Goal: Task Accomplishment & Management: Manage account settings

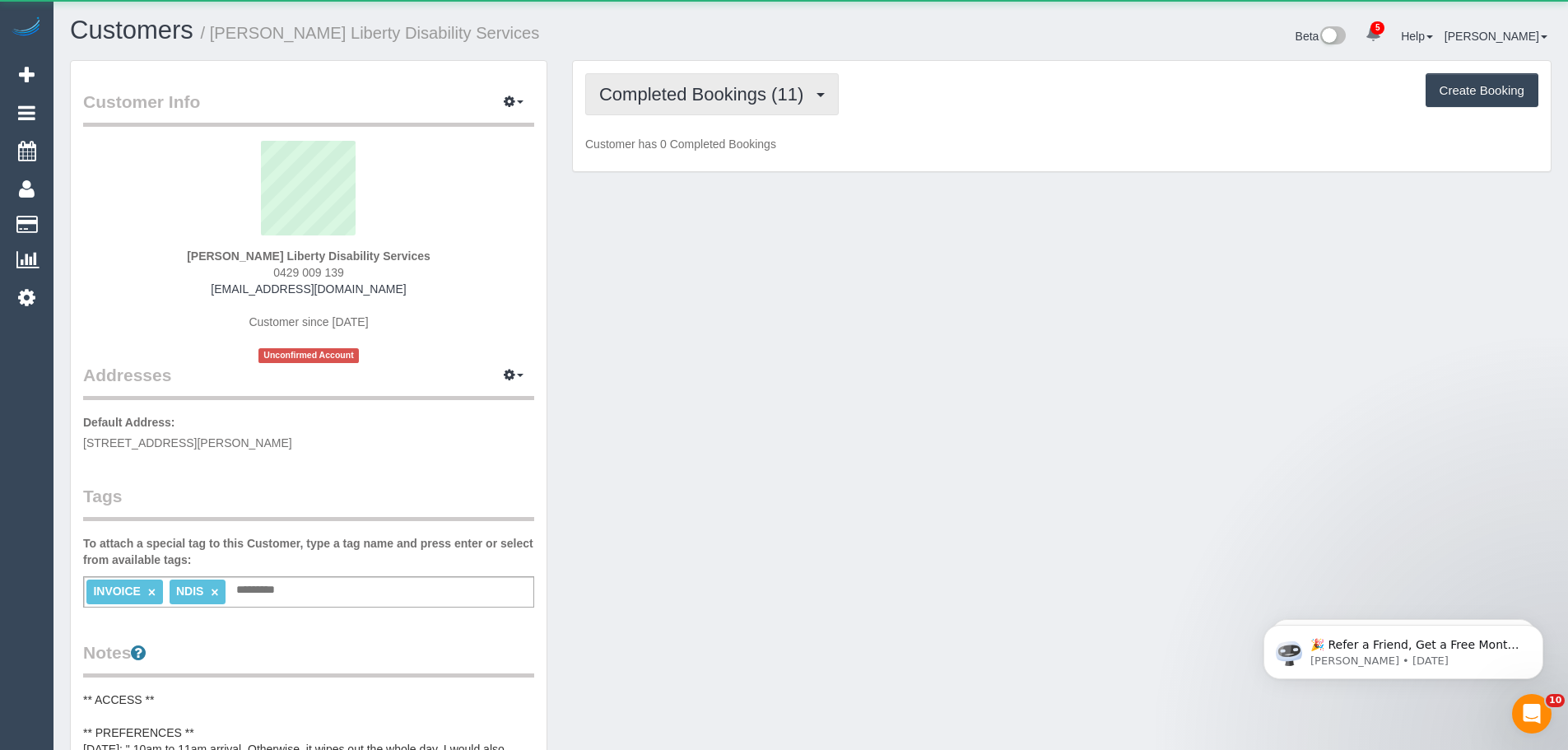
click at [625, 98] on span "Completed Bookings (11)" at bounding box center [705, 94] width 213 height 20
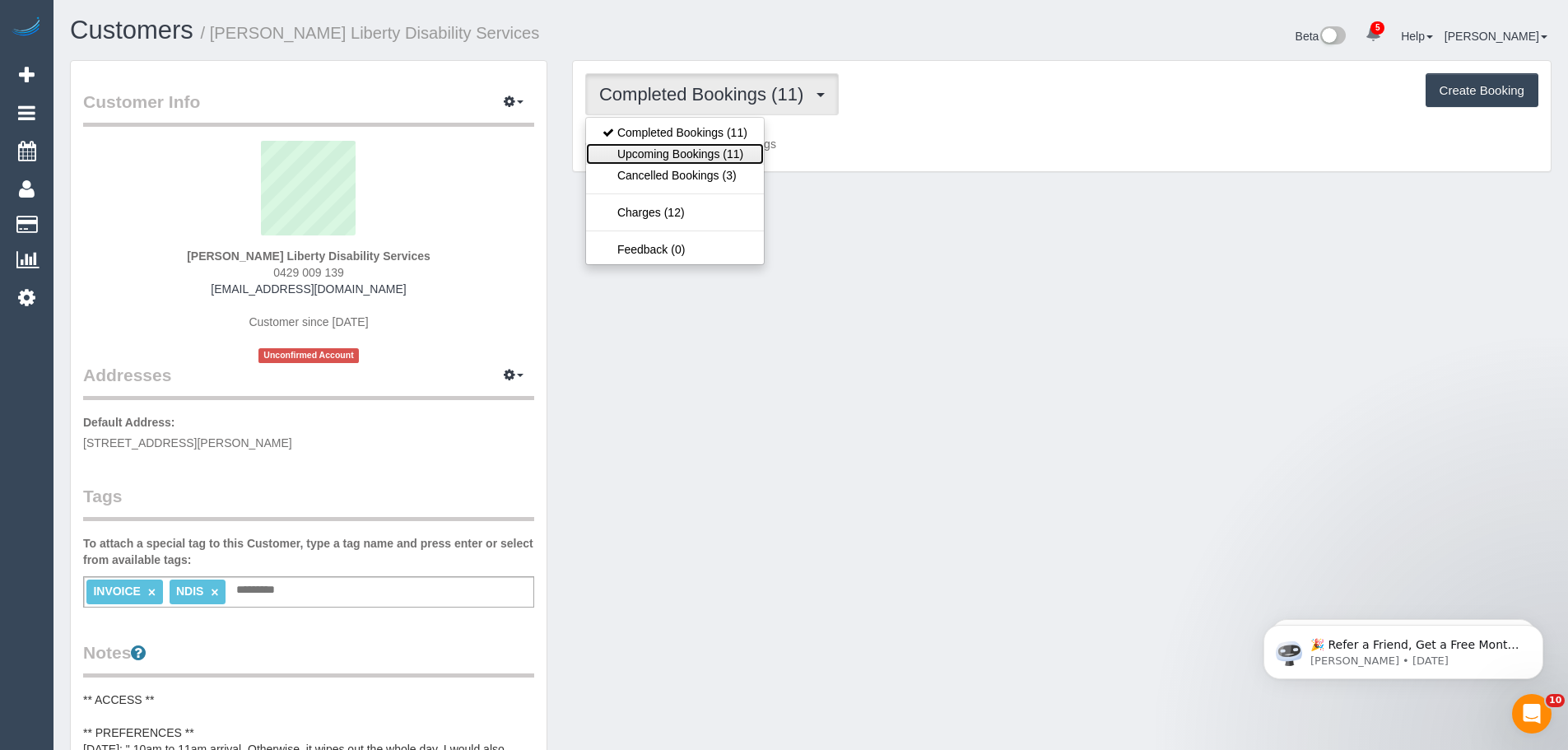
click at [632, 152] on link "Upcoming Bookings (11)" at bounding box center [675, 154] width 177 height 21
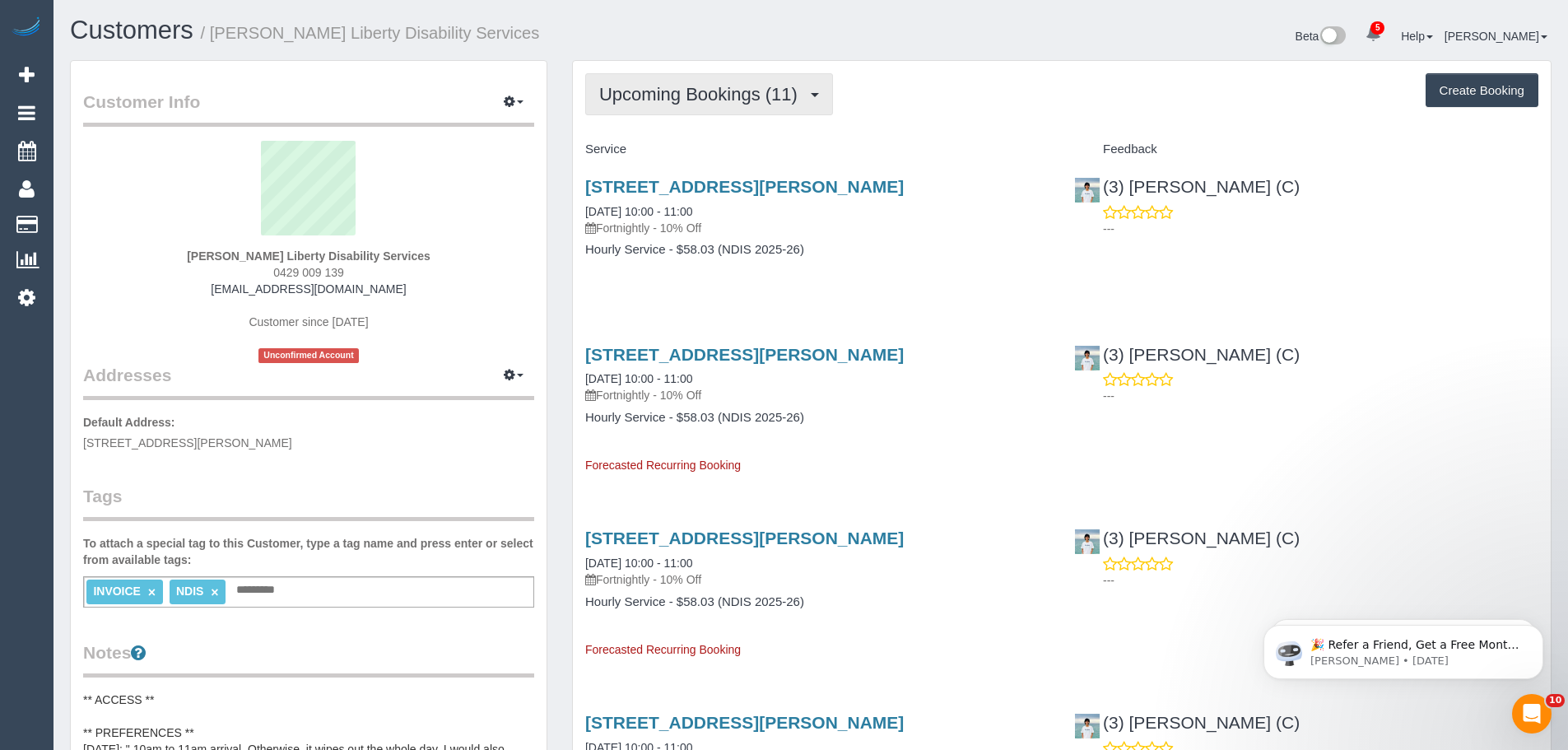
click at [646, 98] on span "Upcoming Bookings (11)" at bounding box center [702, 94] width 206 height 20
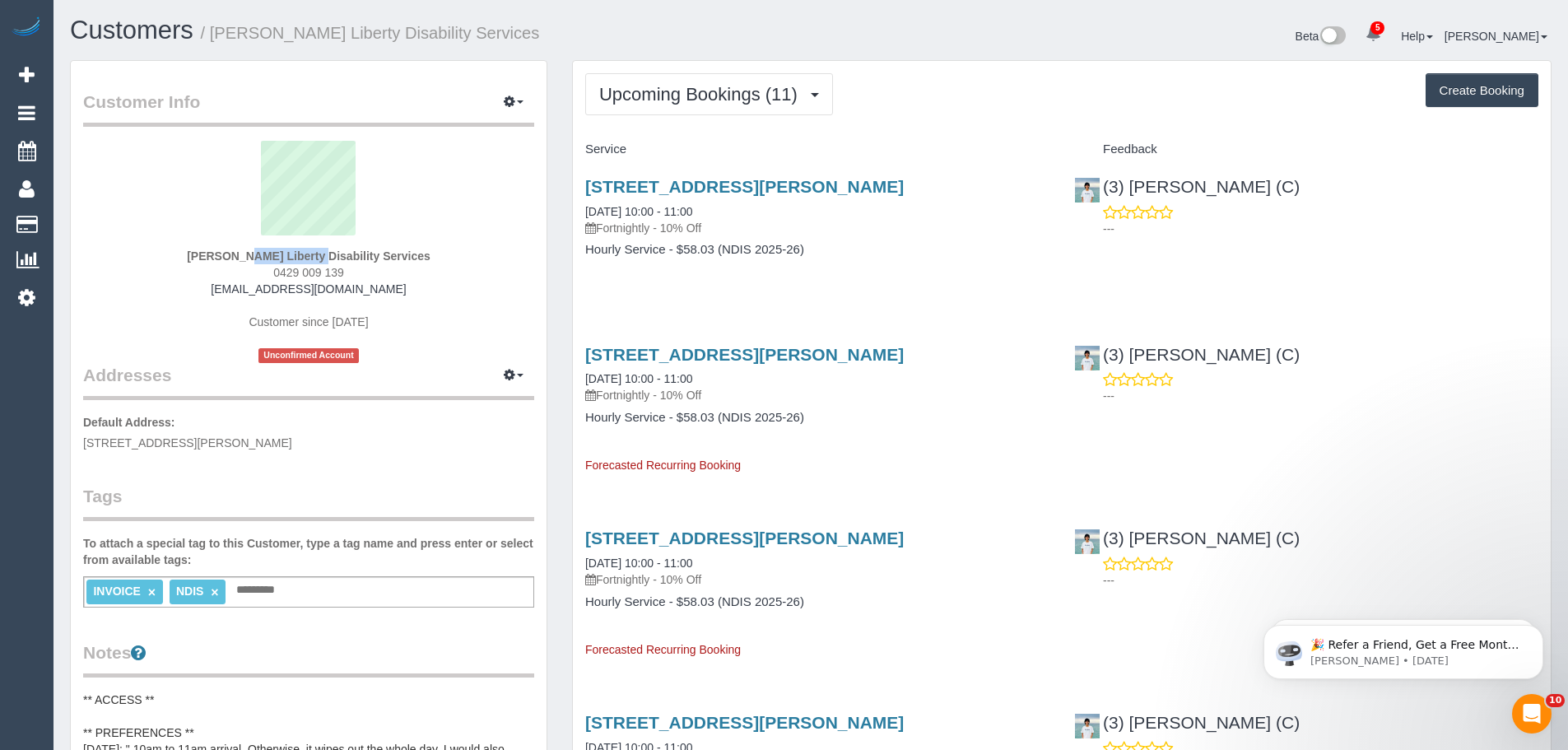
drag, startPoint x: 166, startPoint y: 253, endPoint x: 271, endPoint y: 251, distance: 105.0
click at [271, 251] on div "Heather Lewis Liberty Disability Services 0429 009 139 hmlewis73@gmail.com Cust…" at bounding box center [309, 251] width 452 height 222
copy strong "Heather Lewis"
drag, startPoint x: 575, startPoint y: 206, endPoint x: 871, endPoint y: 263, distance: 301.4
click at [870, 263] on div "Unit 1/2 Jolimont Road, Forrest Hill, VIC 3131 15/09/2025 10:00 - 11:00 Fortnig…" at bounding box center [817, 227] width 489 height 126
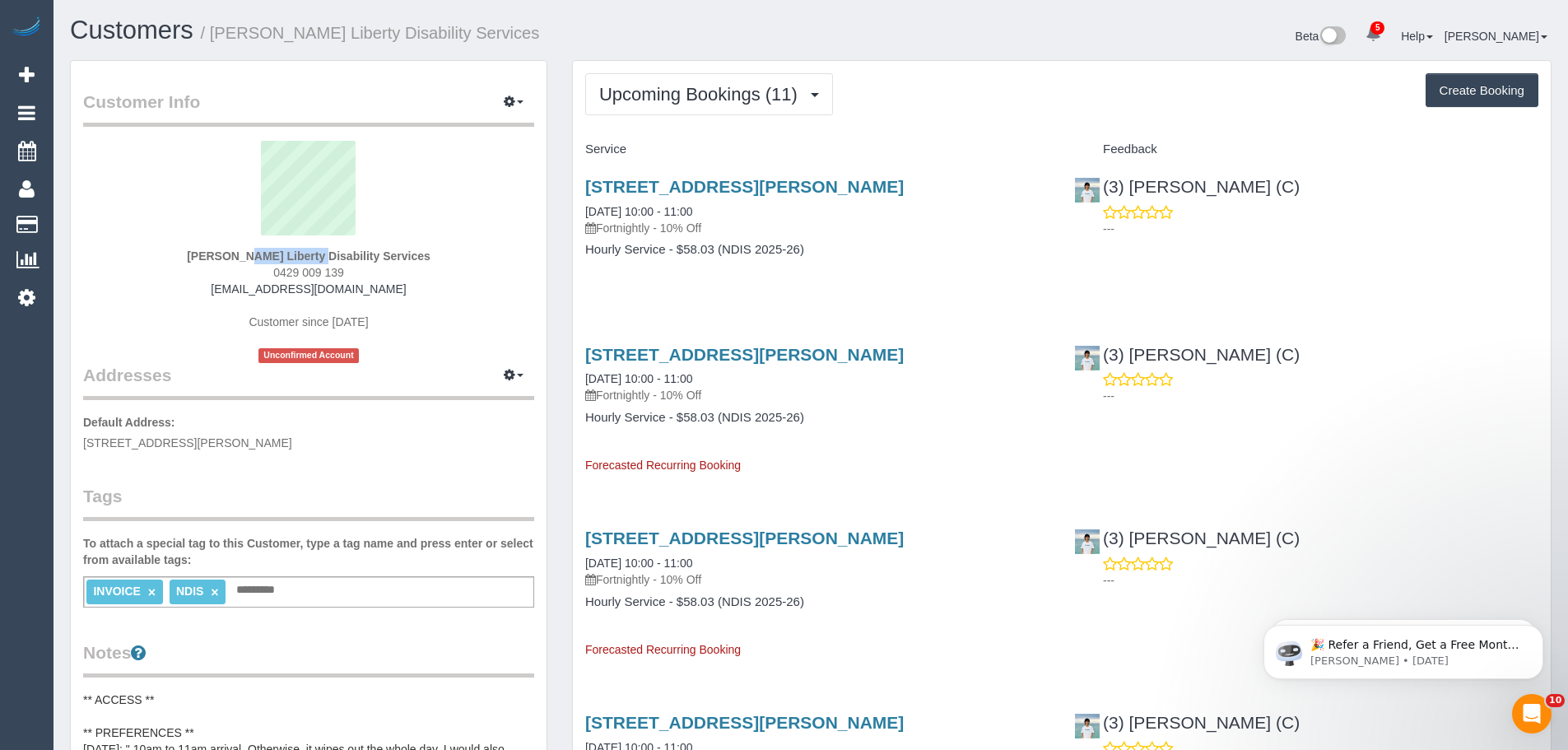
copy div "15/09/2025 10:00 - 11:00 Fortnightly - 10% Off Hourly Service - $58.03 (NDIS 20…"
click at [712, 95] on span "Upcoming Bookings (11)" at bounding box center [702, 94] width 206 height 20
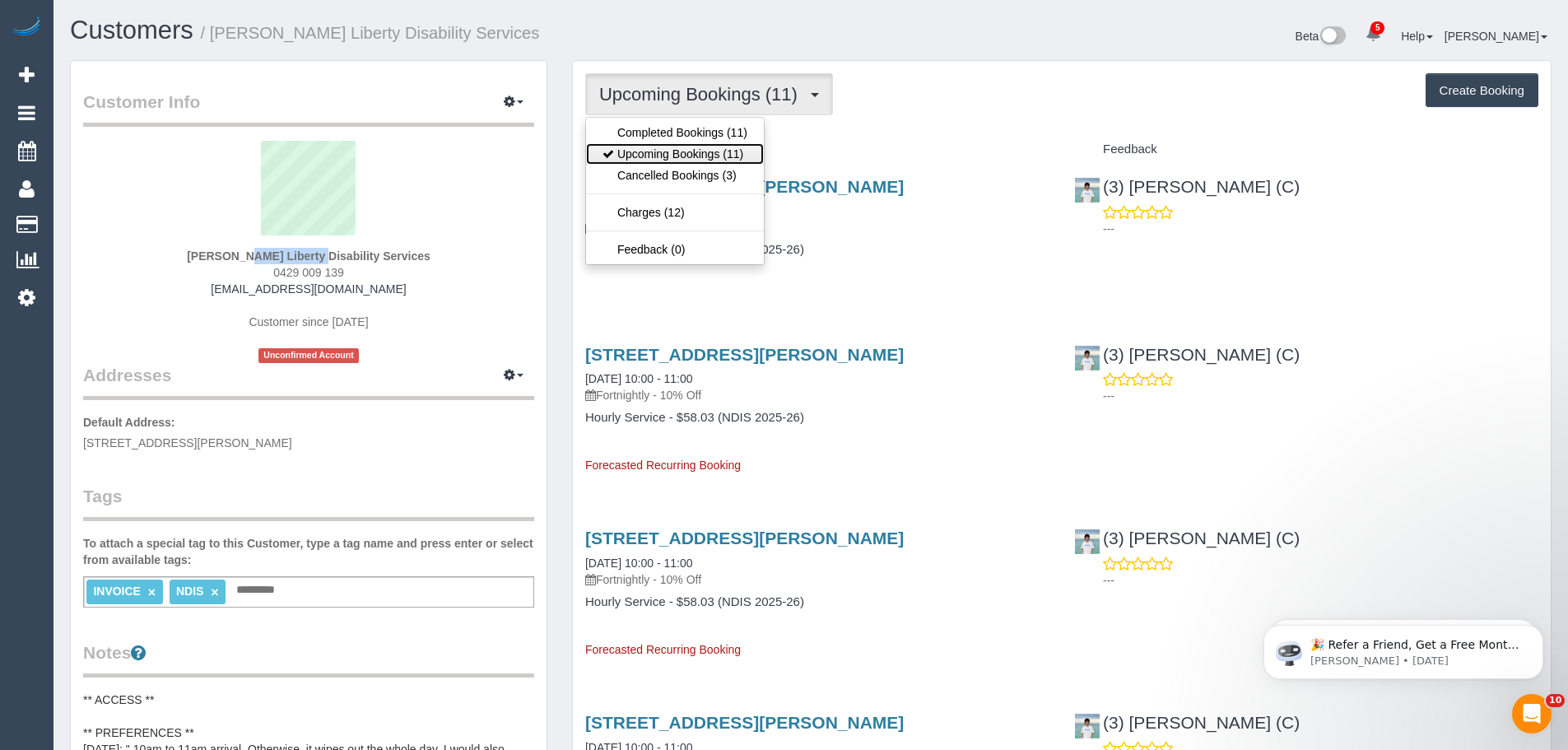
click at [707, 151] on link "Upcoming Bookings (11)" at bounding box center [675, 154] width 177 height 21
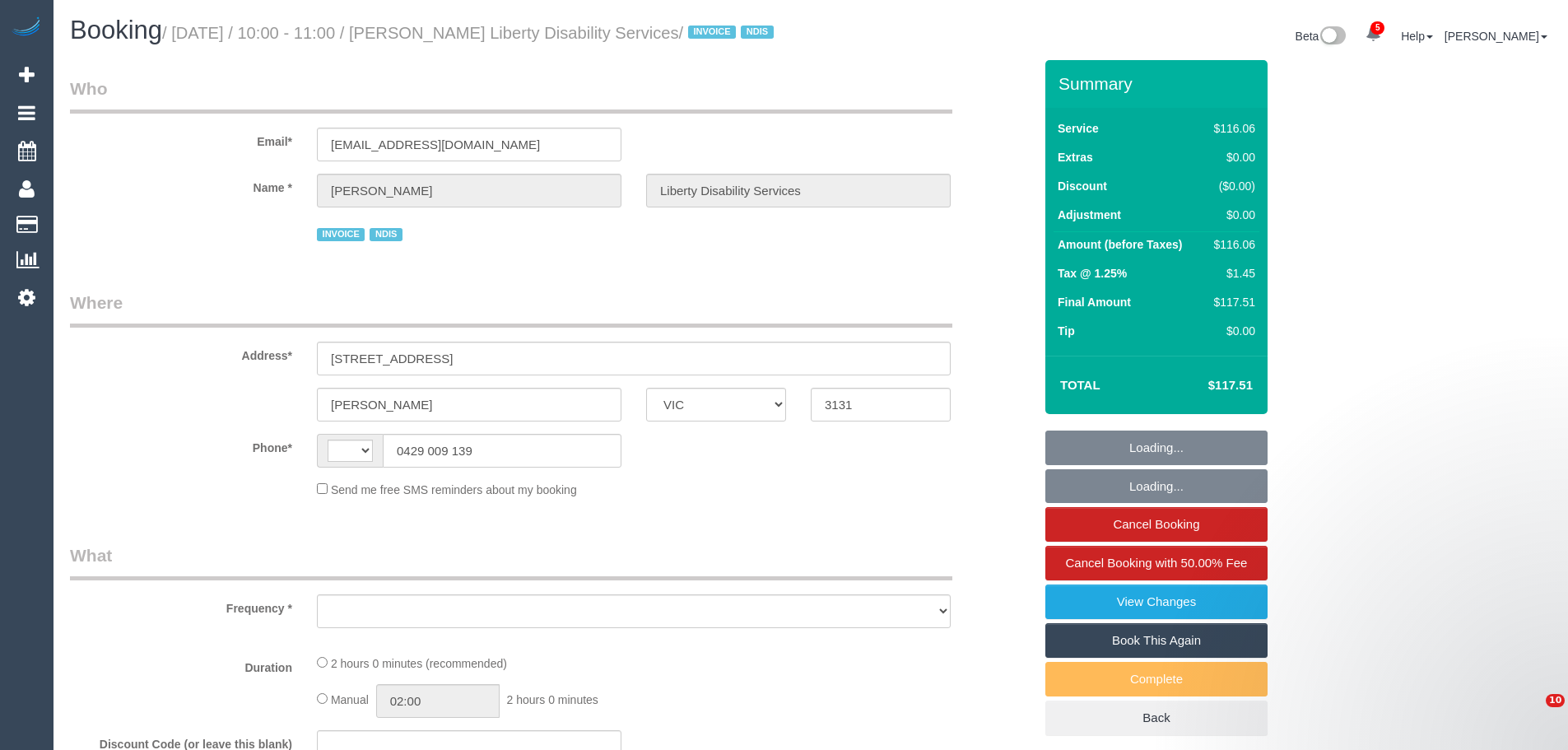
select select "VIC"
select select "string:AU"
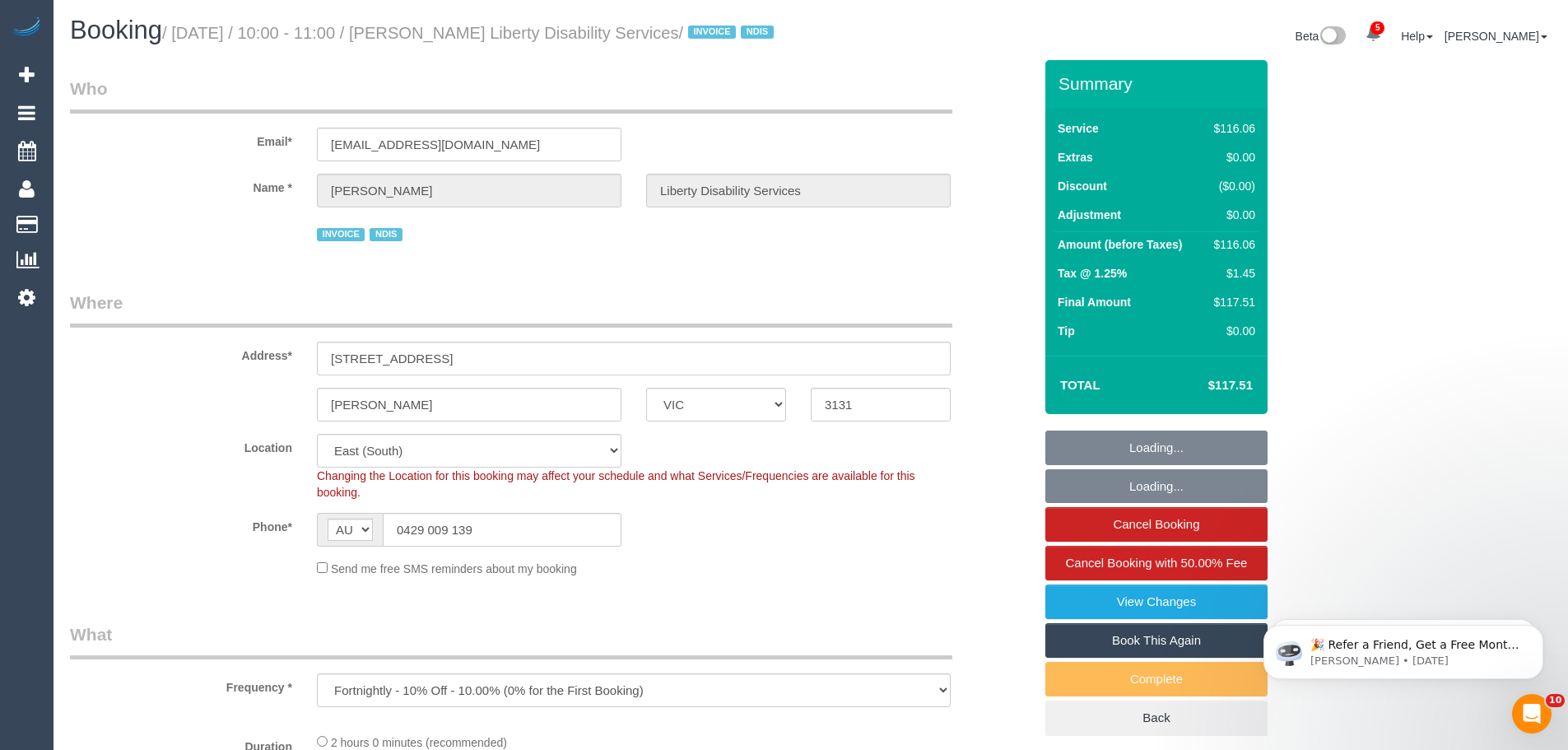
select select "object:786"
select select "number:28"
select select "number:14"
select select "number:19"
select select "number:25"
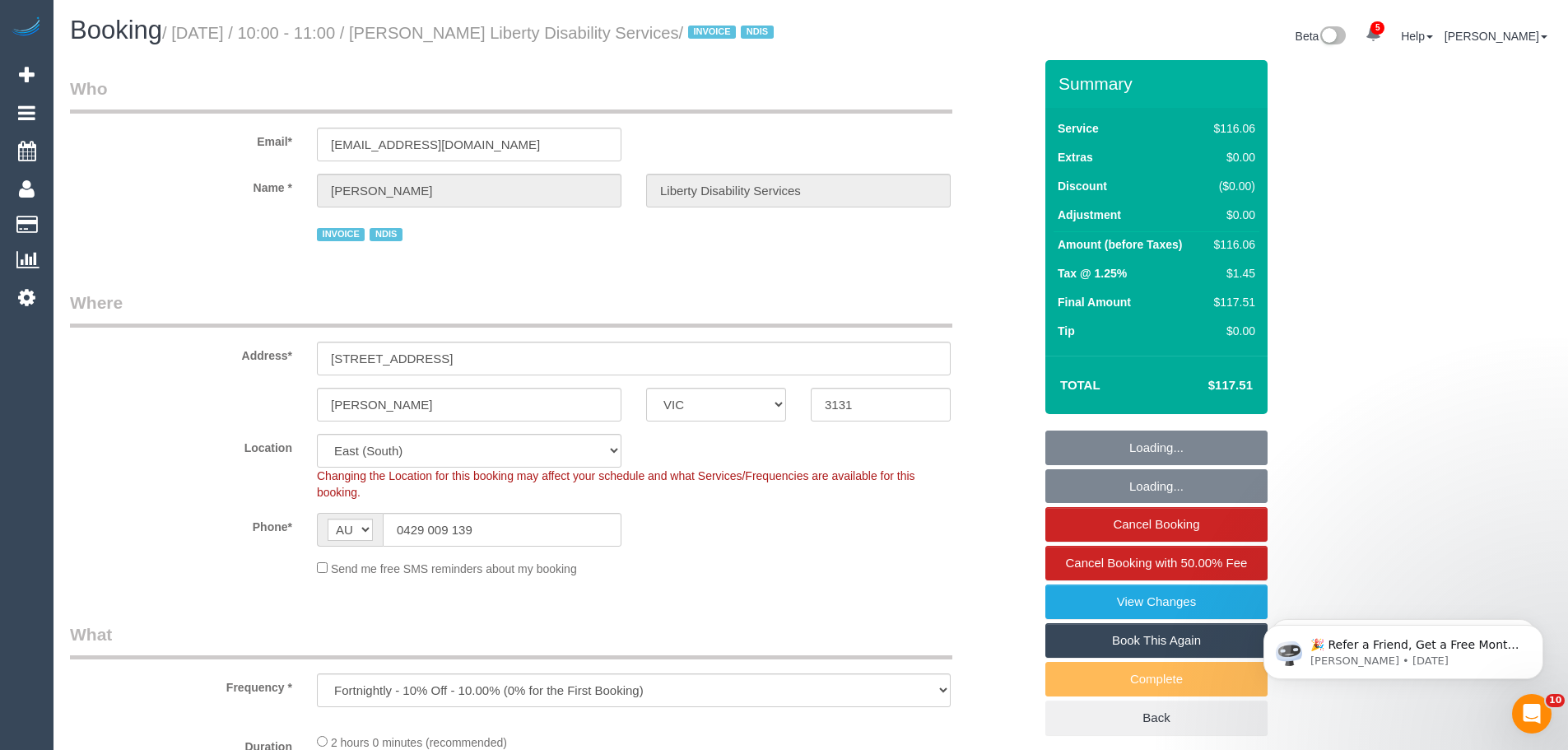
select select "number:35"
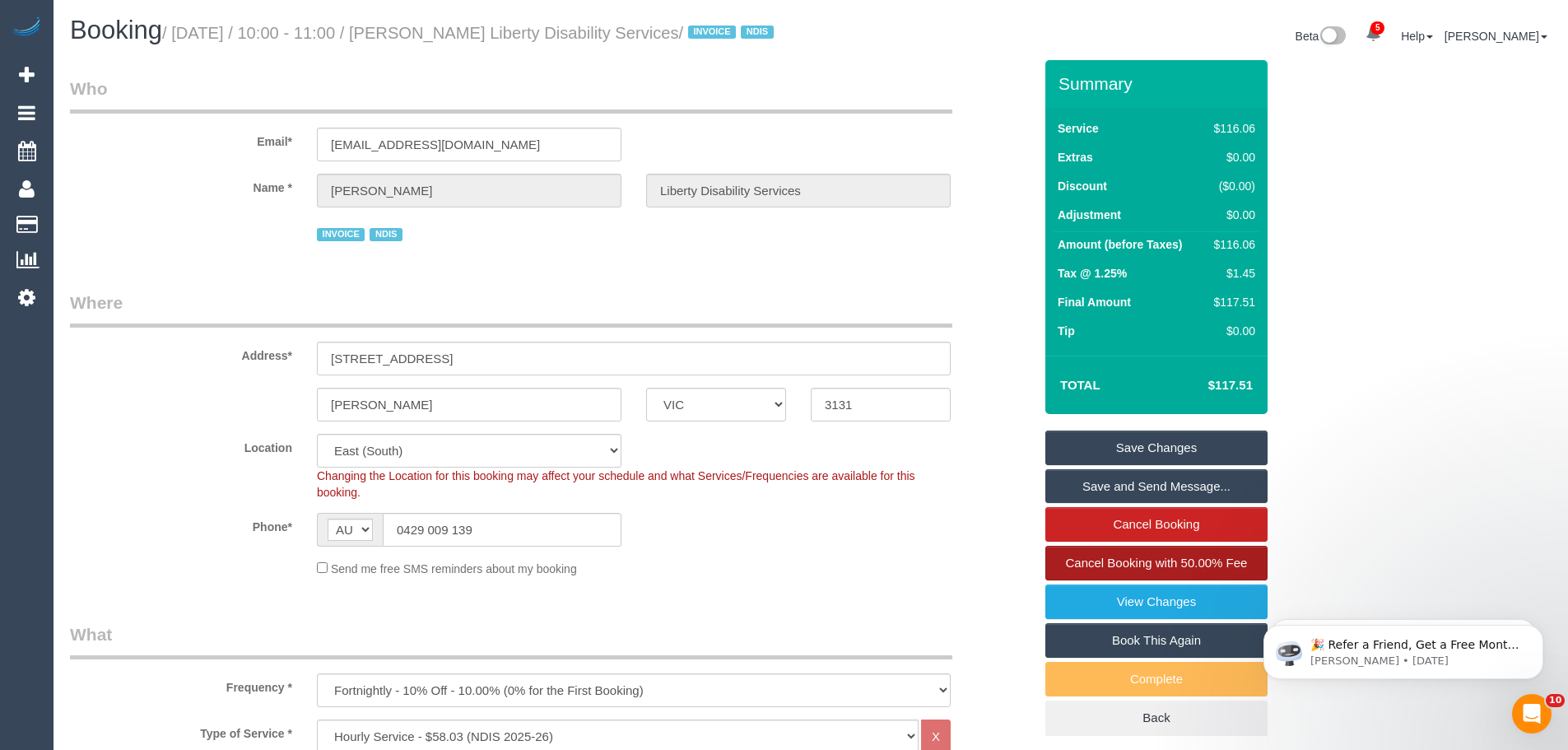
click at [1130, 570] on span "Cancel Booking with 50.00% Fee" at bounding box center [1157, 563] width 182 height 14
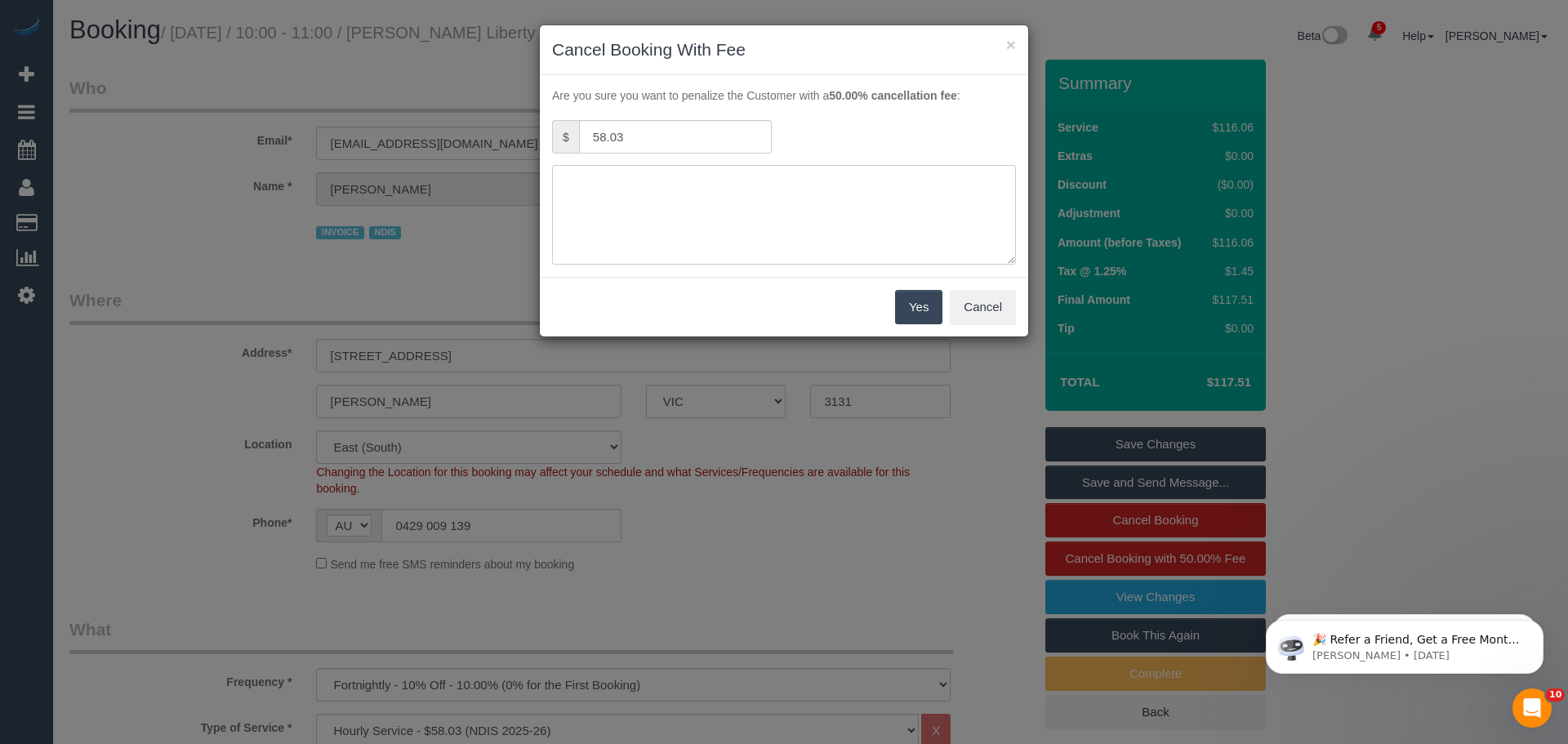
click at [653, 194] on textarea at bounding box center [784, 214] width 464 height 99
click at [836, 26] on div "× Cancel Booking With Fee" at bounding box center [784, 50] width 488 height 50
click at [740, 191] on textarea at bounding box center [784, 214] width 464 height 99
type textarea "Customer at the dentist, aware of cancellation fee - CE"
click at [903, 311] on button "Yes" at bounding box center [919, 307] width 47 height 34
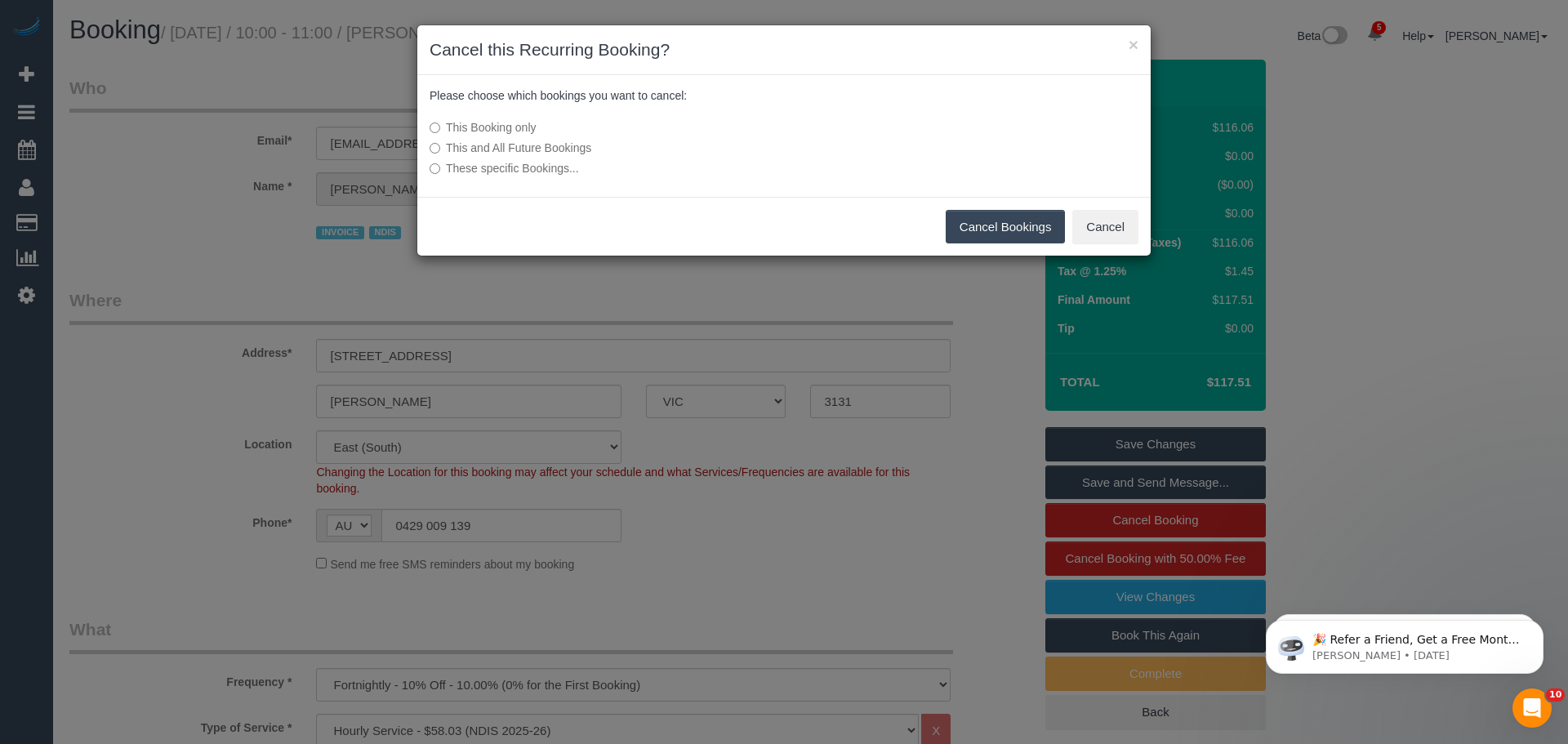
drag, startPoint x: 1000, startPoint y: 235, endPoint x: 1501, endPoint y: 328, distance: 509.6
click at [1000, 235] on button "Cancel Bookings" at bounding box center [1006, 227] width 120 height 34
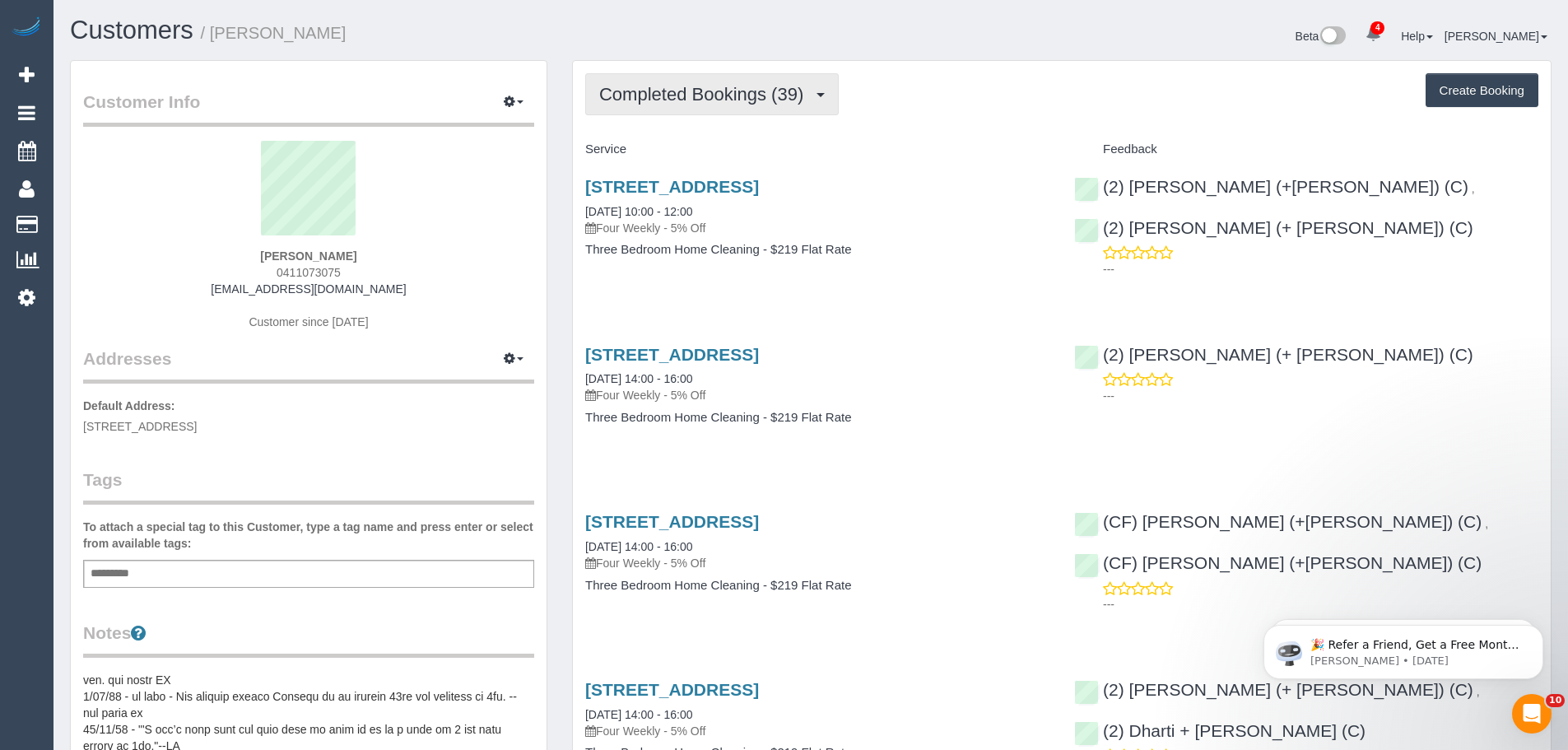
click at [647, 109] on button "Completed Bookings (39)" at bounding box center [712, 94] width 254 height 42
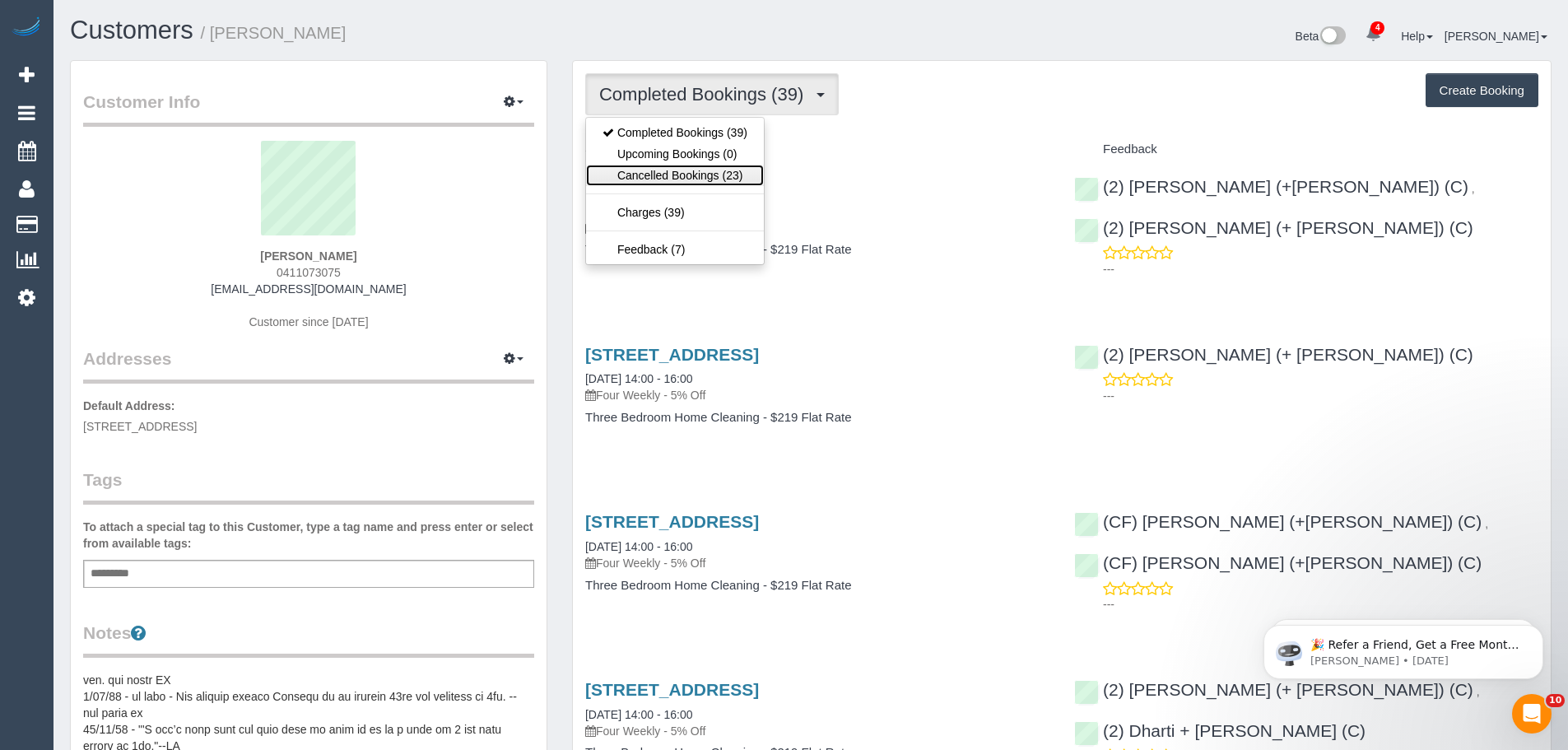
click at [665, 170] on link "Cancelled Bookings (23)" at bounding box center [675, 175] width 177 height 21
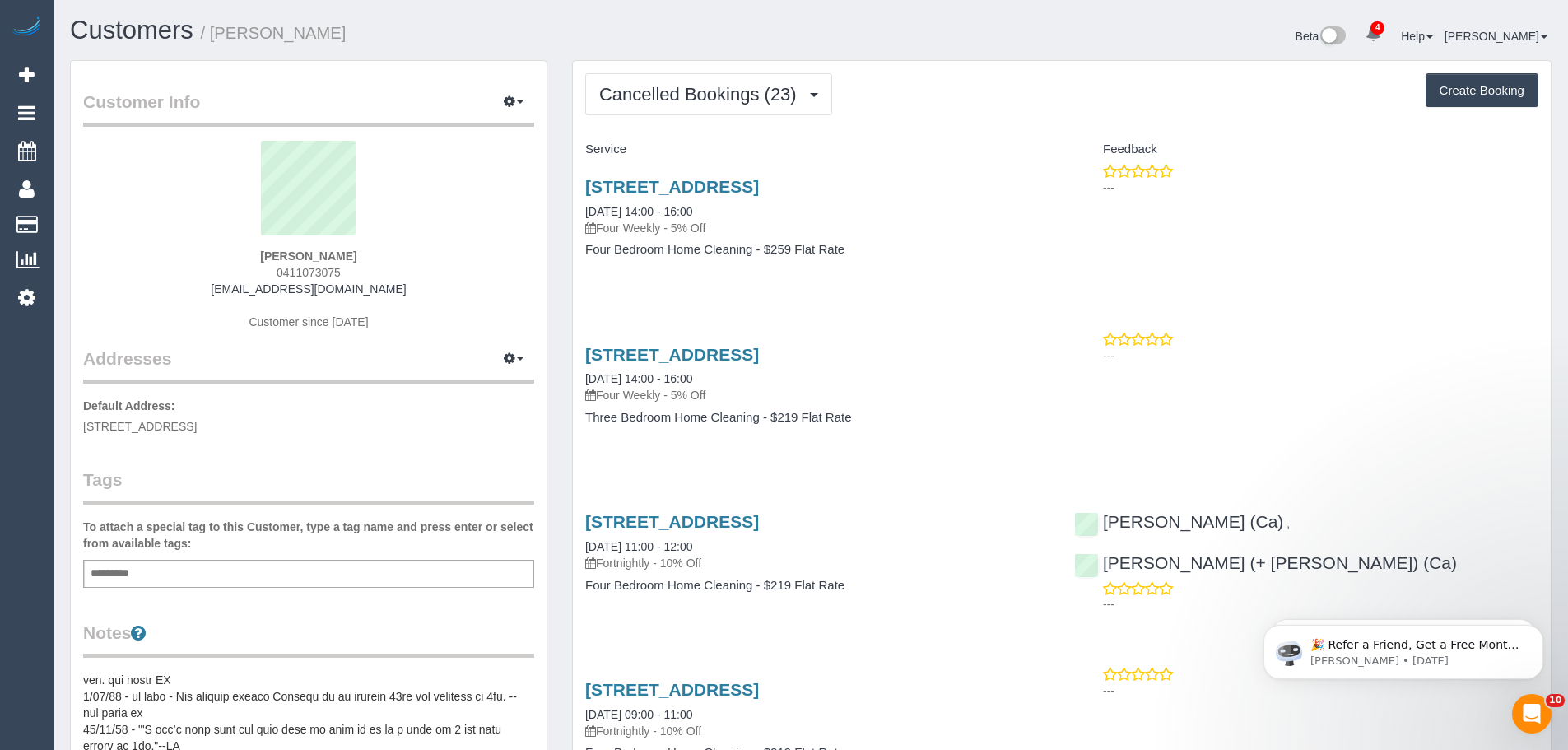
scroll to position [4145, 1568]
click at [643, 212] on link "14/08/2025 14:00 - 16:00" at bounding box center [639, 211] width 107 height 13
click at [634, 378] on link "11/09/2025 14:00 - 16:00" at bounding box center [639, 379] width 107 height 13
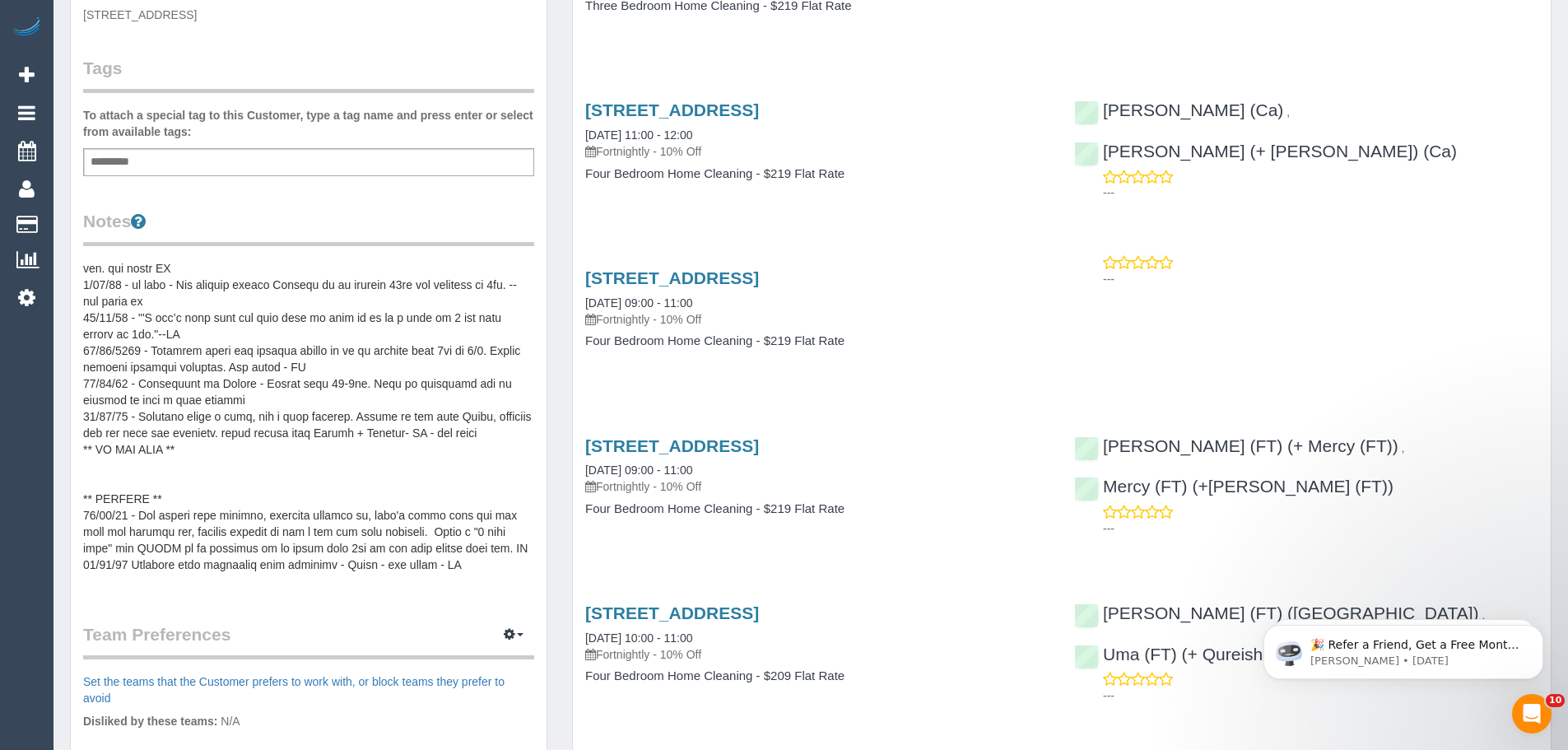
scroll to position [0, 0]
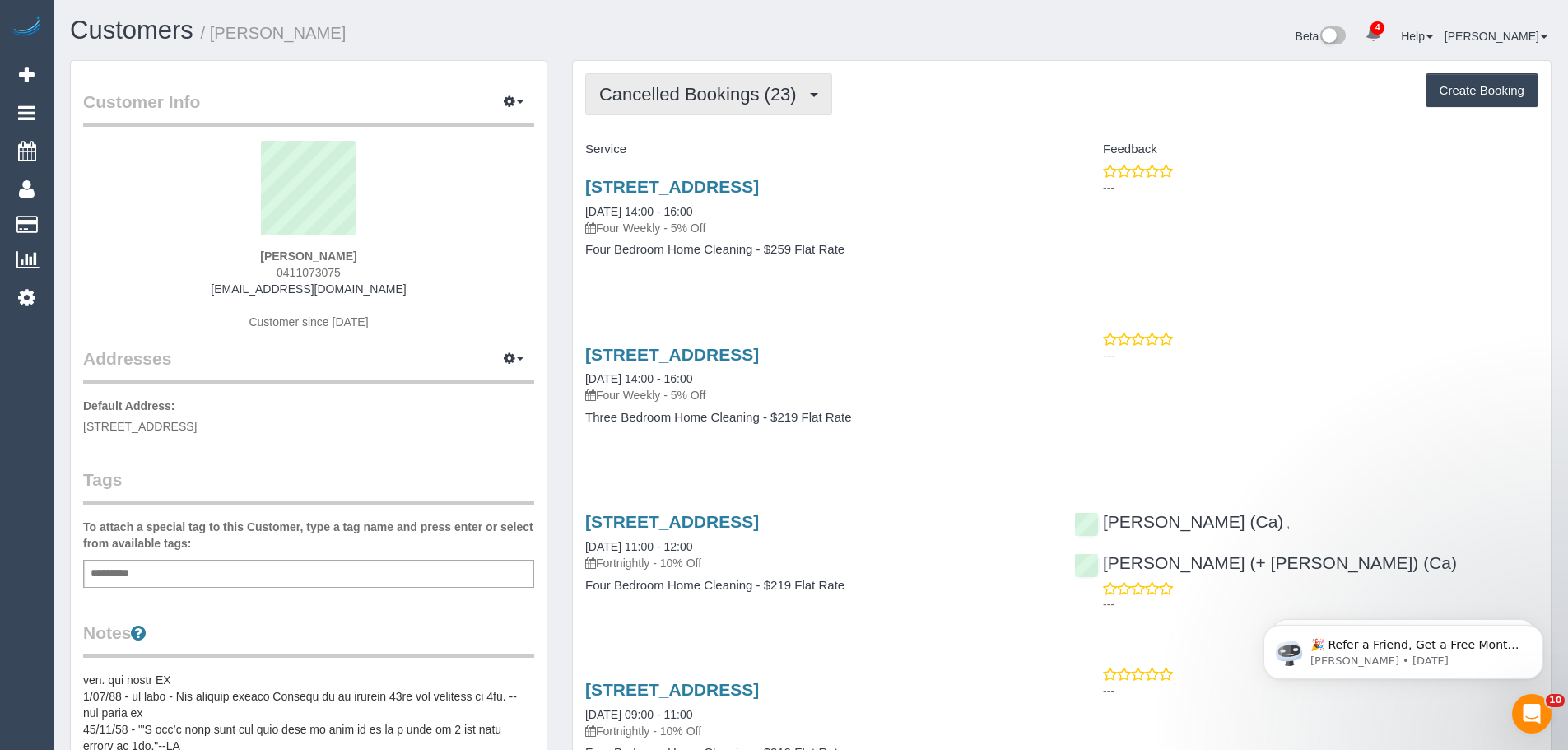
click at [683, 98] on span "Cancelled Bookings (23)" at bounding box center [702, 94] width 206 height 20
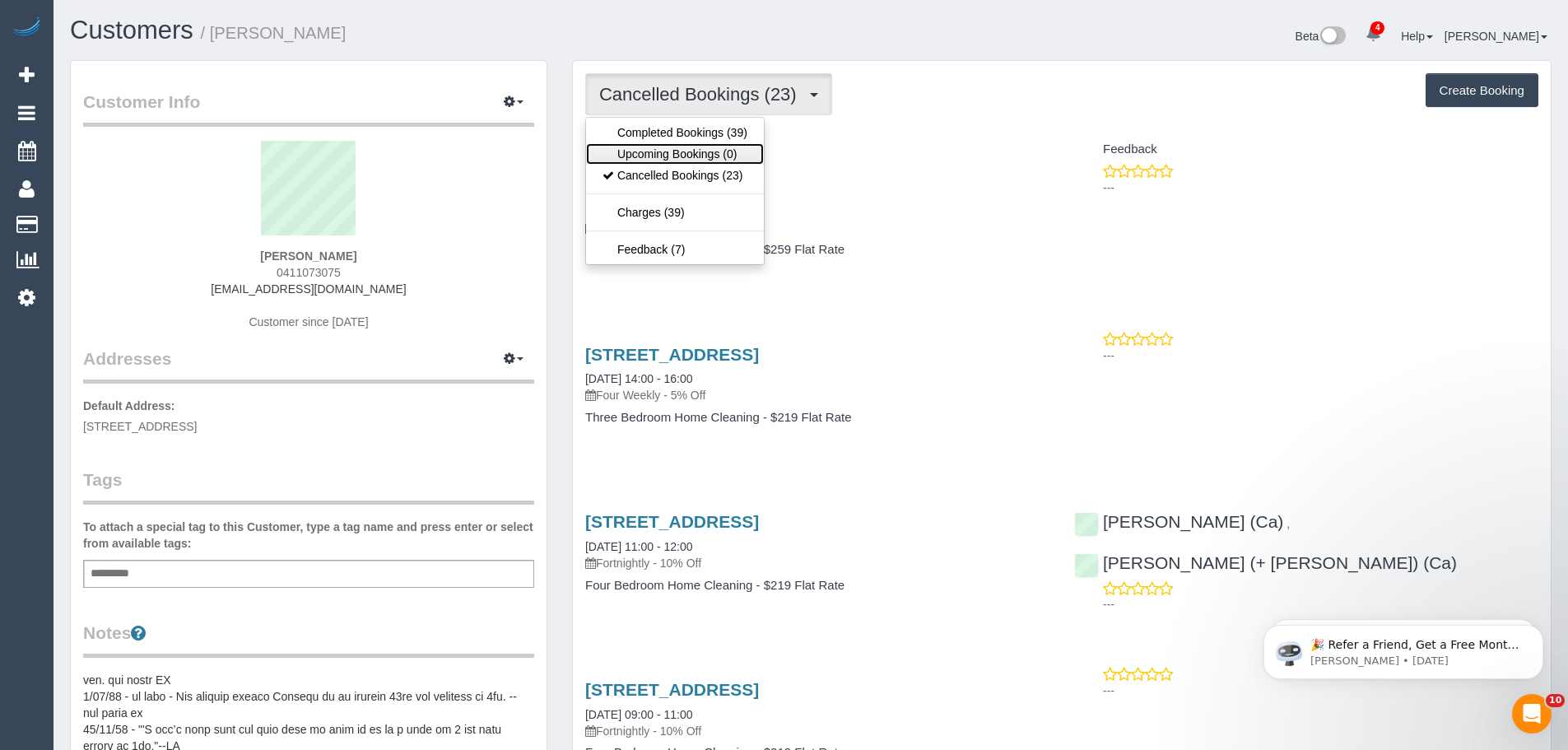
click at [675, 152] on link "Upcoming Bookings (0)" at bounding box center [675, 154] width 177 height 21
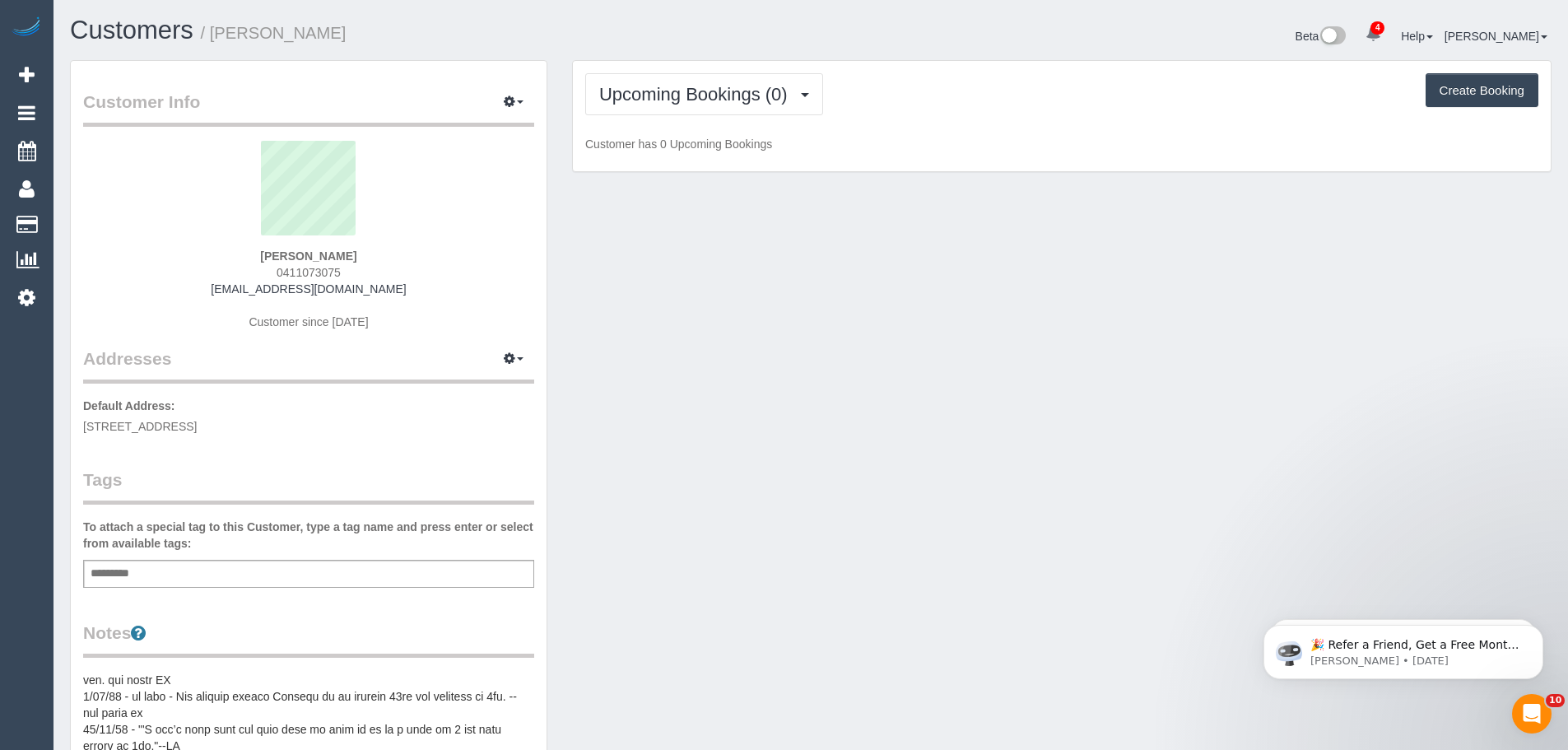
scroll to position [80770, 80754]
click at [719, 93] on span "Upcoming Bookings (0)" at bounding box center [697, 94] width 197 height 20
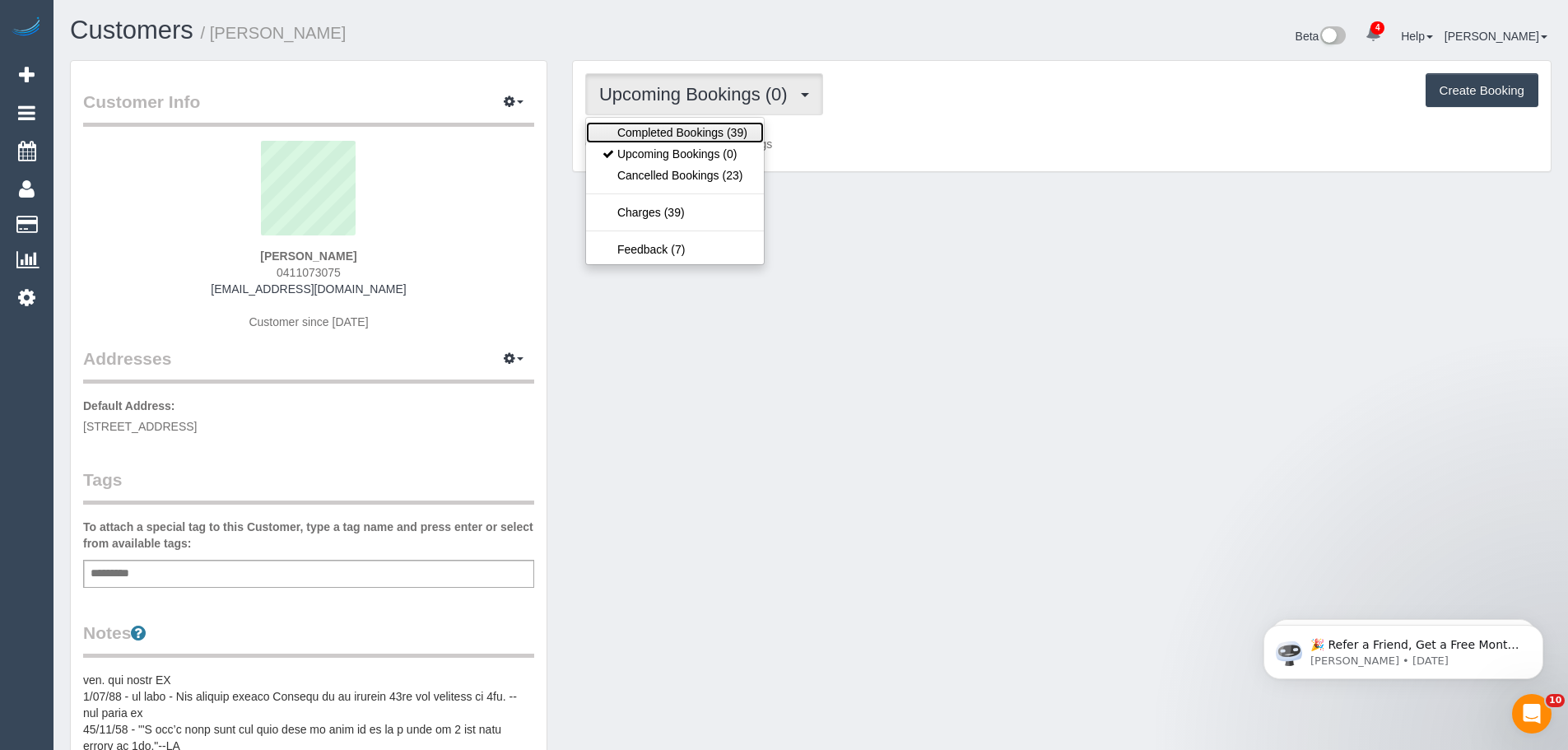
click at [714, 126] on link "Completed Bookings (39)" at bounding box center [675, 133] width 177 height 21
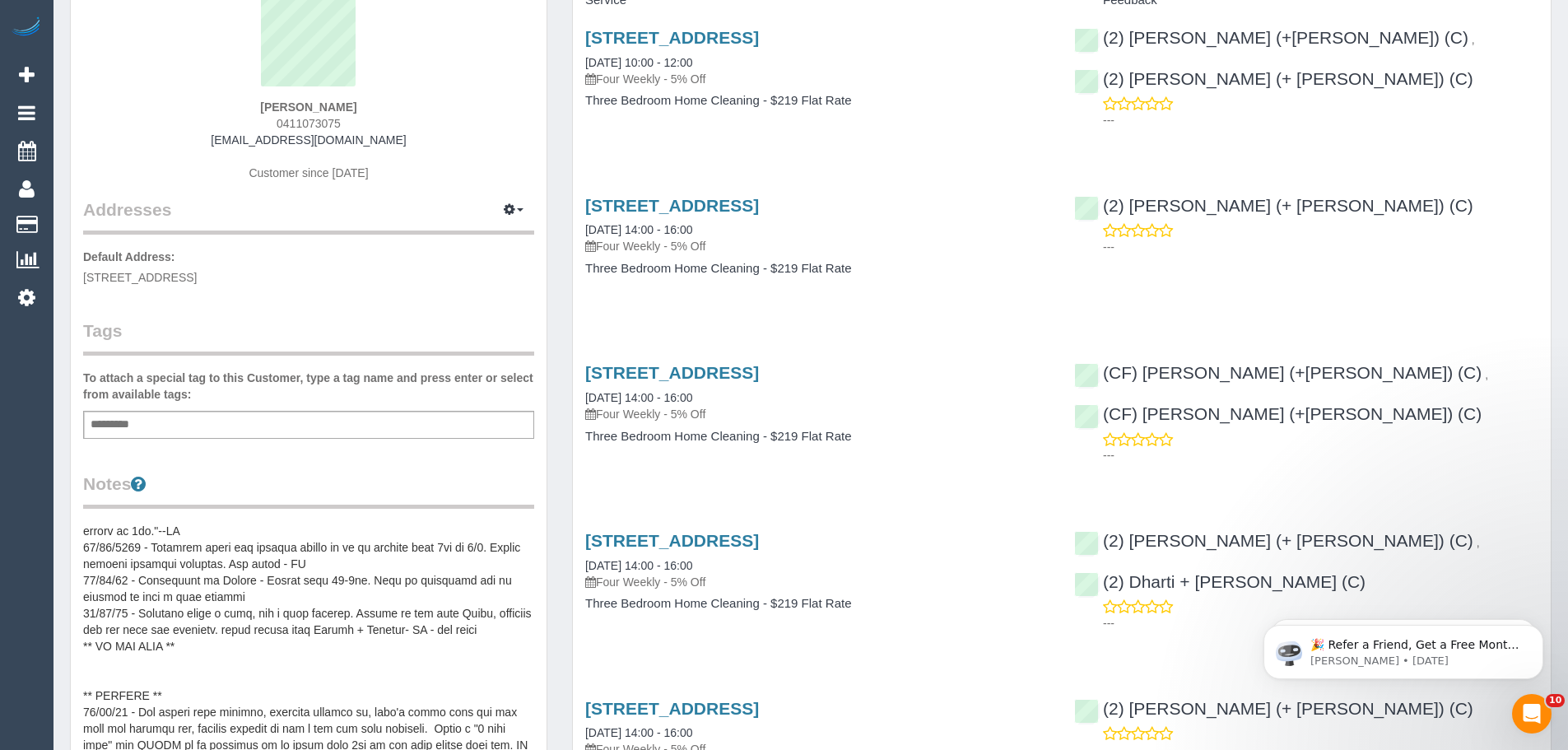
scroll to position [0, 0]
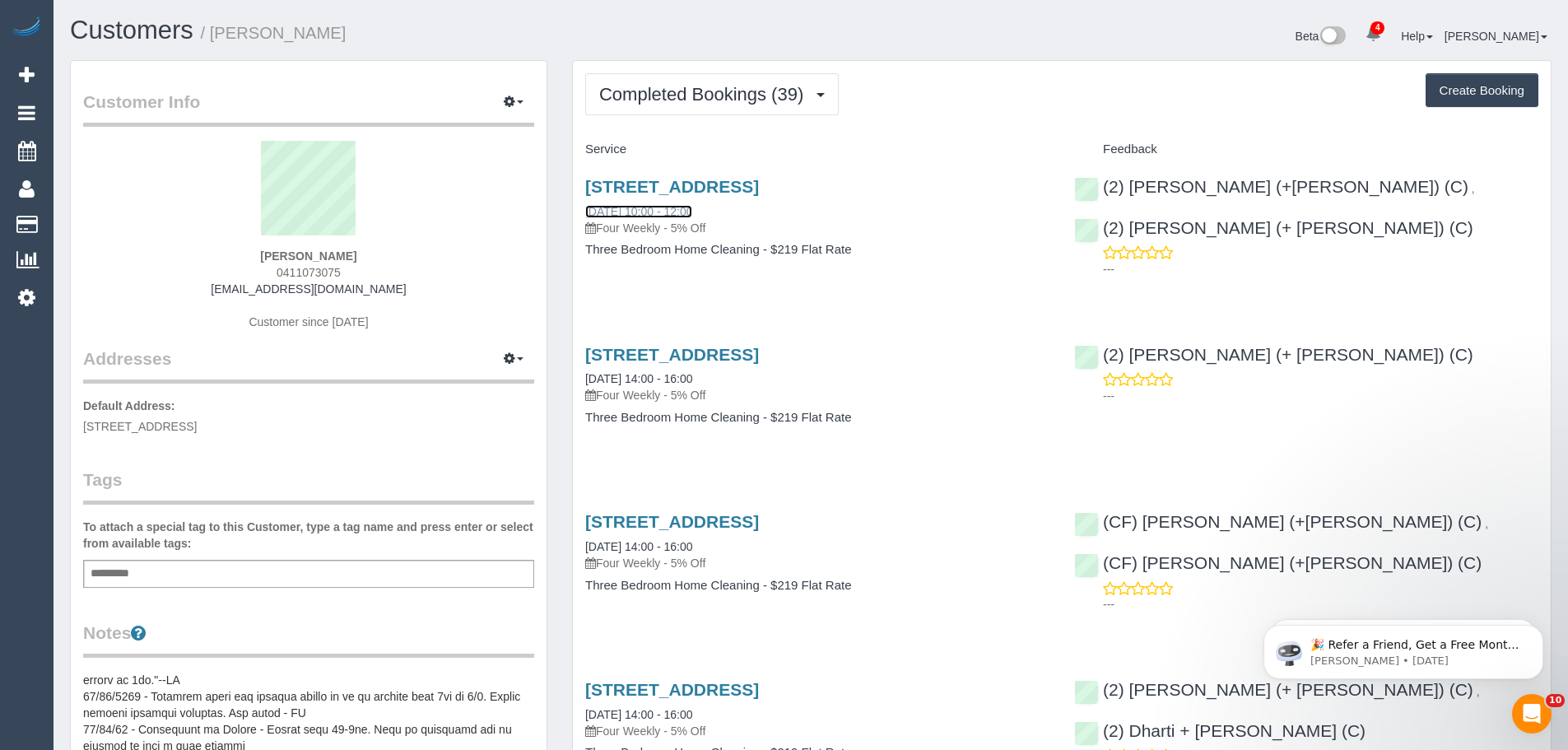
click at [681, 214] on link "18/07/2025 10:00 - 12:00" at bounding box center [639, 211] width 107 height 13
click at [636, 101] on span "Completed Bookings (39)" at bounding box center [705, 94] width 213 height 20
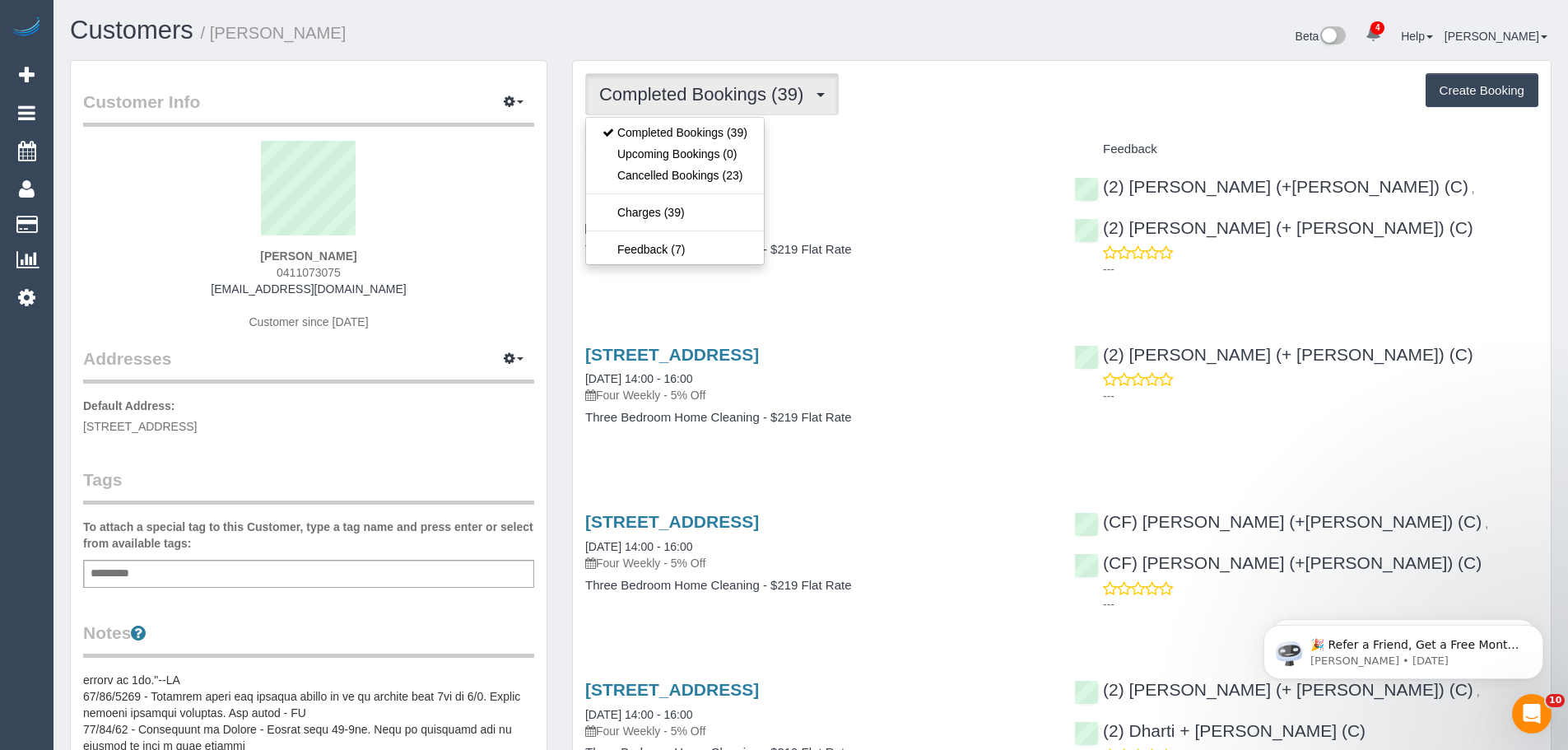
click at [1456, 93] on button "Create Booking" at bounding box center [1482, 90] width 112 height 34
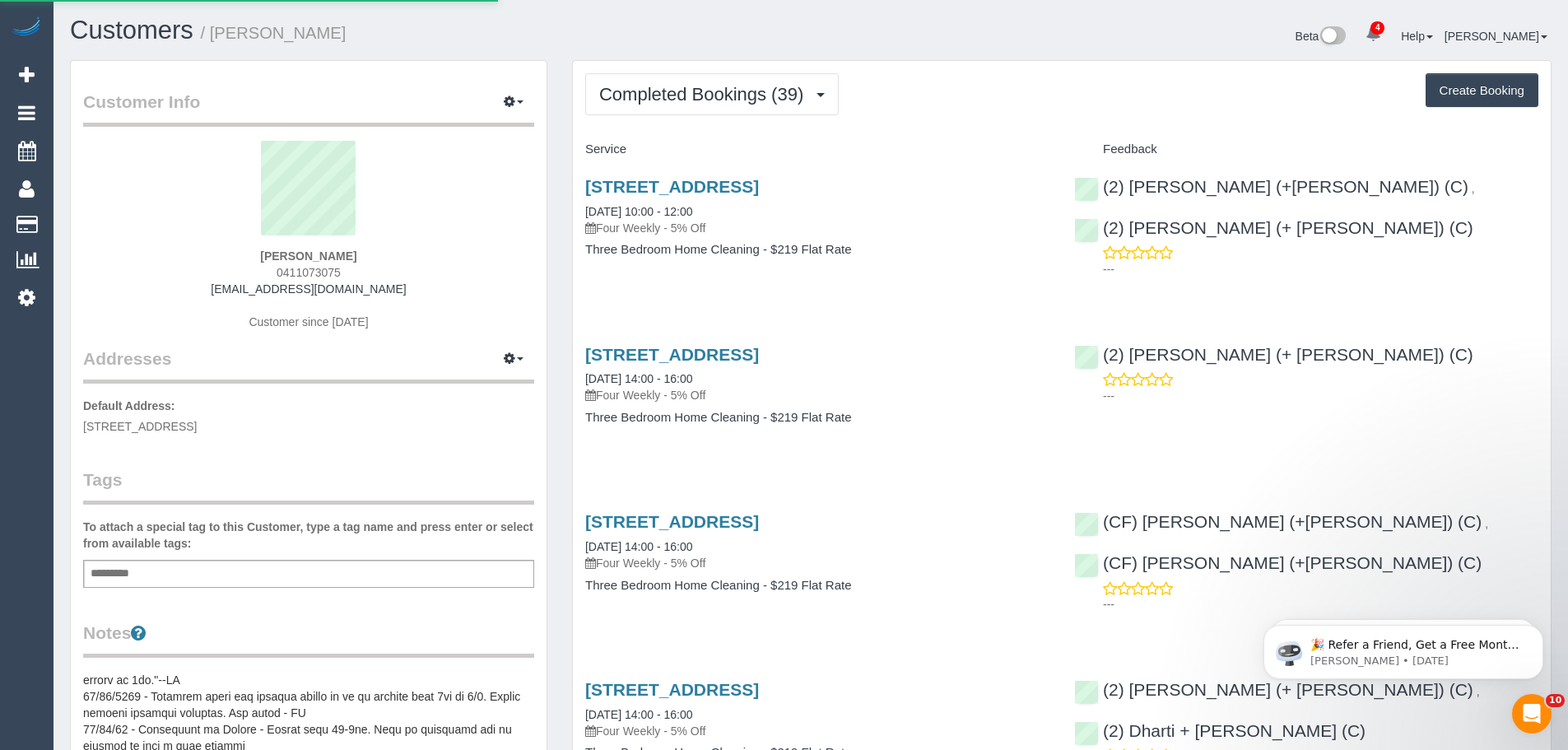
select select "VIC"
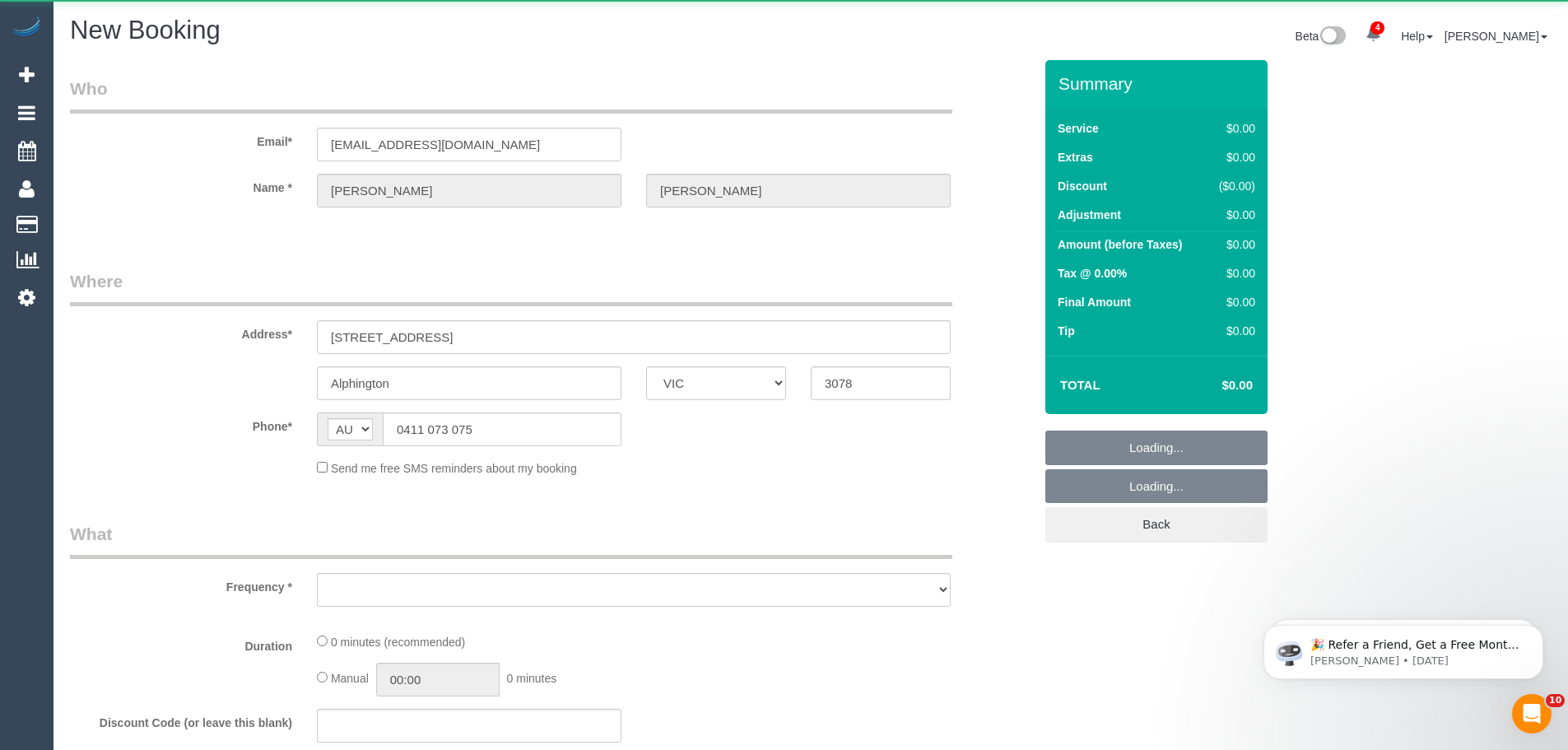
scroll to position [2309, 1568]
select select "object:23426"
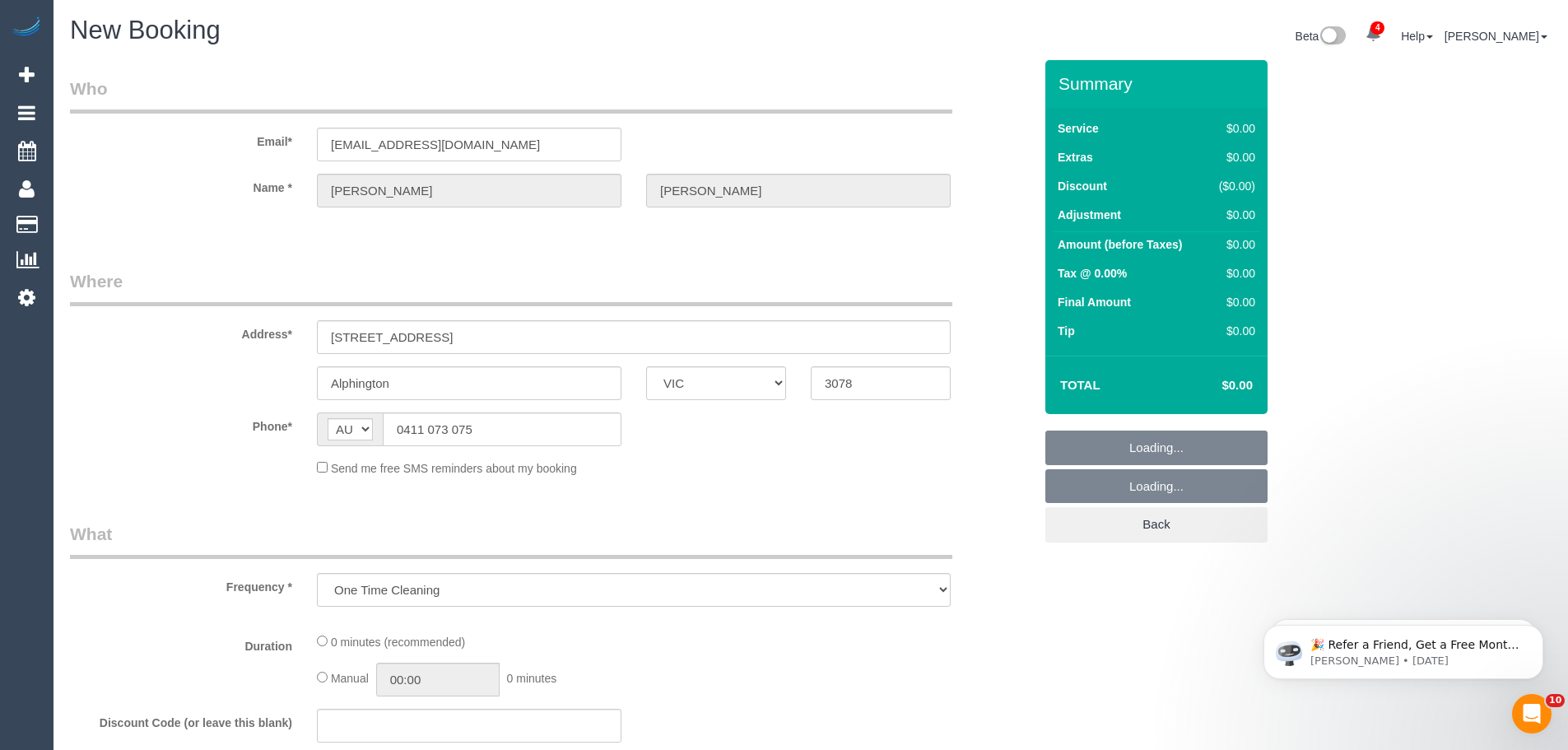
scroll to position [2830, 1568]
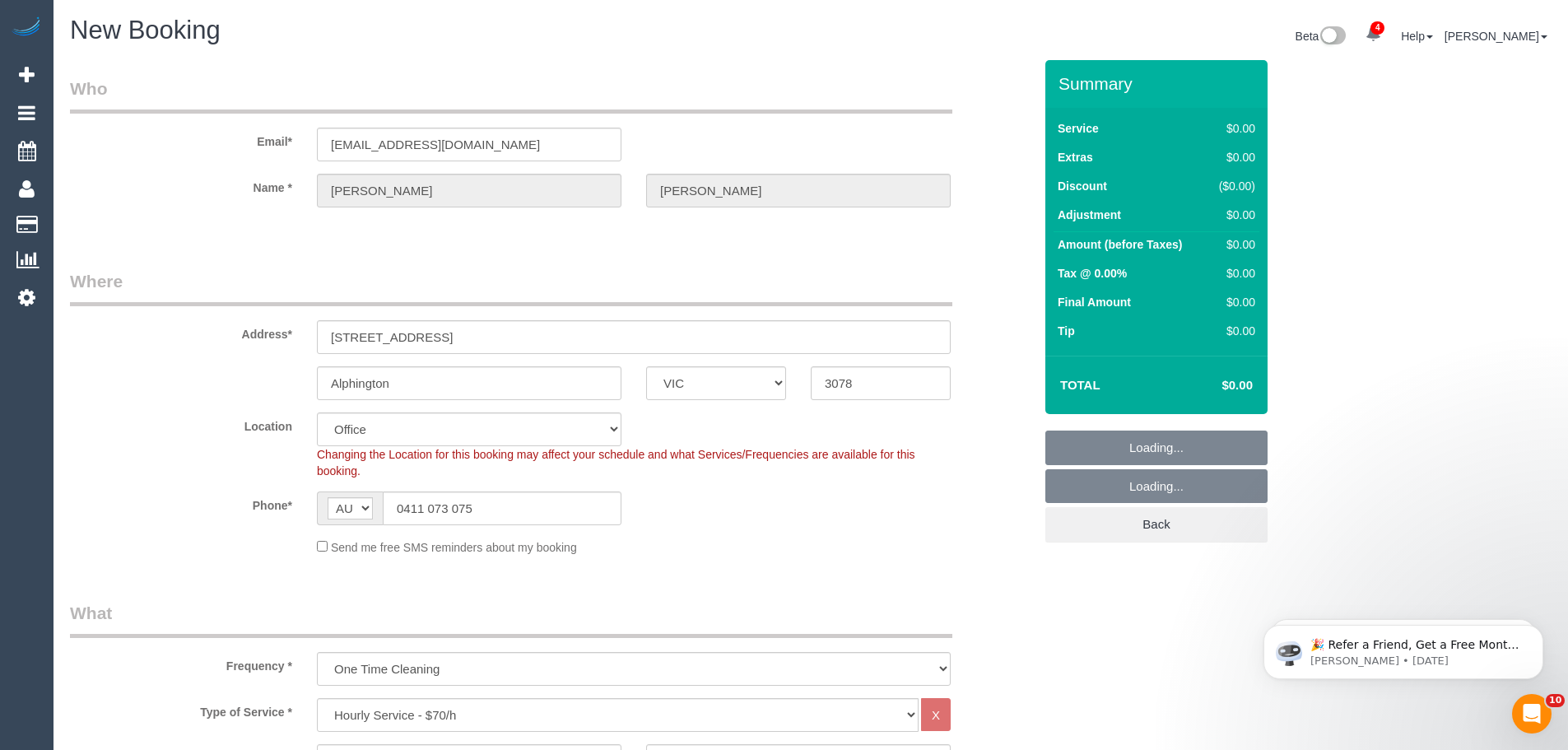
select select "string:stripe-pm_1R4KHa2GScqysDRVF2v9Tya7"
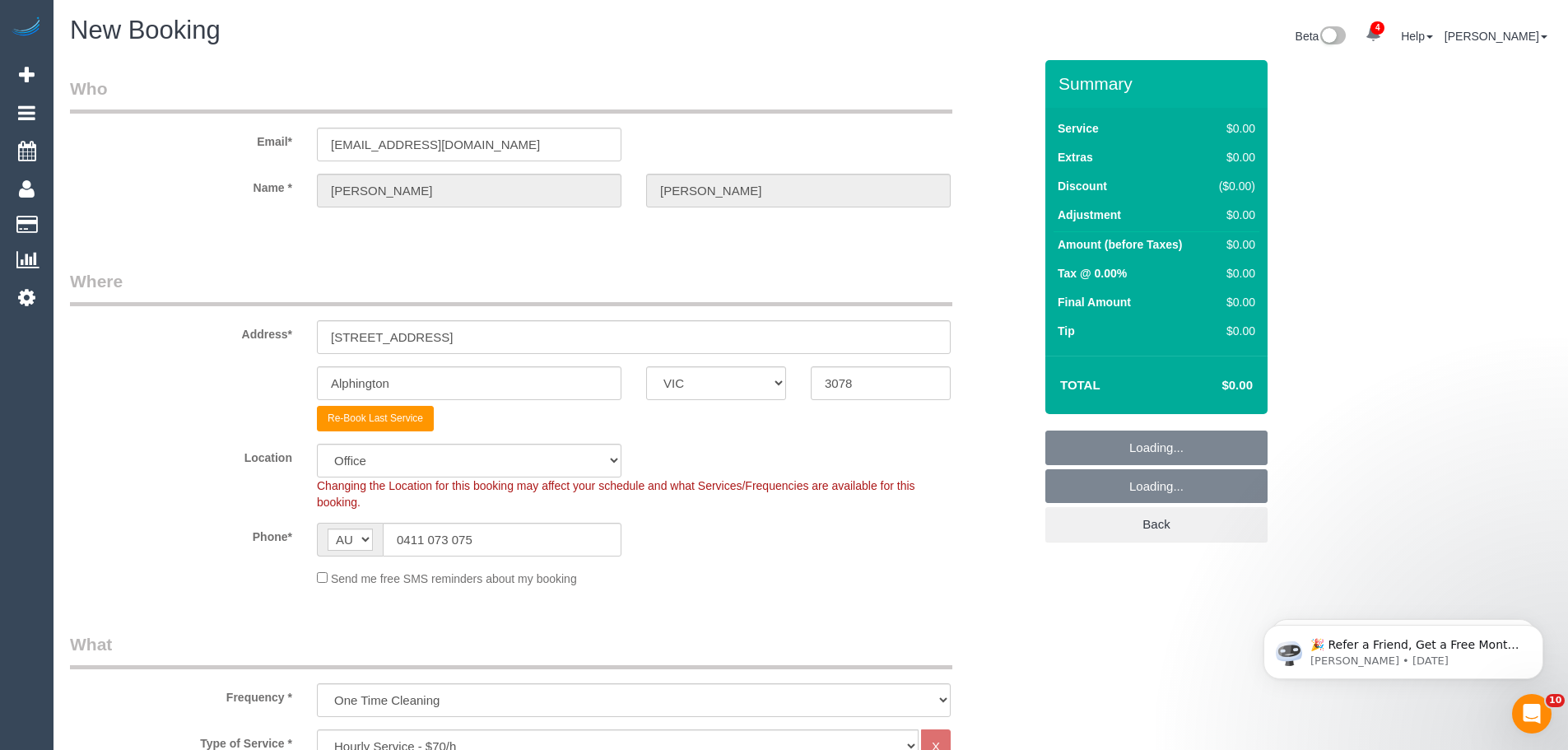
select select "object:25074"
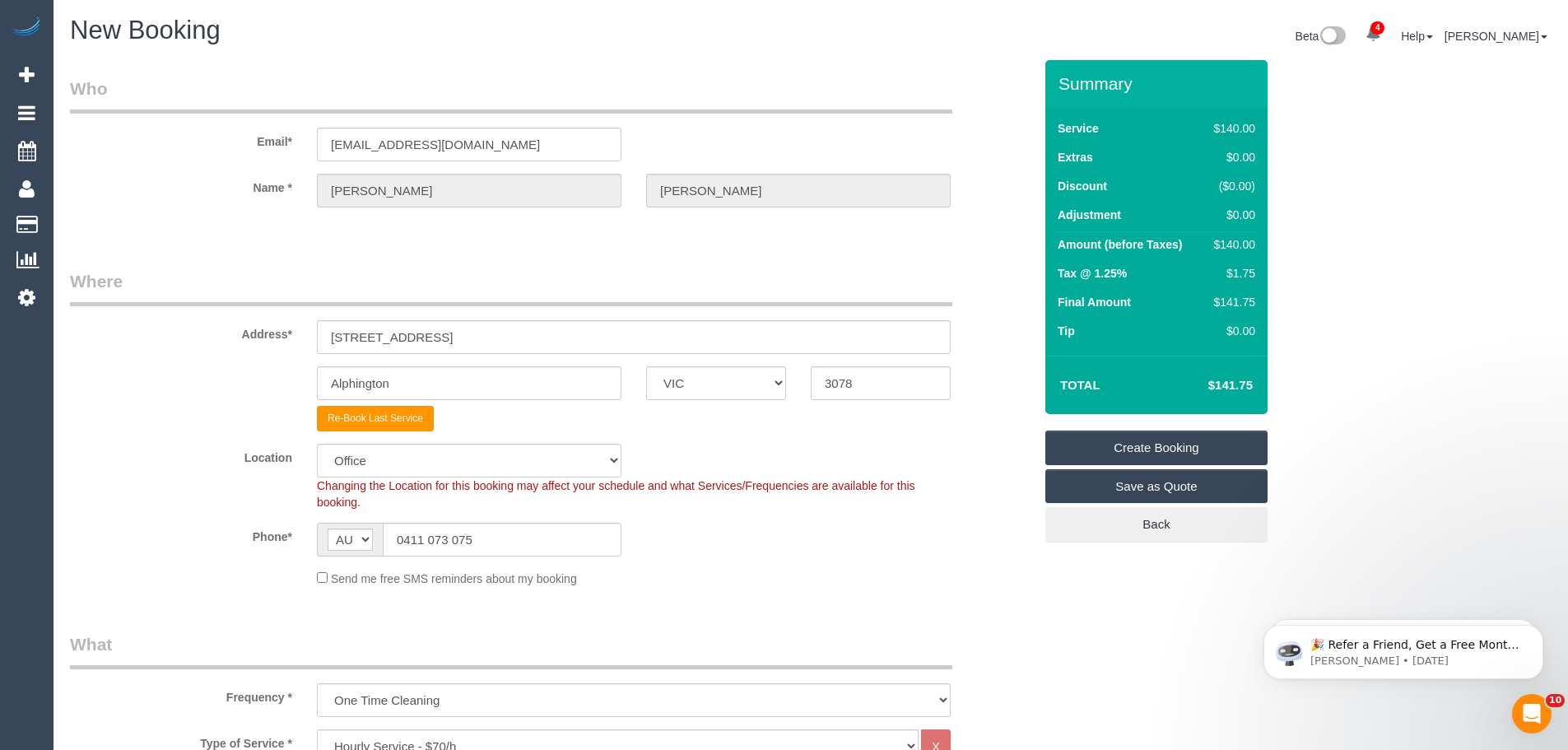
select select "58"
select select "object:25084"
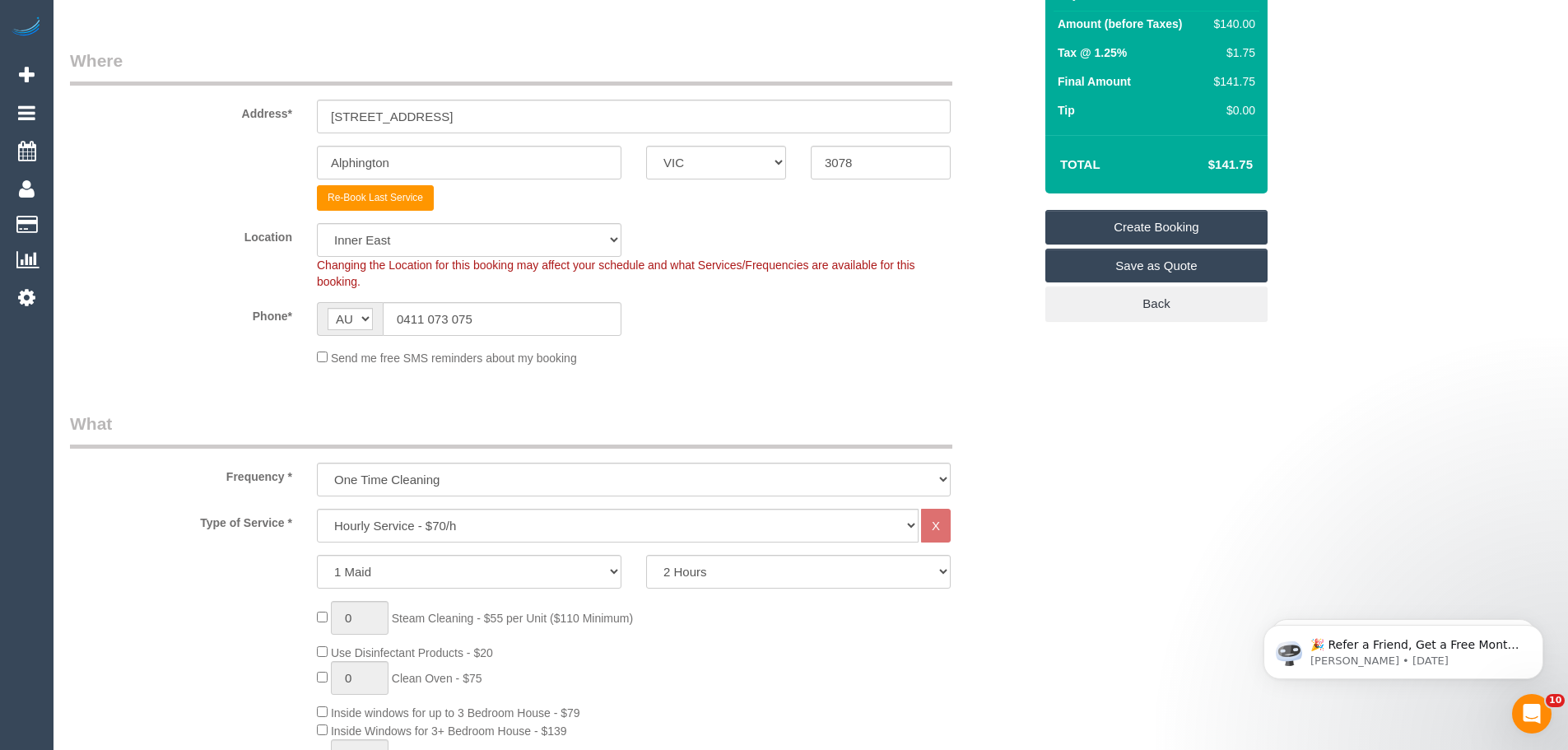
scroll to position [494, 0]
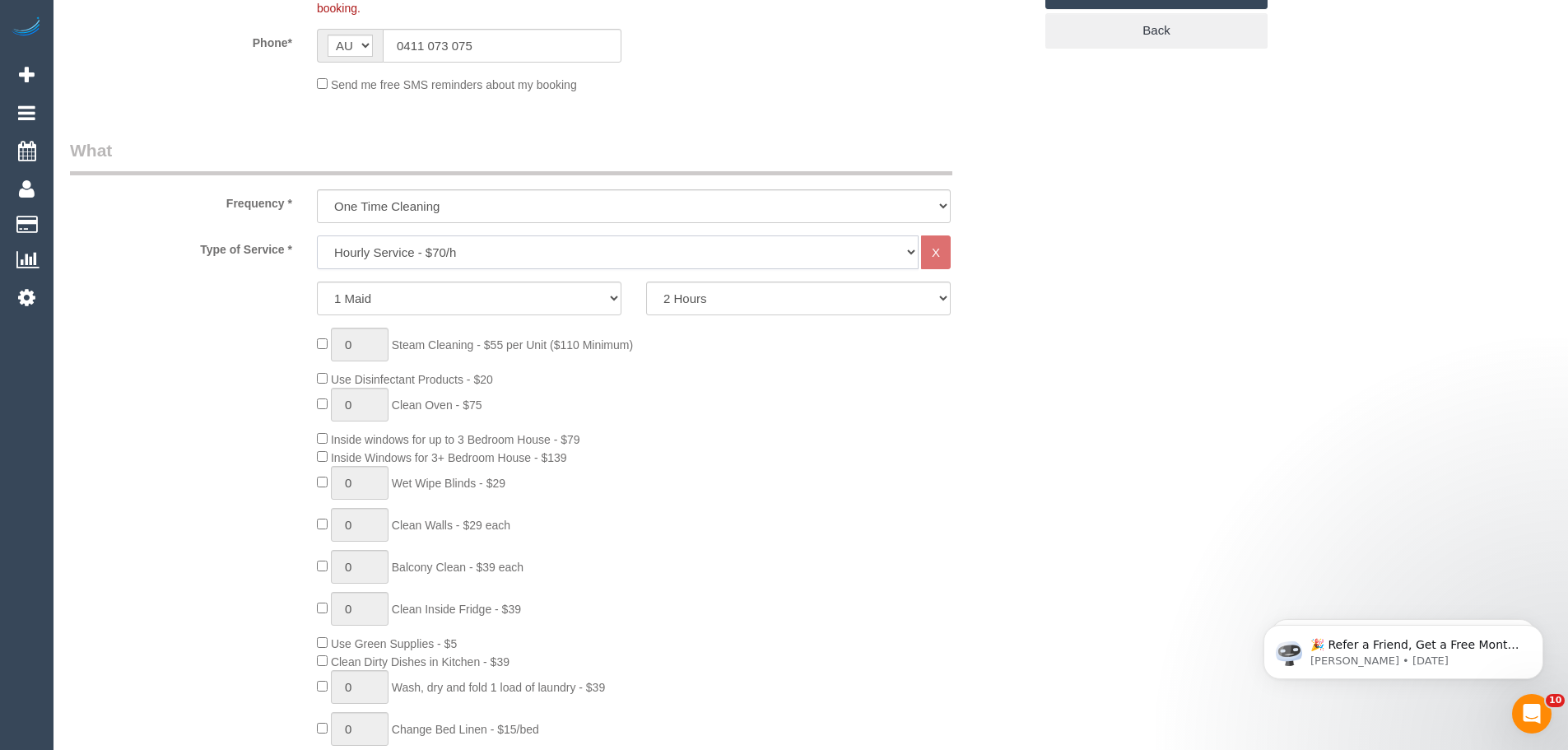
click at [529, 243] on select "Hourly Service - $70/h Hourly Service - $65/h Hourly Service - $60/h Hourly Ser…" at bounding box center [618, 252] width 602 height 33
select select "213"
click at [317, 235] on select "Hourly Service - $70/h Hourly Service - $65/h Hourly Service - $60/h Hourly Ser…" at bounding box center [618, 252] width 602 height 33
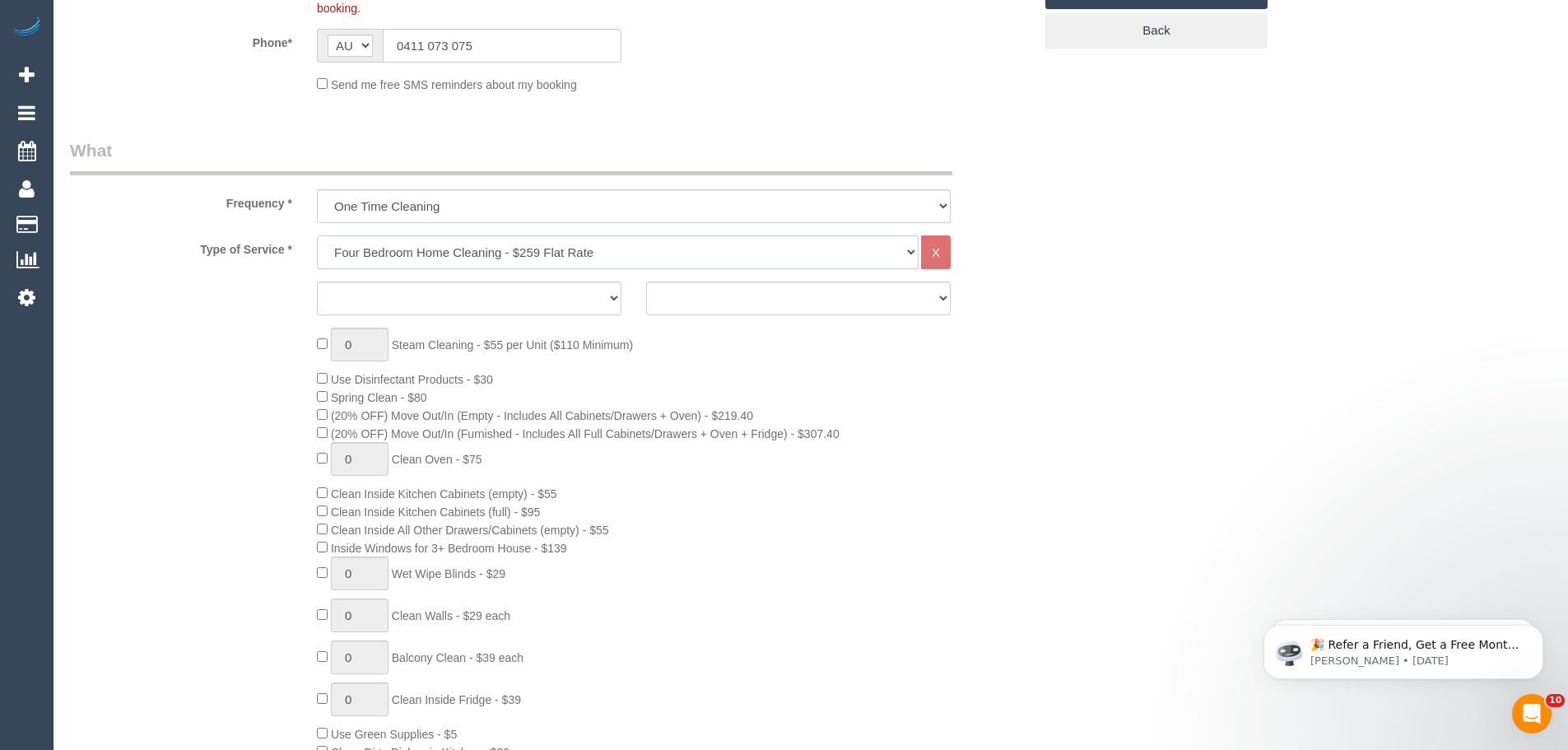
scroll to position [3490, 1568]
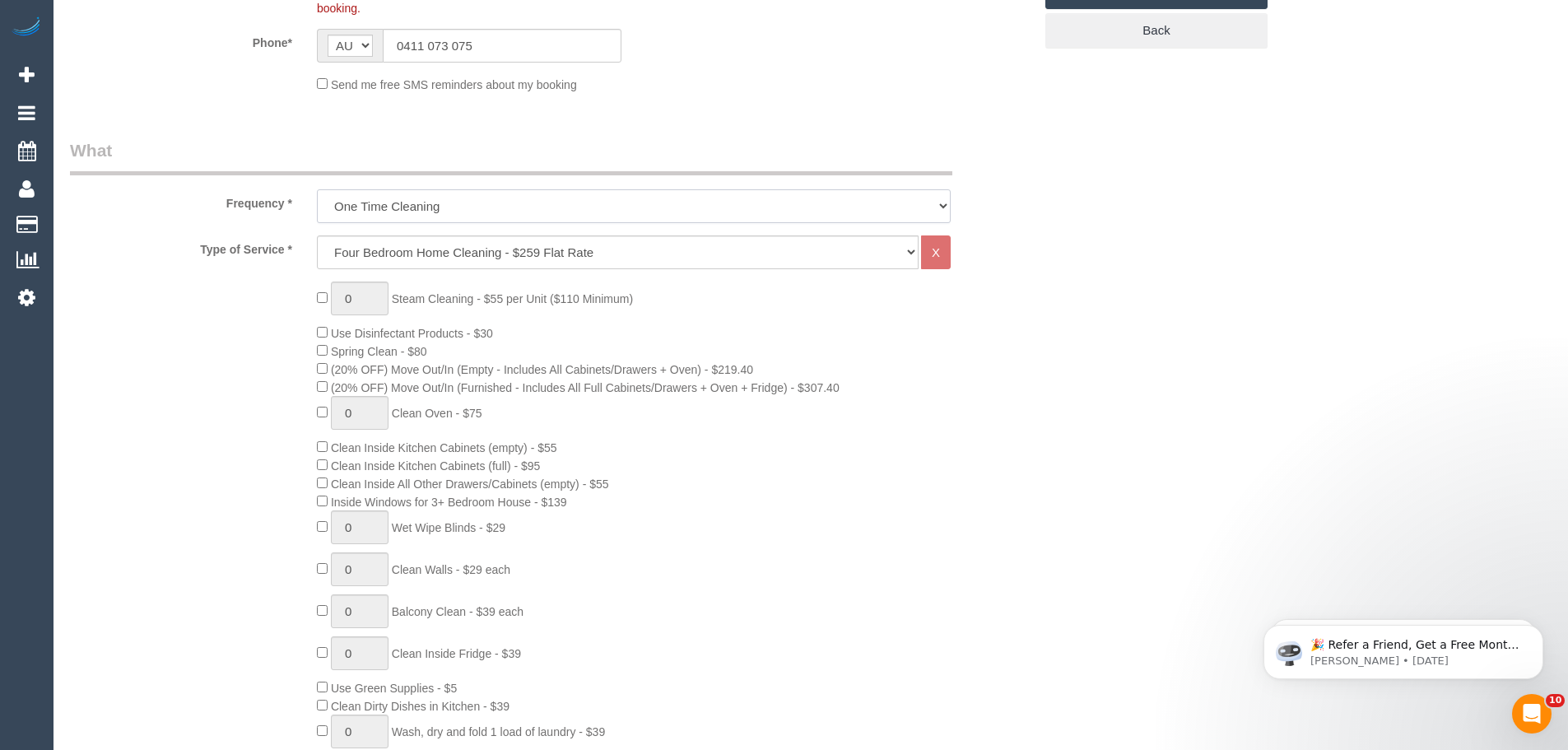
click at [561, 220] on select "One Time Cleaning Weekly - 10% Off - 10.00% (0% for the First Booking) Fortnigh…" at bounding box center [634, 206] width 634 height 33
select select "object:25088"
click at [317, 190] on select "One Time Cleaning Weekly - 10% Off - 10.00% (0% for the First Booking) Fortnigh…" at bounding box center [634, 206] width 634 height 33
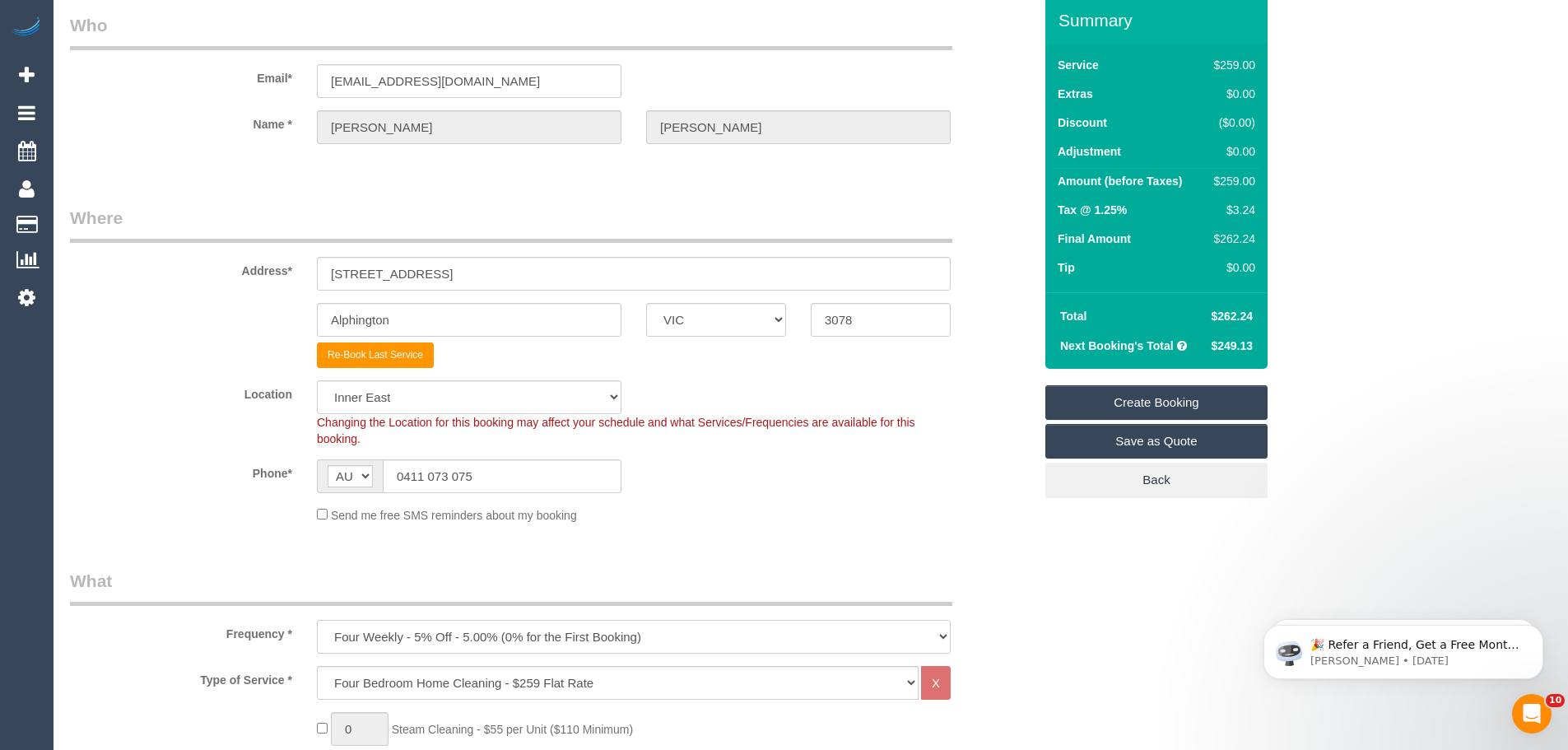
scroll to position [0, 0]
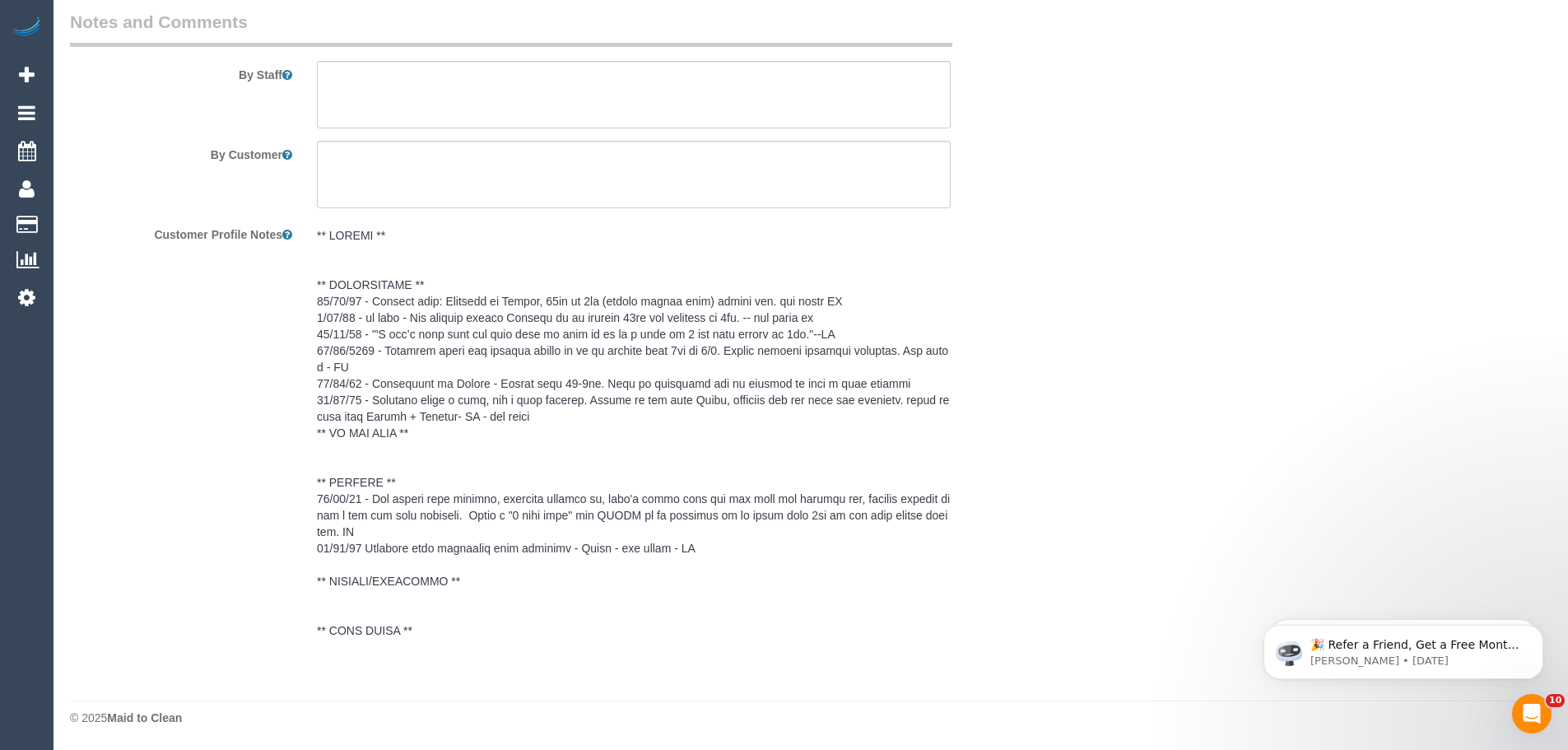
click at [421, 292] on pre at bounding box center [634, 433] width 634 height 412
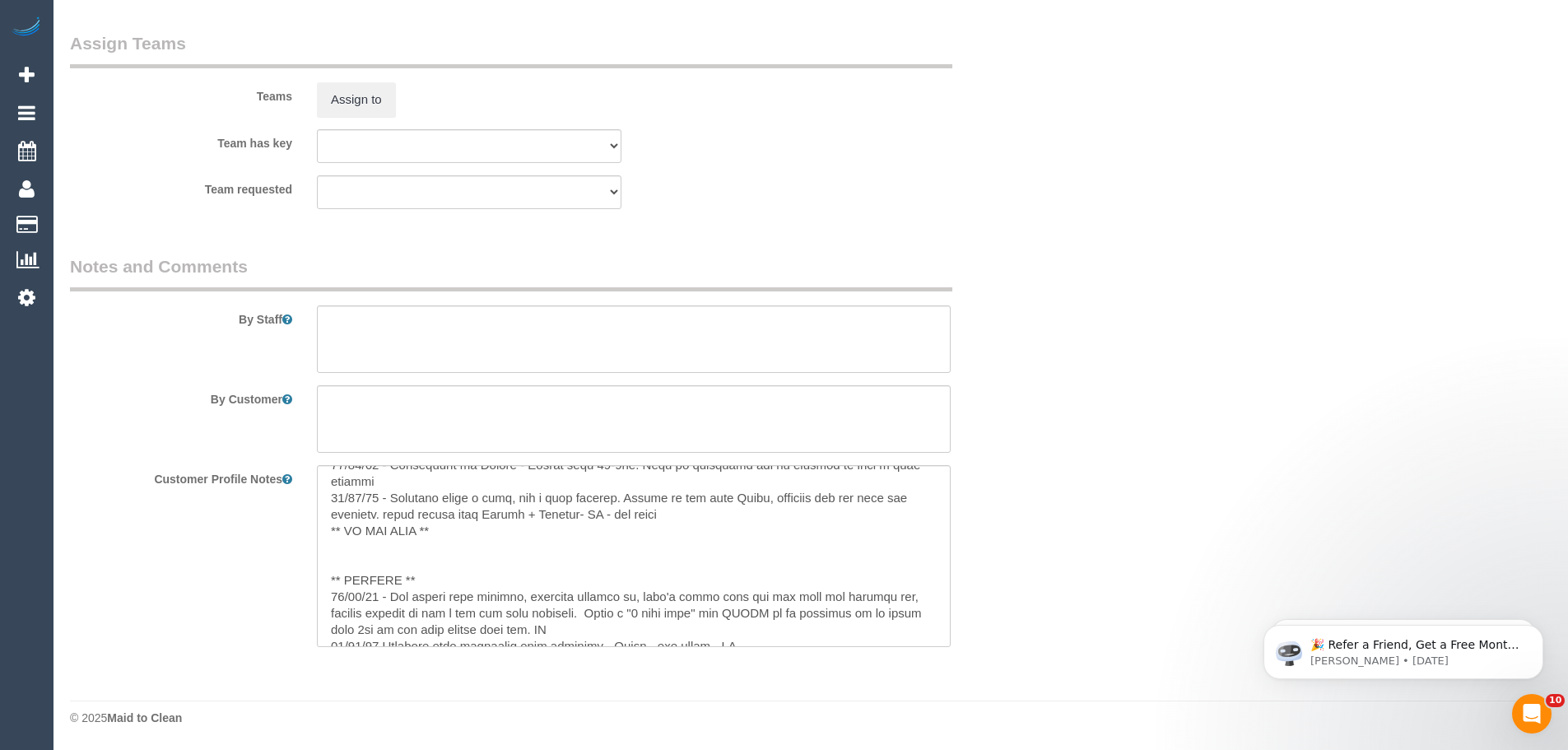
scroll to position [247, 0]
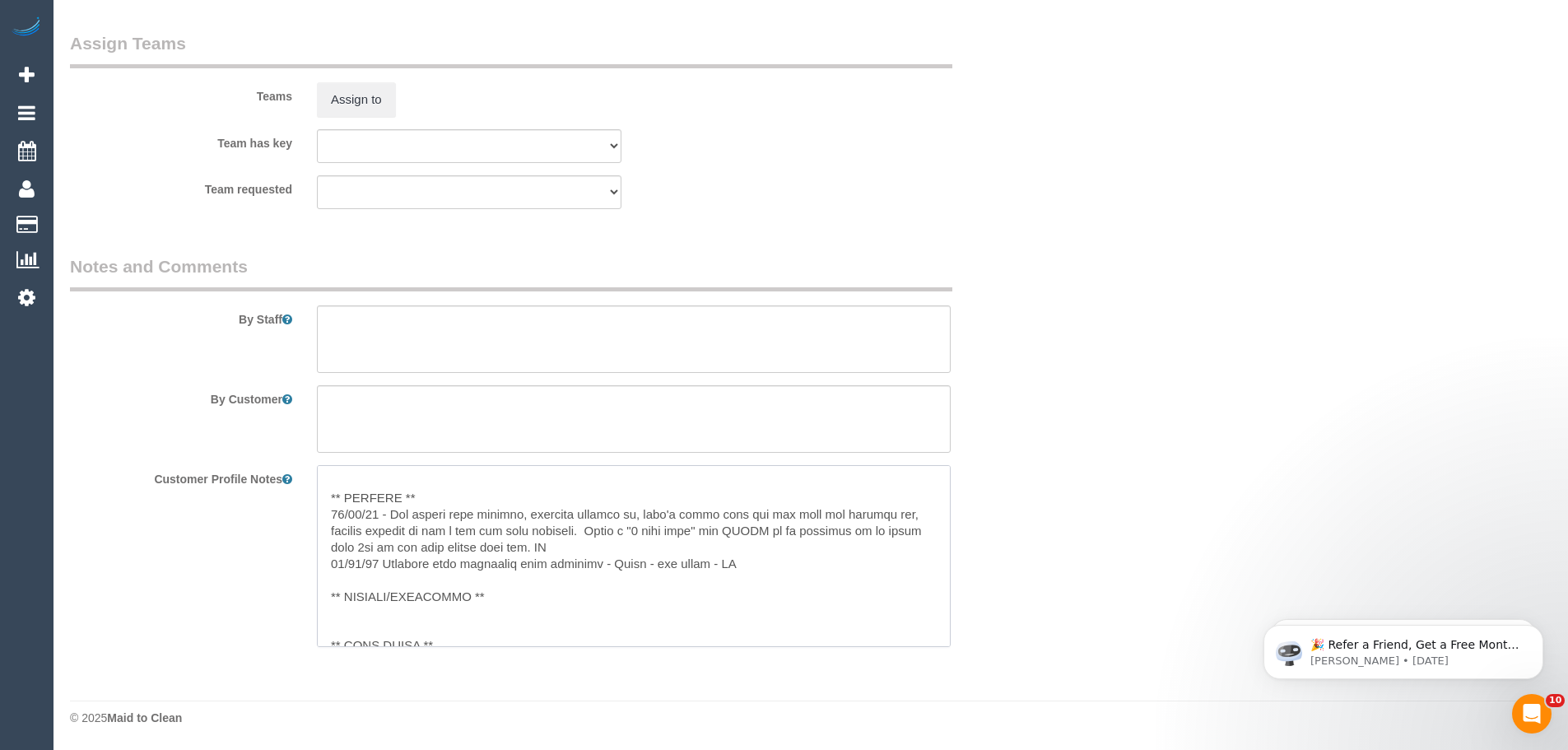
click at [444, 501] on textarea at bounding box center [634, 555] width 634 height 182
type textarea "** ACCESS ** ** PREFERENCES ** 16/07/25 - Updated flex: Thursday or Friday, 10a…"
click at [601, 277] on legend "Notes and Comments" at bounding box center [511, 273] width 883 height 37
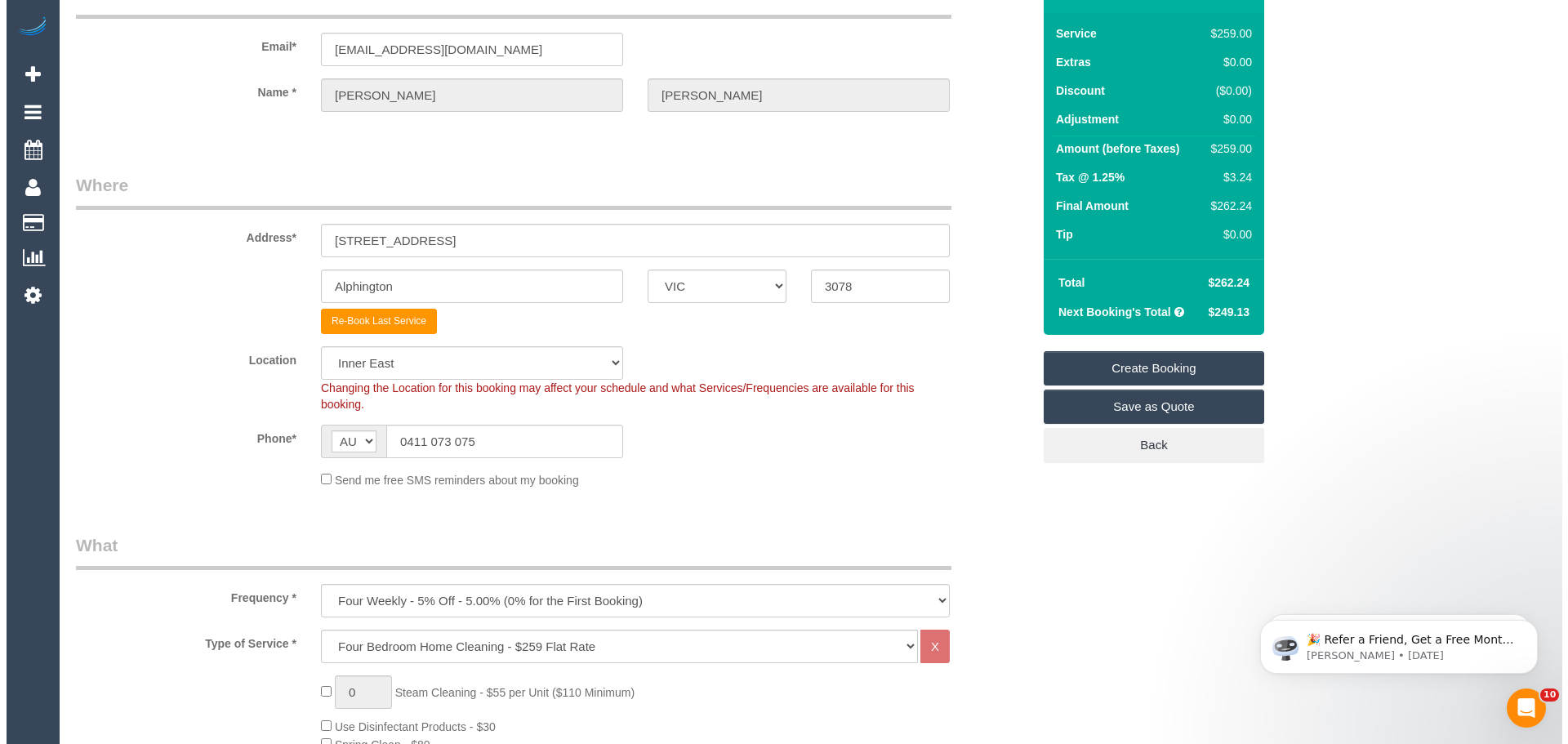
scroll to position [0, 0]
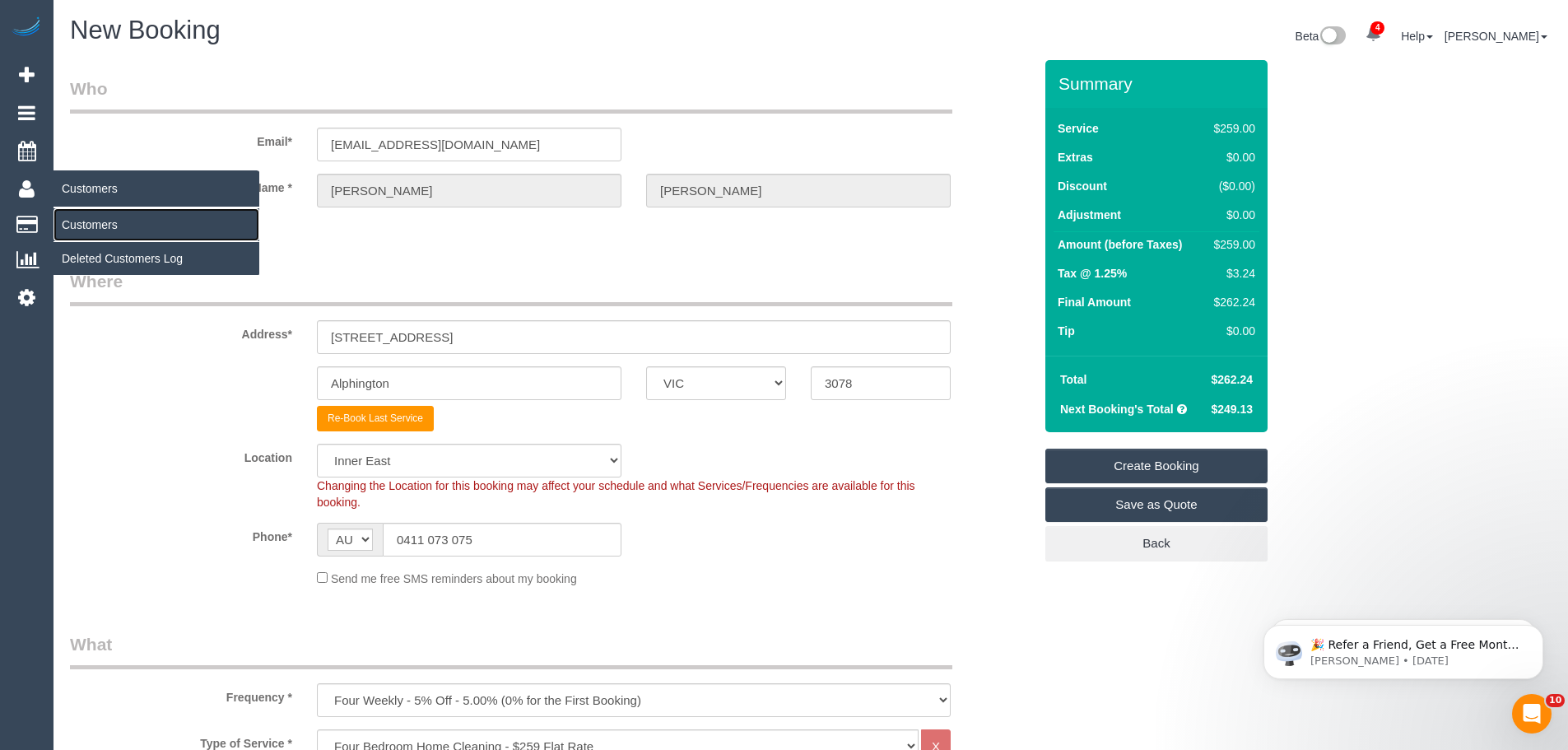
click at [95, 229] on link "Customers" at bounding box center [156, 224] width 206 height 32
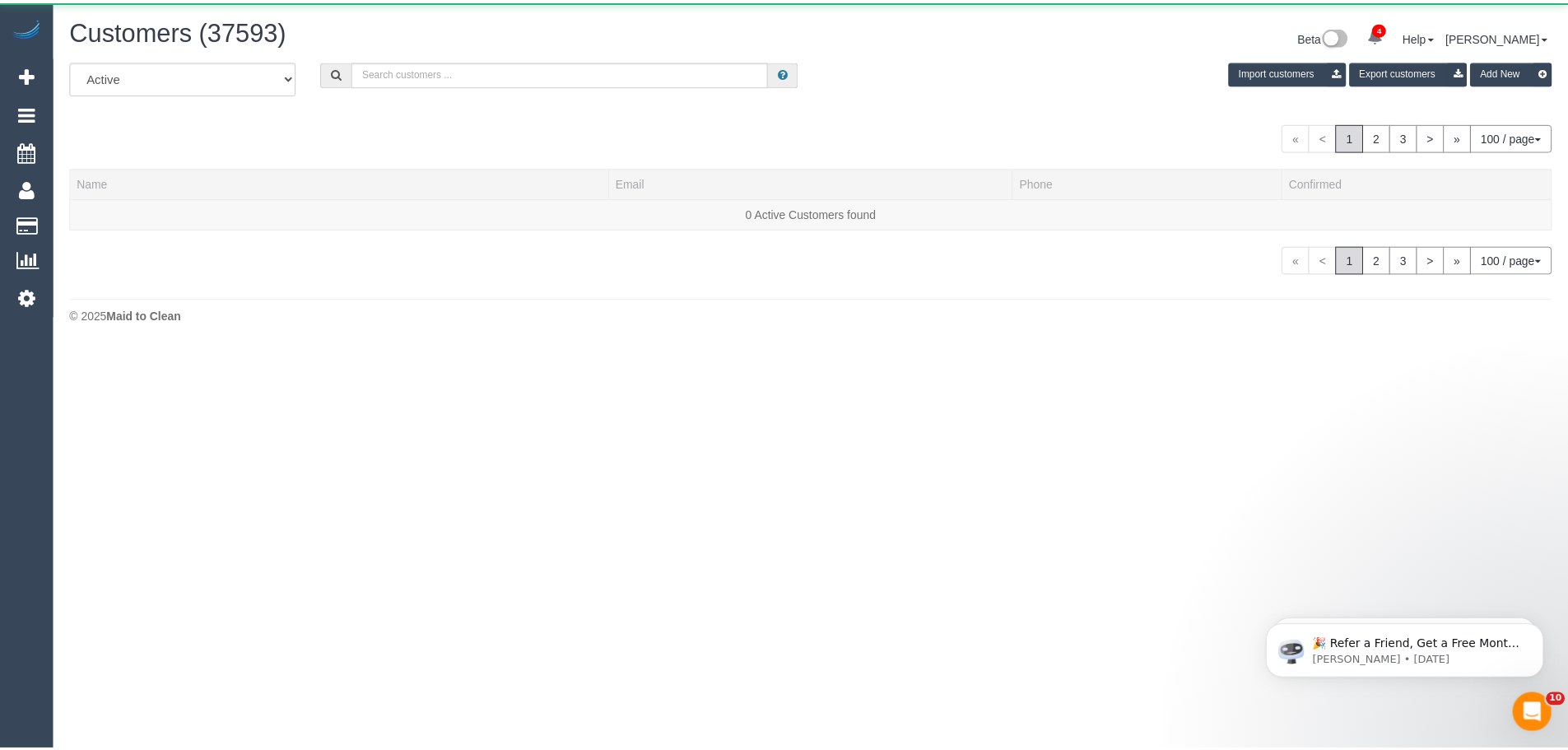
scroll to position [347, 1580]
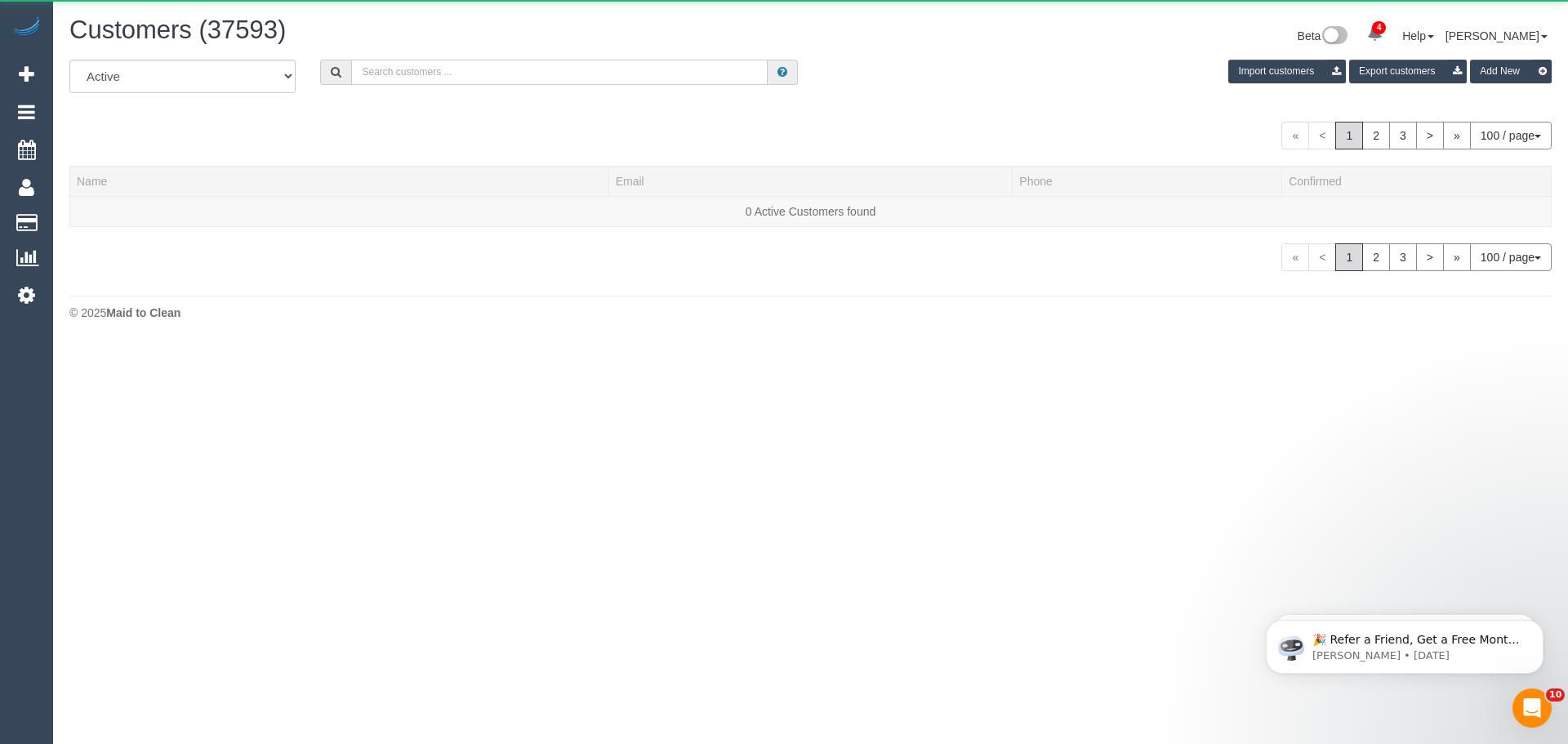
click at [431, 70] on input "text" at bounding box center [560, 71] width 417 height 25
paste input "cameronhtripp@icloud.com"
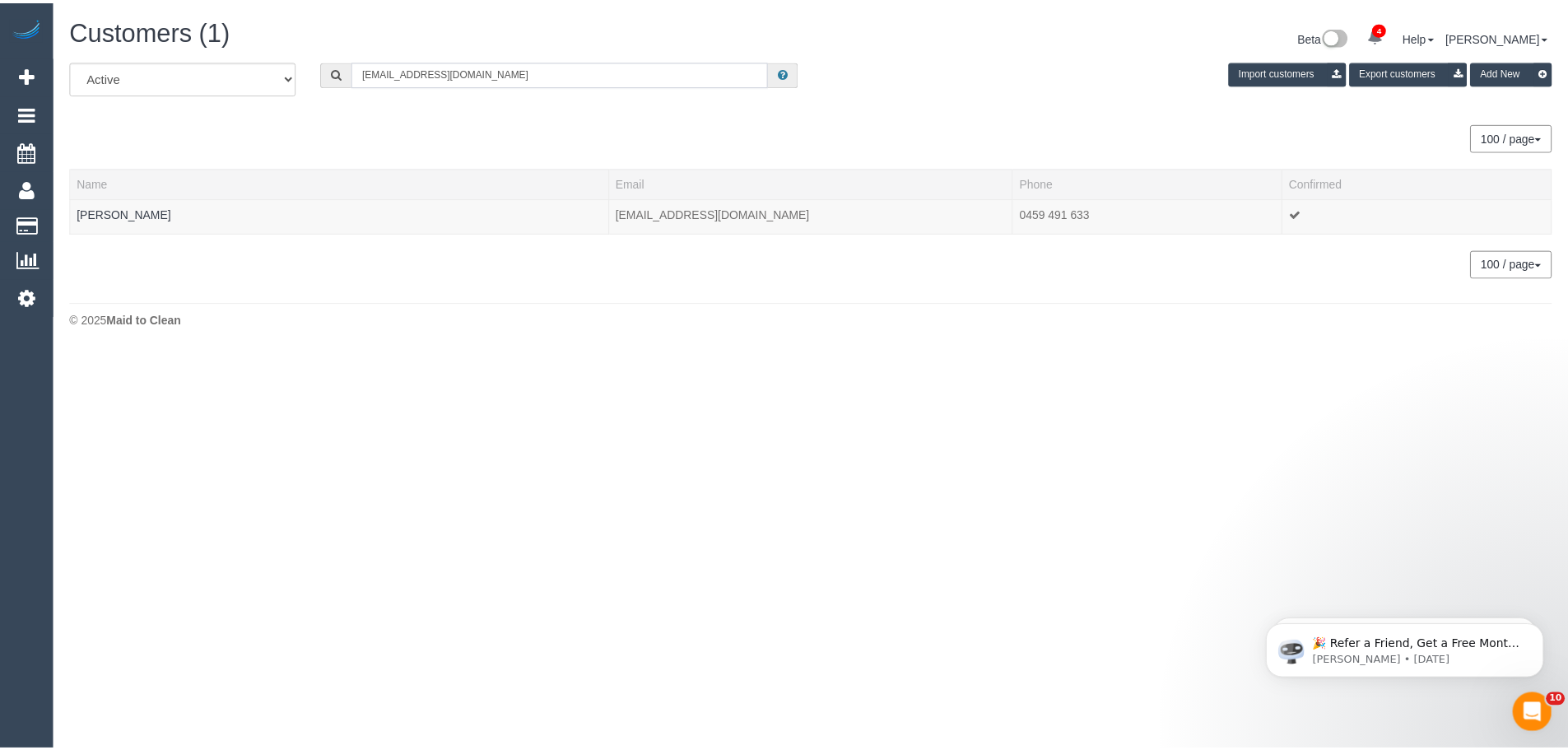
scroll to position [81951, 80742]
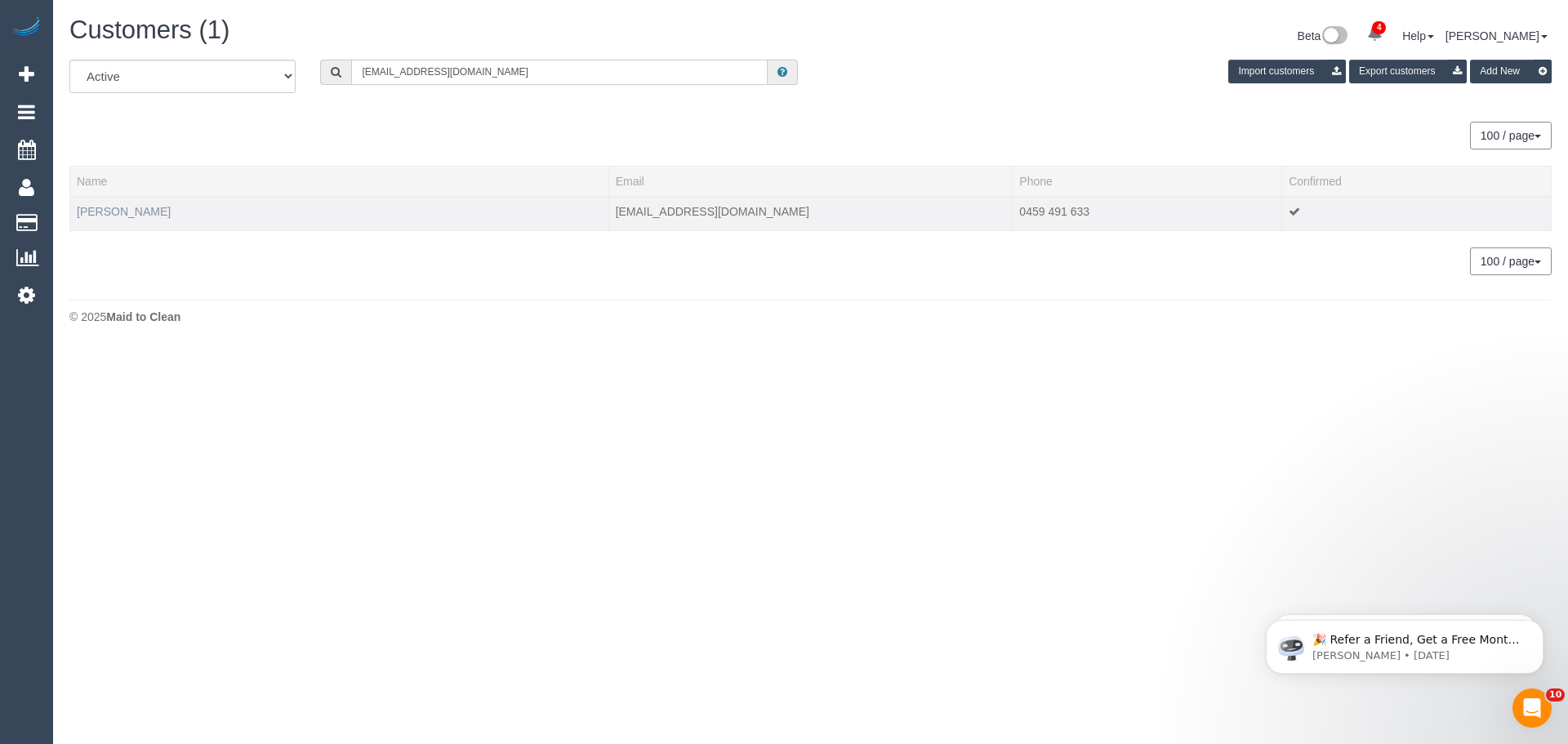
type input "cameronhtripp@icloud.com"
click at [128, 217] on link "Cameron Tripp" at bounding box center [124, 211] width 94 height 13
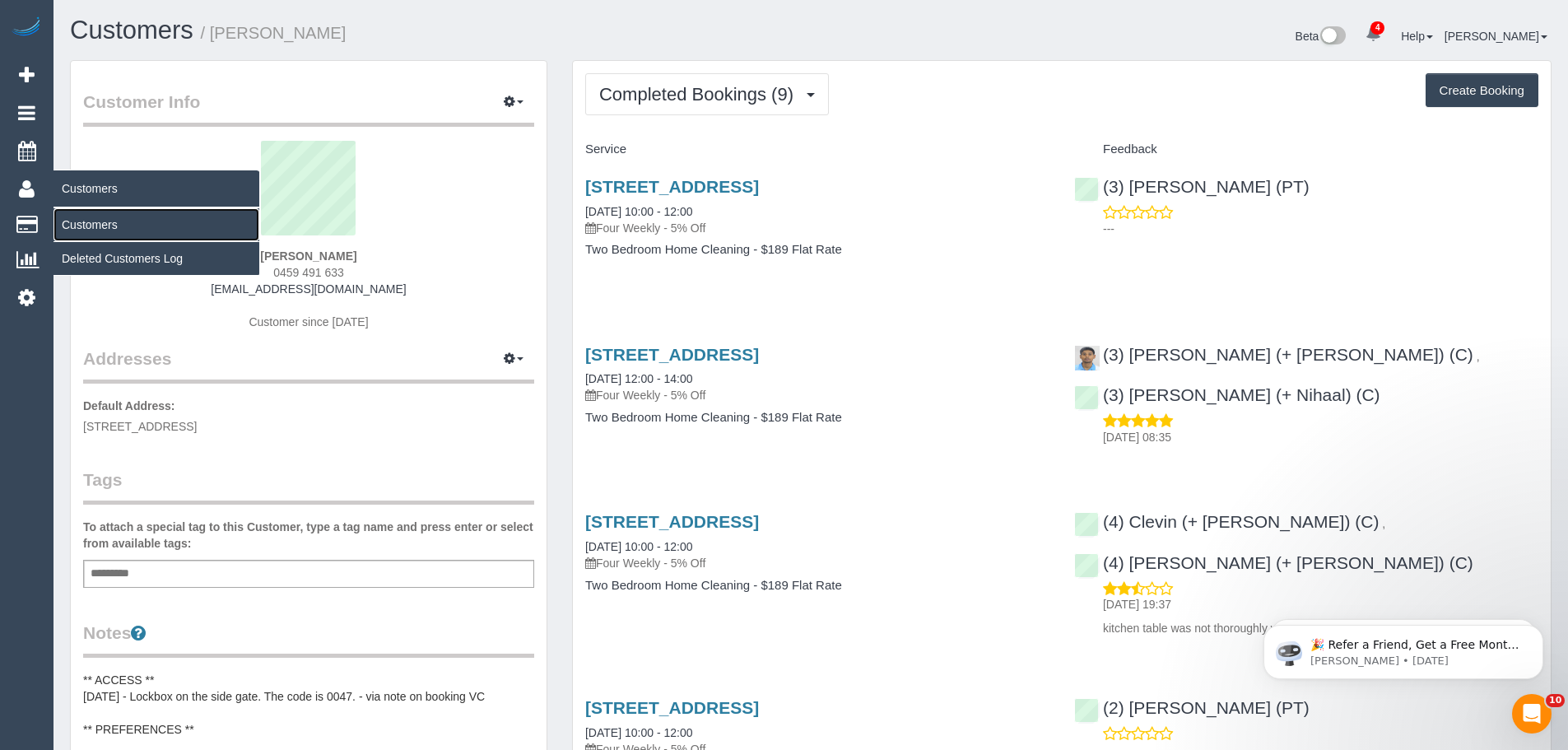
click at [107, 229] on link "Customers" at bounding box center [156, 224] width 206 height 32
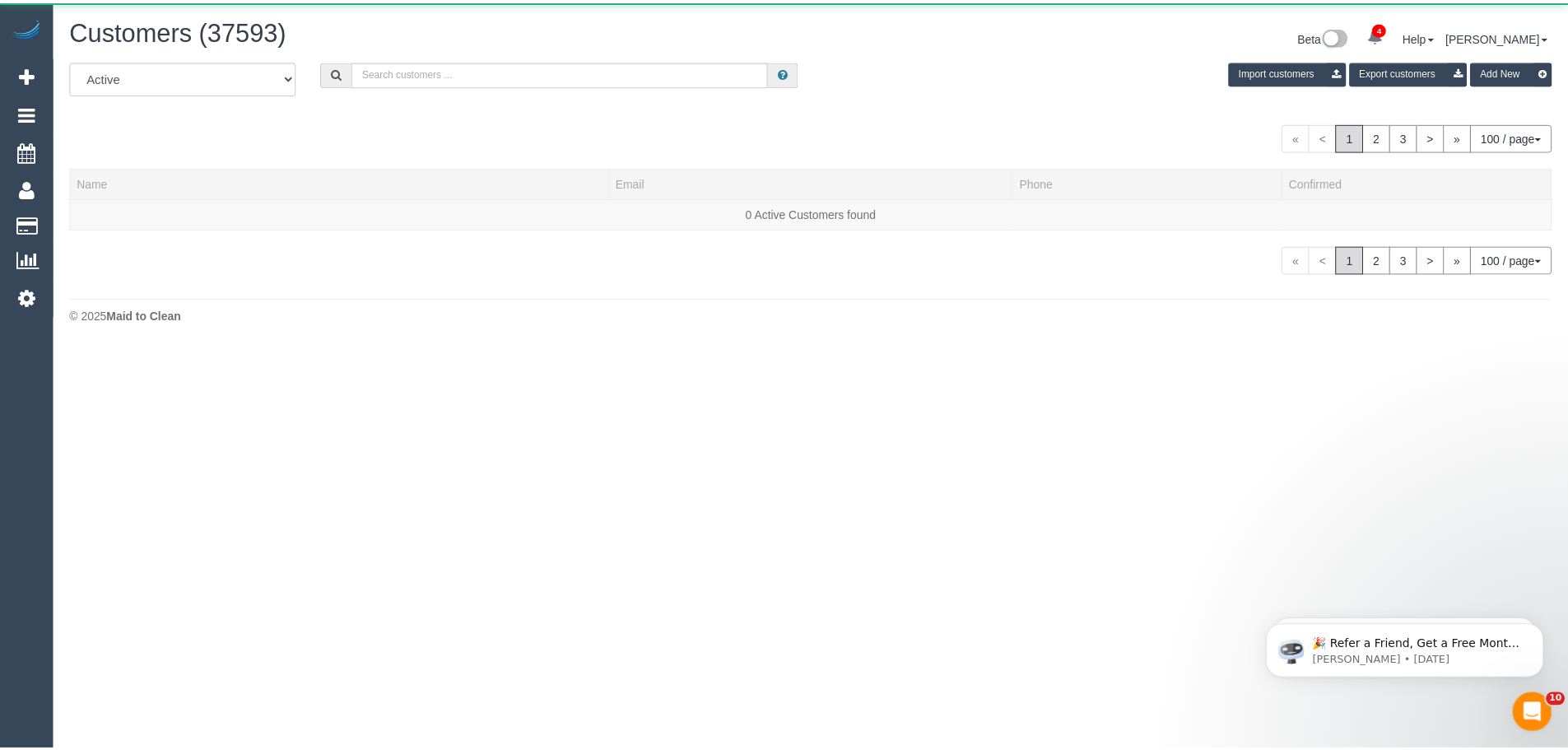
scroll to position [347, 1580]
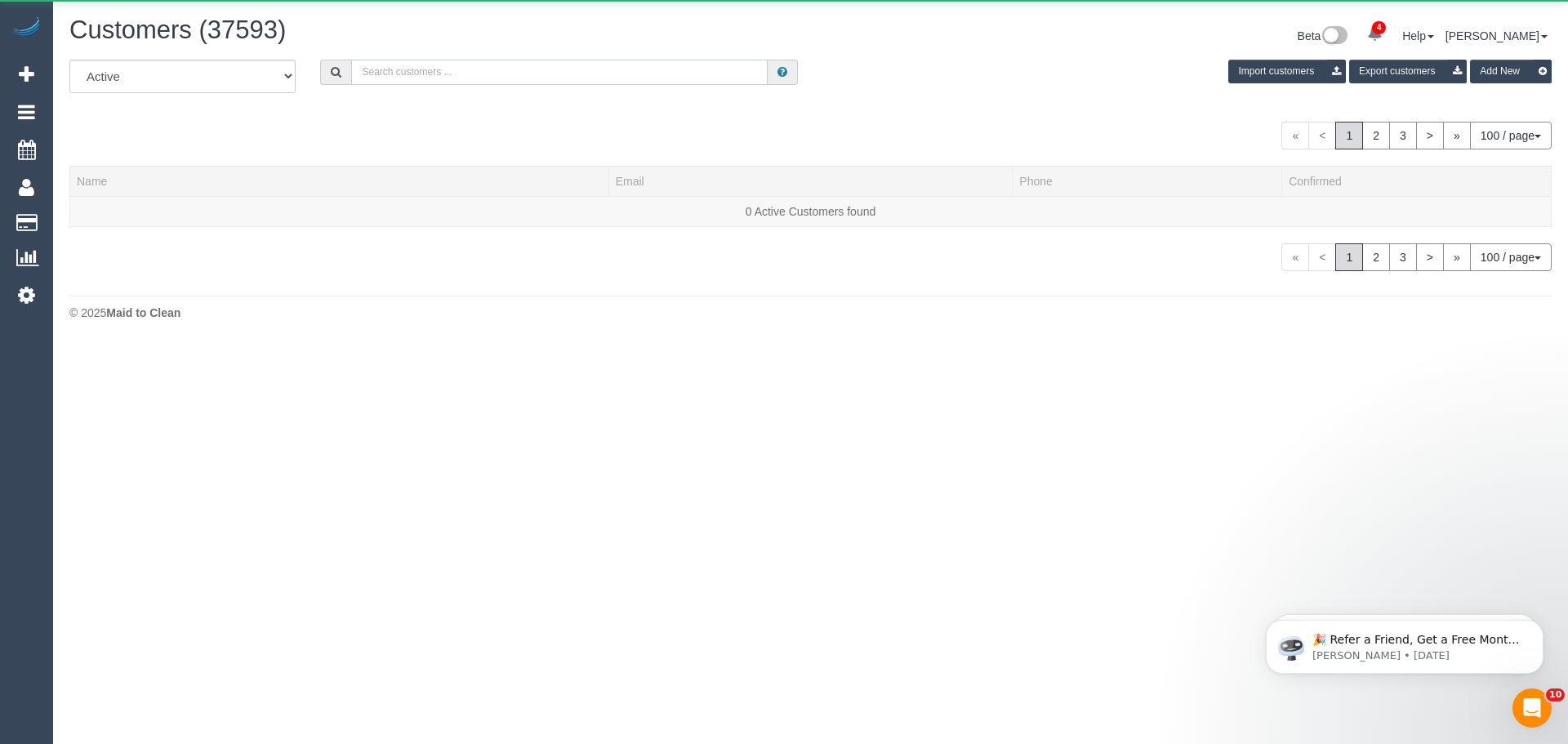
click at [470, 68] on input "text" at bounding box center [560, 71] width 417 height 25
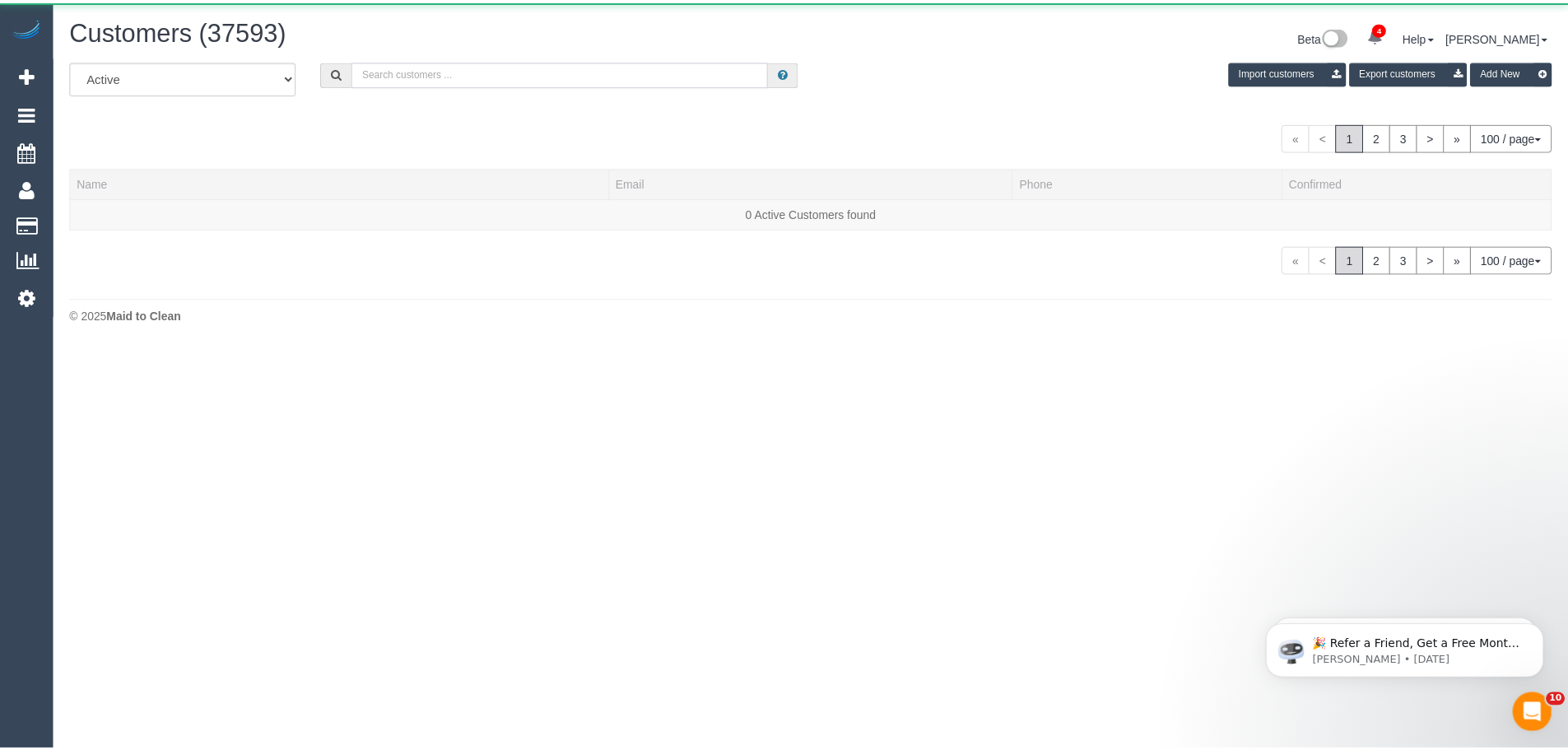
paste input "61450093196"
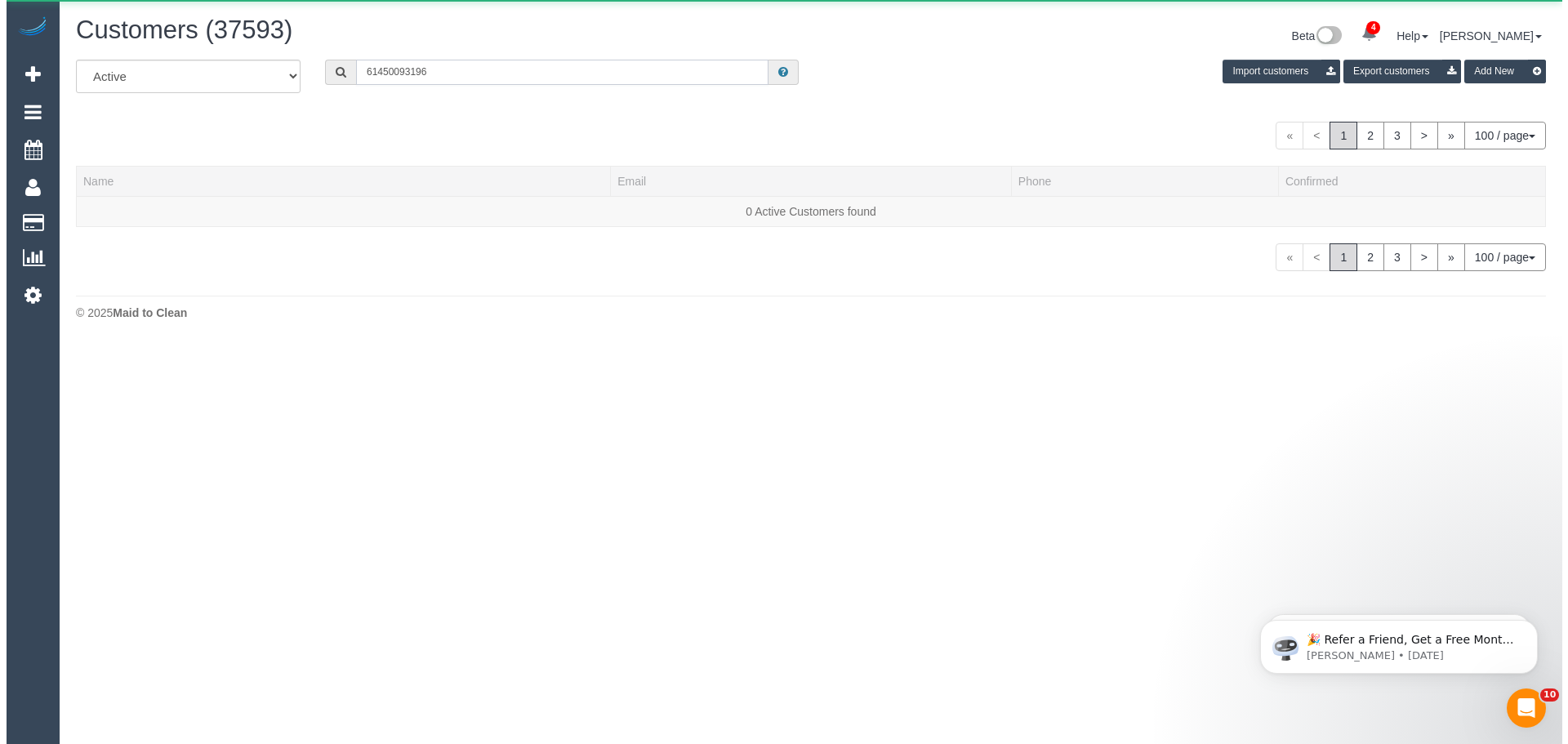
scroll to position [3954, 1556]
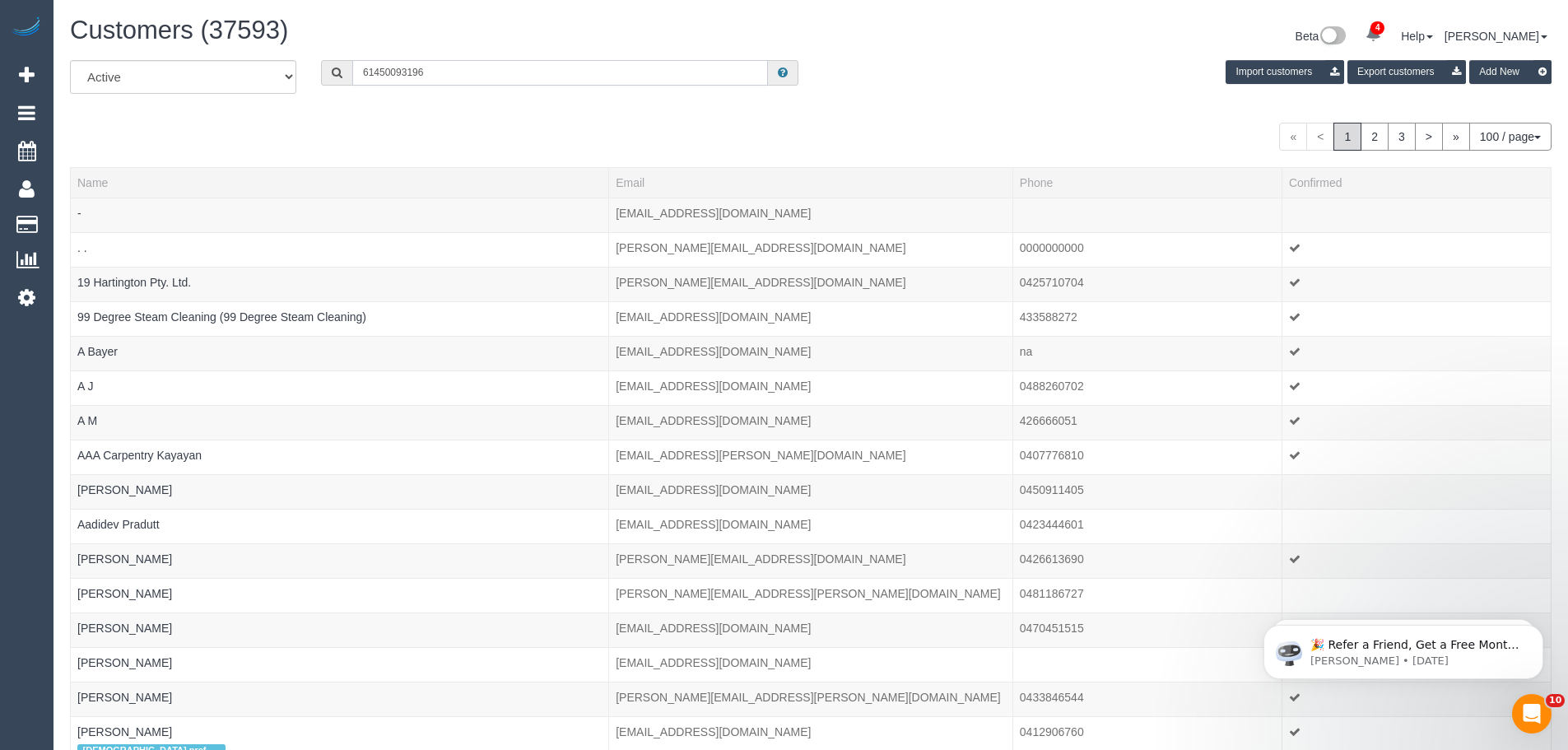
drag, startPoint x: 373, startPoint y: 76, endPoint x: 305, endPoint y: 60, distance: 69.9
click at [305, 60] on div "All Active Archived 61450093196 Import customers Export customers Add New" at bounding box center [811, 83] width 1507 height 46
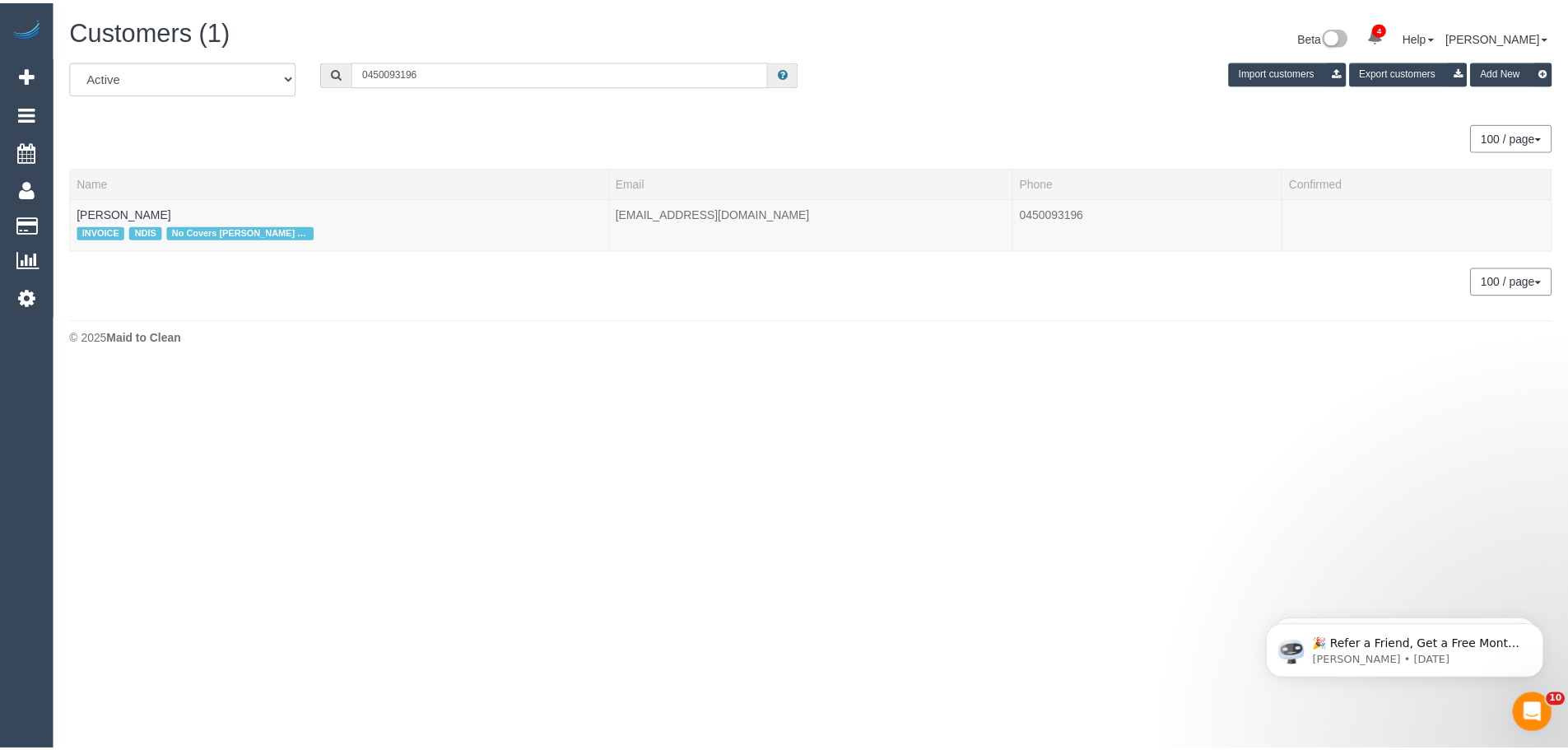
scroll to position [81934, 80742]
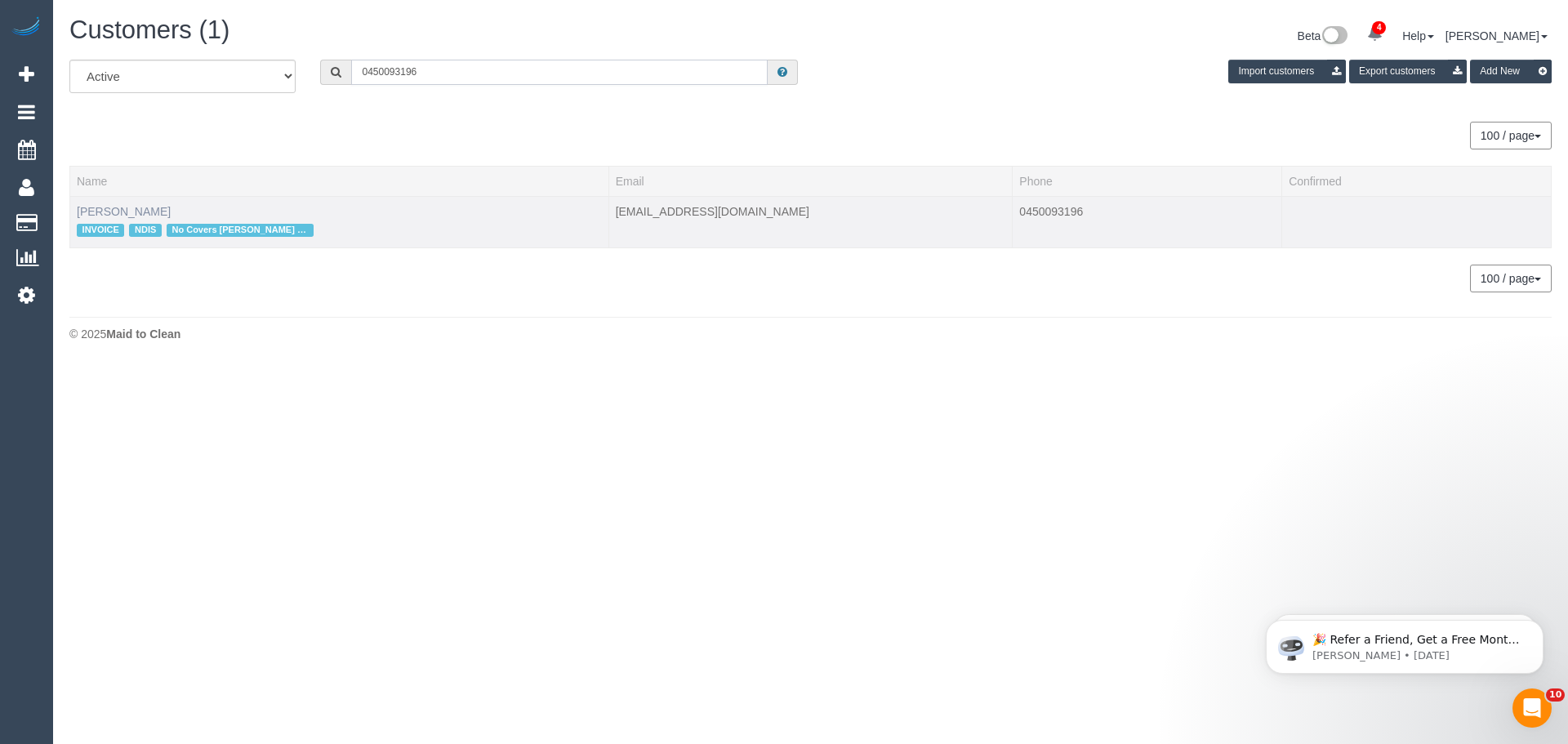
type input "0450093196"
click at [127, 210] on link "Stella Coleiro" at bounding box center [124, 211] width 94 height 13
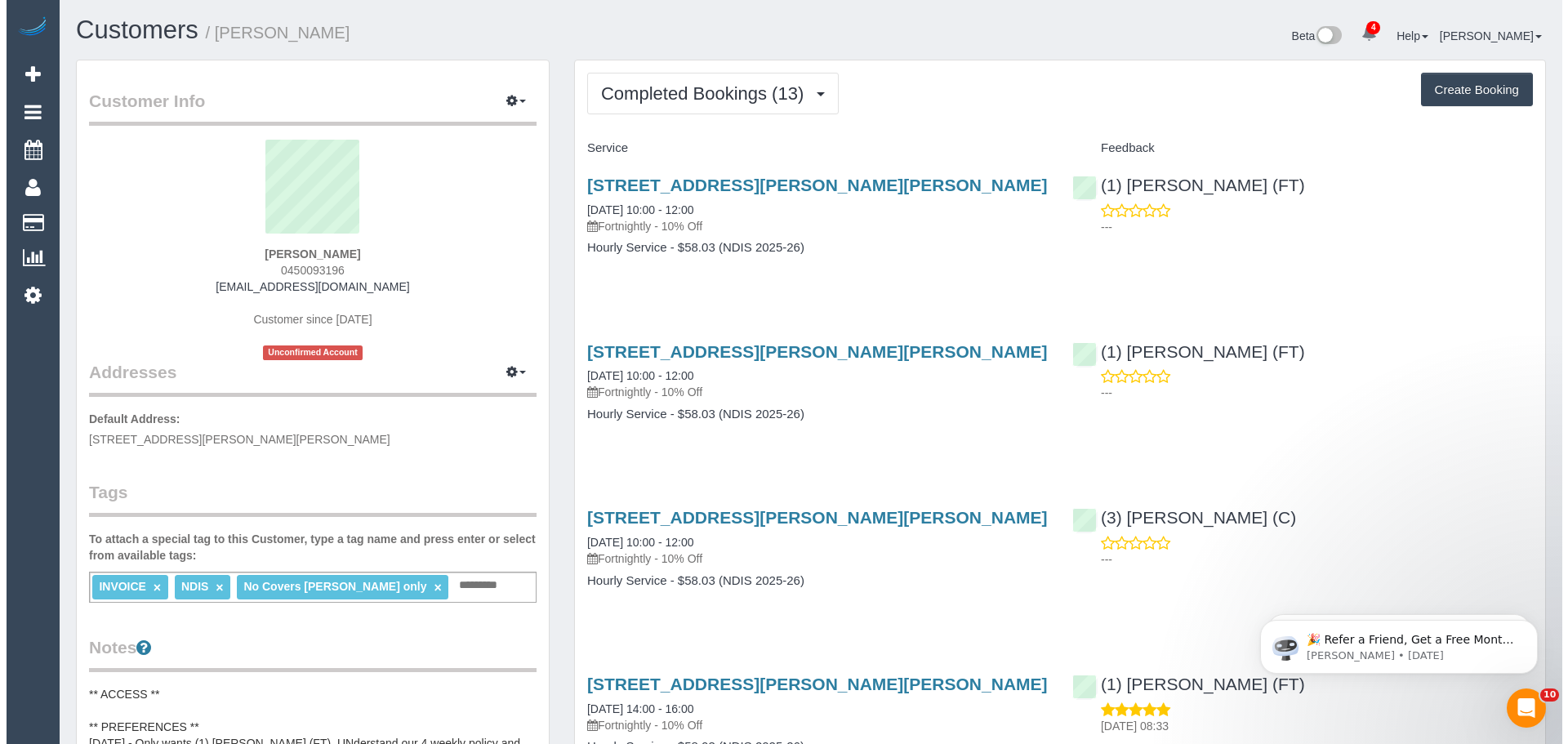
scroll to position [2492, 1556]
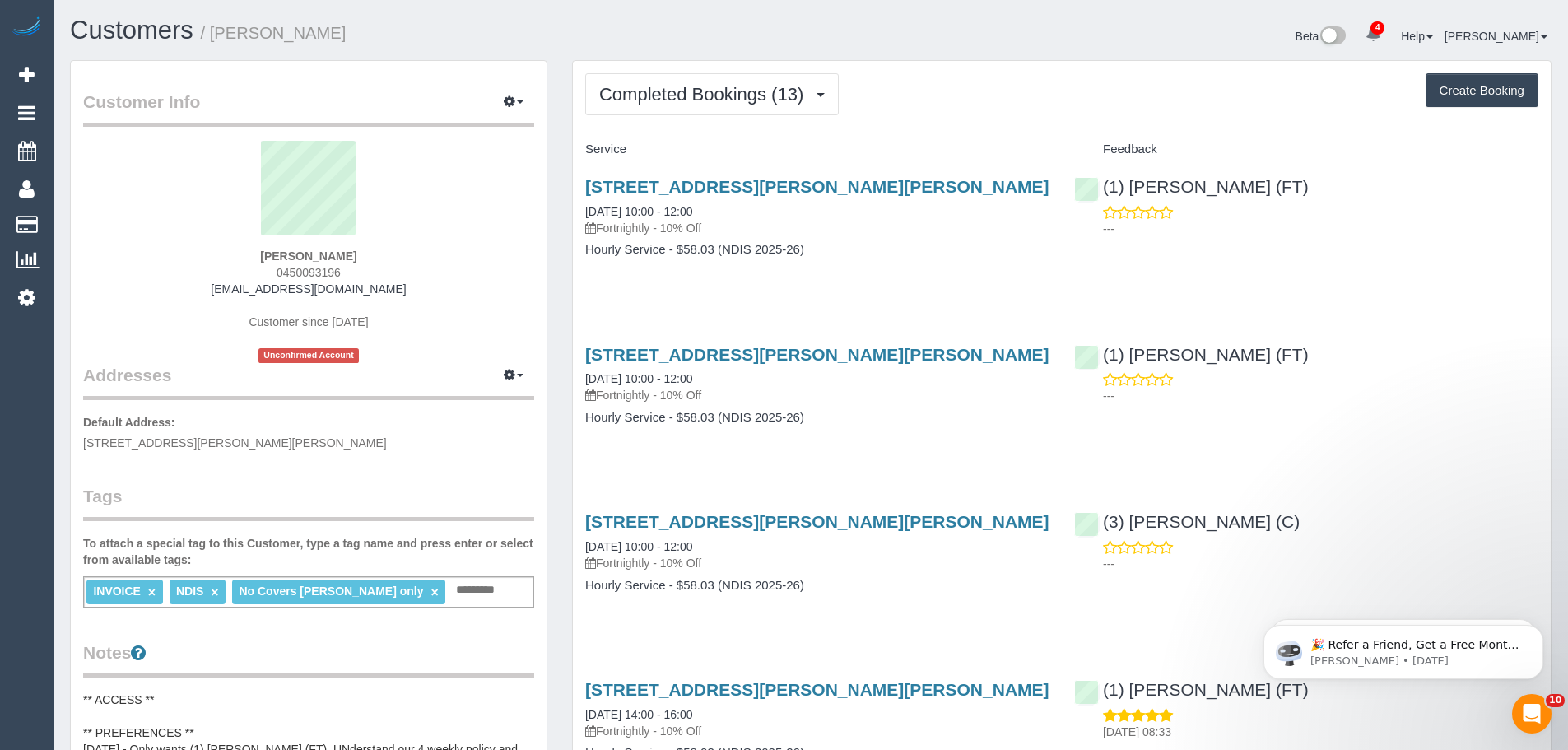
click at [214, 269] on div "Stella Coleiro 0450093196 coleirostella@hotmail.com Customer since 2023 Unconfi…" at bounding box center [309, 251] width 452 height 222
drag, startPoint x: 242, startPoint y: 255, endPoint x: 439, endPoint y: 249, distance: 197.1
click at [439, 248] on div "Stella Coleiro 0450093196 coleirostella@hotmail.com Customer since 2023 Unconfi…" at bounding box center [309, 251] width 452 height 222
copy strong "Stella Coleiro"
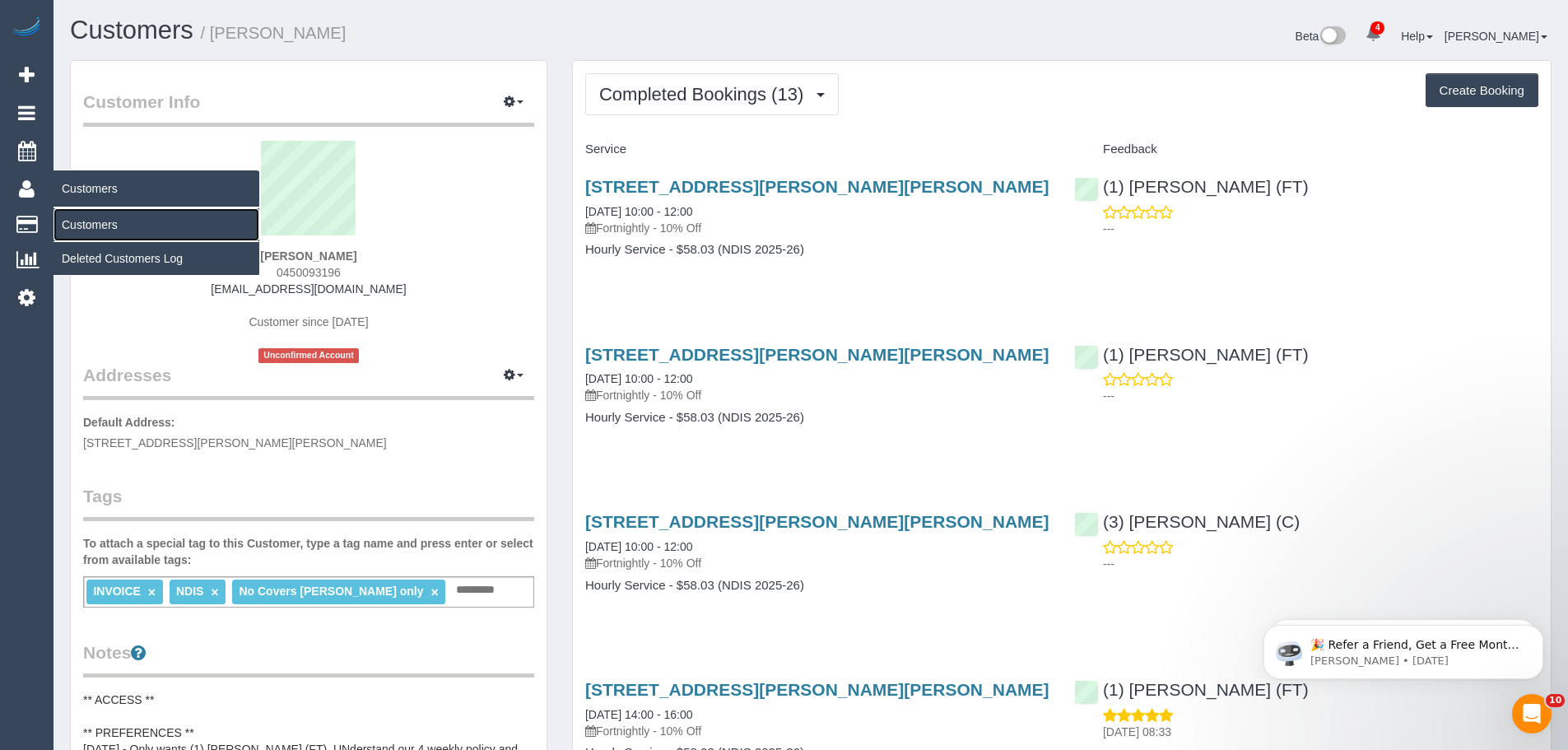
drag, startPoint x: 66, startPoint y: 216, endPoint x: 76, endPoint y: 208, distance: 12.8
click at [66, 216] on link "Customers" at bounding box center [156, 224] width 206 height 32
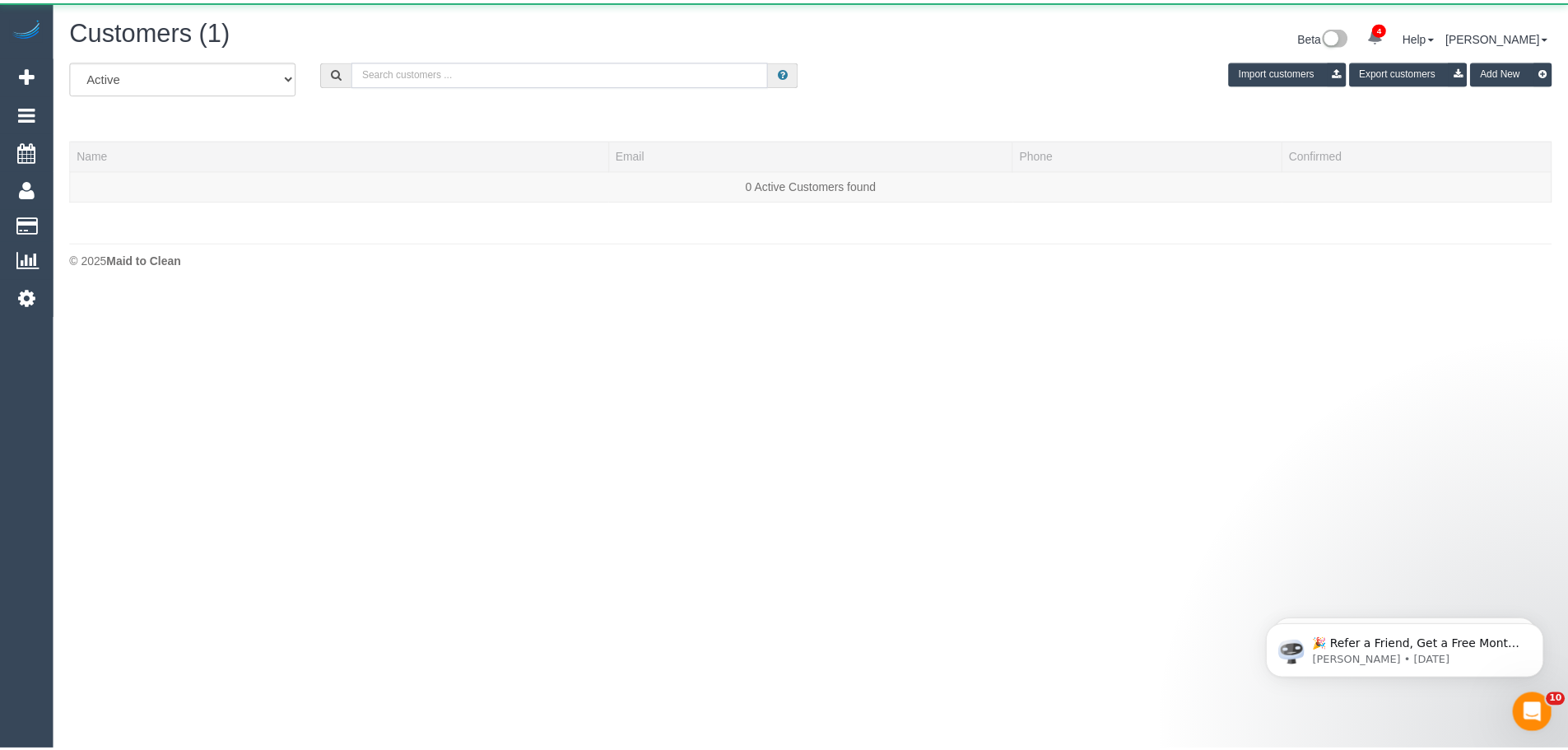
scroll to position [347, 1580]
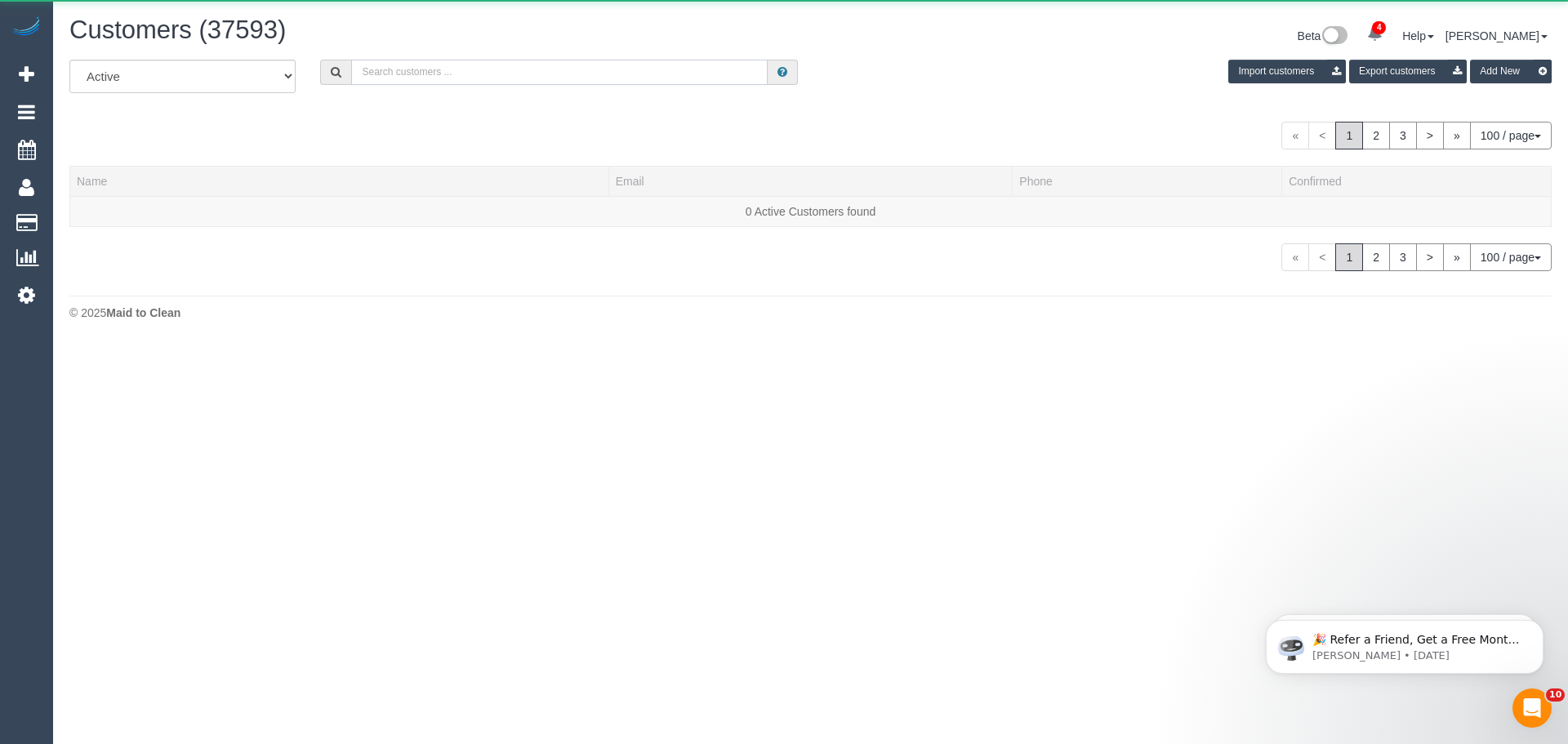
click at [416, 70] on input "text" at bounding box center [560, 71] width 417 height 25
paste input "Stella Coleiro"
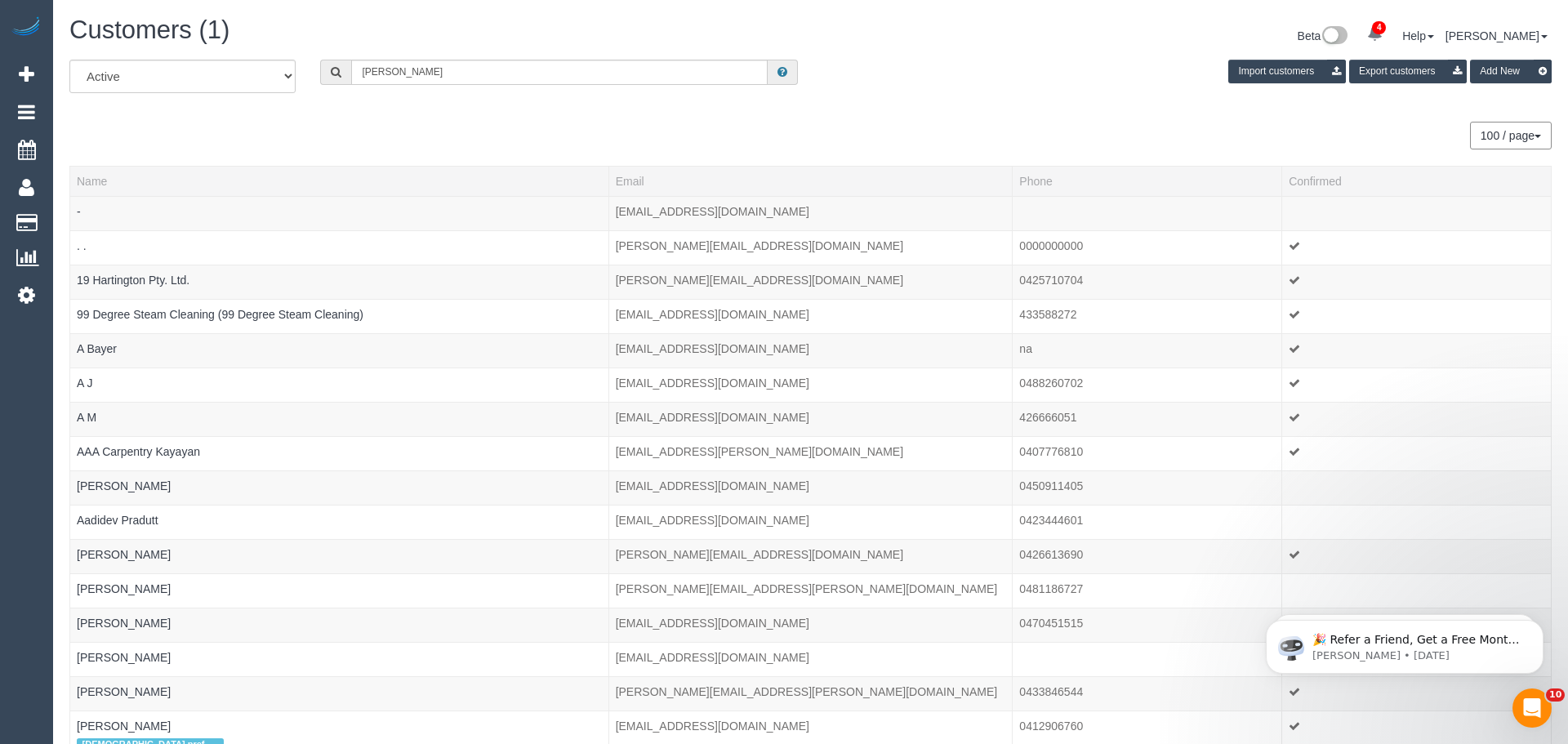
scroll to position [81278, 80114]
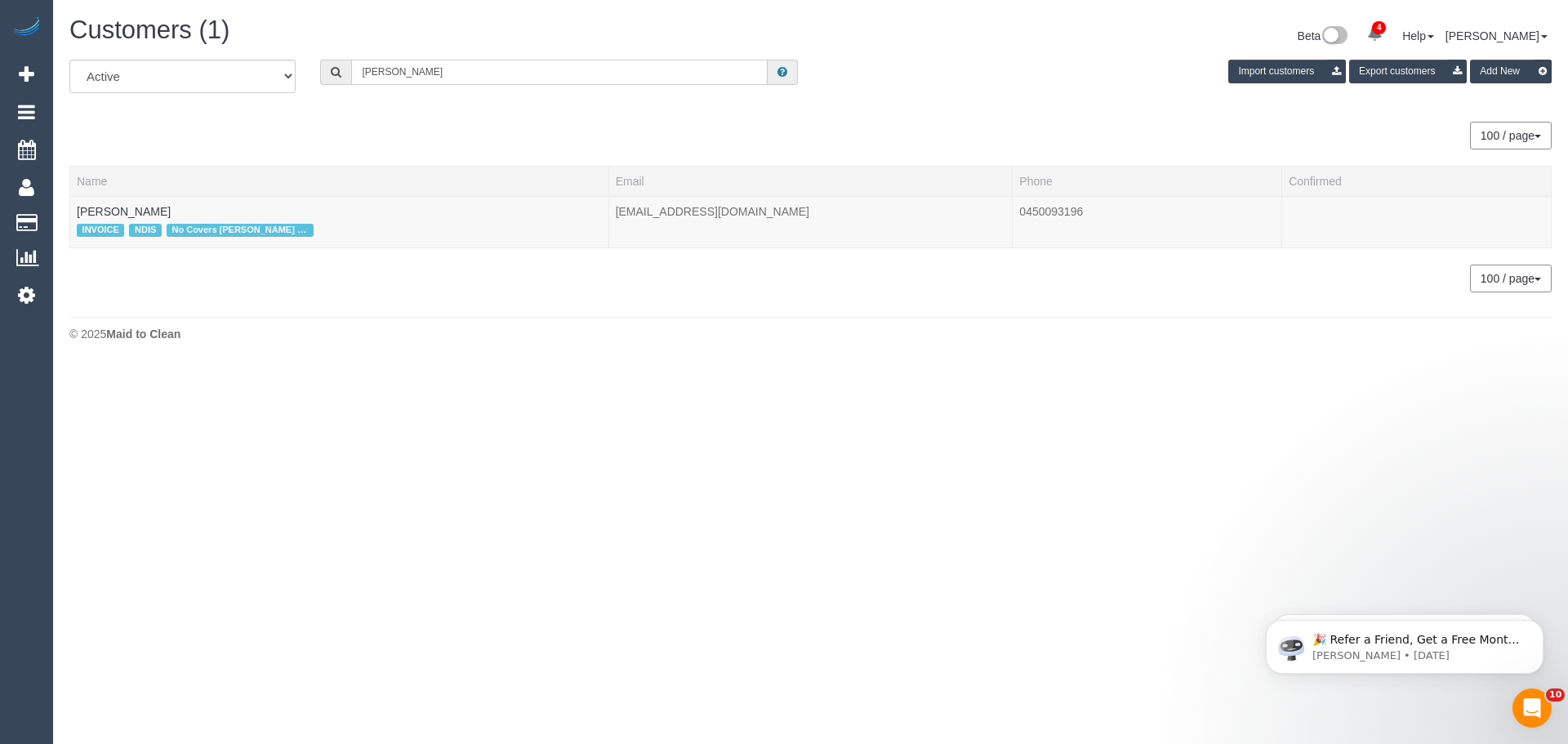
click at [553, 74] on input "Stella Coleiro" at bounding box center [560, 71] width 417 height 25
paste input "Brett Adams"
type input "Brett Adams"
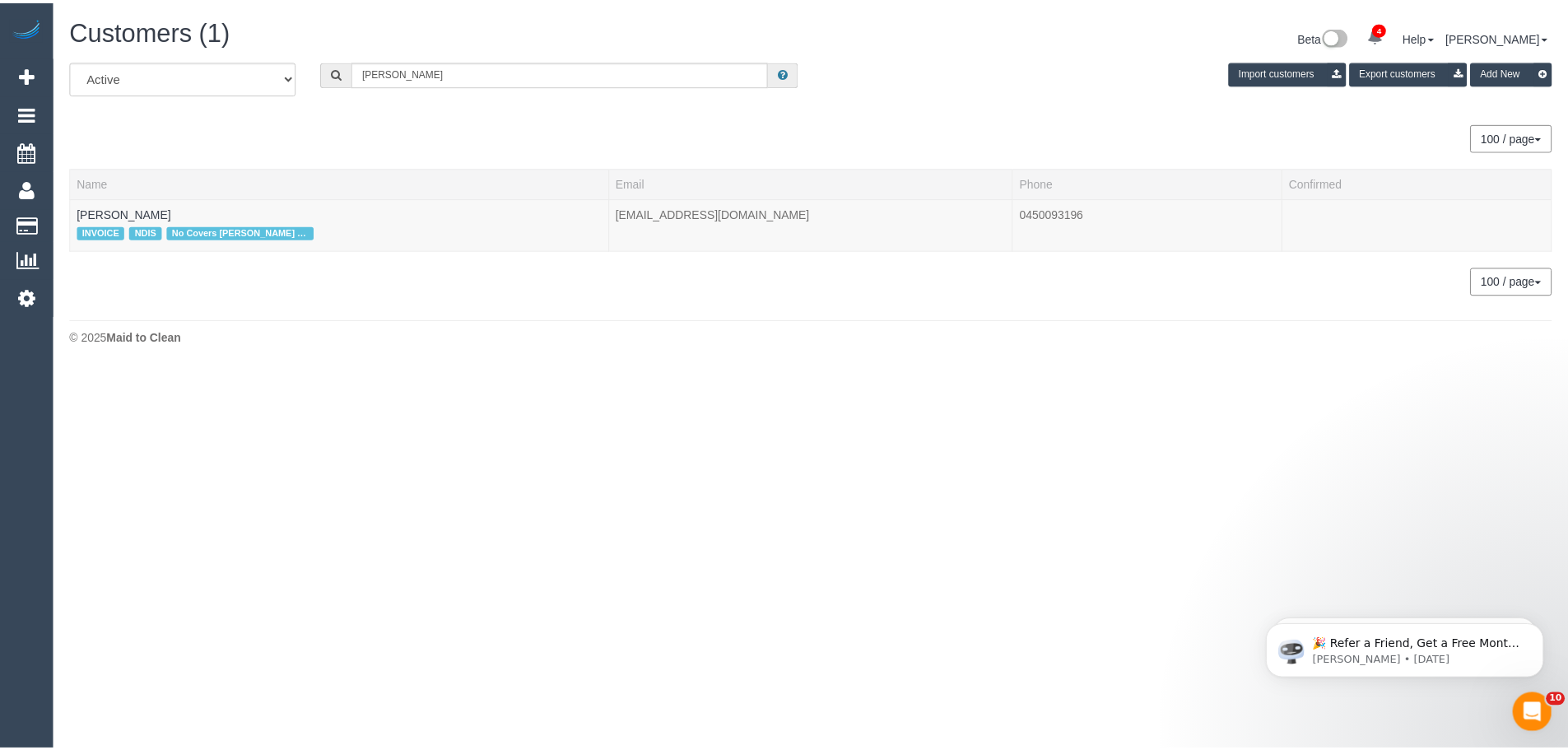
scroll to position [81951, 80742]
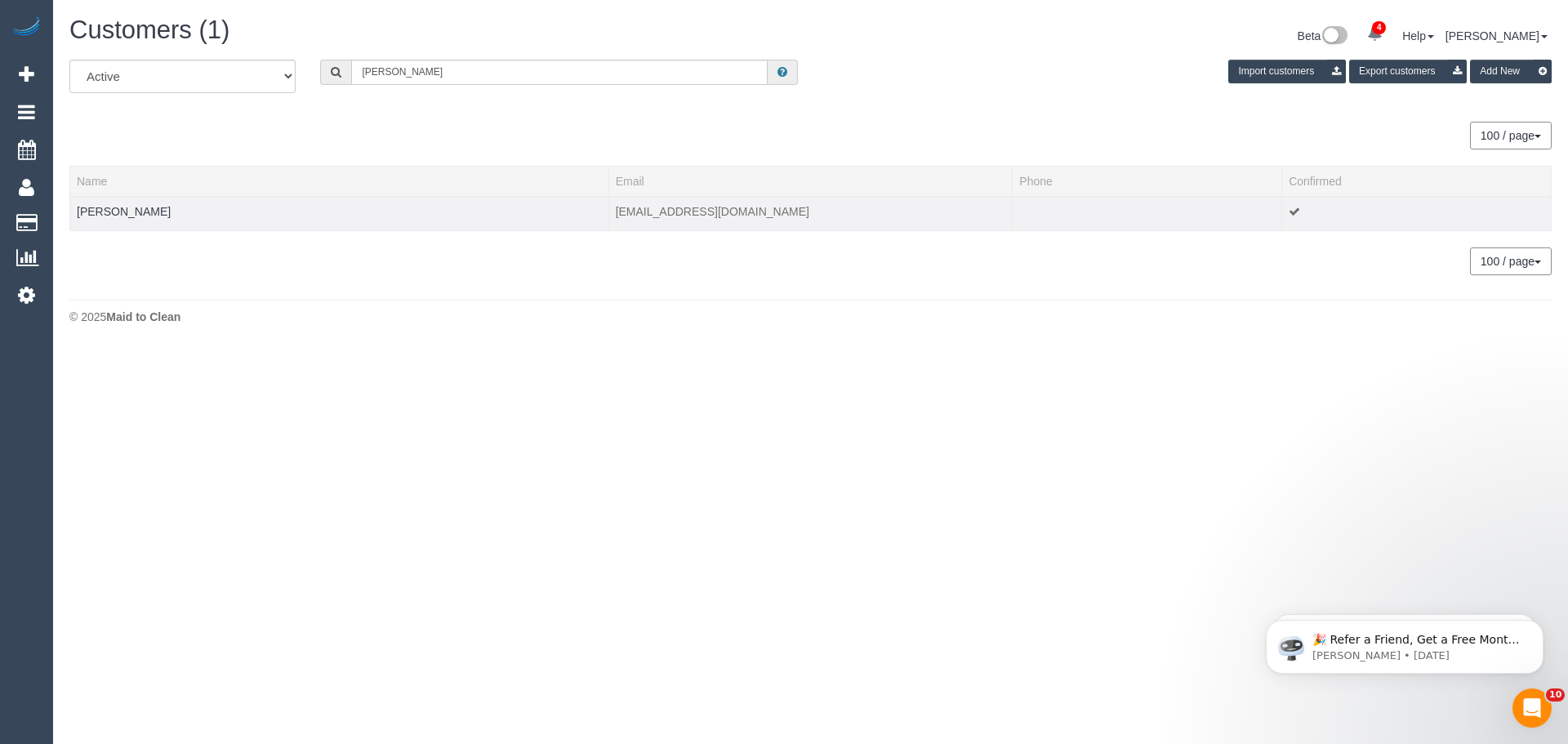
drag, startPoint x: 162, startPoint y: 222, endPoint x: 74, endPoint y: 212, distance: 88.6
click at [74, 212] on td "Brett Adams" at bounding box center [340, 213] width 540 height 34
copy td "Brett Adams"
click at [101, 212] on link "Brett Adams" at bounding box center [124, 211] width 94 height 13
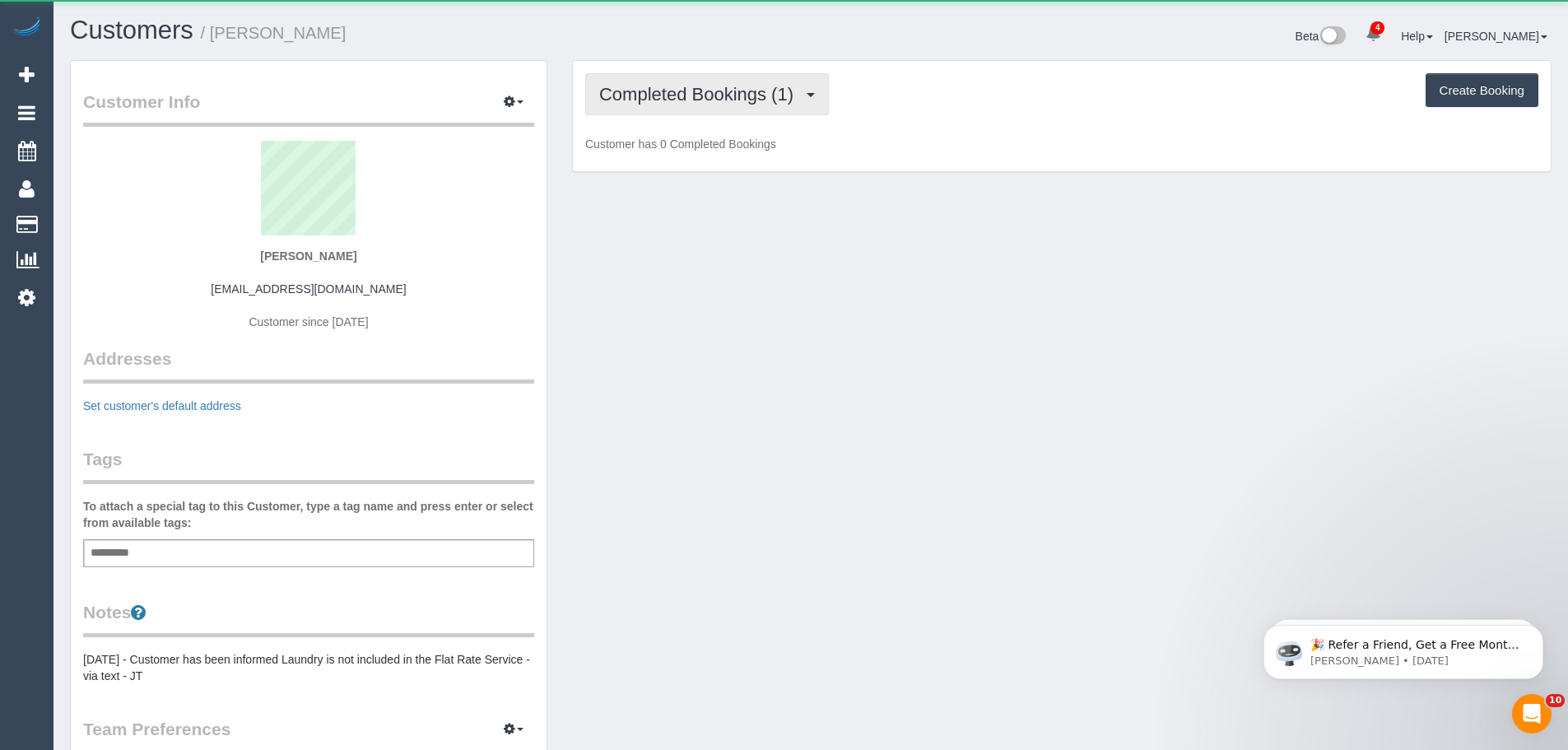
scroll to position [1200, 1568]
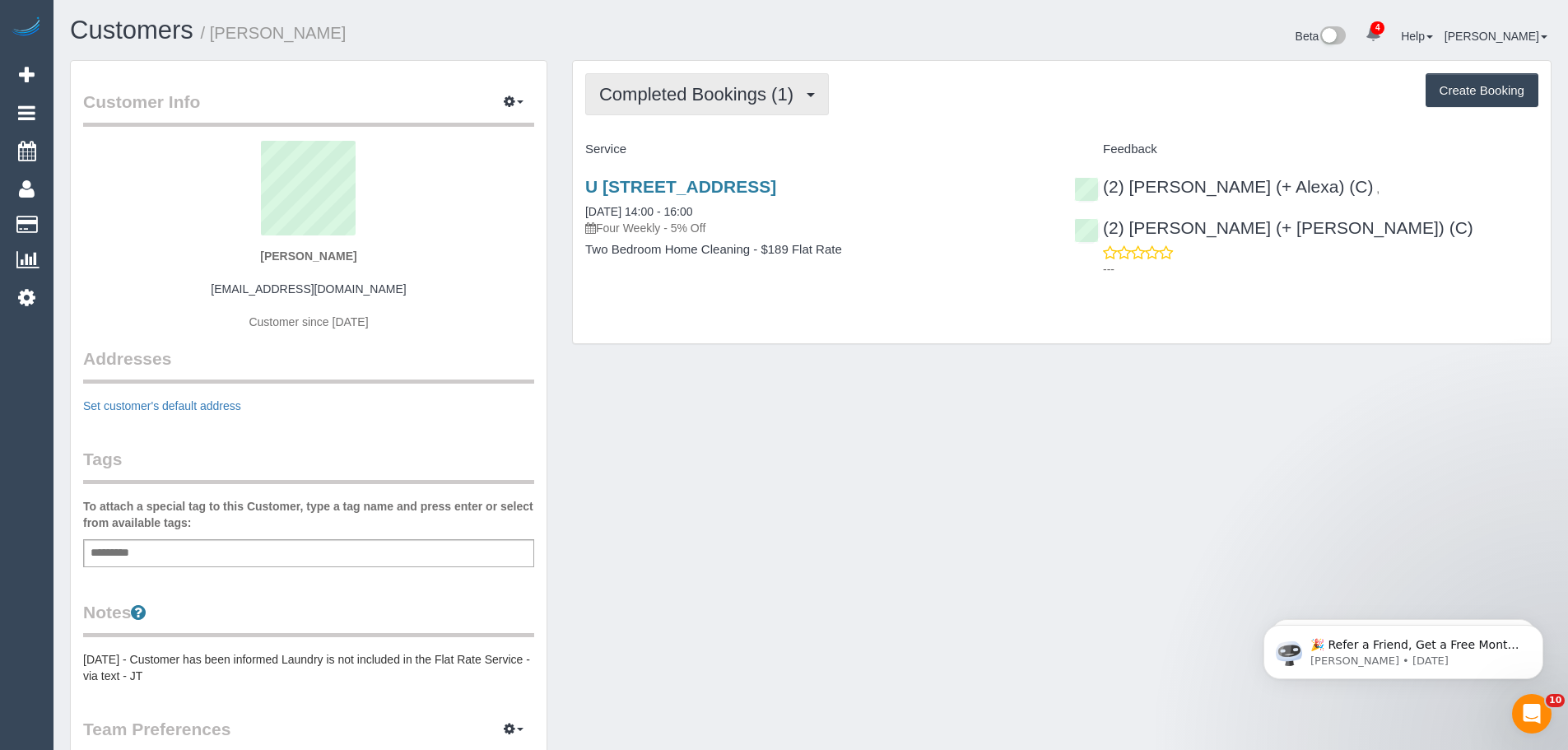
click at [712, 88] on span "Completed Bookings (1)" at bounding box center [700, 94] width 203 height 20
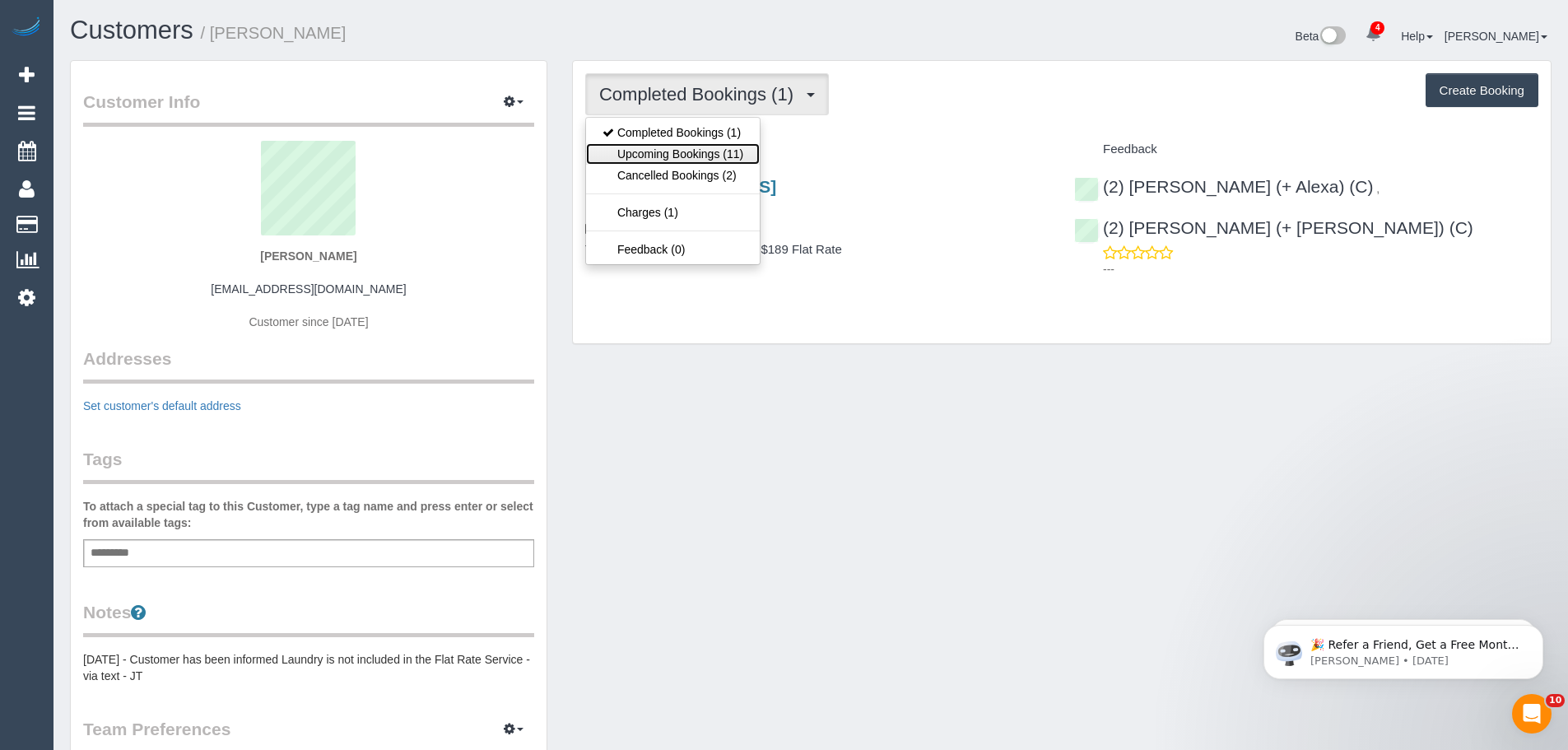
click at [719, 148] on link "Upcoming Bookings (11)" at bounding box center [673, 154] width 174 height 21
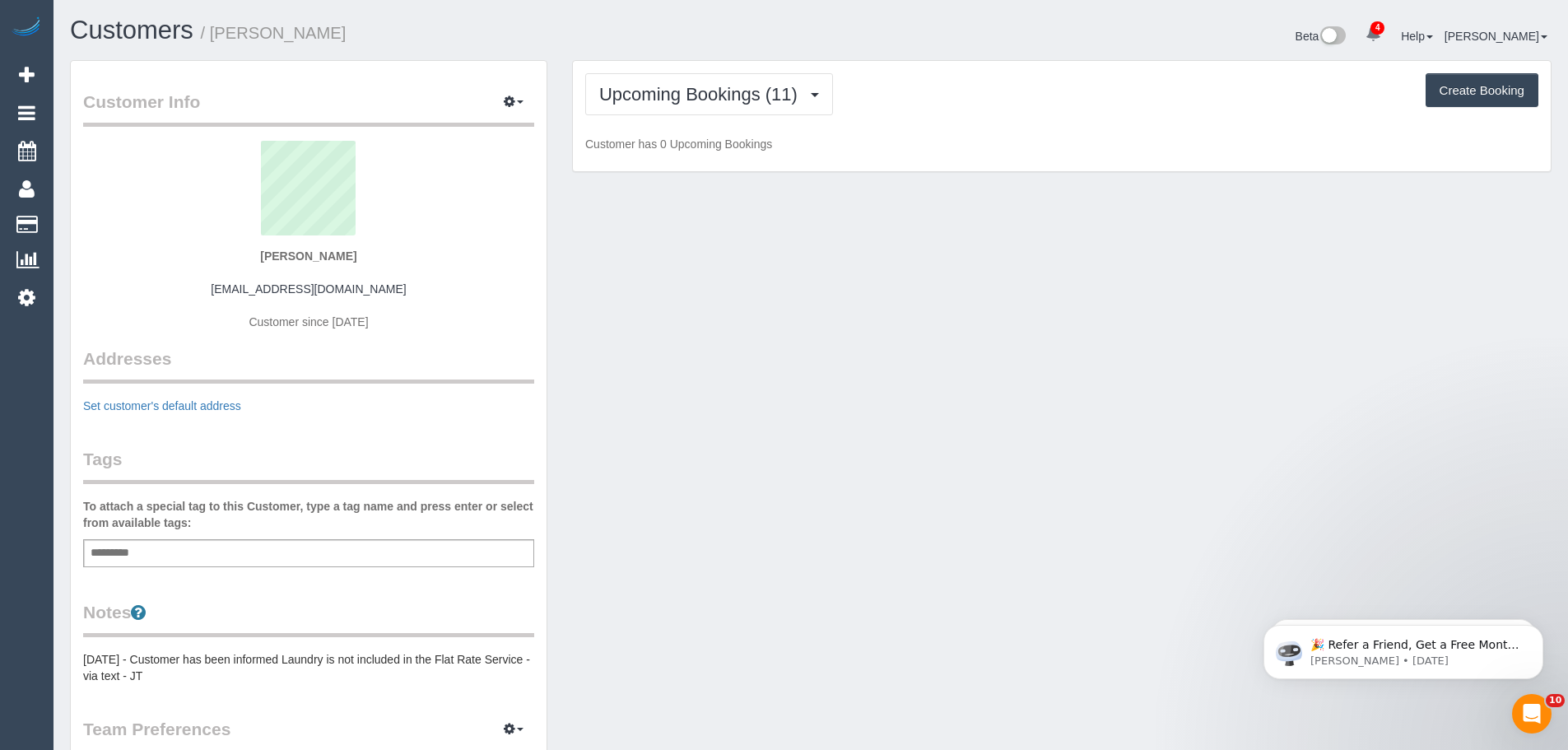
scroll to position [2259, 1568]
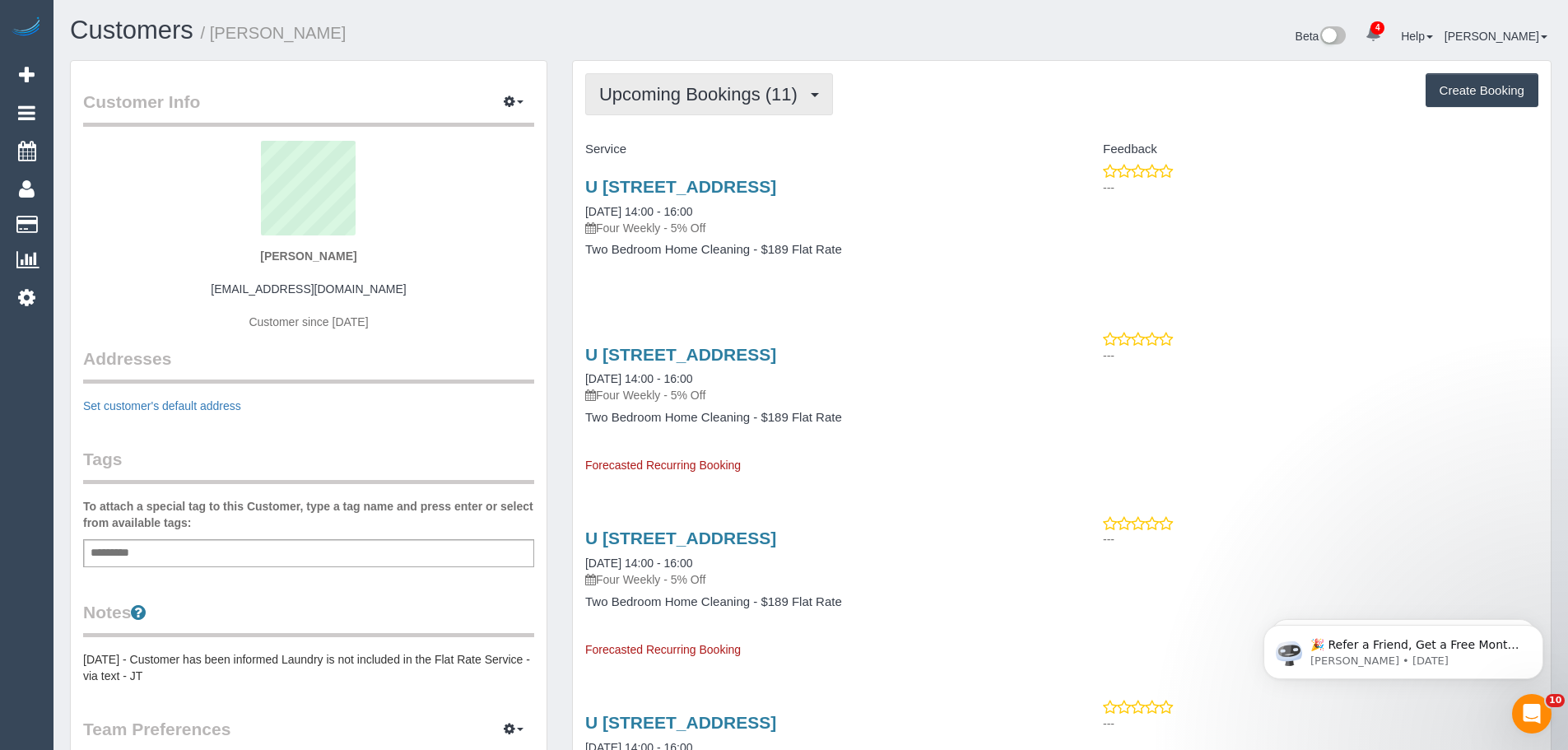
click at [674, 105] on button "Upcoming Bookings (11)" at bounding box center [709, 94] width 248 height 42
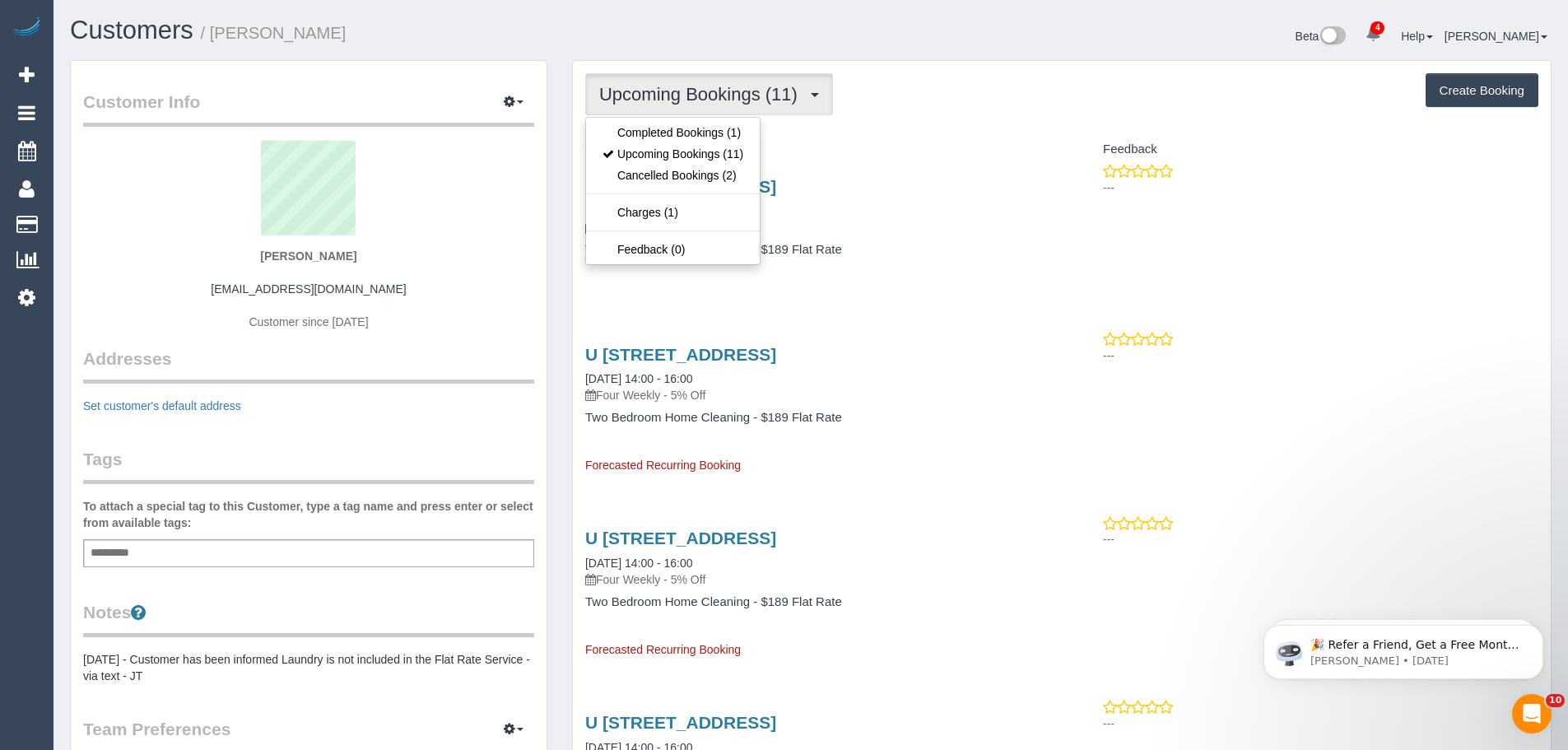
click at [810, 84] on button "Upcoming Bookings (11)" at bounding box center [709, 94] width 248 height 42
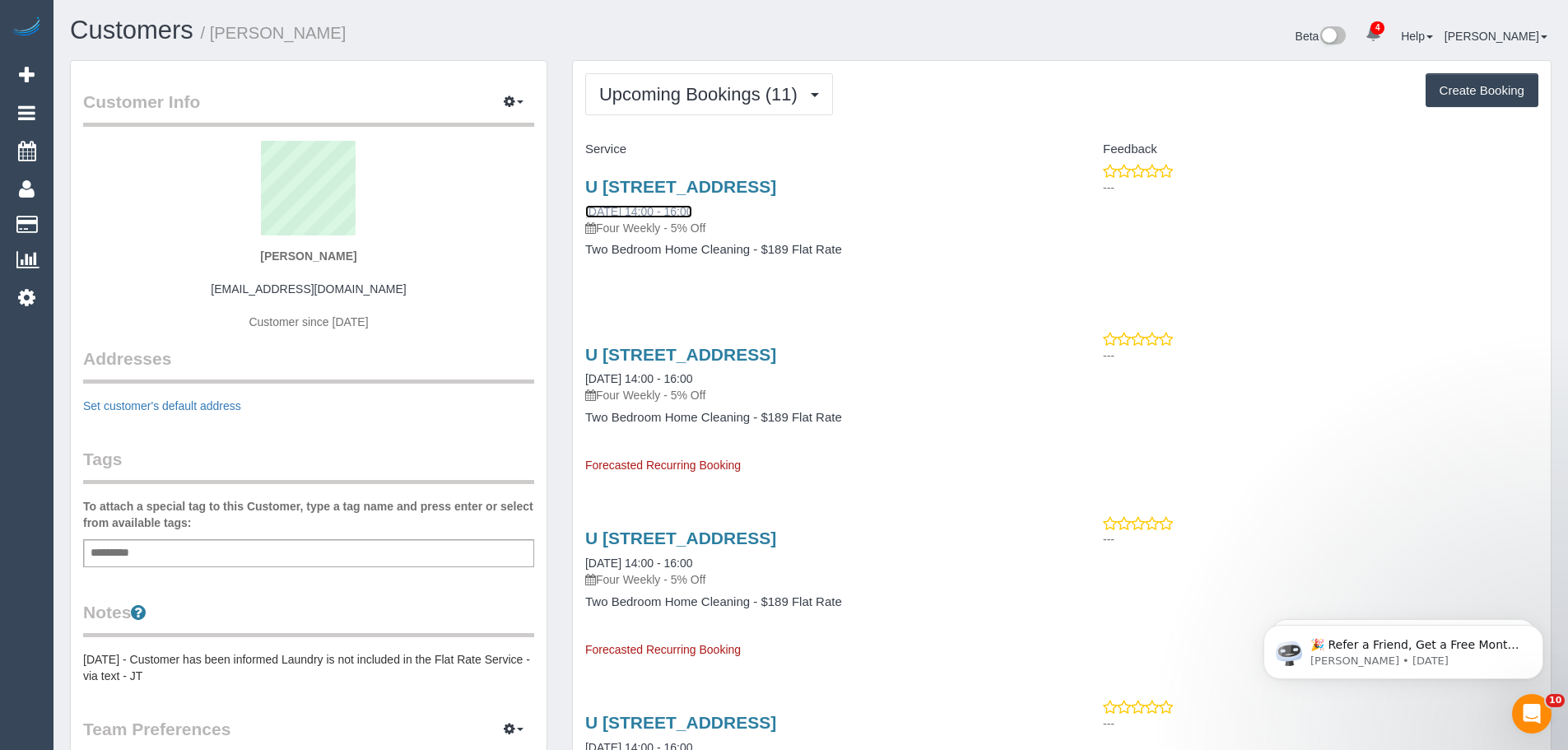
click at [690, 206] on link "21/10/2025 14:00 - 16:00" at bounding box center [639, 211] width 107 height 13
click at [653, 94] on span "Upcoming Bookings (11)" at bounding box center [702, 94] width 206 height 20
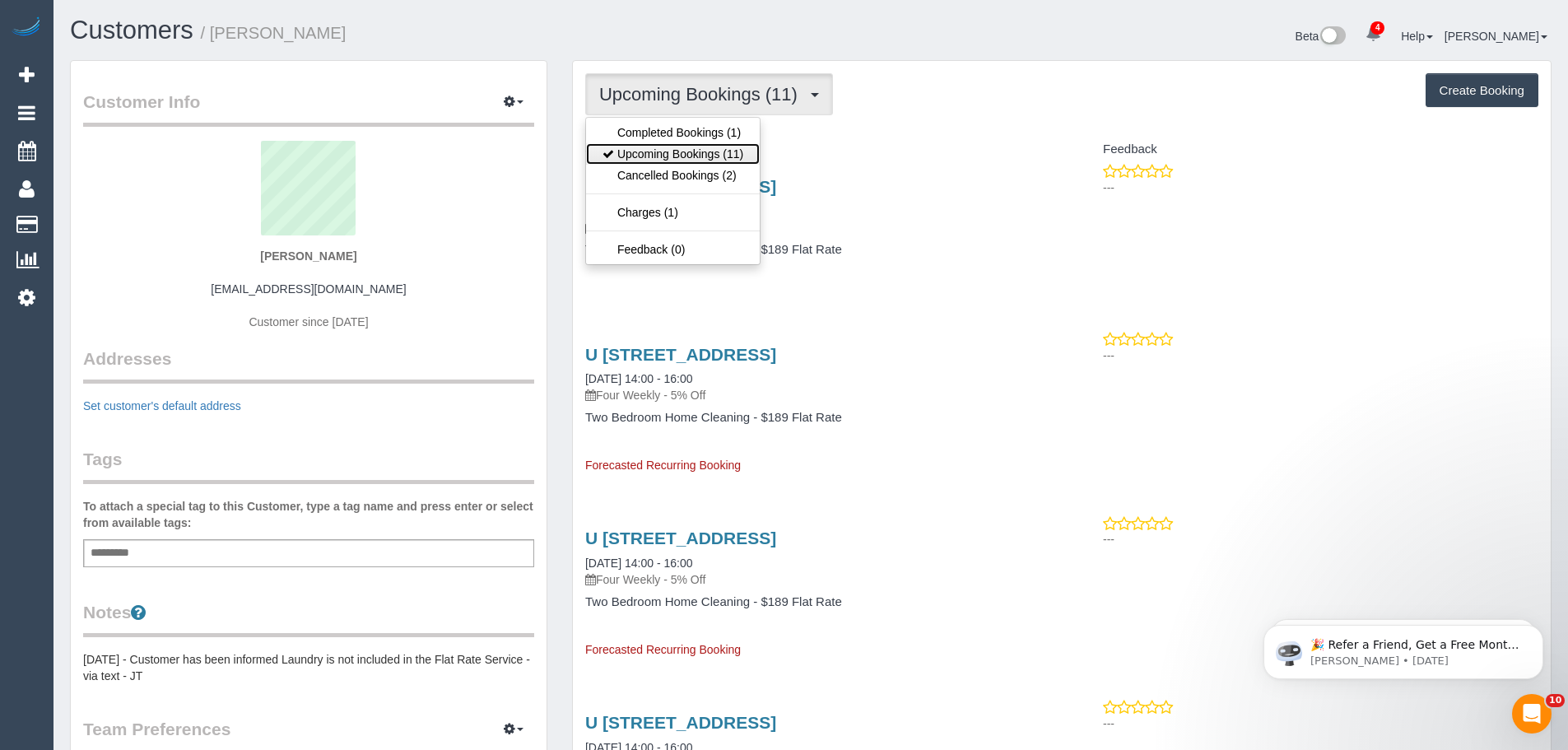
click at [649, 148] on link "Upcoming Bookings (11)" at bounding box center [673, 154] width 174 height 21
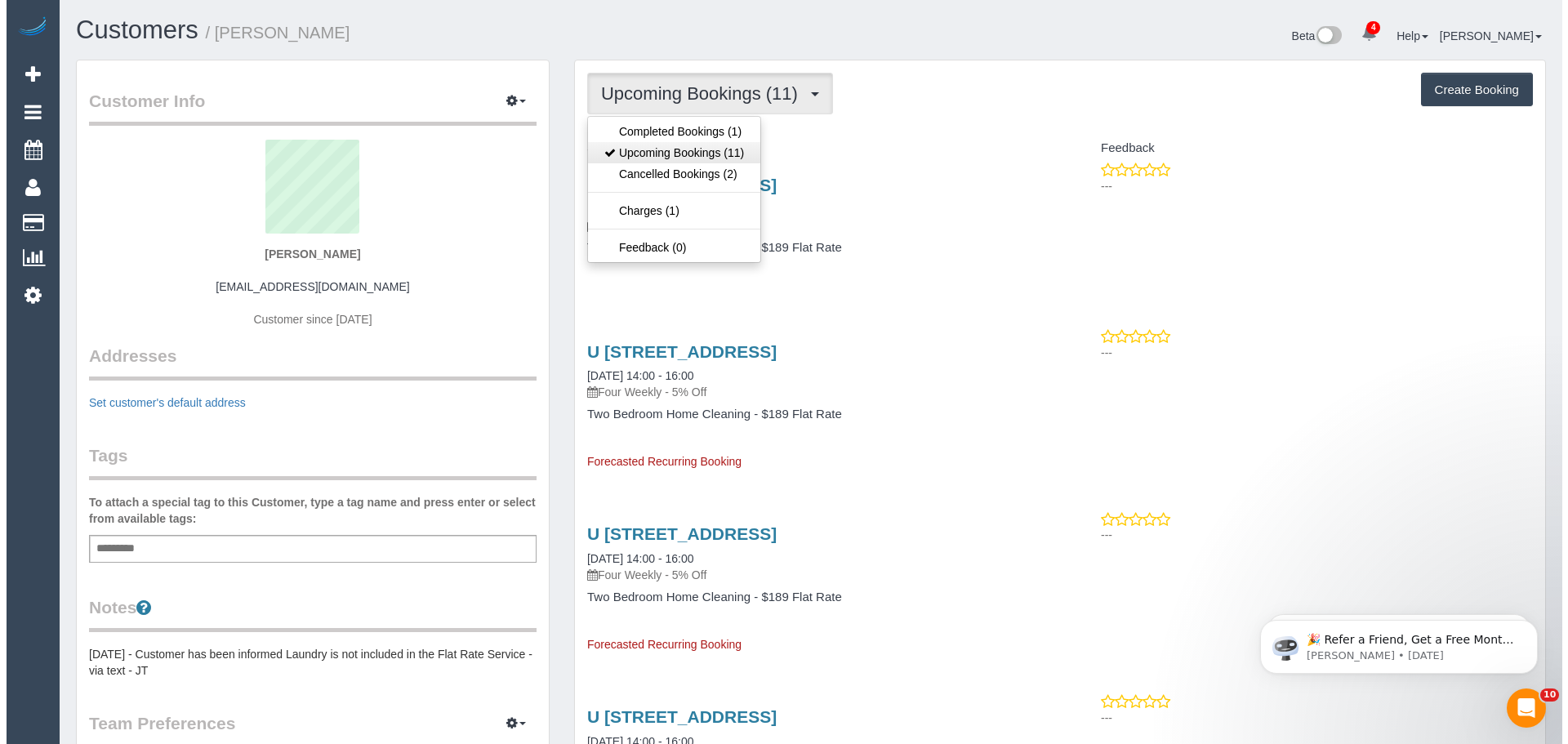
scroll to position [80455, 80126]
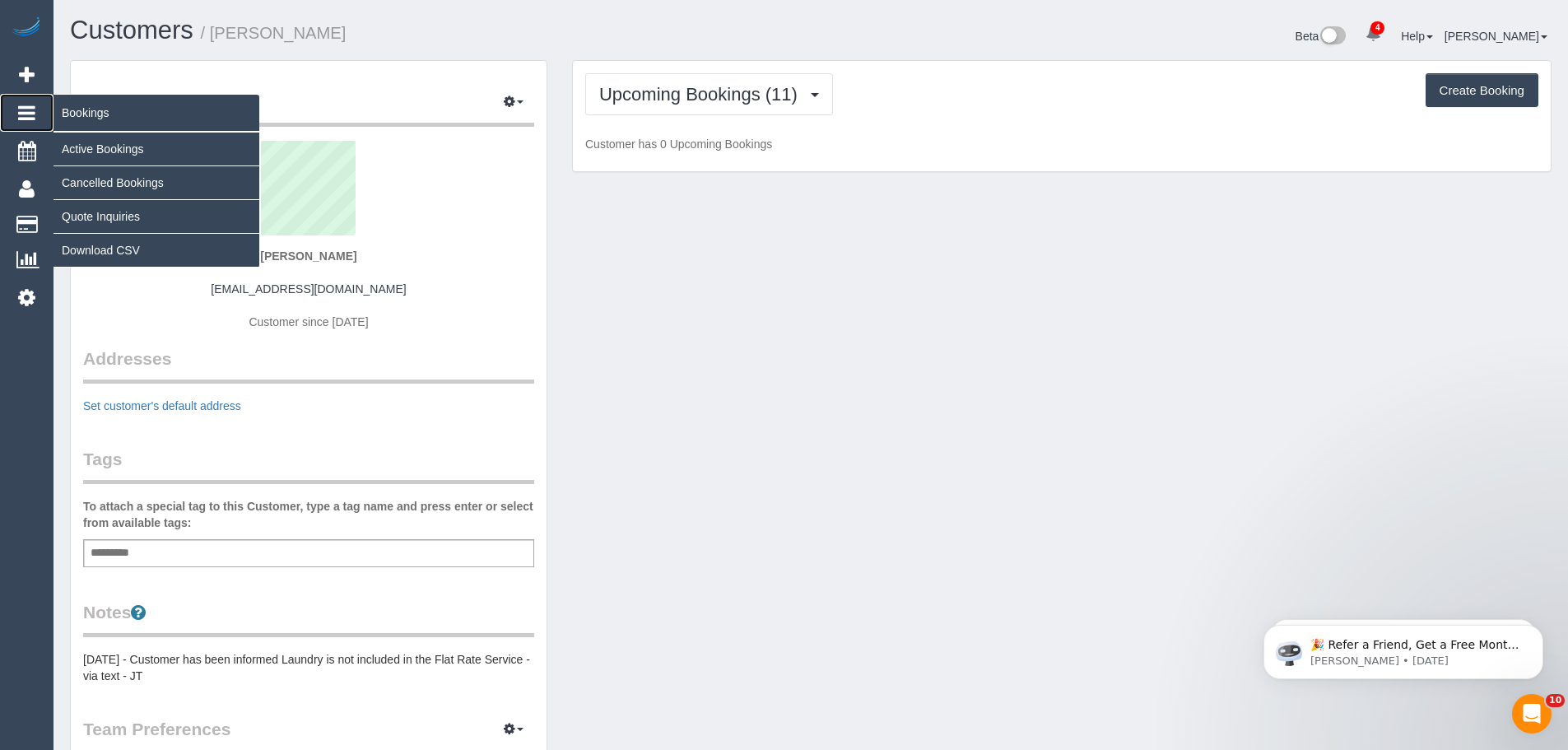
click at [26, 117] on icon at bounding box center [27, 112] width 18 height 19
click at [99, 149] on link "Active Bookings" at bounding box center [156, 148] width 206 height 32
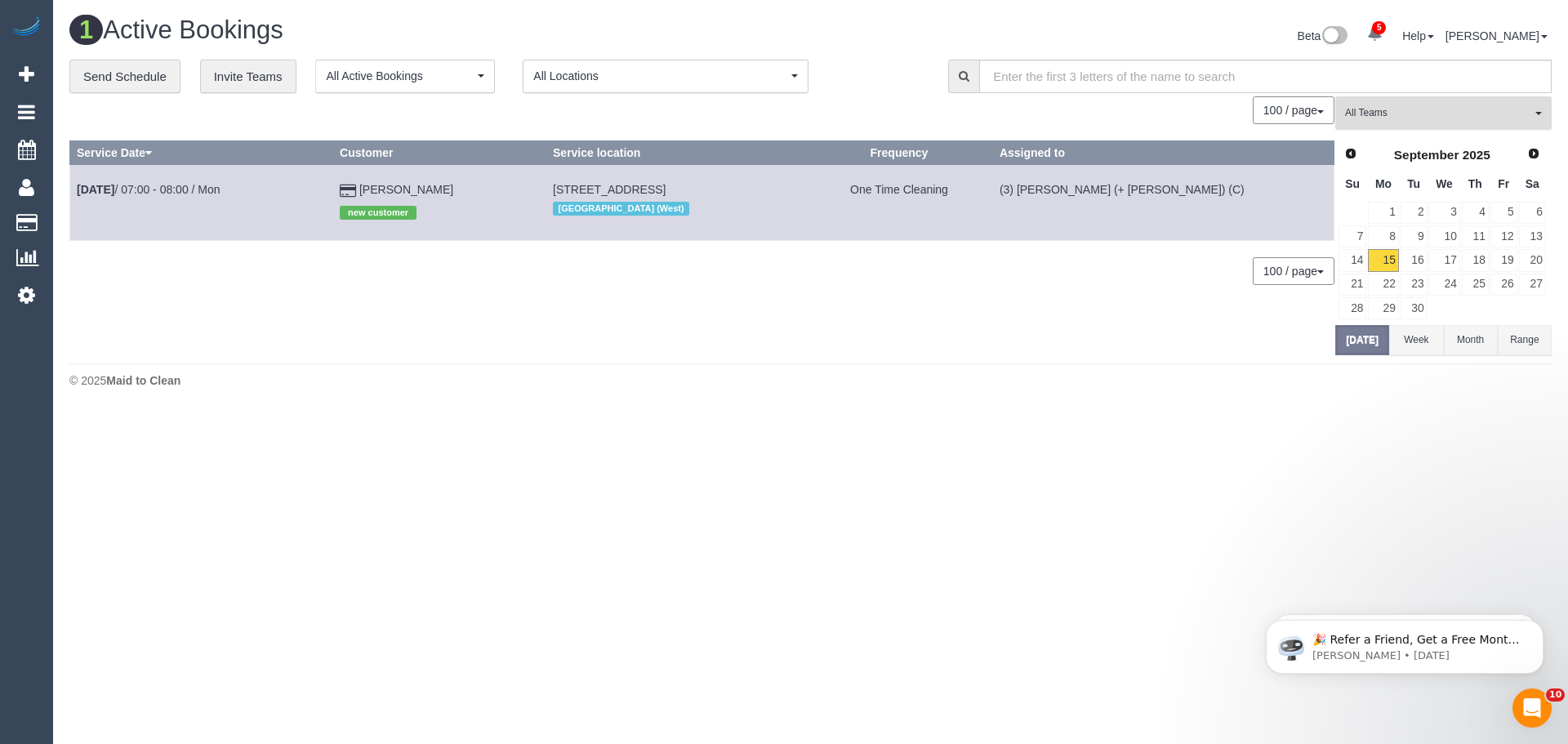
click at [1383, 112] on button "All Teams" at bounding box center [1443, 113] width 216 height 33
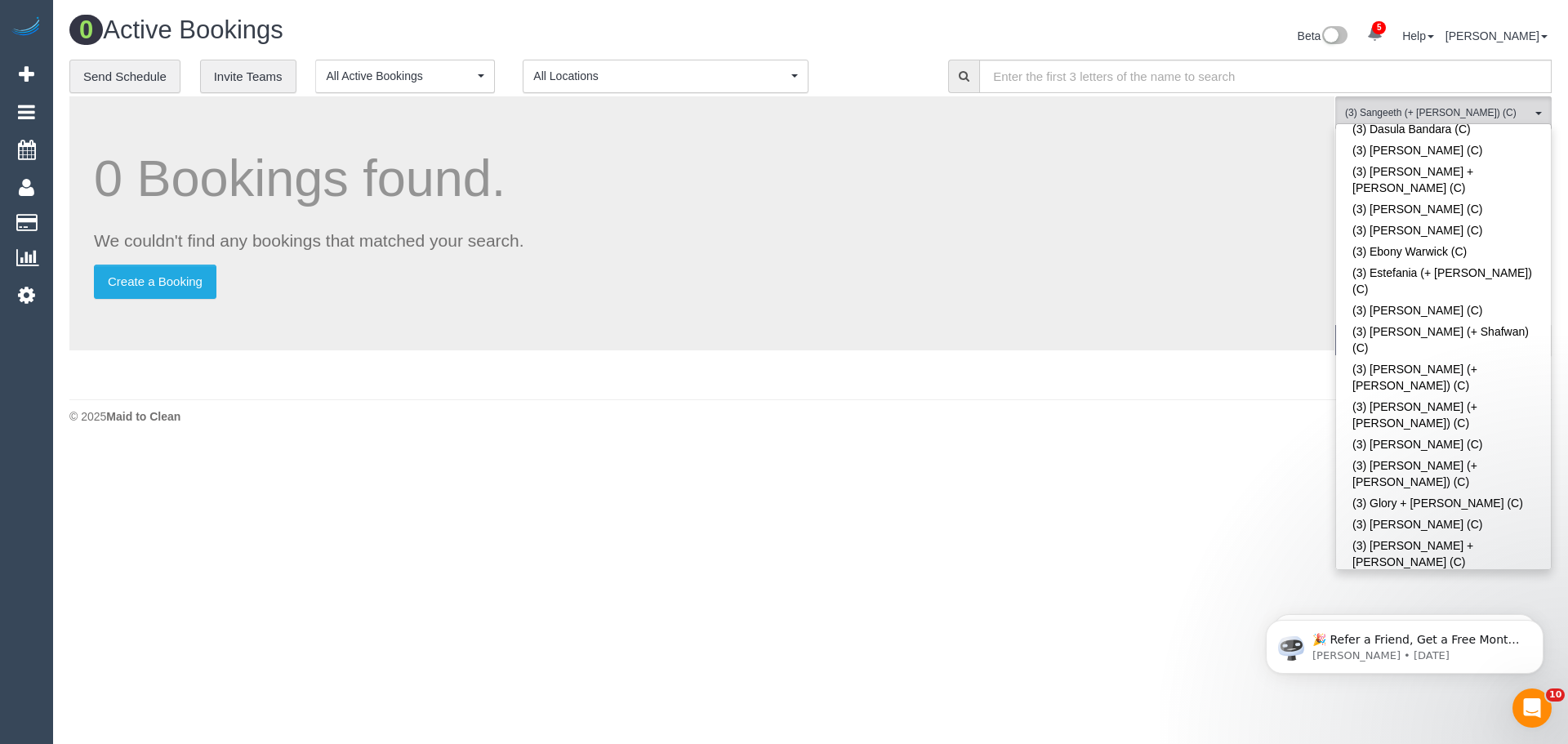
click at [237, 474] on body "5 Beta Your Notifications You have 0 alerts × You have 4 to charge for 15/09/20…" at bounding box center [784, 372] width 1568 height 744
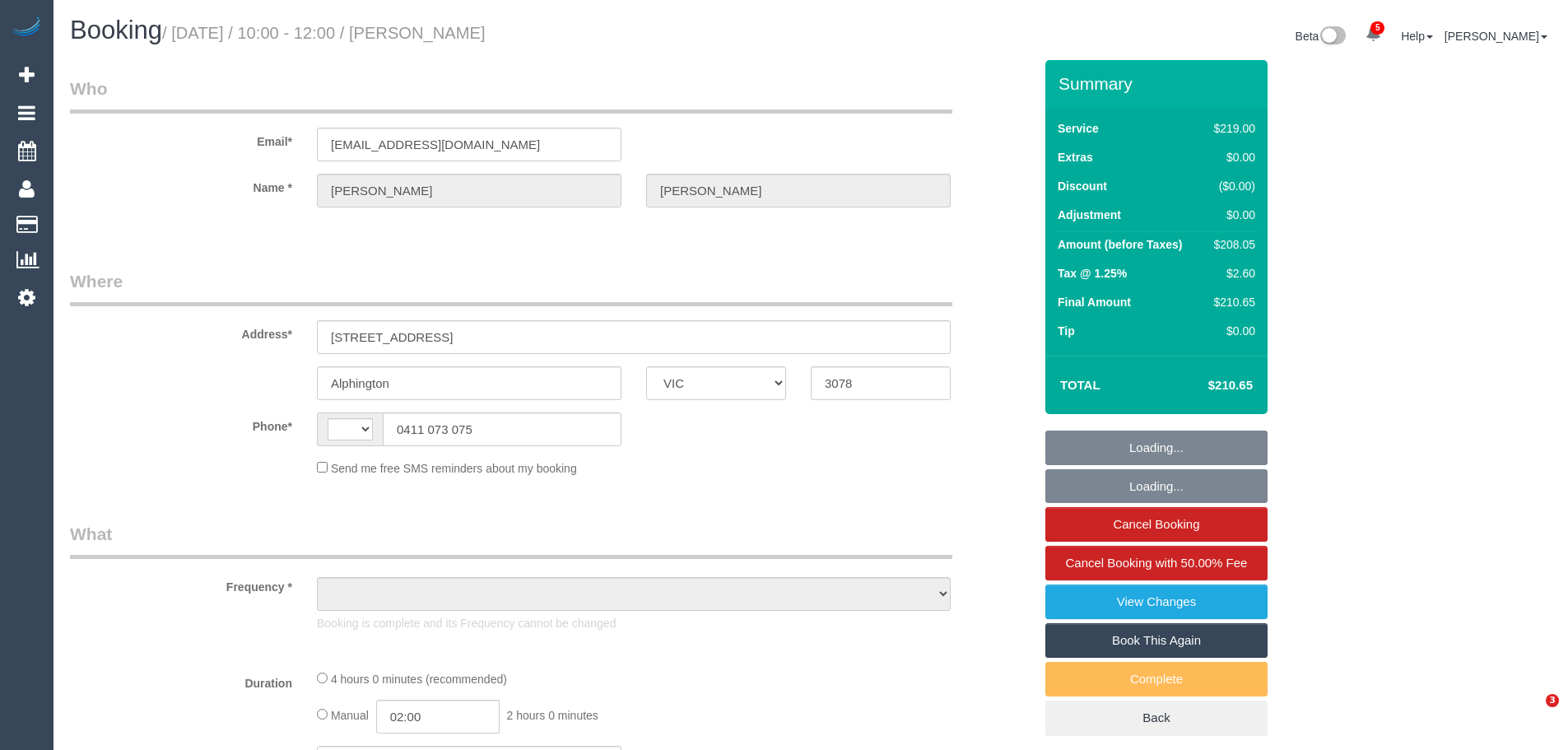
select select "VIC"
select select "string:stripe-pm_1R4KHa2GScqysDRVF2v9Tya7"
select select "number:27"
select select "number:14"
select select "number:19"
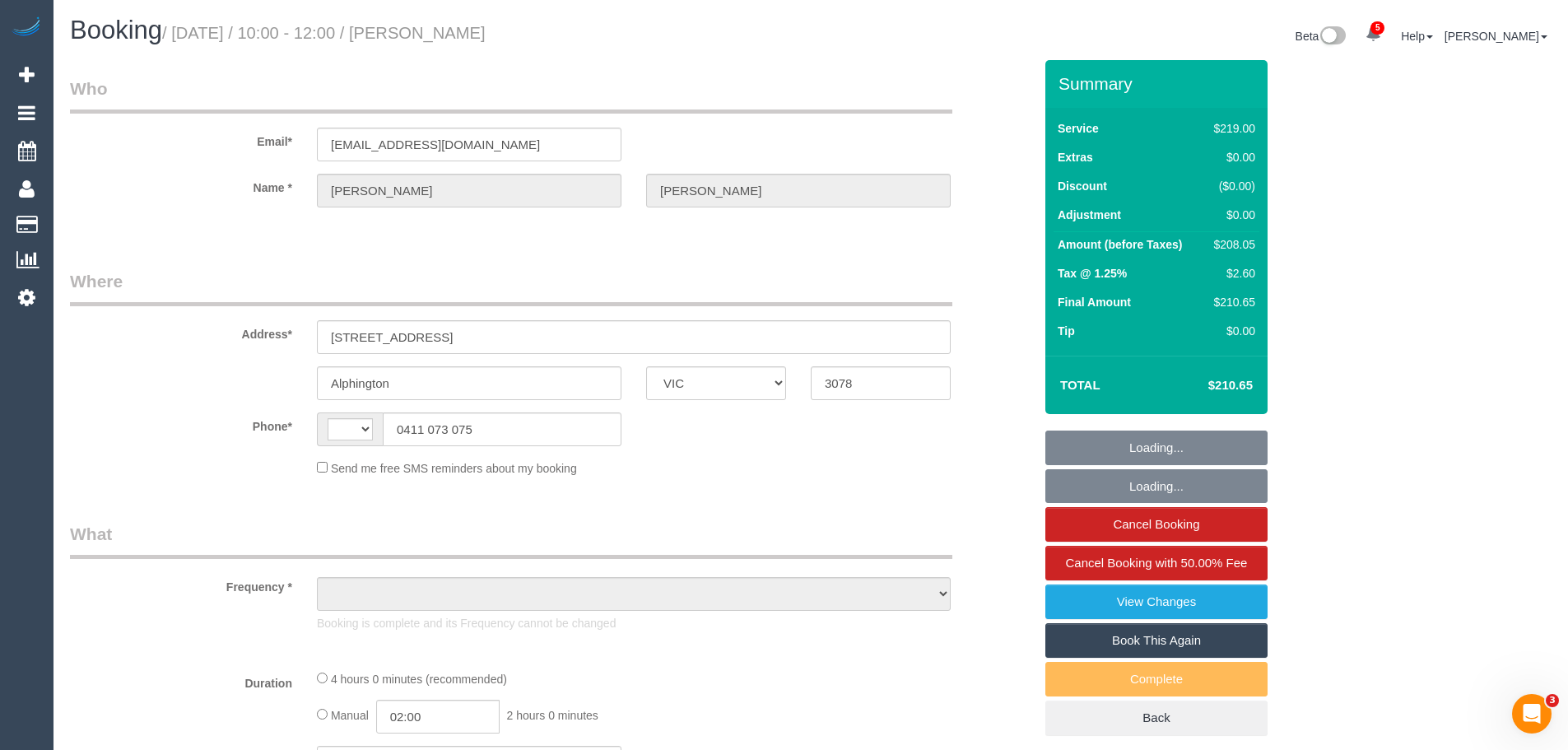
select select "number:22"
select select "number:35"
select select "number:13"
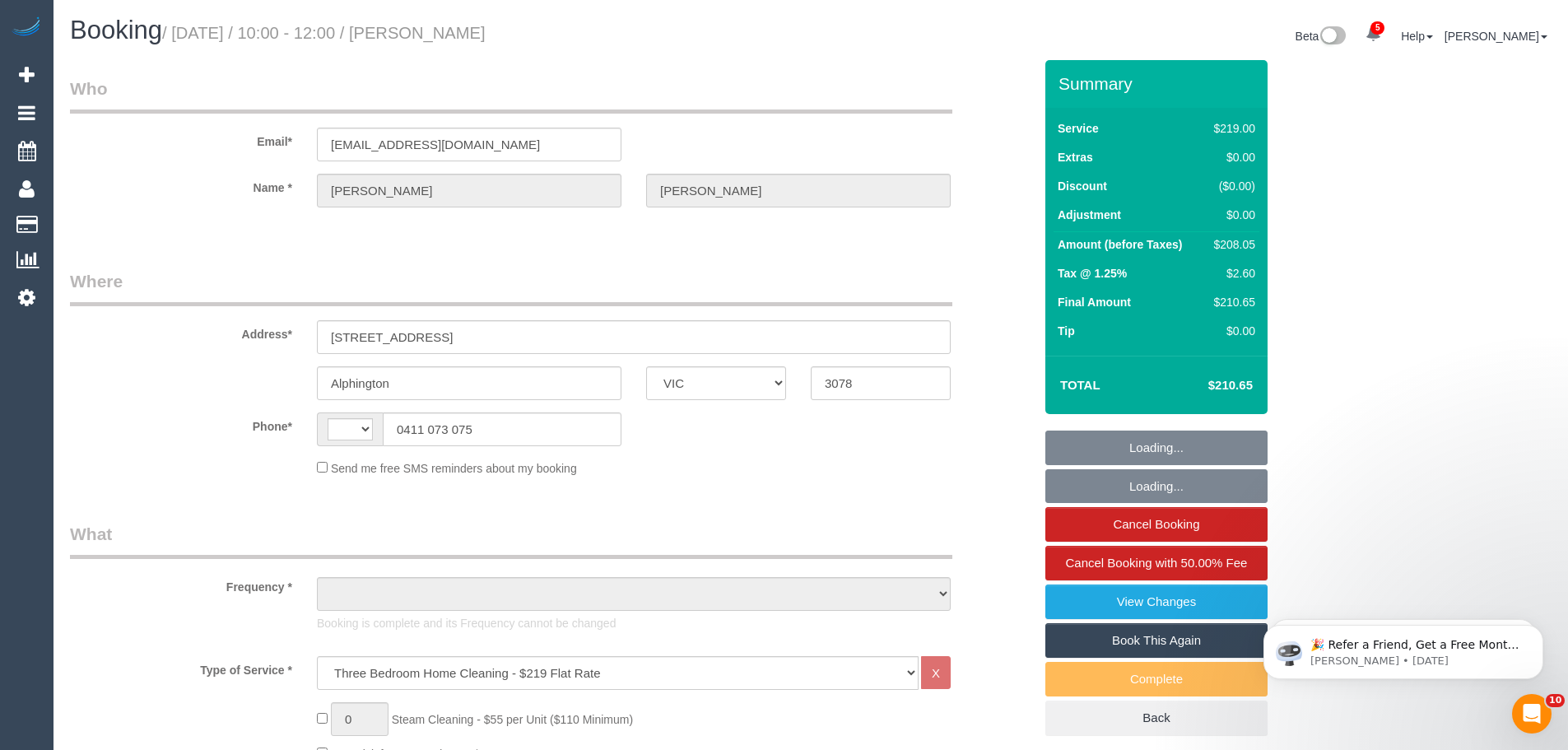
select select "string:AU"
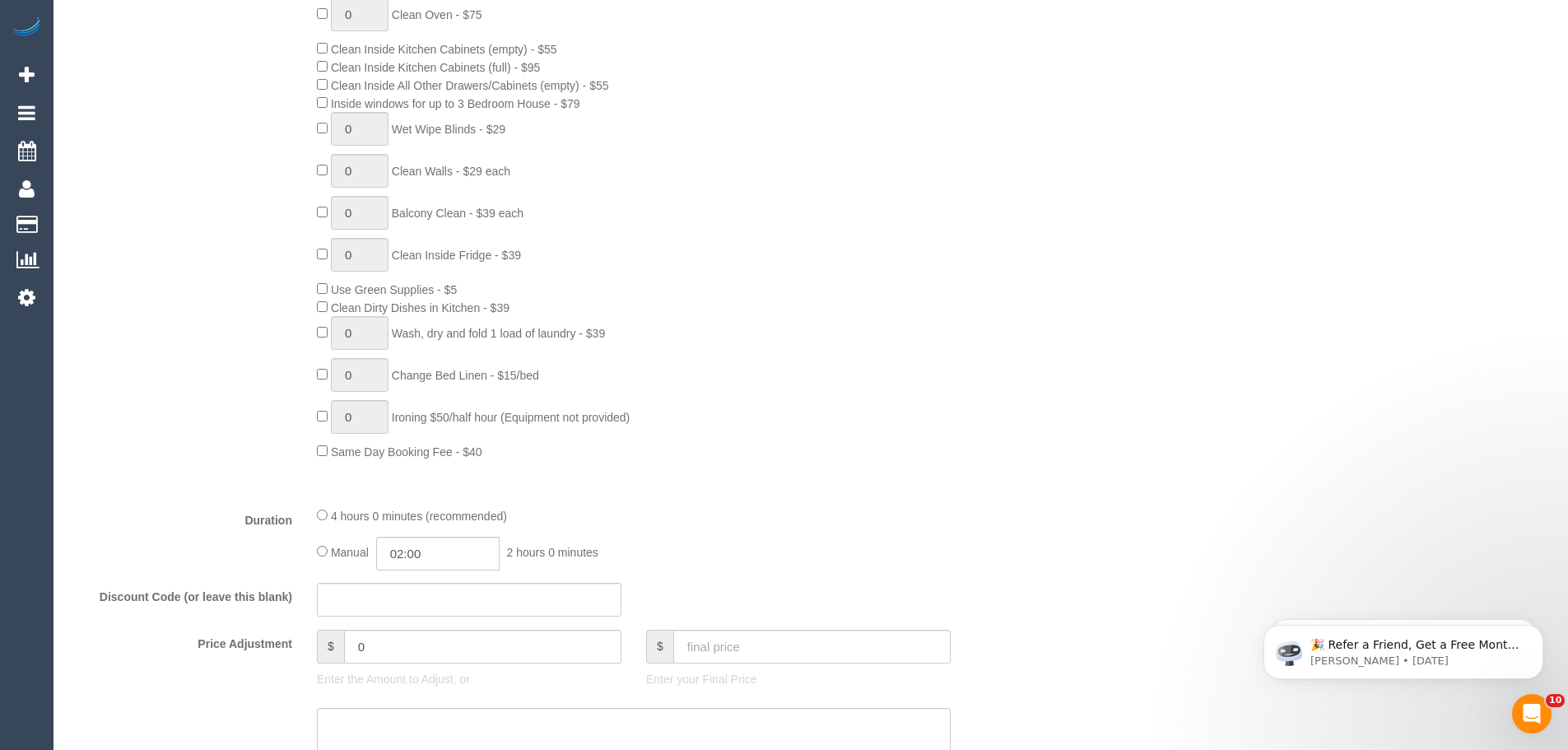
select select "object:2282"
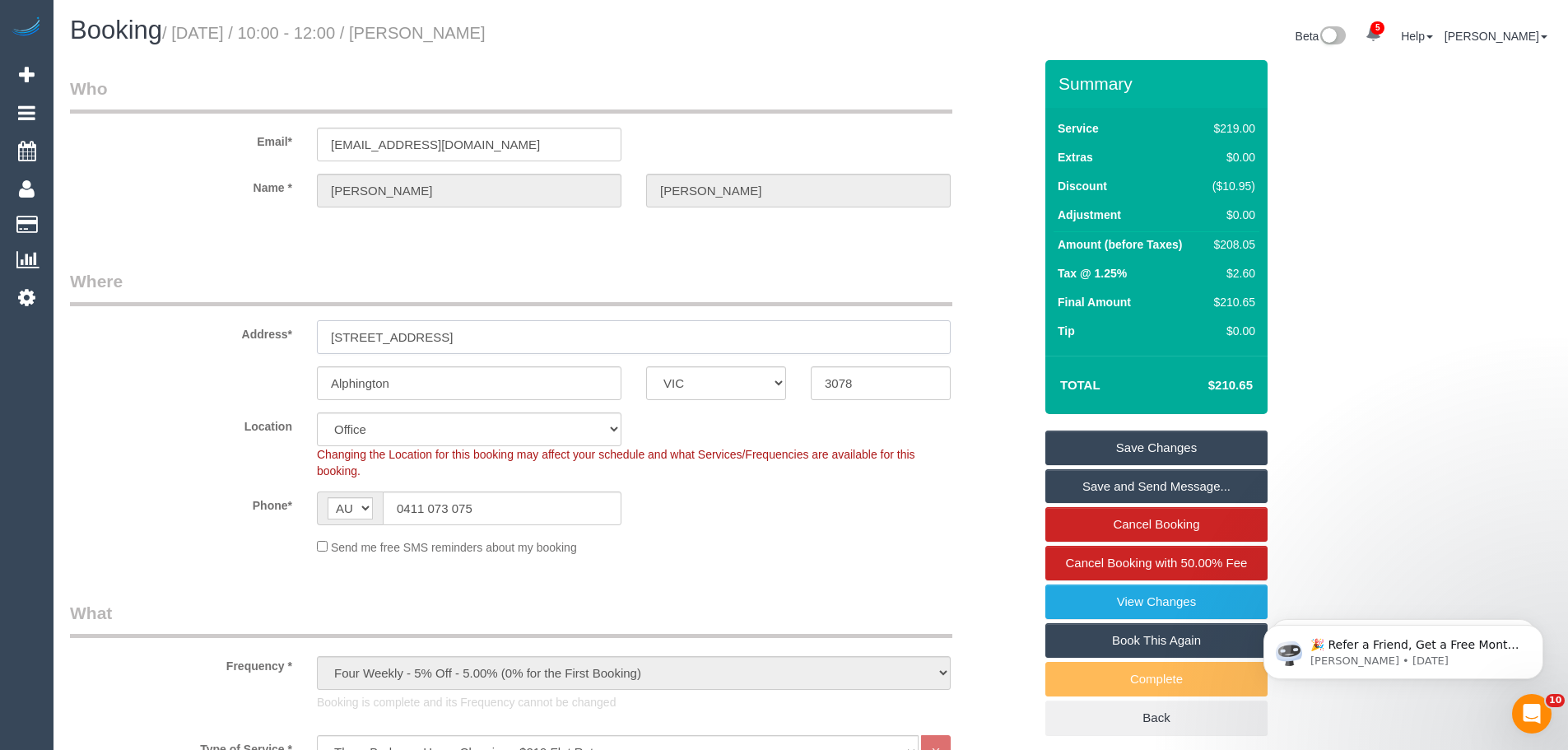
drag, startPoint x: 278, startPoint y: 324, endPoint x: 114, endPoint y: 318, distance: 164.1
click at [114, 318] on div "Address* 104 Fulham Rd" at bounding box center [552, 311] width 988 height 85
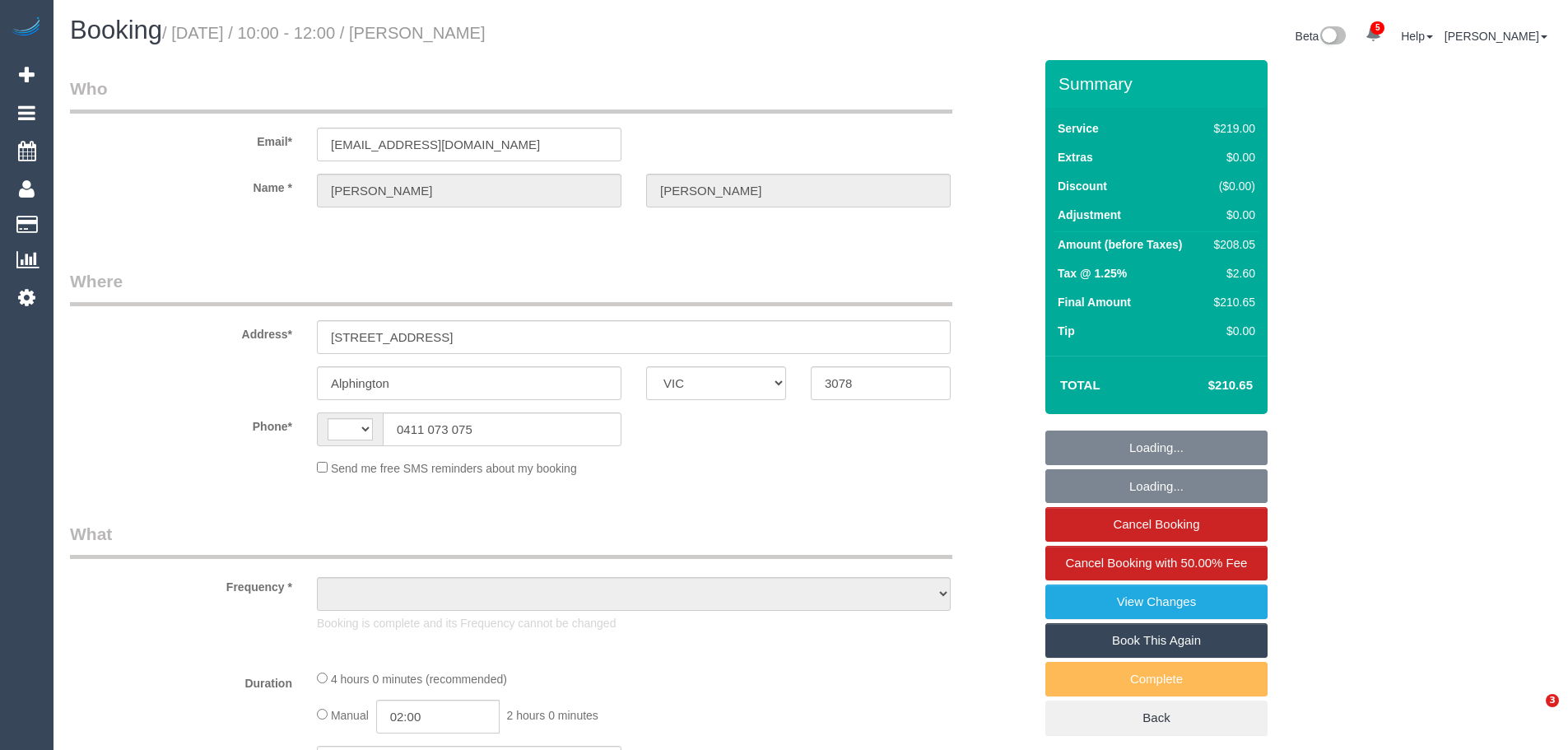
select select "VIC"
select select "string:AU"
select select "object:435"
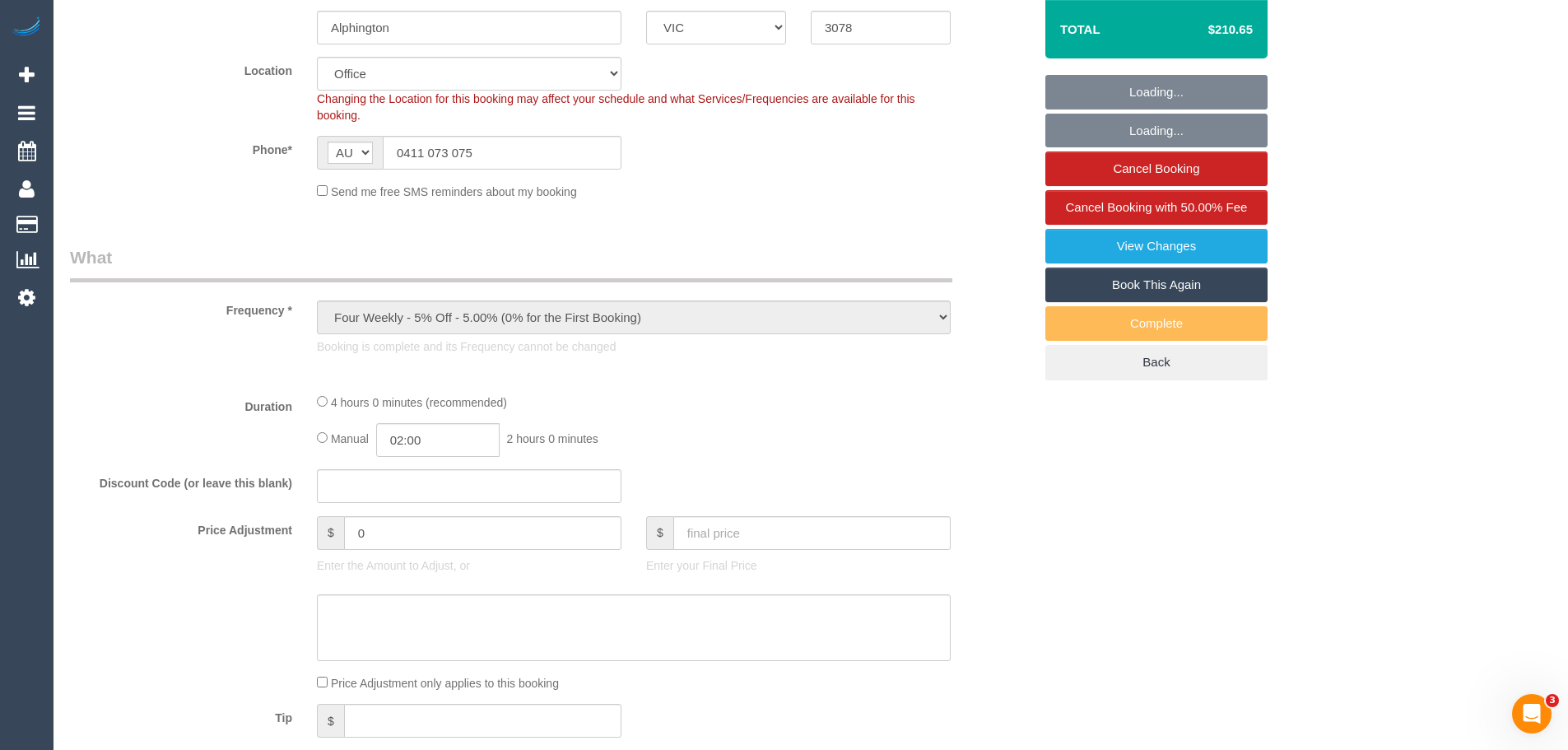
select select "string:stripe-pm_1R4KHa2GScqysDRVF2v9Tya7"
select select "number:27"
select select "number:14"
select select "number:19"
select select "number:22"
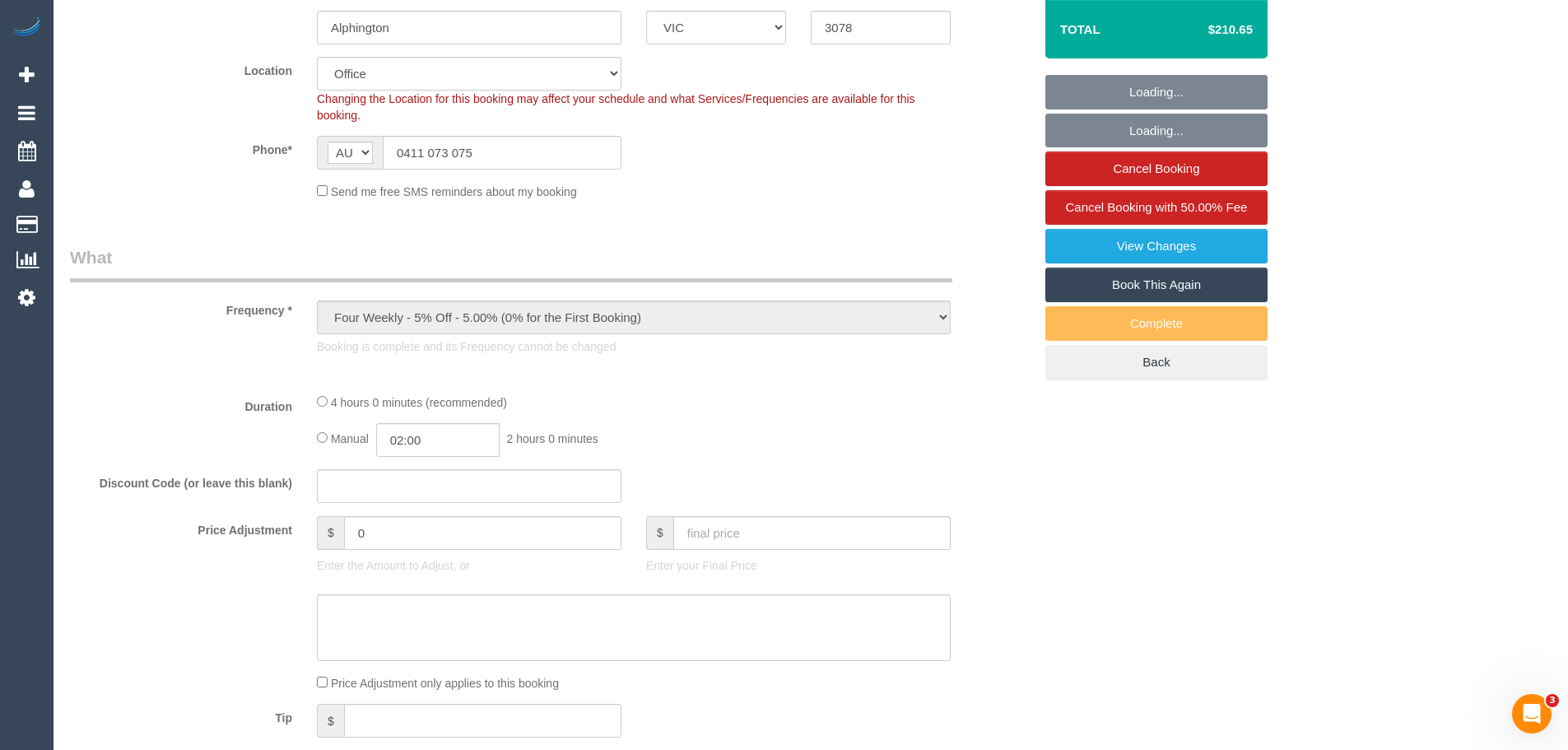
select select "number:35"
select select "number:13"
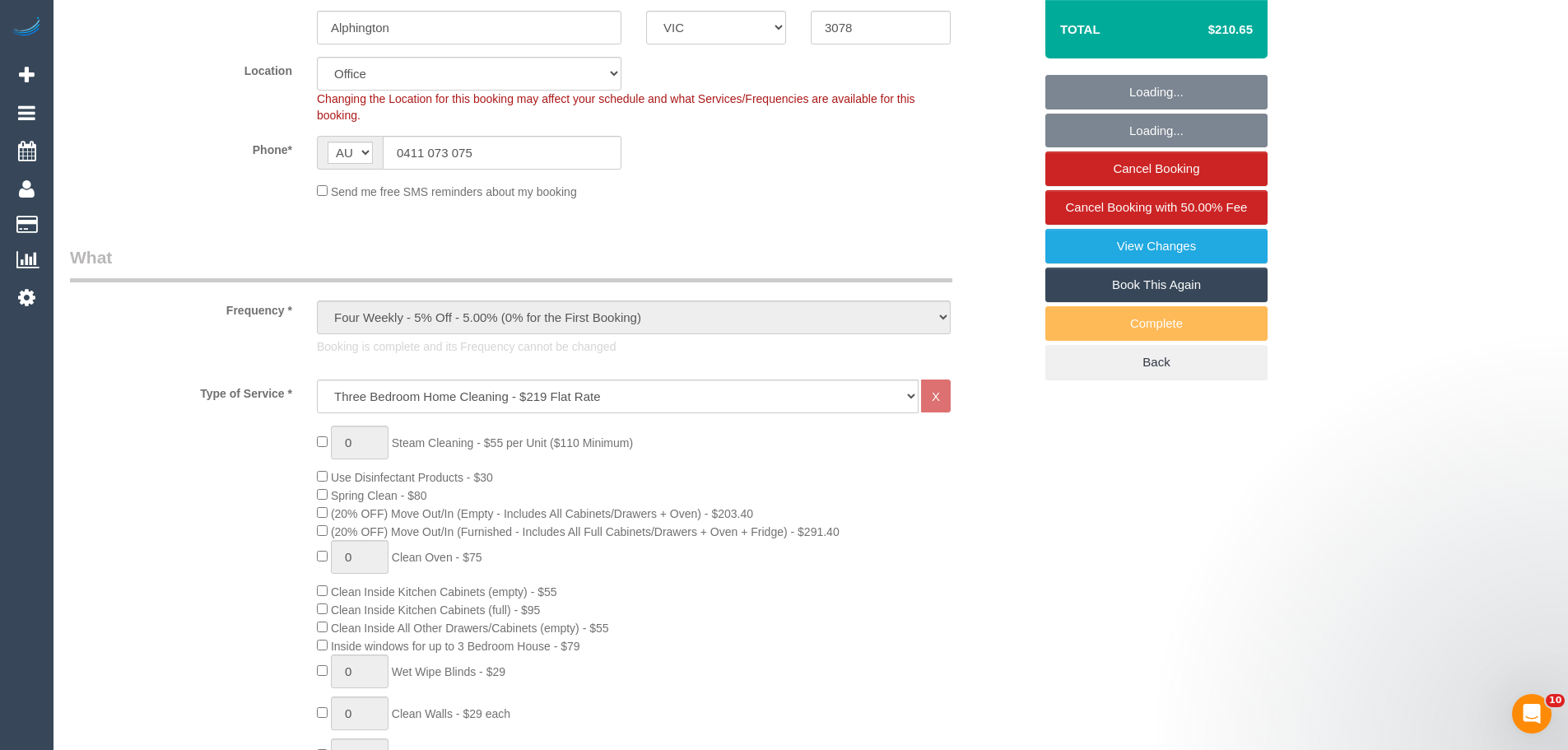
select select "object:2273"
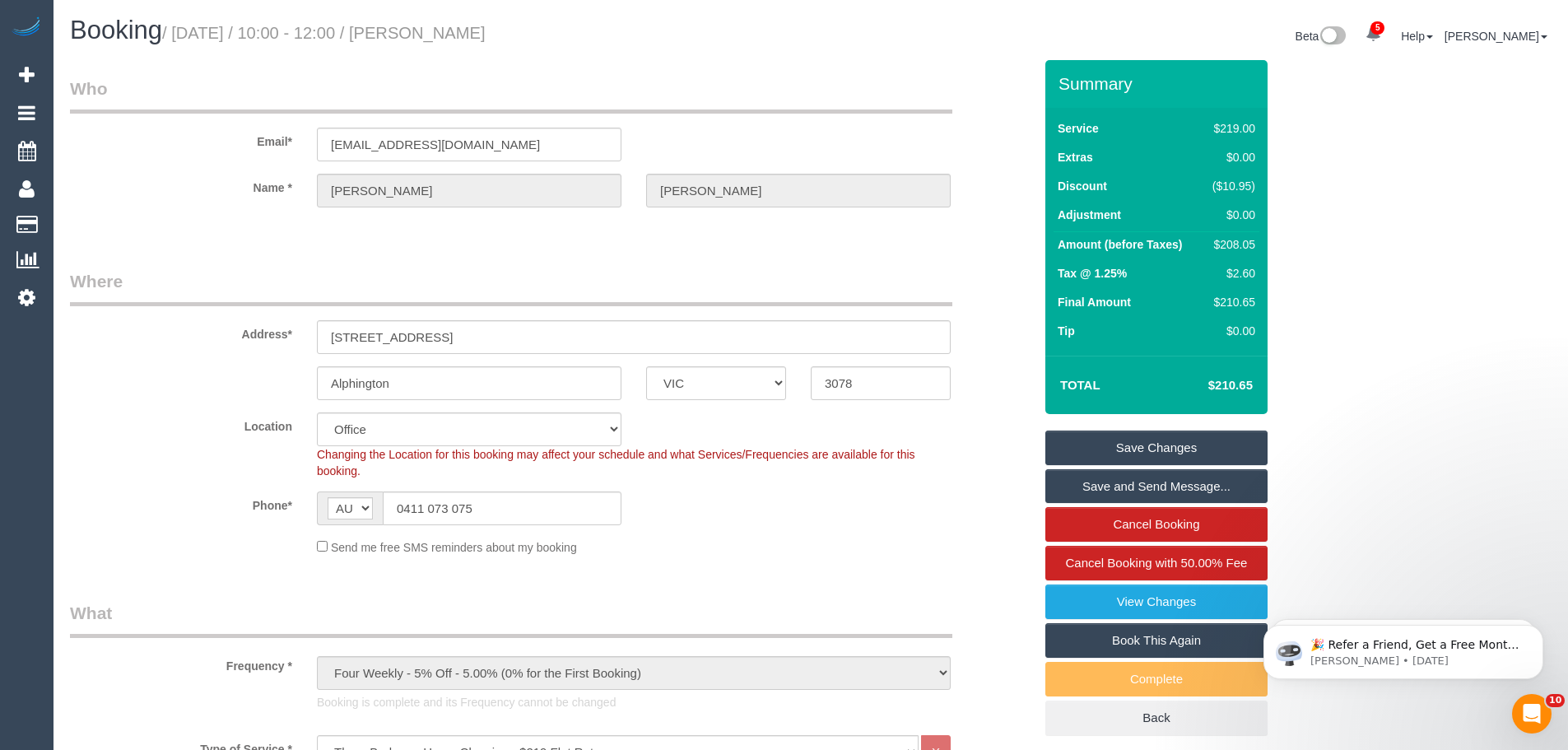
drag, startPoint x: 494, startPoint y: 33, endPoint x: 401, endPoint y: 32, distance: 93.0
click at [401, 32] on h1 "Booking / July 18, 2025 / 10:00 - 12:00 / Mel Syers" at bounding box center [434, 31] width 728 height 28
copy small "Mel Syers"
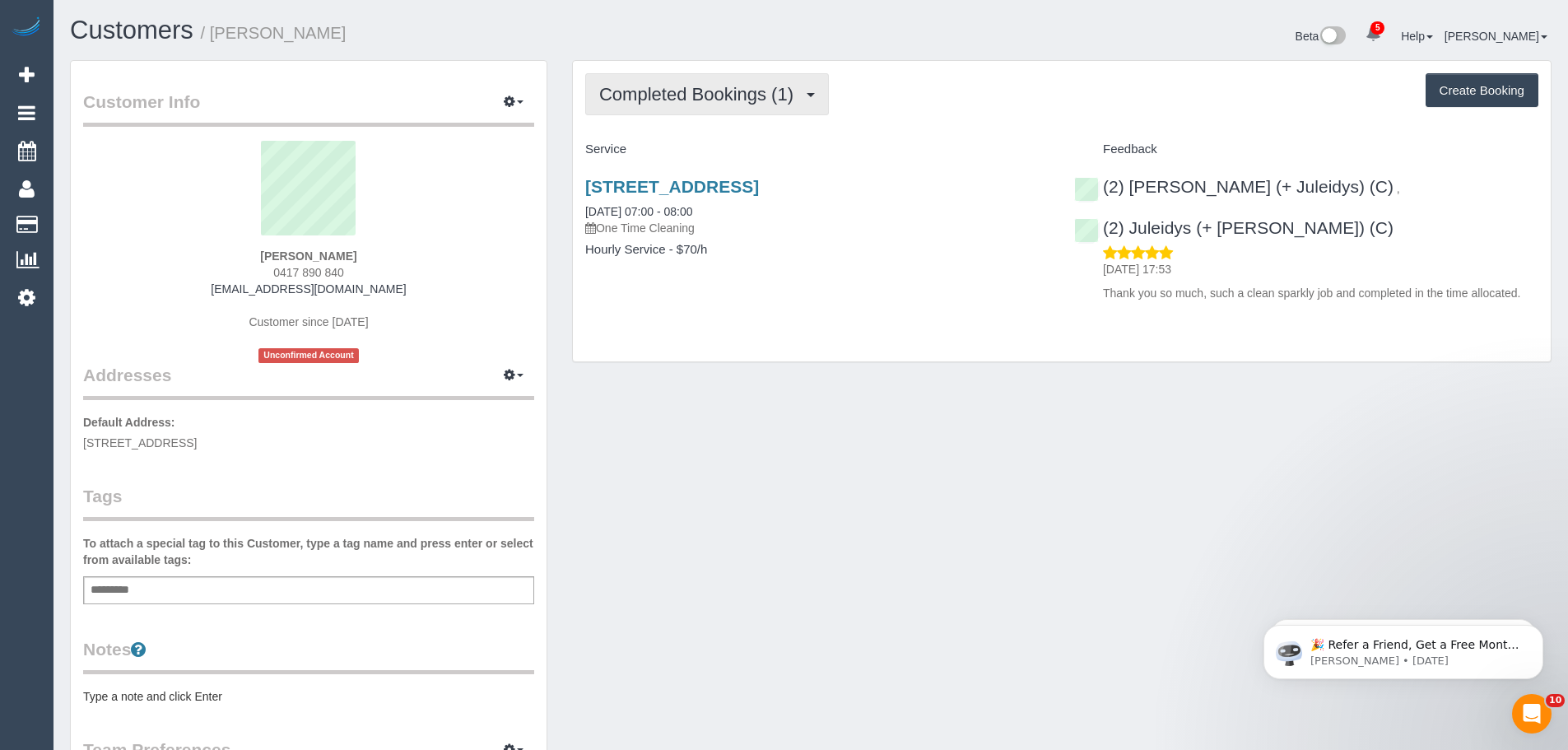
click at [776, 84] on span "Completed Bookings (1)" at bounding box center [700, 94] width 203 height 20
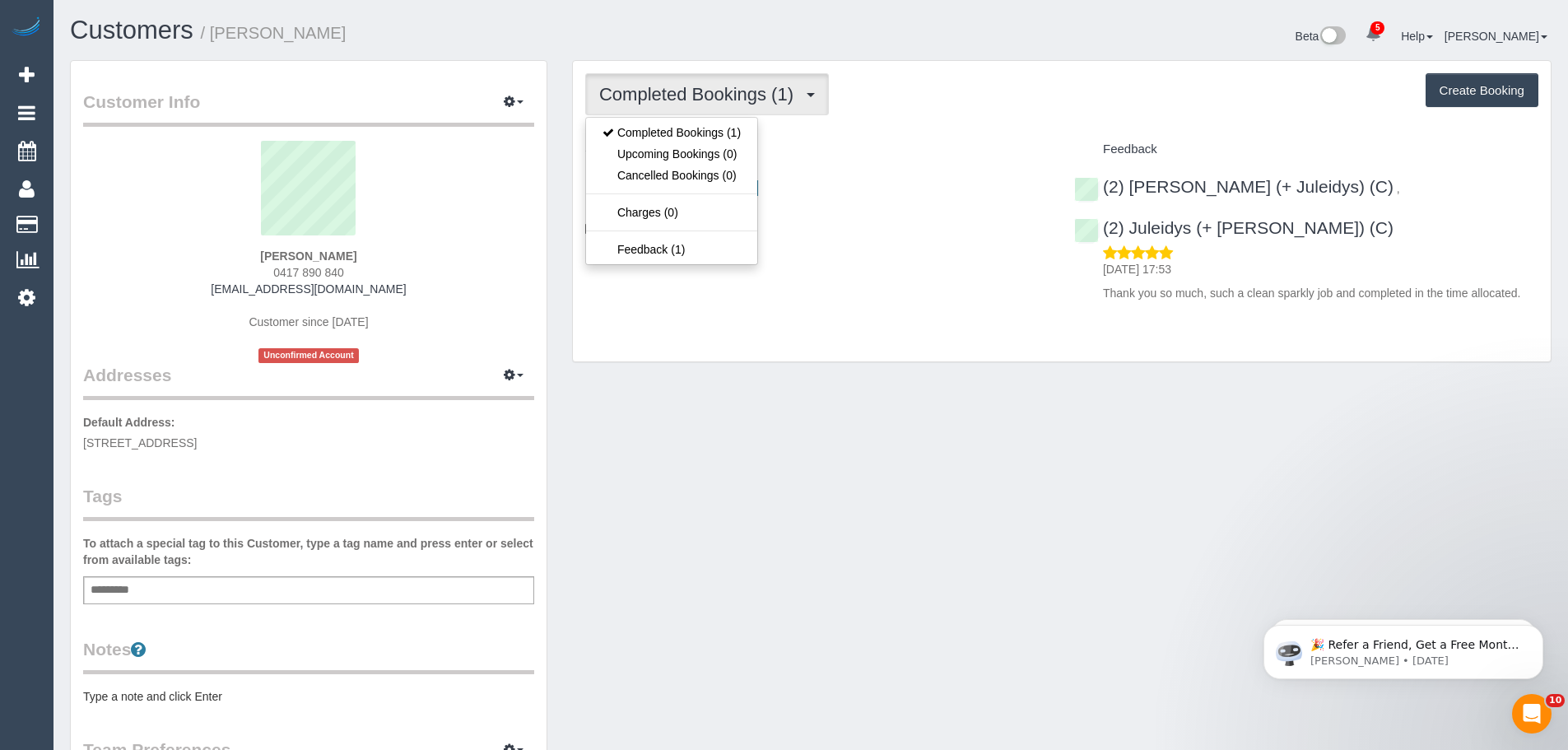
click at [951, 100] on div "Completed Bookings (1) Completed Bookings (1) Upcoming Bookings (0) Cancelled B…" at bounding box center [1061, 94] width 953 height 42
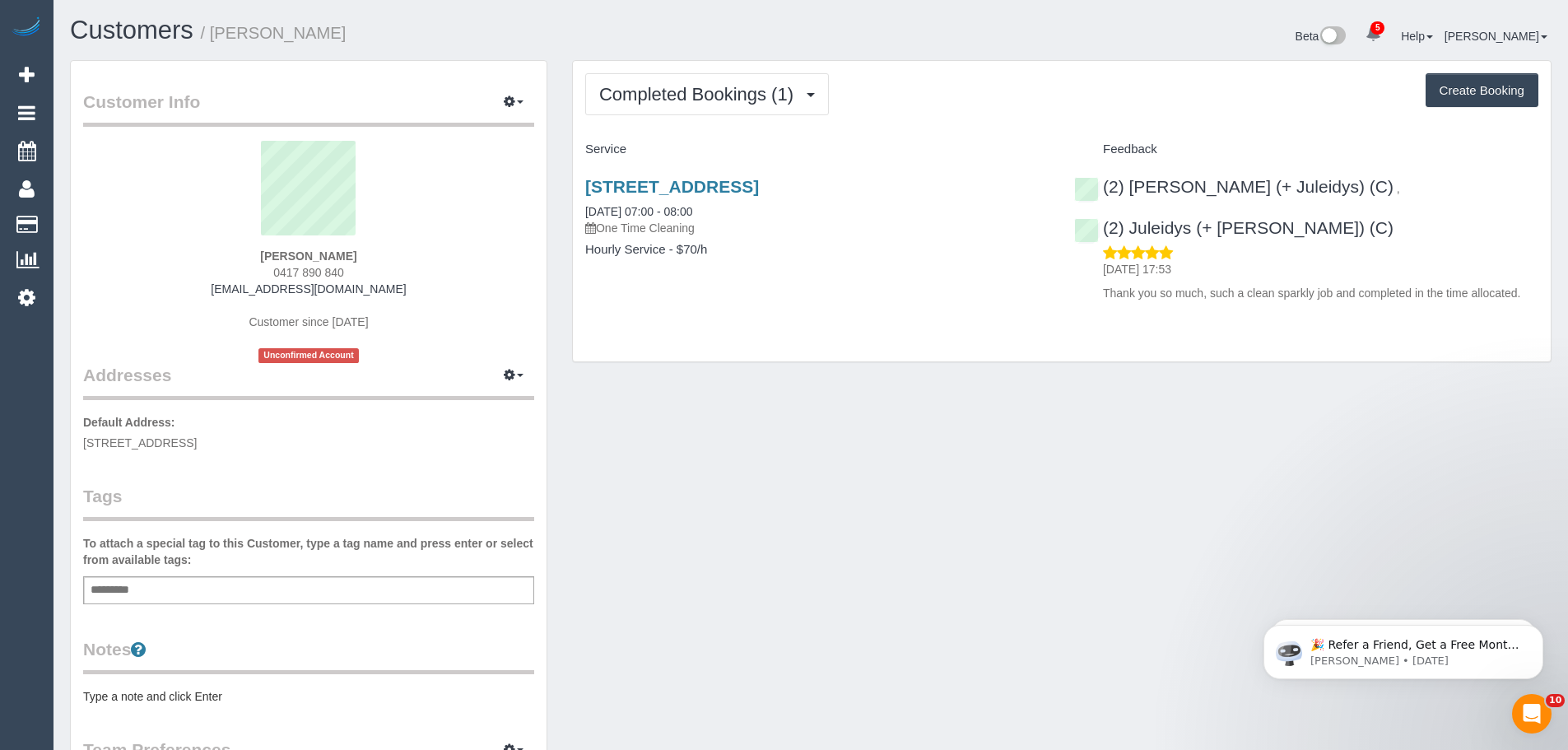
drag, startPoint x: 367, startPoint y: 266, endPoint x: 210, endPoint y: 254, distance: 157.5
click at [199, 261] on div "[PERSON_NAME] 0417 890 840 [EMAIL_ADDRESS][DOMAIN_NAME] Customer since [DATE] U…" at bounding box center [309, 251] width 452 height 222
click at [218, 248] on div "[PERSON_NAME] 0417 890 840 [EMAIL_ADDRESS][DOMAIN_NAME] Customer since [DATE] U…" at bounding box center [309, 251] width 452 height 222
drag, startPoint x: 312, startPoint y: 263, endPoint x: 421, endPoint y: 248, distance: 110.0
click at [421, 248] on div "[PERSON_NAME] 0417 890 840 [EMAIL_ADDRESS][DOMAIN_NAME] Customer since [DATE] U…" at bounding box center [309, 251] width 452 height 222
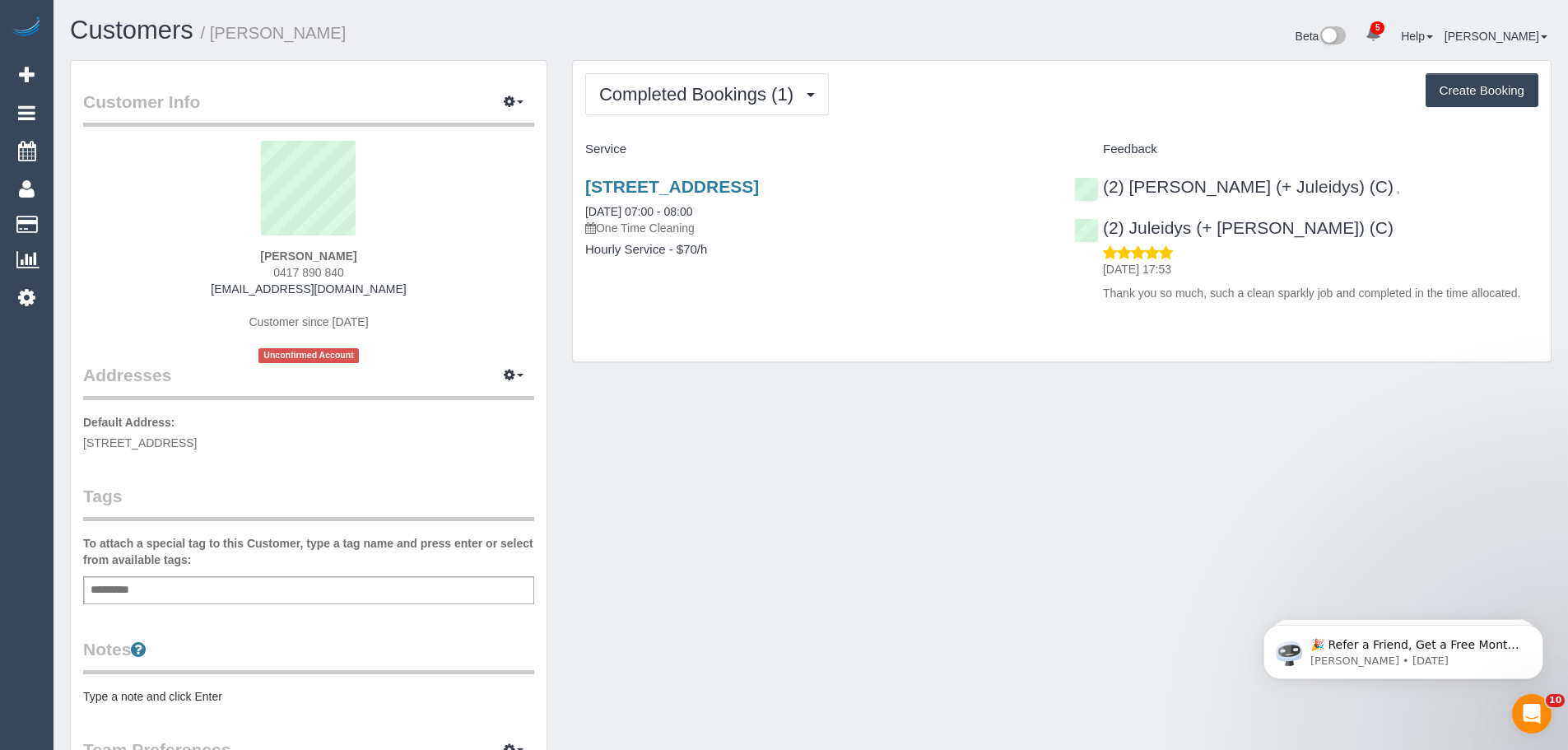
copy strong "[PERSON_NAME]"
click at [377, 249] on div "[PERSON_NAME] 0417 890 840 [EMAIL_ADDRESS][DOMAIN_NAME] Customer since [DATE] U…" at bounding box center [309, 251] width 452 height 222
drag, startPoint x: 411, startPoint y: 297, endPoint x: 190, endPoint y: 286, distance: 221.3
click at [190, 286] on div "[PERSON_NAME] 0417 890 840 [EMAIL_ADDRESS][DOMAIN_NAME] Customer since [DATE] U…" at bounding box center [309, 251] width 452 height 222
copy div "[EMAIL_ADDRESS][DOMAIN_NAME]"
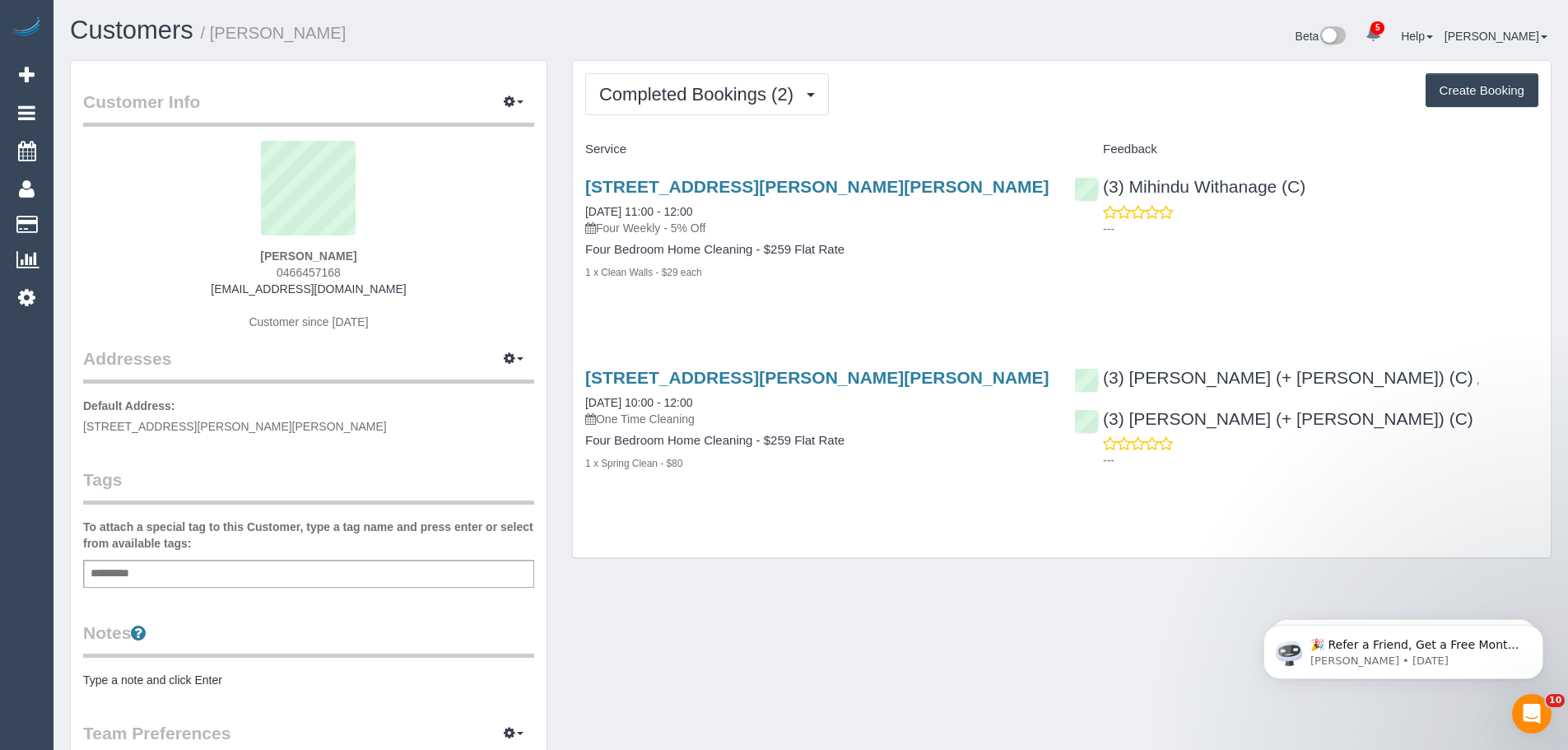
click at [698, 334] on div "Service Feedback 71 Pender Street, Preston, VIC 3072 04/09/2025 11:00 - 12:00 F…" at bounding box center [1061, 321] width 953 height 369
click at [675, 80] on button "Completed Bookings (2)" at bounding box center [706, 94] width 243 height 42
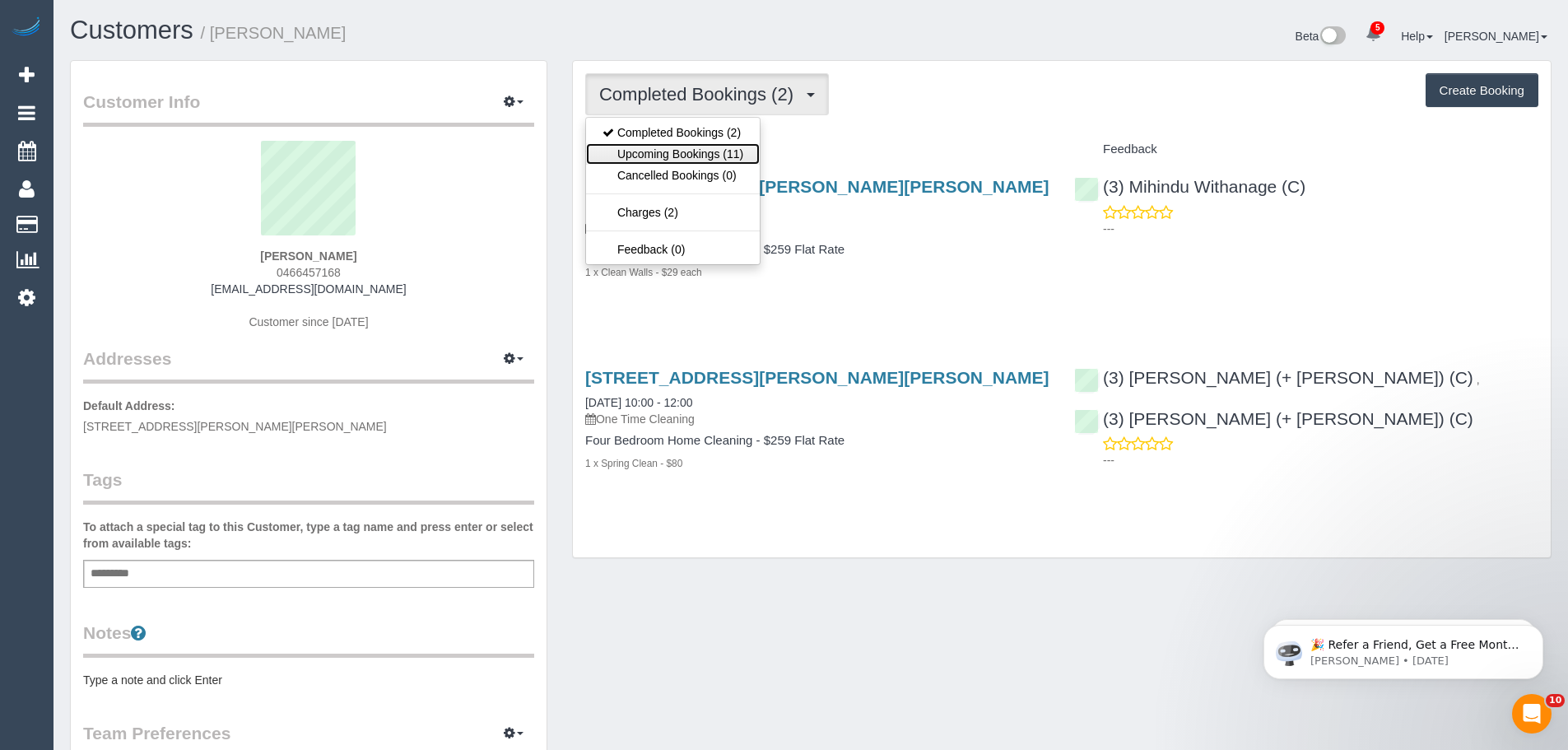
click at [687, 146] on link "Upcoming Bookings (11)" at bounding box center [673, 154] width 174 height 21
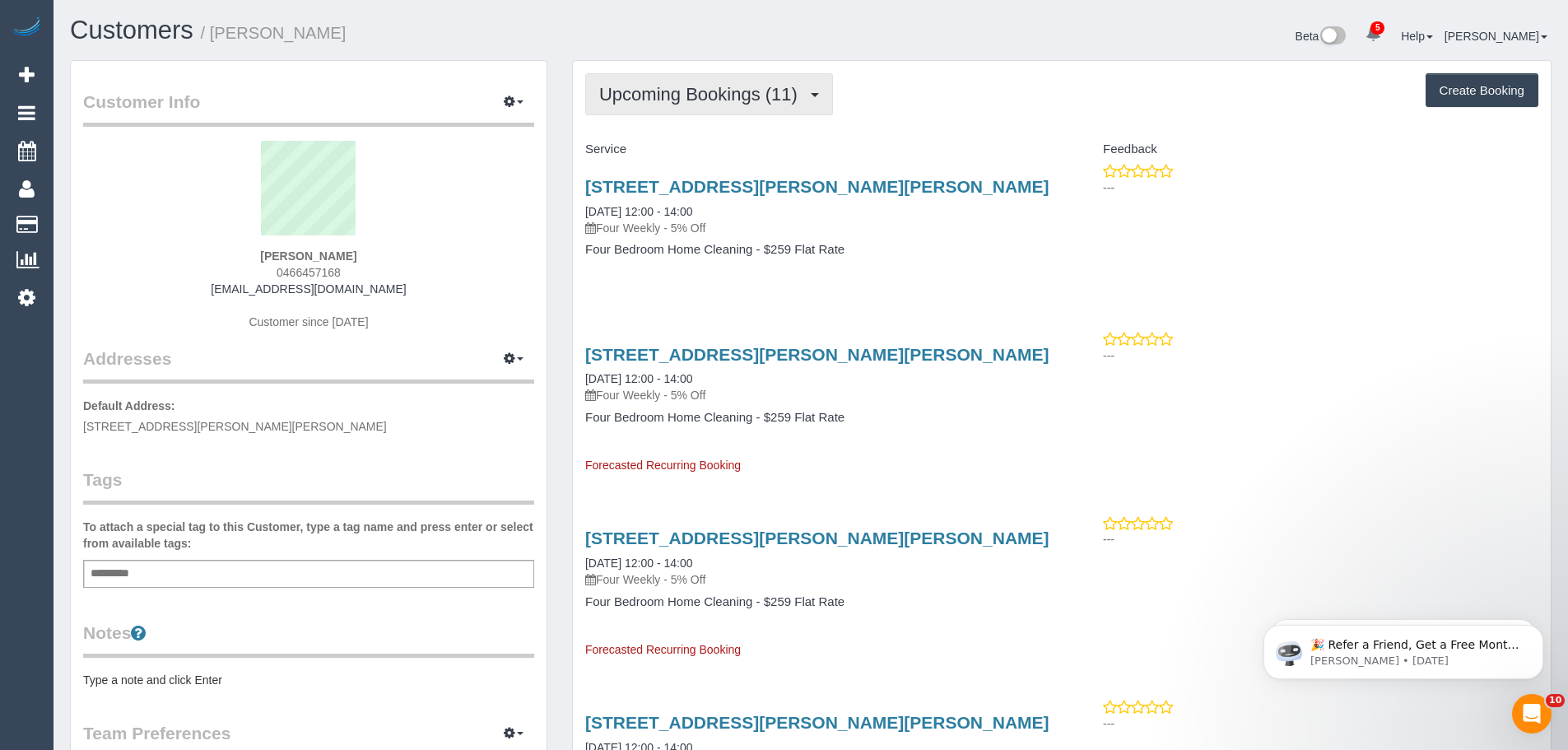
click at [667, 109] on button "Upcoming Bookings (11)" at bounding box center [709, 94] width 248 height 42
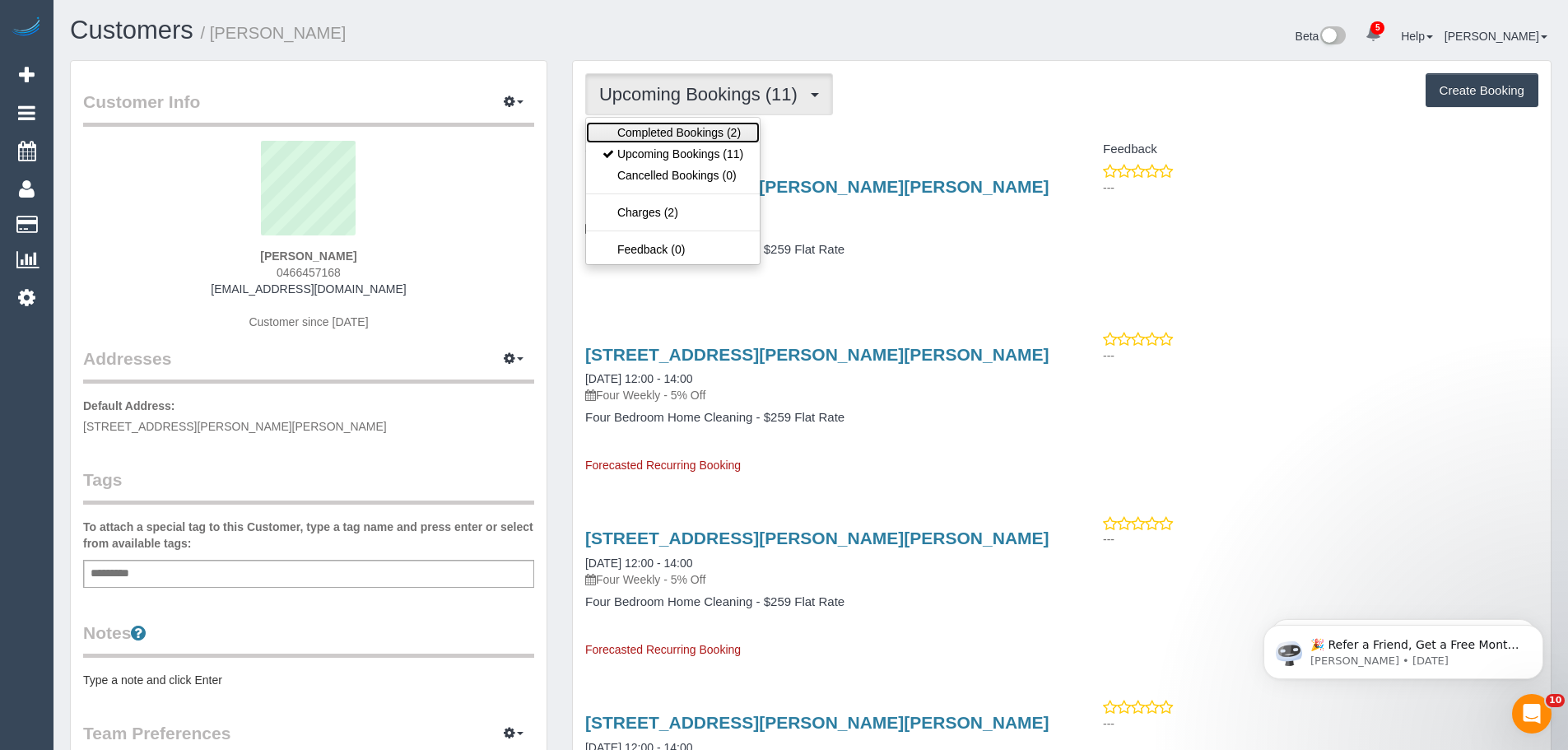
click at [661, 133] on link "Completed Bookings (2)" at bounding box center [673, 133] width 174 height 21
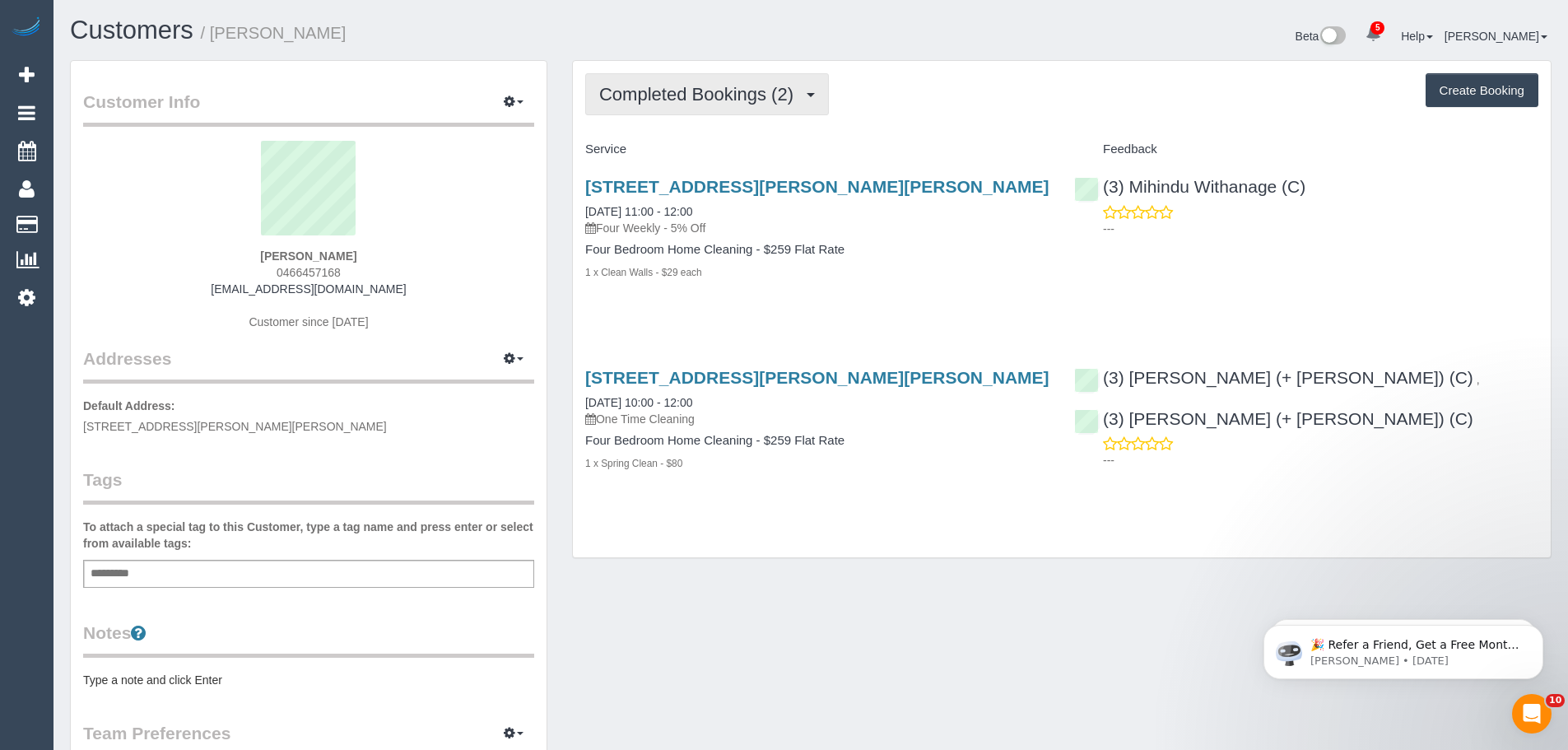
click at [708, 85] on span "Completed Bookings (2)" at bounding box center [700, 94] width 203 height 20
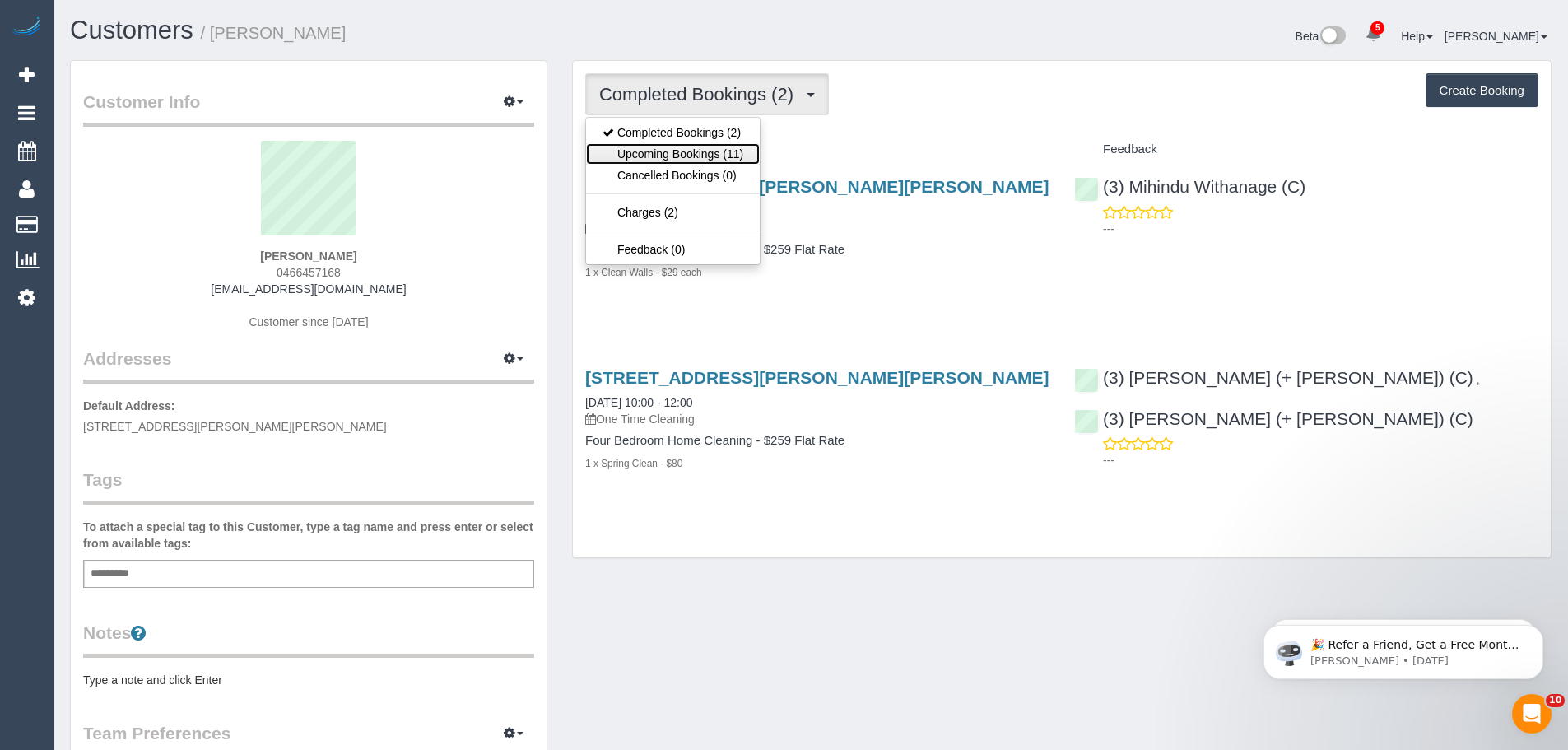
click at [675, 144] on link "Upcoming Bookings (11)" at bounding box center [673, 154] width 174 height 21
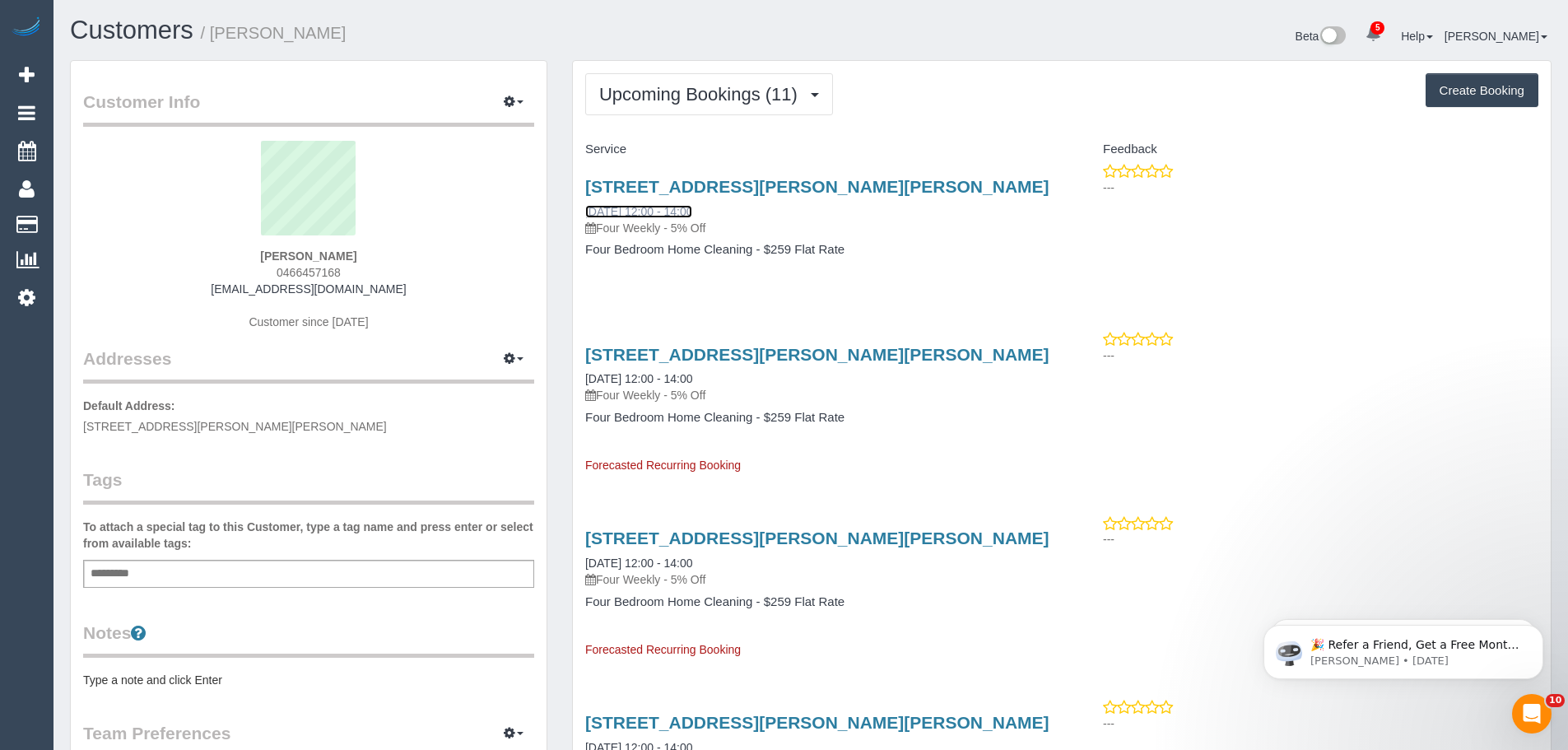
click at [674, 208] on link "02/10/2025 12:00 - 14:00" at bounding box center [639, 211] width 107 height 13
click at [688, 99] on span "Upcoming Bookings (11)" at bounding box center [702, 94] width 206 height 20
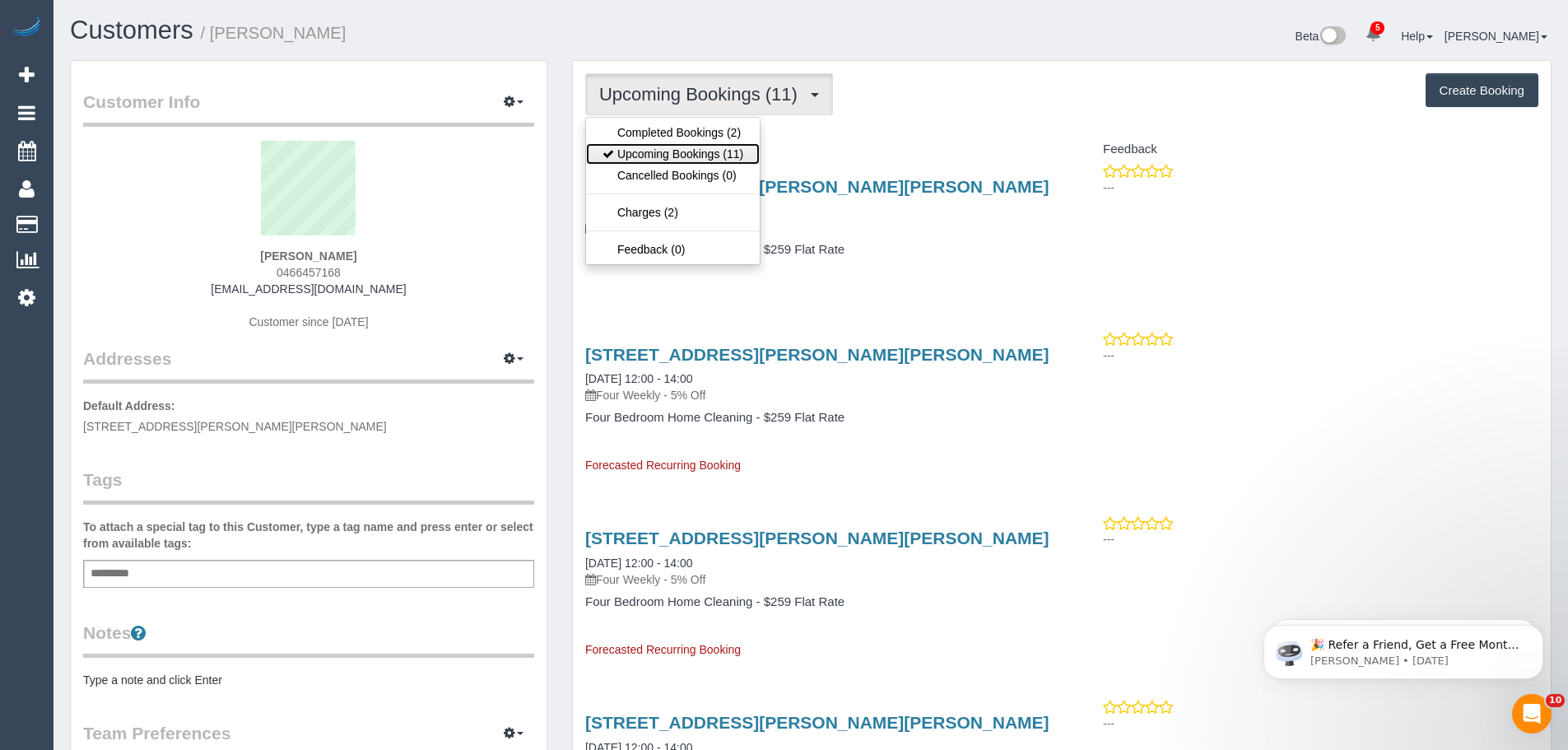
click at [655, 148] on link "Upcoming Bookings (11)" at bounding box center [673, 154] width 174 height 21
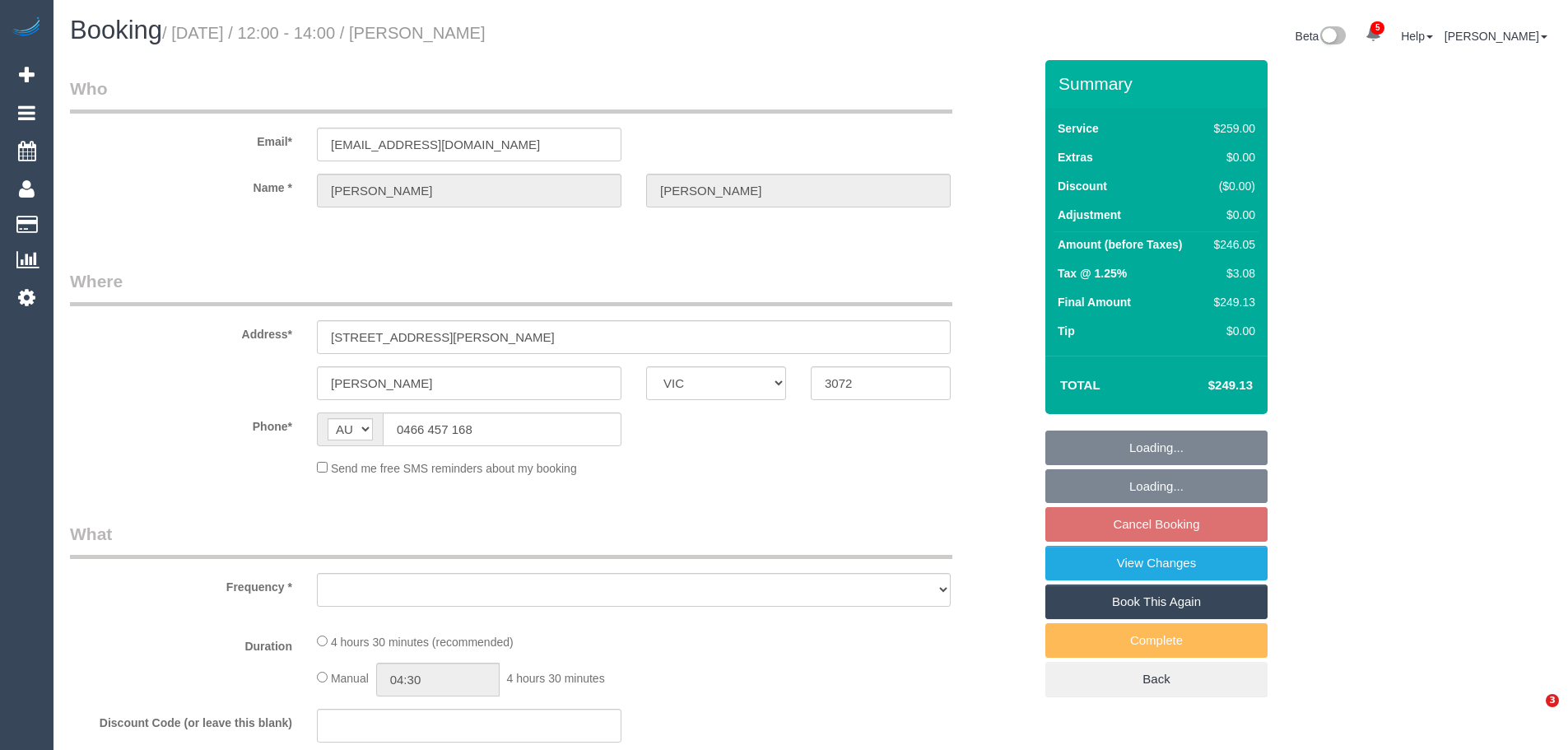
select select "VIC"
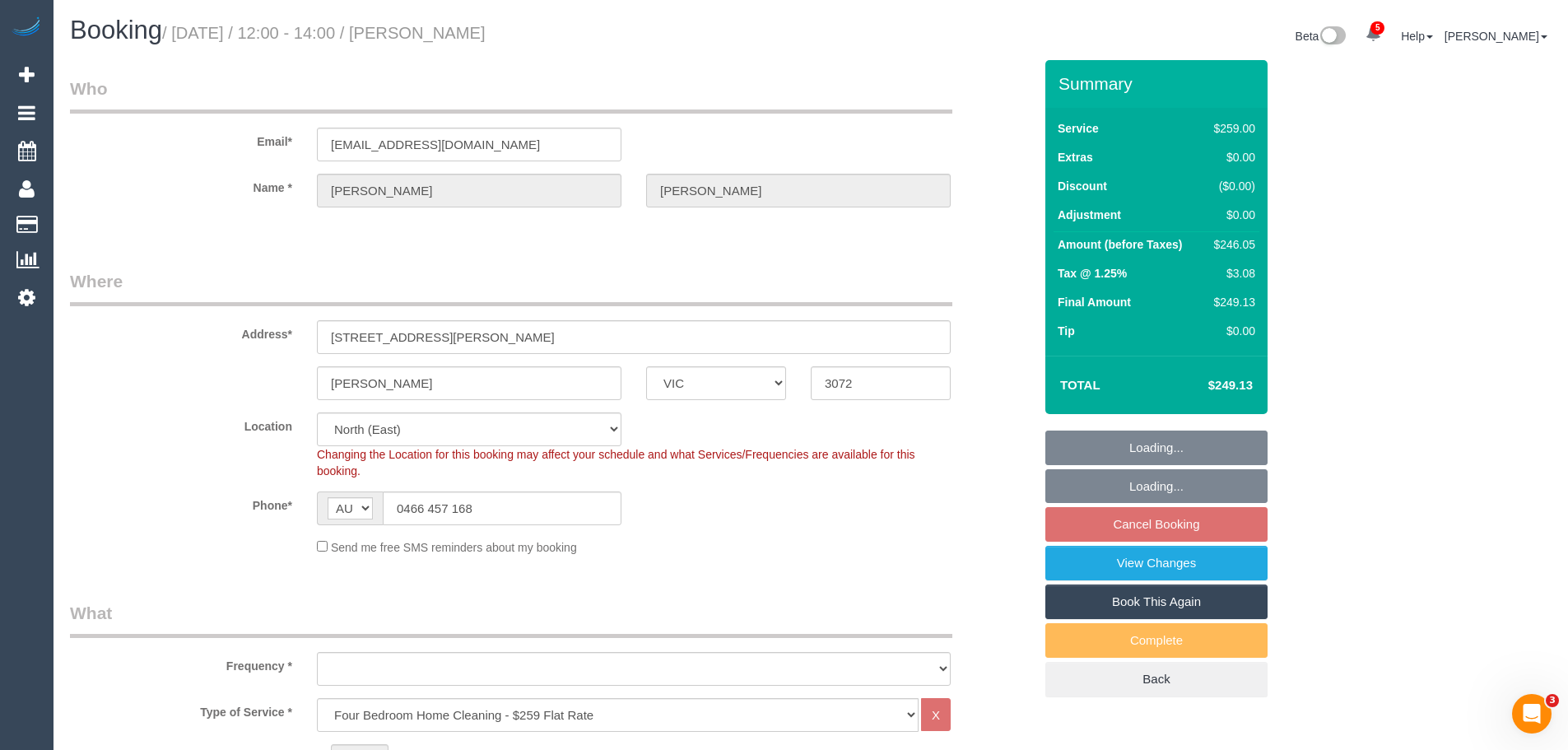
select select "string:stripe-pm_1S2i4k2GScqysDRVVZYiJZhY"
select select "number:28"
select select "number:14"
select select "number:18"
select select "number:24"
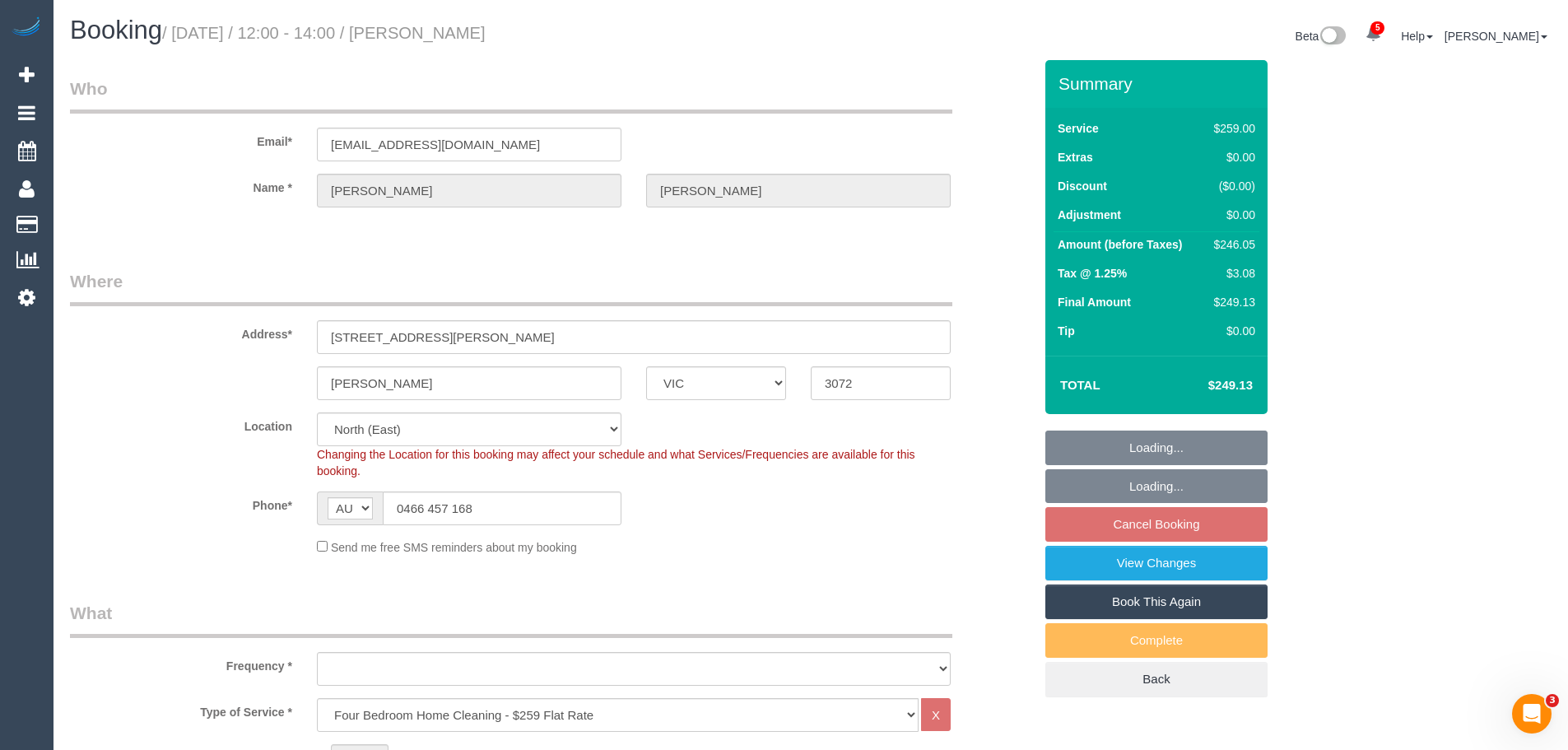
select select "number:33"
select select "number:13"
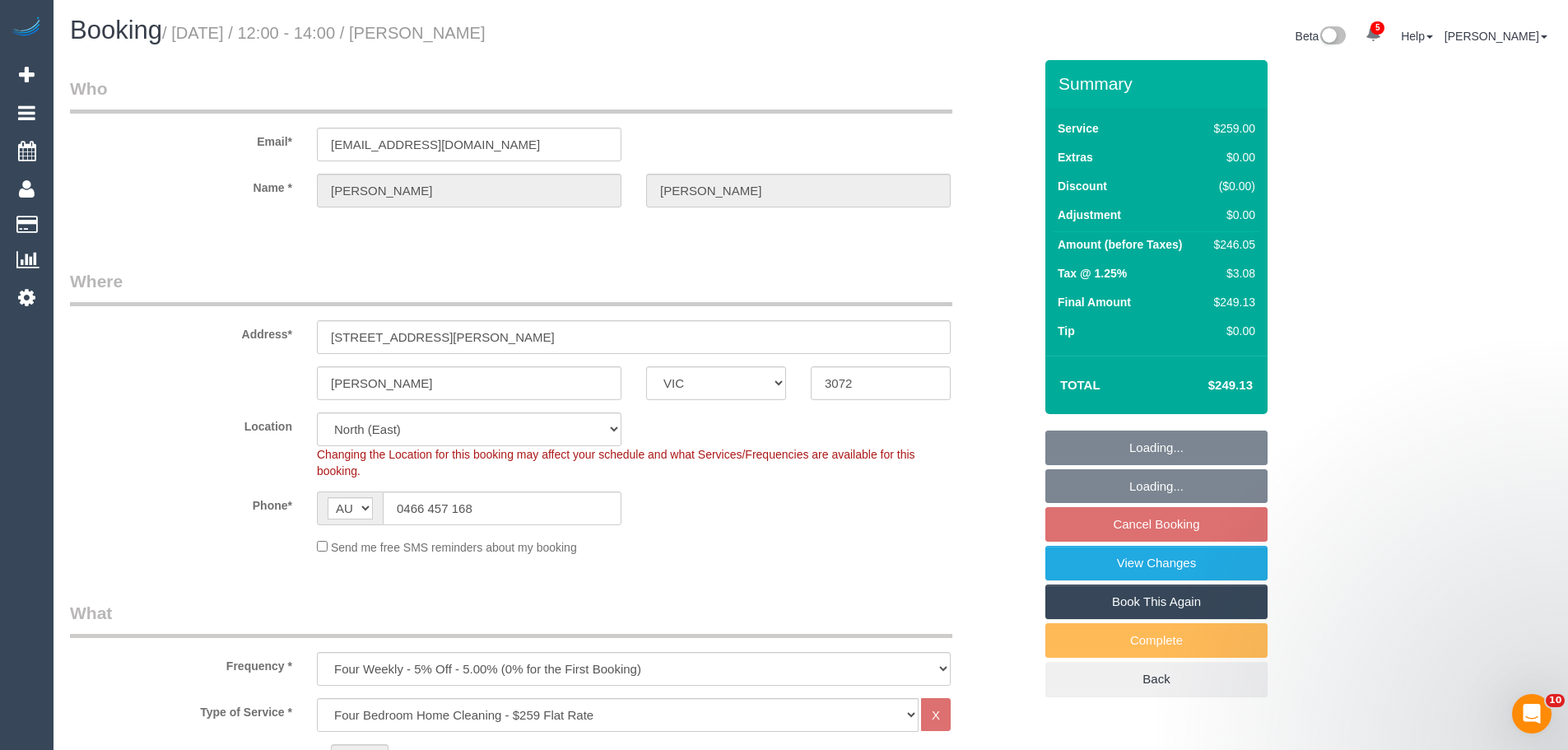
select select "object:1467"
select select "spot4"
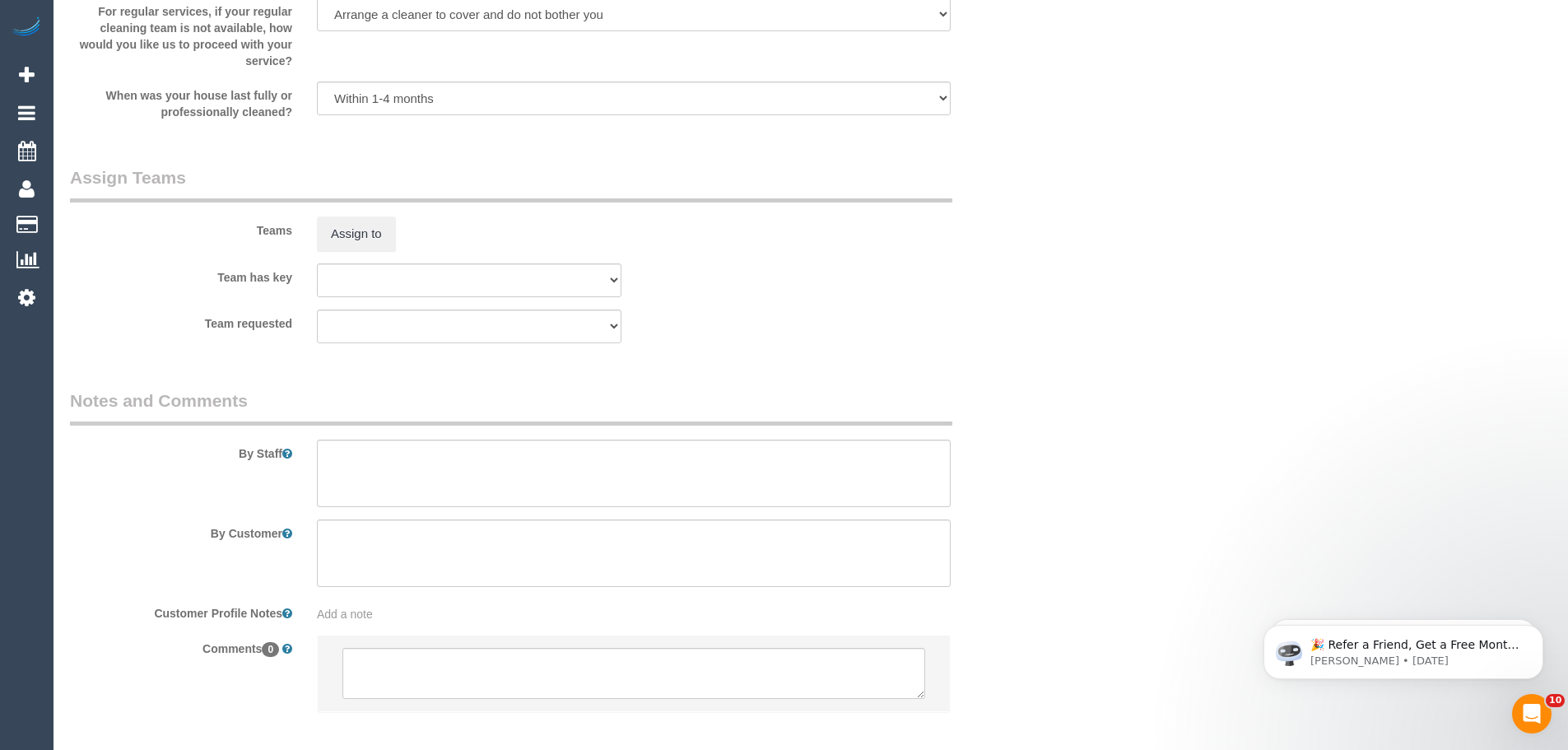
scroll to position [2412, 0]
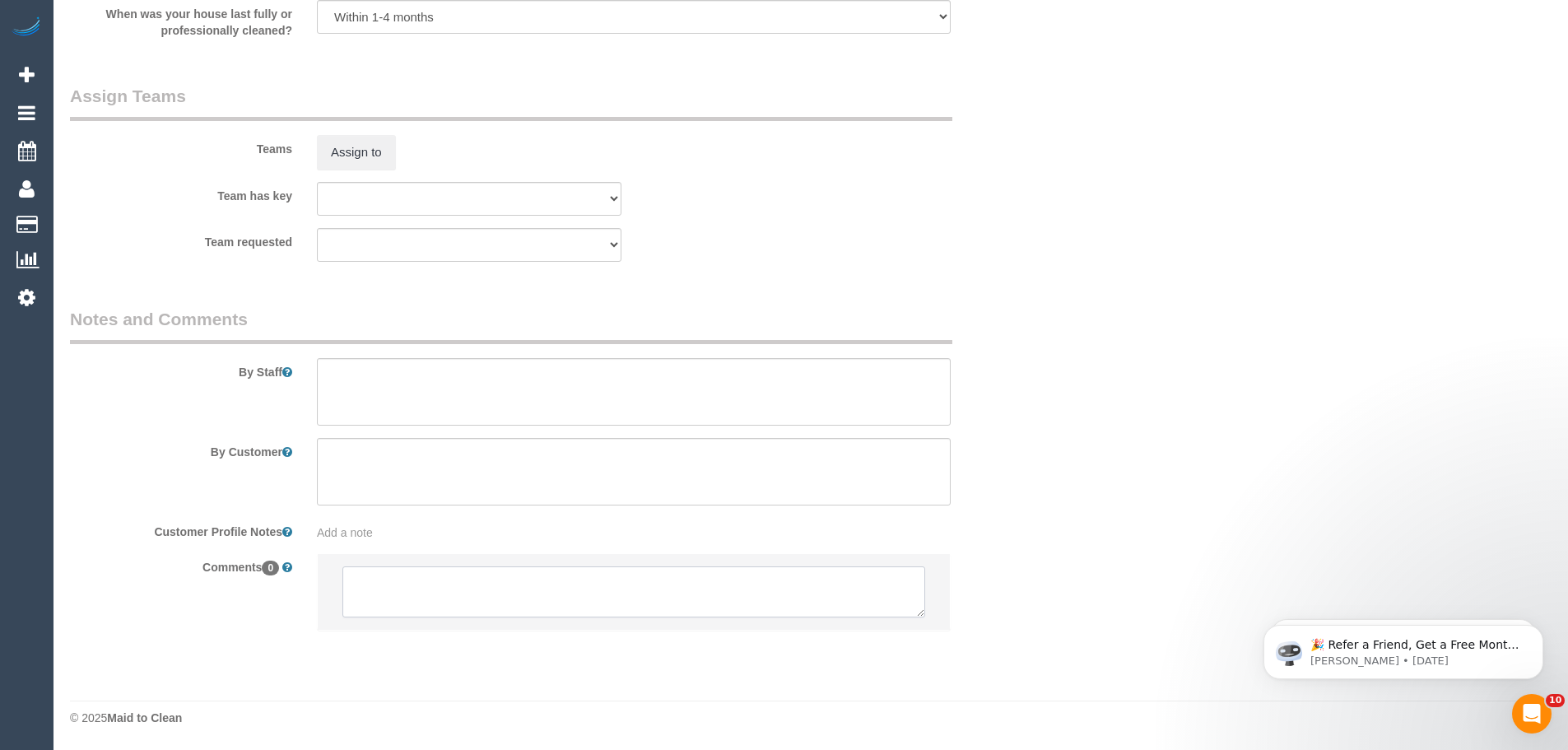
click at [427, 585] on textarea at bounding box center [634, 592] width 583 height 51
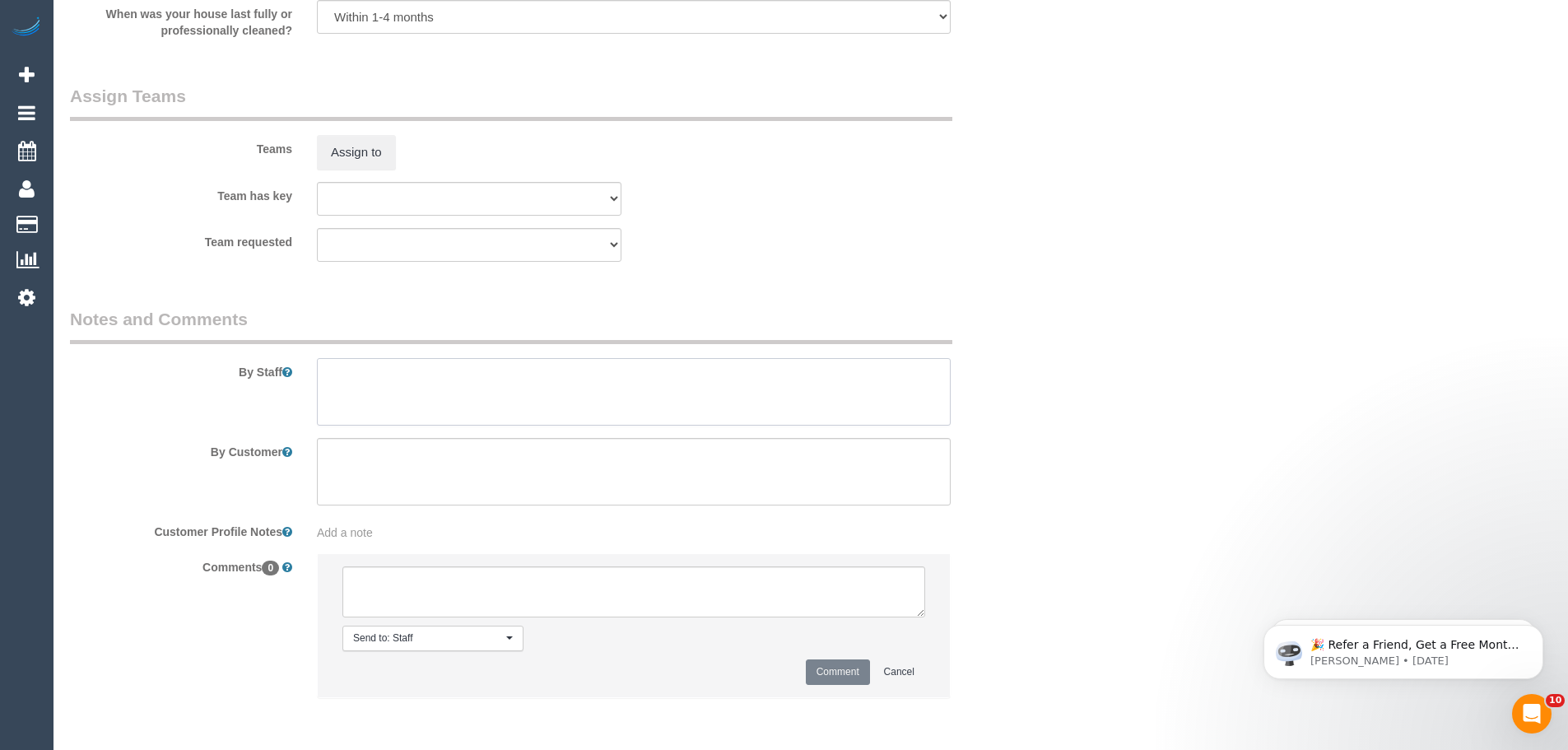
click at [412, 366] on textarea at bounding box center [634, 392] width 634 height 68
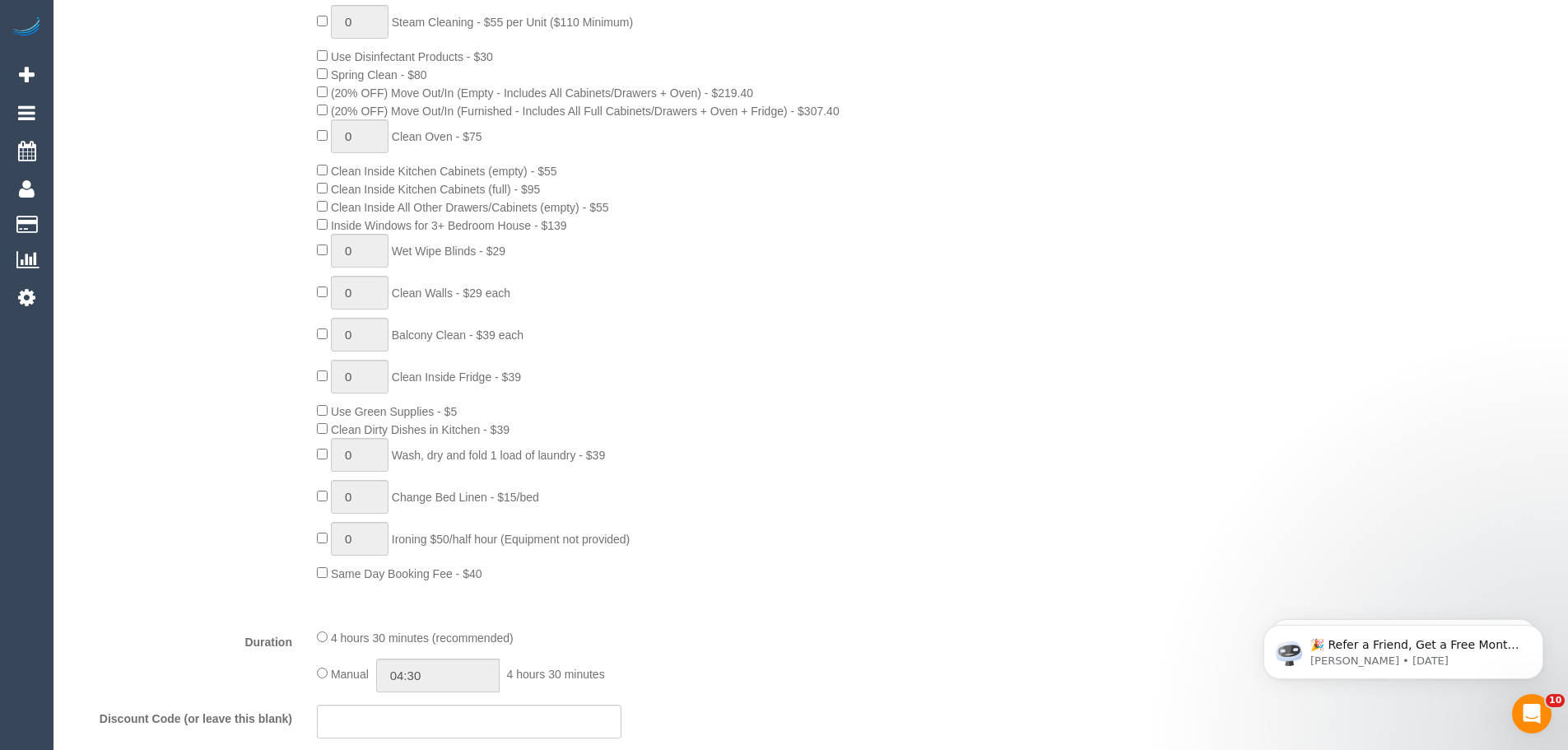
scroll to position [601, 0]
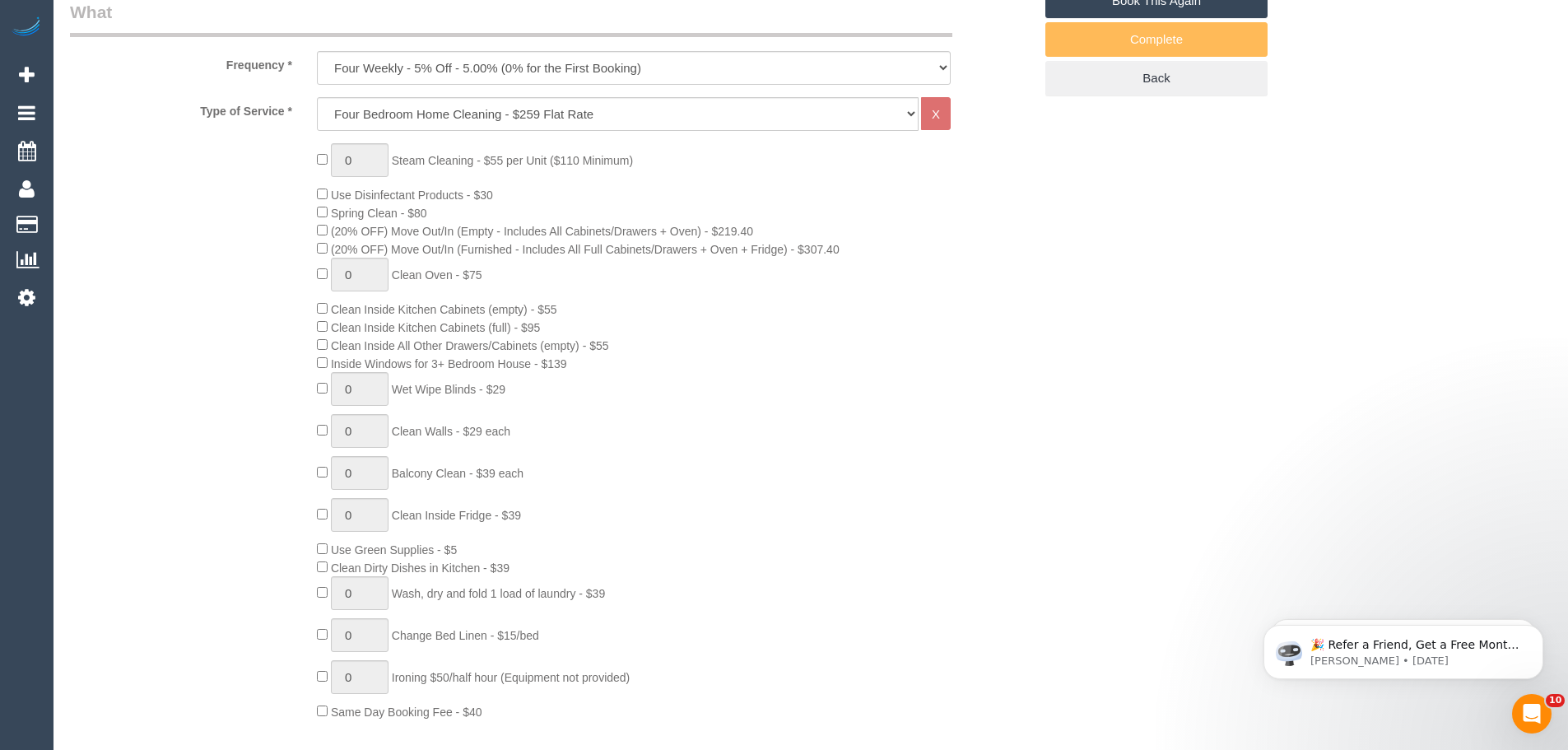
type textarea "Please ensure you scrub the shower very well."
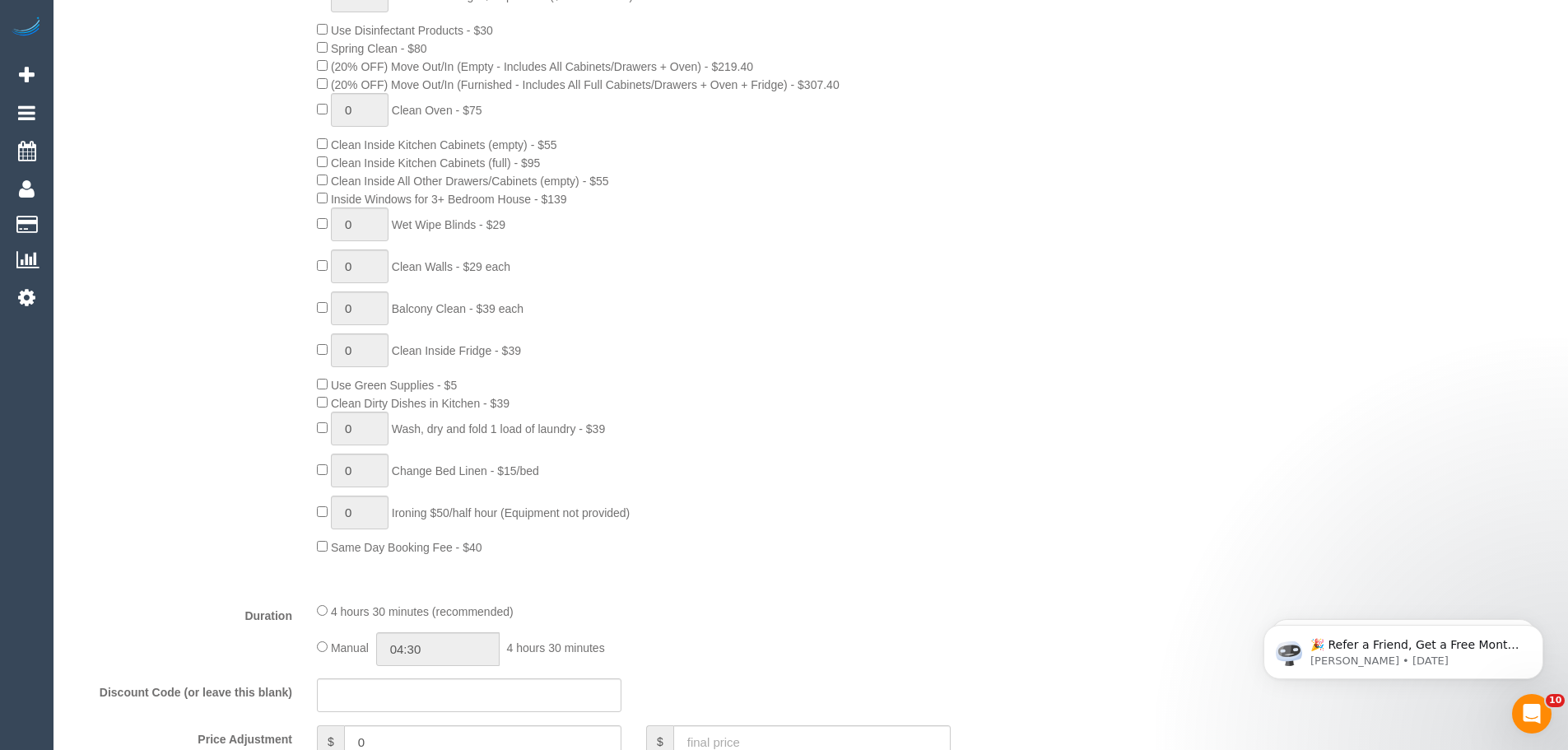
scroll to position [190, 0]
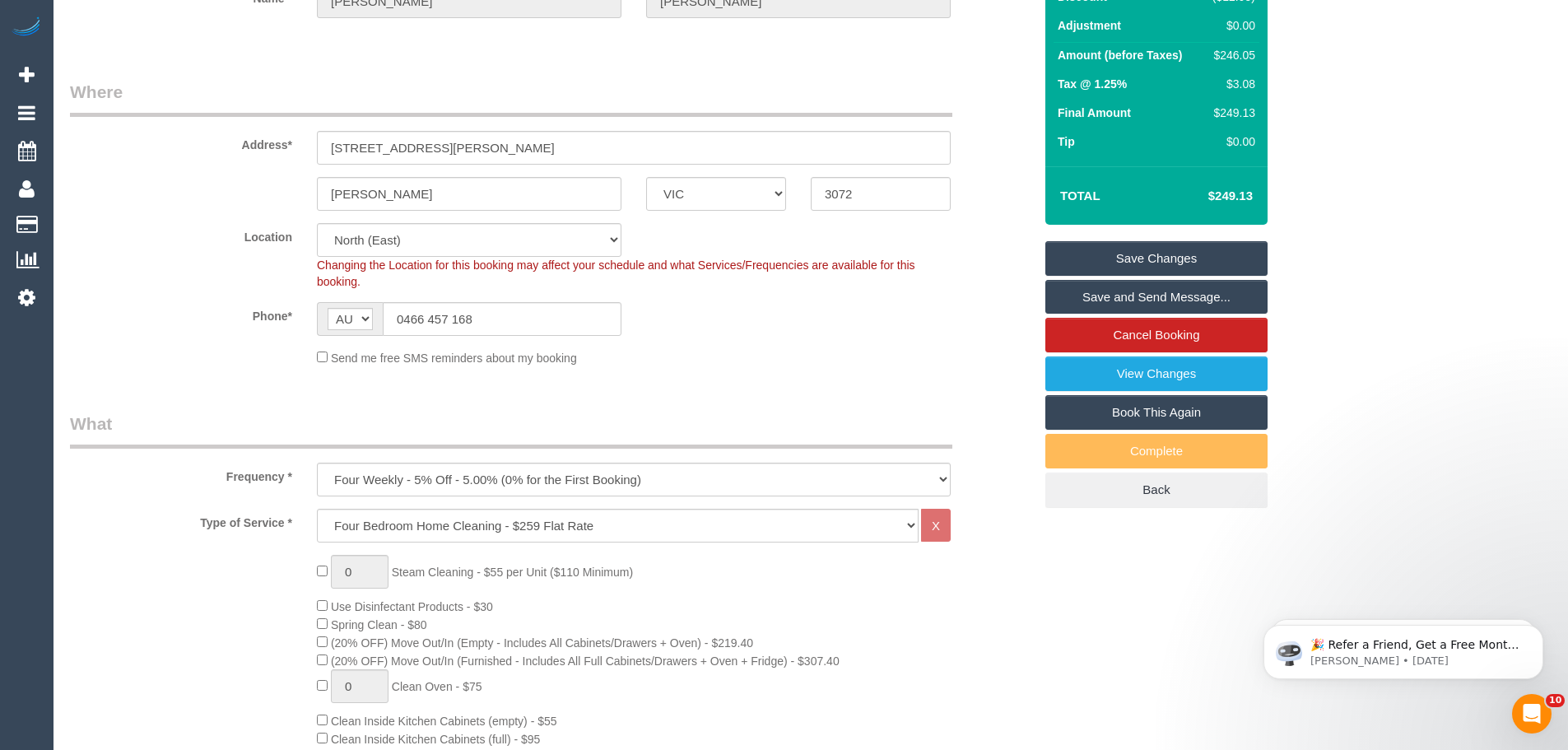
click at [1157, 257] on link "Save Changes" at bounding box center [1156, 258] width 222 height 34
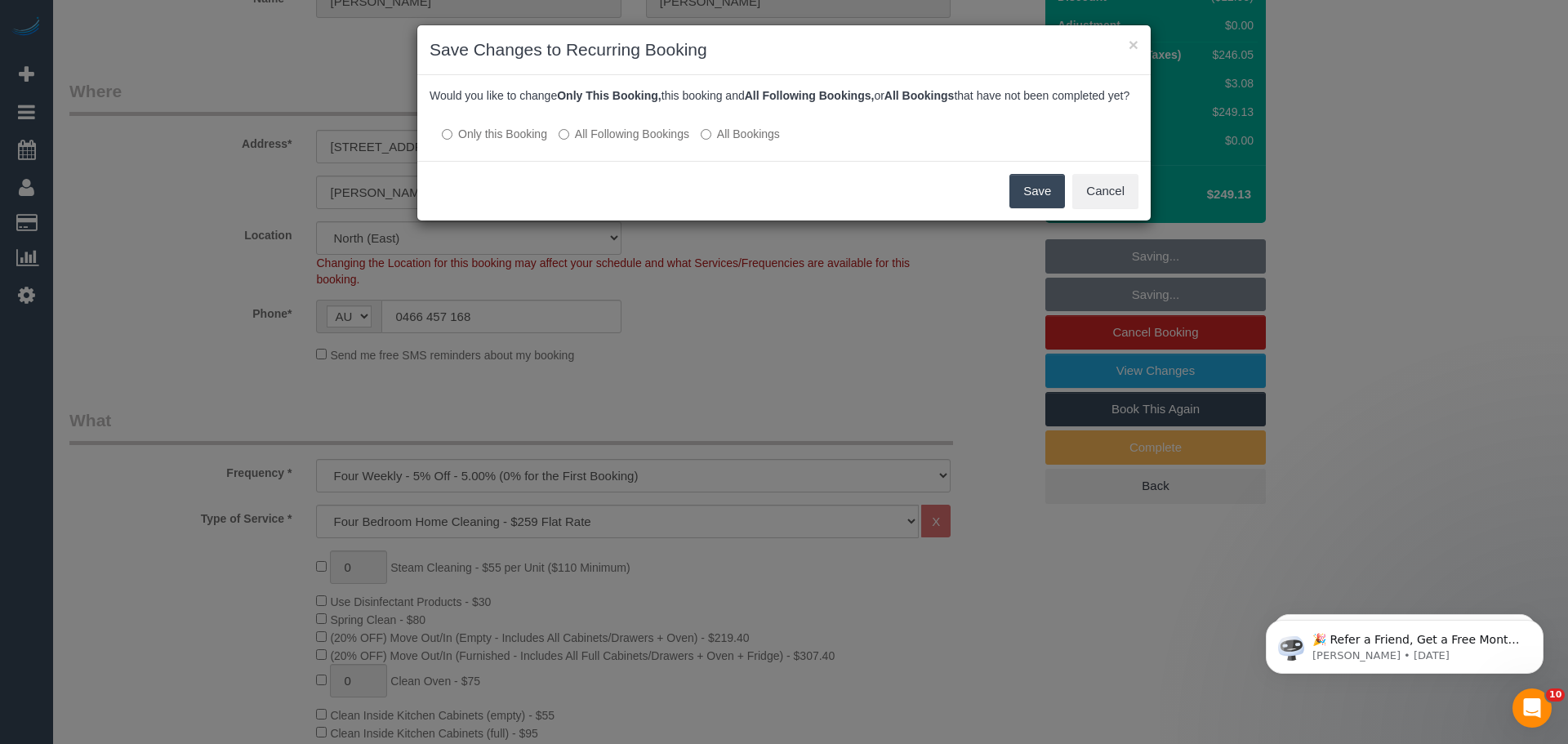
click at [584, 142] on label "All Following Bookings" at bounding box center [624, 133] width 131 height 17
click at [1022, 204] on button "Save" at bounding box center [1037, 191] width 56 height 34
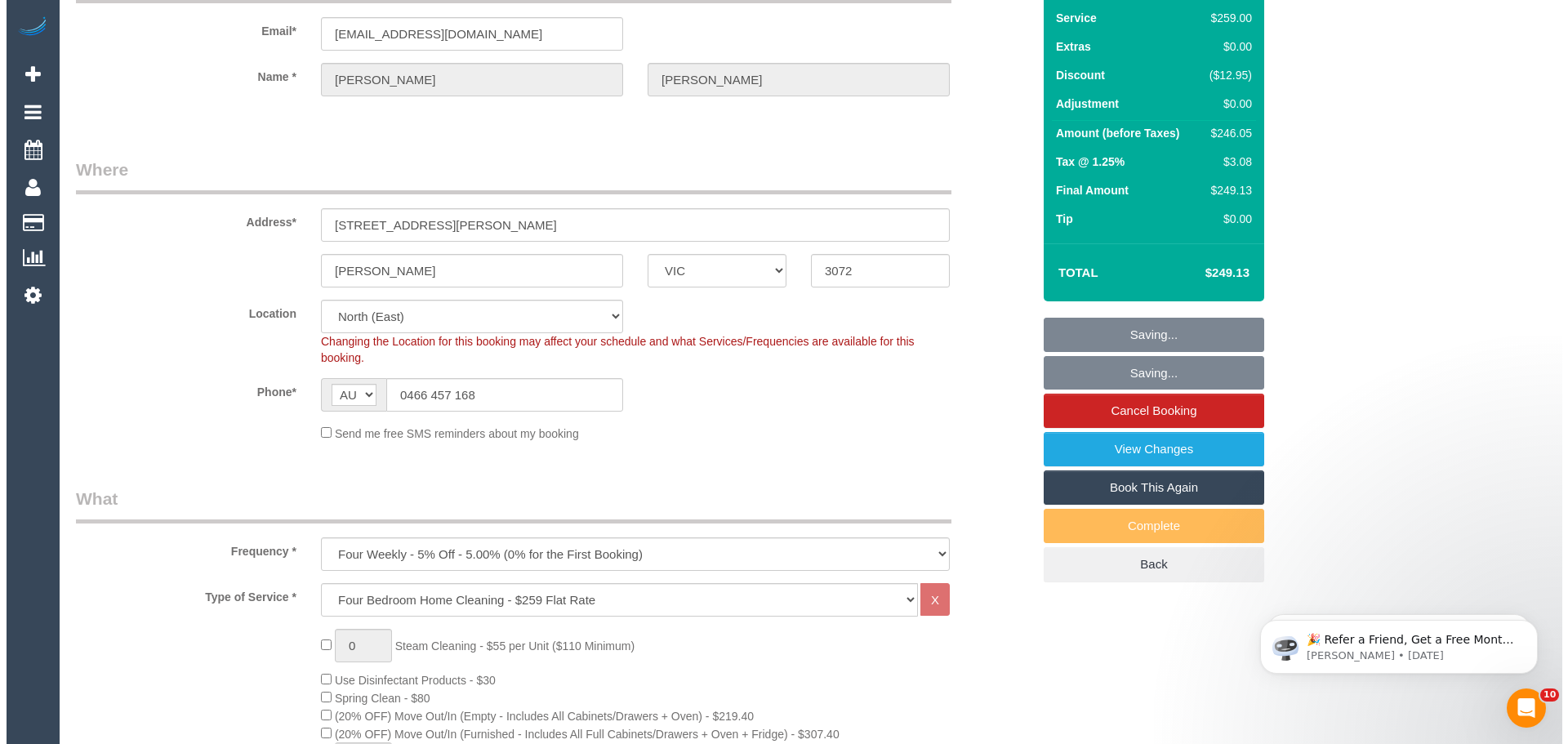
scroll to position [0, 0]
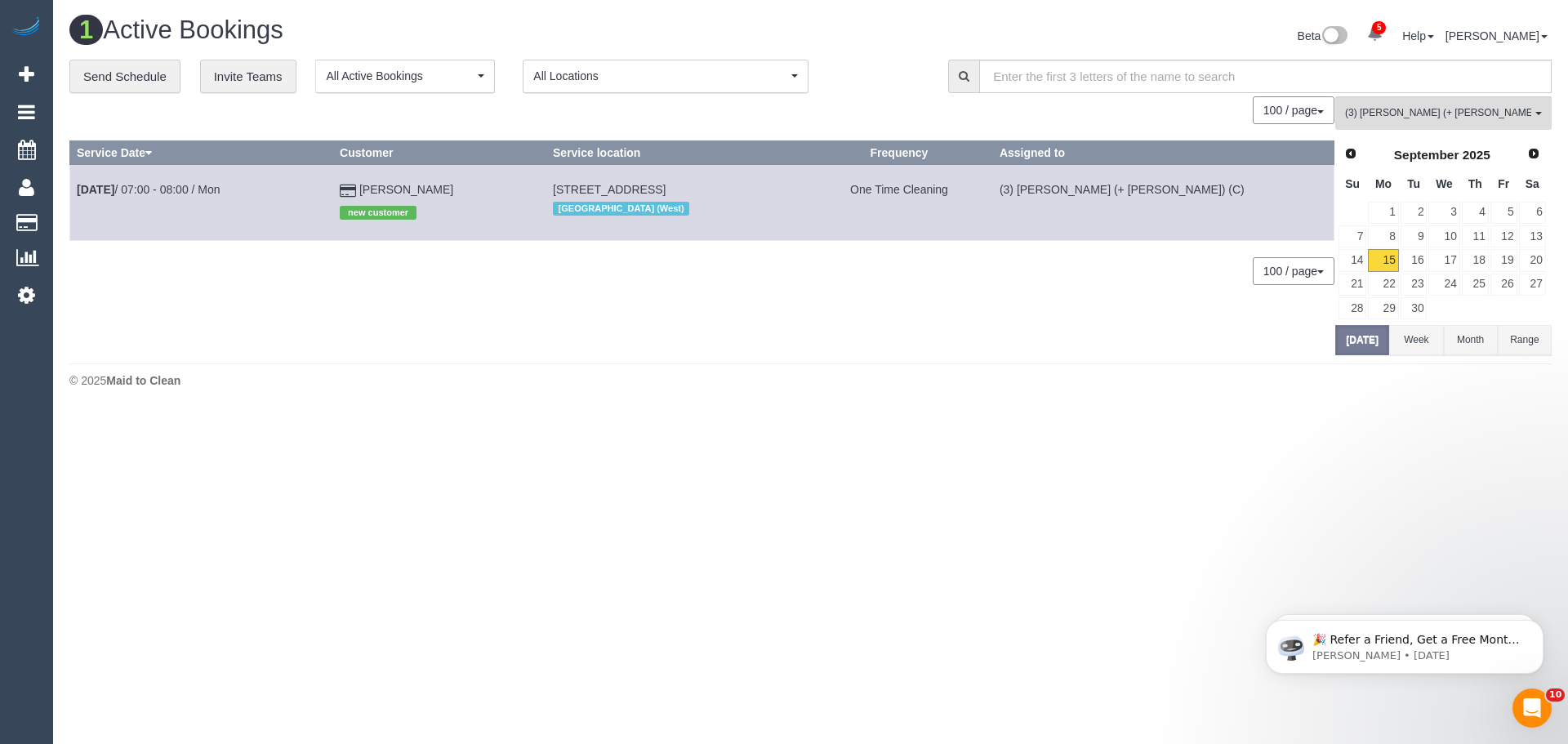
drag, startPoint x: 1207, startPoint y: 103, endPoint x: 1290, endPoint y: 273, distance: 189.2
click at [1228, 147] on div "0 Bookings found. We couldn't find any bookings that matched your search. Creat…" at bounding box center [703, 226] width 1266 height 258
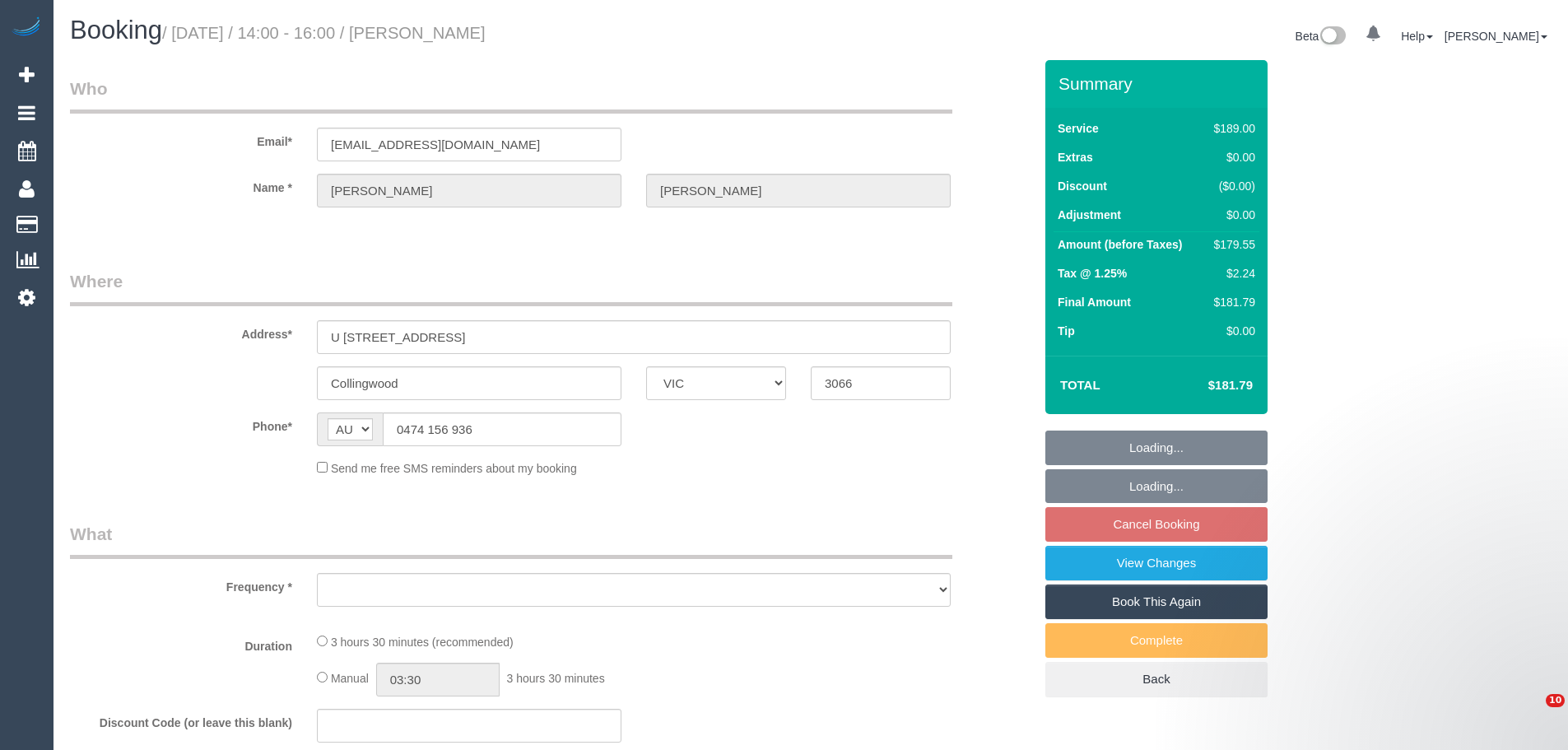
select select "VIC"
select select "object:567"
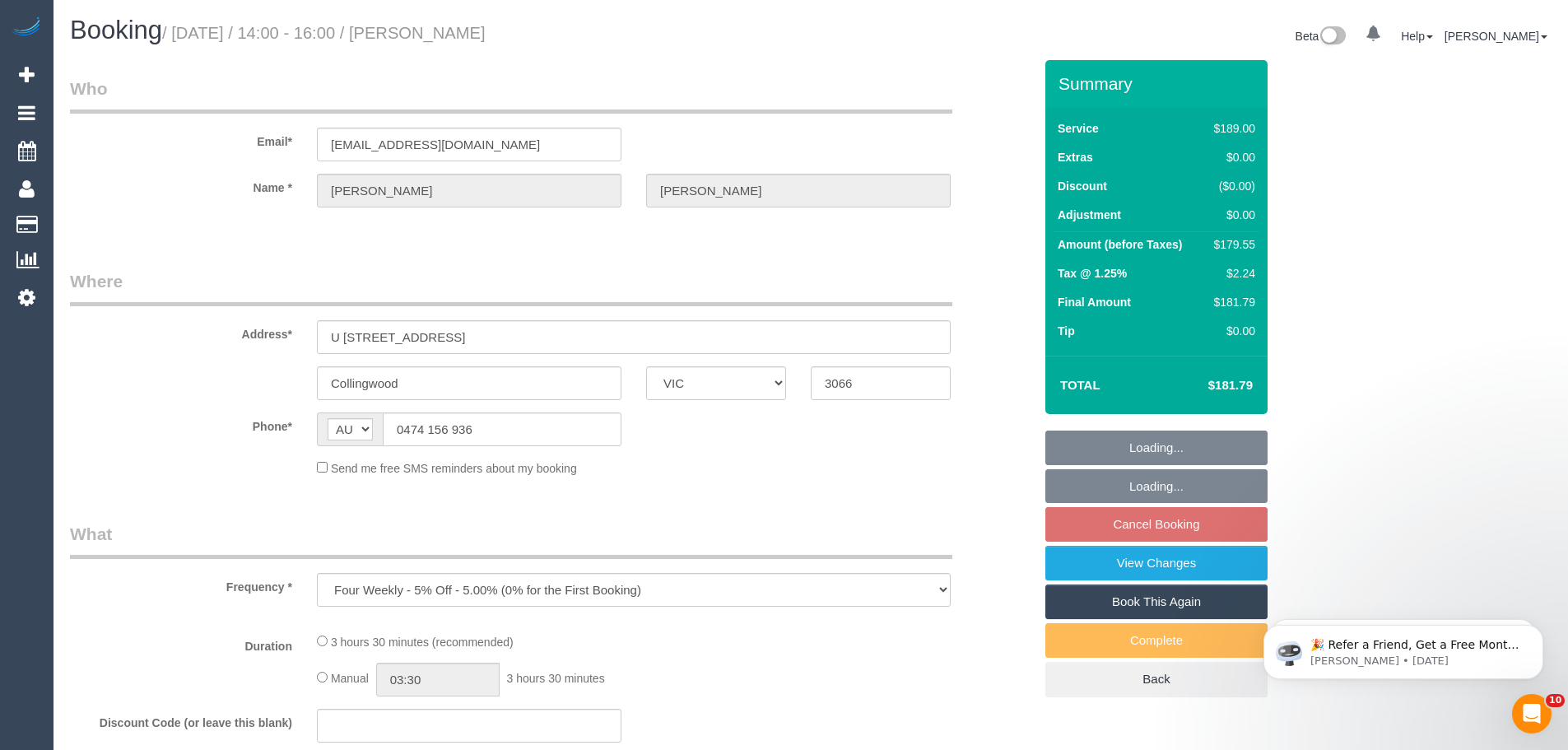
select select "string:stripe-pm_1Roy2T2GScqysDRVQmJRJlqn"
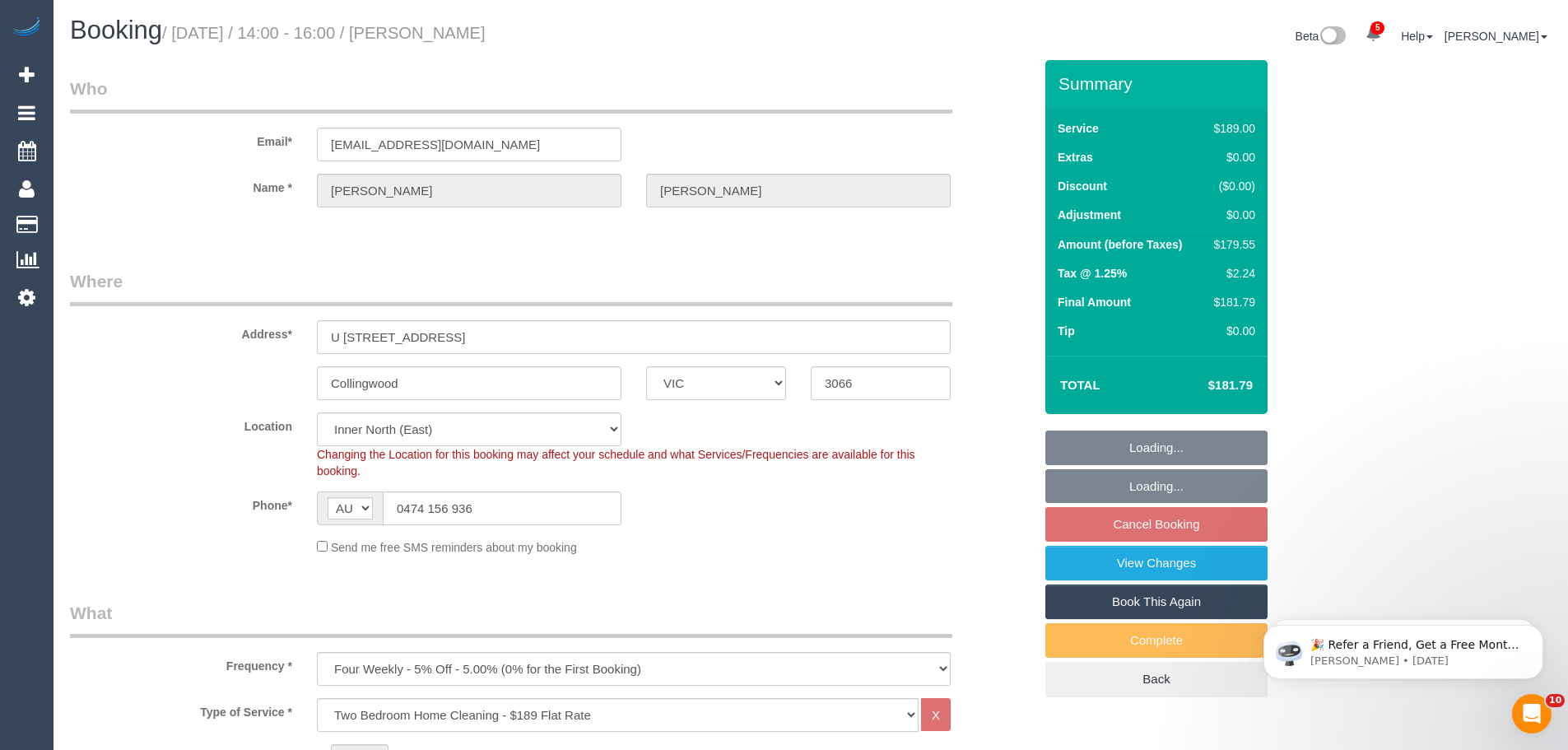
select select "number:28"
select select "number:14"
select select "number:19"
select select "number:25"
select select "number:34"
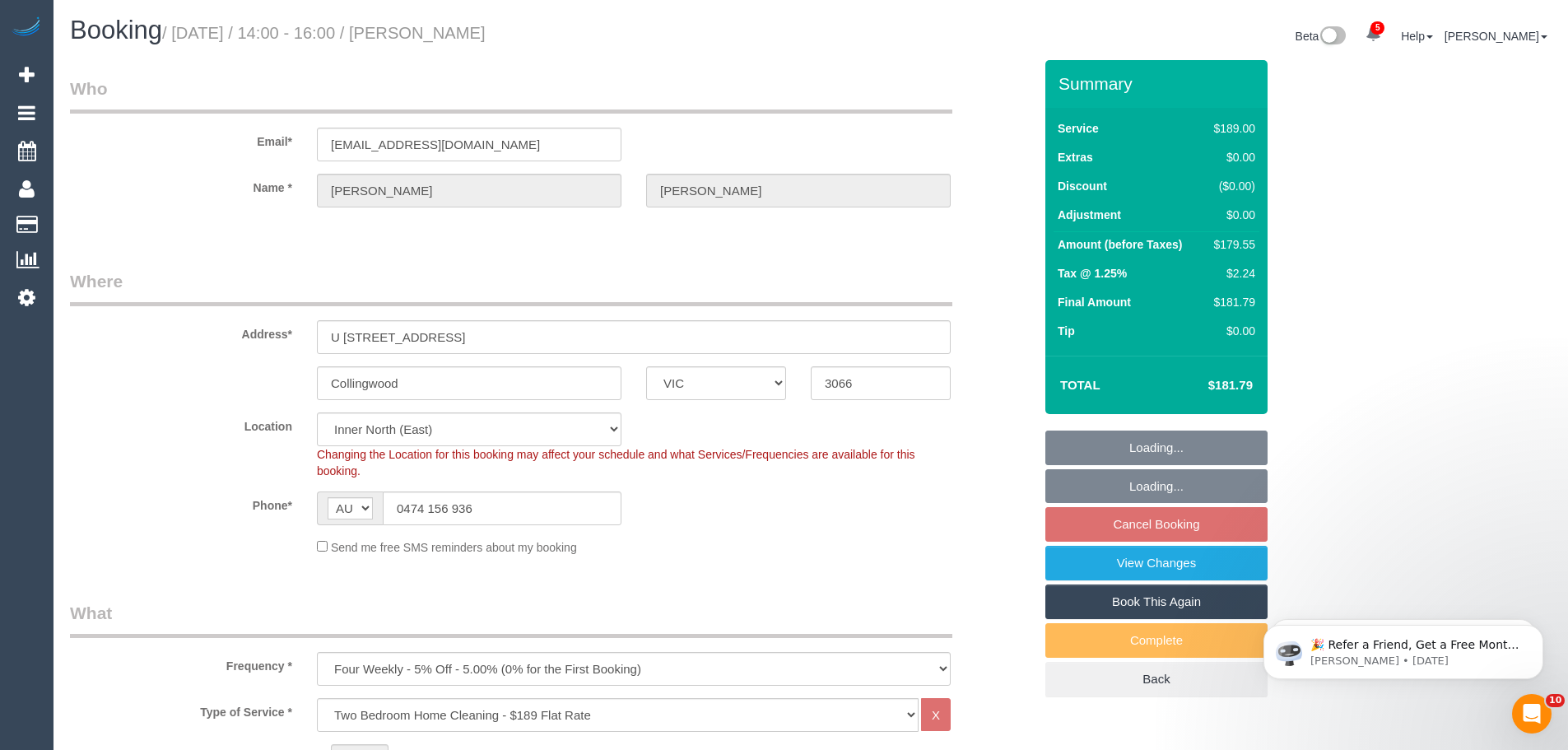
select select "number:26"
select select "object:816"
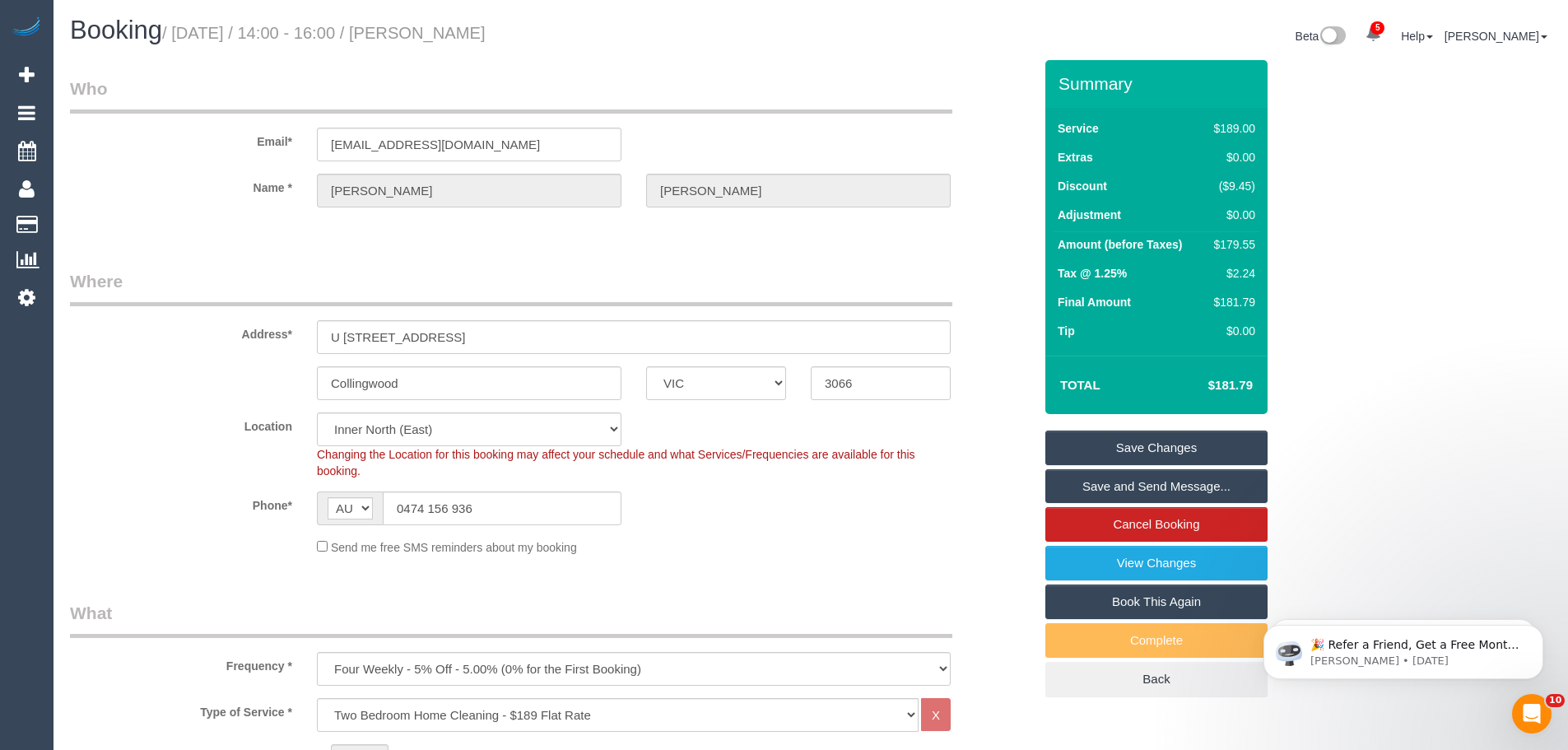
select select "spot5"
click at [1187, 515] on link "Cancel Booking" at bounding box center [1156, 523] width 222 height 34
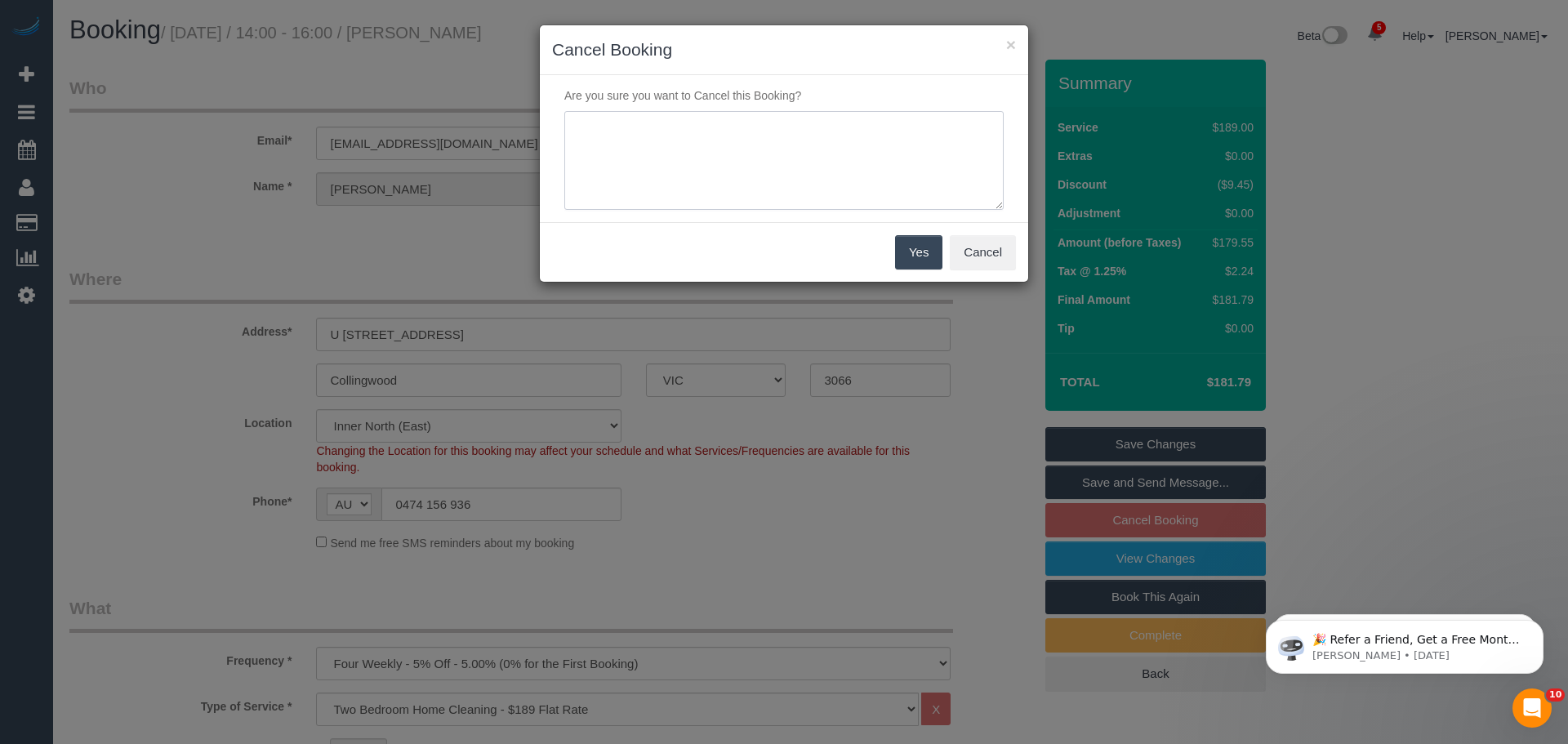
click at [762, 143] on textarea at bounding box center [784, 160] width 439 height 99
type textarea "Customer requested to cancel all ongoing - Request for reason sent - CE"
click at [918, 257] on button "Yes" at bounding box center [919, 252] width 47 height 34
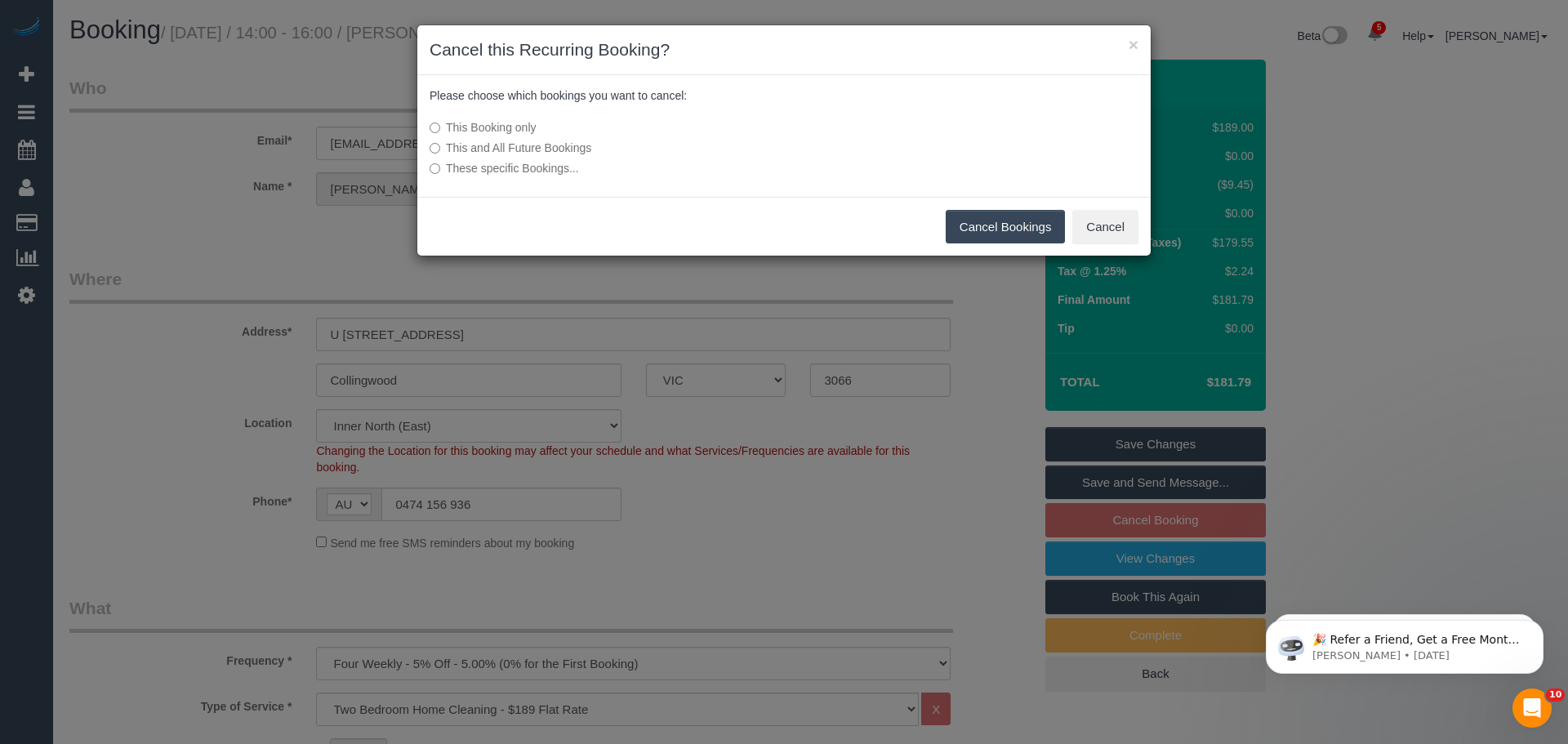
click at [500, 144] on label "This and All Future Bookings" at bounding box center [662, 147] width 465 height 17
click at [1027, 227] on button "Cancel Bookings" at bounding box center [1006, 227] width 120 height 34
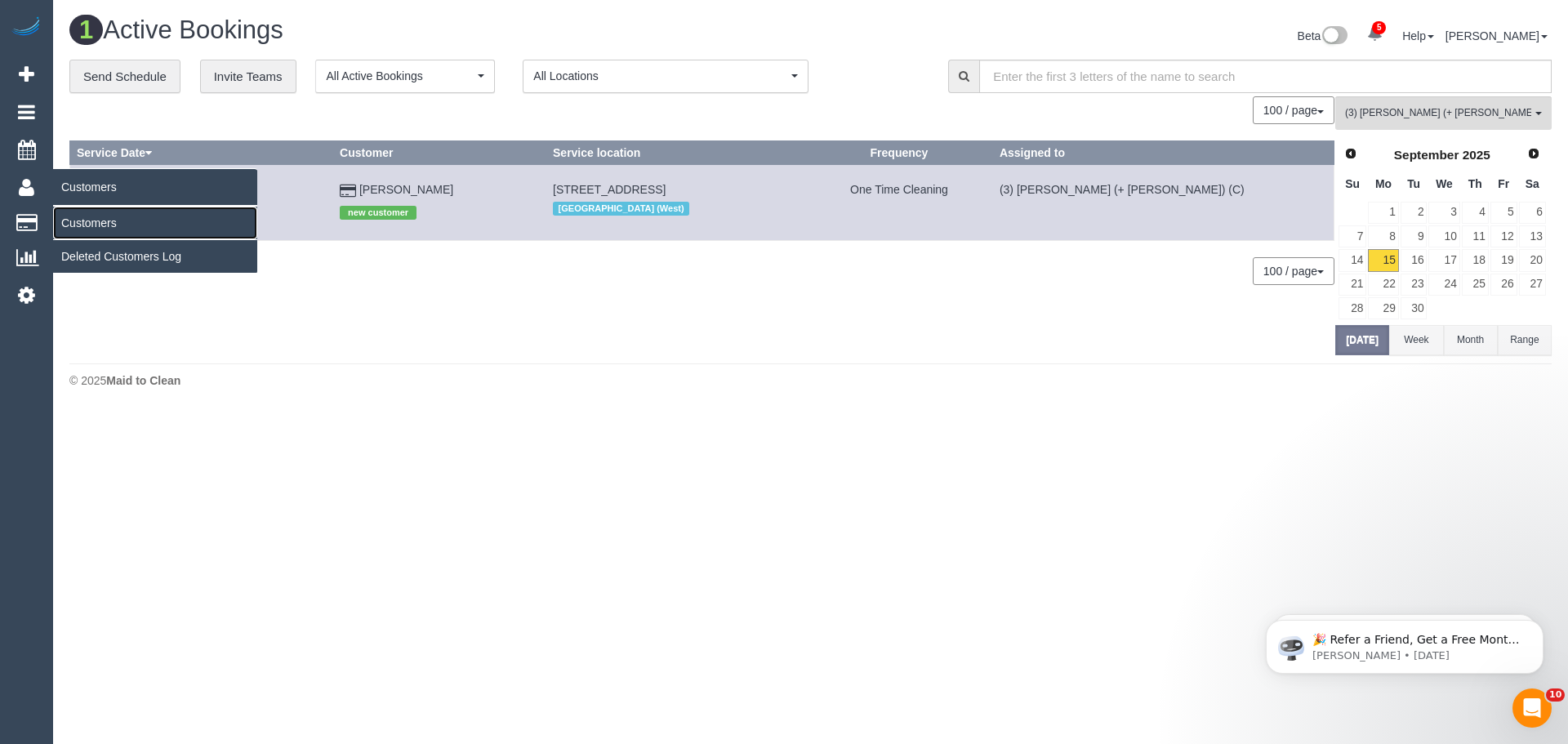
click at [92, 220] on link "Customers" at bounding box center [155, 222] width 204 height 32
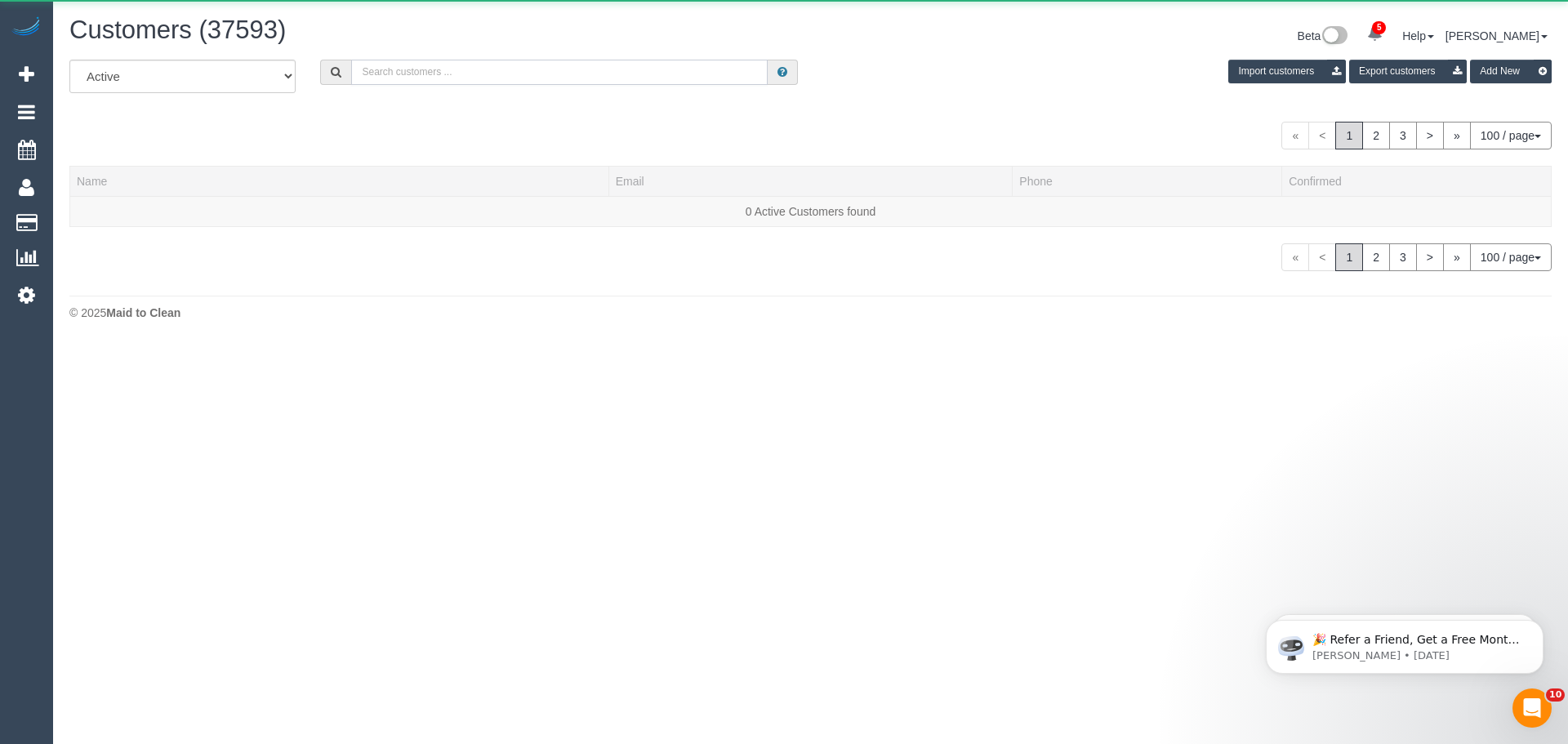
click at [461, 83] on input "text" at bounding box center [560, 71] width 417 height 25
paste input "[EMAIL_ADDRESS][DOMAIN_NAME]"
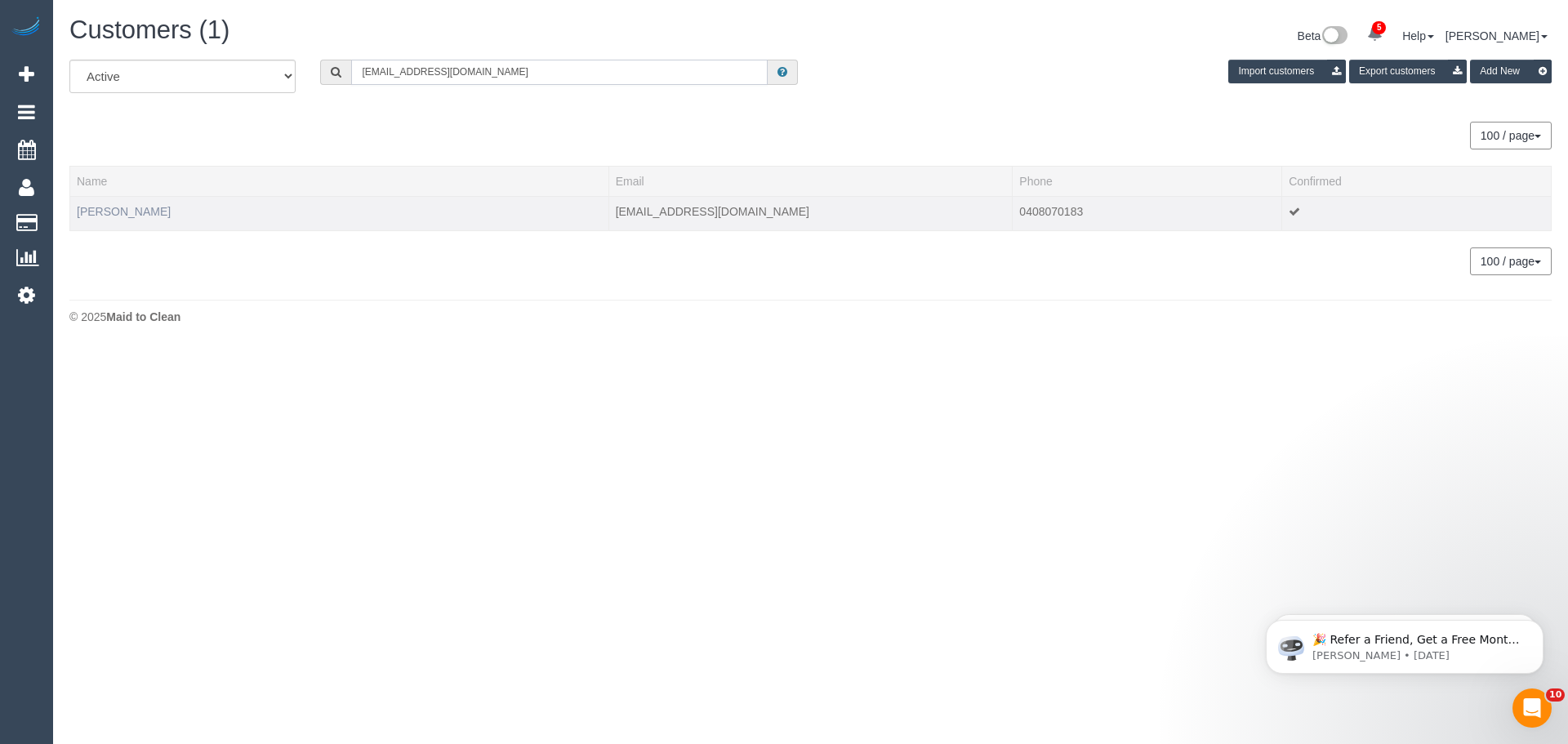
type input "[EMAIL_ADDRESS][DOMAIN_NAME]"
click at [131, 206] on link "[PERSON_NAME]" at bounding box center [124, 211] width 94 height 13
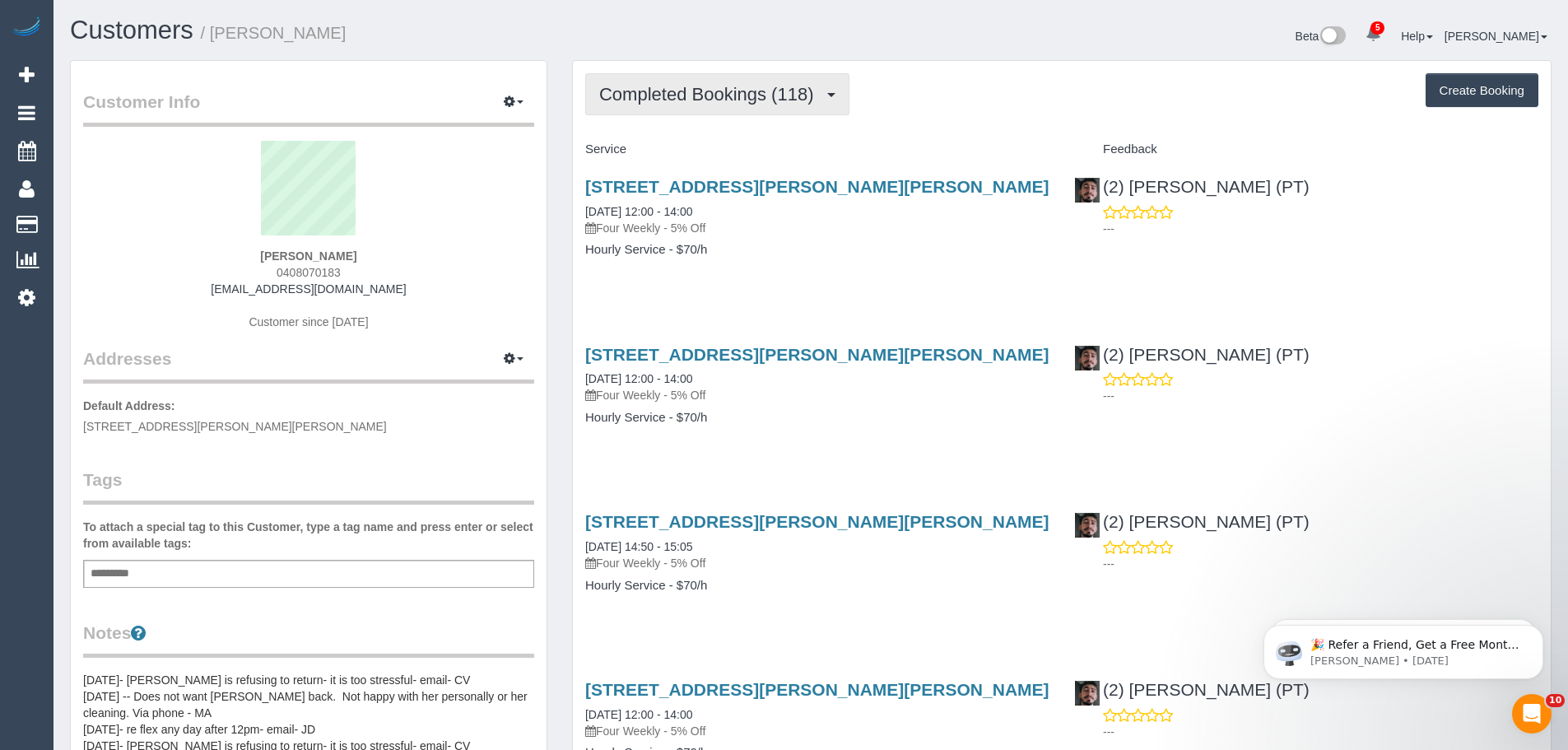
click at [777, 107] on button "Completed Bookings (118)" at bounding box center [717, 94] width 264 height 42
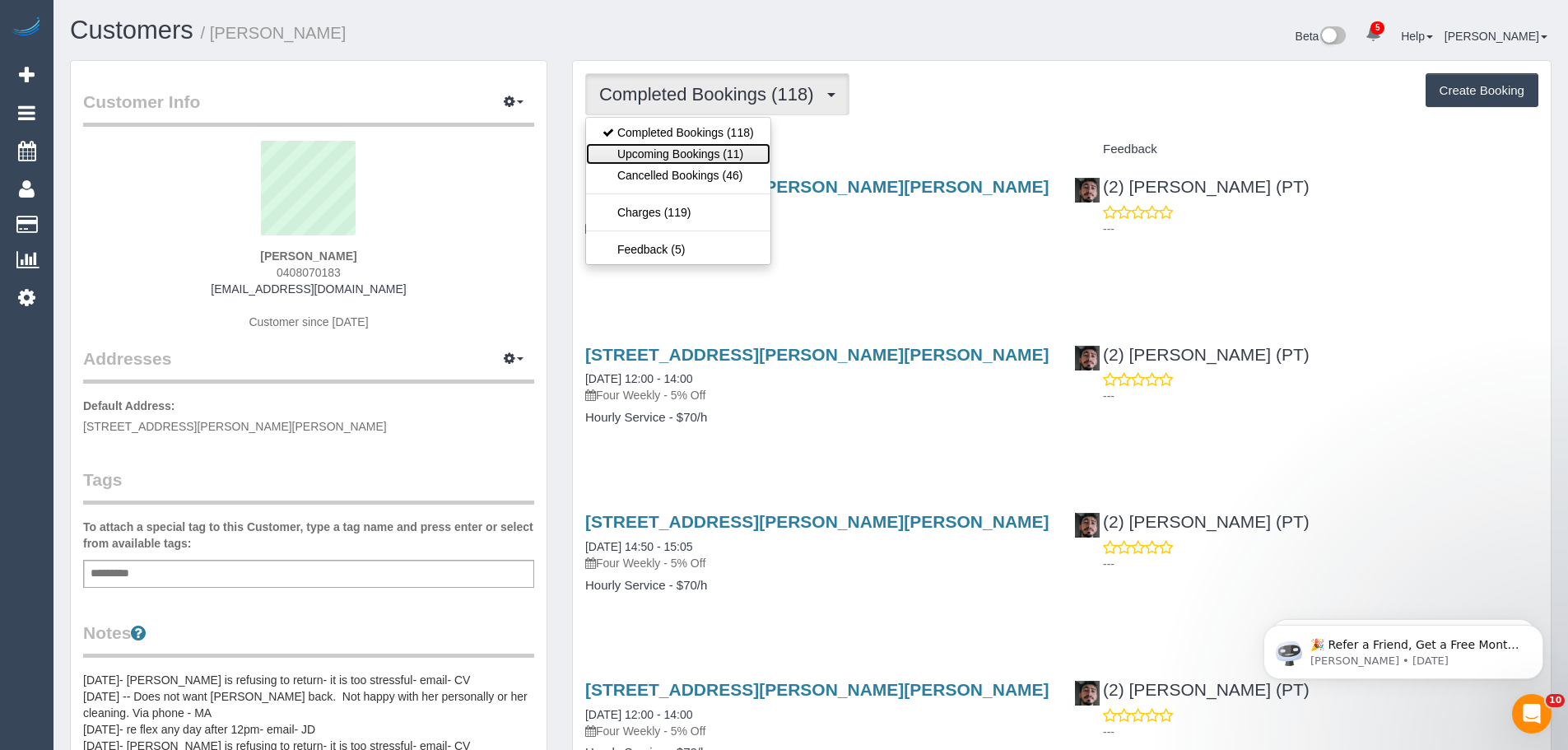
click at [763, 148] on link "Upcoming Bookings (11)" at bounding box center [678, 154] width 184 height 21
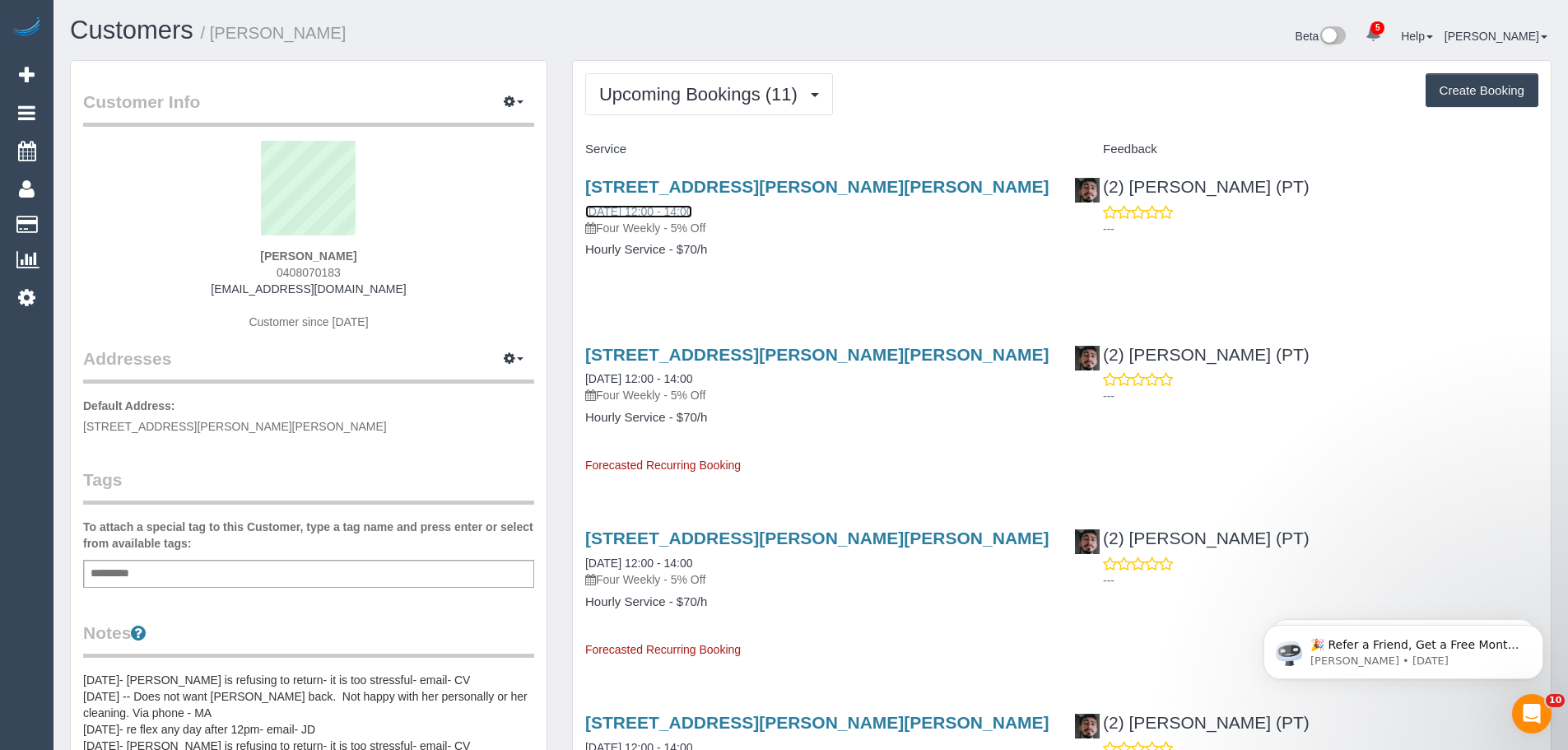
click at [651, 208] on link "[DATE] 12:00 - 14:00" at bounding box center [639, 211] width 107 height 13
click at [756, 90] on span "Upcoming Bookings (11)" at bounding box center [702, 94] width 206 height 20
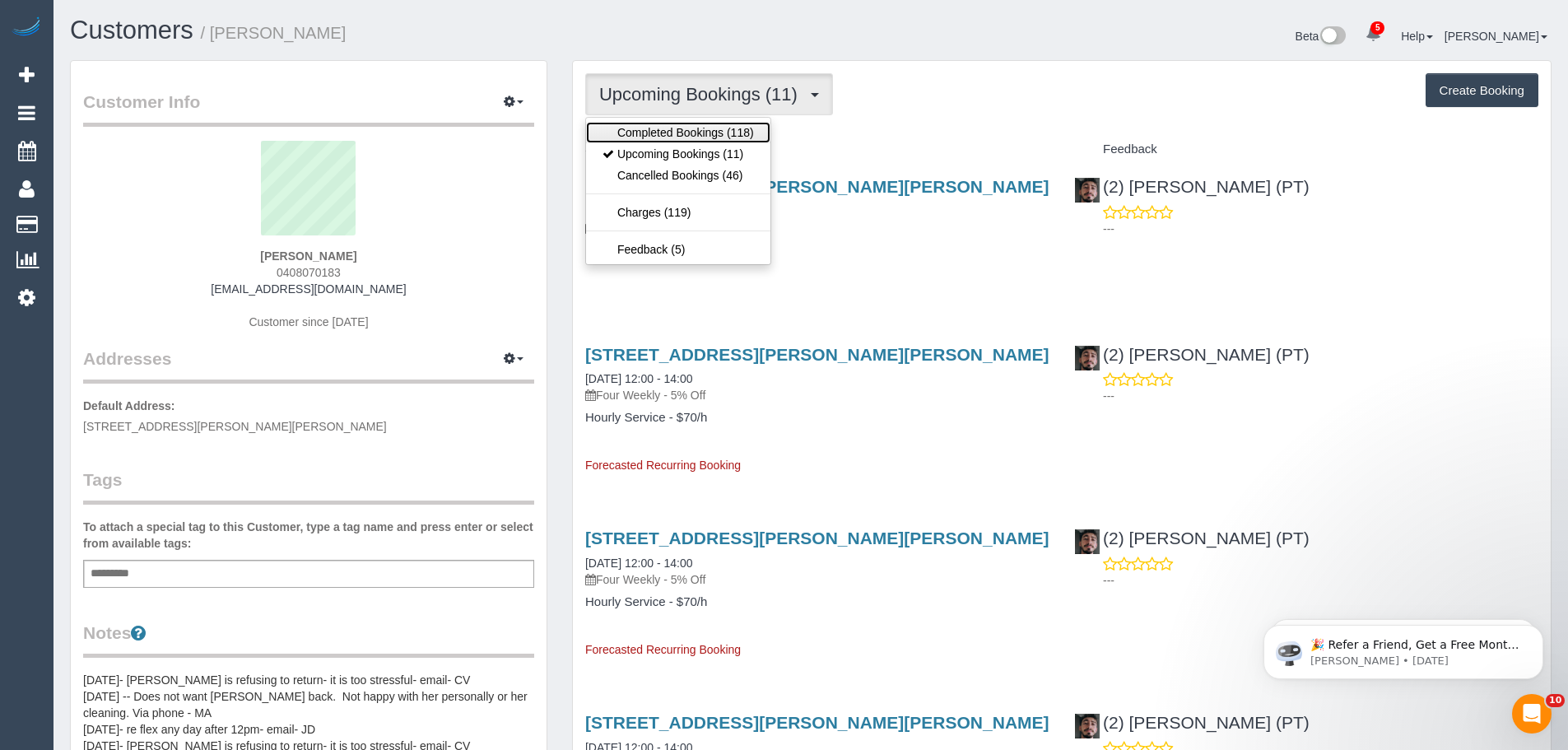
click at [723, 141] on link "Completed Bookings (118)" at bounding box center [678, 133] width 184 height 21
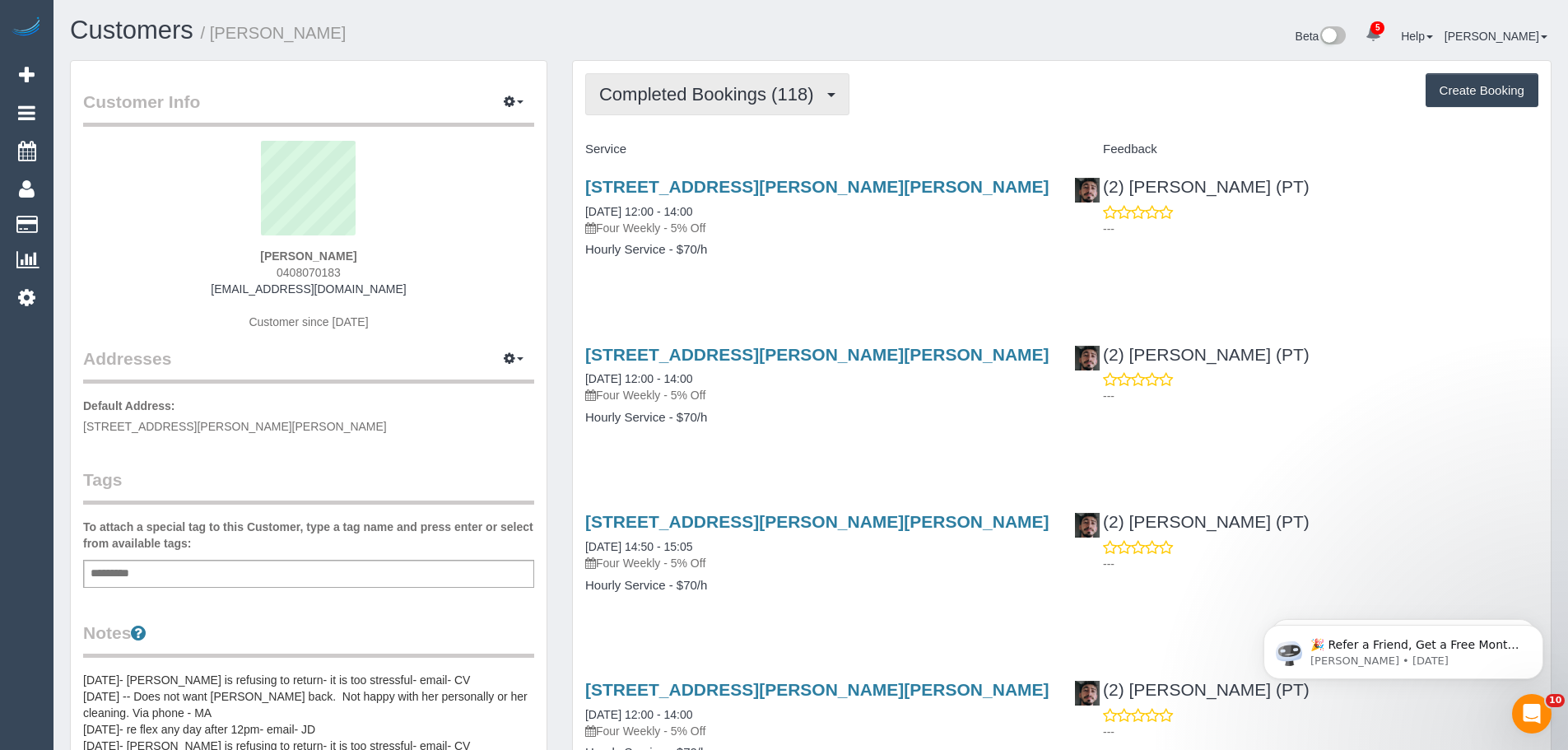
click at [675, 105] on button "Completed Bookings (118)" at bounding box center [717, 94] width 264 height 42
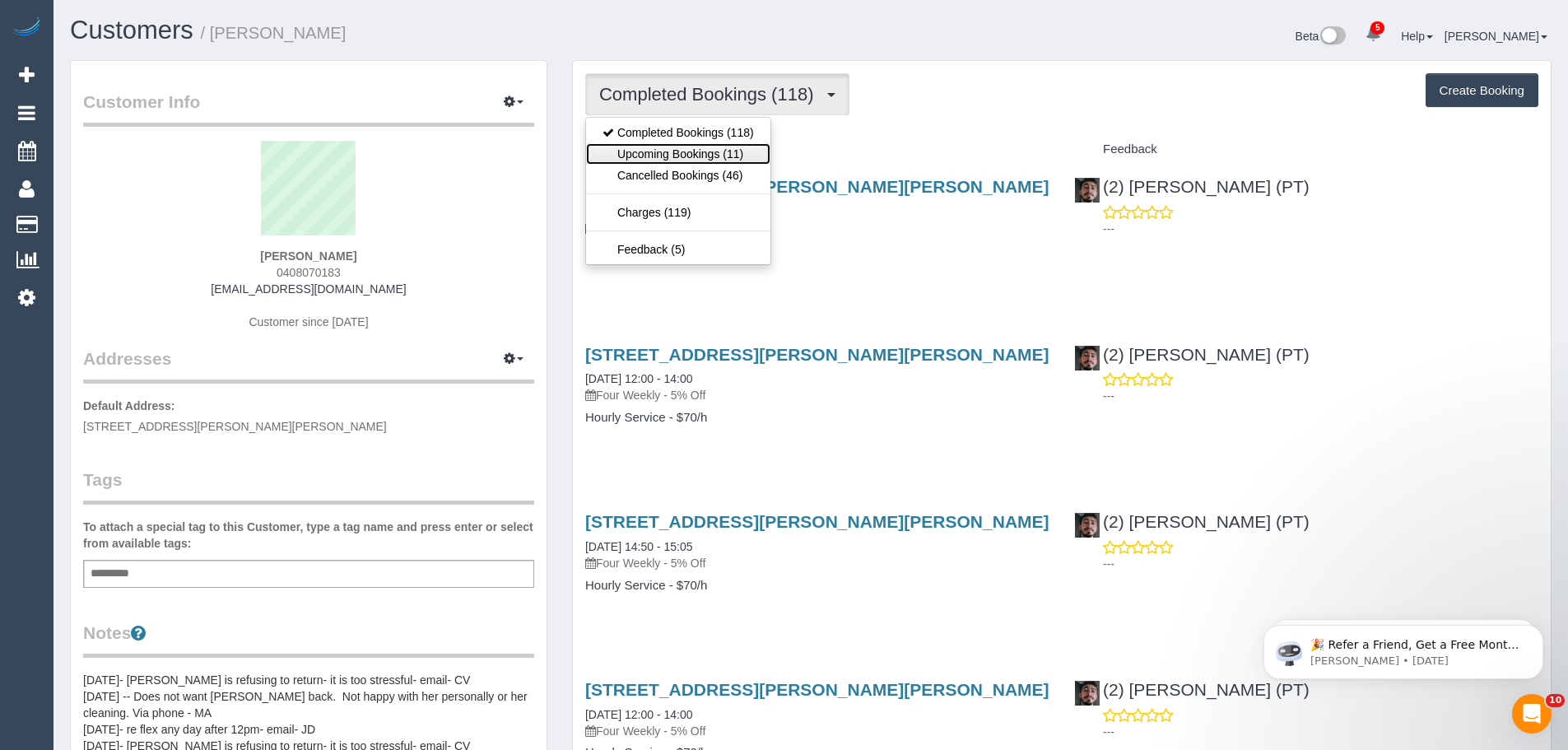
click at [674, 158] on link "Upcoming Bookings (11)" at bounding box center [678, 154] width 184 height 21
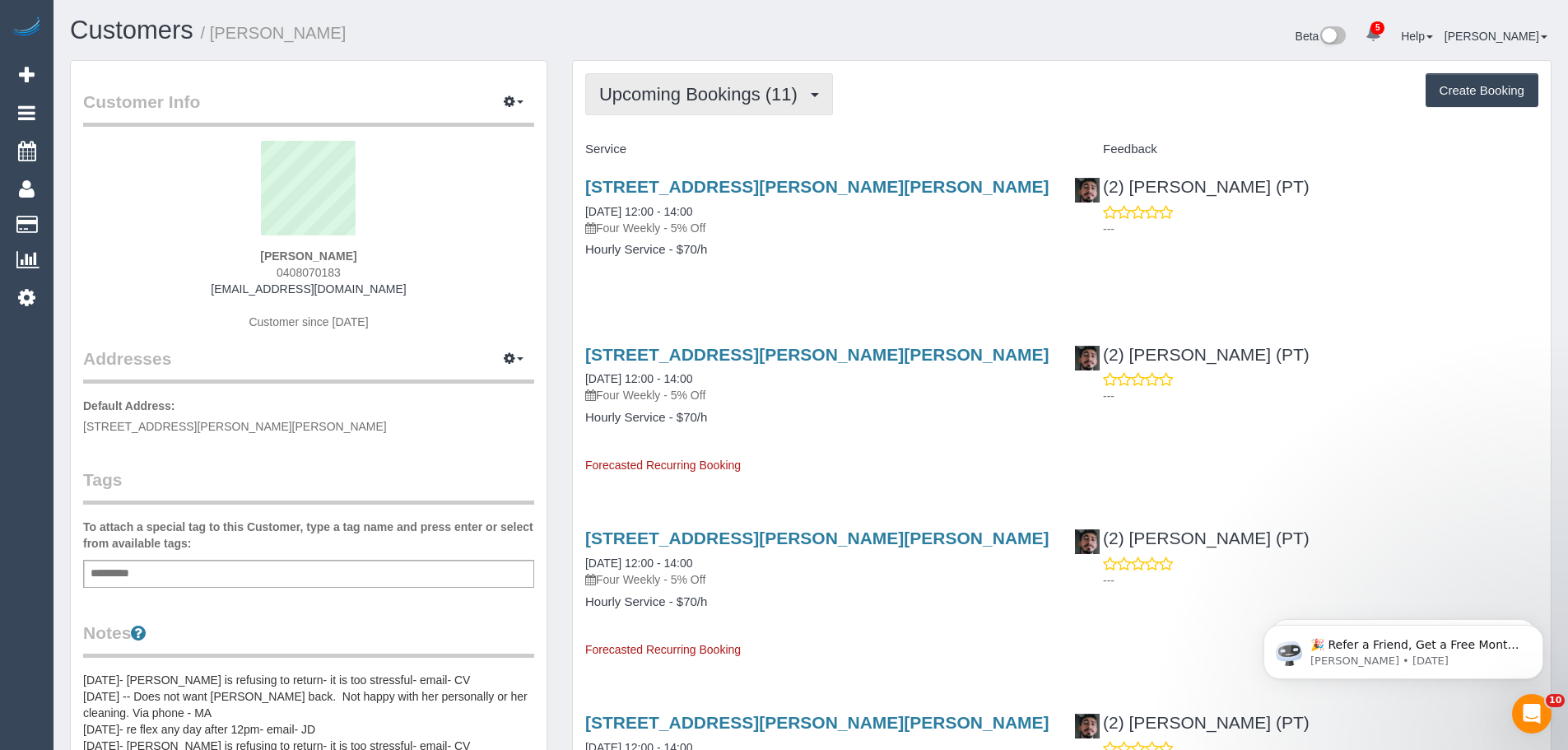
click at [668, 87] on span "Upcoming Bookings (11)" at bounding box center [702, 94] width 206 height 20
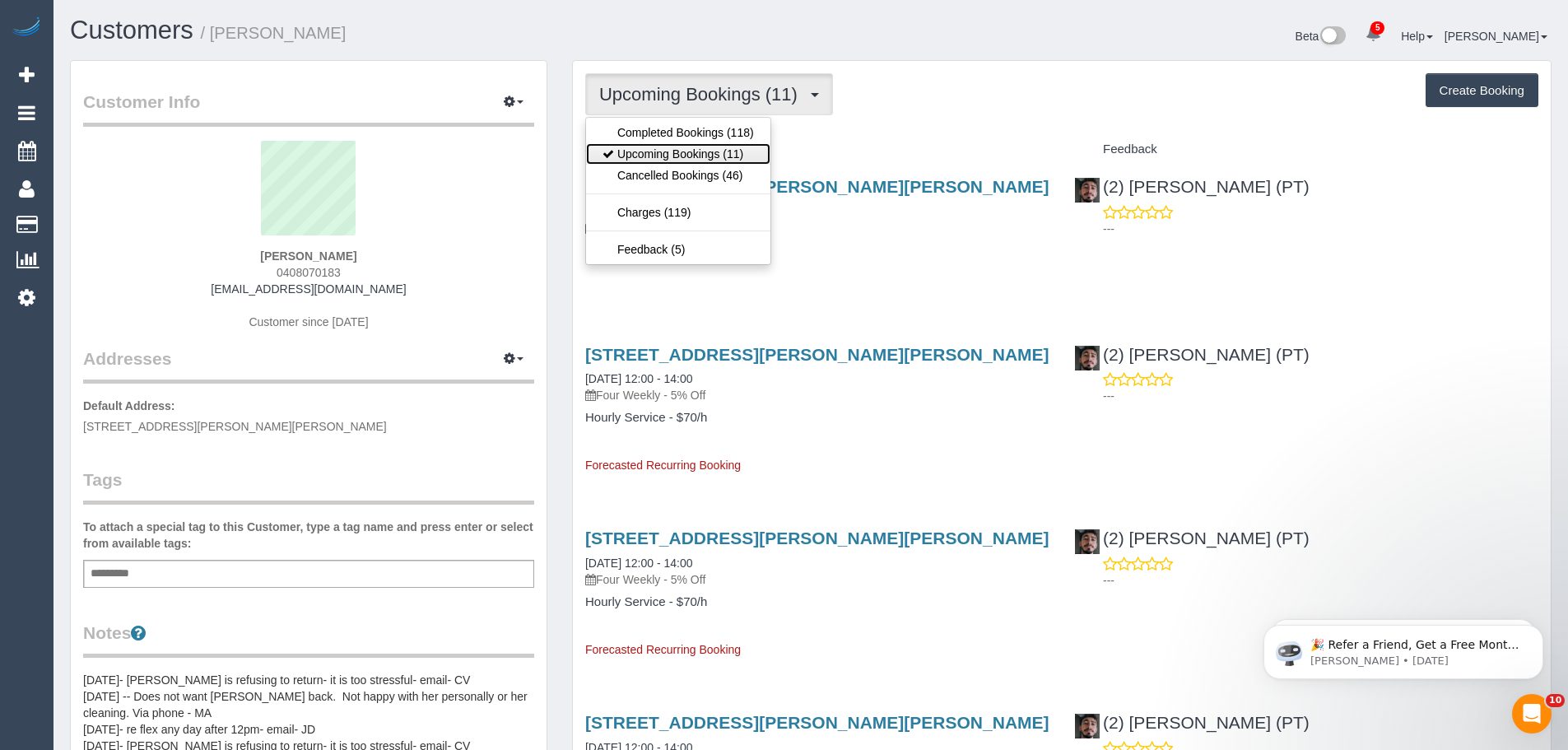
drag, startPoint x: 668, startPoint y: 155, endPoint x: 766, endPoint y: 133, distance: 100.4
click at [668, 155] on link "Upcoming Bookings (11)" at bounding box center [678, 154] width 184 height 21
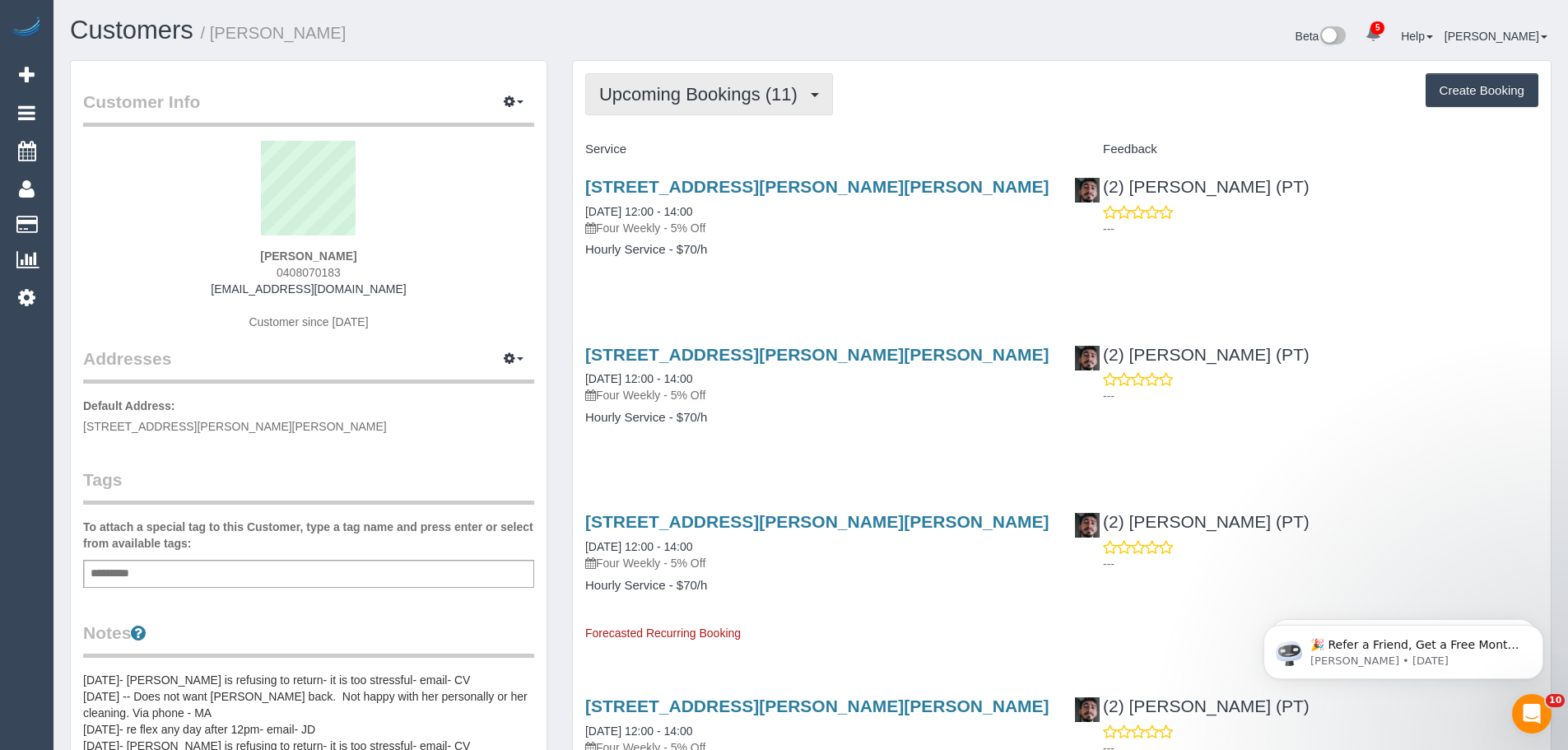
click at [699, 87] on span "Upcoming Bookings (11)" at bounding box center [702, 94] width 206 height 20
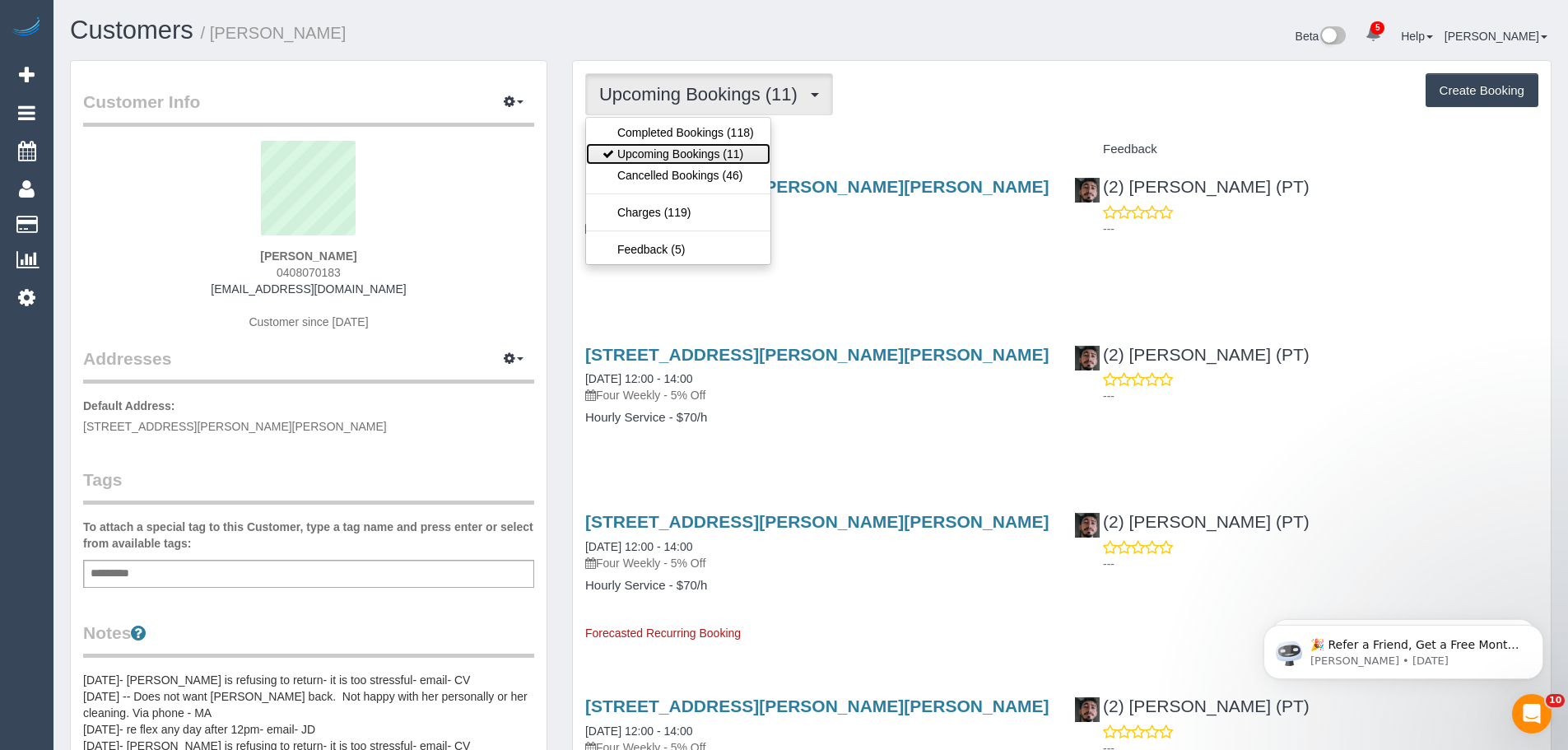
click at [679, 162] on link "Upcoming Bookings (11)" at bounding box center [678, 154] width 184 height 21
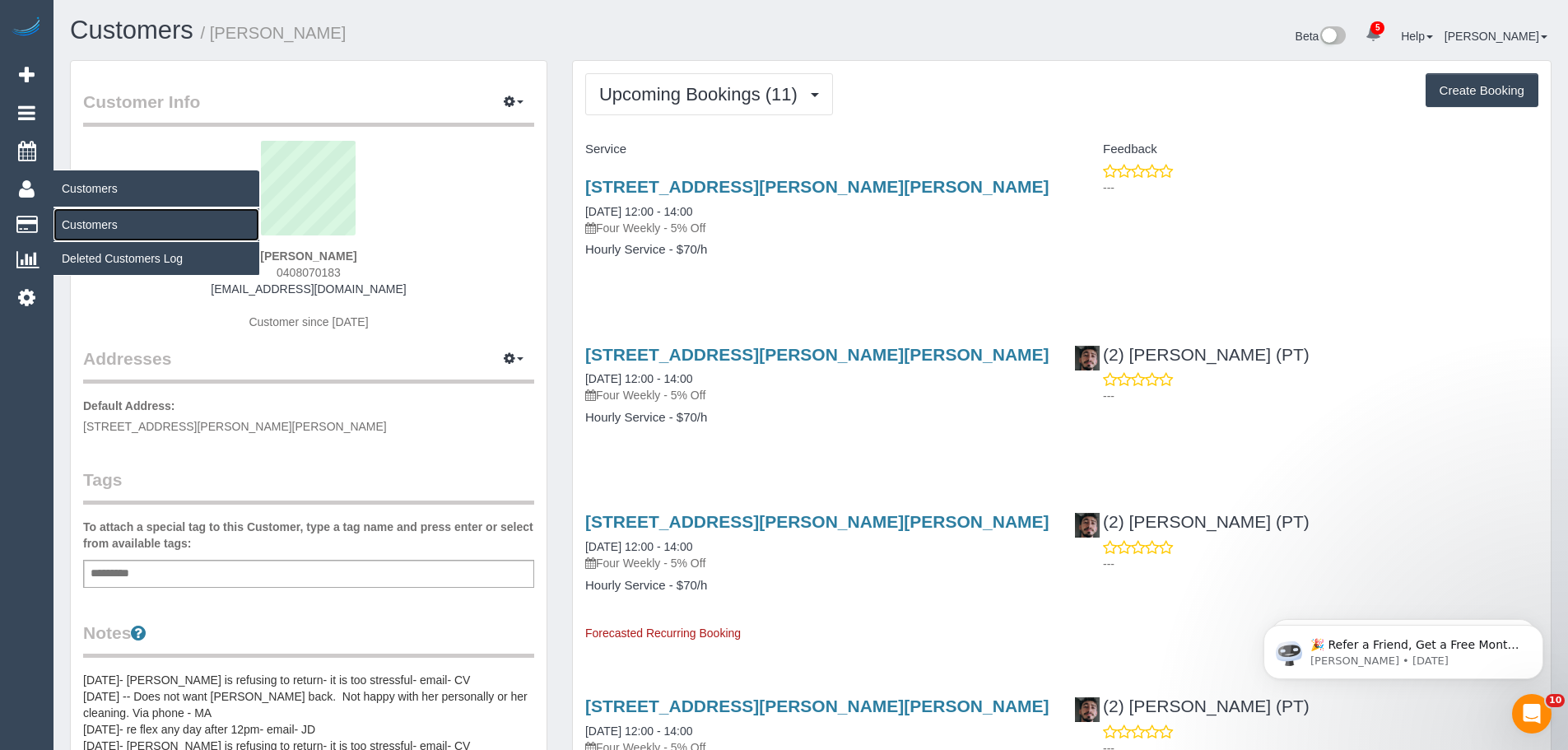
click at [82, 221] on link "Customers" at bounding box center [156, 224] width 206 height 32
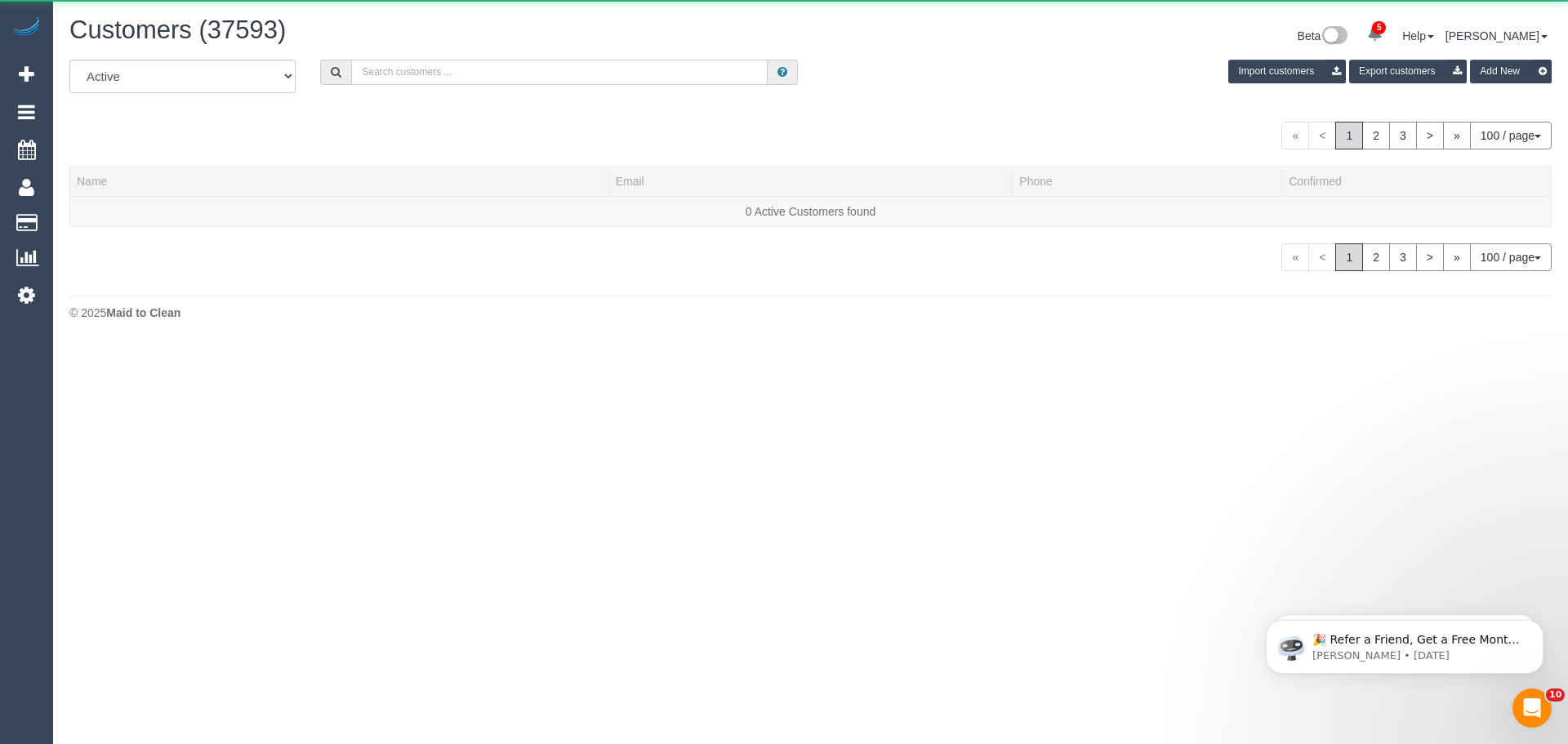
click at [436, 60] on input "text" at bounding box center [560, 71] width 417 height 25
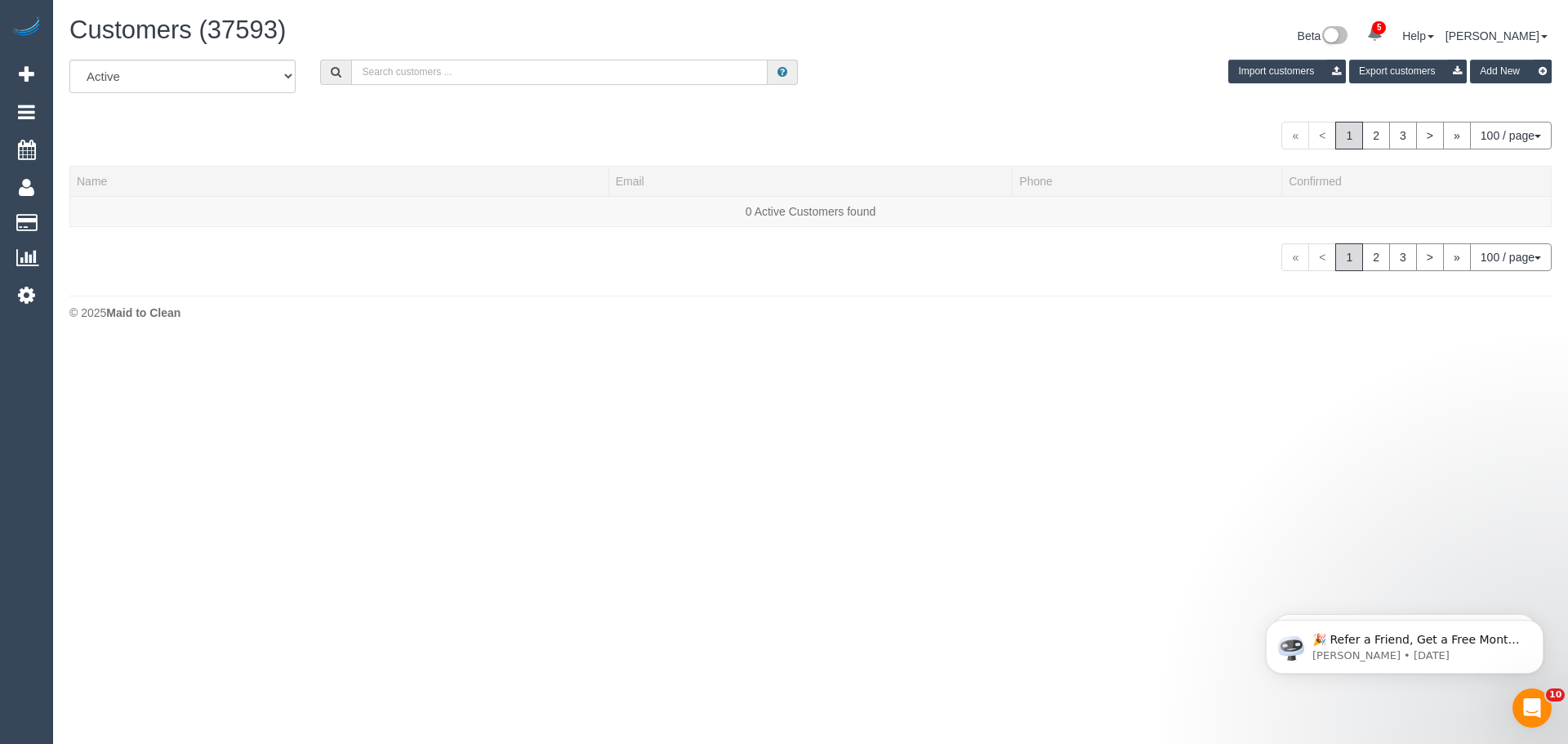
paste input "61426451987"
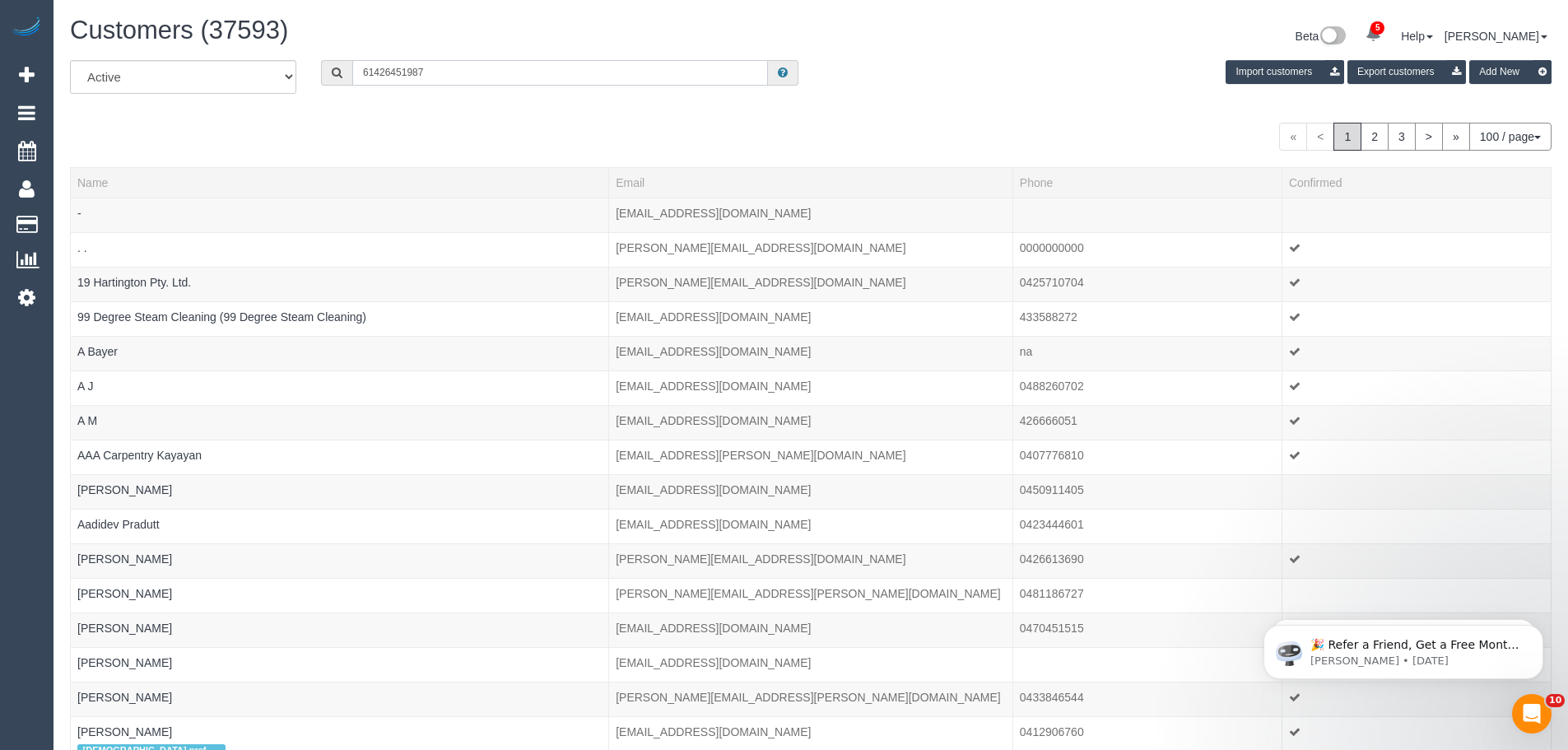
drag, startPoint x: 373, startPoint y: 70, endPoint x: 313, endPoint y: 70, distance: 60.0
click at [313, 70] on div "61426451987" at bounding box center [560, 72] width 502 height 25
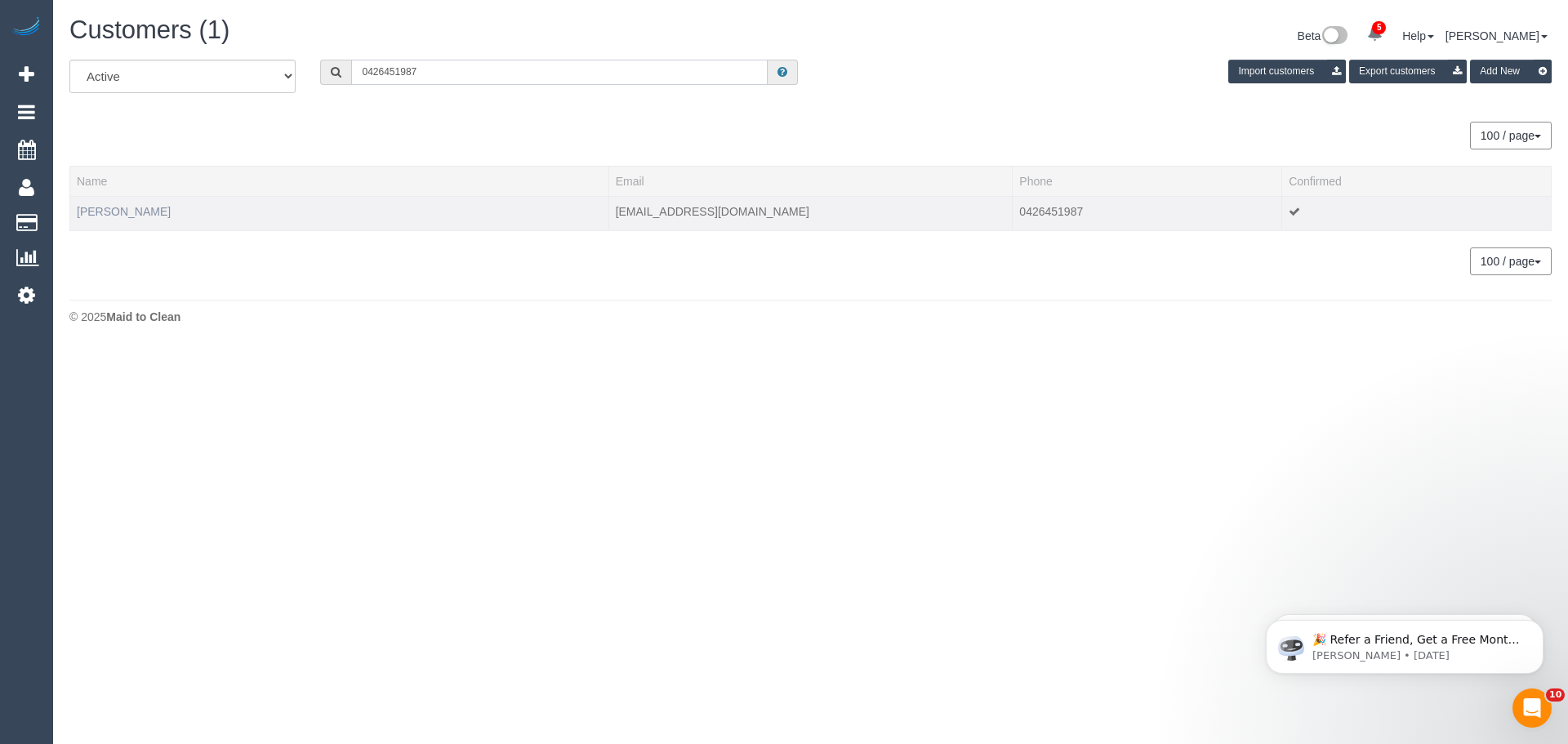
type input "0426451987"
click at [109, 213] on link "Ben Thomas" at bounding box center [124, 211] width 94 height 13
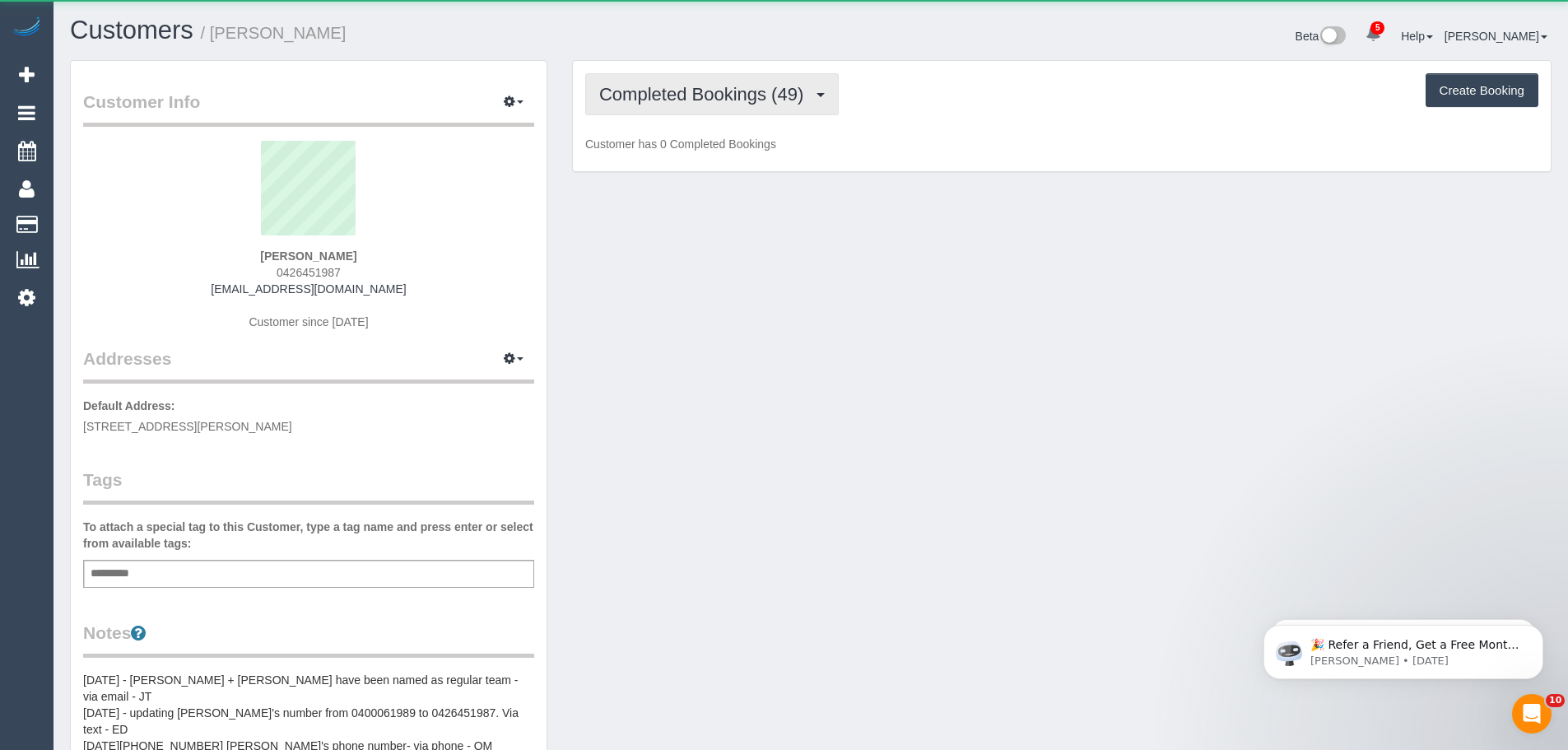
click at [797, 93] on span "Completed Bookings (49)" at bounding box center [705, 94] width 213 height 20
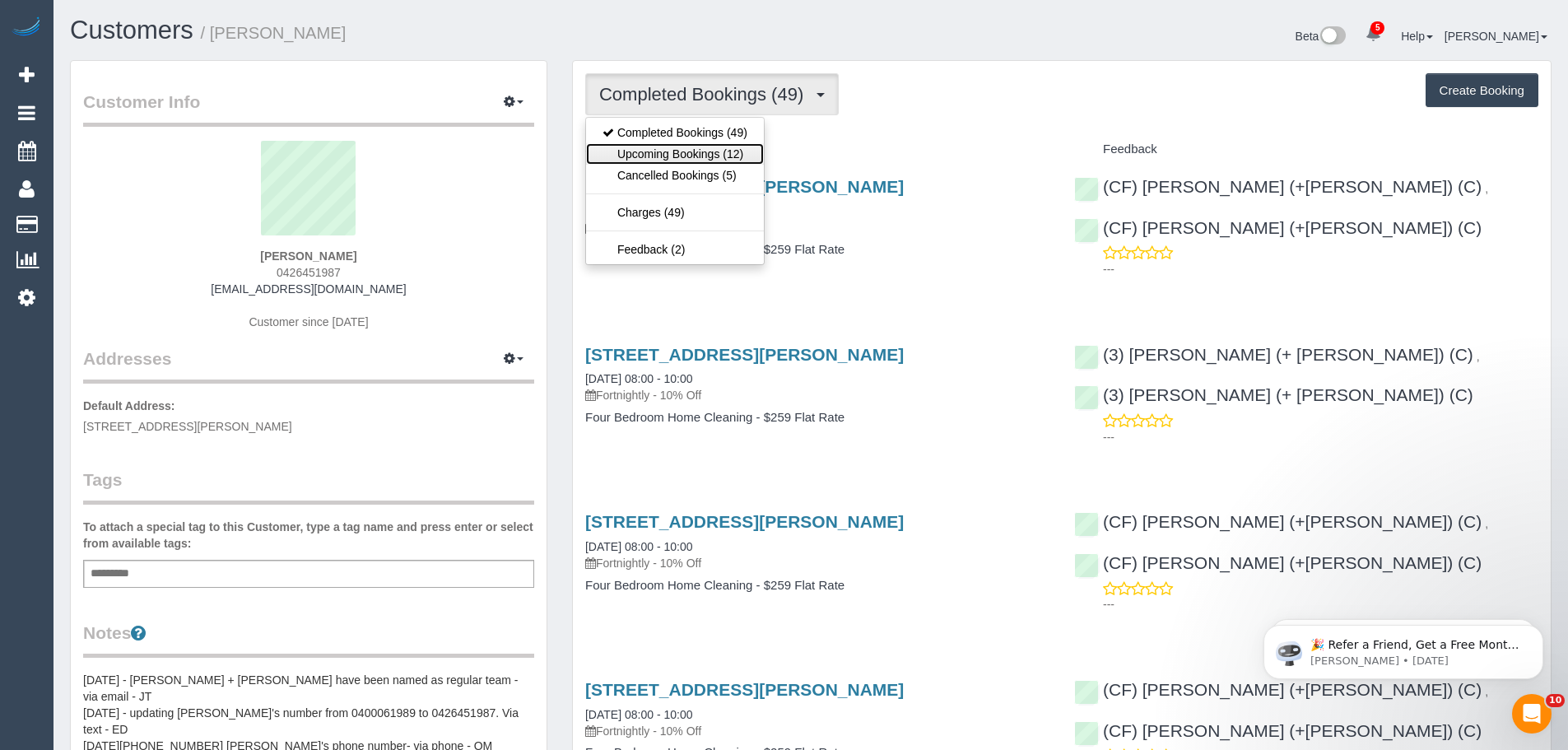
click at [731, 152] on link "Upcoming Bookings (12)" at bounding box center [675, 154] width 177 height 21
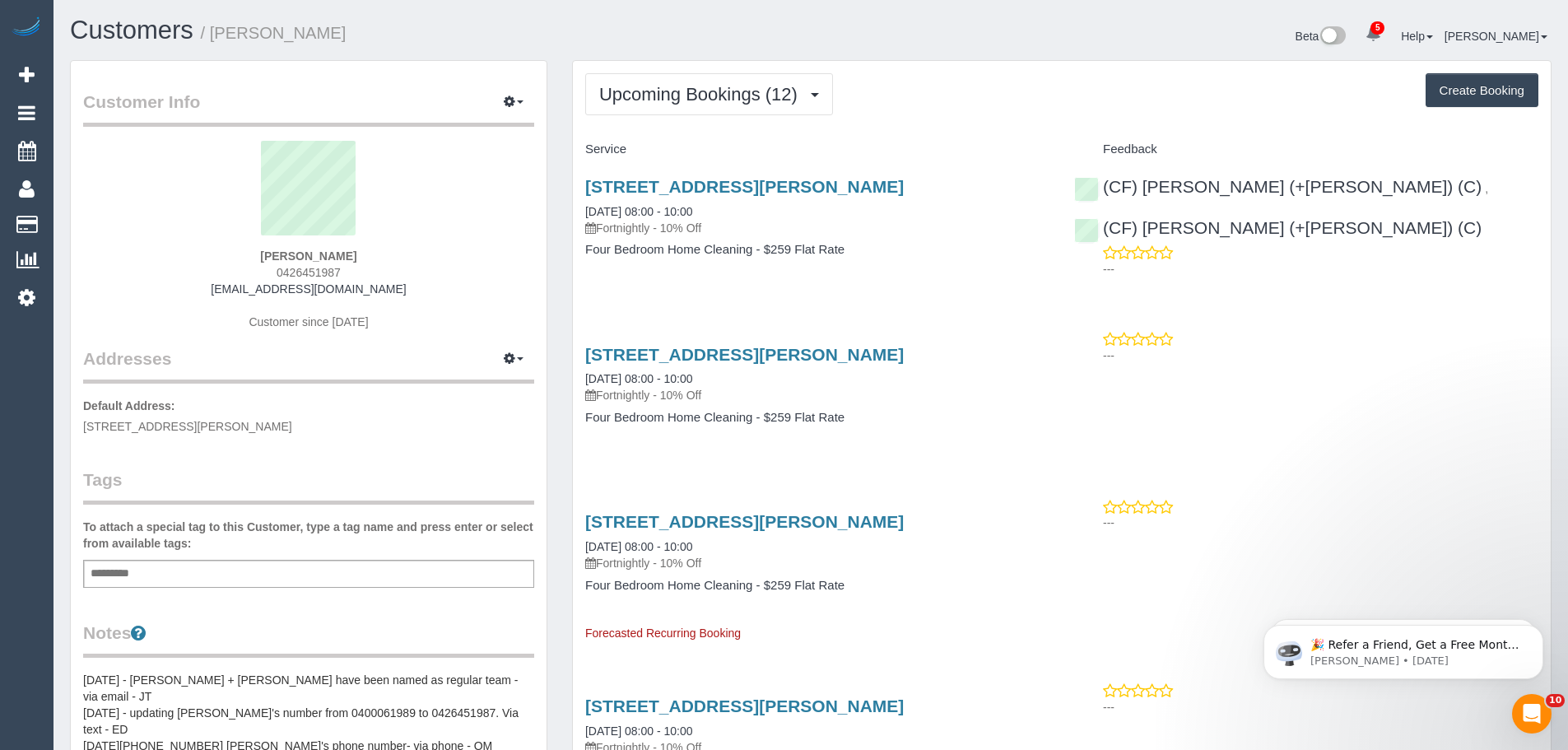
drag, startPoint x: 250, startPoint y: 254, endPoint x: 389, endPoint y: 275, distance: 140.6
click at [389, 275] on div "Ben Thomas 0426451987 bthomas8708@gmail.com Customer since 2023" at bounding box center [309, 243] width 452 height 206
click at [390, 270] on div "Ben Thomas 0426451987 bthomas8708@gmail.com Customer since 2023" at bounding box center [309, 243] width 452 height 206
click at [338, 260] on strong "Ben Thomas" at bounding box center [308, 256] width 97 height 13
drag, startPoint x: 371, startPoint y: 259, endPoint x: 206, endPoint y: 244, distance: 165.7
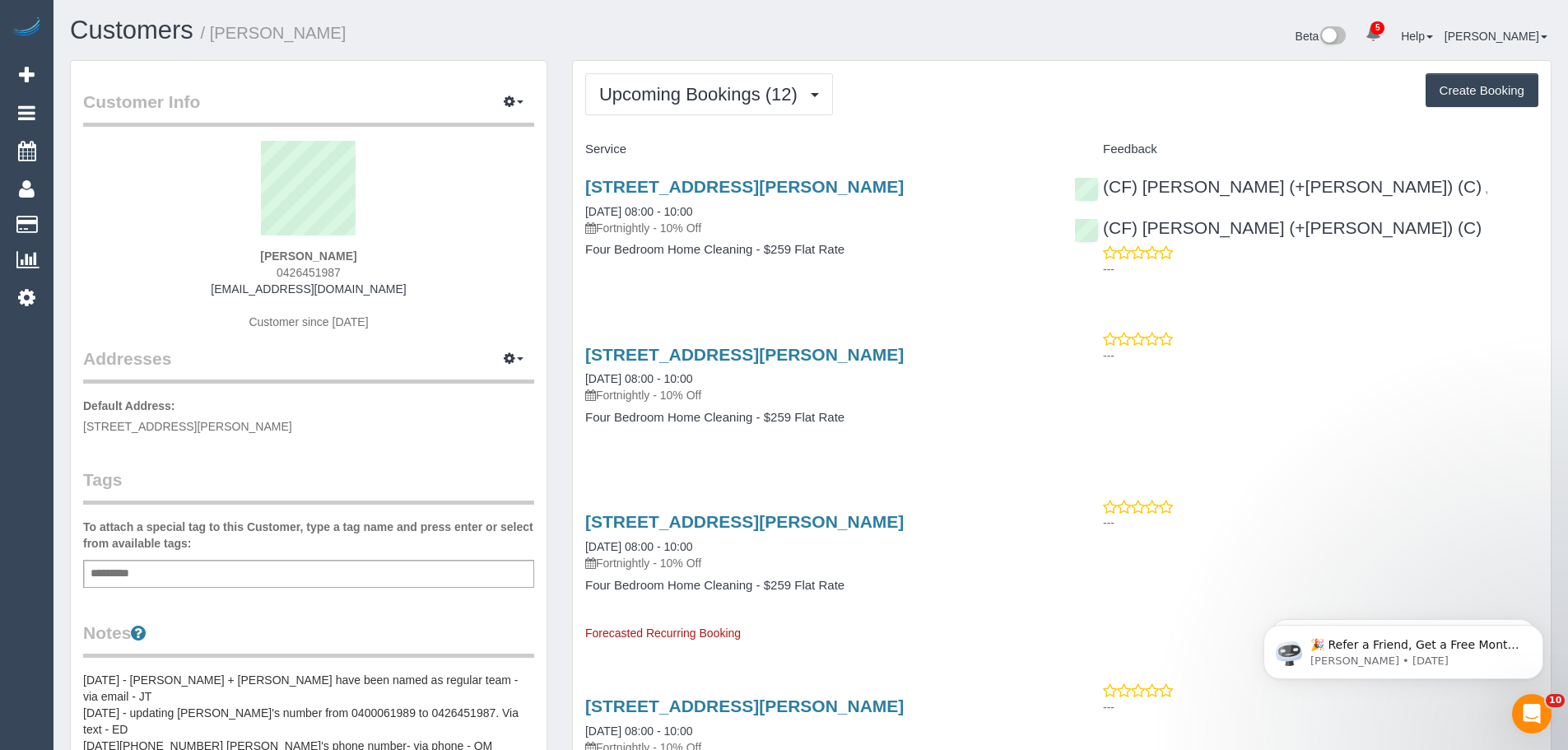
click at [206, 245] on div "Ben Thomas 0426451987 bthomas8708@gmail.com Customer since 2023" at bounding box center [309, 243] width 452 height 206
copy div "Ben Thomas"
click at [228, 242] on sui-profile-pic at bounding box center [308, 194] width 426 height 107
drag, startPoint x: 228, startPoint y: 243, endPoint x: 379, endPoint y: 258, distance: 151.7
click at [379, 258] on div "Ben Thomas 0426451987 bthomas8708@gmail.com Customer since 2023" at bounding box center [309, 243] width 452 height 206
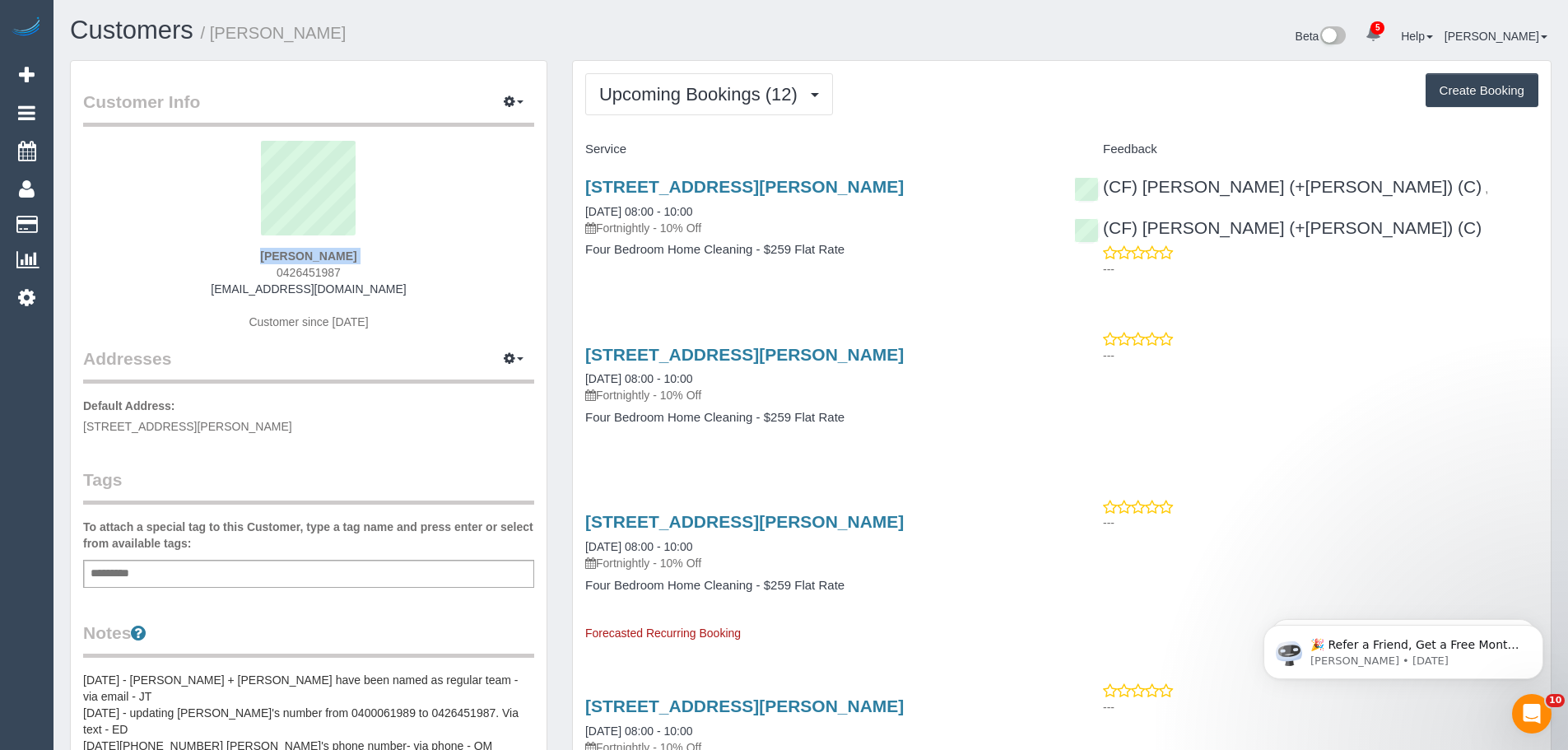
click at [252, 250] on div "Ben Thomas 0426451987 bthomas8708@gmail.com Customer since 2023" at bounding box center [309, 243] width 452 height 206
drag, startPoint x: 282, startPoint y: 262, endPoint x: 375, endPoint y: 273, distance: 93.6
click at [375, 273] on div "Ben Thomas 0426451987 bthomas8708@gmail.com Customer since 2023" at bounding box center [309, 243] width 452 height 206
copy div "Ben Thomas 0426451987"
drag, startPoint x: 579, startPoint y: 208, endPoint x: 901, endPoint y: 269, distance: 327.7
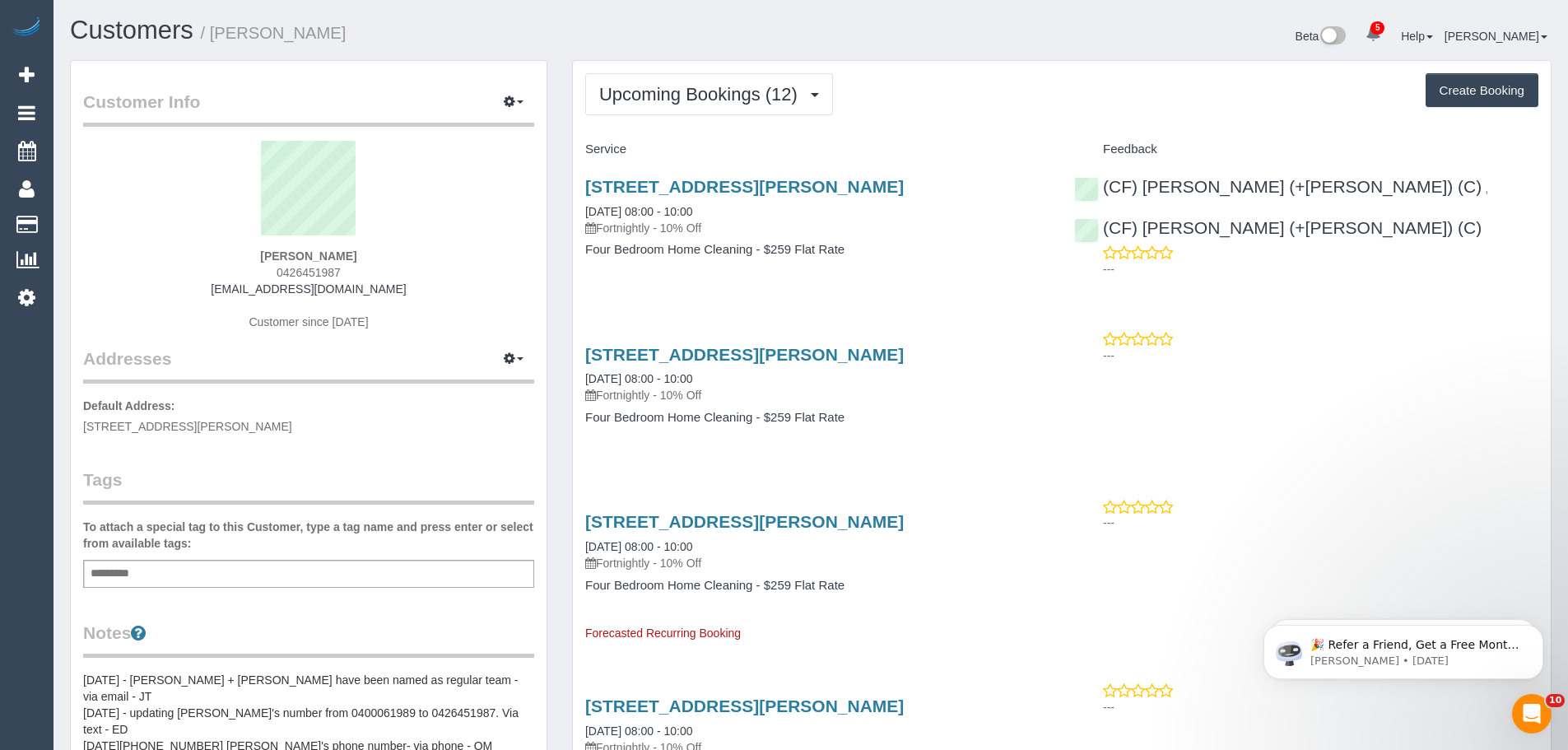
click at [901, 269] on div "47 Cunningham Street, Northcote, VIC 3070 15/09/2025 08:00 - 10:00 Fortnightly …" at bounding box center [817, 227] width 489 height 126
copy div "15/09/2025 08:00 - 10:00 Fortnightly - 10% Off Four Bedroom Home Cleaning - $25…"
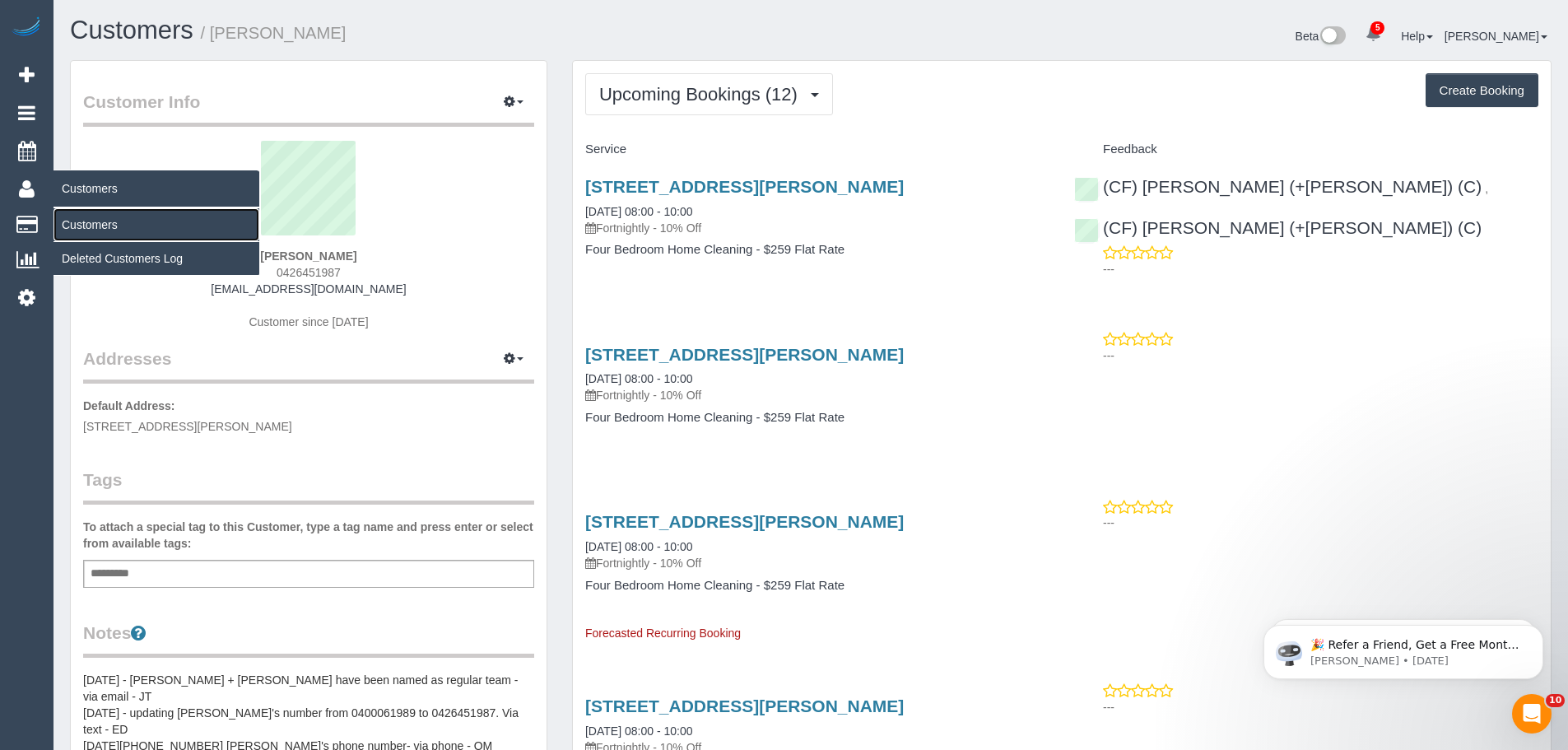
click at [75, 225] on link "Customers" at bounding box center [156, 224] width 206 height 32
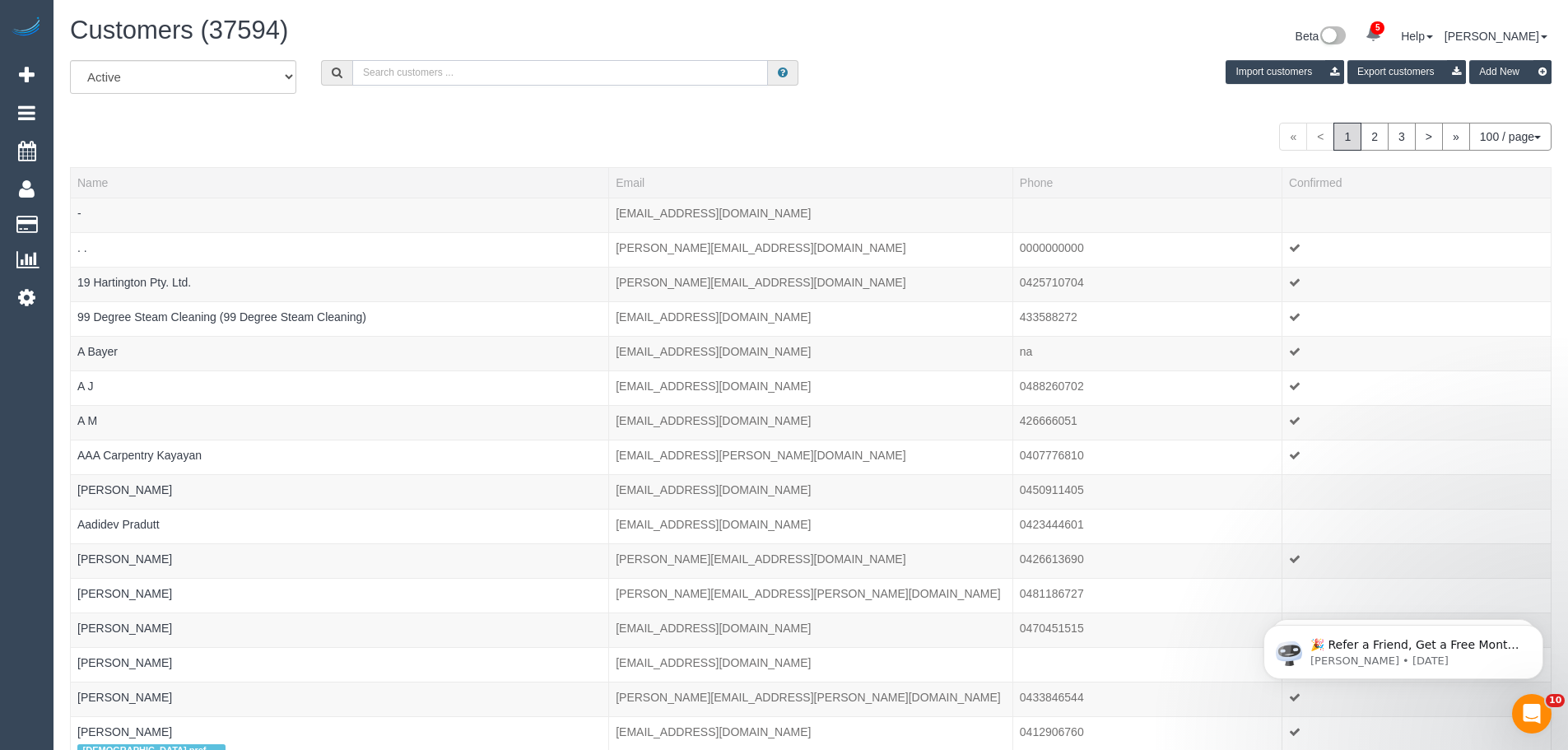
click at [641, 83] on input "text" at bounding box center [560, 72] width 415 height 25
paste input "[EMAIL_ADDRESS][DOMAIN_NAME]"
type input "bhathalrandep@gmail.com"
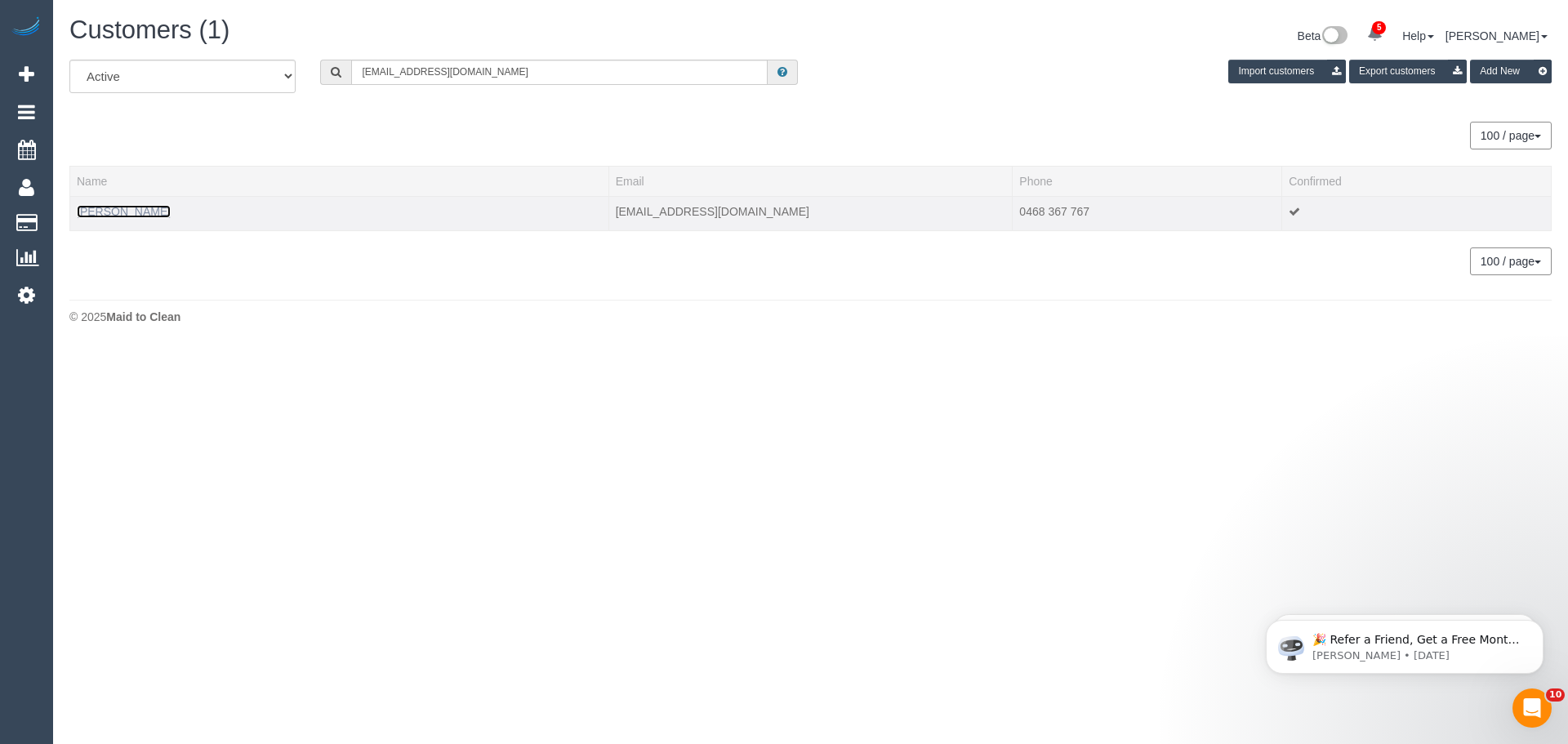
click at [141, 211] on link "Randeep Bhathal" at bounding box center [124, 211] width 94 height 13
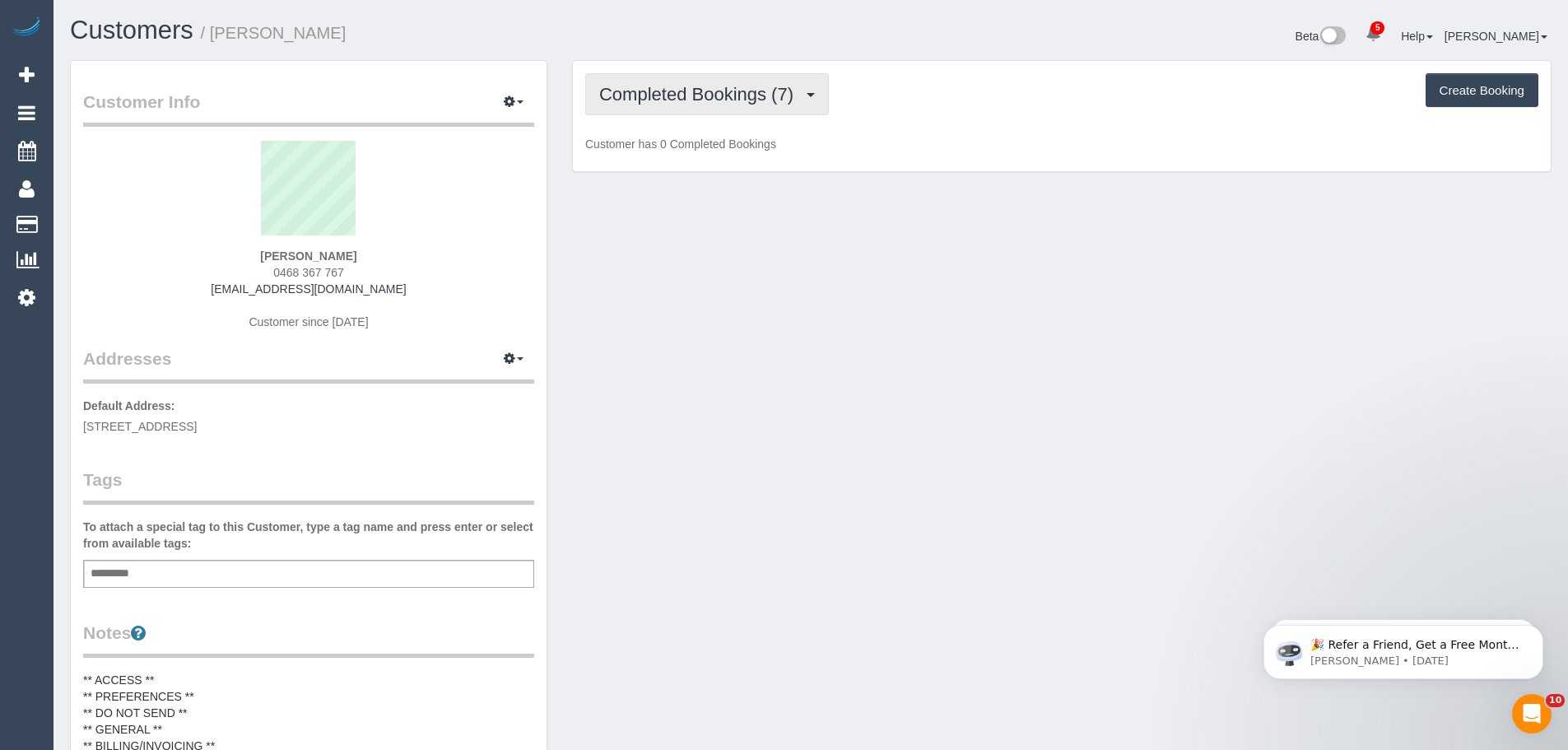
click at [727, 88] on span "Completed Bookings (7)" at bounding box center [700, 94] width 203 height 20
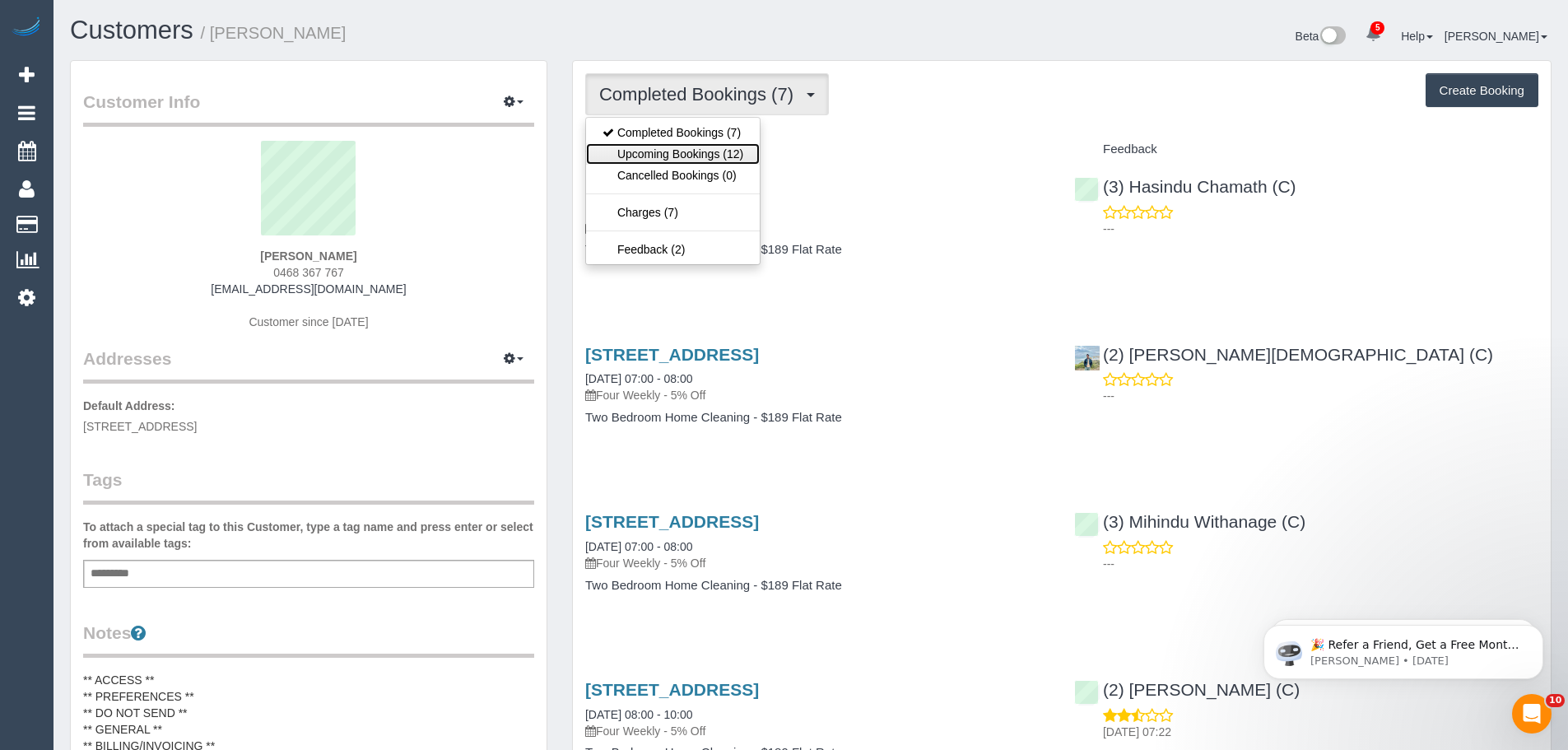
click at [694, 151] on link "Upcoming Bookings (12)" at bounding box center [673, 154] width 174 height 21
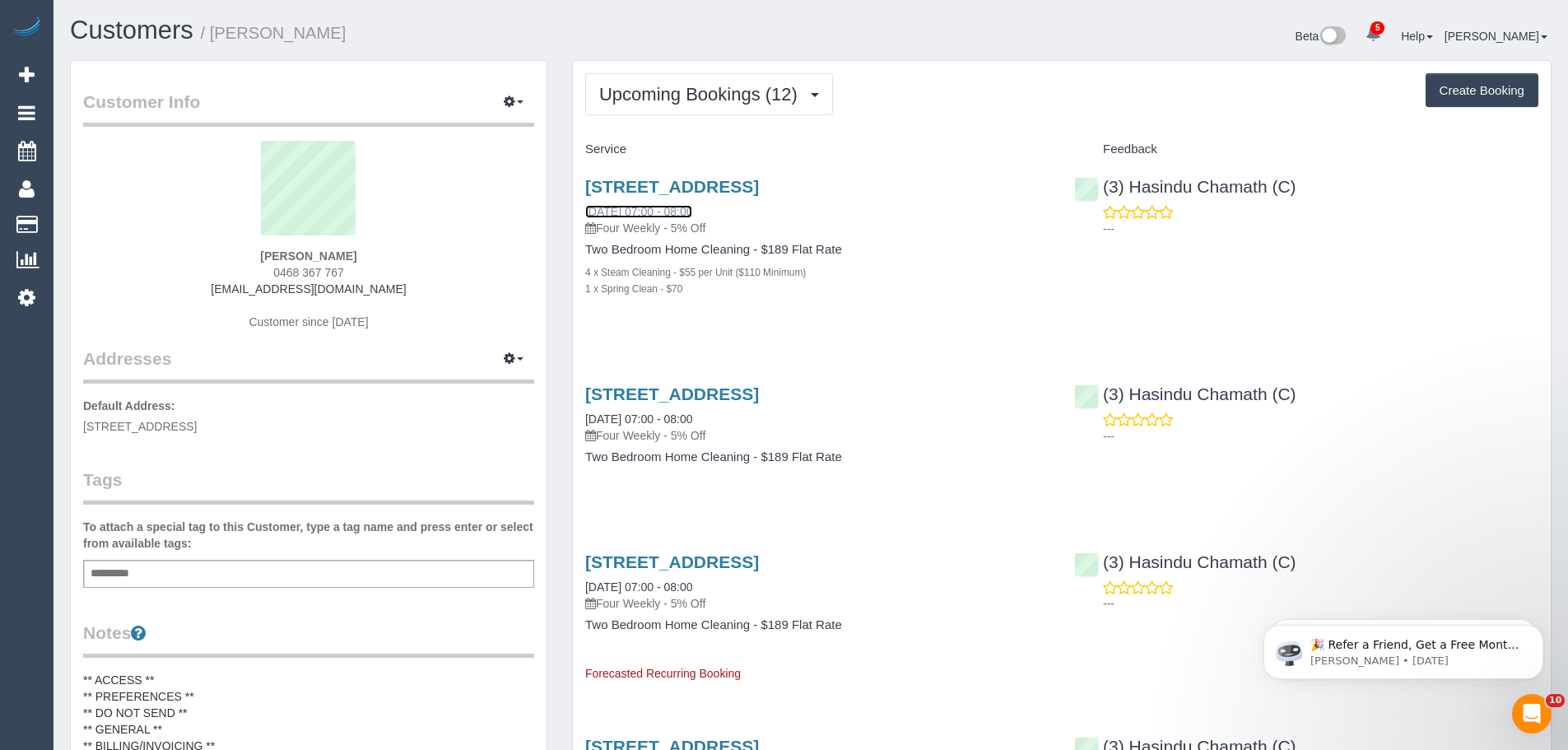
click at [675, 214] on link "04/10/2025 07:00 - 08:00" at bounding box center [639, 211] width 107 height 13
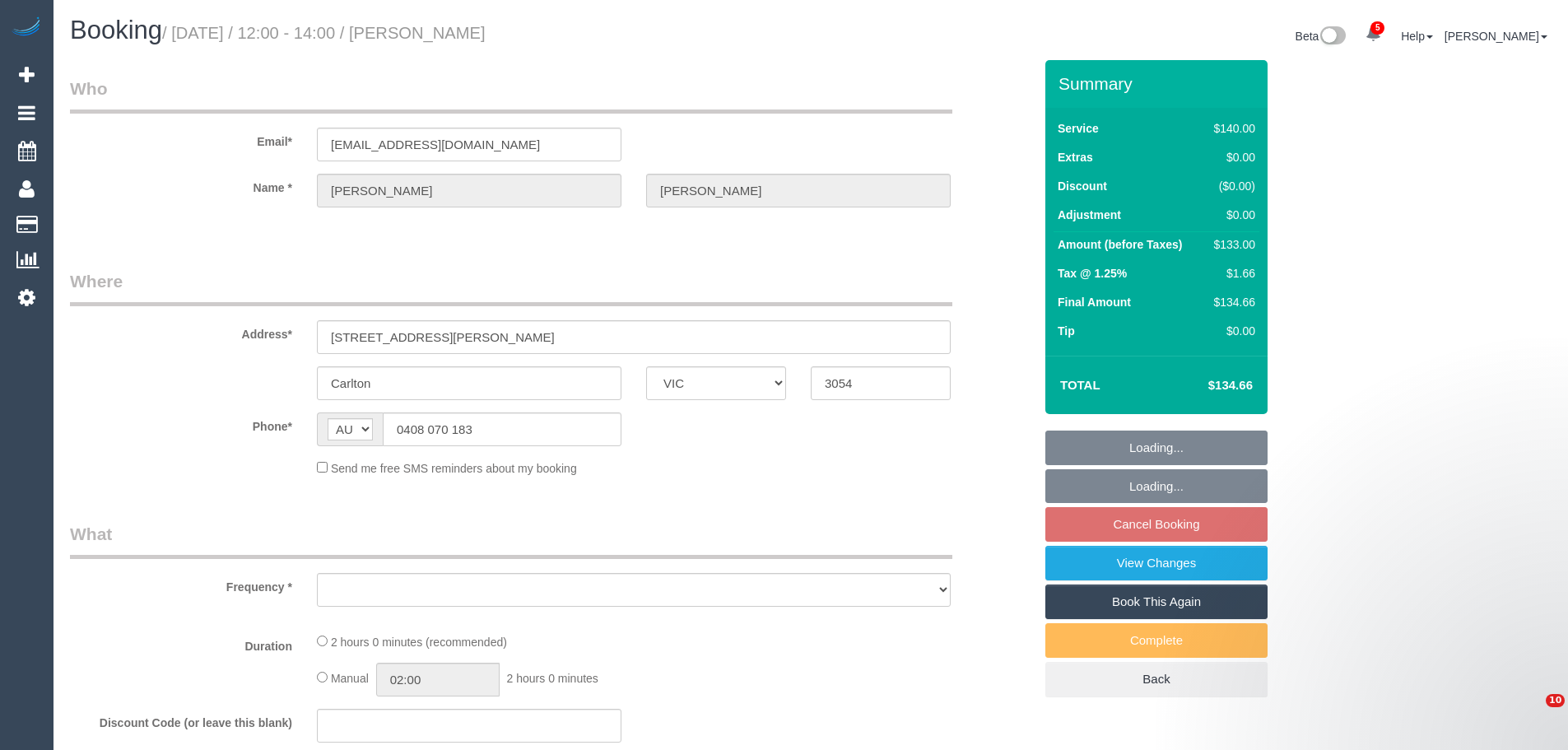
select select "VIC"
select select "string:stripe-card_1Dd8E72GScqysDRVuCSbAPI7"
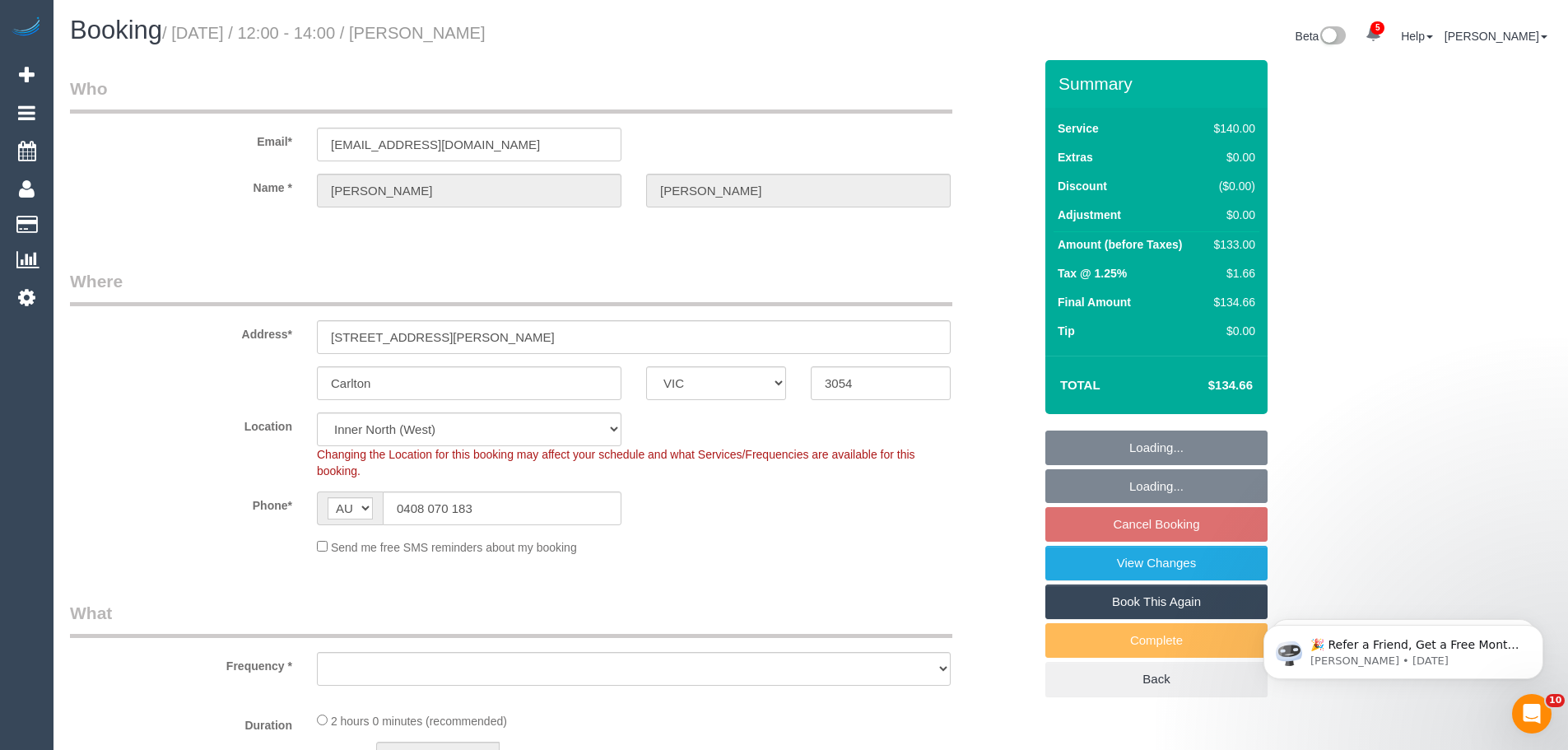
select select "number:27"
select select "object:741"
select select "spot1"
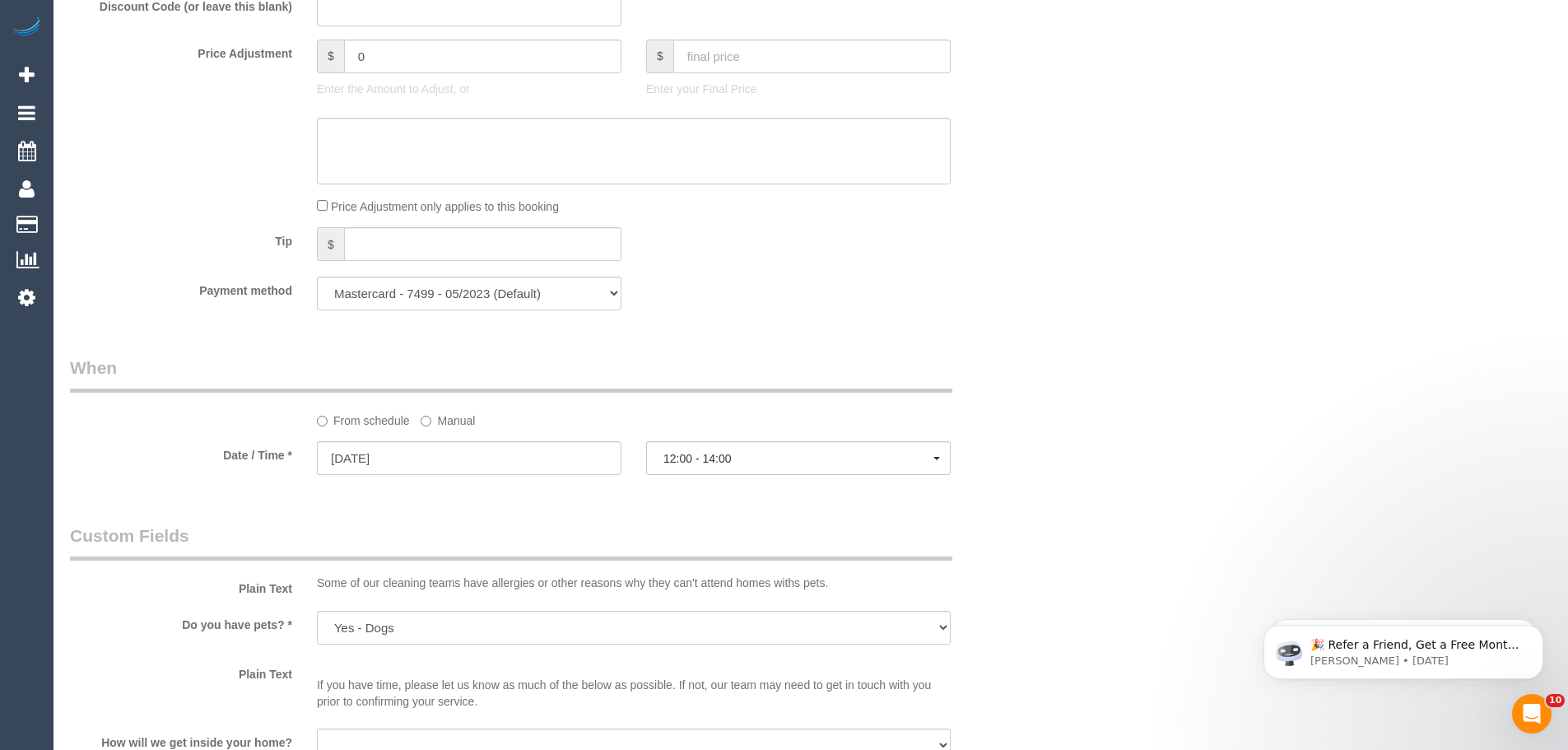
scroll to position [1646, 0]
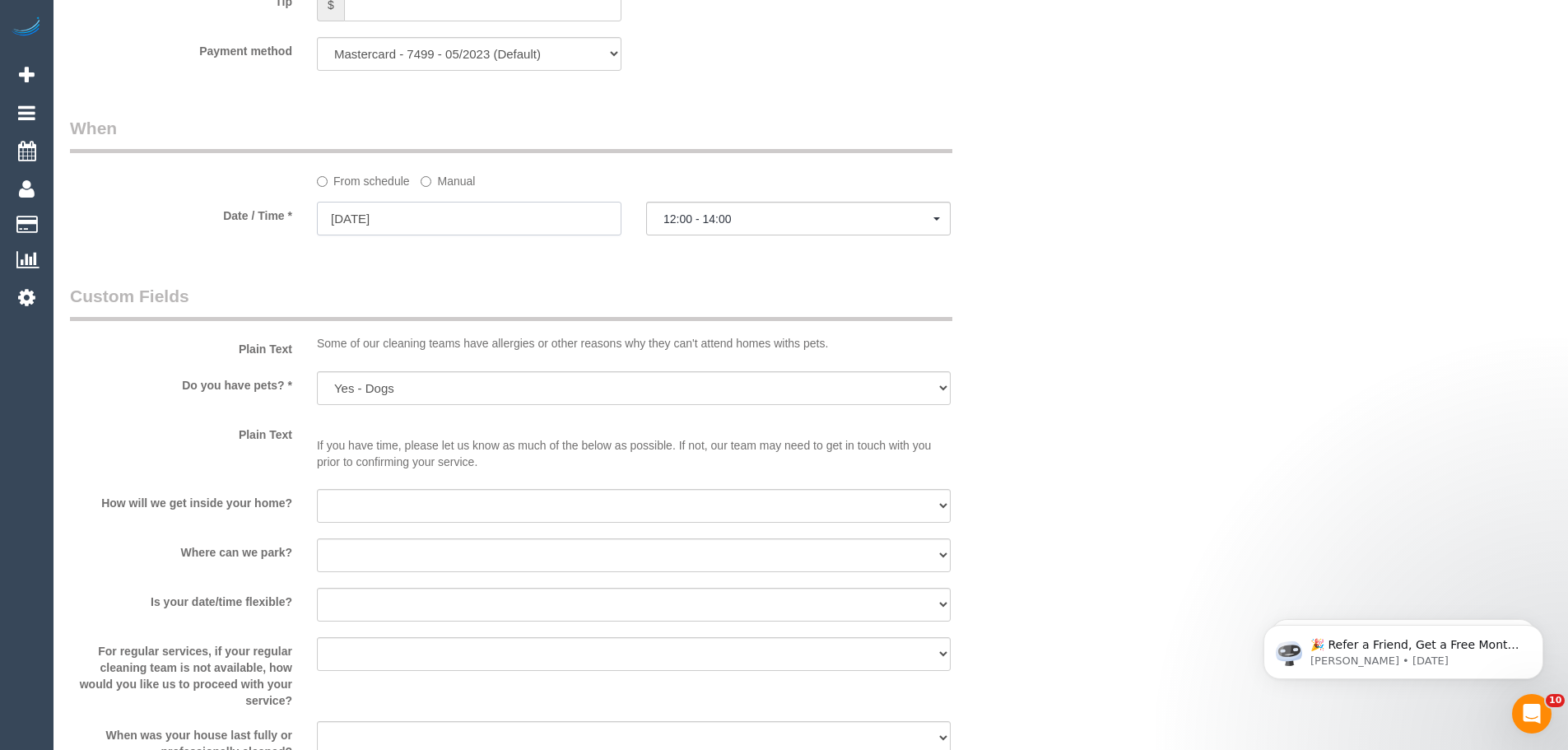
click at [387, 214] on input "[DATE]" at bounding box center [469, 219] width 305 height 33
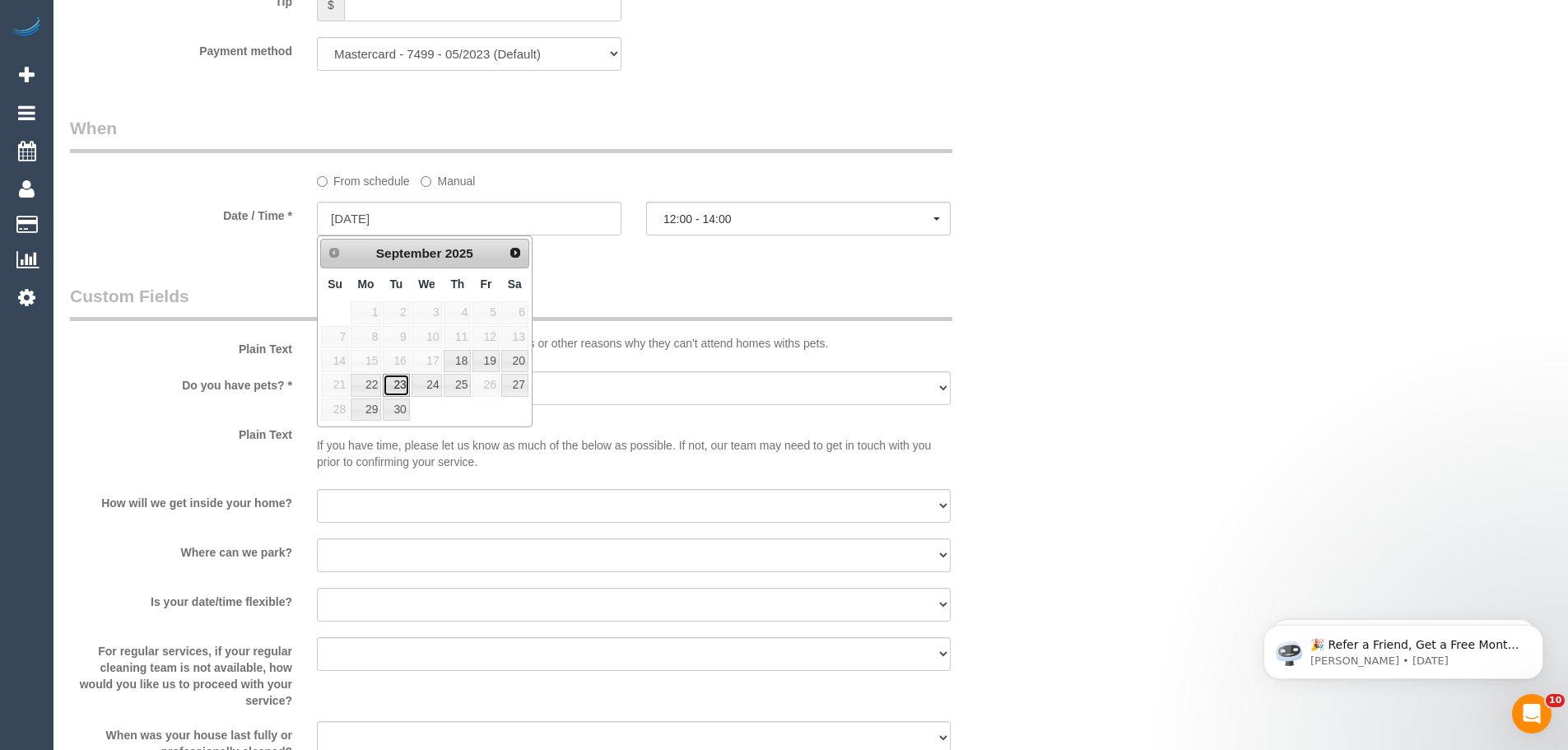
click at [400, 385] on link "23" at bounding box center [396, 384] width 26 height 22
type input "[DATE]"
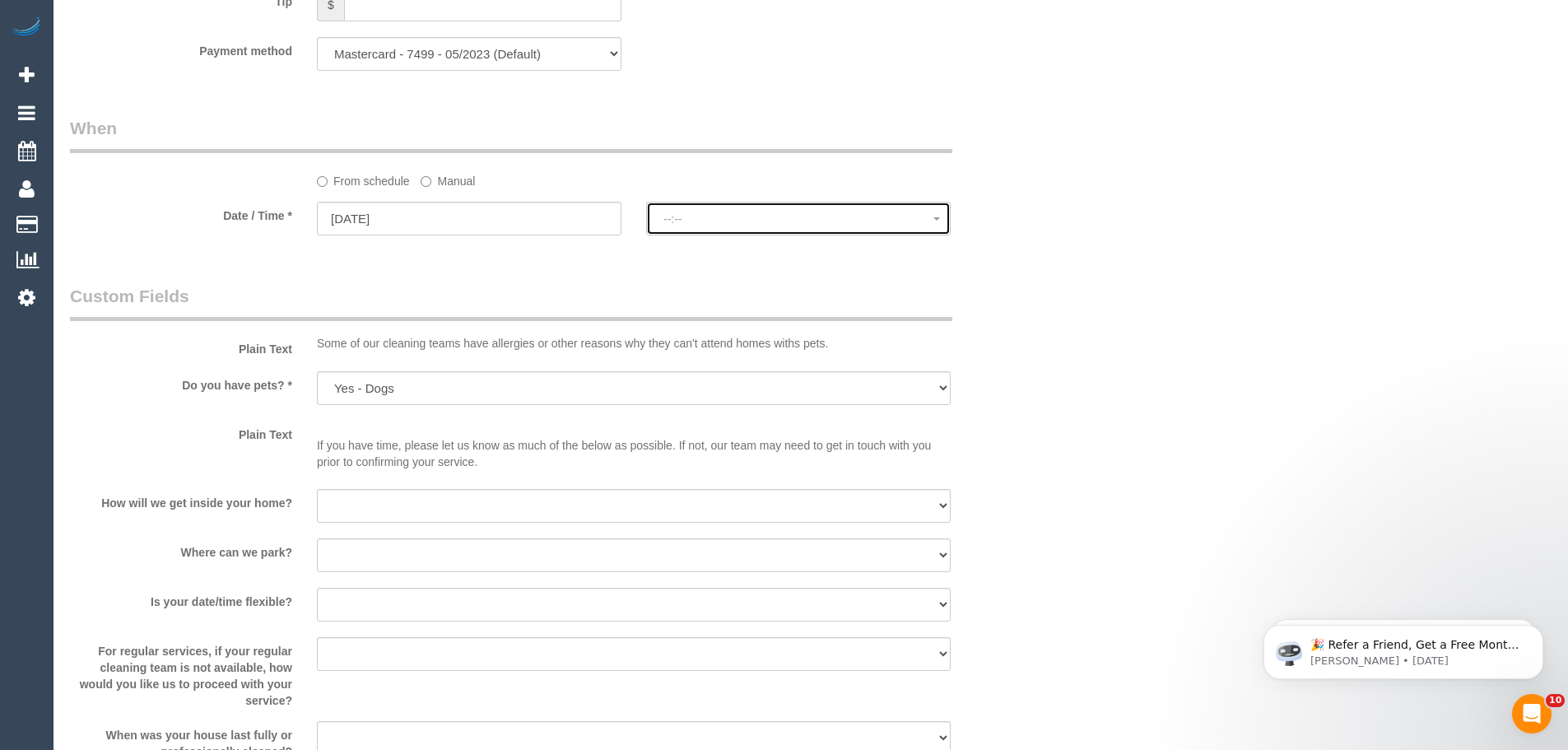
click at [753, 210] on button "--:--" at bounding box center [798, 219] width 305 height 33
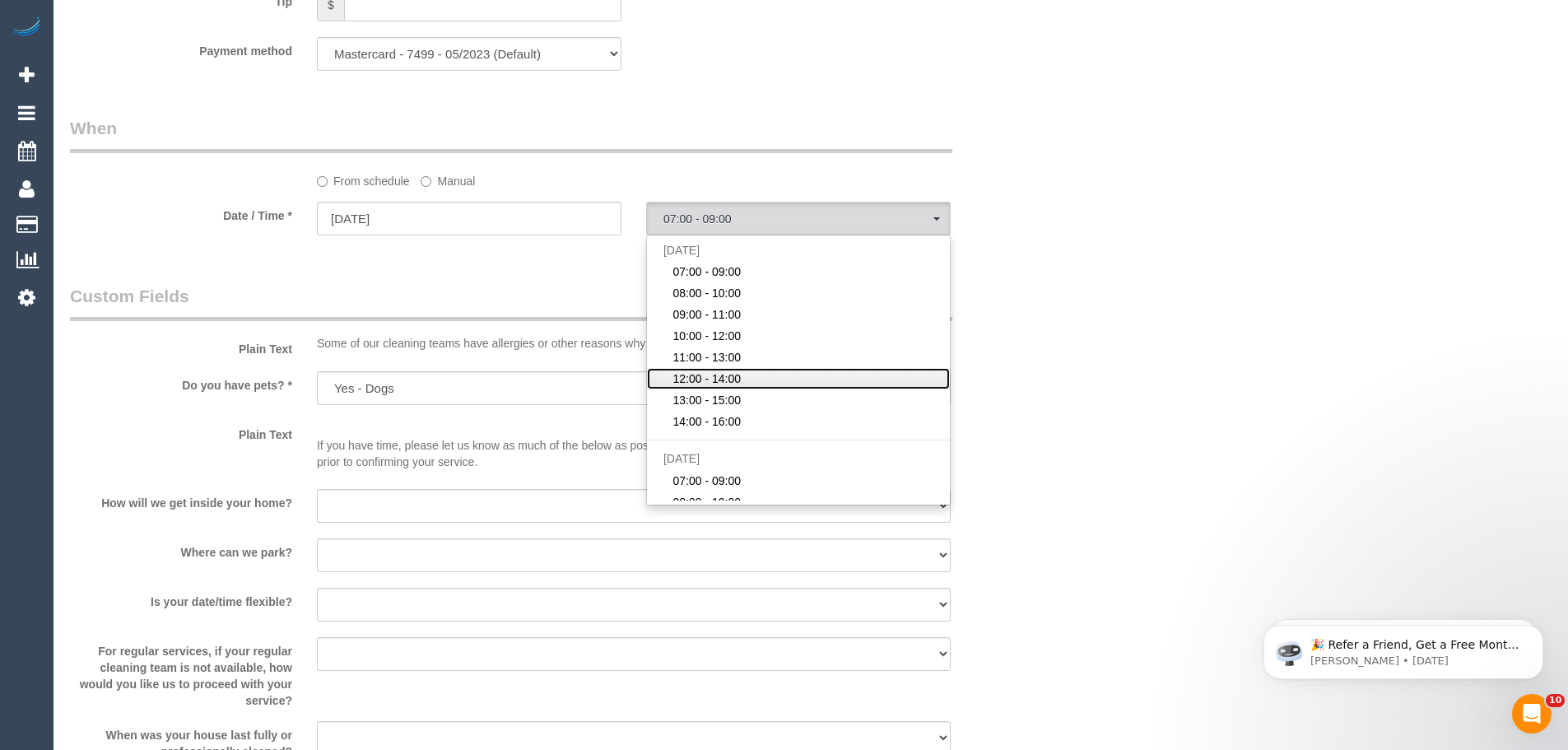
click at [715, 384] on span "12:00 - 14:00" at bounding box center [707, 379] width 69 height 17
select select "spot27"
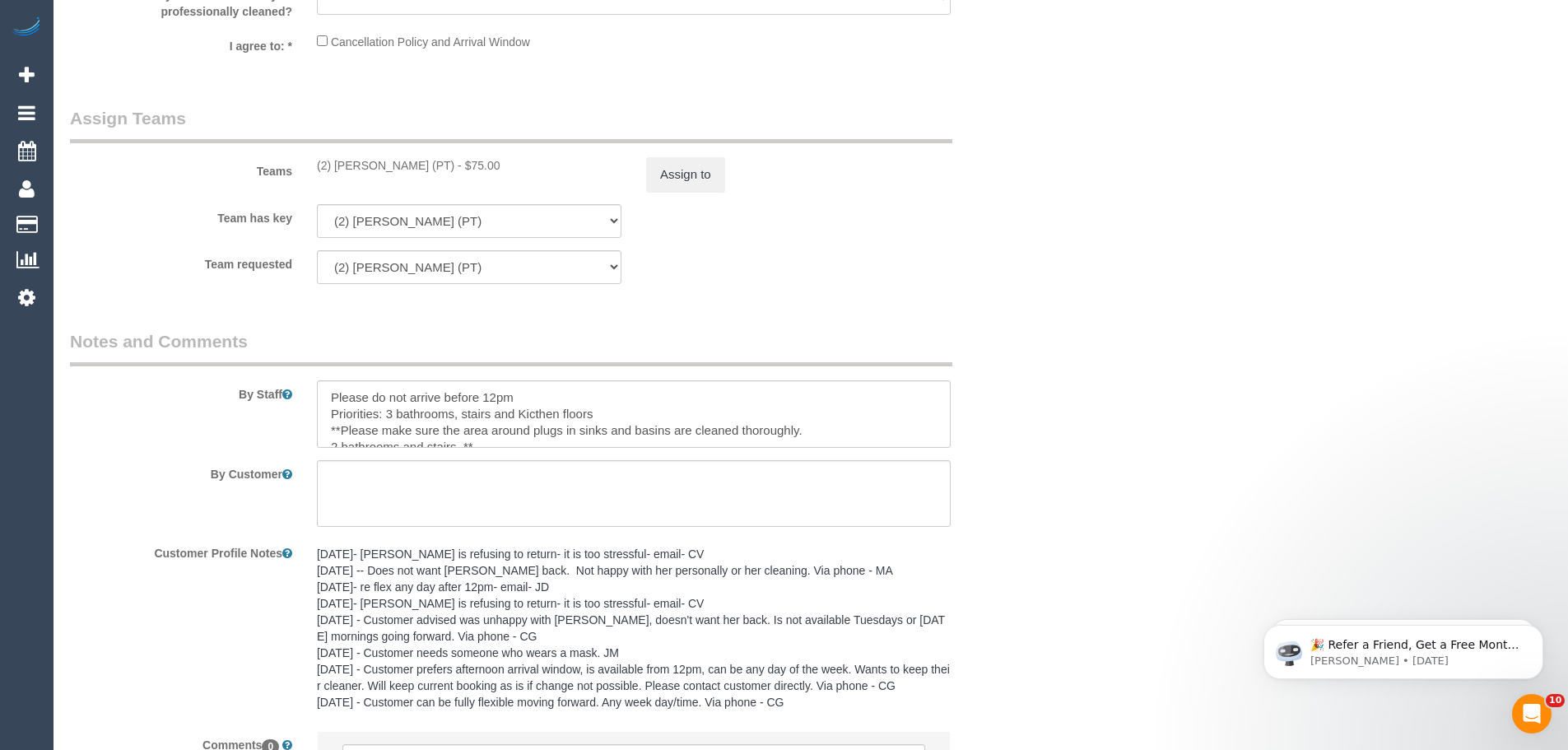
scroll to position [2387, 0]
drag, startPoint x: 437, startPoint y: 164, endPoint x: 300, endPoint y: 155, distance: 137.3
click at [301, 156] on div "Teams (2) [PERSON_NAME] (PT) - $75.00 Assign to" at bounding box center [552, 148] width 988 height 85
copy div "(2) [PERSON_NAME] (PT)"
click at [677, 178] on button "Assign to" at bounding box center [686, 173] width 79 height 34
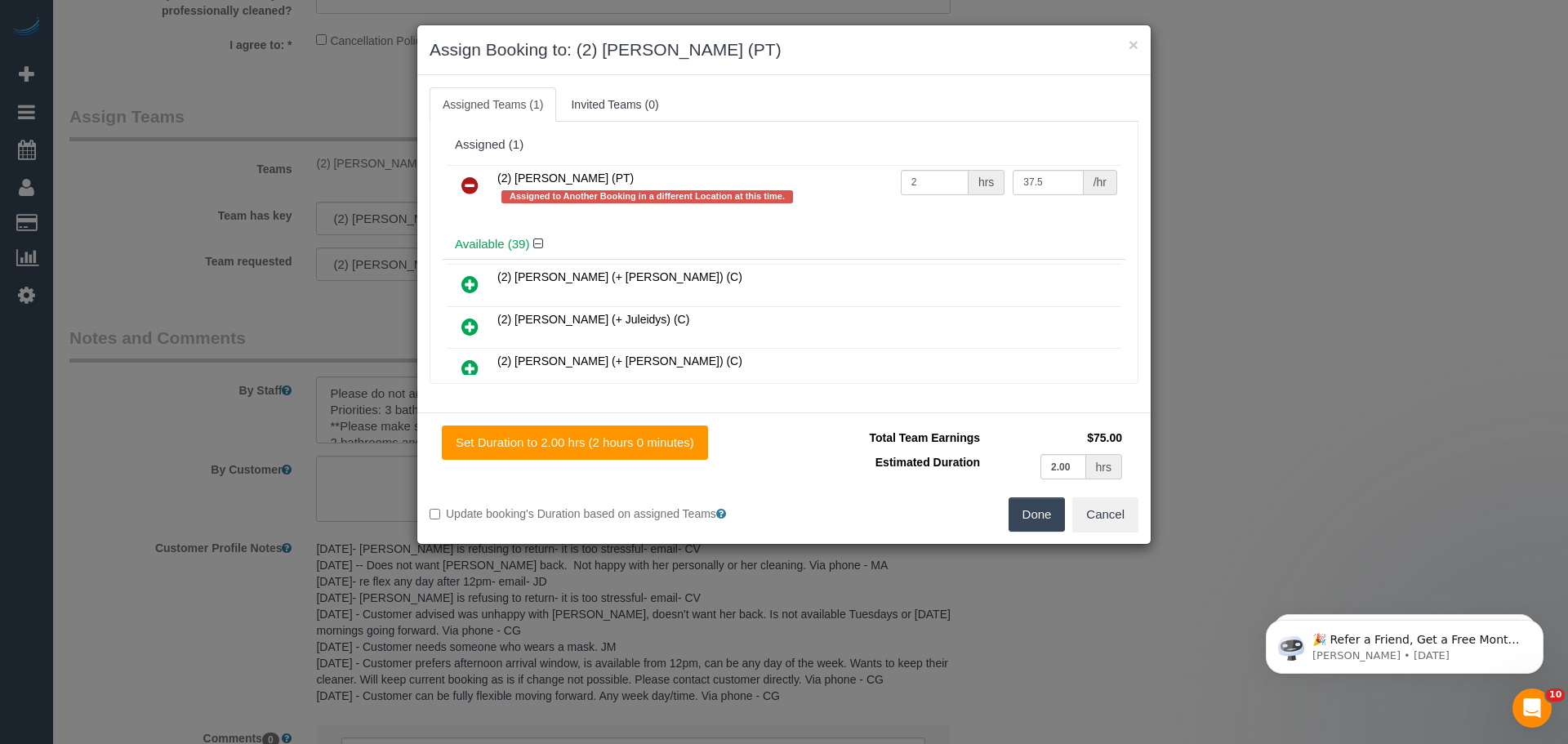
click at [465, 180] on icon at bounding box center [470, 185] width 17 height 19
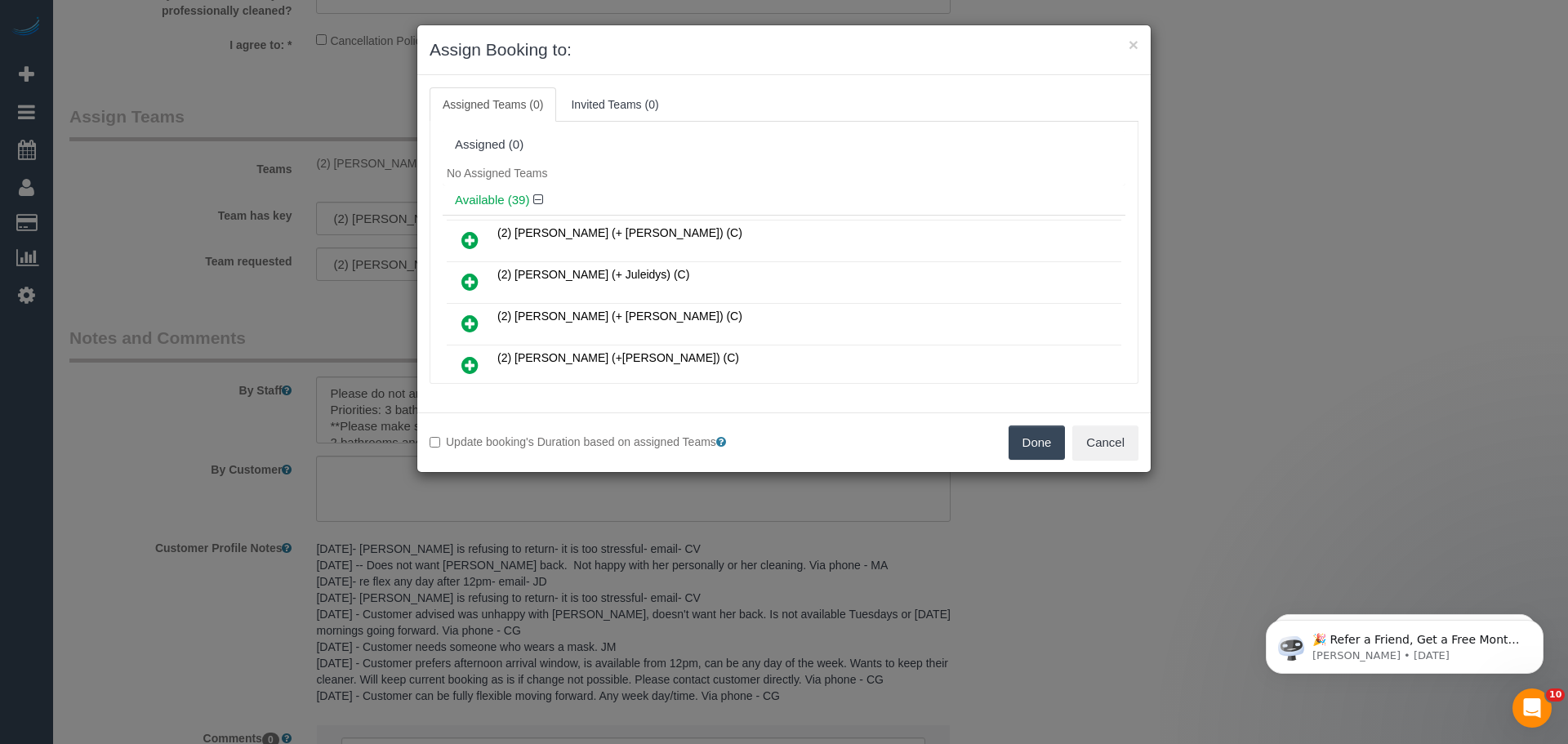
drag, startPoint x: 1034, startPoint y: 445, endPoint x: 920, endPoint y: 256, distance: 220.7
click at [1034, 444] on button "Done" at bounding box center [1037, 442] width 58 height 34
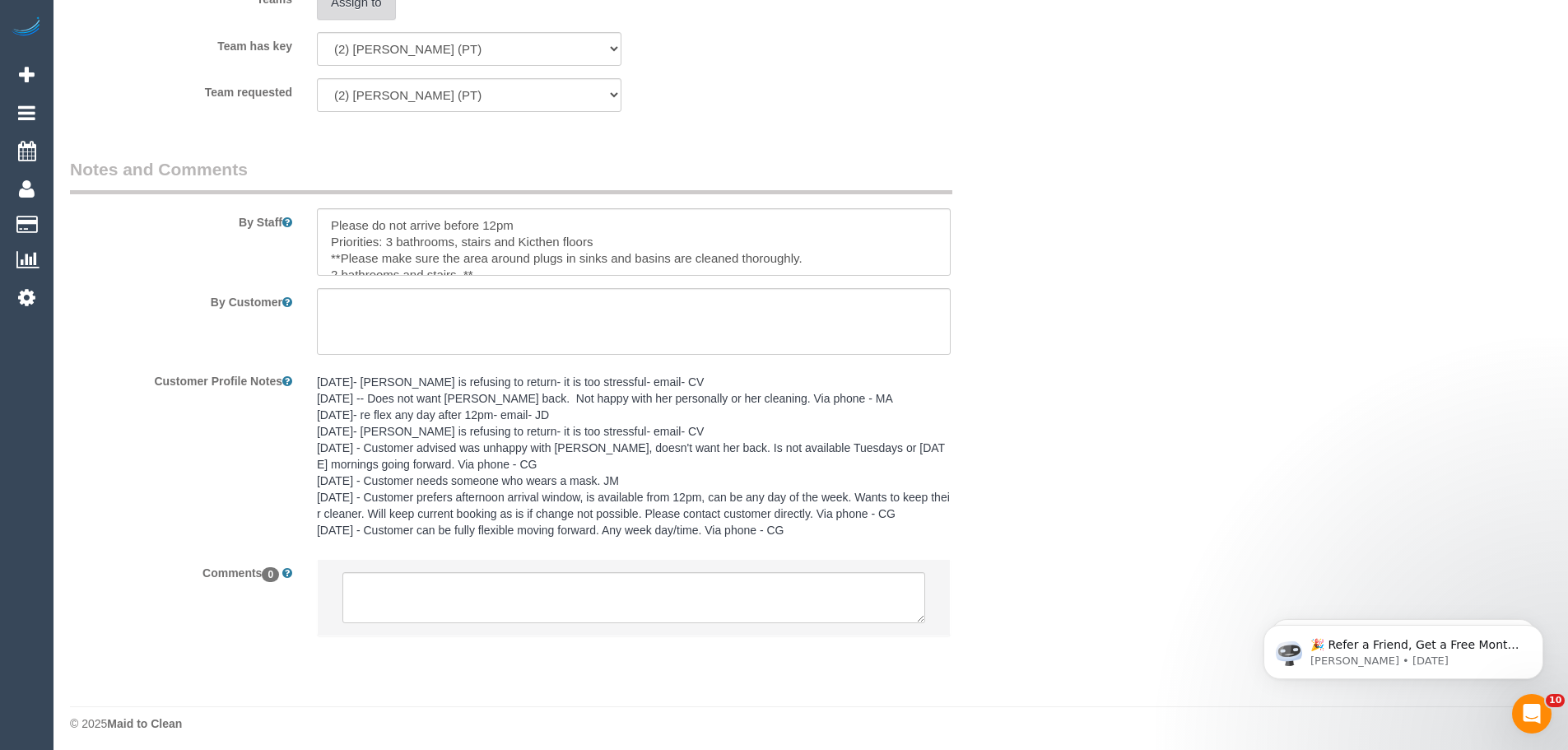
scroll to position [2564, 0]
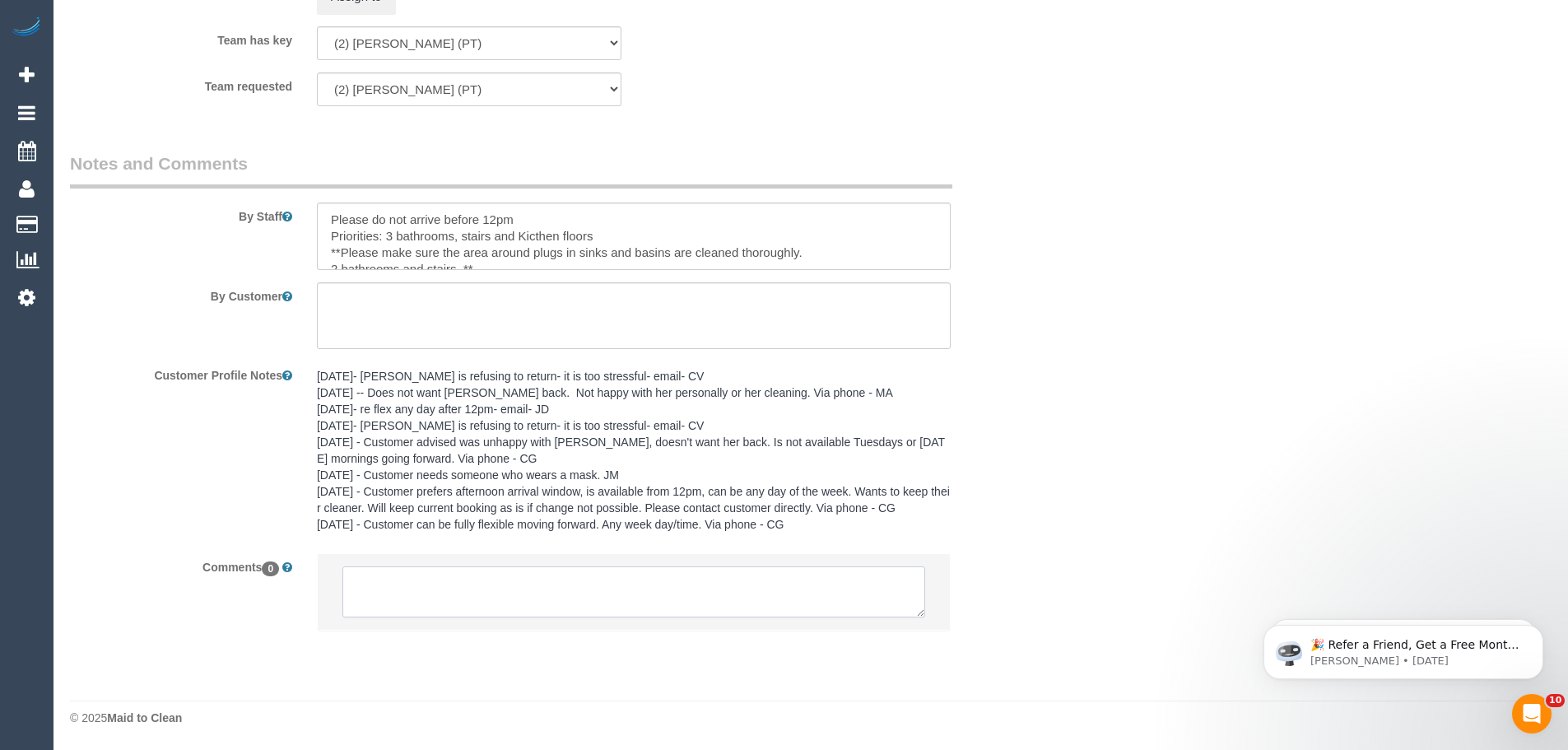
click at [482, 574] on textarea at bounding box center [634, 592] width 583 height 51
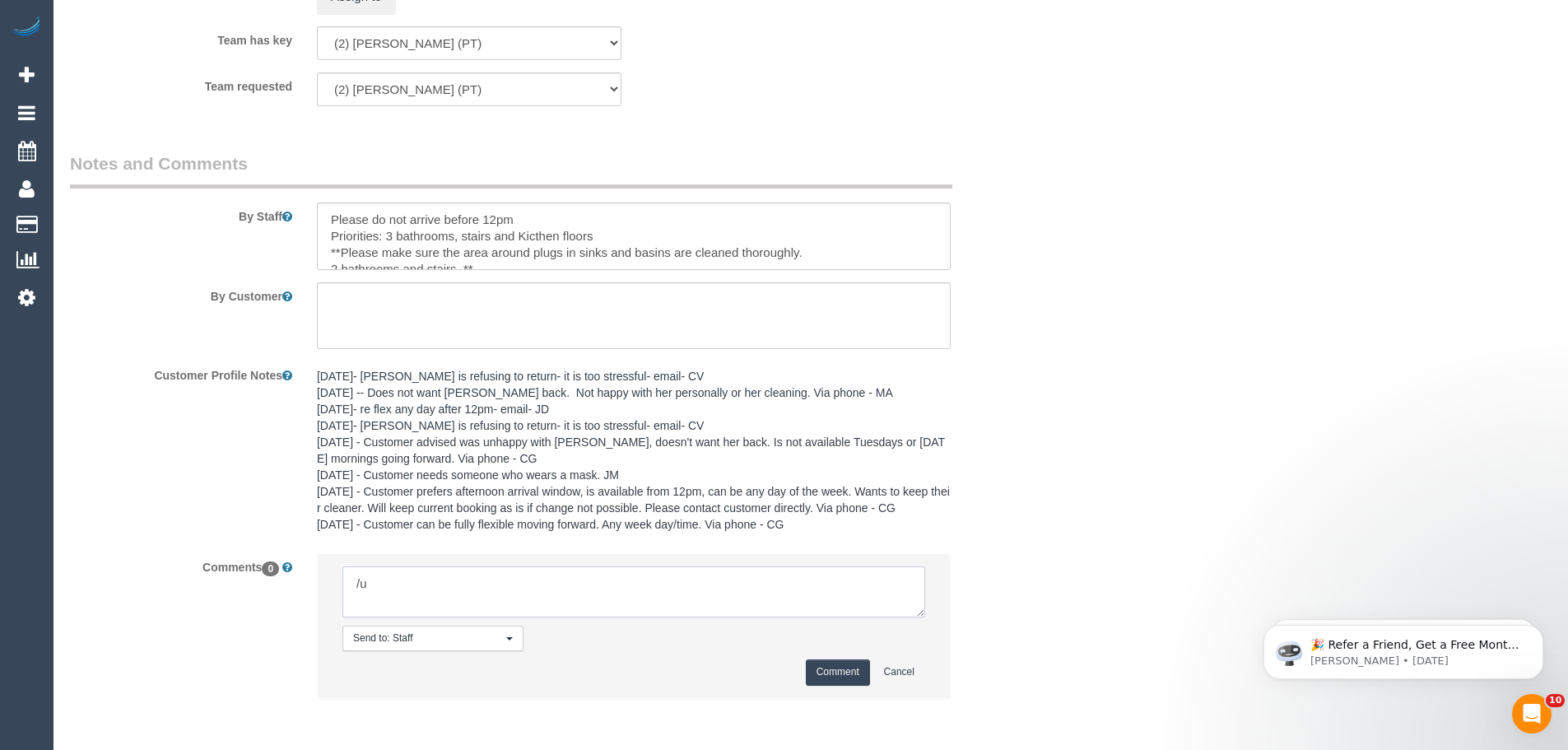
type textarea "/"
paste textarea "Cleaner(s) Unassigned: Reason Unassigned: One Off/Ongoing: Flexibility: Close a…"
drag, startPoint x: 921, startPoint y: 614, endPoint x: 1109, endPoint y: 784, distance: 253.5
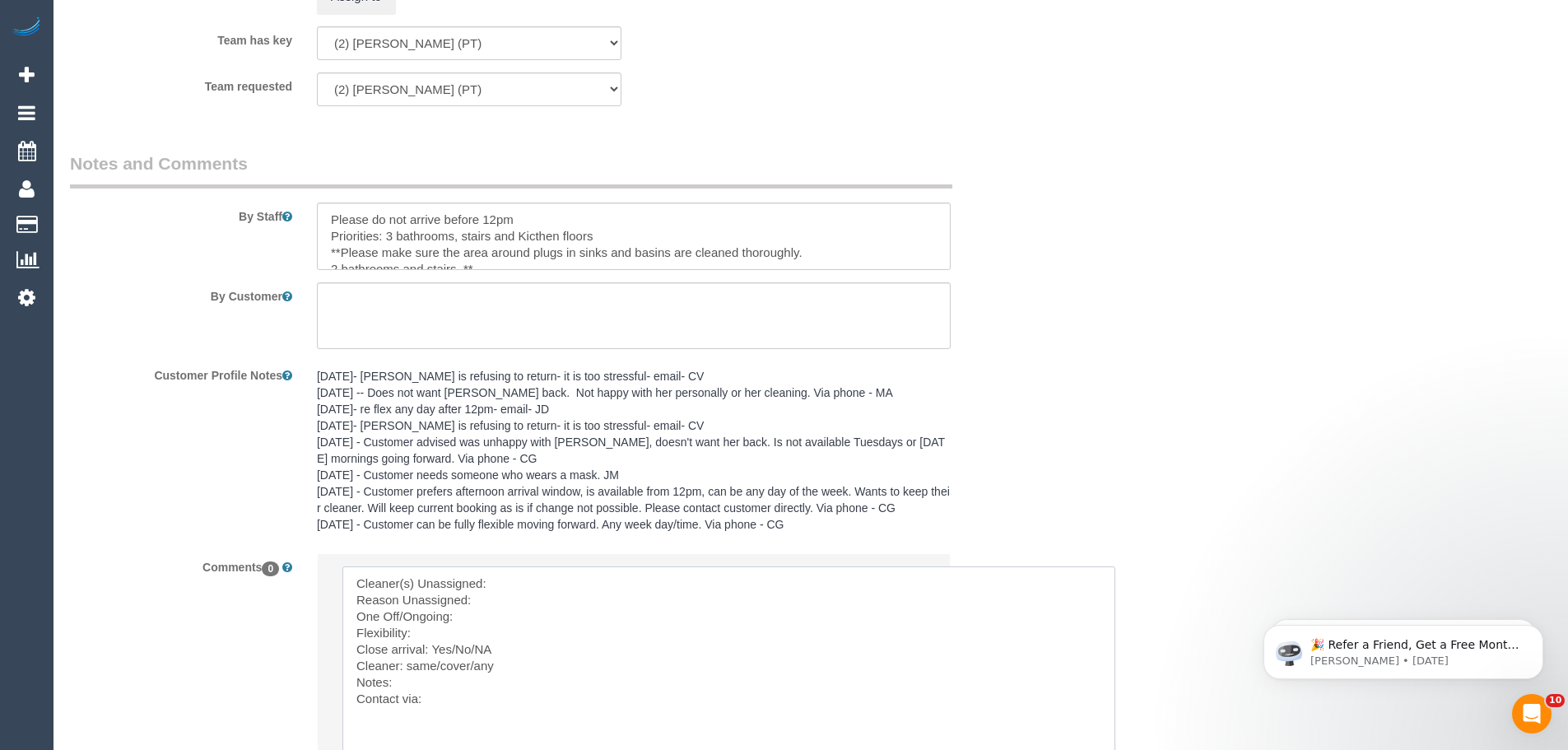
click at [548, 575] on textarea at bounding box center [729, 677] width 773 height 222
paste textarea "(2) Reggy Cogulet (PT)"
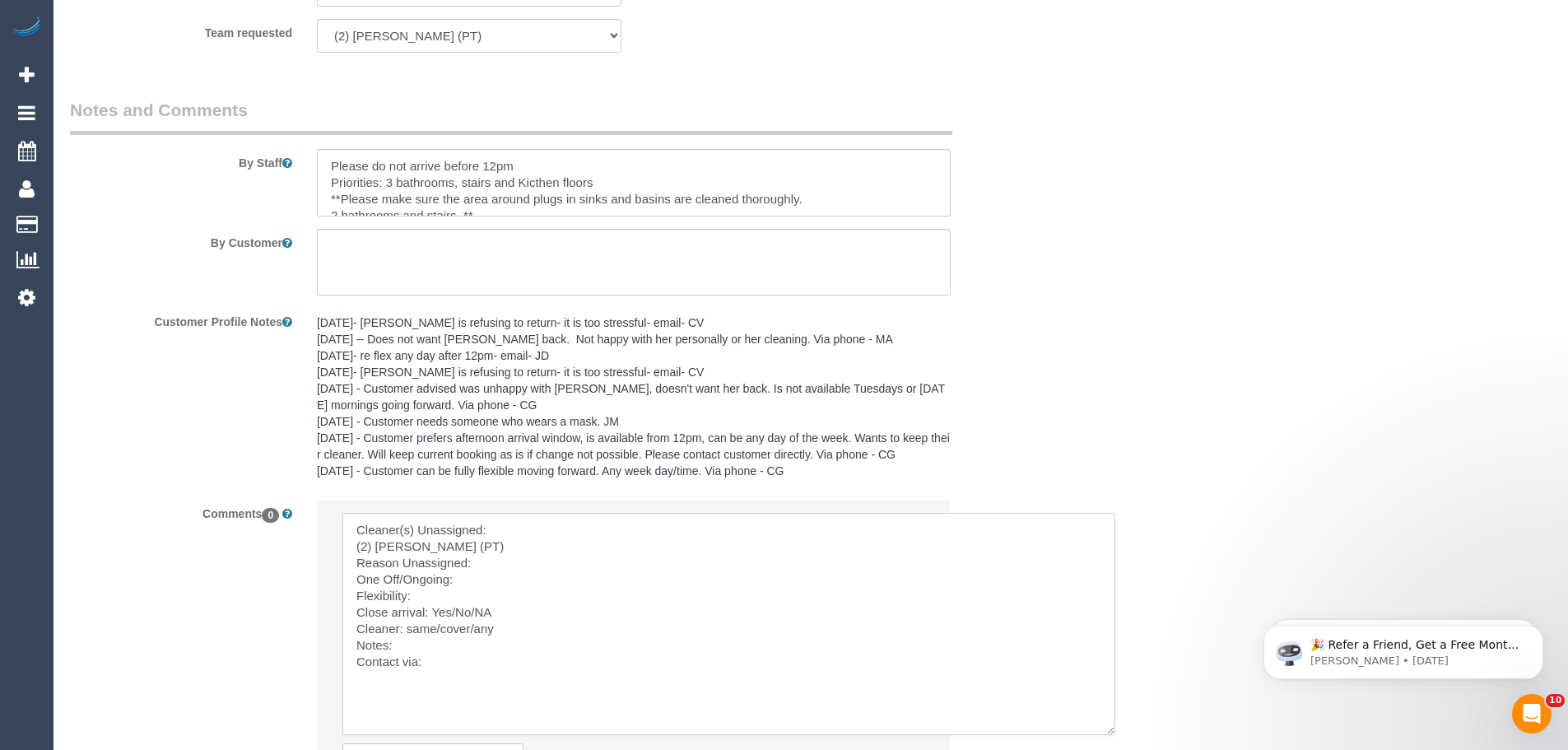
scroll to position [2646, 0]
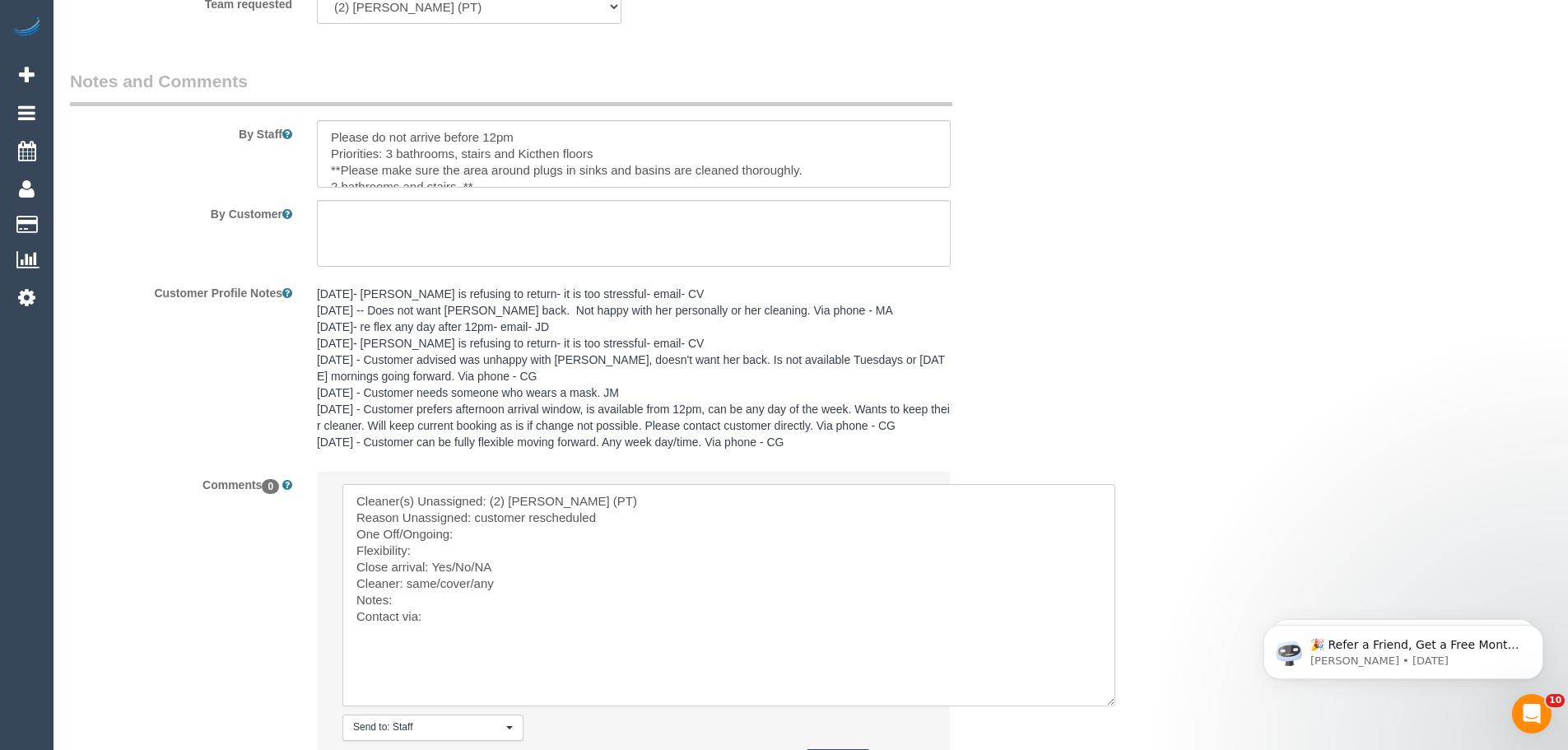
click at [473, 534] on textarea at bounding box center [729, 595] width 773 height 222
click at [577, 552] on textarea at bounding box center [729, 595] width 773 height 222
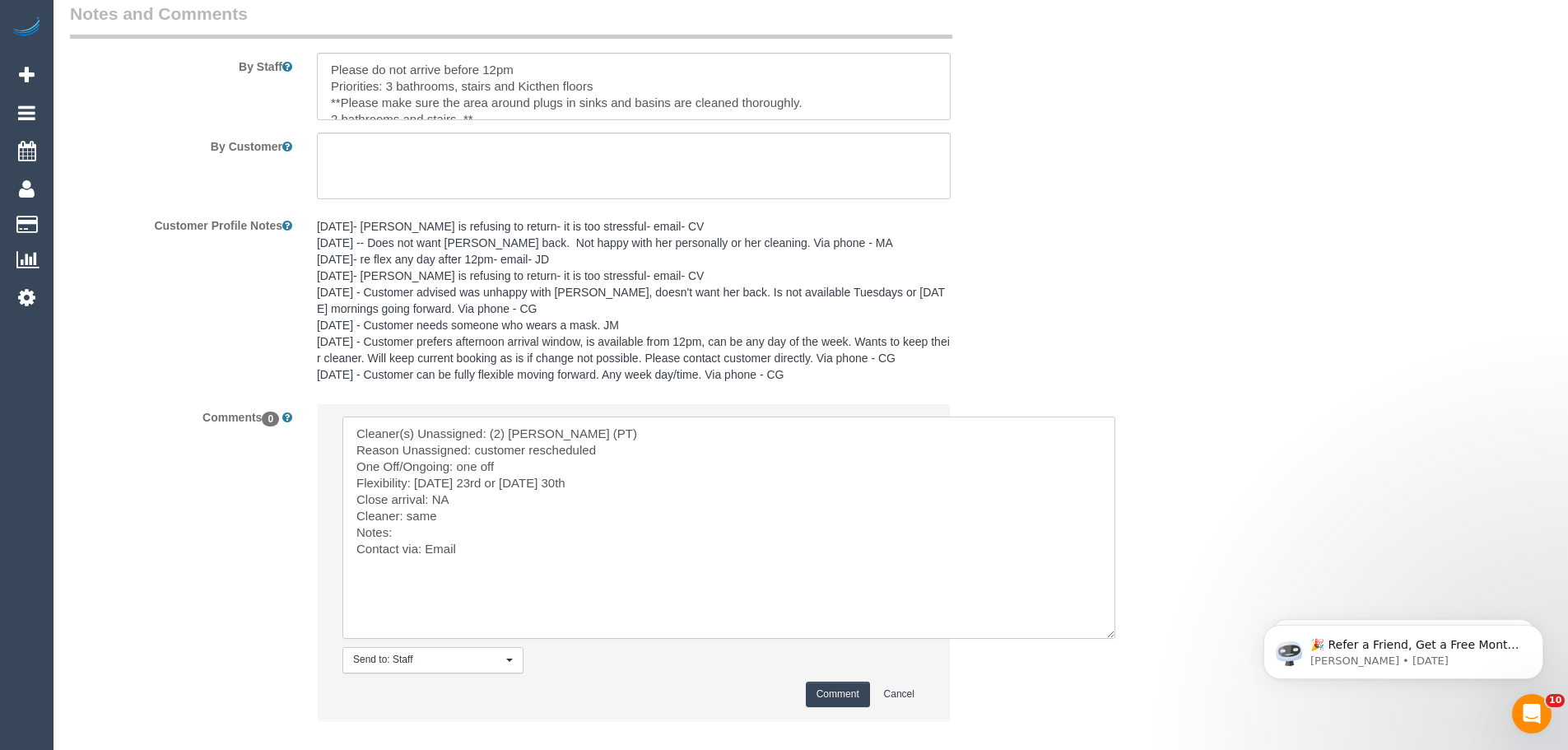
scroll to position [2803, 0]
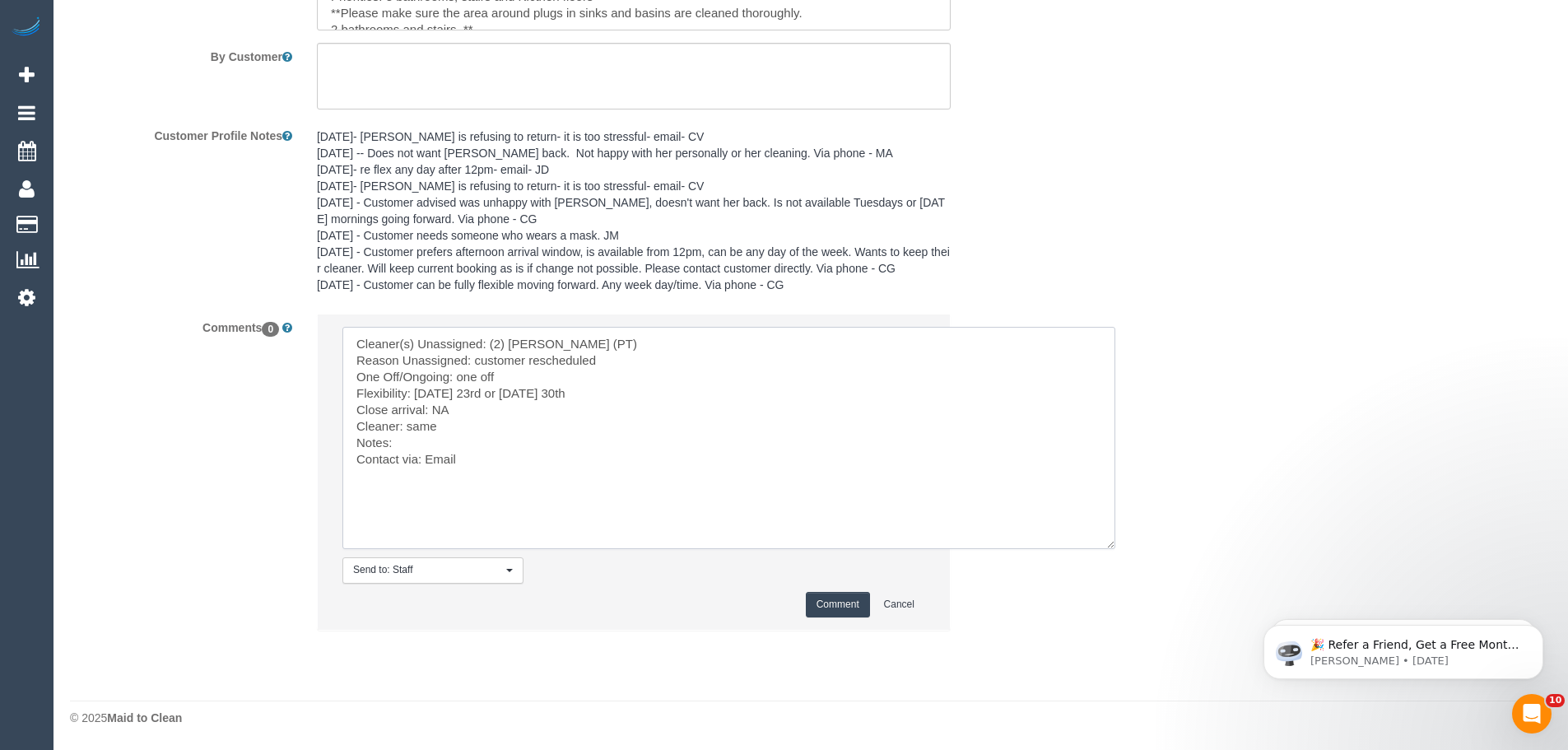
type textarea "Cleaner(s) Unassigned: (2) Reggy Cogulet (PT) Reason Unassigned: customer resch…"
click at [815, 586] on li "Send to: Staff Nothing selected Send to: Staff Send to: Customer Send to: Team …" at bounding box center [634, 472] width 632 height 314
click at [825, 605] on button "Comment" at bounding box center [837, 604] width 64 height 25
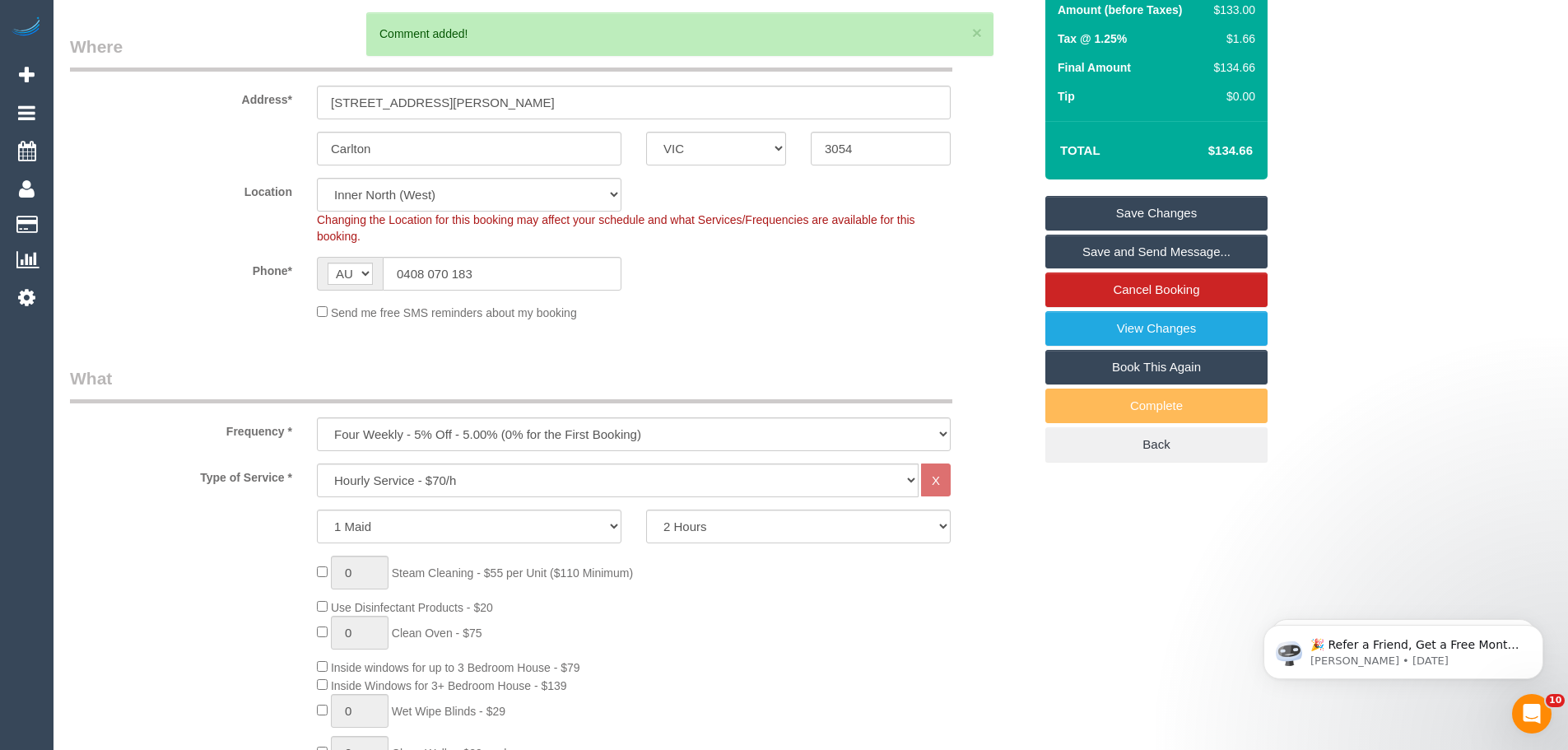
scroll to position [87, 0]
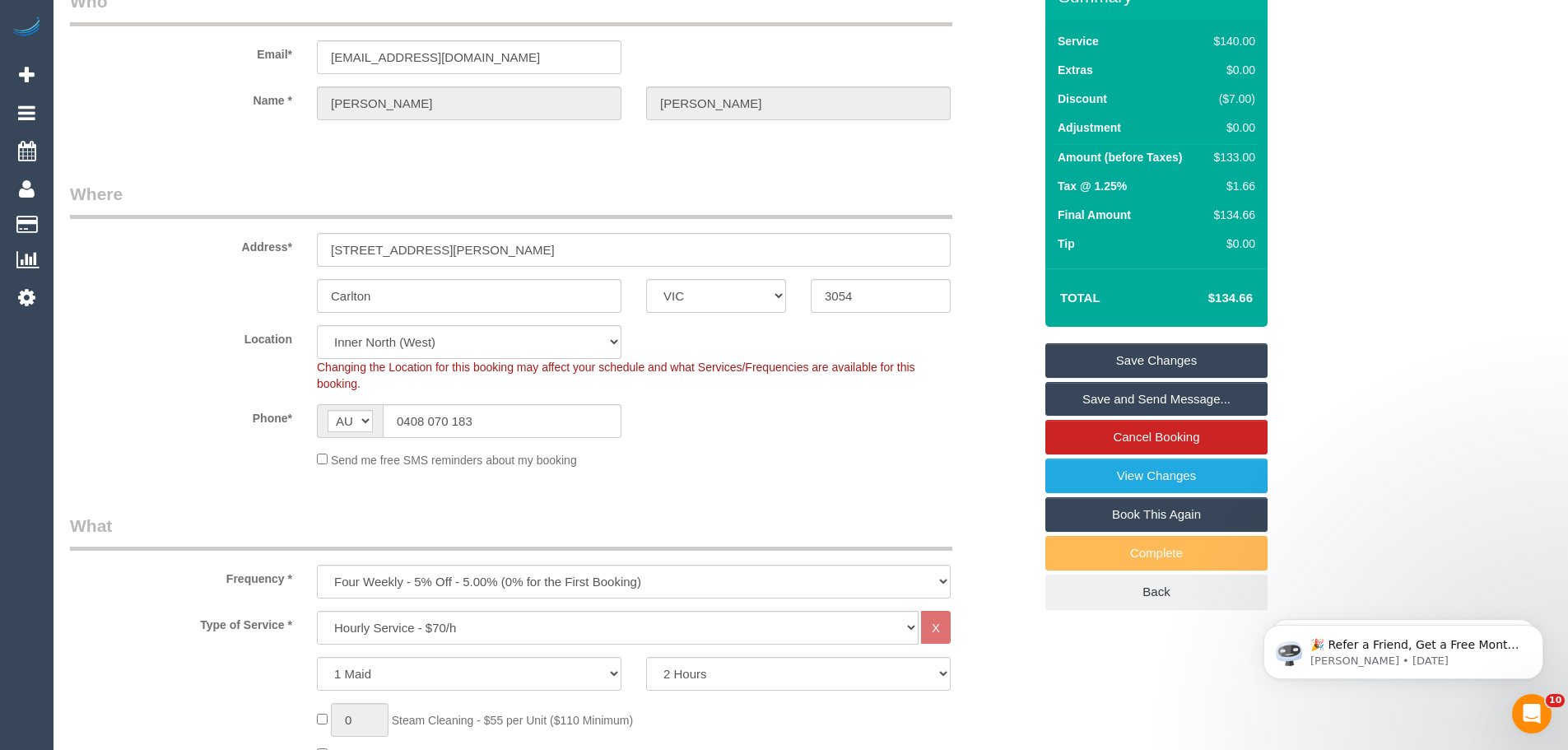
click at [1131, 358] on link "Save Changes" at bounding box center [1156, 360] width 222 height 34
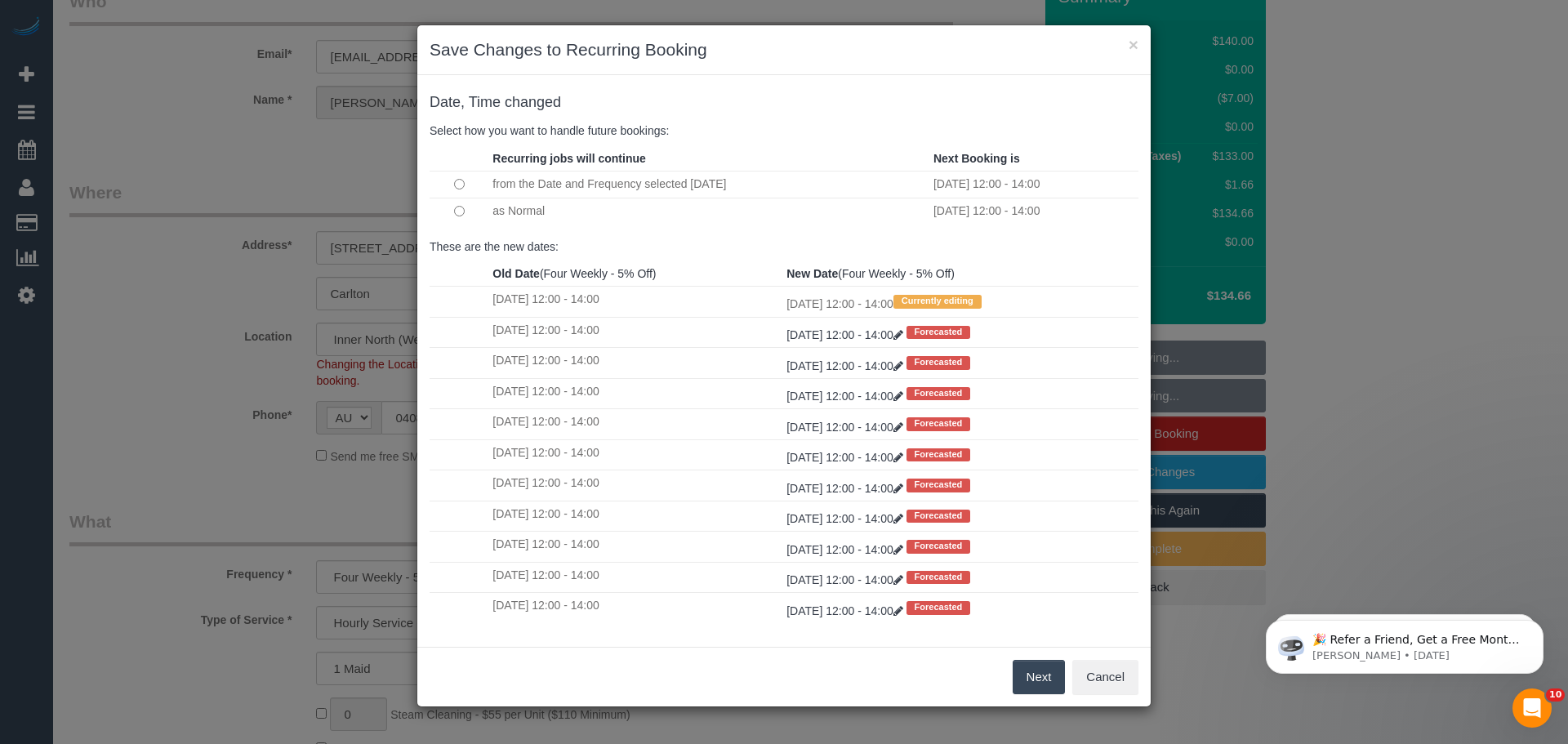
click at [478, 210] on td at bounding box center [458, 211] width 58 height 27
click at [1030, 673] on button "Next" at bounding box center [1039, 676] width 53 height 34
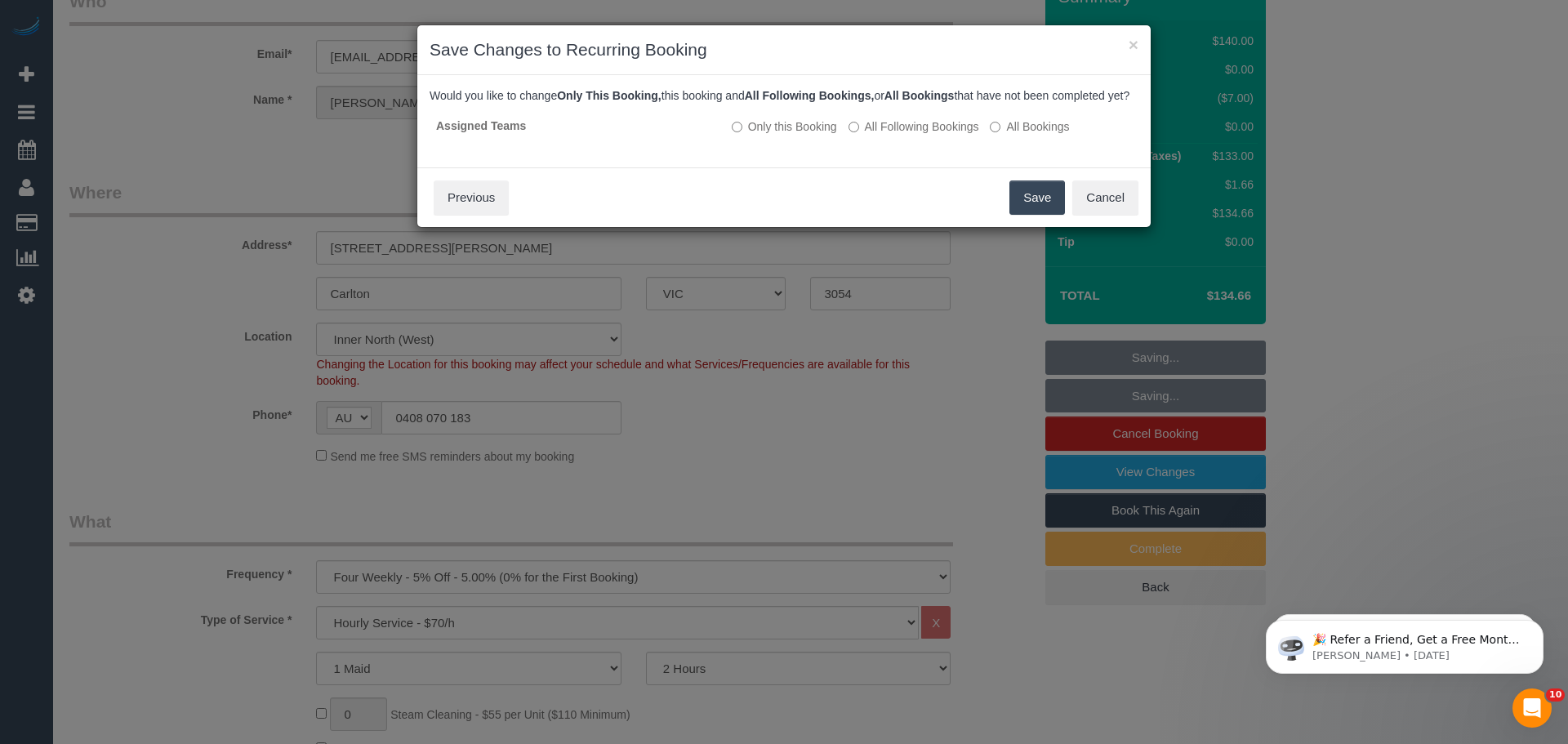
click at [1037, 213] on button "Save" at bounding box center [1037, 197] width 56 height 34
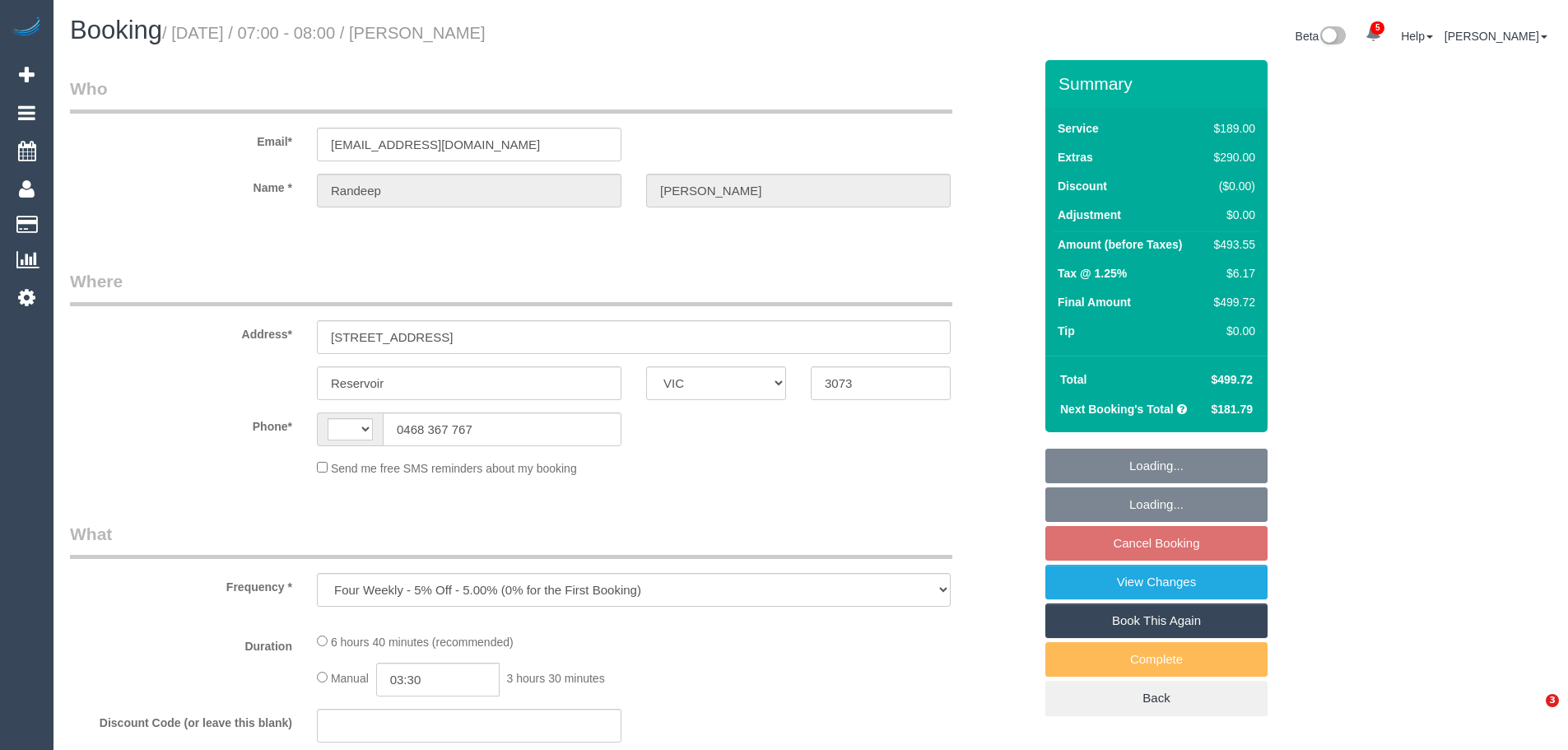
select select "VIC"
select select "string:stripe-pm_1R0yS72GScqysDRVHi2NzX7q"
select select "number:27"
select select "number:14"
select select "number:19"
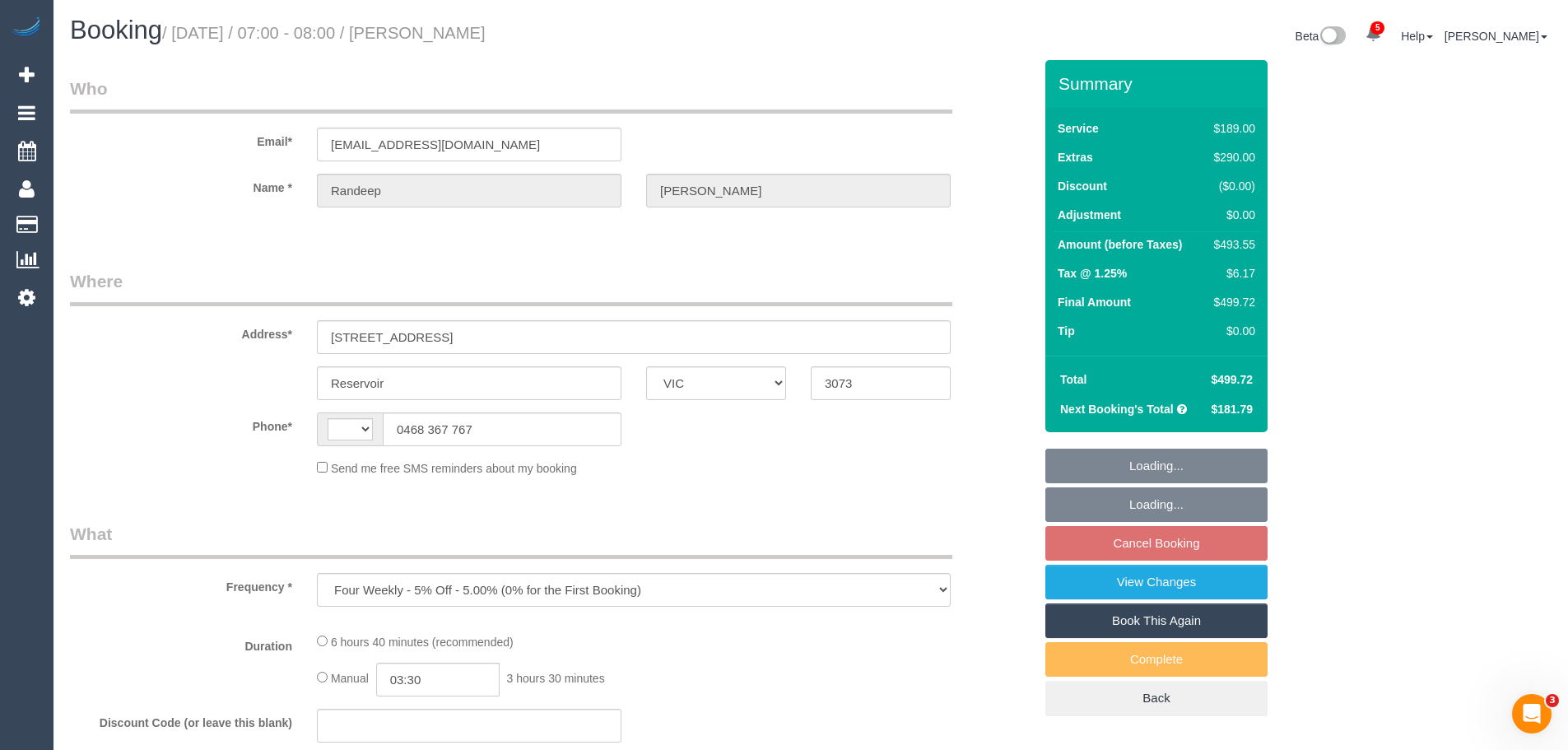
select select "number:23"
select select "number:35"
select select "number:26"
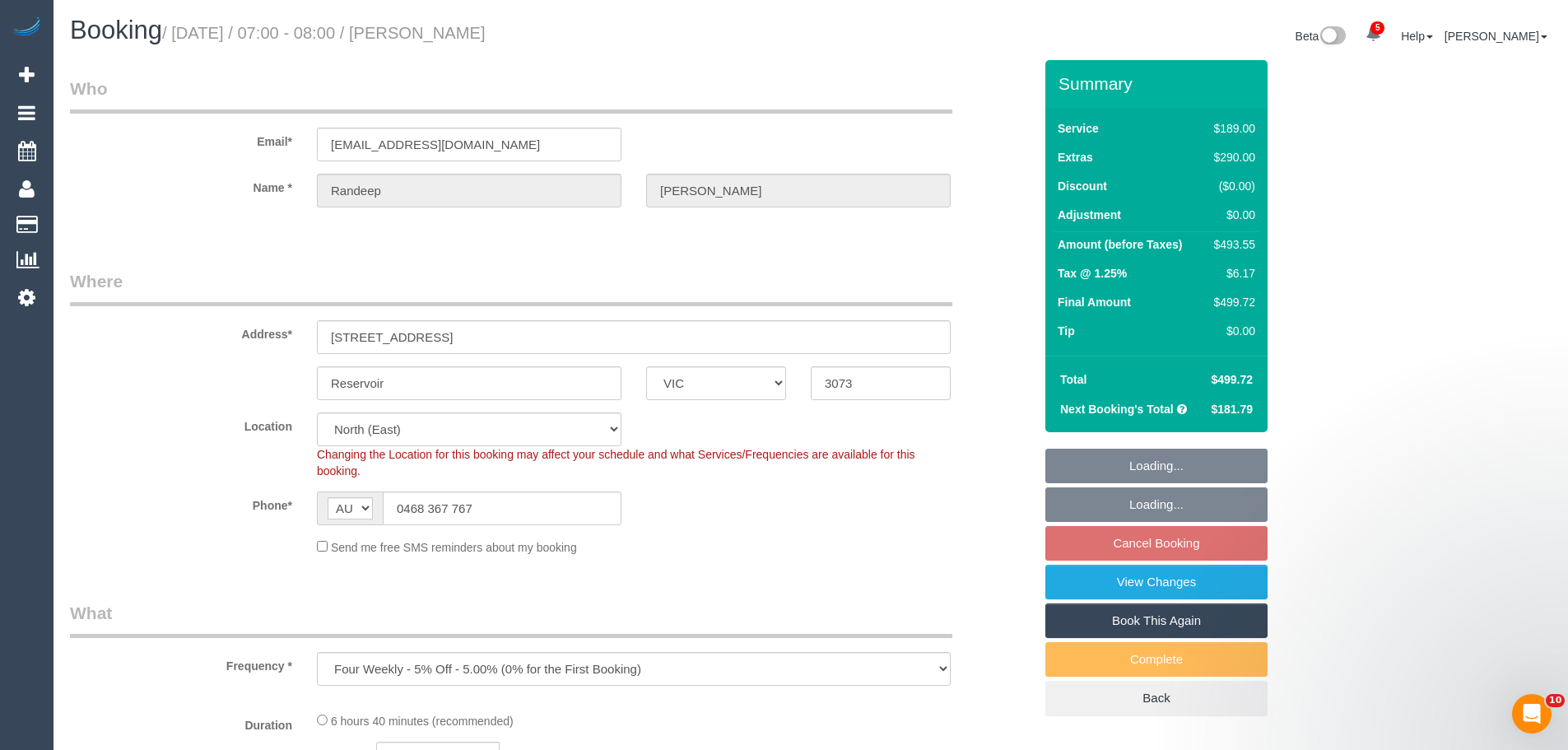
select select "string:AU"
select select "object:770"
select select "spot1"
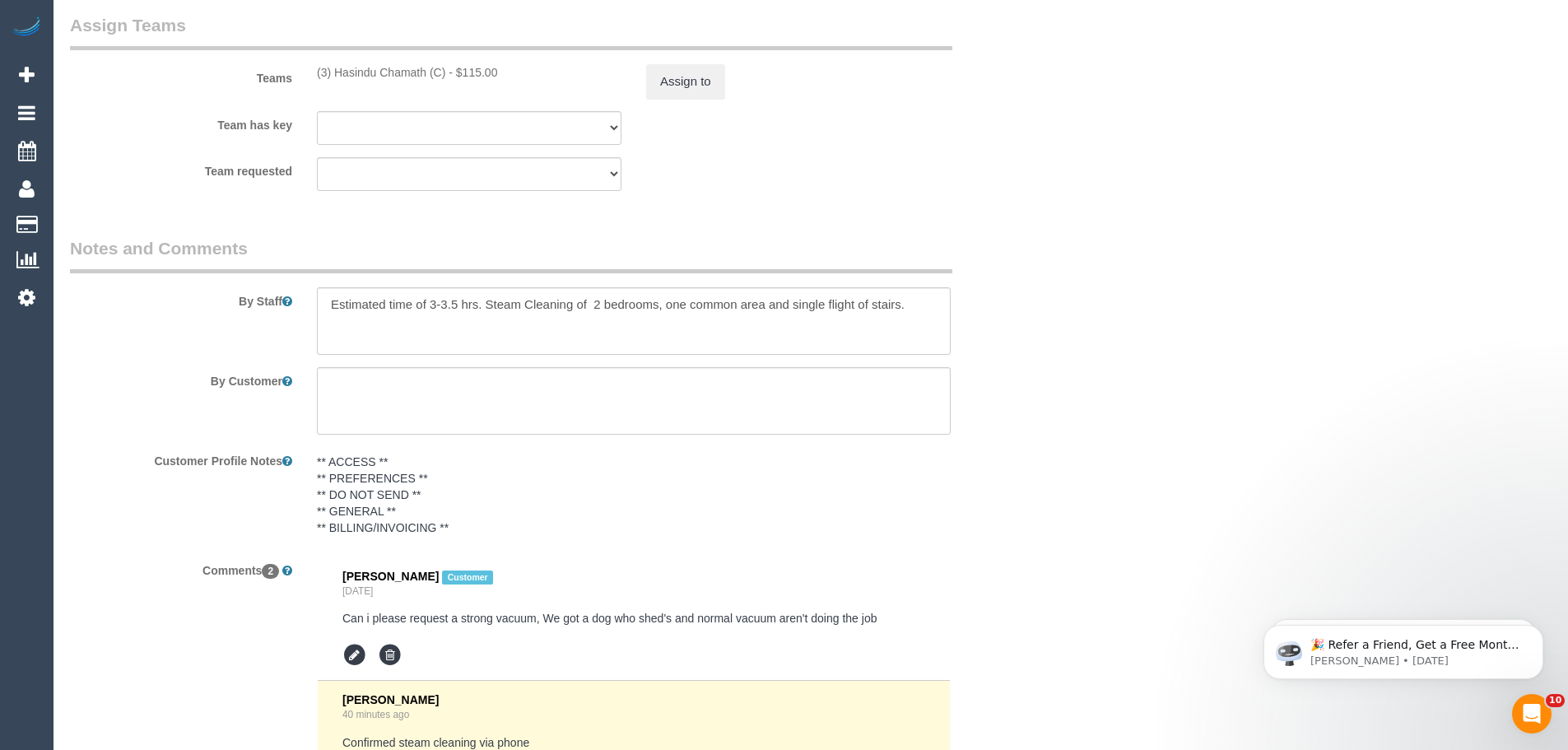
scroll to position [2551, 0]
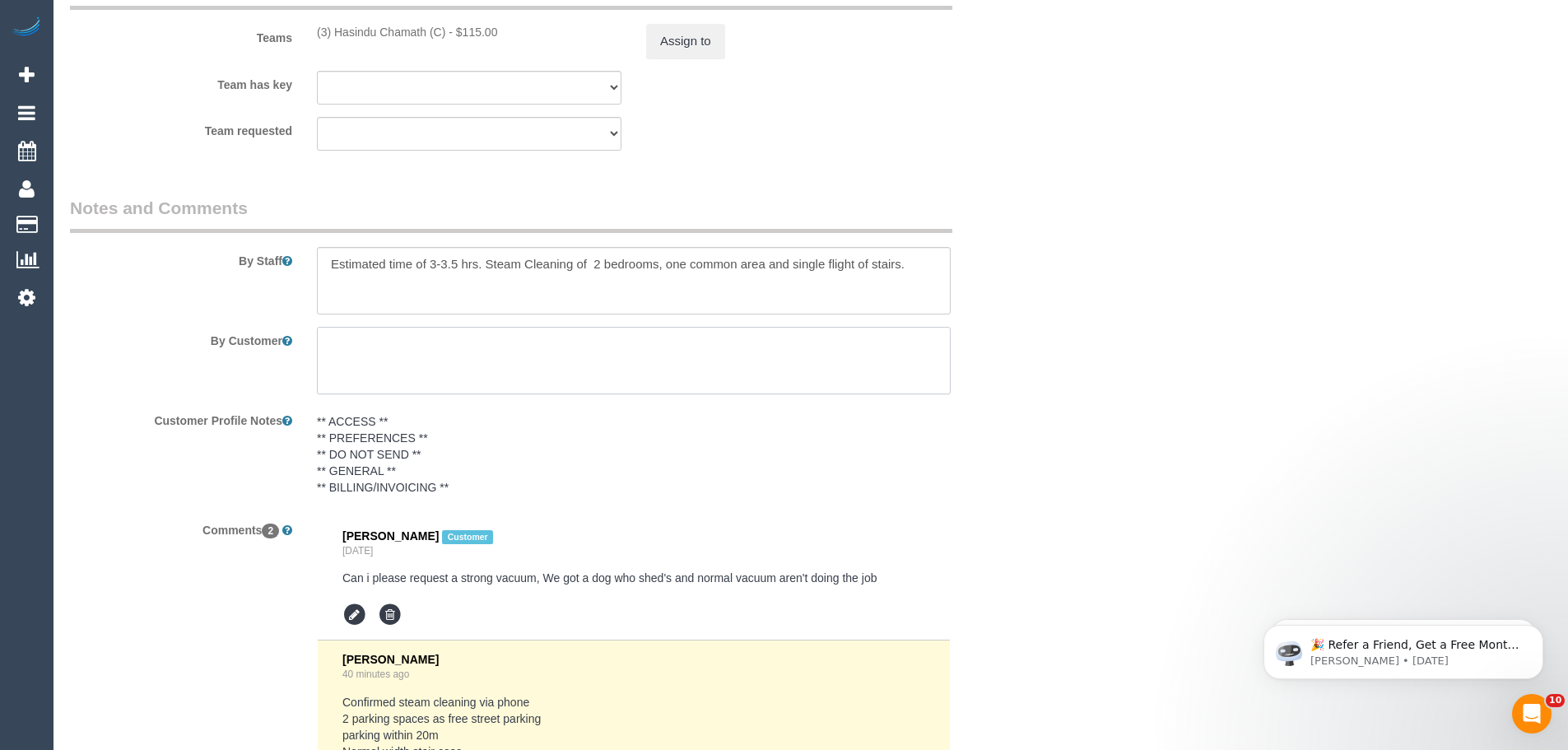
click at [390, 373] on textarea at bounding box center [634, 360] width 634 height 68
paste textarea "Can i please request a strong vacuum, We got a dog who shed's and normal vacuum…"
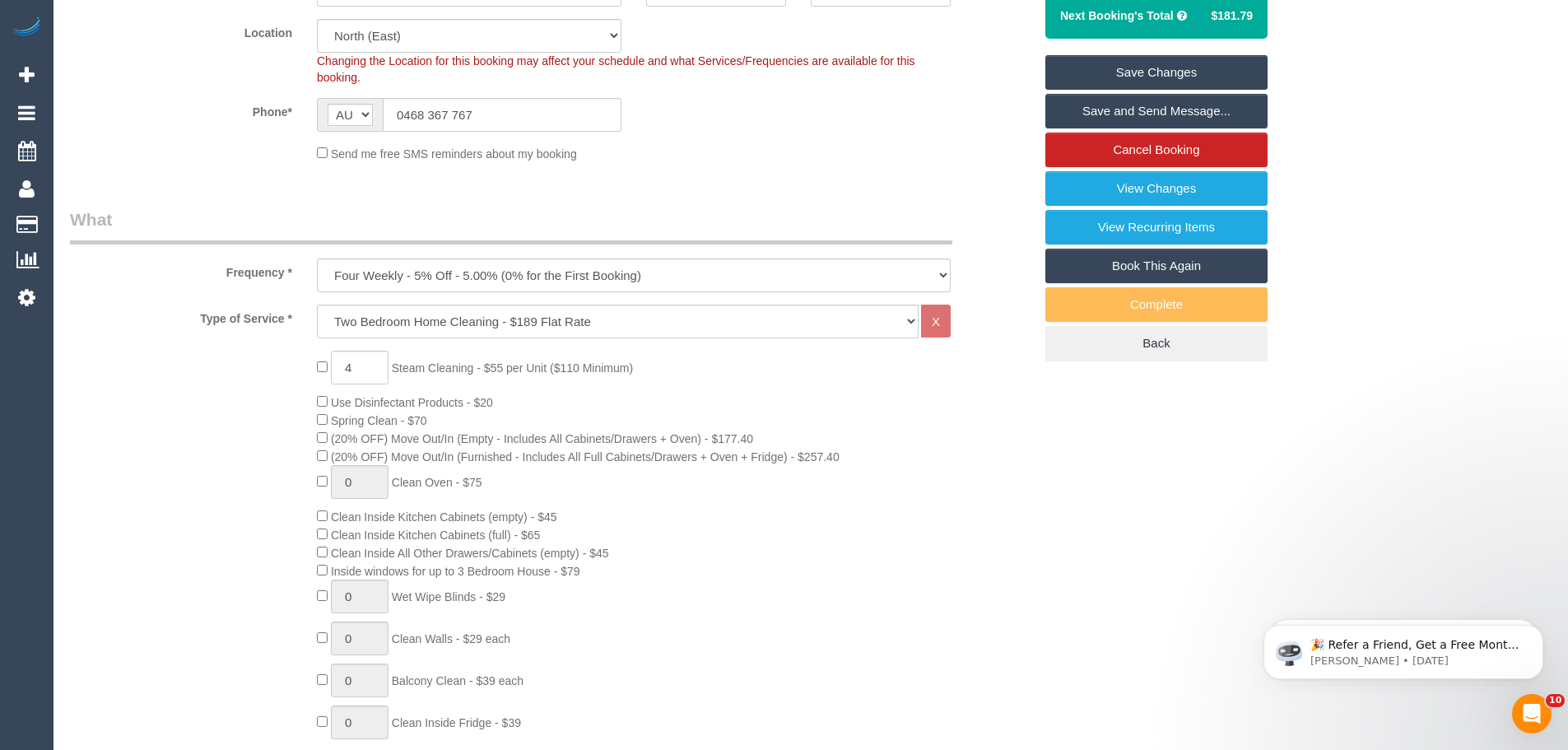
scroll to position [277, 0]
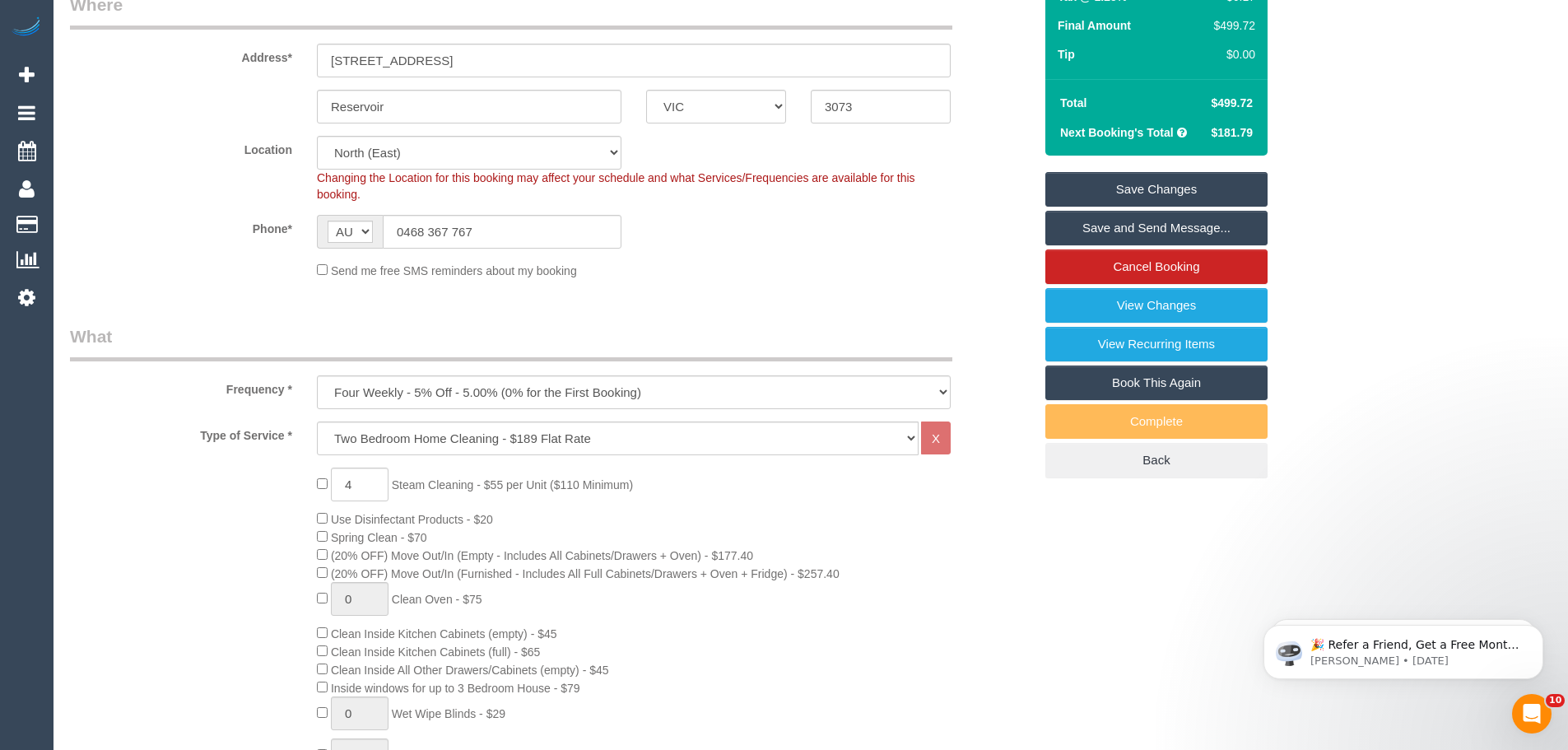
type textarea "Can i please request a strong vacuum, We got a dog who shed's and normal vacuum…"
click at [1167, 182] on link "Save Changes" at bounding box center [1156, 189] width 222 height 34
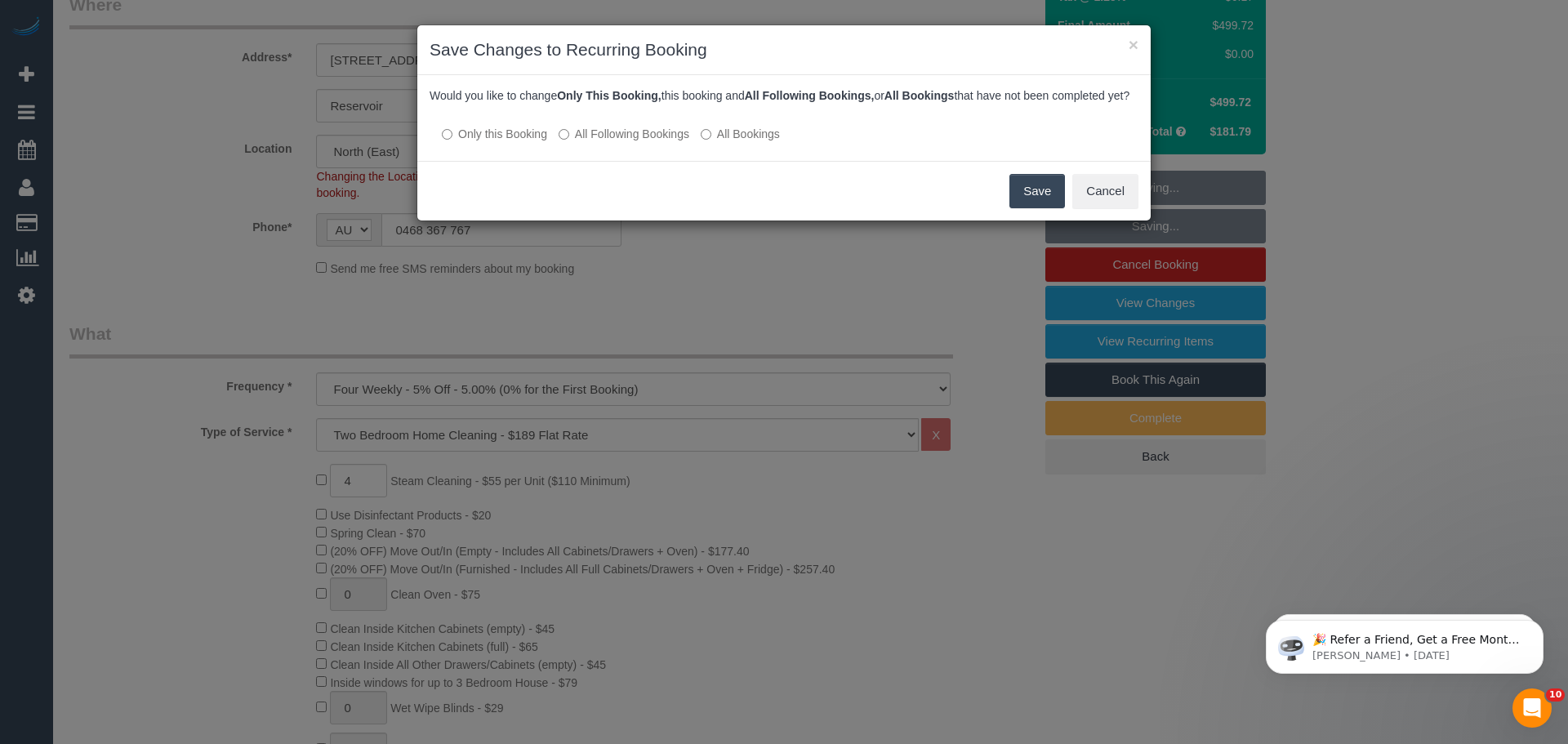
click at [1038, 208] on button "Save" at bounding box center [1037, 191] width 56 height 34
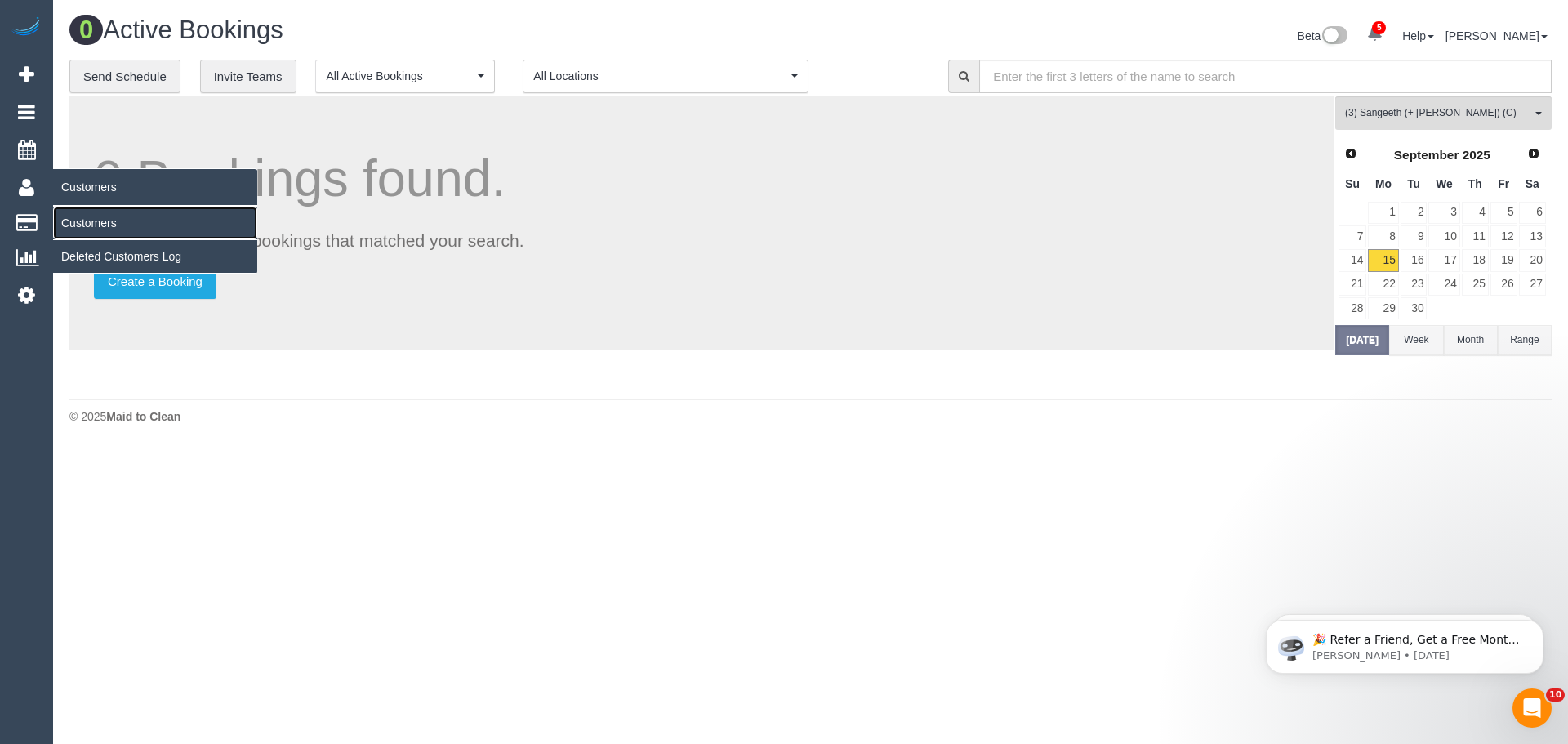
click at [71, 216] on link "Customers" at bounding box center [155, 222] width 204 height 32
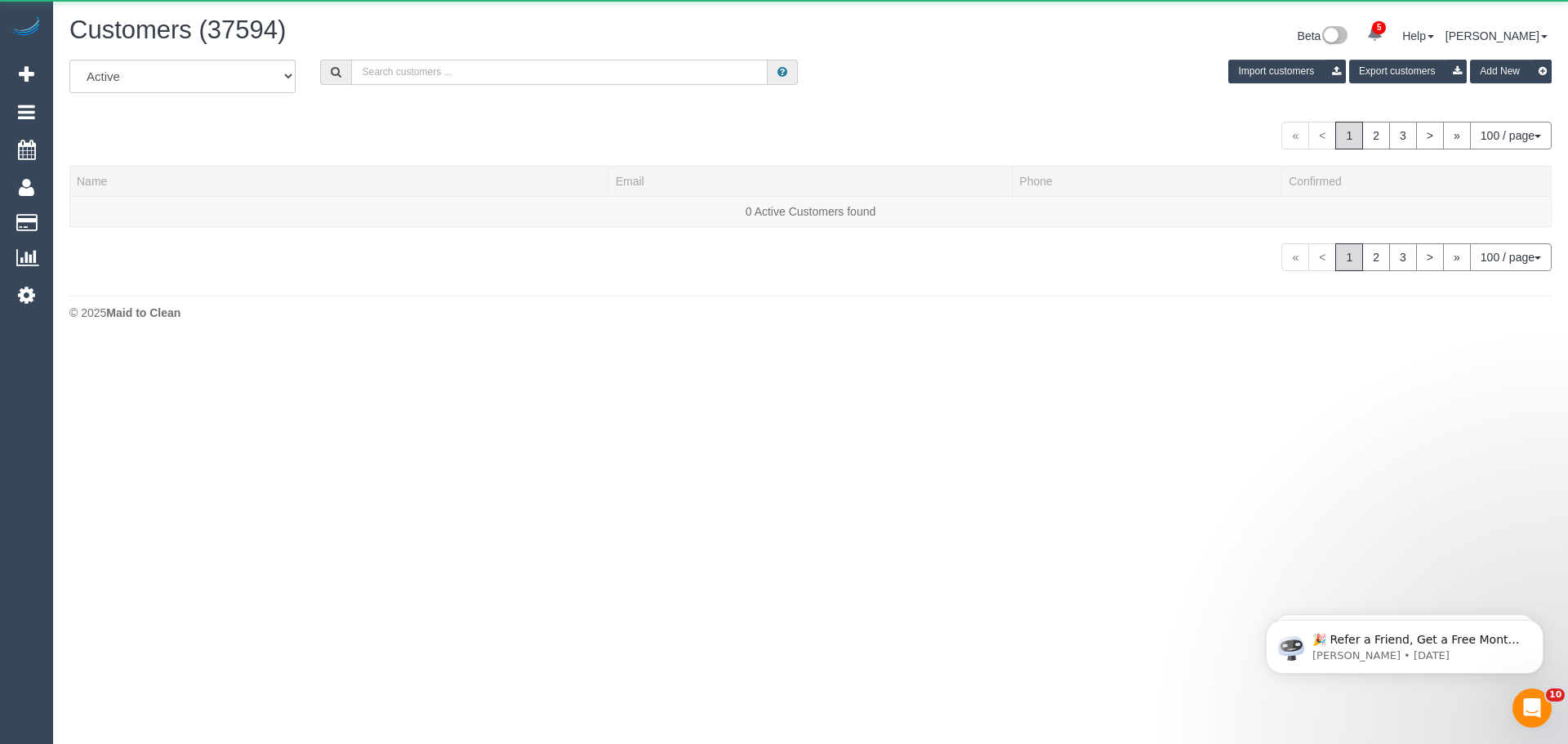
click at [439, 72] on input "text" at bounding box center [560, 71] width 417 height 25
paste input "Marysia Fitzpatrick"
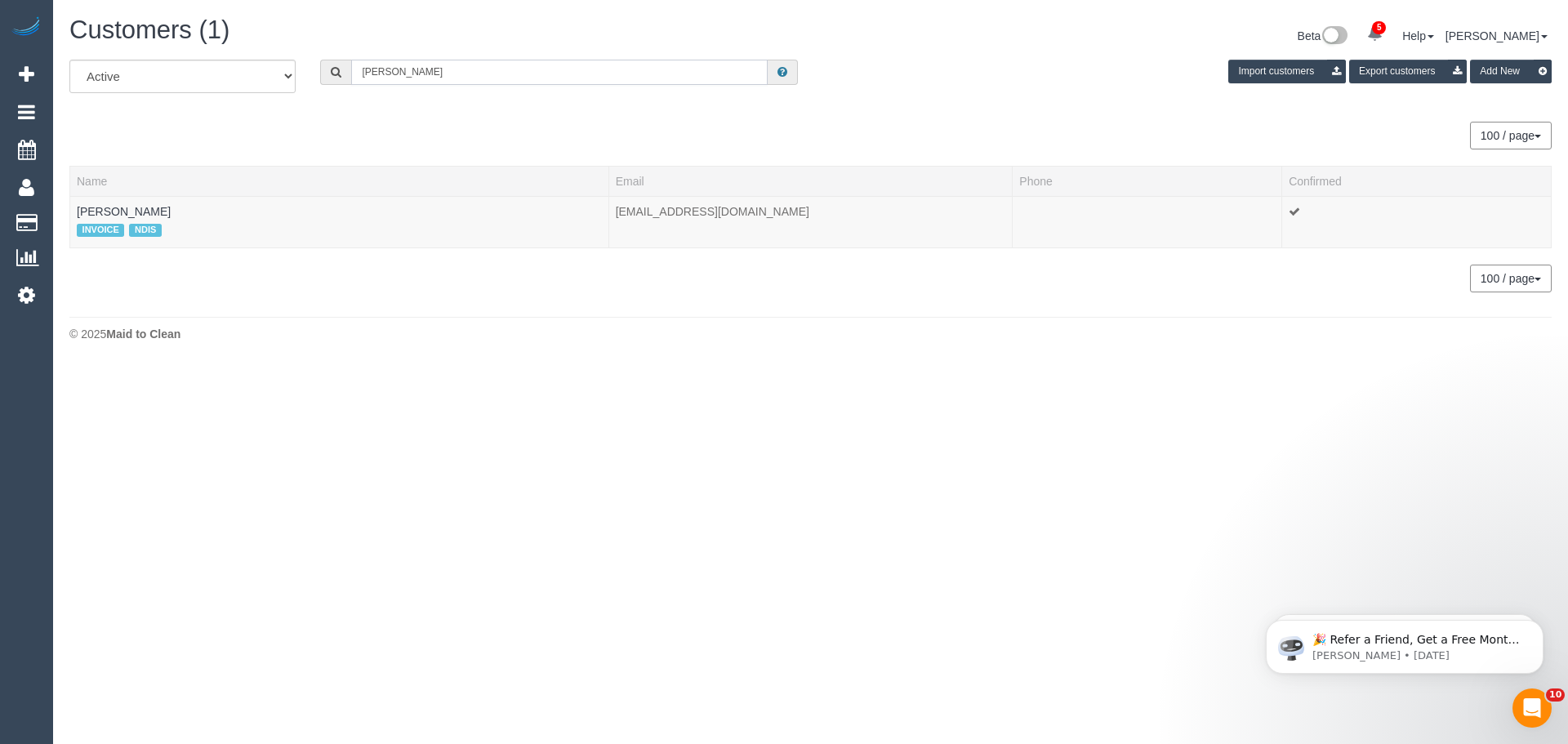
type input "Marysia Fitzpatrick"
click at [152, 210] on link "Marysia Fitzpatrick" at bounding box center [124, 211] width 94 height 13
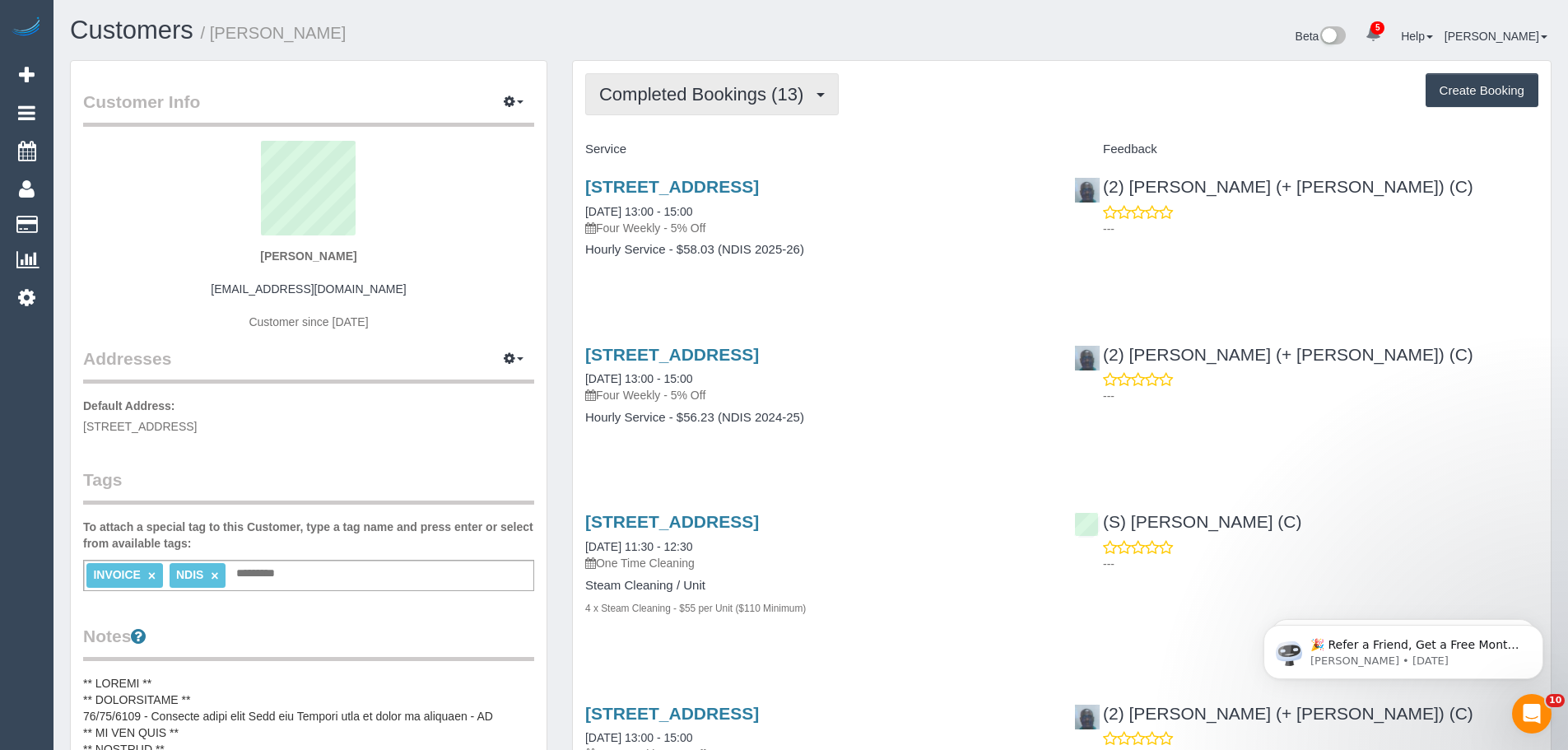
click at [688, 99] on span "Completed Bookings (13)" at bounding box center [705, 94] width 213 height 20
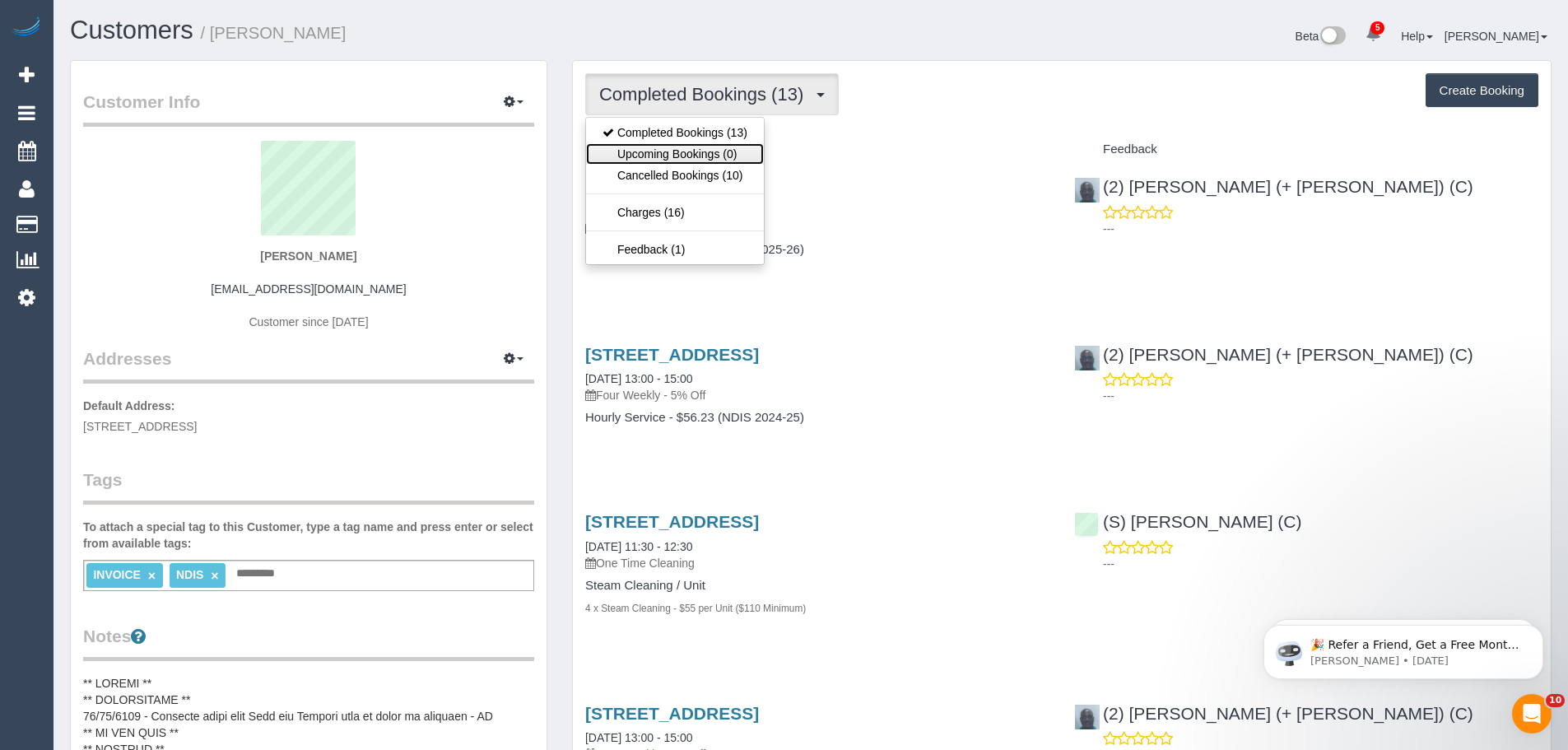
click at [665, 148] on link "Upcoming Bookings (0)" at bounding box center [675, 154] width 177 height 21
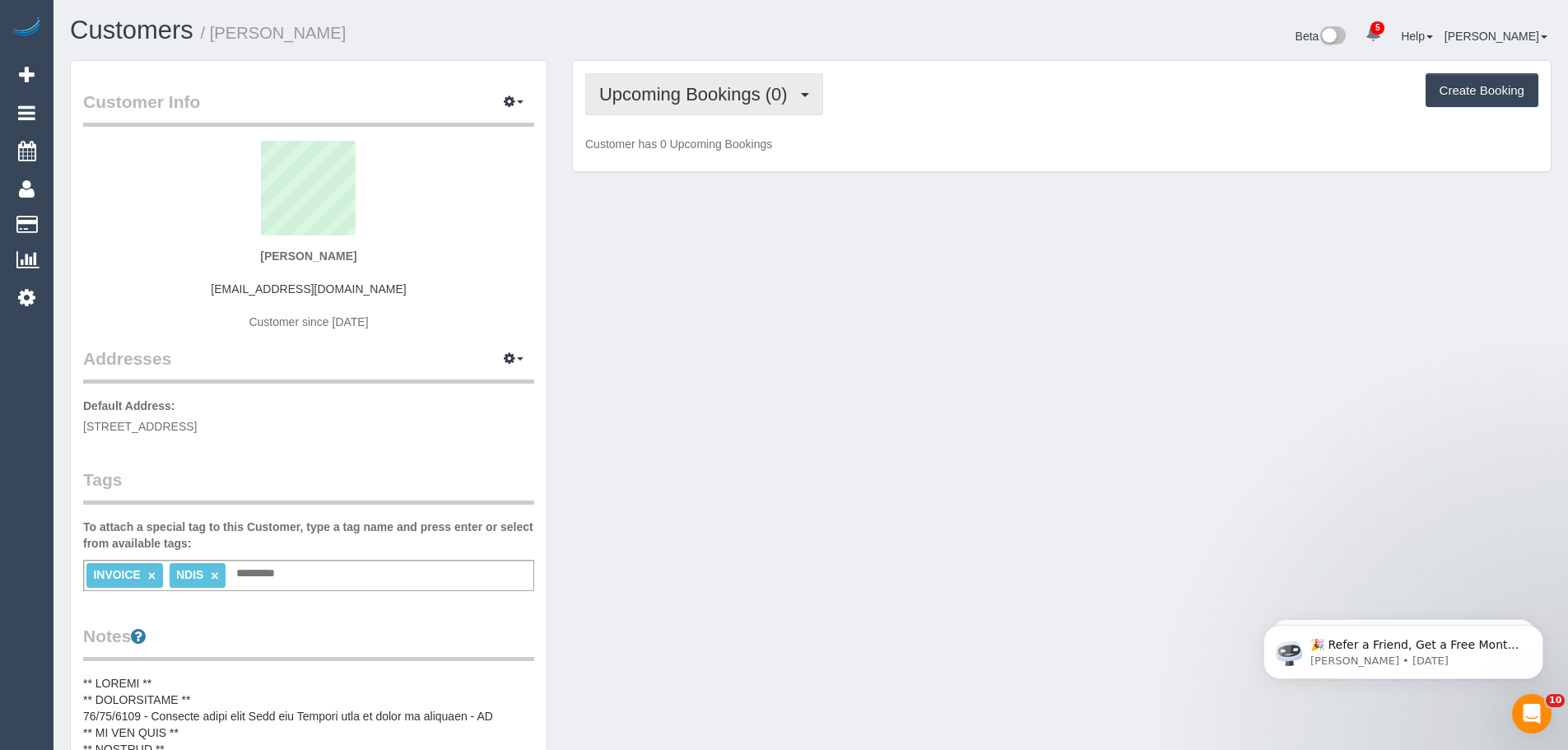
click at [672, 98] on span "Upcoming Bookings (0)" at bounding box center [697, 94] width 197 height 20
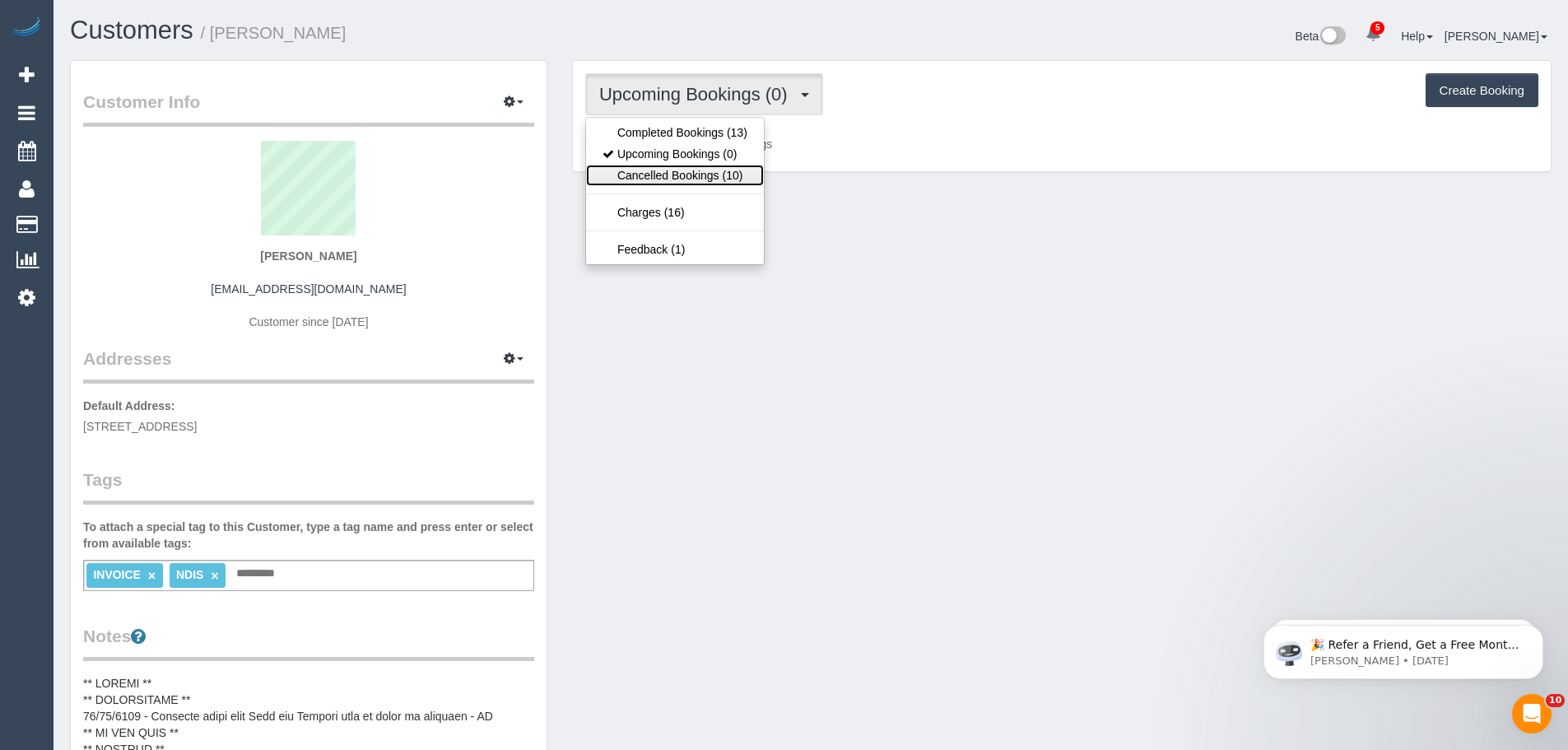
click at [657, 165] on link "Cancelled Bookings (10)" at bounding box center [675, 175] width 177 height 21
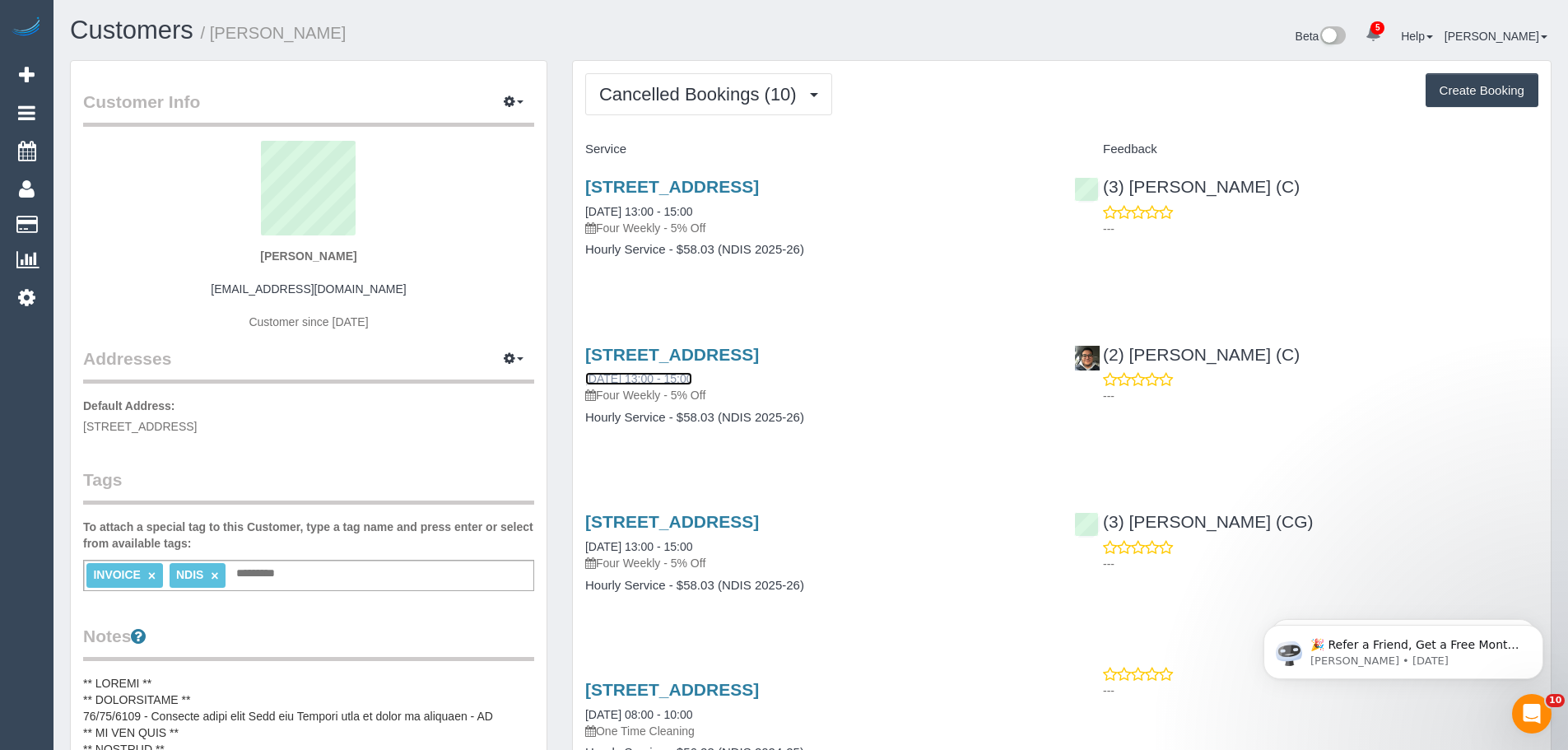
click at [639, 375] on link "16/09/2025 13:00 - 15:00" at bounding box center [639, 379] width 107 height 13
click at [743, 73] on button "Cancelled Bookings (10)" at bounding box center [708, 94] width 247 height 42
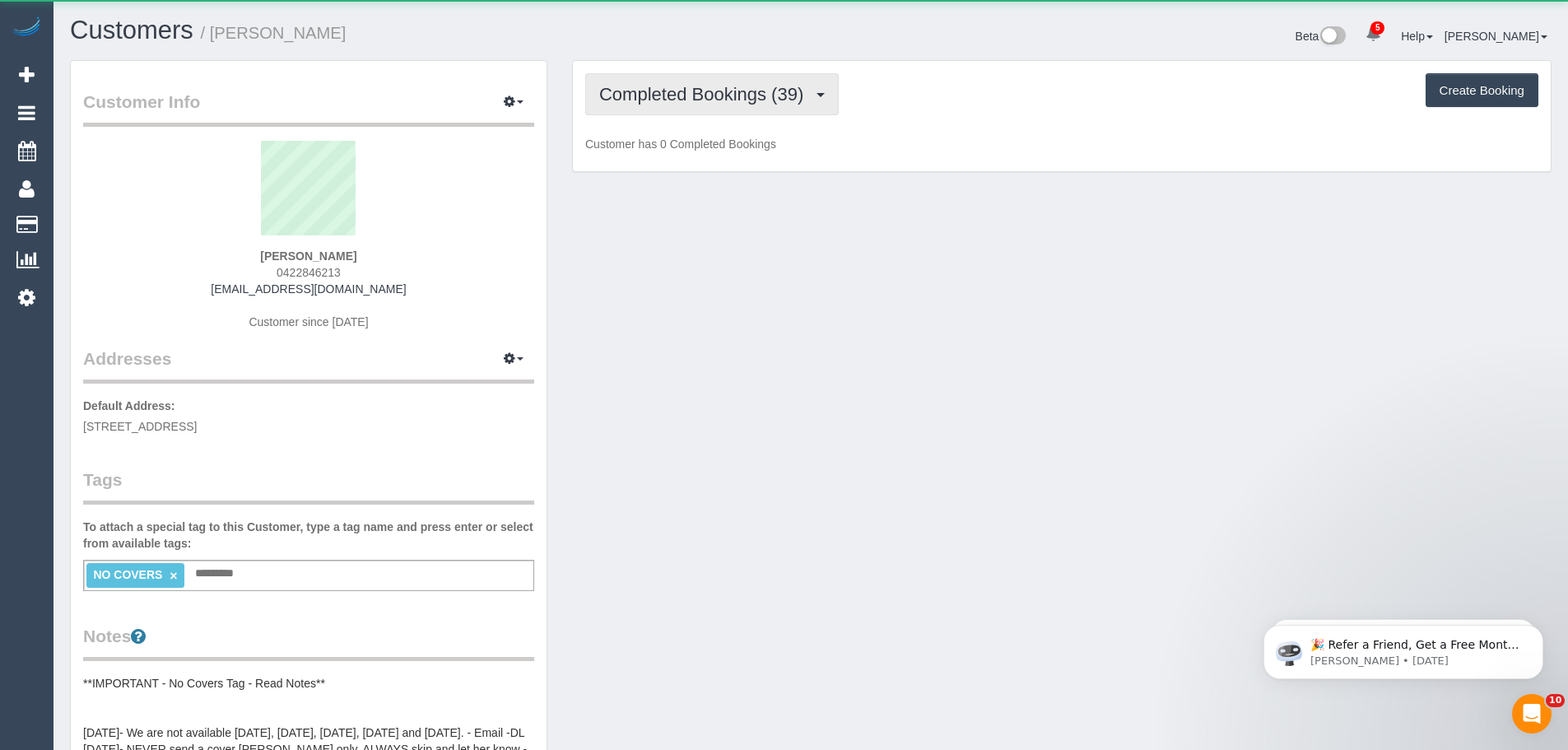
click at [691, 99] on span "Completed Bookings (39)" at bounding box center [705, 94] width 213 height 20
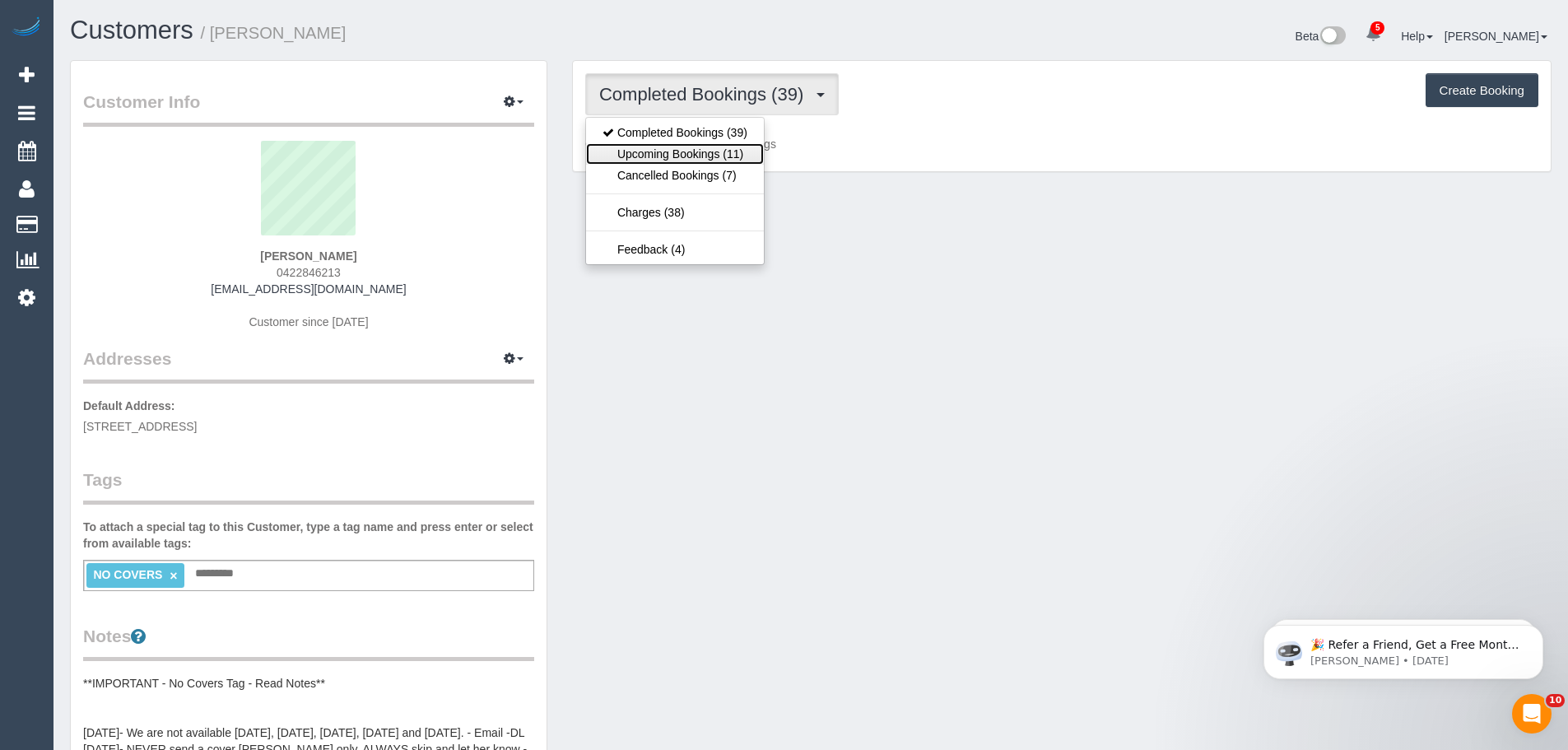
click at [709, 155] on link "Upcoming Bookings (11)" at bounding box center [675, 154] width 177 height 21
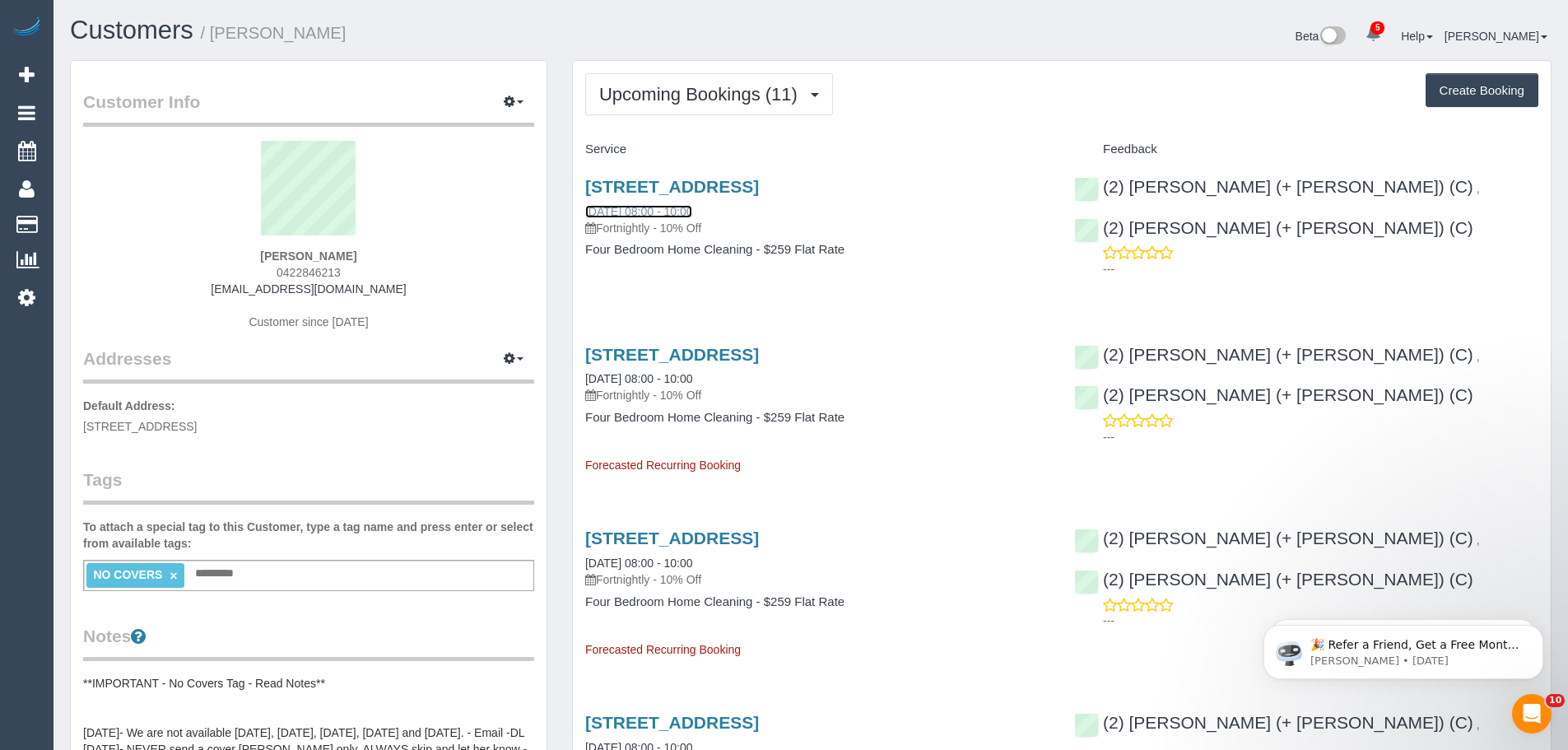
click at [653, 205] on link "17/09/2025 08:00 - 10:00" at bounding box center [639, 211] width 107 height 13
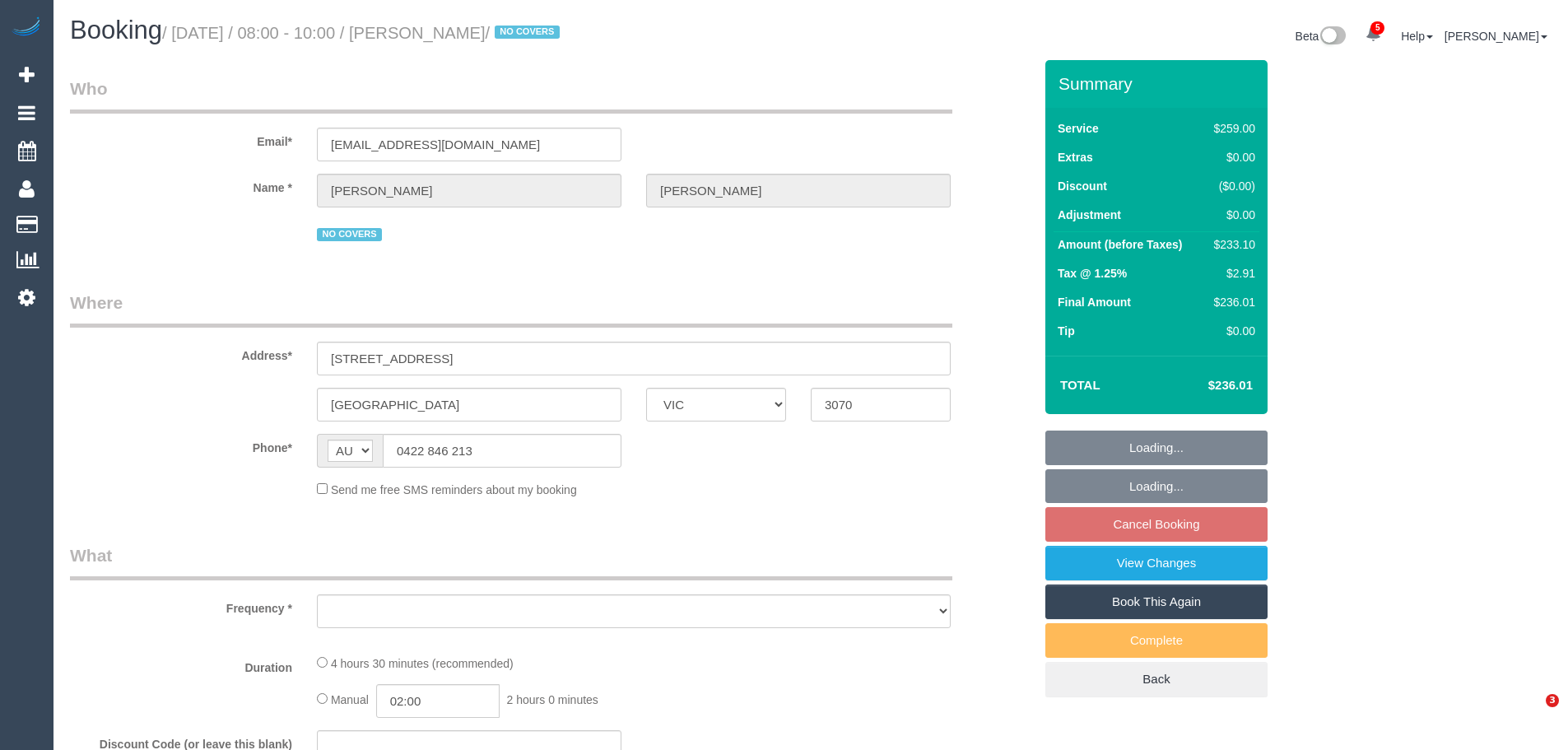
select select "VIC"
select select "string:stripe-pm_1OlK2H2GScqysDRVfOEa2nbp"
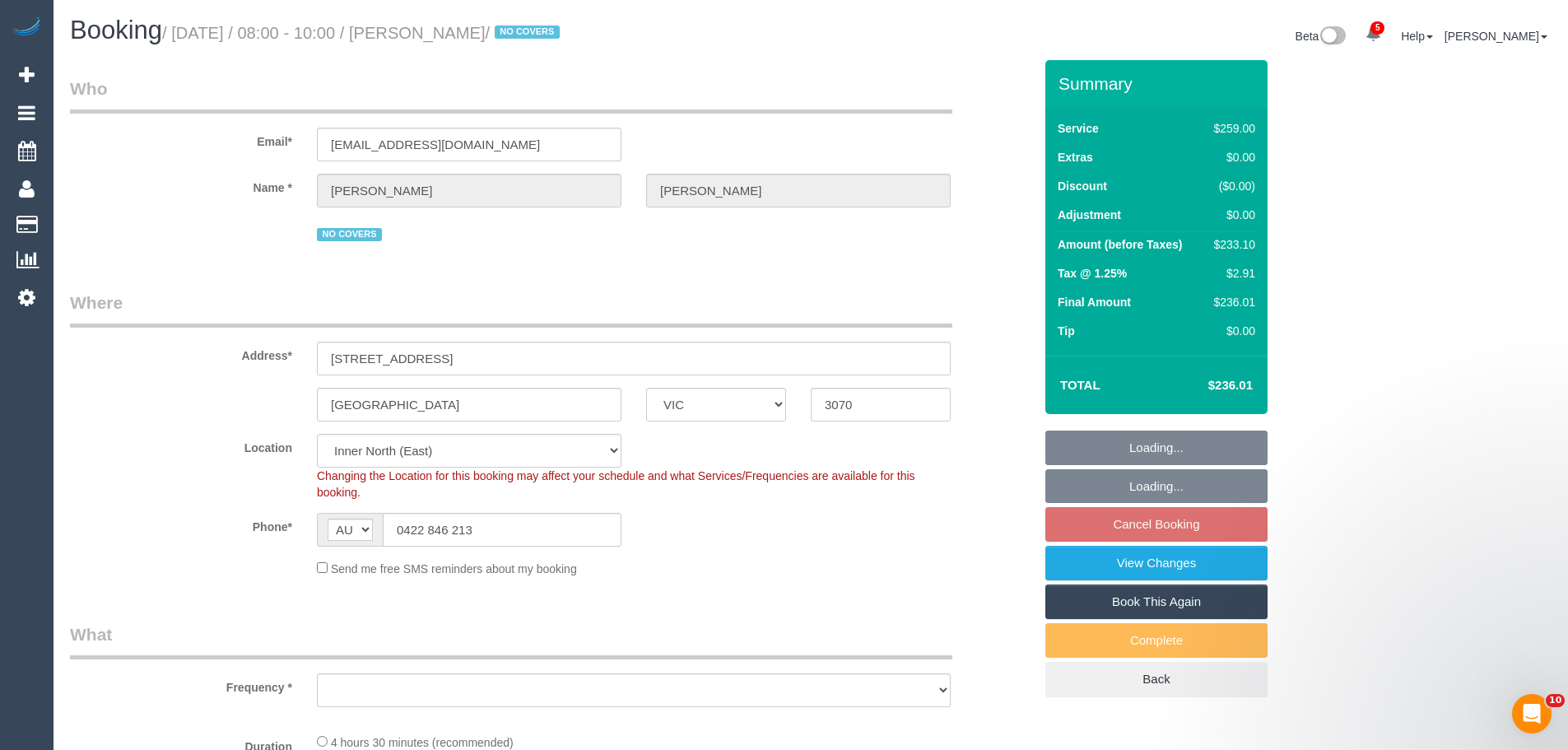
select select "number:28"
select select "number:15"
select select "number:19"
select select "number:22"
select select "number:35"
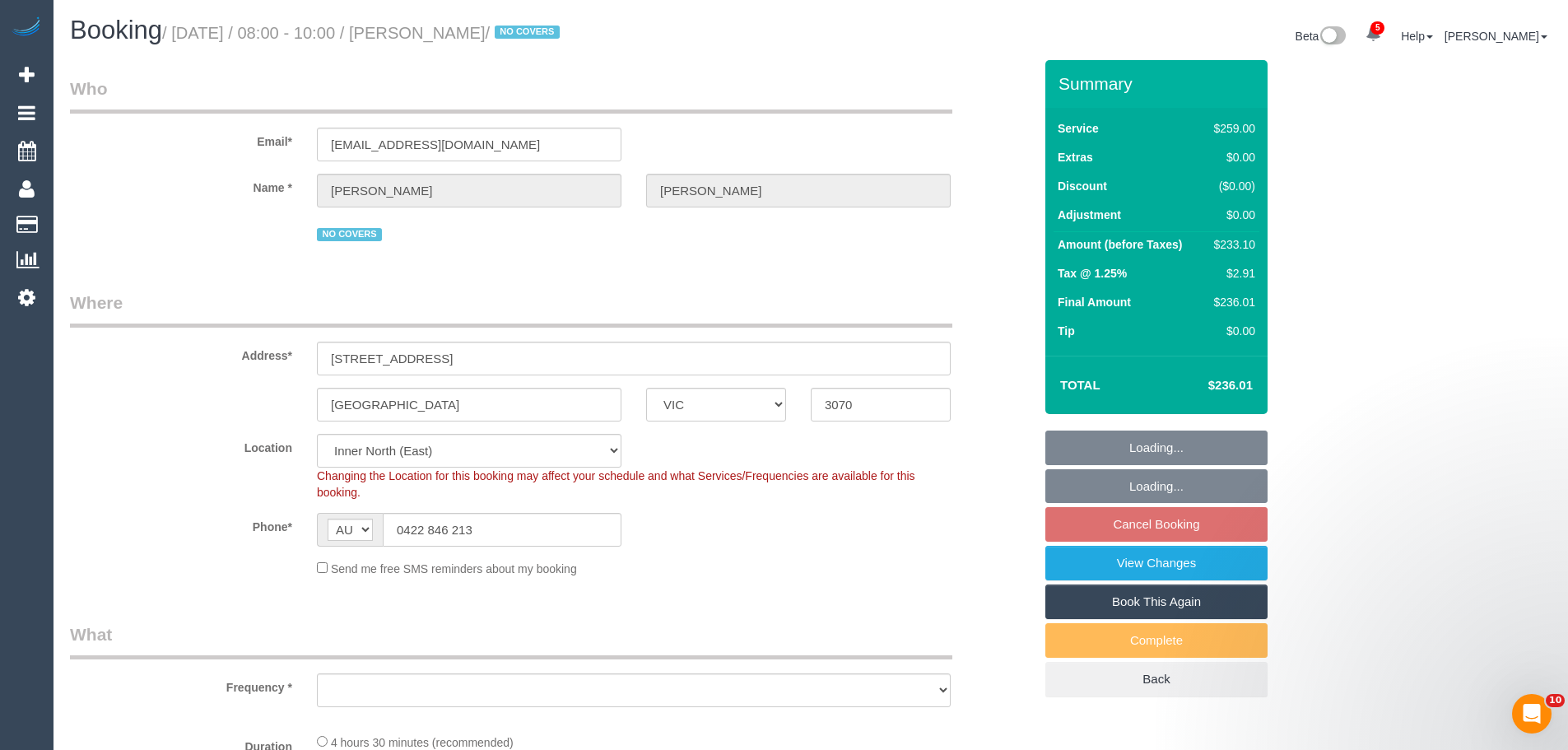
select select "number:13"
select select "object:1689"
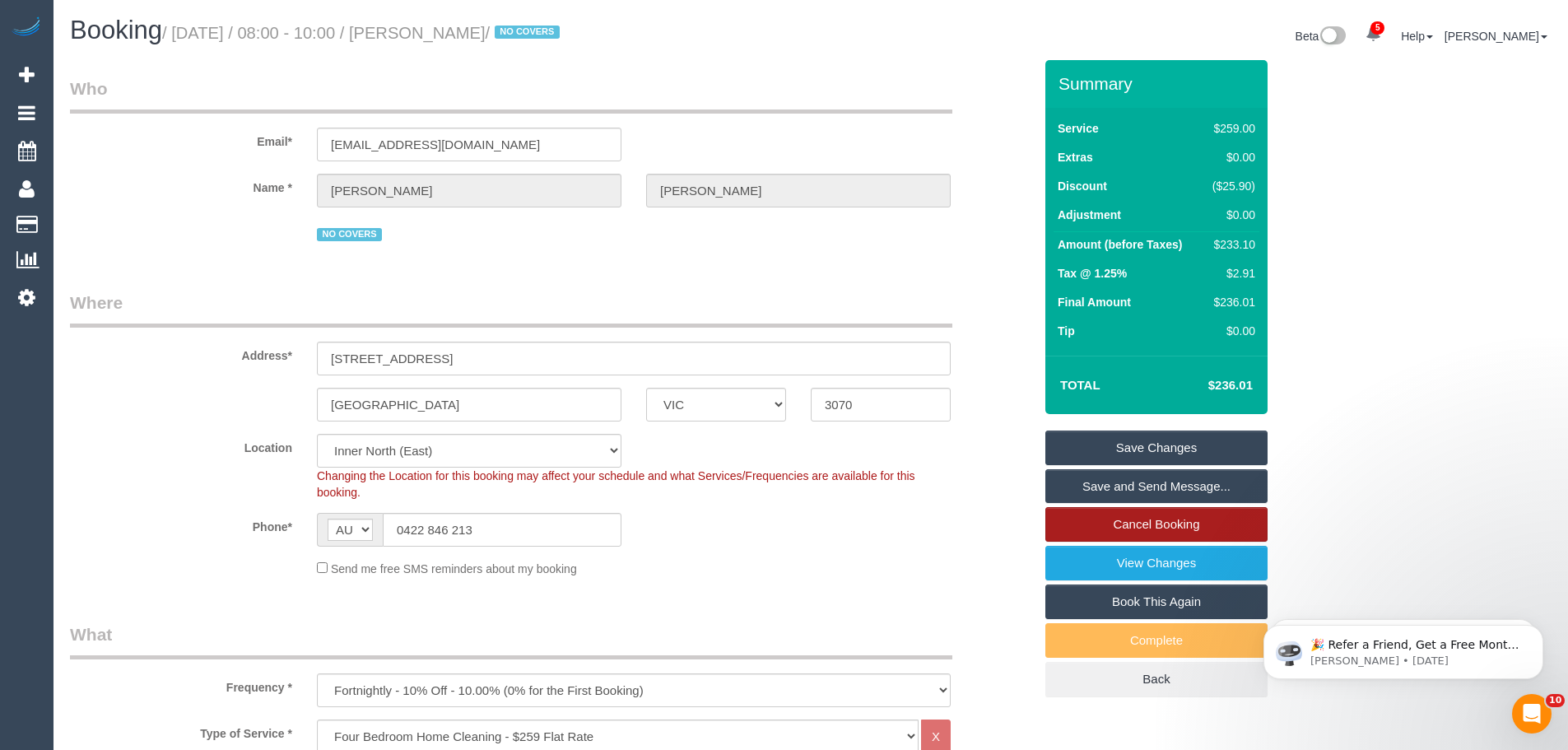
click at [1150, 520] on link "Cancel Booking" at bounding box center [1156, 523] width 222 height 34
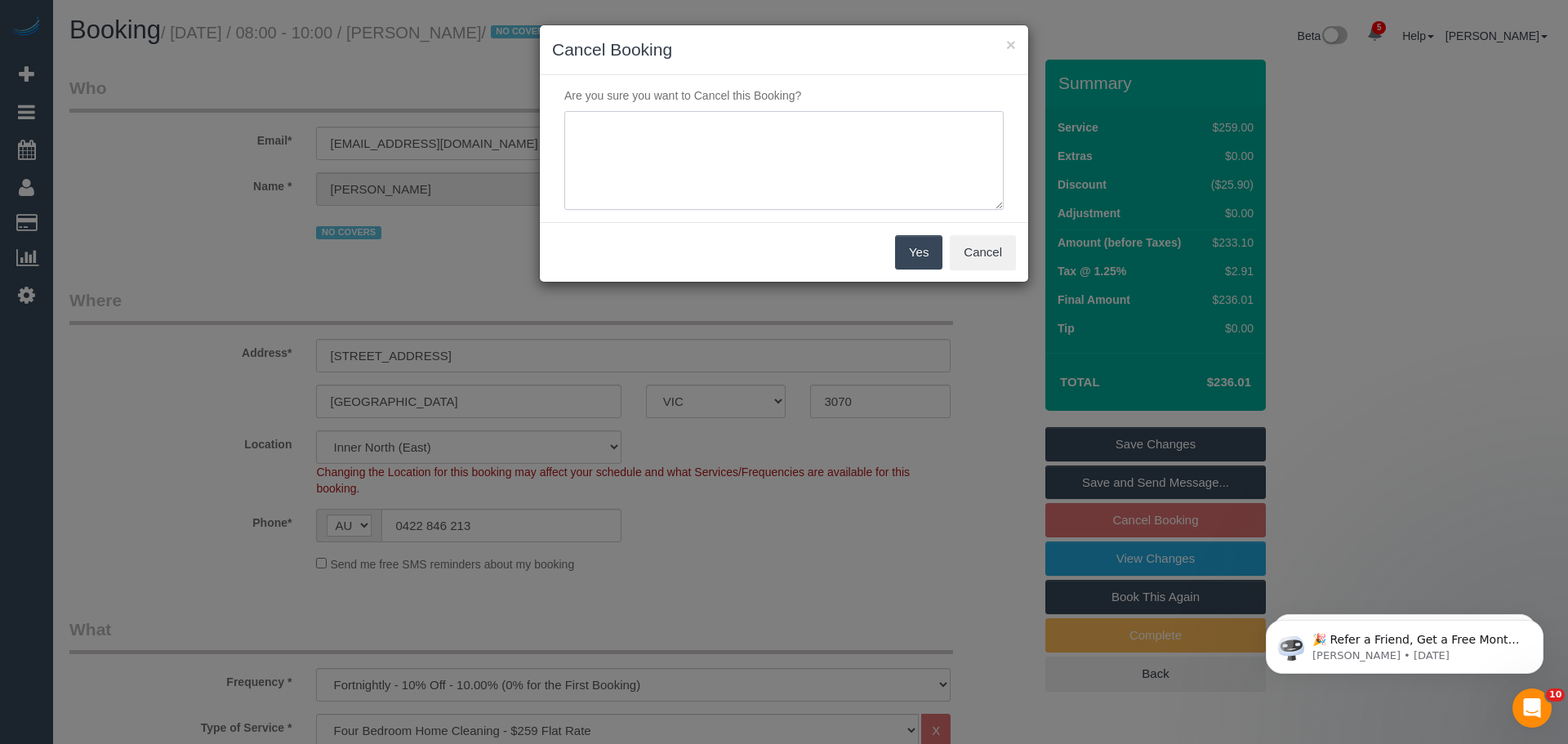
click at [808, 152] on textarea at bounding box center [784, 160] width 439 height 99
click at [862, 41] on h3 "Cancel Booking" at bounding box center [784, 50] width 464 height 24
click at [770, 144] on textarea at bounding box center [784, 160] width 439 height 99
type textarea "Customer called to cancel one off - CE"
click at [912, 254] on button "Yes" at bounding box center [919, 252] width 47 height 34
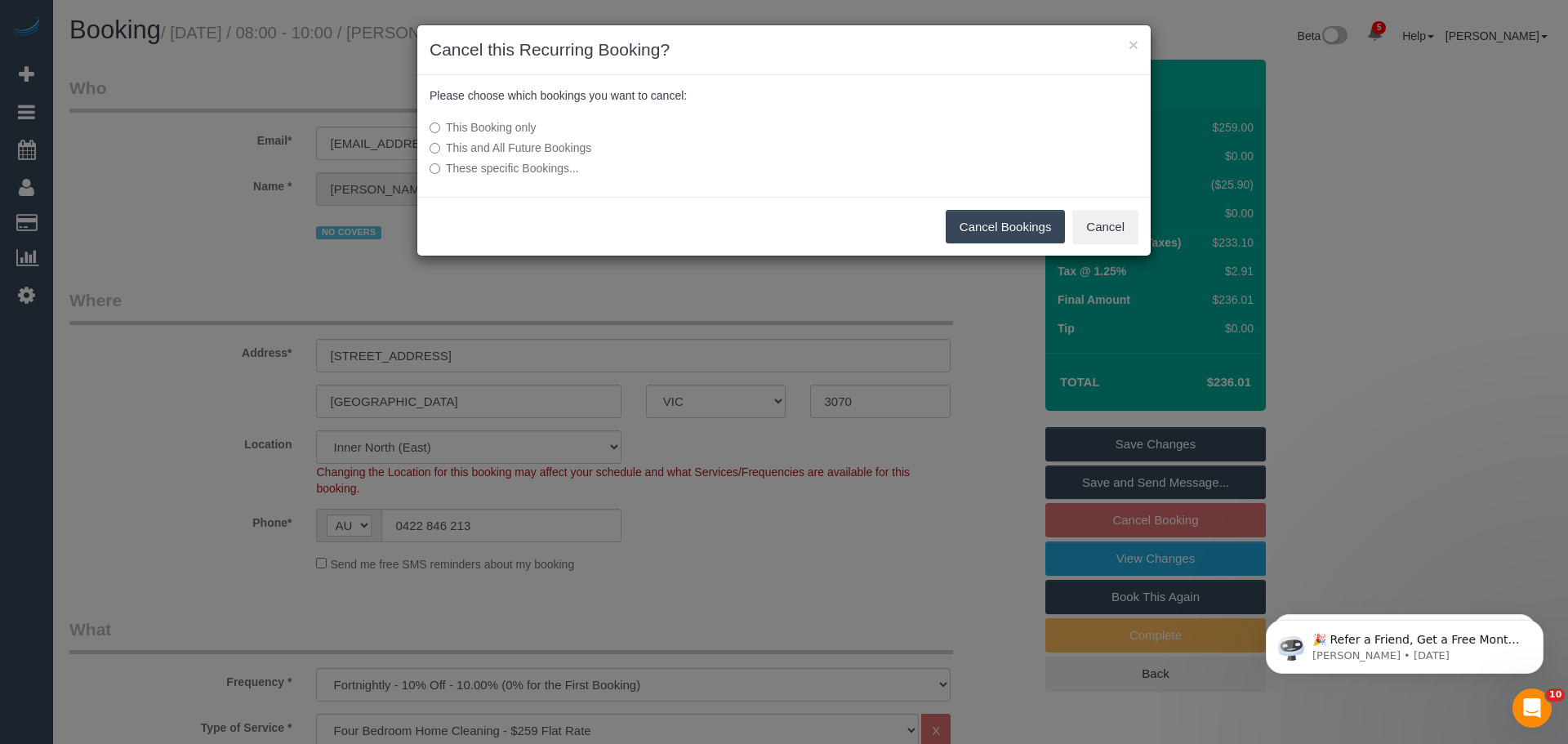
click at [969, 226] on button "Cancel Bookings" at bounding box center [1006, 227] width 120 height 34
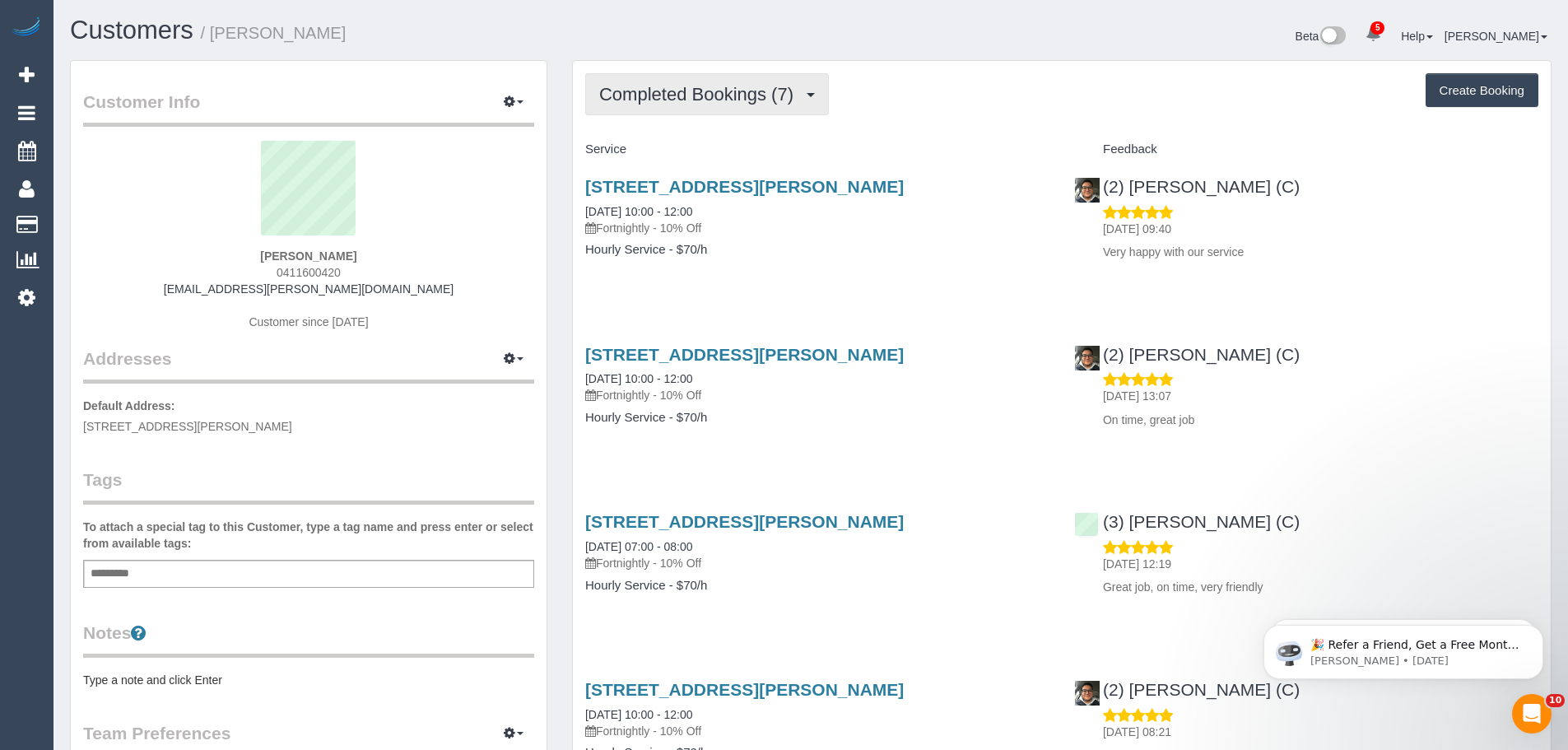
click at [696, 97] on span "Completed Bookings (7)" at bounding box center [700, 94] width 203 height 20
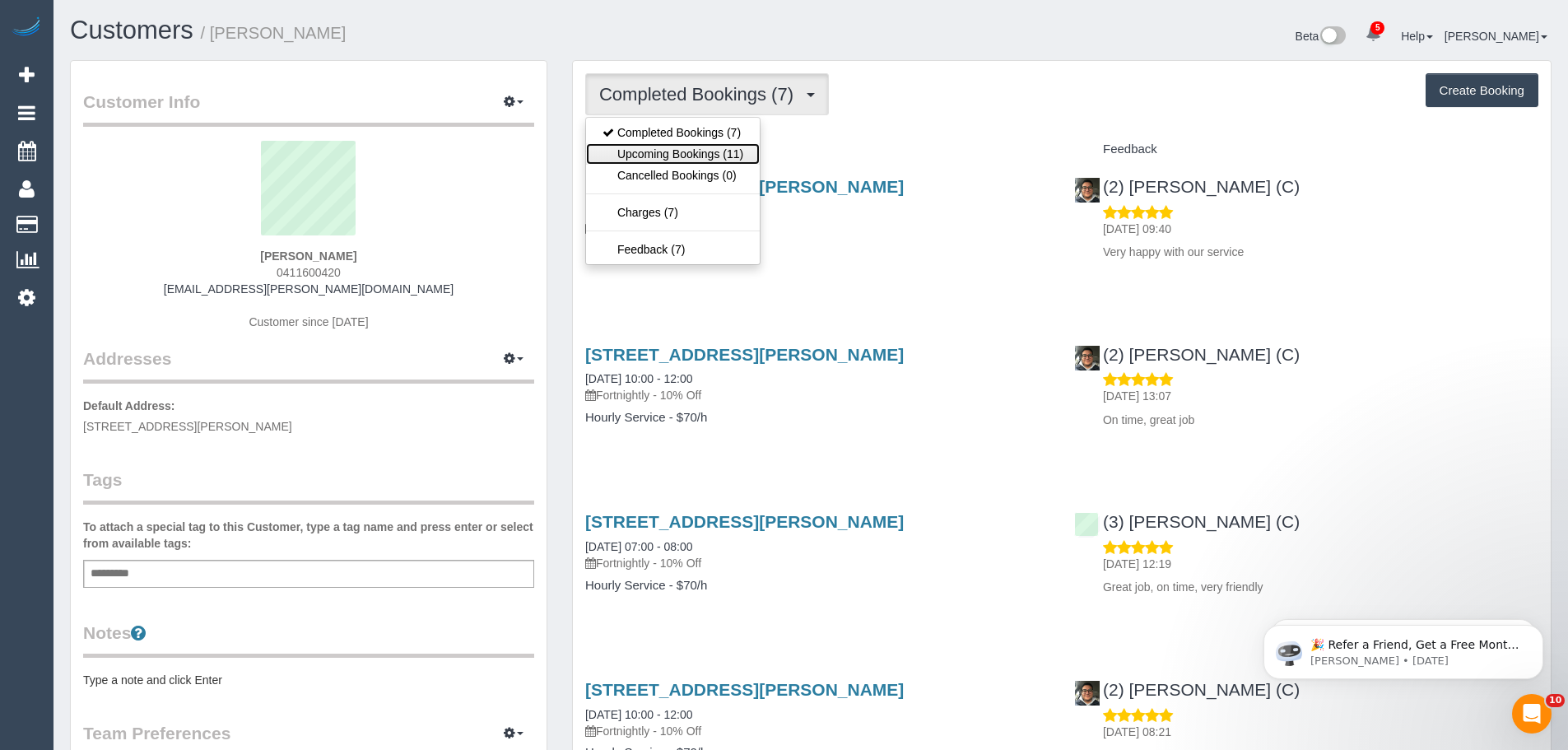
click at [633, 157] on link "Upcoming Bookings (11)" at bounding box center [673, 154] width 174 height 21
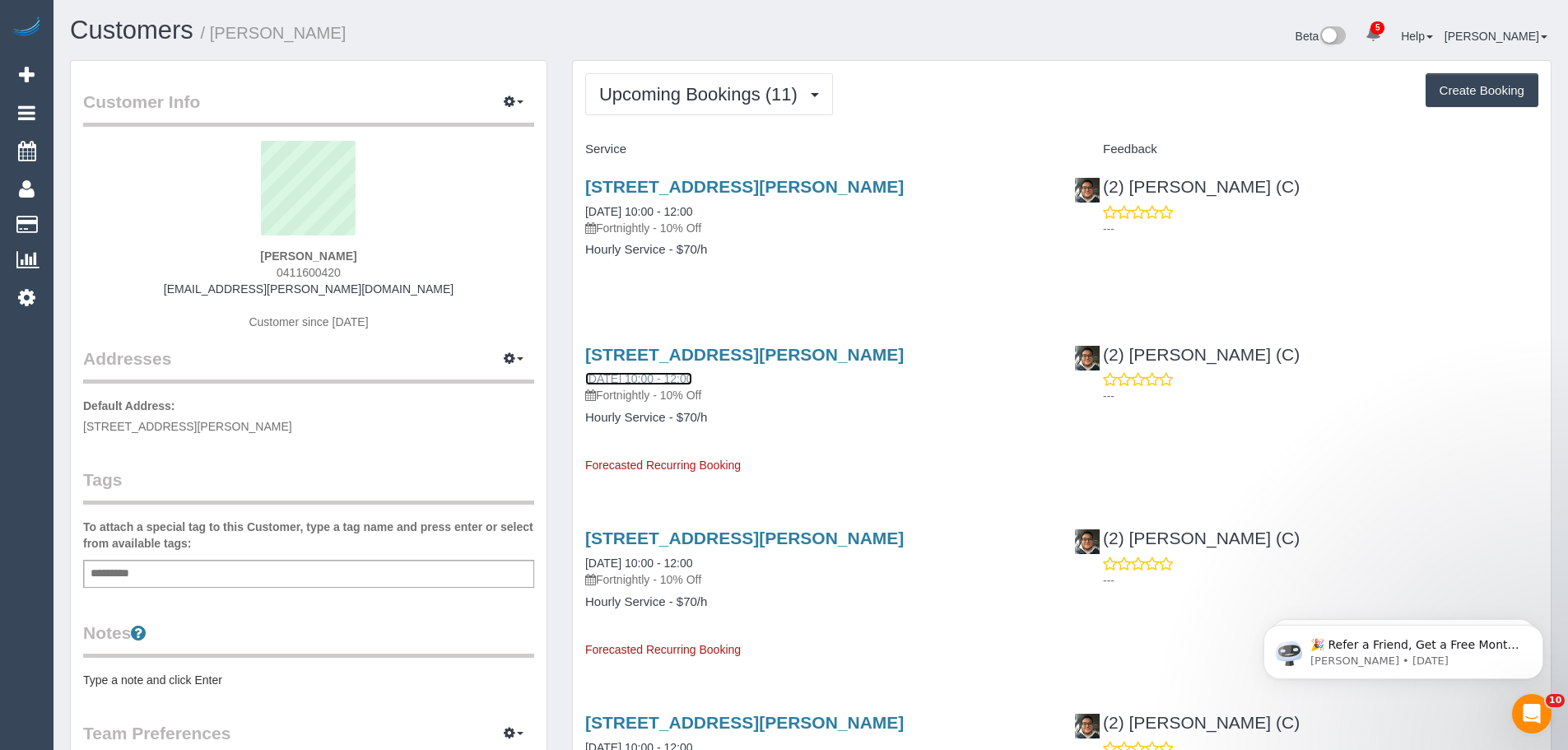
click at [683, 376] on link "07/10/2025 10:00 - 12:00" at bounding box center [639, 379] width 107 height 13
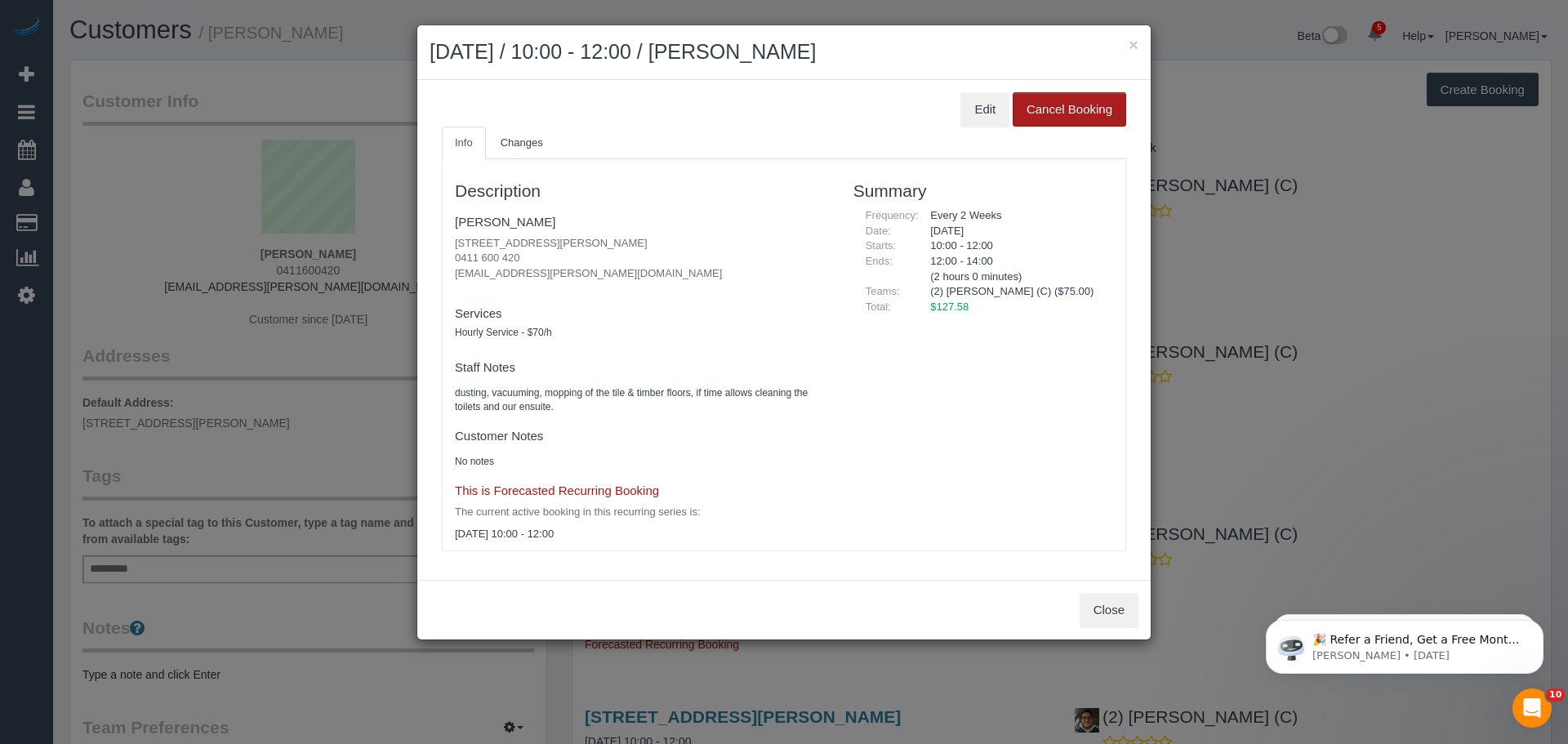
click at [1054, 112] on button "Cancel Booking" at bounding box center [1069, 109] width 113 height 34
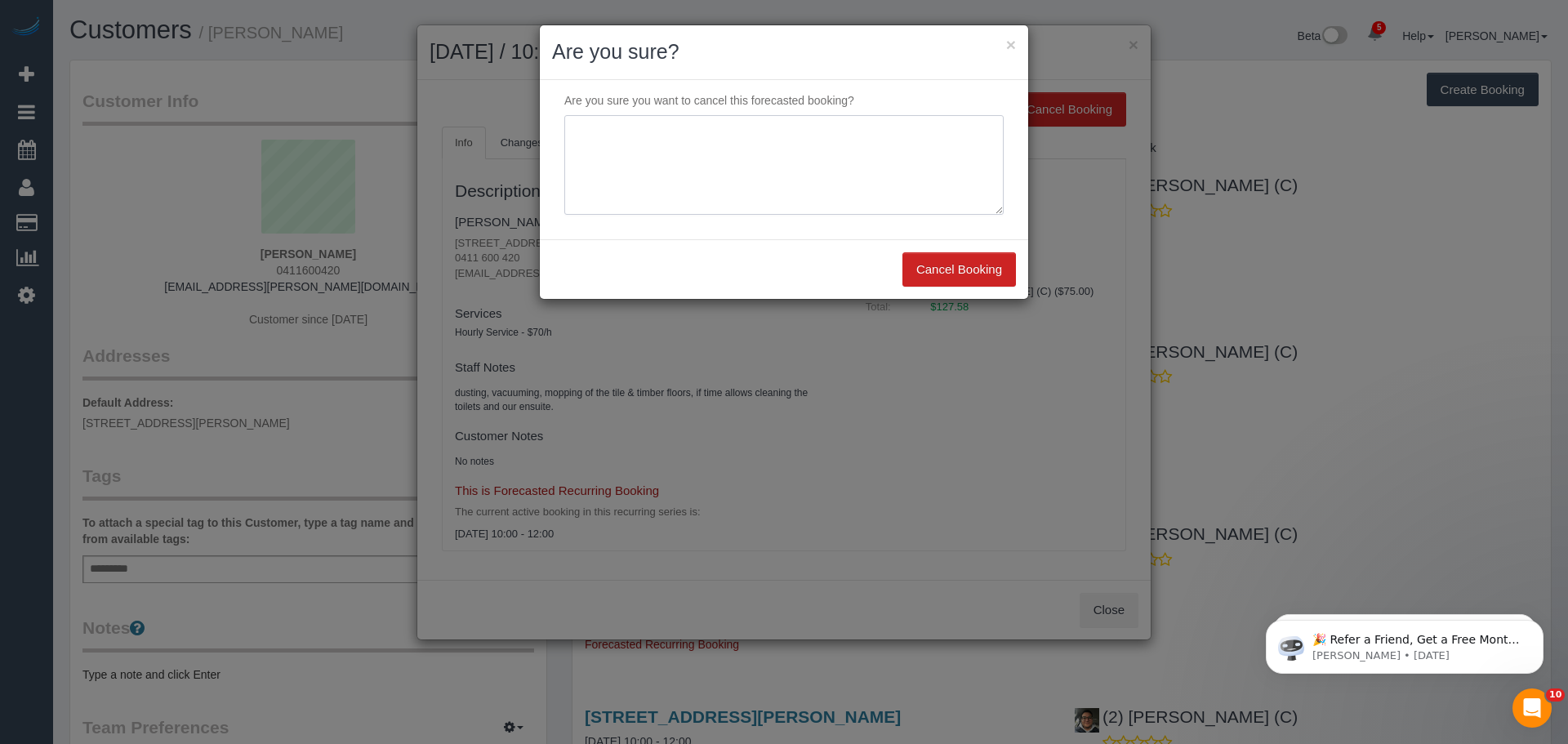
click at [639, 164] on textarea at bounding box center [784, 165] width 439 height 99
paste textarea "I am just letting you know that we will be away for two weeks in early October,…"
click at [775, 164] on textarea at bounding box center [784, 165] width 439 height 99
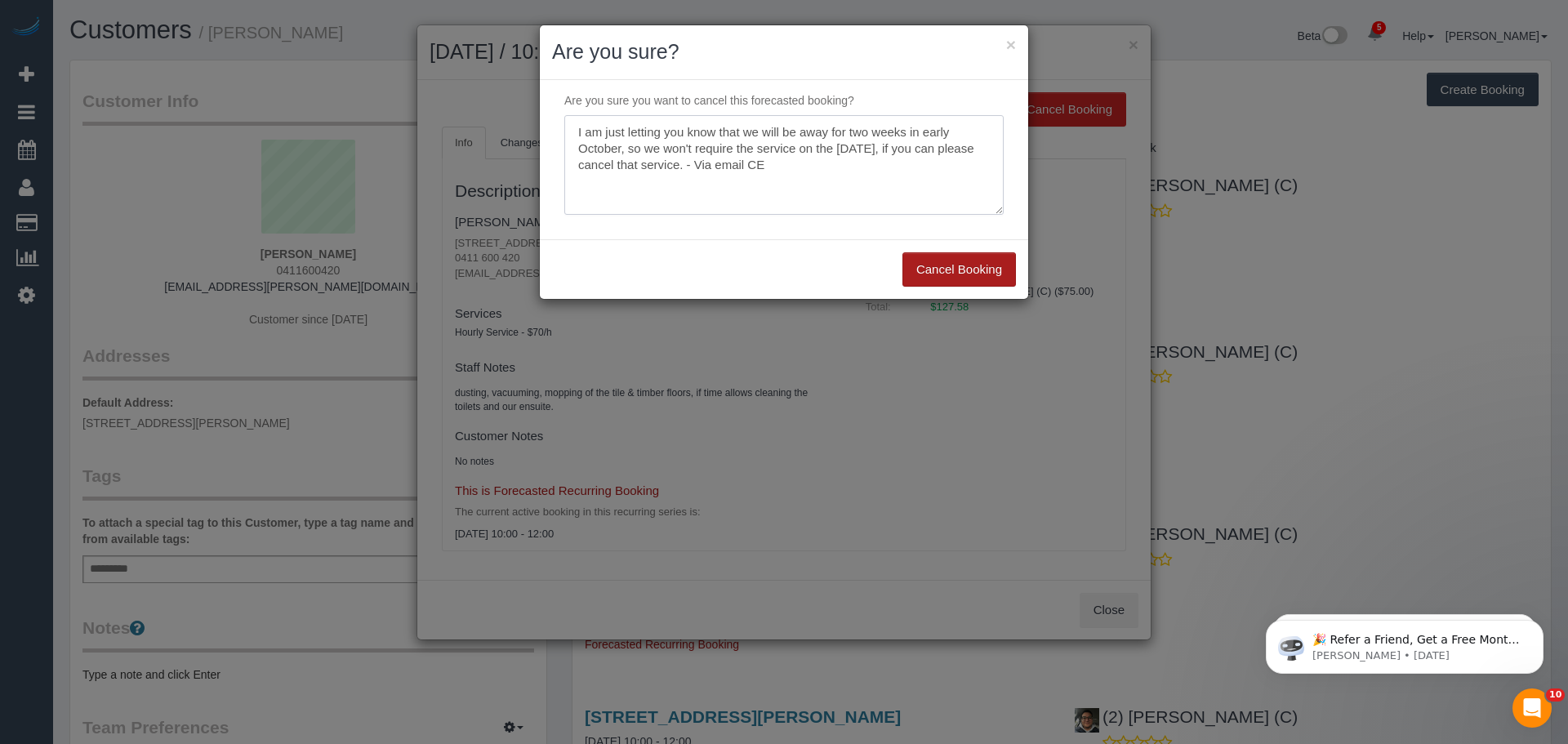
type textarea "I am just letting you know that we will be away for two weeks in early October,…"
click at [942, 271] on button "Cancel Booking" at bounding box center [960, 269] width 113 height 34
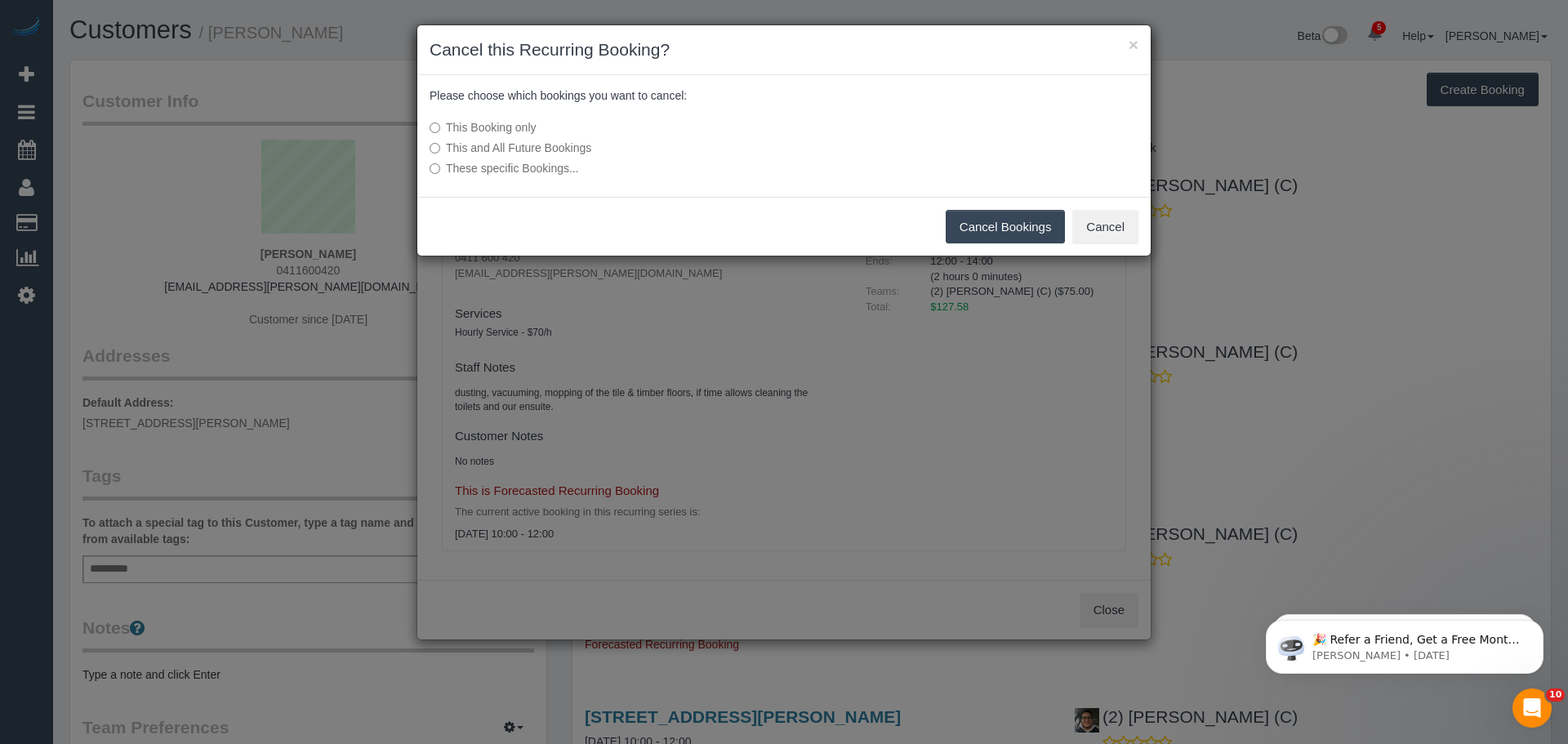
click at [976, 232] on button "Cancel Bookings" at bounding box center [1006, 227] width 120 height 34
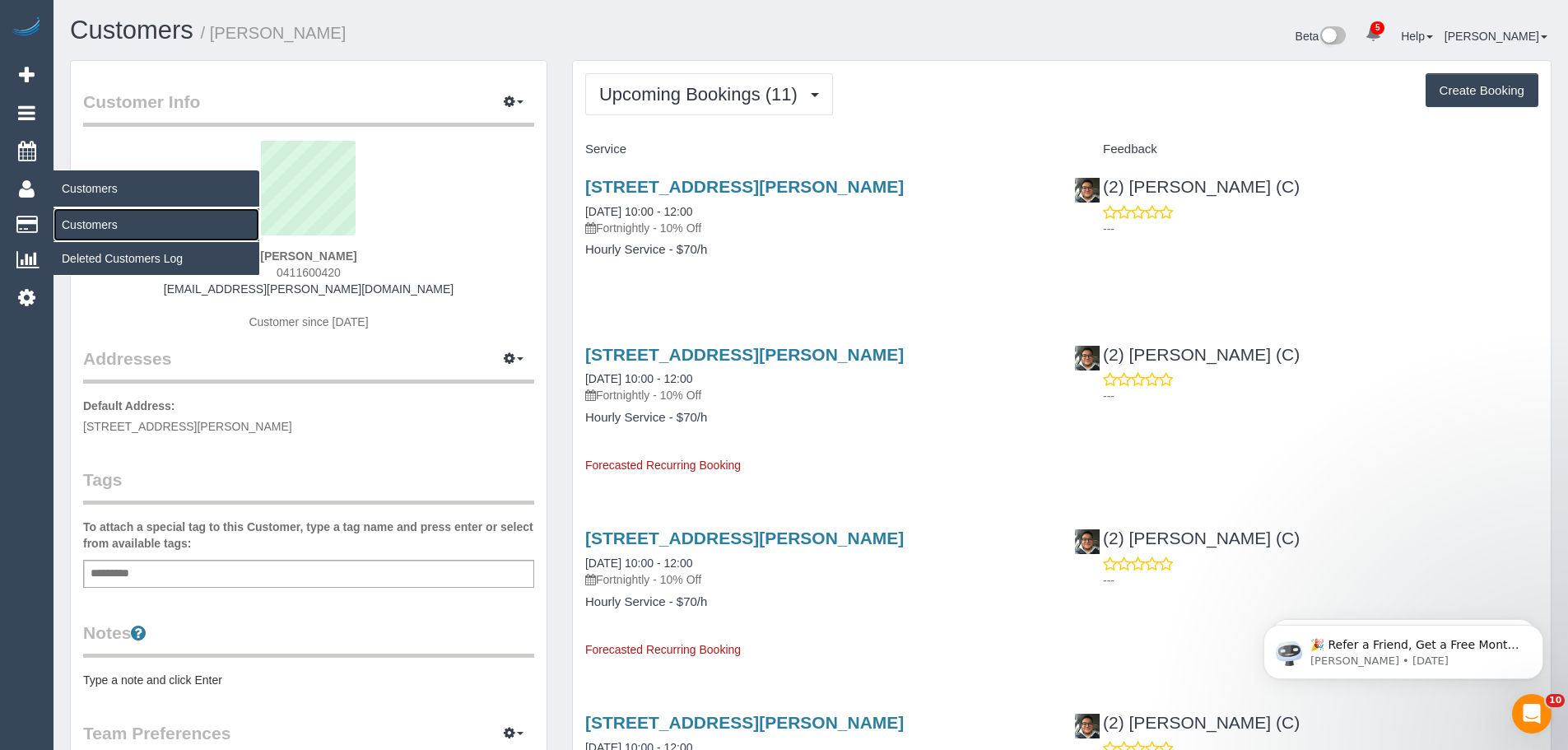
drag, startPoint x: 85, startPoint y: 221, endPoint x: 125, endPoint y: 206, distance: 42.7
click at [85, 221] on link "Customers" at bounding box center [156, 224] width 206 height 32
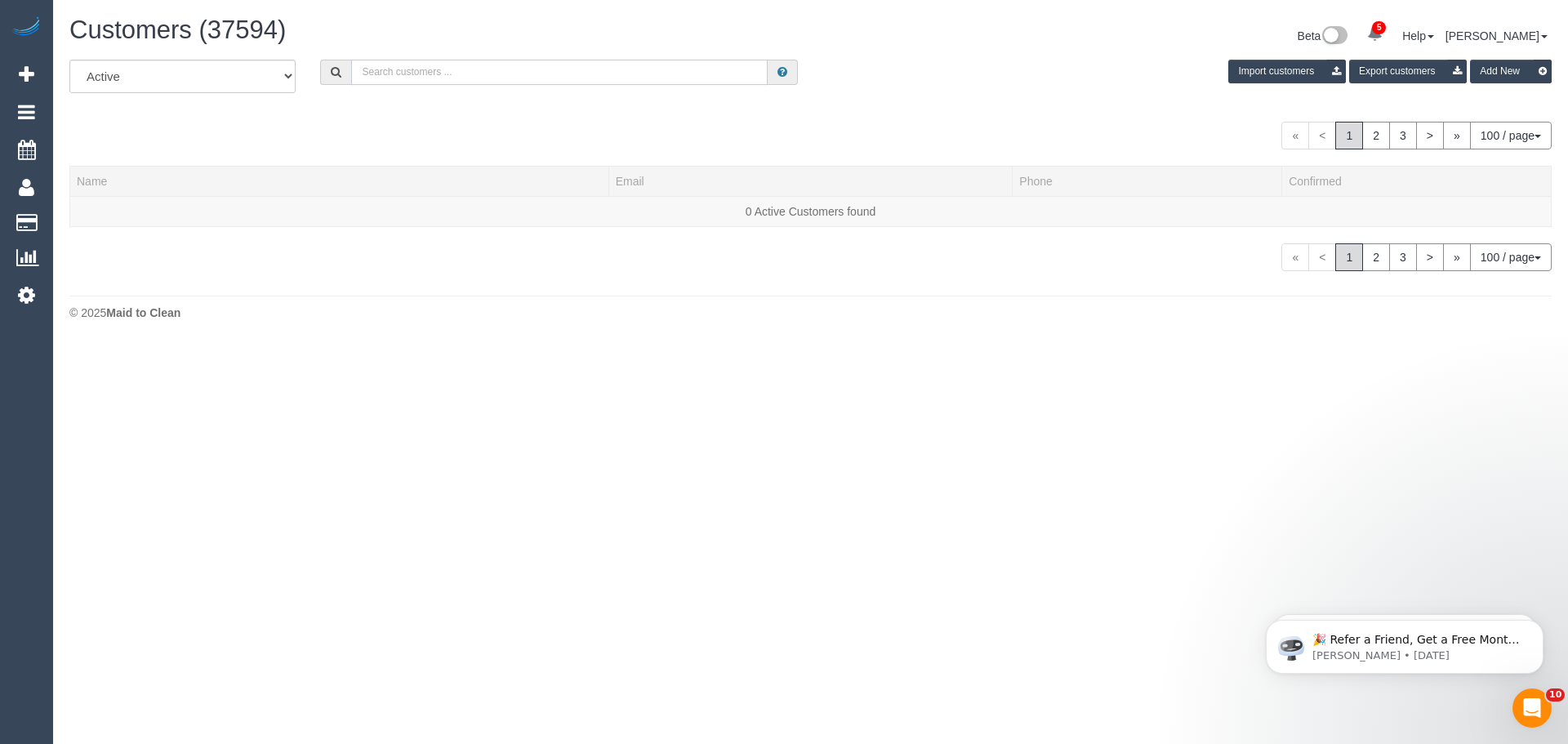
click at [536, 82] on input "text" at bounding box center [560, 71] width 417 height 25
paste input "61401653107"
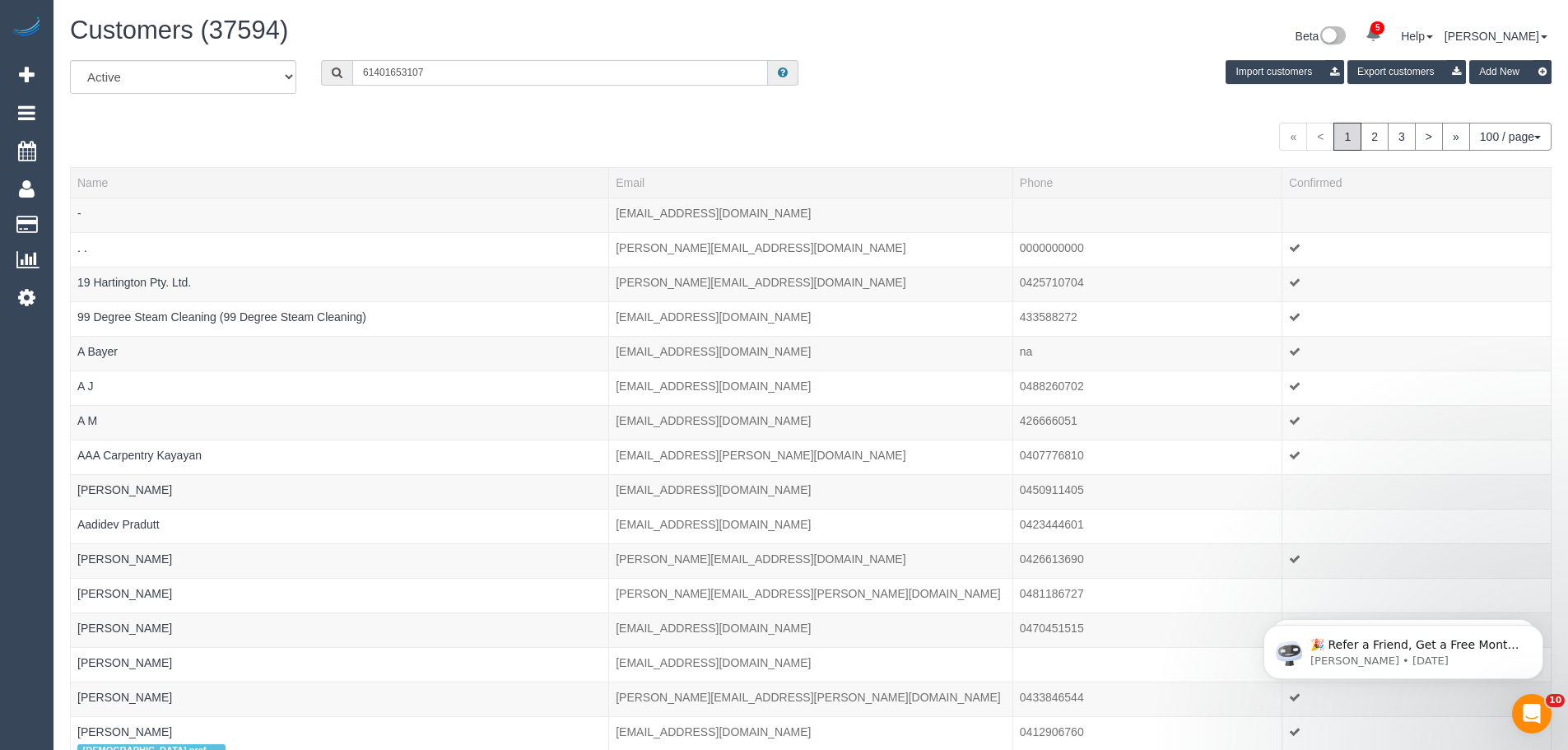
drag, startPoint x: 376, startPoint y: 71, endPoint x: 321, endPoint y: 78, distance: 55.4
click at [323, 78] on div "61401653107" at bounding box center [560, 72] width 478 height 25
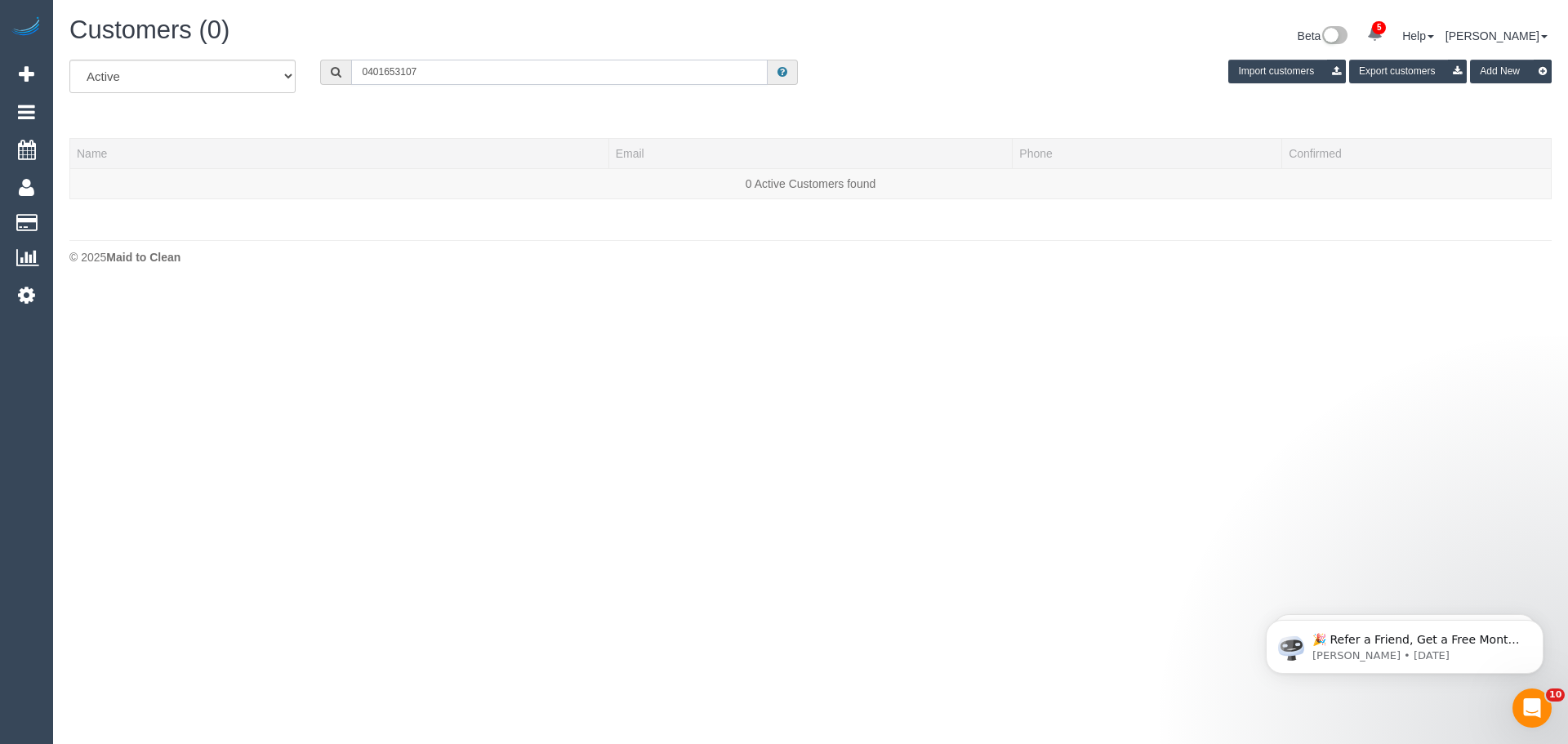
click at [384, 63] on input "0401653107" at bounding box center [560, 71] width 417 height 25
click at [404, 72] on input "0401 653107" at bounding box center [560, 71] width 417 height 25
click at [434, 71] on input "0401 653 107" at bounding box center [560, 71] width 417 height 25
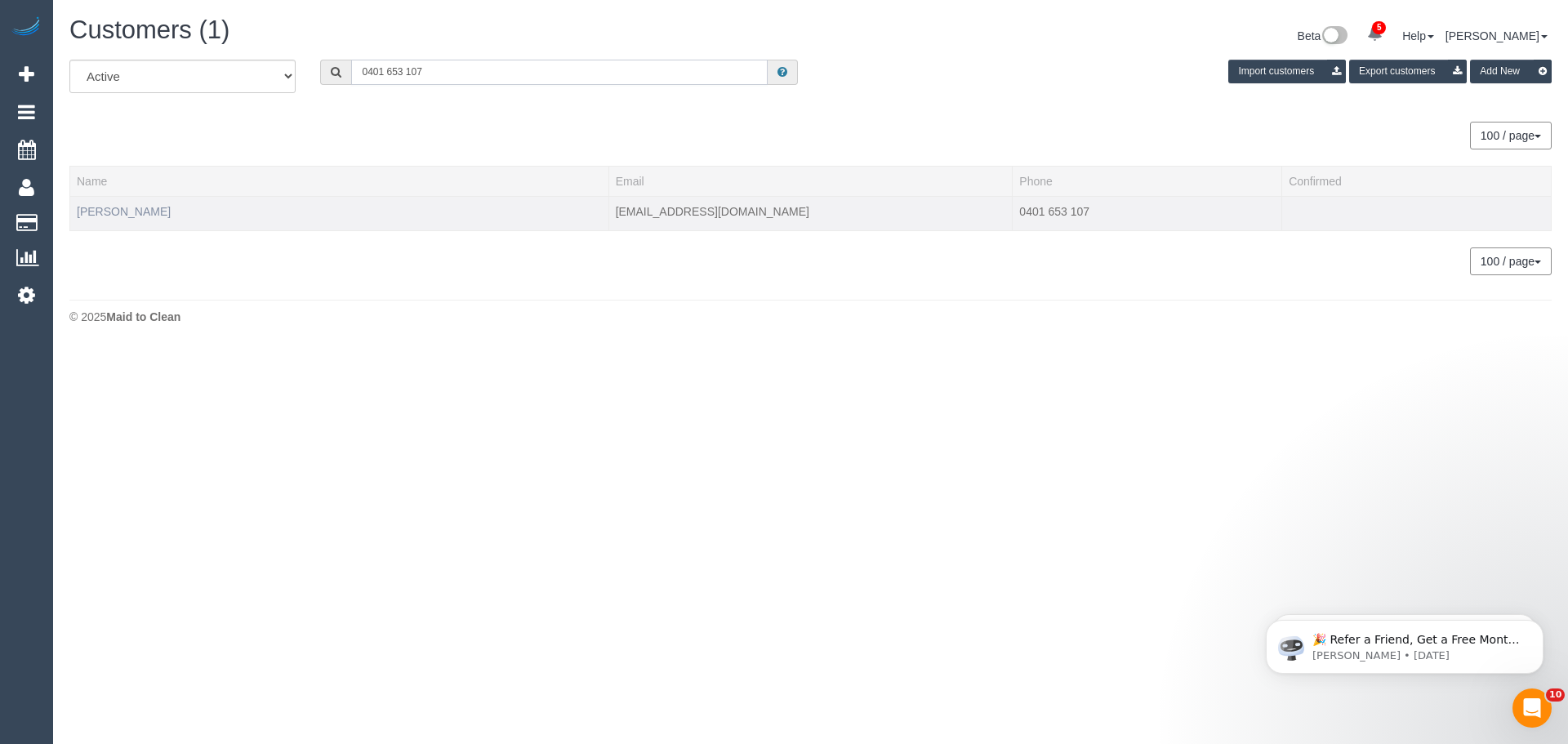
type input "0401 653 107"
click at [100, 209] on link "Abdo Kasim" at bounding box center [124, 211] width 94 height 13
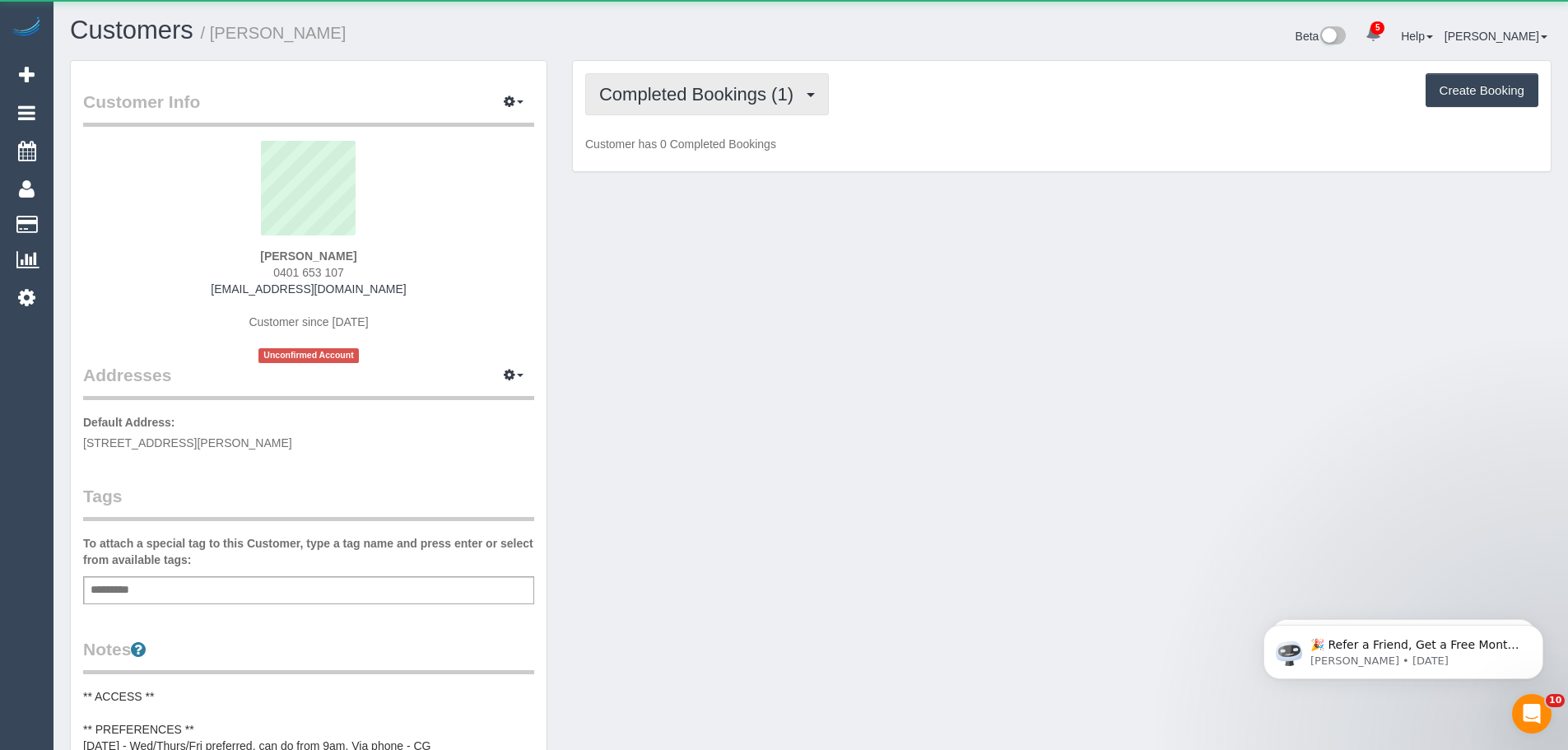
click at [706, 95] on span "Completed Bookings (1)" at bounding box center [700, 94] width 203 height 20
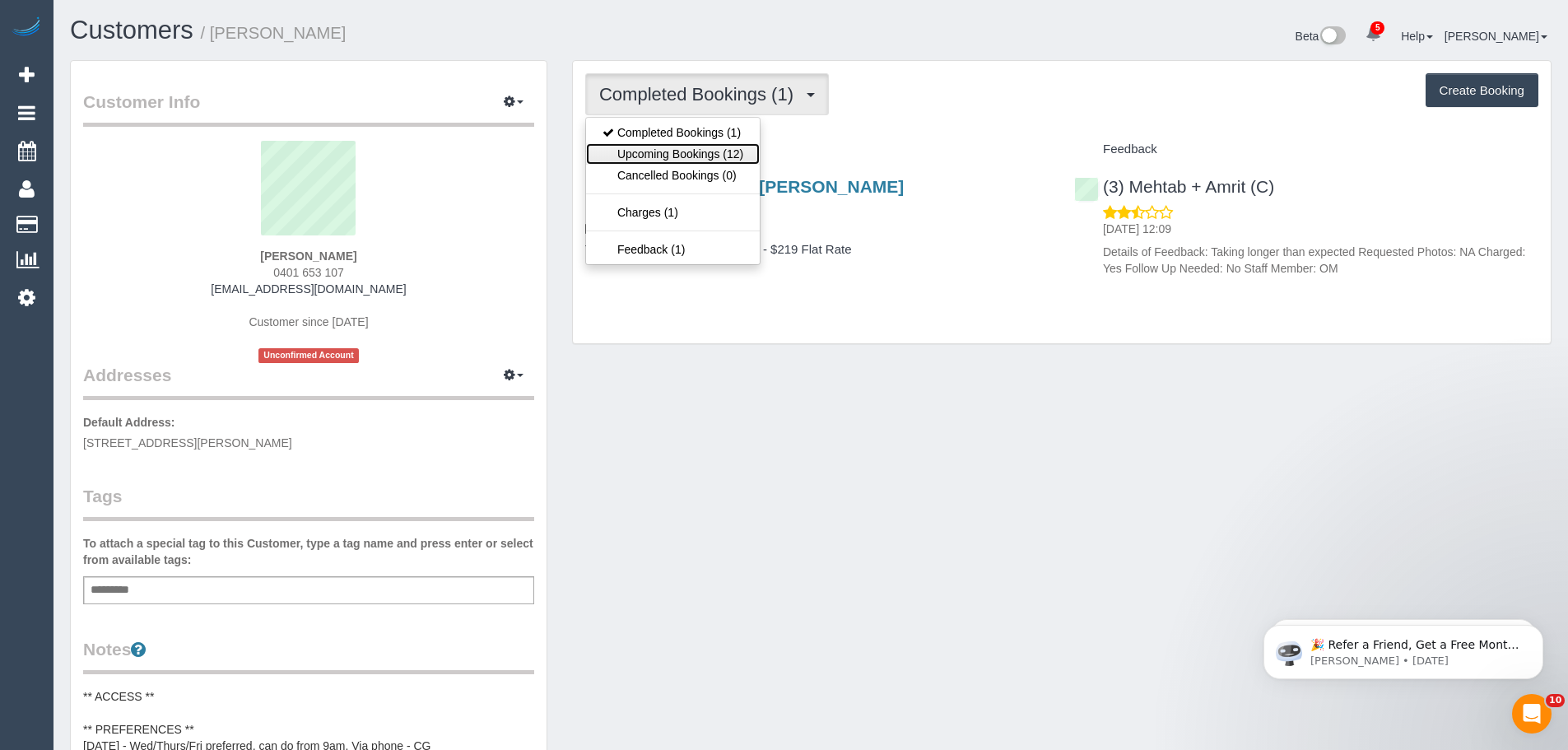
click at [688, 160] on link "Upcoming Bookings (12)" at bounding box center [673, 154] width 174 height 21
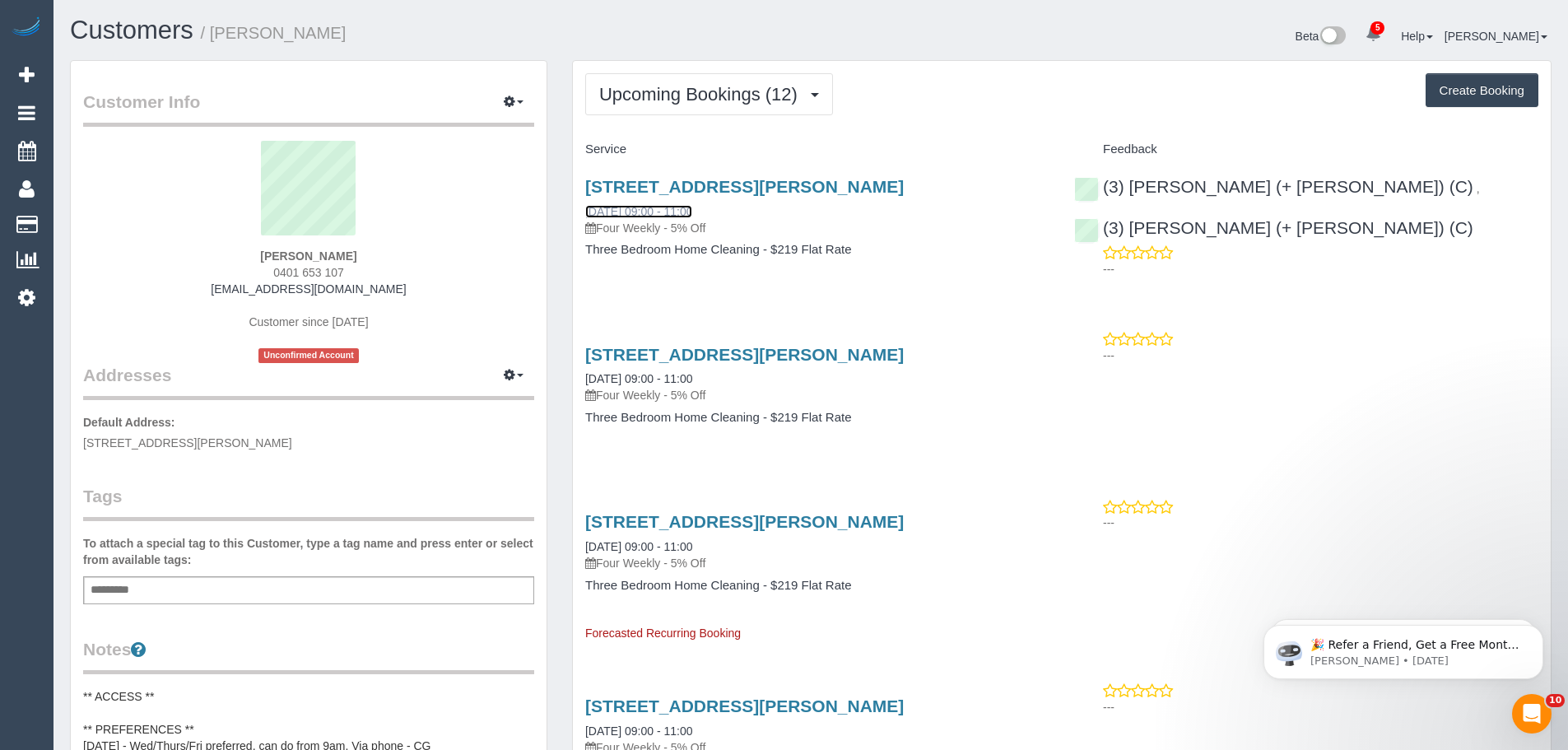
click at [661, 213] on link "17/09/2025 09:00 - 11:00" at bounding box center [639, 211] width 107 height 13
click at [616, 216] on link "17/09/2025 09:00 - 11:00" at bounding box center [639, 211] width 107 height 13
click at [663, 377] on link "15/10/2025 09:00 - 11:00" at bounding box center [639, 379] width 107 height 13
click at [662, 108] on button "Upcoming Bookings (12)" at bounding box center [709, 94] width 248 height 42
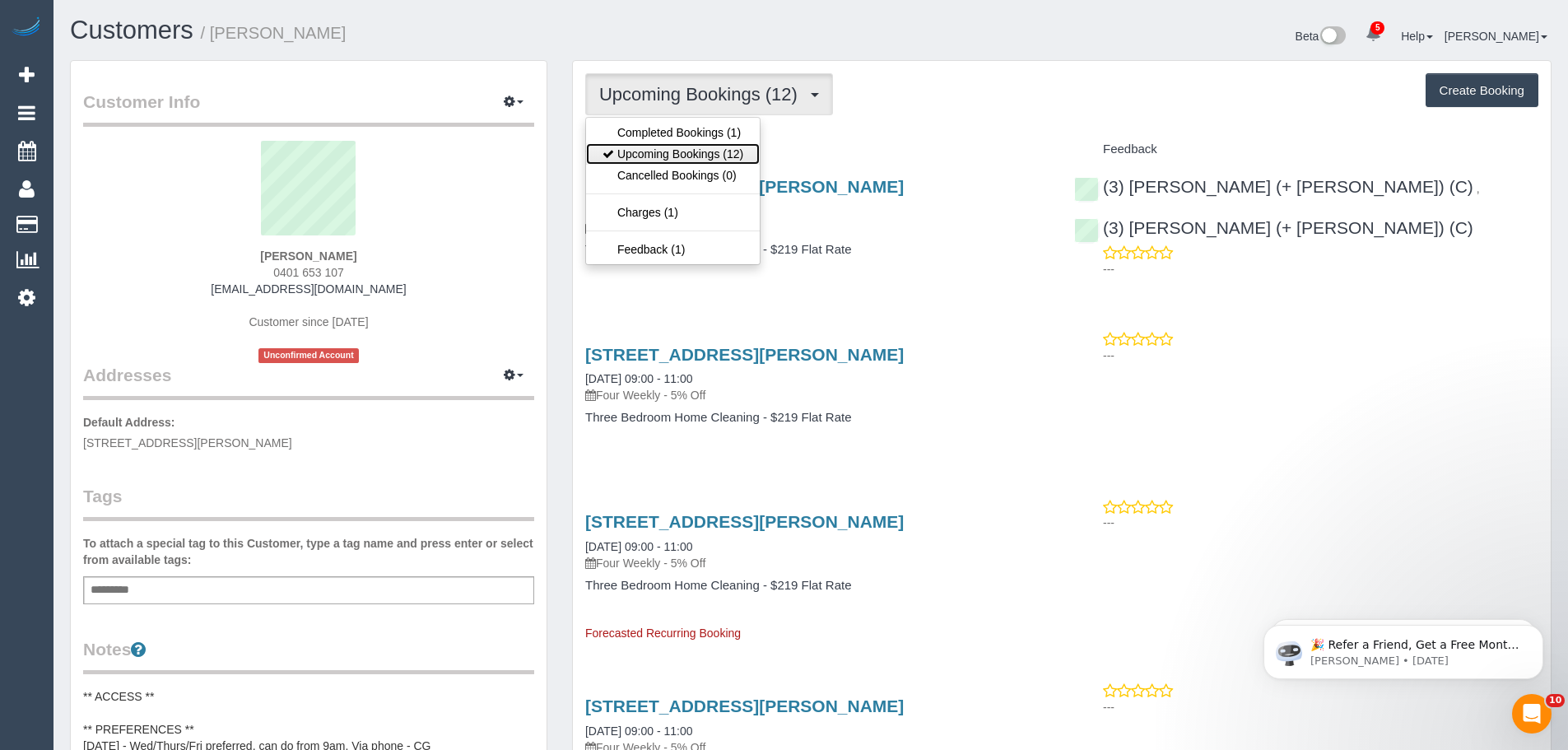
click at [666, 162] on link "Upcoming Bookings (12)" at bounding box center [673, 154] width 174 height 21
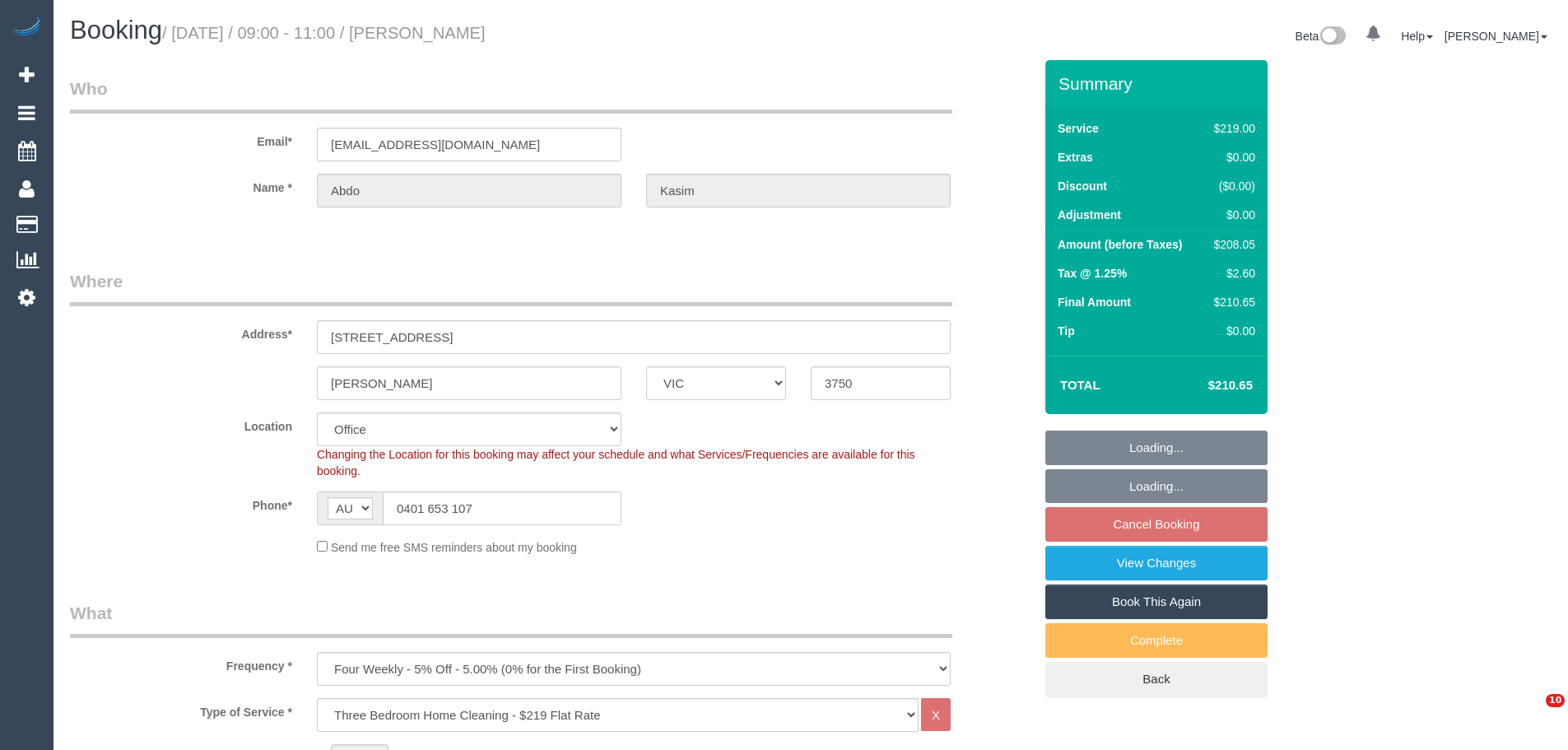
select select "VIC"
select select "number:28"
select select "number:14"
select select "number:19"
select select "number:22"
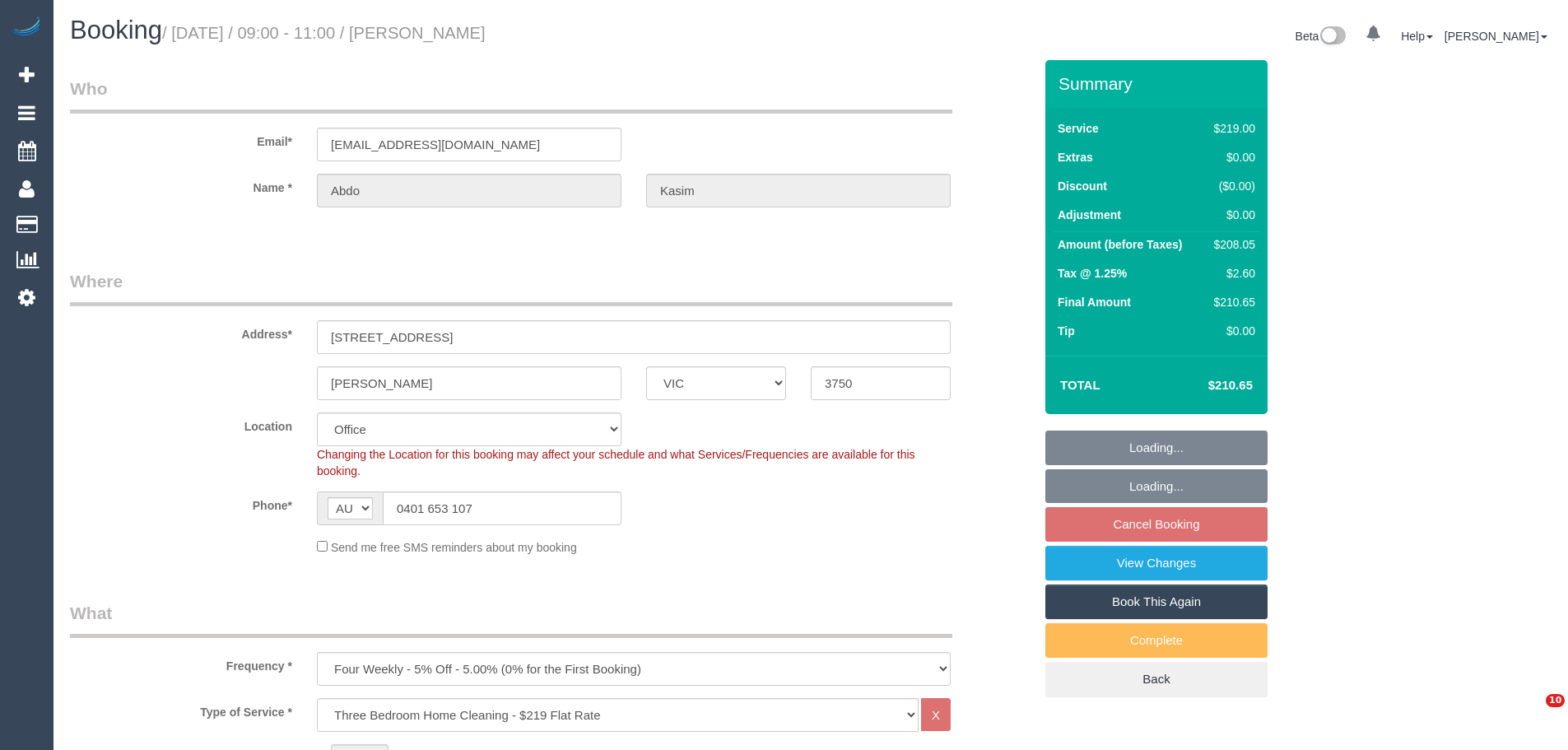
select select "object:826"
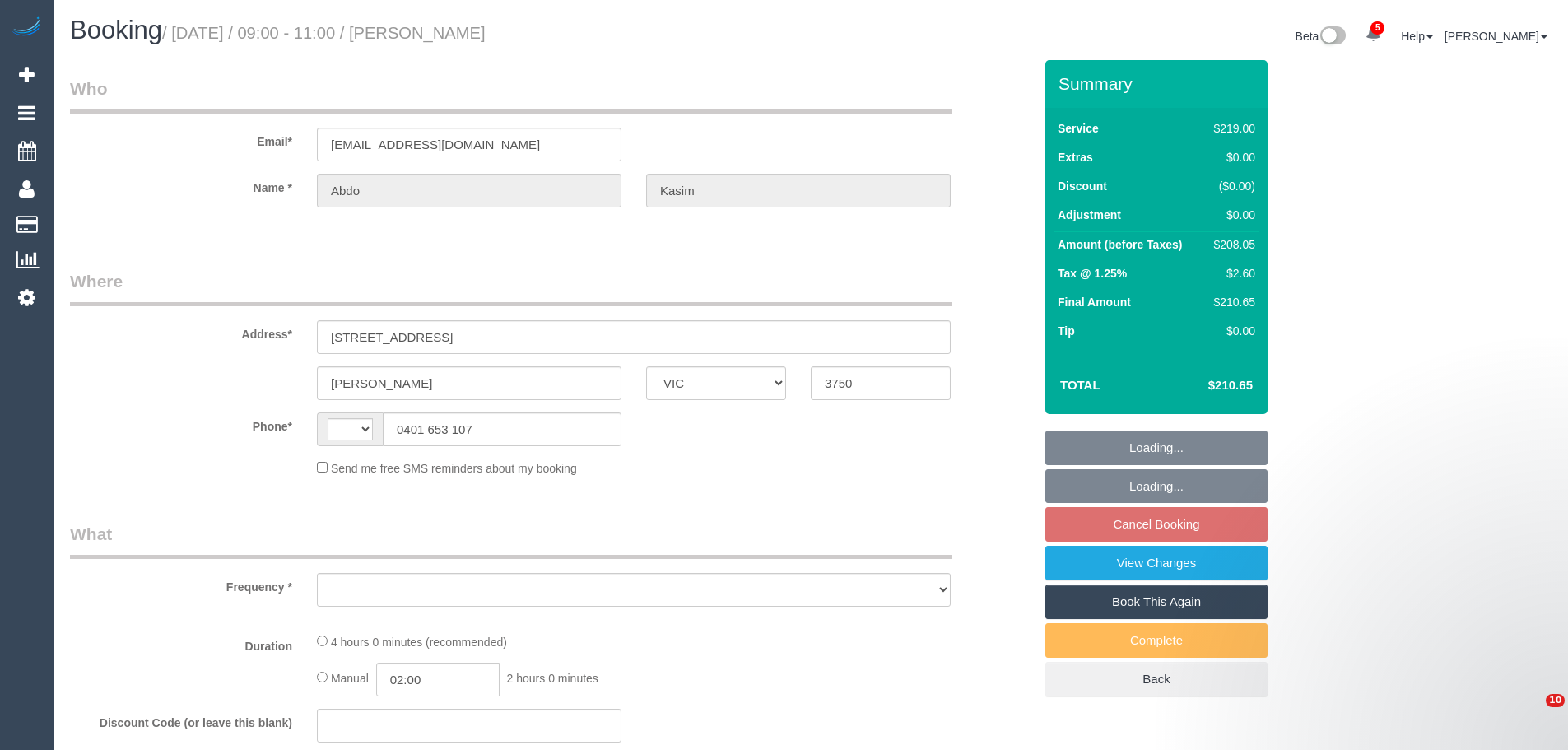
select select "VIC"
select select "string:stripe-pm_1RxKd02GScqysDRV2NtKjsSS"
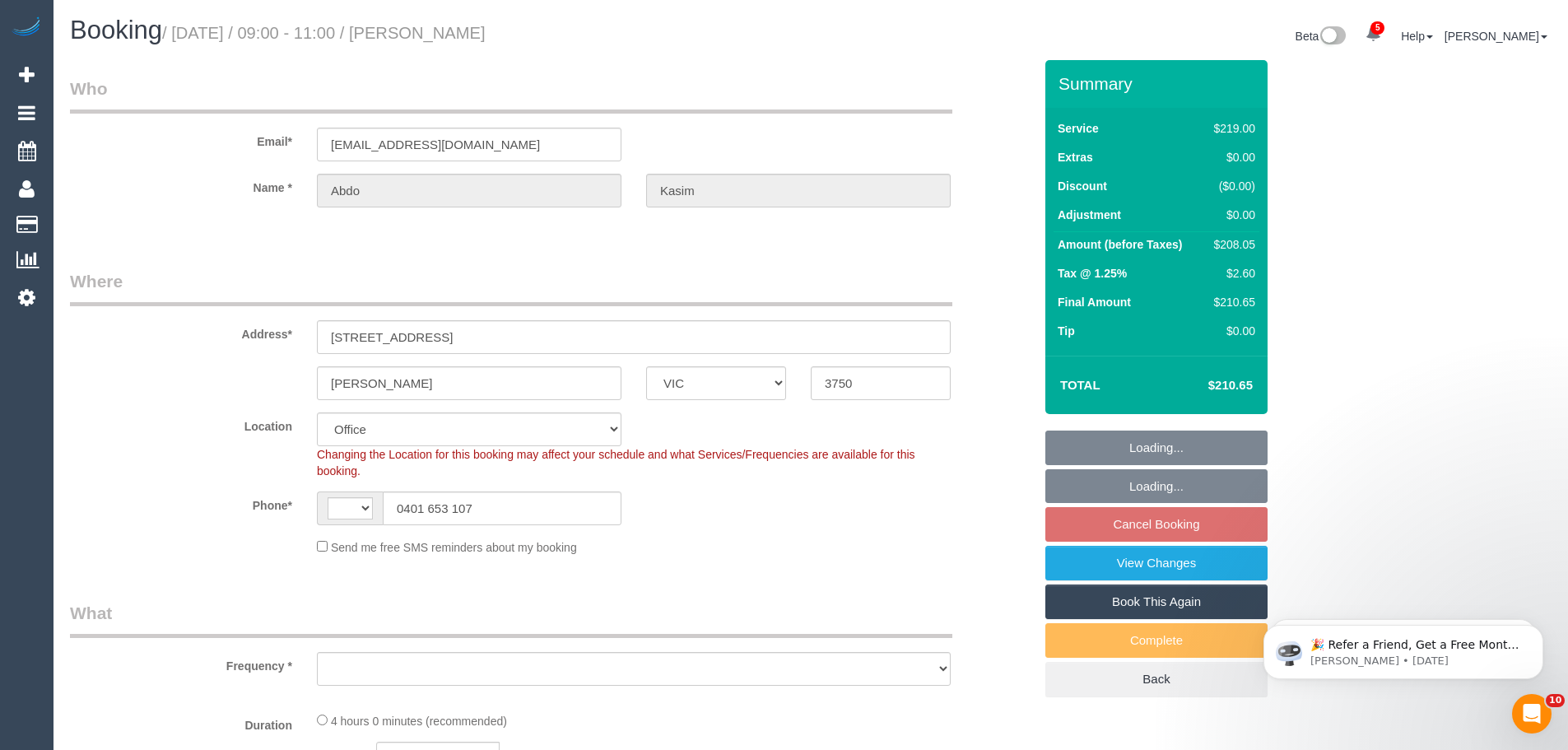
select select "string:AU"
select select "number:28"
select select "number:14"
select select "number:19"
select select "number:22"
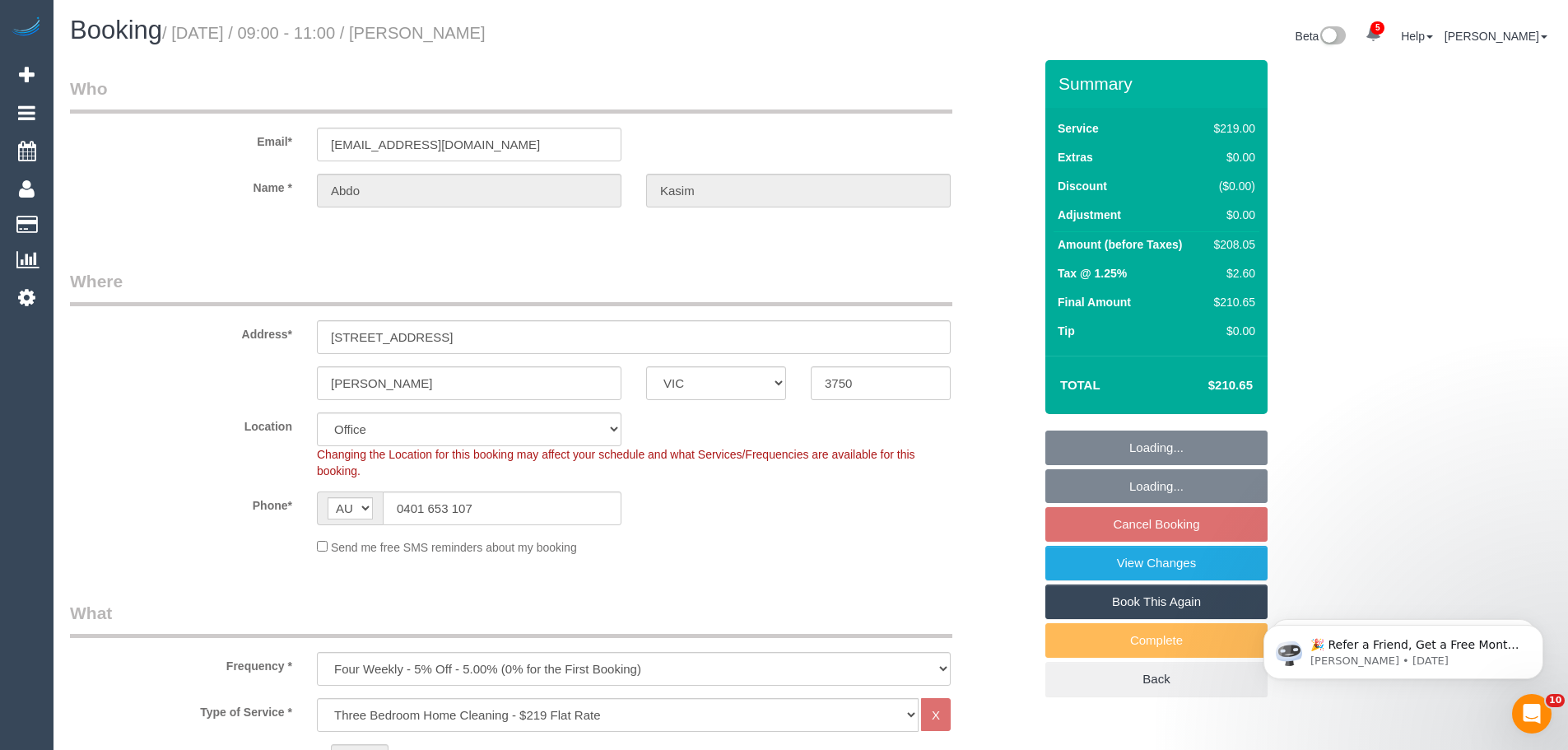
select select "object:2178"
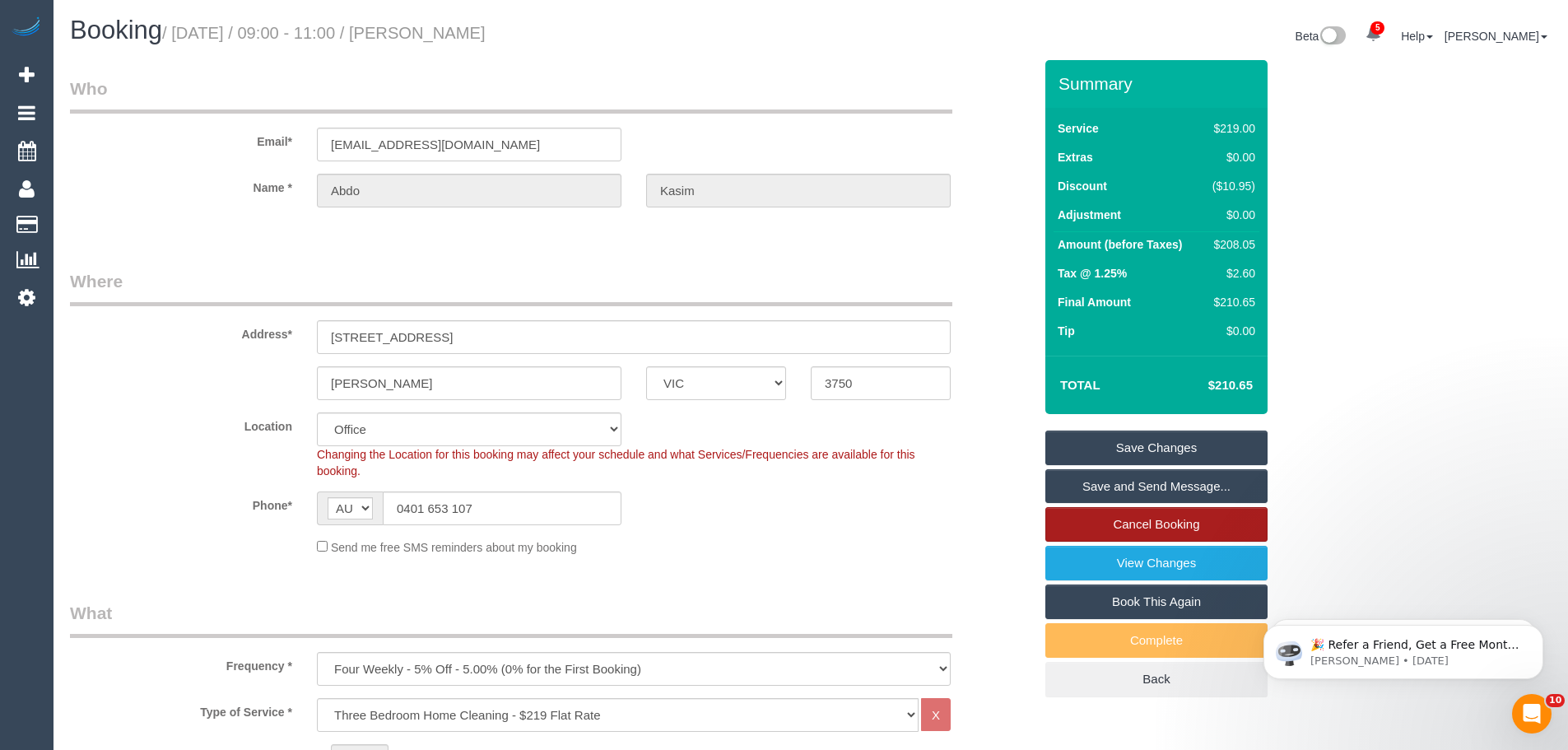
click at [1211, 523] on link "Cancel Booking" at bounding box center [1156, 523] width 222 height 34
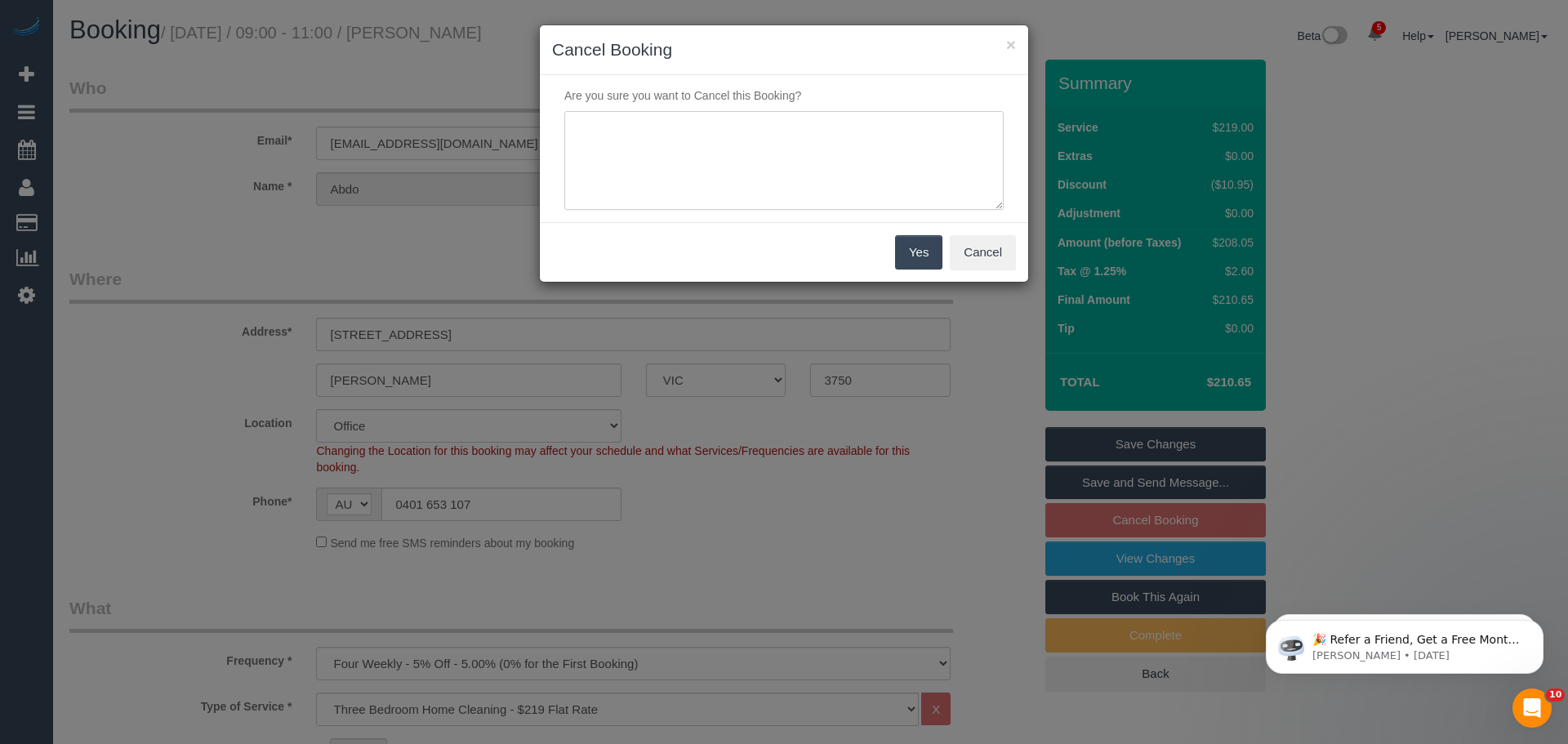
click at [734, 158] on textarea at bounding box center [784, 160] width 439 height 99
type textarea "Customer not needing service this month. will resume on [DATE] - Via phone CE"
click at [921, 254] on button "Yes" at bounding box center [919, 252] width 47 height 34
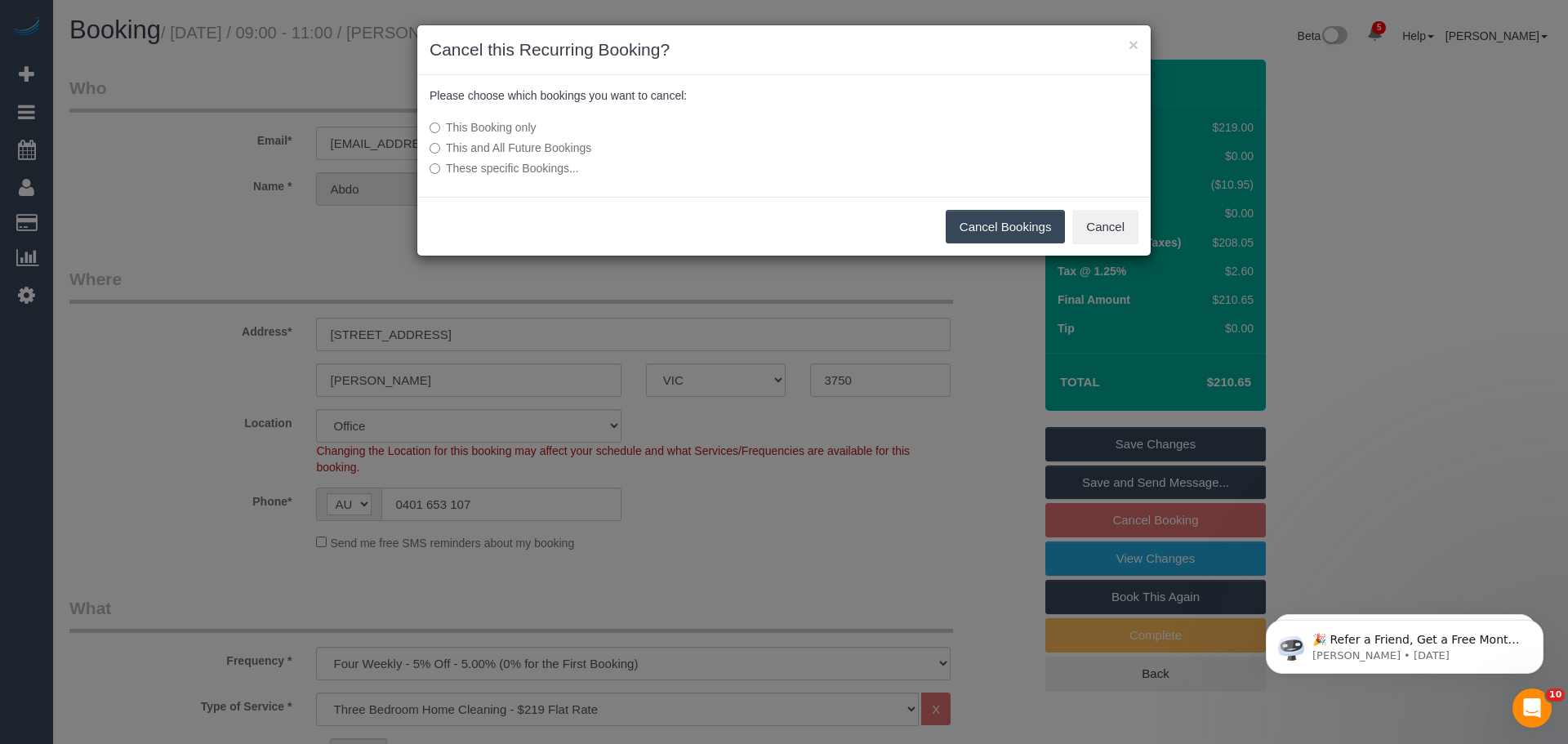
click at [981, 226] on button "Cancel Bookings" at bounding box center [1006, 227] width 120 height 34
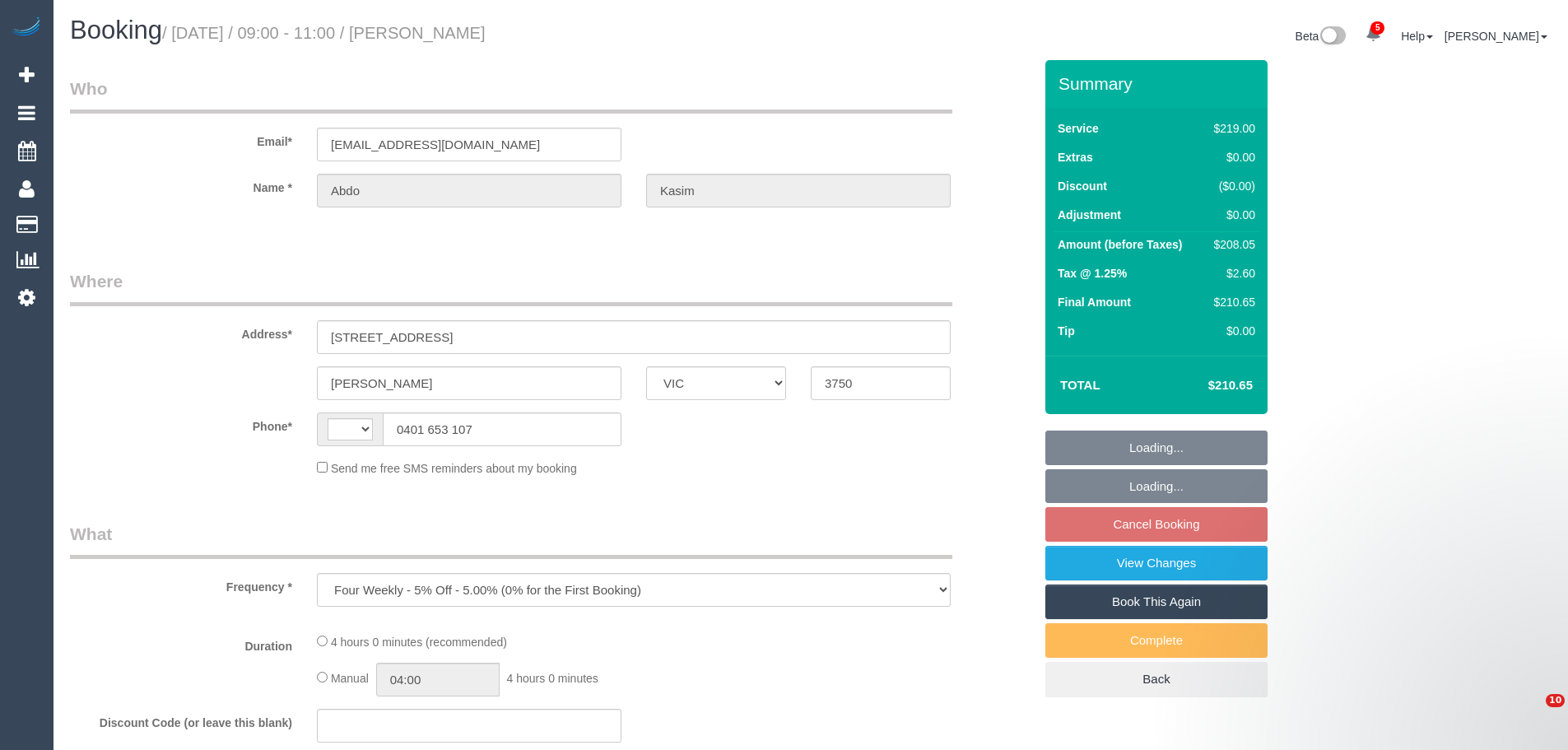
select select "VIC"
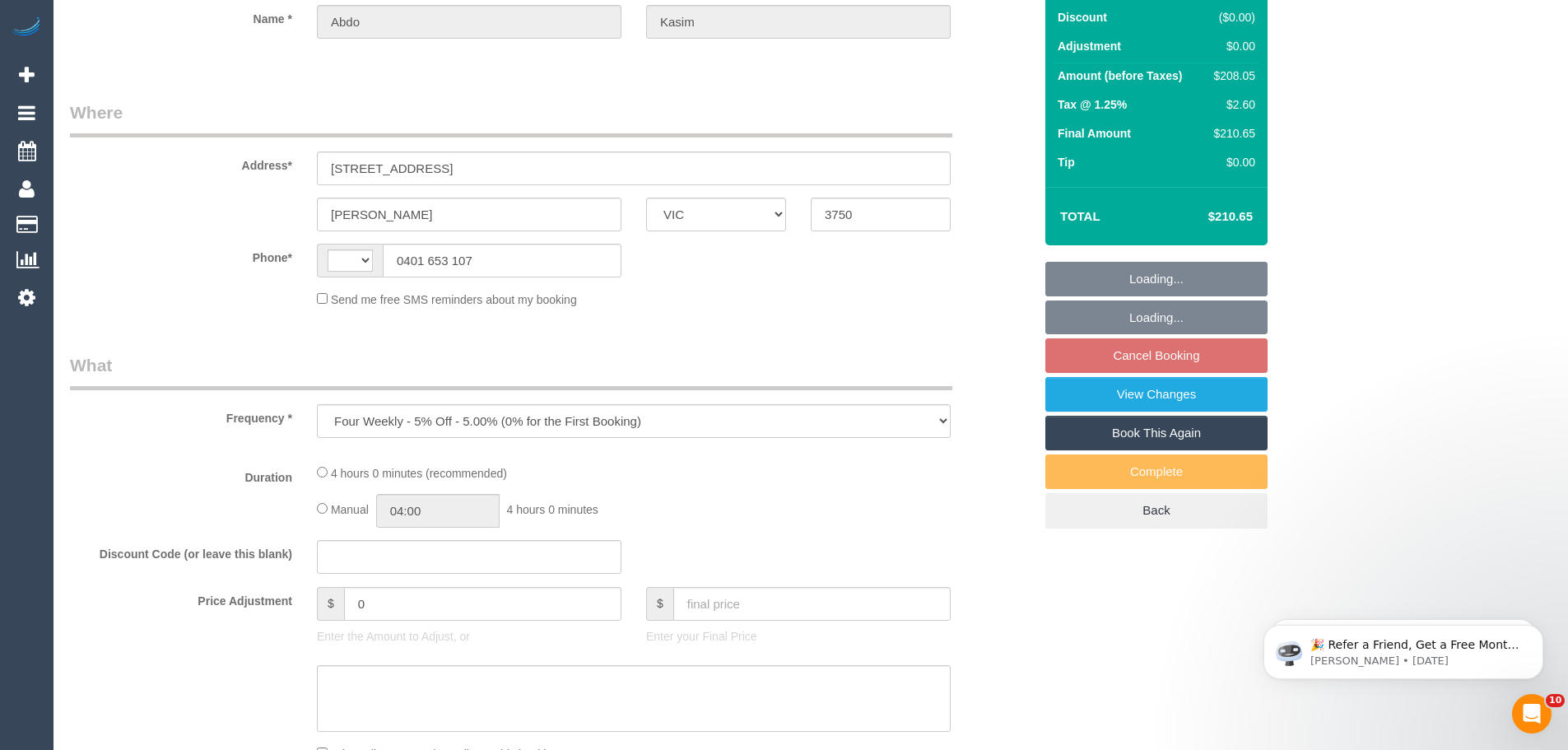
select select "string:stripe-pm_1RxKd02GScqysDRV2NtKjsSS"
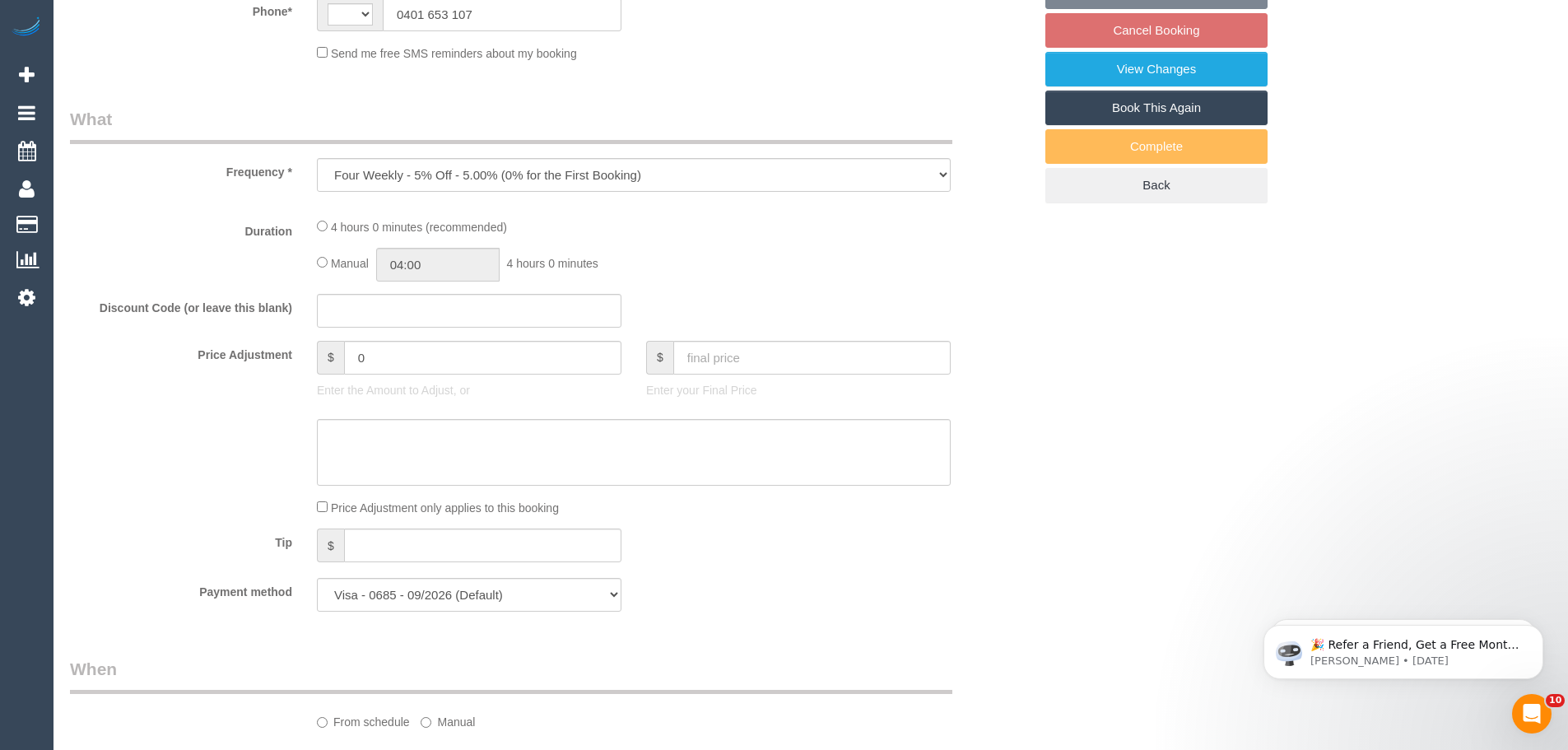
select select "string:AU"
select select "number:28"
select select "number:14"
select select "number:19"
select select "number:22"
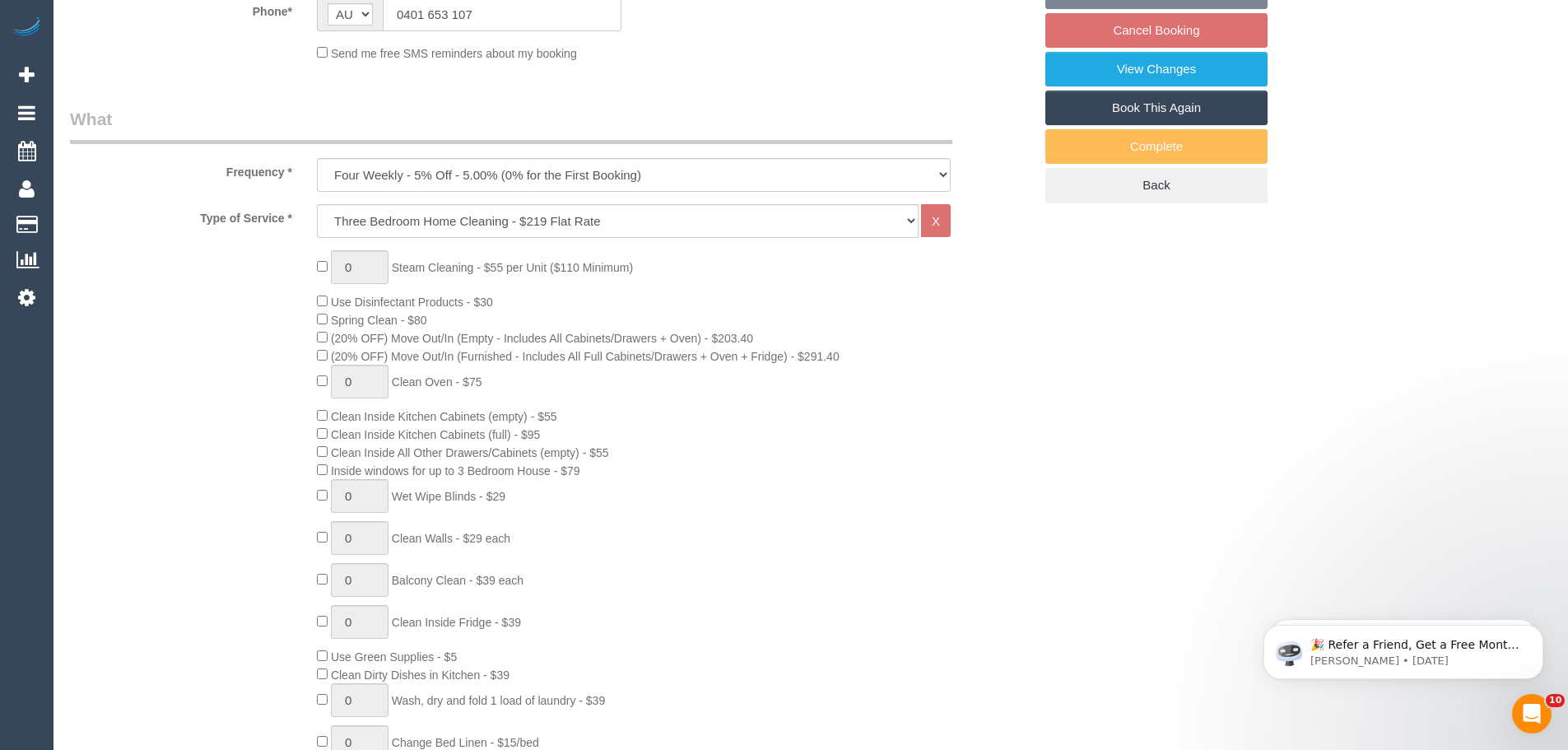
select select "object:830"
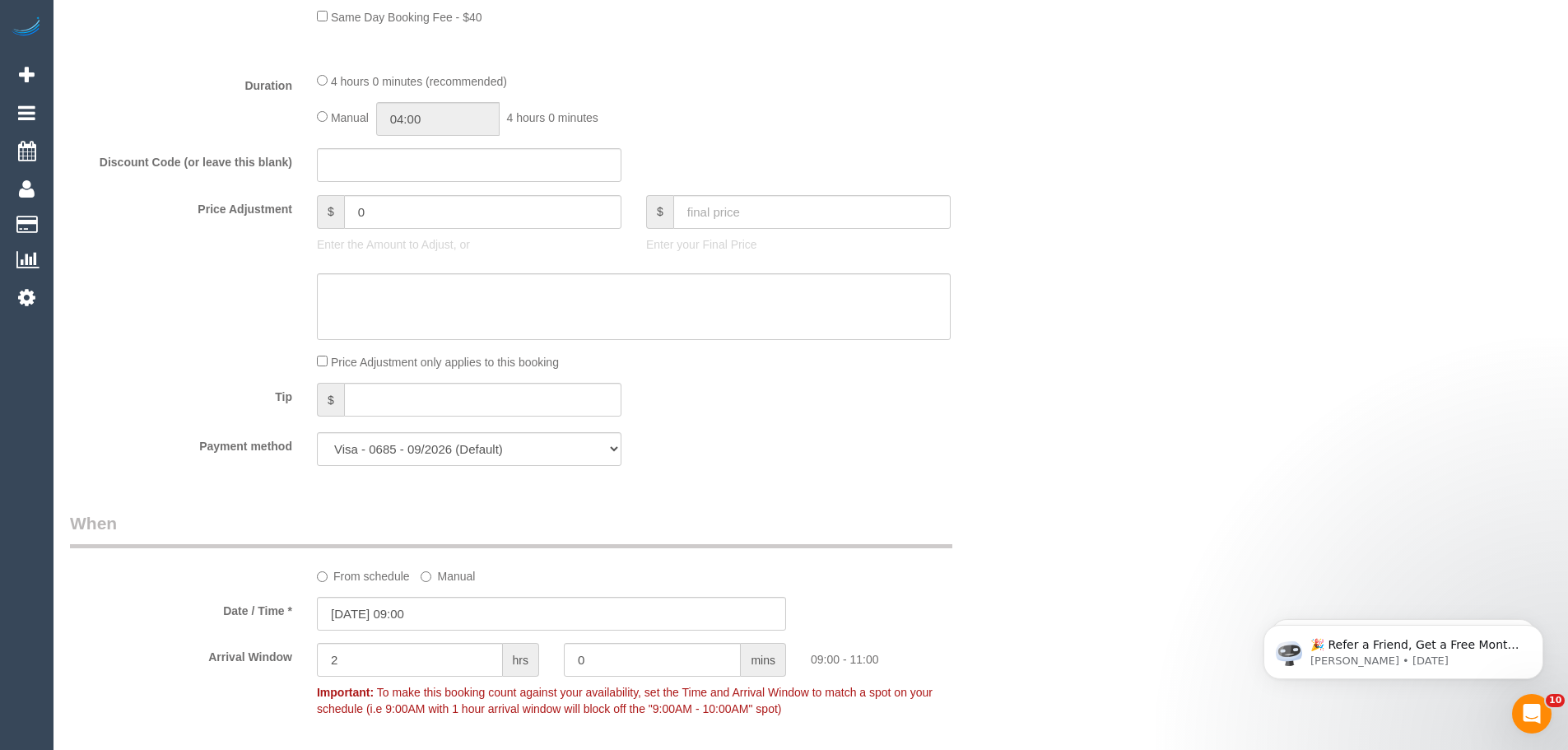
scroll to position [1564, 0]
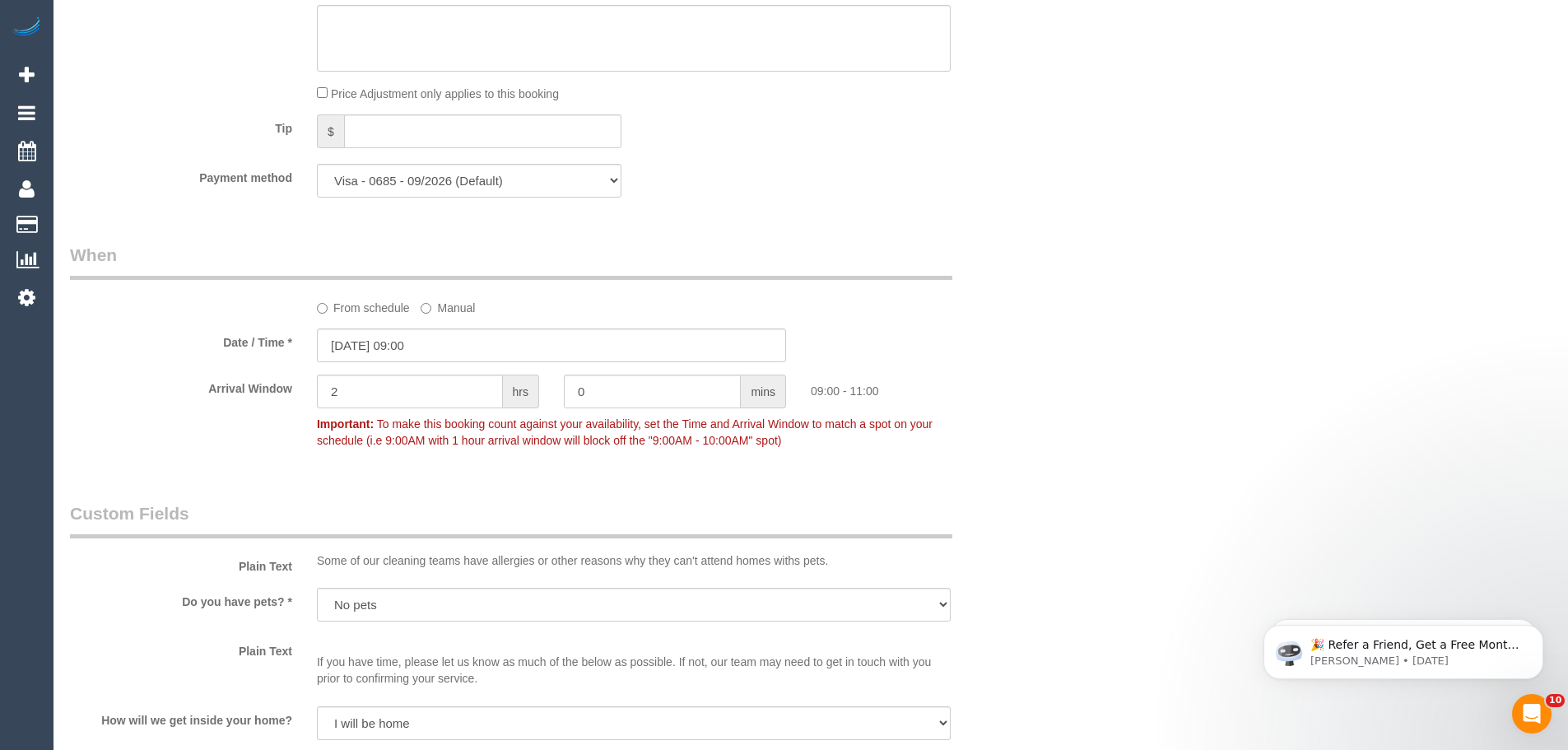
click at [355, 311] on label "From schedule" at bounding box center [364, 305] width 93 height 22
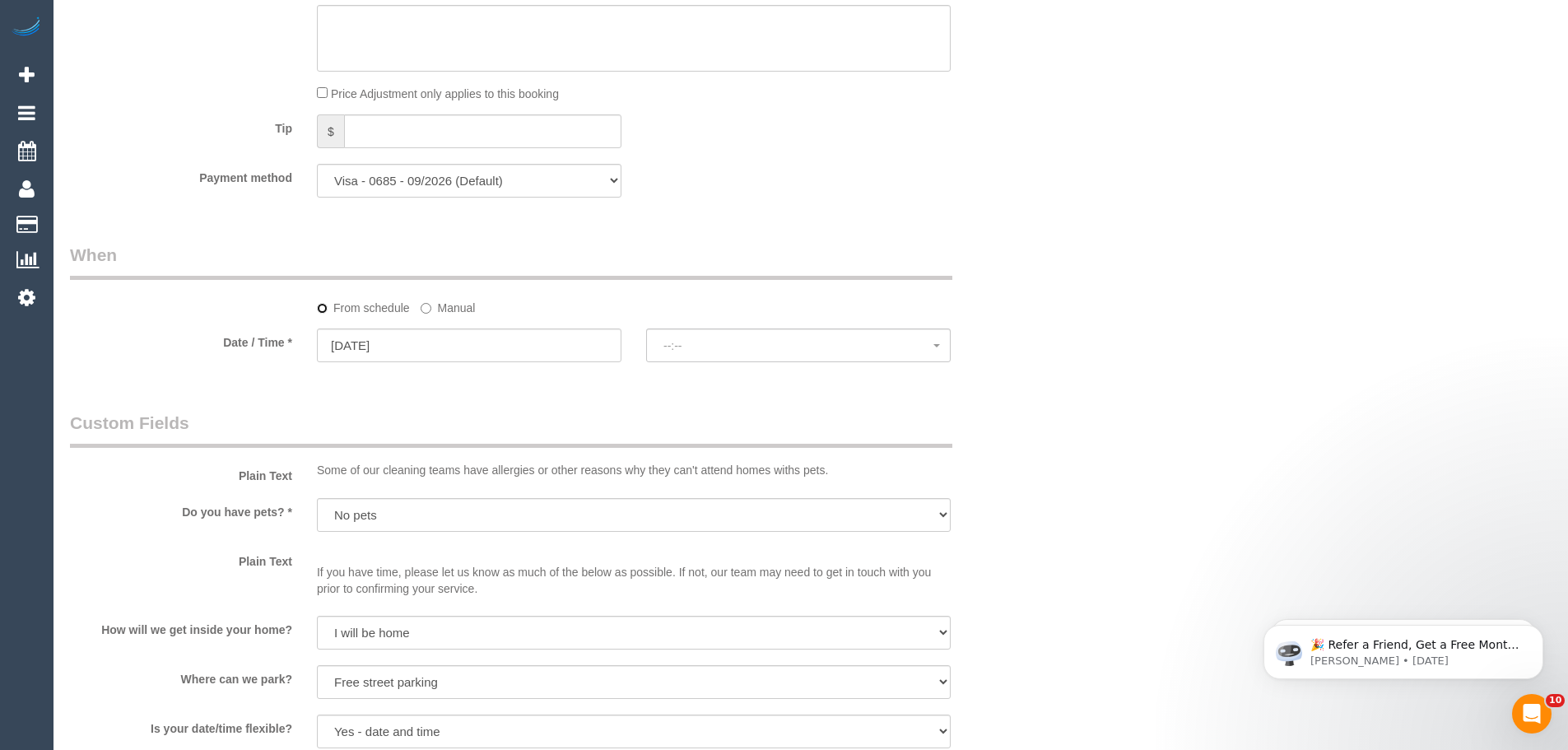
select select "spot6"
click at [654, 342] on button "No spots available" at bounding box center [798, 345] width 305 height 33
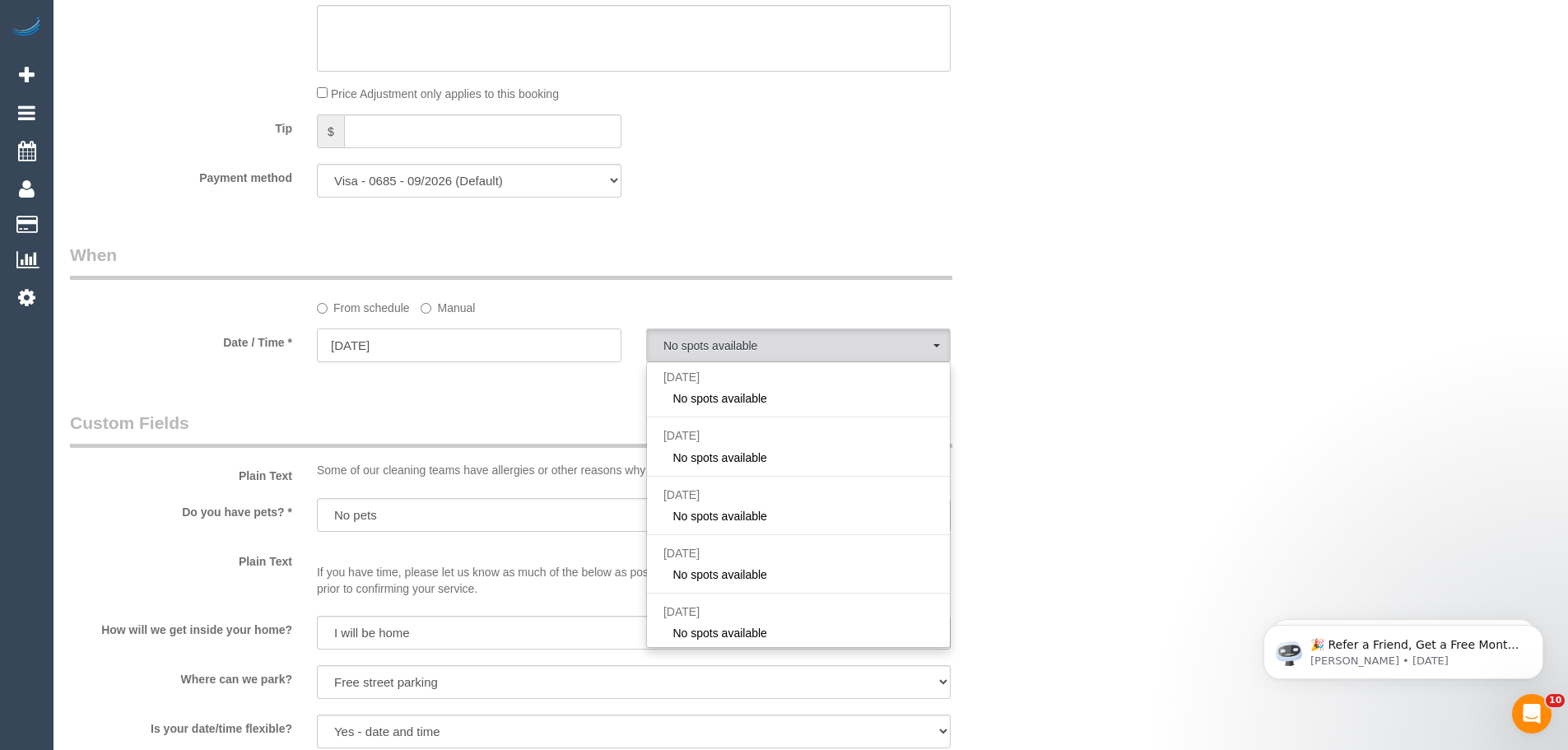
click at [531, 341] on input "[DATE]" at bounding box center [469, 345] width 305 height 33
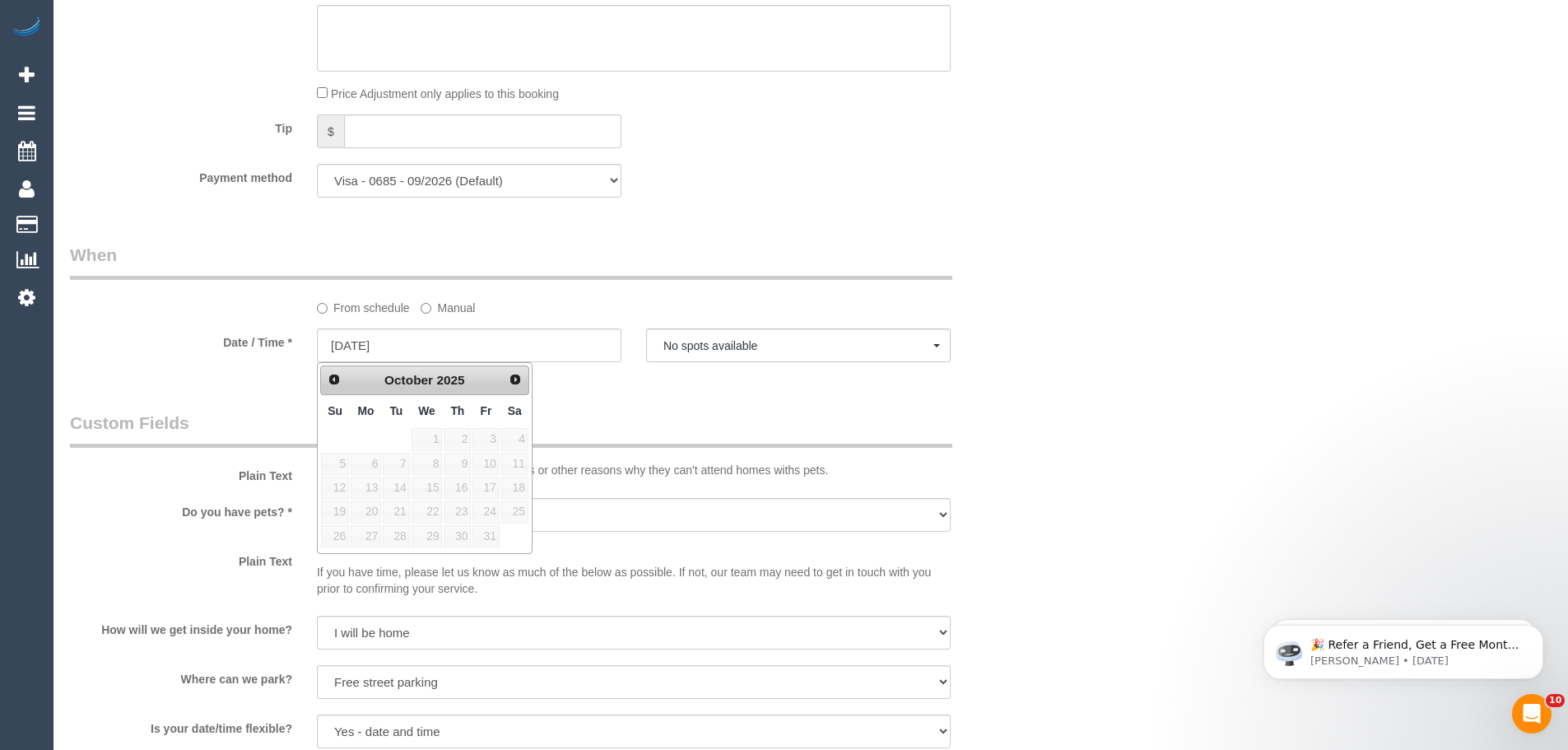
click at [434, 308] on label "Manual" at bounding box center [448, 305] width 54 height 22
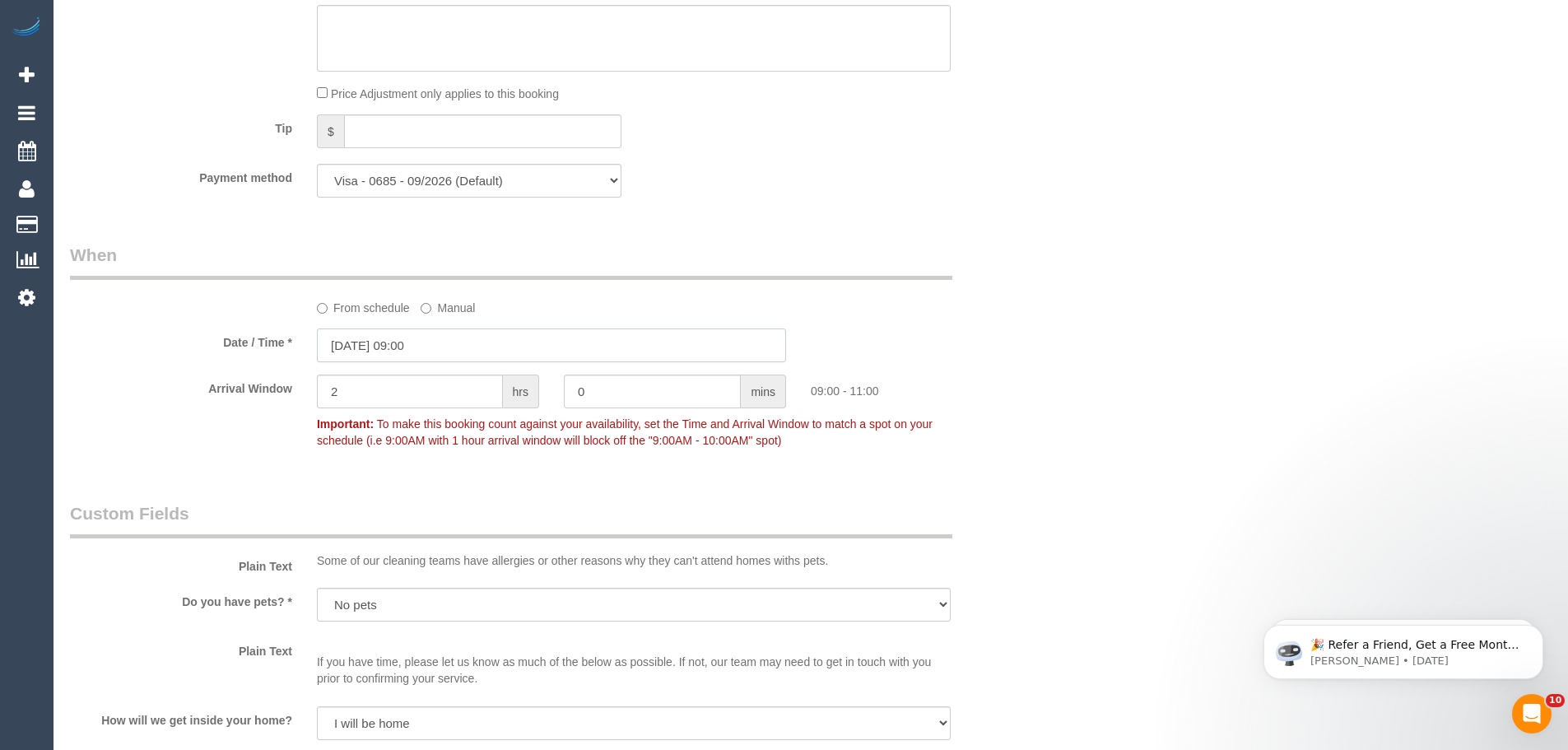
click at [411, 351] on input "[DATE] 09:00" at bounding box center [552, 345] width 469 height 33
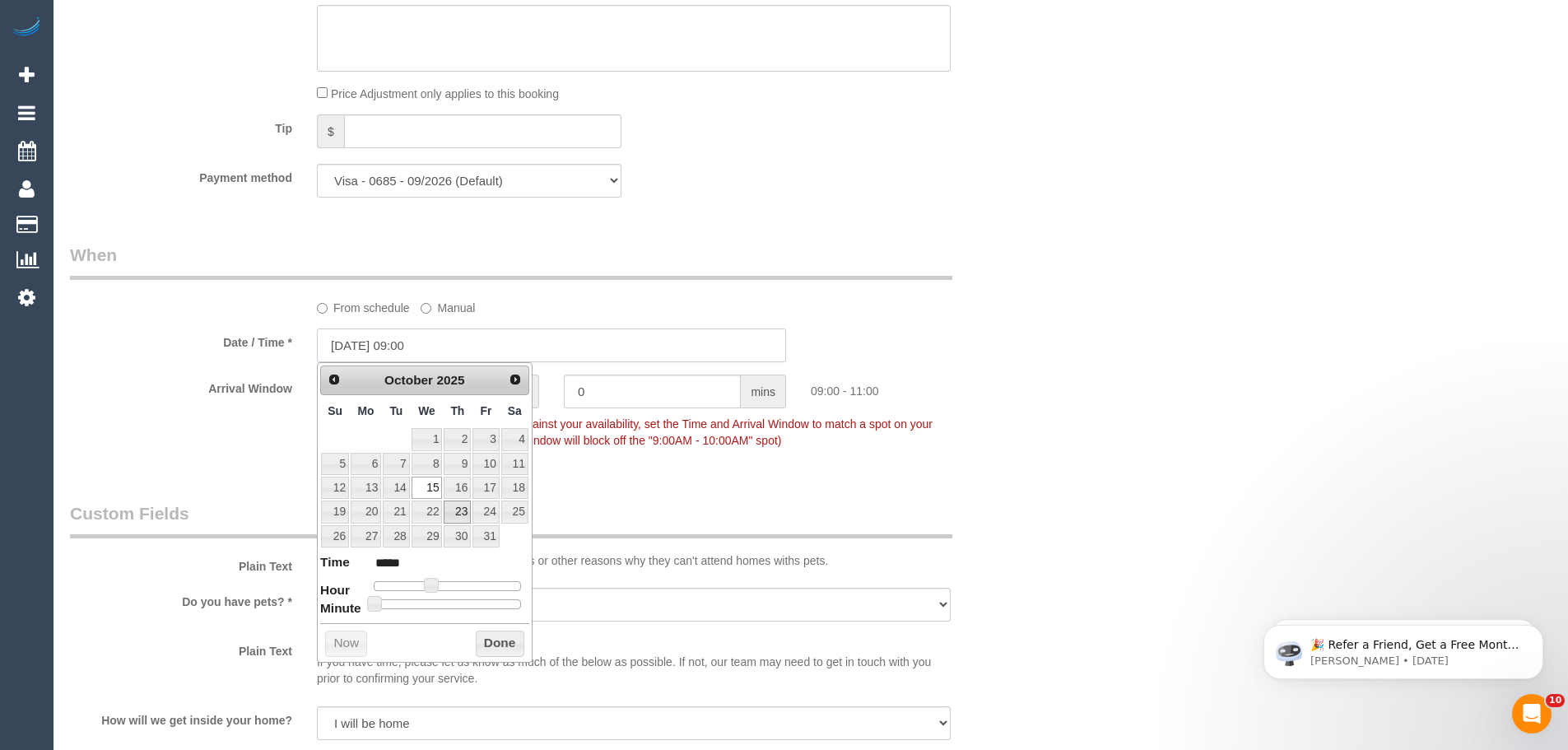
type input "[DATE] 08:00"
click at [431, 466] on link "8" at bounding box center [428, 463] width 32 height 22
type input "[DATE] 09:00"
type input "*****"
type input "[DATE] 10:00"
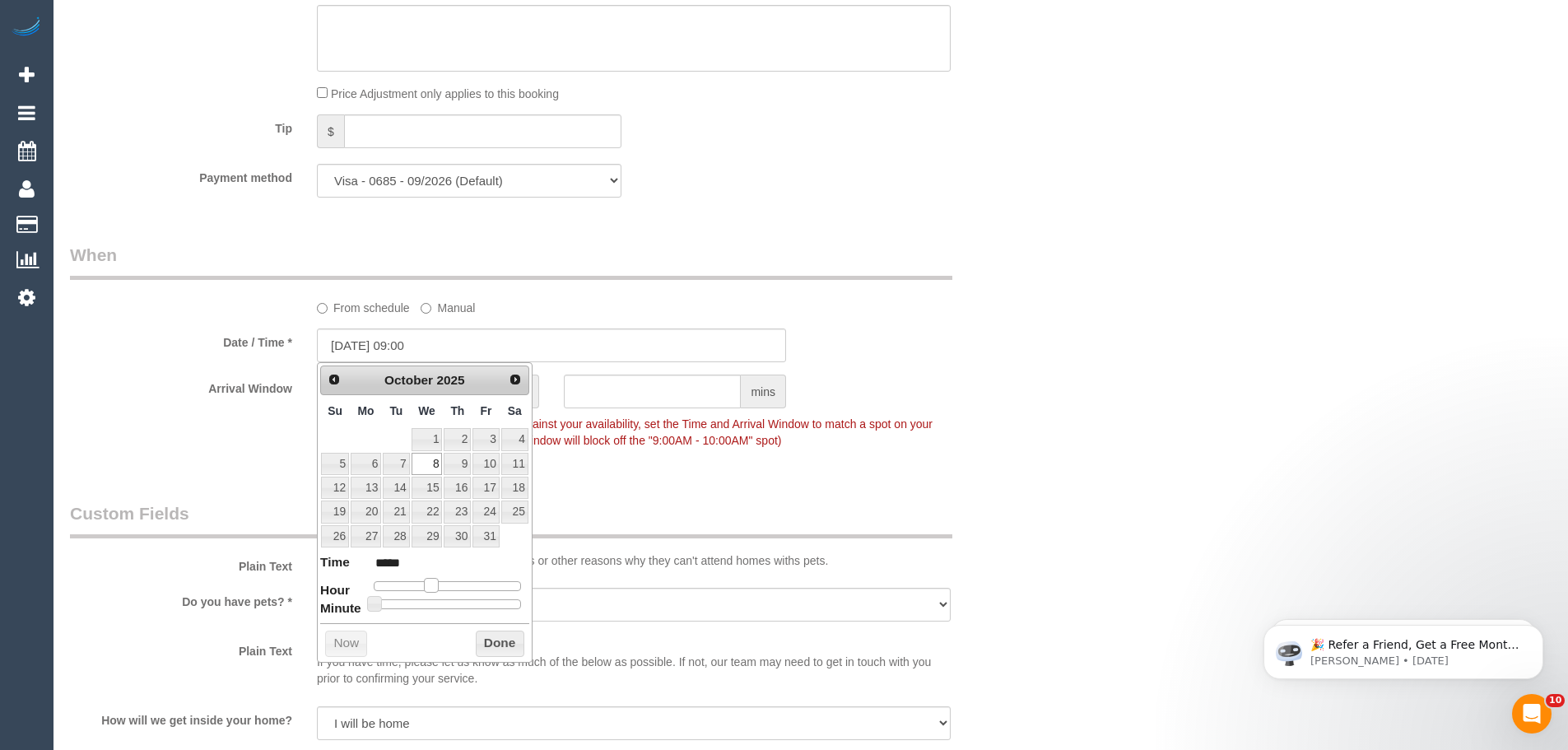
type input "*****"
type input "08/10/2025 11:00"
type input "*****"
drag, startPoint x: 423, startPoint y: 591, endPoint x: 518, endPoint y: 624, distance: 100.6
click at [446, 592] on span at bounding box center [444, 585] width 15 height 15
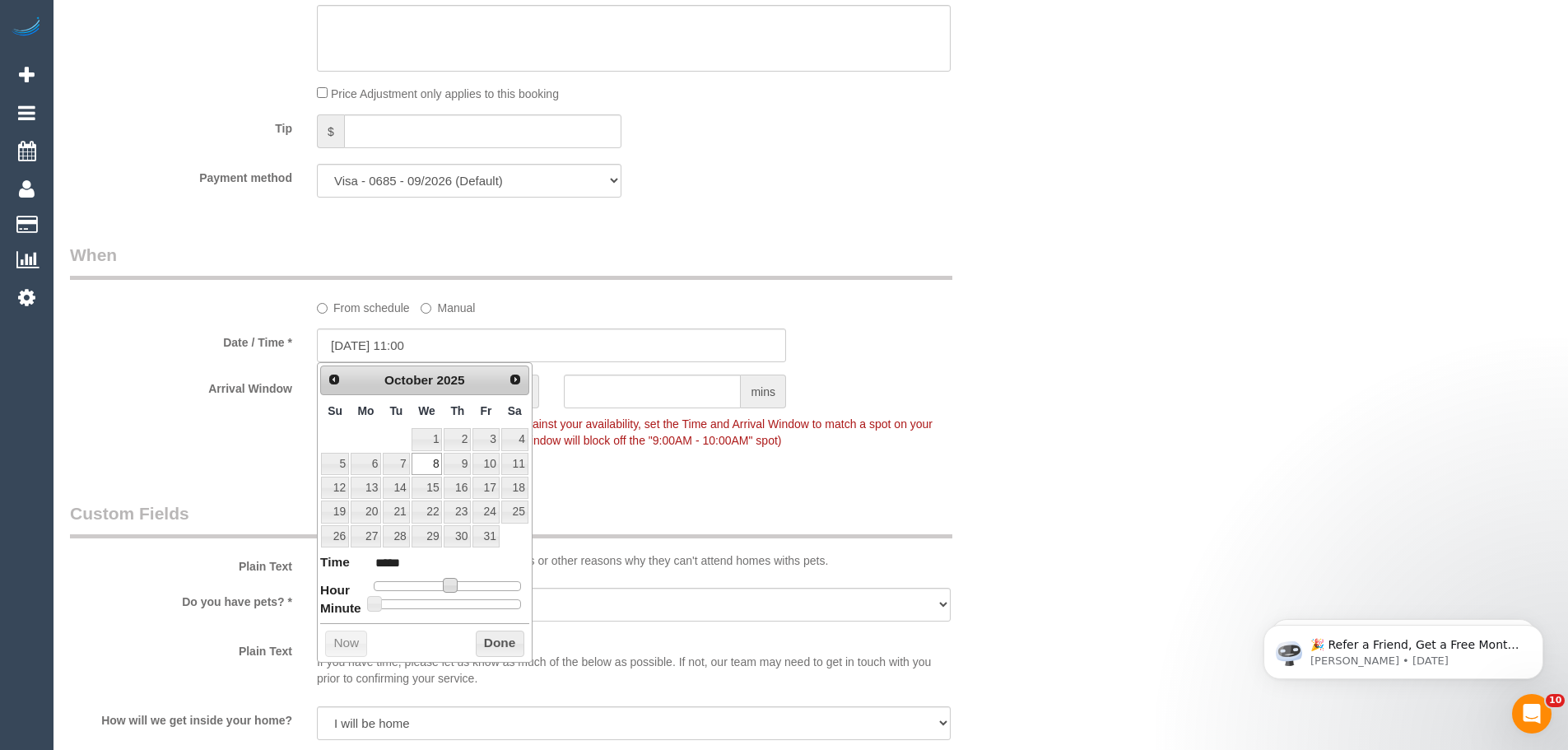
type input "08/10/2025 12:00"
type input "*****"
type input "08/10/2025 11:00"
type input "*****"
type input "08/10/2025 12:00"
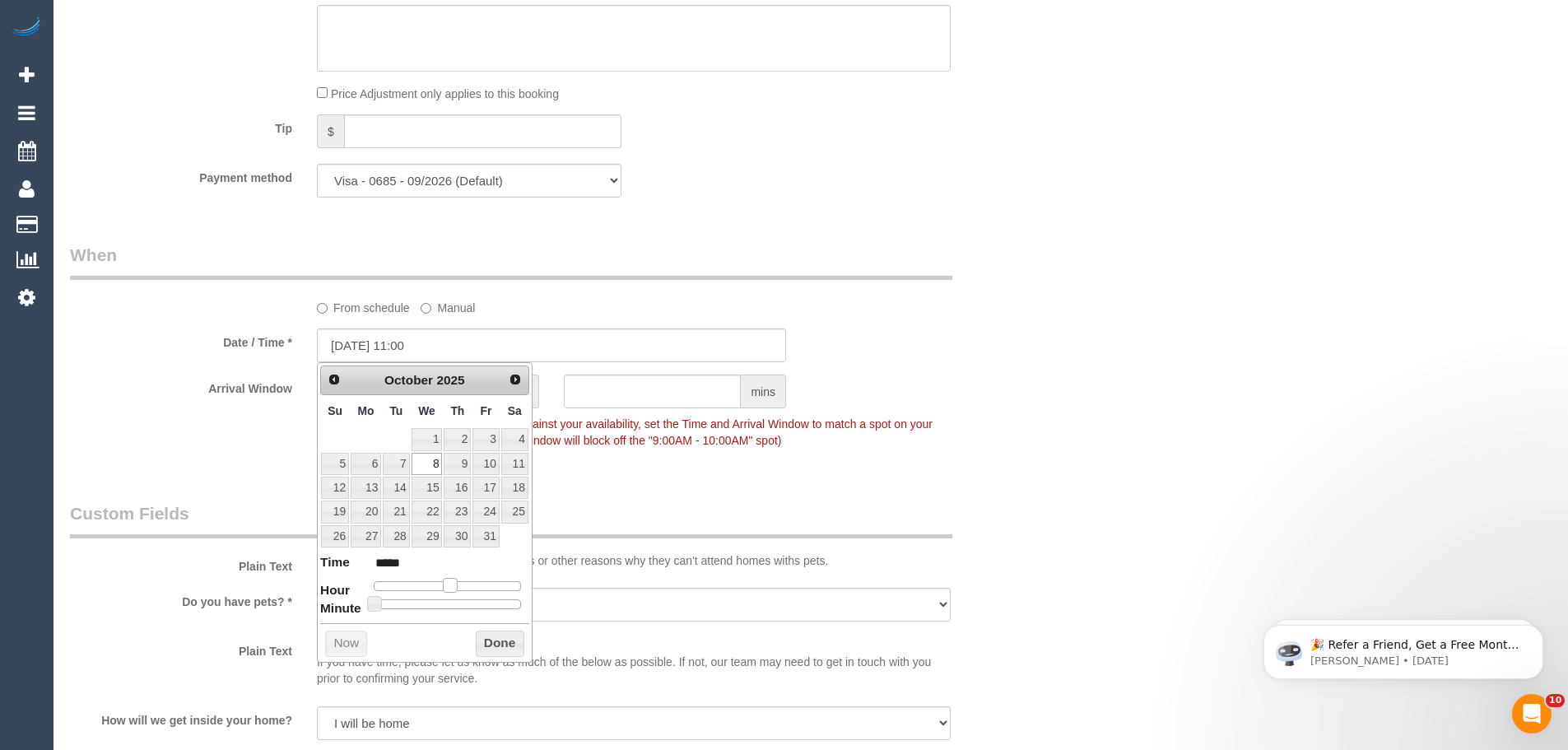
type input "*****"
type input "08/10/2025 13:00"
type input "*****"
click at [452, 588] on span at bounding box center [457, 585] width 15 height 15
type input "08/10/2025 12:00"
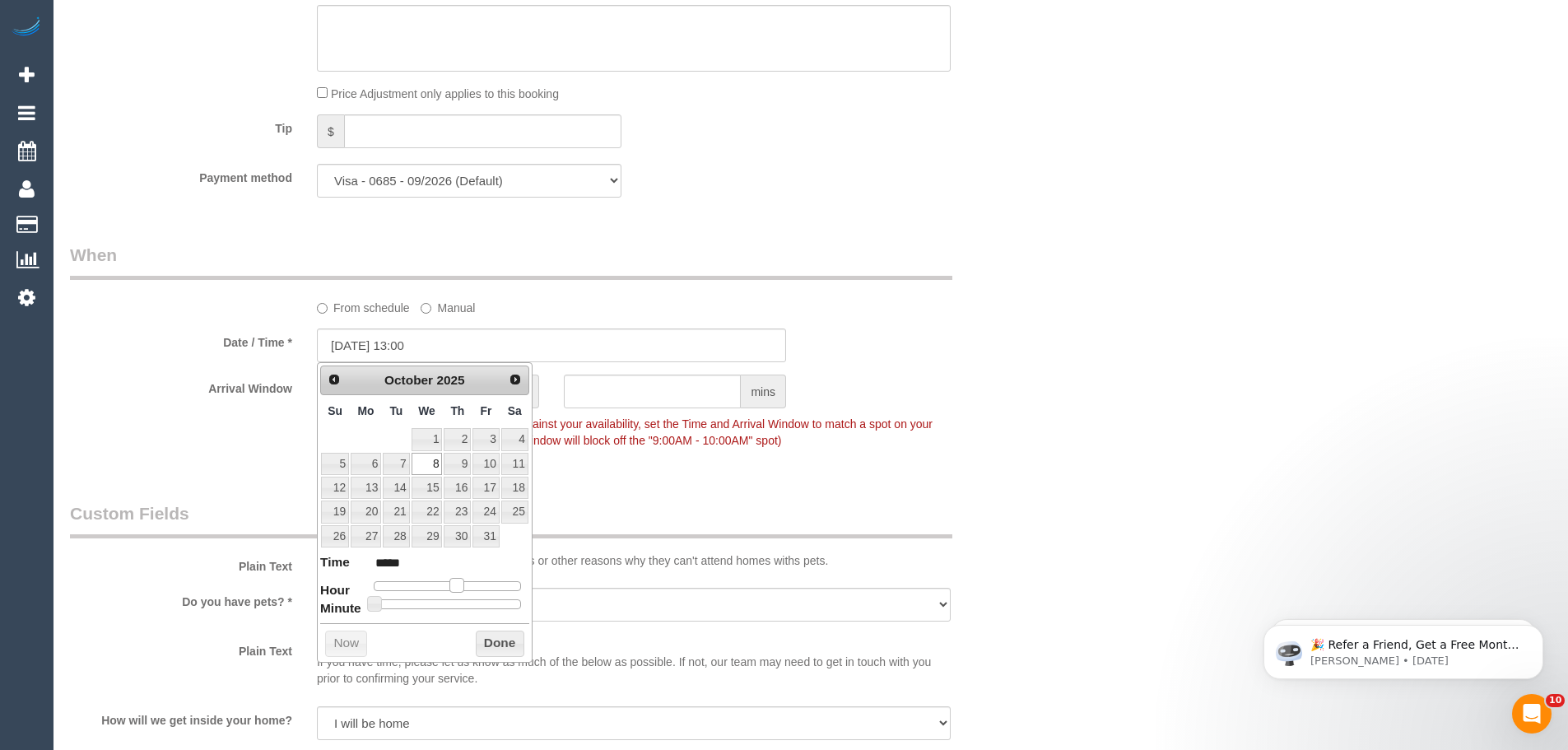
type input "*****"
click at [451, 588] on span at bounding box center [450, 585] width 15 height 15
click at [490, 646] on button "Done" at bounding box center [500, 644] width 48 height 26
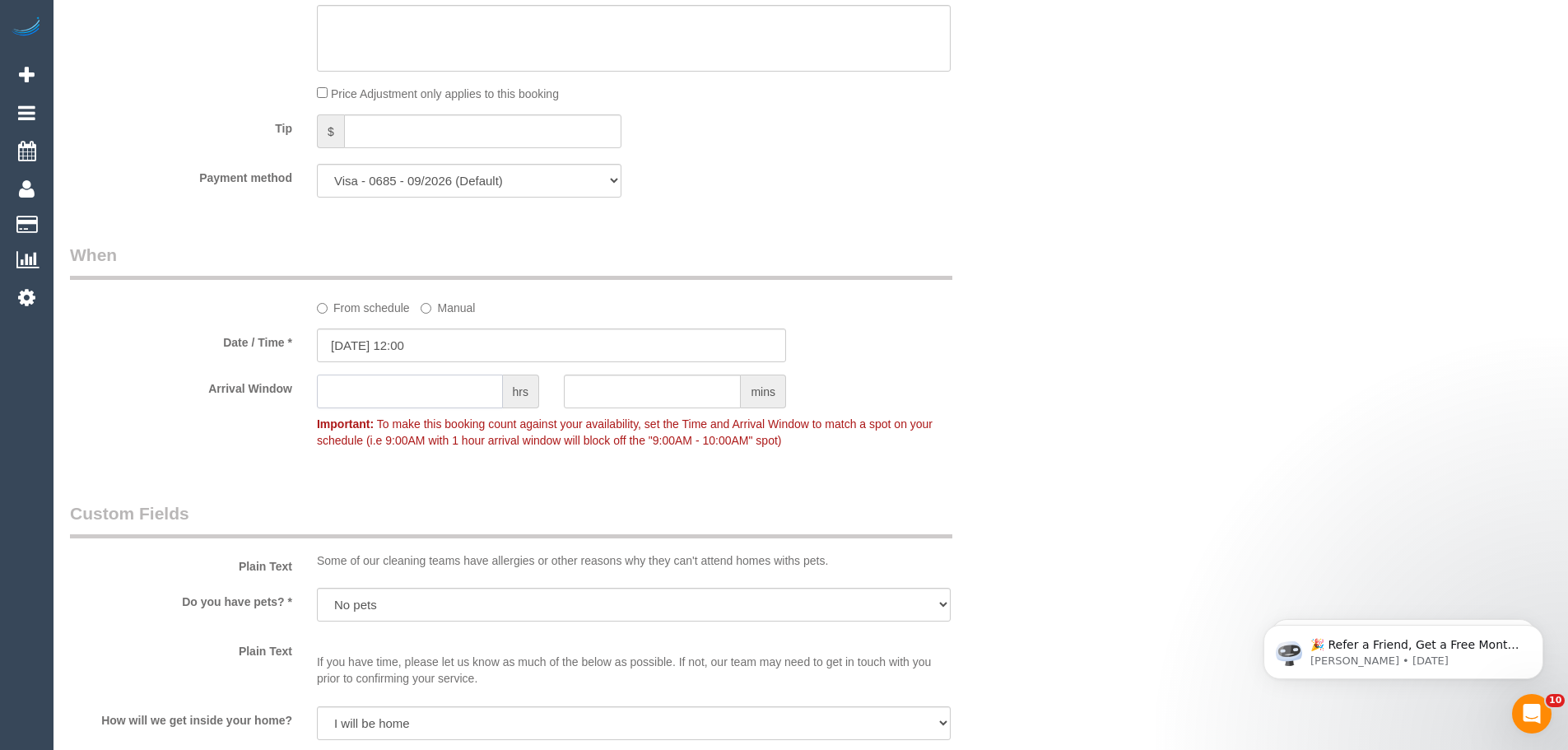
click at [402, 389] on input "text" at bounding box center [410, 391] width 186 height 33
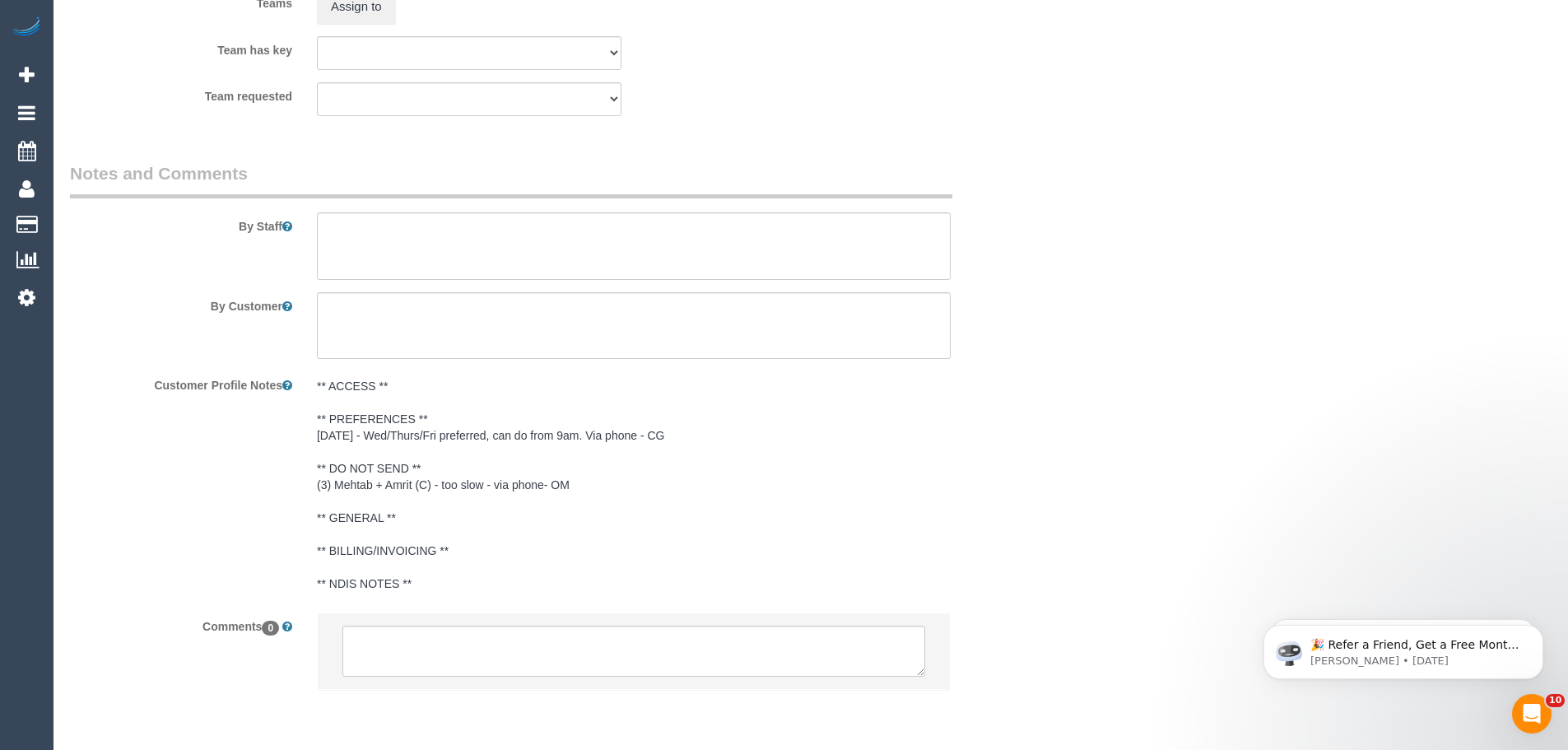
scroll to position [2707, 0]
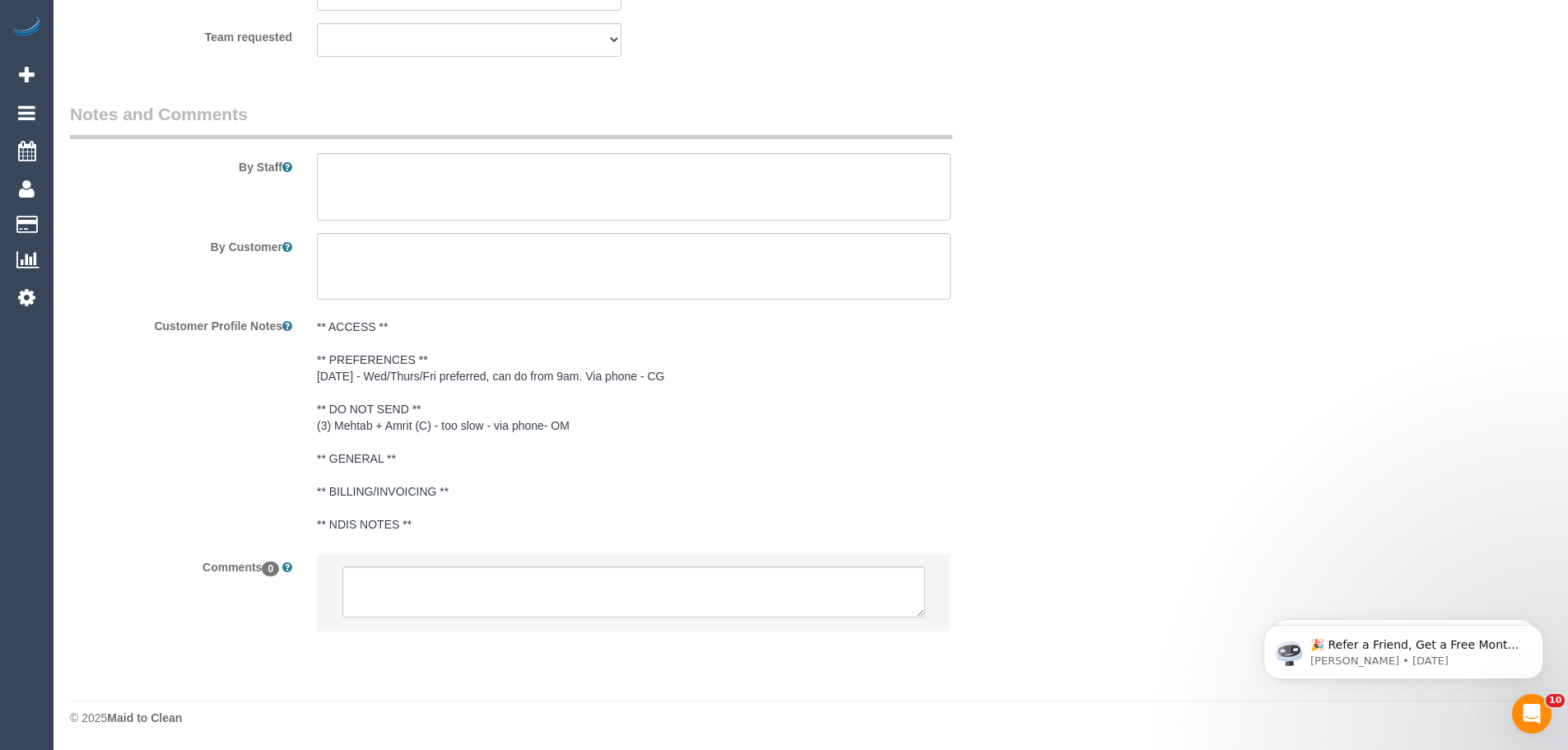
type input "2"
click at [506, 598] on textarea at bounding box center [634, 592] width 583 height 51
click at [488, 599] on textarea at bounding box center [634, 592] width 583 height 51
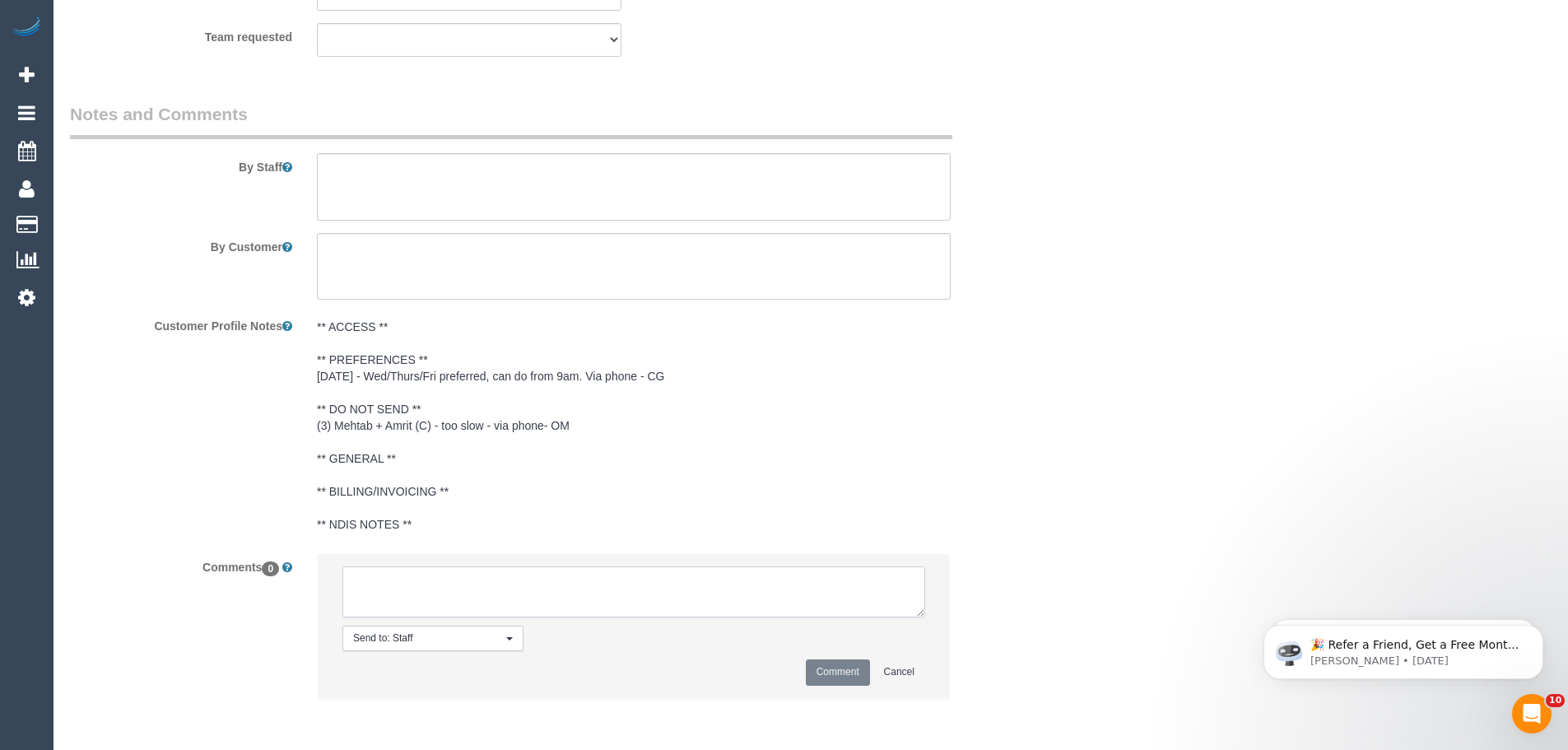
click at [464, 583] on textarea at bounding box center [634, 592] width 583 height 51
type textarea "Rescheduled from 15th to 8th"
click at [814, 670] on button "Comment" at bounding box center [837, 672] width 64 height 25
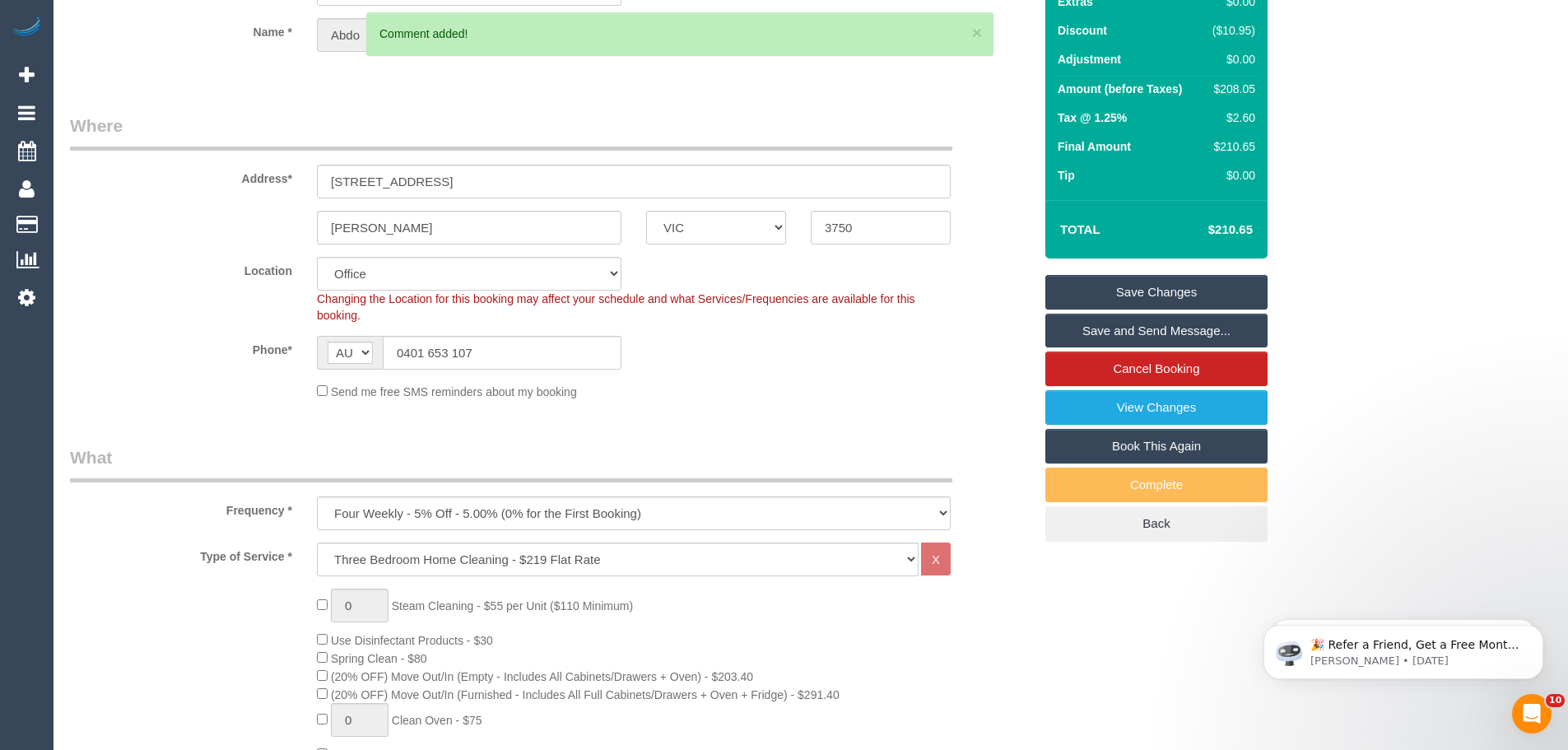
scroll to position [0, 0]
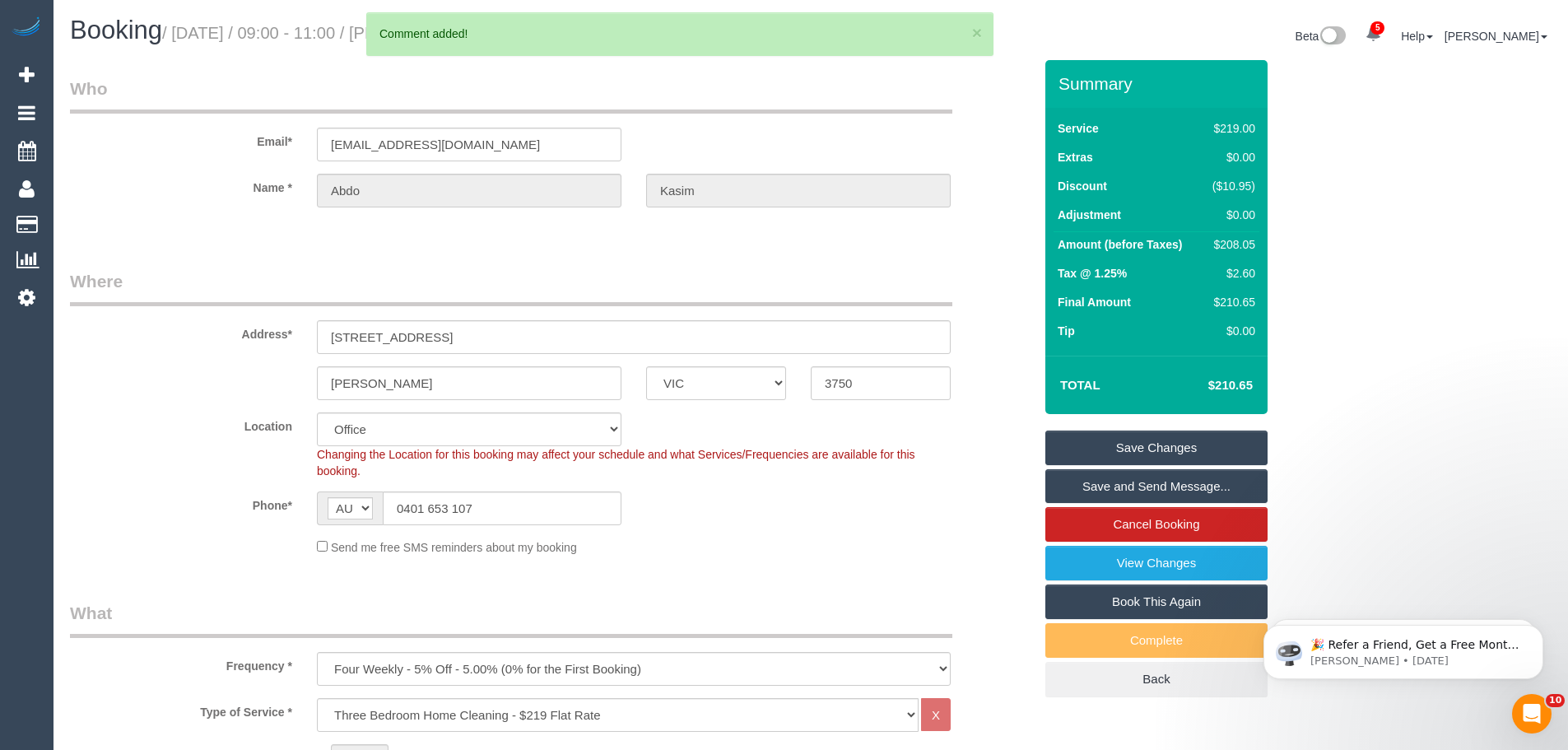
click at [1145, 446] on link "Save Changes" at bounding box center [1156, 447] width 222 height 34
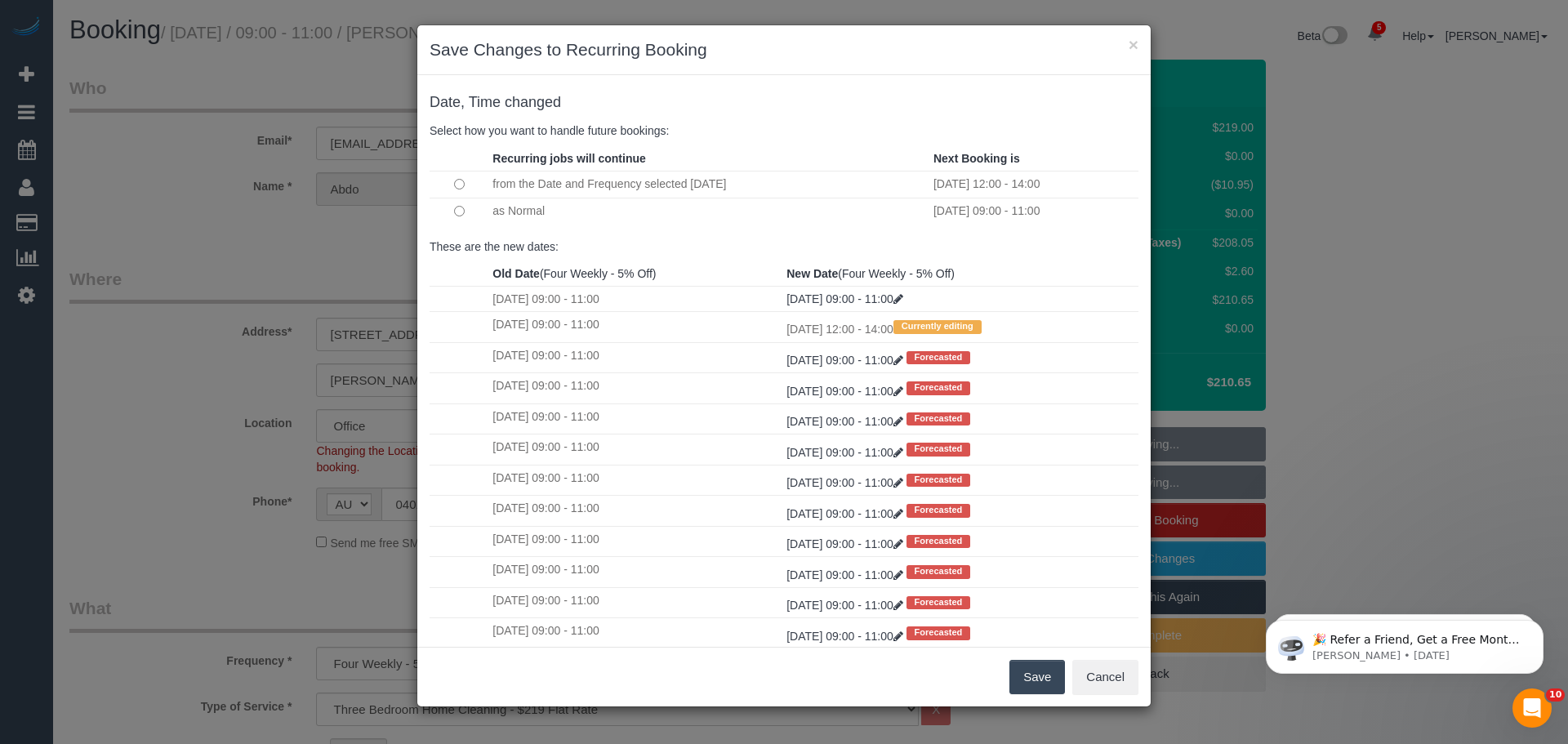
click at [1037, 682] on button "Save" at bounding box center [1037, 676] width 56 height 34
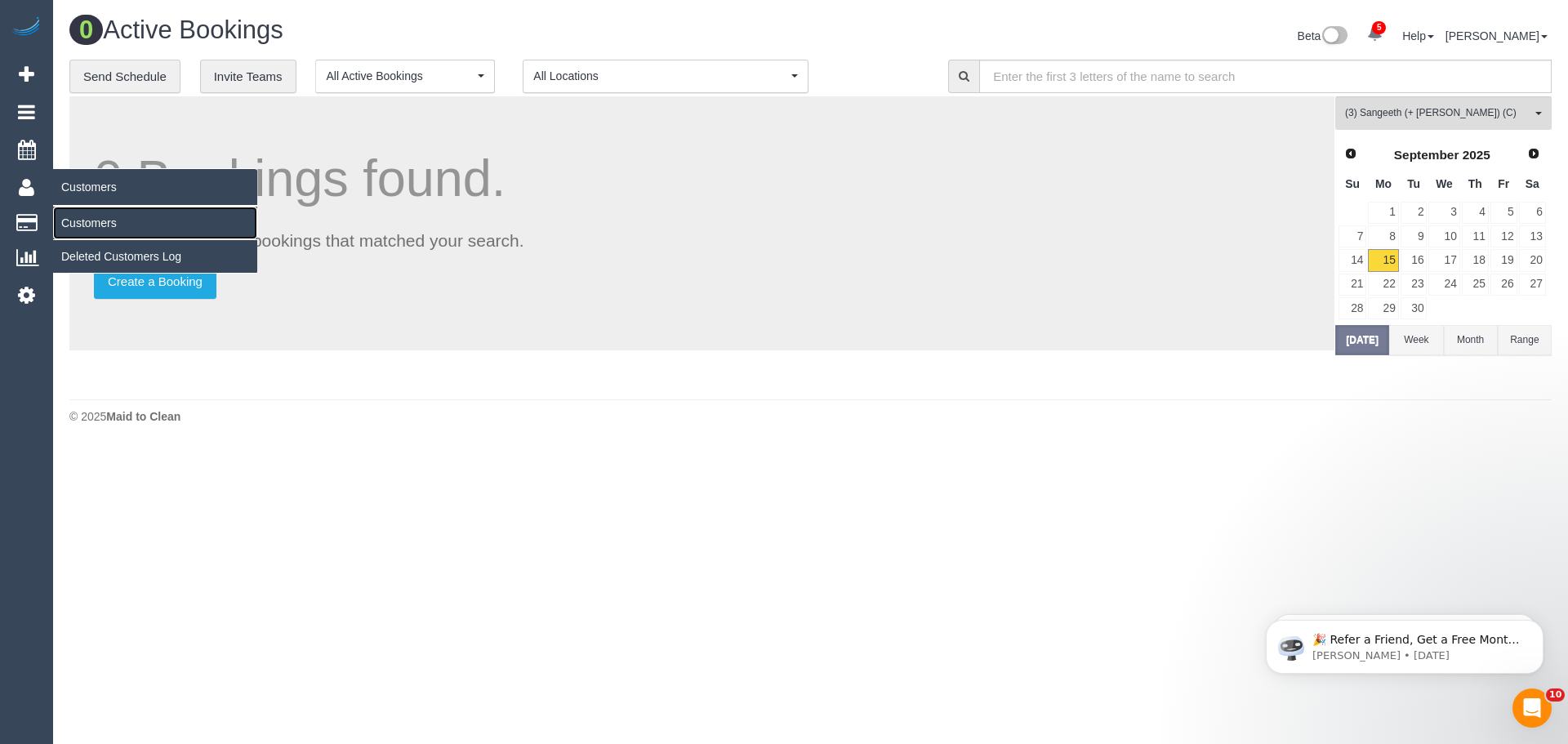
click at [98, 221] on link "Customers" at bounding box center [155, 222] width 204 height 32
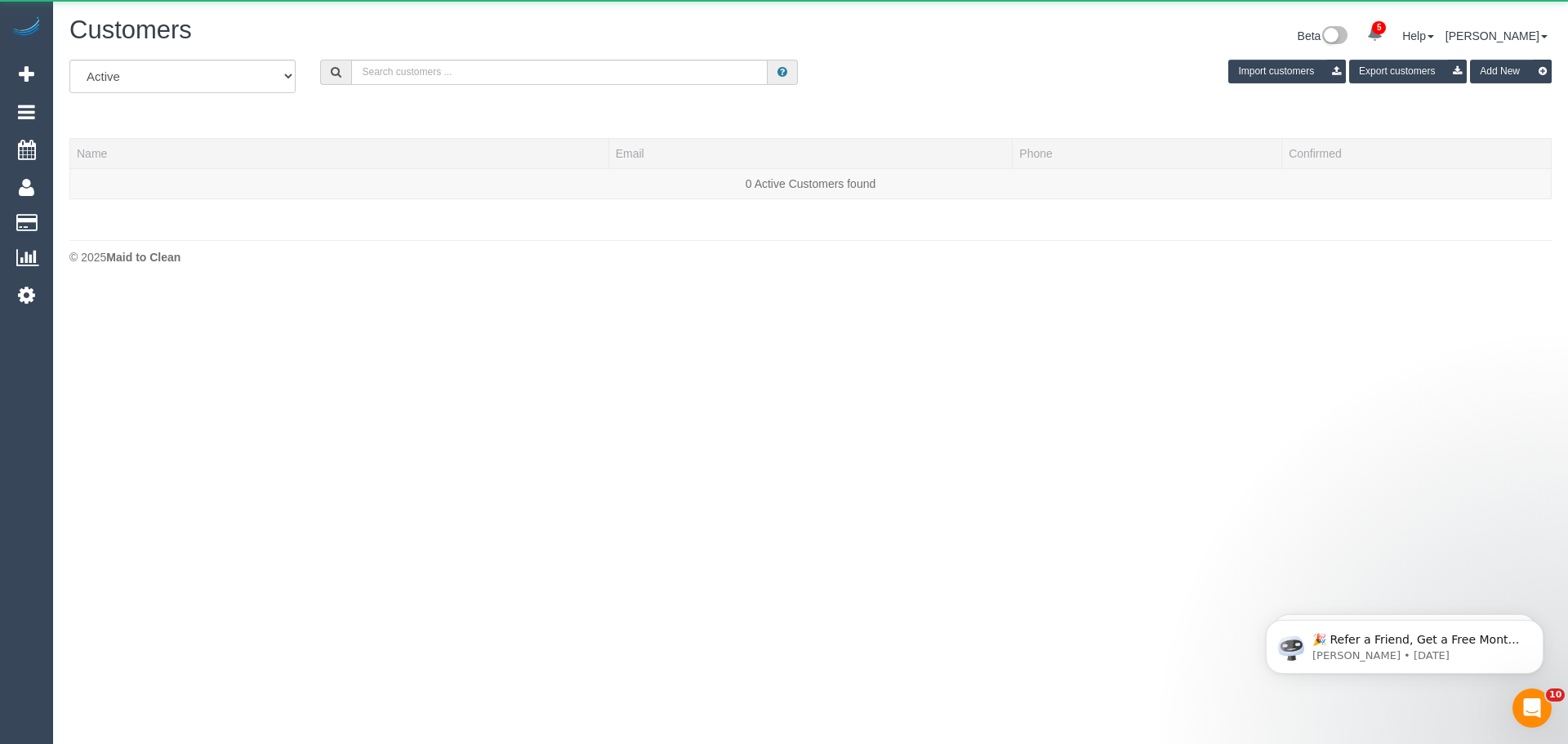
click at [446, 85] on div "All Active Archived Import customers Export customers Add New" at bounding box center [811, 82] width 1507 height 45
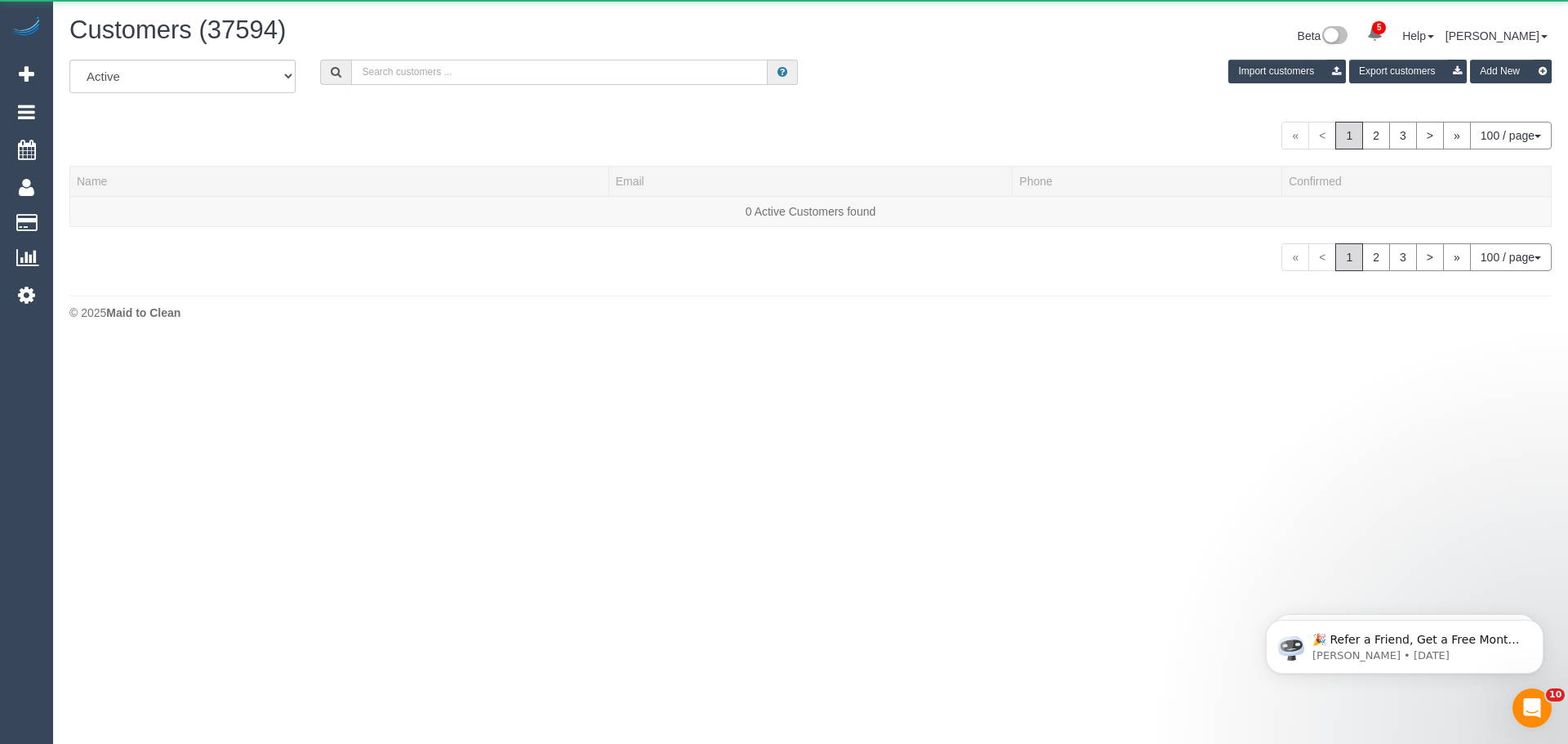
click at [443, 71] on input "text" at bounding box center [560, 71] width 417 height 25
paste input "61421277015"
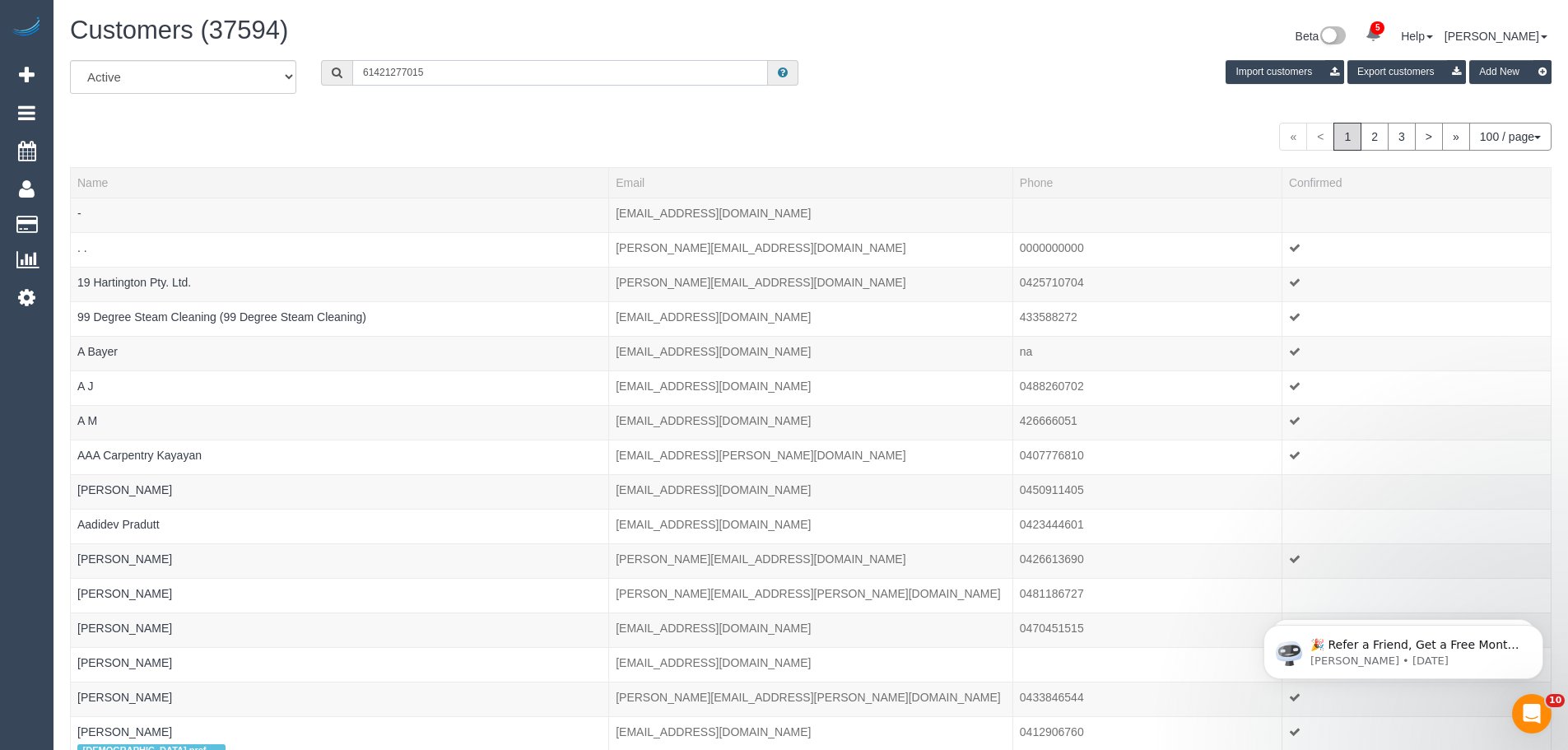
drag, startPoint x: 372, startPoint y: 72, endPoint x: 315, endPoint y: 63, distance: 57.7
click at [315, 63] on div "61421277015" at bounding box center [560, 72] width 502 height 25
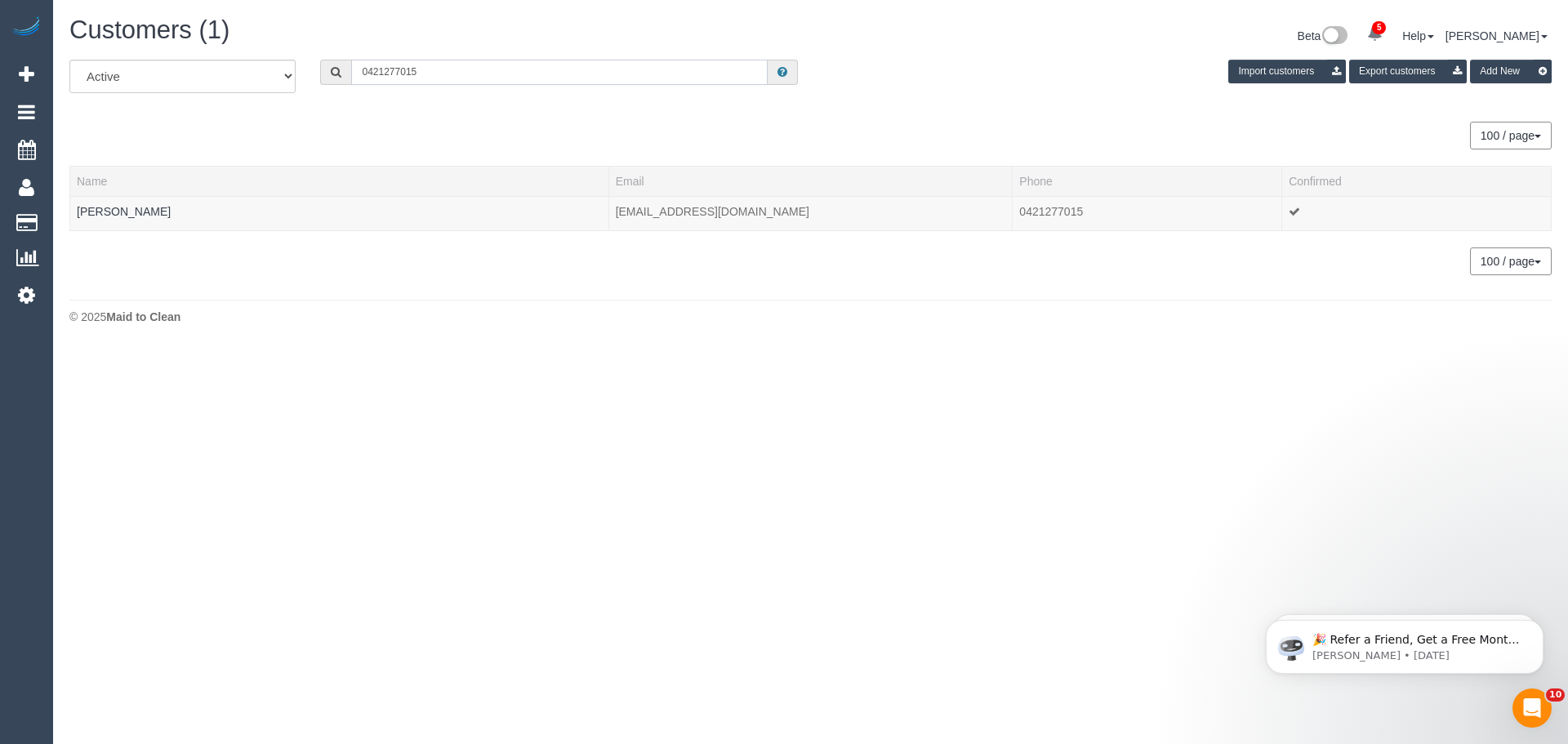
click at [383, 70] on input "0421277015" at bounding box center [560, 71] width 417 height 25
type input "0421 277015"
click at [145, 208] on link "Jaya Hingorani" at bounding box center [124, 211] width 94 height 13
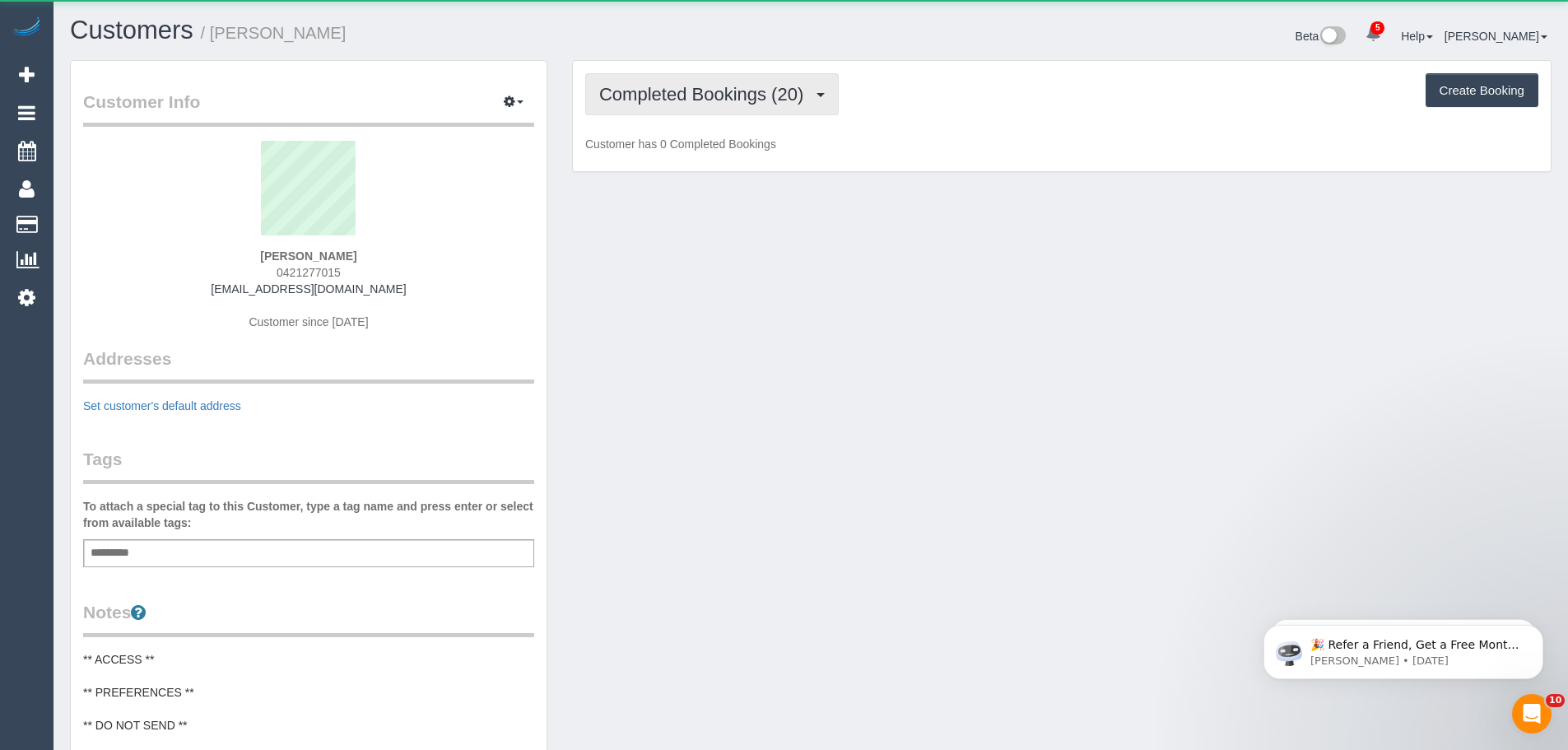
click at [677, 86] on span "Completed Bookings (20)" at bounding box center [705, 94] width 213 height 20
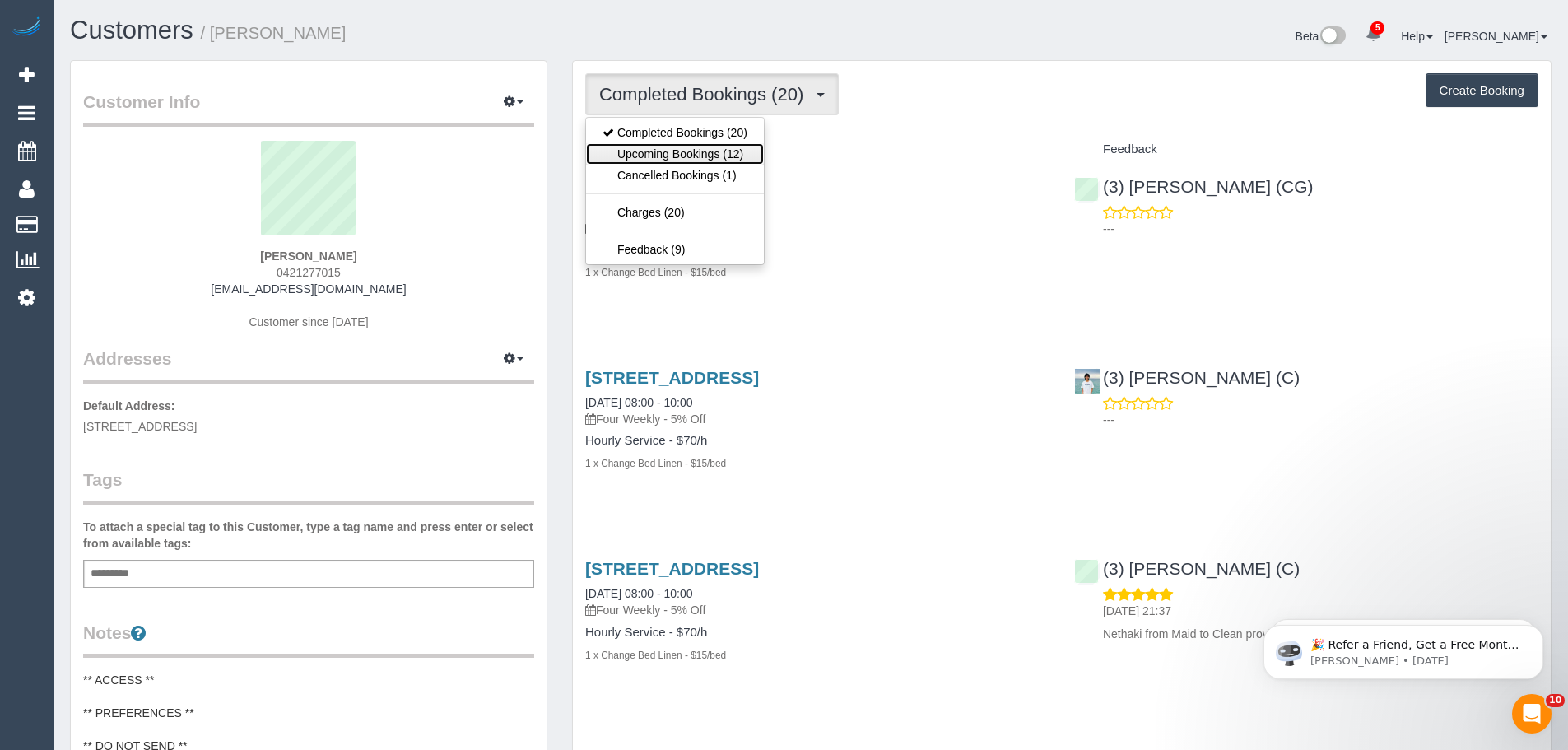
click at [674, 148] on link "Upcoming Bookings (12)" at bounding box center [675, 154] width 177 height 21
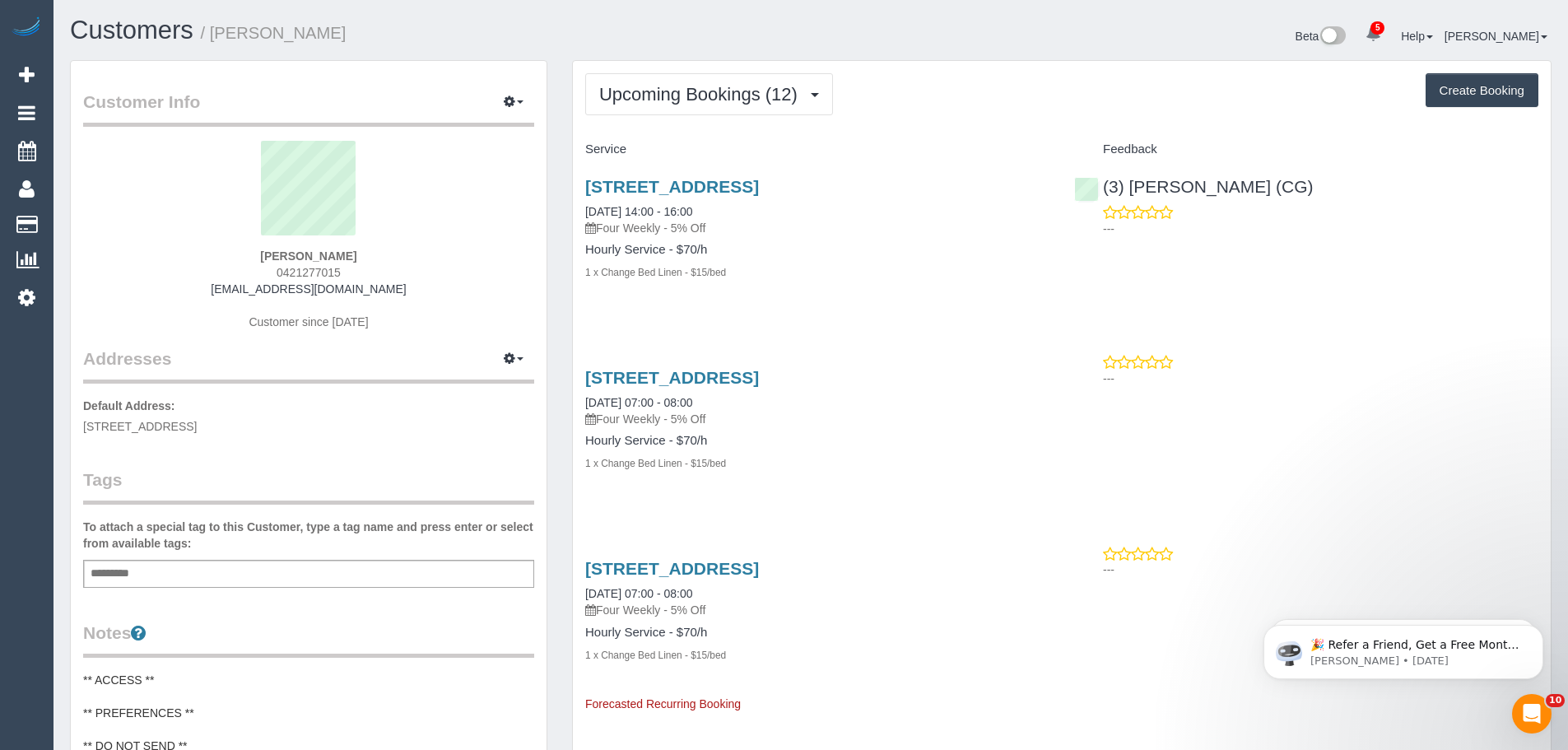
drag, startPoint x: 579, startPoint y: 210, endPoint x: 752, endPoint y: 302, distance: 195.9
click at [752, 302] on div "4/16 Kensington Road, South Yarra, VIC 3141 17/09/2025 14:00 - 16:00 Four Weekl…" at bounding box center [817, 238] width 489 height 150
click at [35, 300] on link "Settings" at bounding box center [26, 297] width 54 height 38
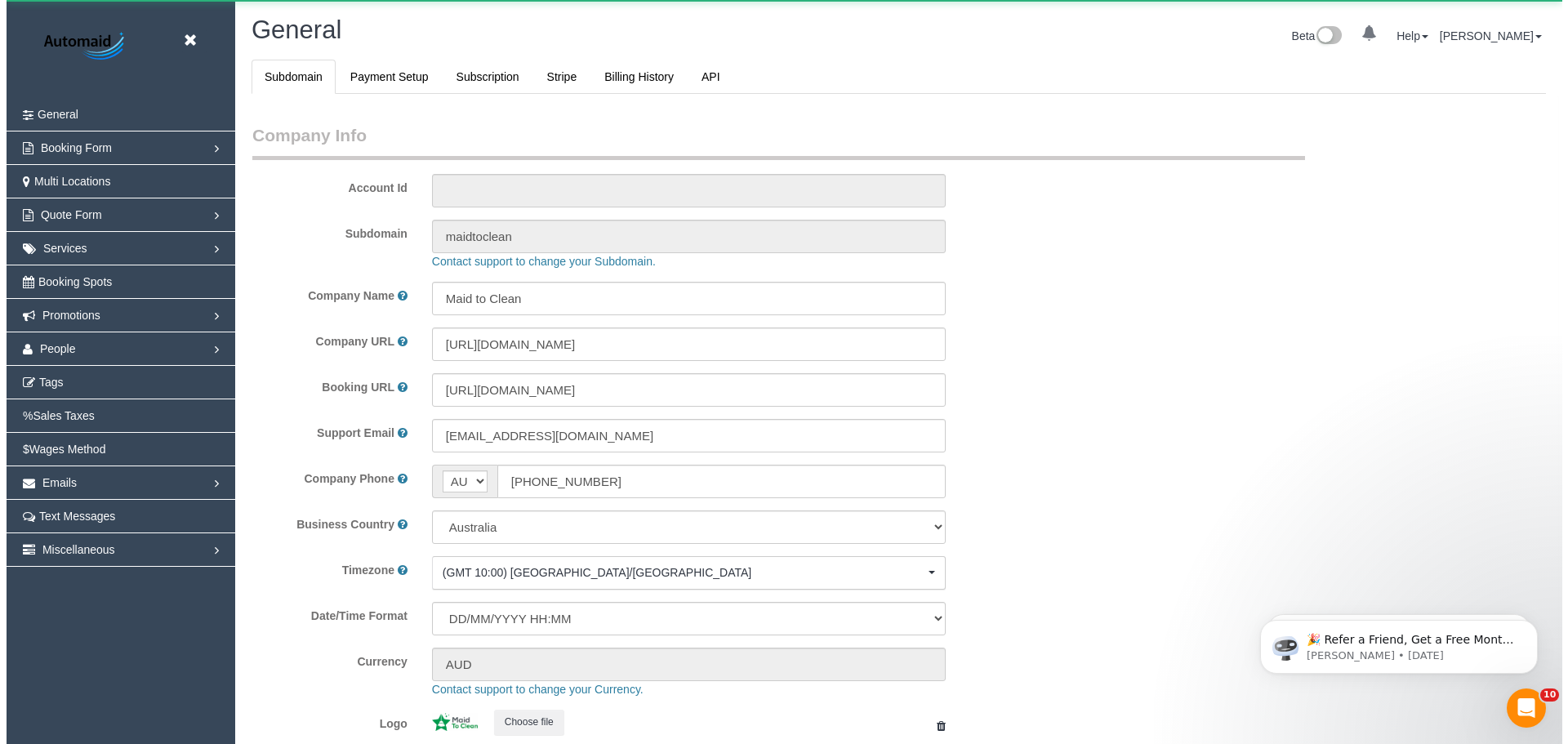
scroll to position [3699, 1556]
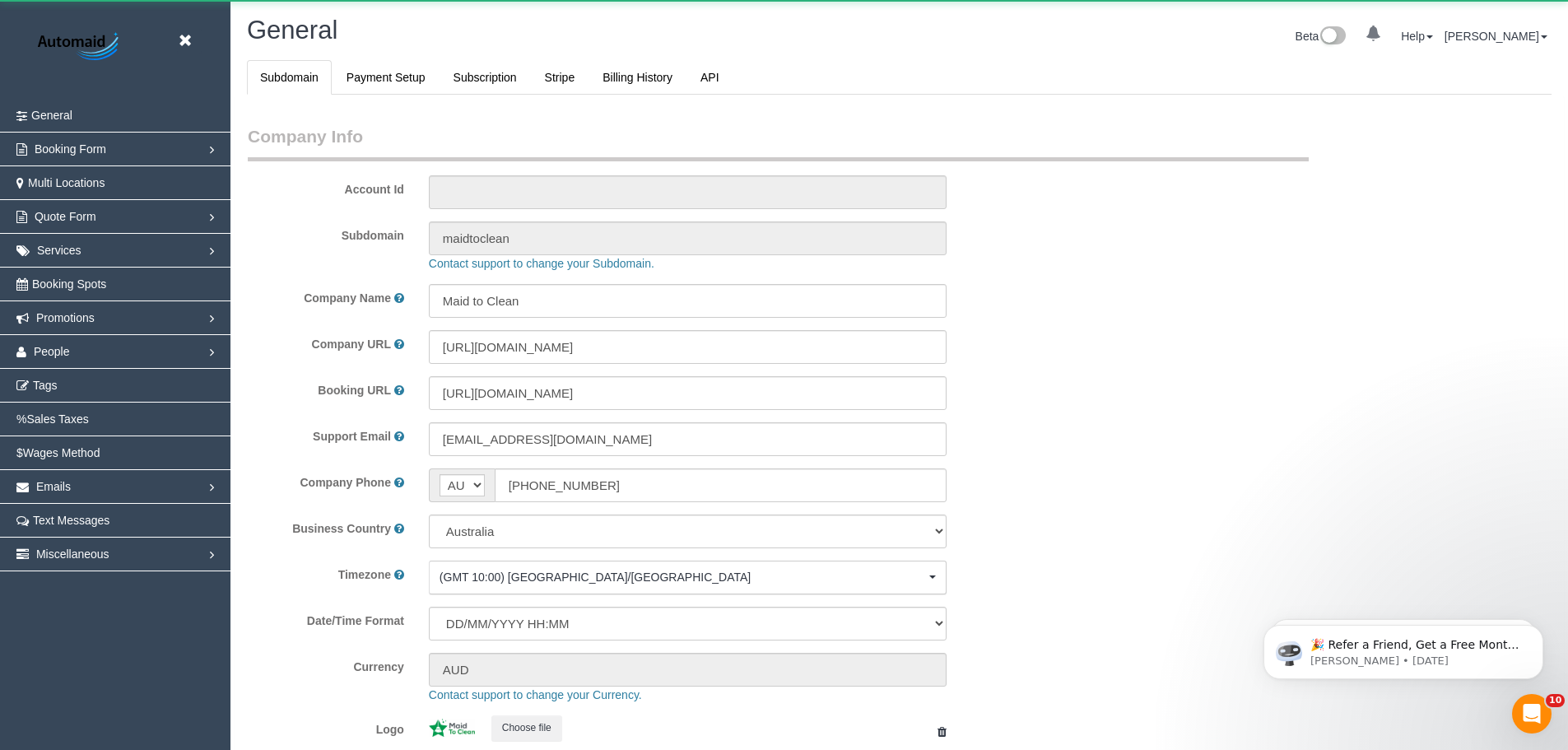
select select "1"
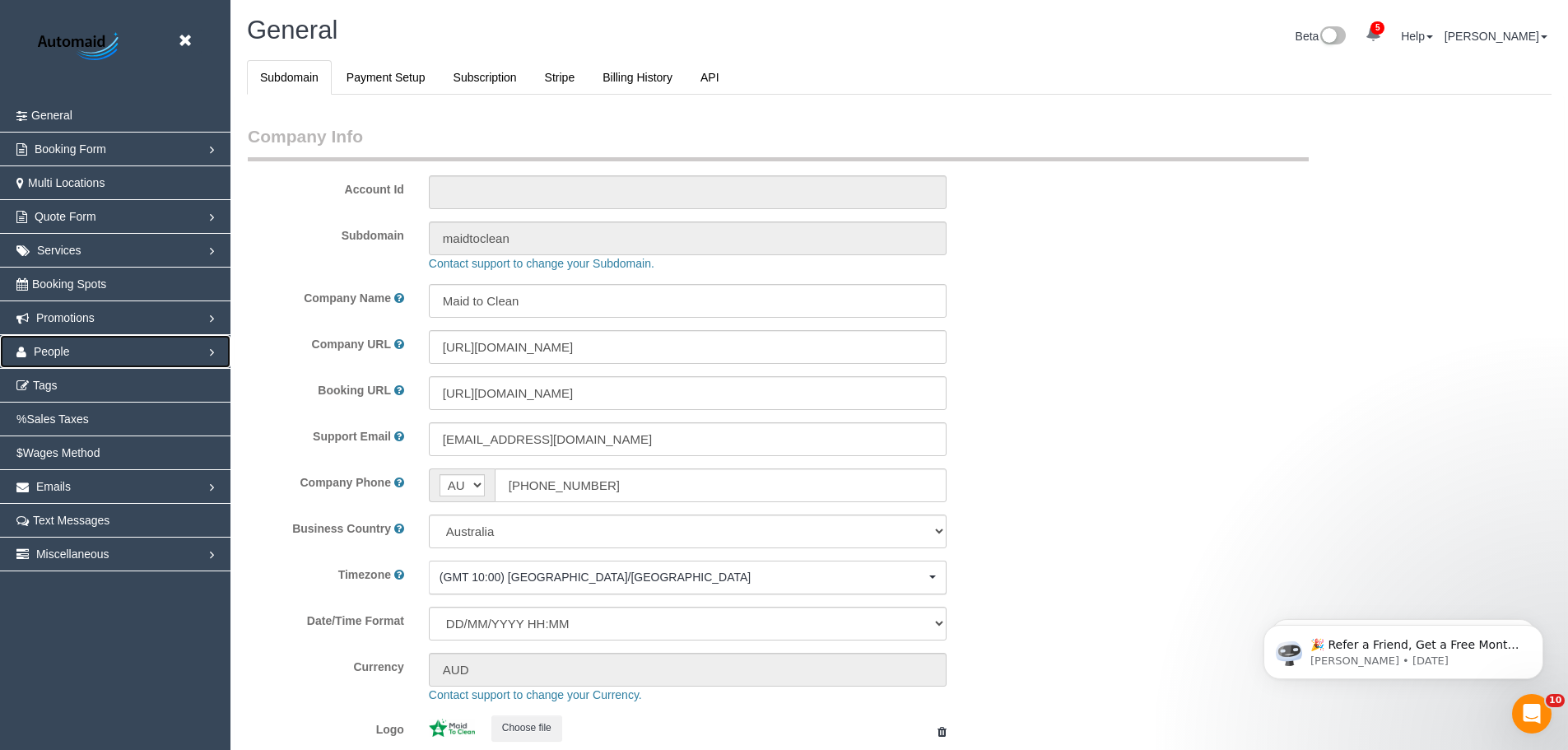
click at [115, 350] on link "People" at bounding box center [115, 350] width 230 height 32
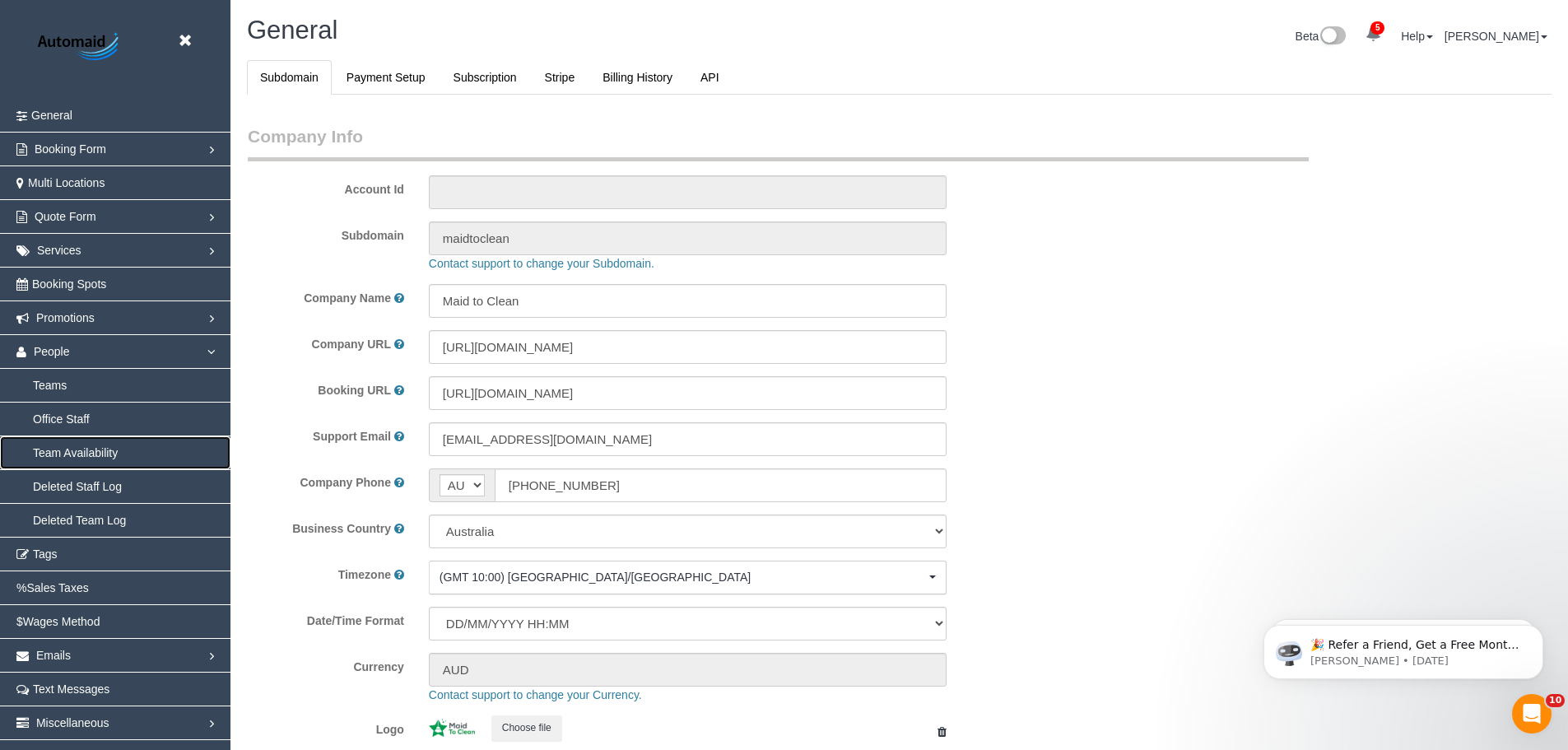
click at [93, 453] on link "Team Availability" at bounding box center [115, 452] width 230 height 32
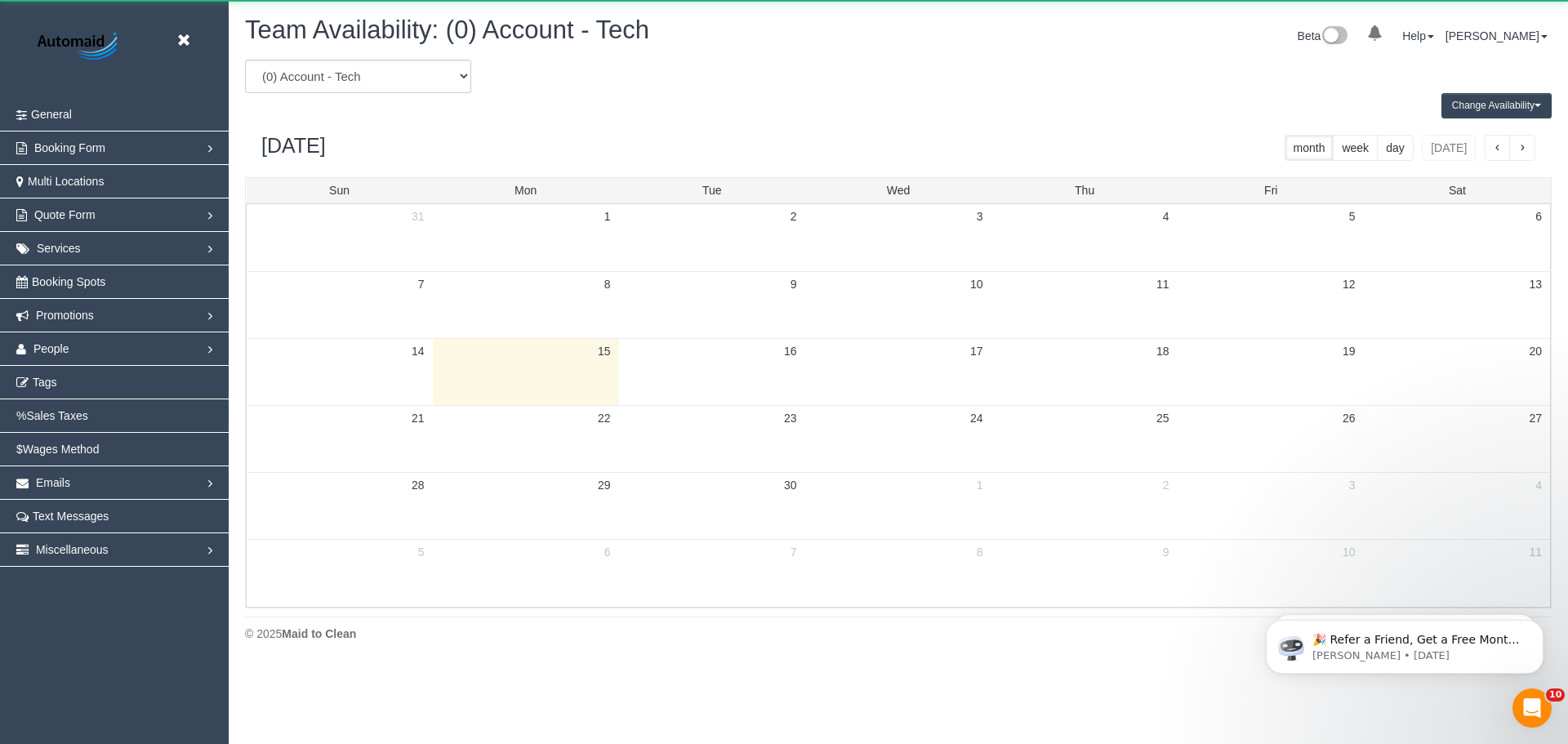
scroll to position [665, 1568]
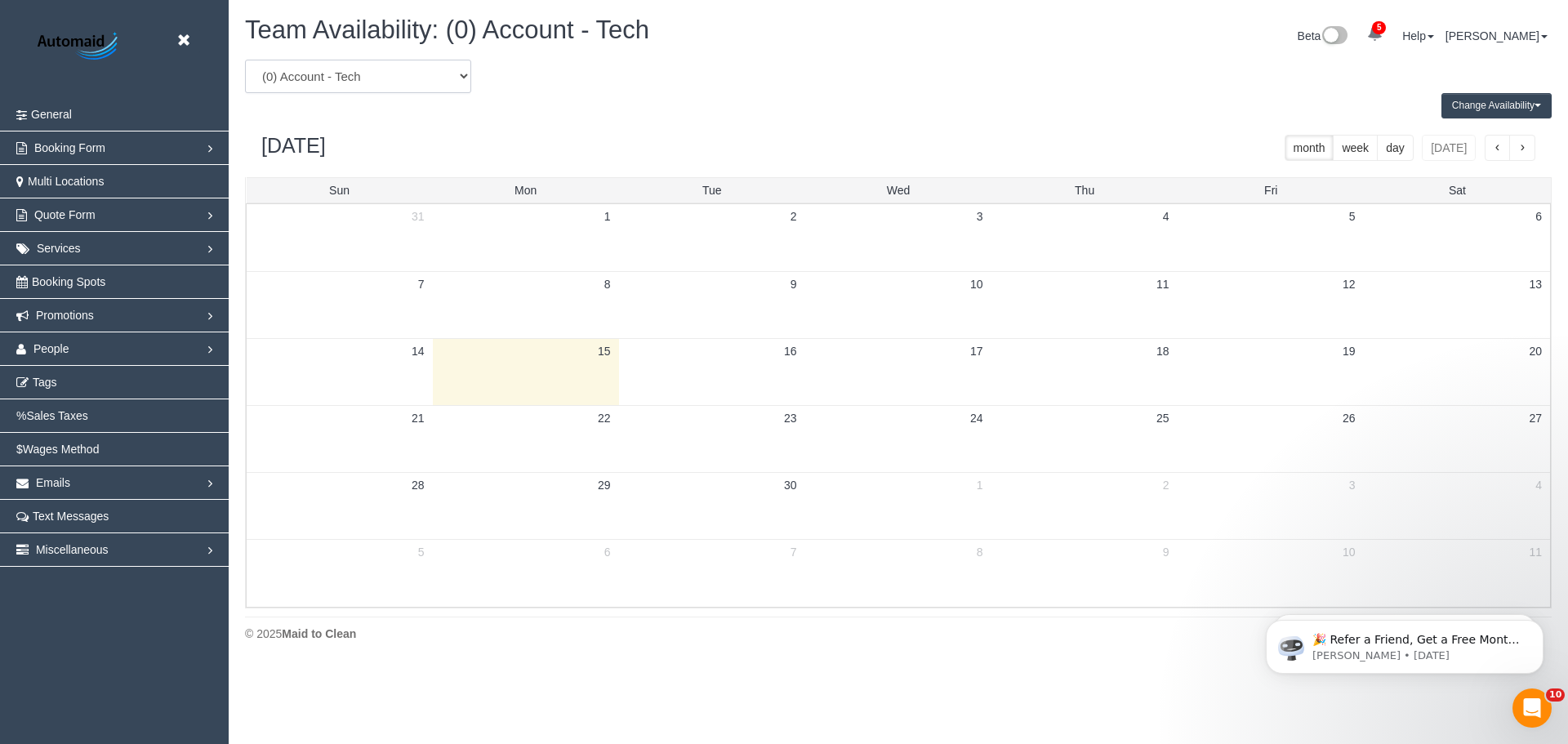
click at [404, 62] on select "(0) Account - Tech (0) Office (0) Raunak Test Account (1) Debbie Brodjanac (FT)…" at bounding box center [358, 76] width 227 height 33
select select "number:95452"
click at [245, 59] on select "(0) Account - Tech (0) Office (0) Raunak Test Account (1) Debbie Brodjanac (FT)…" at bounding box center [358, 76] width 227 height 33
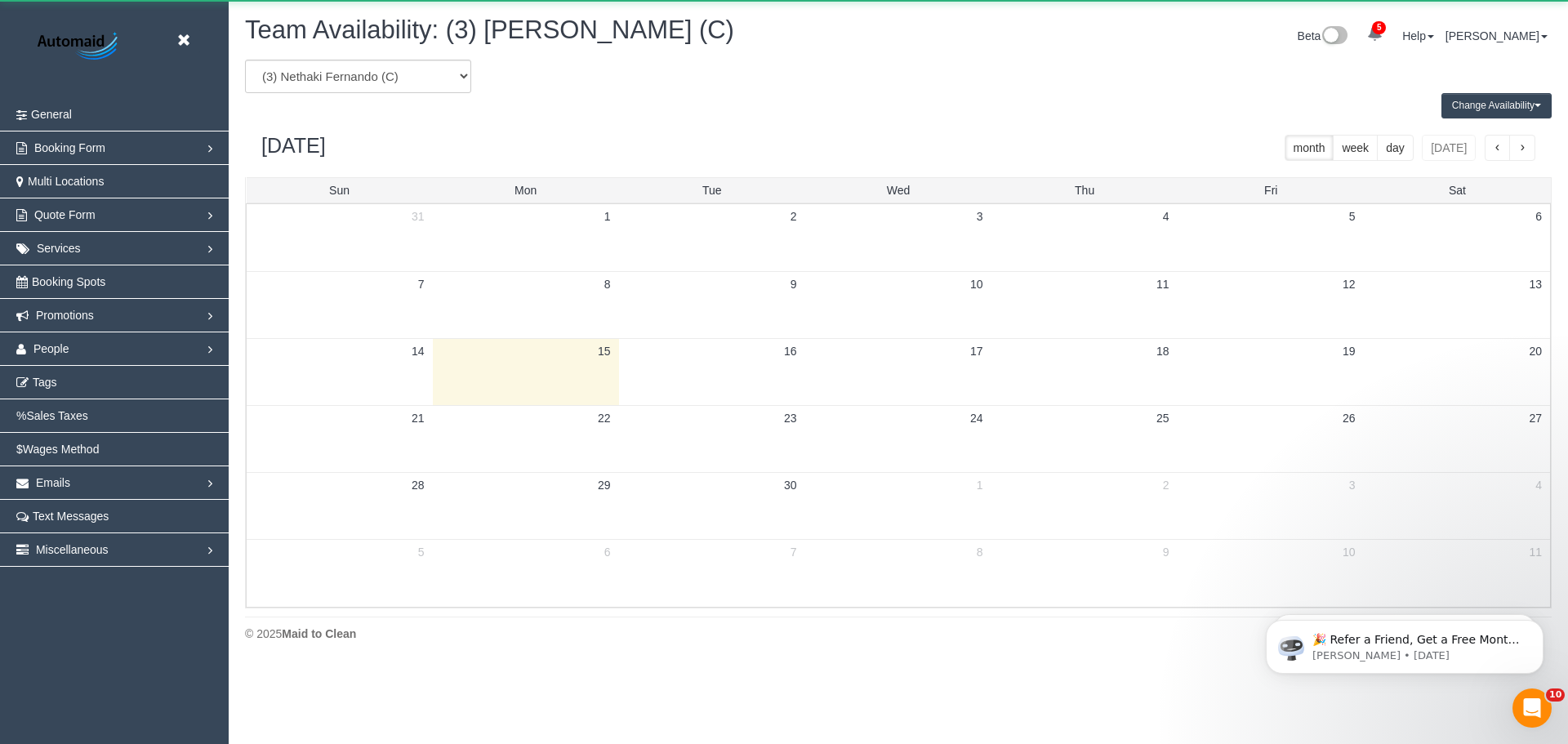
scroll to position [80978, 80114]
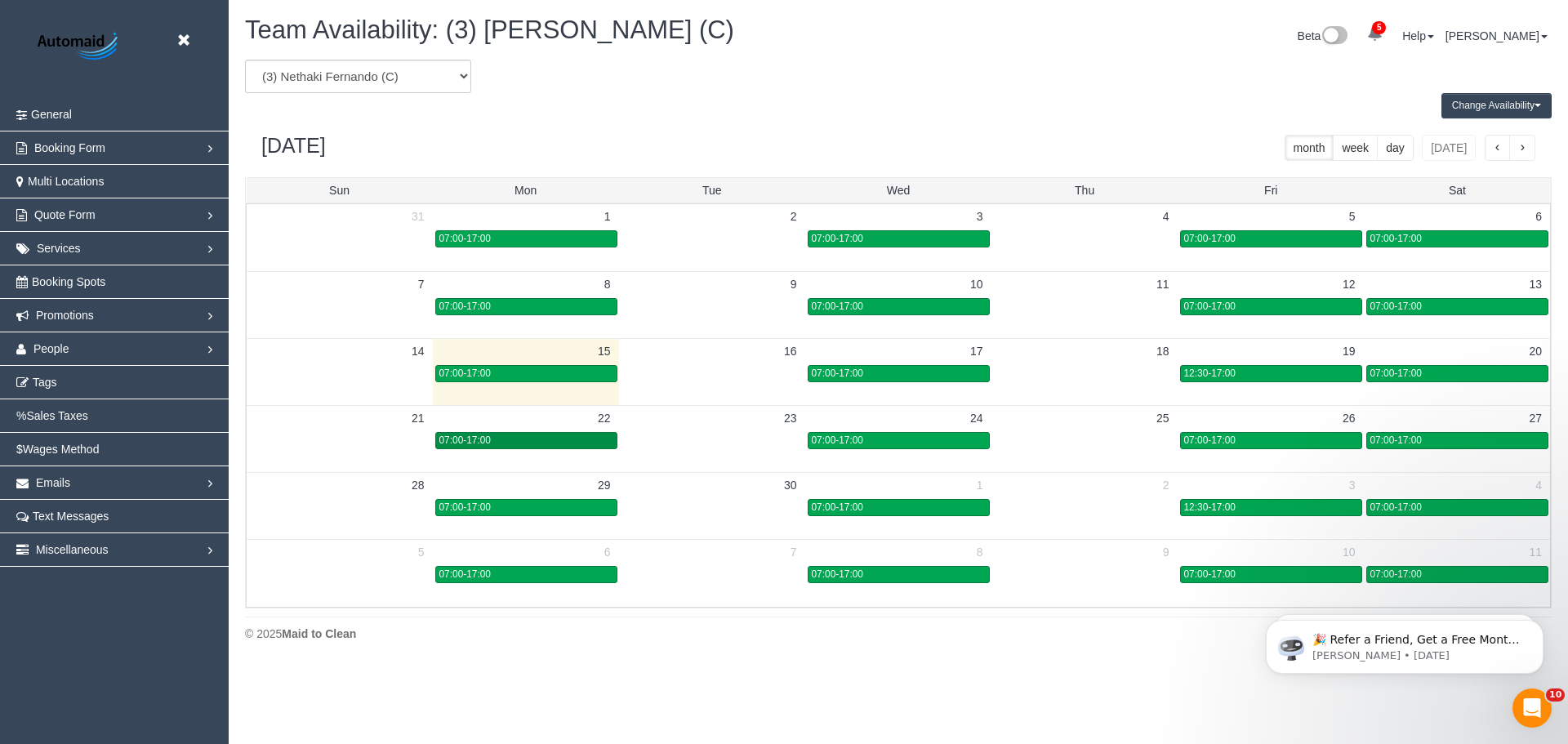
click at [540, 438] on div "07:00-17:00" at bounding box center [526, 441] width 174 height 12
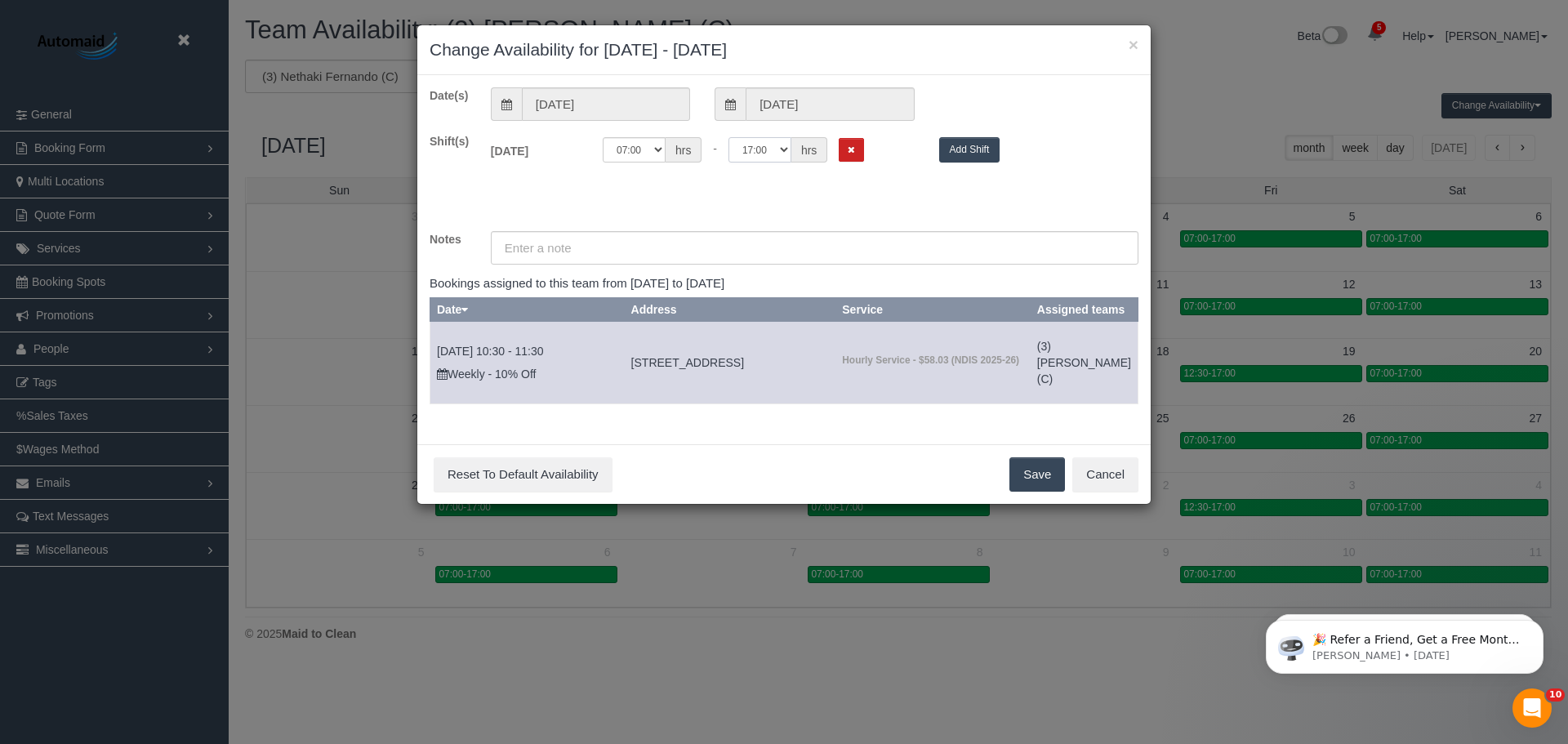
click at [778, 151] on select "00:00 00:05 00:10 00:15 00:20 00:25 00:30 00:35 00:40 00:45 00:50 00:55 01:00 0…" at bounding box center [760, 149] width 63 height 25
select select "string:15:00"
click at [729, 137] on select "00:00 00:05 00:10 00:15 00:20 00:25 00:30 00:35 00:40 00:45 00:50 00:55 01:00 0…" at bounding box center [760, 149] width 63 height 25
click at [1043, 491] on button "Save" at bounding box center [1037, 474] width 56 height 34
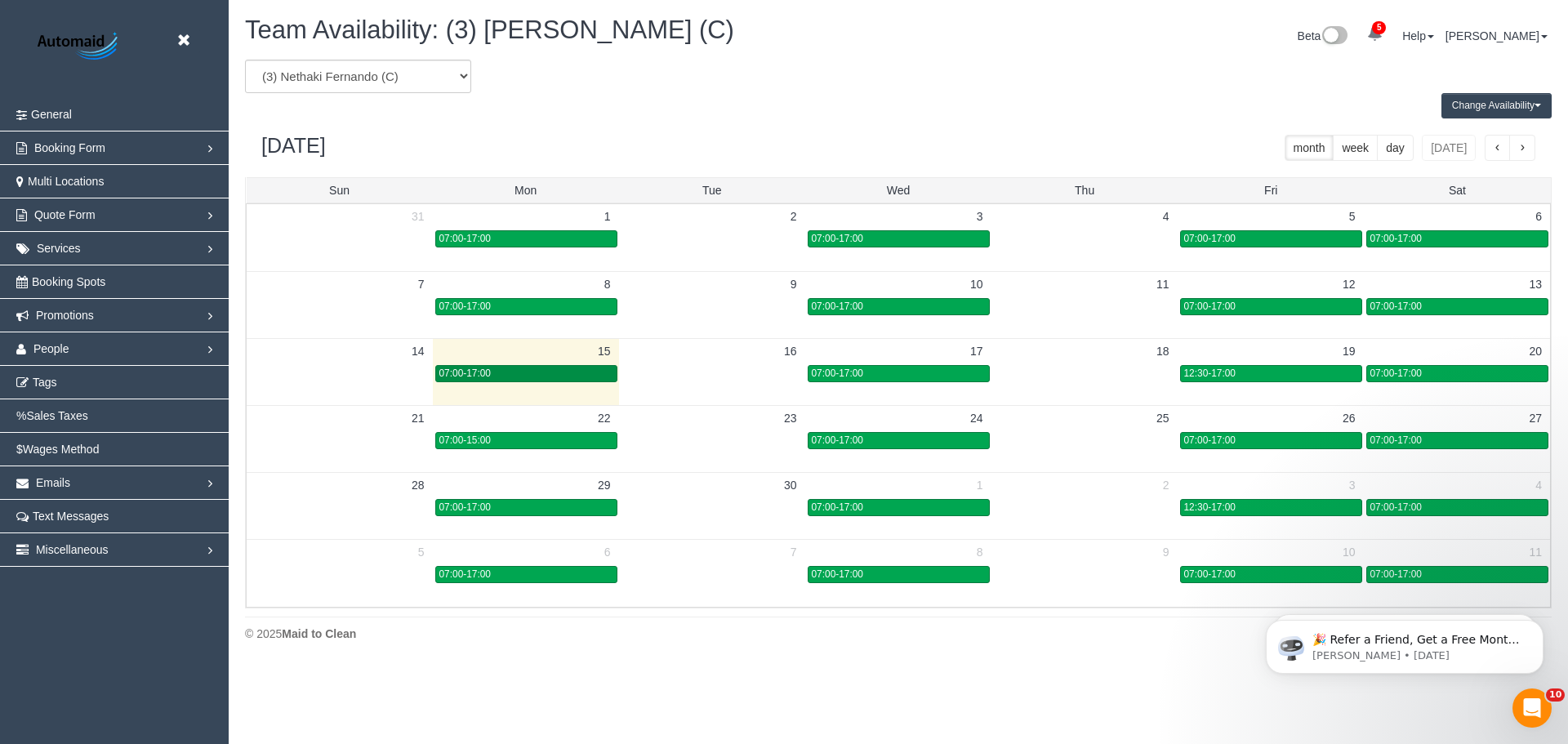
click at [527, 368] on div "07:00-17:00" at bounding box center [526, 374] width 174 height 12
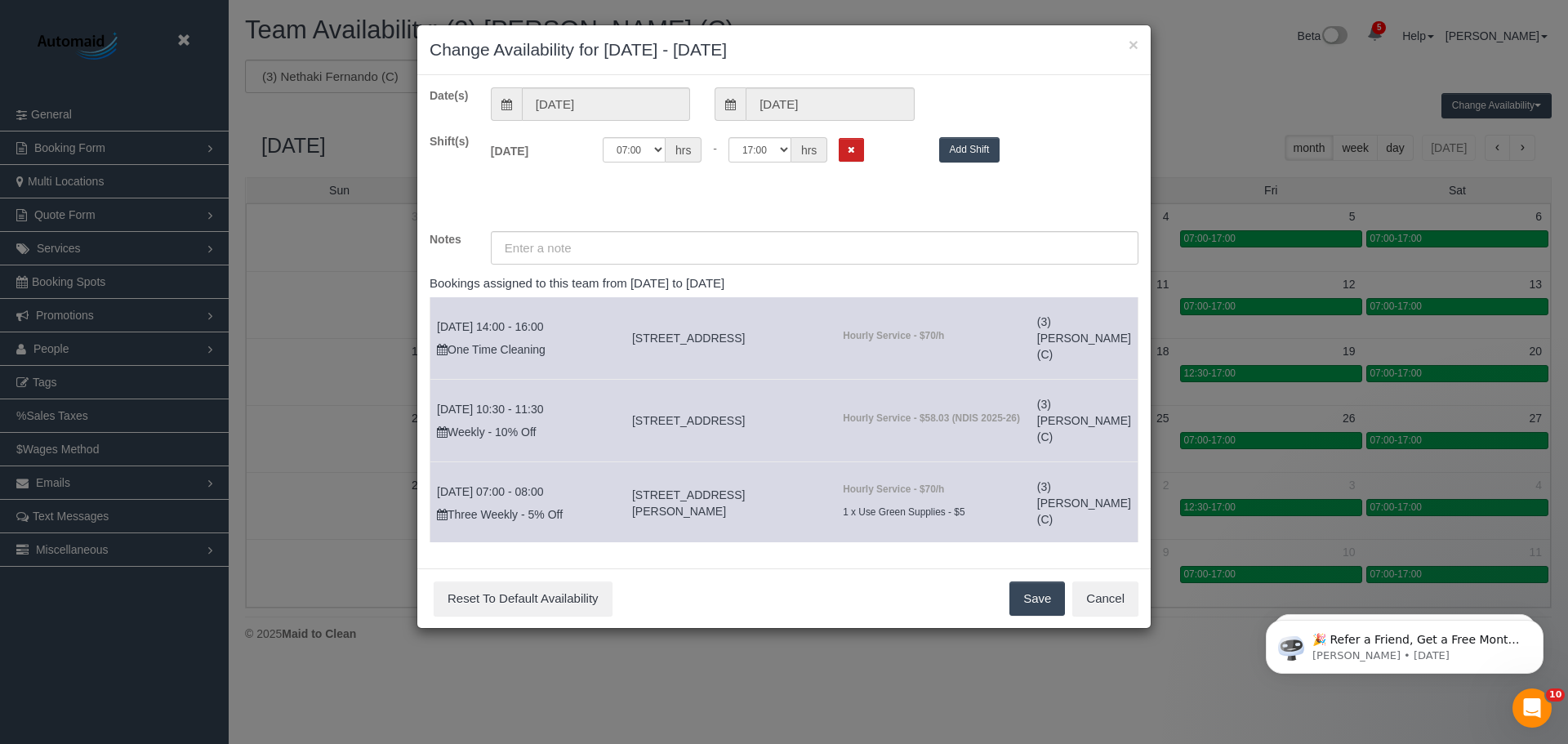
scroll to position [0, 0]
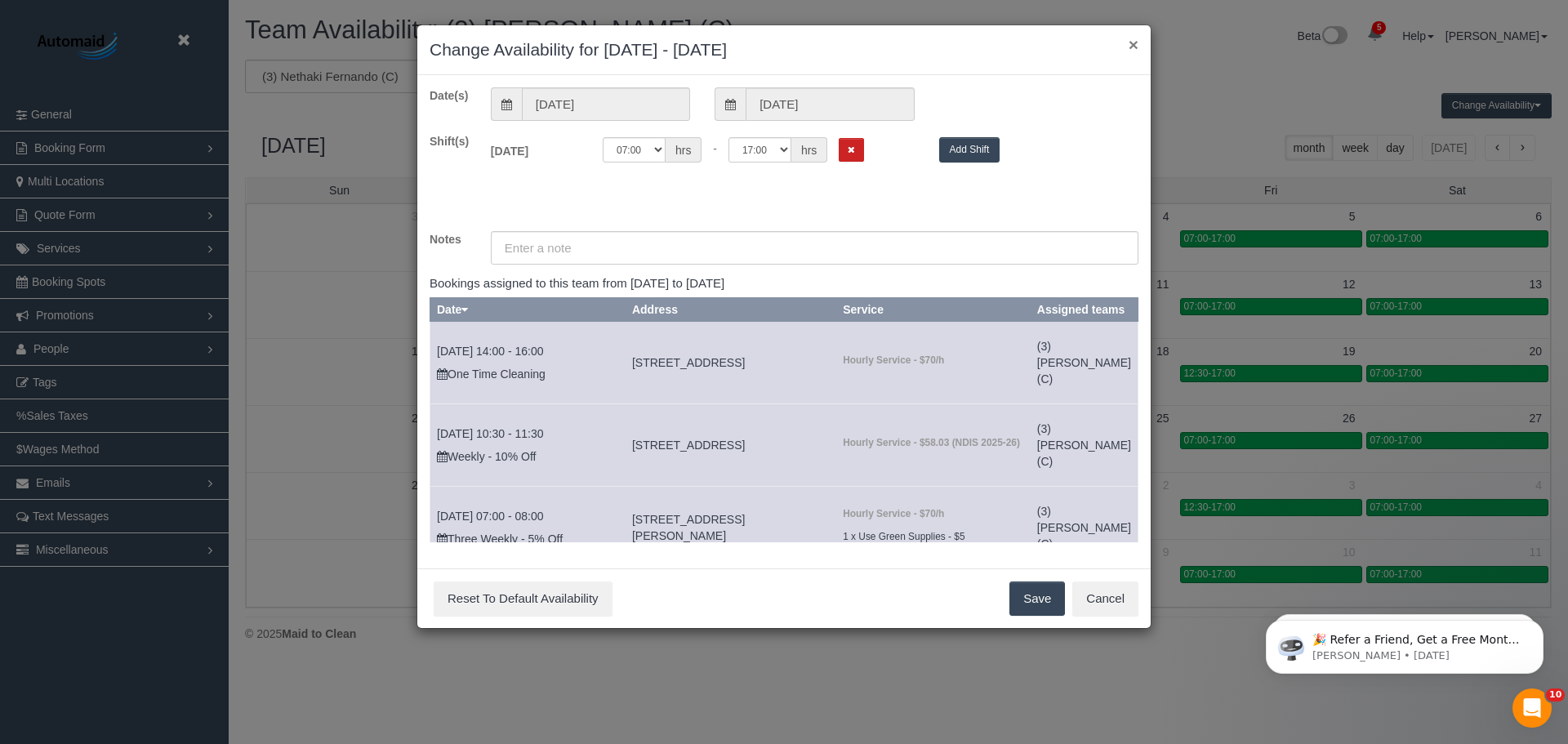
click at [1137, 39] on button "×" at bounding box center [1133, 44] width 10 height 17
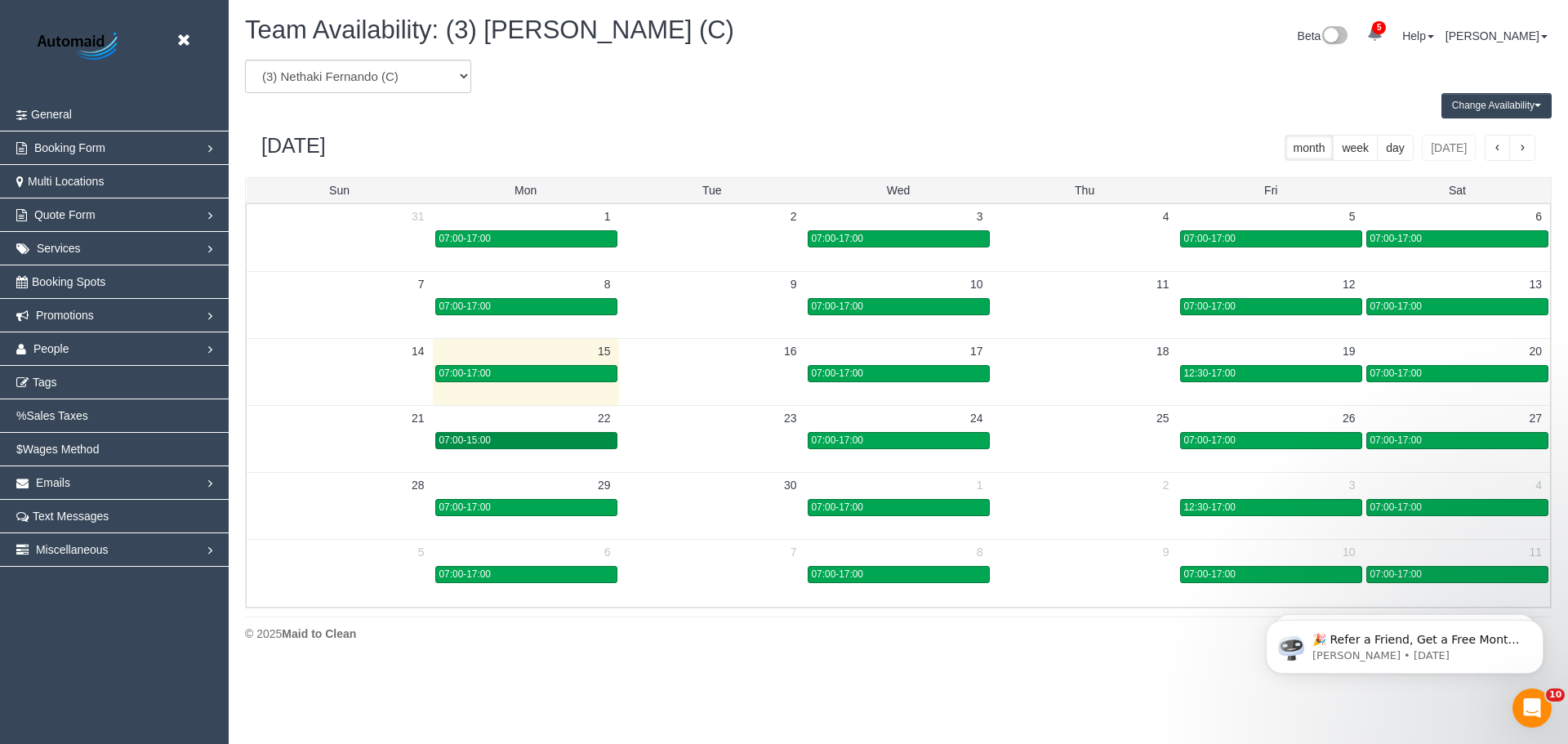
click at [497, 443] on div "07:00-15:00" at bounding box center [526, 441] width 174 height 12
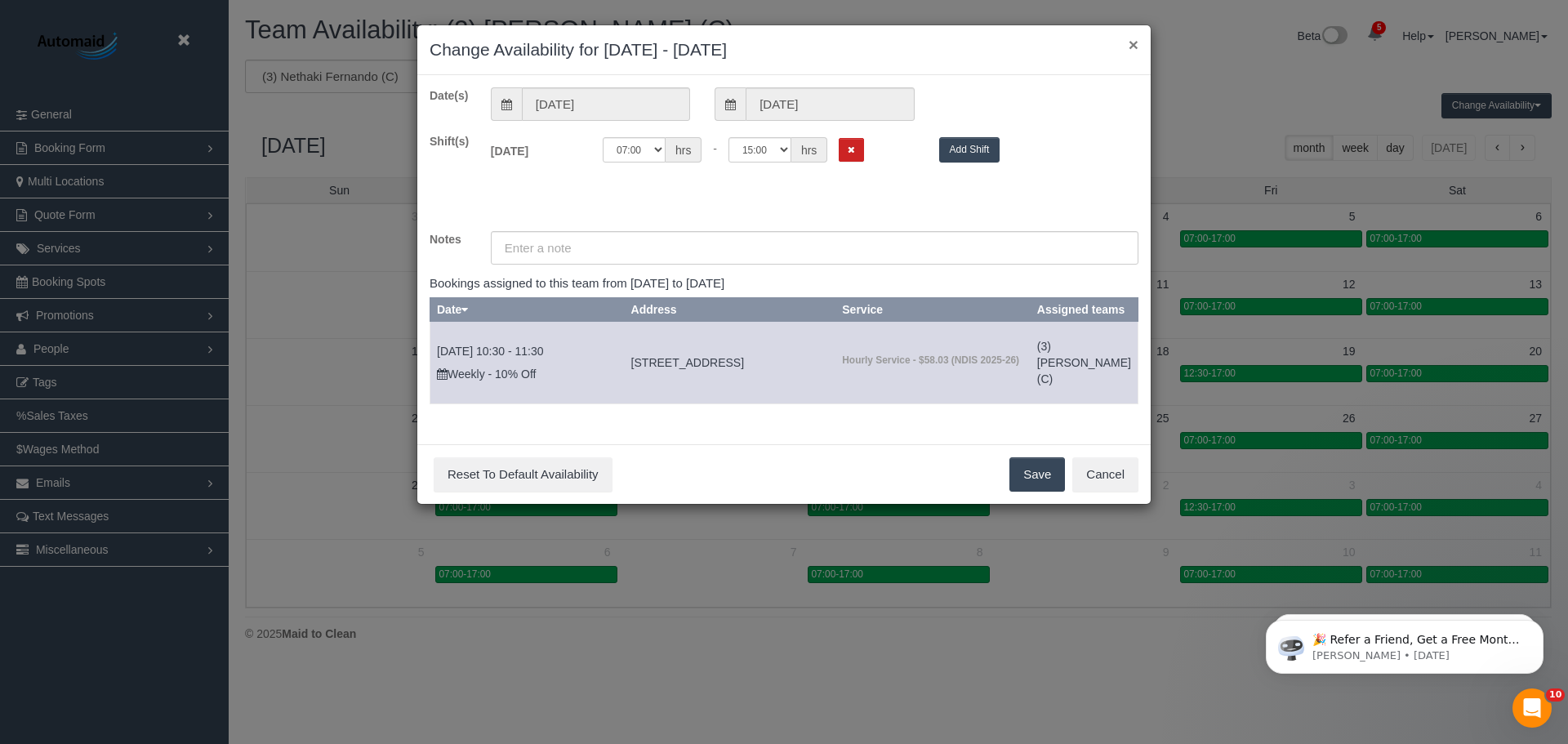
click at [1129, 46] on button "×" at bounding box center [1133, 44] width 10 height 17
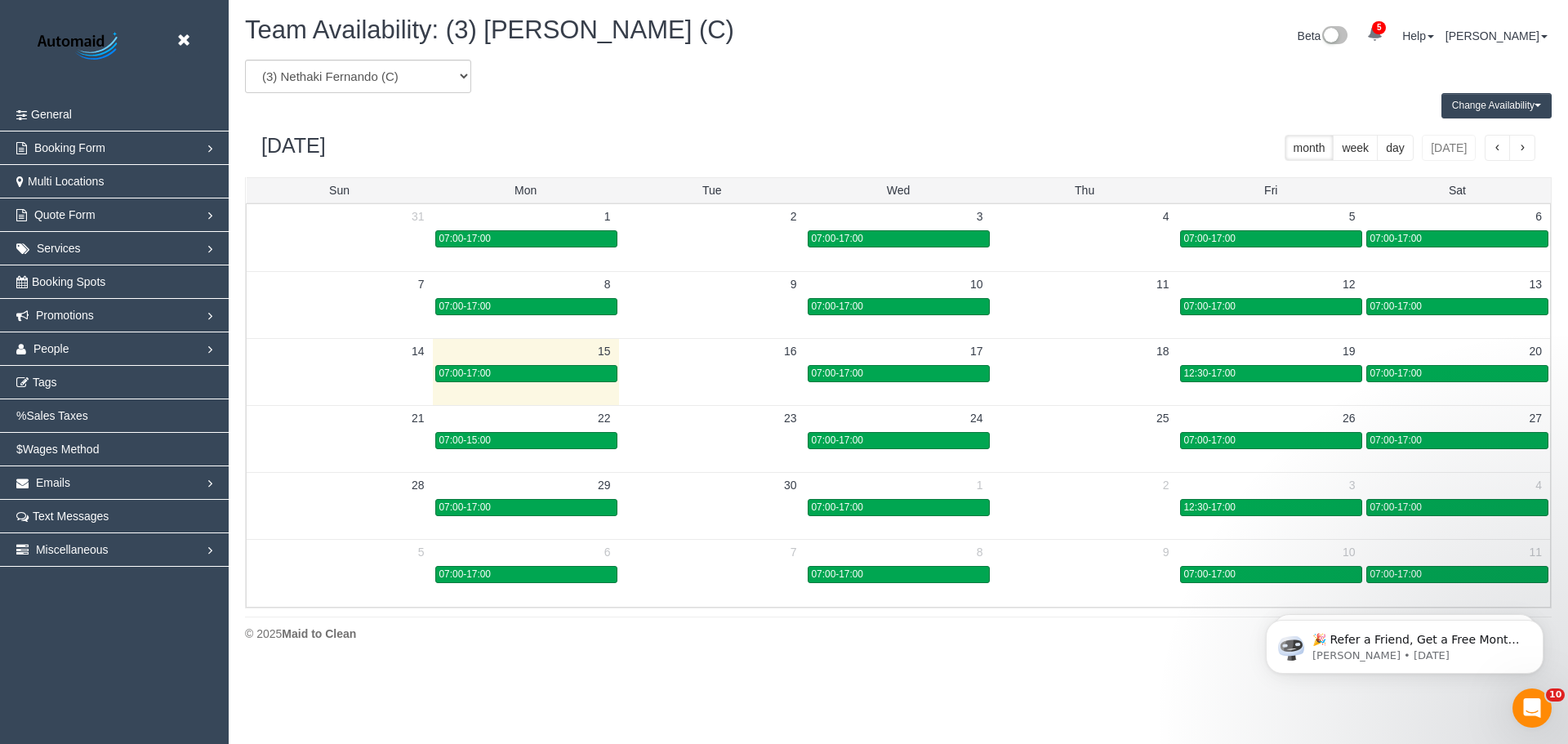
click at [744, 438] on td at bounding box center [712, 440] width 187 height 19
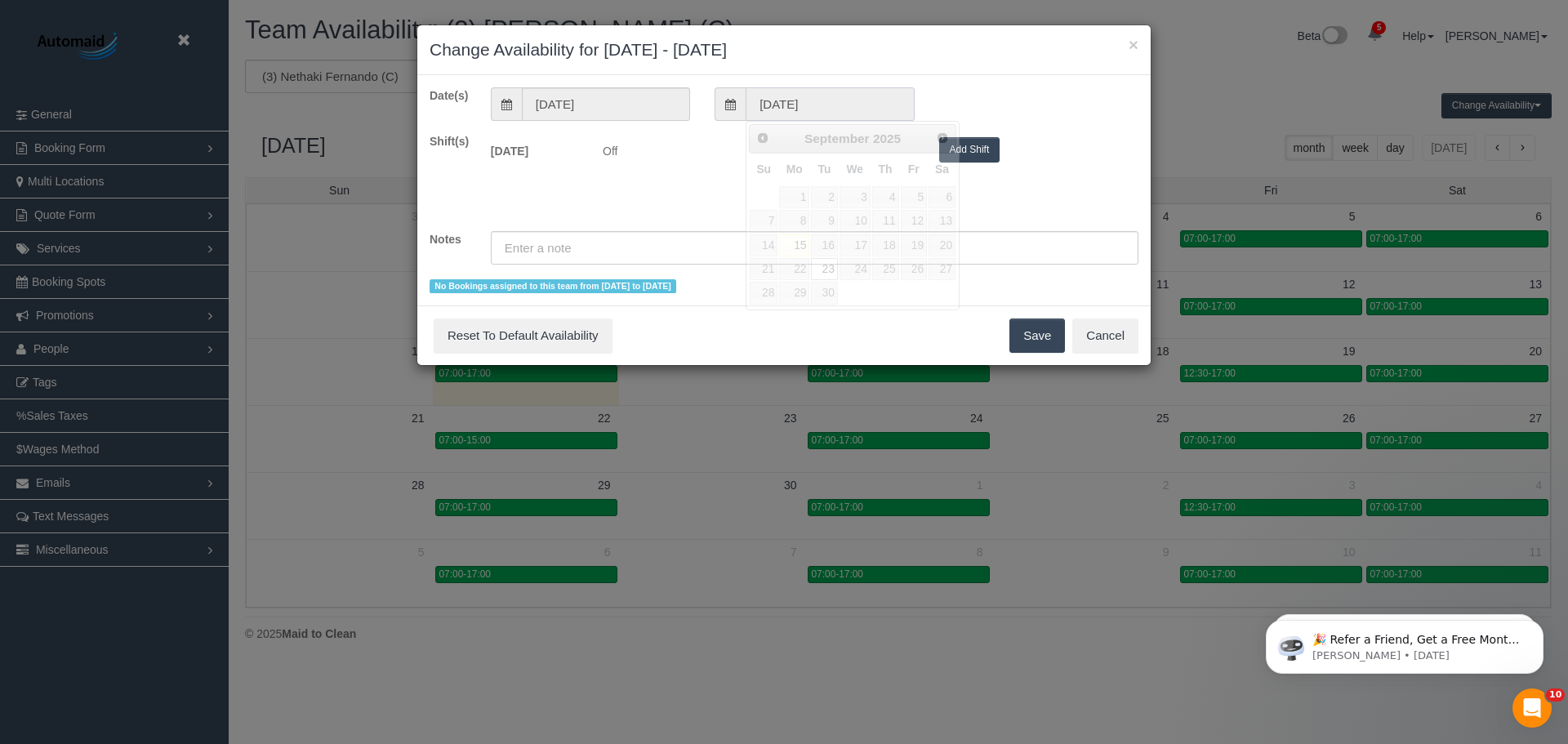
click at [818, 91] on input "23/09/2025" at bounding box center [830, 104] width 168 height 33
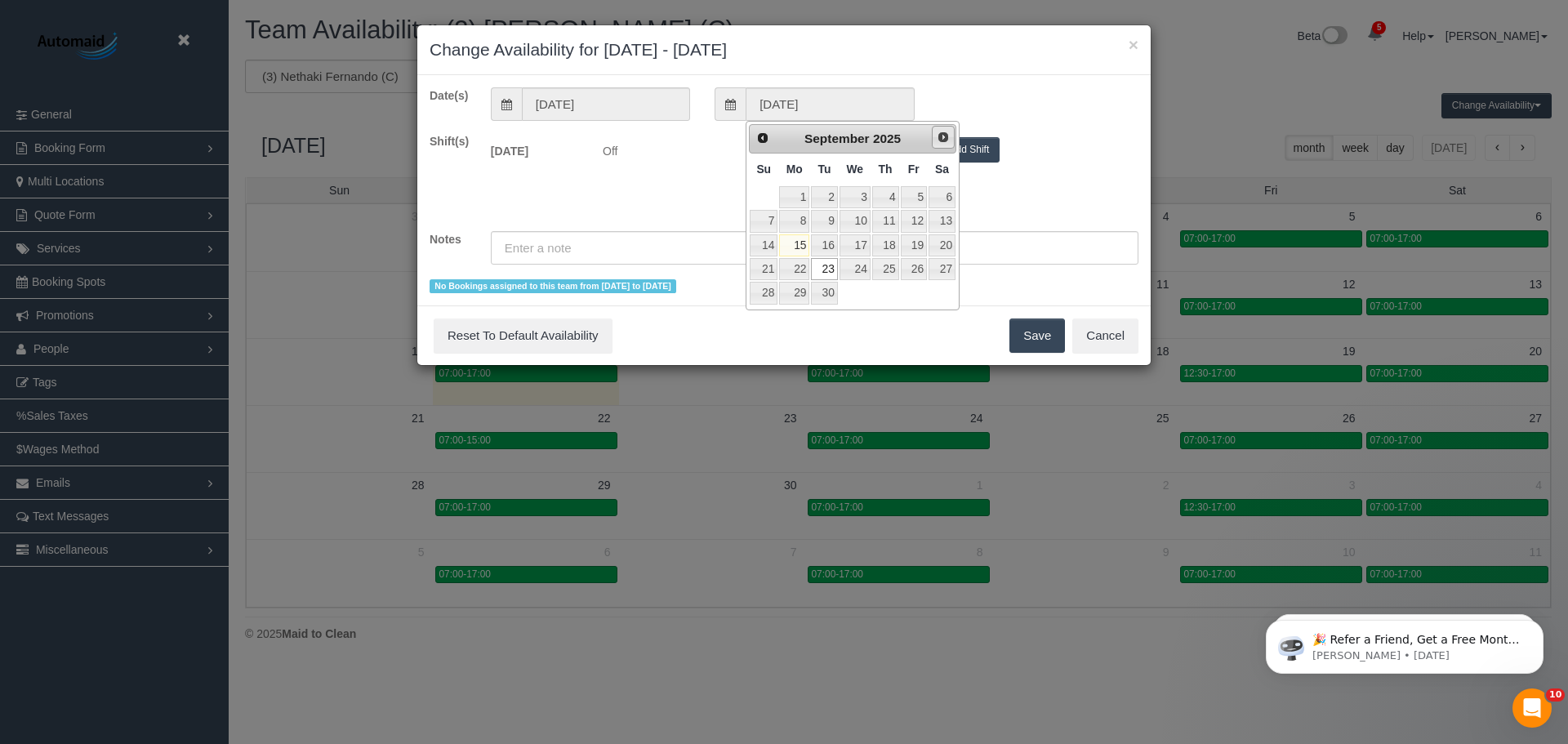
click at [938, 138] on span "Next" at bounding box center [943, 137] width 13 height 13
click at [804, 267] on link "20" at bounding box center [794, 268] width 31 height 22
type input "20/10/2025"
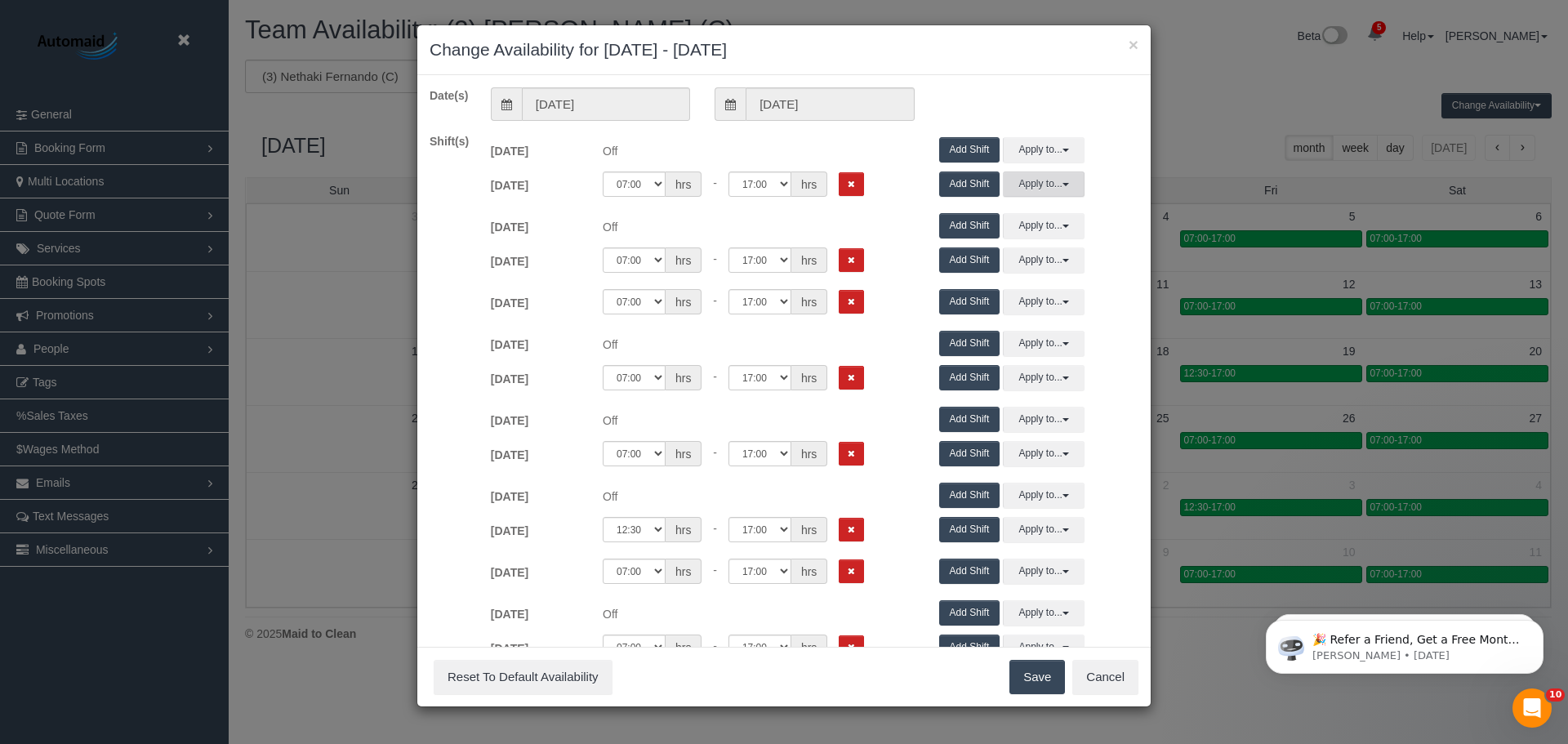
click at [1035, 184] on button "Apply to..." at bounding box center [1044, 184] width 82 height 25
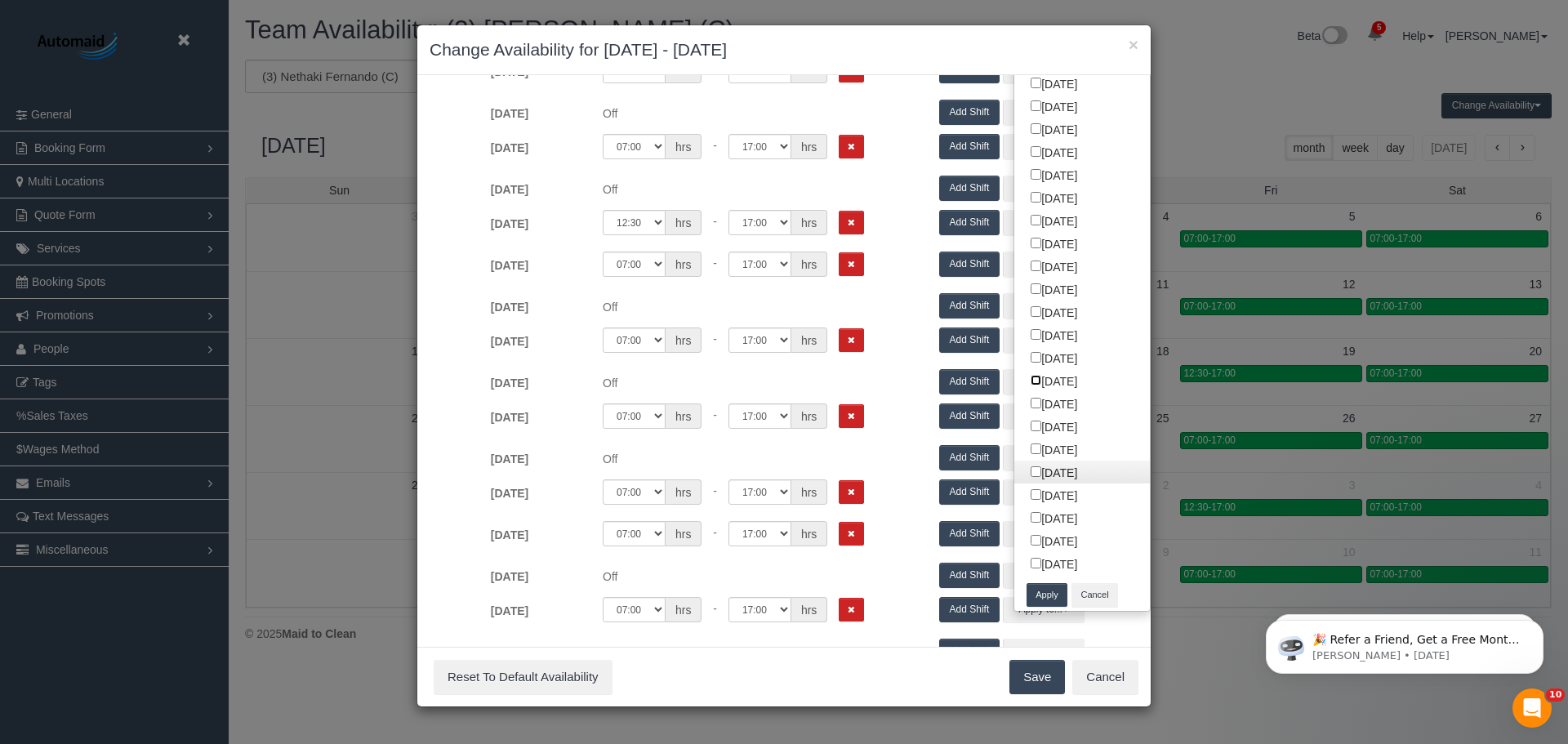
scroll to position [327, 0]
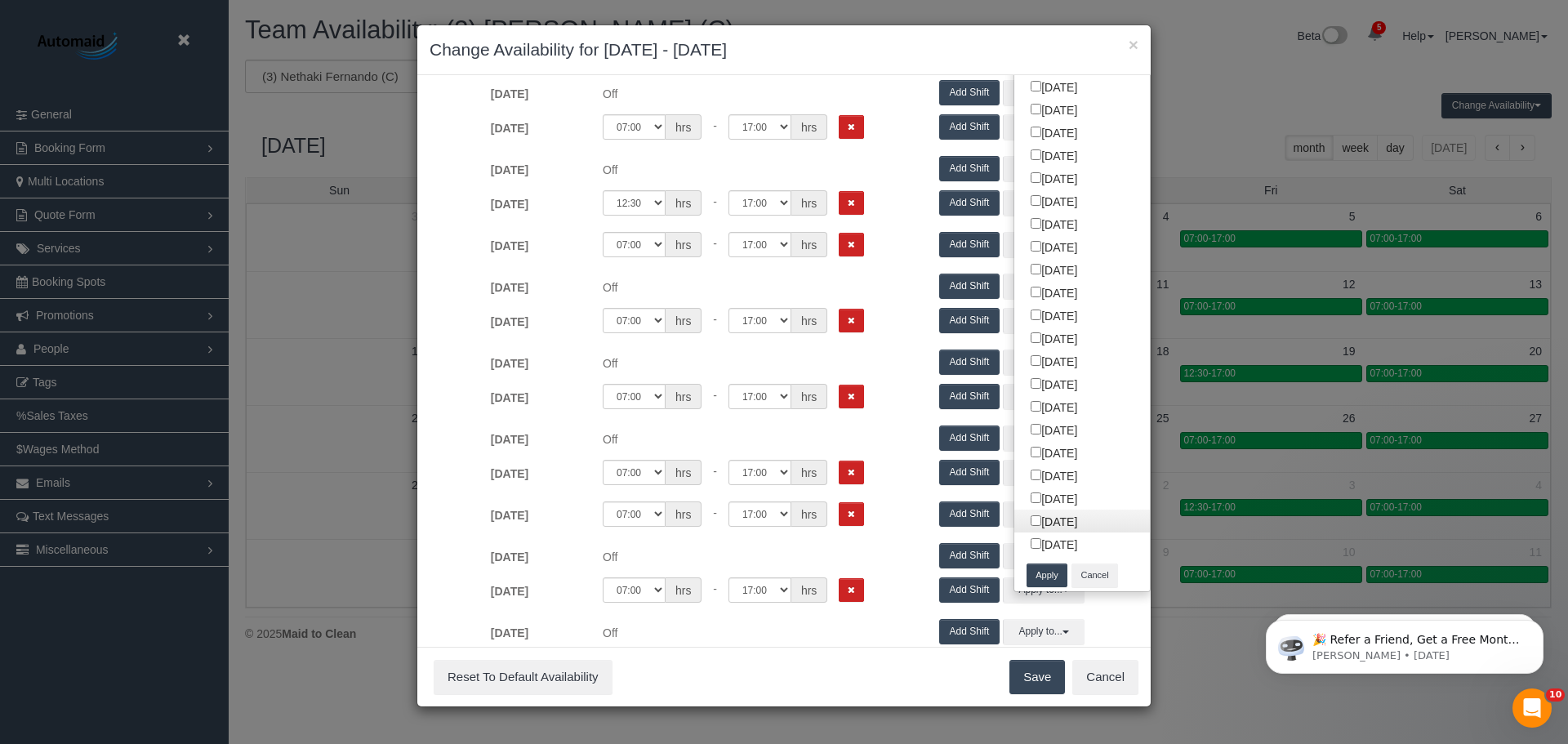
click at [1057, 525] on link "Sun 19/10/2025" at bounding box center [1083, 521] width 136 height 23
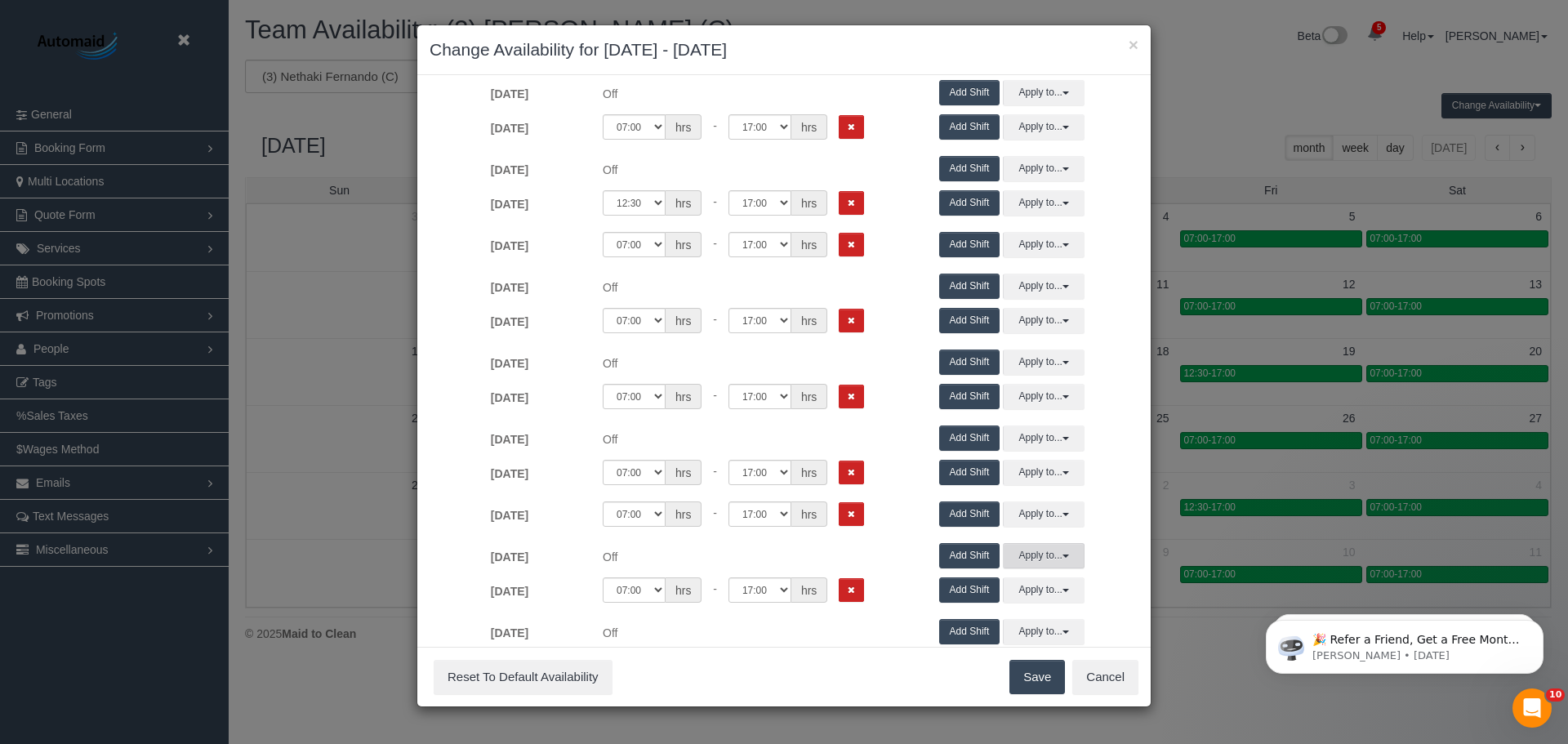
scroll to position [0, 0]
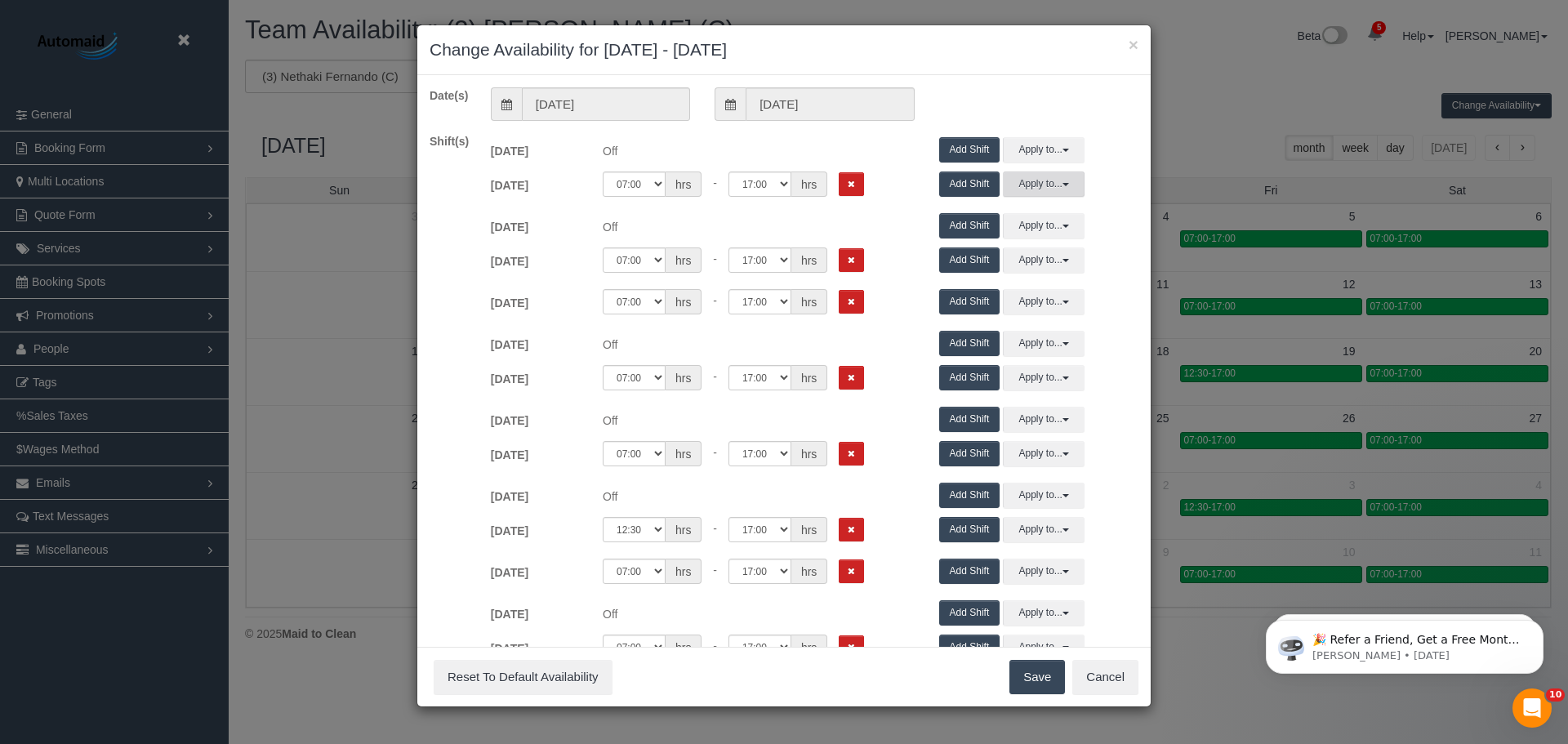
click at [1043, 186] on button "Apply to..." at bounding box center [1044, 184] width 82 height 25
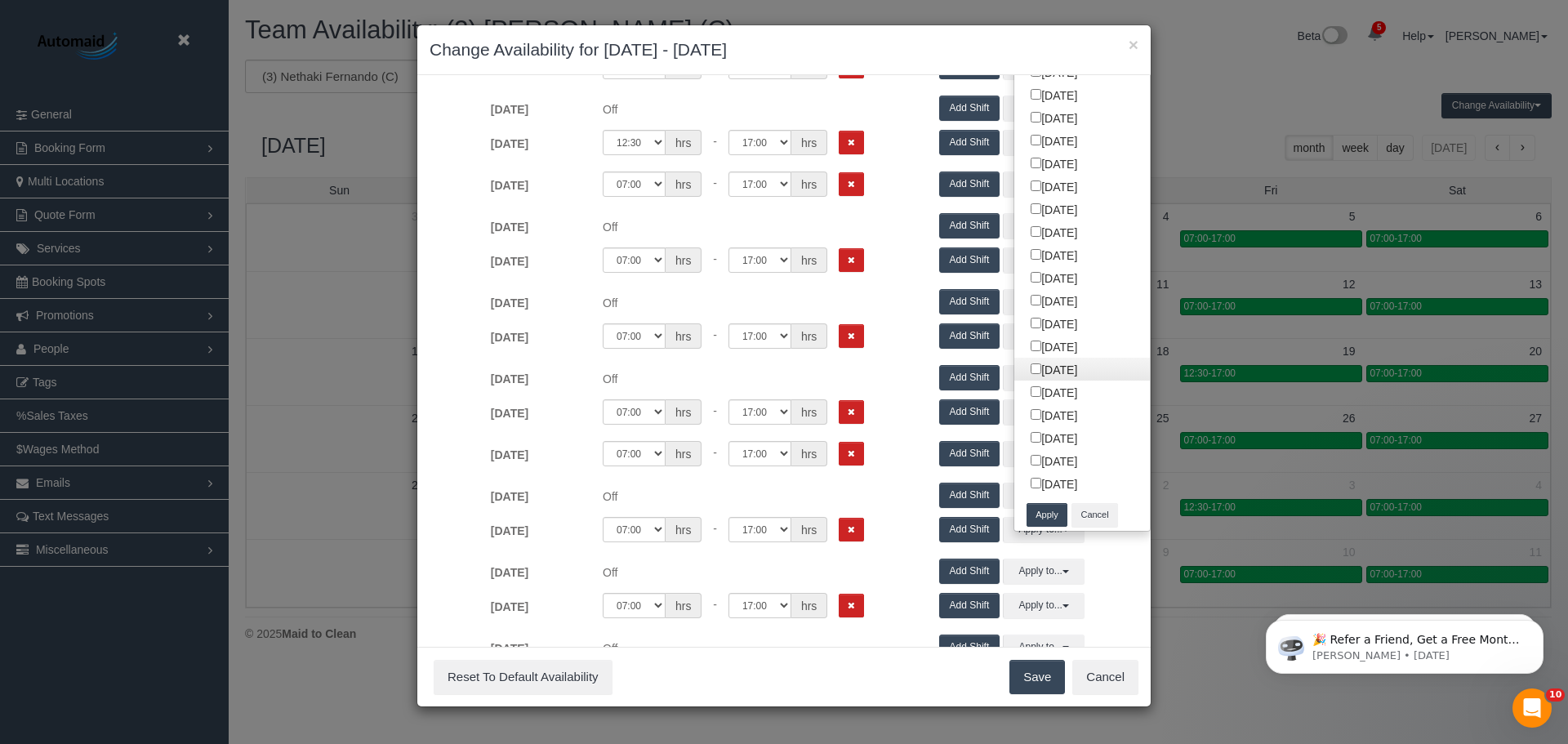
scroll to position [490, 0]
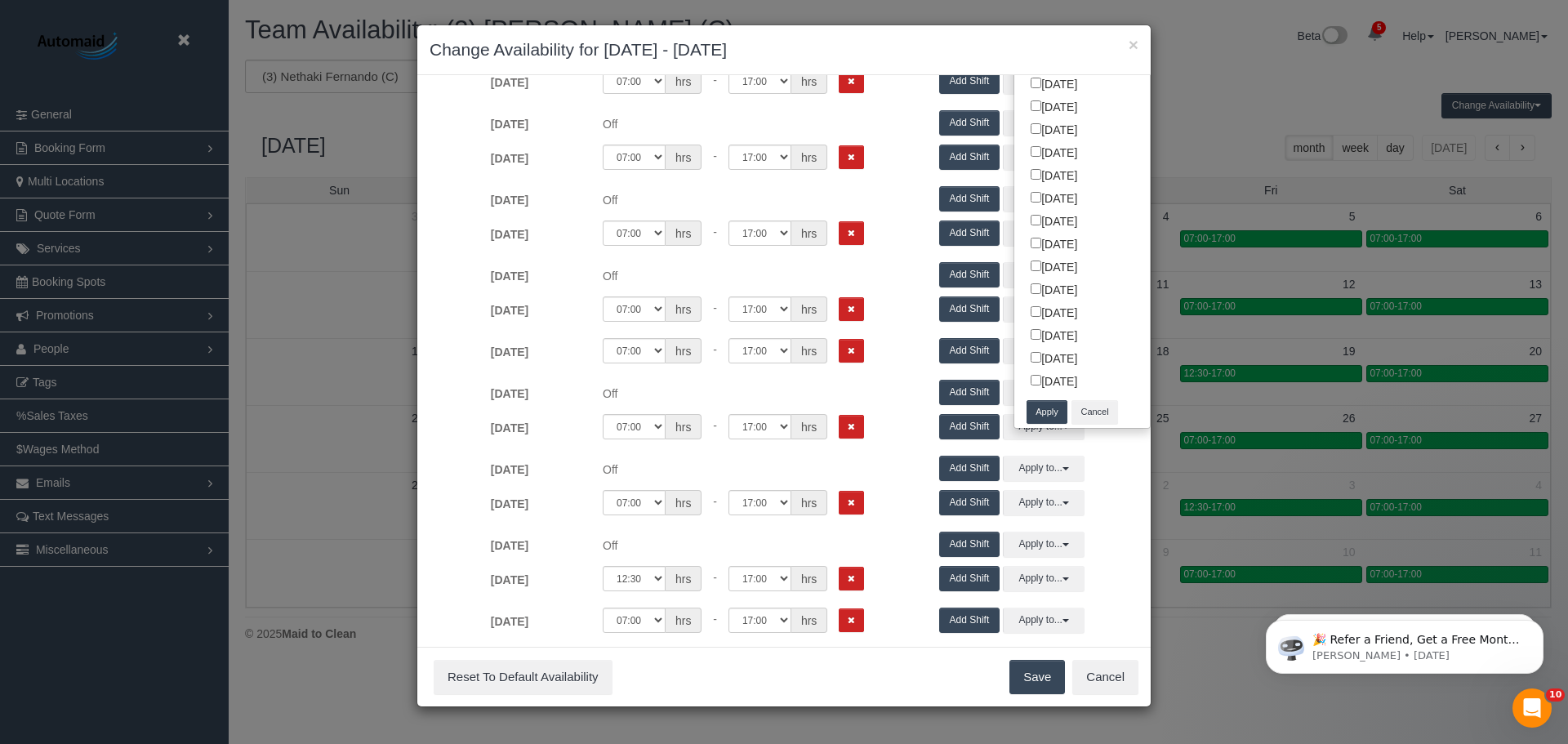
click at [1029, 415] on button "Apply" at bounding box center [1047, 411] width 41 height 24
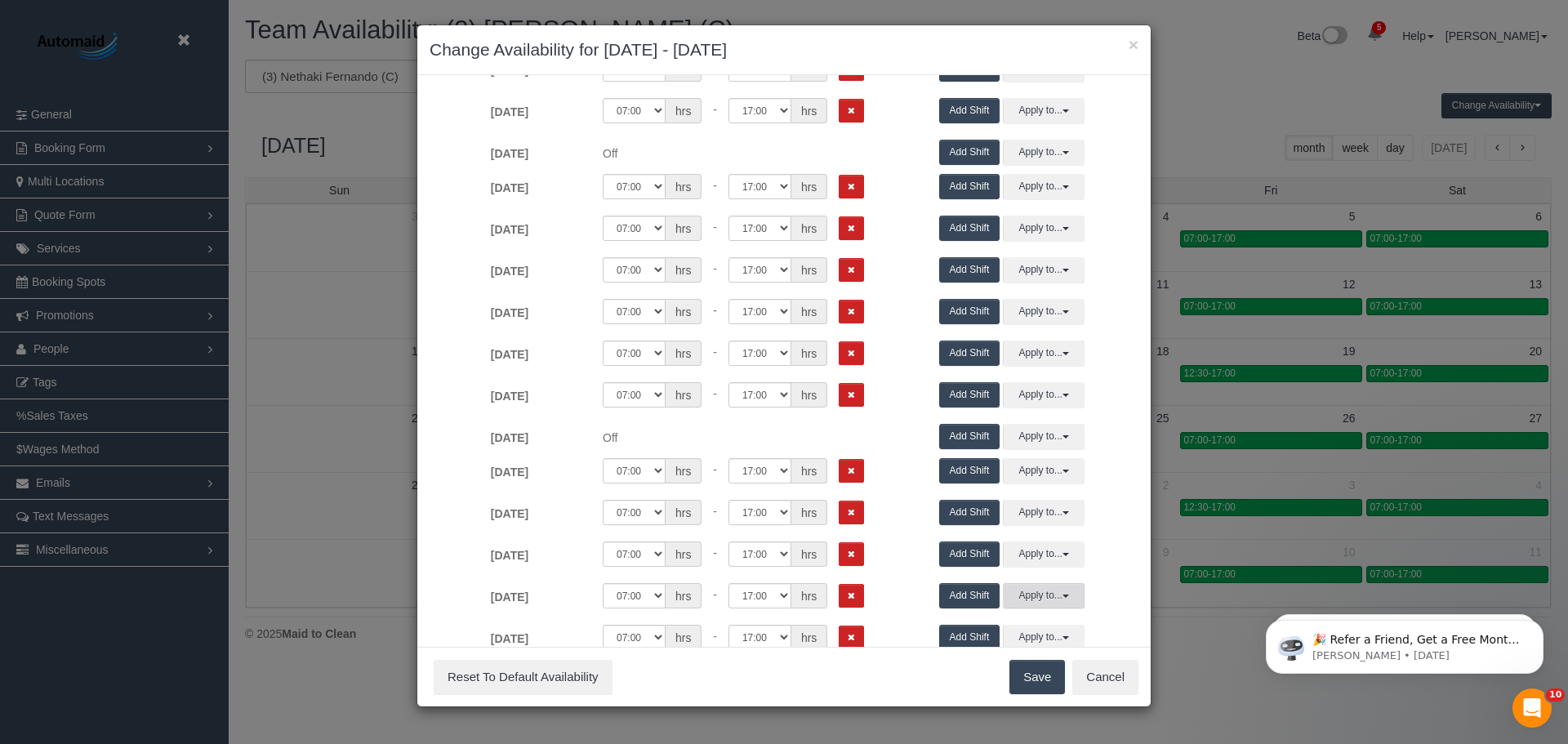
scroll to position [430, 0]
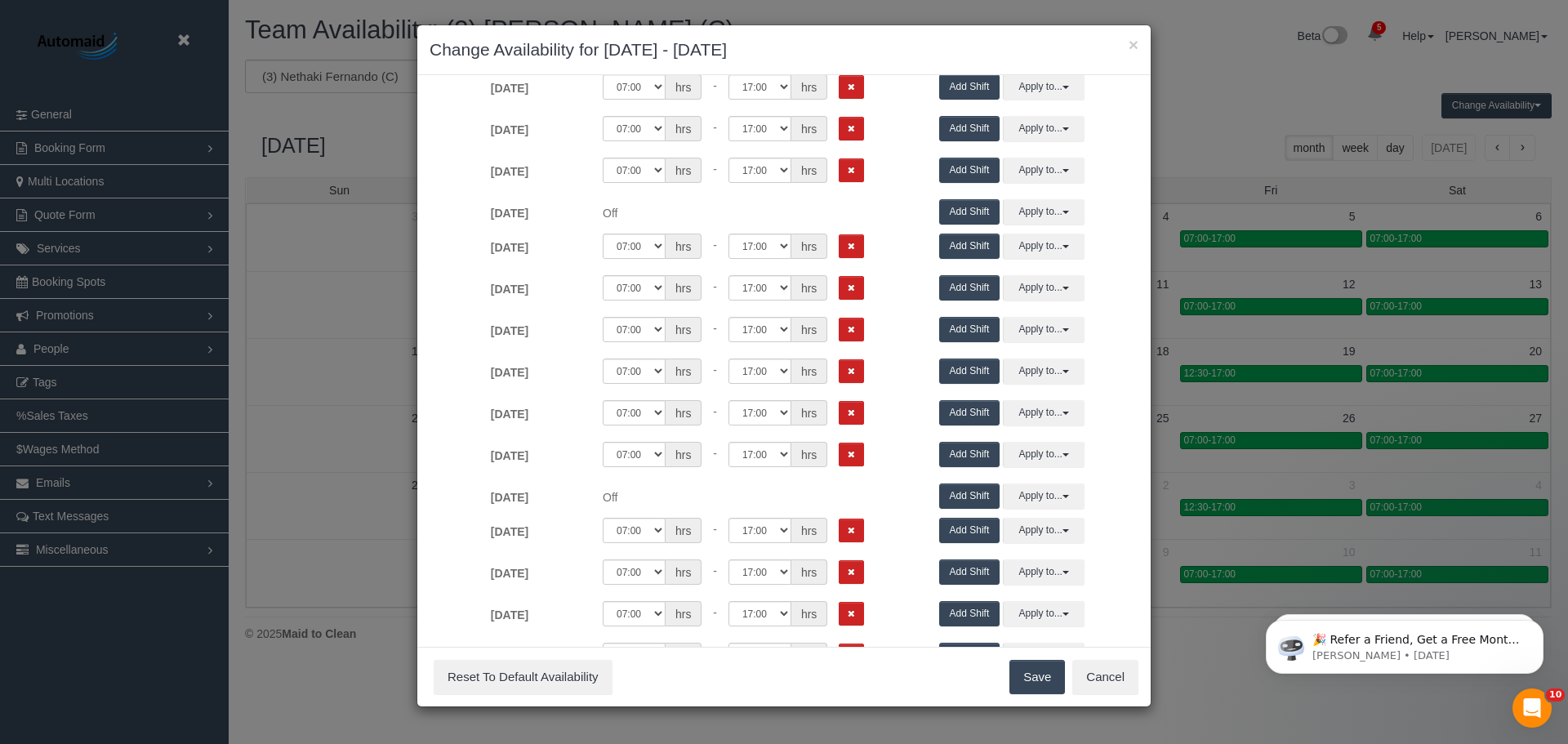
click at [1042, 679] on button "Save" at bounding box center [1037, 676] width 56 height 34
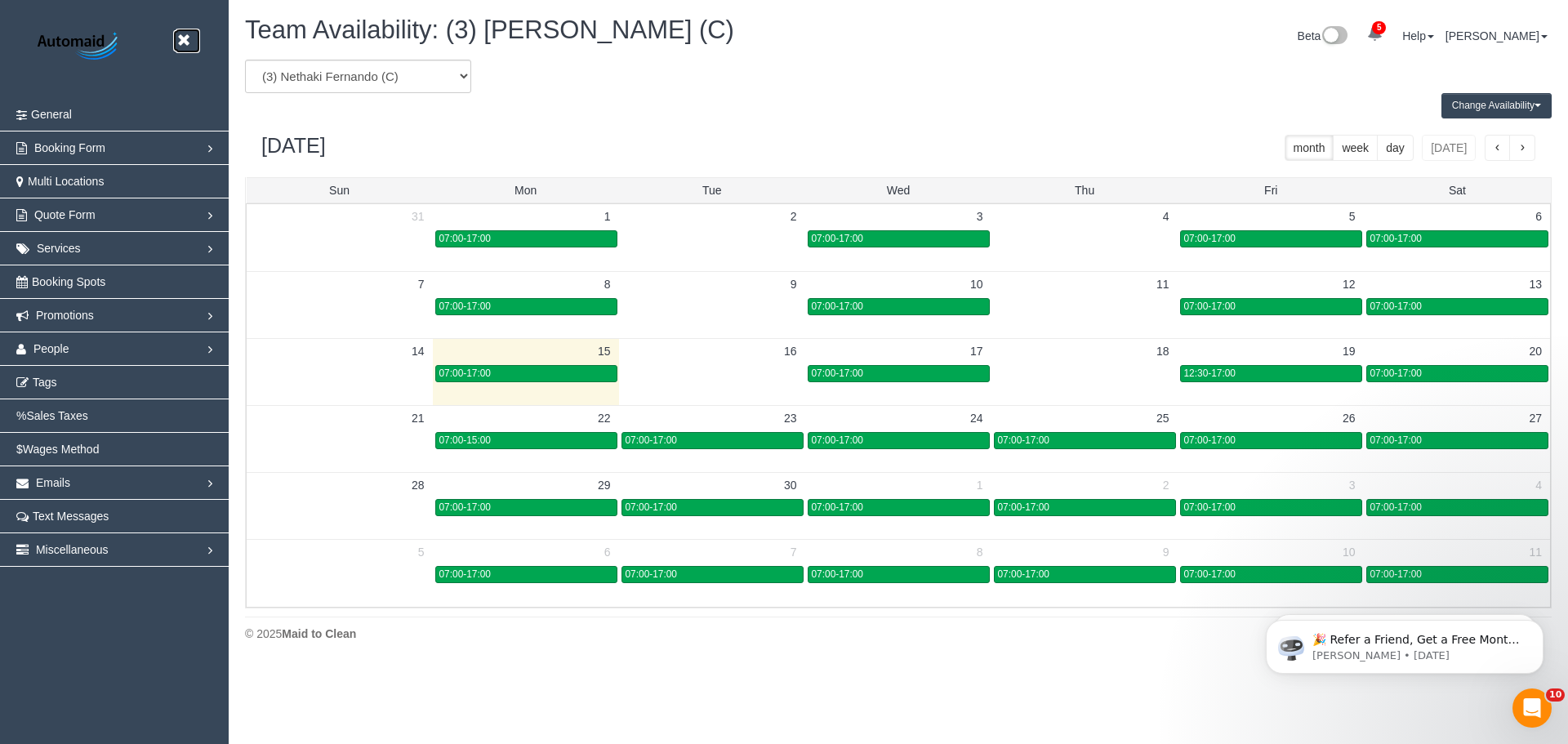
drag, startPoint x: 182, startPoint y: 44, endPoint x: 174, endPoint y: 47, distance: 8.5
click at [182, 44] on icon at bounding box center [183, 40] width 20 height 20
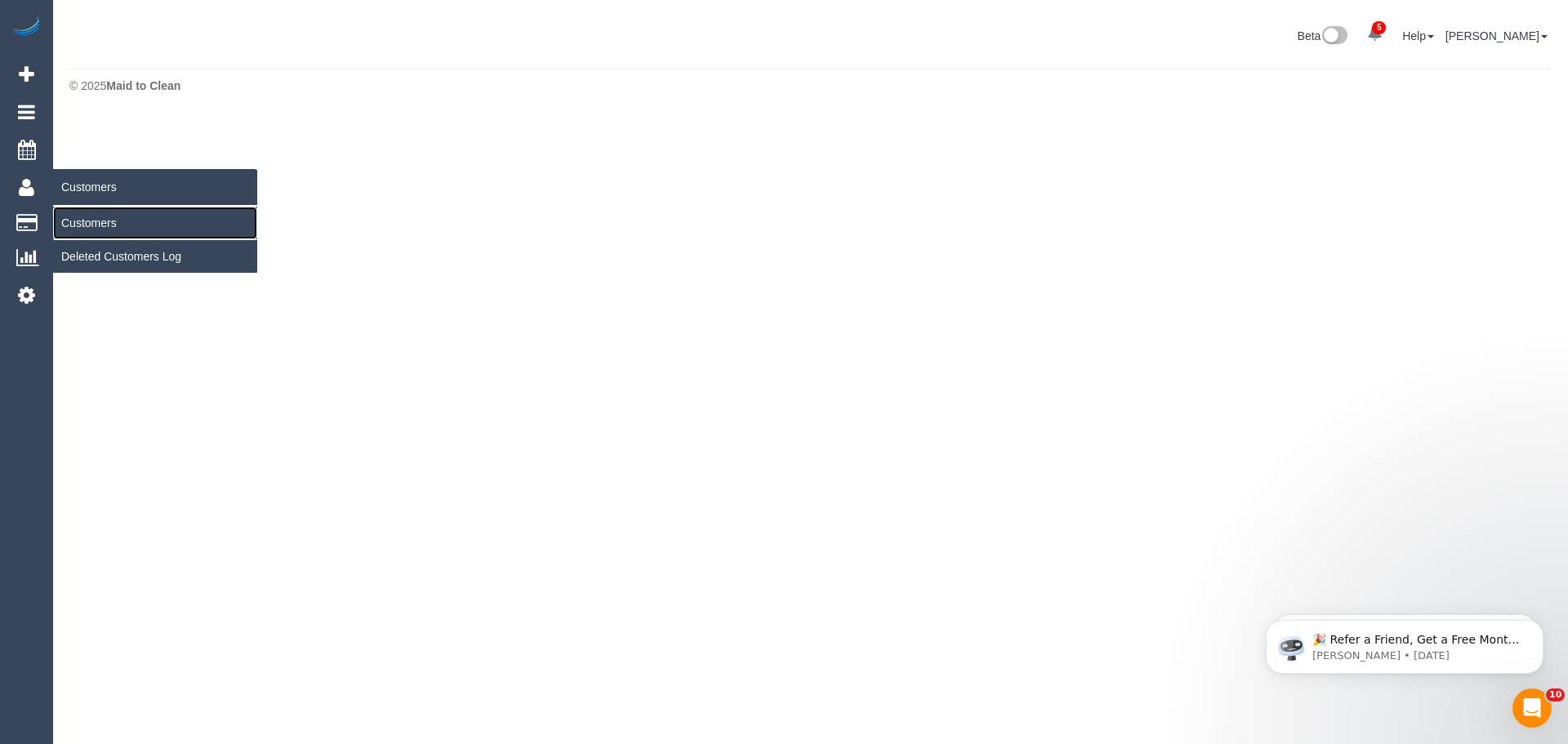
scroll to position [448, 1568]
click at [97, 223] on link "Customers" at bounding box center [155, 222] width 204 height 32
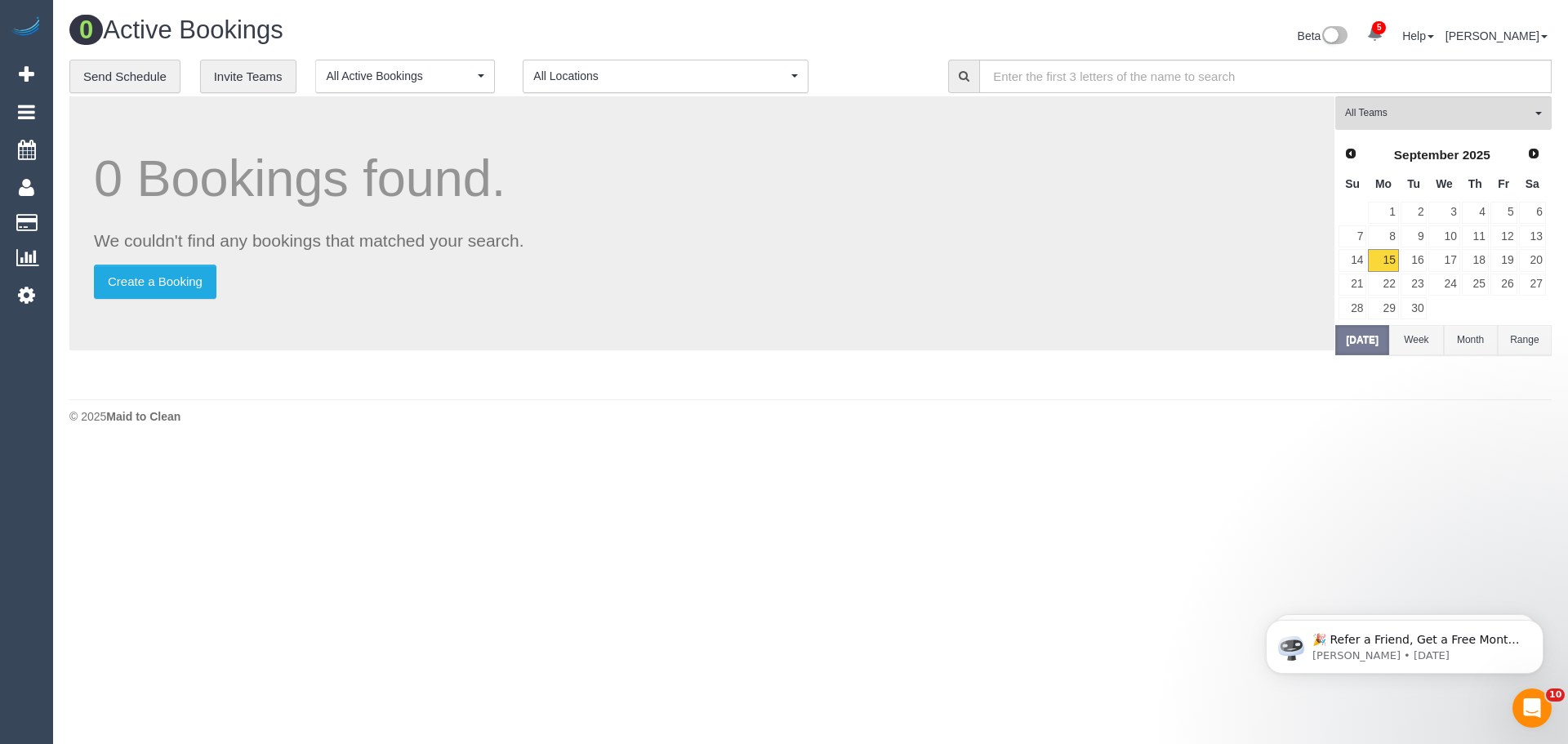
scroll to position [288, 1568]
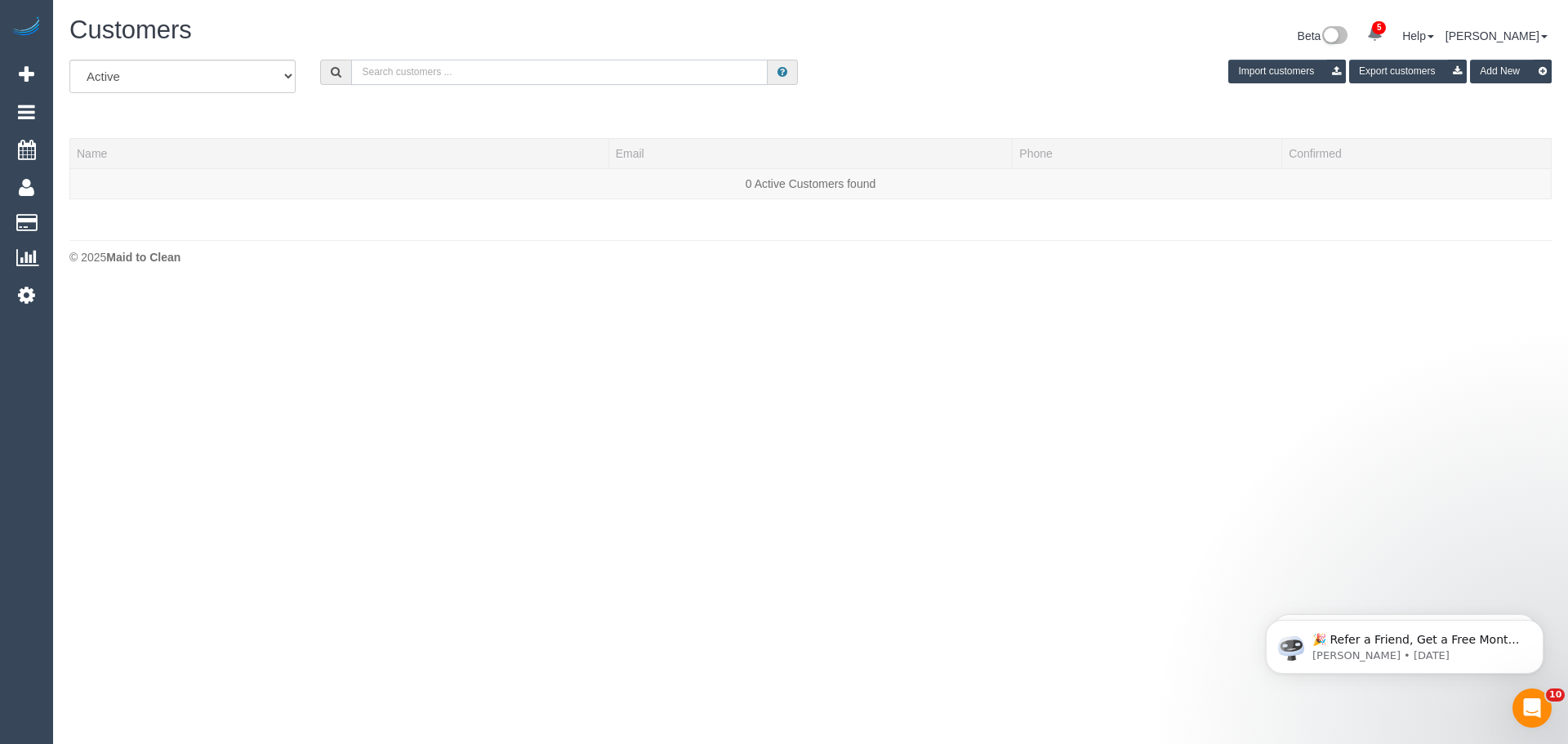
drag, startPoint x: 519, startPoint y: 110, endPoint x: 517, endPoint y: 71, distance: 39.1
click at [517, 71] on input "text" at bounding box center [560, 71] width 417 height 25
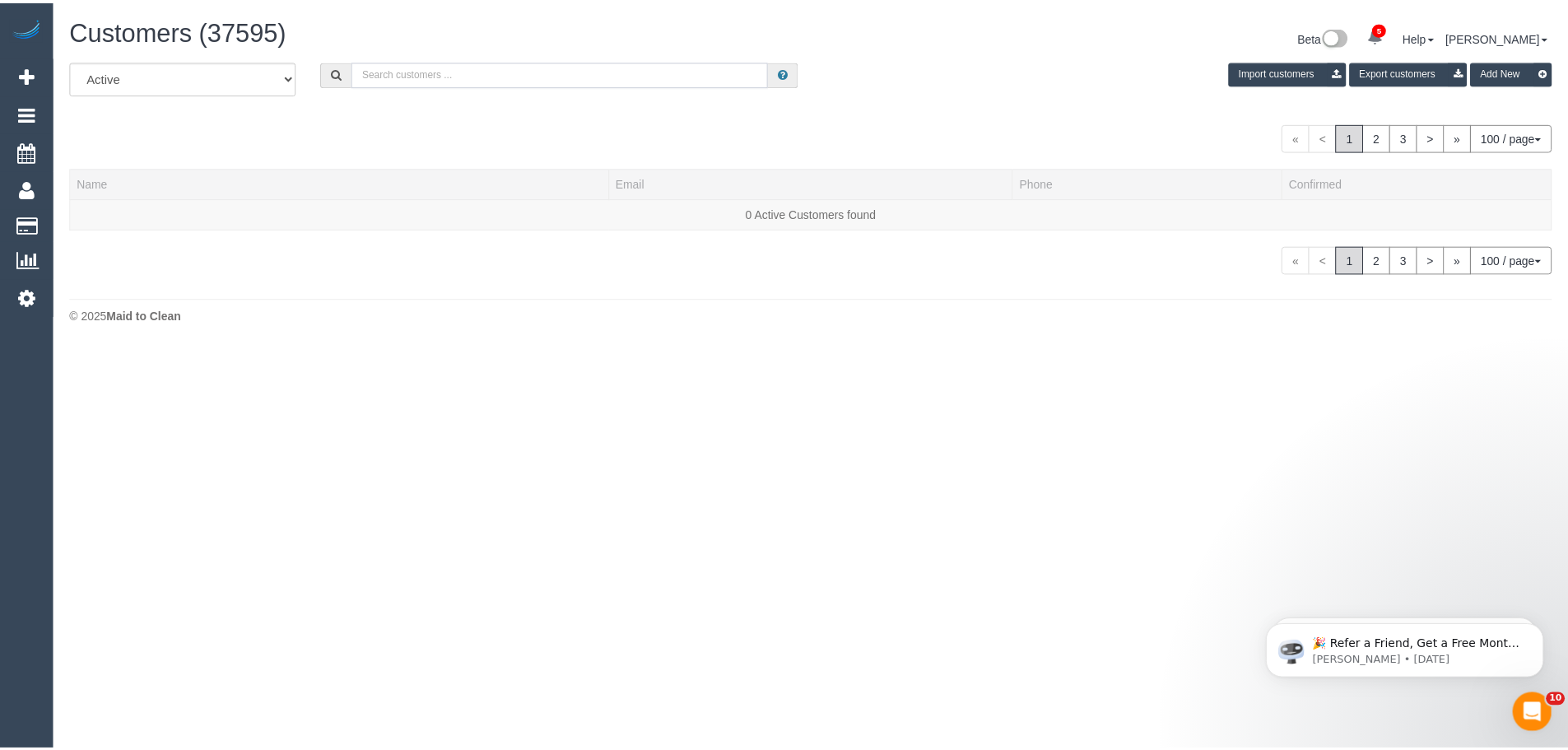
scroll to position [347, 1580]
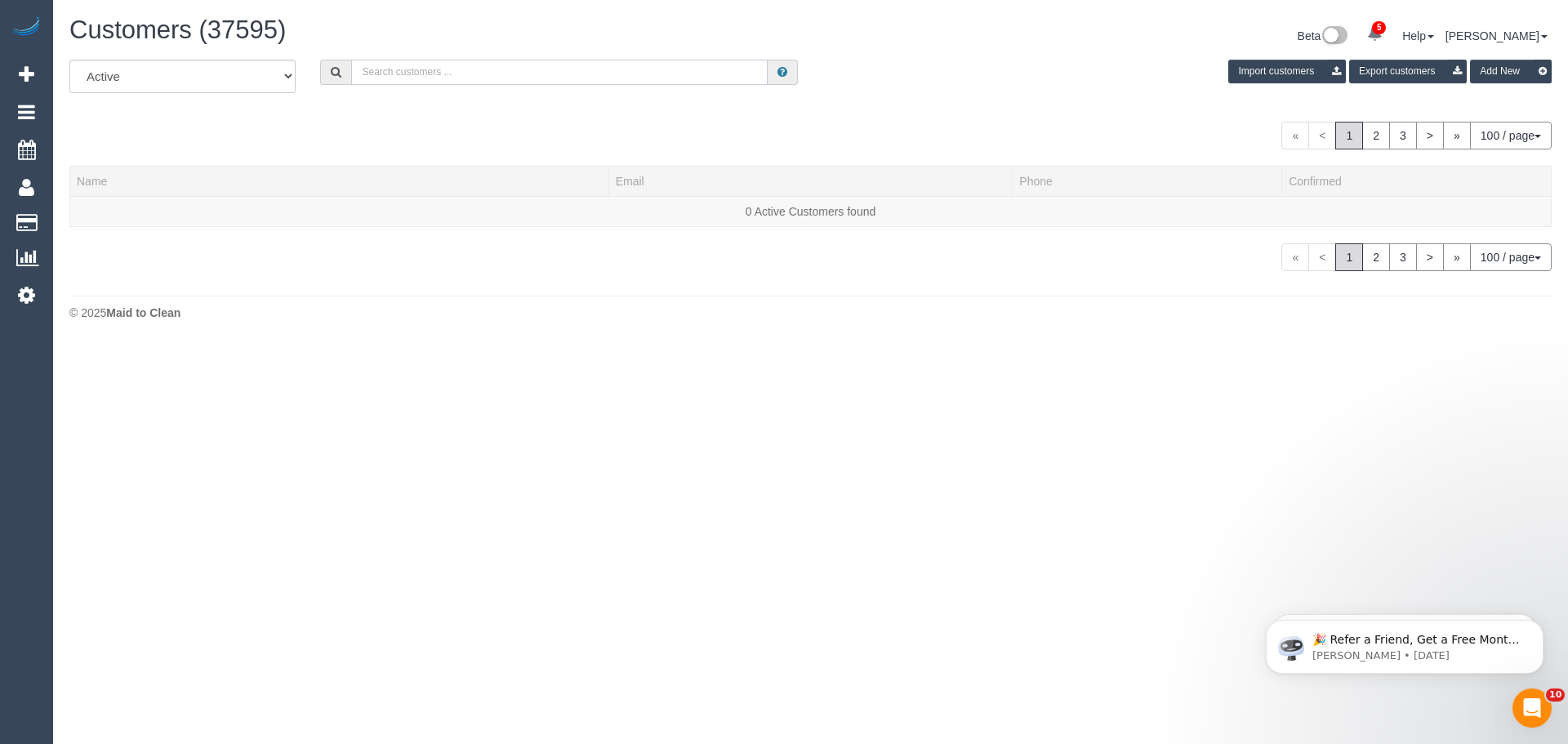
paste input "etucceri@outlook.com"
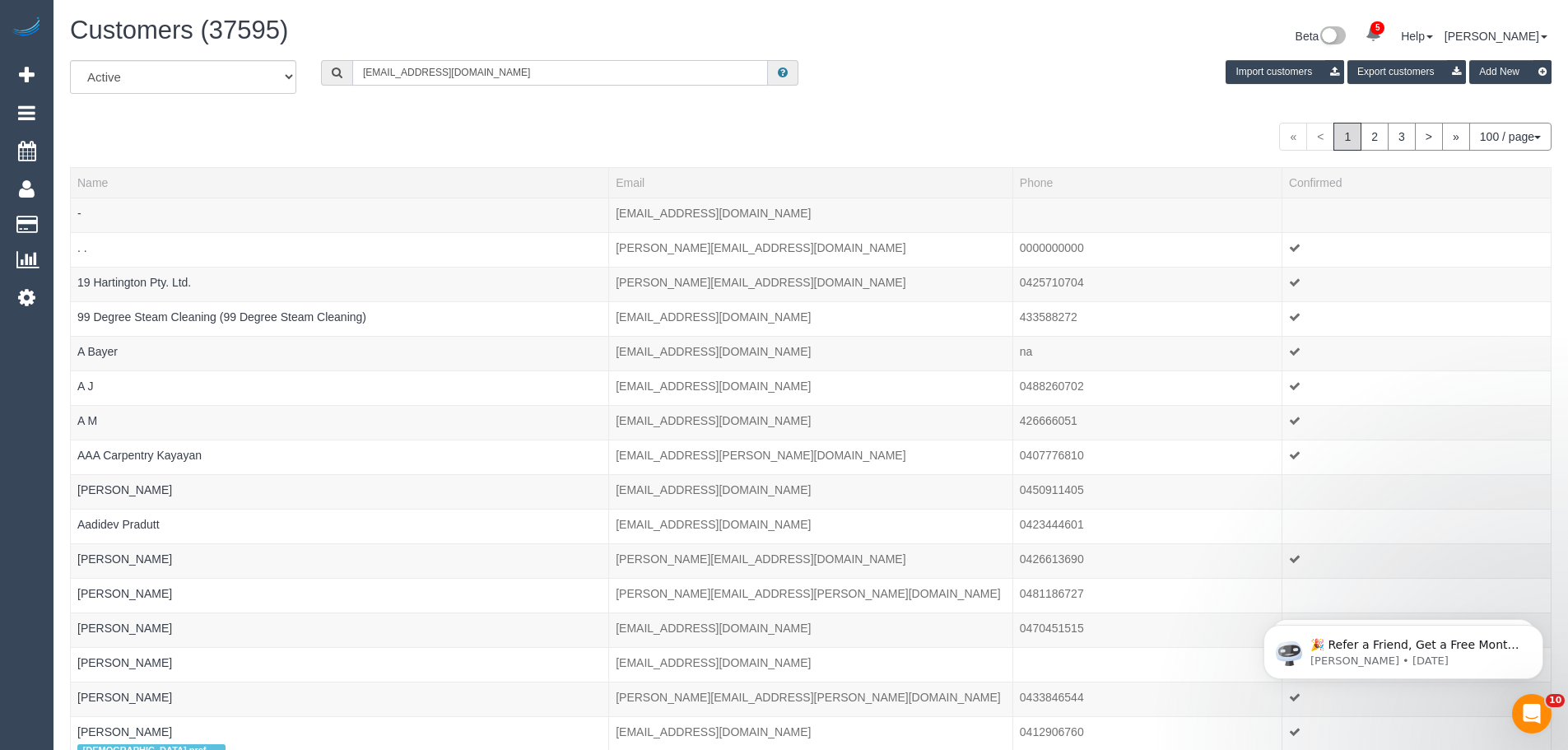
scroll to position [81951, 80742]
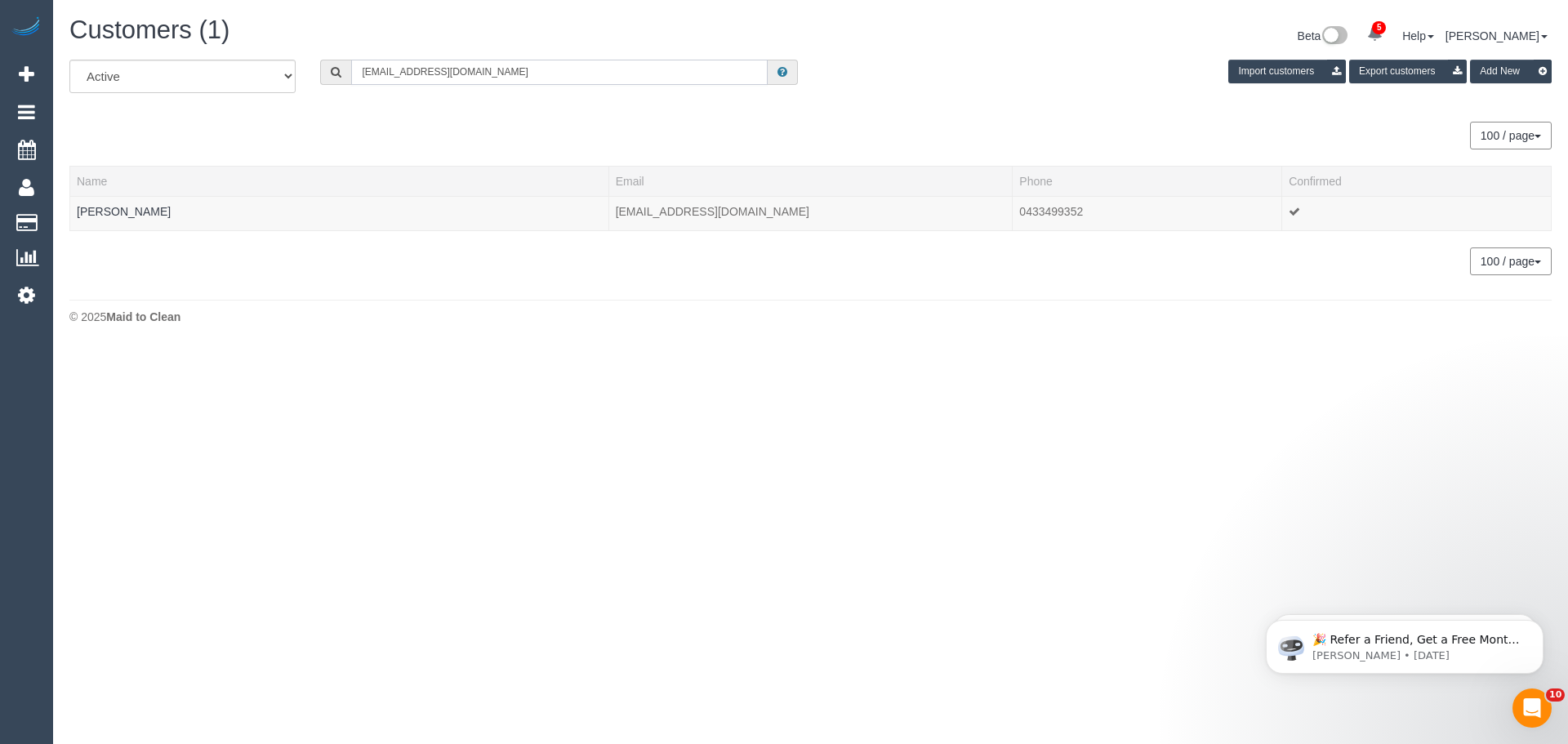
type input "etucceri@outlook.com"
drag, startPoint x: 201, startPoint y: 214, endPoint x: 75, endPoint y: 210, distance: 126.1
click at [75, 210] on td "Emma Tucceri" at bounding box center [340, 213] width 540 height 34
copy link "Emma Tucceri"
click at [98, 213] on link "Emma Tucceri" at bounding box center [124, 211] width 94 height 13
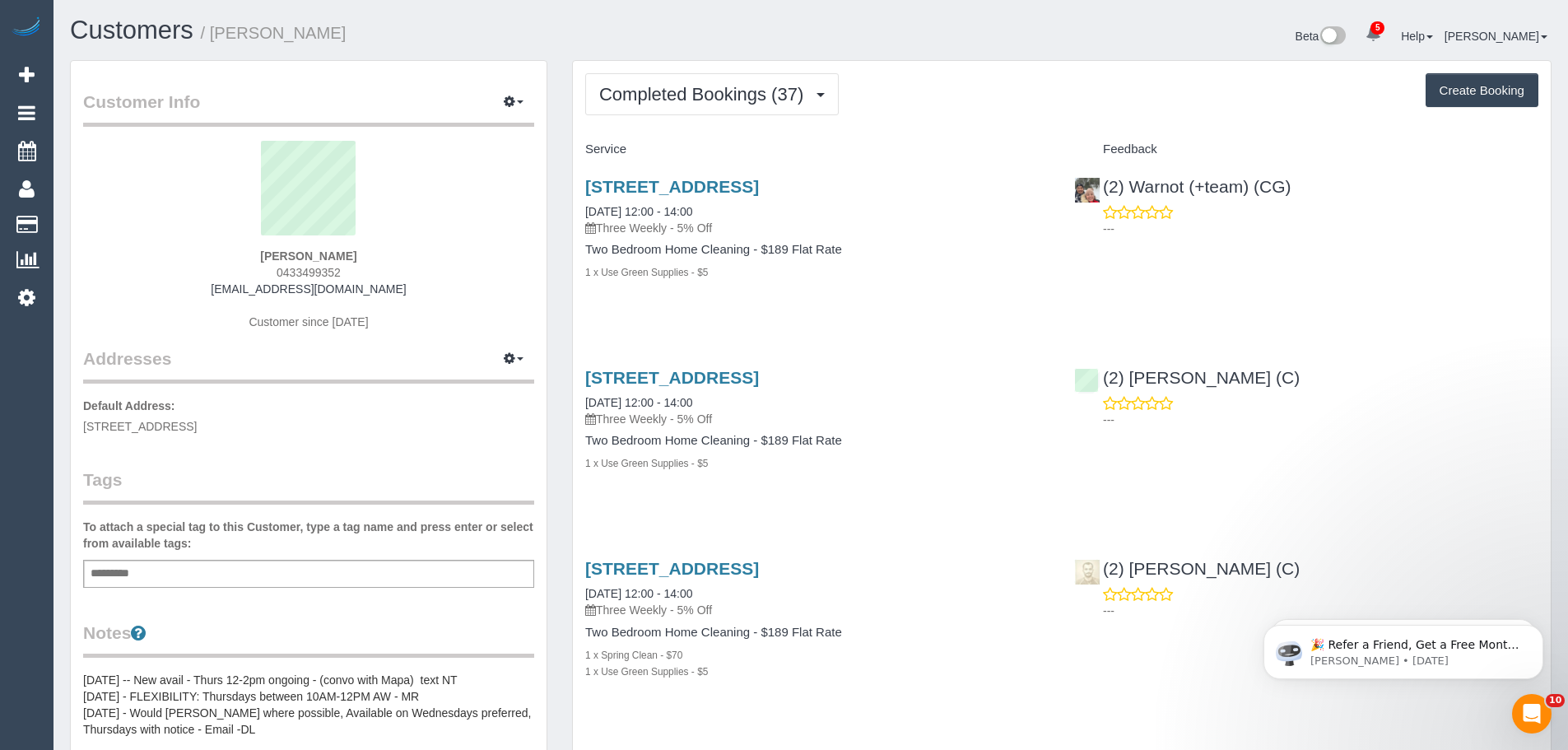
scroll to position [5074, 1568]
click at [708, 105] on button "Completed Bookings (37)" at bounding box center [712, 94] width 254 height 42
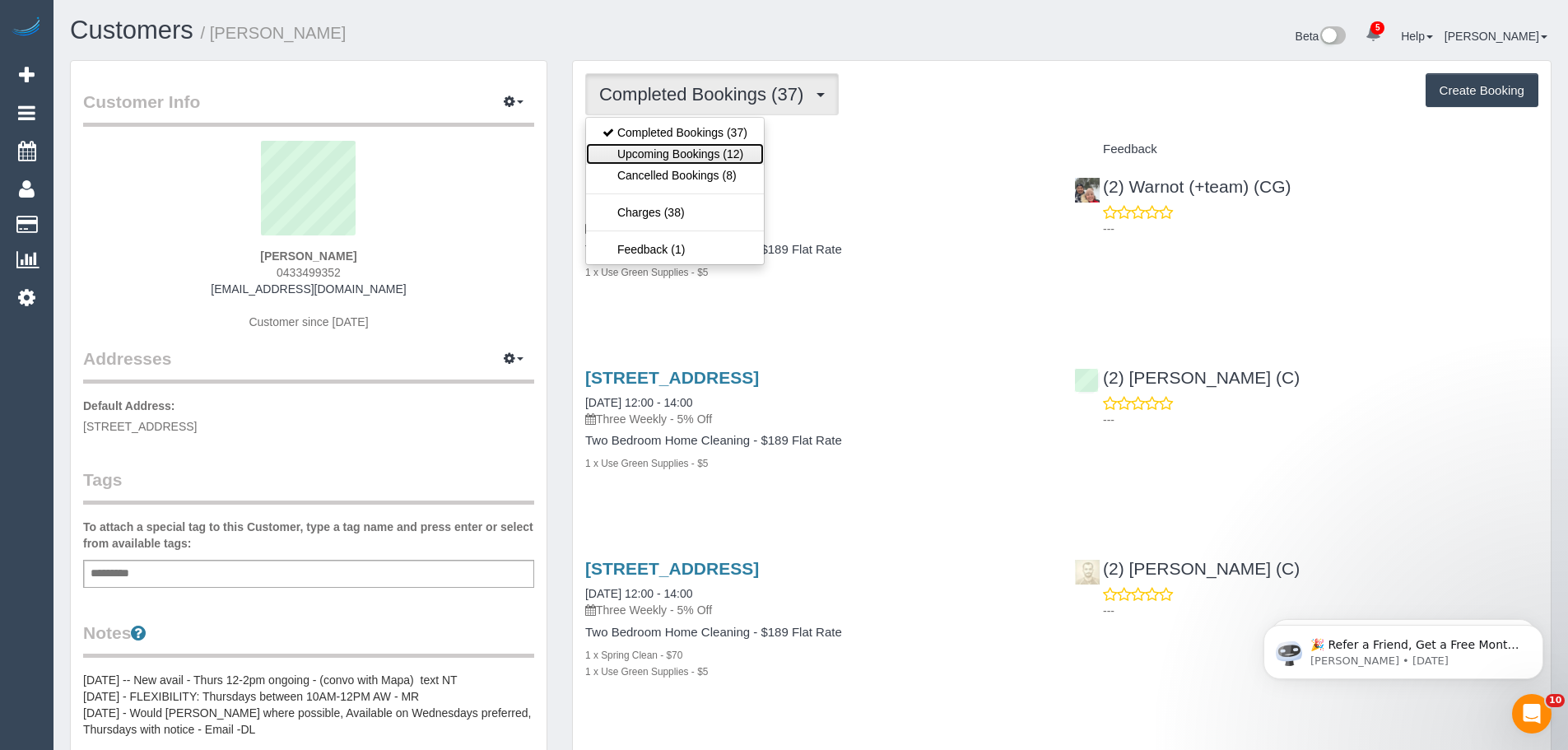
click at [700, 156] on link "Upcoming Bookings (12)" at bounding box center [675, 154] width 177 height 21
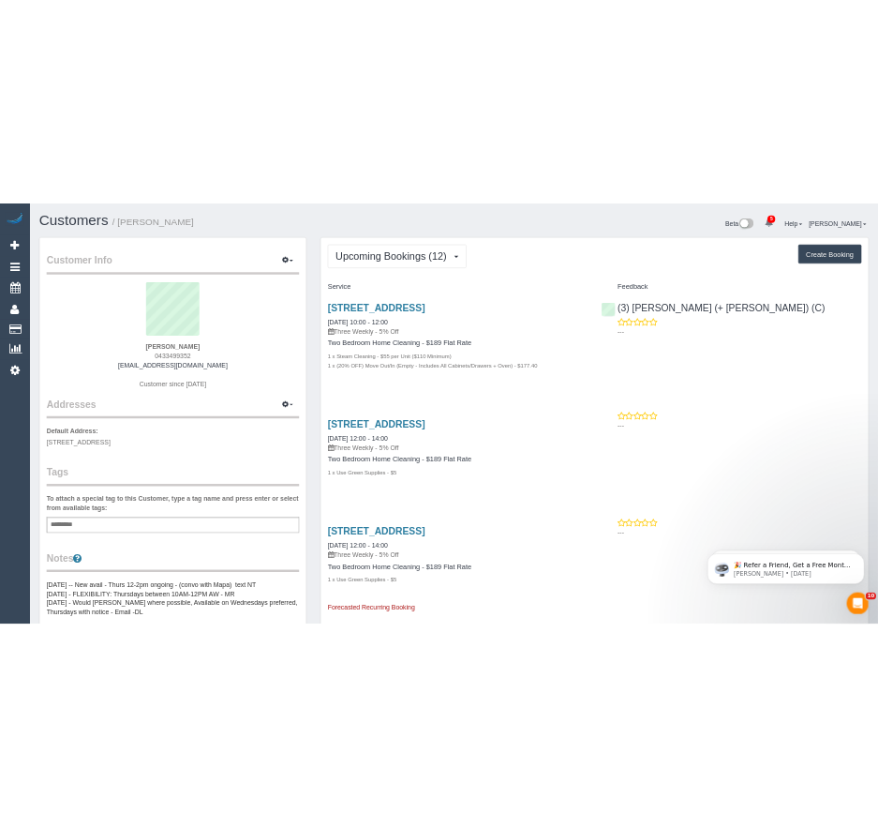
scroll to position [3102, 1785]
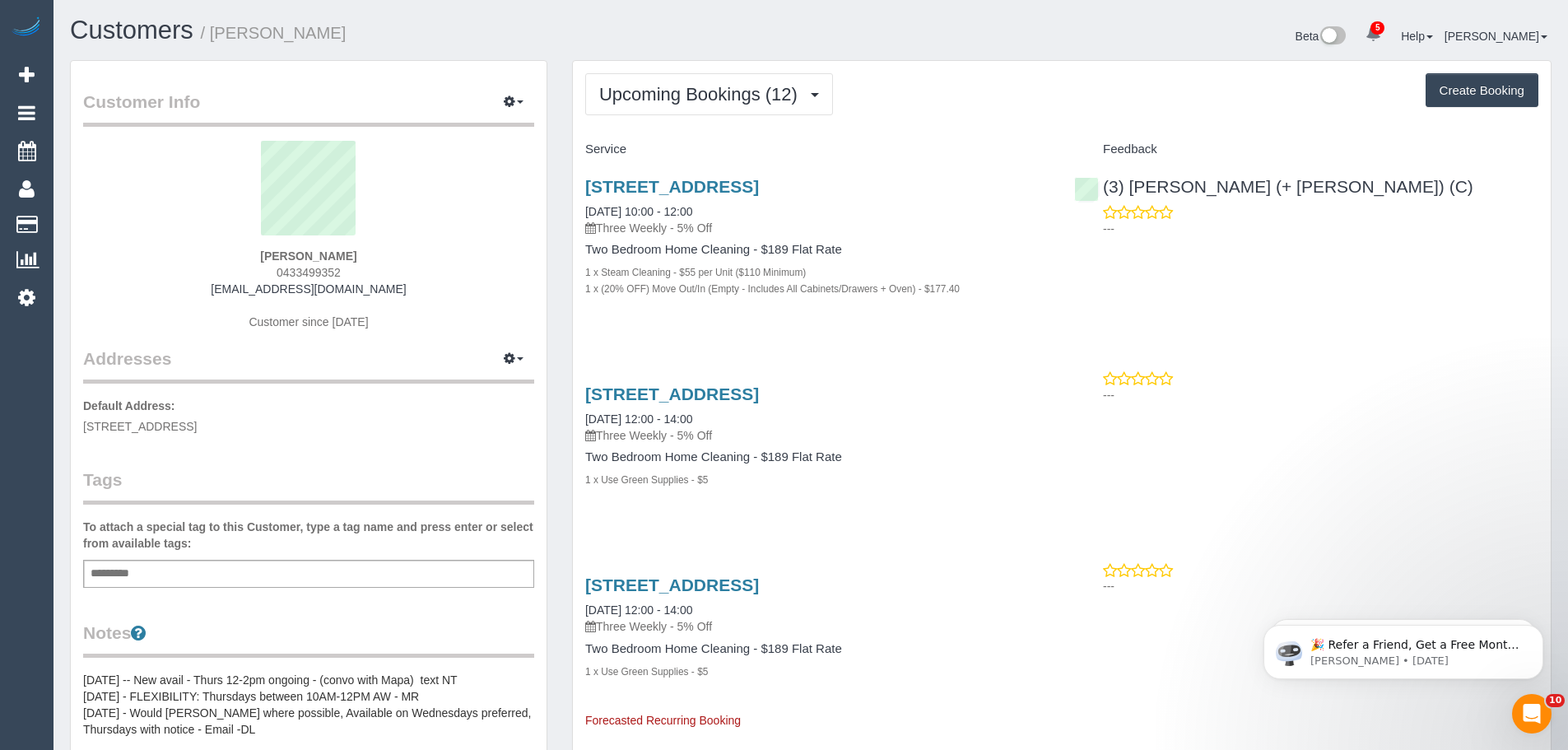
drag, startPoint x: 579, startPoint y: 184, endPoint x: 1007, endPoint y: 291, distance: 441.2
click at [1007, 291] on div "5 Luke Street, 5, Reservoir, VIC 3073 29/09/2025 10:00 - 12:00 Three Weekly - 5…" at bounding box center [817, 246] width 489 height 166
copy div "5 Luke Street, 5, Reservoir, VIC 3073 29/09/2025 10:00 - 12:00 Three Weekly - 5…"
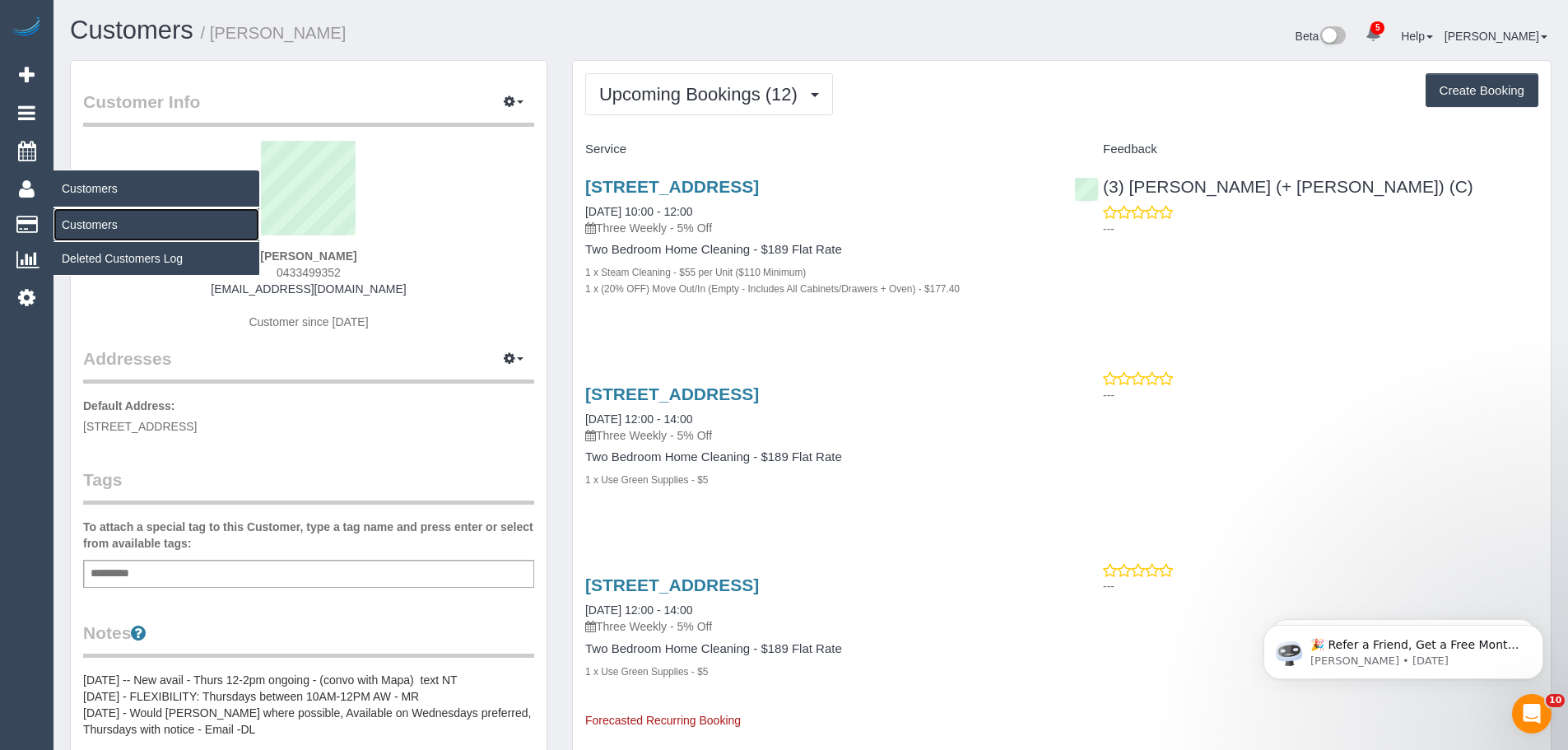
click at [75, 220] on link "Customers" at bounding box center [156, 224] width 206 height 32
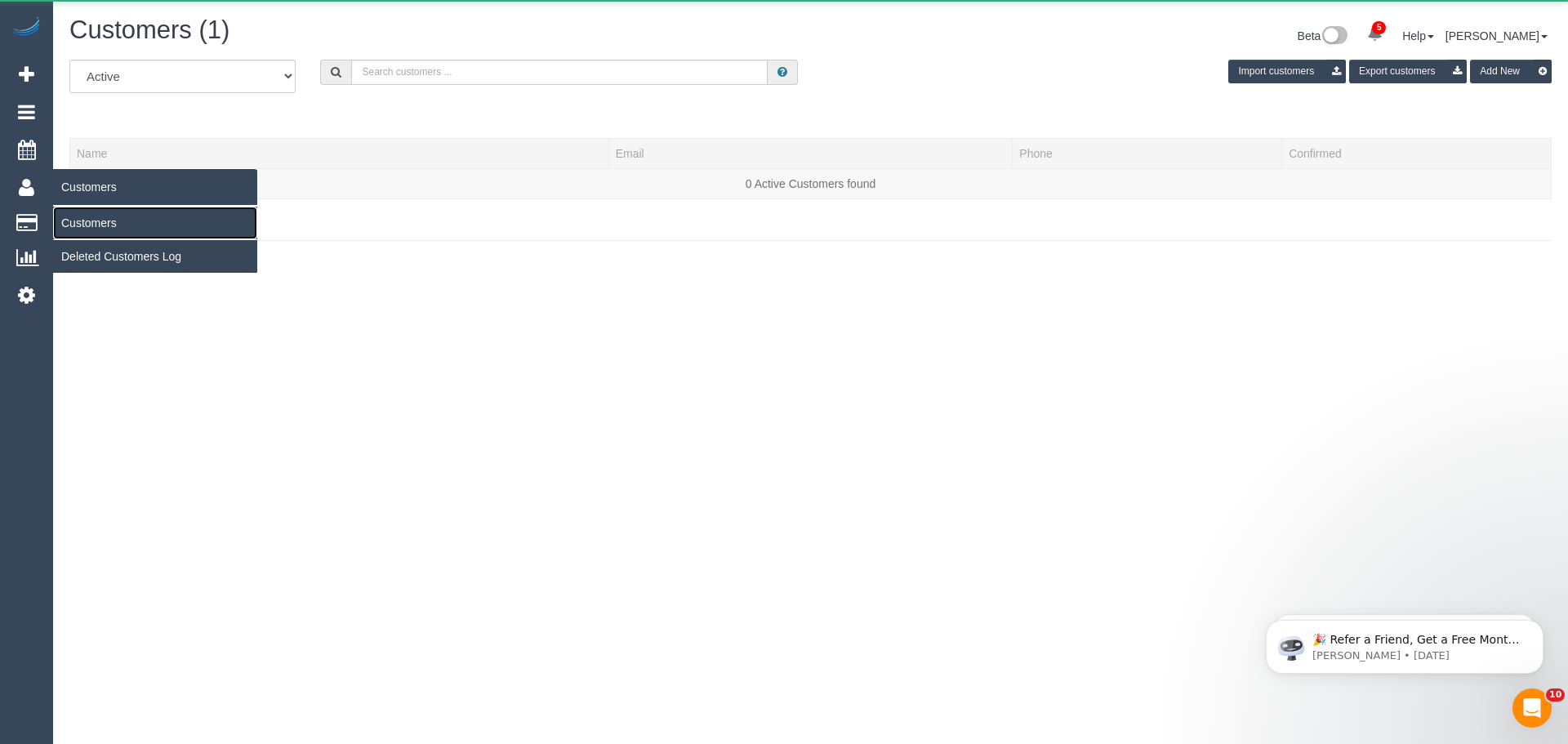
scroll to position [288, 1568]
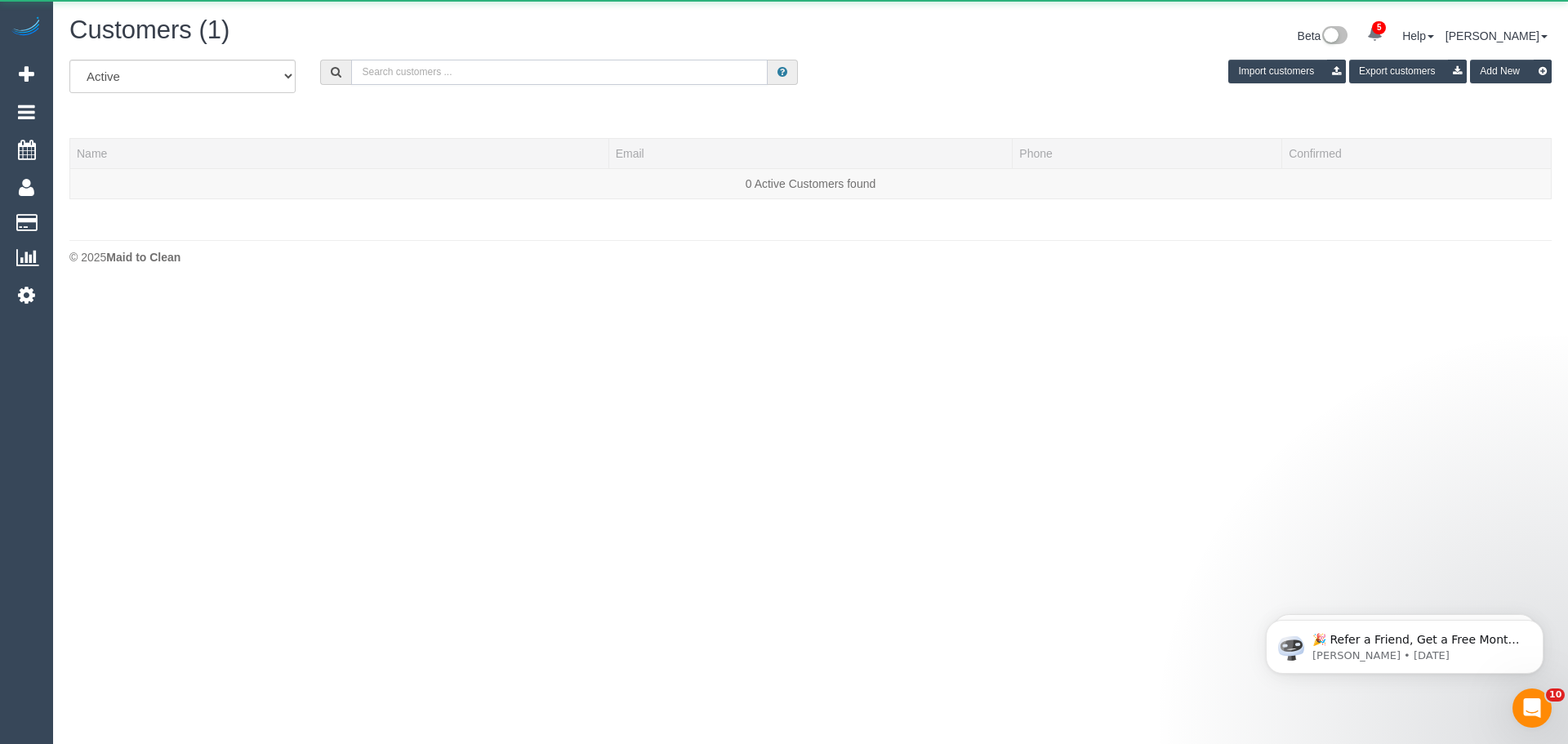
click at [465, 71] on input "text" at bounding box center [560, 71] width 417 height 25
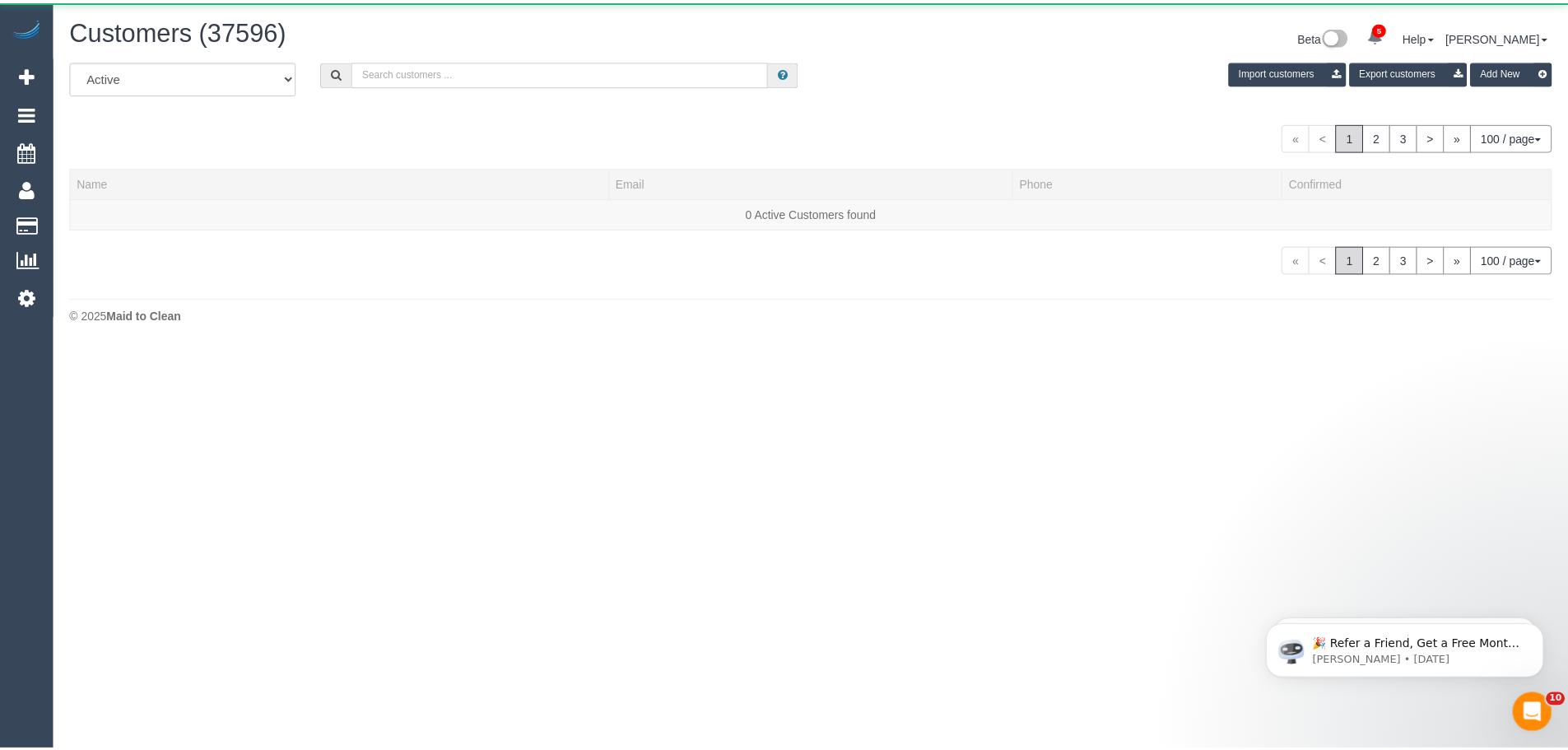
scroll to position [347, 1580]
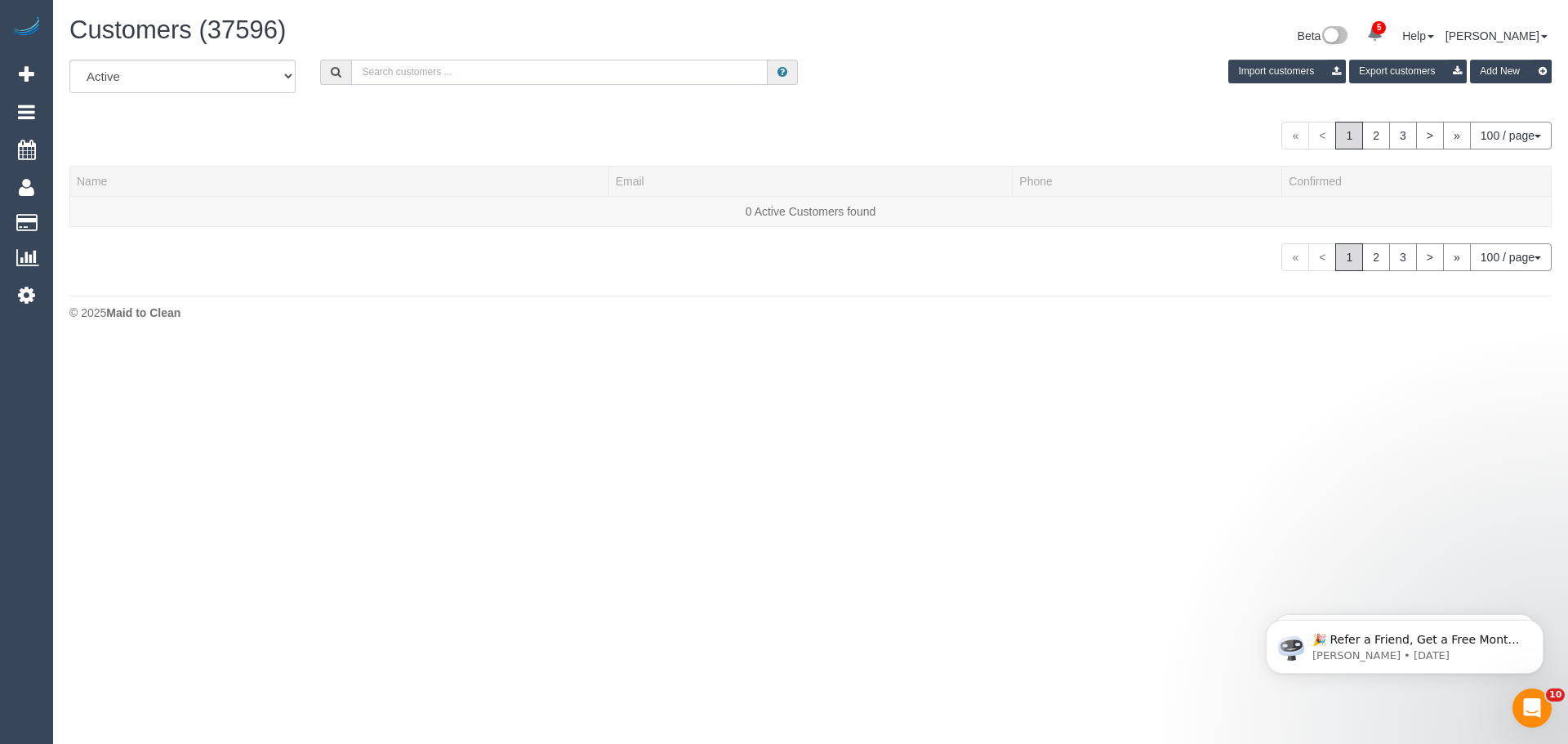
paste input "61435776214"
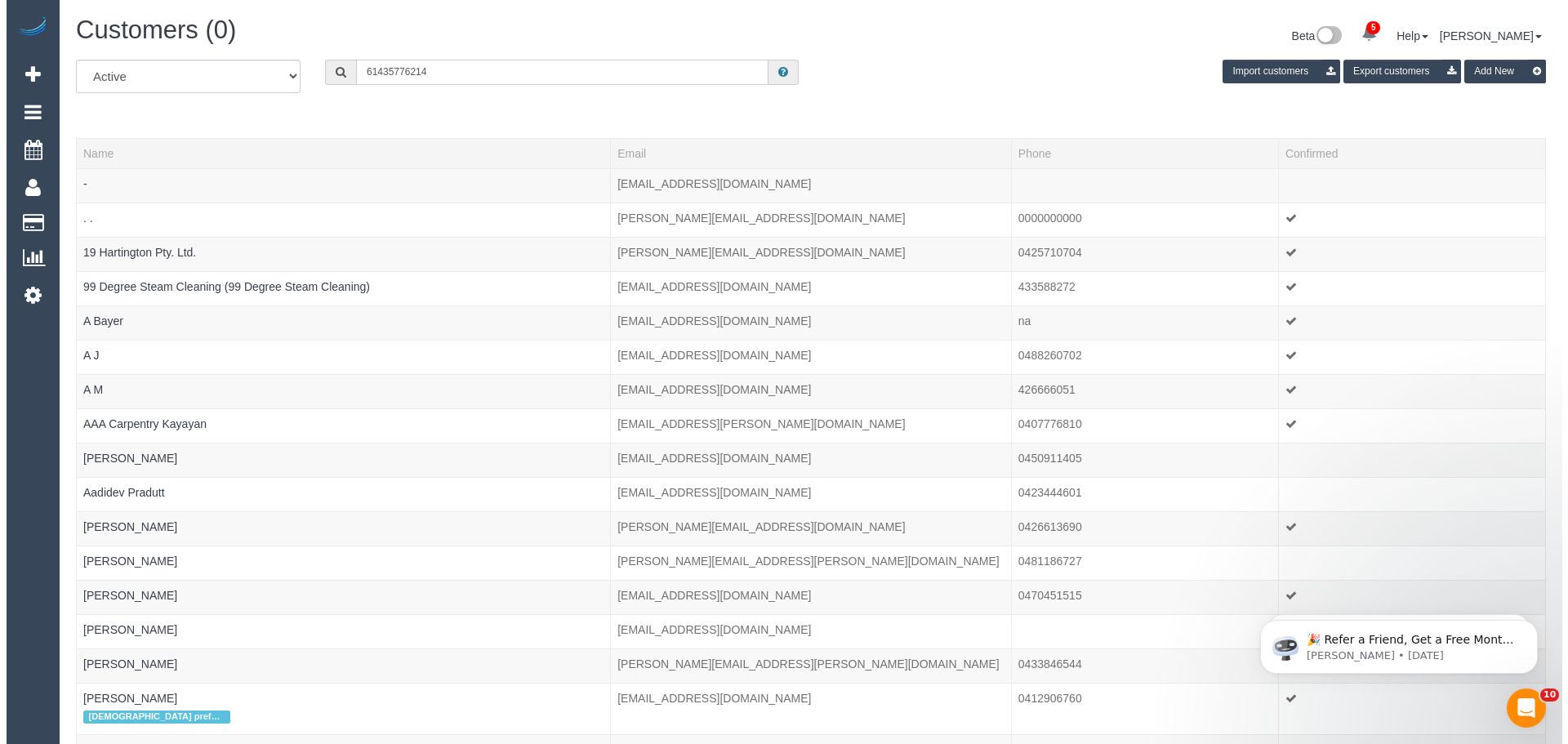
scroll to position [81356, 80114]
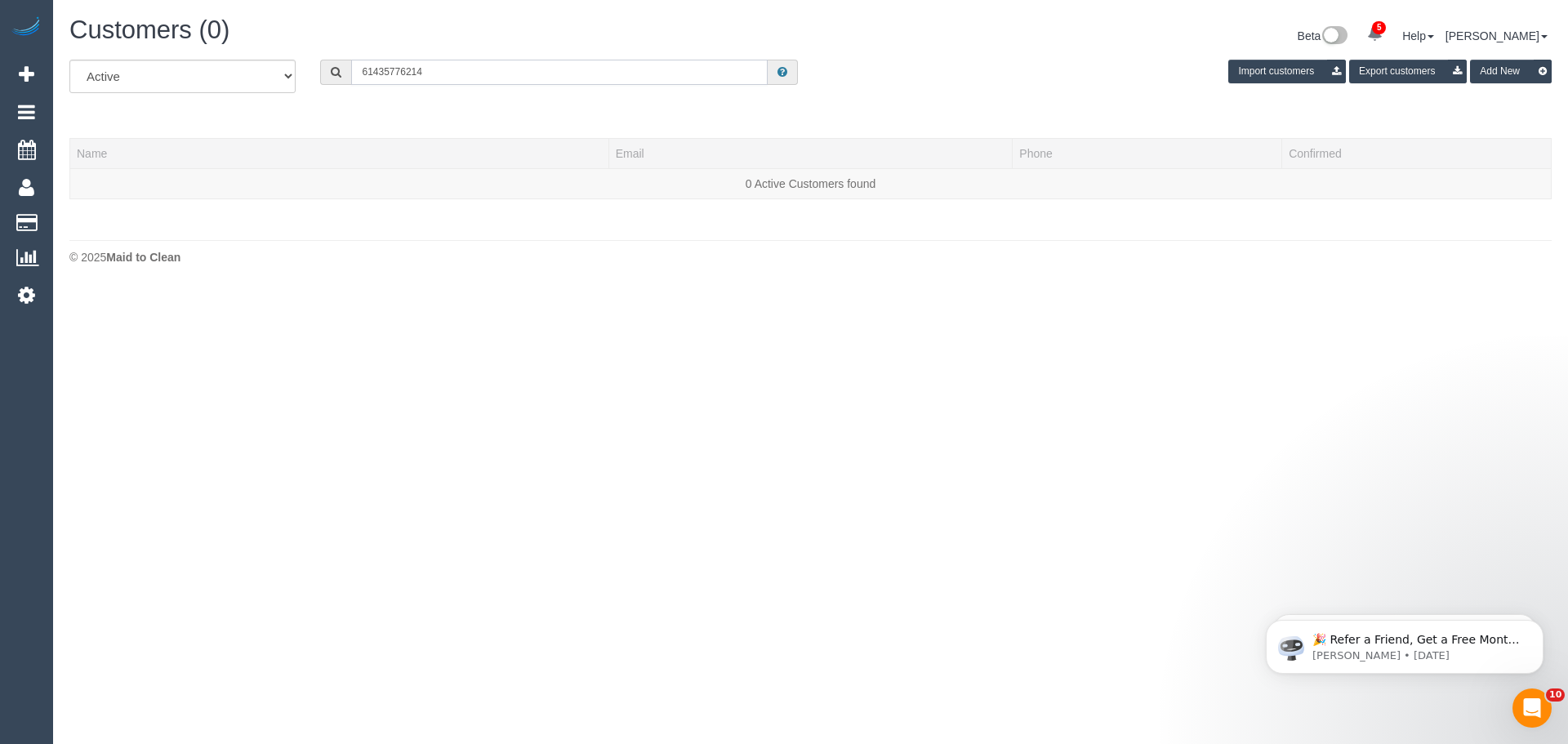
click at [370, 76] on input "61435776214" at bounding box center [560, 71] width 417 height 25
drag, startPoint x: 370, startPoint y: 76, endPoint x: 338, endPoint y: 73, distance: 32.1
click at [338, 73] on div "61435776214" at bounding box center [559, 71] width 478 height 25
click at [876, 2] on div "Customers (0) Beta 5 Your Notifications You have 0 alerts × You have 5 to charg…" at bounding box center [811, 145] width 1515 height 289
click at [384, 72] on input "0435776214" at bounding box center [560, 71] width 417 height 25
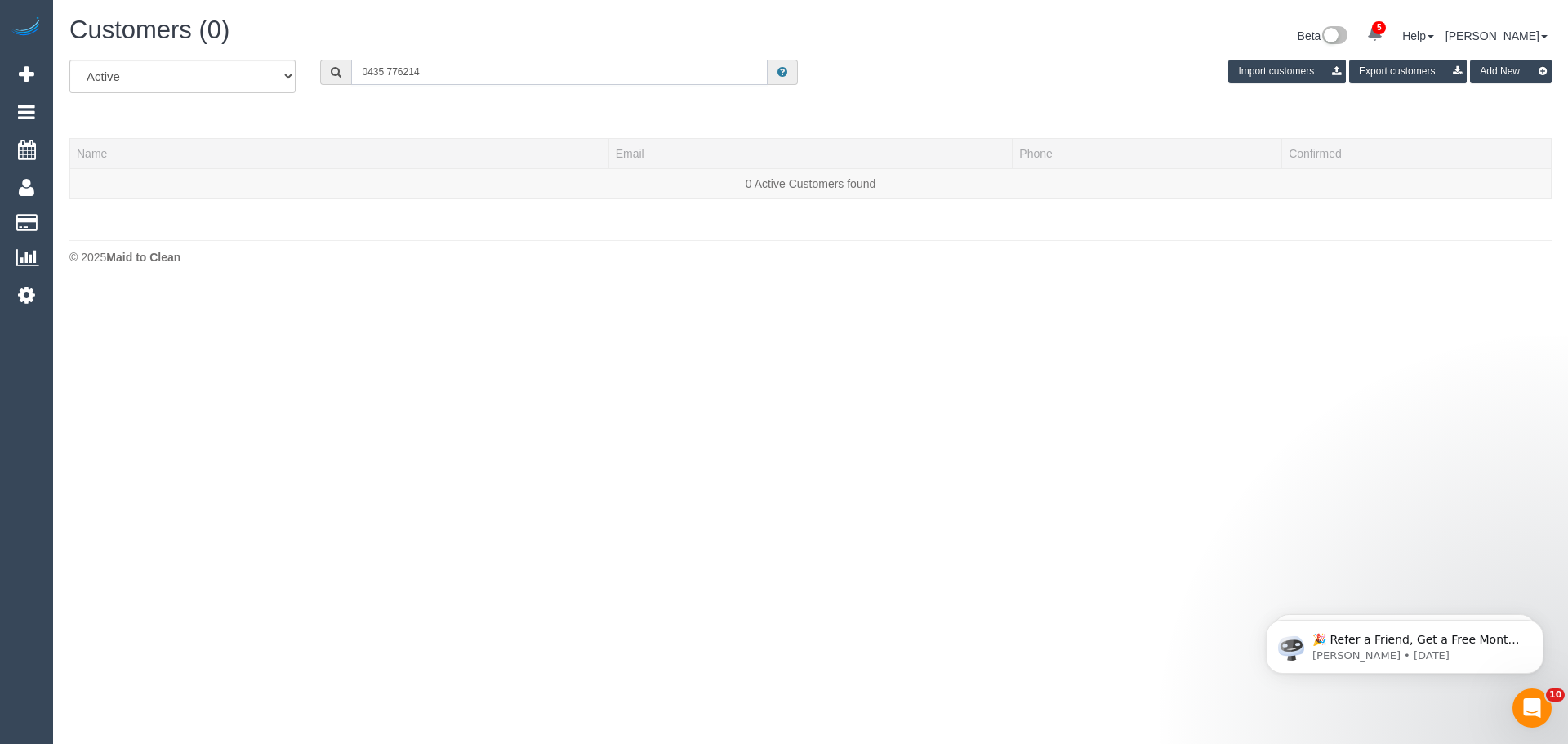
click at [403, 71] on input "0435 776214" at bounding box center [560, 71] width 417 height 25
click at [438, 71] on input "0435 776 214" at bounding box center [560, 71] width 417 height 25
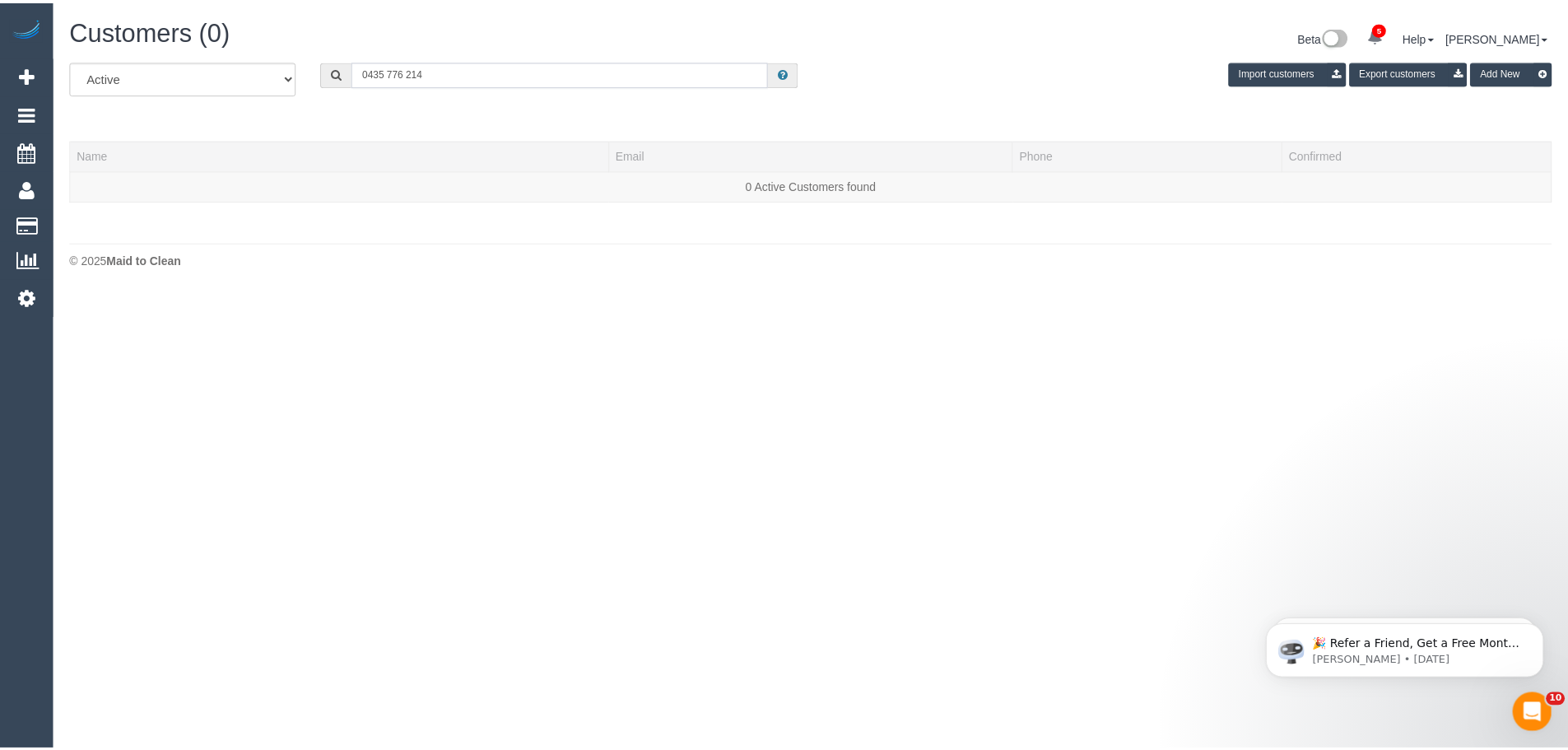
scroll to position [369, 1580]
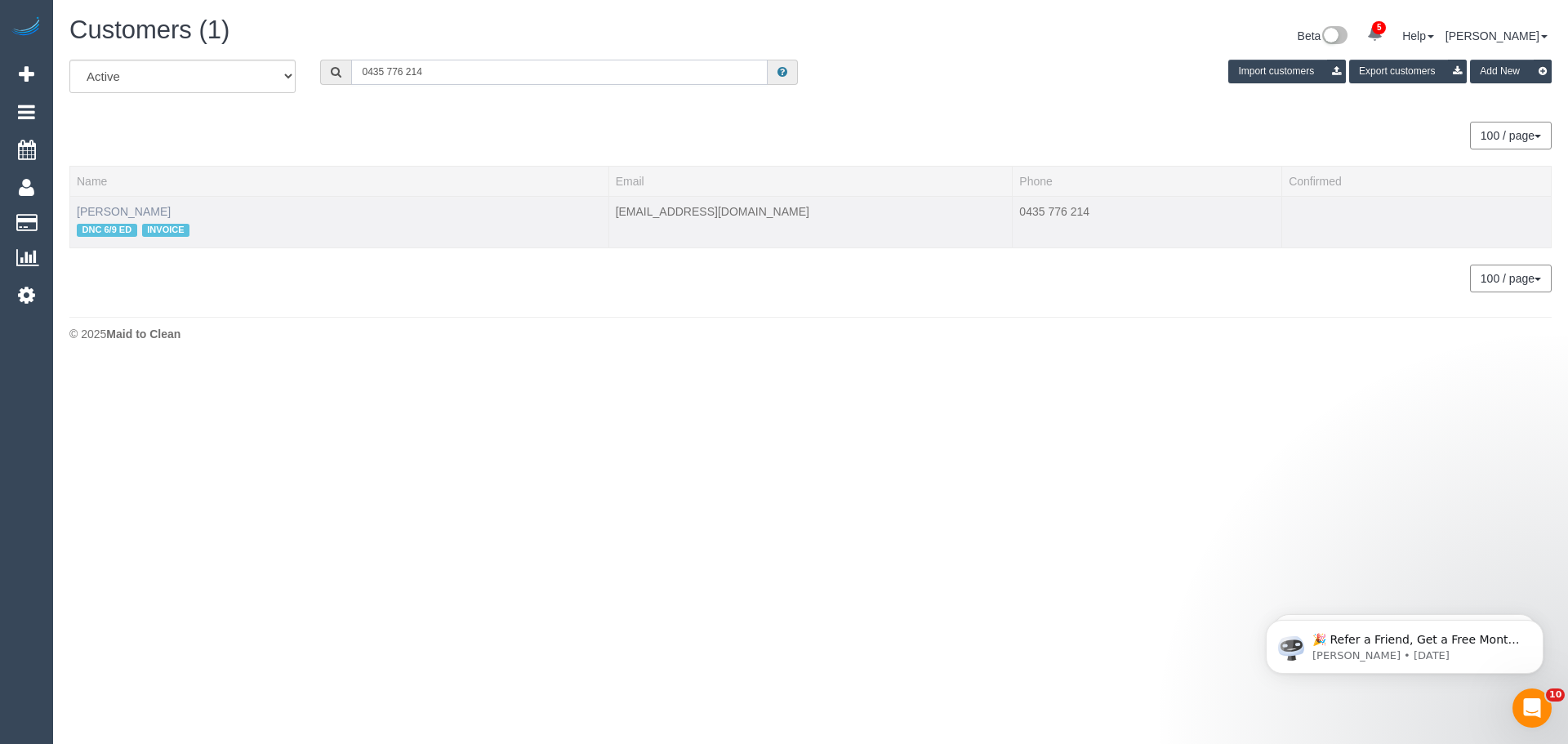
type input "0435 776 214"
click at [111, 213] on link "Harriet Bell" at bounding box center [124, 211] width 94 height 13
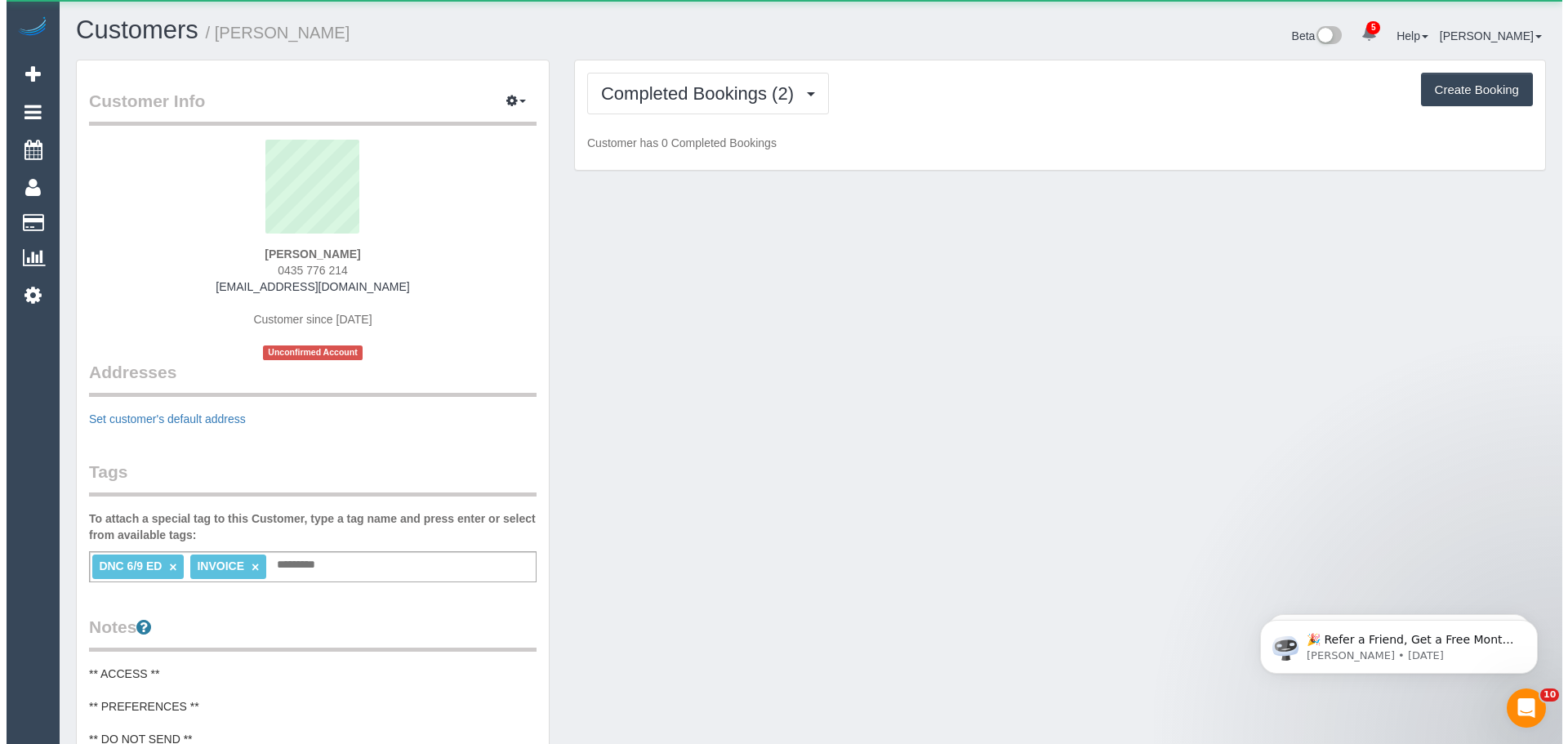
scroll to position [1388, 1556]
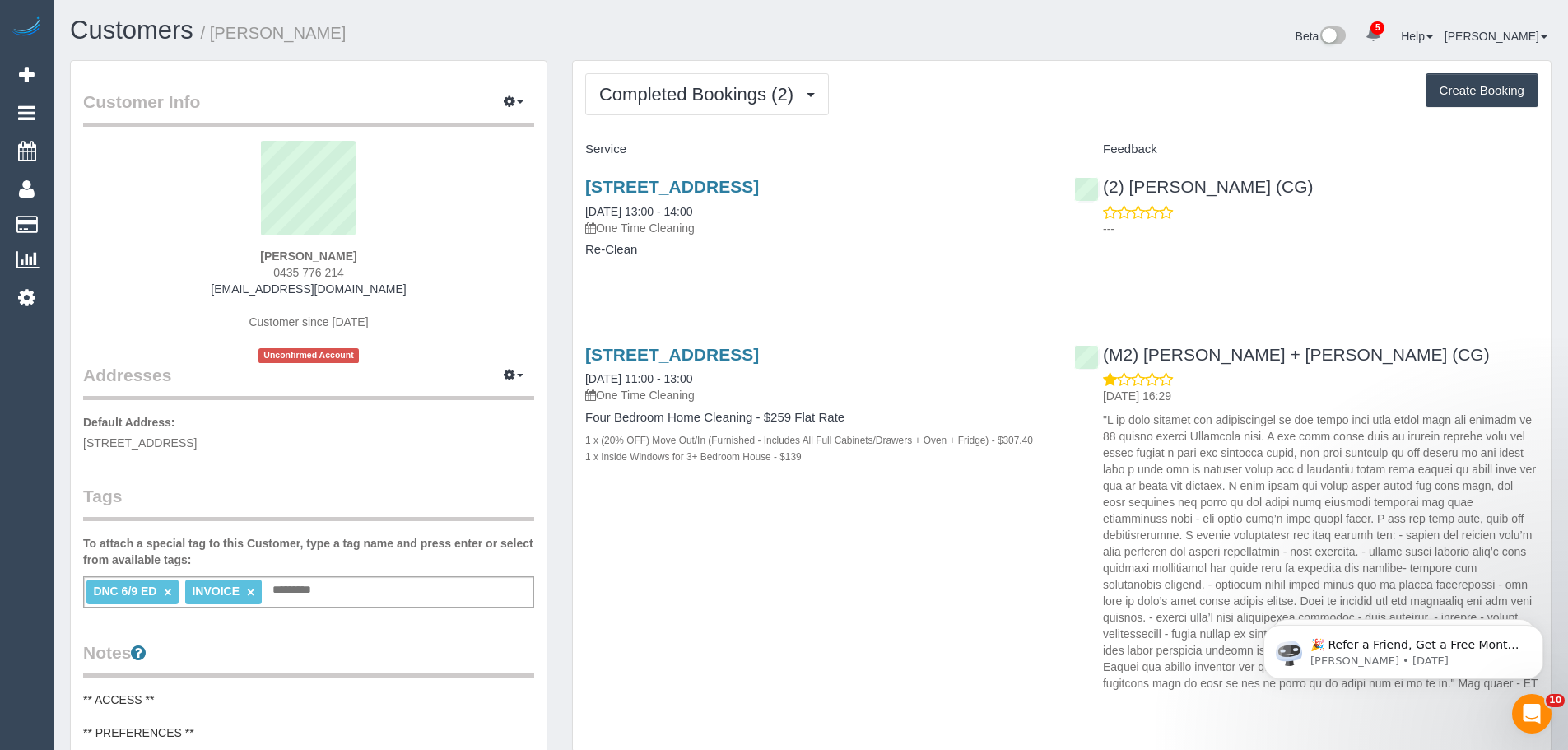
click at [164, 248] on div "Harriet Bell 0435 776 214 harrietbell2019@outlook.com Customer since 2025 Uncon…" at bounding box center [309, 251] width 452 height 222
drag, startPoint x: 261, startPoint y: 251, endPoint x: 324, endPoint y: 249, distance: 63.0
click at [324, 249] on div "Harriet Bell 0435 776 214 harrietbell2019@outlook.com Customer since 2025 Uncon…" at bounding box center [309, 251] width 452 height 222
click at [438, 281] on div "Harriet Bell 0435 776 214 harrietbell2019@outlook.com Customer since 2025 Uncon…" at bounding box center [309, 251] width 452 height 222
drag, startPoint x: 439, startPoint y: 289, endPoint x: 223, endPoint y: 281, distance: 216.1
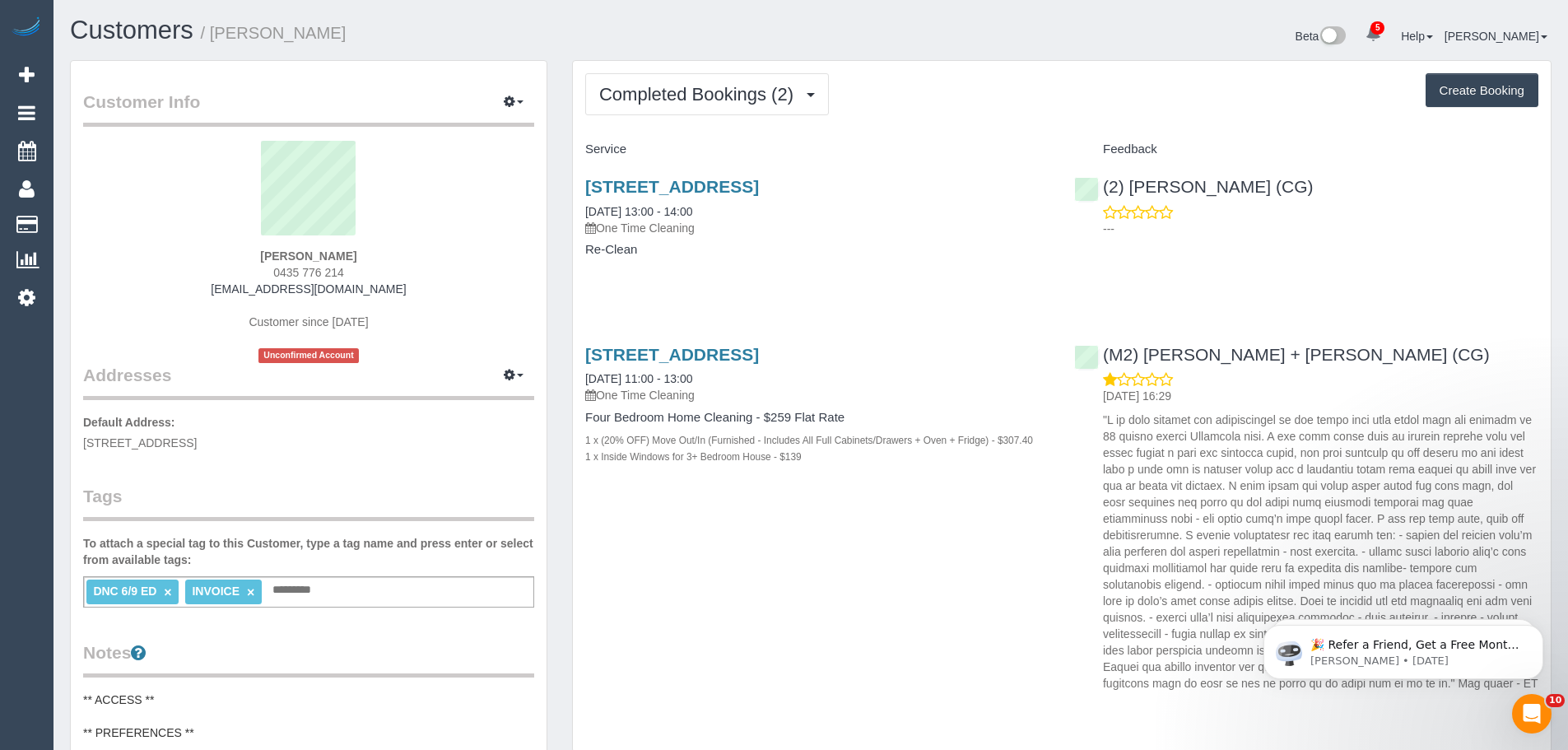
click at [214, 282] on div "Harriet Bell 0435 776 214 harrietbell2019@outlook.com Customer since 2025 Uncon…" at bounding box center [309, 251] width 452 height 222
click at [256, 249] on div "Harriet Bell 0435 776 214 harrietbell2019@outlook.com Customer since 2025 Uncon…" at bounding box center [309, 251] width 452 height 222
drag, startPoint x: 264, startPoint y: 261, endPoint x: 387, endPoint y: 252, distance: 123.3
click at [387, 252] on div "Harriet Bell 0435 776 214 harrietbell2019@outlook.com Customer since 2025 Uncon…" at bounding box center [309, 251] width 452 height 222
copy strong "Harriet Bell"
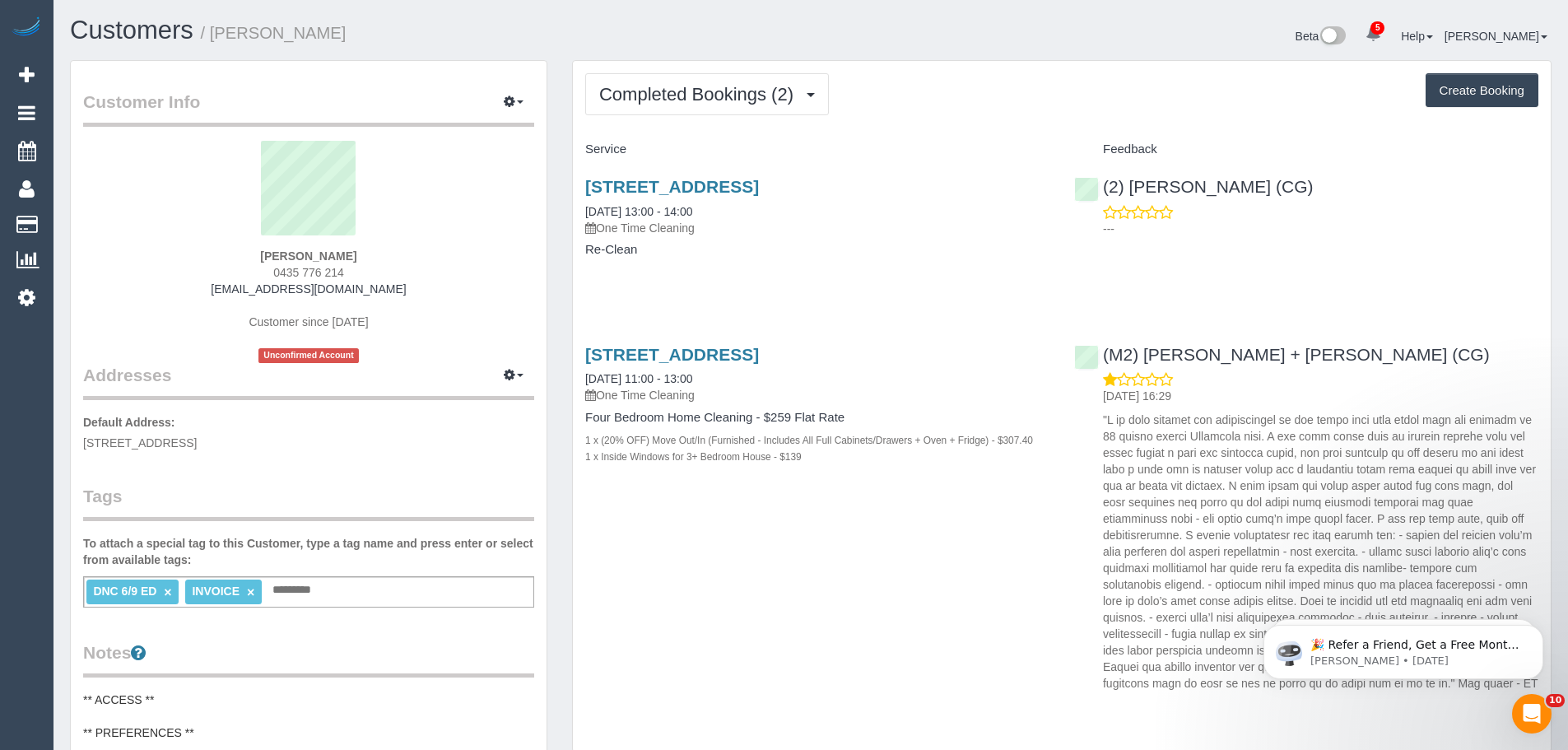
click at [263, 256] on div "Harriet Bell 0435 776 214 harrietbell2019@outlook.com Customer since 2025 Uncon…" at bounding box center [309, 251] width 452 height 222
drag, startPoint x: 256, startPoint y: 251, endPoint x: 368, endPoint y: 253, distance: 112.0
click at [368, 253] on div "Harriet Bell 0435 776 214 harrietbell2019@outlook.com Customer since 2025 Uncon…" at bounding box center [309, 251] width 452 height 222
copy strong "Harriet Bell"
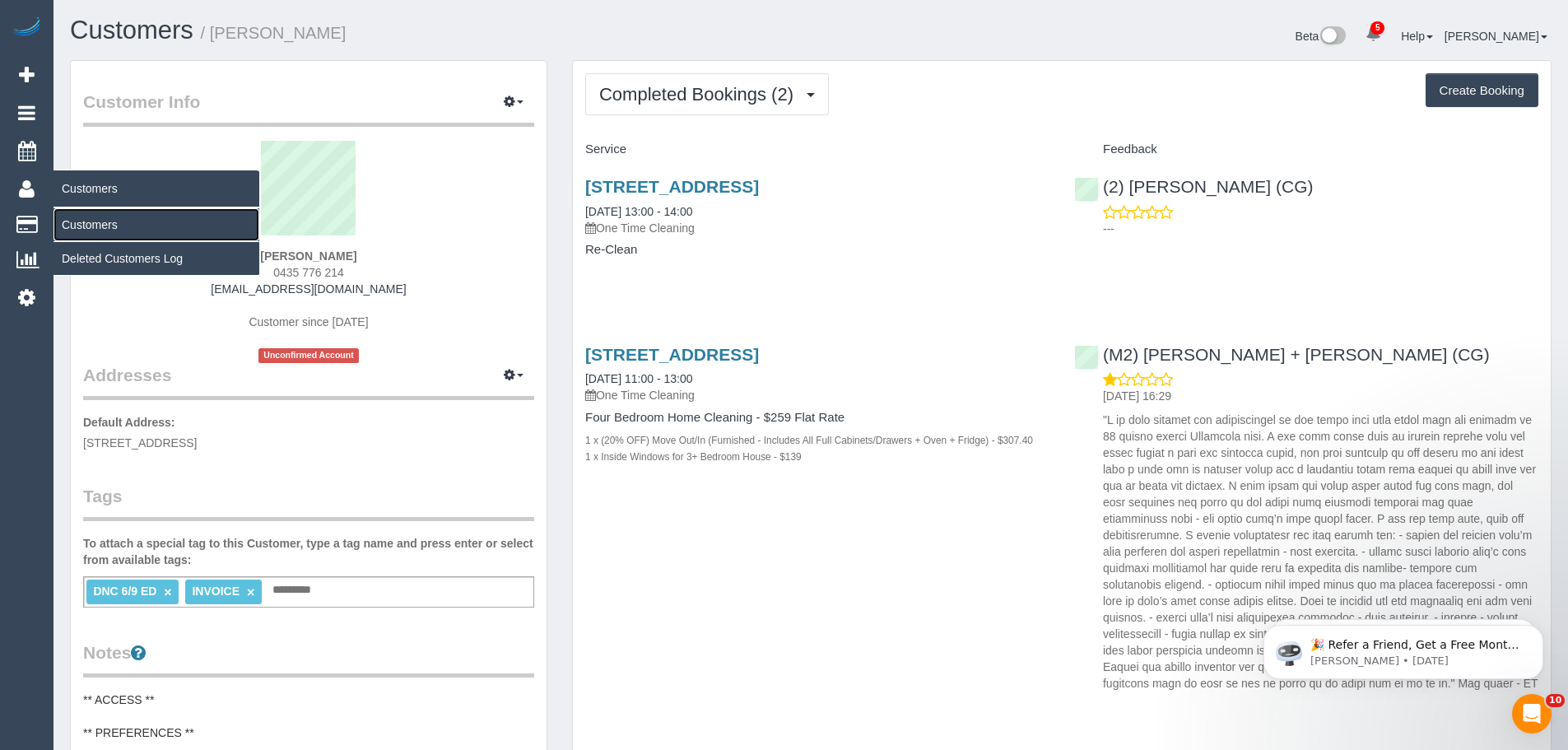
click at [87, 226] on link "Customers" at bounding box center [156, 224] width 206 height 32
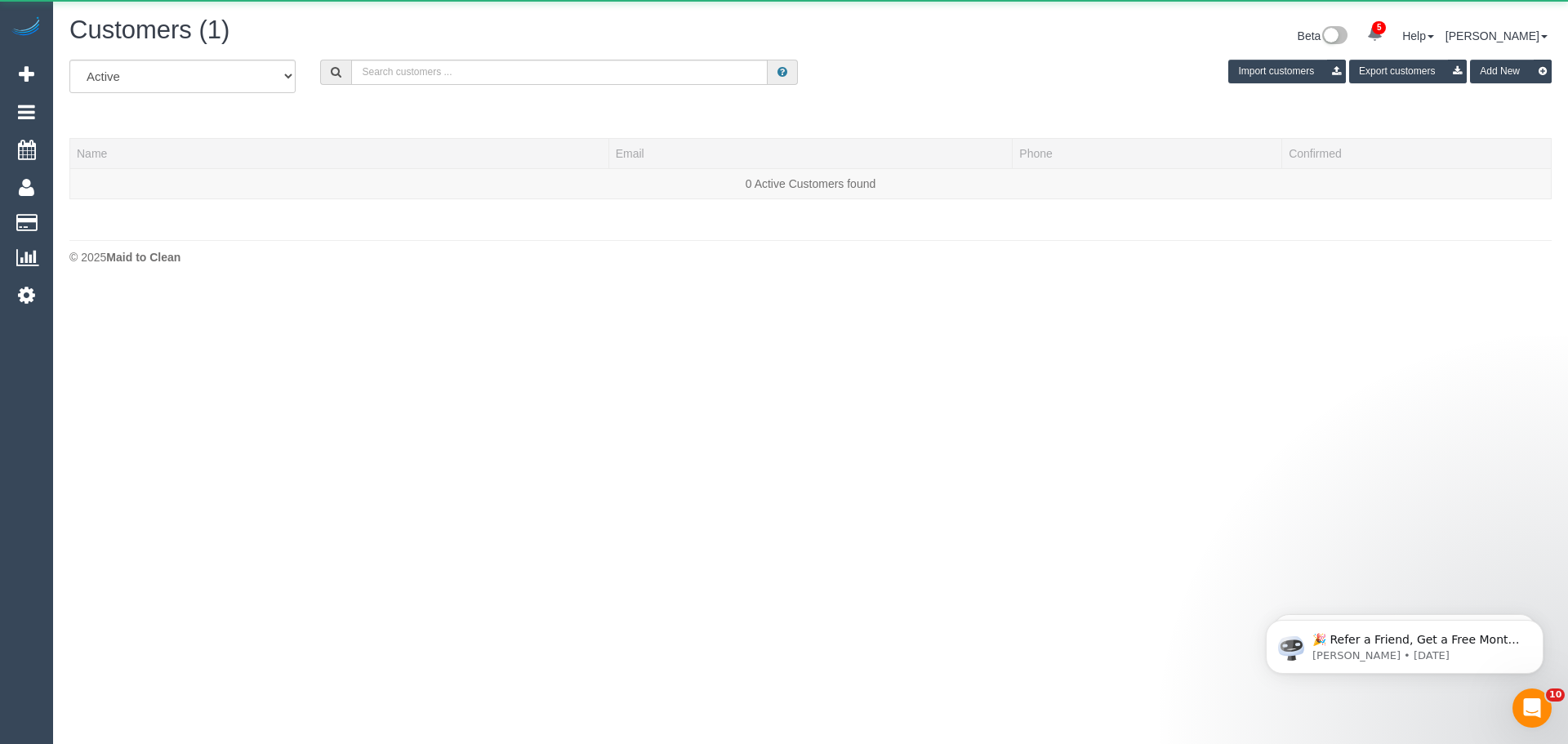
scroll to position [288, 1568]
click at [675, 73] on input "text" at bounding box center [560, 71] width 417 height 25
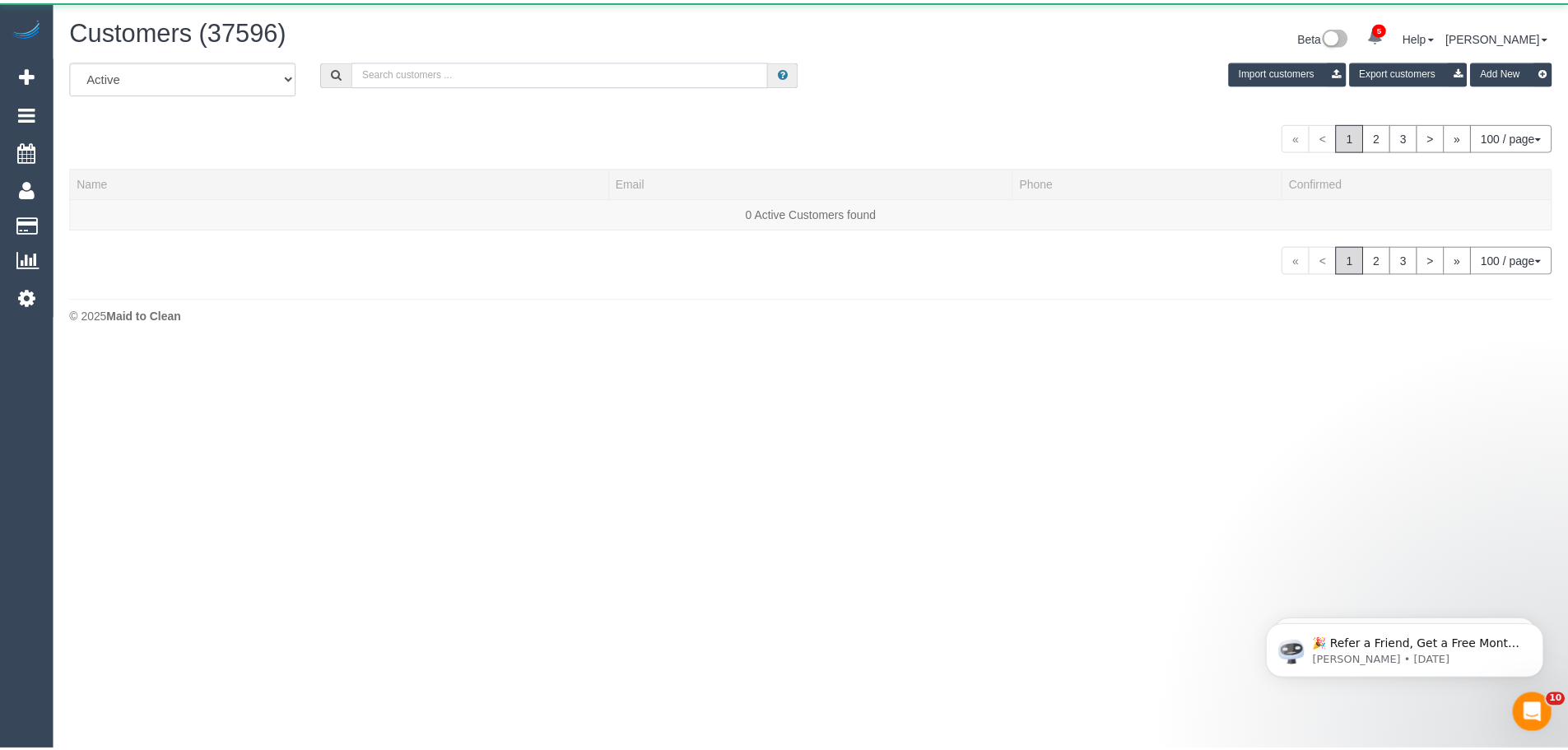
scroll to position [347, 1580]
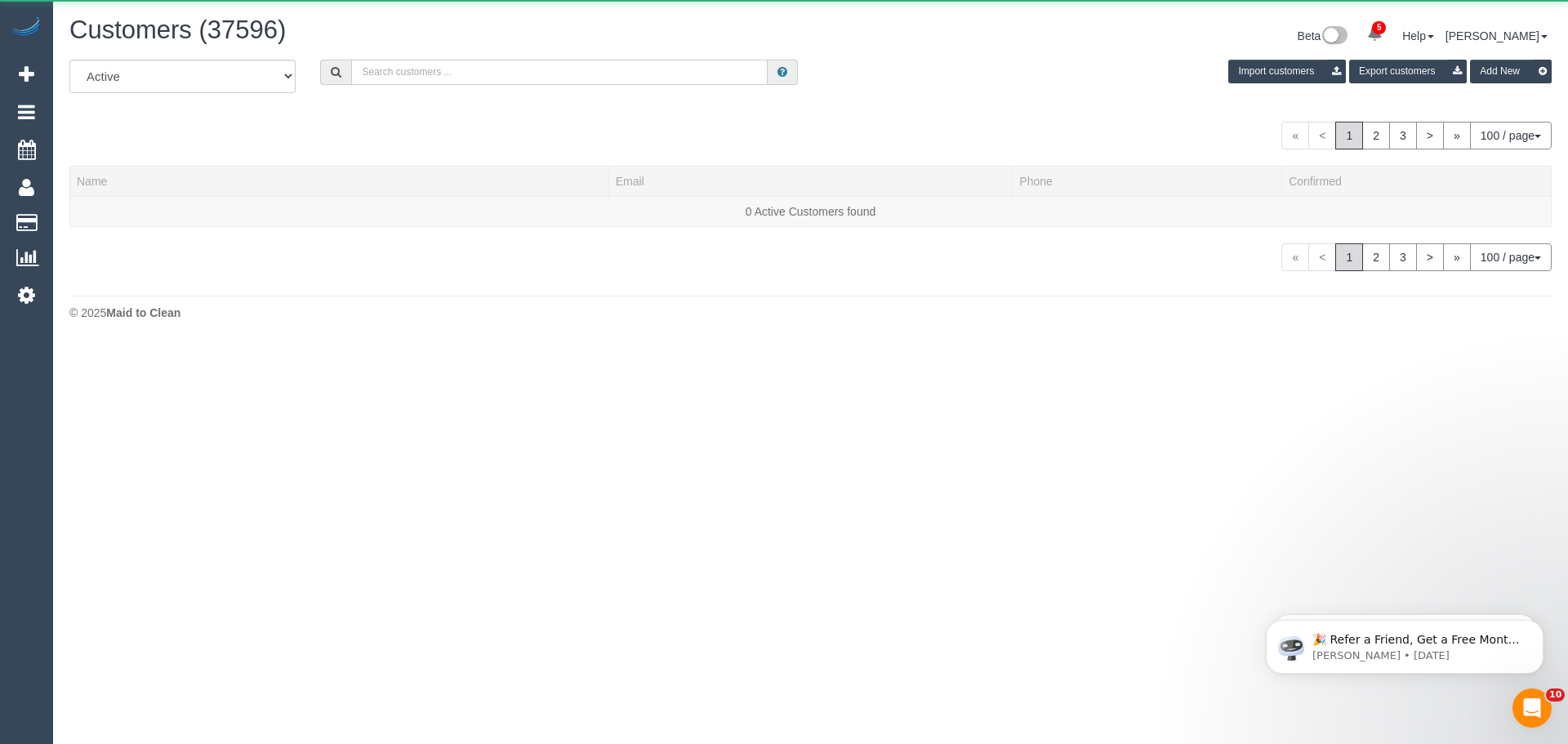
paste input "Rachel Correnti"
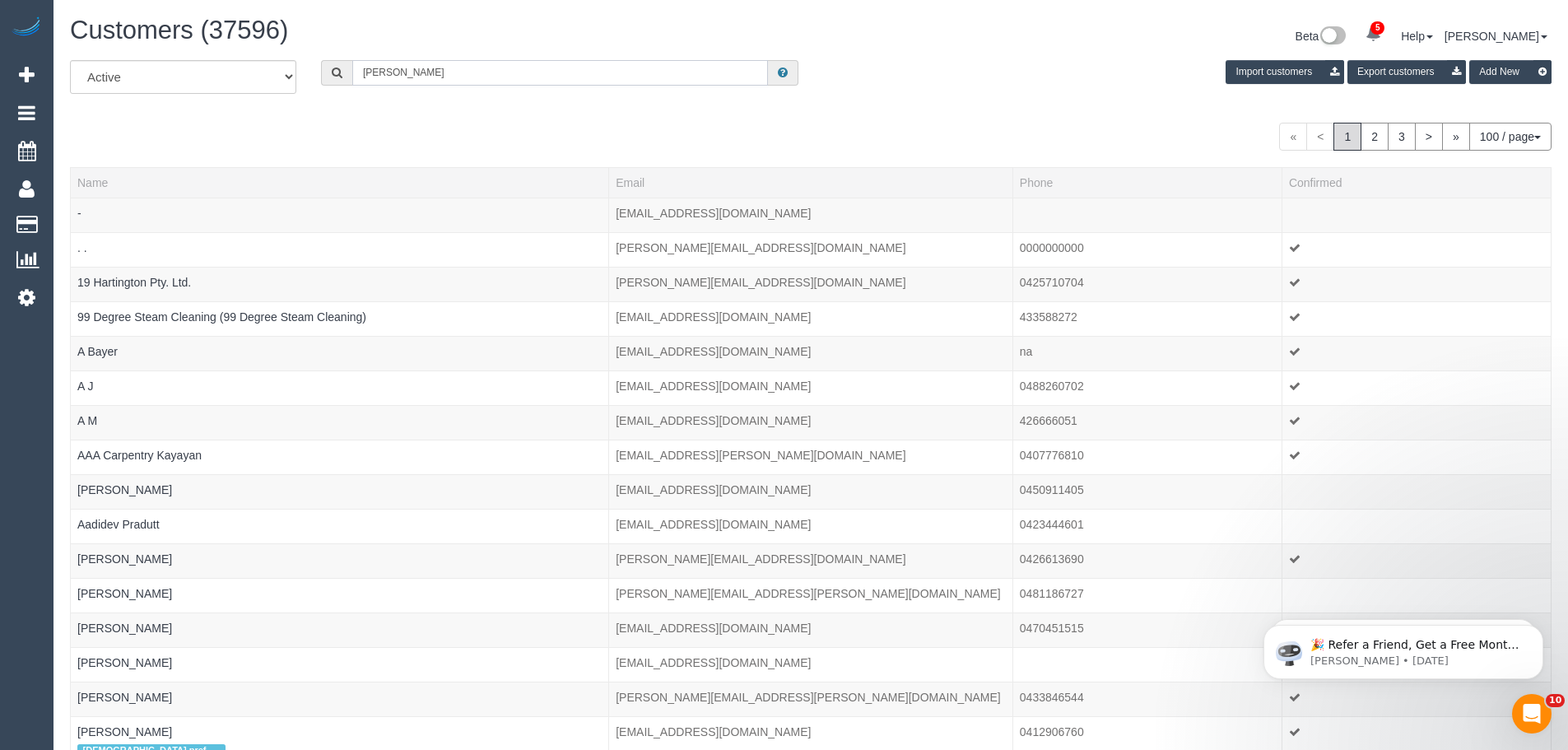
scroll to position [81934, 80742]
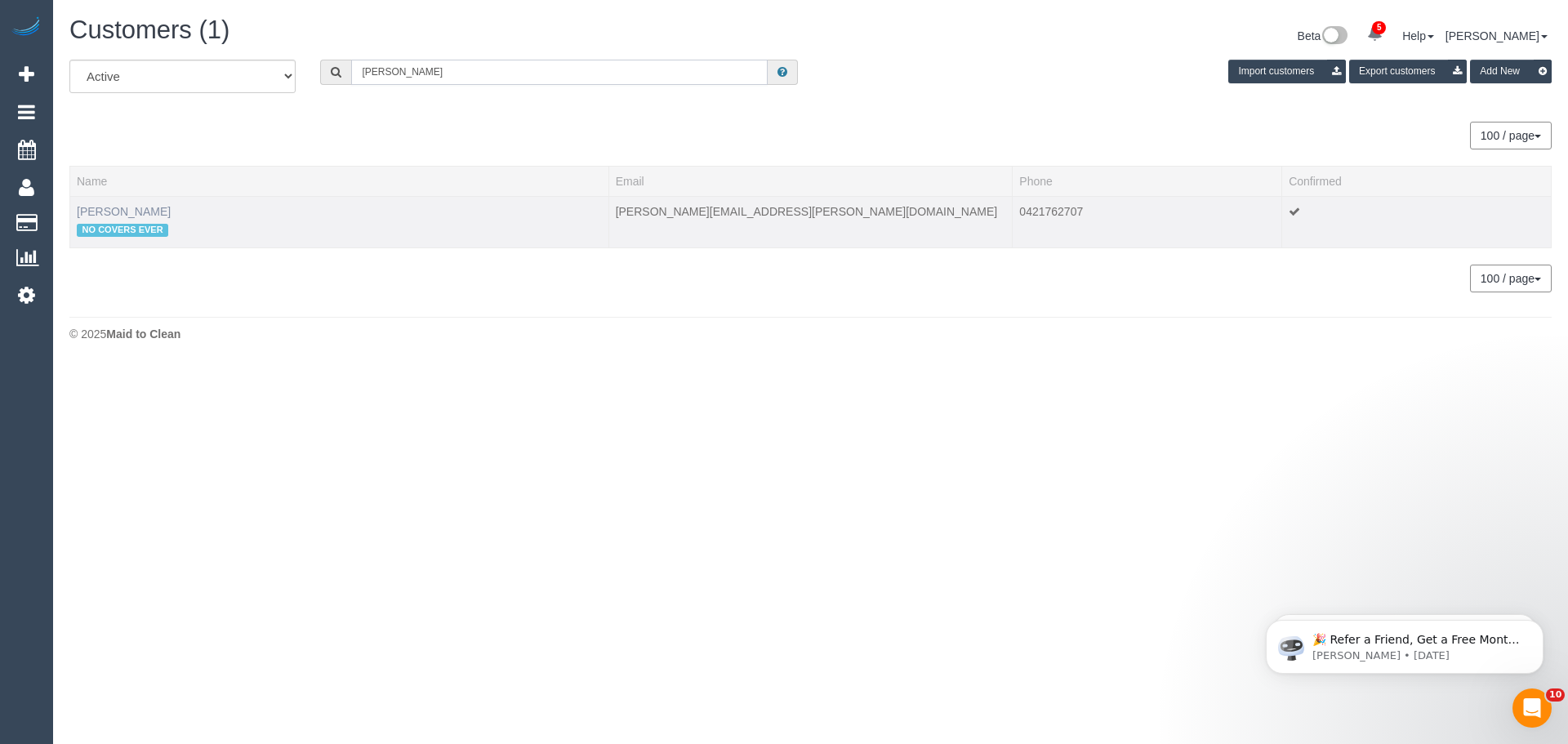
type input "Rachel Correnti"
click at [125, 210] on link "Rachel Correnti" at bounding box center [124, 211] width 94 height 13
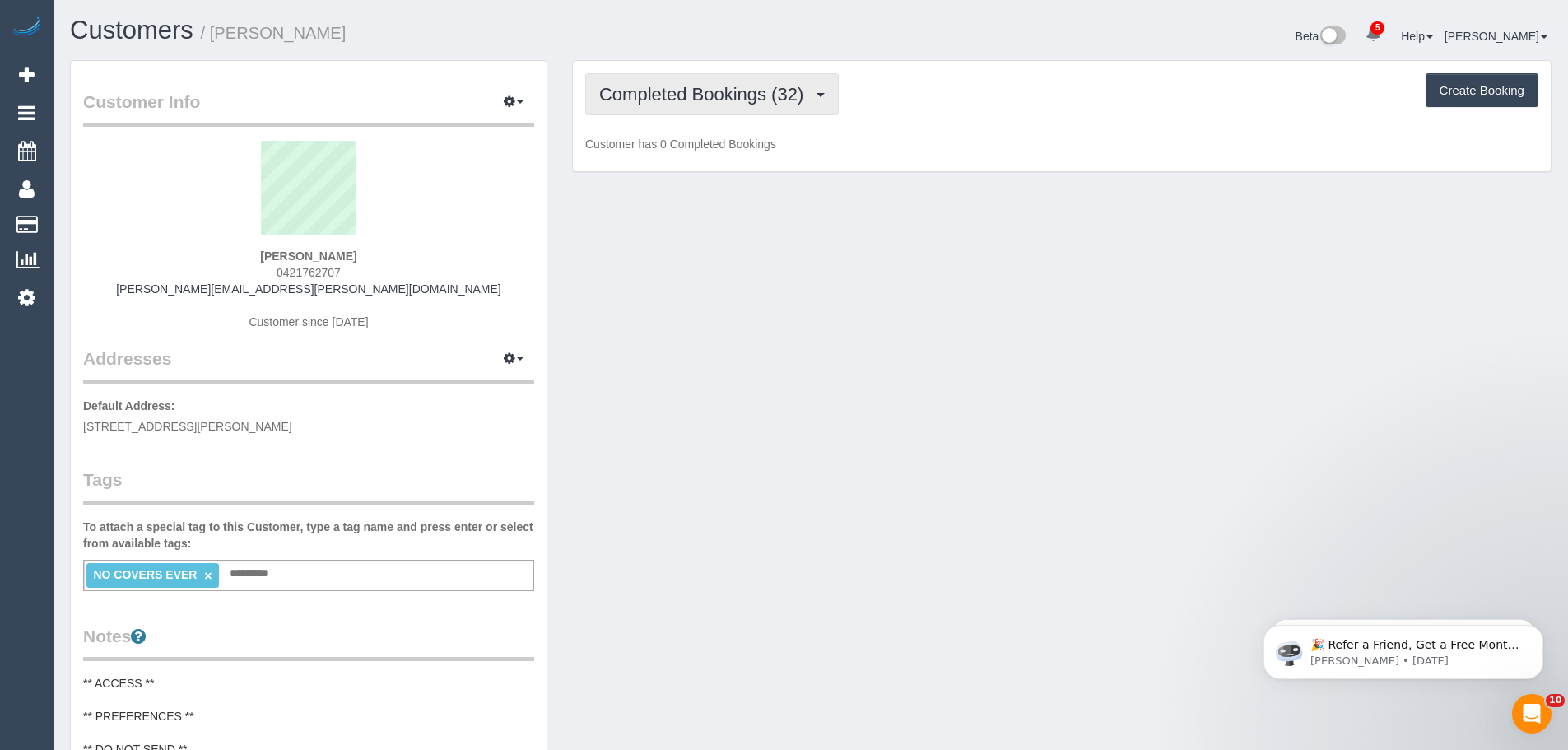
scroll to position [1528, 1568]
click at [694, 113] on button "Completed Bookings (32)" at bounding box center [712, 94] width 254 height 42
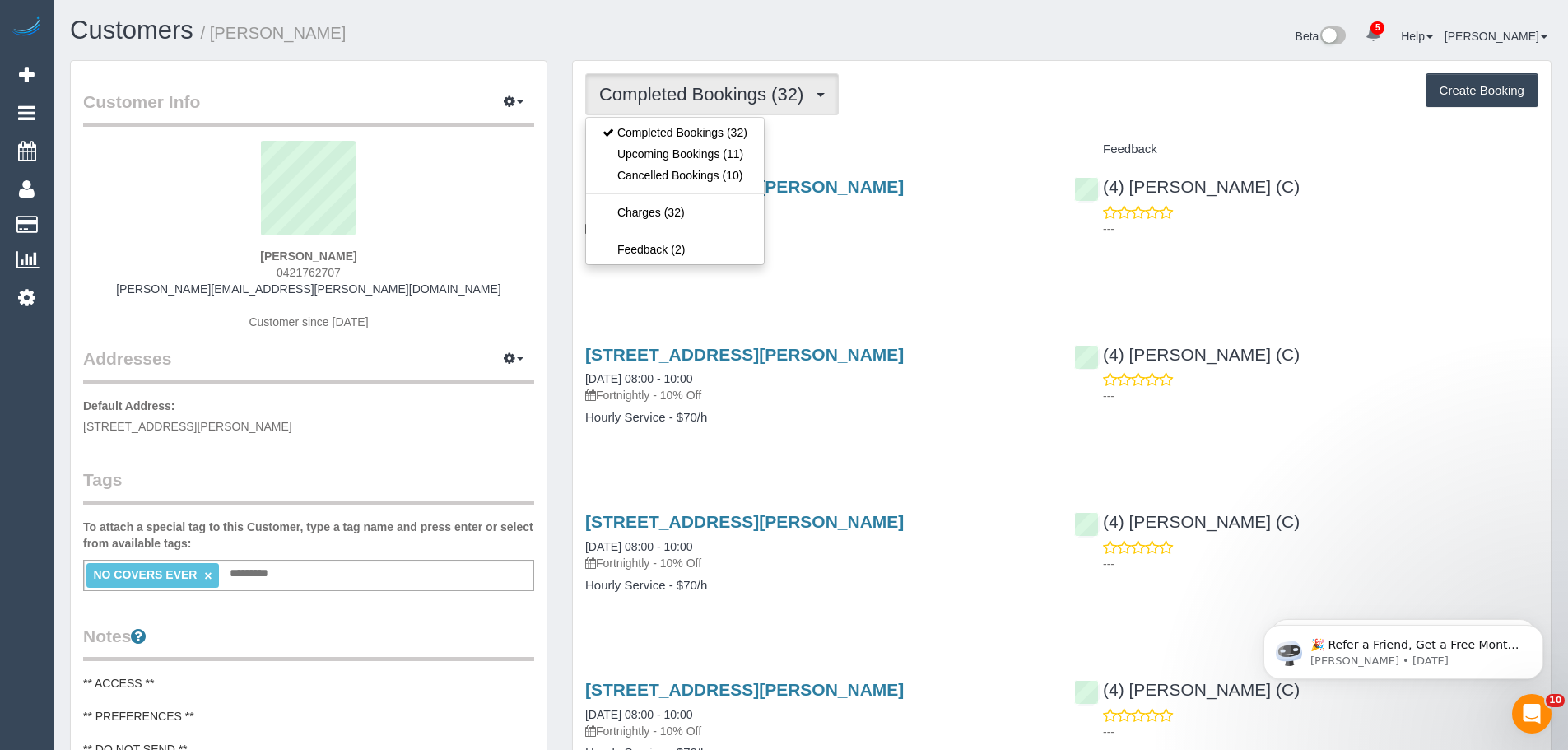
scroll to position [4439, 1568]
click at [696, 154] on link "Upcoming Bookings (11)" at bounding box center [675, 154] width 177 height 21
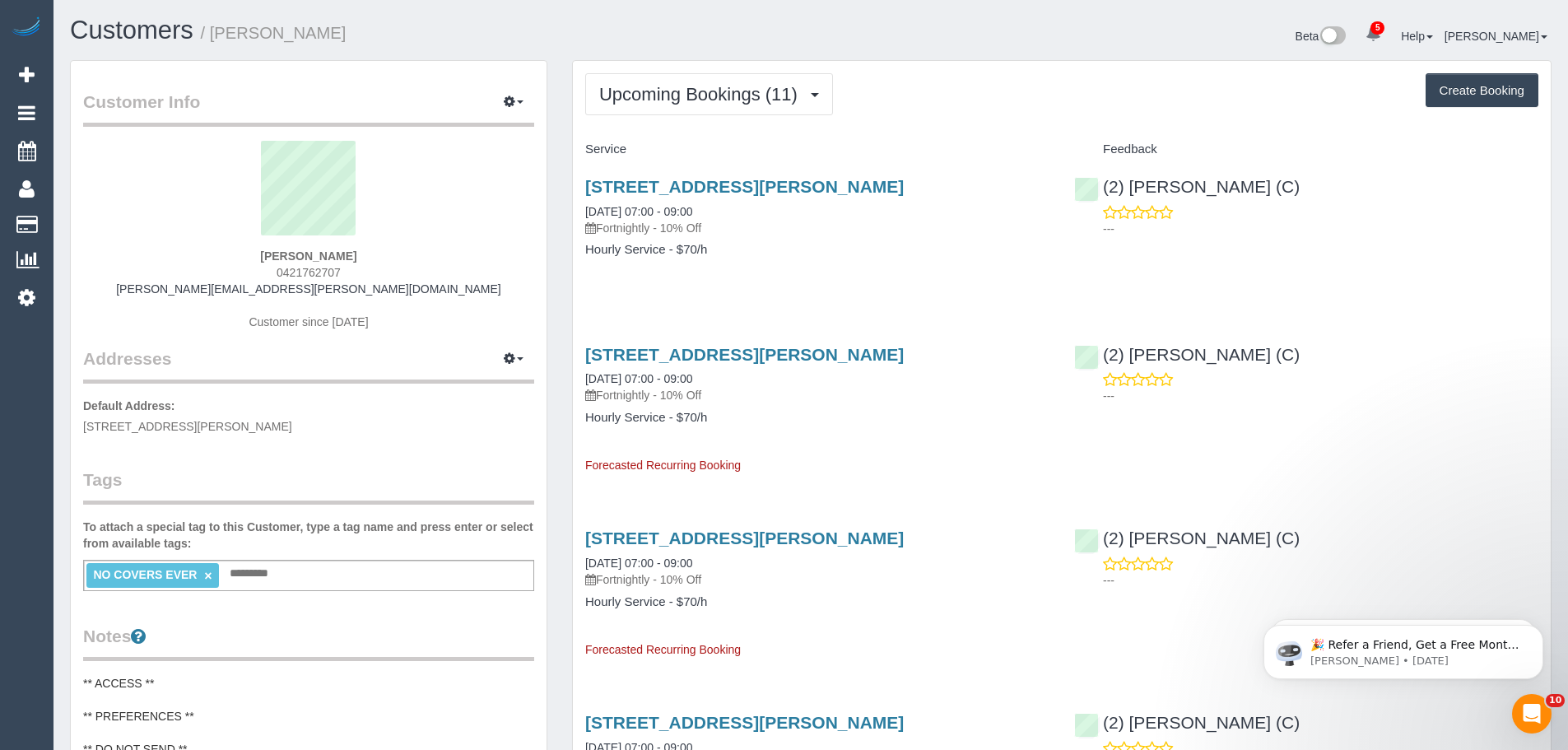
scroll to position [2259, 1568]
click at [661, 105] on button "Upcoming Bookings (11)" at bounding box center [709, 94] width 248 height 42
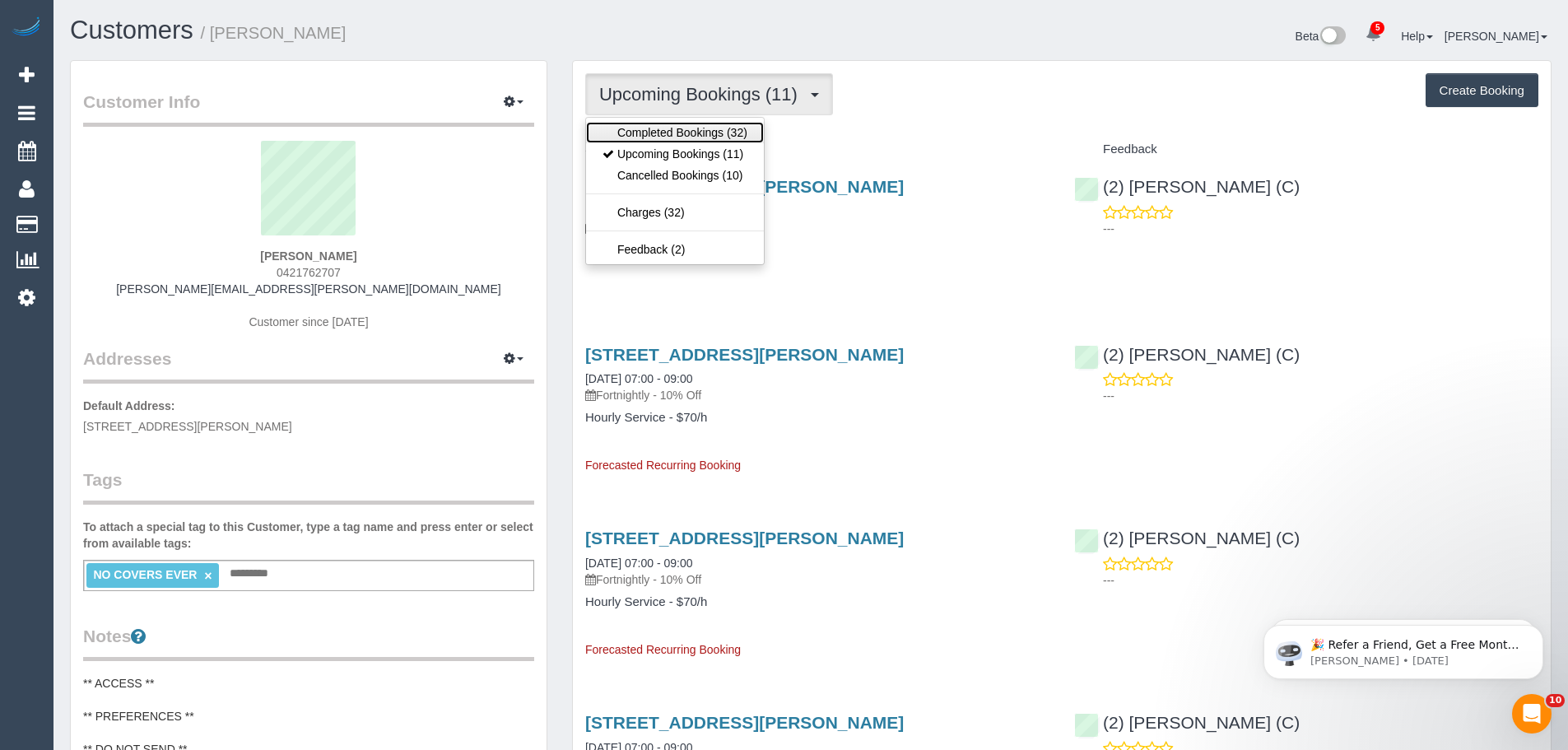
click at [664, 123] on link "Completed Bookings (32)" at bounding box center [675, 133] width 177 height 21
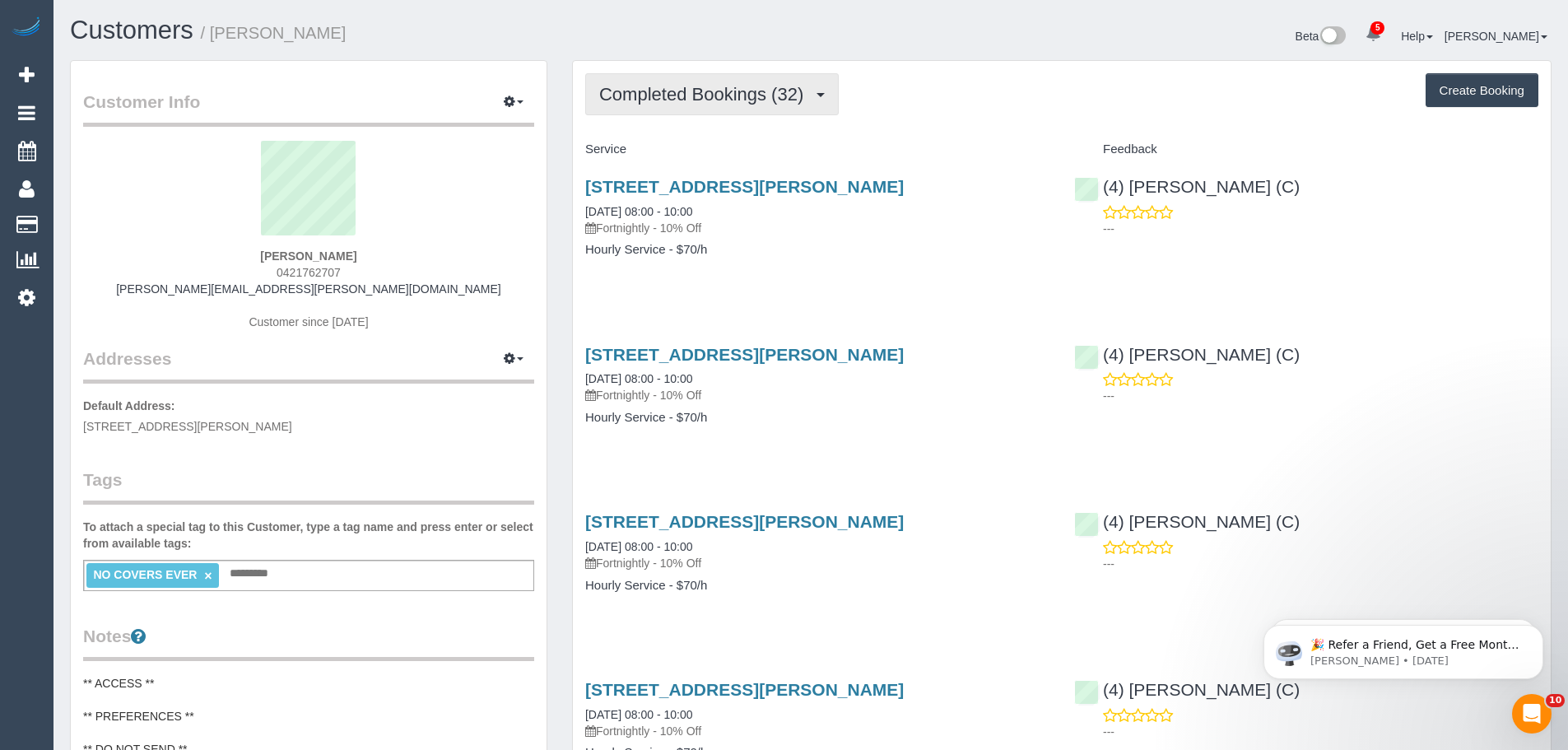
scroll to position [4439, 1568]
click at [668, 98] on span "Completed Bookings (32)" at bounding box center [705, 94] width 213 height 20
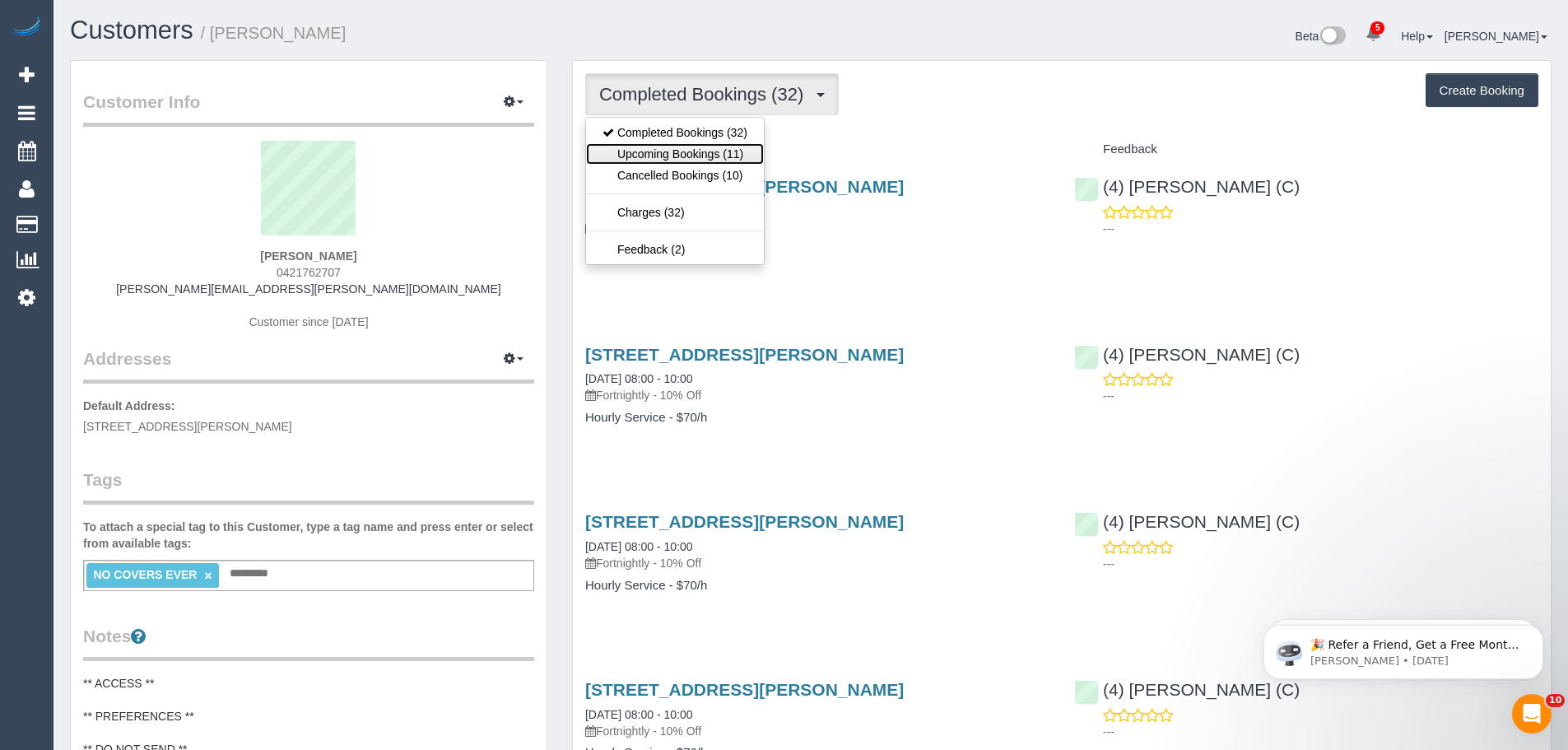
click at [661, 155] on link "Upcoming Bookings (11)" at bounding box center [675, 154] width 177 height 21
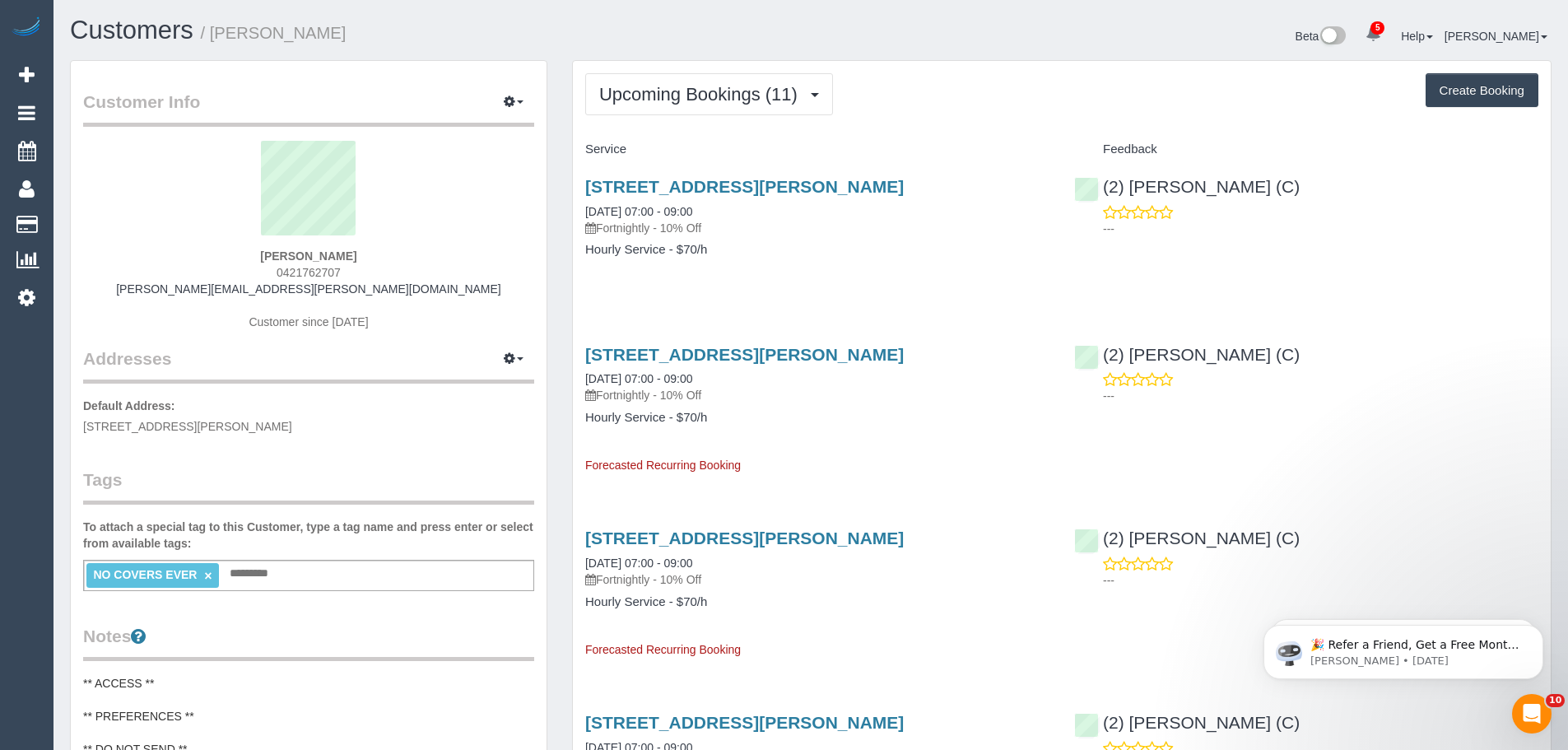
scroll to position [2259, 1568]
click at [705, 104] on span "Upcoming Bookings (11)" at bounding box center [702, 94] width 206 height 20
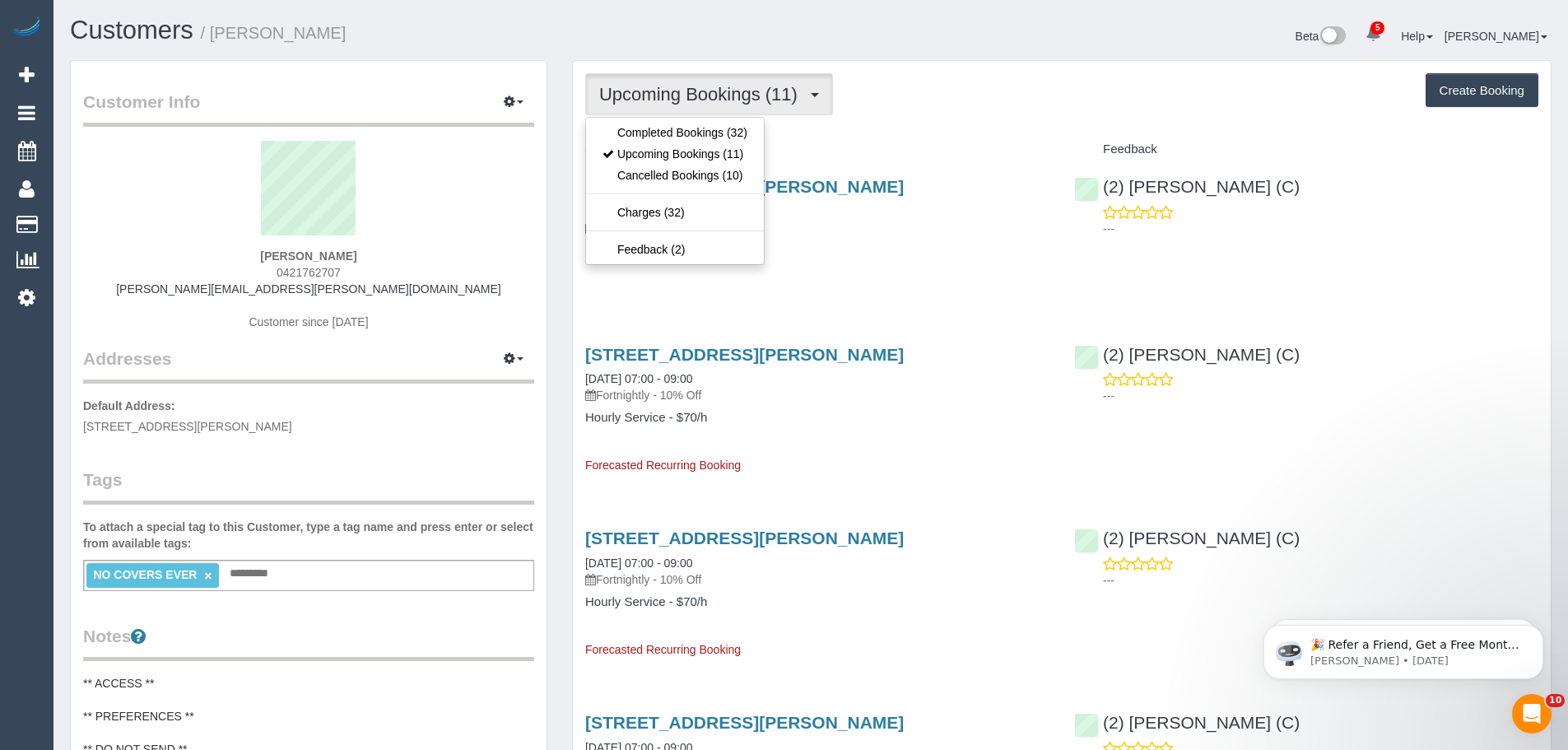
click at [844, 262] on div "102 Thomas Mitchell Drive, Endeavour Hills, VIC 3802 17/09/2025 07:00 - 09:00 F…" at bounding box center [817, 227] width 489 height 126
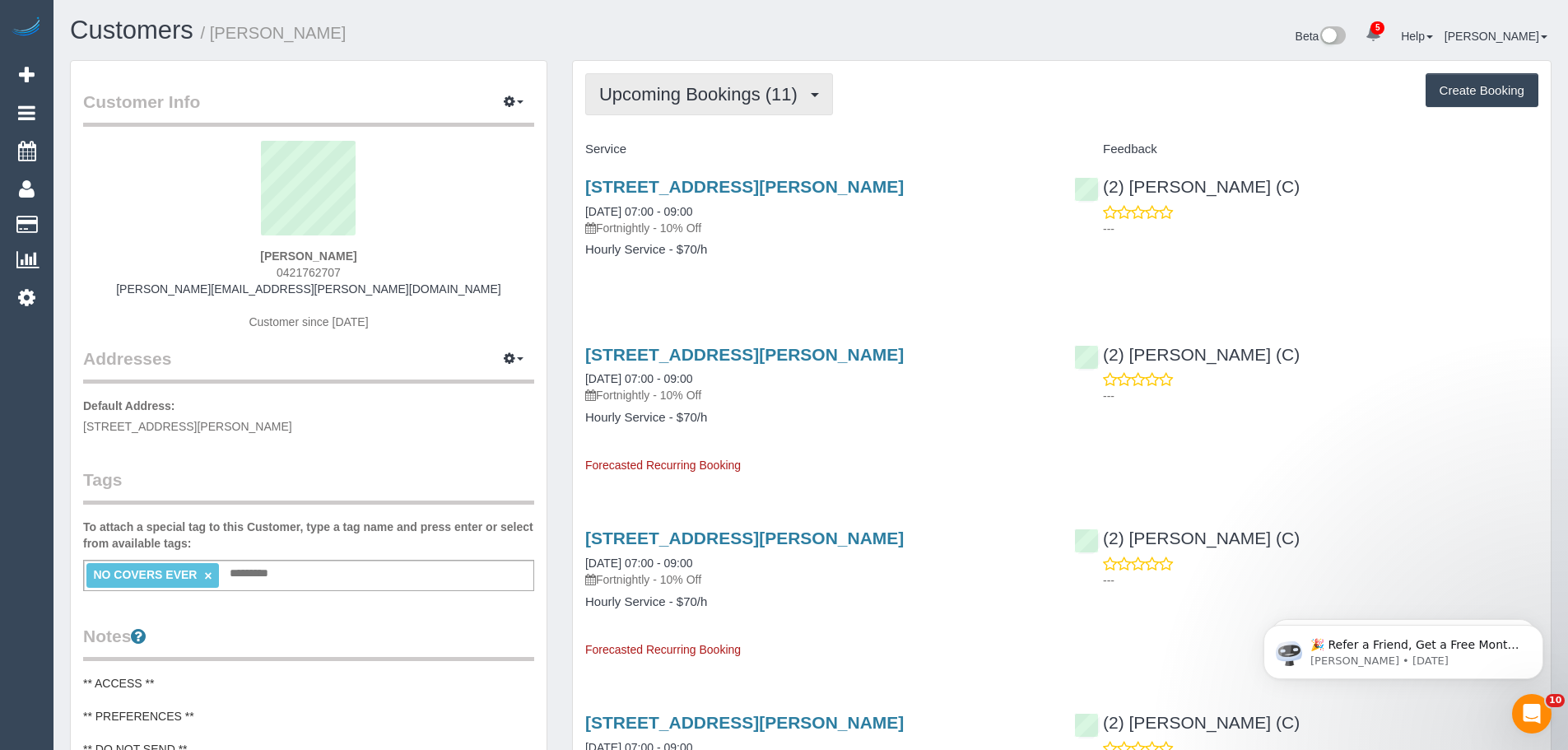
click at [714, 90] on span "Upcoming Bookings (11)" at bounding box center [702, 94] width 206 height 20
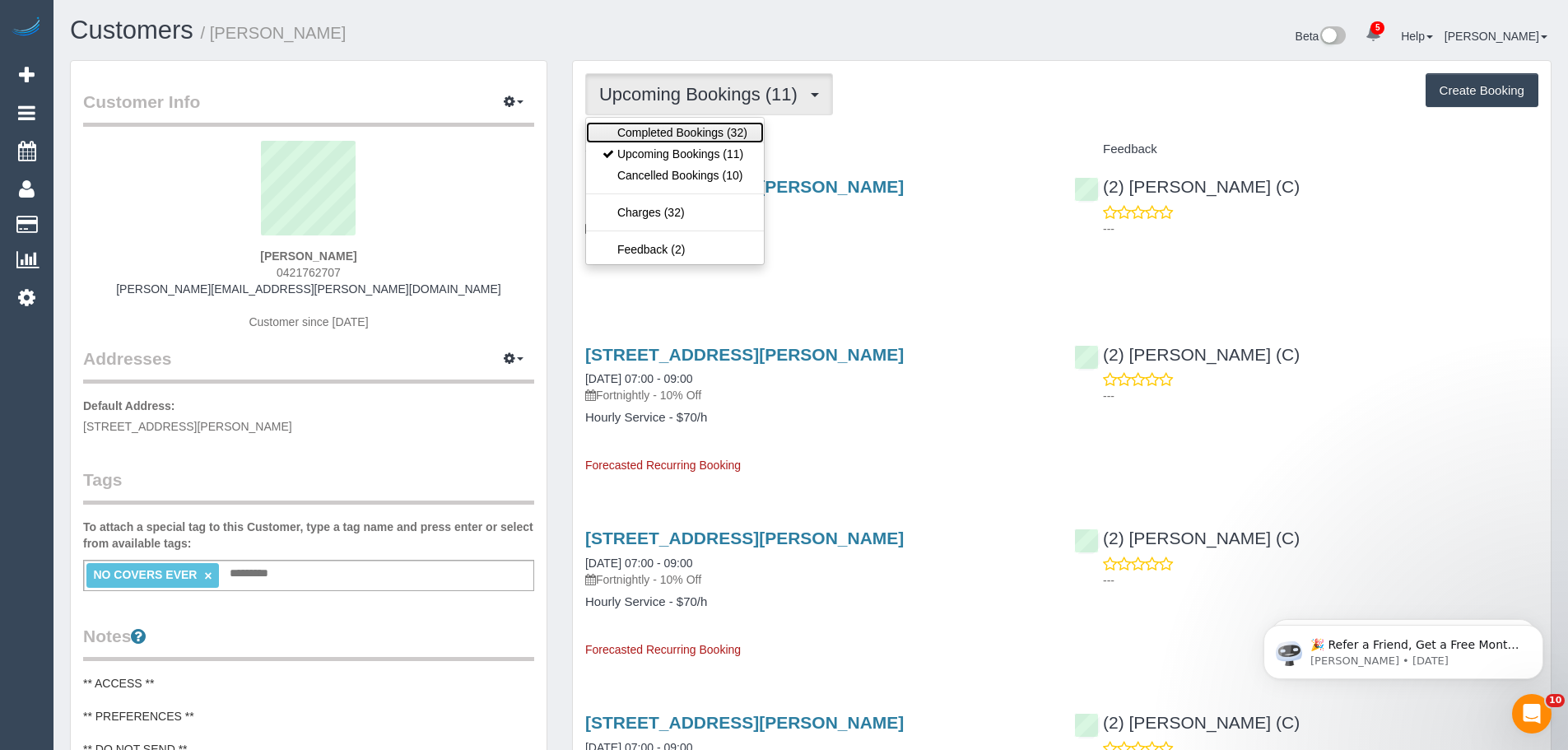
click at [685, 133] on link "Completed Bookings (32)" at bounding box center [675, 133] width 177 height 21
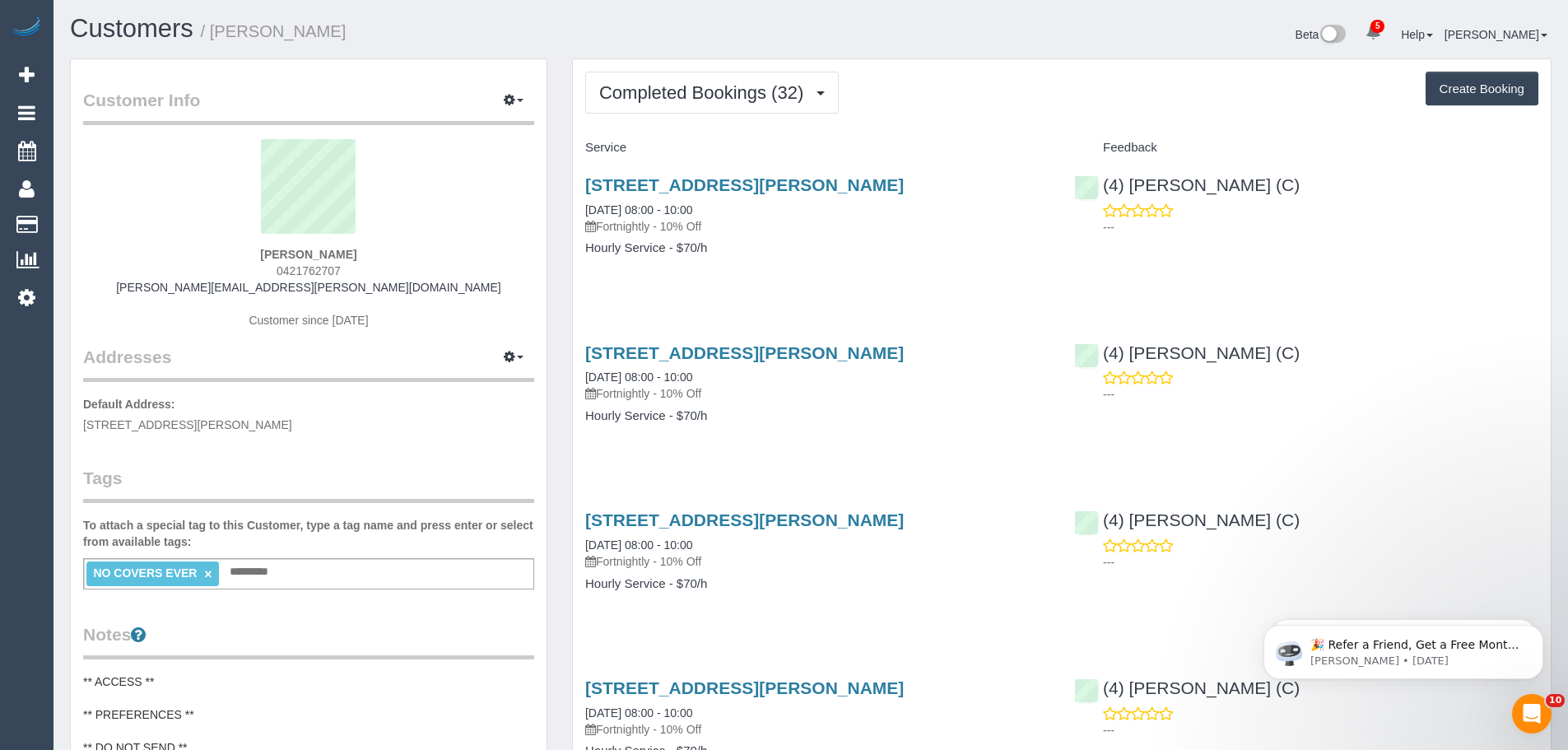
scroll to position [0, 0]
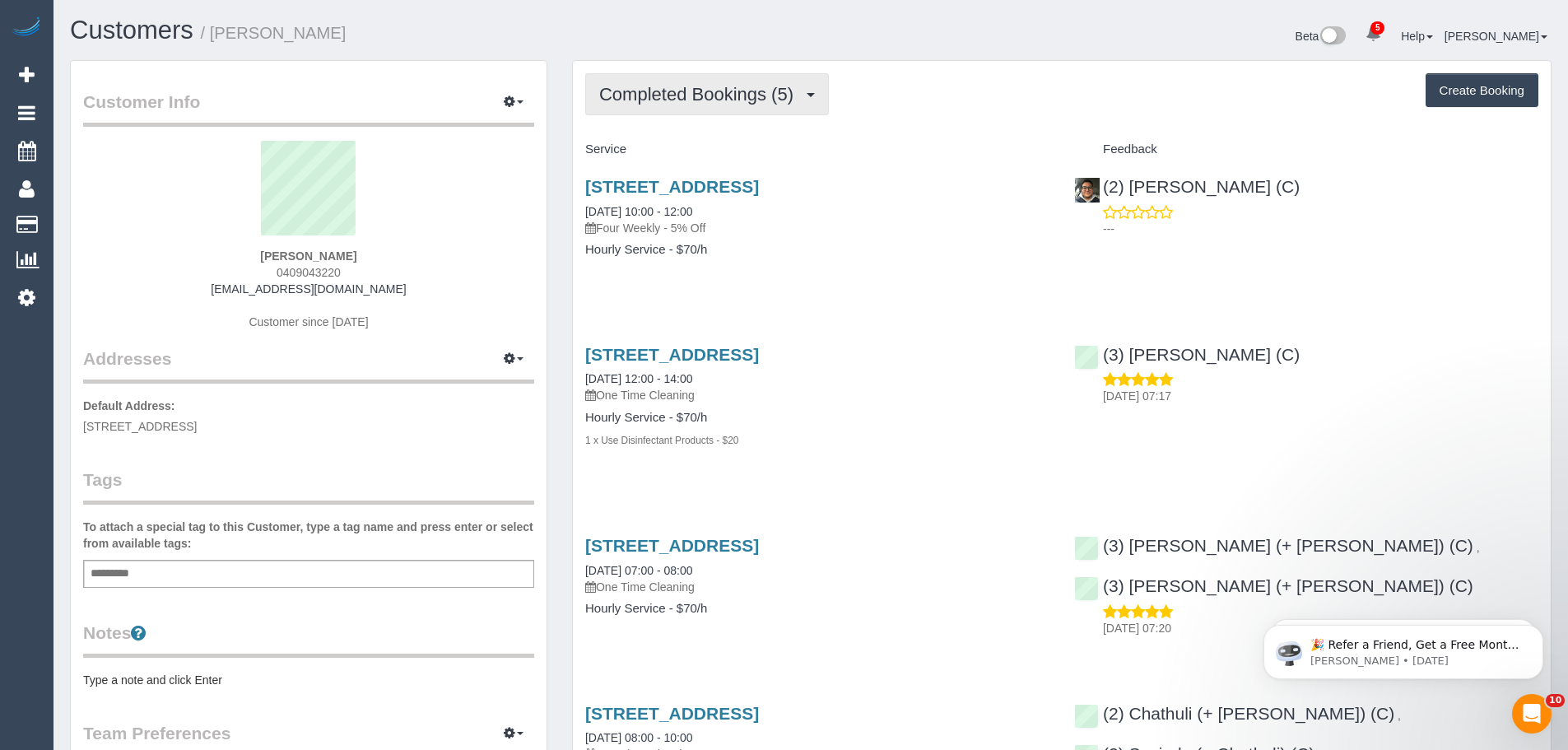
click at [653, 101] on span "Completed Bookings (5)" at bounding box center [700, 94] width 203 height 20
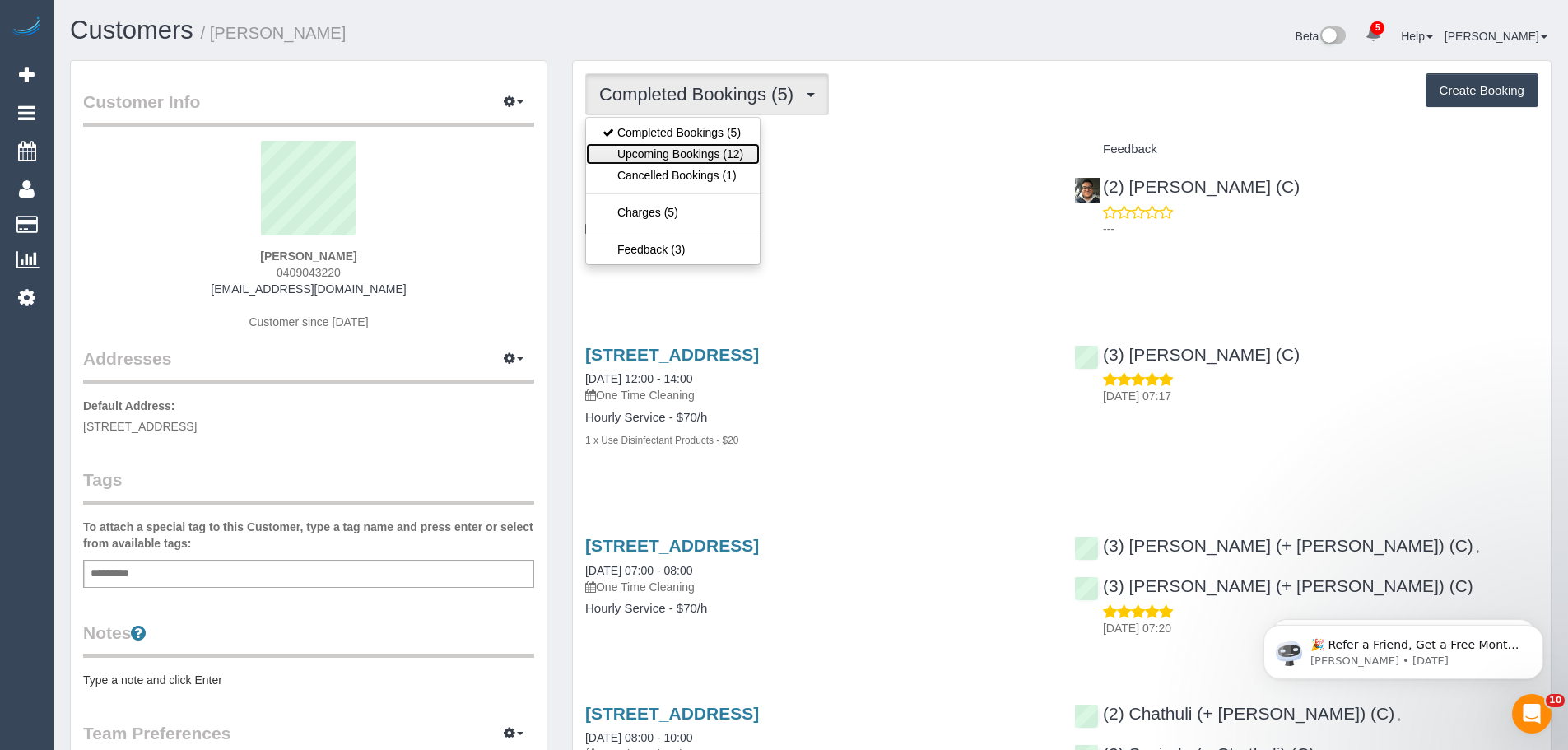
click at [668, 155] on link "Upcoming Bookings (12)" at bounding box center [673, 154] width 174 height 21
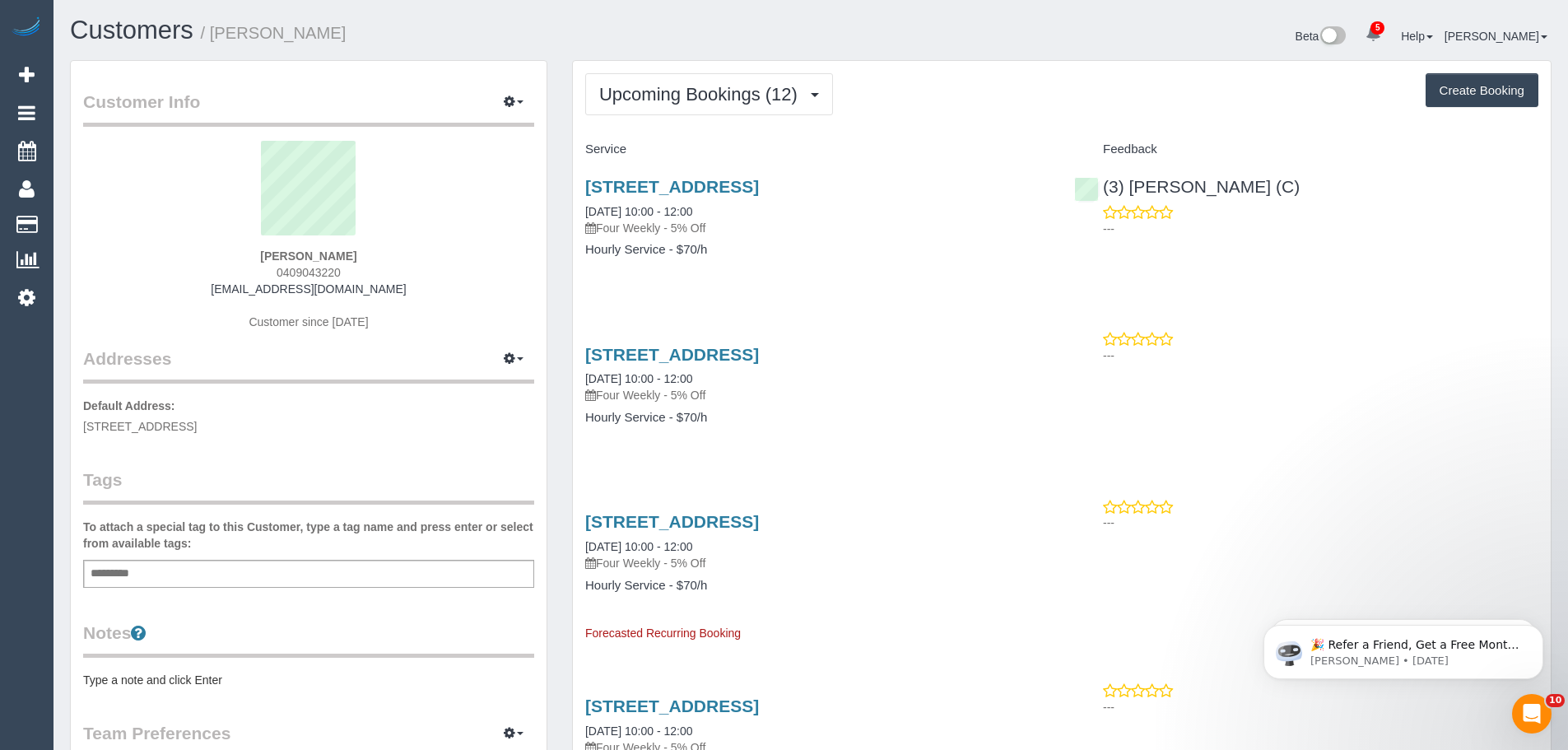
drag, startPoint x: 363, startPoint y: 252, endPoint x: 190, endPoint y: 246, distance: 173.1
click at [188, 248] on div "Corey Rabaut 0409043220 crabaut@gmail.com Customer since 2024" at bounding box center [309, 243] width 452 height 206
copy strong "Corey Rabaut"
drag, startPoint x: 577, startPoint y: 210, endPoint x: 777, endPoint y: 292, distance: 216.2
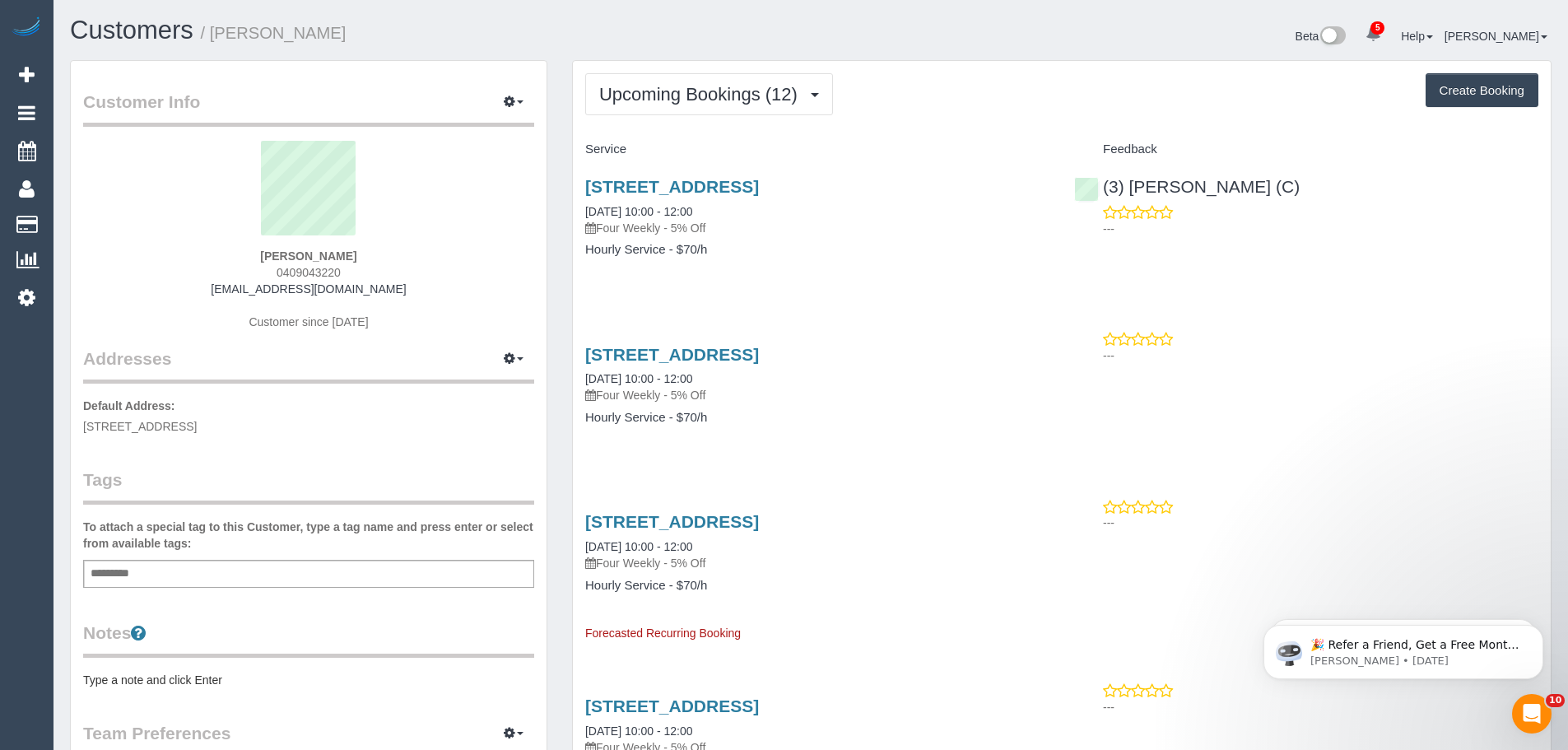
click at [716, 270] on div "Oak Grove, 2/2a, Malvern East, VIC 3145 15/09/2025 10:00 - 12:00 Four Weekly - …" at bounding box center [817, 227] width 489 height 126
click at [741, 255] on h4 "Hourly Service - $70/h" at bounding box center [817, 249] width 465 height 14
drag, startPoint x: 743, startPoint y: 251, endPoint x: 582, endPoint y: 205, distance: 167.4
click at [582, 205] on div "Oak Grove, 2/2a, Malvern East, VIC 3145 15/09/2025 10:00 - 12:00 Four Weekly - …" at bounding box center [817, 227] width 489 height 126
copy div "15/09/2025 10:00 - 12:00 Four Weekly - 5% Off Hourly Service - $70/h"
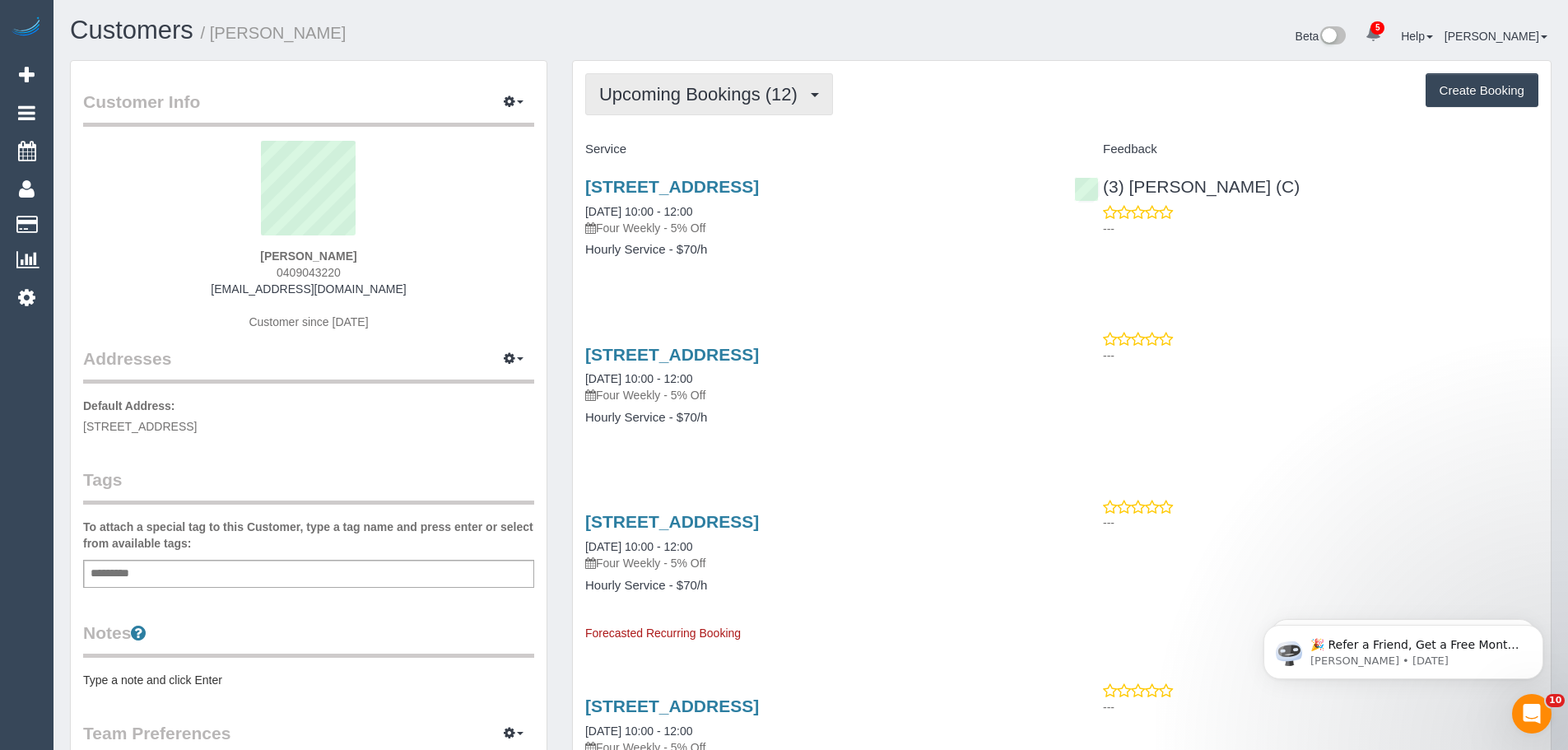
click at [704, 94] on span "Upcoming Bookings (12)" at bounding box center [702, 94] width 206 height 20
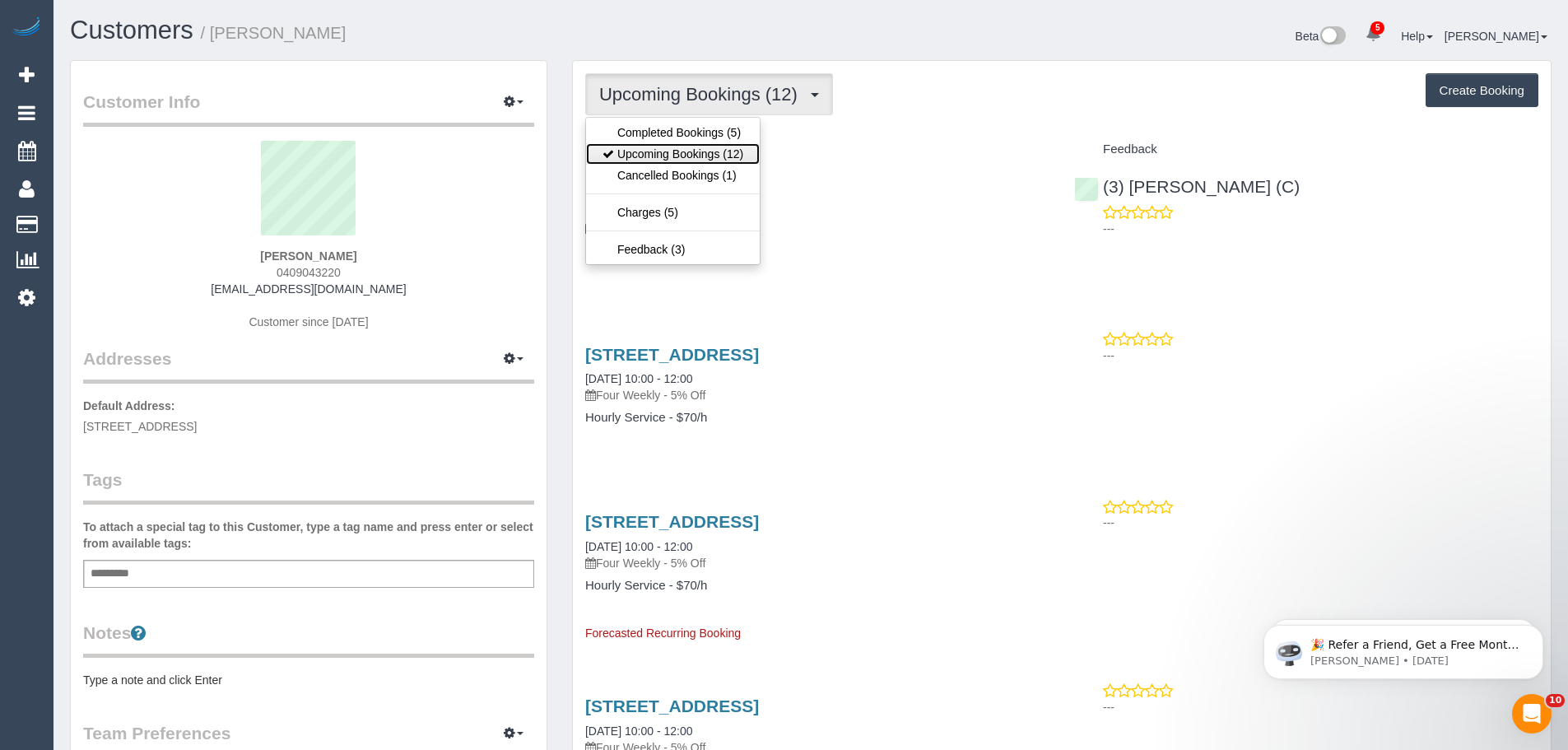
click at [676, 161] on link "Upcoming Bookings (12)" at bounding box center [673, 154] width 174 height 21
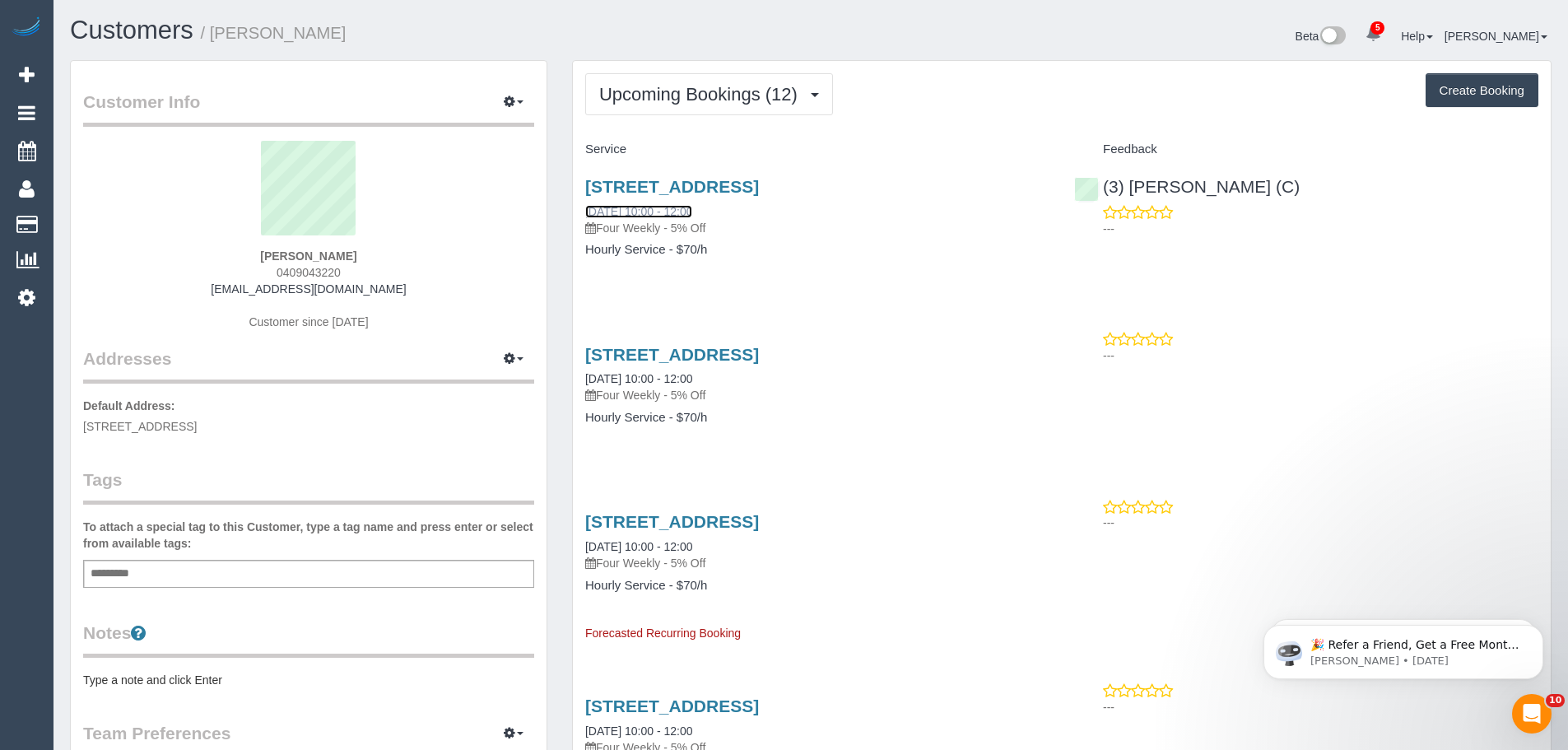
click at [639, 211] on link "15/09/2025 10:00 - 12:00" at bounding box center [639, 211] width 107 height 13
click at [607, 103] on span "Upcoming Bookings (12)" at bounding box center [702, 94] width 206 height 20
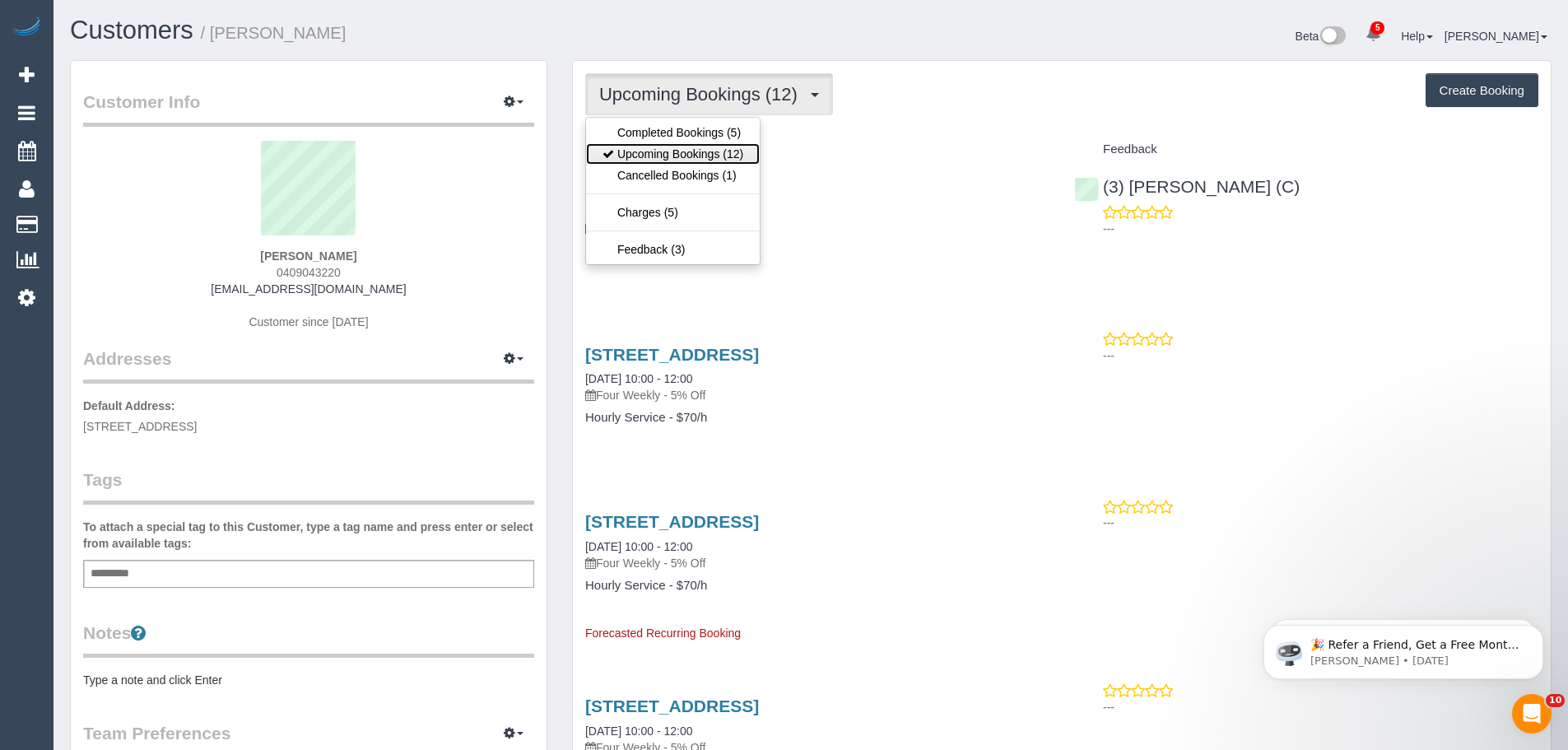
click at [622, 149] on link "Upcoming Bookings (12)" at bounding box center [673, 154] width 174 height 21
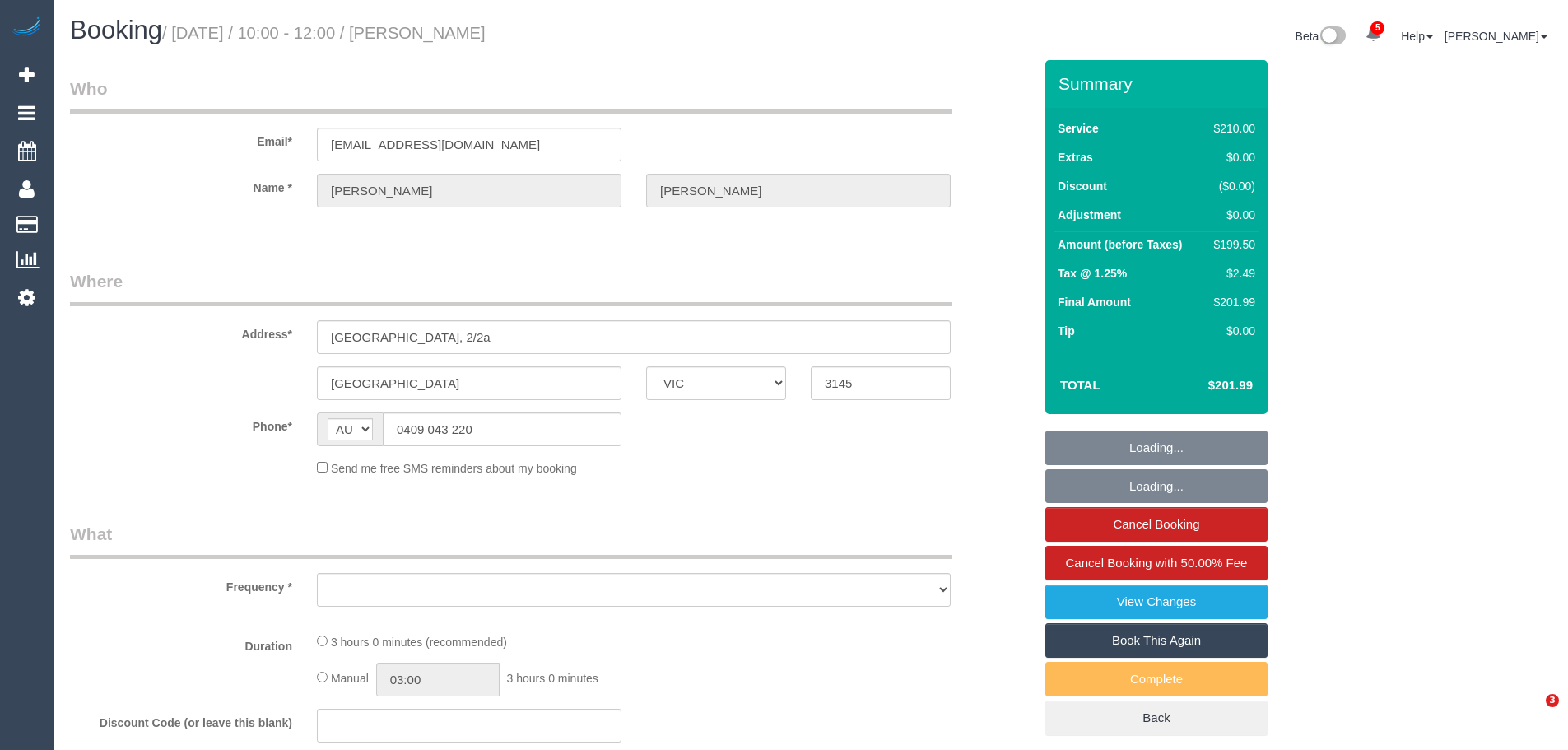
select select "VIC"
select select "object:577"
select select "string:stripe-pm_1PpgA22GScqysDRVotncbrGS"
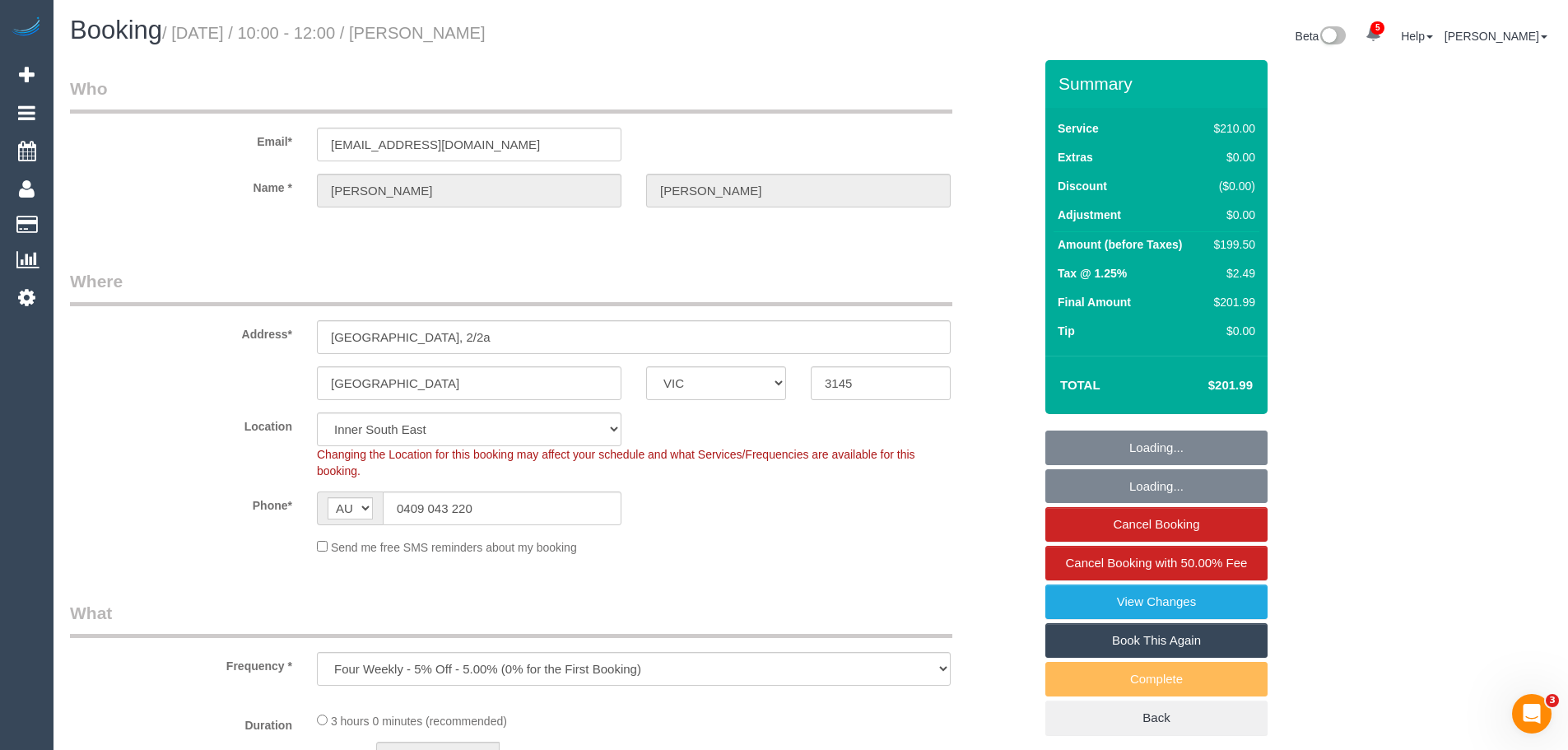
select select "number:27"
select select "number:14"
select select "number:19"
select select "number:25"
select select "number:33"
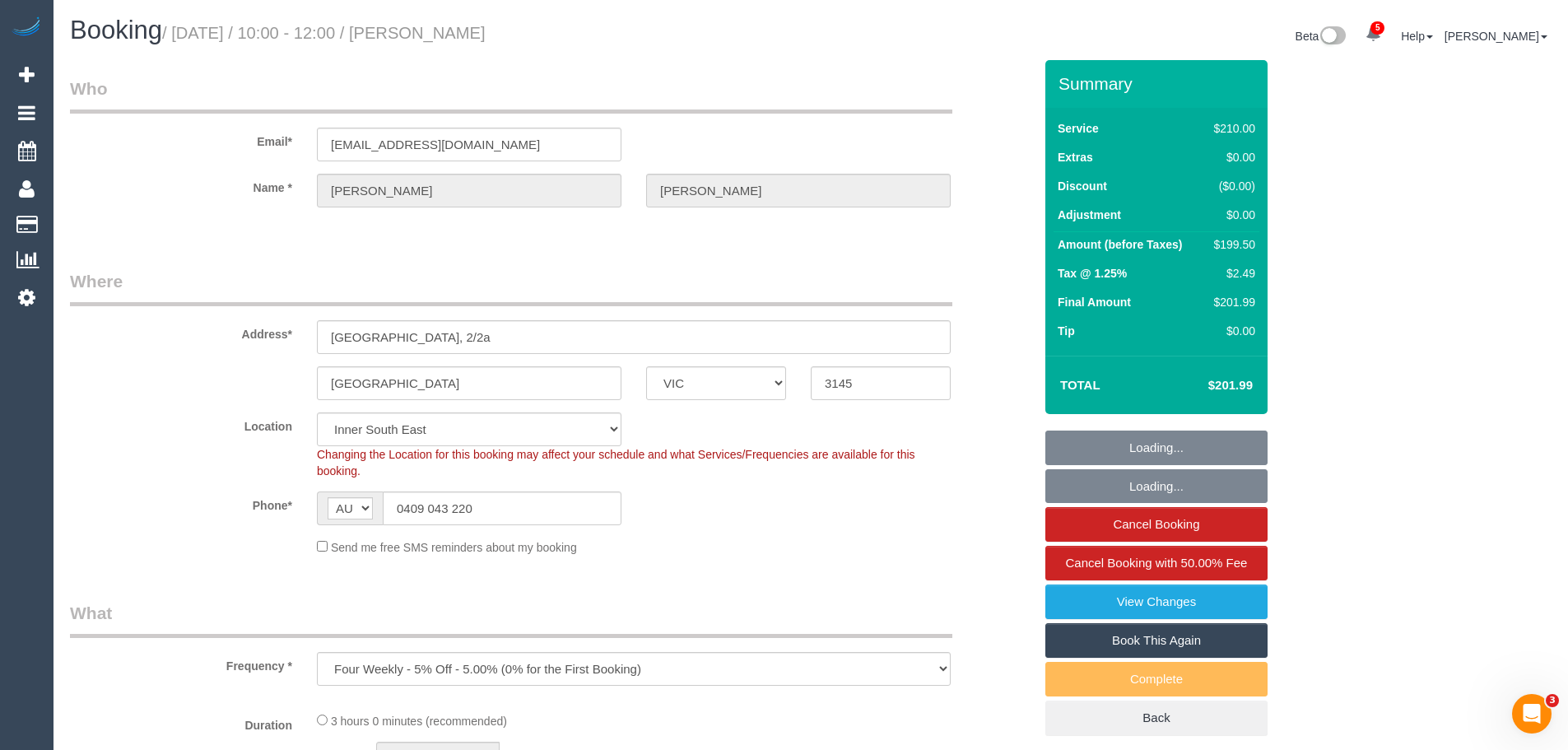
select select "number:12"
select select "object:1323"
select select "180"
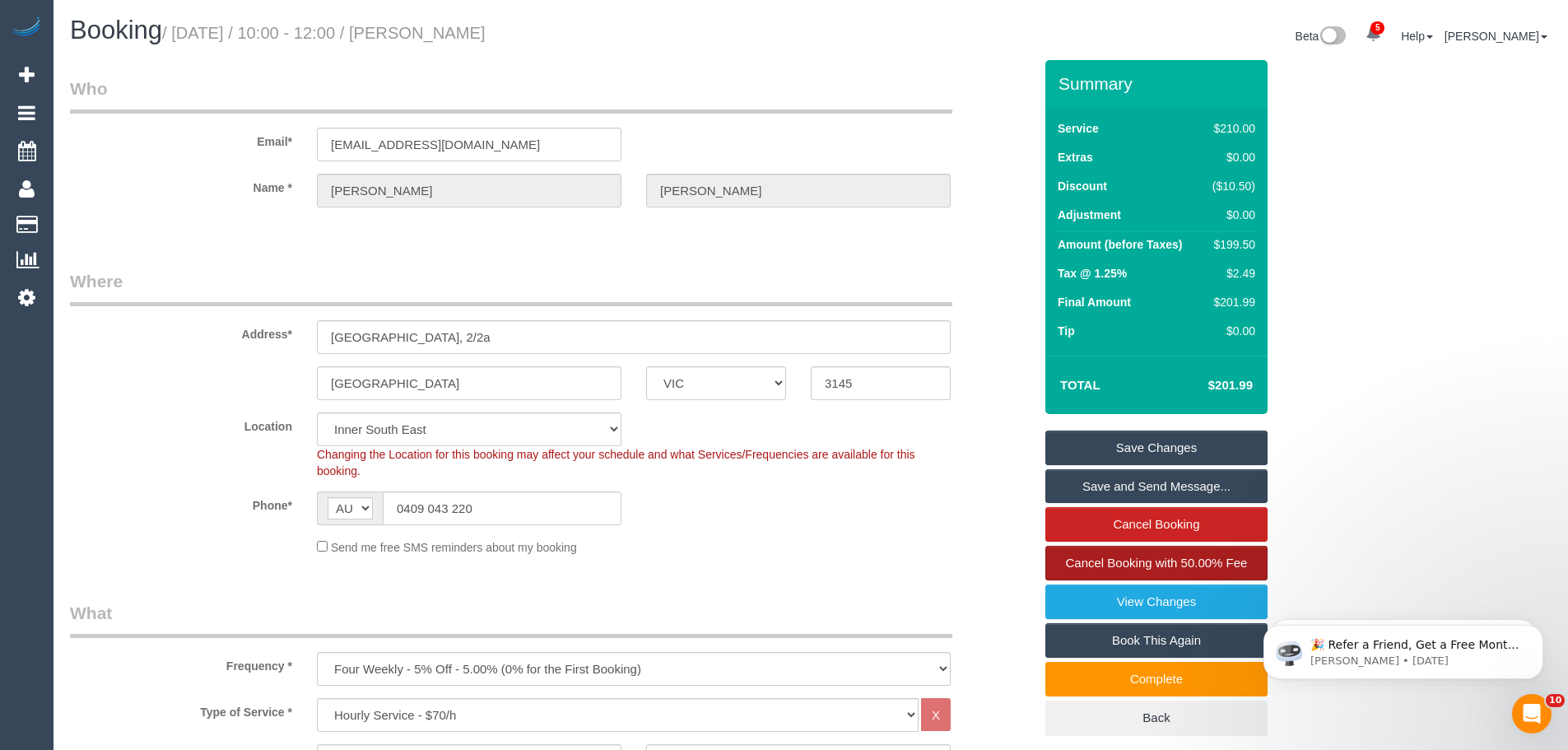
click at [1146, 562] on span "Cancel Booking with 50.00% Fee" at bounding box center [1157, 563] width 182 height 14
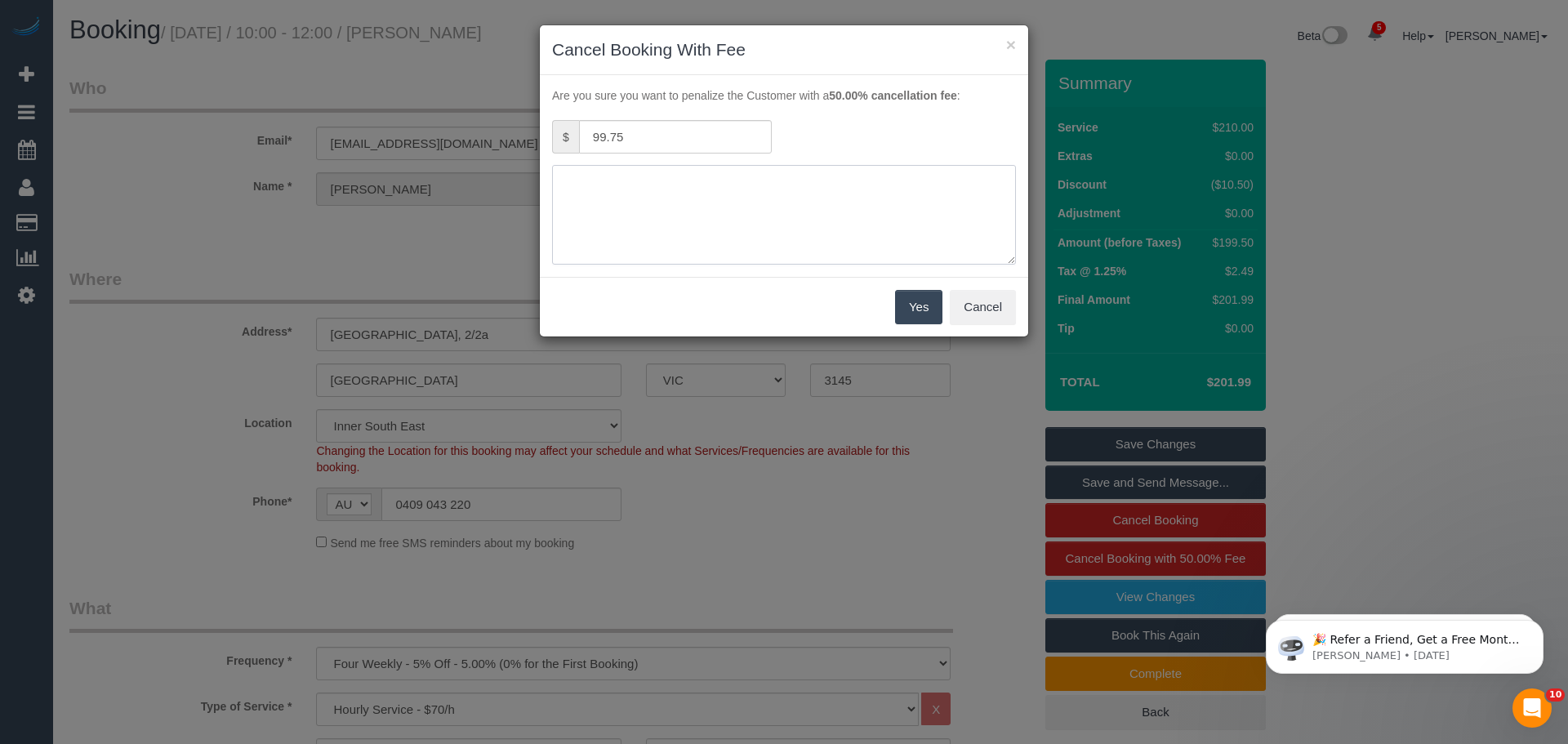
click at [770, 221] on textarea at bounding box center [784, 214] width 464 height 99
type textarea "Something urgent came up. Cancelling one oof, aware of late fee - CE"
click at [918, 307] on button "Yes" at bounding box center [919, 307] width 47 height 34
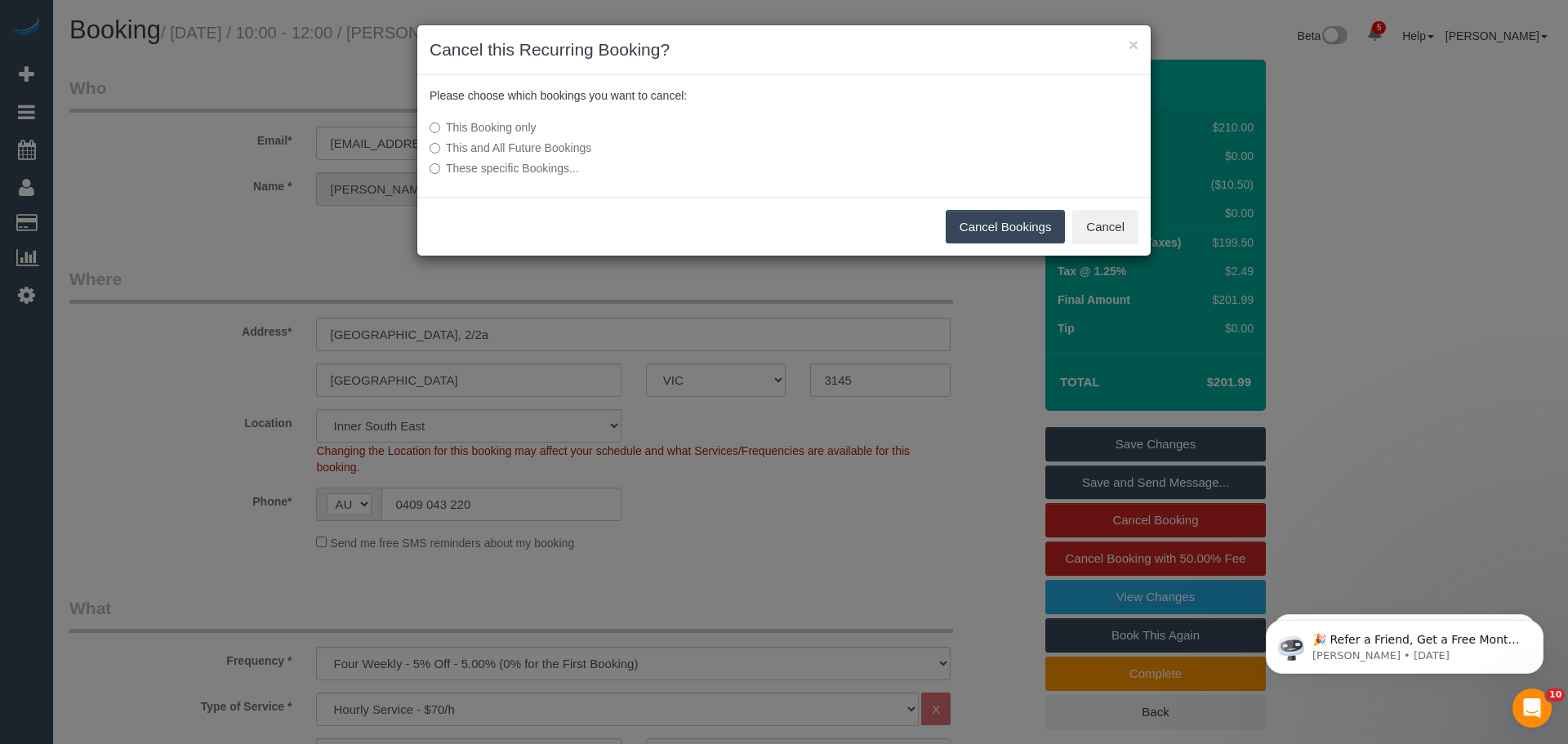
click at [1008, 226] on button "Cancel Bookings" at bounding box center [1006, 227] width 120 height 34
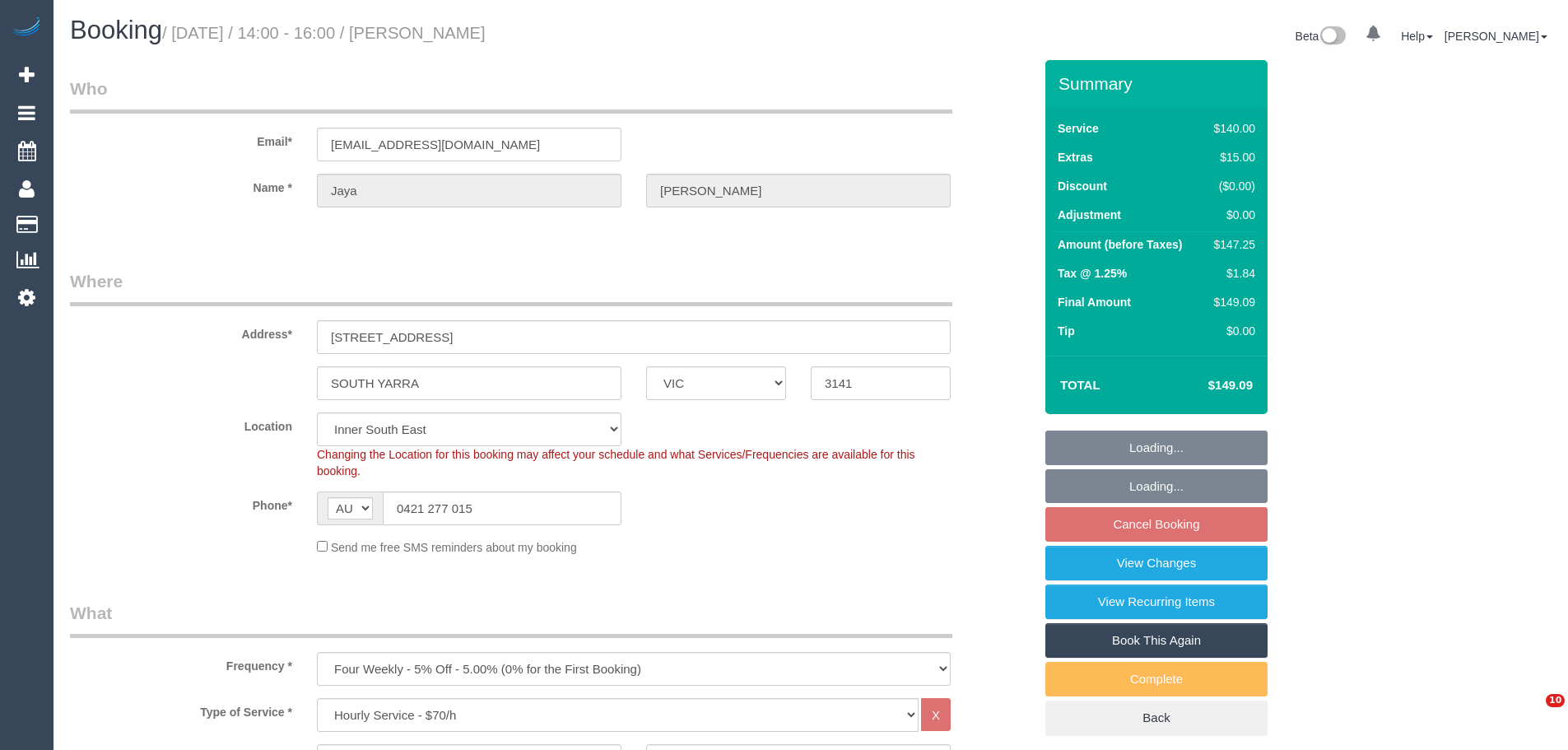
select select "VIC"
select select "string:stripe-pm_1Ohgac2GScqysDRVB1DnbSnp"
select select "number:28"
select select "number:14"
select select "number:19"
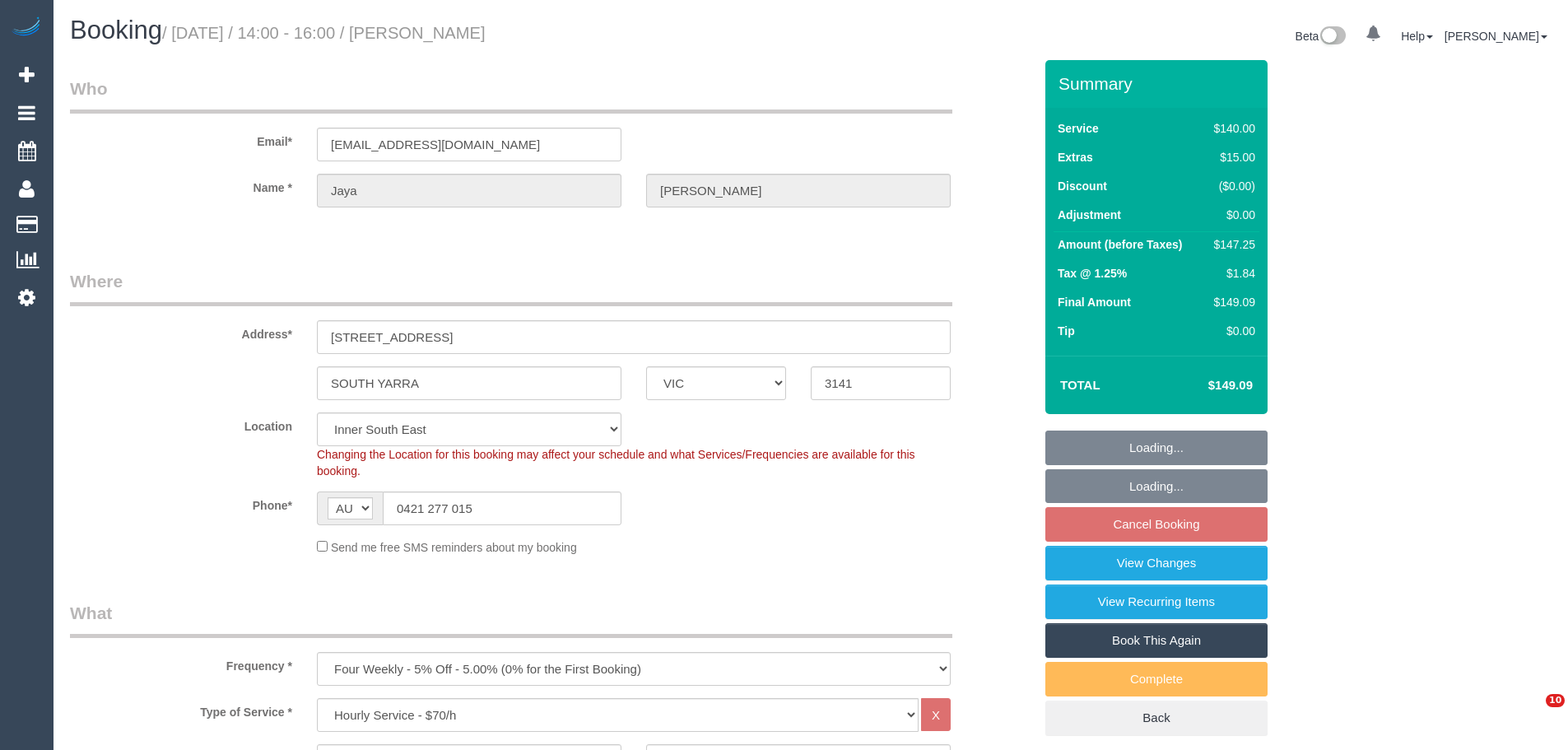
select select "number:24"
select select "number:34"
select select "number:12"
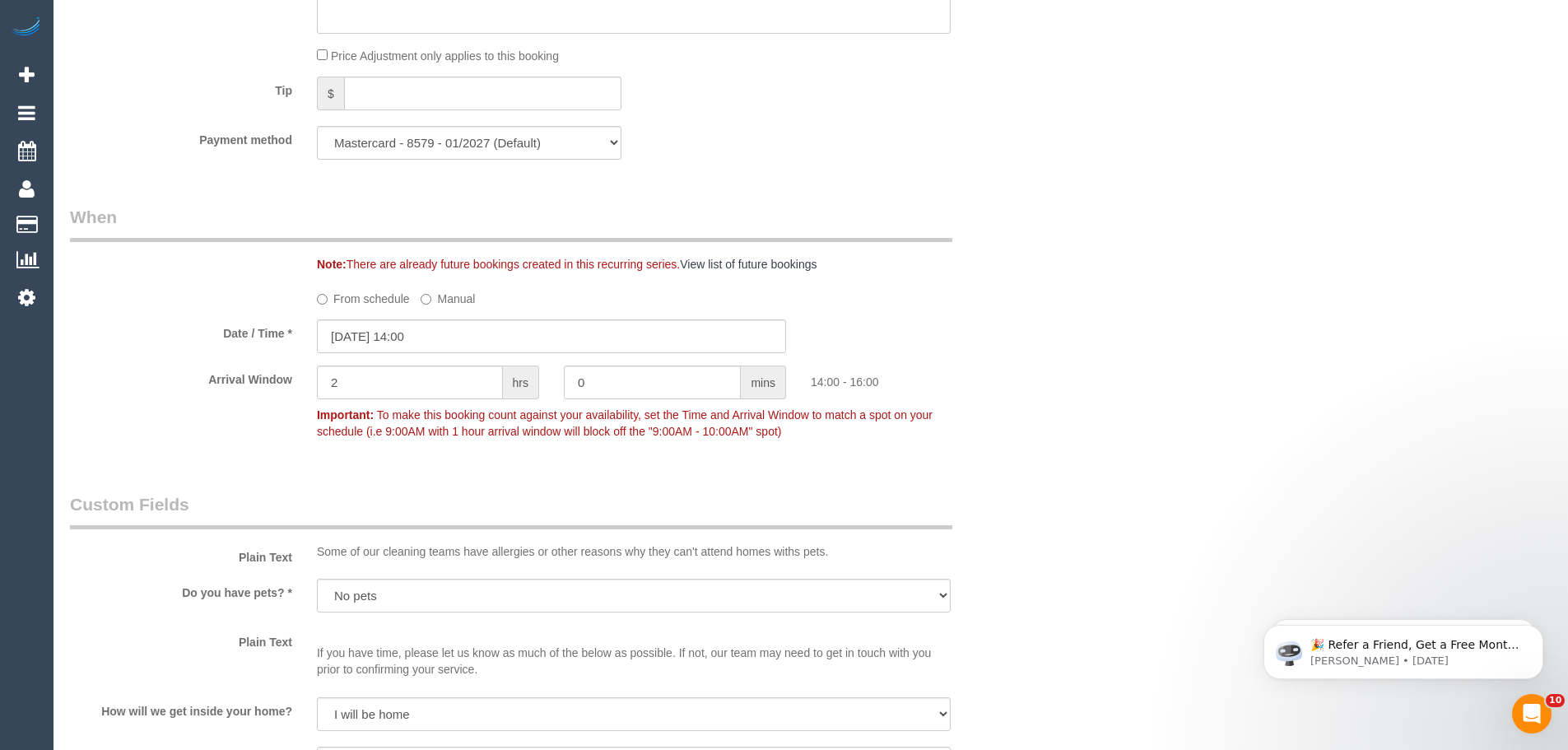
scroll to position [1728, 0]
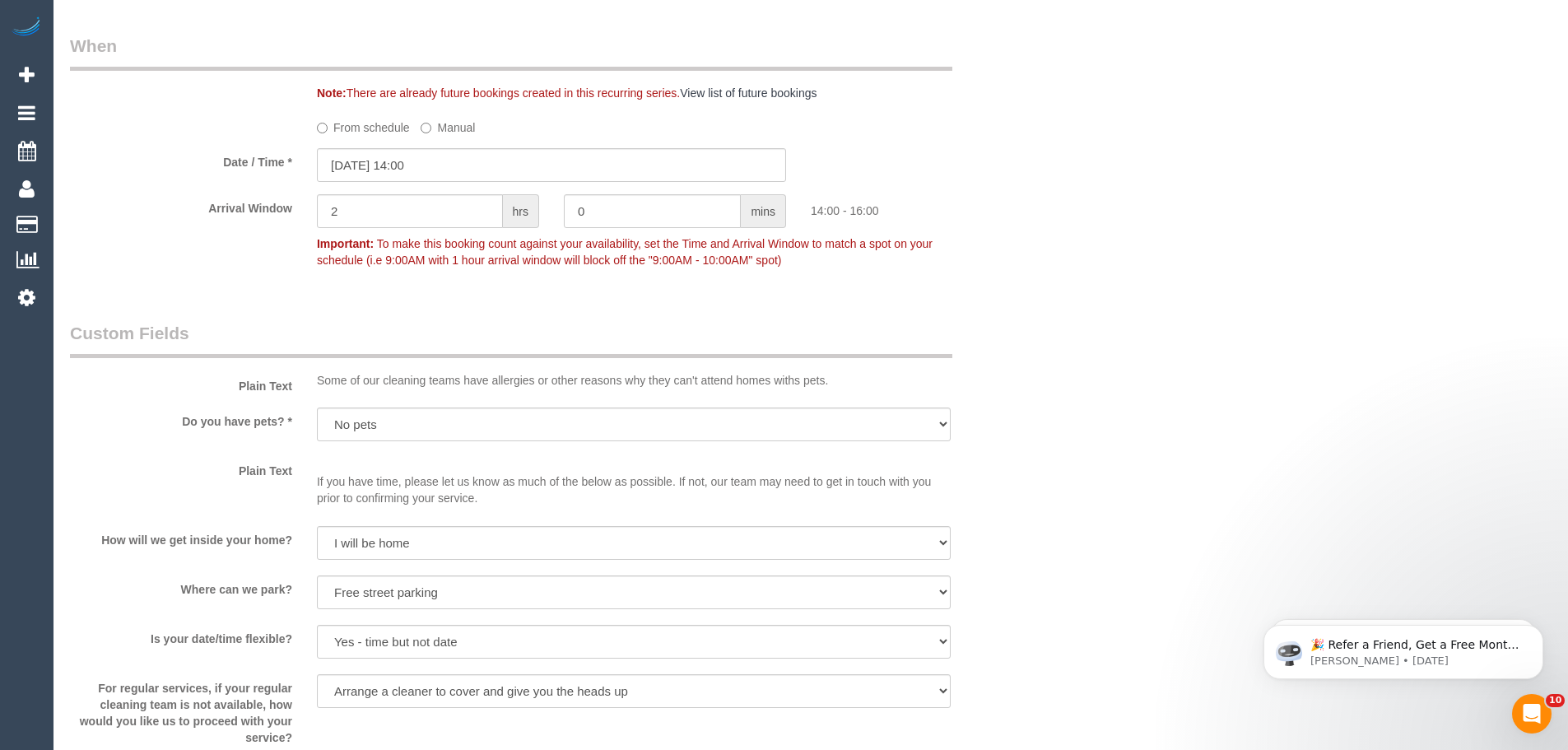
click at [336, 118] on label "From schedule" at bounding box center [364, 124] width 93 height 22
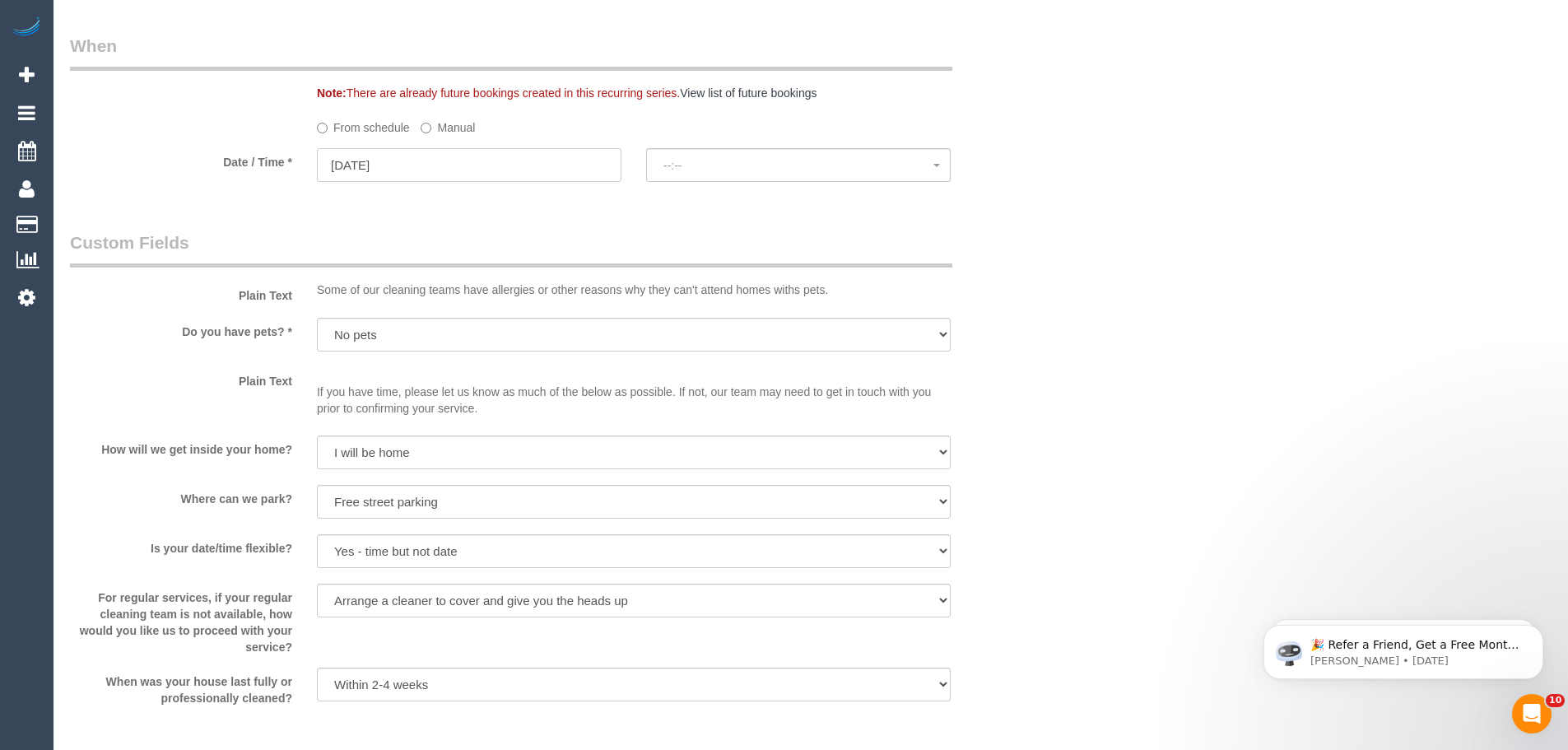
click at [354, 160] on input "[DATE]" at bounding box center [469, 165] width 305 height 33
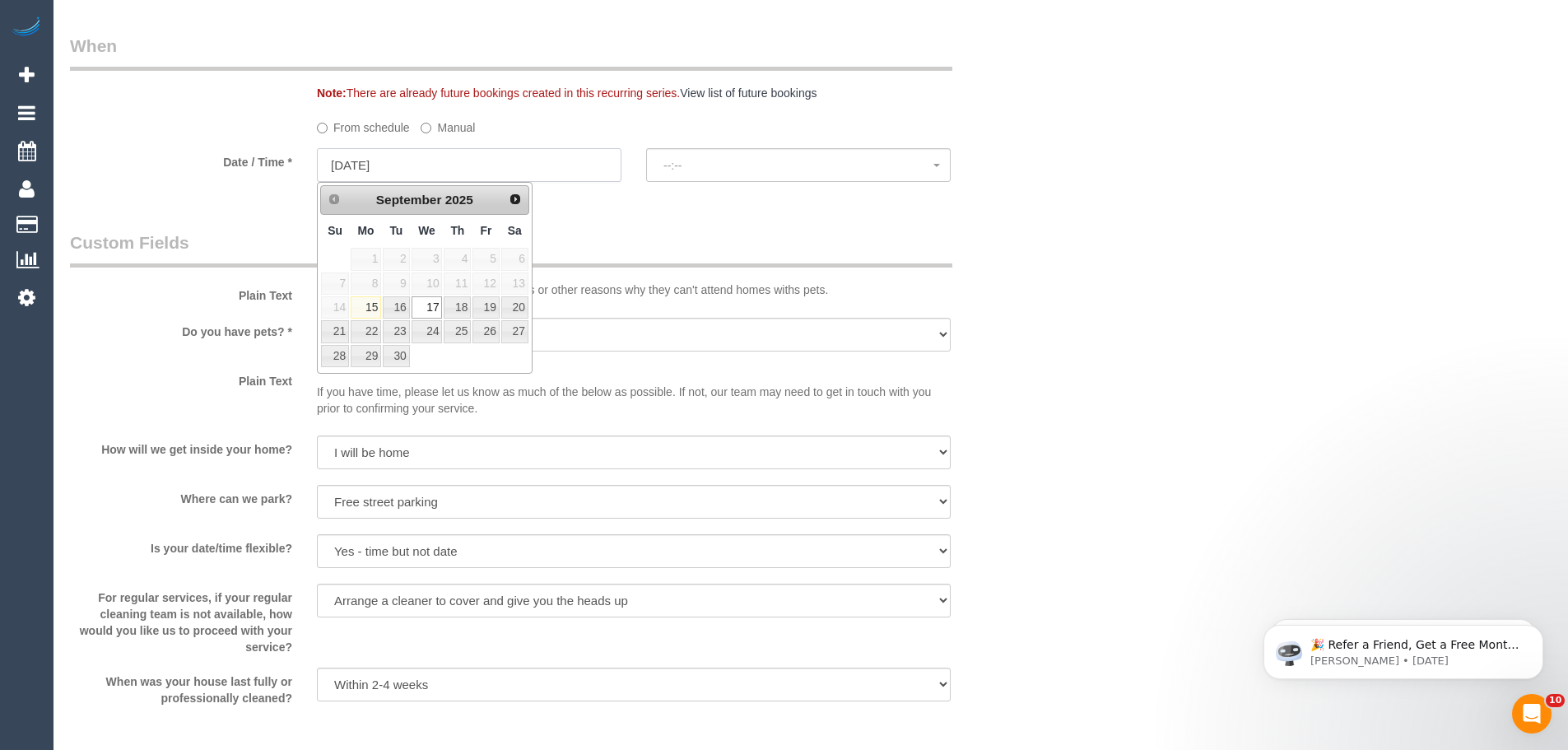
select select "spot14"
click at [457, 307] on span "18" at bounding box center [457, 306] width 27 height 22
click at [491, 307] on link "19" at bounding box center [486, 306] width 26 height 22
type input "[DATE]"
select select "spot16"
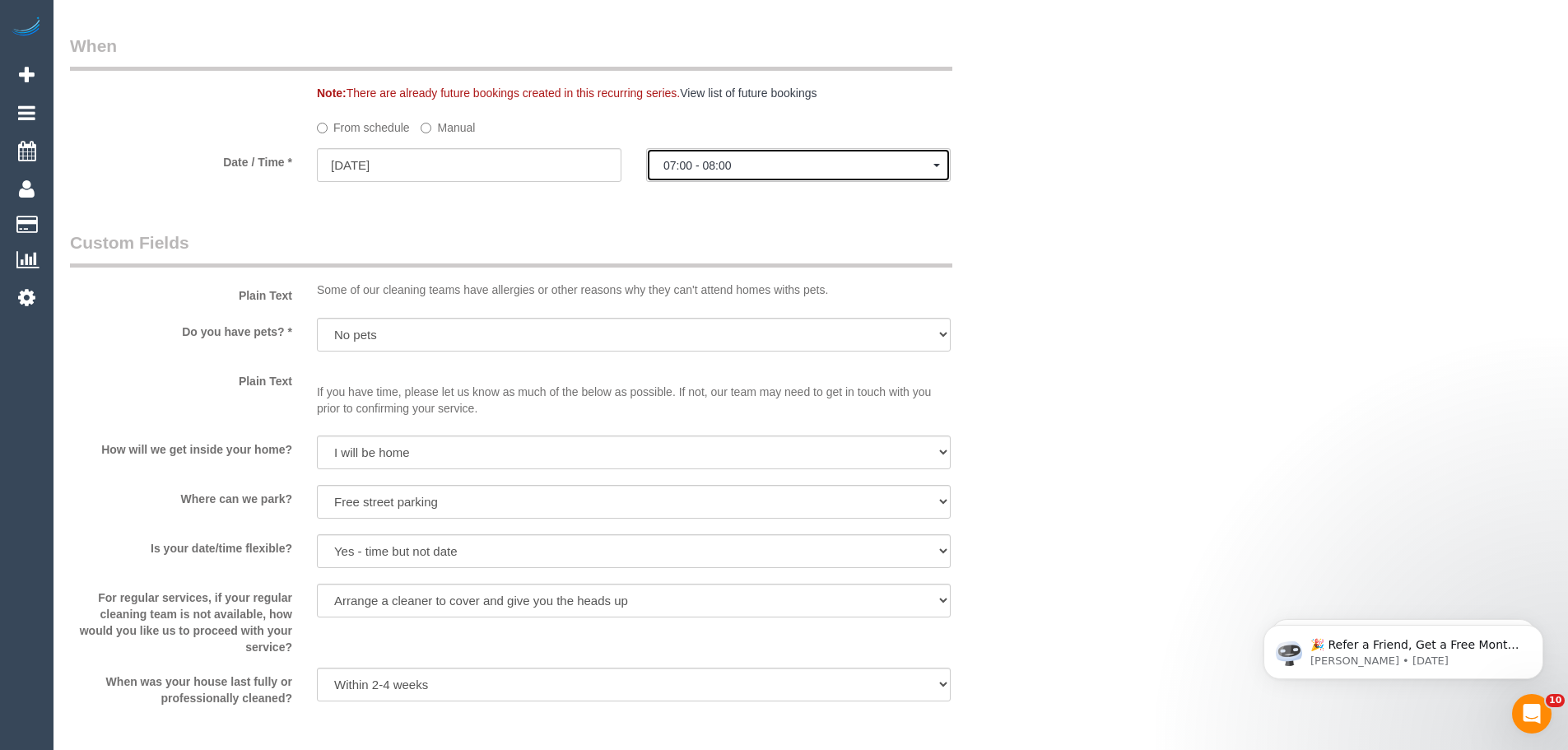
click at [680, 178] on button "07:00 - 08:00" at bounding box center [798, 165] width 305 height 33
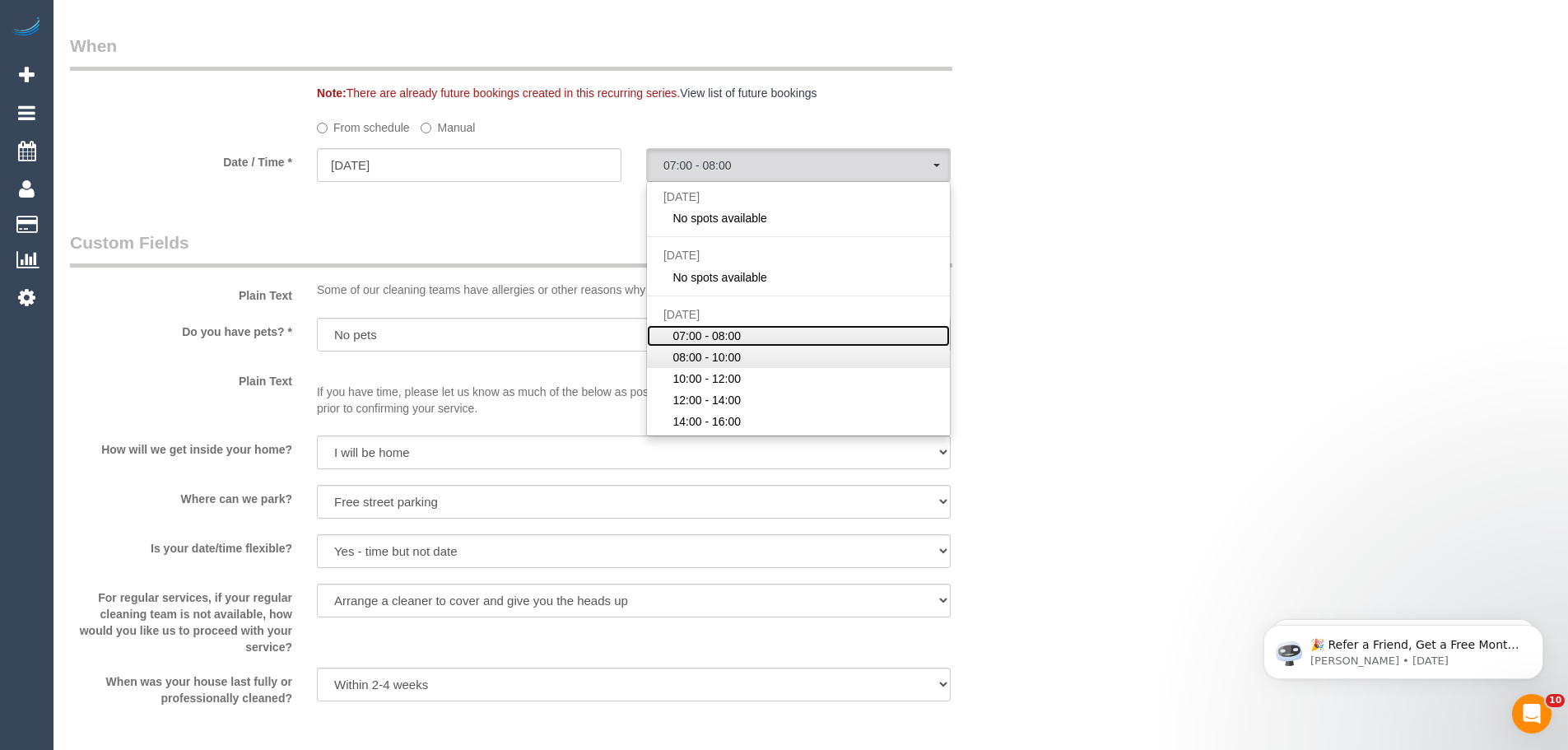
scroll to position [83, 0]
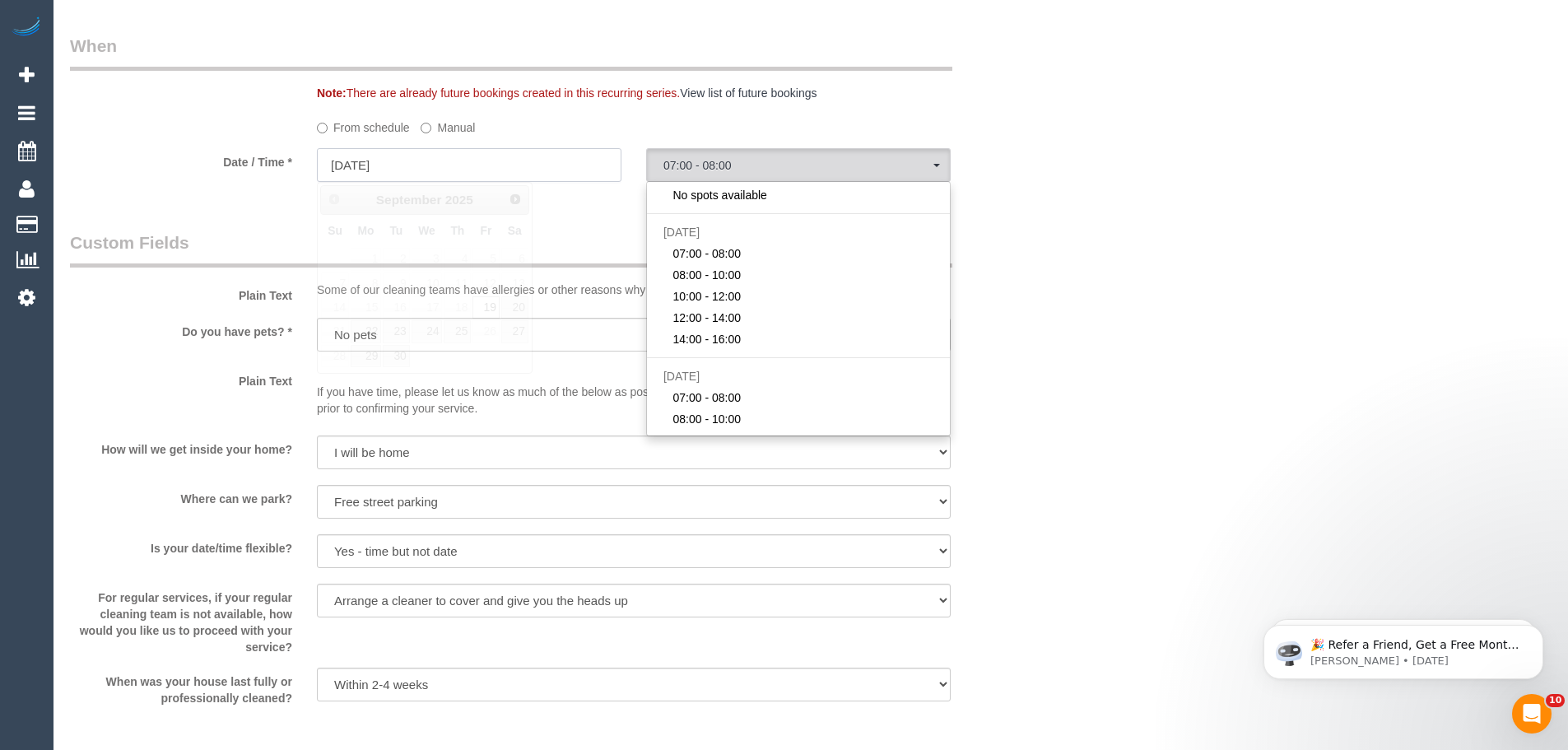
click at [441, 156] on input "[DATE]" at bounding box center [469, 165] width 305 height 33
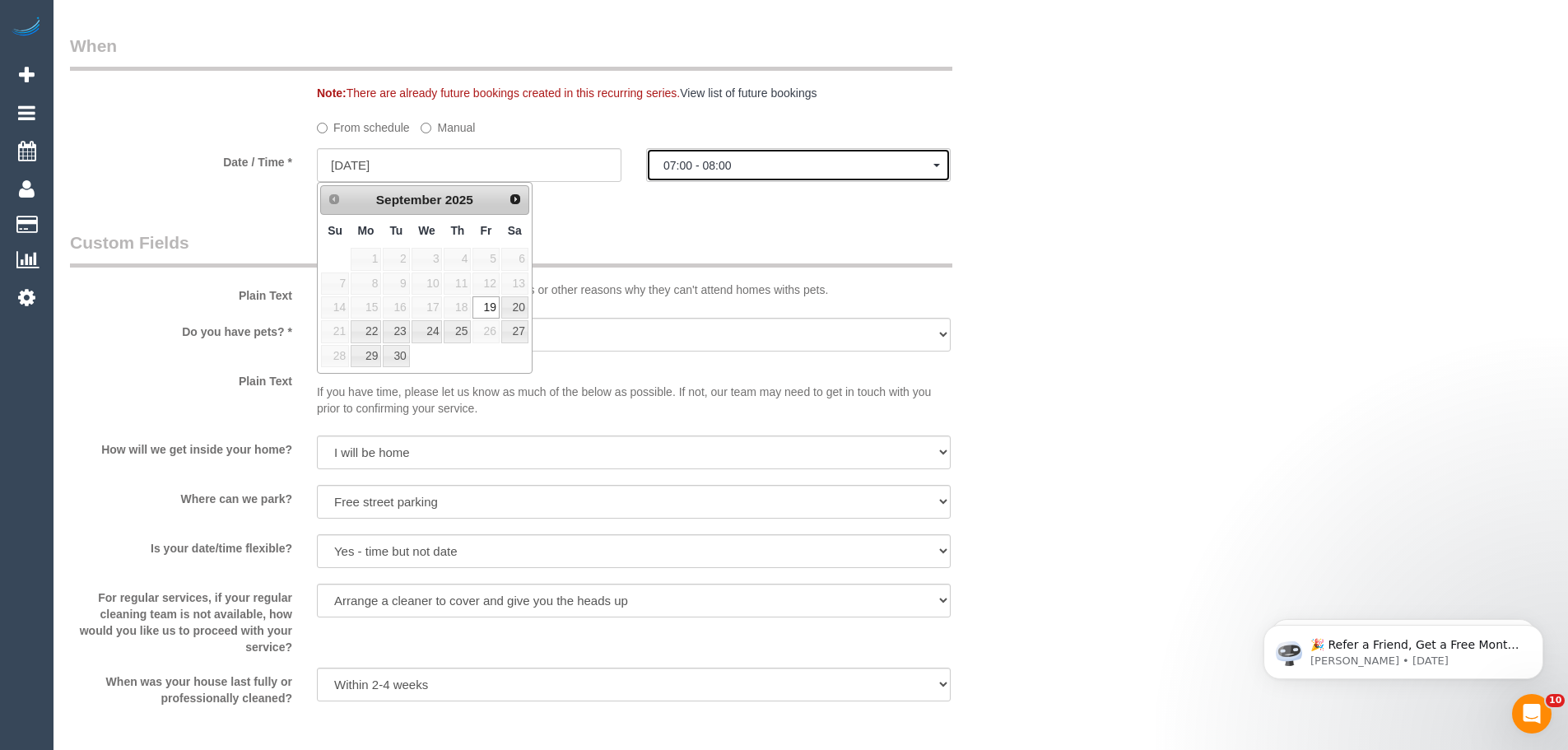
click at [714, 167] on span "07:00 - 08:00" at bounding box center [798, 165] width 270 height 13
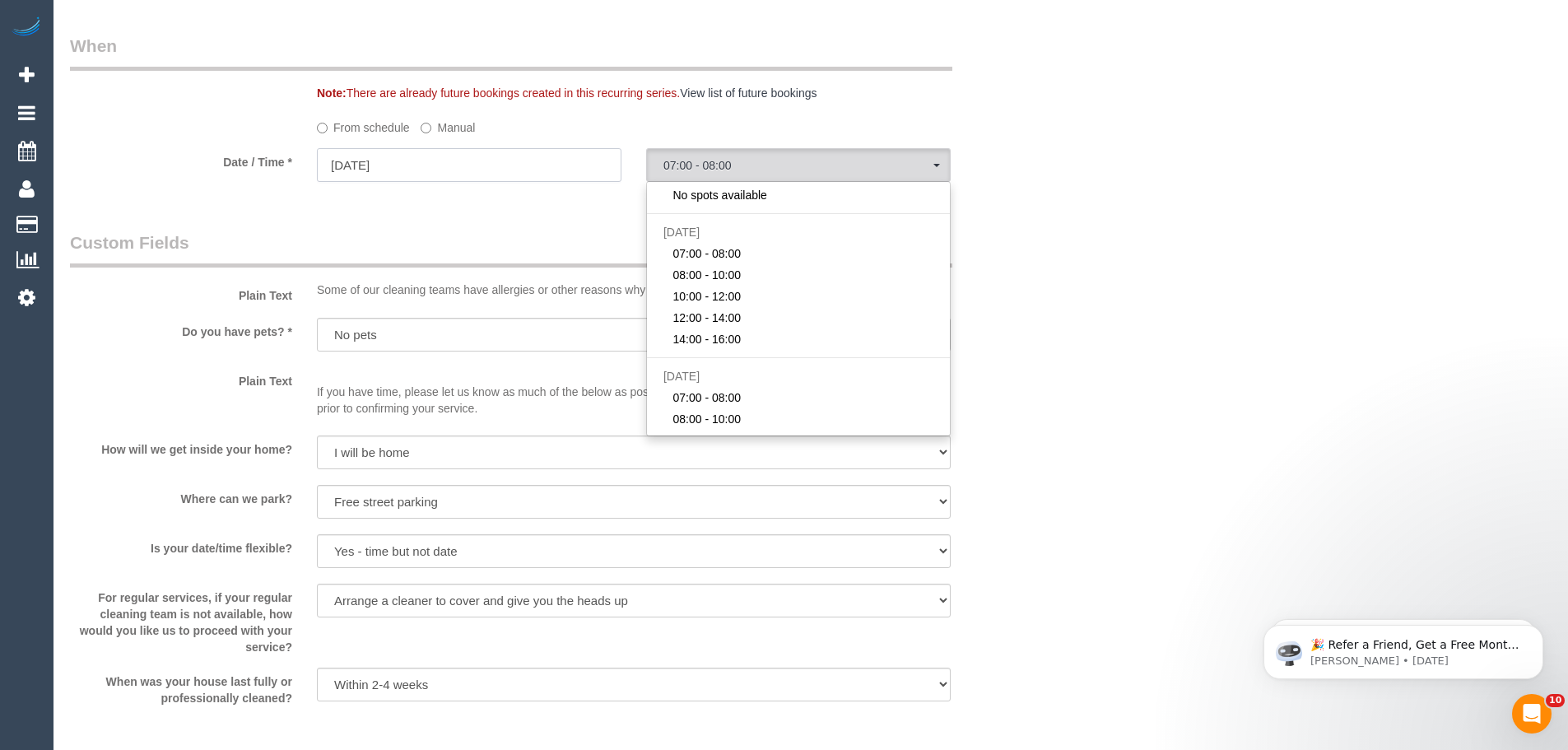
click at [481, 163] on input "[DATE]" at bounding box center [469, 165] width 305 height 33
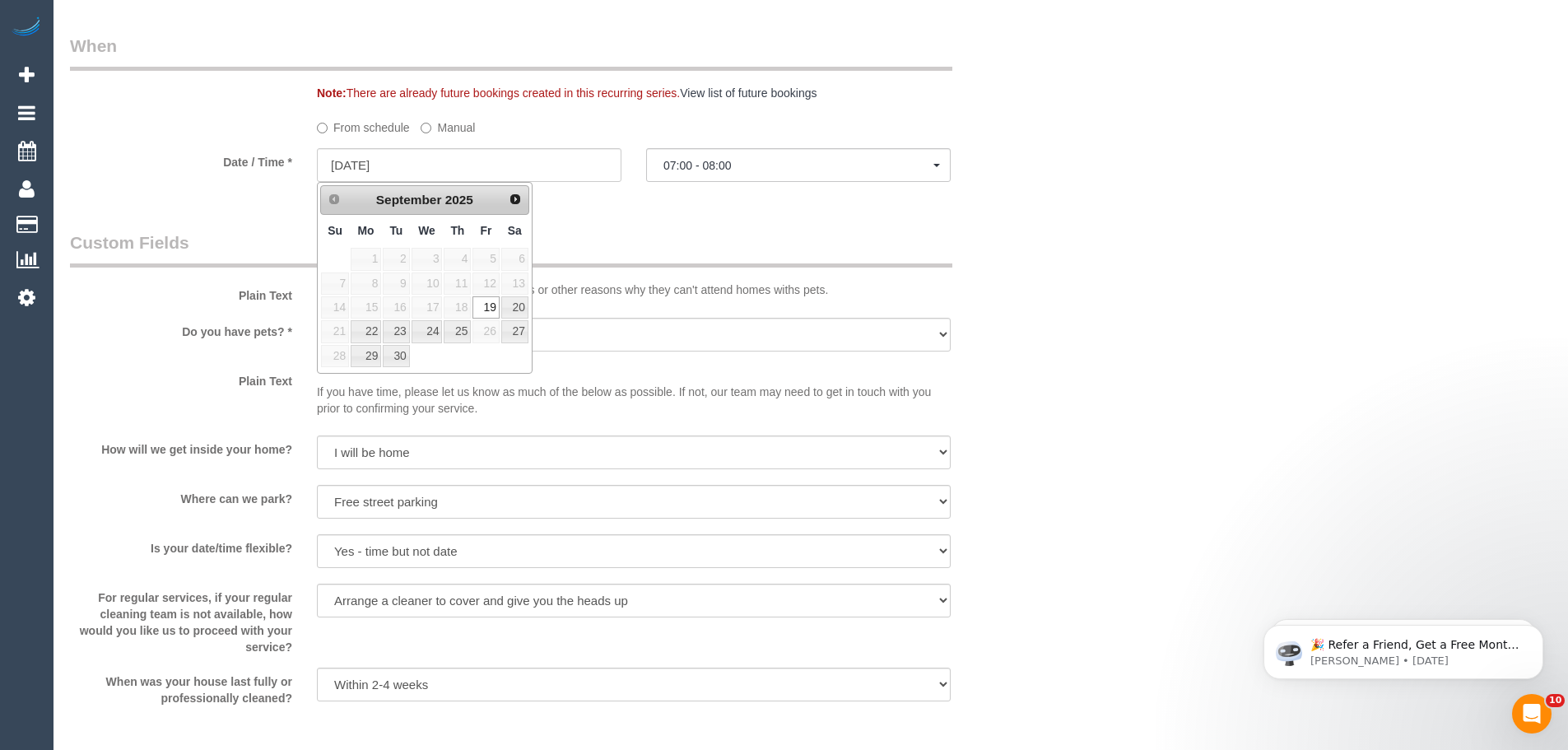
click at [465, 306] on span "18" at bounding box center [457, 306] width 27 height 22
click at [439, 312] on span "17" at bounding box center [428, 306] width 32 height 22
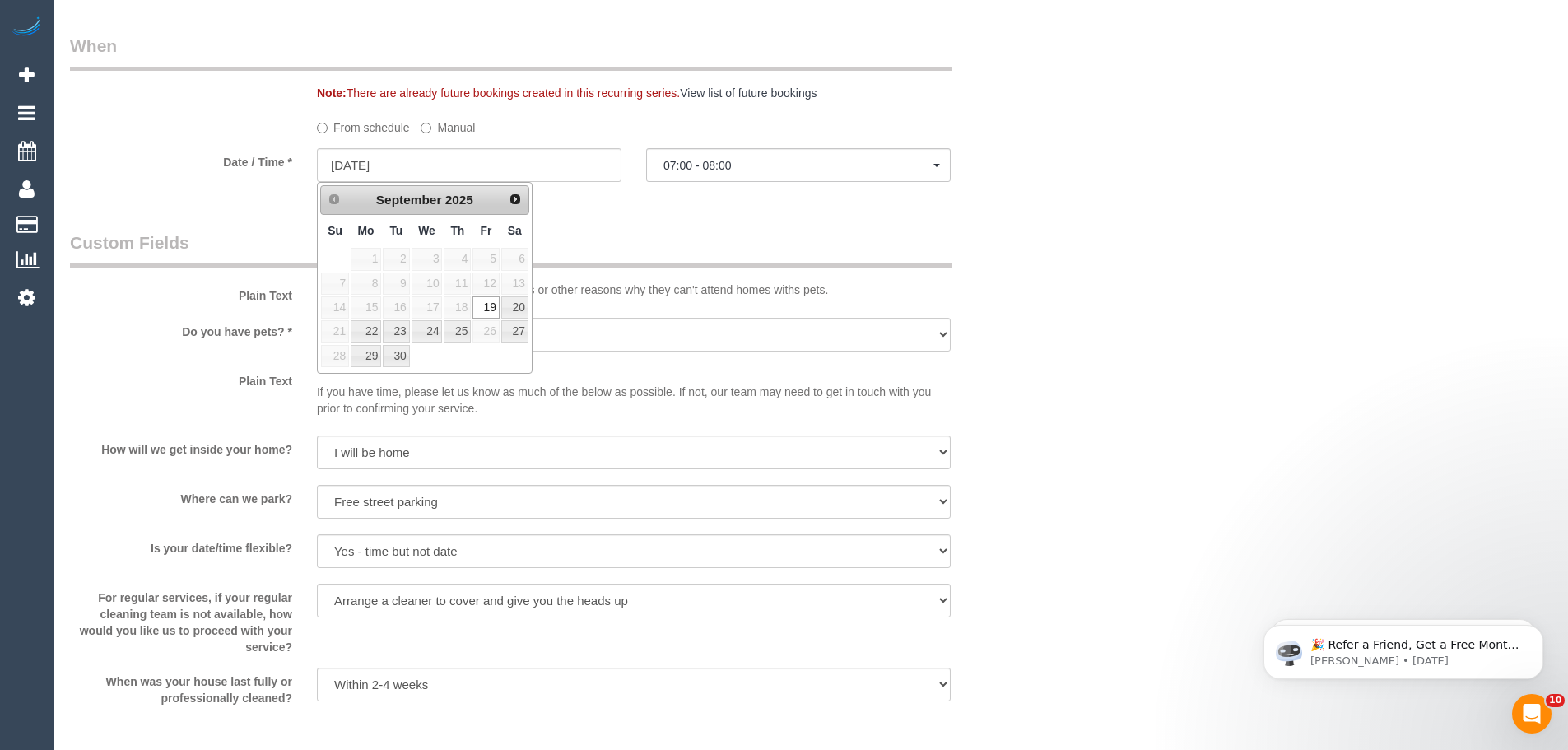
click at [461, 314] on span "18" at bounding box center [457, 306] width 27 height 22
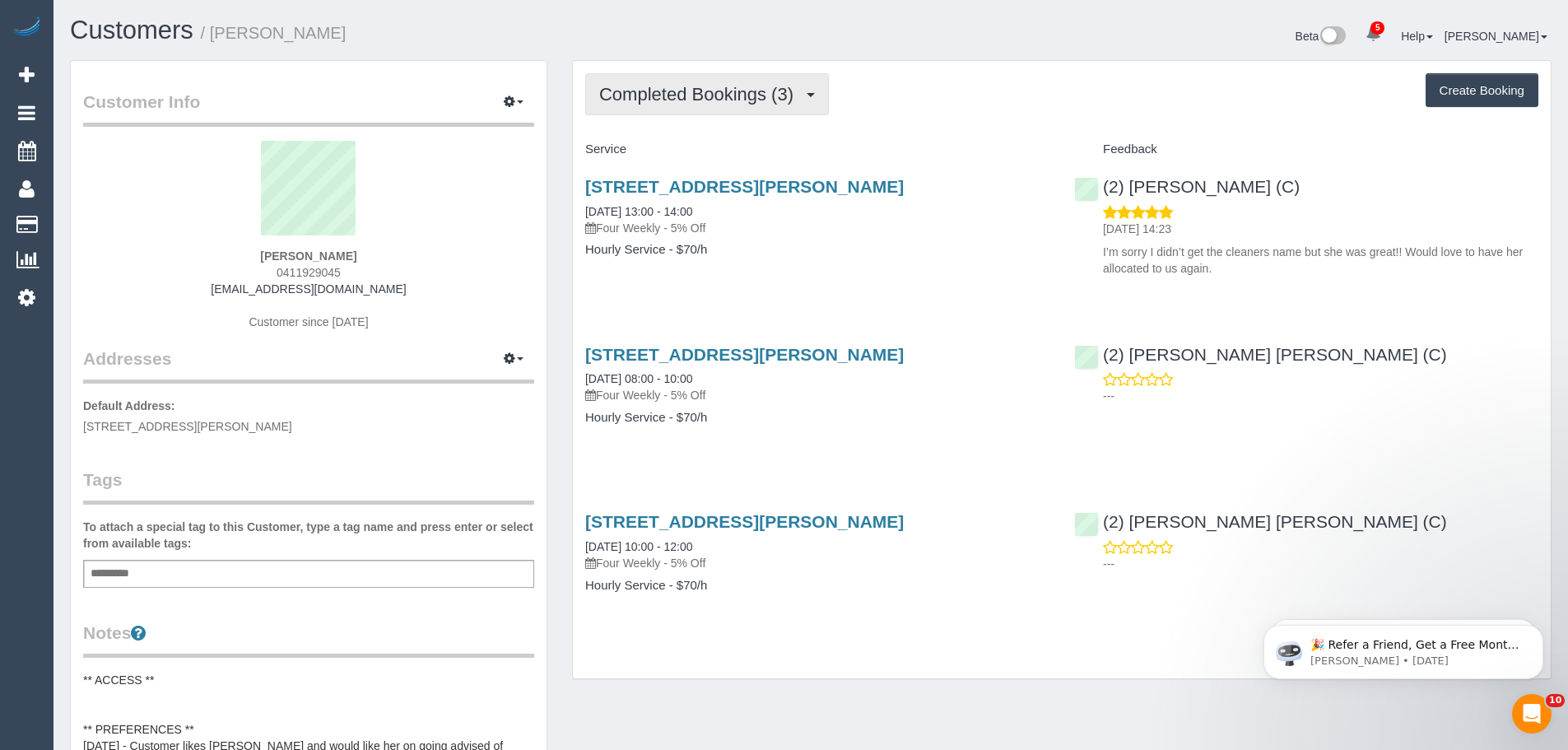
click at [735, 96] on span "Completed Bookings (3)" at bounding box center [700, 94] width 203 height 20
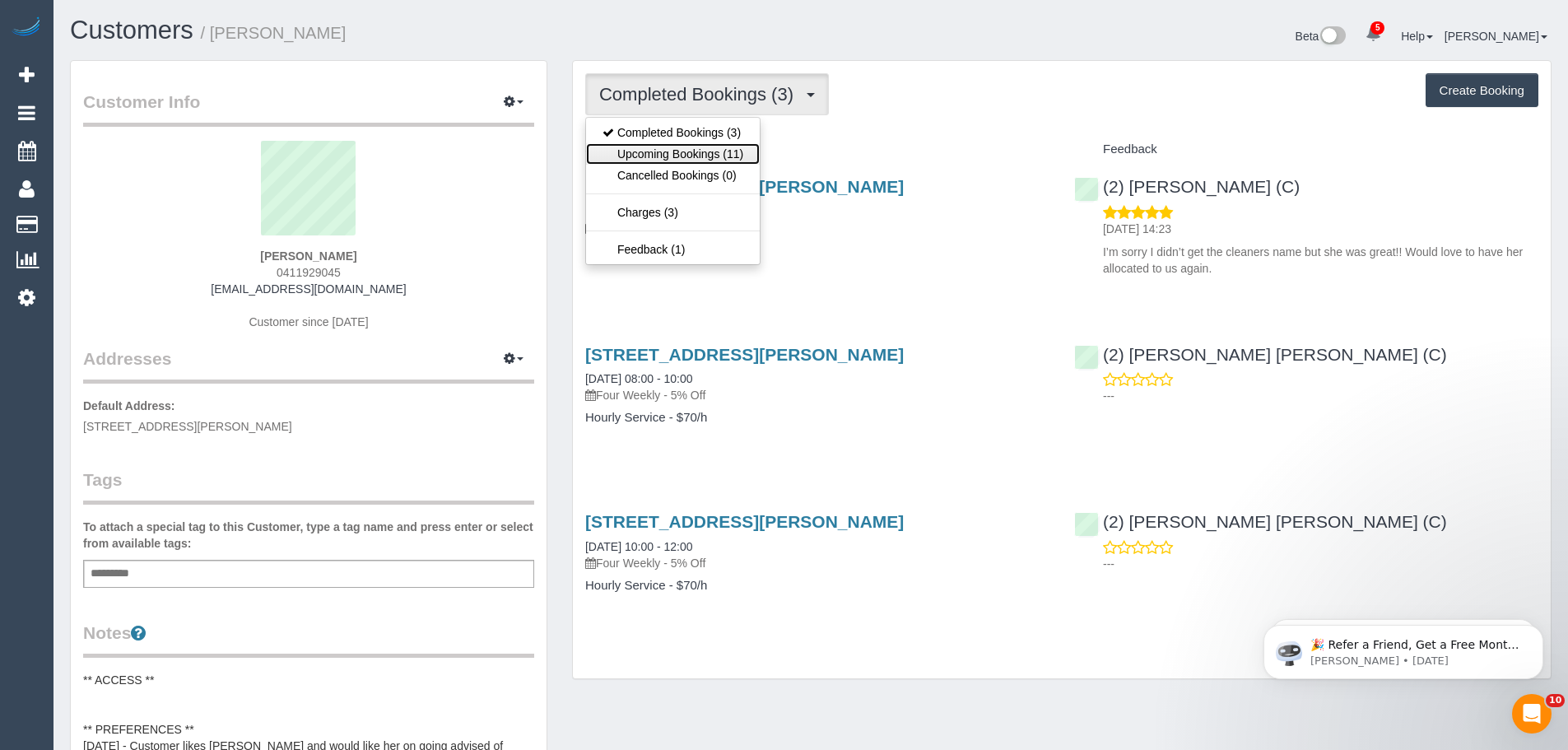
click at [712, 162] on link "Upcoming Bookings (11)" at bounding box center [673, 154] width 174 height 21
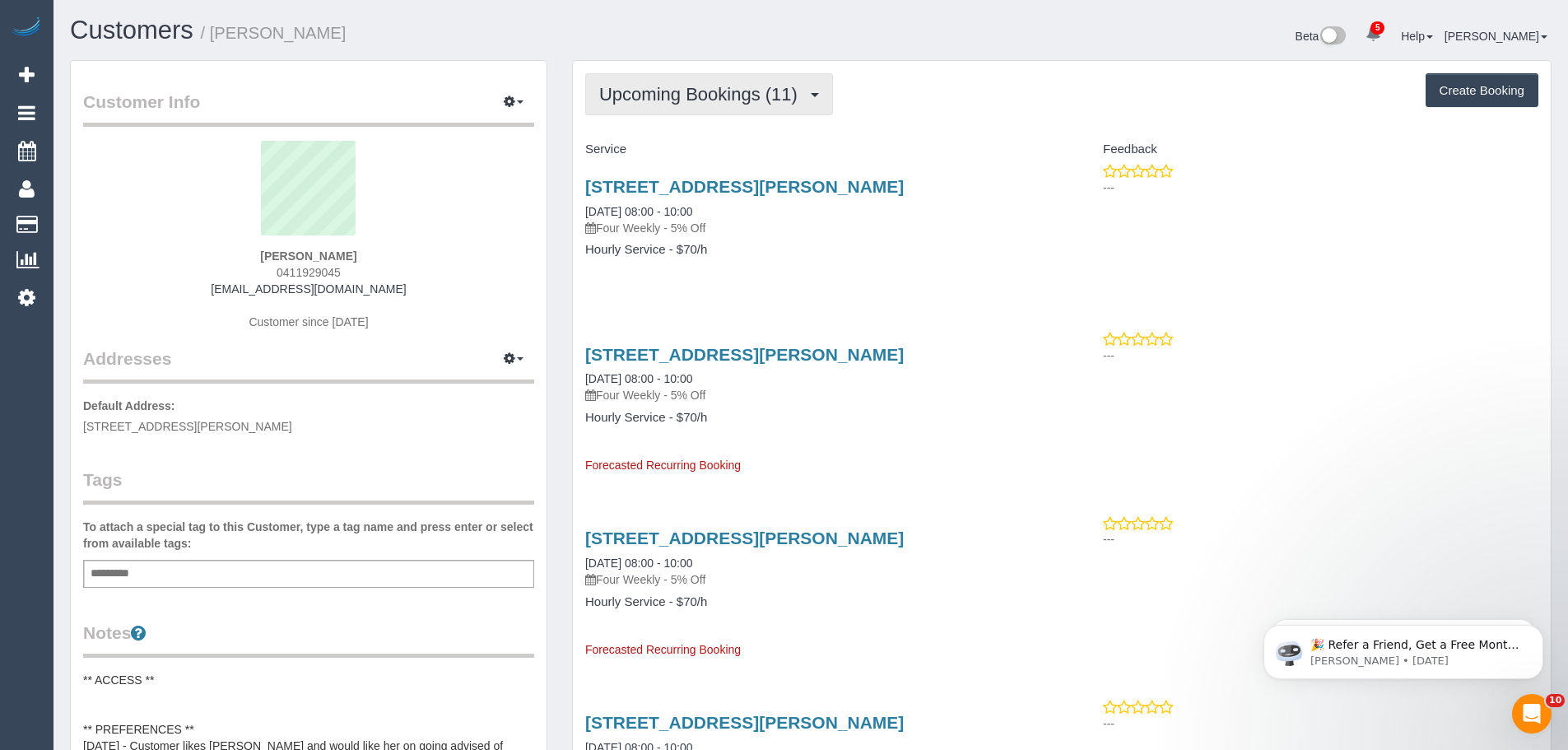
click at [726, 93] on span "Upcoming Bookings (11)" at bounding box center [702, 94] width 206 height 20
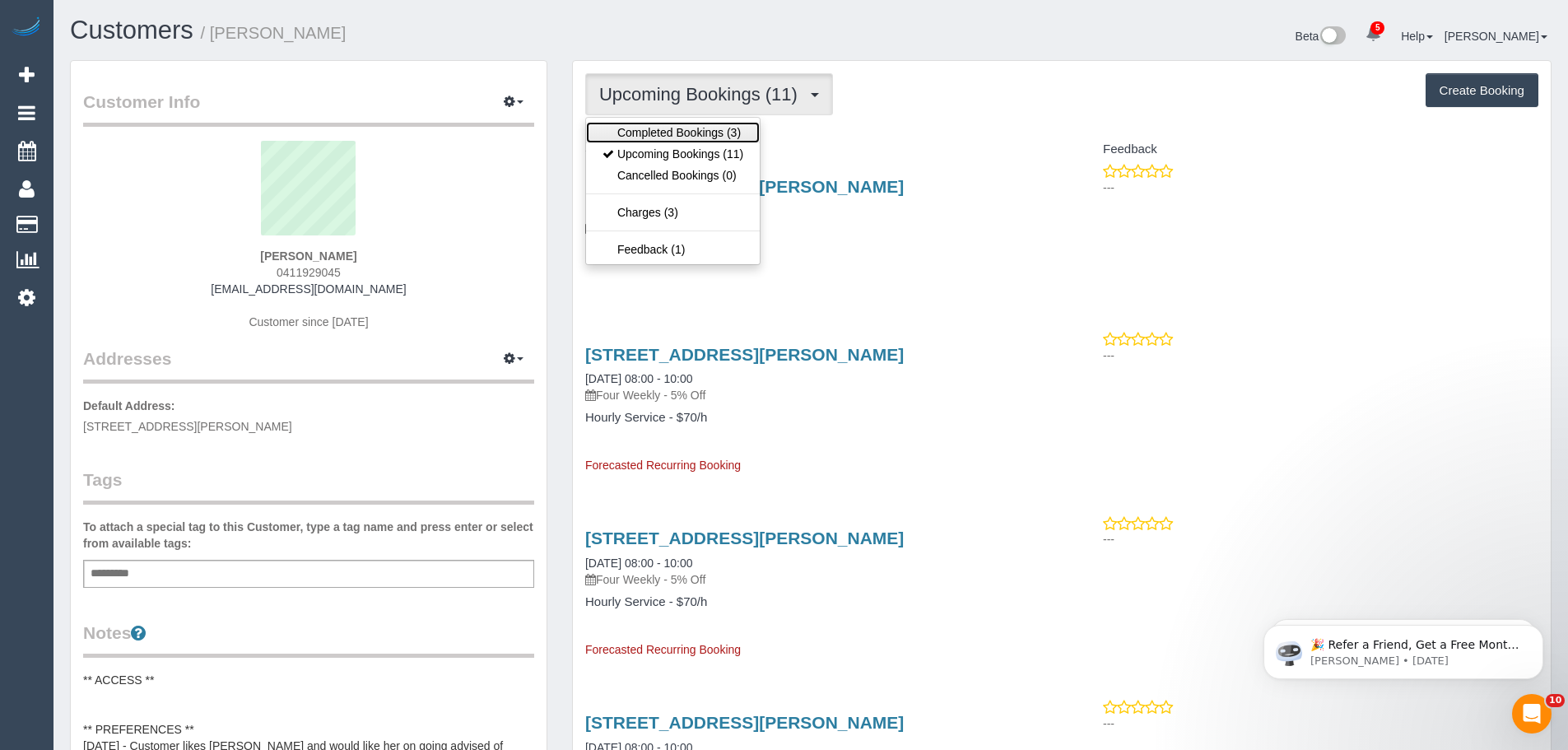
click at [725, 127] on link "Completed Bookings (3)" at bounding box center [673, 133] width 174 height 21
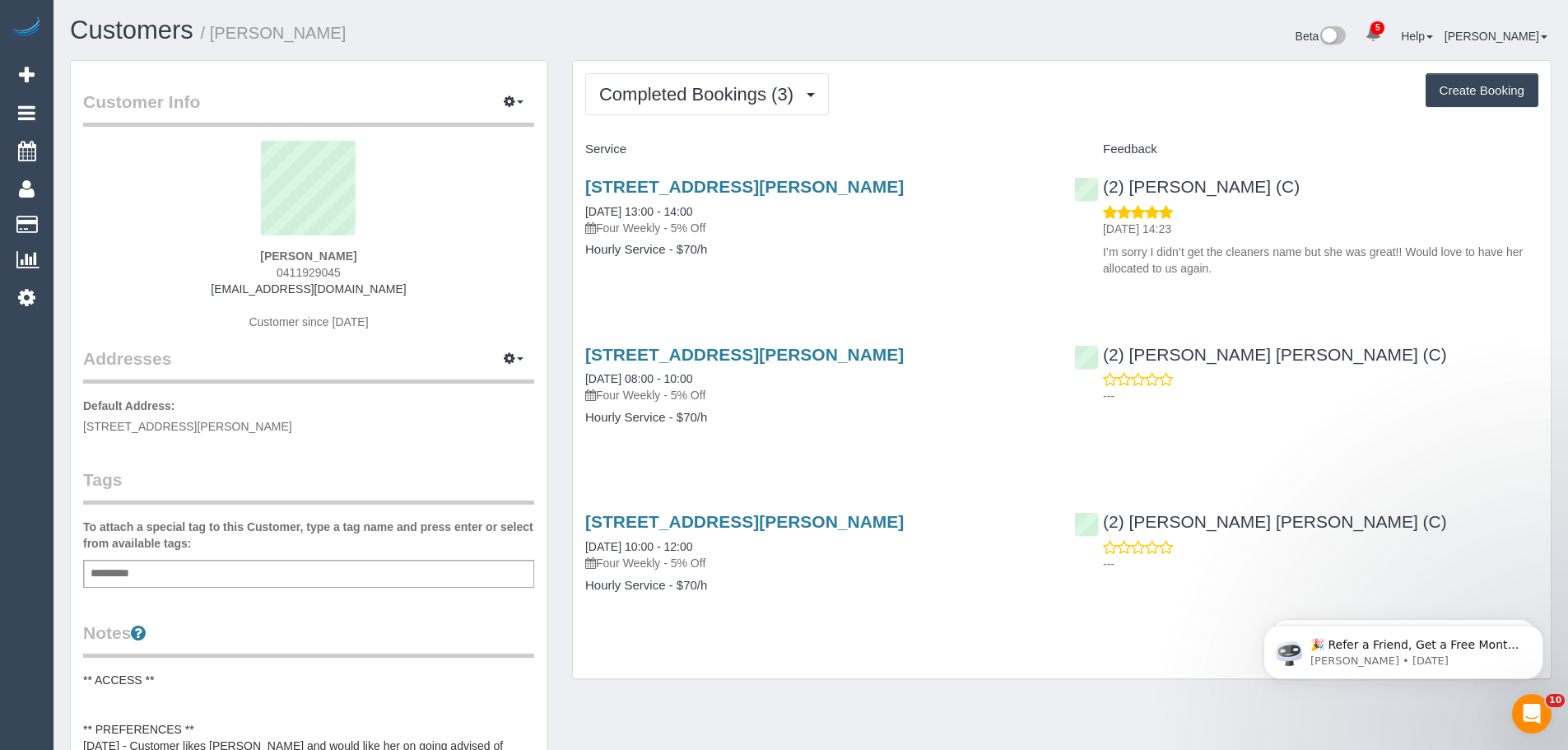
drag, startPoint x: 1290, startPoint y: 184, endPoint x: 1124, endPoint y: 169, distance: 166.7
click at [1124, 169] on div "(2) [PERSON_NAME] (C) [DATE] 14:23 I’m sorry I didn’t get the cleaners name but…" at bounding box center [1306, 224] width 489 height 121
copy link "(2) [PERSON_NAME] (C)"
click at [692, 90] on span "Completed Bookings (3)" at bounding box center [700, 94] width 203 height 20
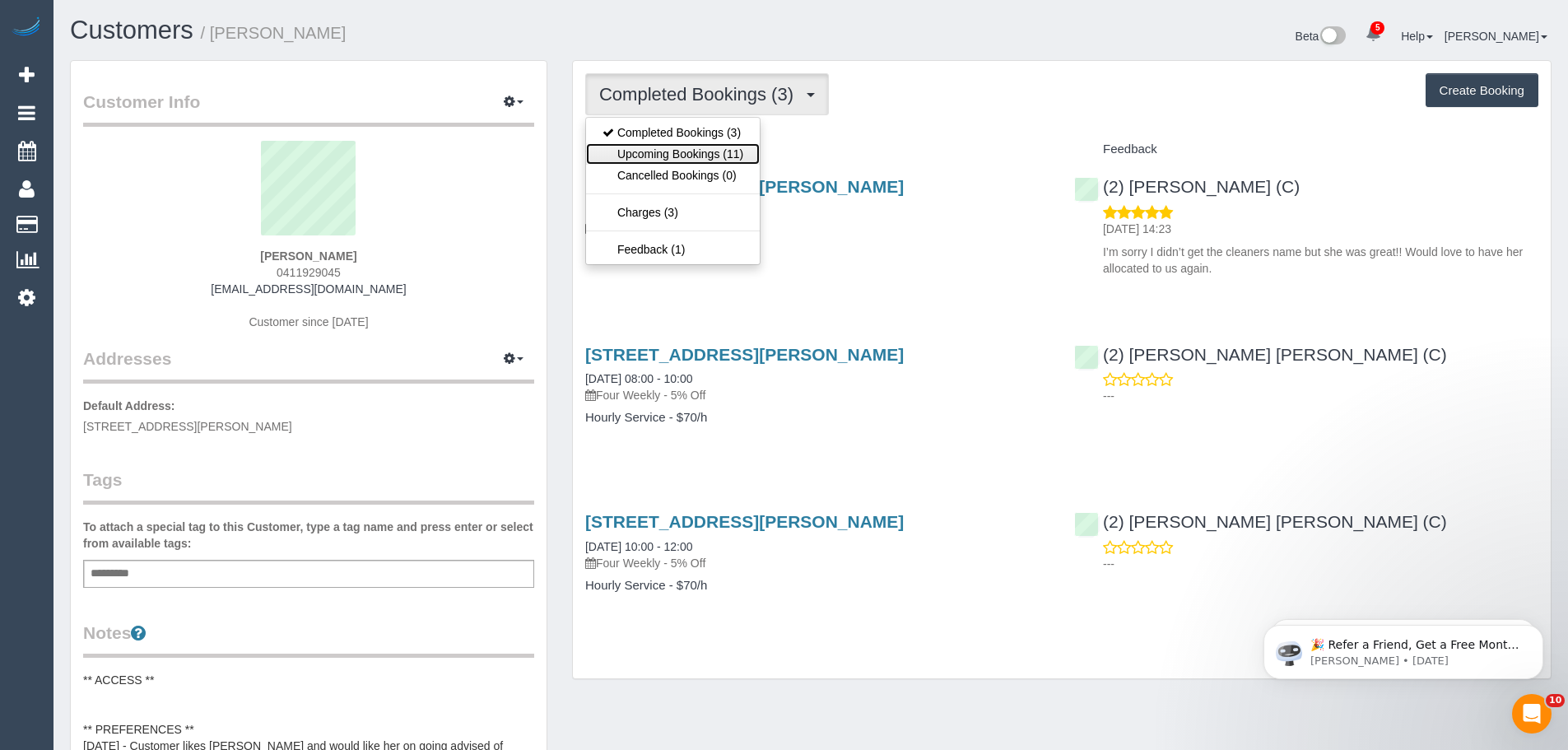
click at [697, 149] on link "Upcoming Bookings (11)" at bounding box center [673, 154] width 174 height 21
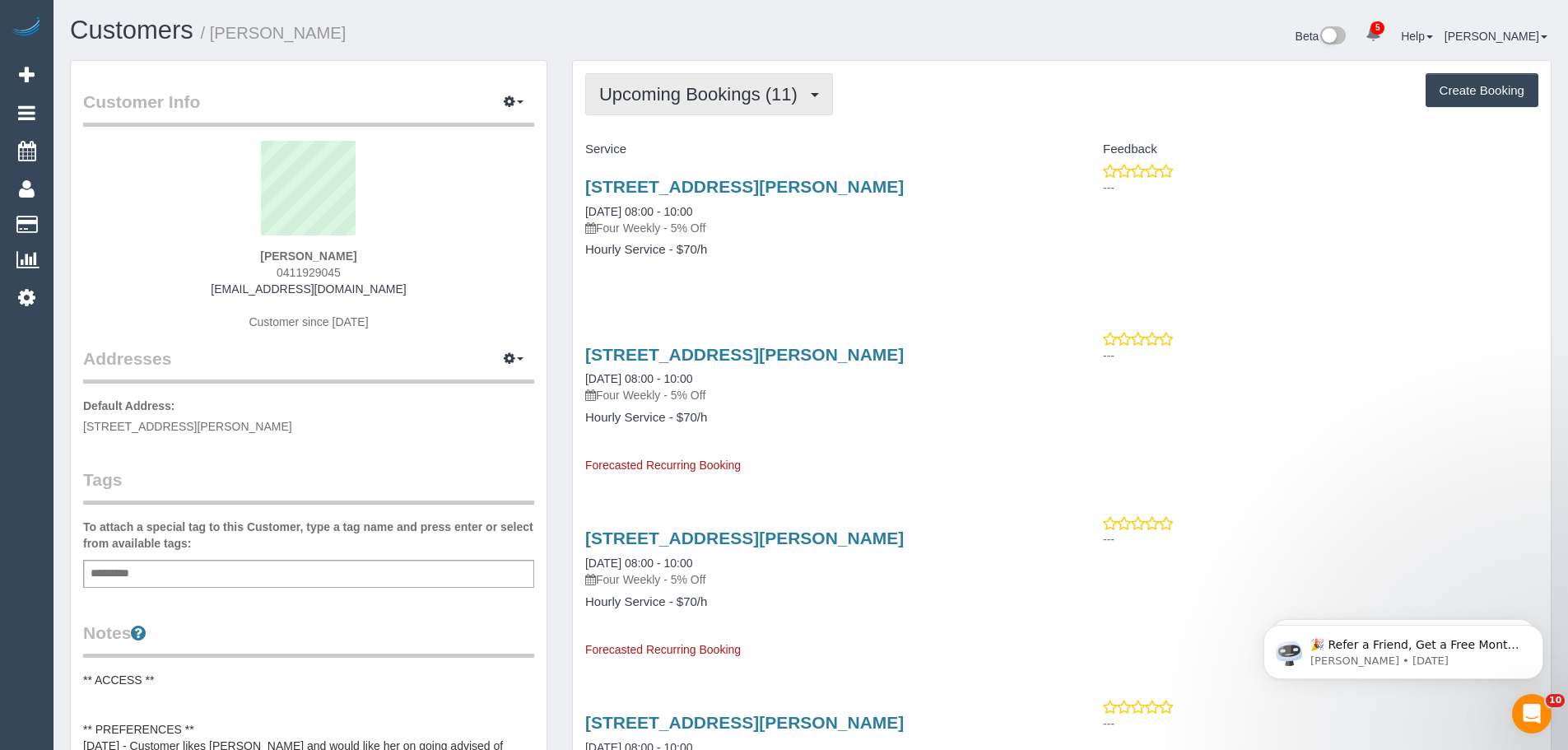
click at [716, 102] on span "Upcoming Bookings (11)" at bounding box center [702, 94] width 206 height 20
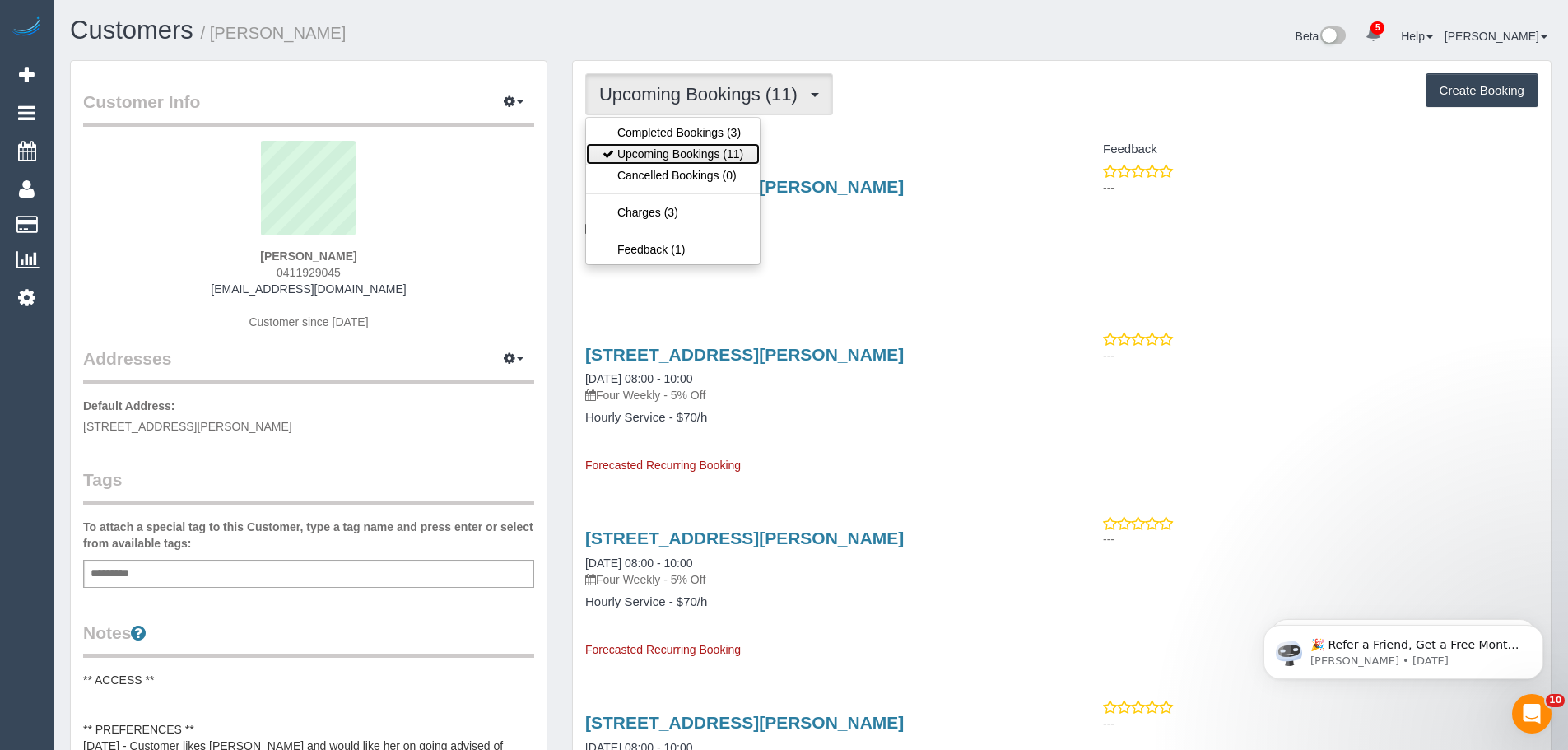
click at [697, 155] on link "Upcoming Bookings (11)" at bounding box center [673, 154] width 174 height 21
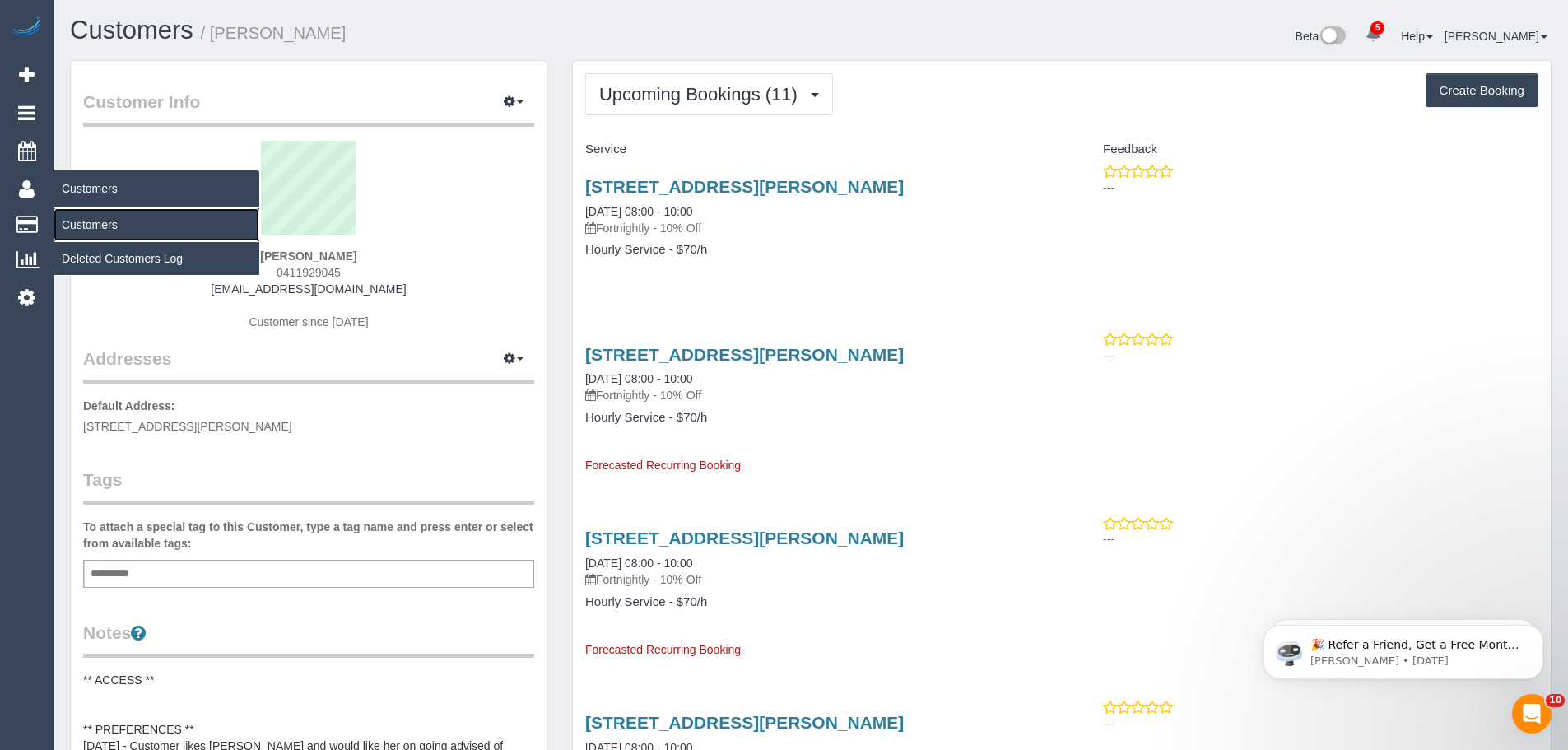
click at [102, 228] on link "Customers" at bounding box center [156, 224] width 206 height 32
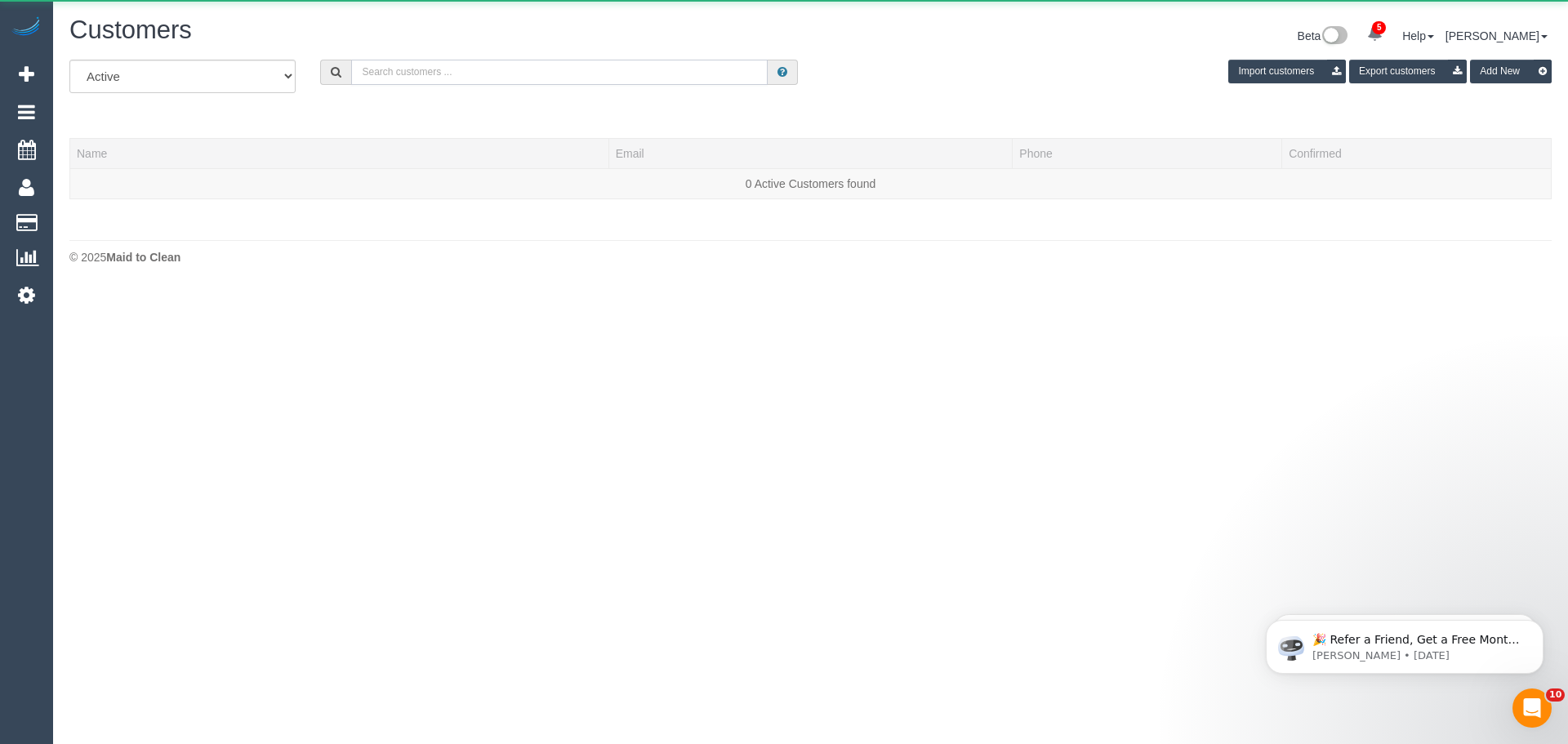
click at [548, 72] on input "text" at bounding box center [560, 71] width 417 height 25
paste input "[EMAIL_ADDRESS][DOMAIN_NAME]"
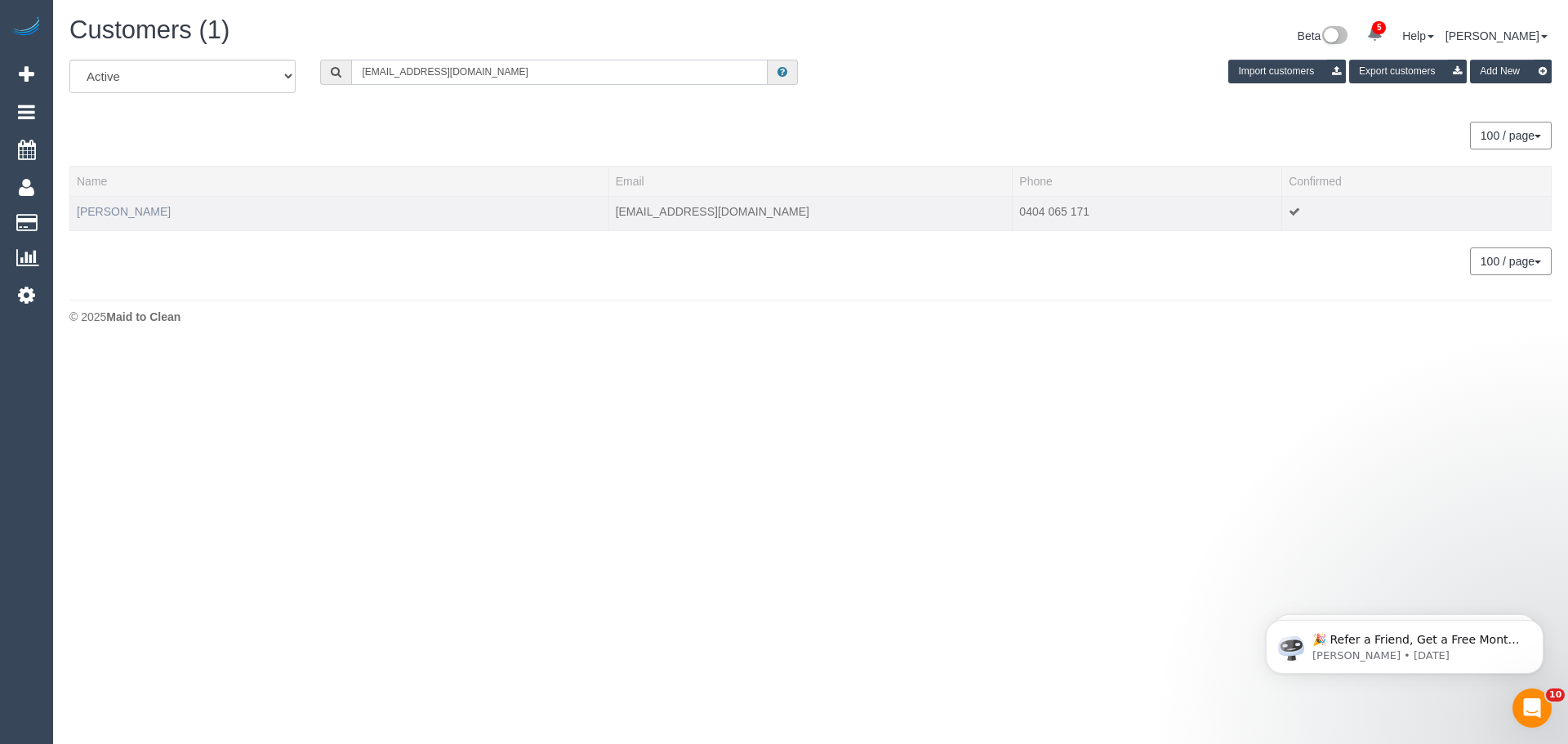
type input "[EMAIL_ADDRESS][DOMAIN_NAME]"
click at [140, 208] on link "[PERSON_NAME]" at bounding box center [124, 211] width 94 height 13
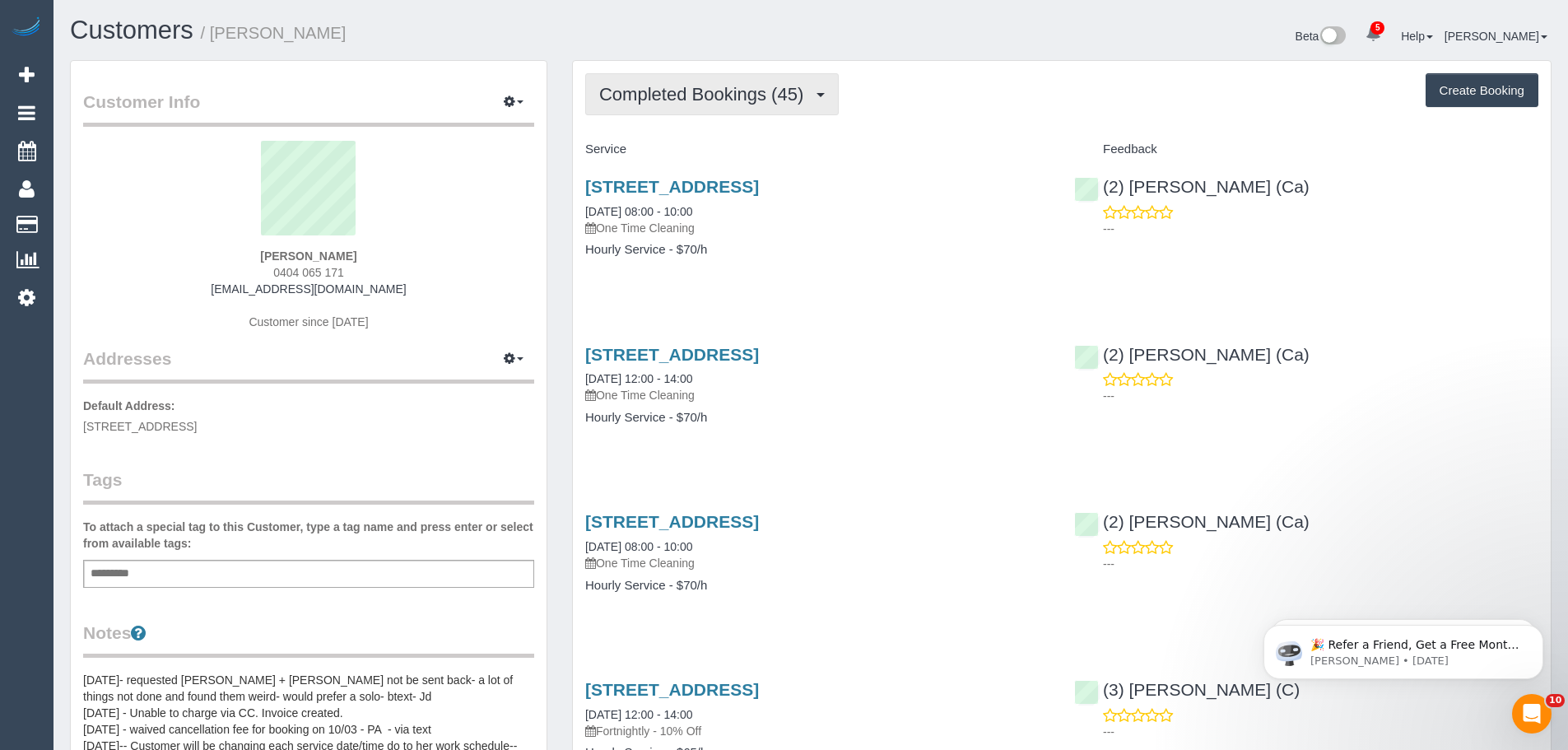
click at [636, 102] on span "Completed Bookings (45)" at bounding box center [705, 94] width 213 height 20
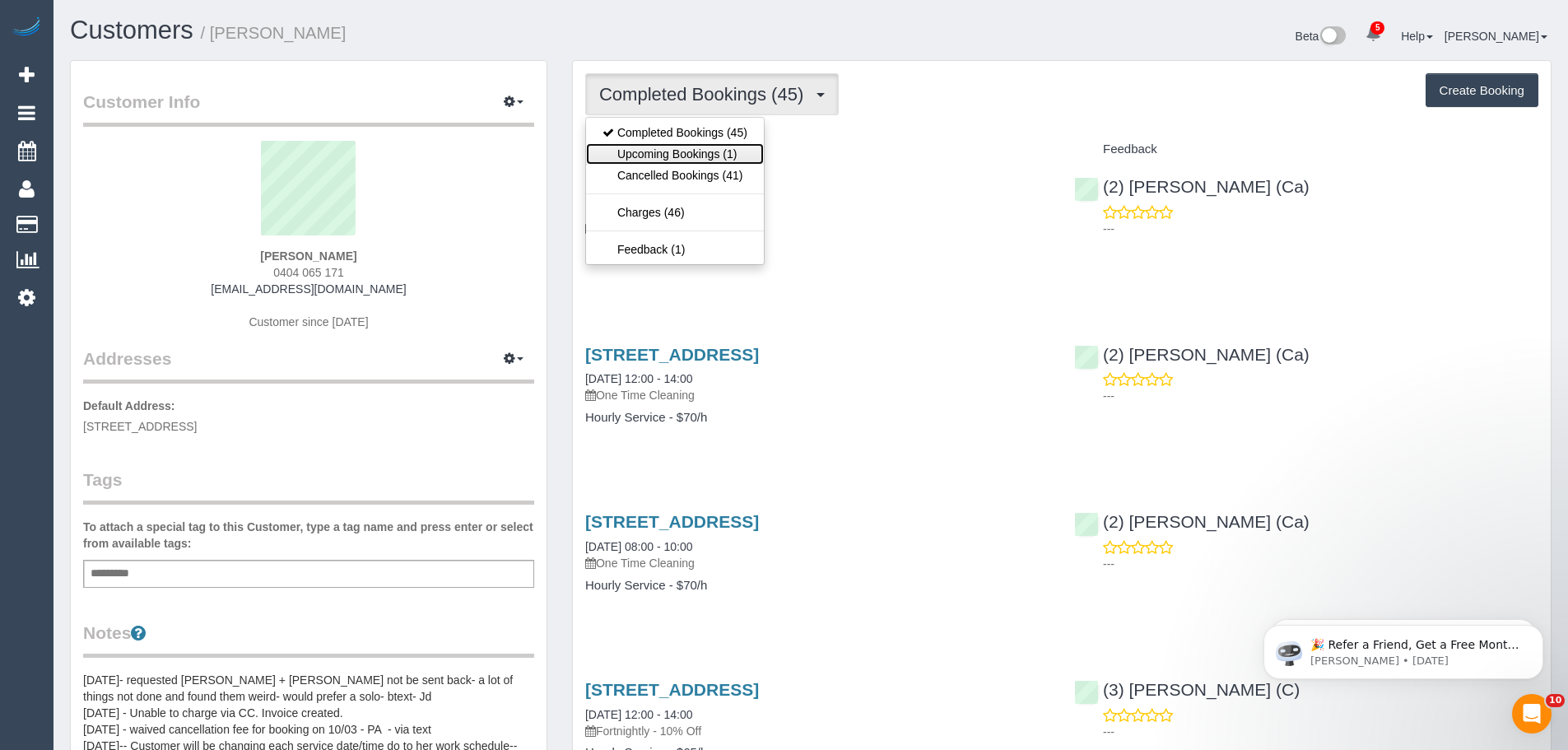
click at [626, 148] on link "Upcoming Bookings (1)" at bounding box center [675, 154] width 177 height 21
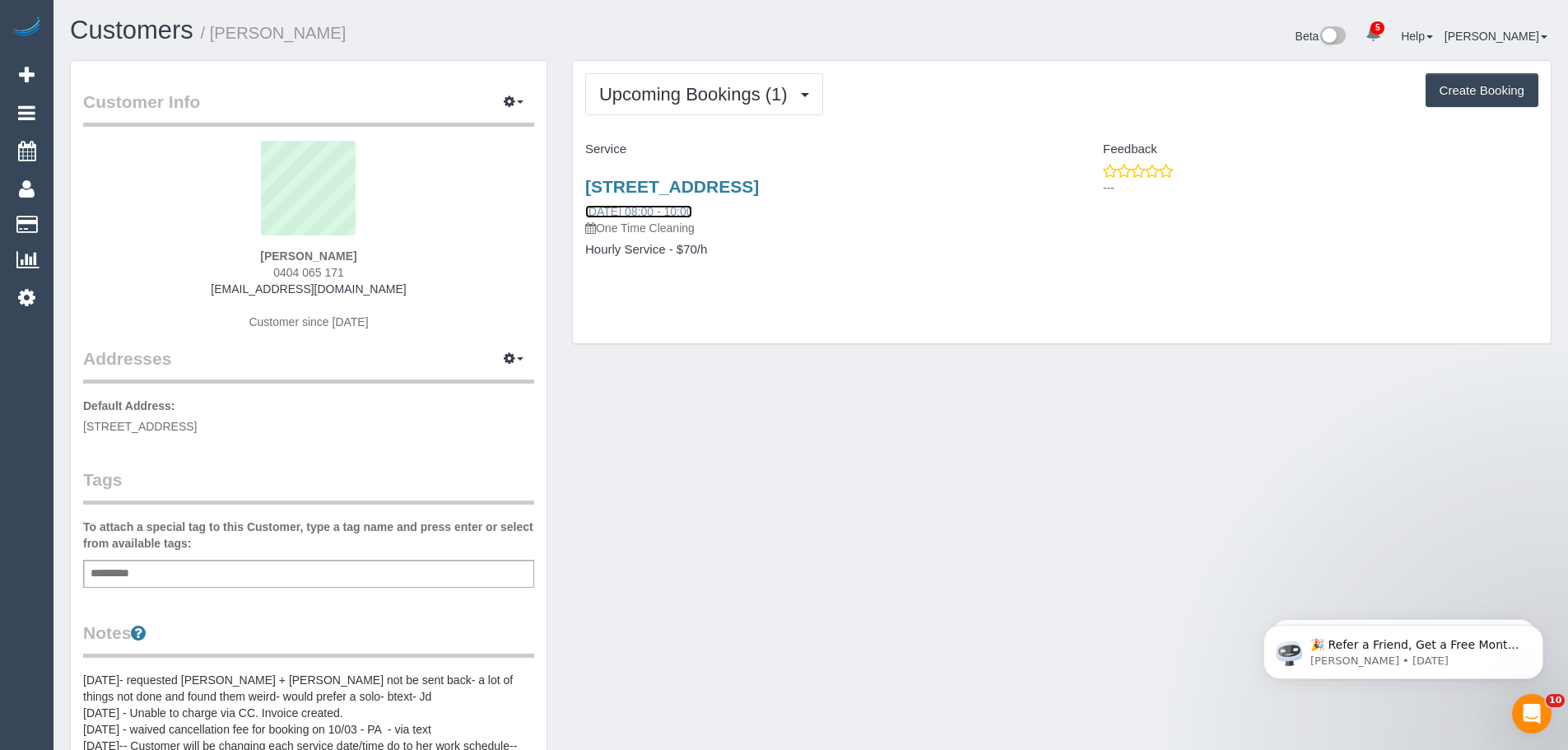
click at [636, 210] on link "18/09/2025 08:00 - 10:00" at bounding box center [639, 211] width 107 height 13
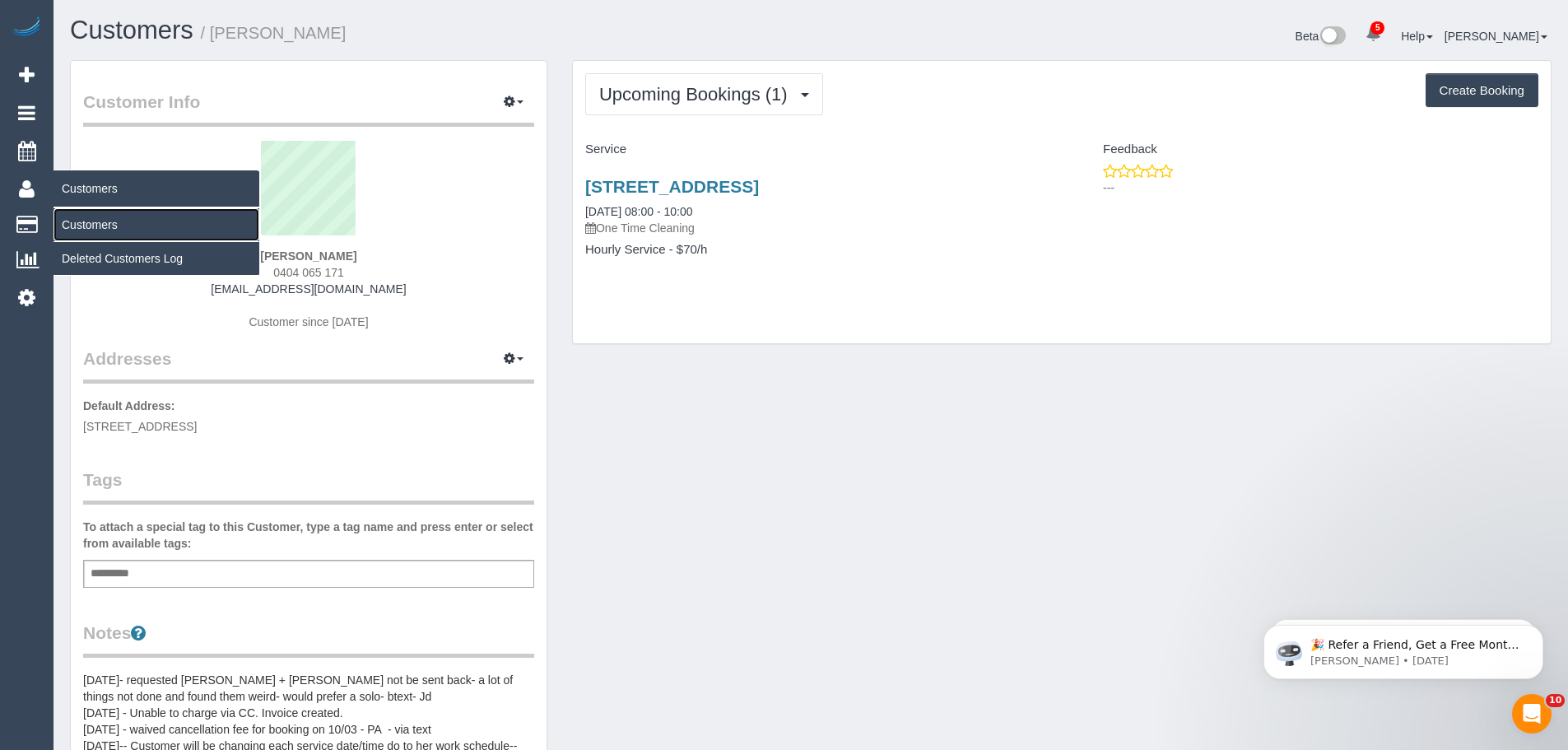
drag, startPoint x: 112, startPoint y: 217, endPoint x: 126, endPoint y: 211, distance: 15.2
click at [112, 217] on link "Customers" at bounding box center [156, 224] width 206 height 32
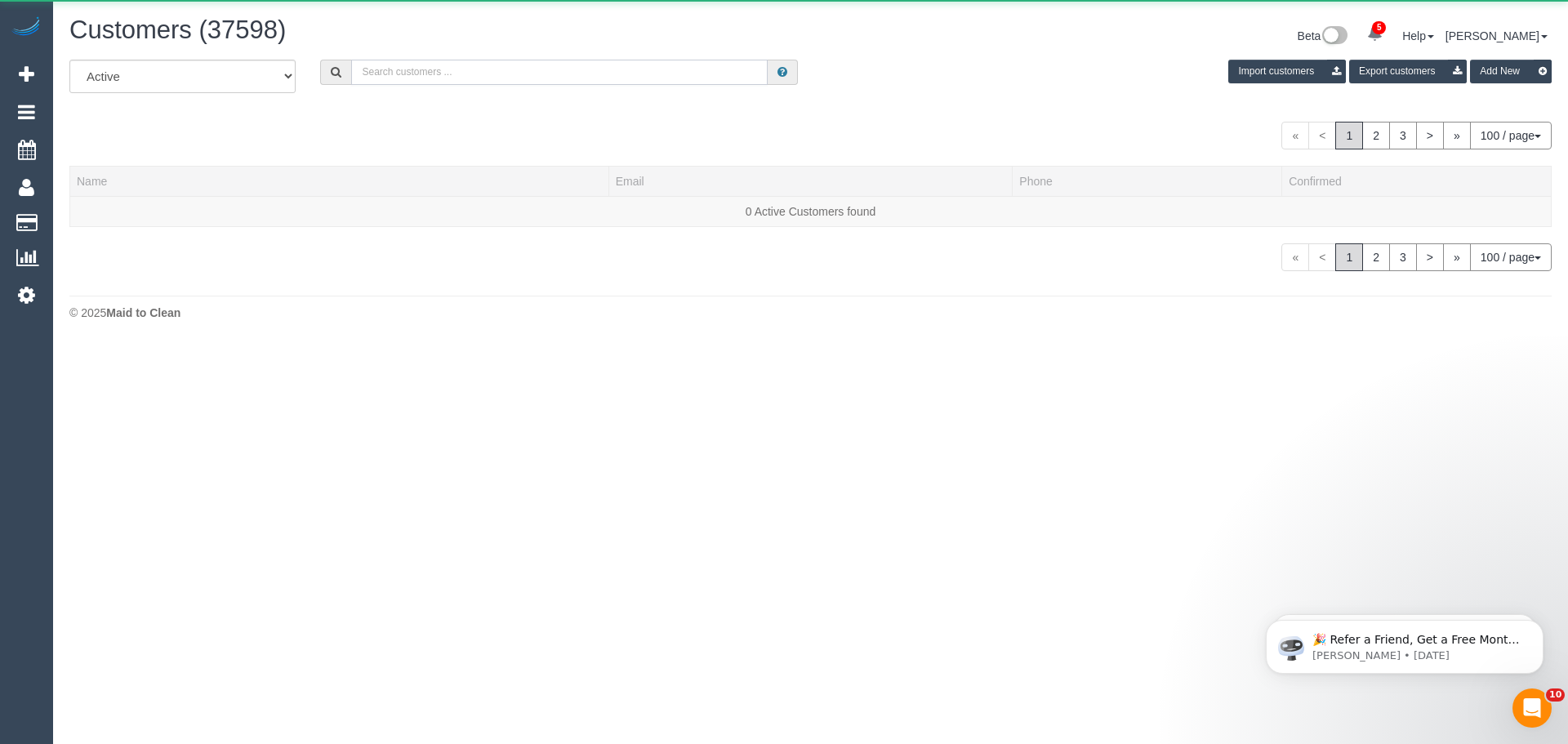
click at [630, 72] on input "text" at bounding box center [560, 71] width 417 height 25
paste input "Alice Nash"
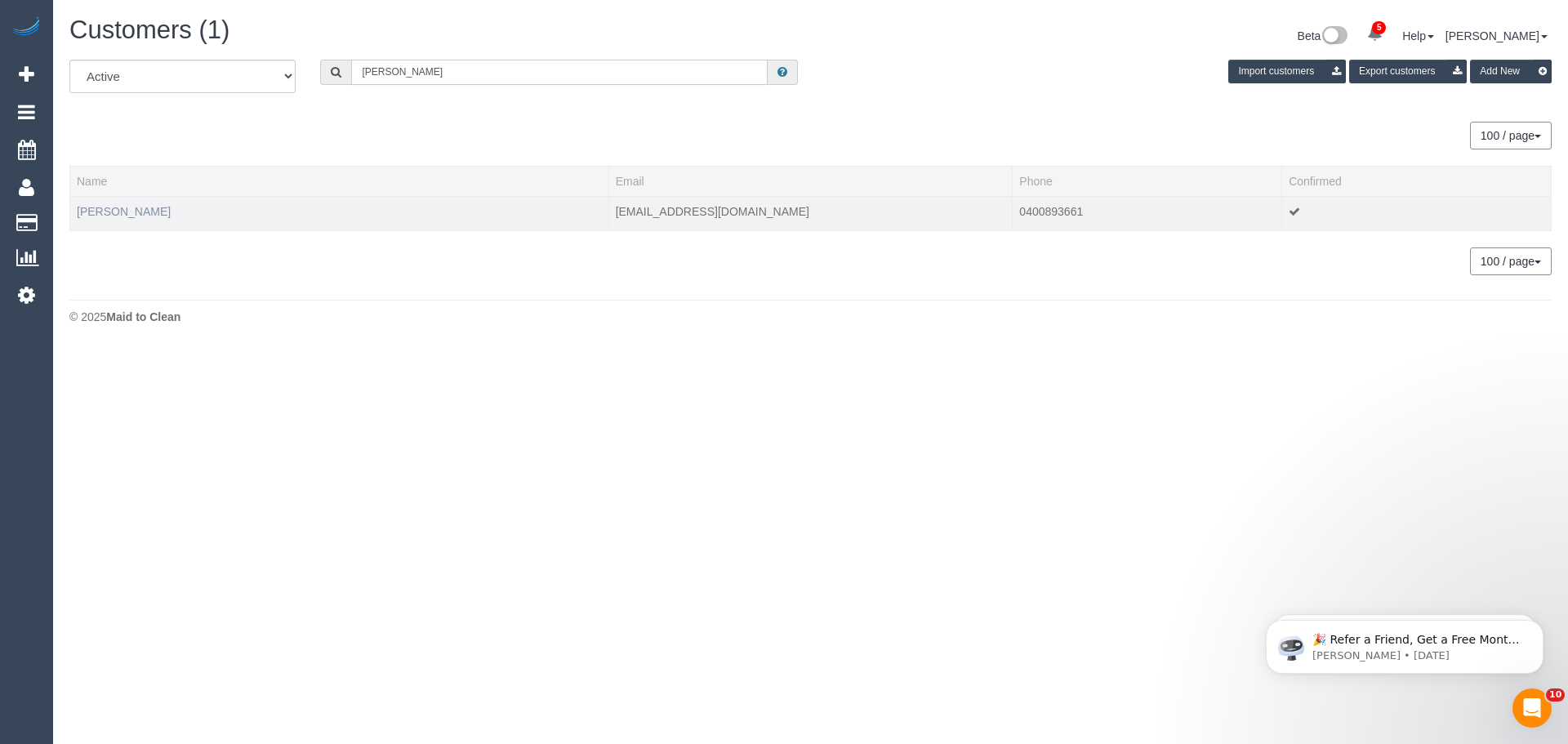
type input "Alice Nash"
click at [108, 212] on link "Alice Nash" at bounding box center [124, 211] width 94 height 13
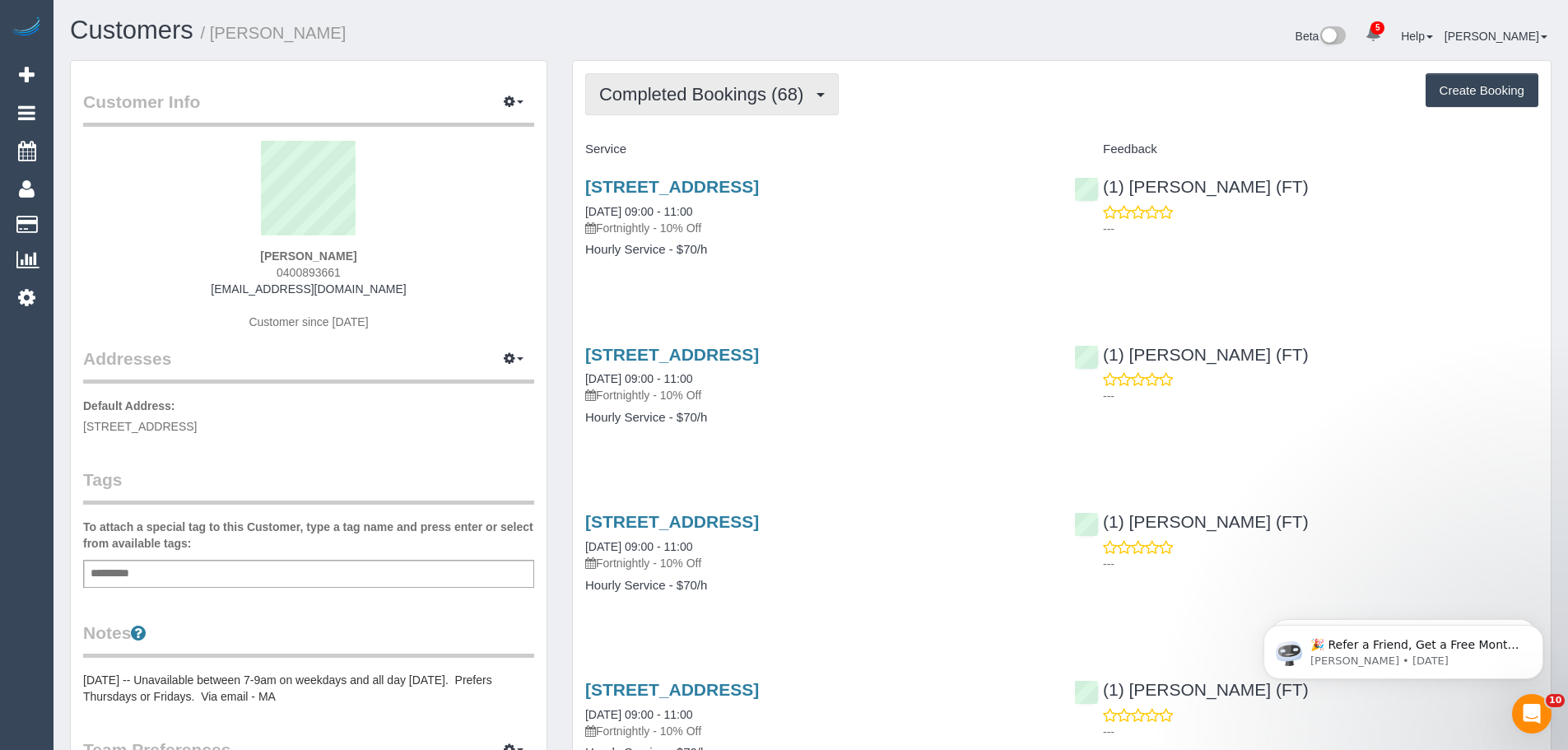
drag, startPoint x: 716, startPoint y: 97, endPoint x: 709, endPoint y: 116, distance: 20.2
click at [715, 97] on span "Completed Bookings (68)" at bounding box center [705, 94] width 213 height 20
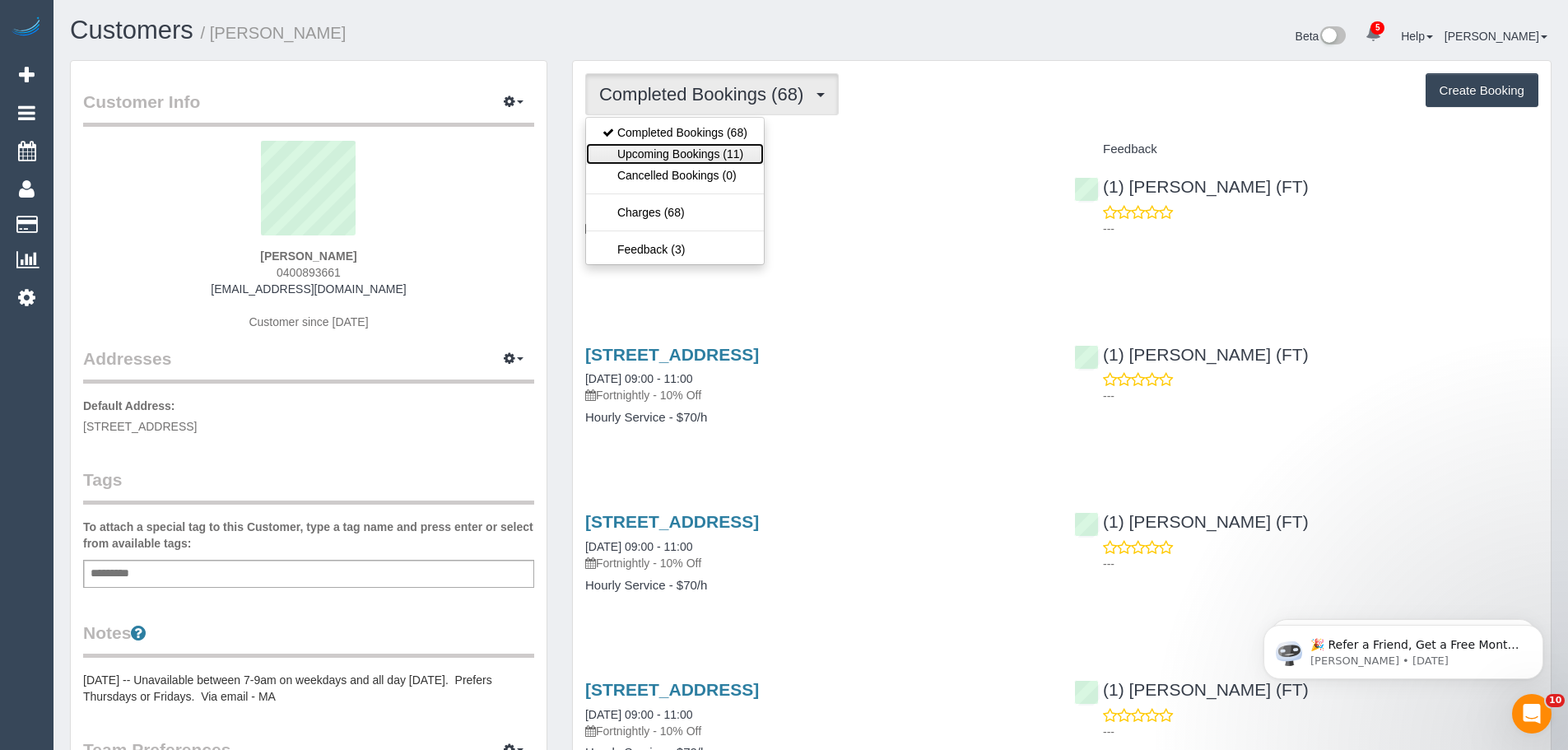
click at [706, 157] on link "Upcoming Bookings (11)" at bounding box center [675, 154] width 177 height 21
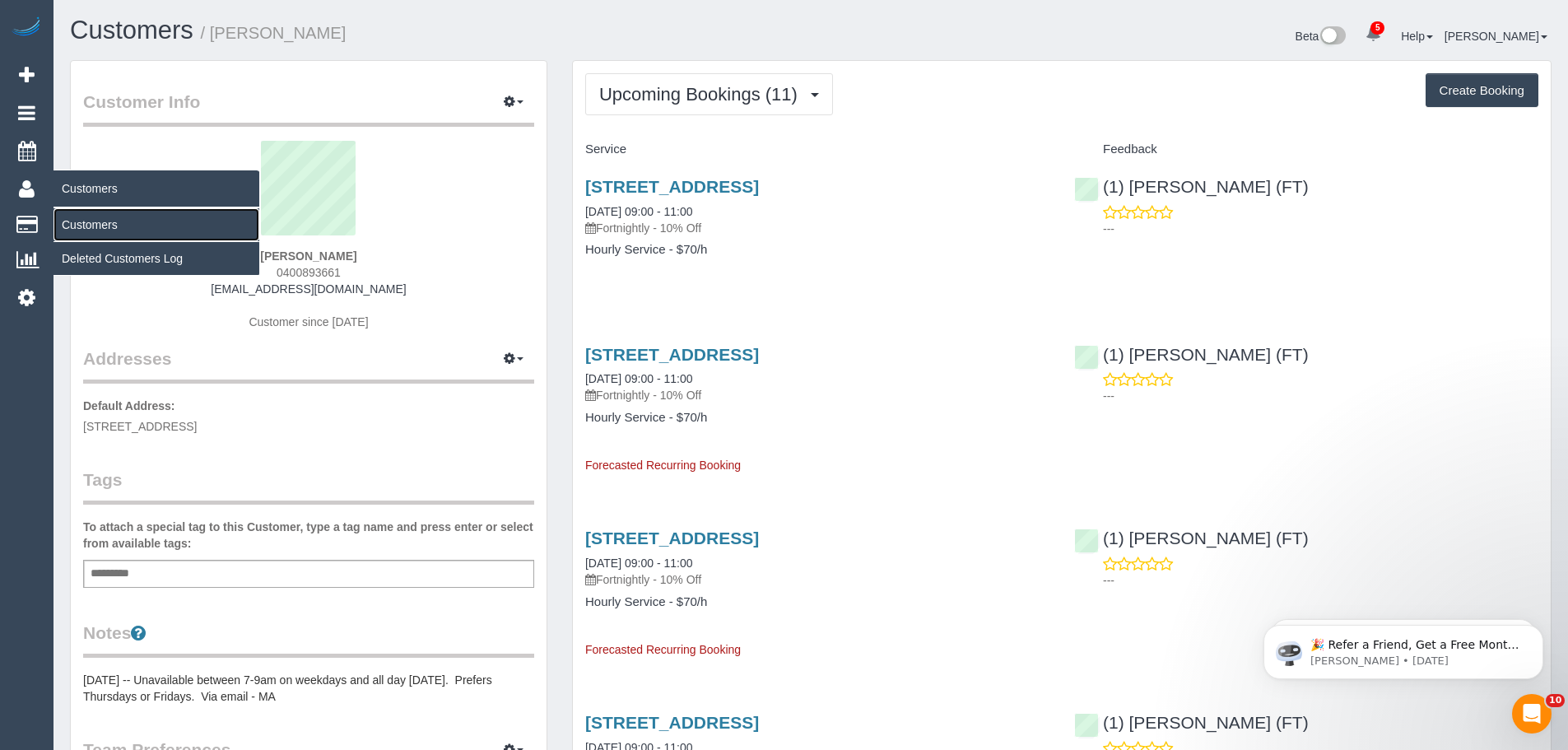
click at [84, 220] on link "Customers" at bounding box center [156, 224] width 206 height 32
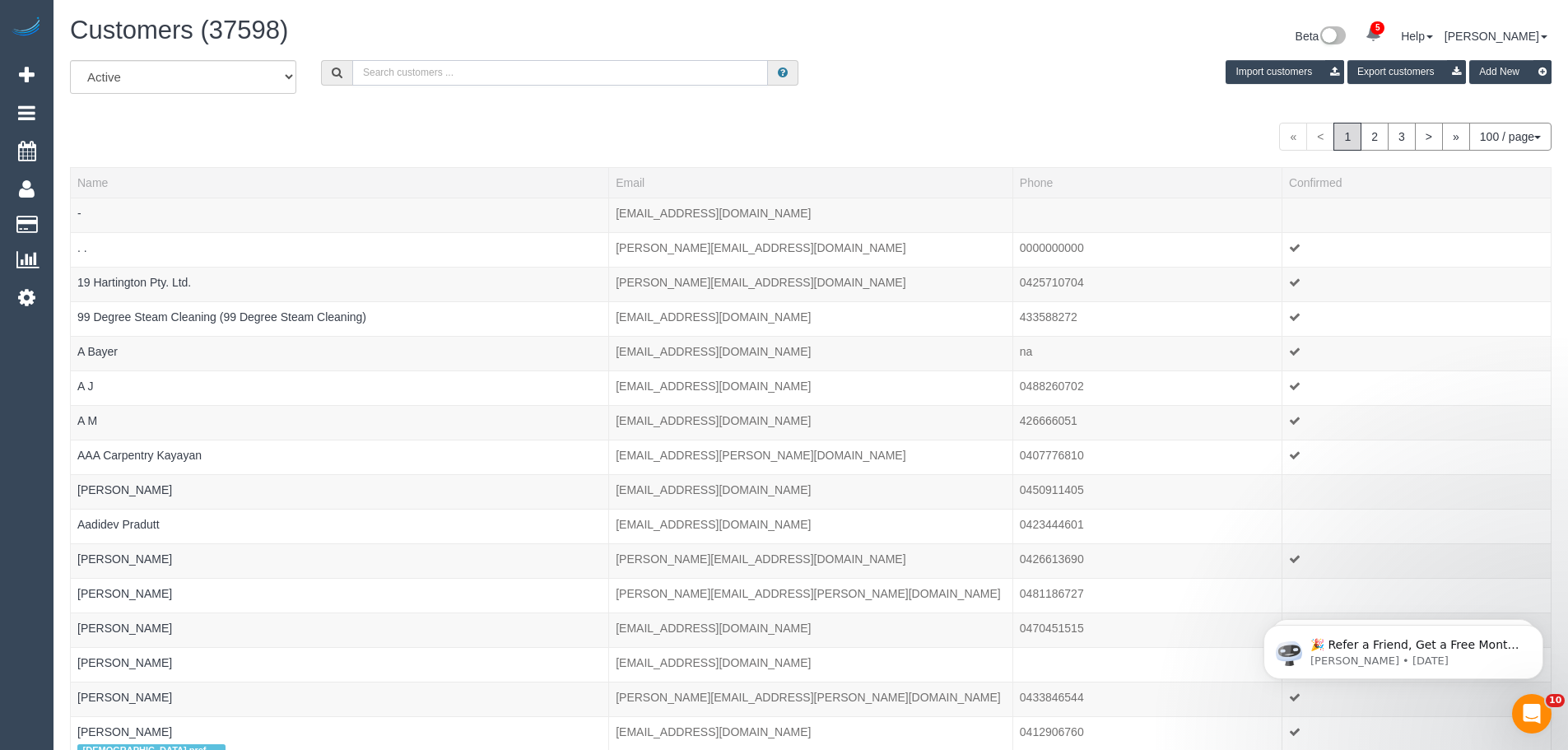
click at [731, 69] on input "text" at bounding box center [560, 72] width 415 height 25
paste input "sachiprajapati37@gmail.com"
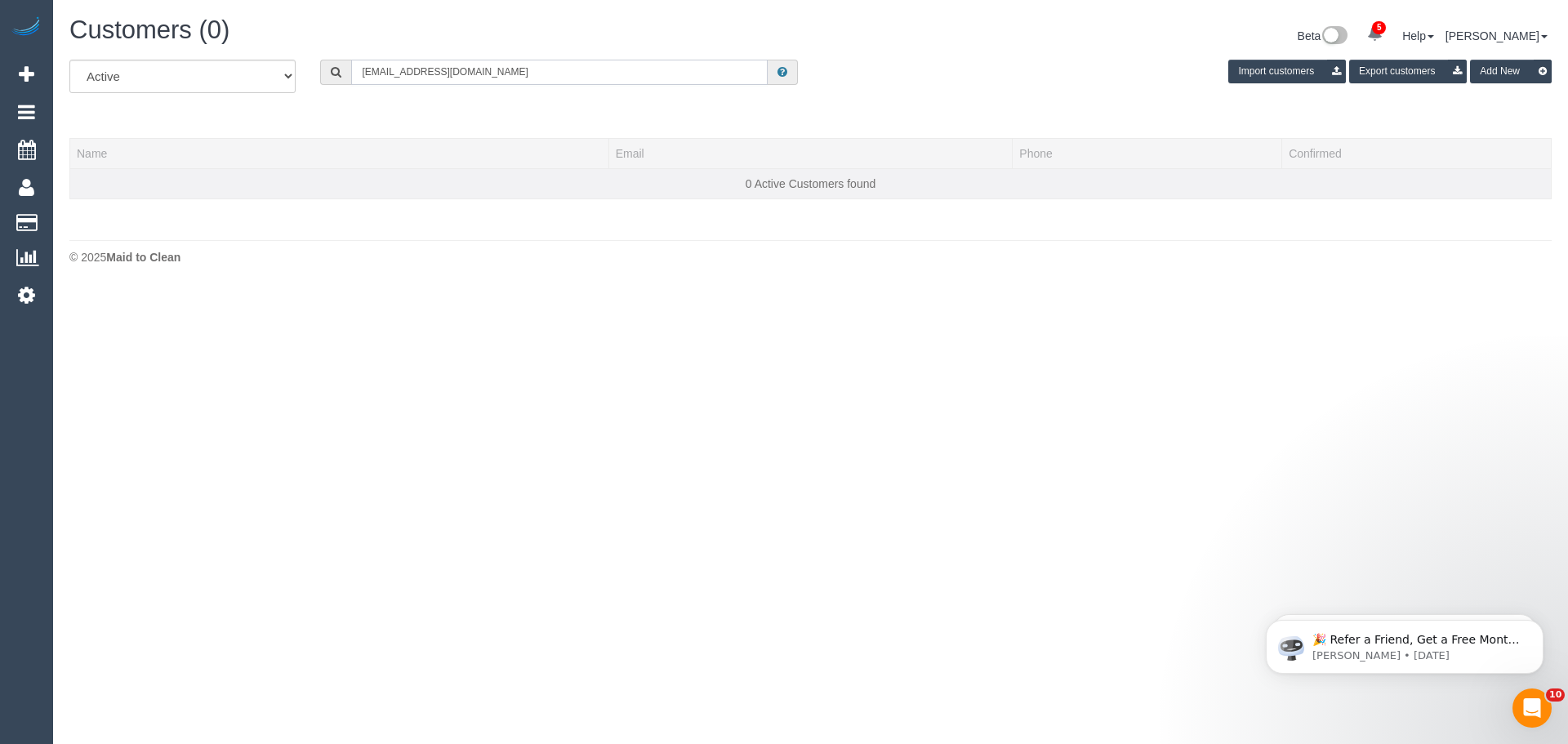
type input "sachiprajapati37@gmail.com"
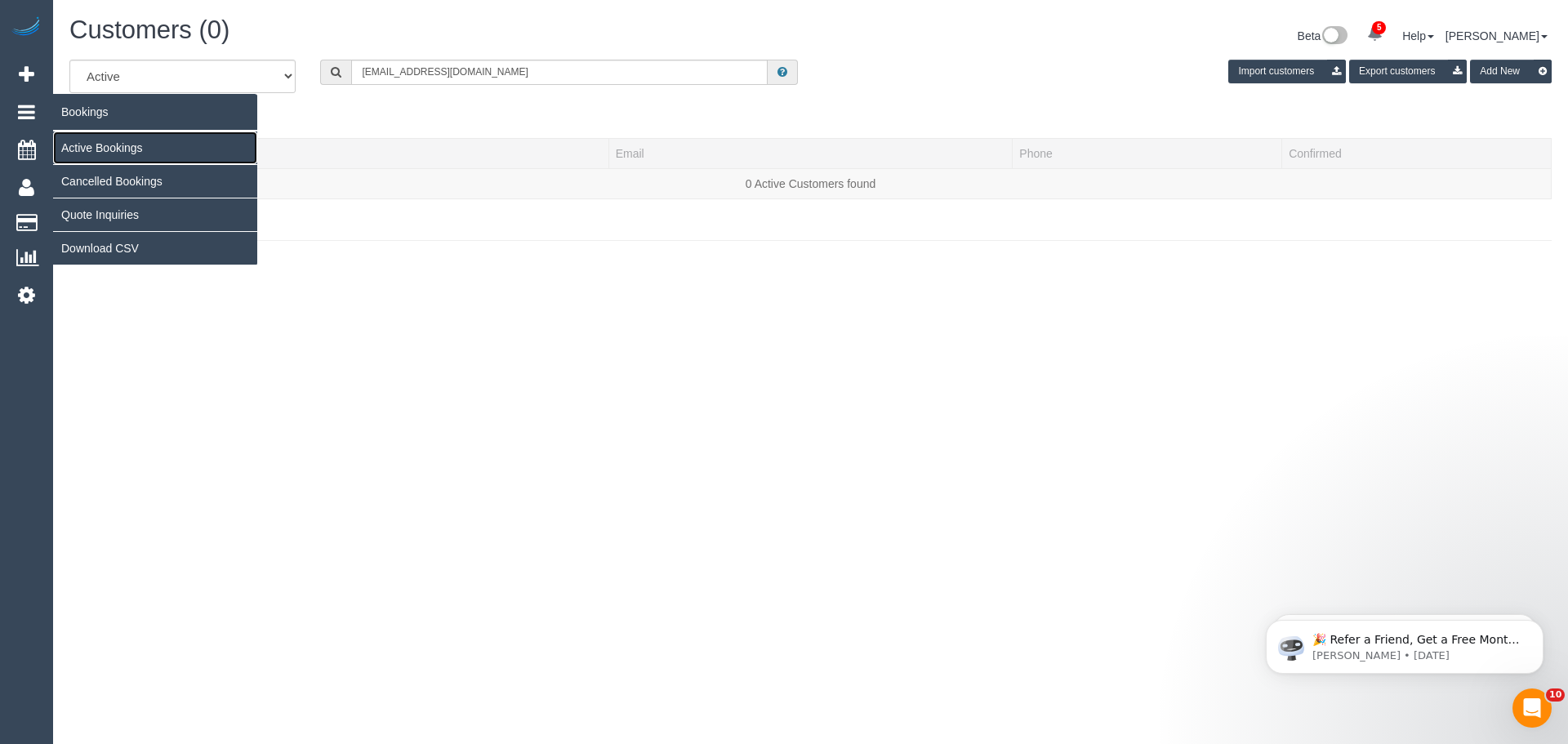
click at [92, 152] on link "Active Bookings" at bounding box center [155, 147] width 204 height 32
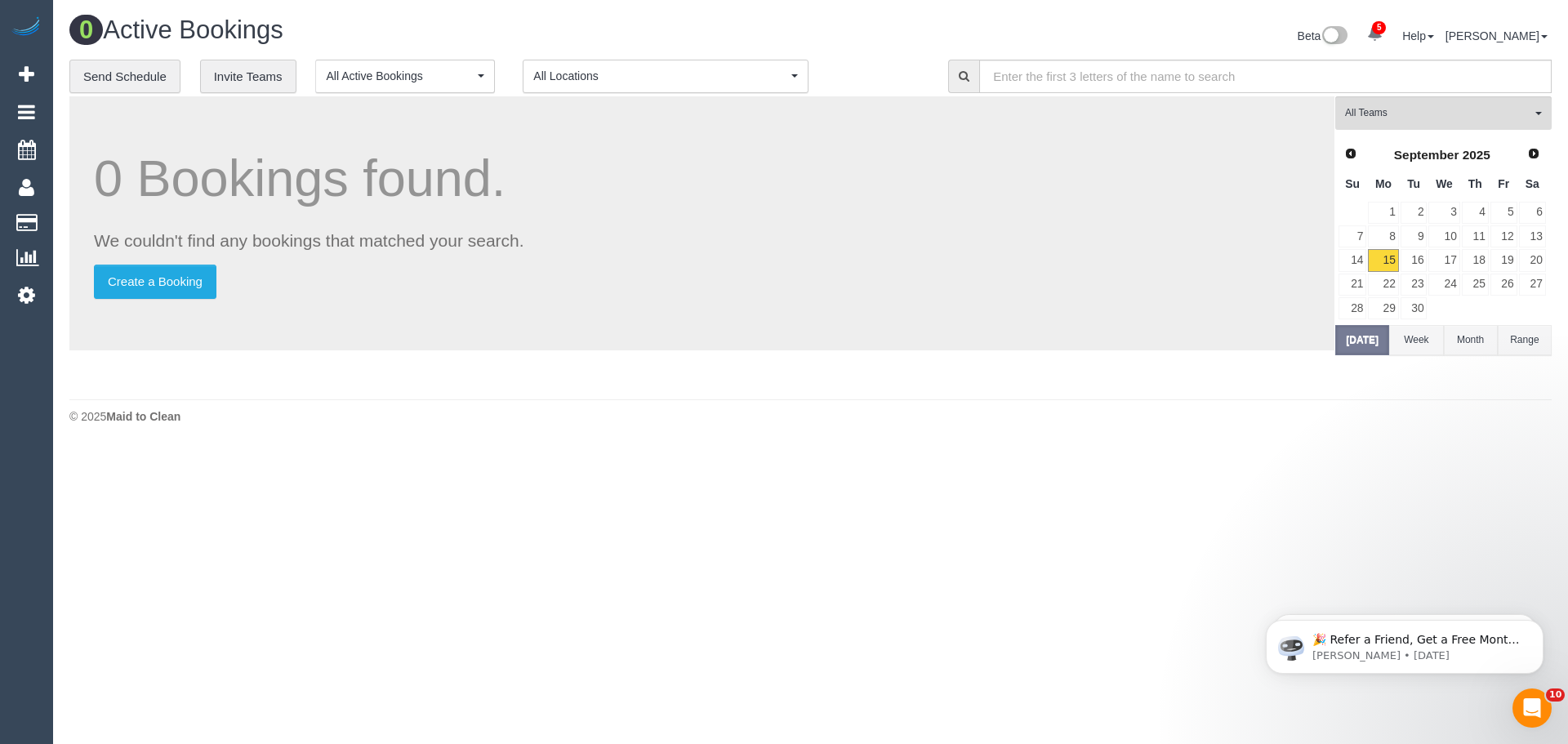
click at [1442, 93] on div "**********" at bounding box center [811, 76] width 1507 height 34
click at [1449, 109] on span "All Teams" at bounding box center [1438, 113] width 187 height 14
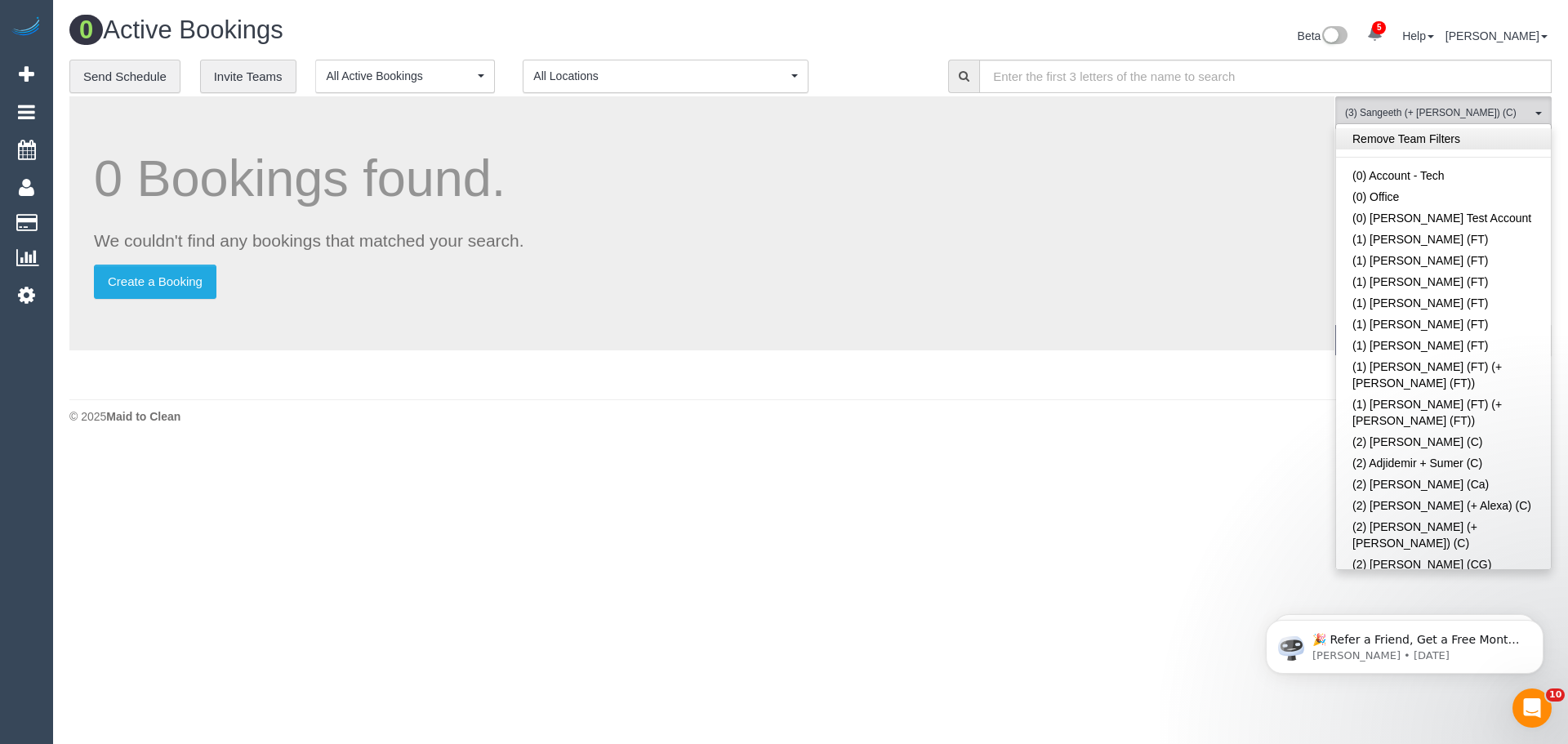
click at [1449, 131] on link "Remove Team Filters" at bounding box center [1443, 139] width 214 height 21
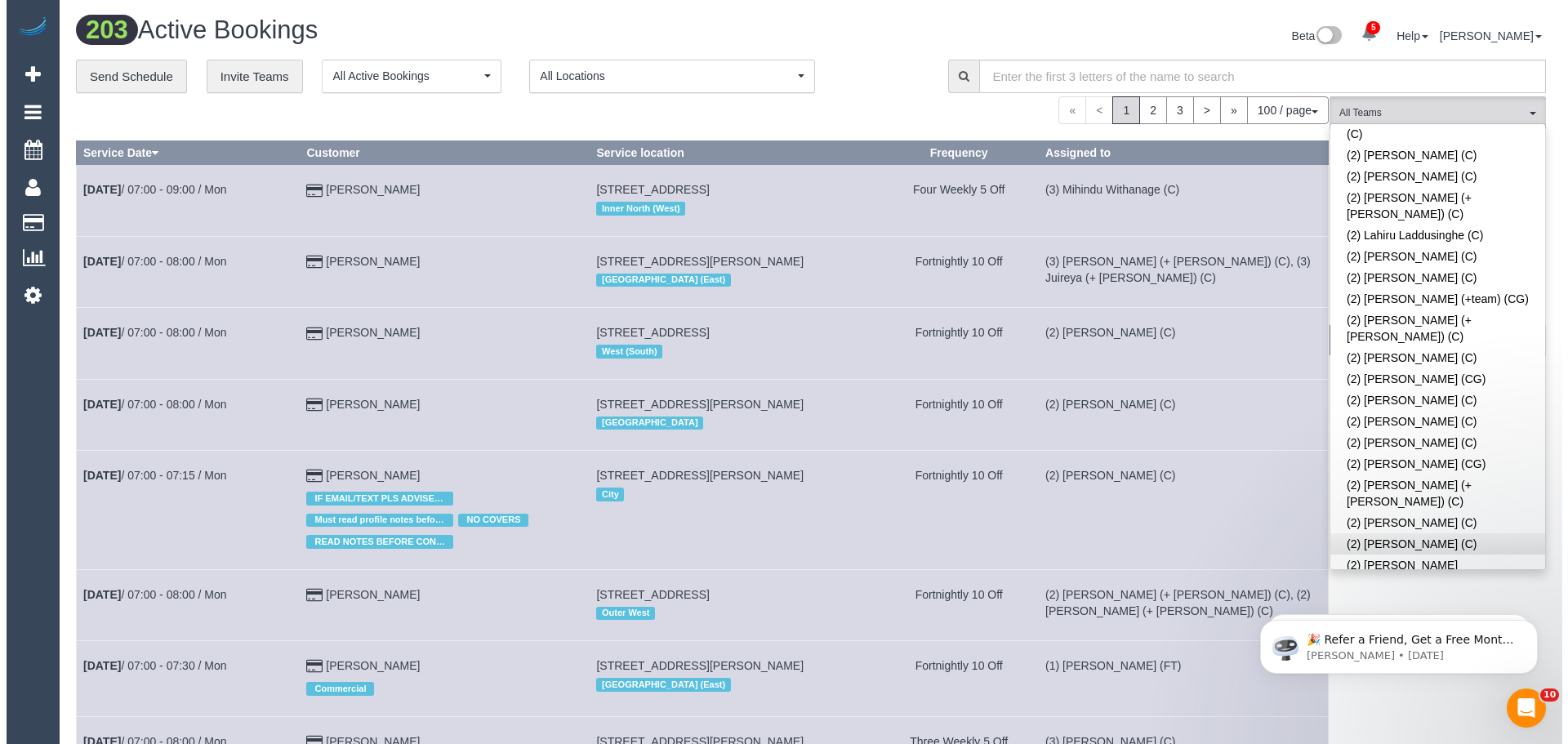
scroll to position [1506, 0]
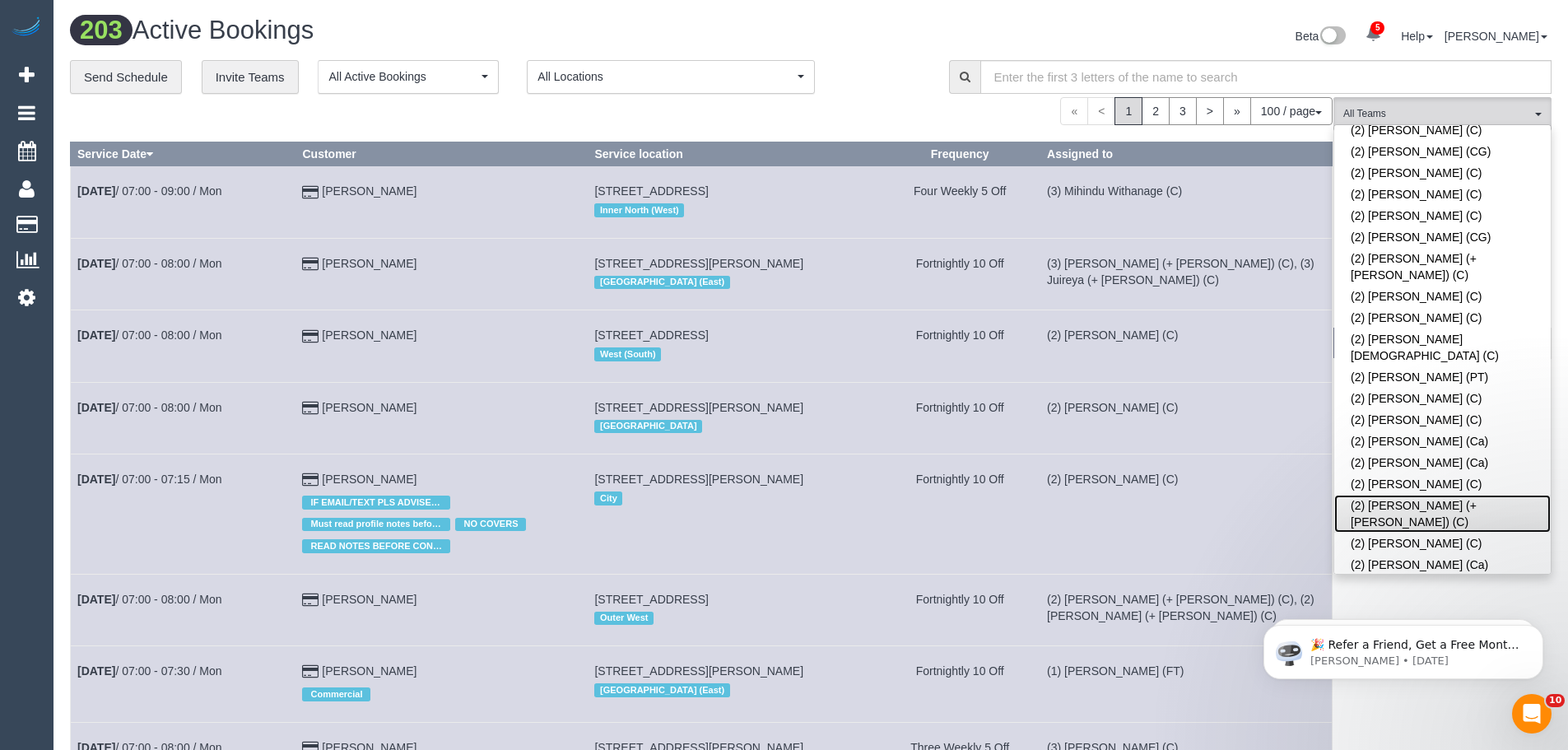
click at [1434, 494] on link "(2) [PERSON_NAME] (+ [PERSON_NAME]) (C)" at bounding box center [1442, 513] width 216 height 38
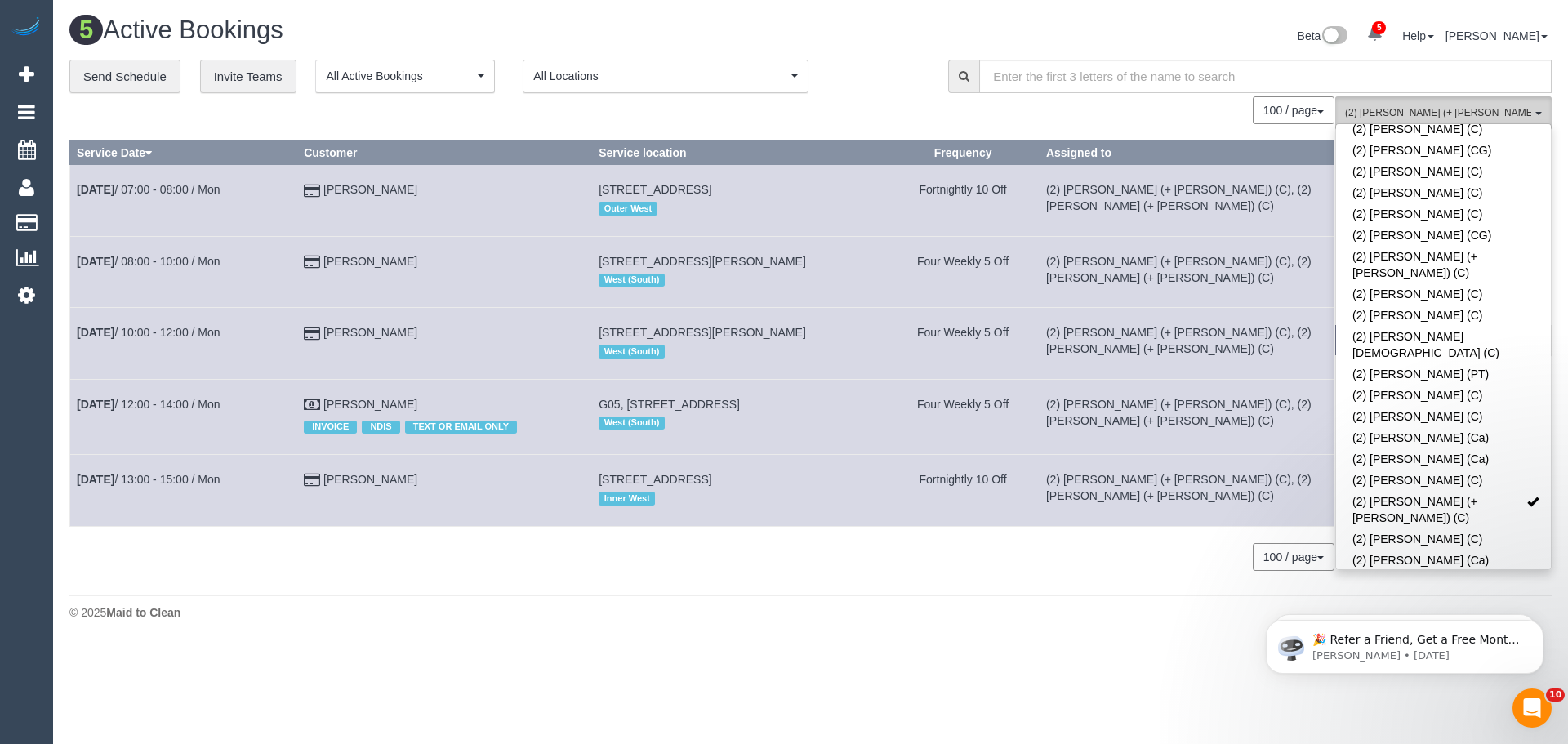
click at [1420, 111] on span "(2) [PERSON_NAME] (+ [PERSON_NAME]) (C)" at bounding box center [1438, 113] width 187 height 14
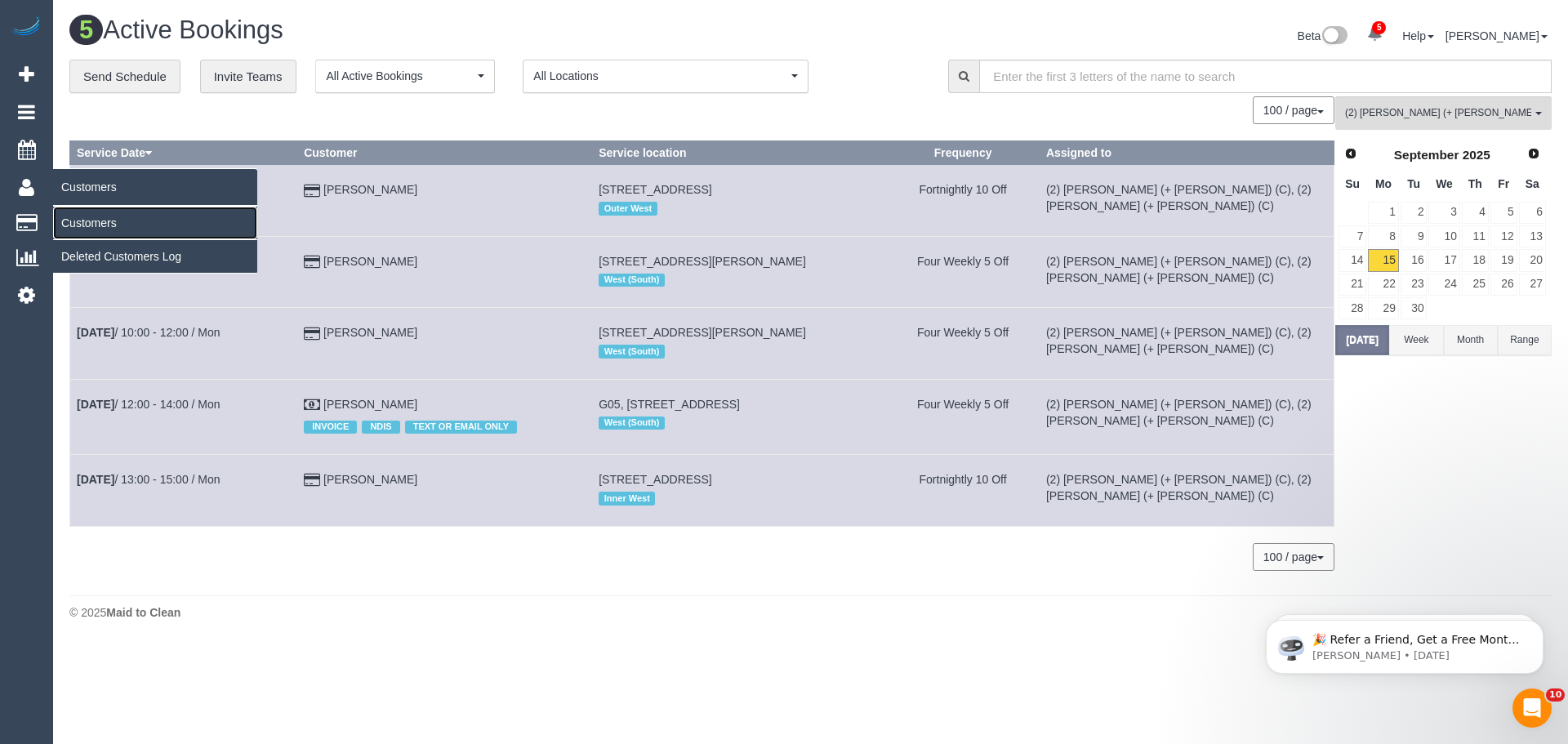
click at [97, 227] on link "Customers" at bounding box center [155, 222] width 204 height 32
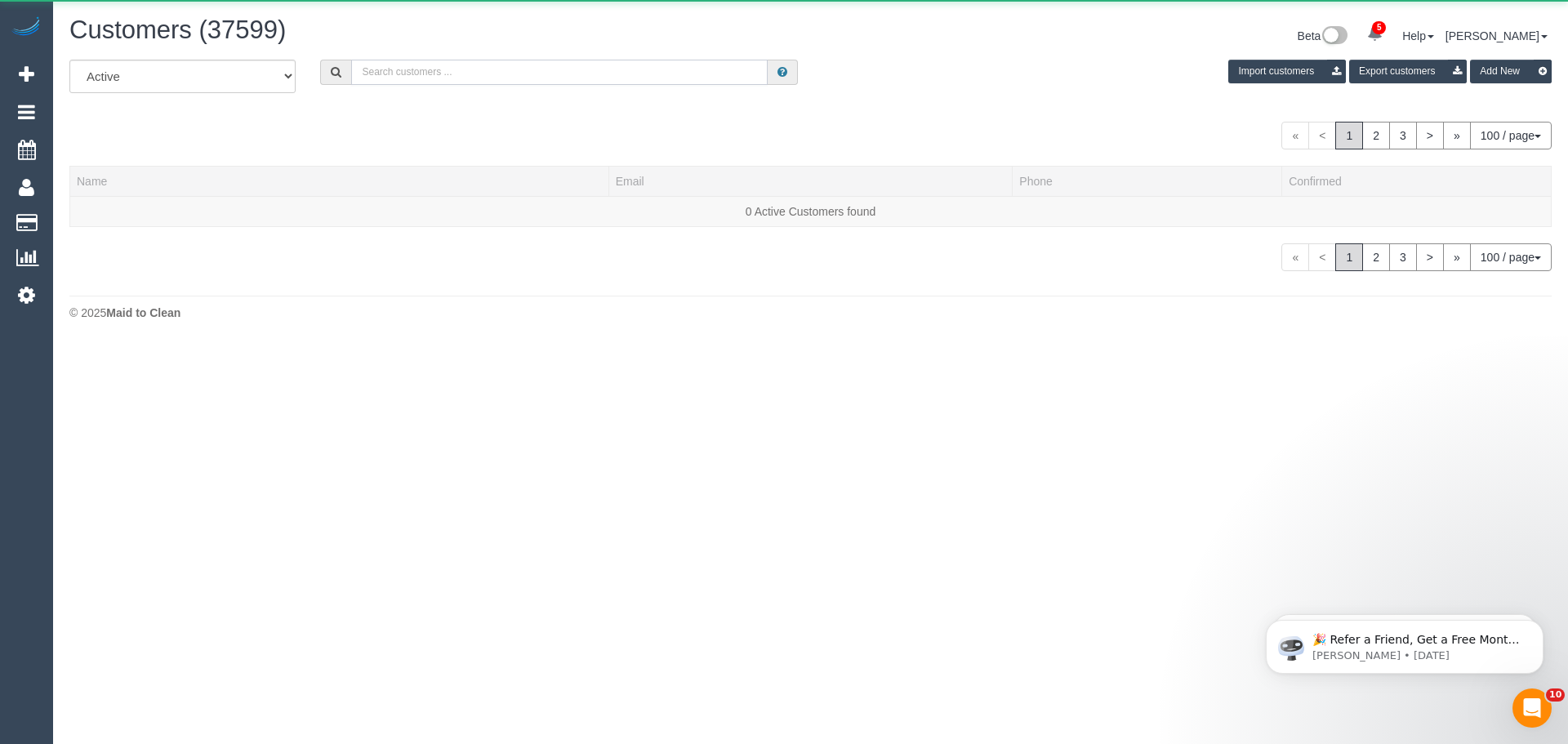
click at [524, 70] on input "text" at bounding box center [560, 71] width 417 height 25
paste input "61413699127"
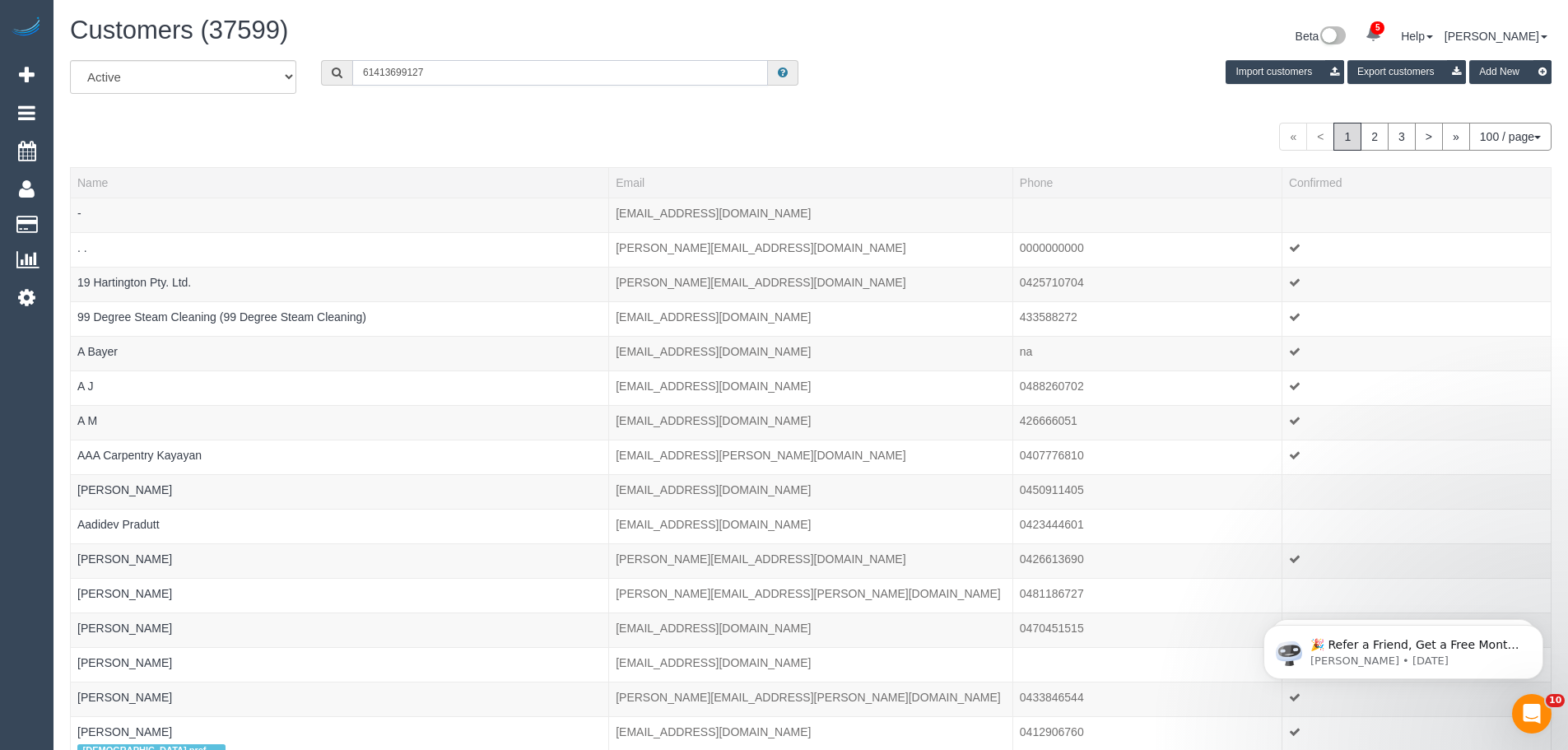
drag, startPoint x: 372, startPoint y: 73, endPoint x: 229, endPoint y: 73, distance: 143.0
click at [280, 73] on div "All Active Archived 61413699127 Import customers Export customers Add New" at bounding box center [811, 83] width 1507 height 46
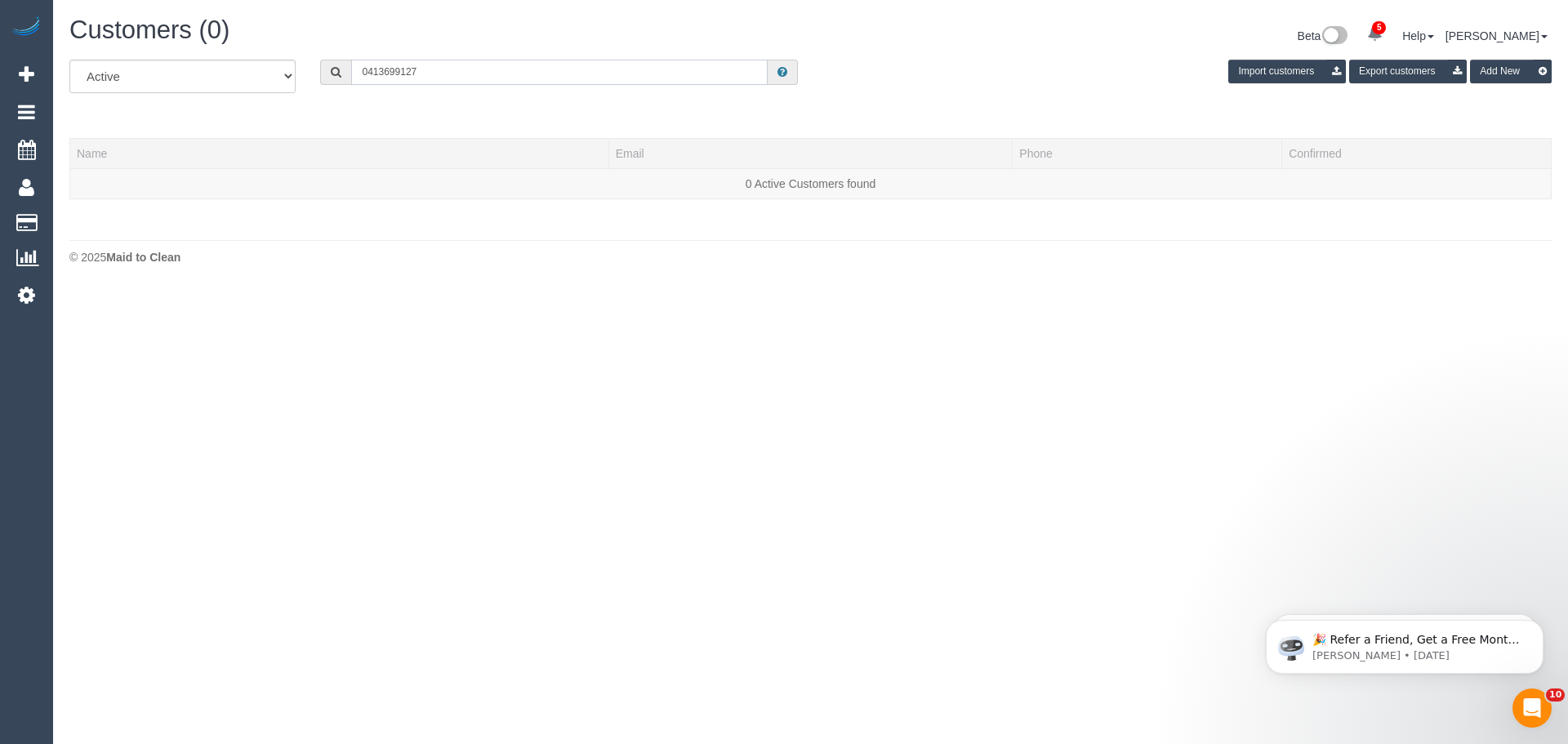
click at [384, 71] on input "0413699127" at bounding box center [560, 71] width 417 height 25
click at [404, 71] on input "0413 699127" at bounding box center [560, 71] width 417 height 25
type input "0413 699 127"
click at [145, 168] on th "Name" at bounding box center [340, 152] width 540 height 30
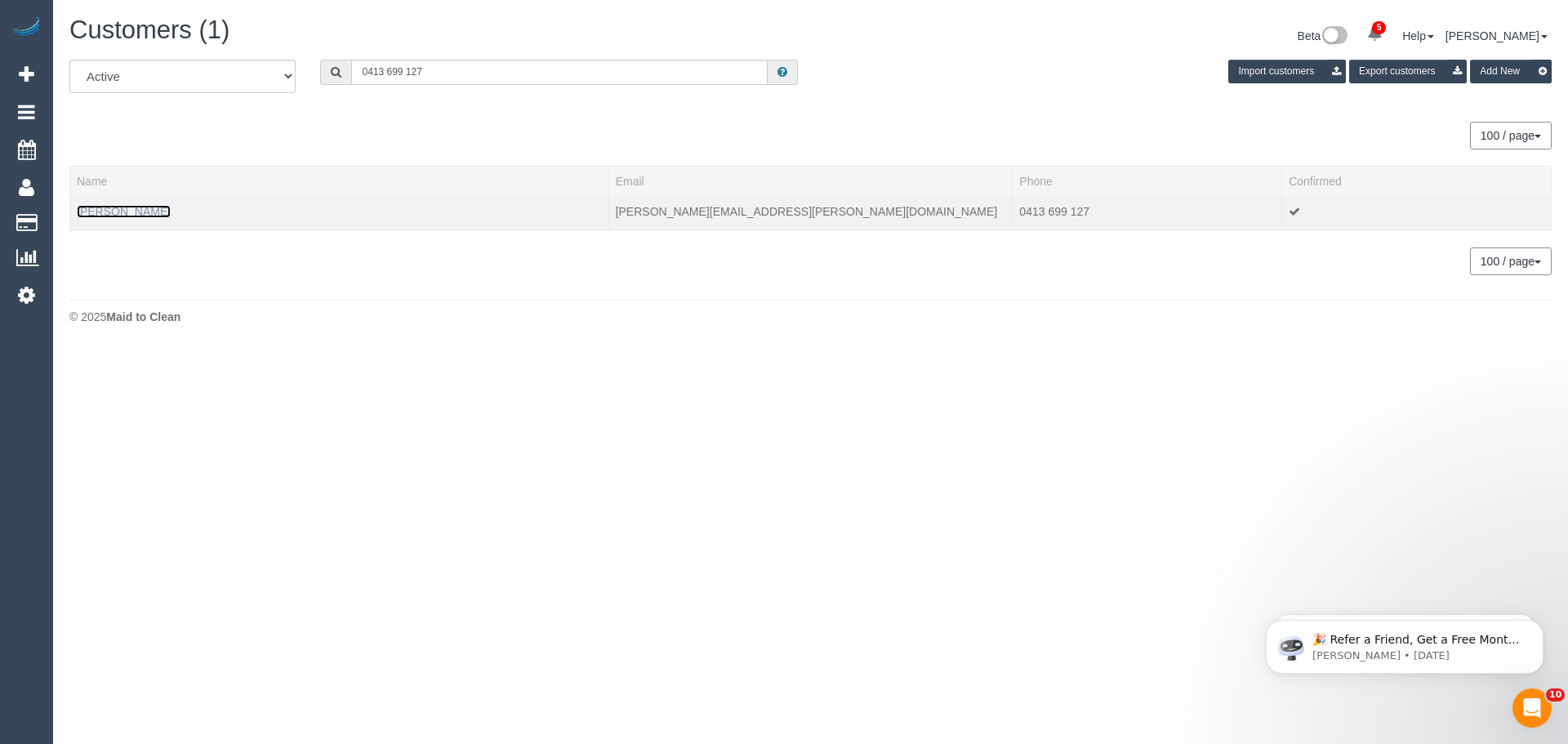
click at [149, 207] on link "Rafal Zebrowski" at bounding box center [124, 211] width 94 height 13
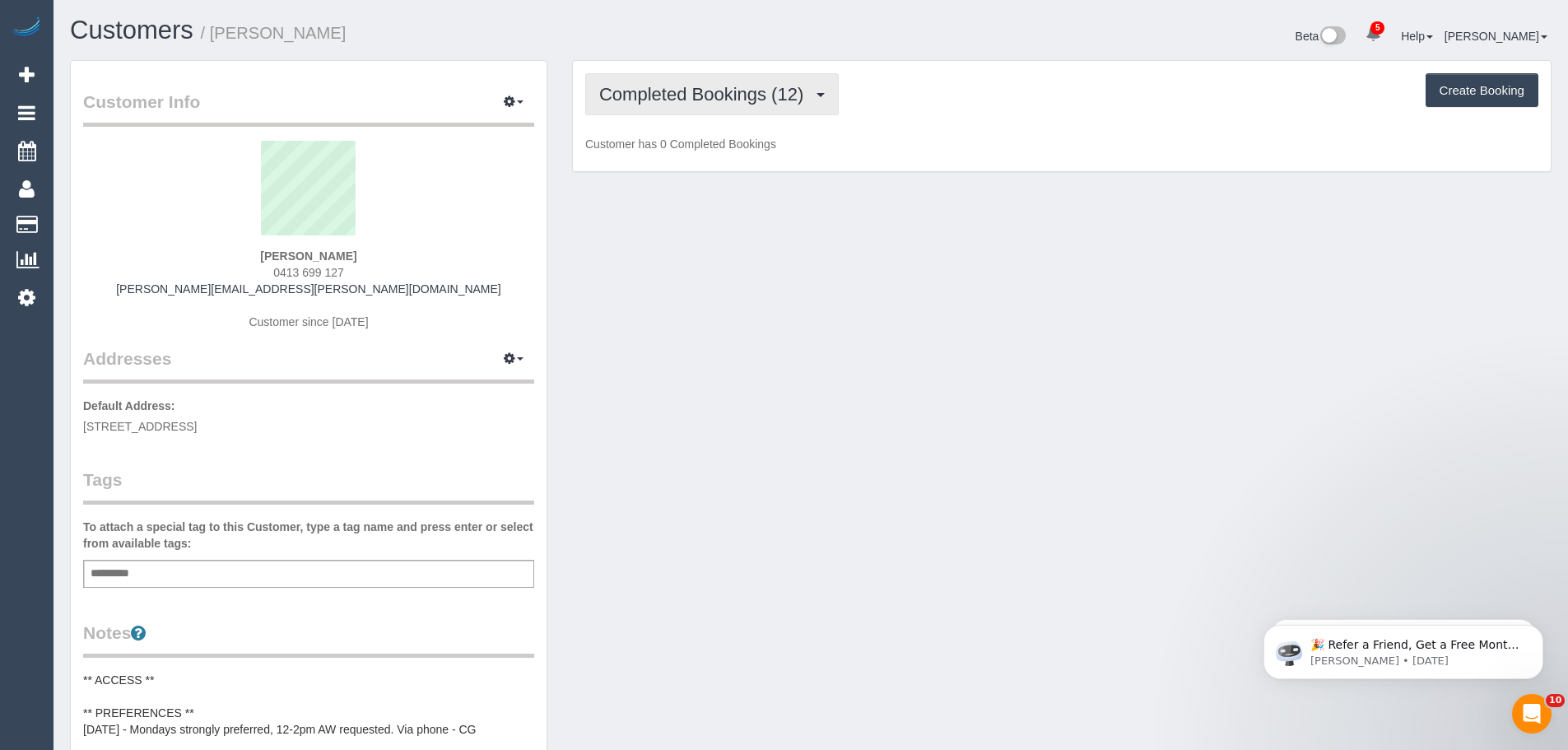
click at [765, 85] on span "Completed Bookings (12)" at bounding box center [705, 94] width 213 height 20
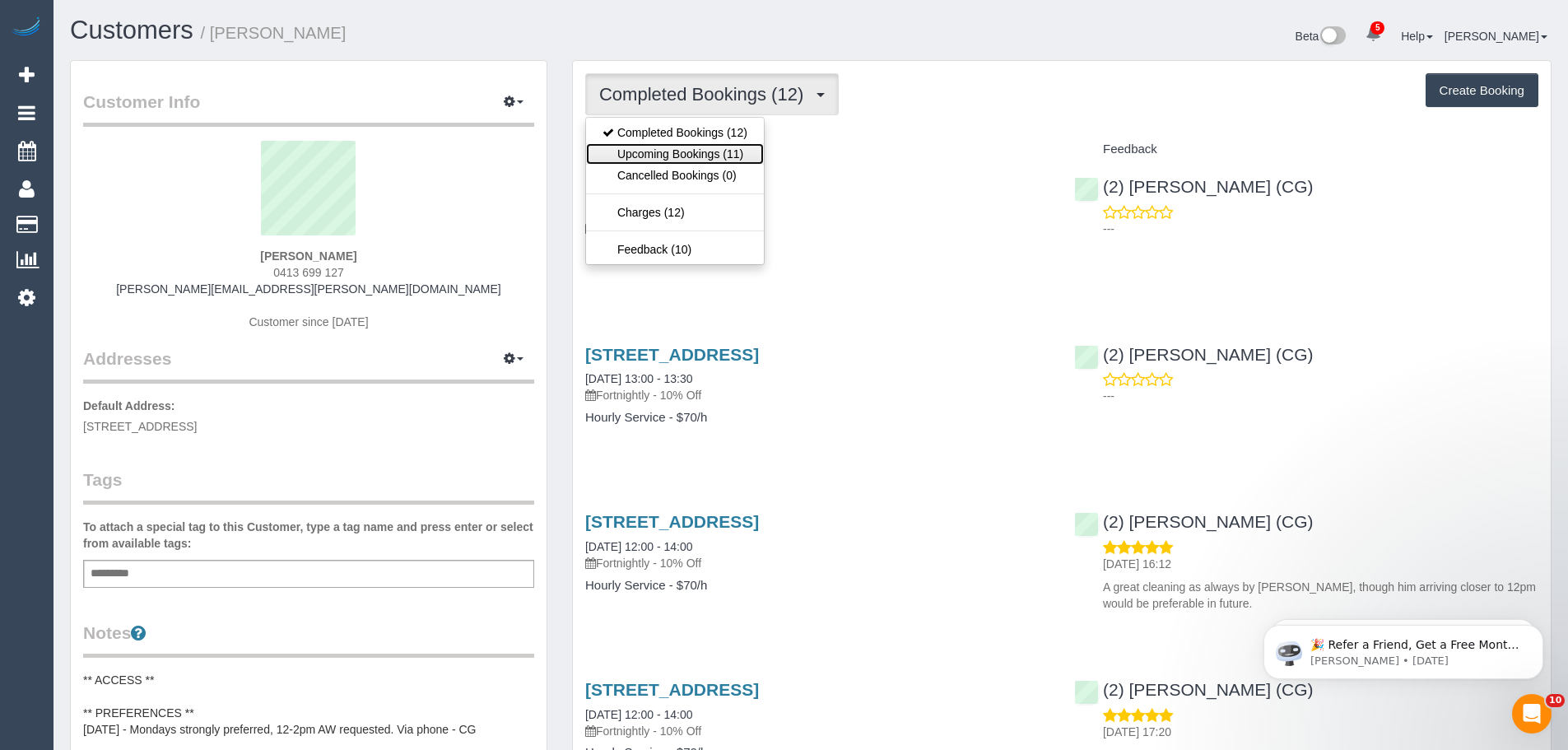
click at [717, 152] on link "Upcoming Bookings (11)" at bounding box center [675, 154] width 177 height 21
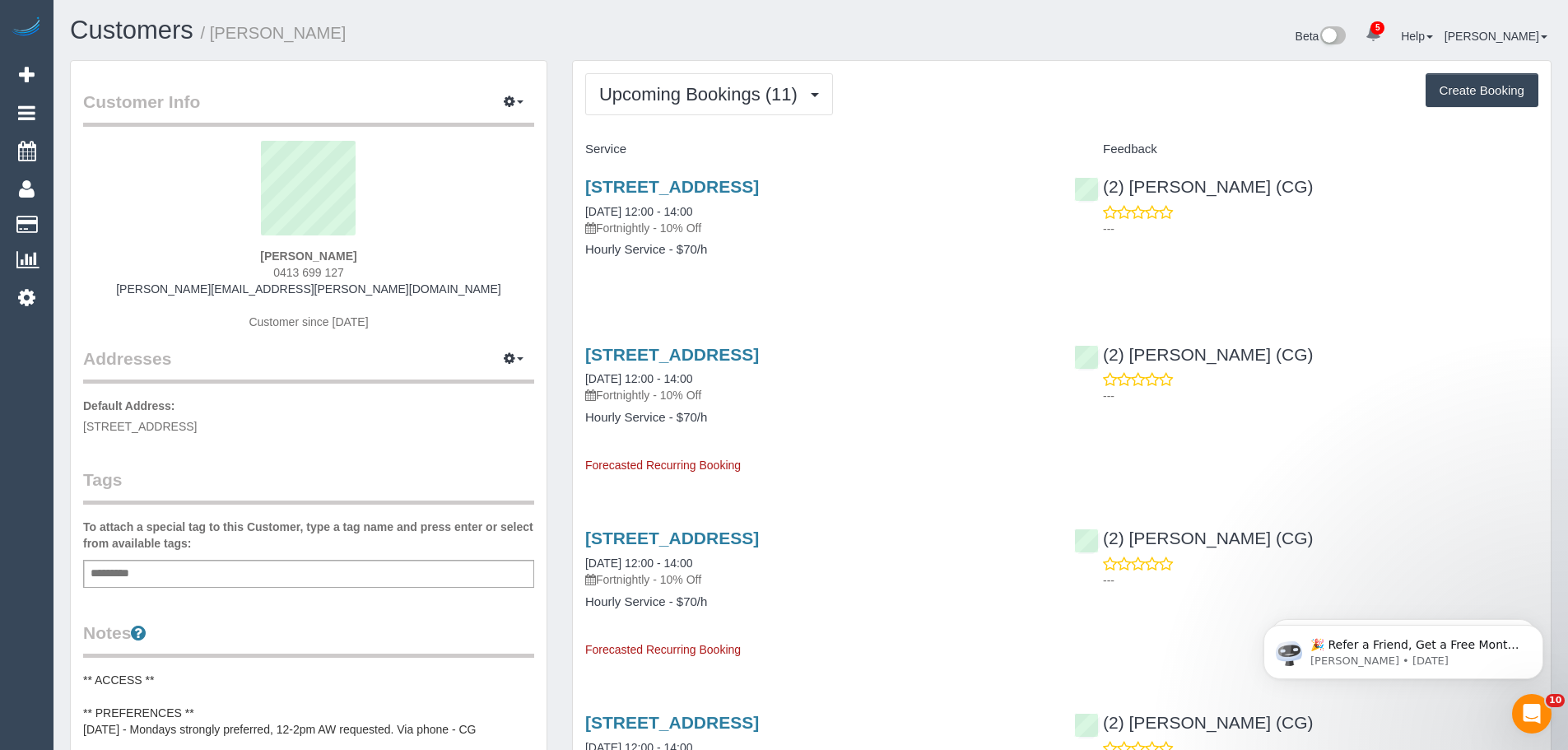
drag, startPoint x: 373, startPoint y: 251, endPoint x: 184, endPoint y: 239, distance: 189.4
click at [195, 234] on div "Rafal Zebrowski 0413 699 127 zebrowski.rafal@gmail.com Customer since 2025" at bounding box center [309, 243] width 452 height 206
click at [229, 253] on div "Rafal Zebrowski 0413 699 127 zebrowski.rafal@gmail.com Customer since 2025" at bounding box center [309, 243] width 452 height 206
drag, startPoint x: 239, startPoint y: 250, endPoint x: 364, endPoint y: 269, distance: 126.4
click at [364, 269] on div "Rafal Zebrowski 0413 699 127 zebrowski.rafal@gmail.com Customer since 2025" at bounding box center [309, 243] width 452 height 206
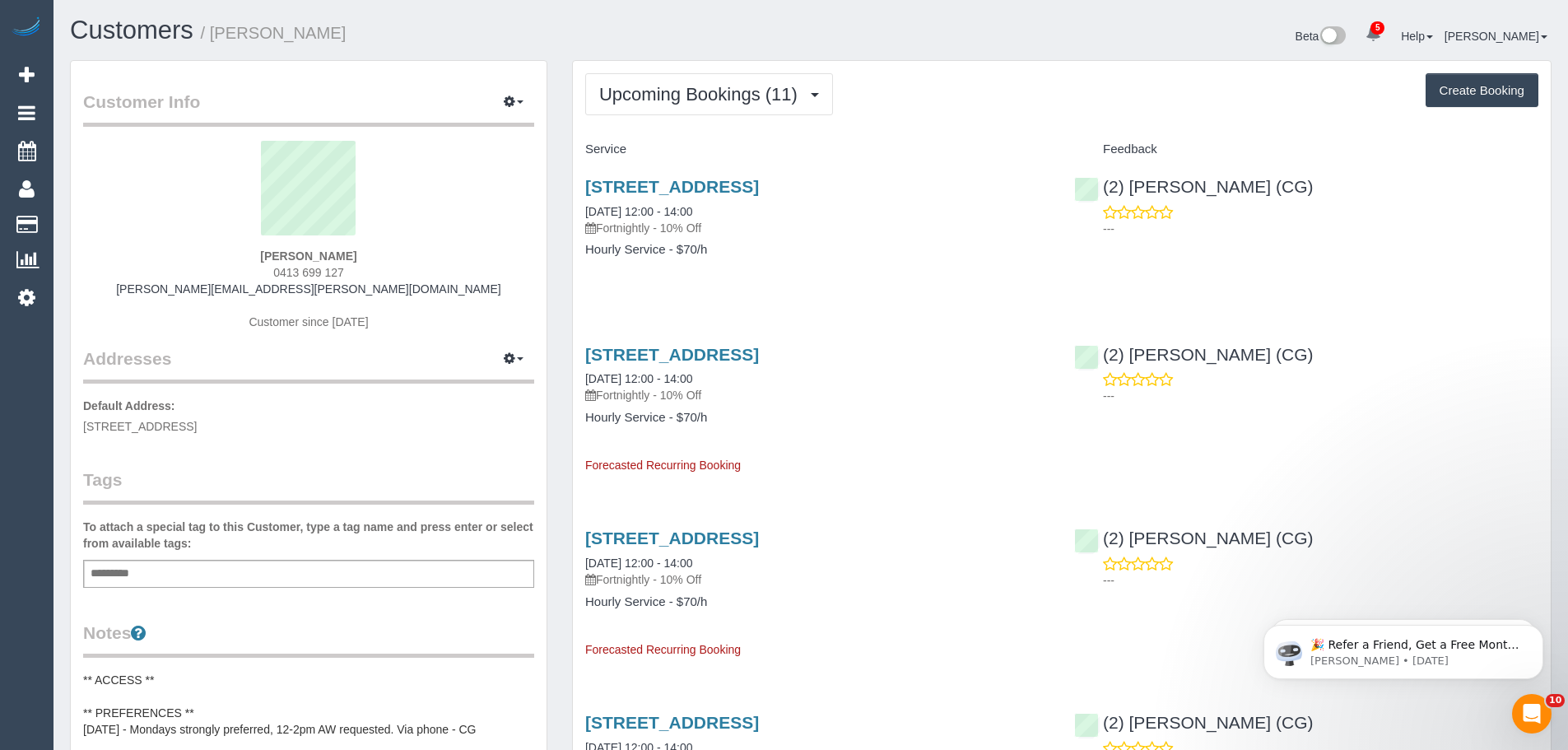
copy div "Rafal Zebrowski 0413 699 127"
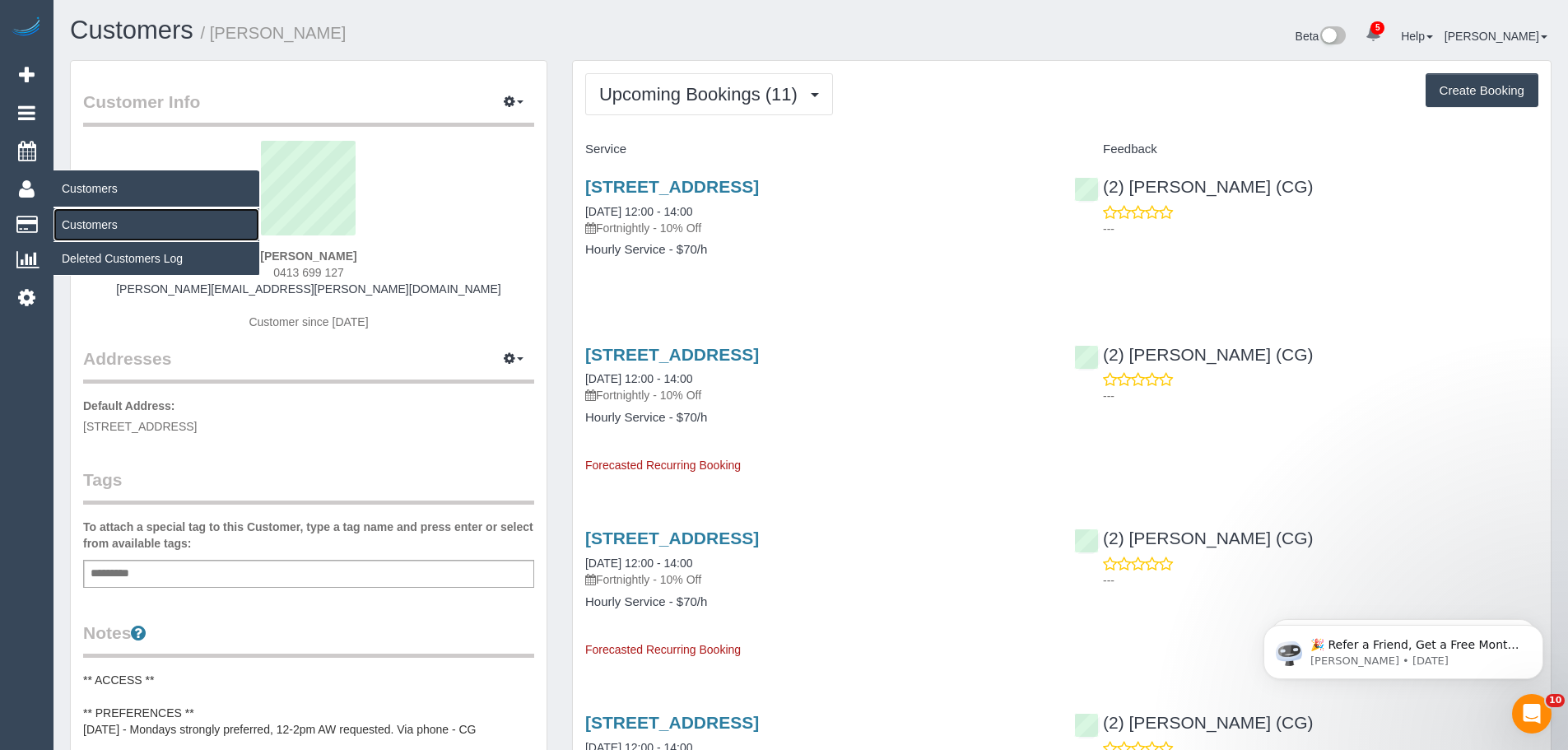
click at [98, 228] on link "Customers" at bounding box center [156, 224] width 206 height 32
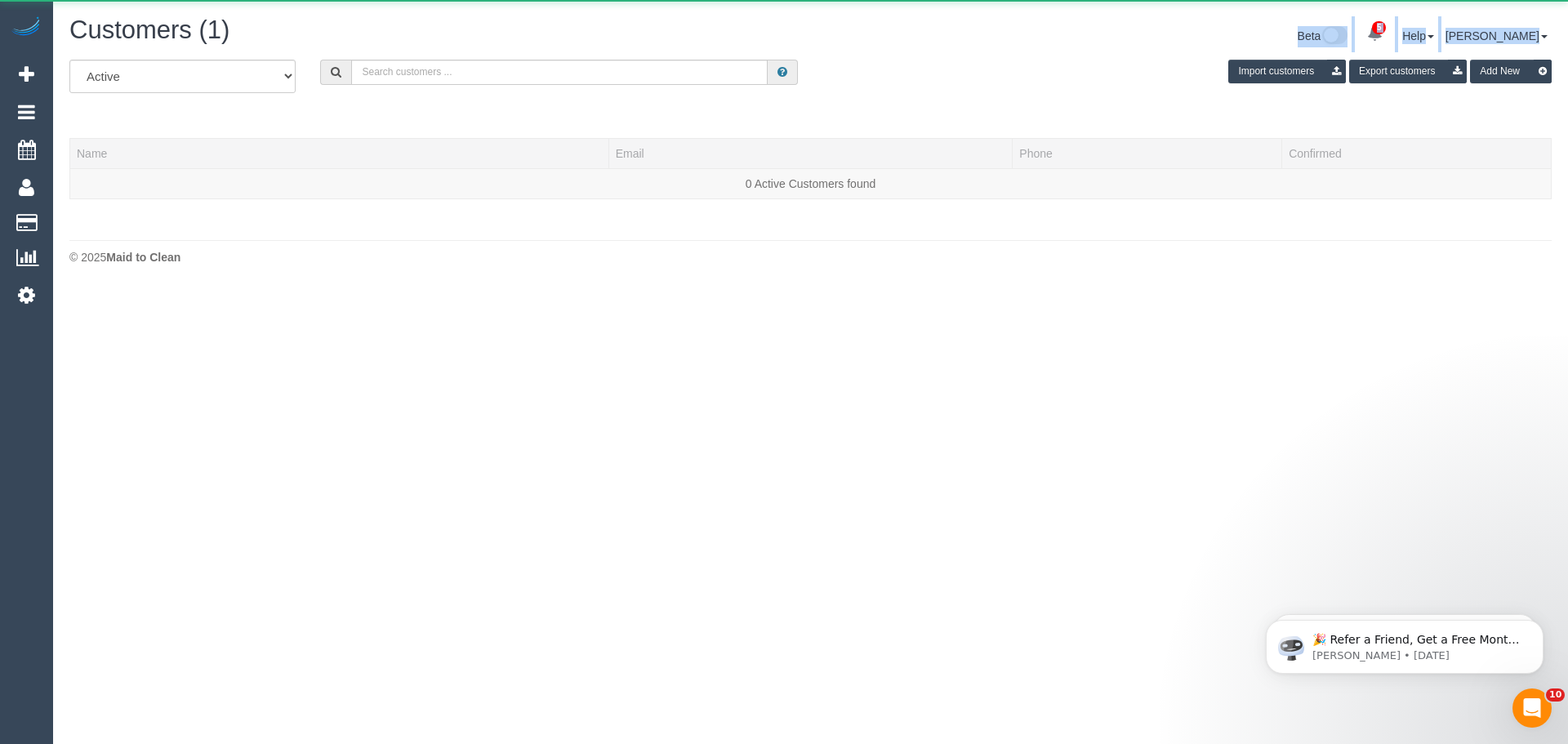
click at [533, 58] on div "Customers (1) Beta 5 Your Notifications You have 0 alerts × You have 5 to charg…" at bounding box center [811, 145] width 1515 height 289
click at [531, 63] on input "text" at bounding box center [560, 71] width 417 height 25
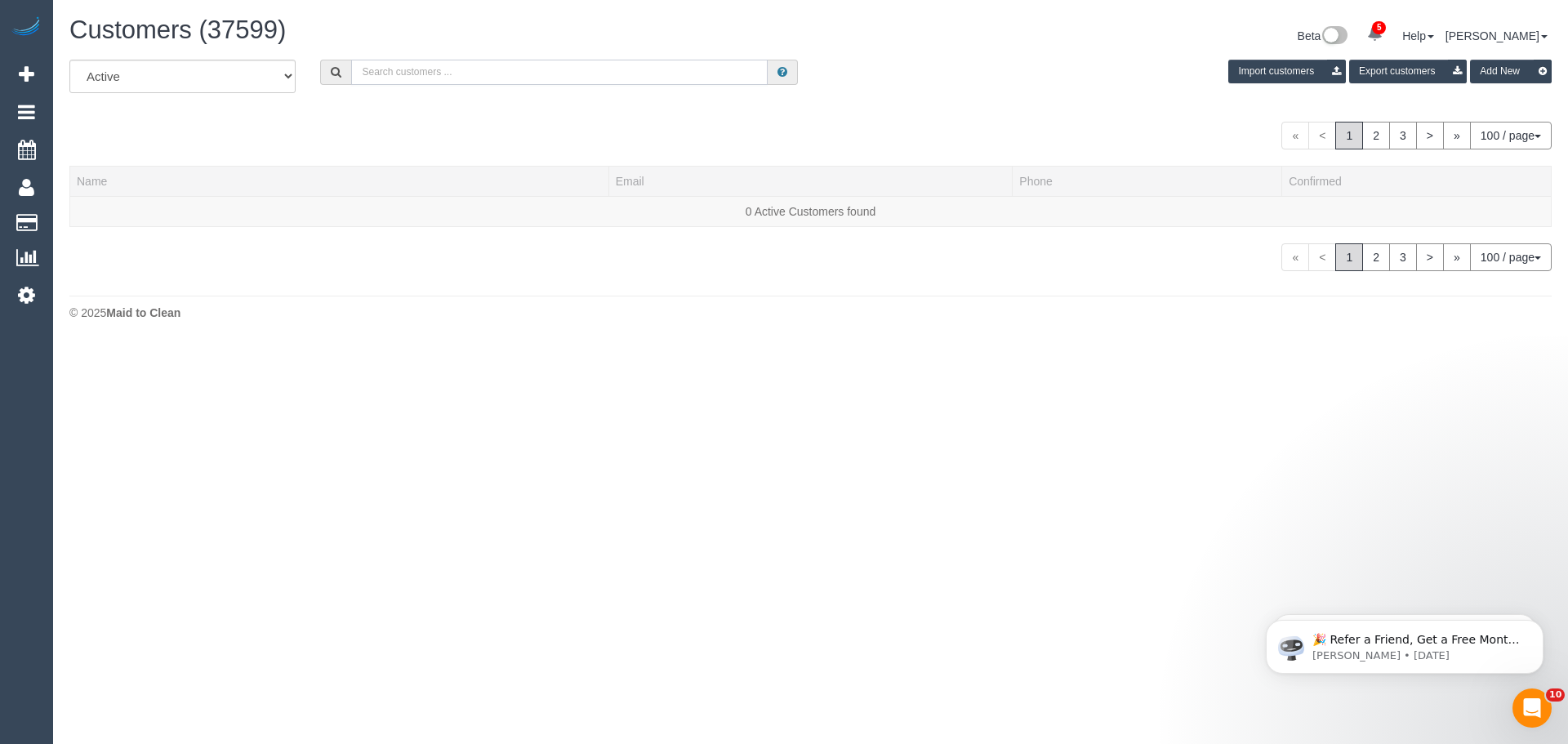
paste input "Ying Ying Tan"
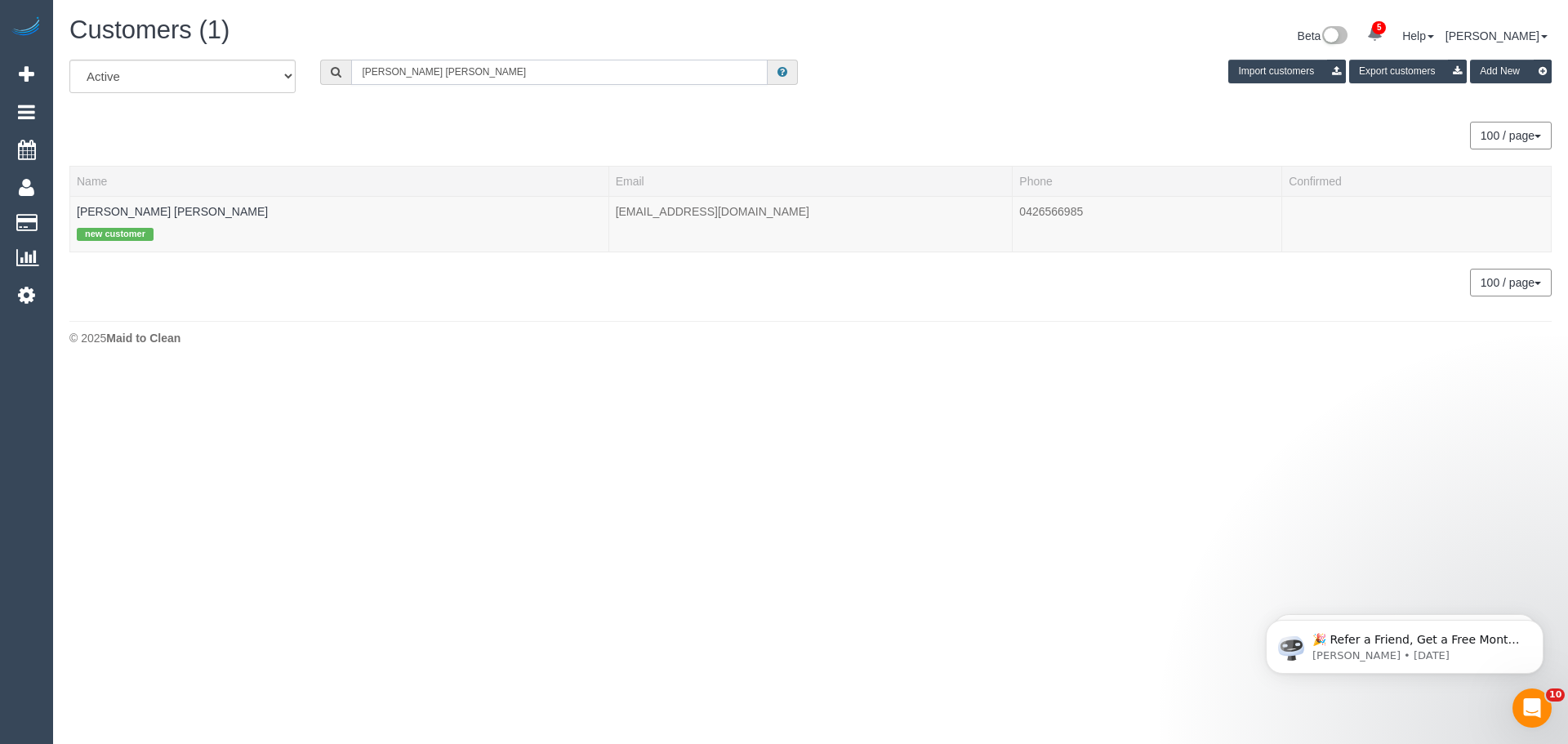
type input "Ying Ying Tan"
click at [131, 205] on link "Ying Ying Tan" at bounding box center [172, 211] width 191 height 13
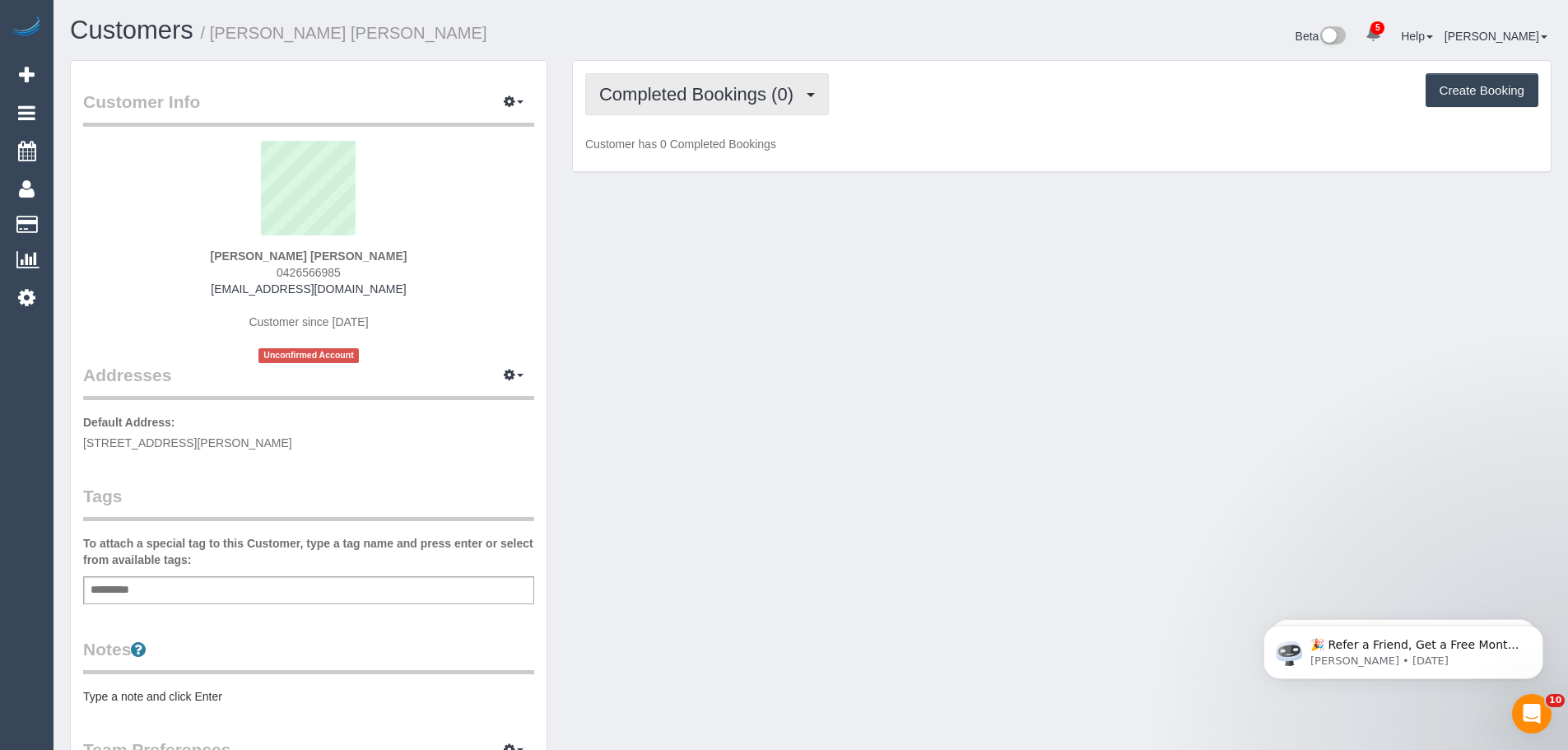
click at [689, 112] on button "Completed Bookings (0)" at bounding box center [706, 94] width 243 height 42
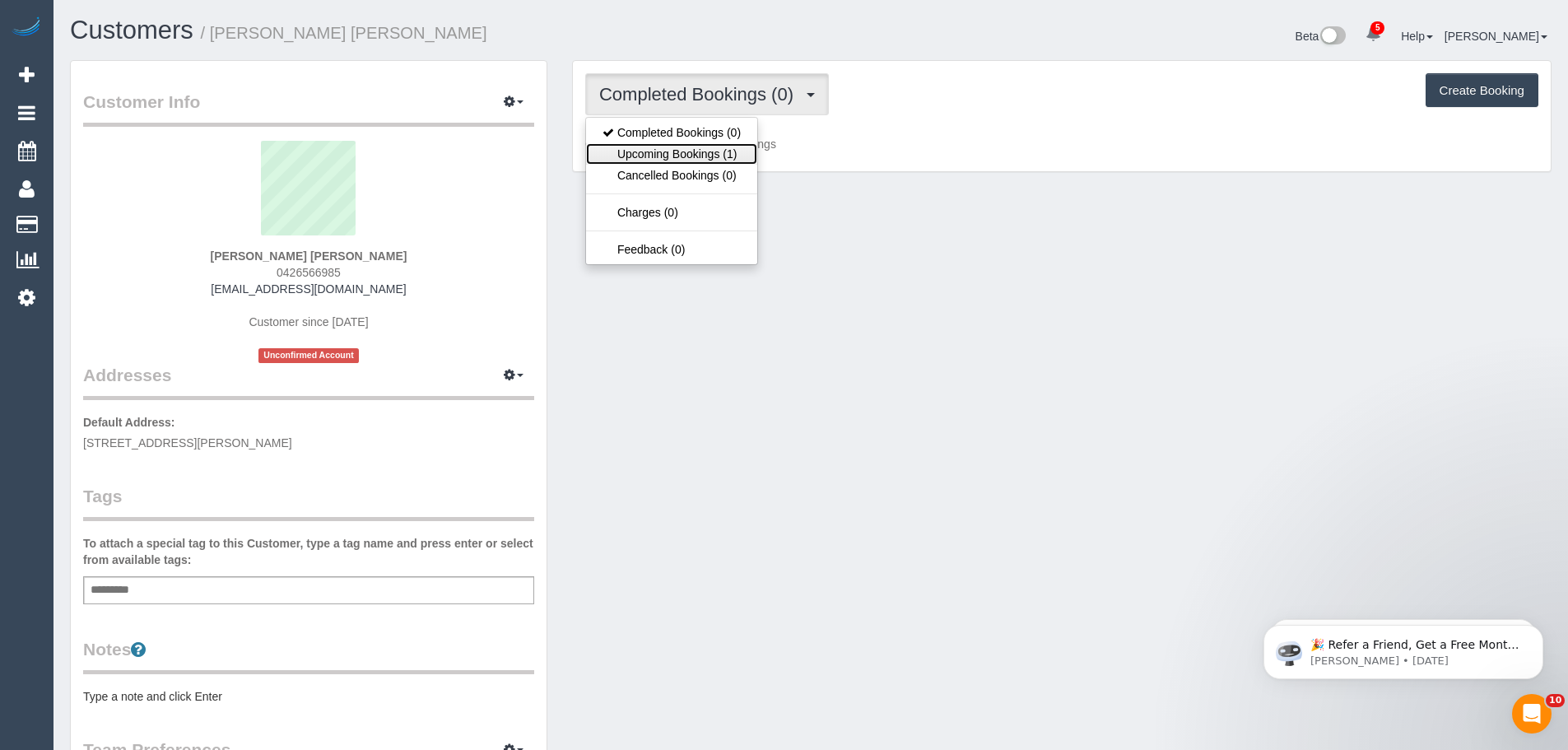
click at [674, 153] on link "Upcoming Bookings (1)" at bounding box center [671, 154] width 171 height 21
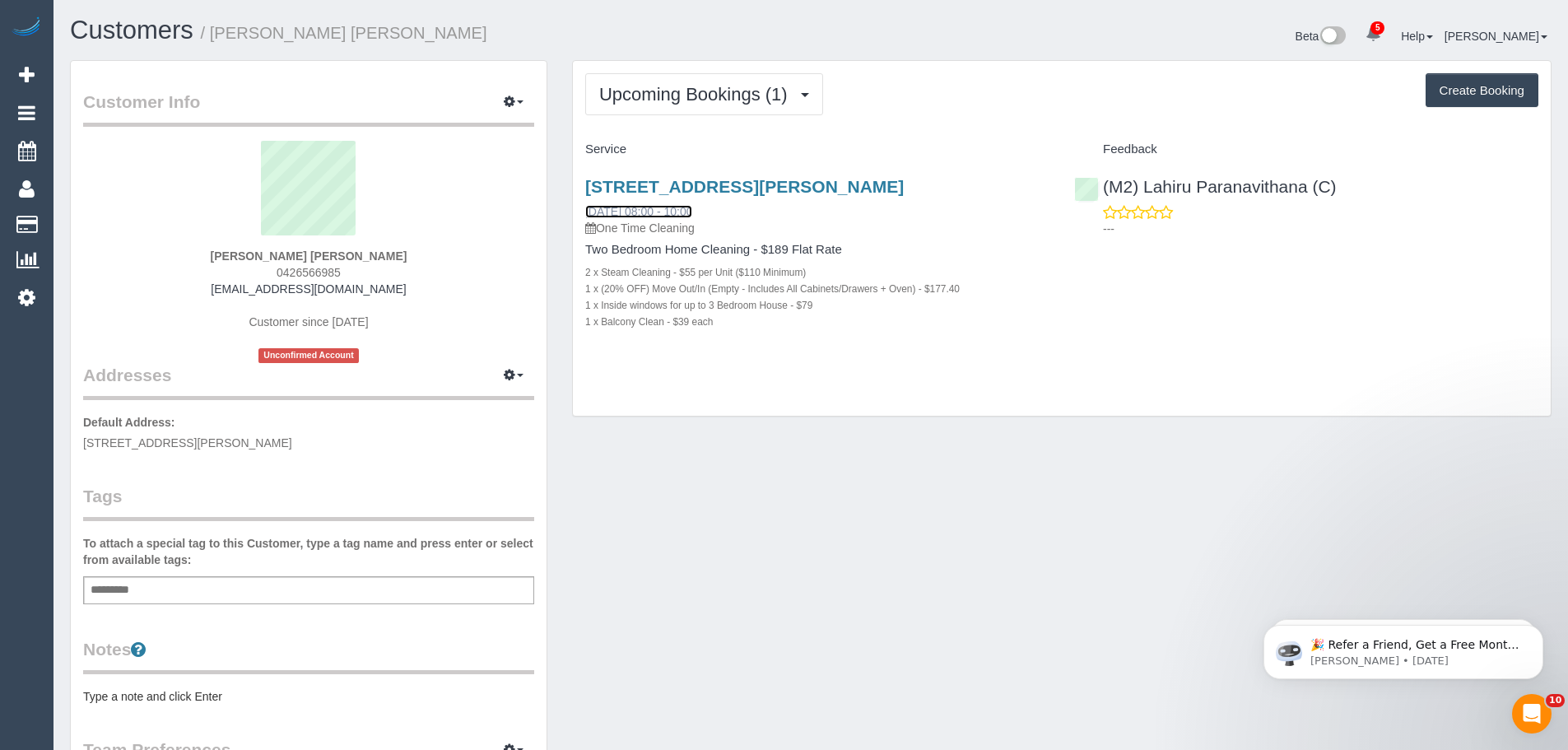
click at [644, 206] on link "19/09/2025 08:00 - 10:00" at bounding box center [639, 211] width 107 height 13
click at [712, 79] on button "Upcoming Bookings (1)" at bounding box center [704, 94] width 238 height 42
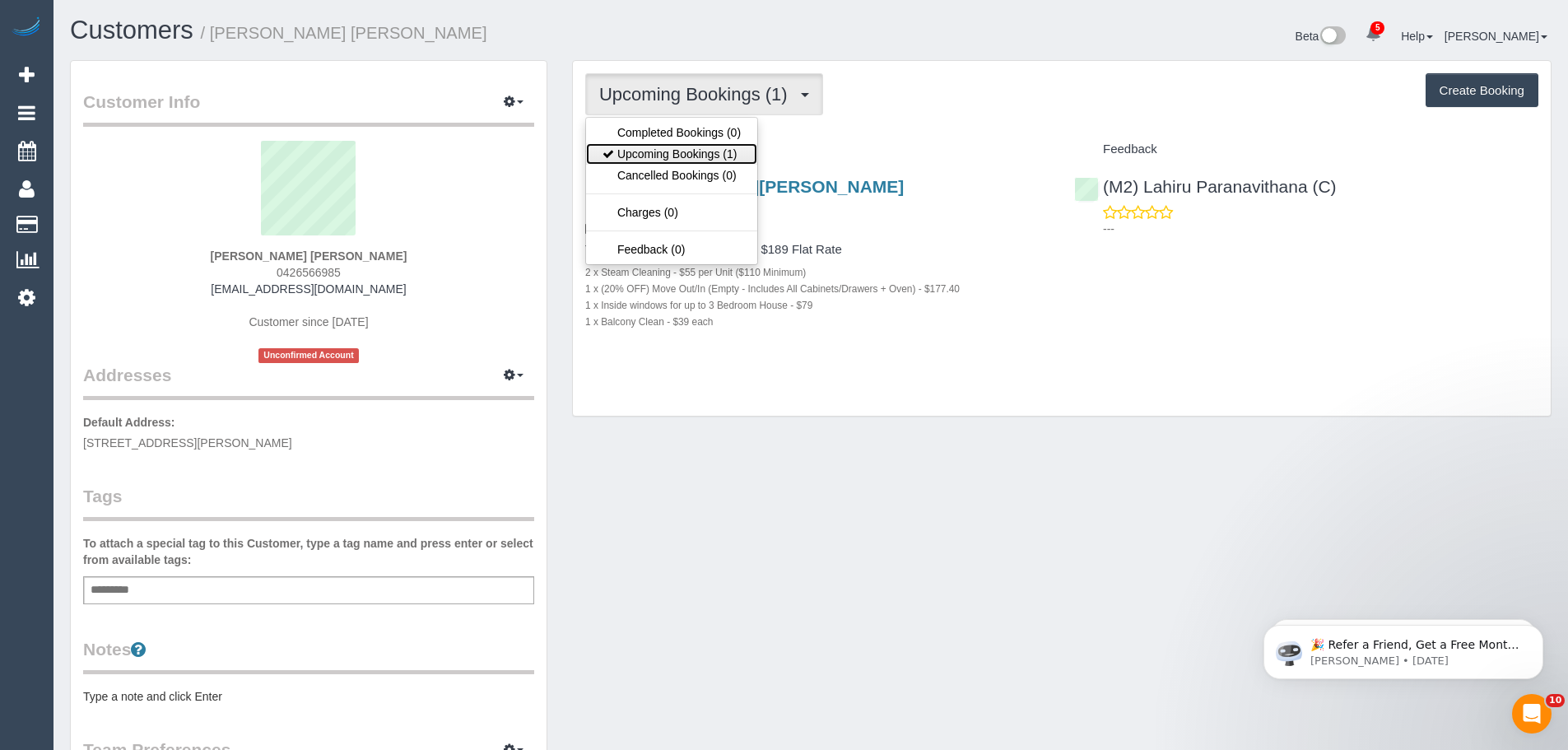
click at [693, 163] on link "Upcoming Bookings (1)" at bounding box center [671, 154] width 171 height 21
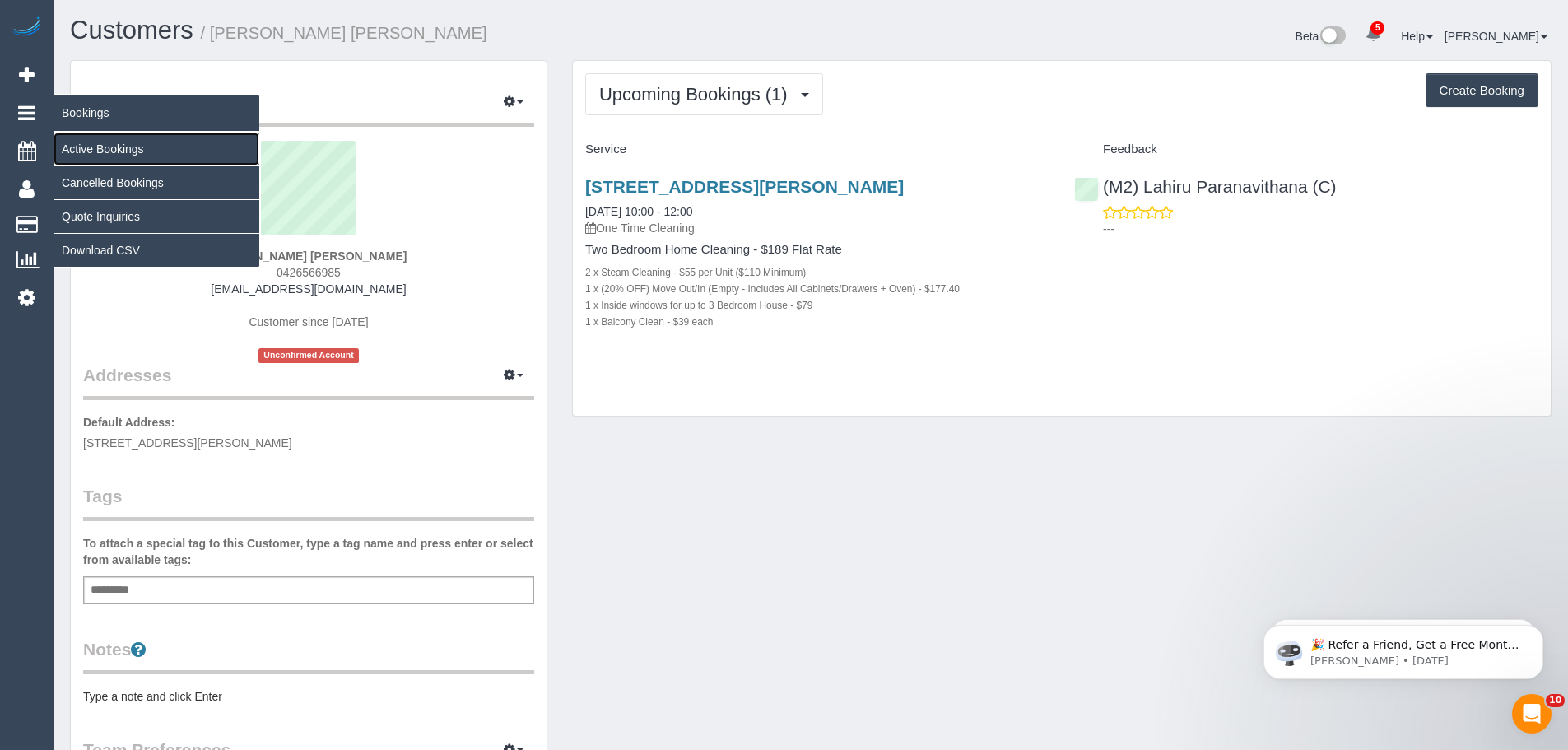
click at [96, 148] on link "Active Bookings" at bounding box center [156, 148] width 206 height 32
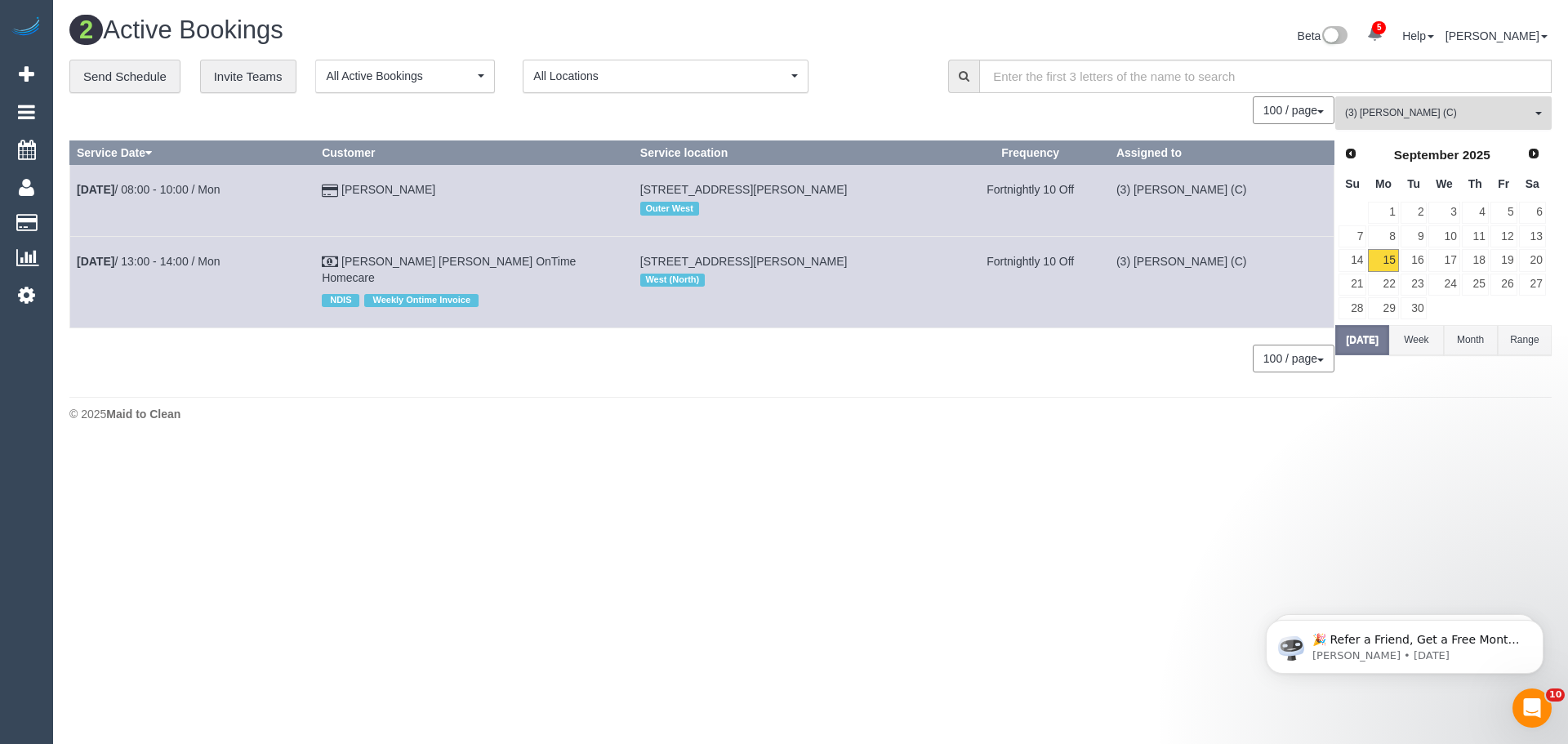
click at [1416, 110] on span "(3) [PERSON_NAME] (C)" at bounding box center [1438, 113] width 187 height 14
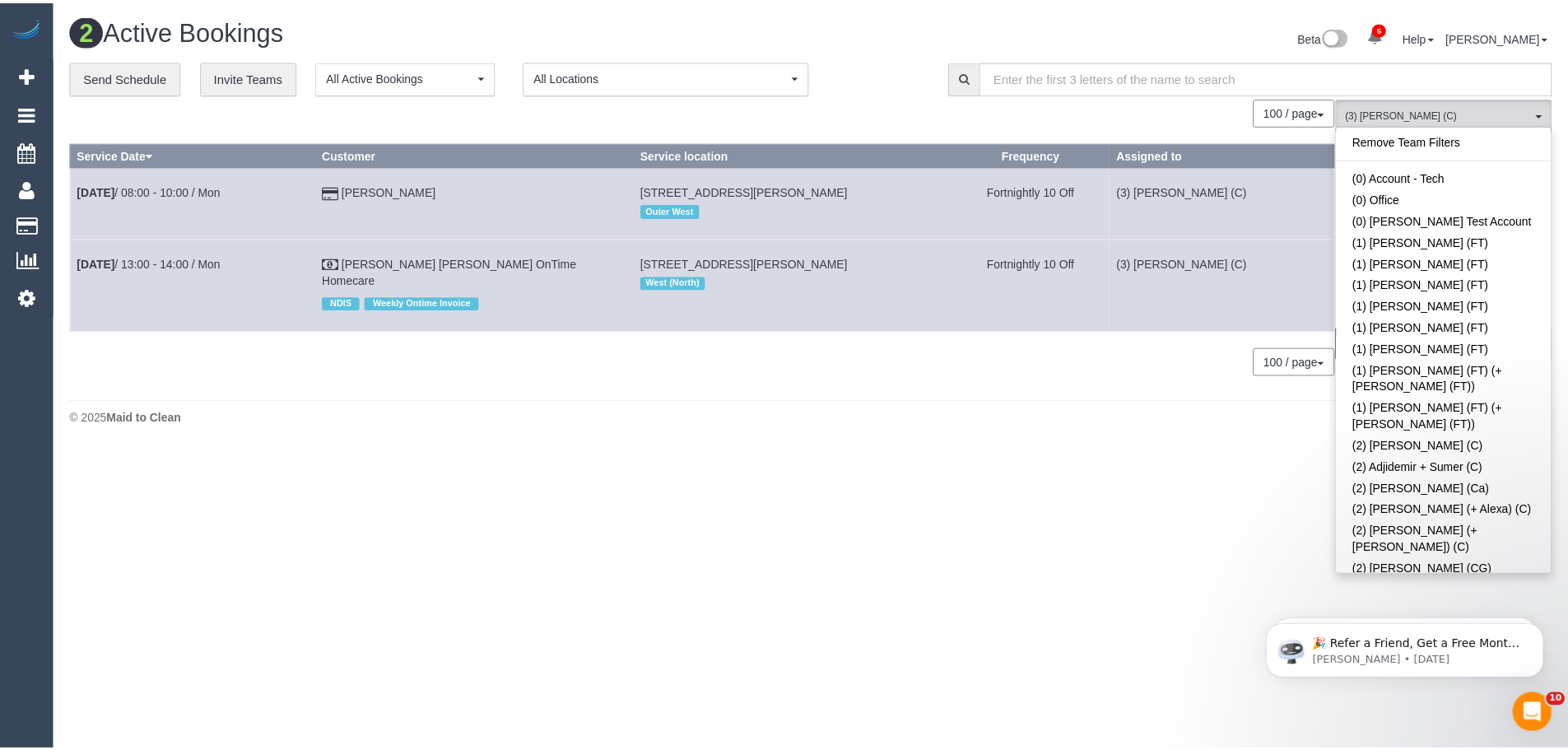
scroll to position [1690, 0]
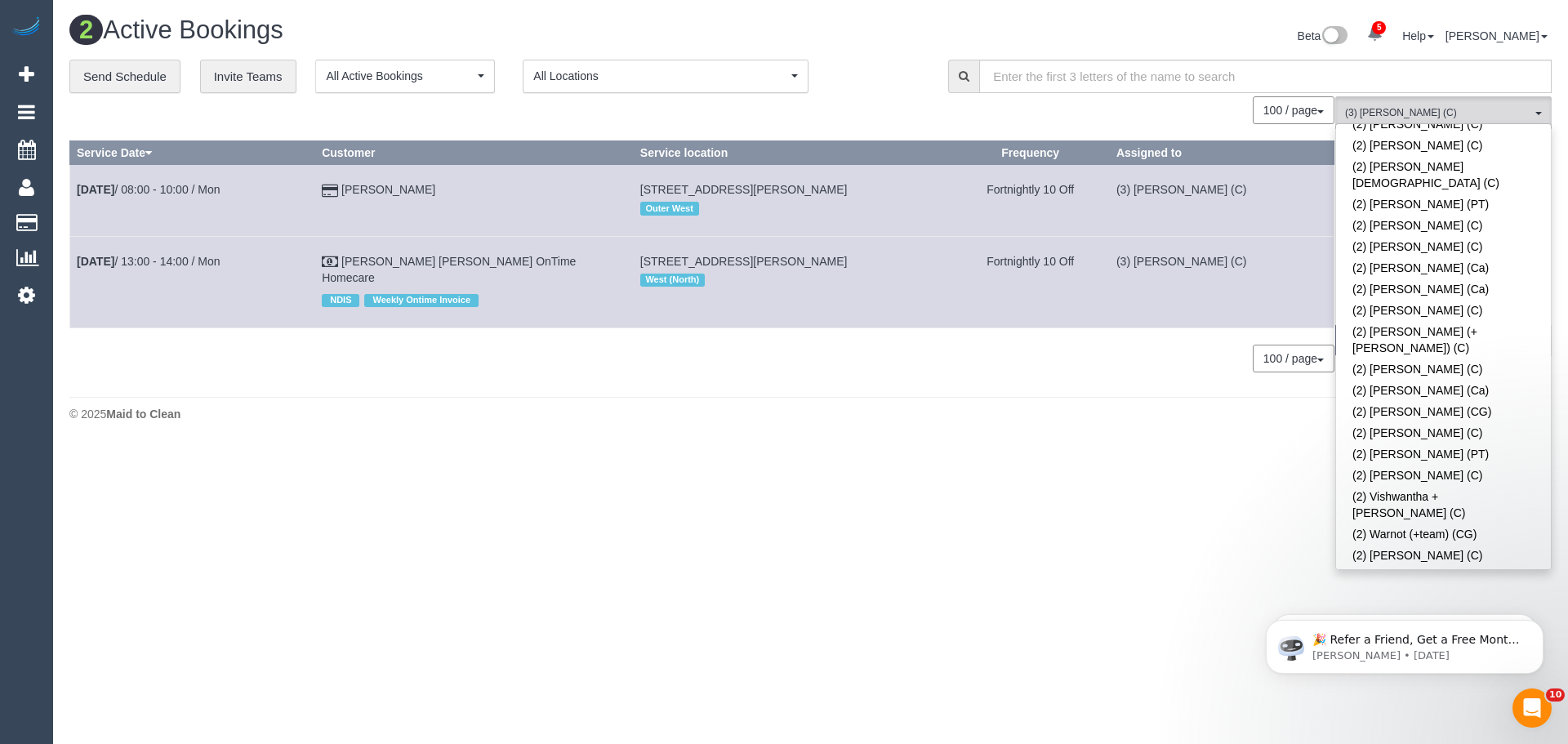
click at [1402, 630] on link "(3) [PERSON_NAME] (C)" at bounding box center [1443, 640] width 214 height 21
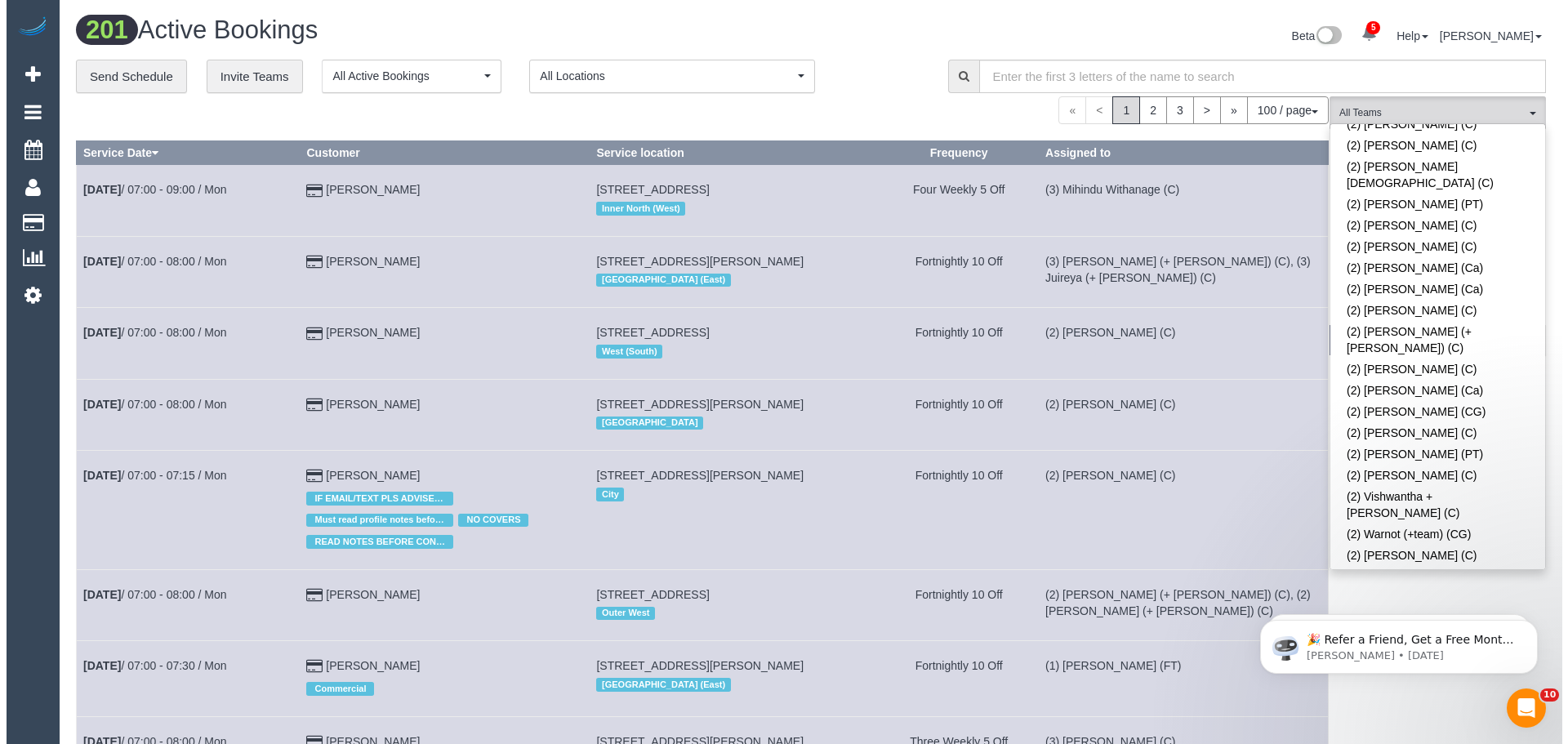
scroll to position [1167, 0]
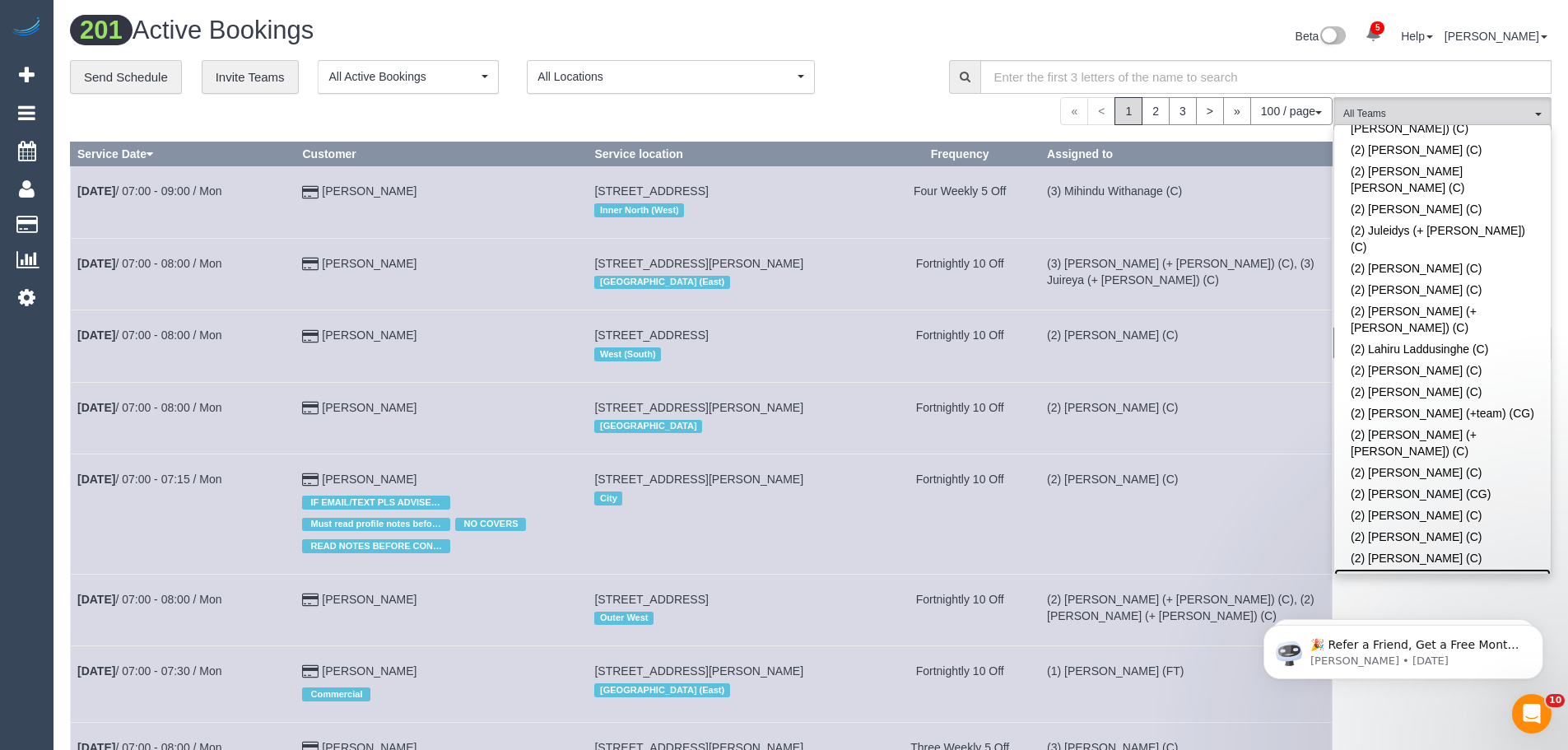
click at [1409, 569] on link "(2) [PERSON_NAME] (CG)" at bounding box center [1442, 580] width 216 height 21
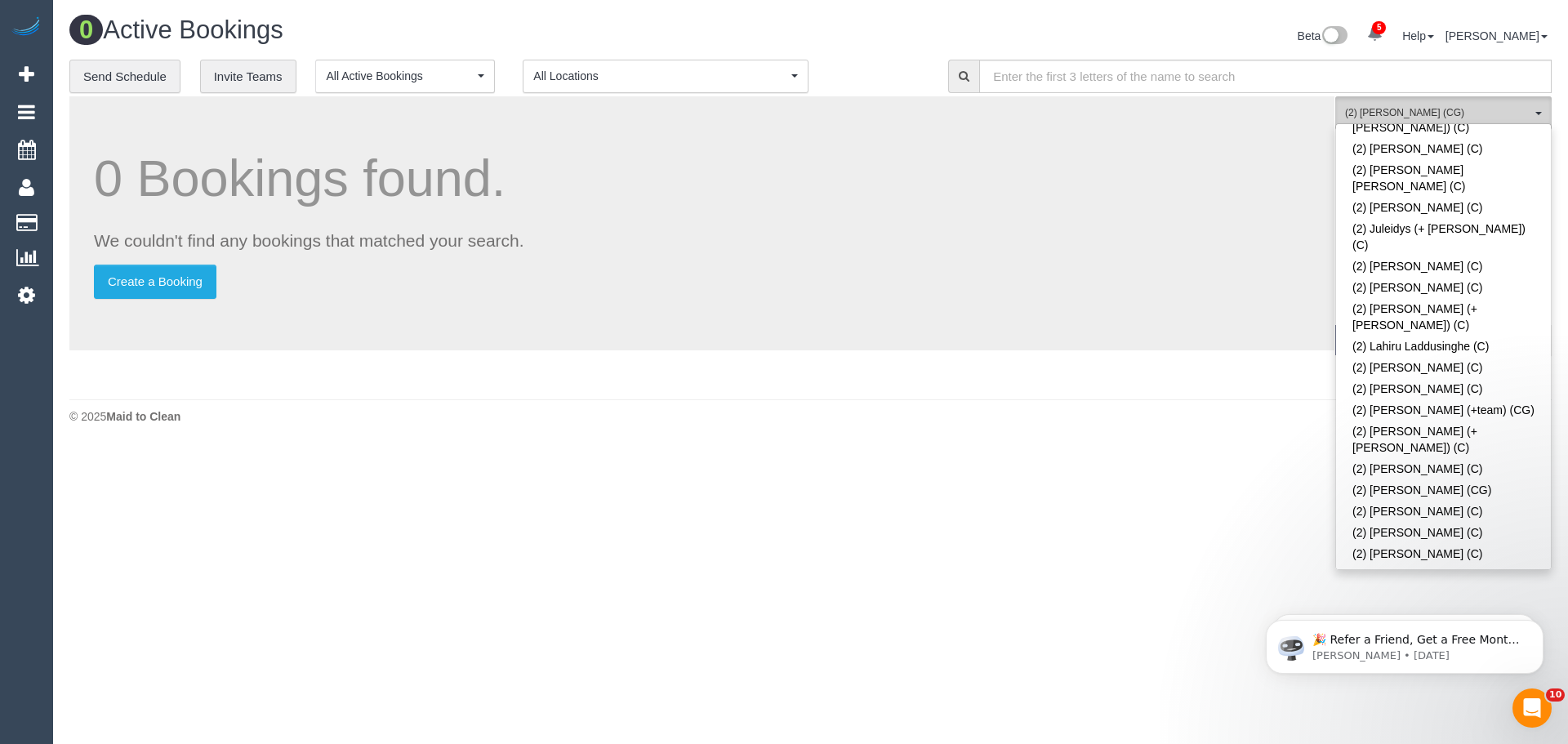
click at [1410, 113] on span "(2) [PERSON_NAME] (CG)" at bounding box center [1438, 113] width 187 height 14
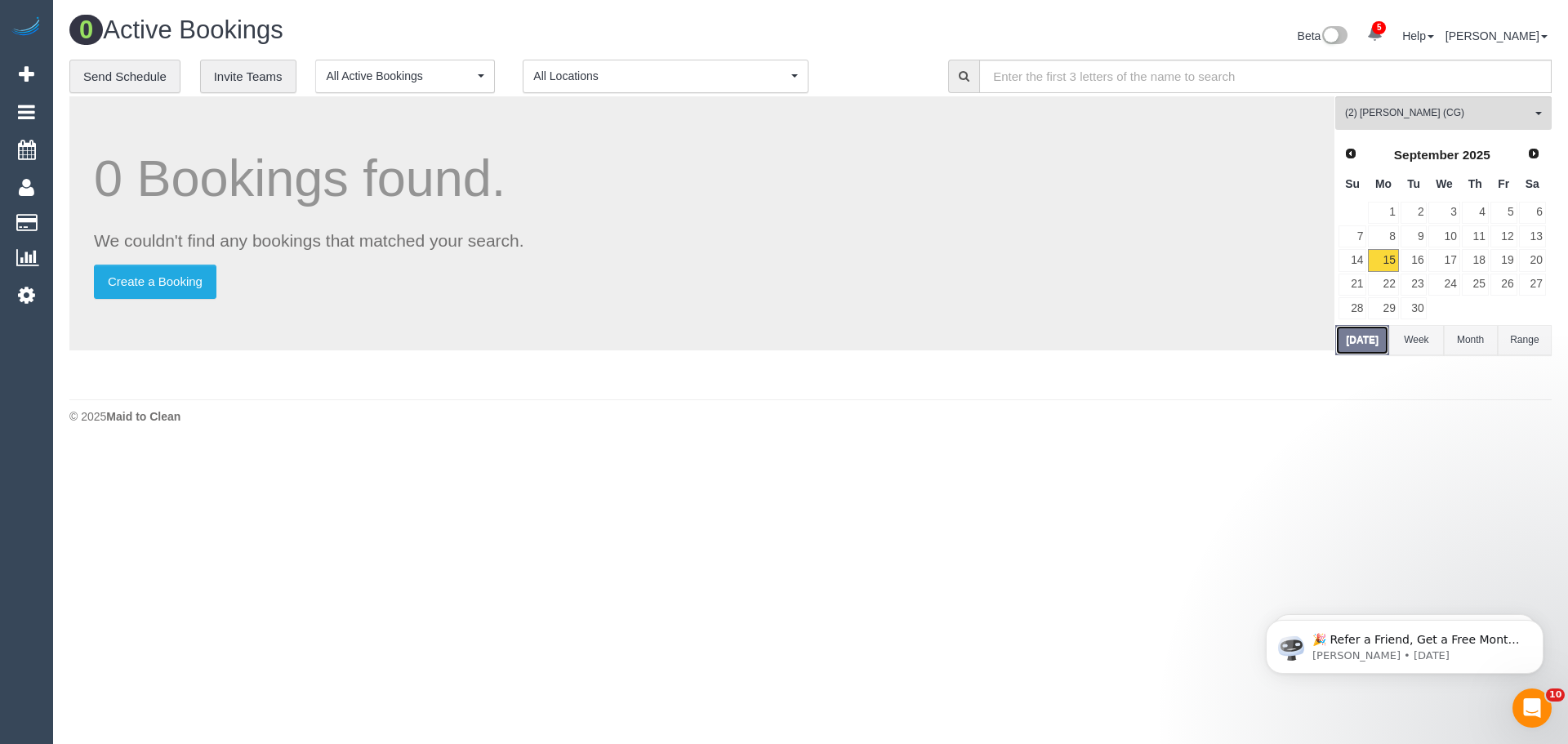
click at [1373, 341] on button "[DATE]" at bounding box center [1362, 340] width 54 height 30
click at [1415, 267] on link "16" at bounding box center [1414, 260] width 27 height 22
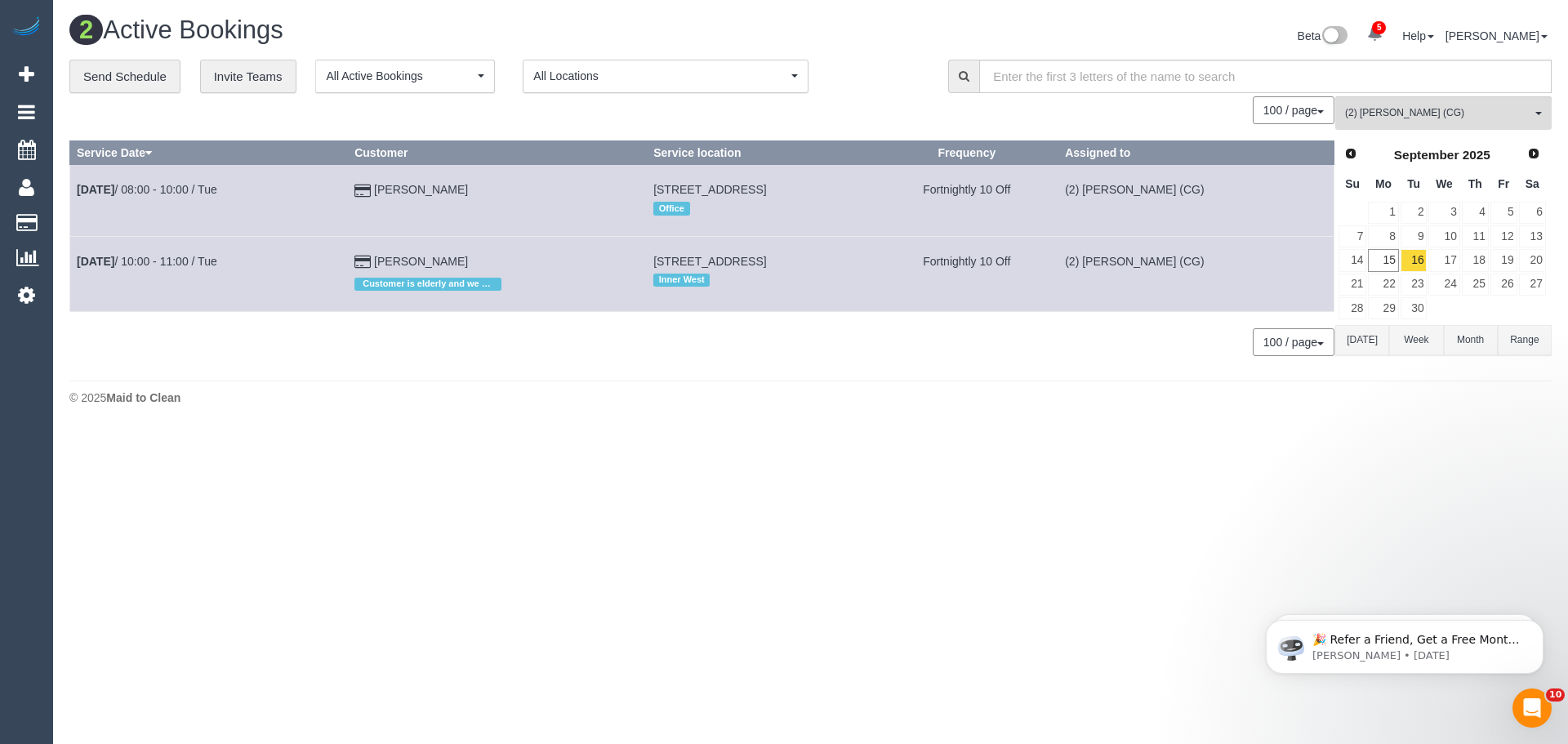
drag, startPoint x: 474, startPoint y: 209, endPoint x: 73, endPoint y: 202, distance: 401.1
click at [73, 202] on tr "Sep 16th / 08:00 - 10:00 / Tue Jennifer Flight 55 Clive Street, West Footscray,…" at bounding box center [703, 200] width 1265 height 71
copy tr "Sep 16th / 08:00 - 10:00 / Tue Jennifer Flight"
drag, startPoint x: 493, startPoint y: 260, endPoint x: 71, endPoint y: 259, distance: 422.0
click at [72, 259] on tr "Sep 16th / 10:00 - 11:00 / Tue Nancy De Pasquale Customer is elderly and we MUS…" at bounding box center [703, 274] width 1265 height 75
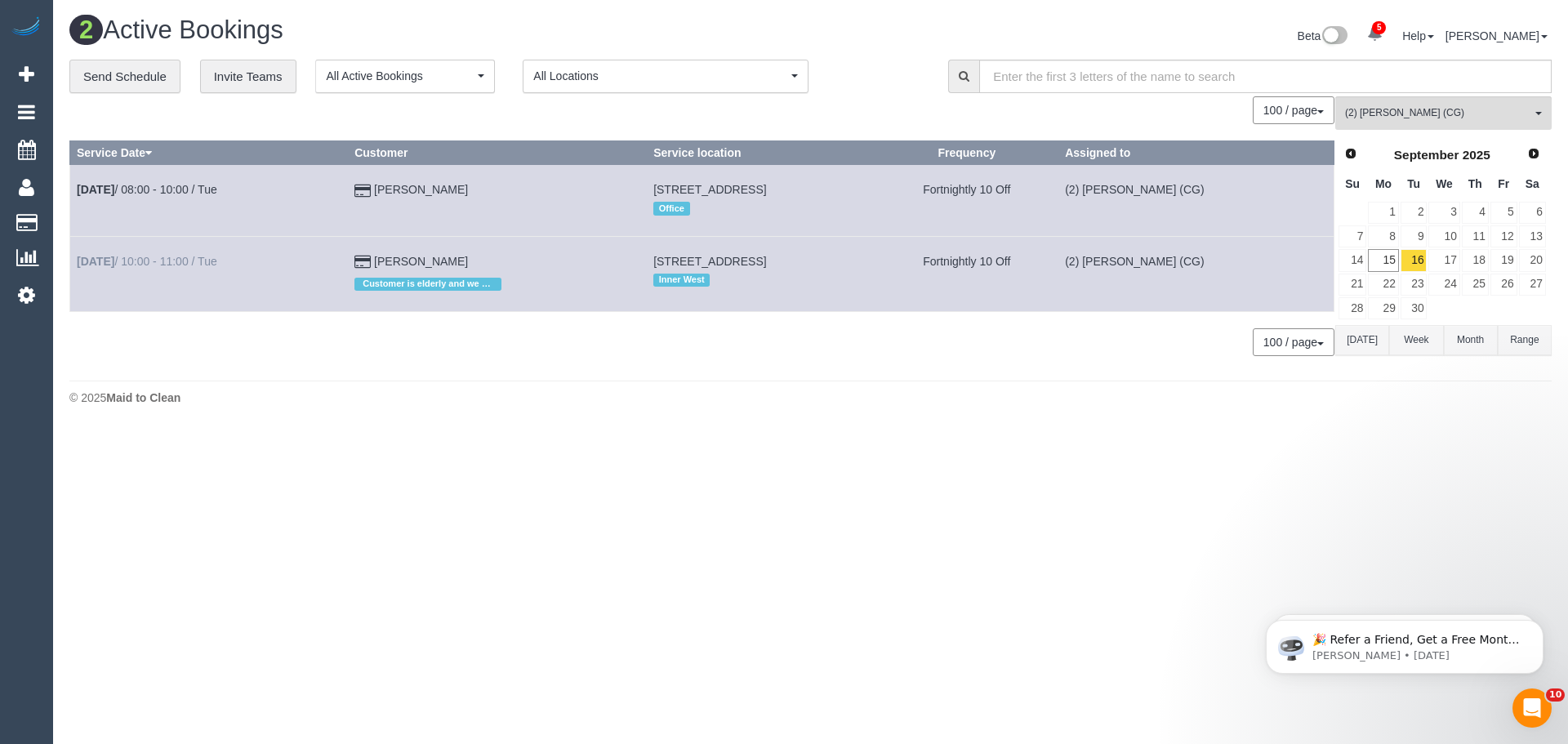
copy tr "Sep 16th / 10:00 - 11:00 / Tue Nancy De Pasquale"
click at [1402, 111] on span "(2) Paris Webb (CG)" at bounding box center [1438, 113] width 187 height 14
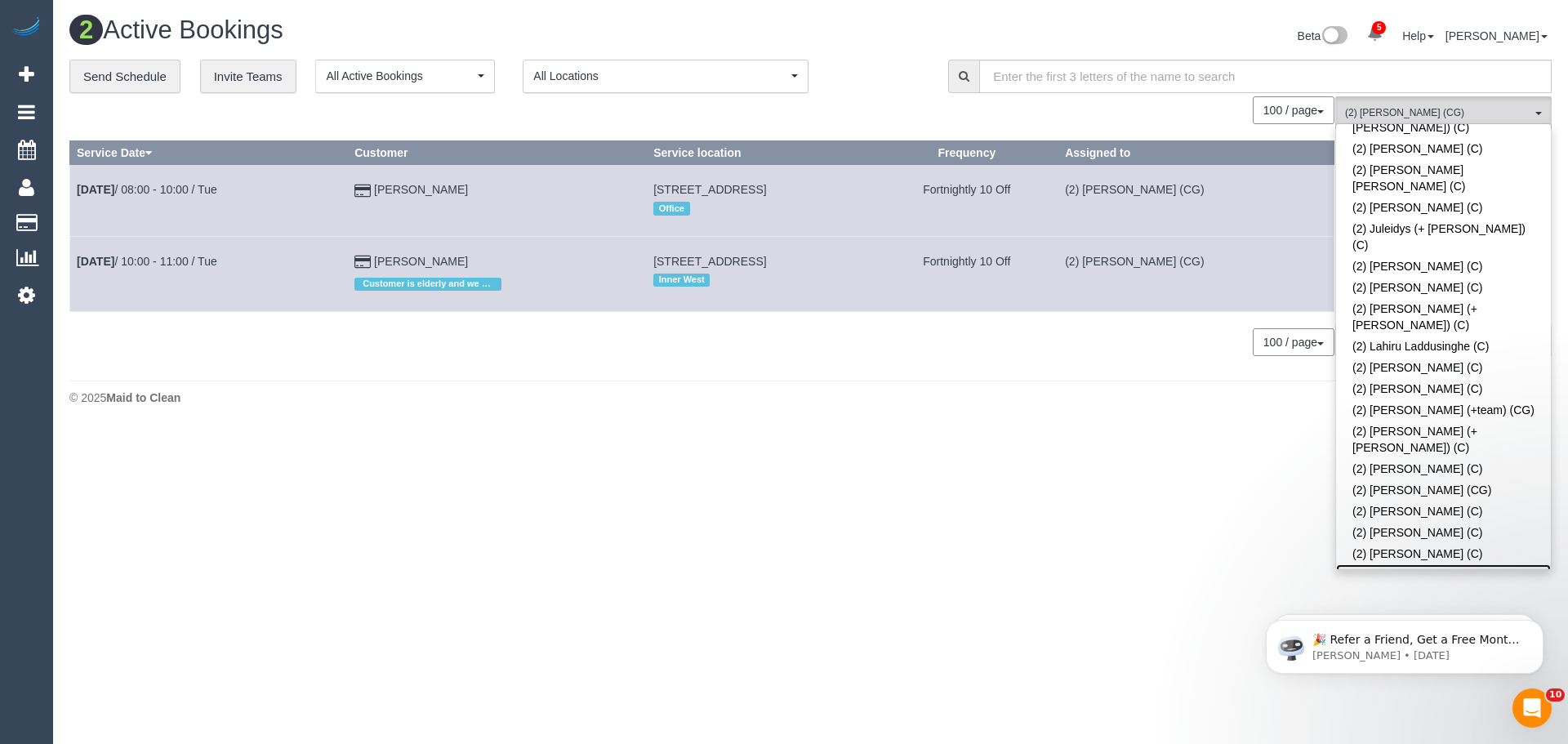
click at [1419, 565] on link "(2) [PERSON_NAME] (CG)" at bounding box center [1443, 575] width 214 height 21
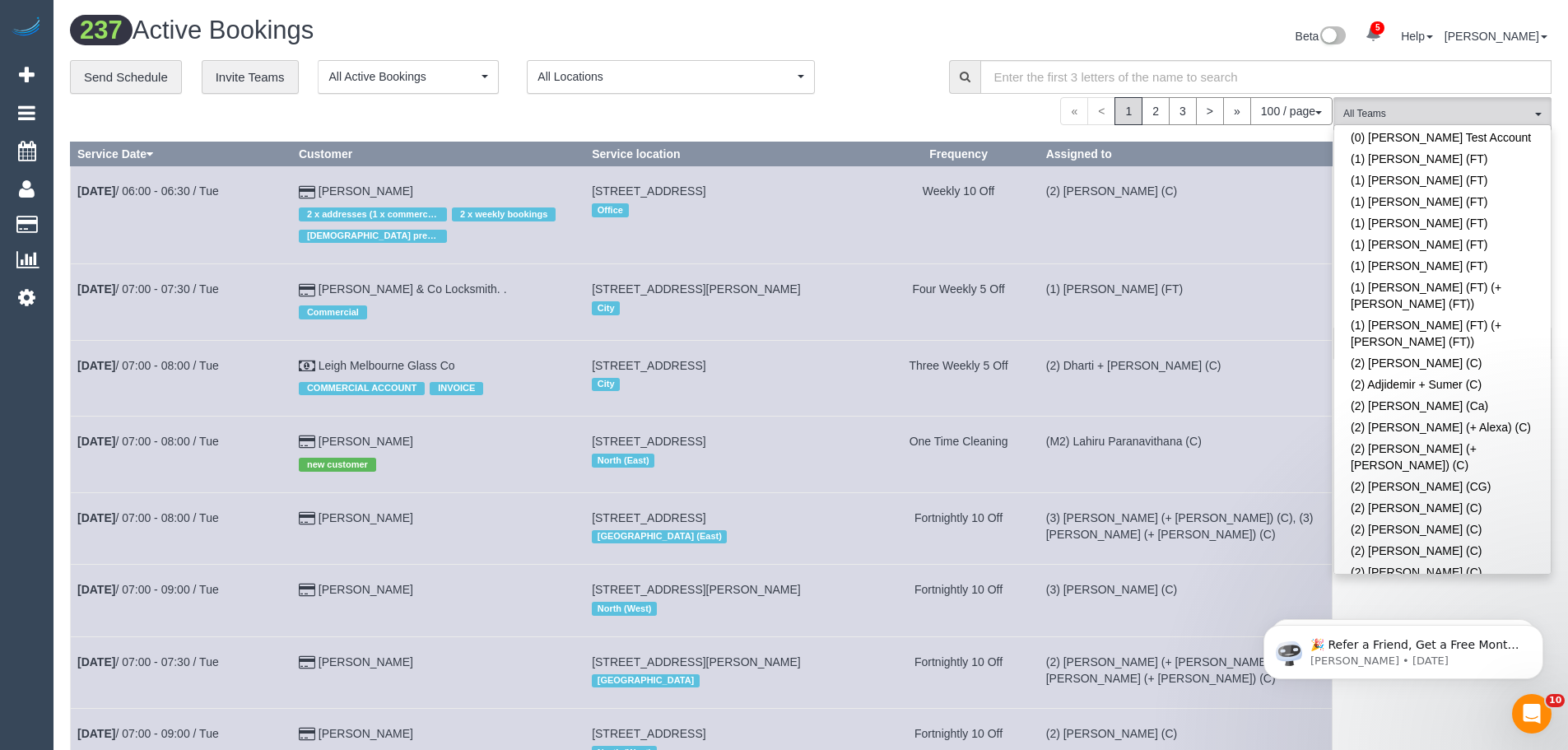
scroll to position [5178, 0]
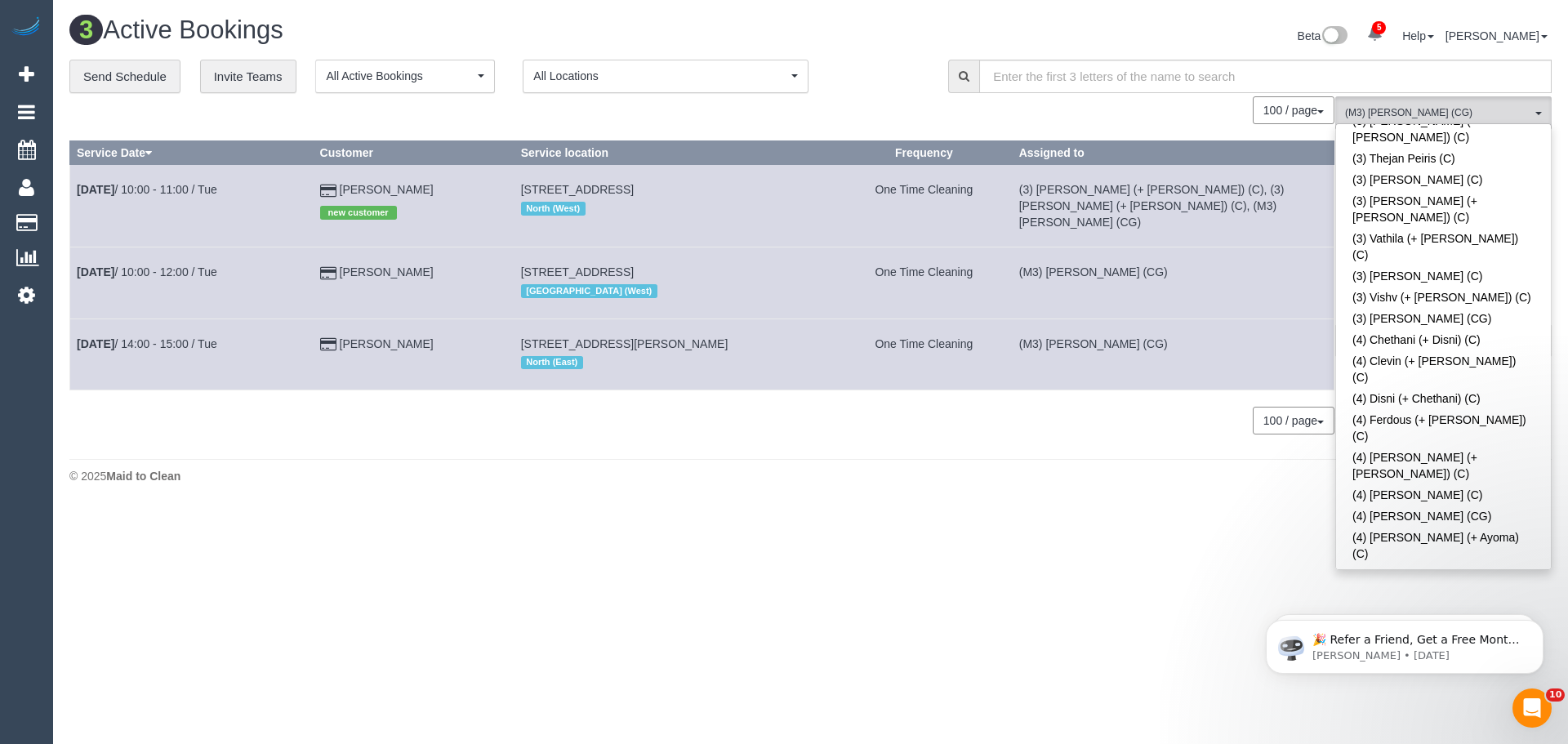
click at [1156, 492] on div "3 Active Bookings Beta 5 Your Notifications You have 0 alerts × You have 5 to c…" at bounding box center [811, 254] width 1515 height 508
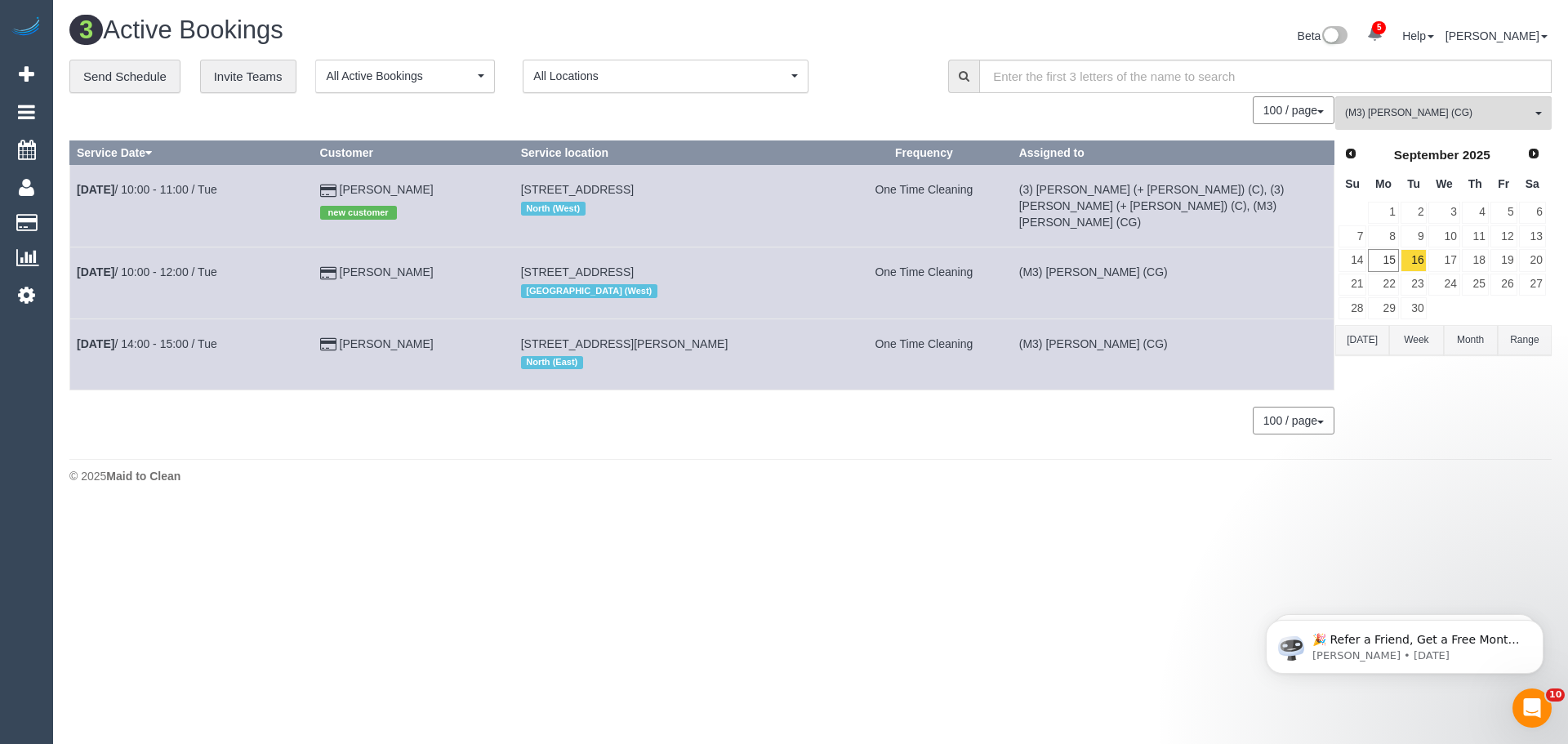
click at [1364, 344] on button "[DATE]" at bounding box center [1362, 340] width 54 height 30
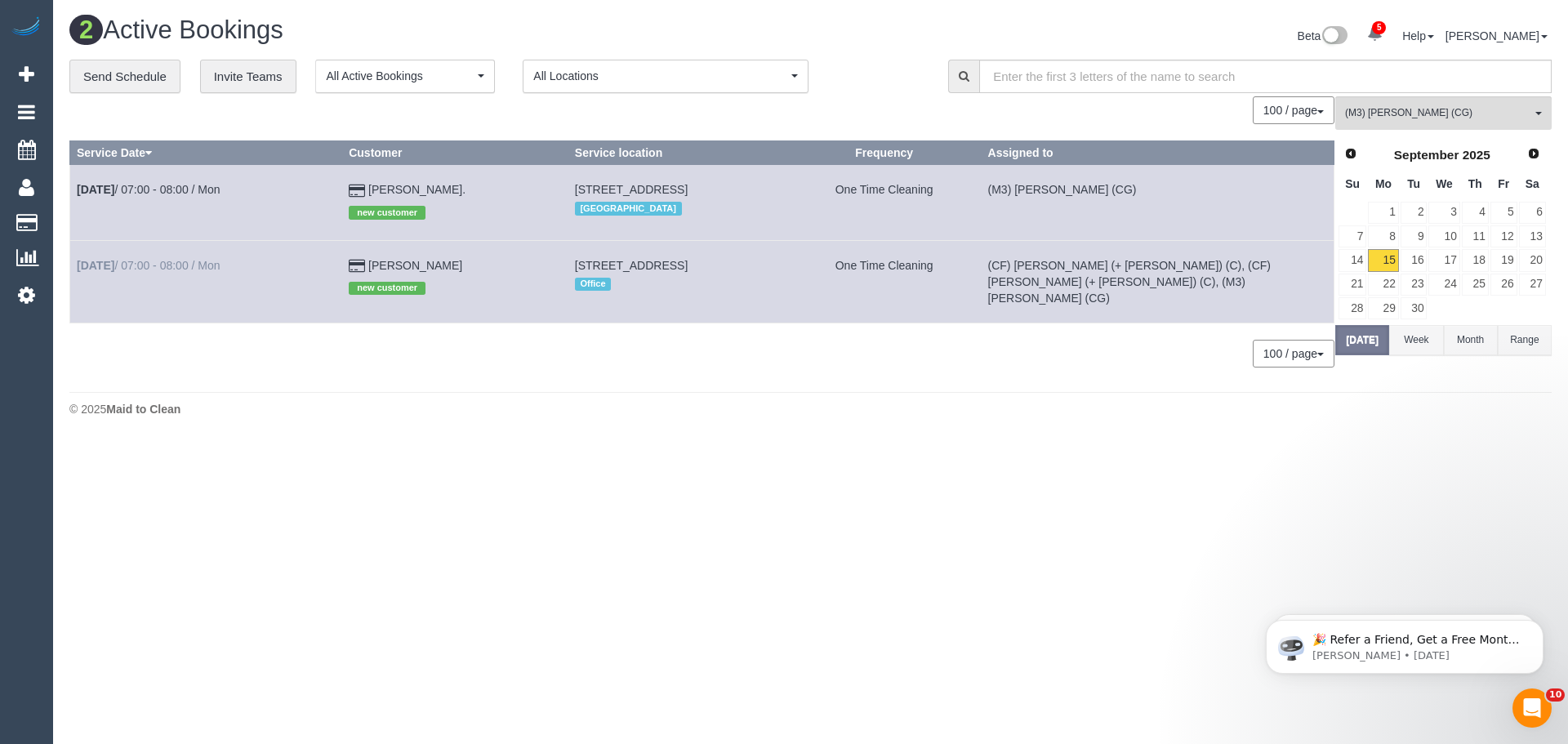
drag, startPoint x: 756, startPoint y: 267, endPoint x: 77, endPoint y: 268, distance: 679.0
click at [77, 268] on tr "Sep 15th / 07:00 - 08:00 / Mon Keiko Bostwick new customer 343 Sydney Rd, 504, …" at bounding box center [703, 281] width 1265 height 83
copy tr "Sep 15th / 07:00 - 08:00 / Mon Keiko Bostwick new customer 343 Sydney Rd, 504, …"
click at [781, 276] on div "Office" at bounding box center [678, 284] width 206 height 21
drag, startPoint x: 784, startPoint y: 268, endPoint x: 359, endPoint y: 267, distance: 425.0
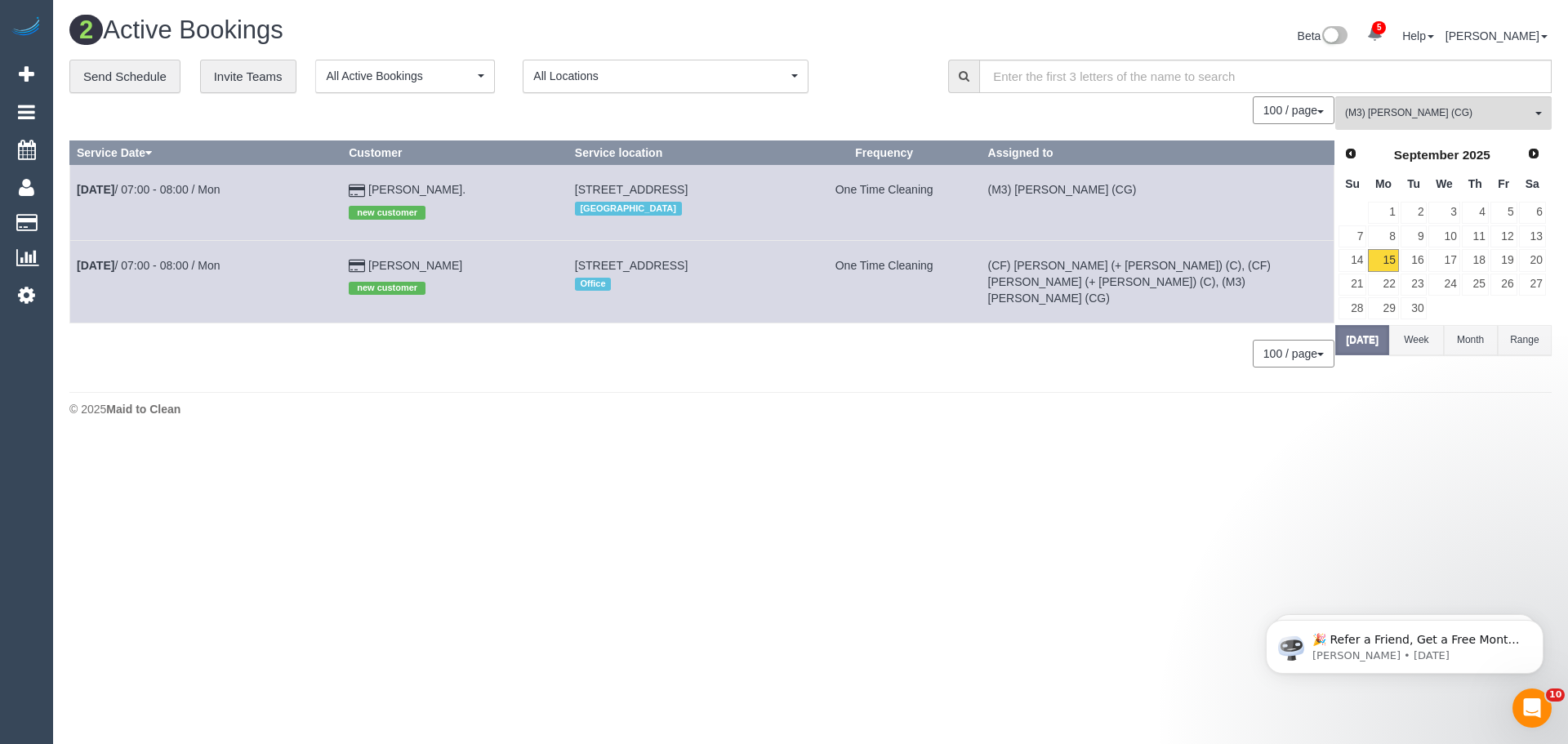
click at [359, 267] on tr "Sep 15th / 07:00 - 08:00 / Mon Keiko Bostwick new customer 343 Sydney Rd, 504, …" at bounding box center [703, 281] width 1265 height 83
copy tr "Keiko Bostwick new customer 343 Sydney Rd, 504, Brunswick, VIC 3056"
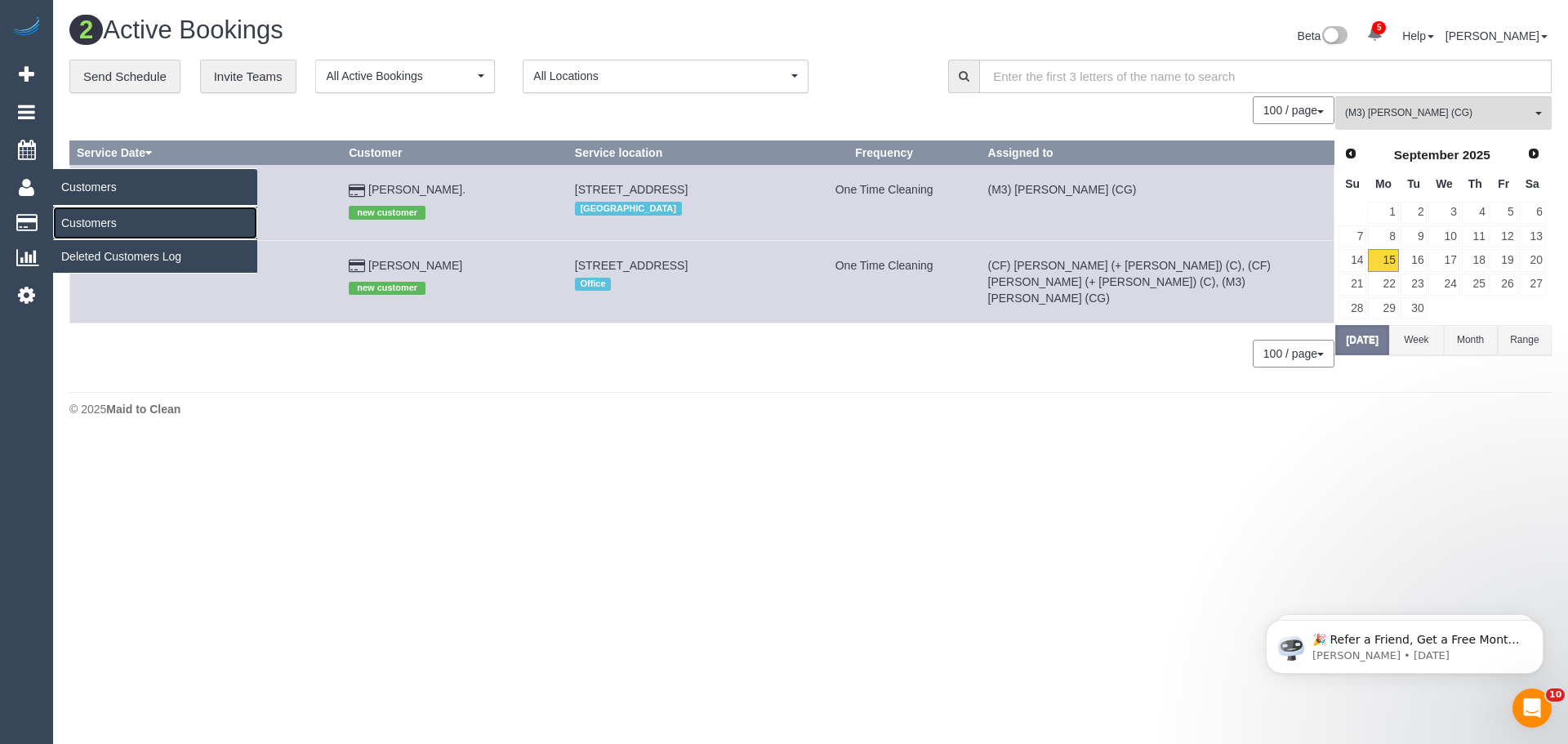
click at [80, 220] on link "Customers" at bounding box center [155, 222] width 204 height 32
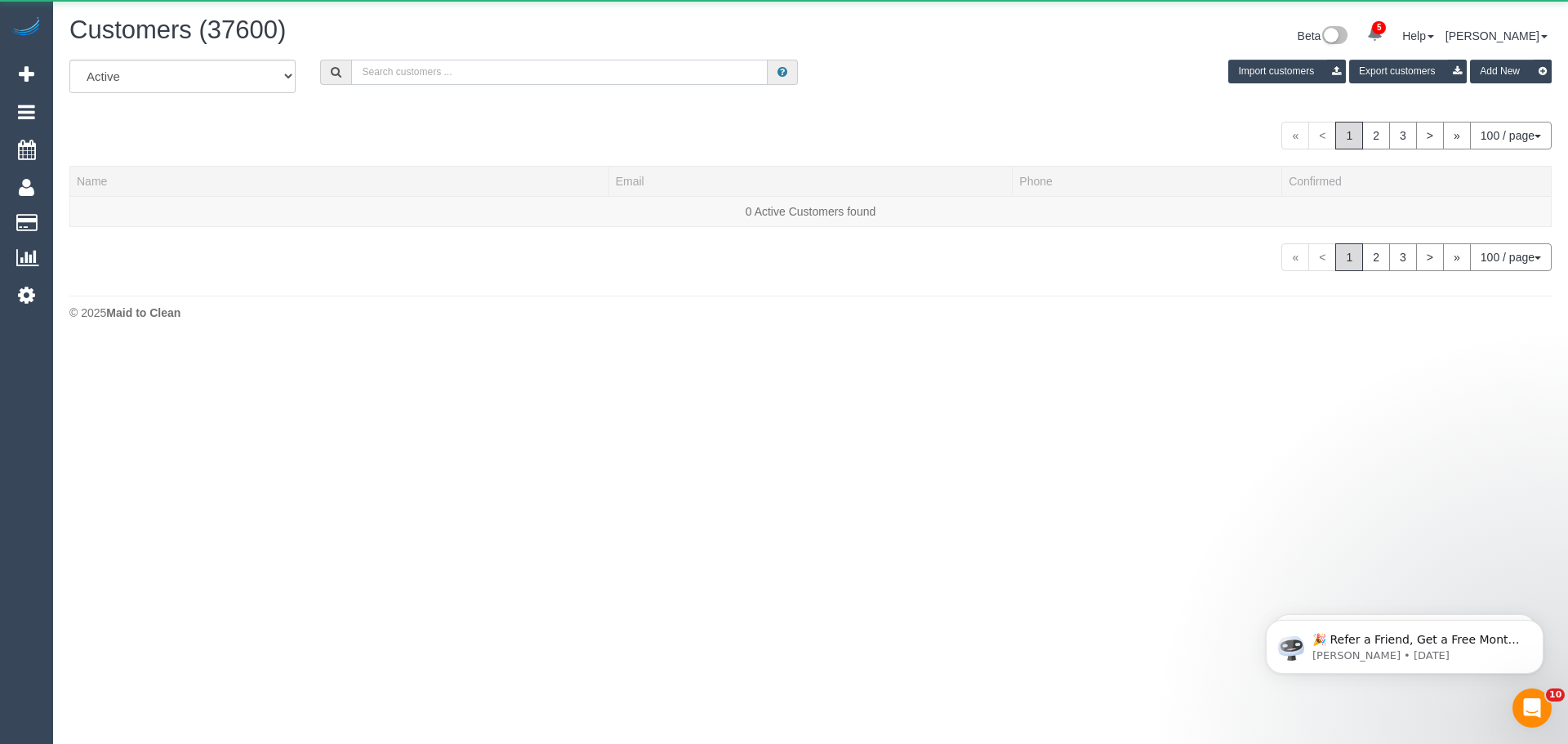
drag, startPoint x: 439, startPoint y: 71, endPoint x: 449, endPoint y: 78, distance: 12.2
click at [449, 78] on input "text" at bounding box center [560, 71] width 417 height 25
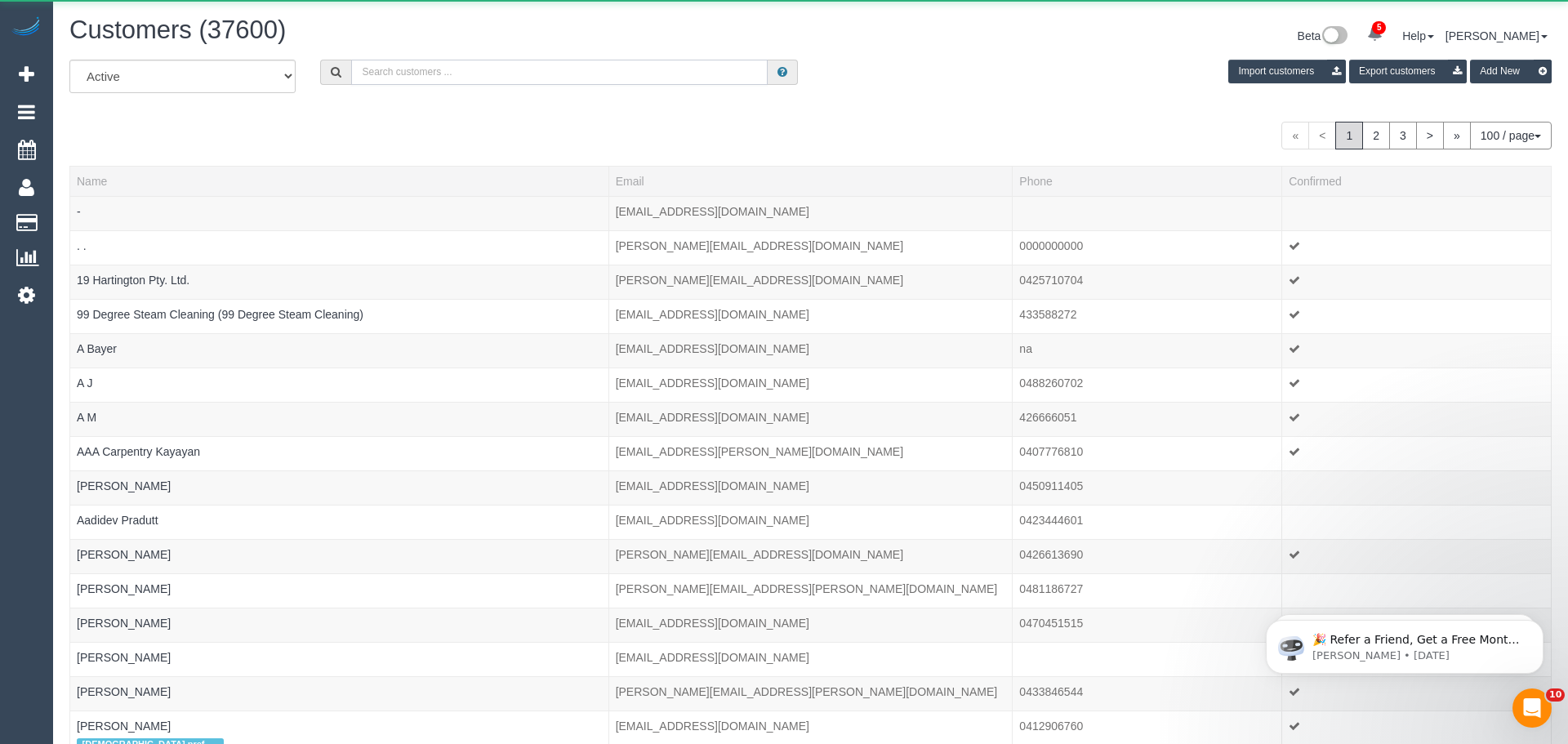
paste input "61449646112"
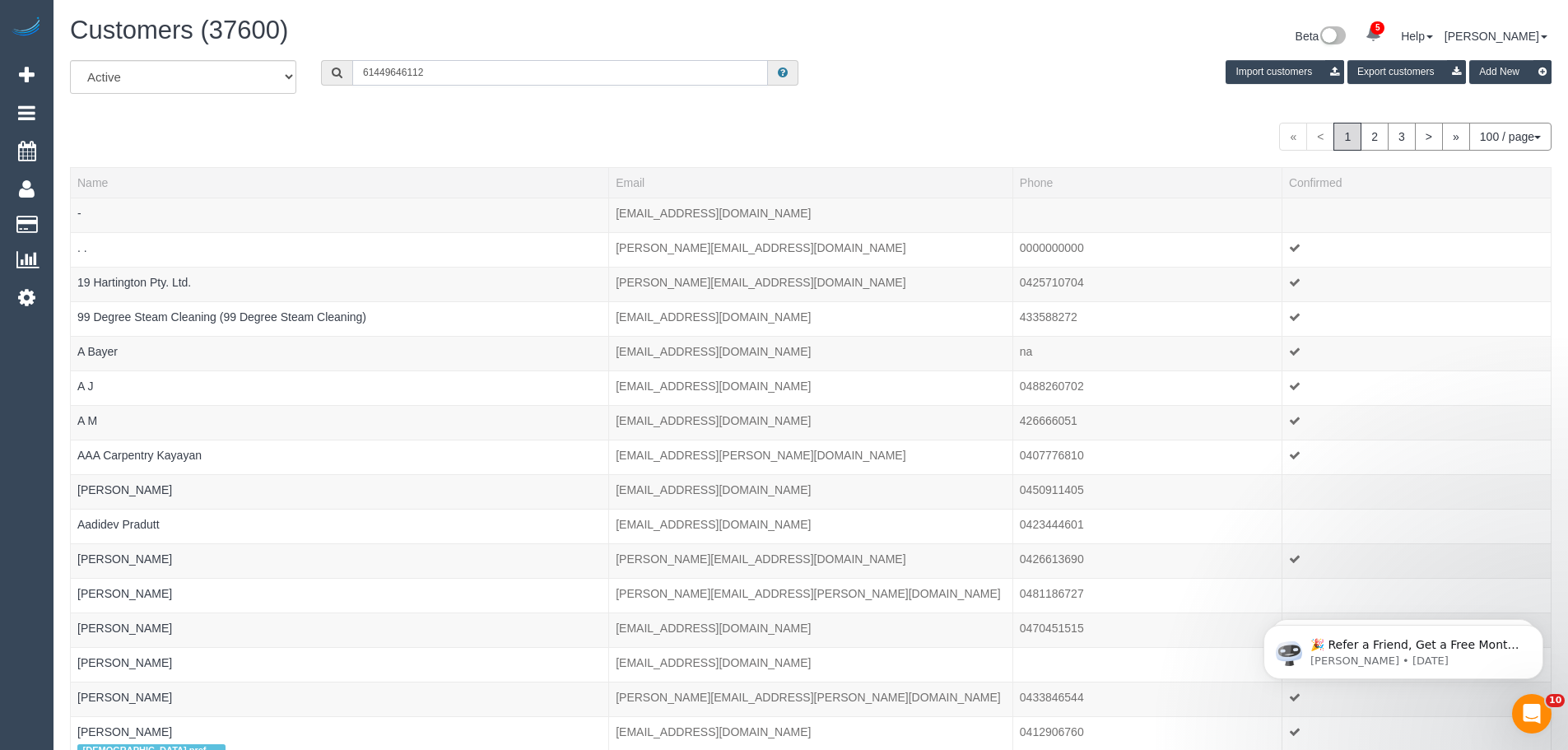
drag, startPoint x: 373, startPoint y: 70, endPoint x: 263, endPoint y: 79, distance: 110.4
click at [263, 79] on div "All Active Archived 61449646112 Import customers Export customers Add New" at bounding box center [811, 83] width 1507 height 46
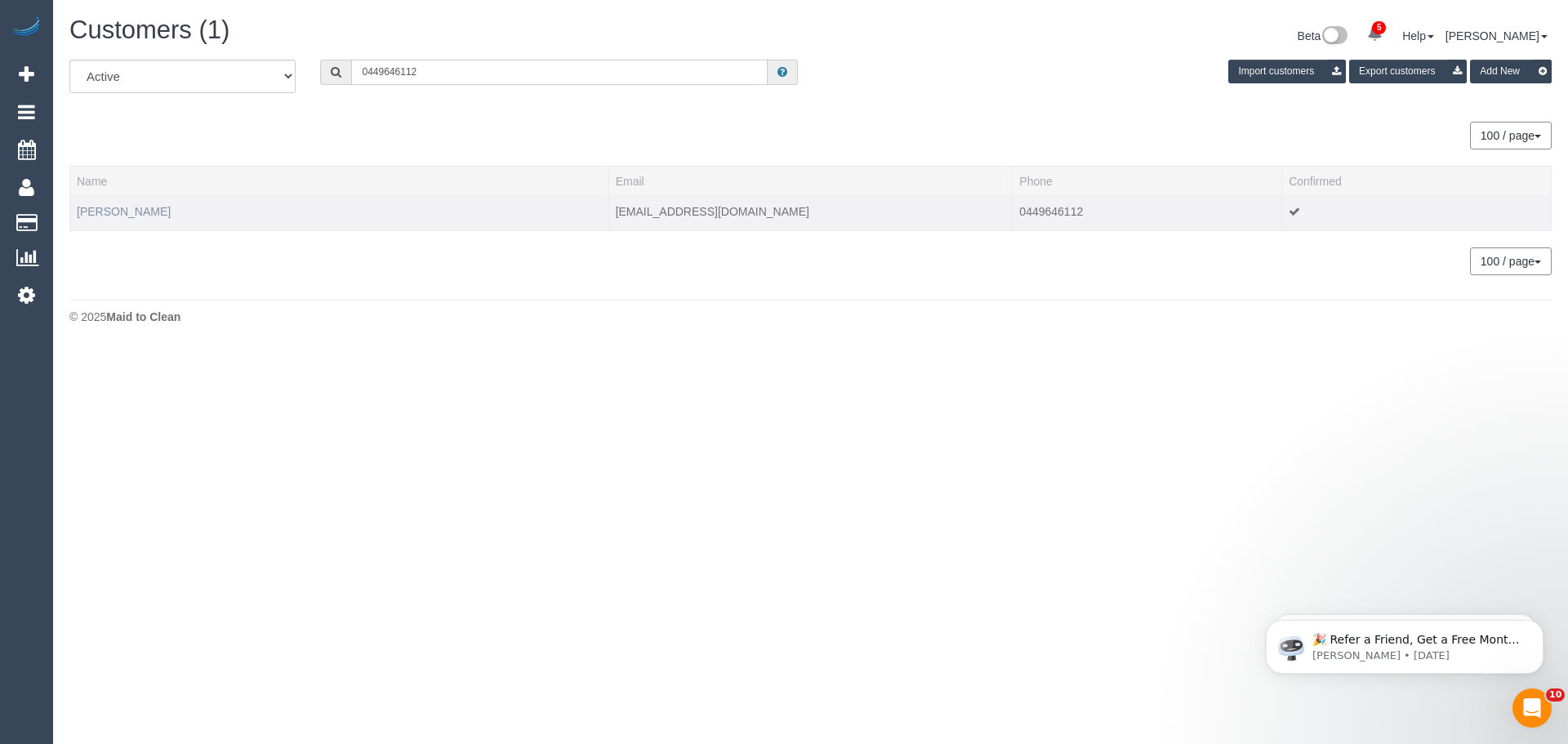
type input "0449646112"
click at [109, 208] on link "Rebecca Das" at bounding box center [124, 211] width 94 height 13
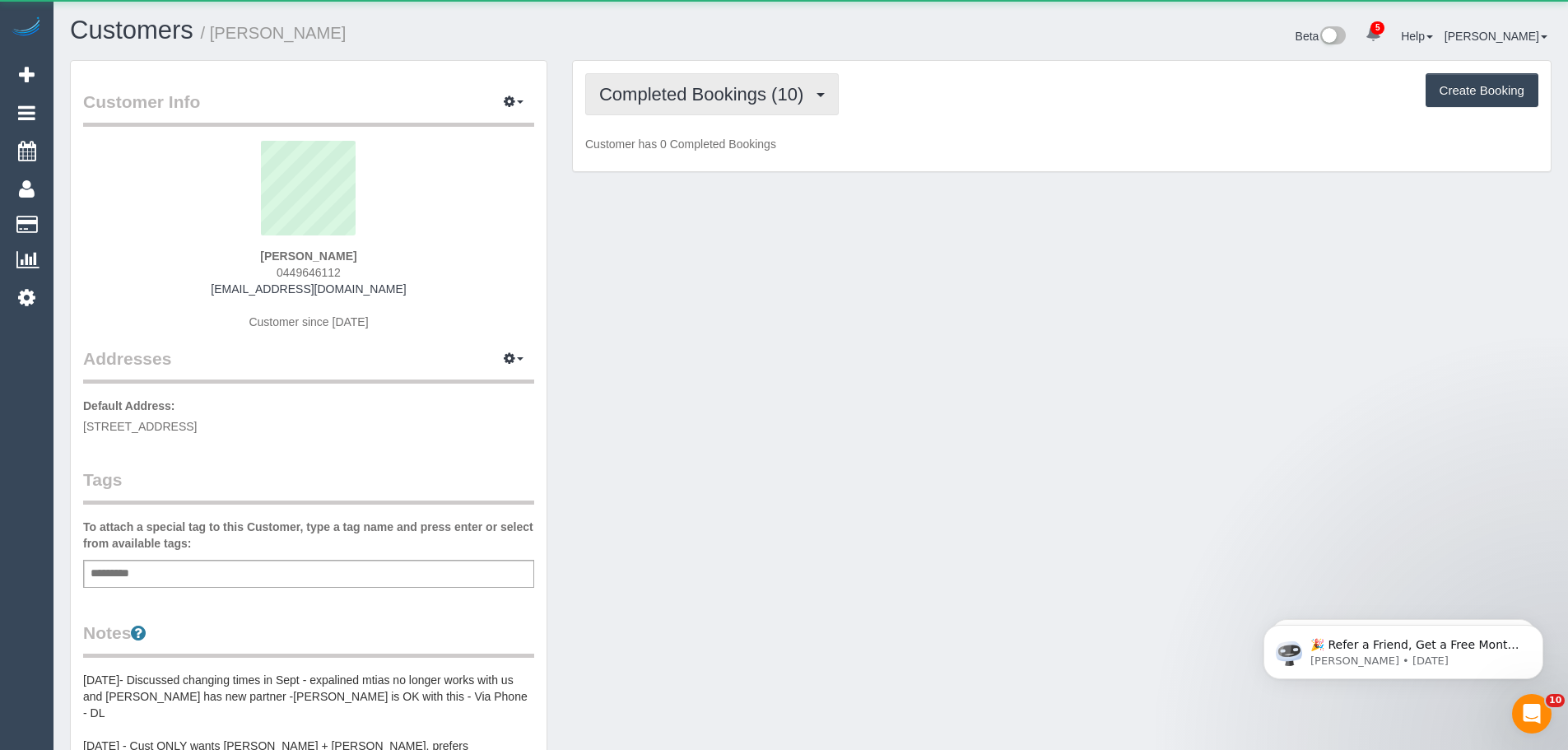
click at [640, 99] on span "Completed Bookings (10)" at bounding box center [705, 94] width 213 height 20
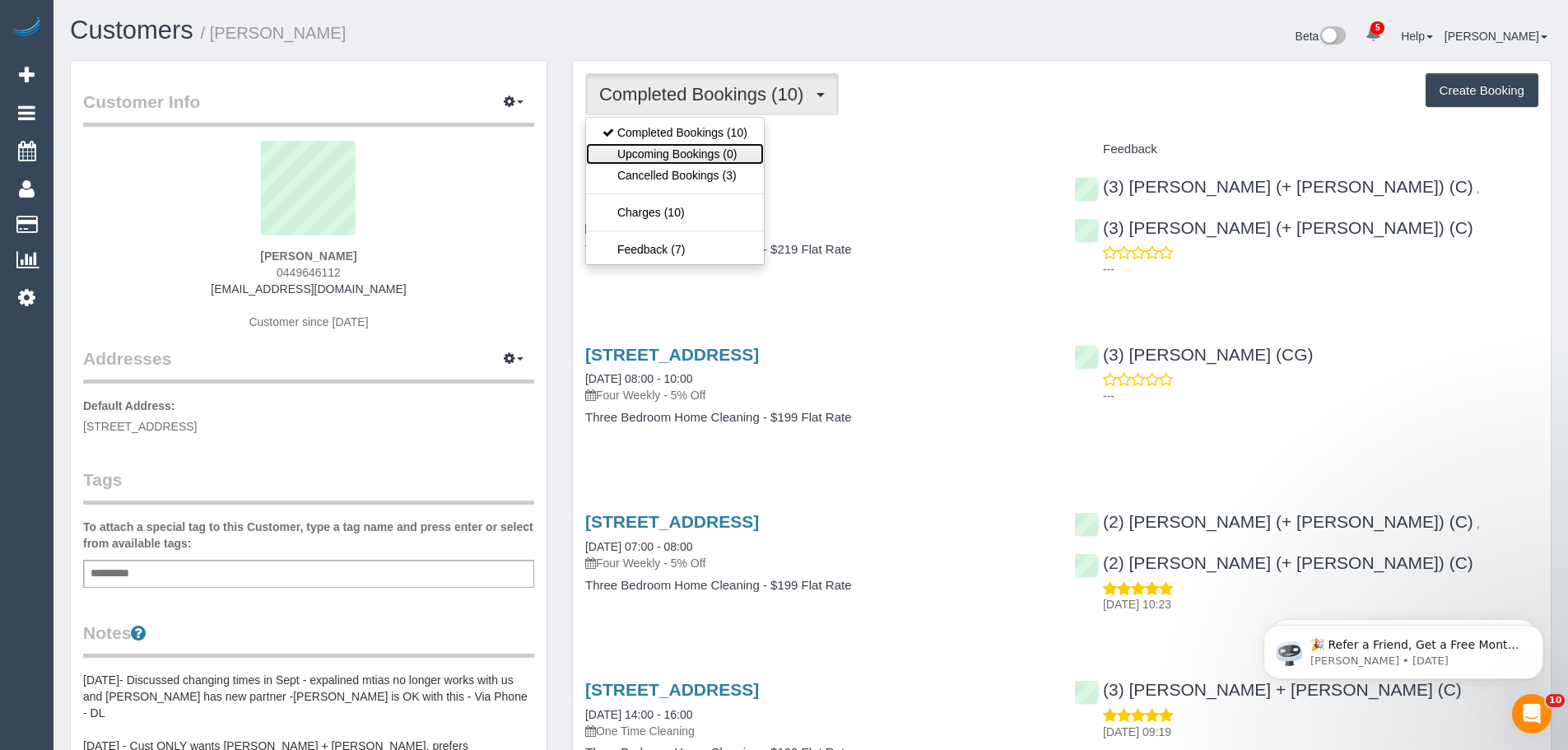
click at [669, 153] on link "Upcoming Bookings (0)" at bounding box center [675, 154] width 177 height 21
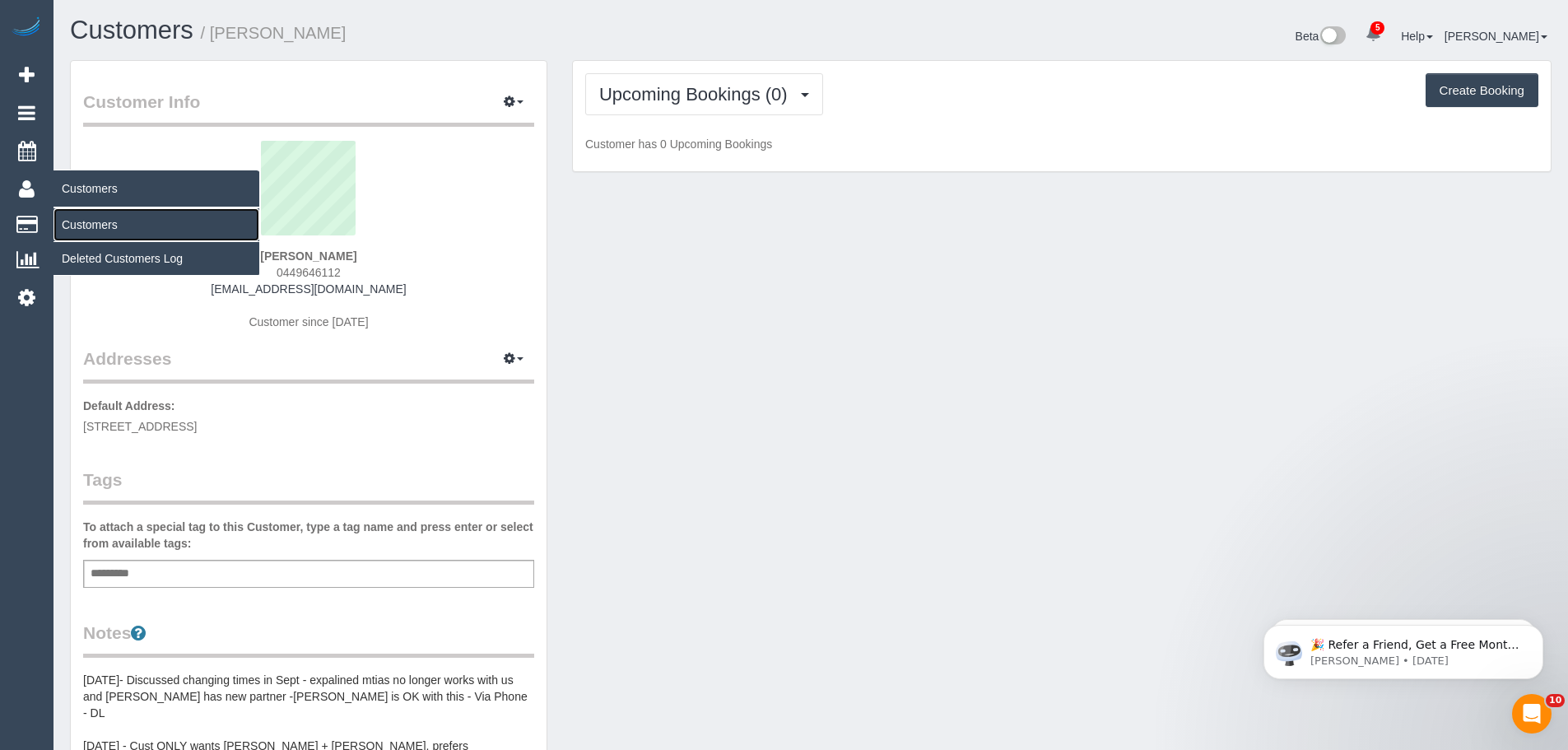
click at [82, 227] on link "Customers" at bounding box center [156, 224] width 206 height 32
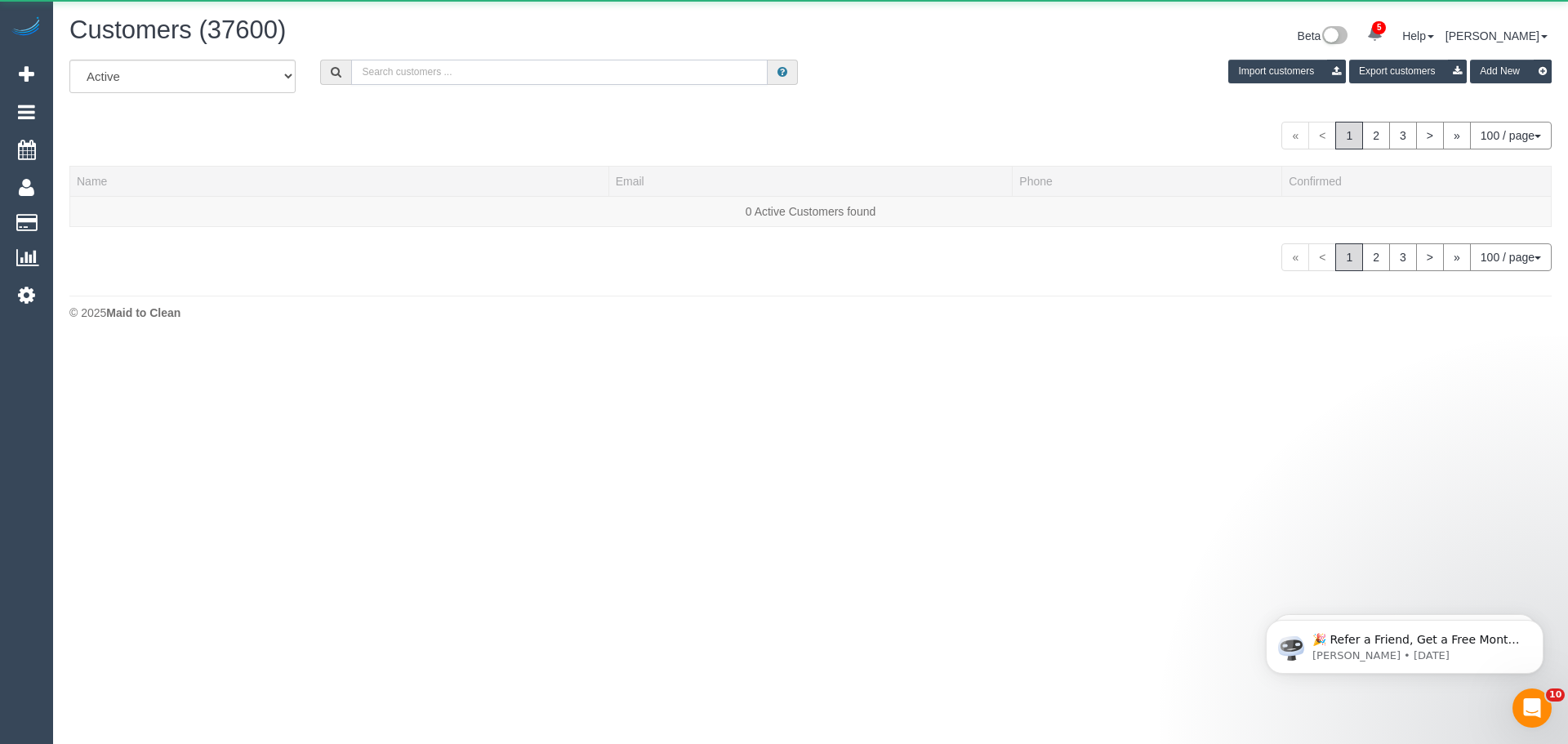
click at [513, 71] on input "text" at bounding box center [560, 71] width 417 height 25
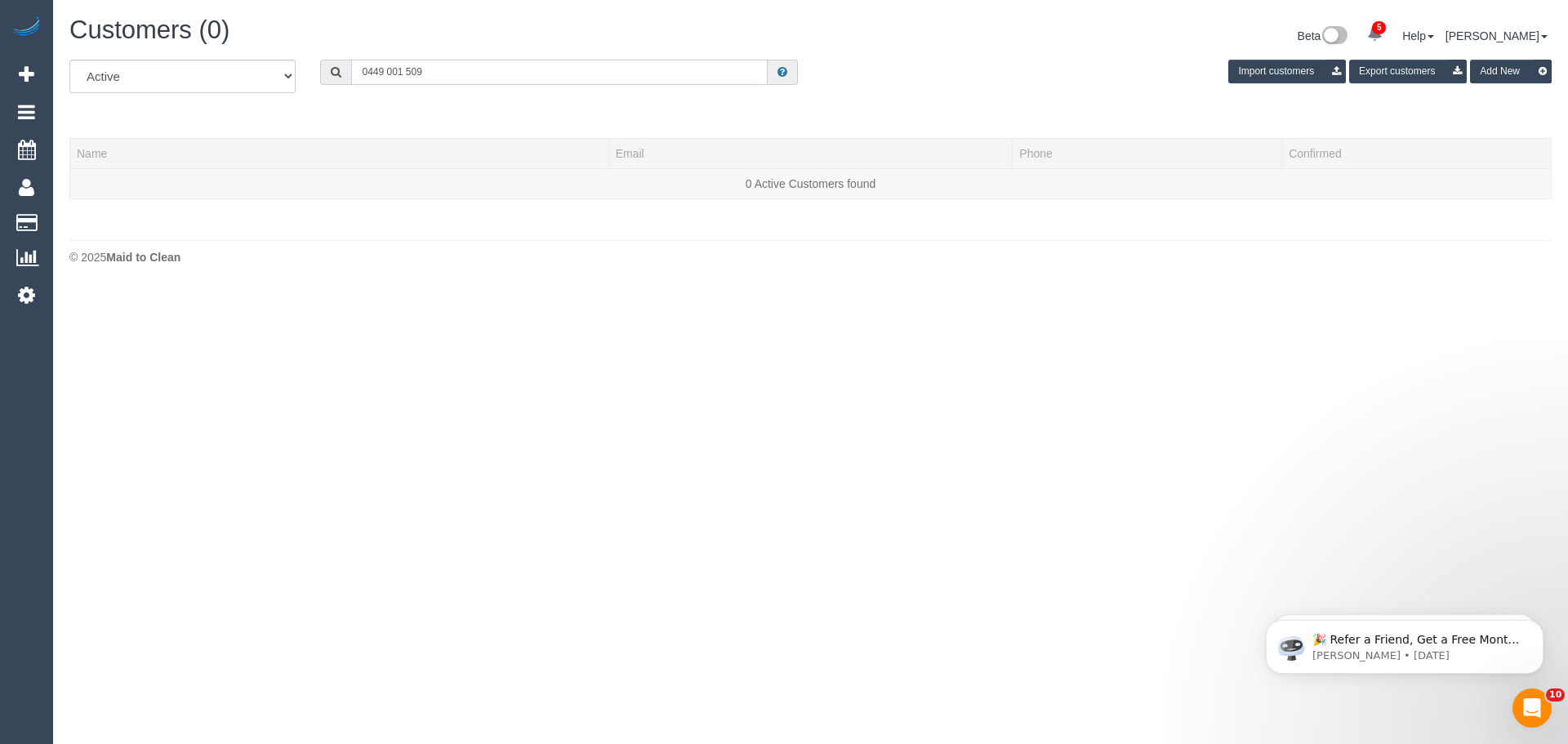
click at [408, 71] on input "0449 001 509" at bounding box center [560, 71] width 417 height 25
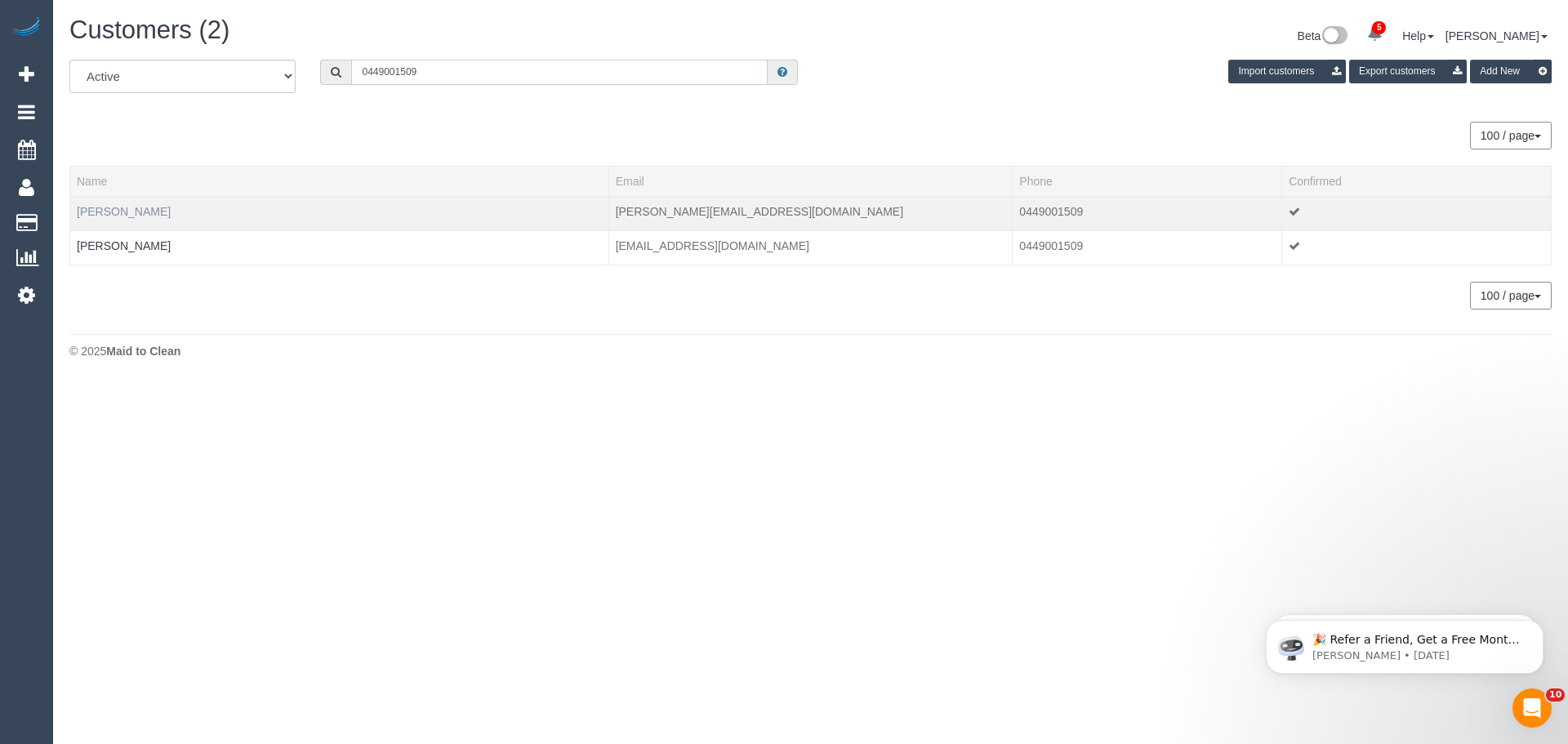
type input "0449001509"
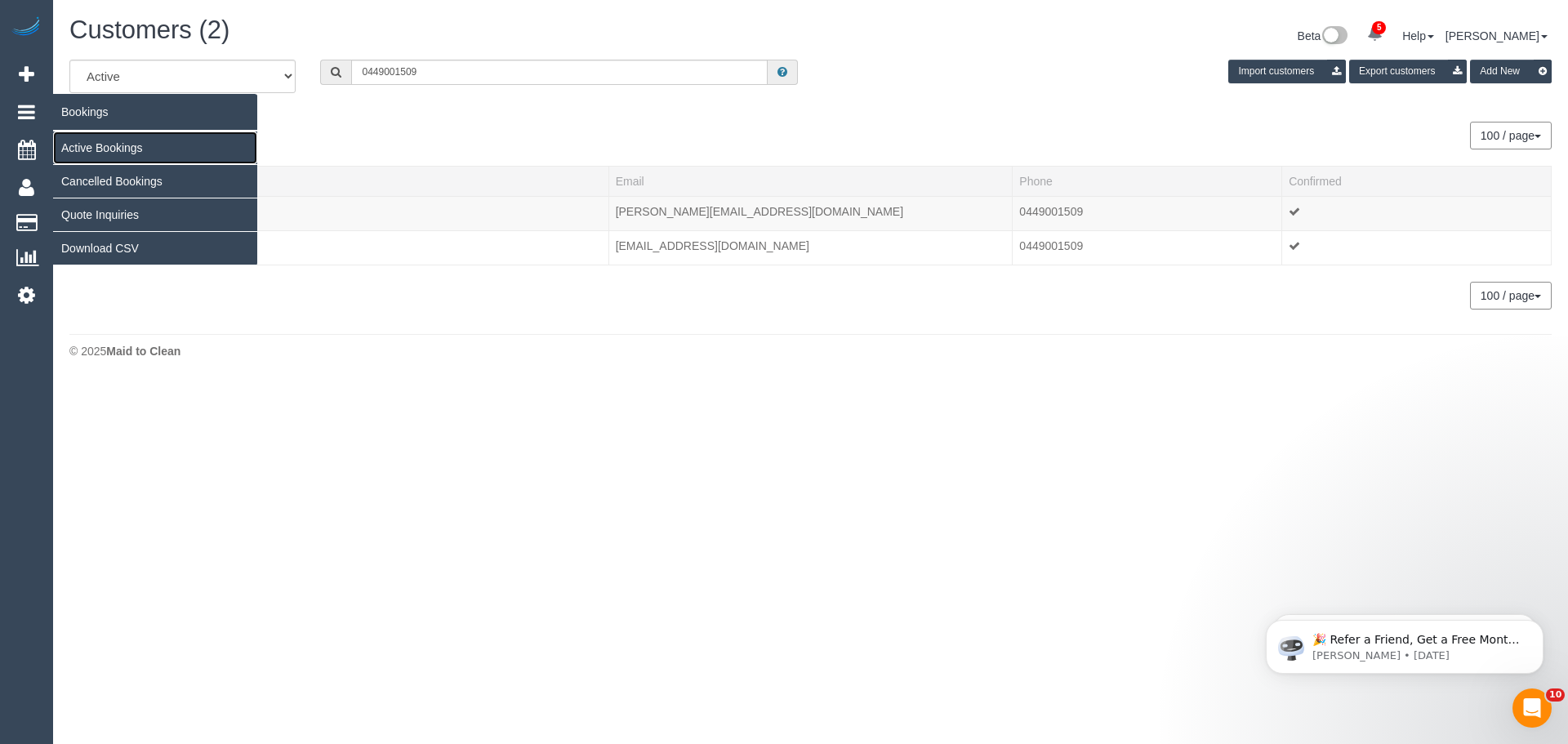
click at [89, 143] on link "Active Bookings" at bounding box center [155, 147] width 204 height 32
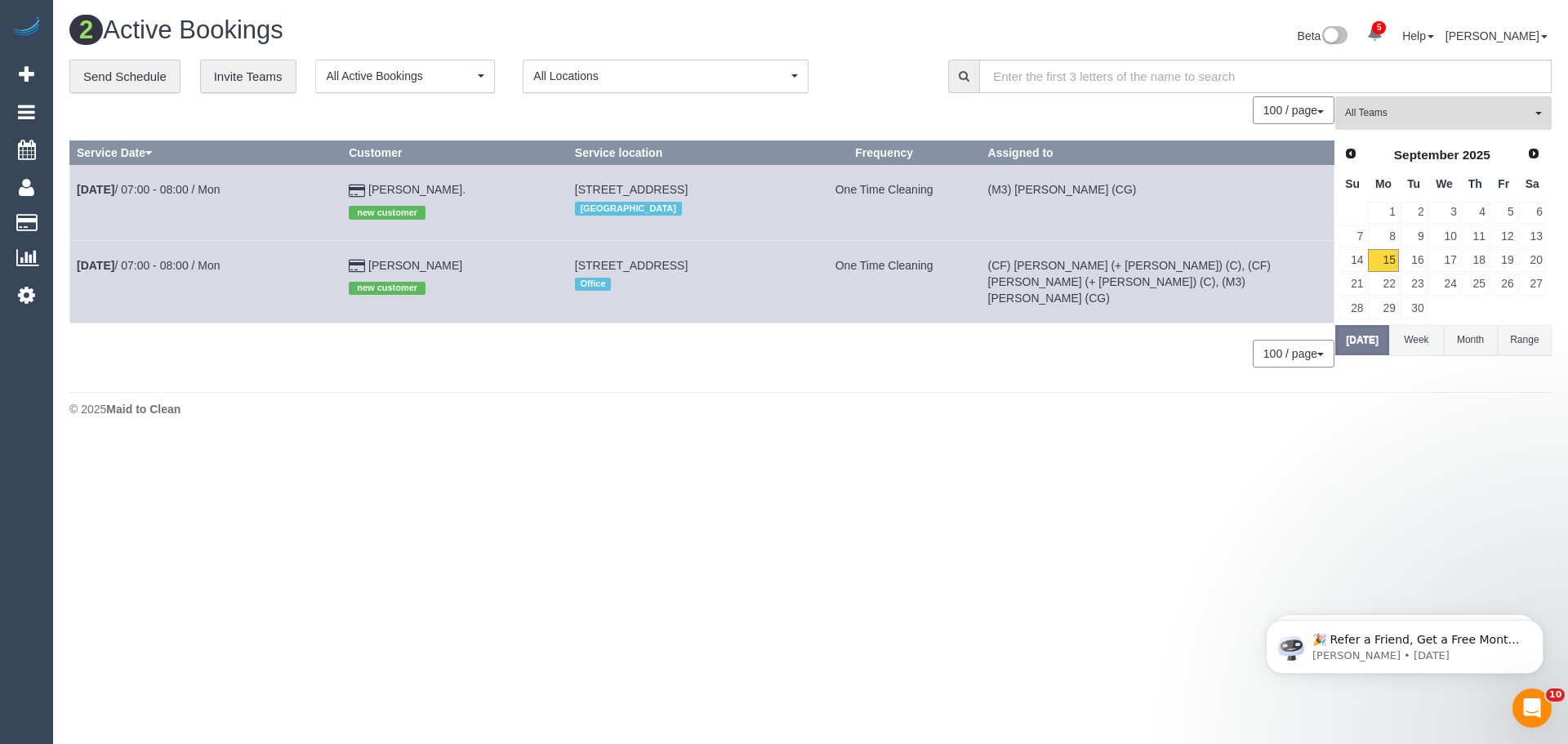
click at [1435, 101] on button "All Teams" at bounding box center [1443, 113] width 216 height 33
click at [1410, 143] on link "Remove Team Filters" at bounding box center [1443, 139] width 214 height 21
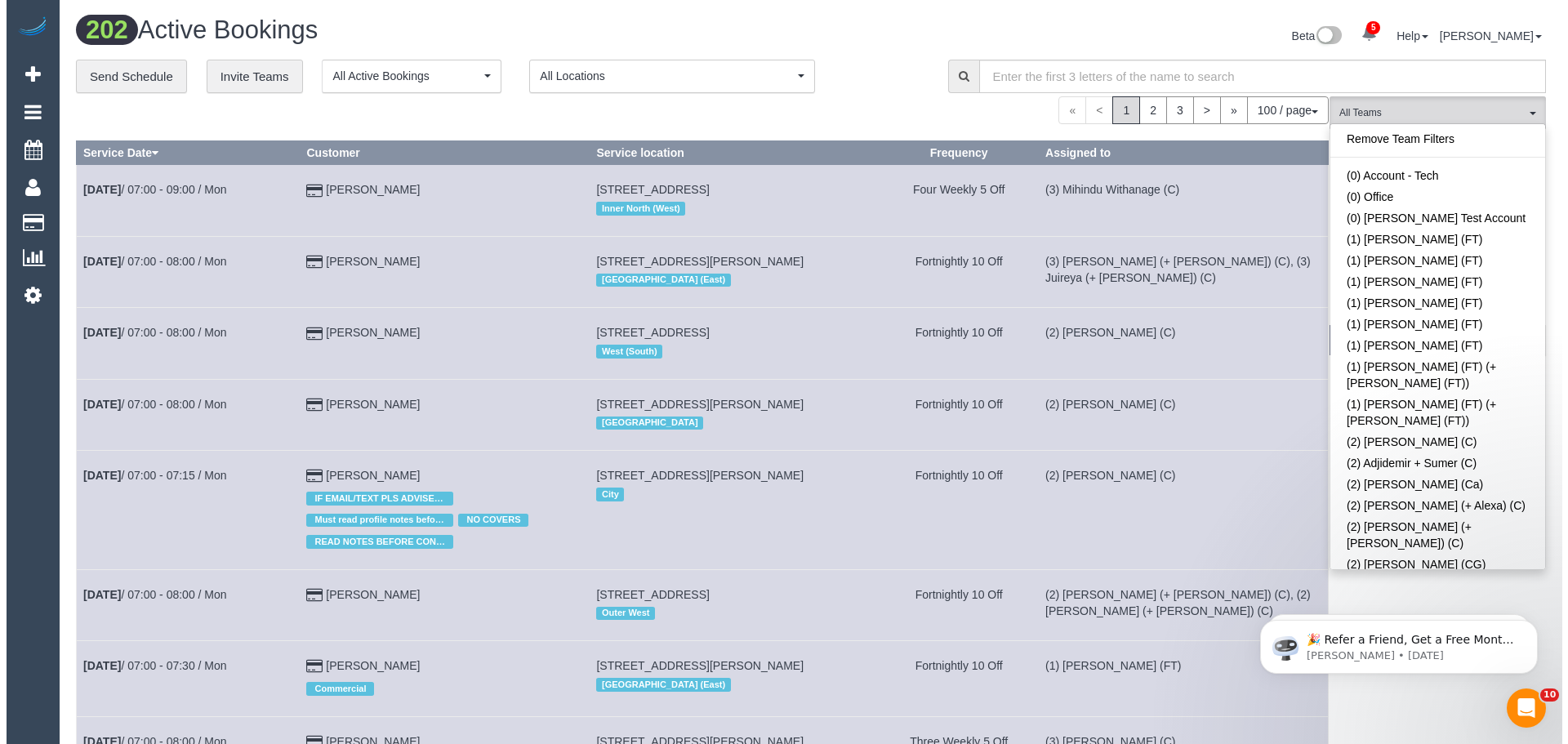
scroll to position [5137, 0]
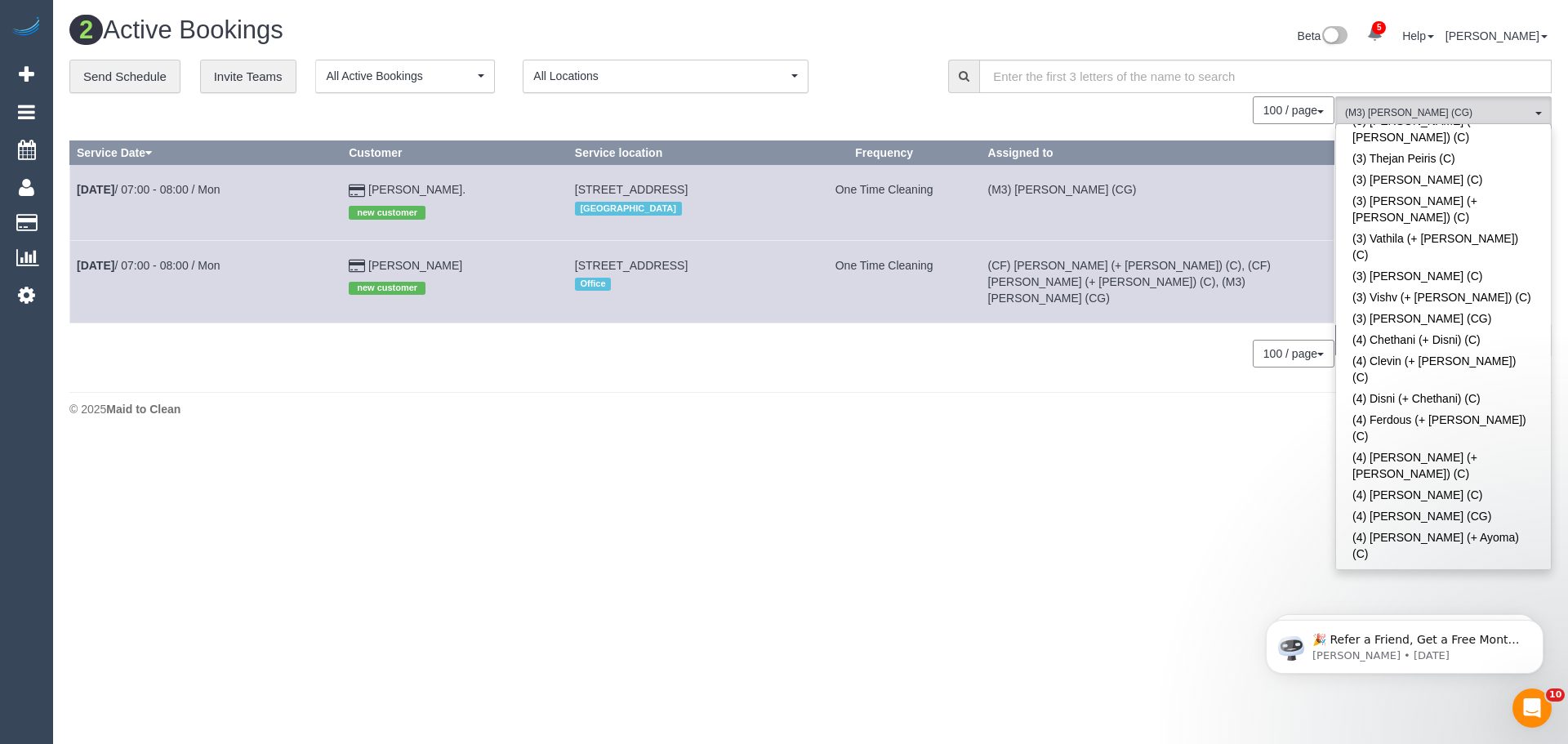
click at [482, 373] on div "0 Bookings found. We couldn't find any bookings that matched your search. Creat…" at bounding box center [703, 240] width 1266 height 287
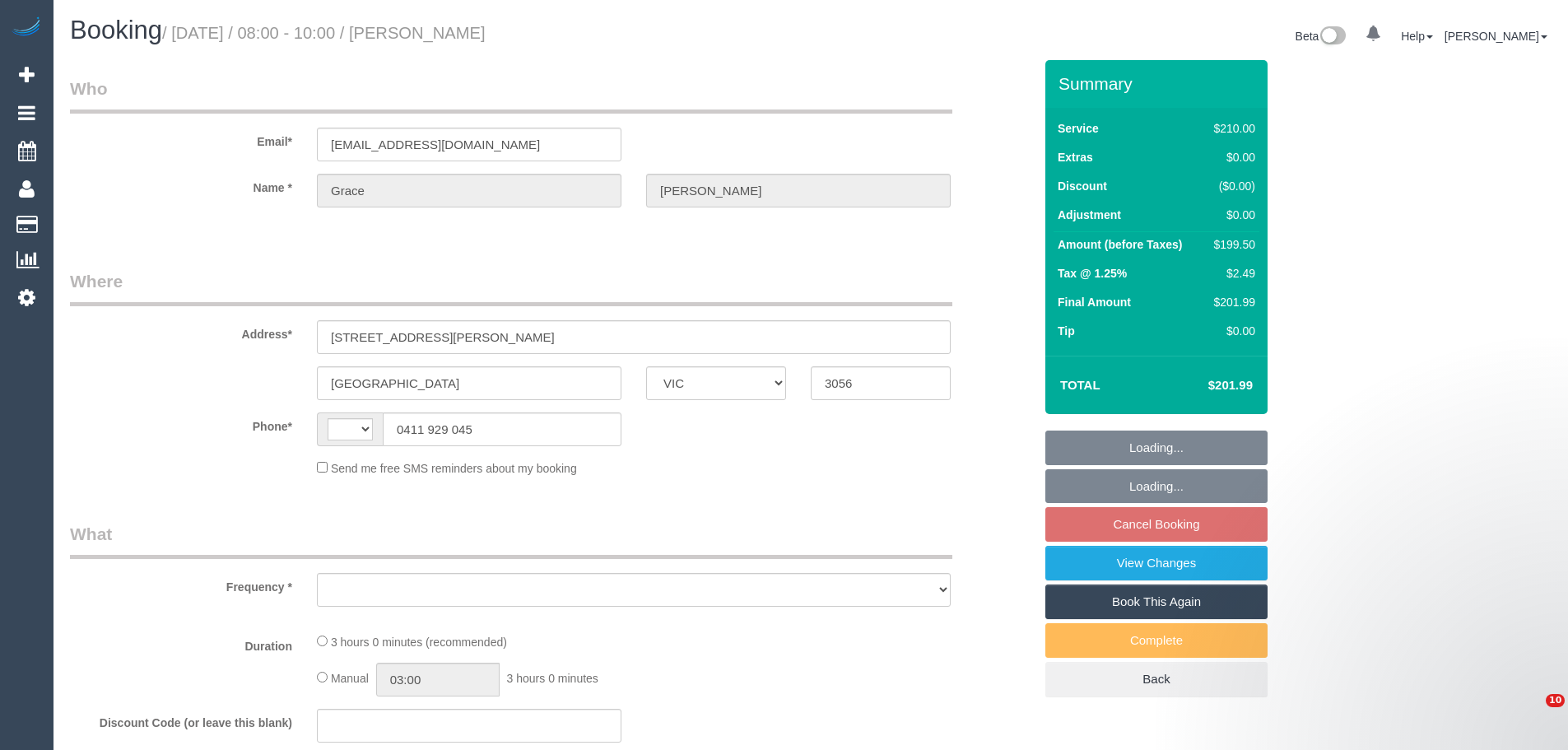
select select "VIC"
select select "string:AU"
select select "object:567"
select select "180"
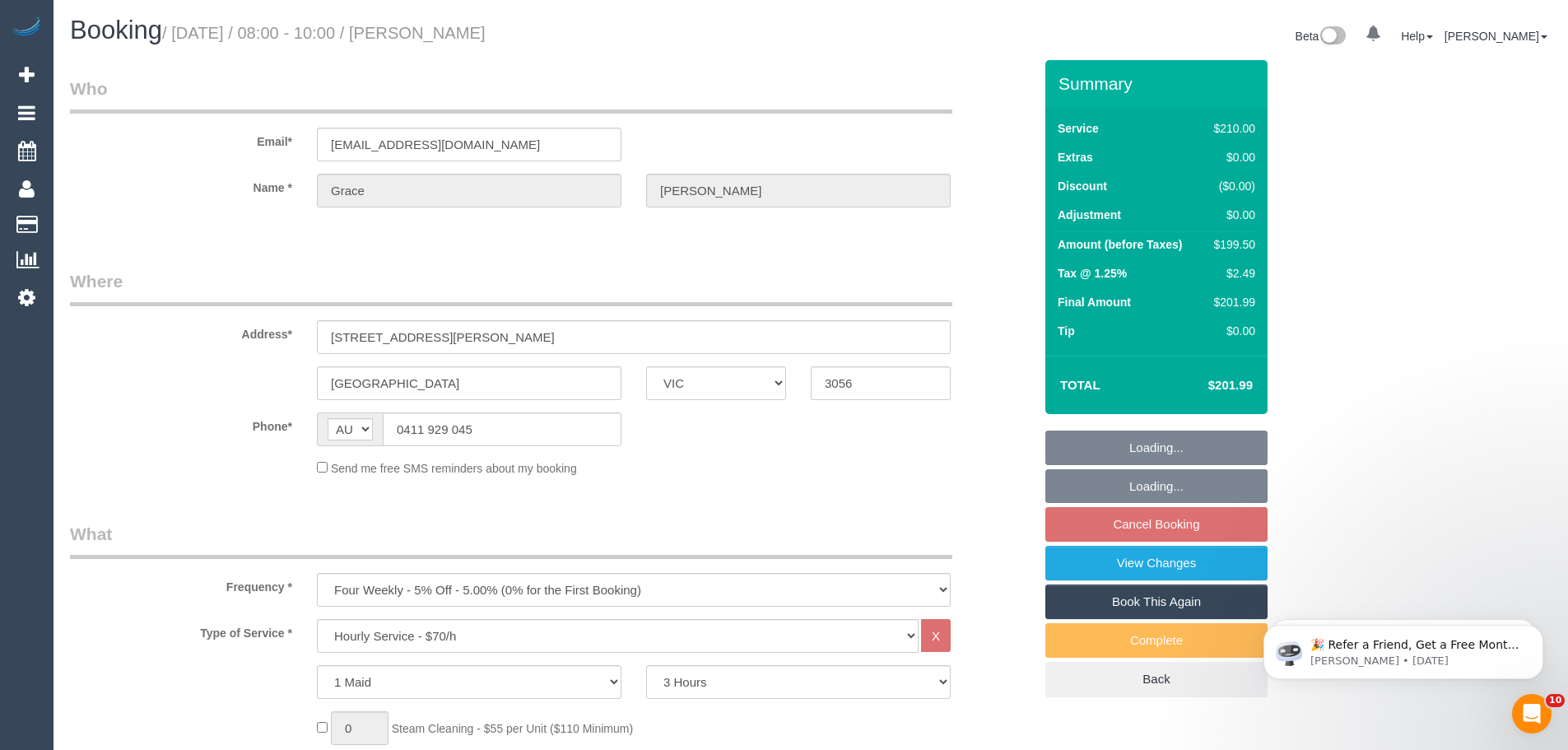
select select "string:stripe-pm_1RhgPc2GScqysDRVsTTE5AE1"
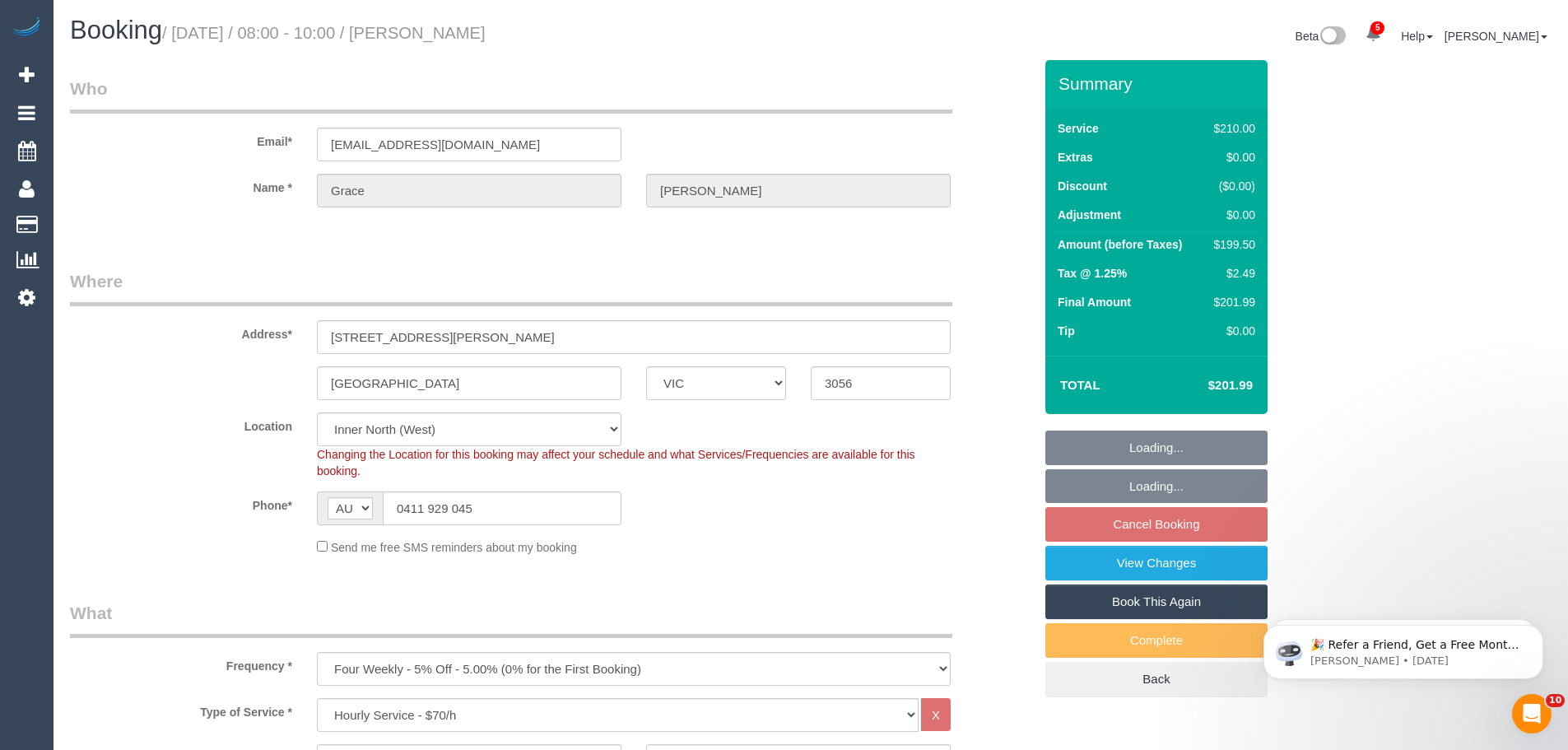
select select "object:884"
select select "number:28"
select select "number:14"
select select "number:19"
select select "number:24"
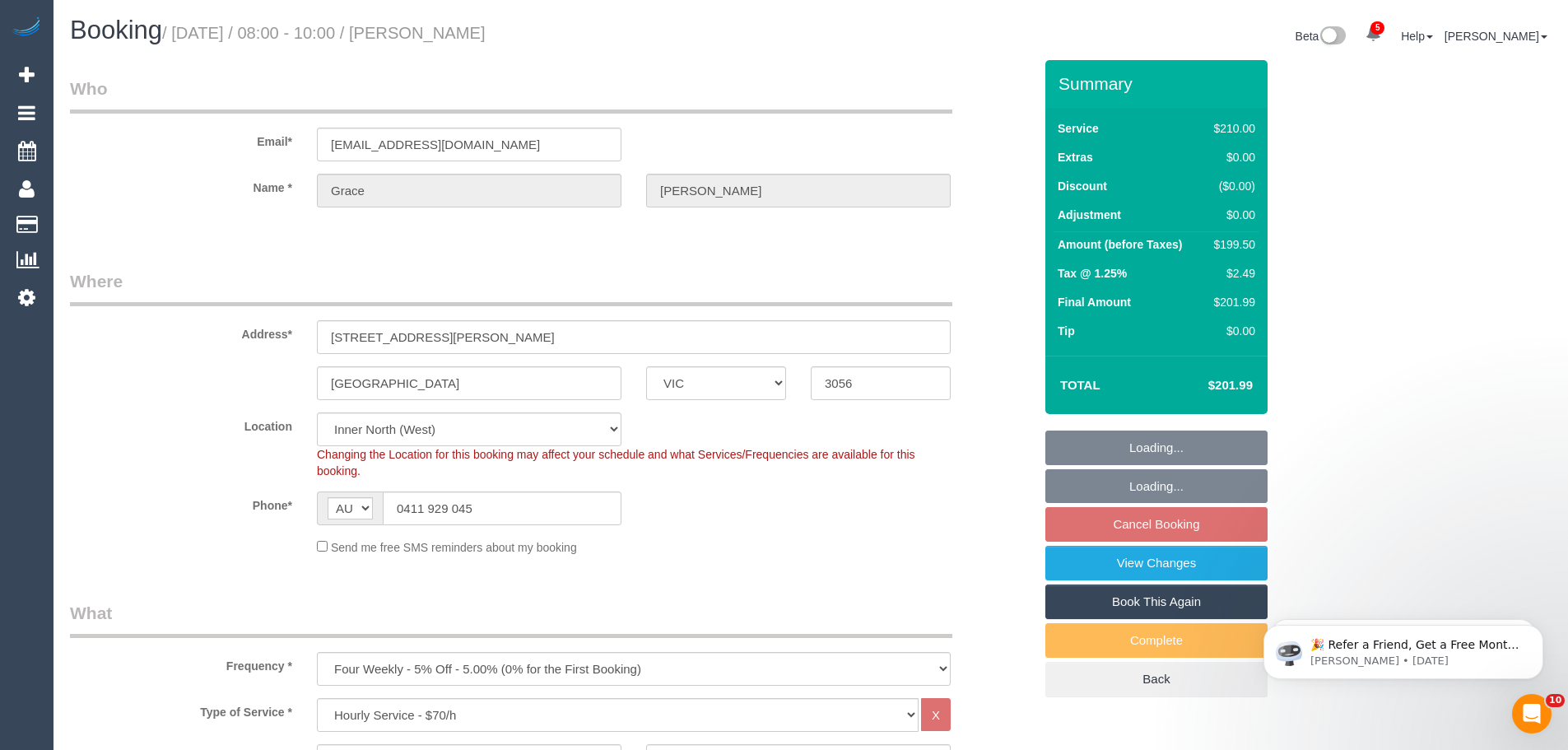
select select "number:34"
select select "number:13"
select select "spot2"
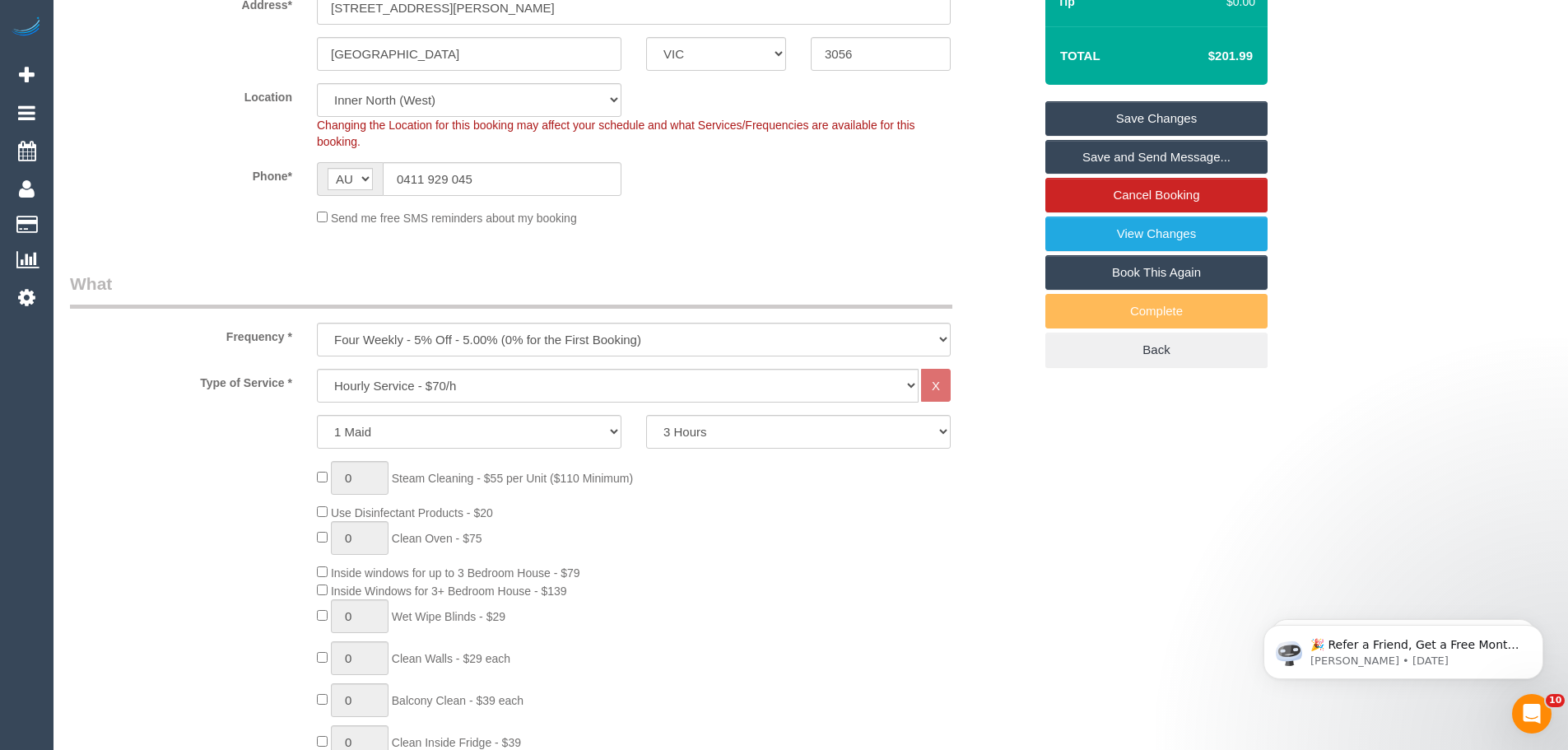
scroll to position [412, 0]
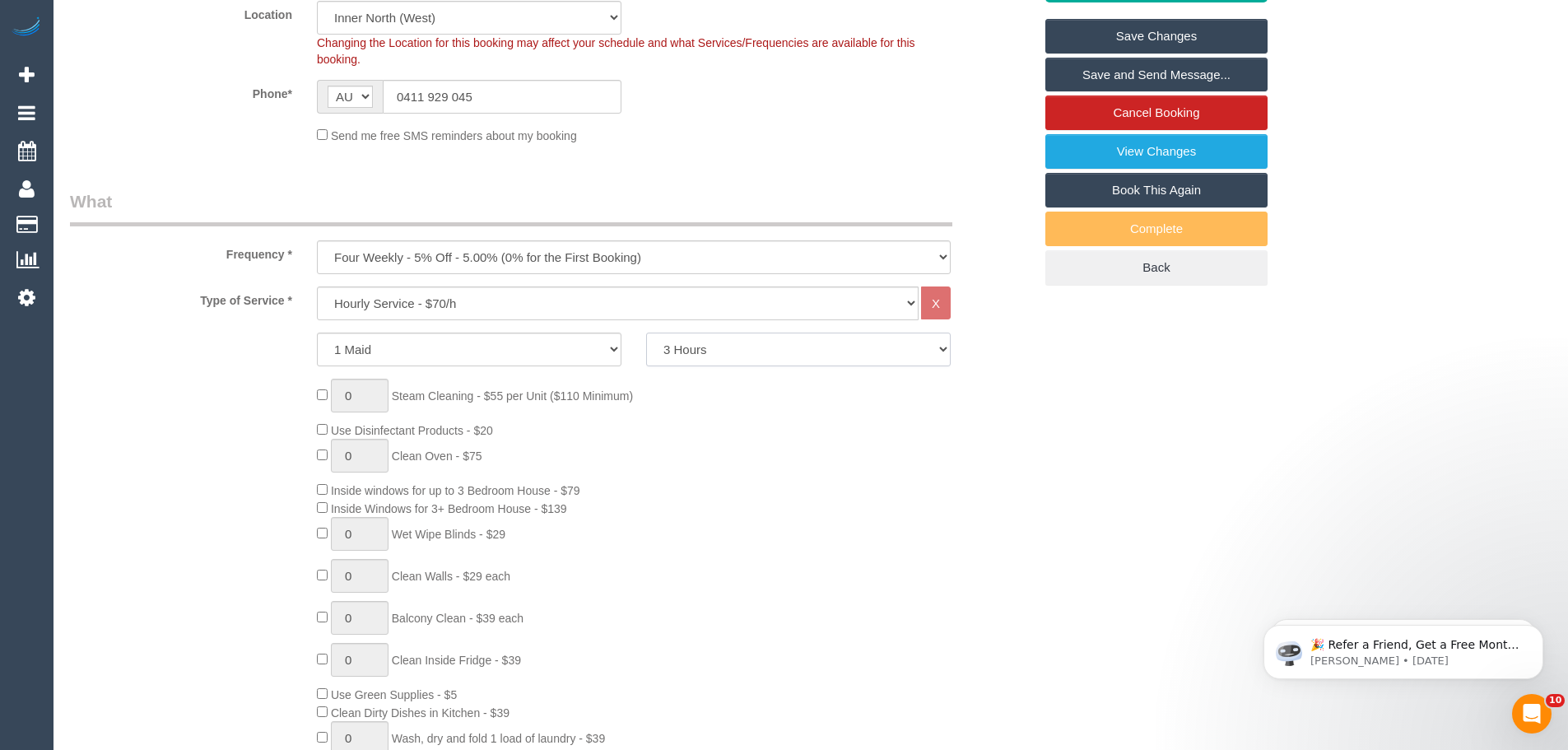
click at [779, 362] on select "2 Hours 2.5 Hours 3 Hours 3.5 Hours 4 Hours 4.5 Hours 5 Hours 5.5 Hours 6 Hours…" at bounding box center [798, 350] width 305 height 33
select select "120"
click at [647, 333] on select "2 Hours 2.5 Hours 3 Hours 3.5 Hours 4 Hours 4.5 Hours 5 Hours 5.5 Hours 6 Hours…" at bounding box center [798, 350] width 305 height 33
select select "spot35"
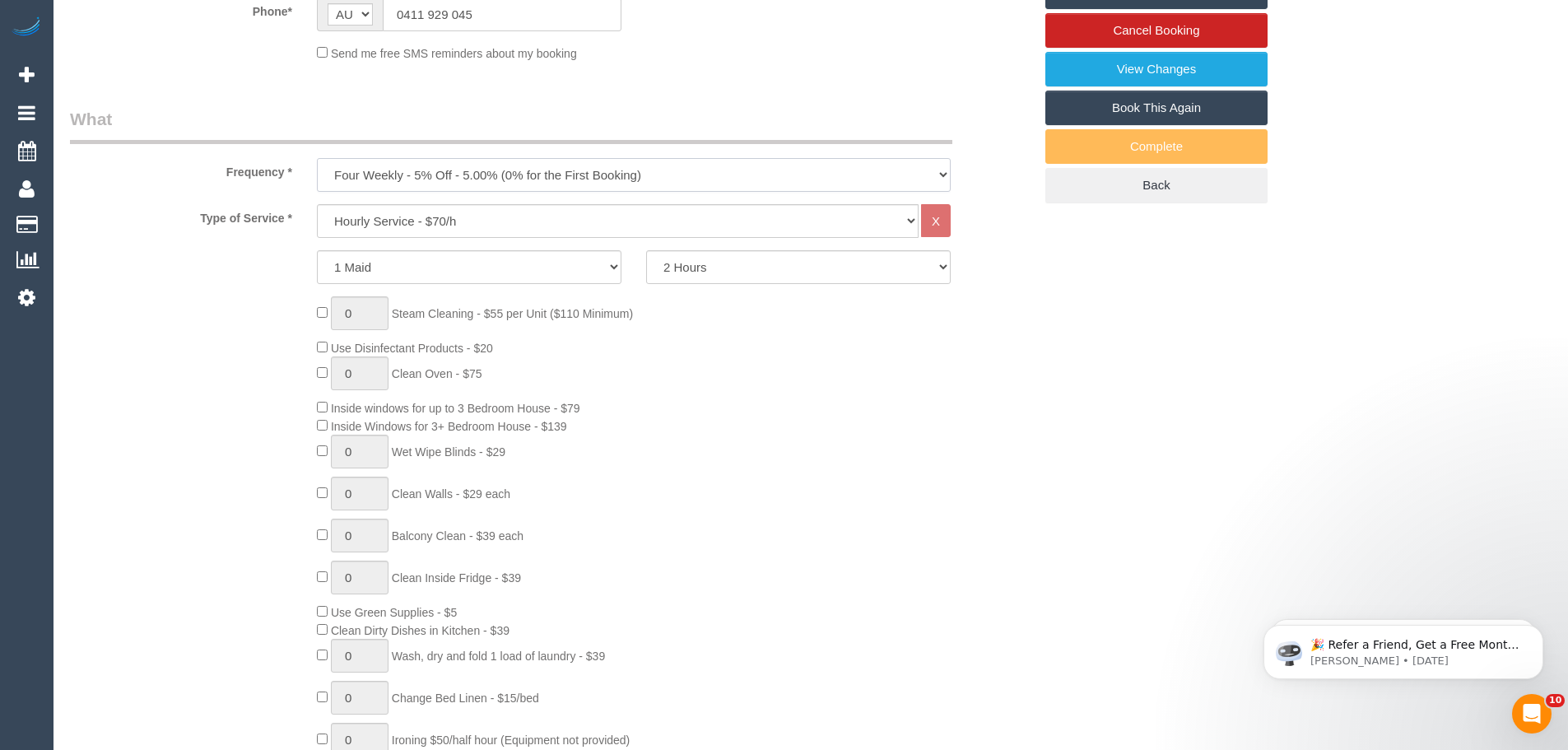
click at [394, 177] on select "One Time Cleaning Weekly - 10% Off - 10.00% (0% for the First Booking) Fortnigh…" at bounding box center [634, 175] width 634 height 33
select select "object:887"
click at [317, 158] on select "One Time Cleaning Weekly - 10% Off - 10.00% (0% for the First Booking) Fortnigh…" at bounding box center [634, 175] width 634 height 33
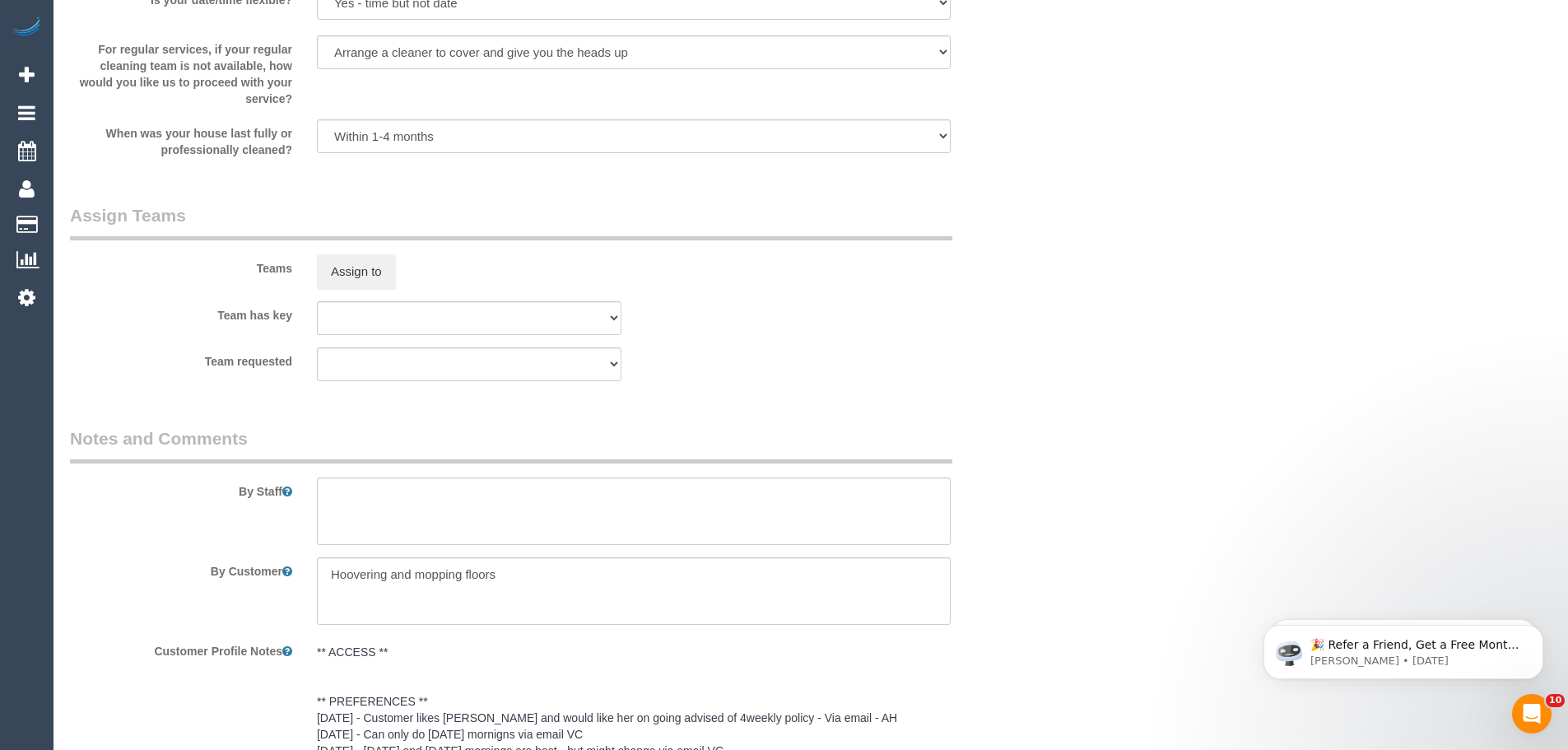
scroll to position [2655, 0]
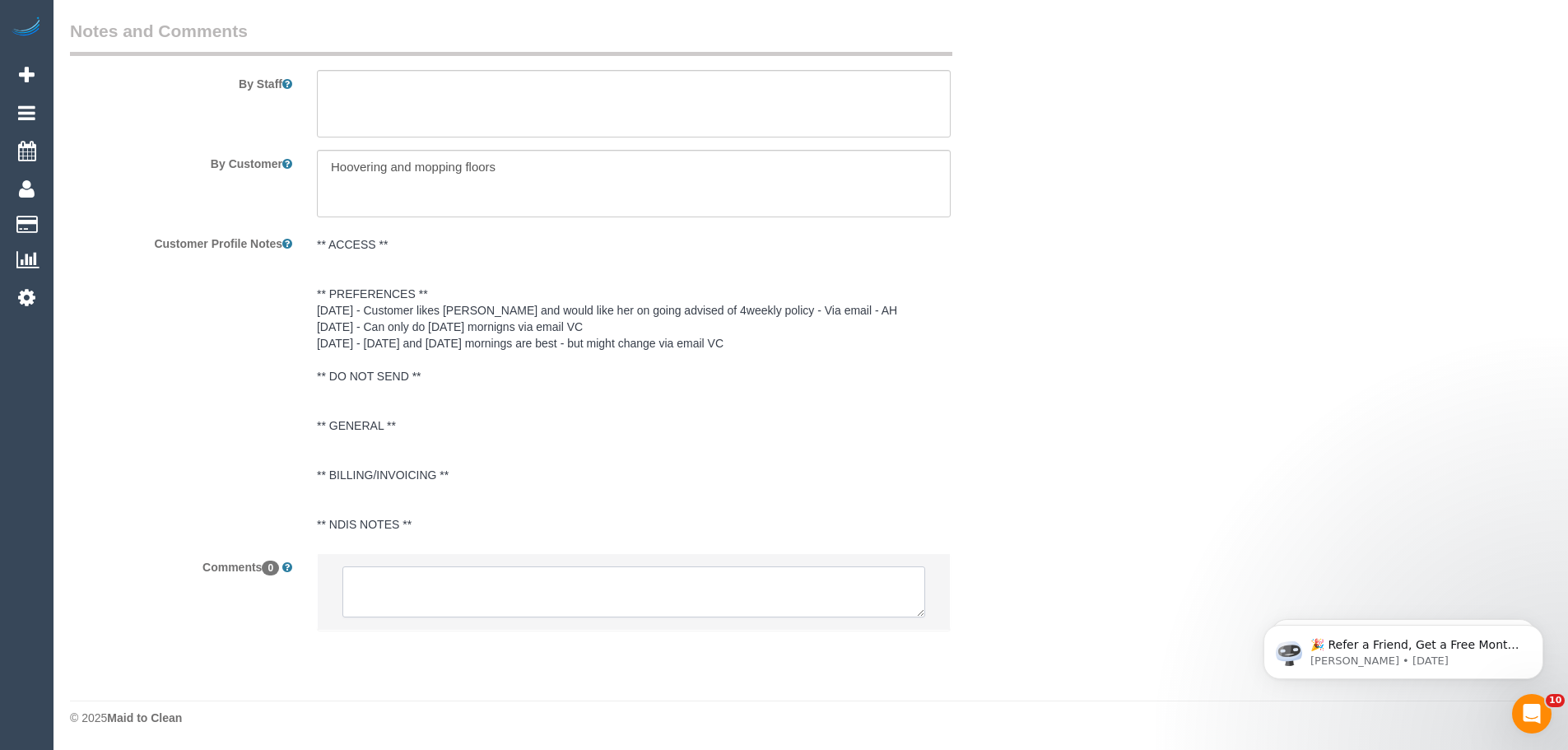
click at [509, 596] on textarea at bounding box center [634, 592] width 583 height 51
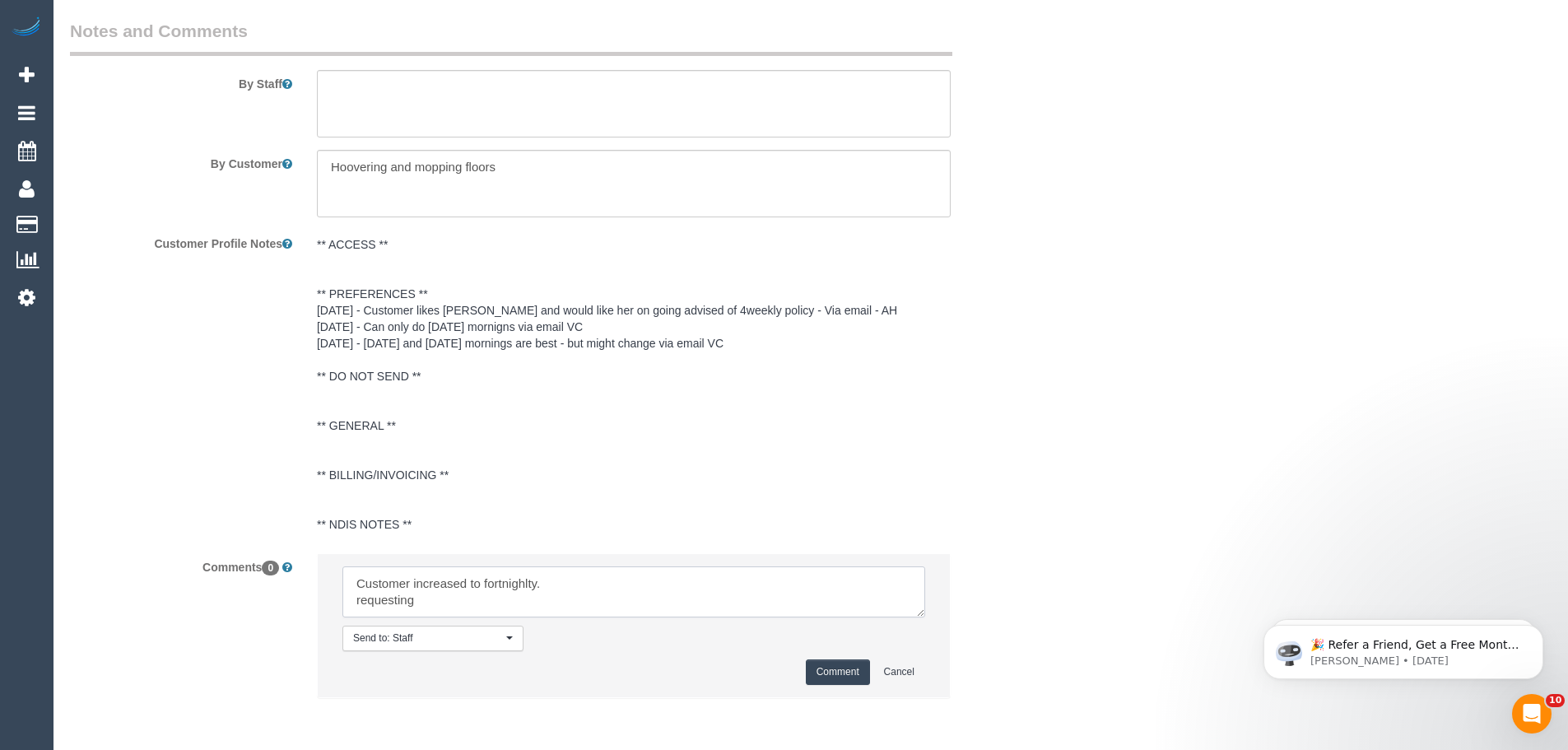
click at [452, 602] on textarea at bounding box center [634, 592] width 583 height 51
paste textarea "(2) Karen Pinto (C)"
type textarea "Customer increased to fortnightly. requesting (2) Karen Pinto (C) ongoing if po…"
click at [848, 670] on button "Comment" at bounding box center [837, 672] width 64 height 25
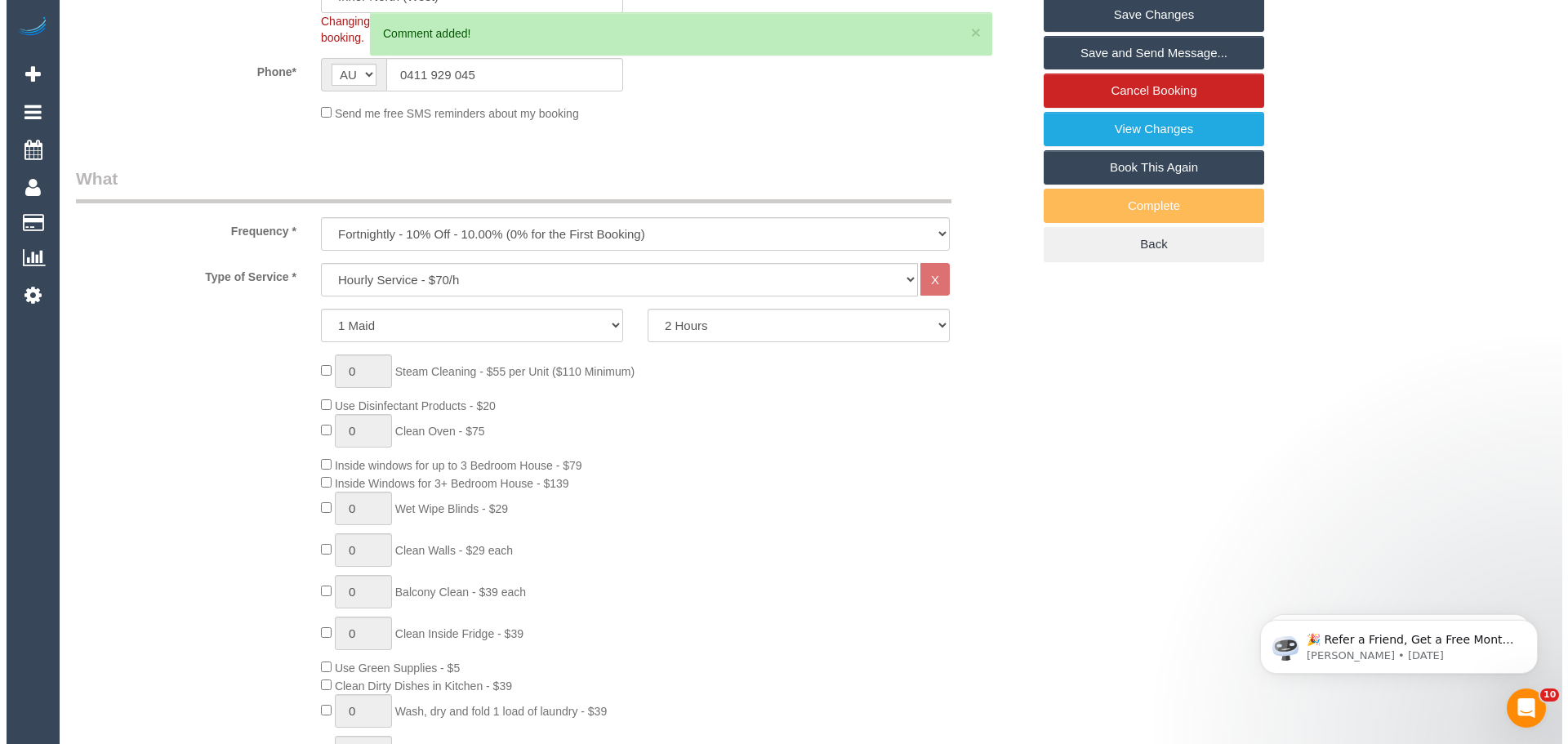
scroll to position [0, 0]
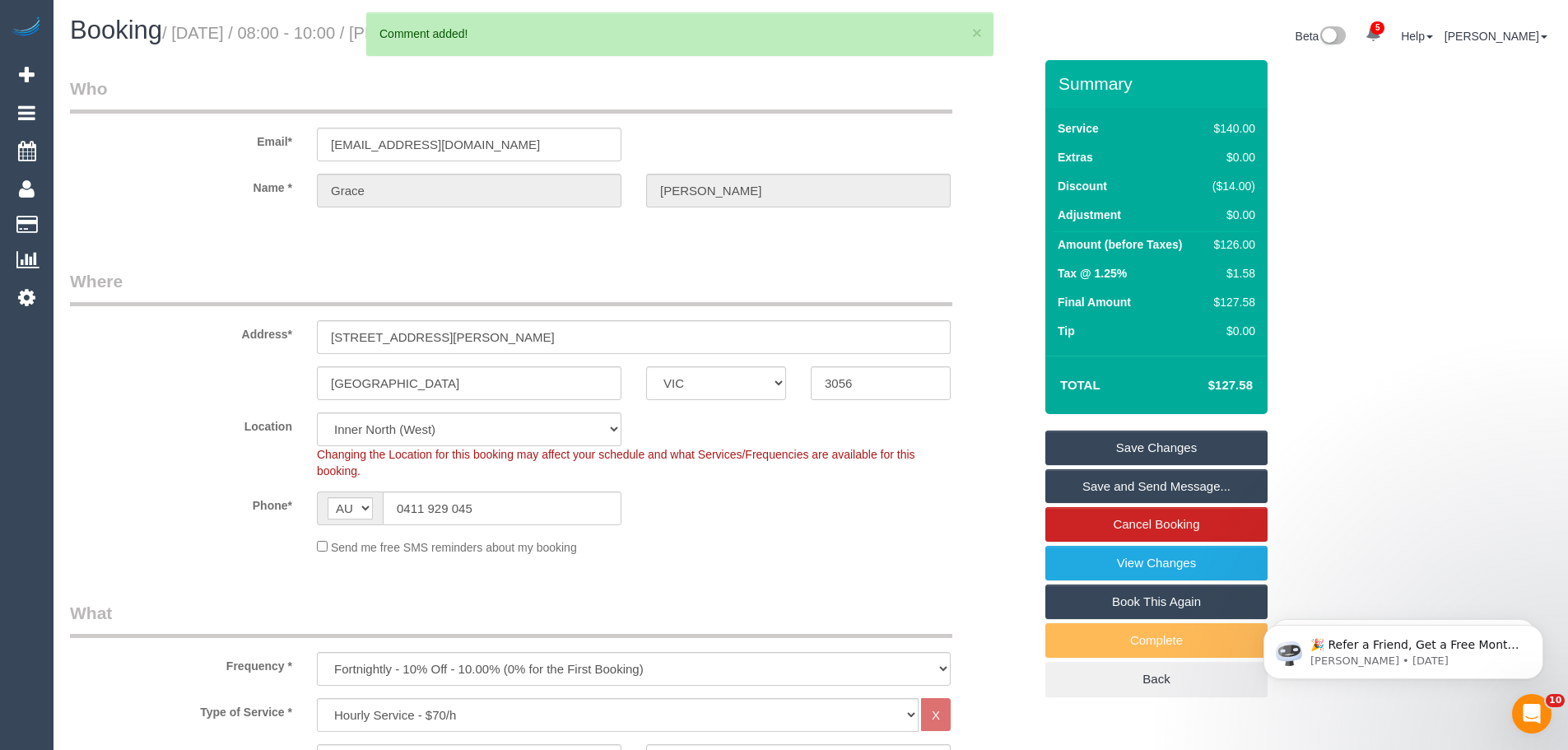
click at [1131, 433] on link "Save Changes" at bounding box center [1156, 447] width 222 height 34
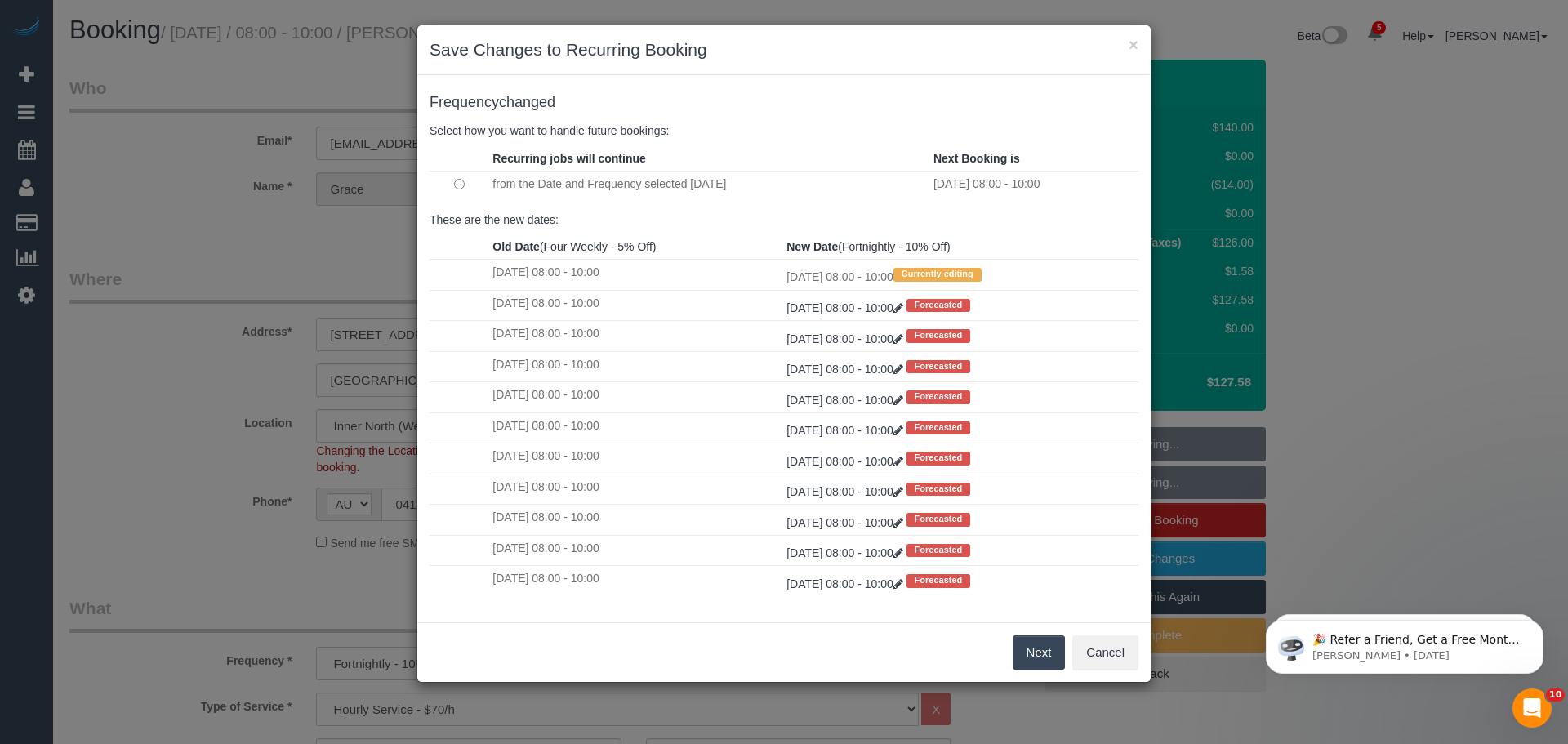
click at [1050, 659] on button "Next" at bounding box center [1039, 652] width 53 height 34
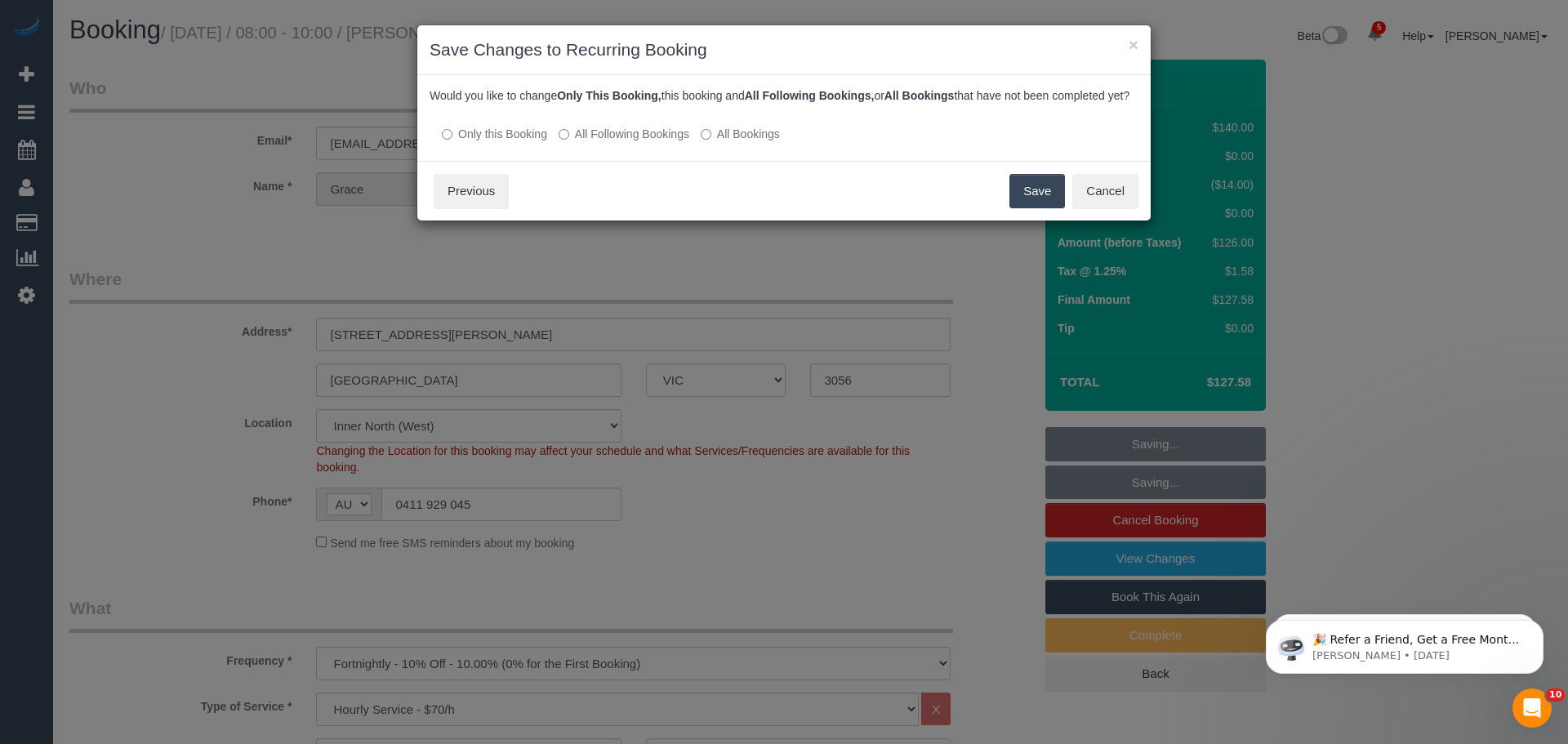
click at [590, 142] on label "All Following Bookings" at bounding box center [624, 133] width 131 height 17
click at [1035, 206] on button "Save" at bounding box center [1037, 191] width 56 height 34
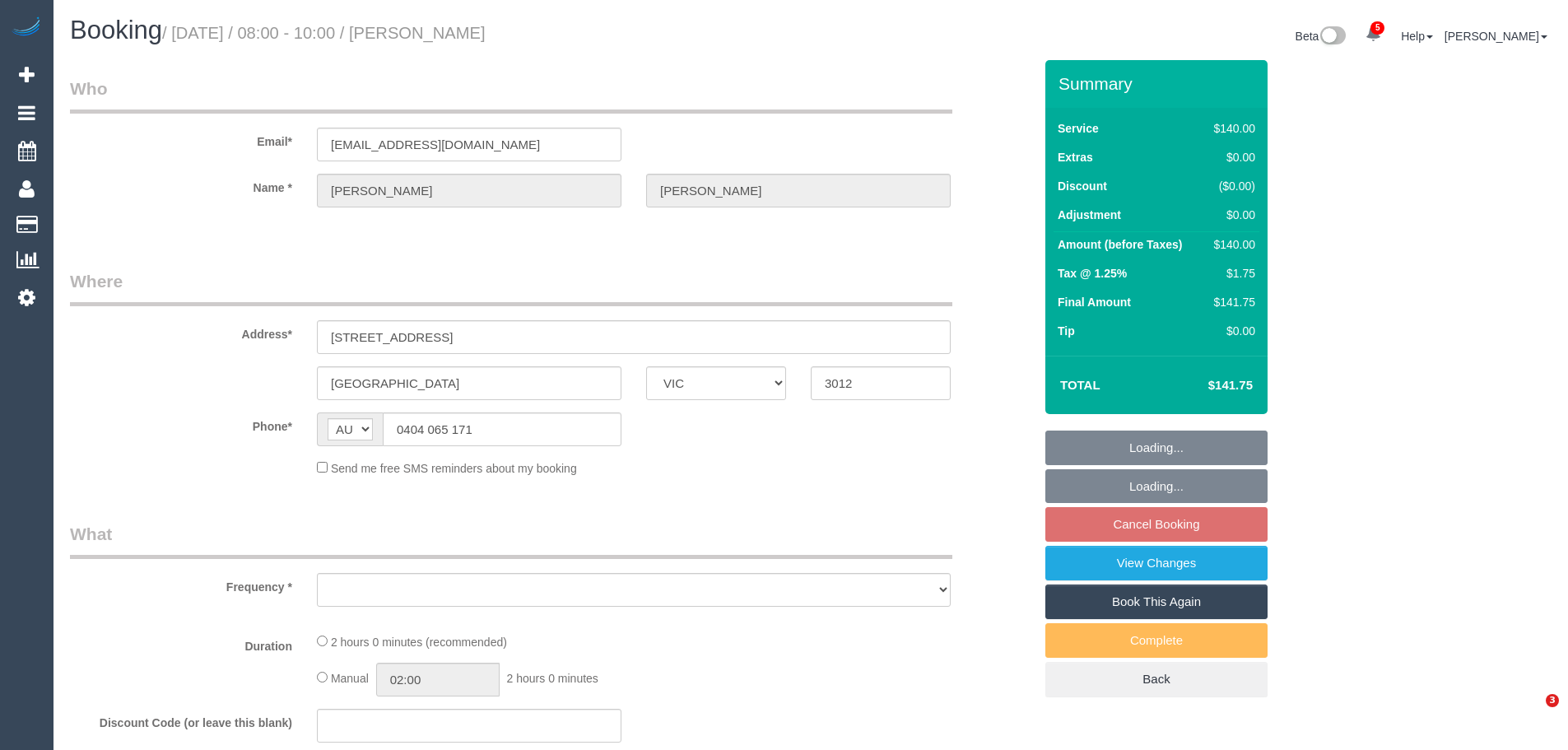
select select "VIC"
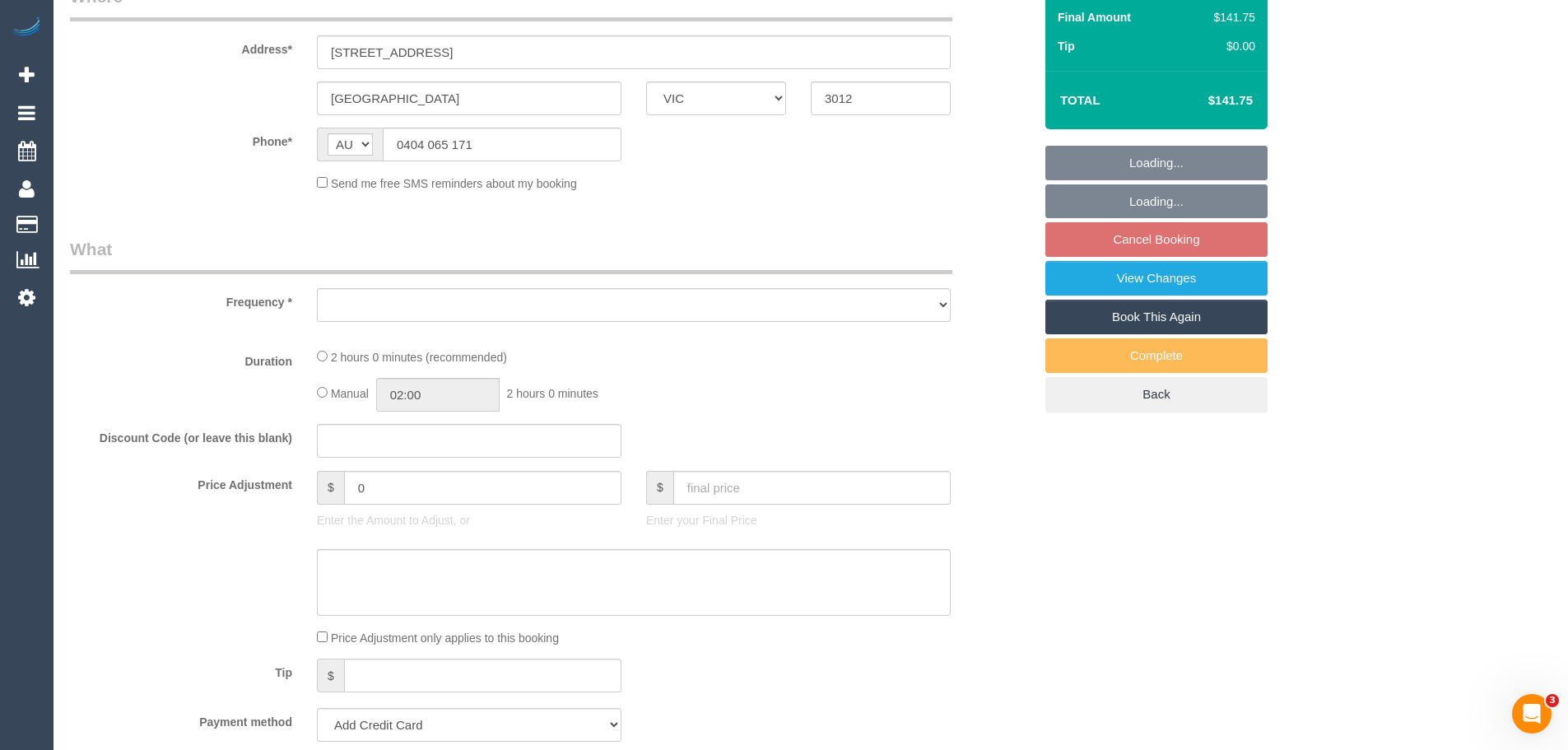
select select "object:567"
select select "string:stripe-pm_1QrXxg2GScqysDRVcGyTrEqc"
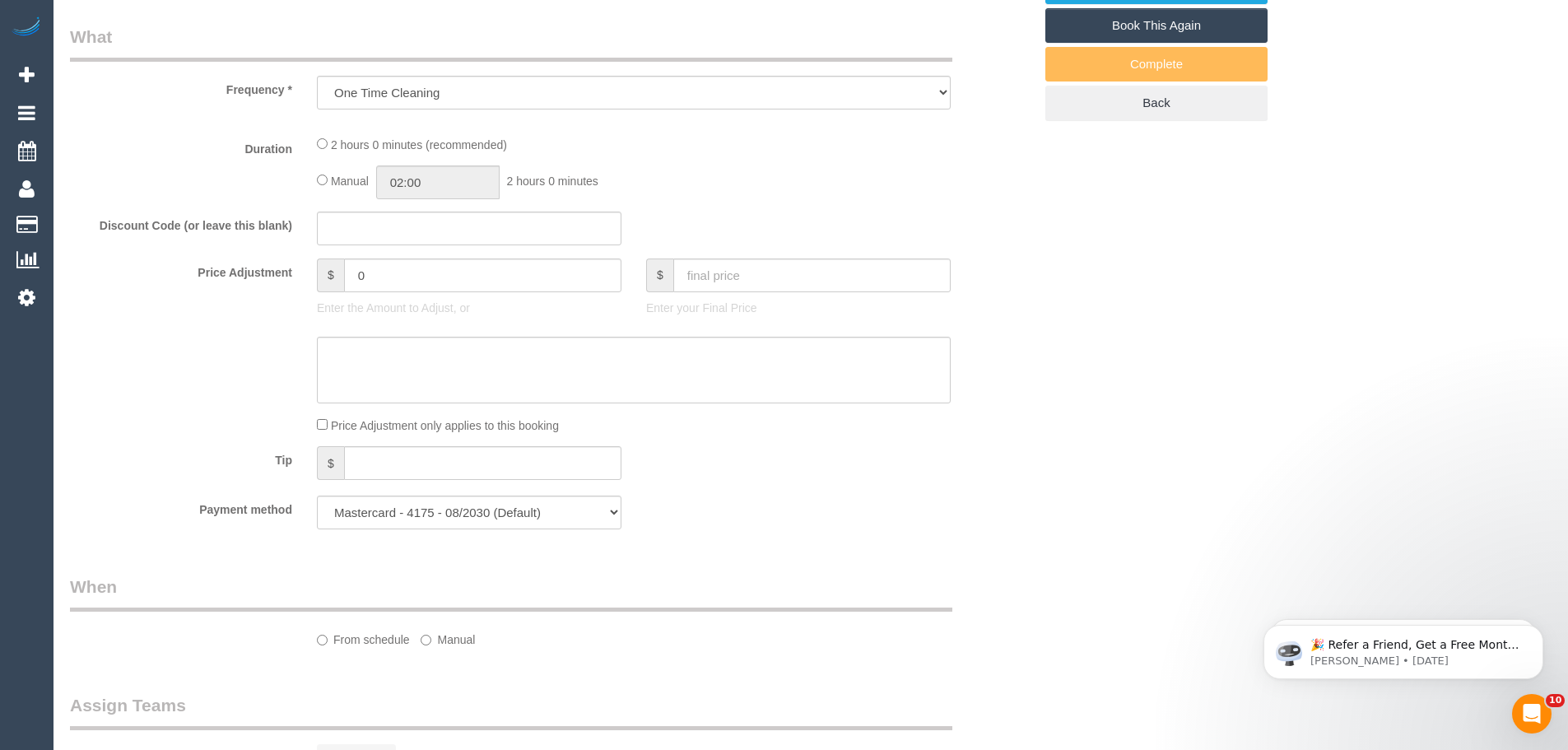
scroll to position [0, 0]
select select "number:27"
select select "number:14"
select select "number:19"
select select "number:36"
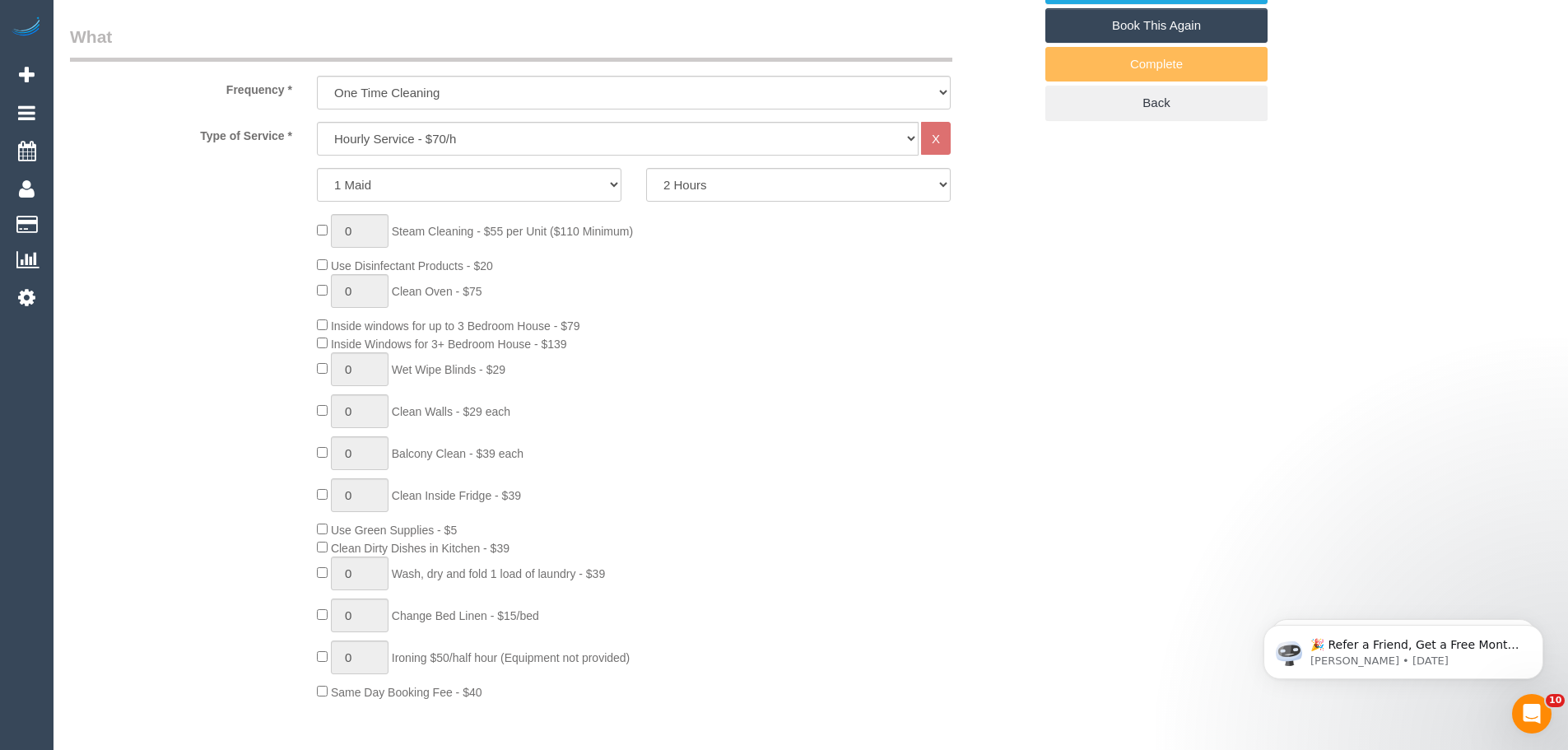
select select "object:884"
select select "spot1"
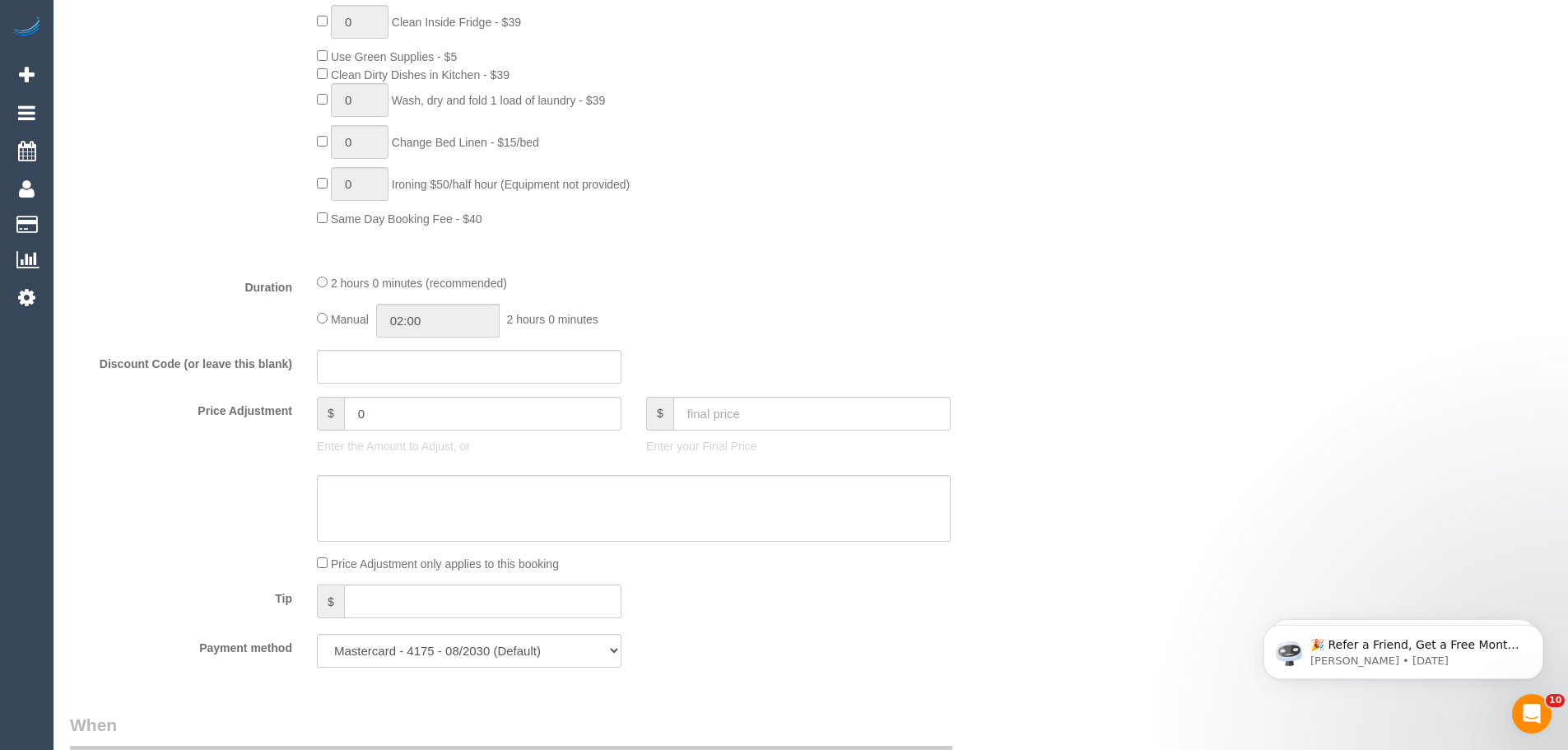
scroll to position [1316, 0]
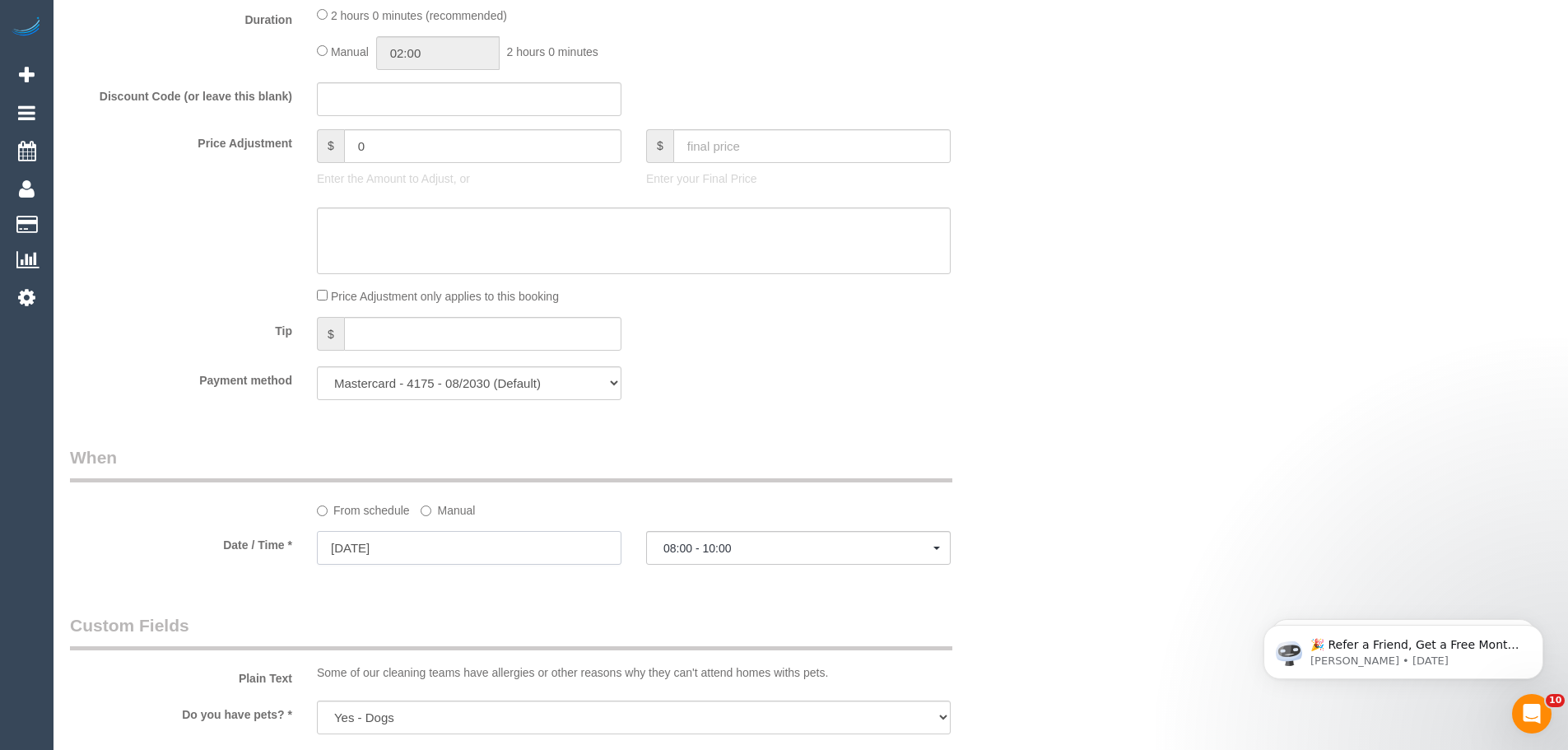
click at [439, 535] on input "18/09/2025" at bounding box center [469, 547] width 305 height 33
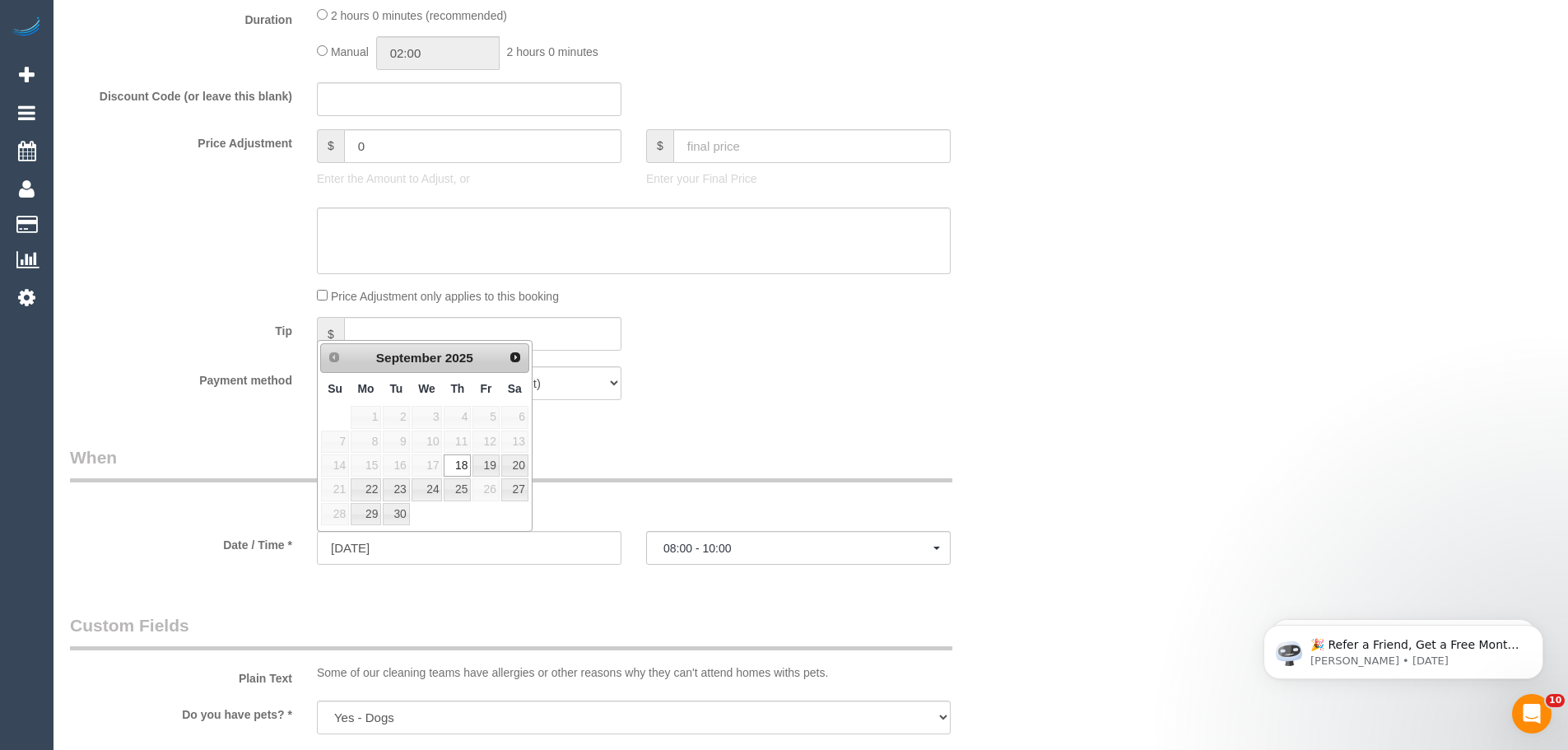
click at [432, 462] on span "17" at bounding box center [428, 465] width 32 height 22
click at [496, 467] on link "19" at bounding box center [486, 465] width 26 height 22
type input "19/09/2025"
select select "spot4"
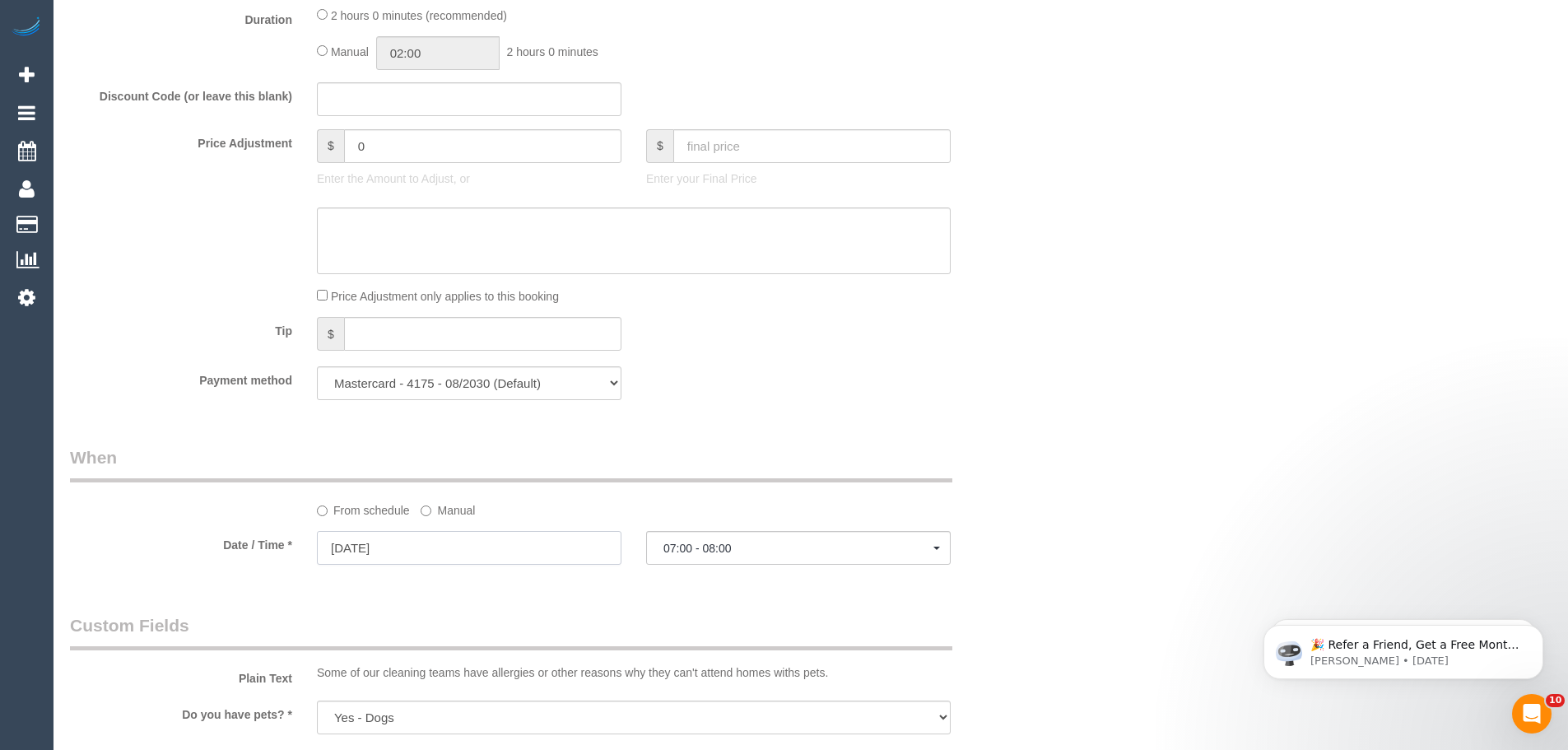
click at [452, 548] on input "19/09/2025" at bounding box center [469, 547] width 305 height 33
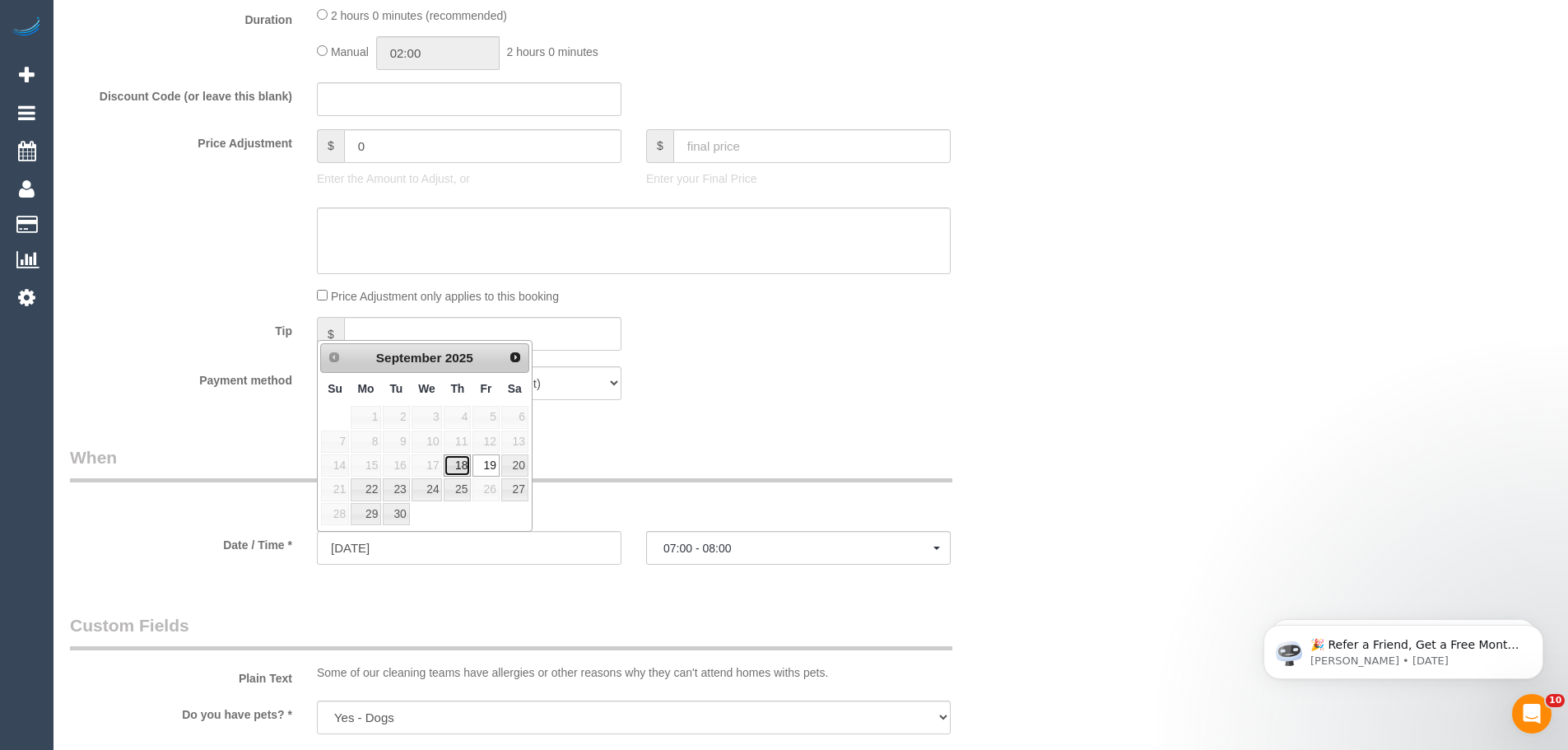
click at [460, 473] on link "18" at bounding box center [457, 465] width 27 height 22
type input "18/09/2025"
select select "spot1"
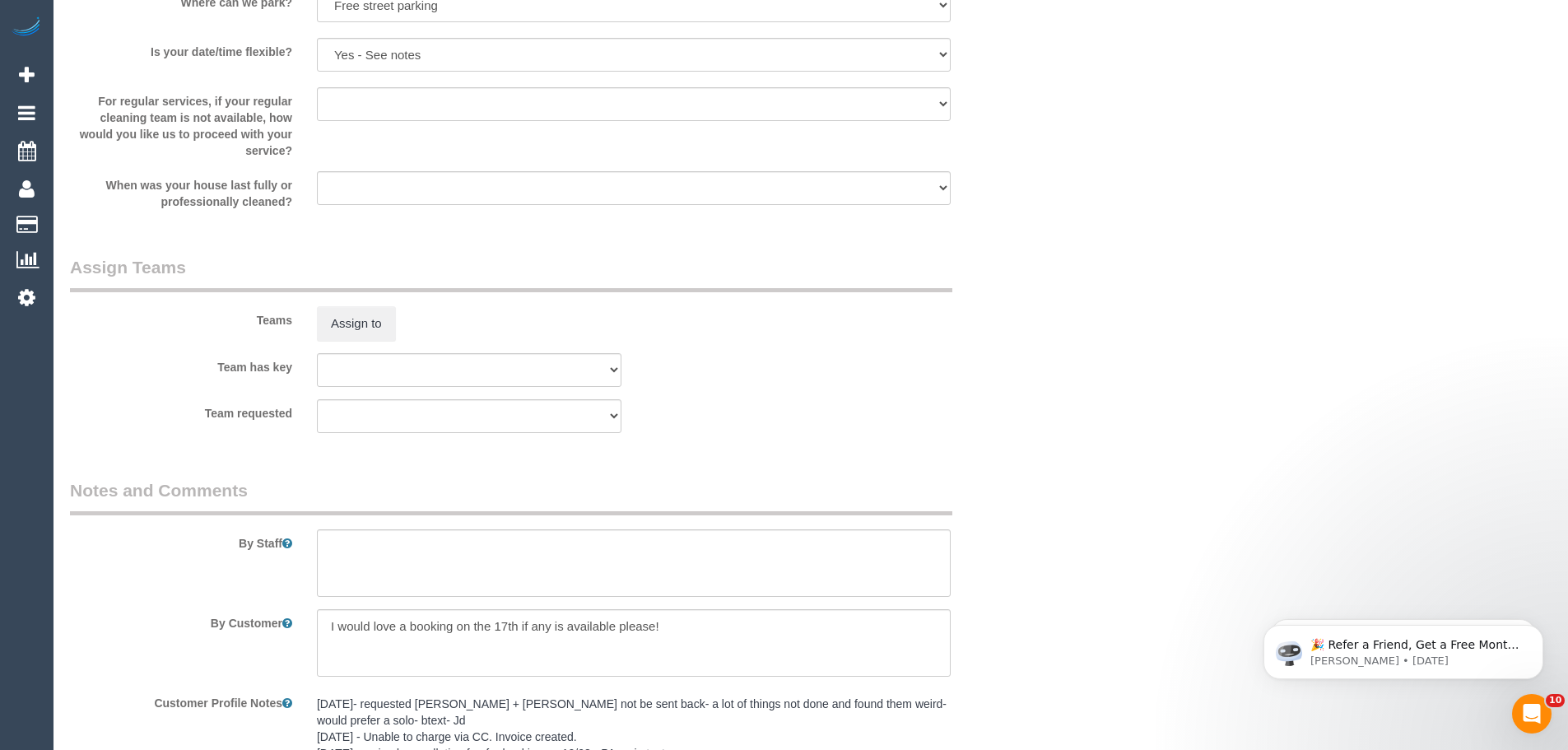
scroll to position [2387, 0]
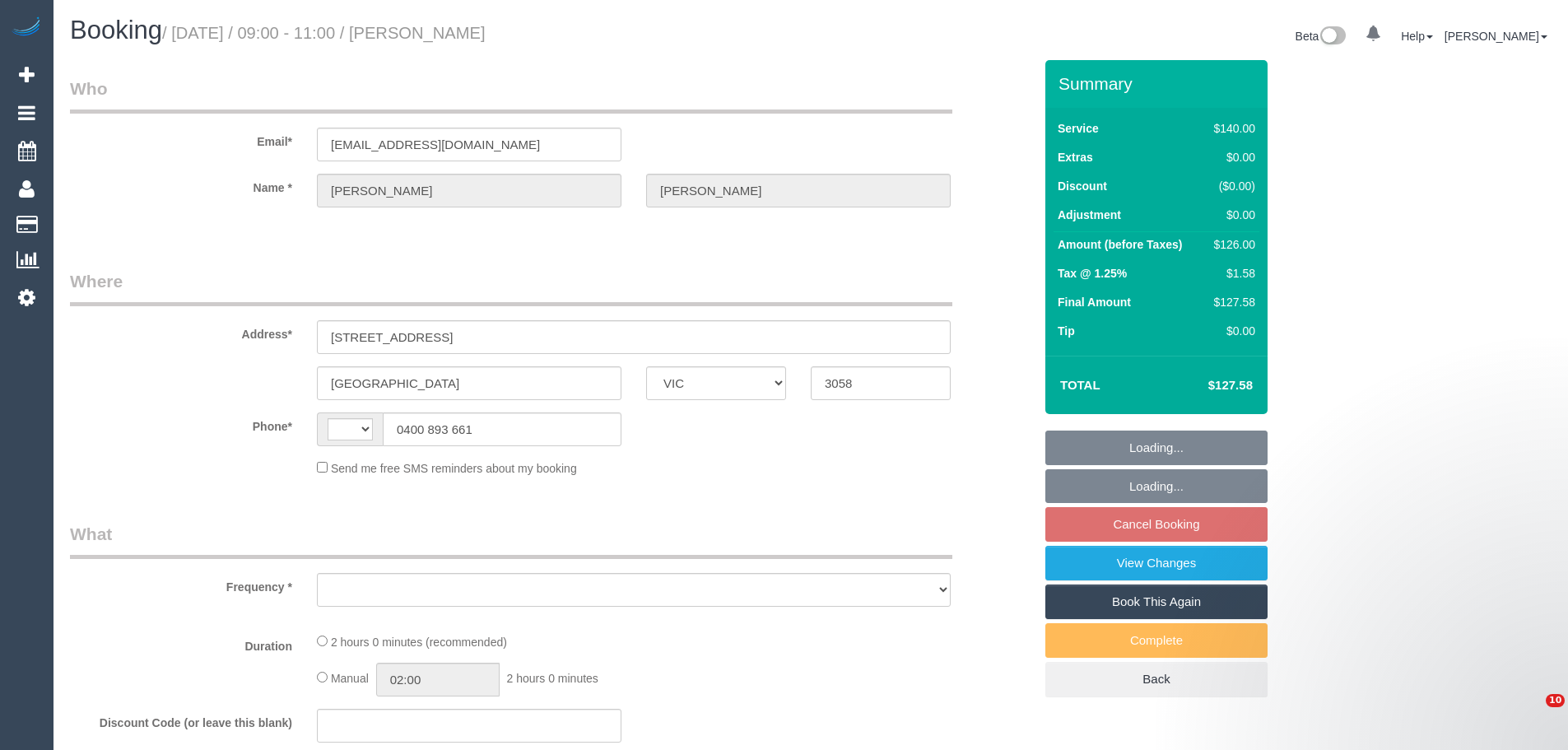
select select "VIC"
select select "string:AU"
select select "object:573"
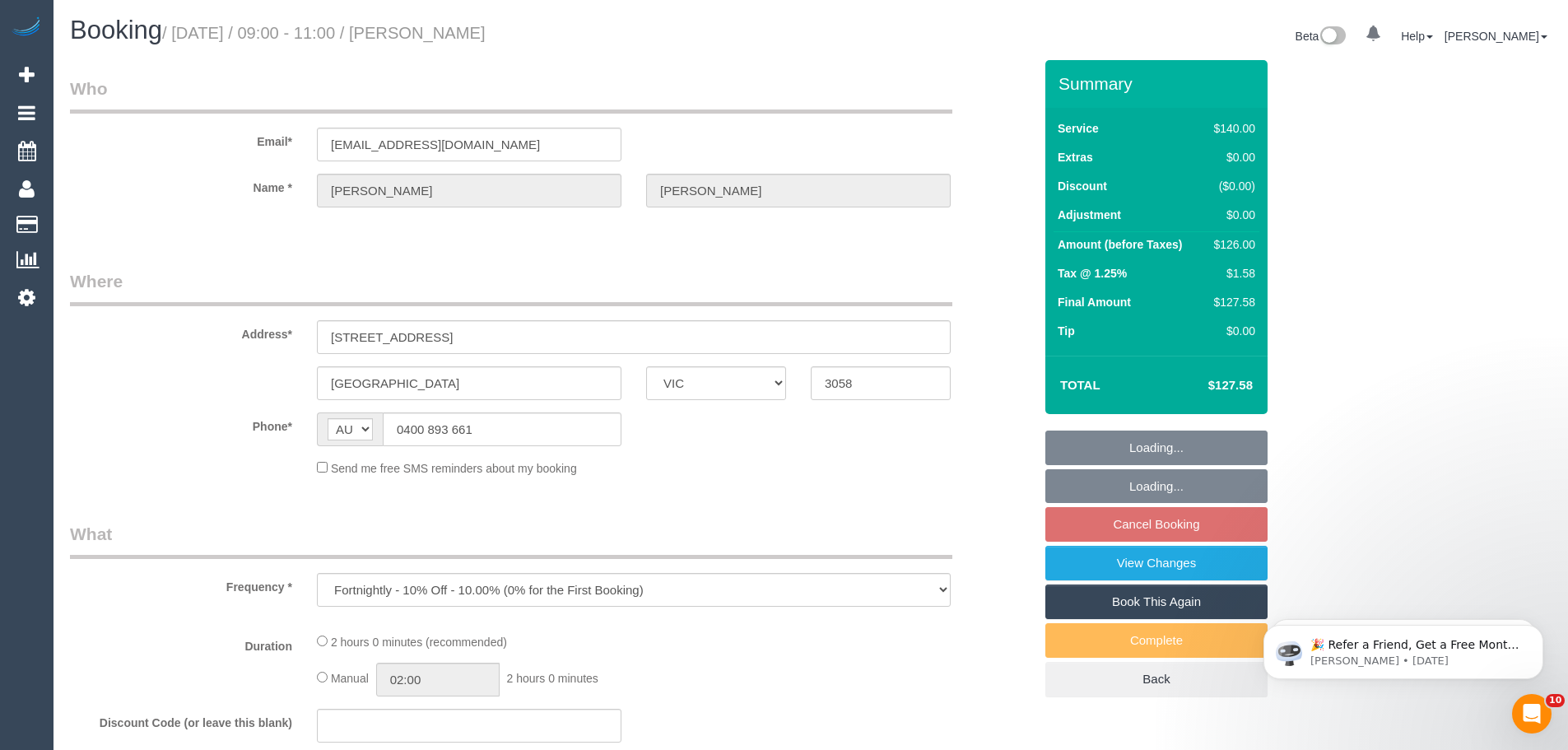
select select "string:stripe-pm_1RkZXO2GScqysDRVXWJrhGgF"
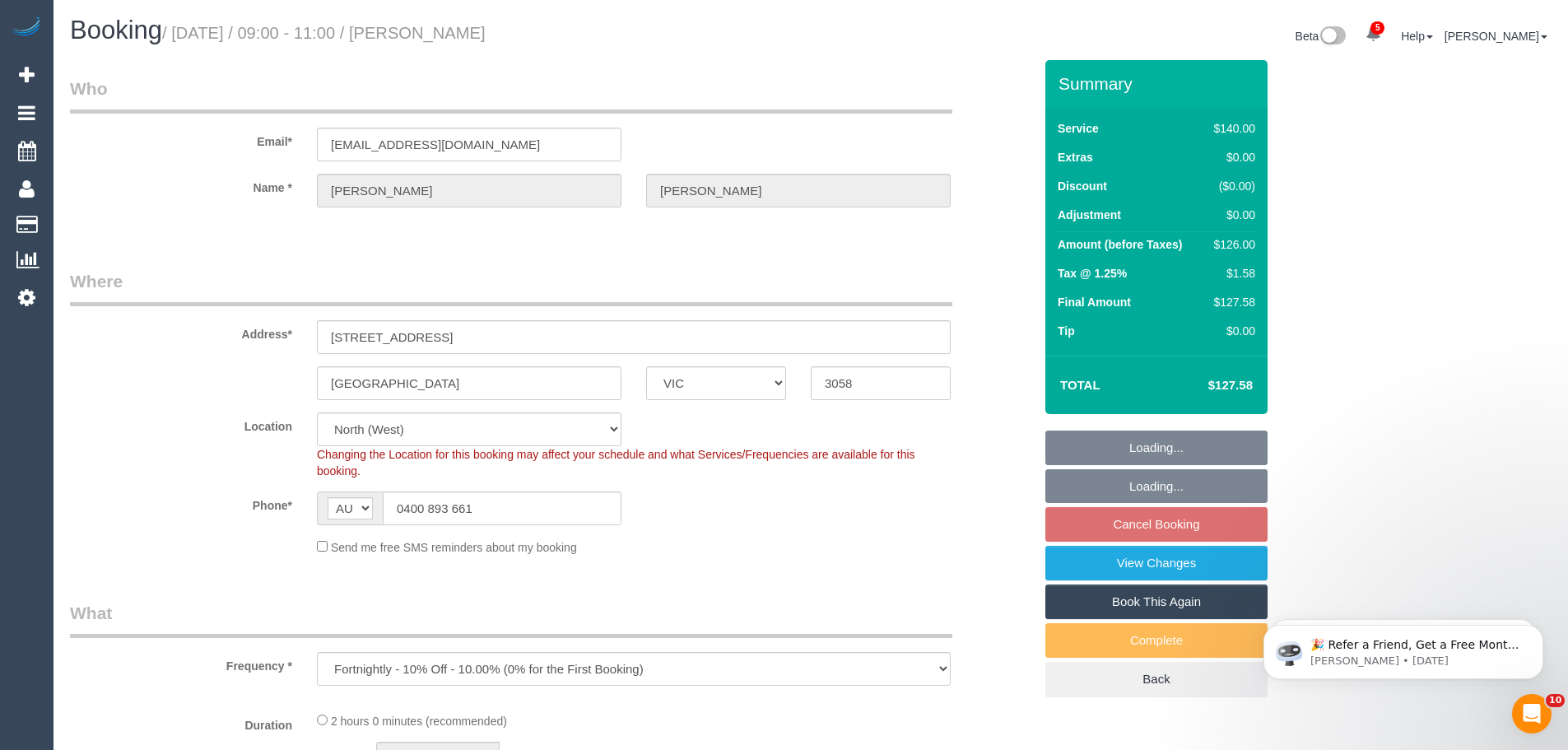
select select "object:890"
select select "number:29"
select select "number:16"
select select "number:19"
select select "number:22"
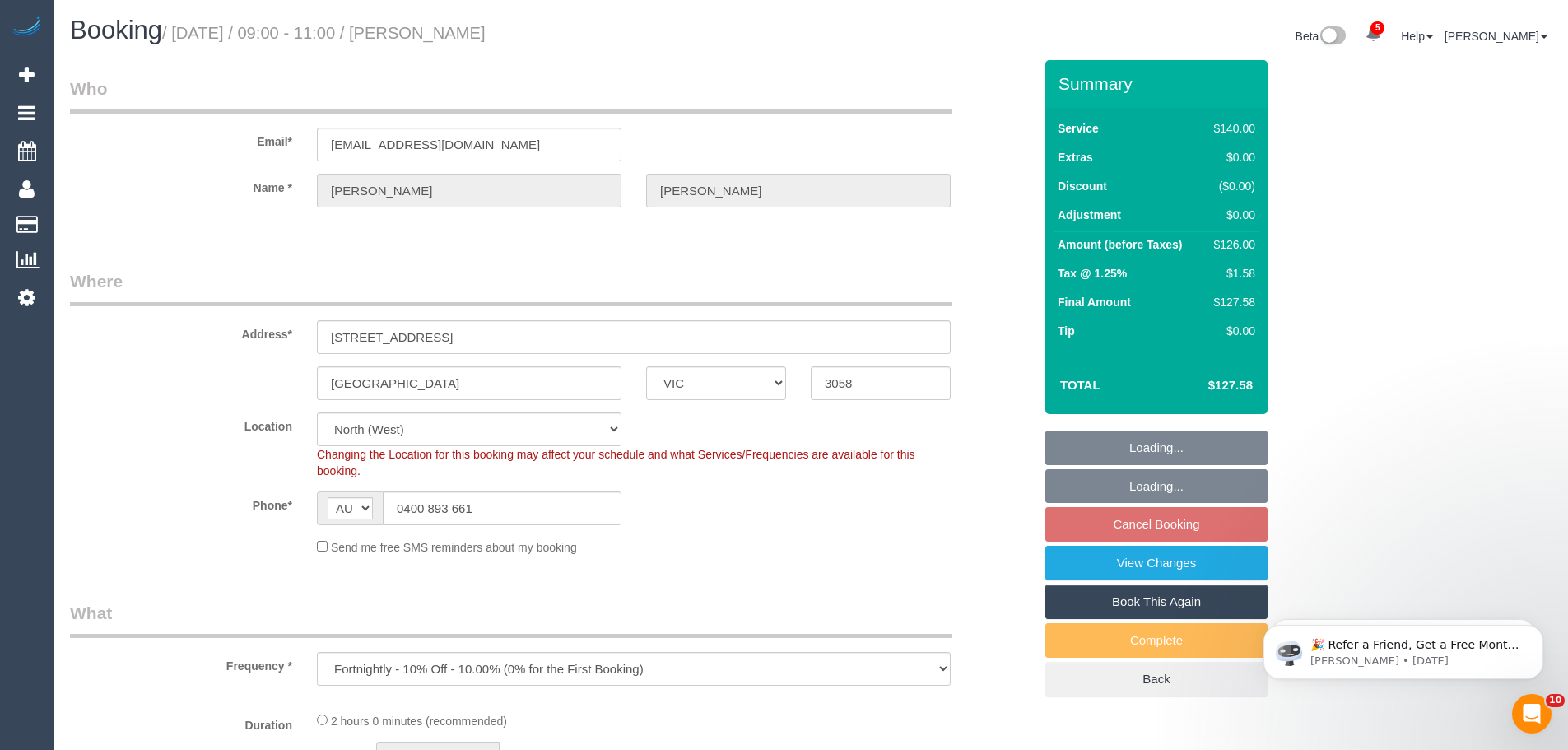
select select "number:33"
select select "number:26"
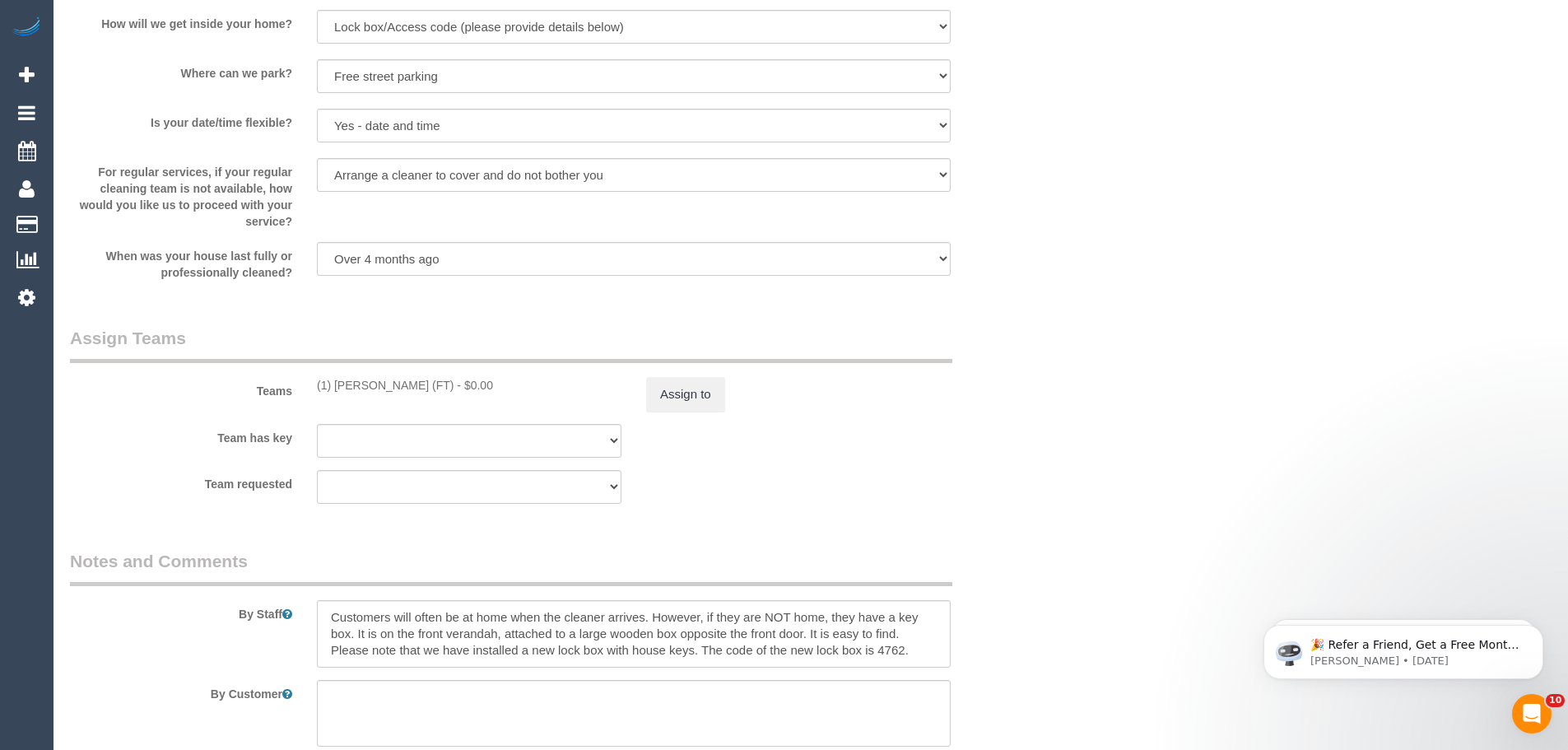
scroll to position [2469, 0]
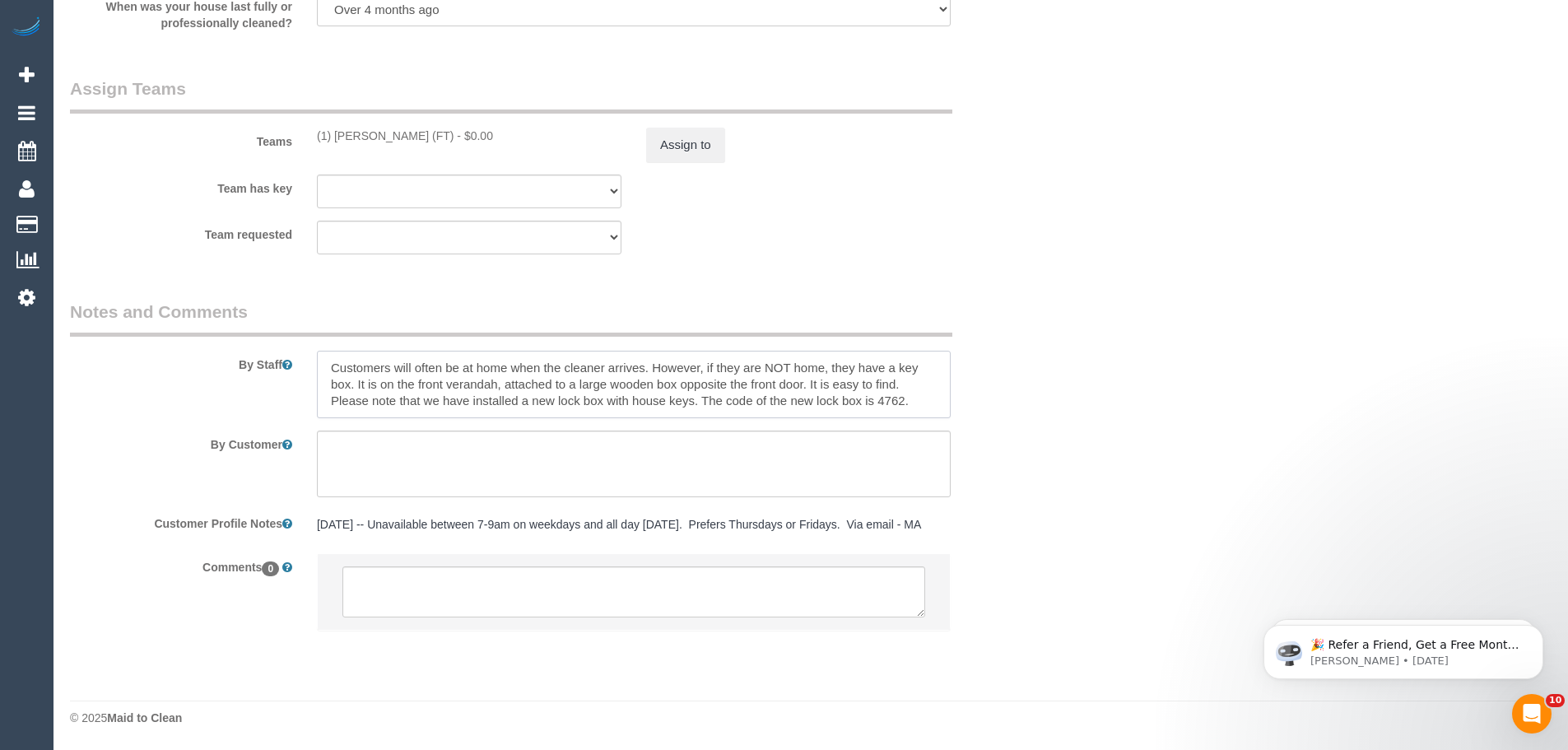
click at [322, 358] on textarea at bounding box center [634, 384] width 634 height 68
drag, startPoint x: 235, startPoint y: 379, endPoint x: 595, endPoint y: 398, distance: 360.5
click at [595, 398] on div "By Staff" at bounding box center [552, 358] width 988 height 119
click at [478, 398] on textarea at bounding box center [634, 384] width 634 height 68
drag, startPoint x: 334, startPoint y: 362, endPoint x: 990, endPoint y: 443, distance: 661.0
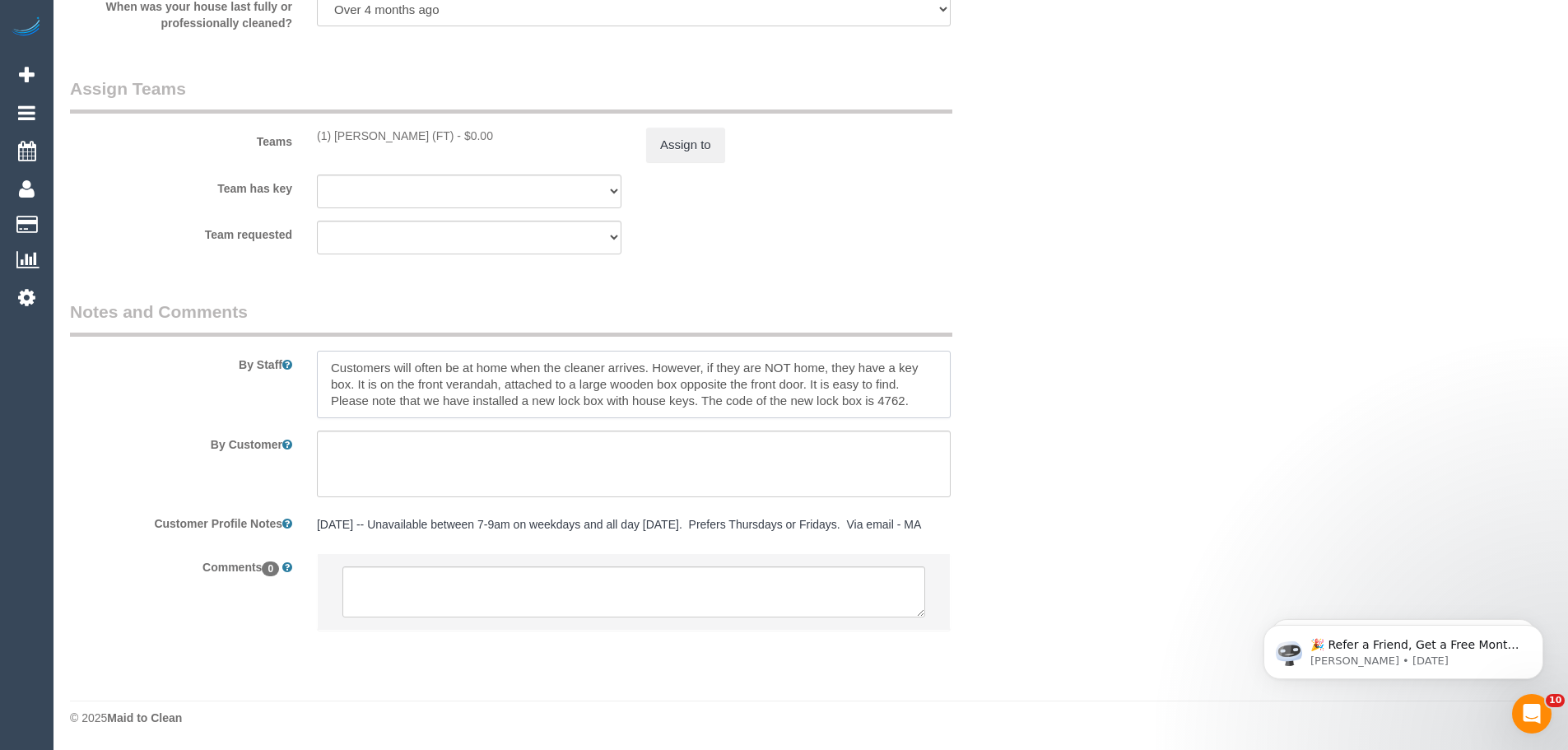
click at [990, 443] on sui-booking-comments "By Staff By Customer Customer Profile Notes [DATE] -- Unavailable between 7-9am…" at bounding box center [552, 473] width 963 height 348
paste textarea "instead of the standard cleaning - All internal and external glass doors includ…"
type textarea "Customers will often be at home when the cleaner arrives. However, if they are …"
click at [647, 452] on textarea at bounding box center [634, 464] width 634 height 68
paste textarea "instead of the standard cleaning - All internal and external glass doors includ…"
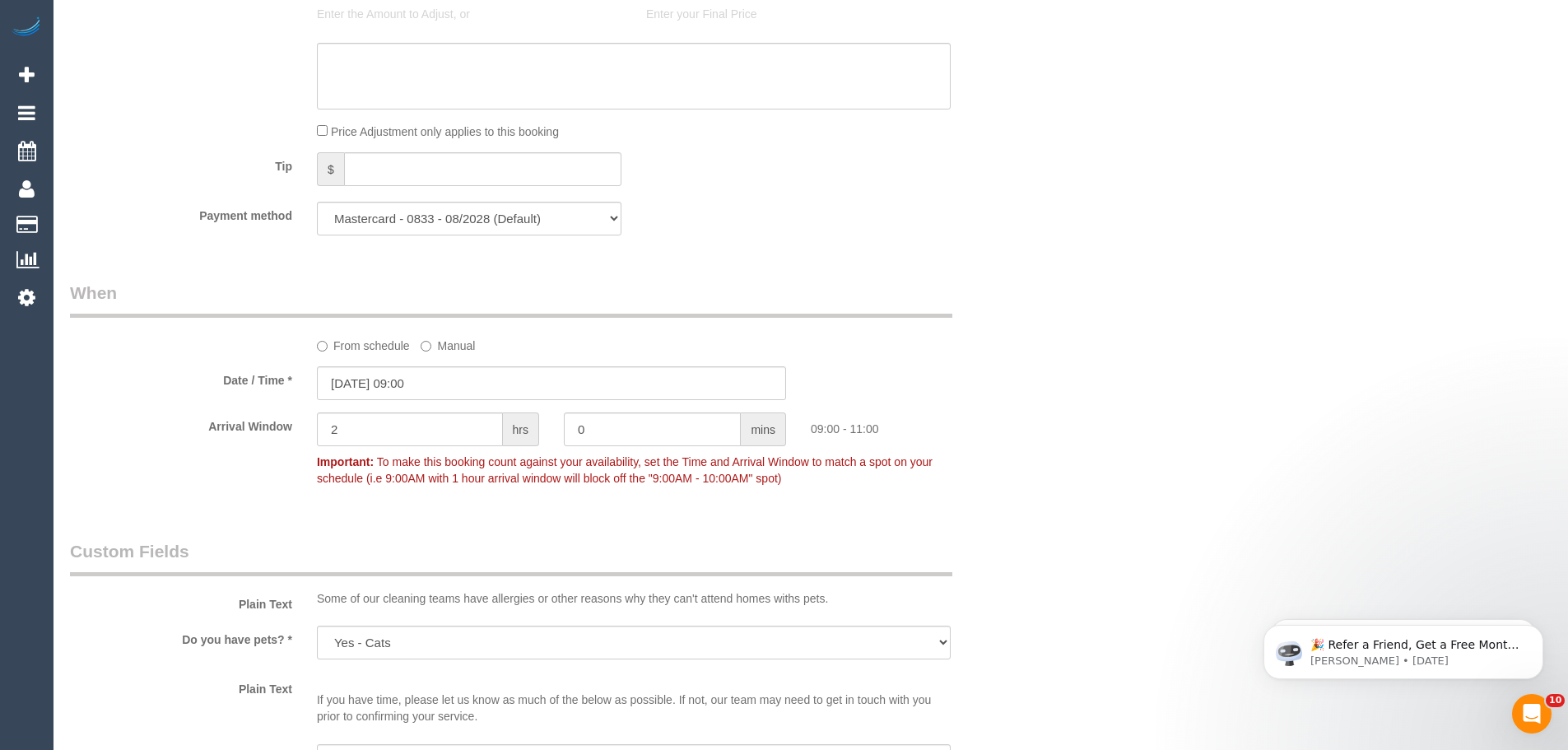
type textarea "instead of the standard cleaning - All internal and external glass doors includ…"
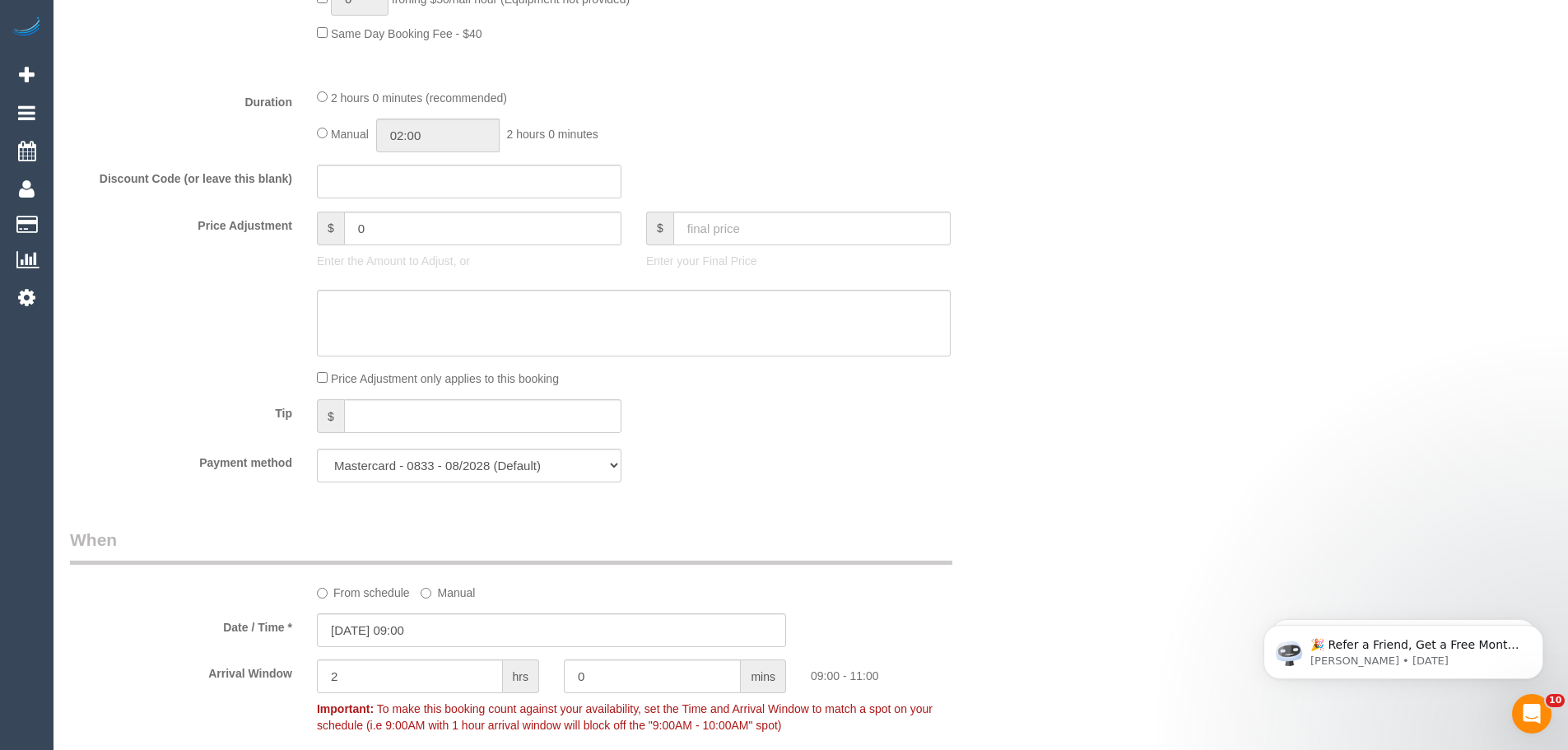
drag, startPoint x: 1047, startPoint y: 459, endPoint x: 966, endPoint y: 410, distance: 94.7
click at [967, 411] on div "Tip $" at bounding box center [552, 418] width 988 height 37
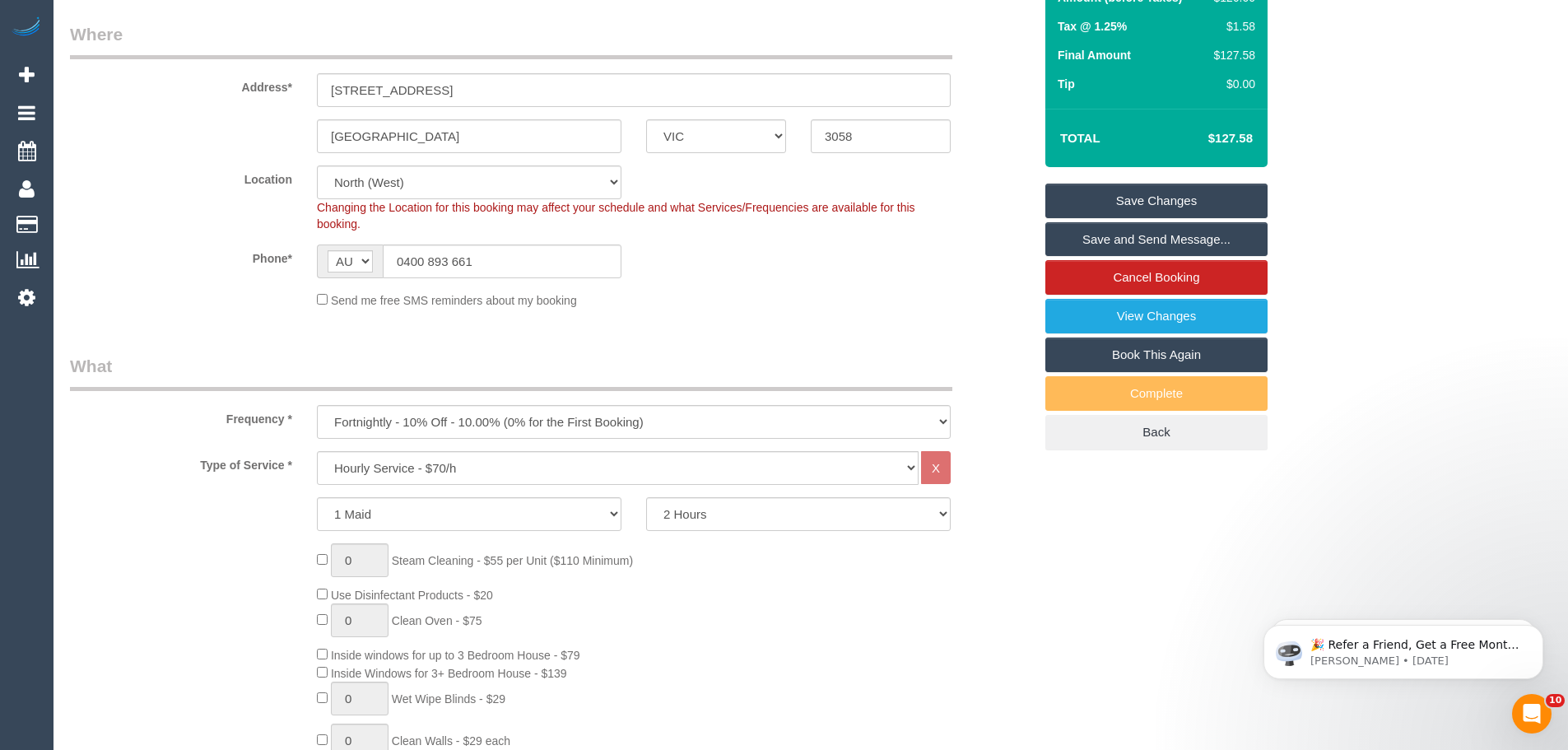
scroll to position [0, 0]
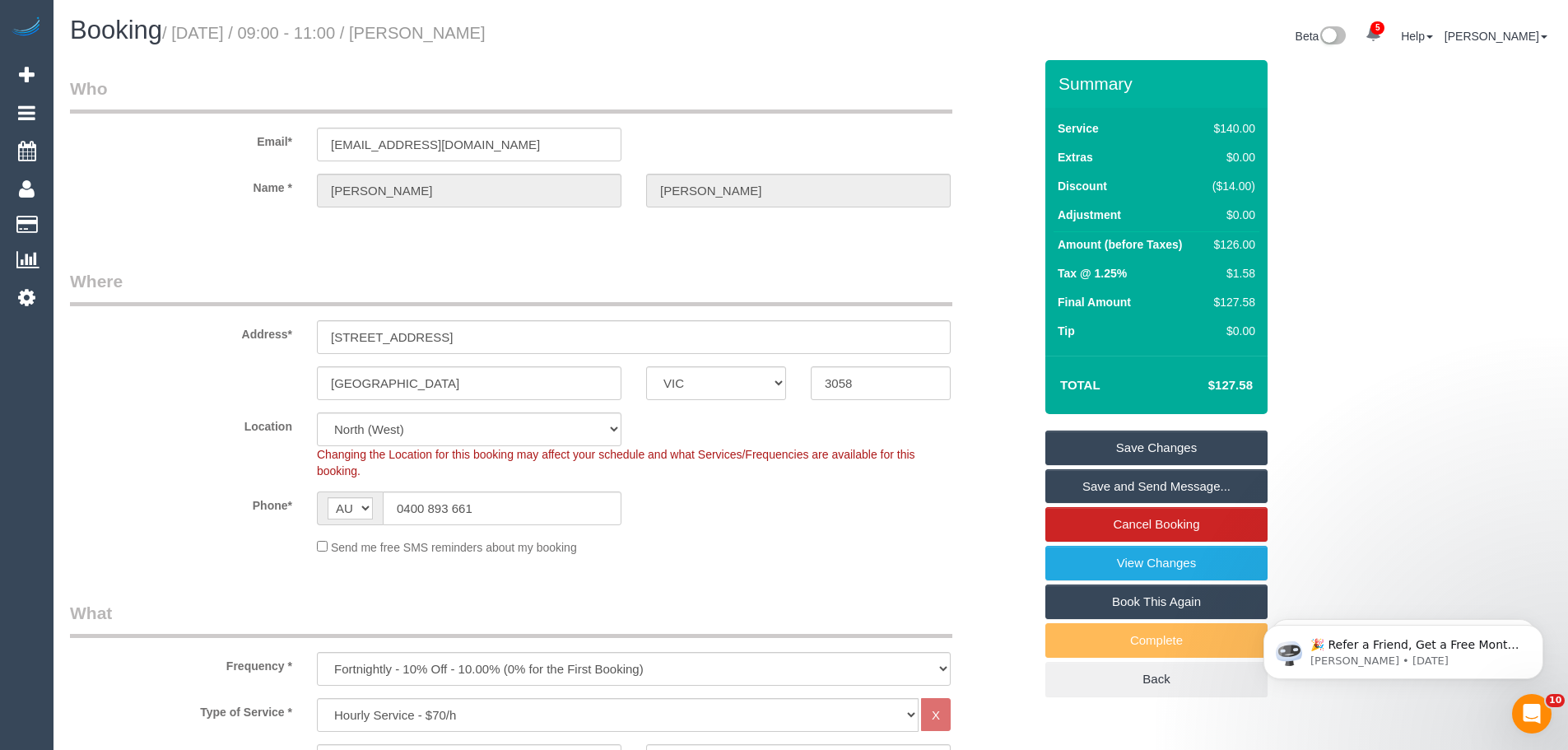
click at [1109, 436] on link "Save Changes" at bounding box center [1156, 447] width 222 height 34
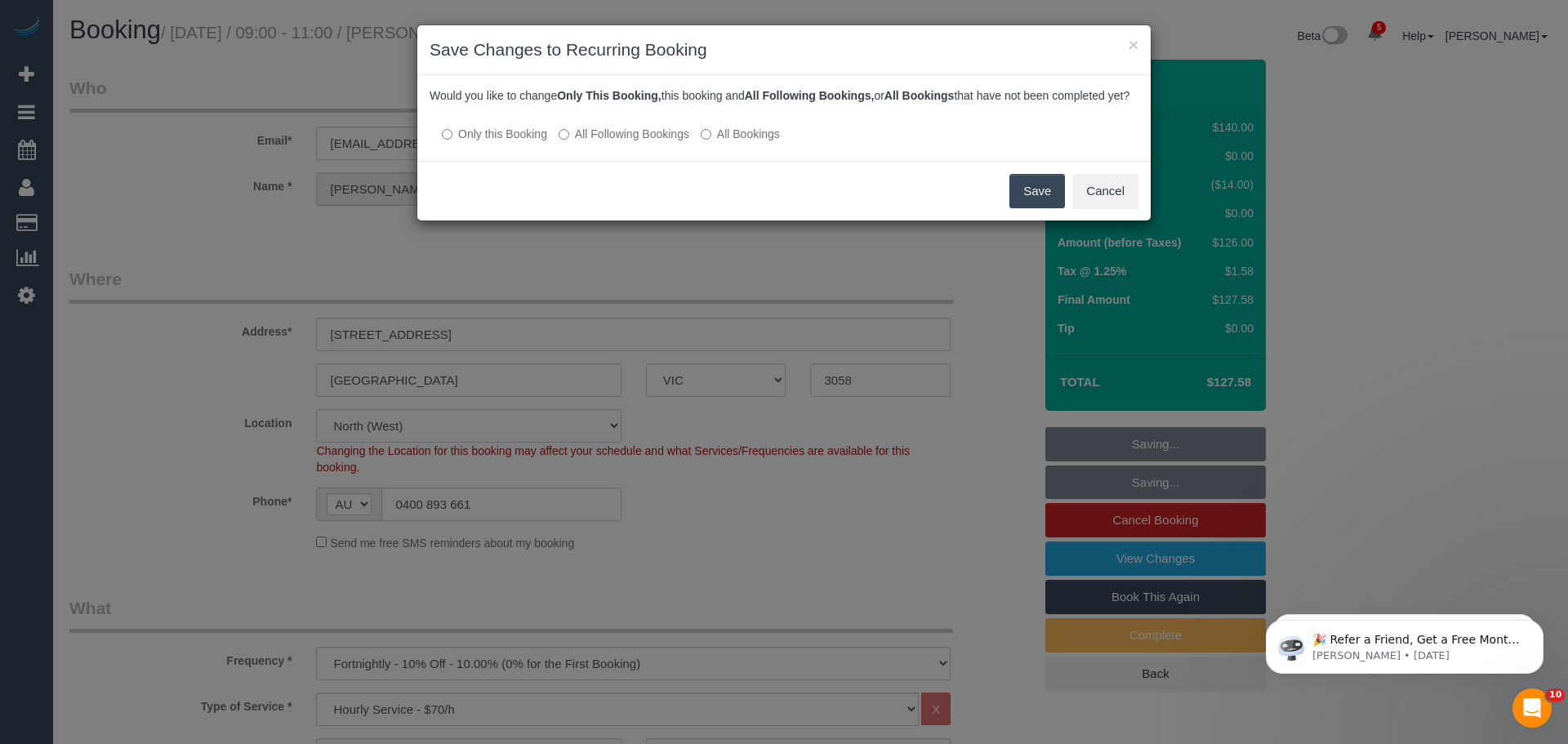
click at [1049, 208] on button "Save" at bounding box center [1037, 191] width 56 height 34
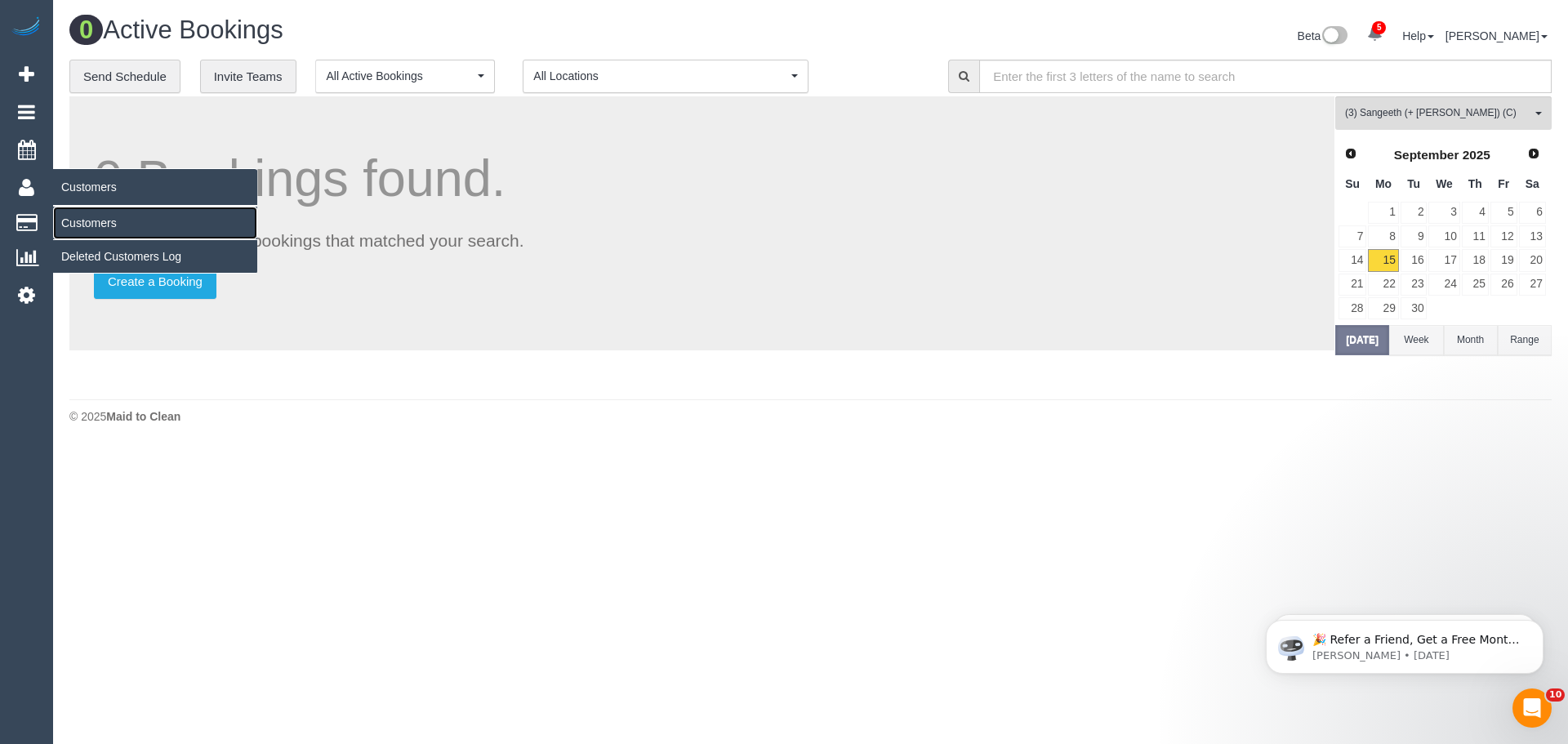
click at [79, 217] on link "Customers" at bounding box center [155, 222] width 204 height 32
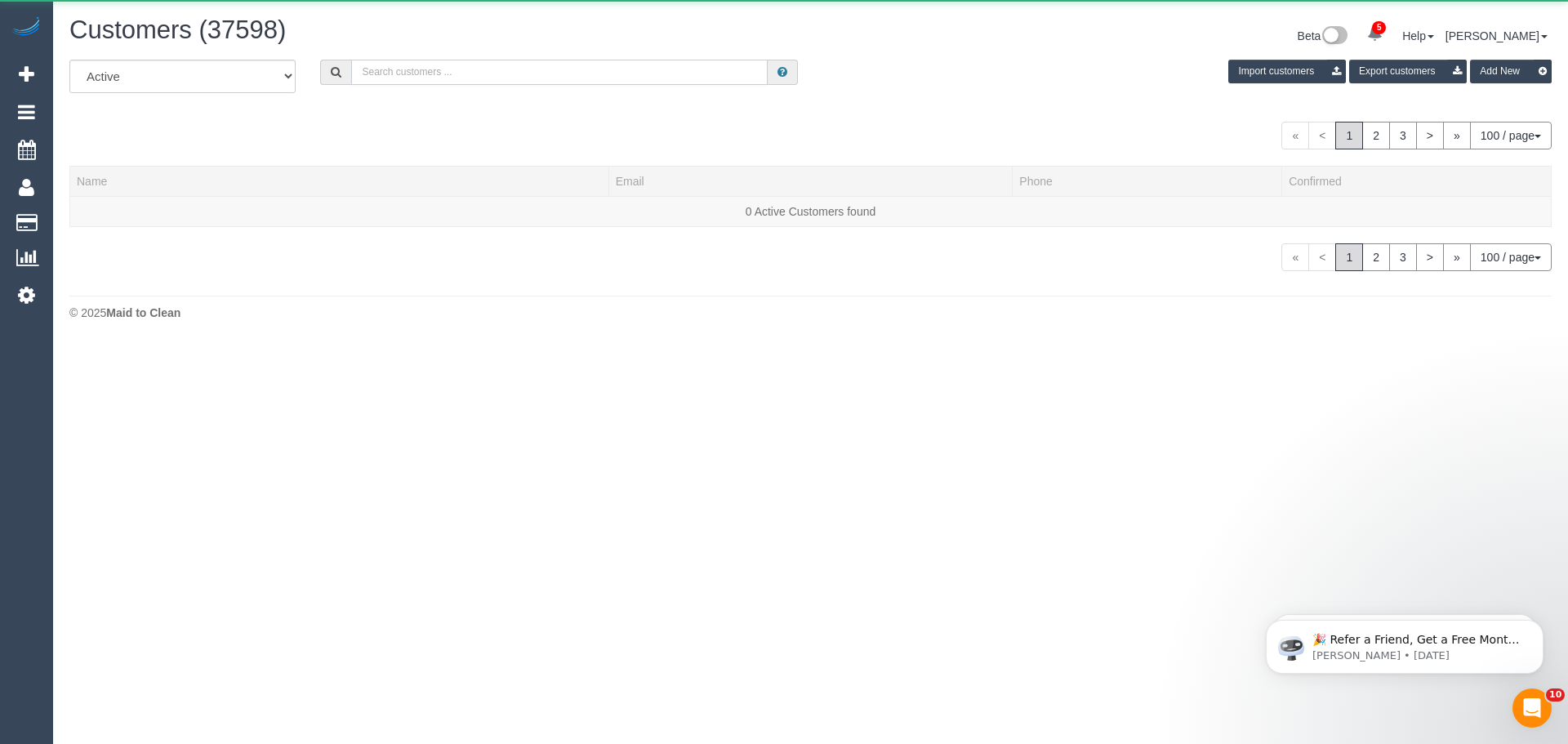
click at [522, 71] on input "text" at bounding box center [560, 71] width 417 height 25
paste input "61400133936"
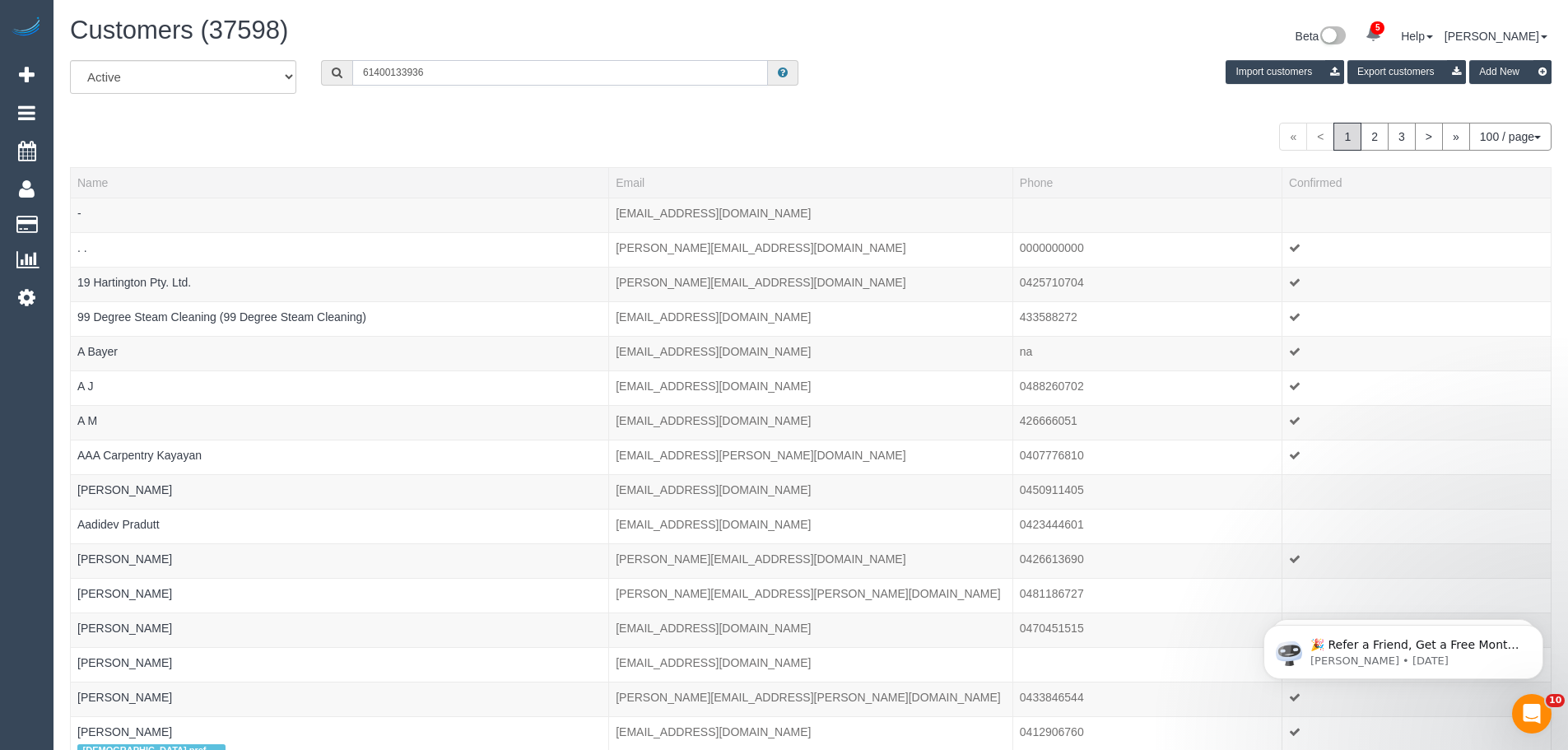
drag, startPoint x: 375, startPoint y: 74, endPoint x: 269, endPoint y: 27, distance: 116.0
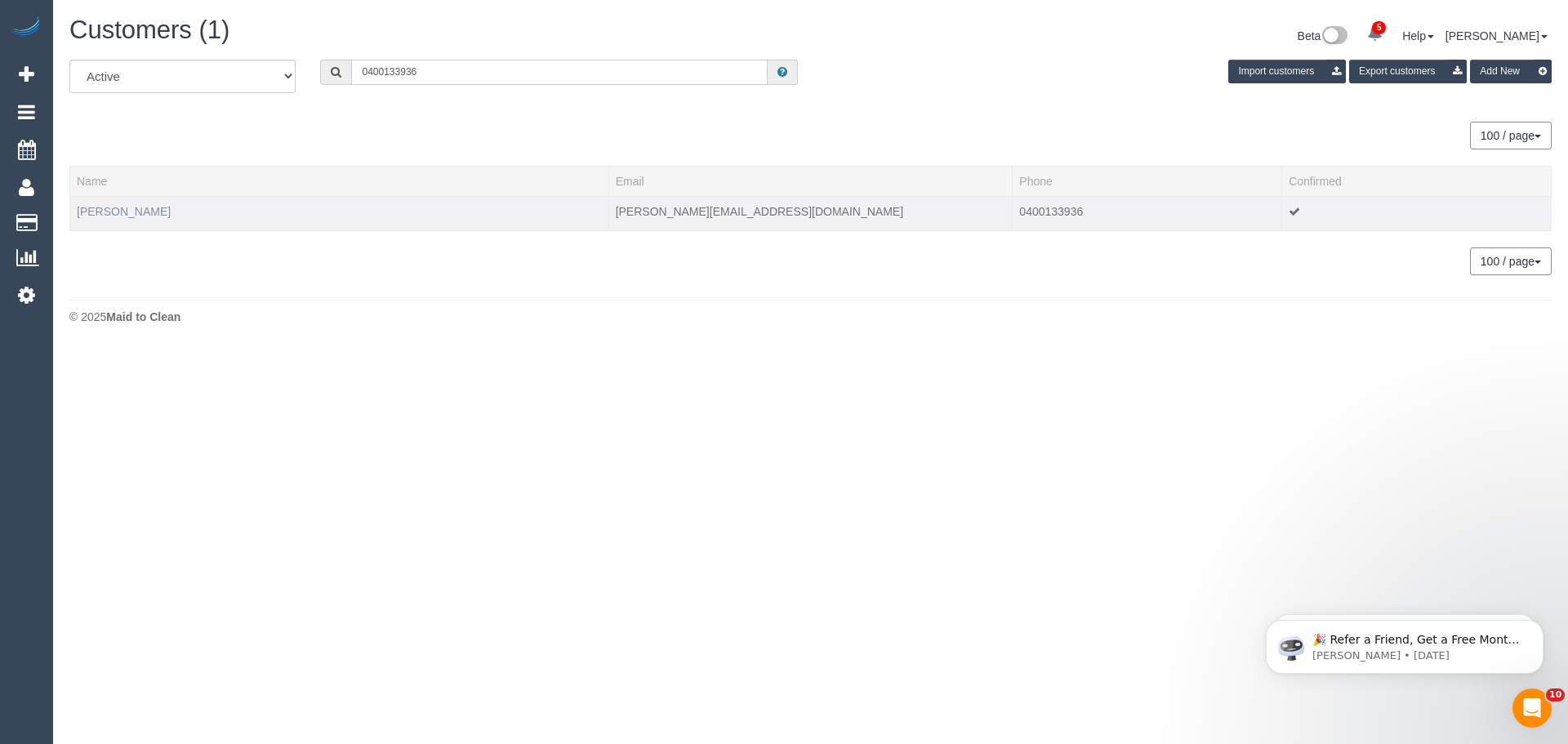
type input "0400133936"
click at [90, 211] on link "[PERSON_NAME]" at bounding box center [124, 211] width 94 height 13
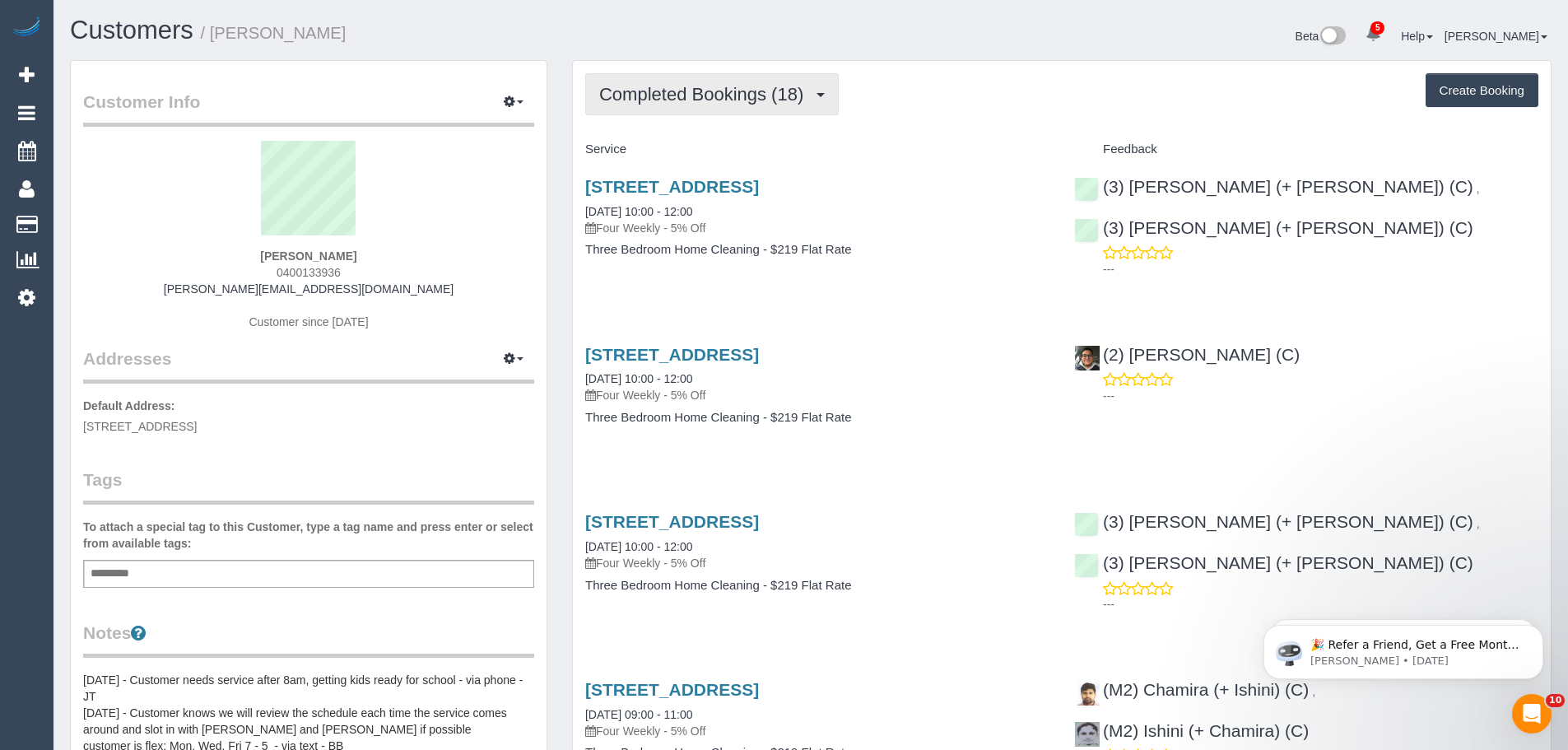
click at [714, 99] on span "Completed Bookings (18)" at bounding box center [705, 94] width 213 height 20
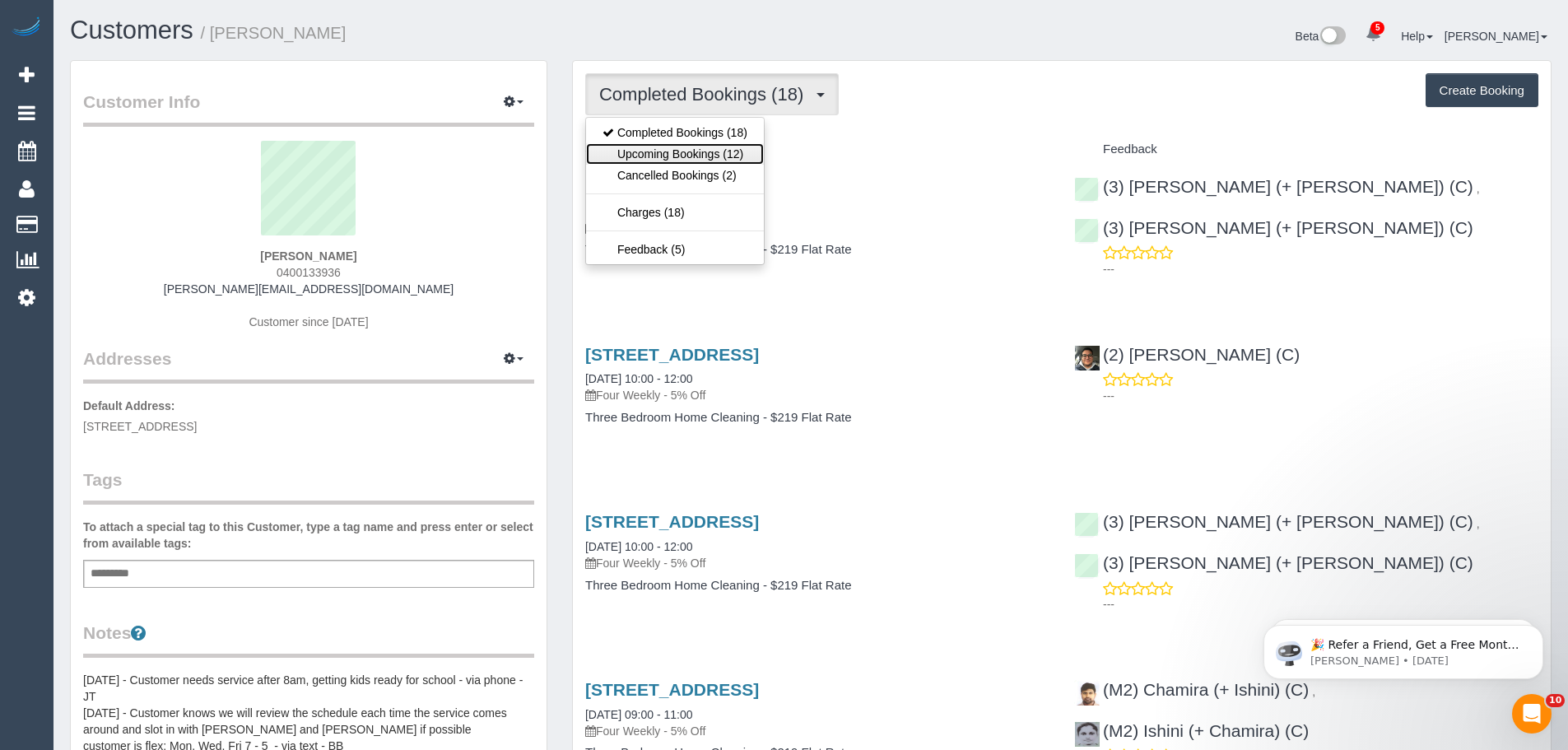
click at [697, 155] on link "Upcoming Bookings (12)" at bounding box center [675, 154] width 177 height 21
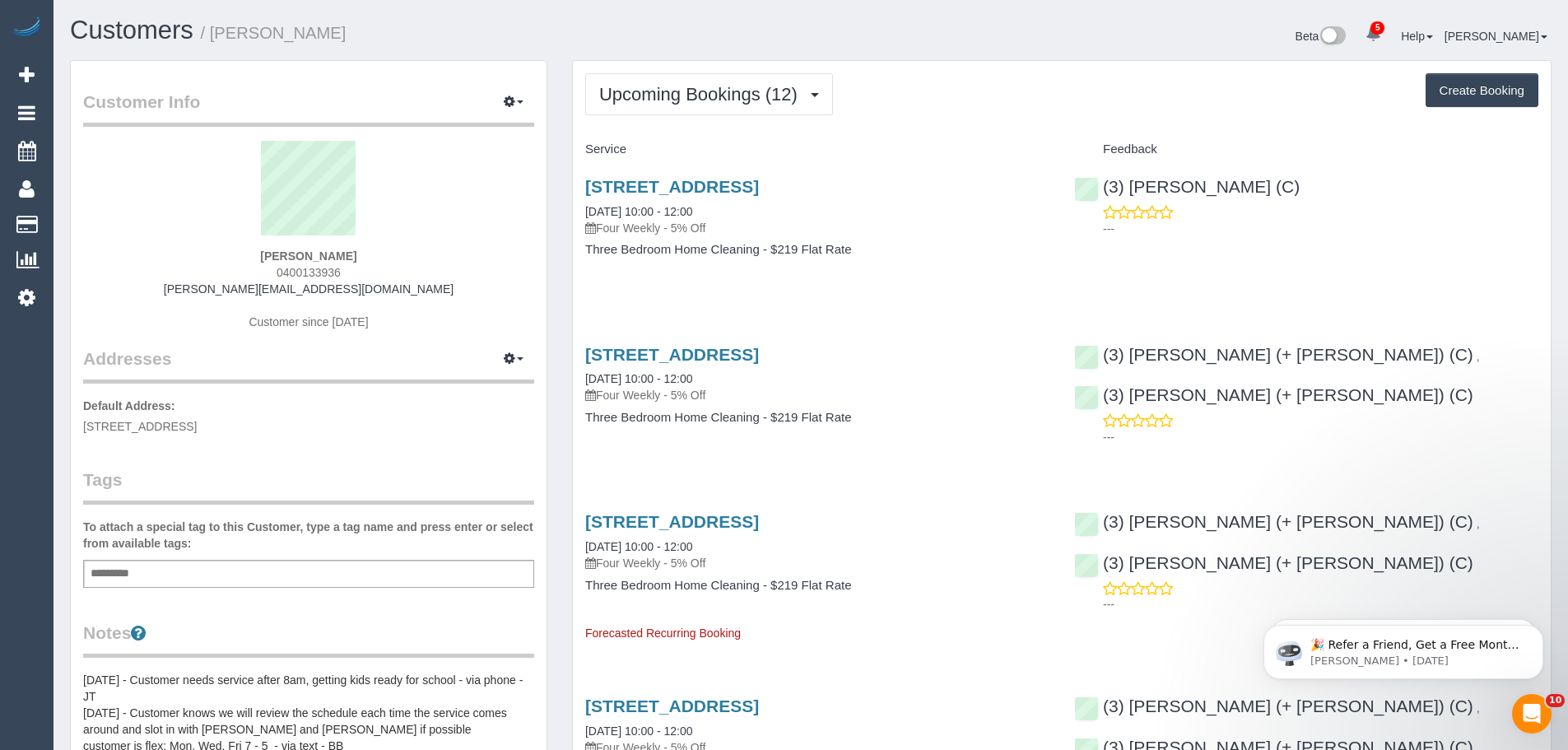
click at [1397, 256] on div "[STREET_ADDRESS] [DATE] 10:00 - 12:00 Four Weekly - 5% Off Three Bedroom Home C…" at bounding box center [1061, 227] width 978 height 126
drag, startPoint x: 380, startPoint y: 253, endPoint x: 191, endPoint y: 255, distance: 189.0
click at [191, 255] on div "[PERSON_NAME] 0400133936 [PERSON_NAME][EMAIL_ADDRESS][DOMAIN_NAME] Customer sin…" at bounding box center [309, 243] width 452 height 206
copy strong "[PERSON_NAME]"
click at [228, 244] on sui-profile-pic at bounding box center [308, 194] width 426 height 107
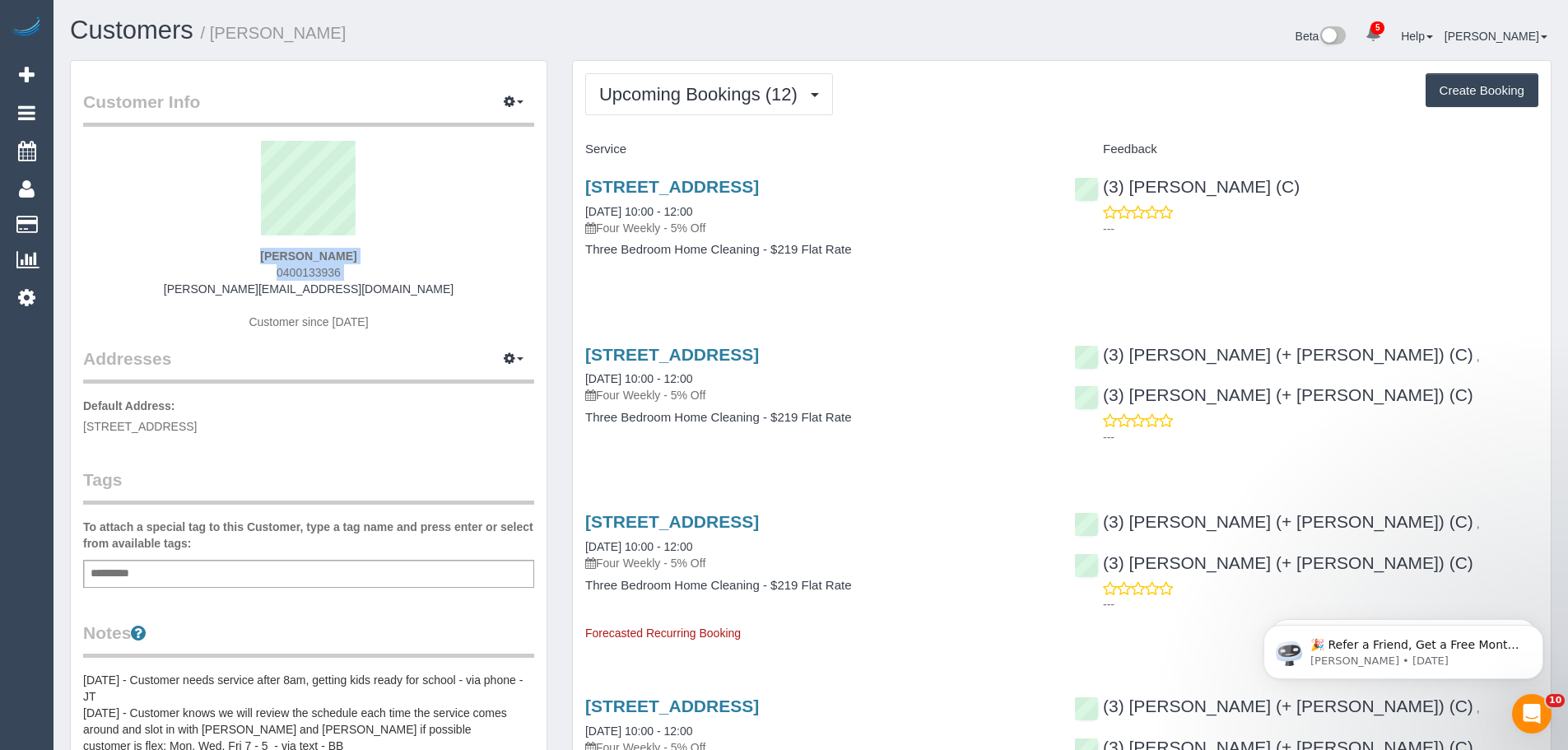
drag, startPoint x: 228, startPoint y: 244, endPoint x: 356, endPoint y: 268, distance: 130.2
click at [356, 268] on div "[PERSON_NAME] 0400133936 [PERSON_NAME][EMAIL_ADDRESS][DOMAIN_NAME] Customer sin…" at bounding box center [309, 243] width 452 height 206
copy div "[PERSON_NAME] 0400133936"
drag, startPoint x: 652, startPoint y: 218, endPoint x: 891, endPoint y: 246, distance: 240.6
click at [891, 246] on div "[STREET_ADDRESS] [DATE] 10:00 - 12:00 Four Weekly - 5% Off Three Bedroom Home C…" at bounding box center [817, 227] width 489 height 126
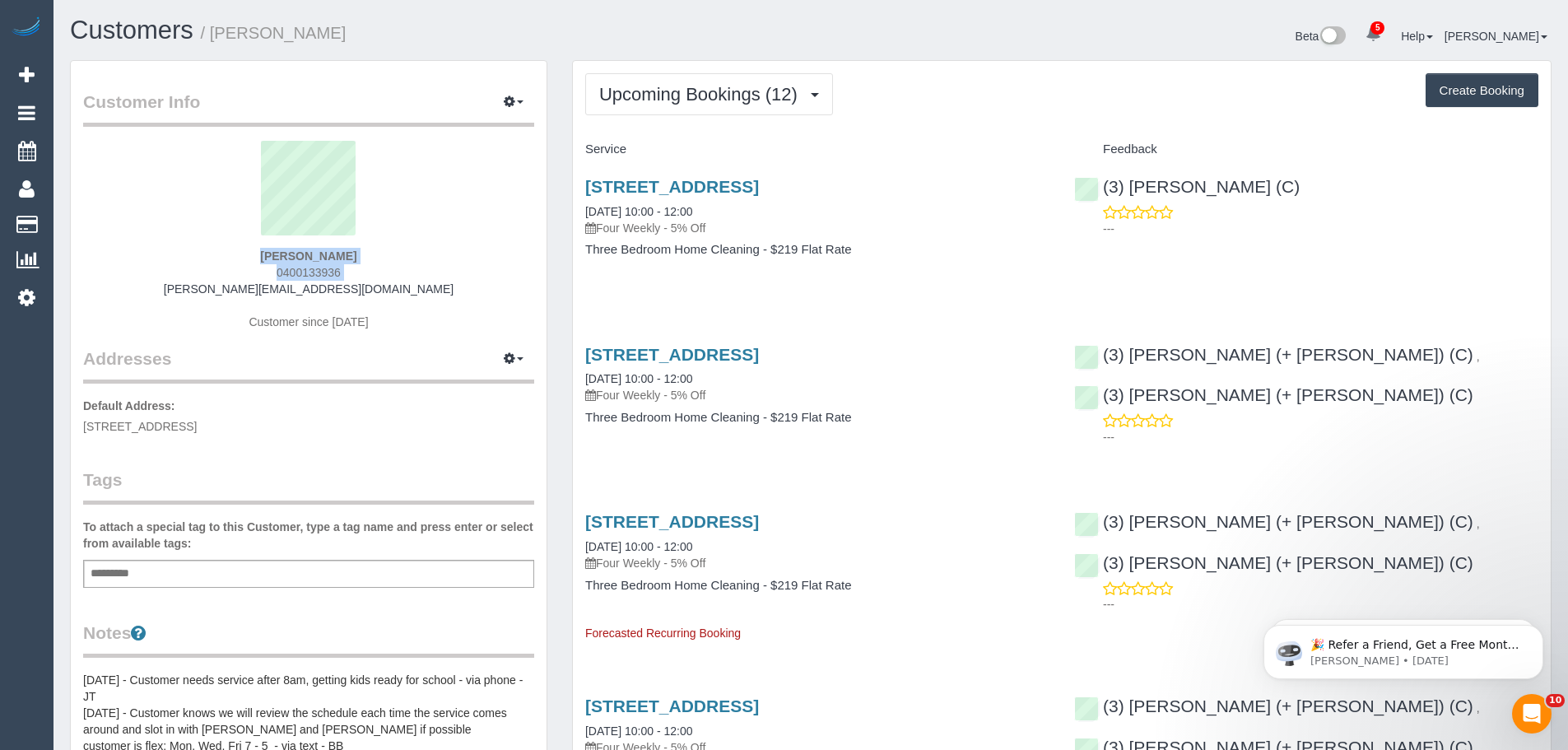
copy div "[DATE] 10:00 - 12:00 Four Weekly - 5% Off Three Bedroom Home Cleaning - $219 Fl…"
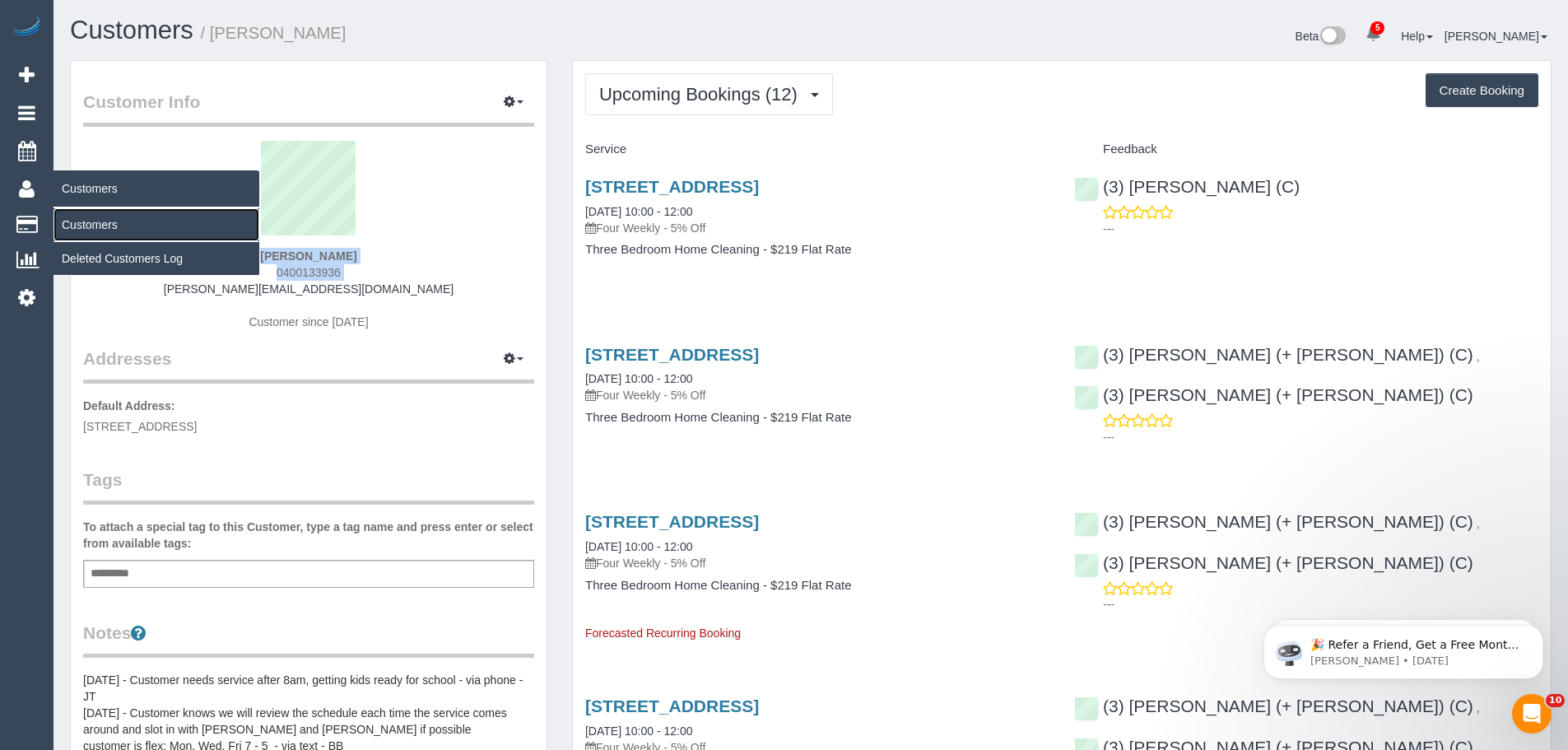
click at [78, 222] on link "Customers" at bounding box center [156, 224] width 206 height 32
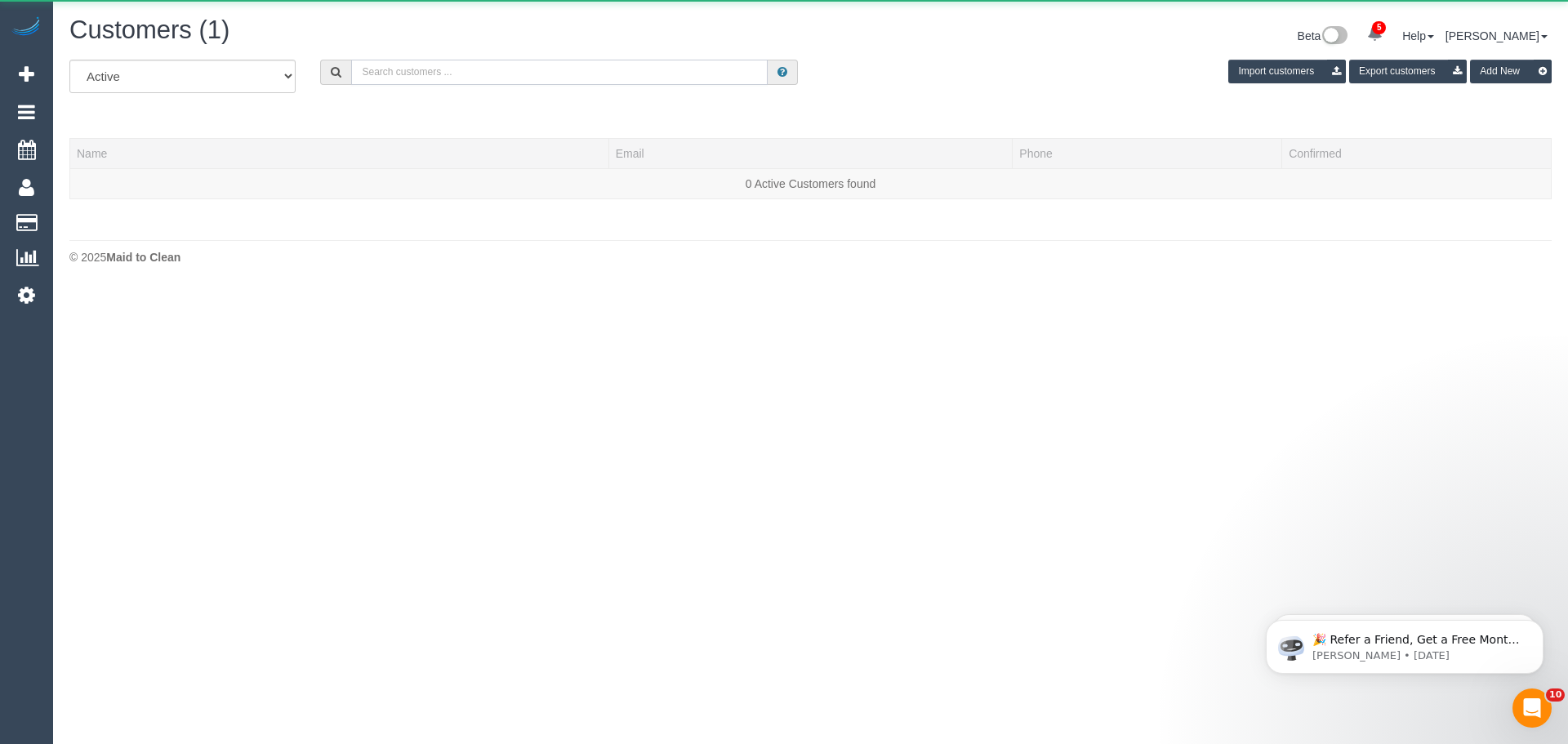
click at [544, 75] on input "text" at bounding box center [560, 71] width 417 height 25
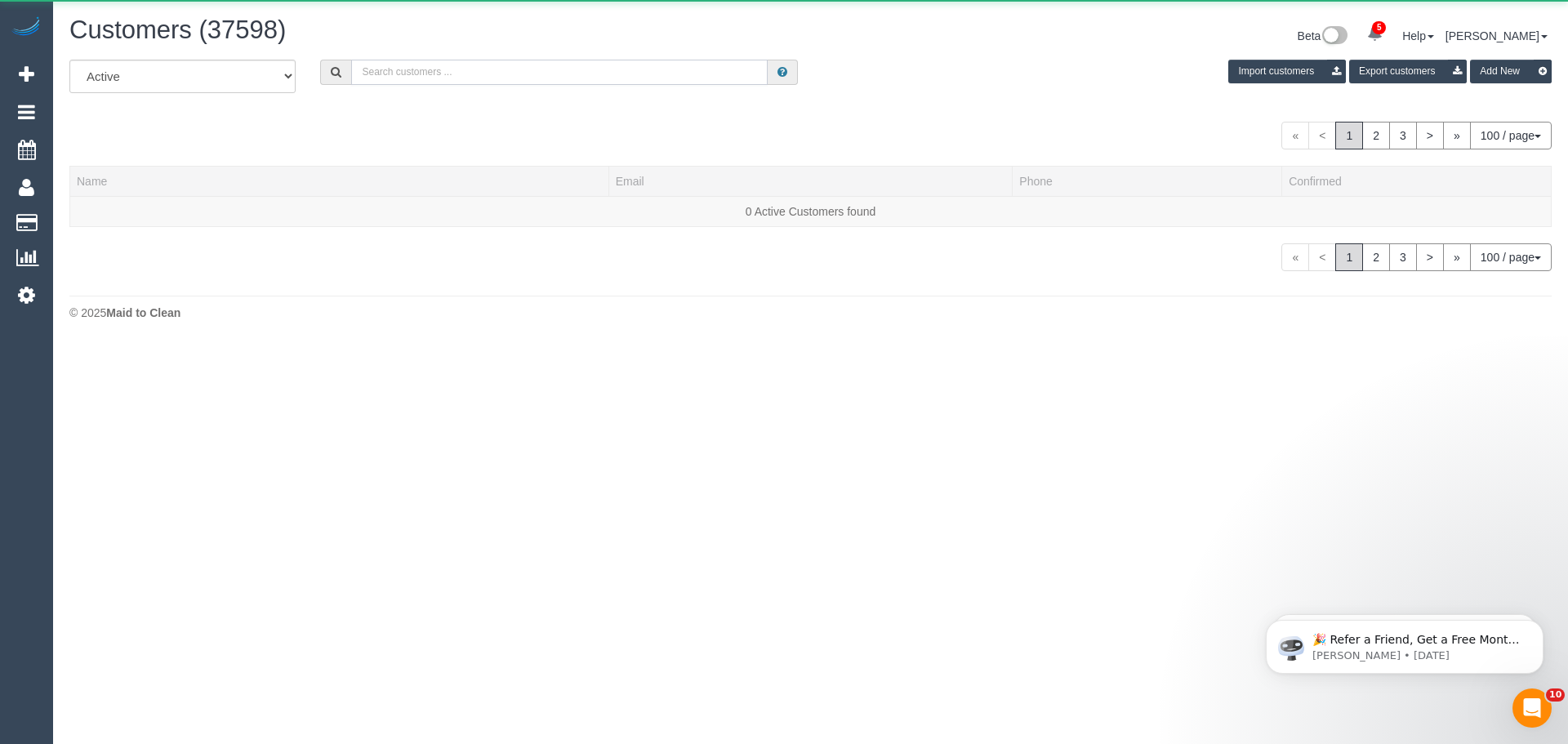
paste input "61426873860"
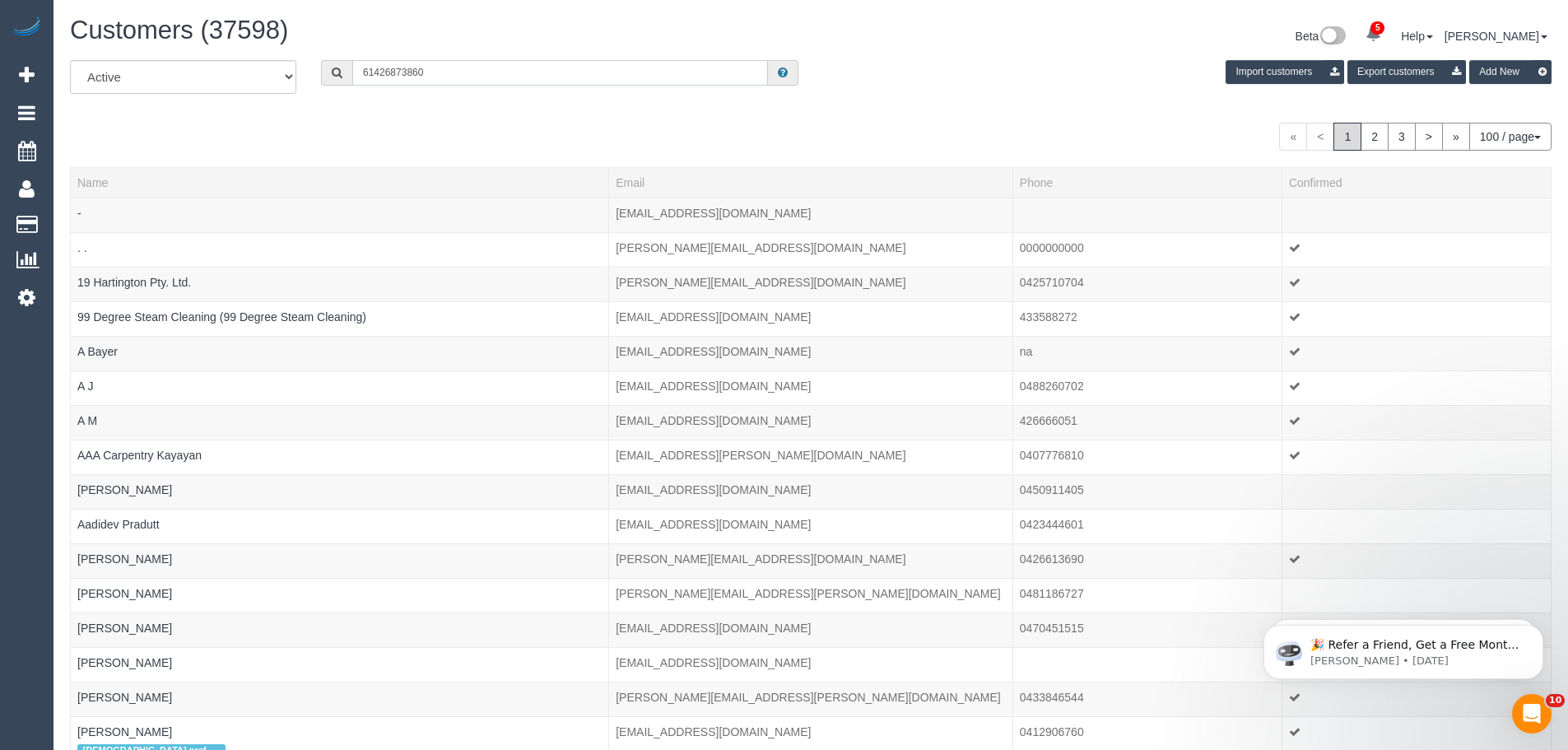
drag, startPoint x: 373, startPoint y: 72, endPoint x: 282, endPoint y: 64, distance: 91.4
click at [285, 65] on div "All Active Archived 61426873860 Import customers Export customers Add New" at bounding box center [811, 83] width 1507 height 46
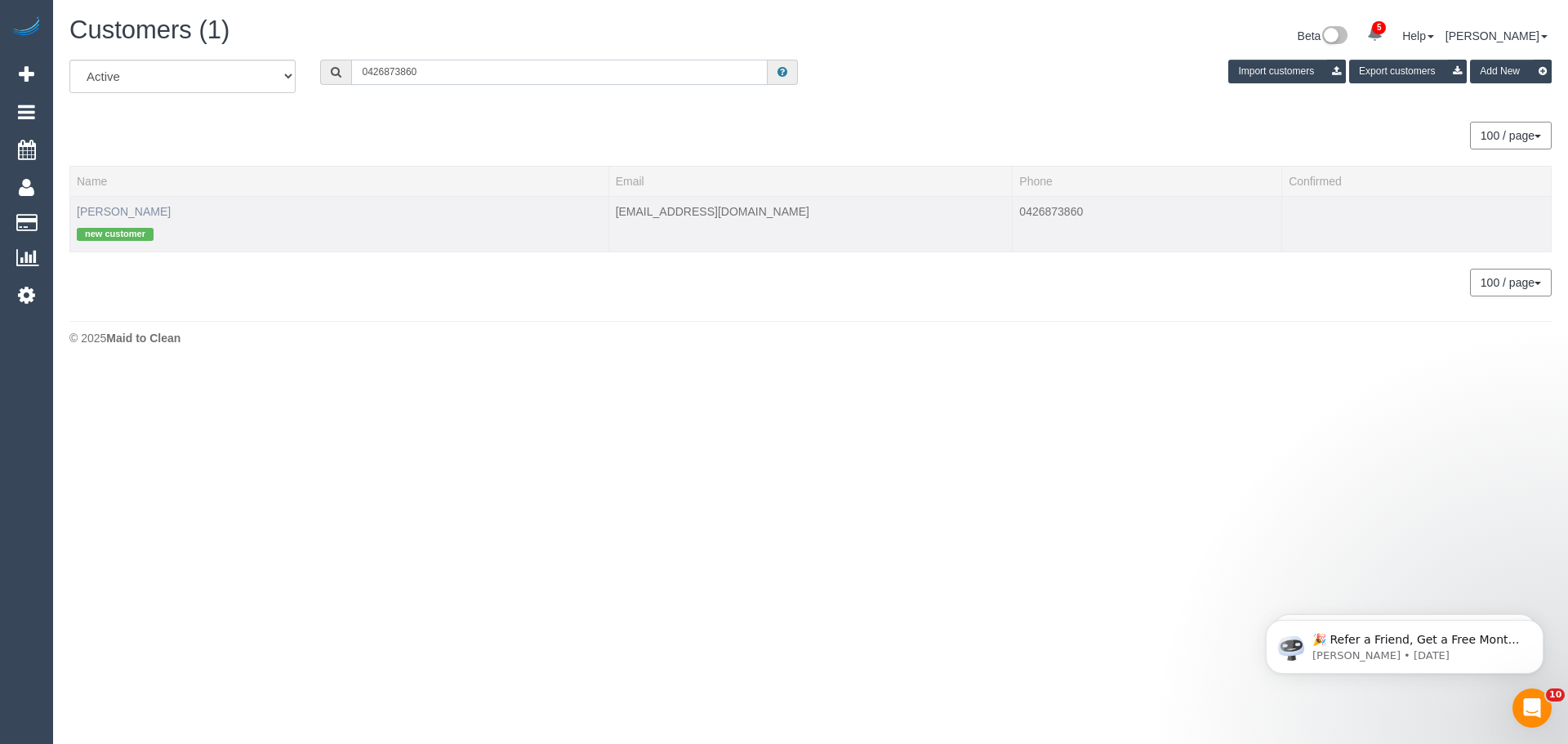
type input "0426873860"
click at [152, 213] on link "[PERSON_NAME]" at bounding box center [124, 211] width 94 height 13
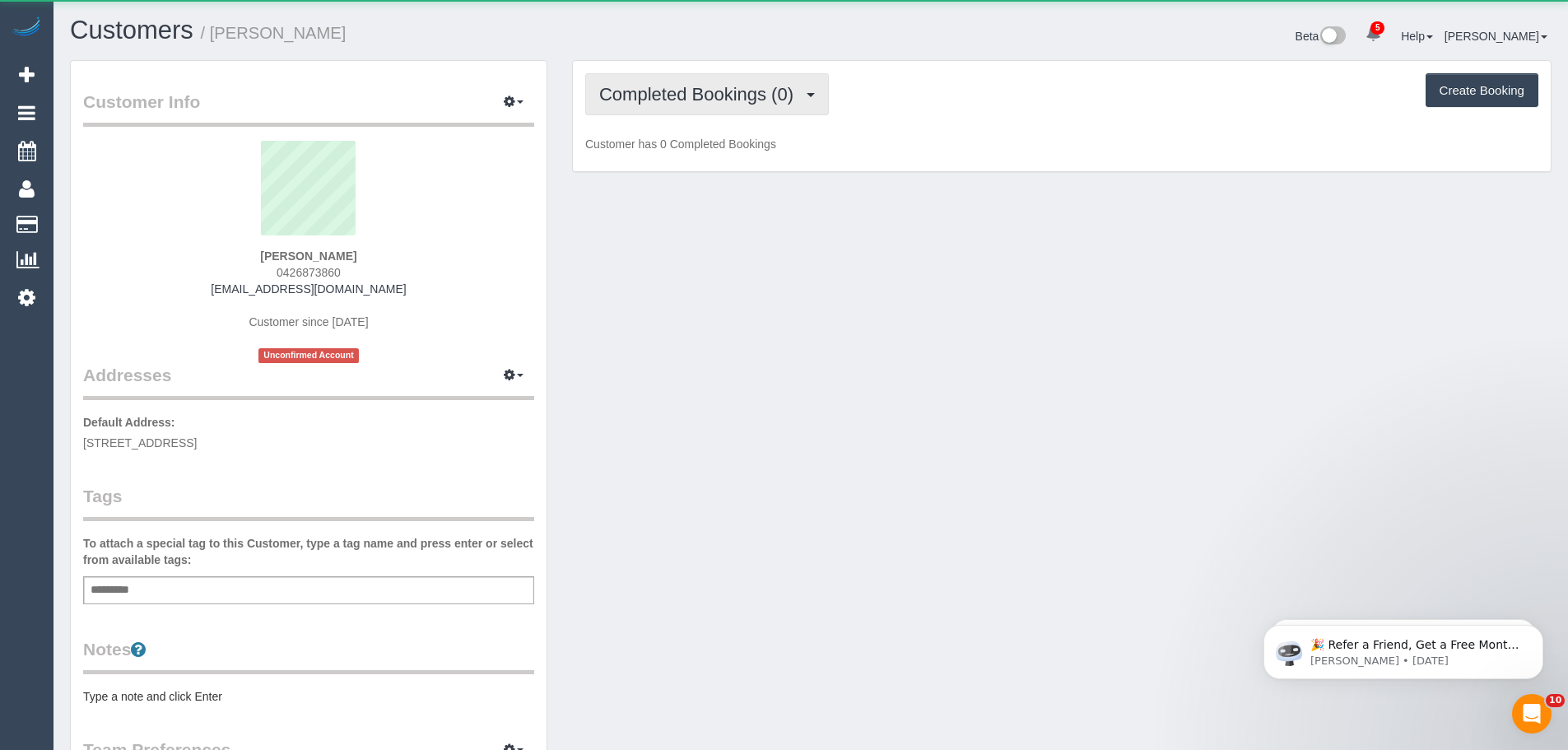
click at [648, 86] on span "Completed Bookings (0)" at bounding box center [700, 94] width 203 height 20
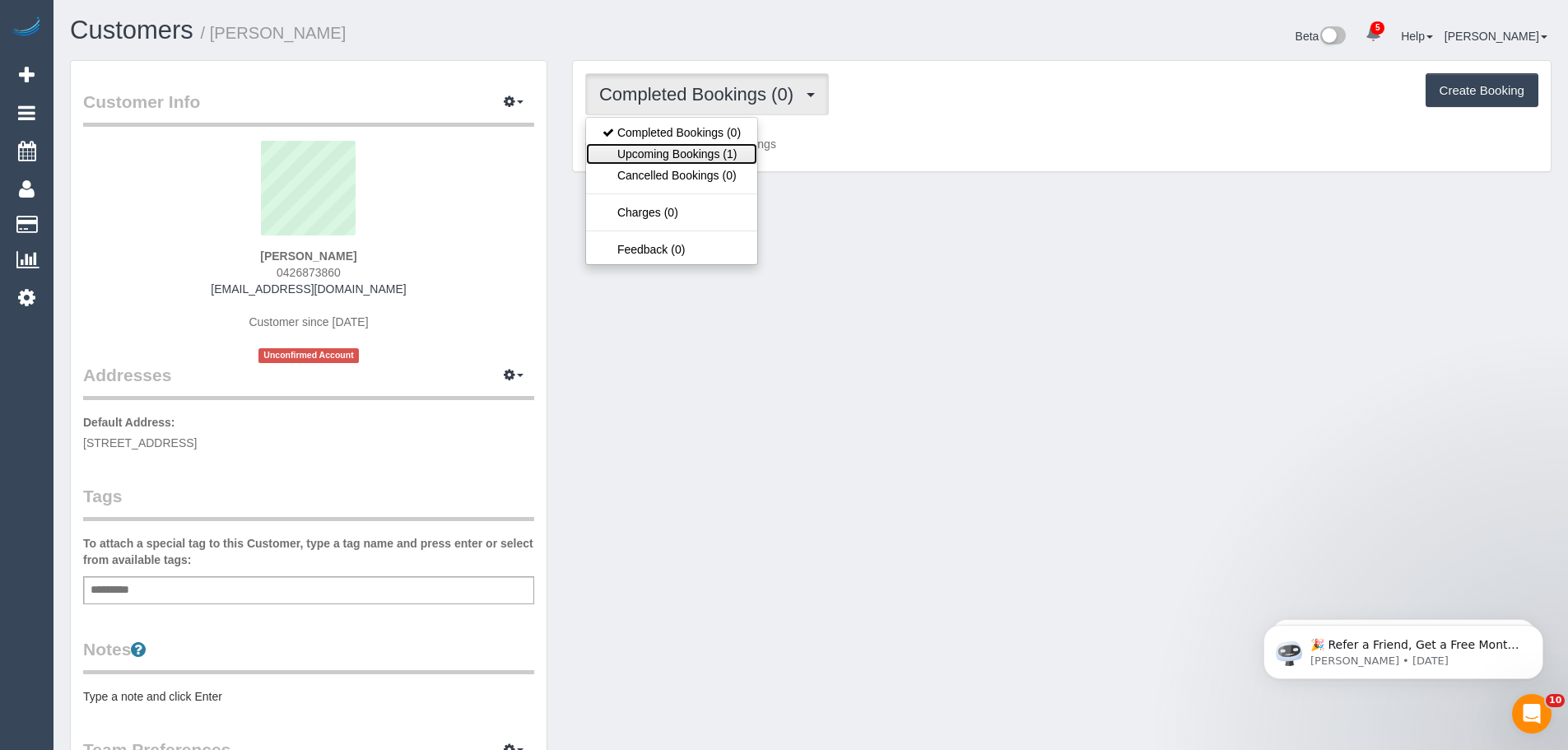
click at [650, 152] on link "Upcoming Bookings (1)" at bounding box center [671, 154] width 171 height 21
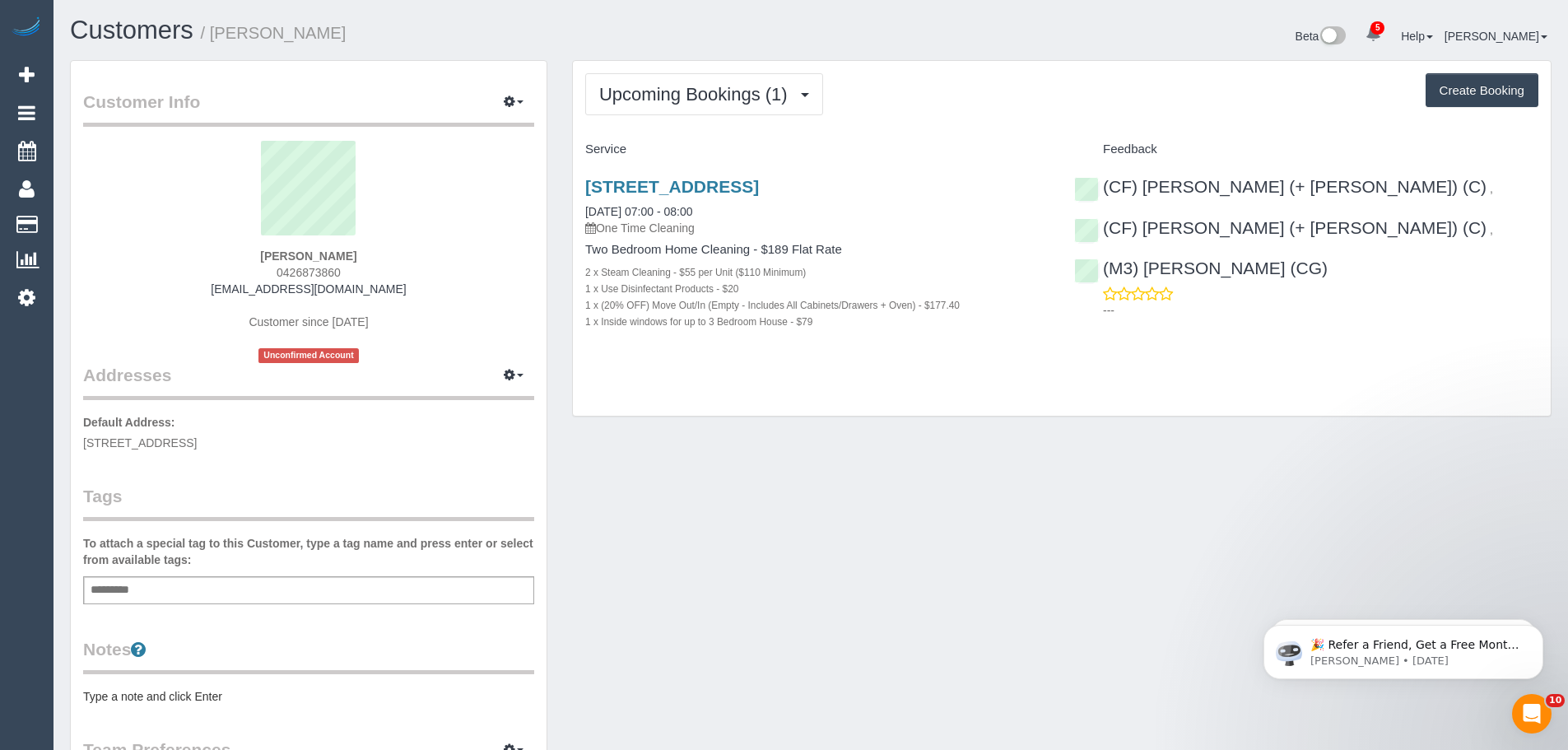
drag, startPoint x: 363, startPoint y: 263, endPoint x: 168, endPoint y: 242, distance: 196.1
click at [181, 245] on div "Keiko Bostwick 0426873860 bostwickkeiko@gmail.com Customer since 2025 Unconfirm…" at bounding box center [309, 251] width 452 height 222
copy div "Keiko Bostwick"
drag, startPoint x: 184, startPoint y: 254, endPoint x: 229, endPoint y: 251, distance: 45.1
click at [184, 254] on div "Keiko Bostwick 0426873860 bostwickkeiko@gmail.com Customer since 2025 Unconfirm…" at bounding box center [309, 251] width 452 height 222
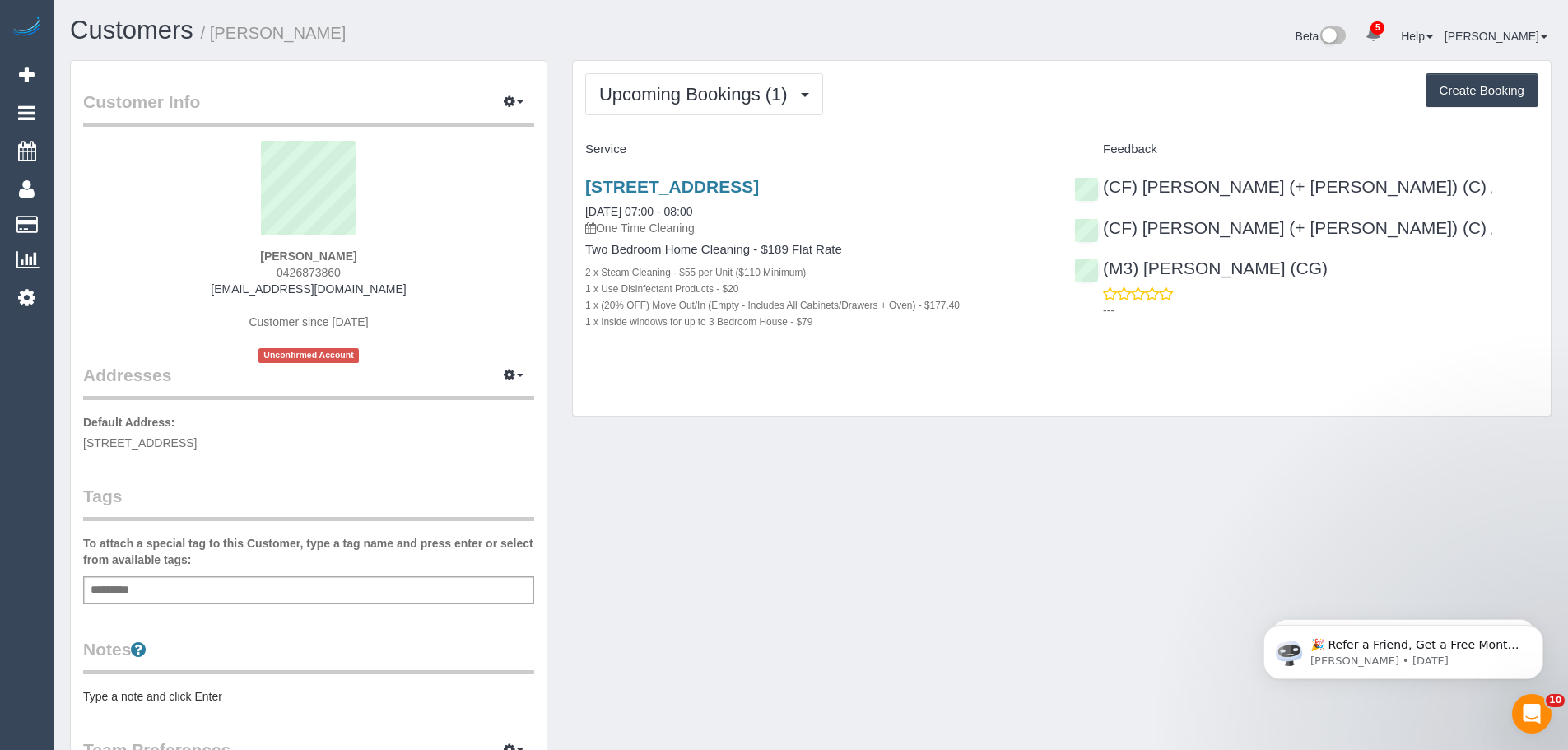
click at [244, 256] on div "Keiko Bostwick 0426873860 bostwickkeiko@gmail.com Customer since 2025 Unconfirm…" at bounding box center [309, 251] width 452 height 222
drag, startPoint x: 245, startPoint y: 255, endPoint x: 372, endPoint y: 271, distance: 128.0
click at [372, 271] on div "Keiko Bostwick 0426873860 bostwickkeiko@gmail.com Customer since 2025 Unconfirm…" at bounding box center [309, 251] width 452 height 222
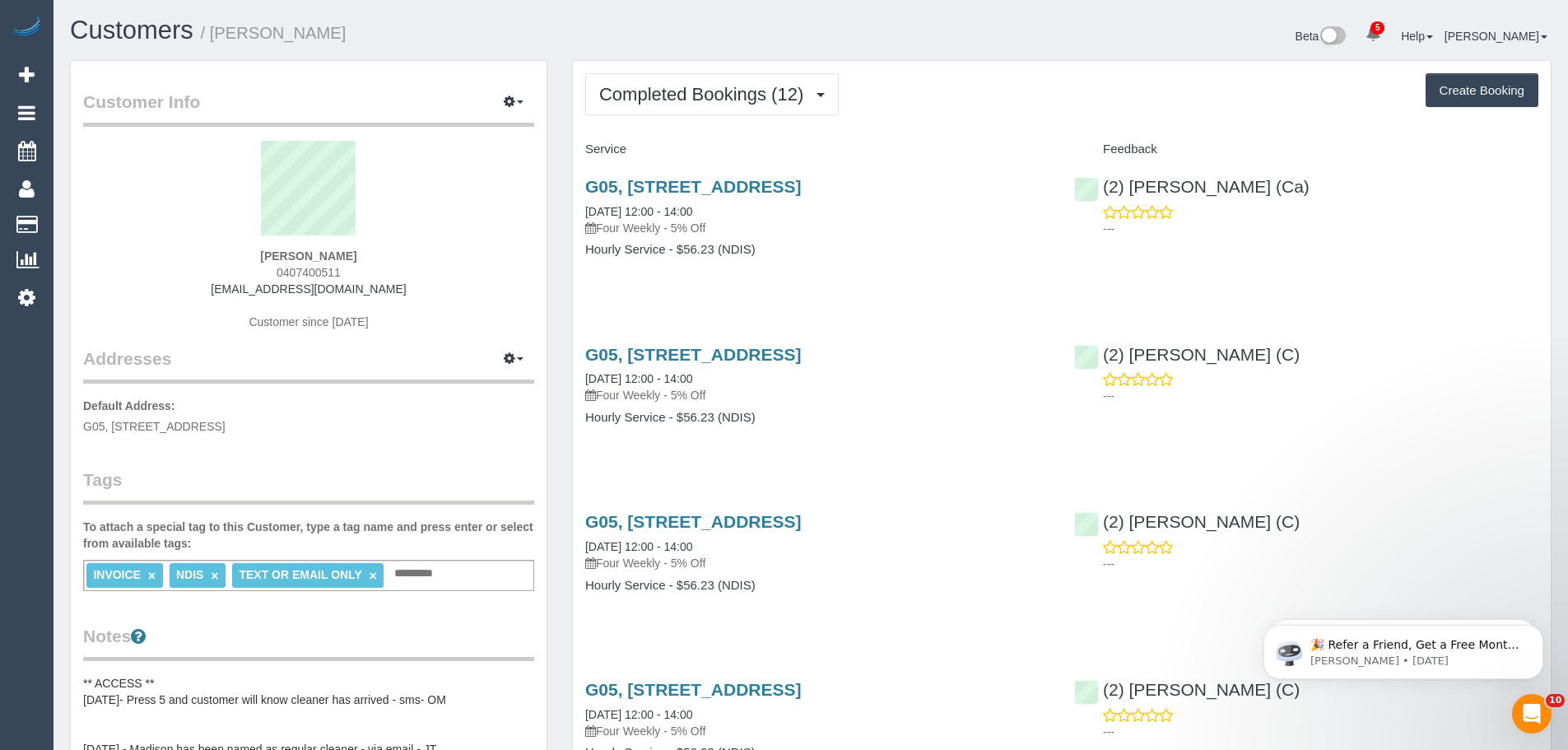
drag, startPoint x: 352, startPoint y: 270, endPoint x: 236, endPoint y: 271, distance: 116.0
click at [237, 271] on div "[PERSON_NAME] 0407400511 [EMAIL_ADDRESS][DOMAIN_NAME] Customer since [DATE]" at bounding box center [309, 243] width 452 height 206
copy span "0407400511"
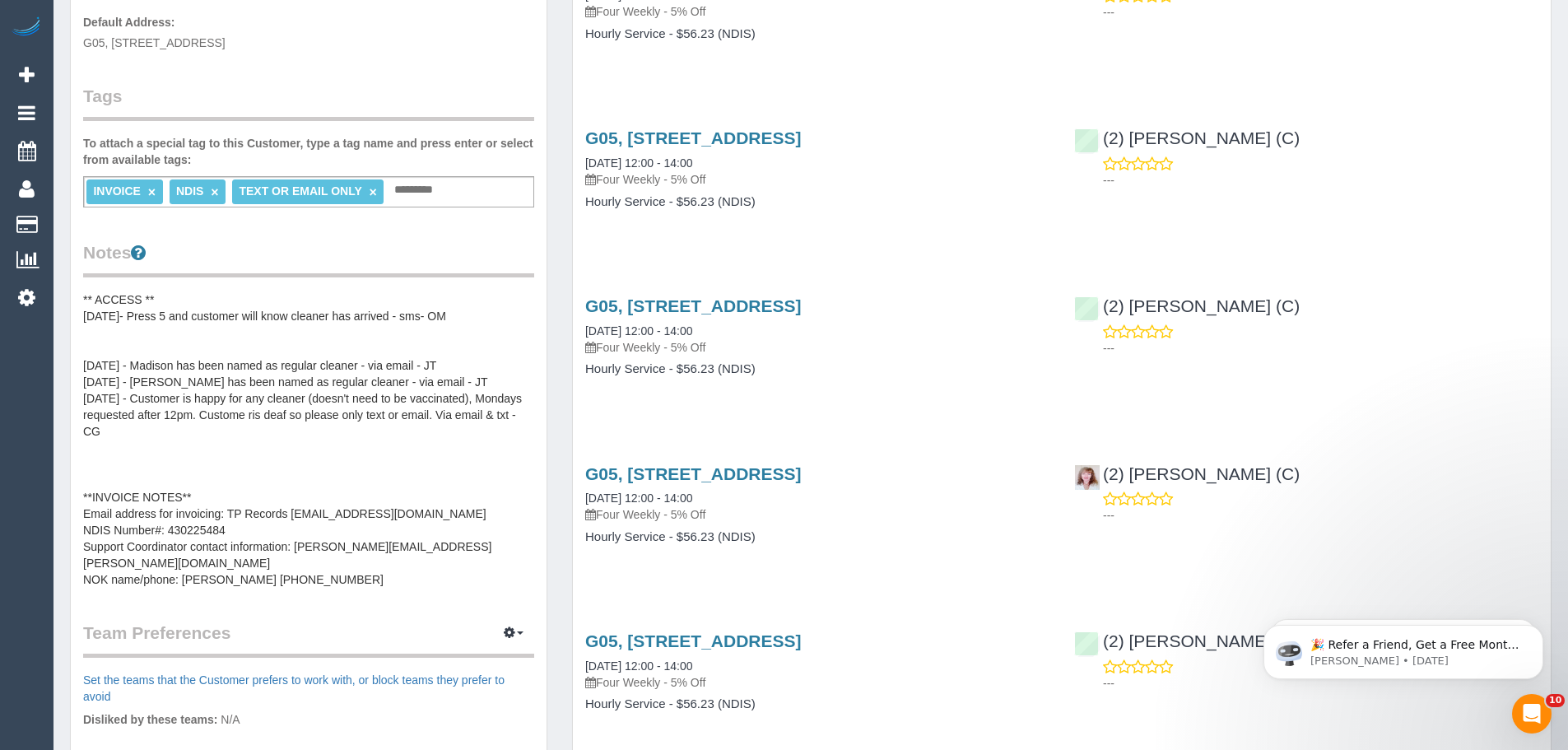
scroll to position [412, 0]
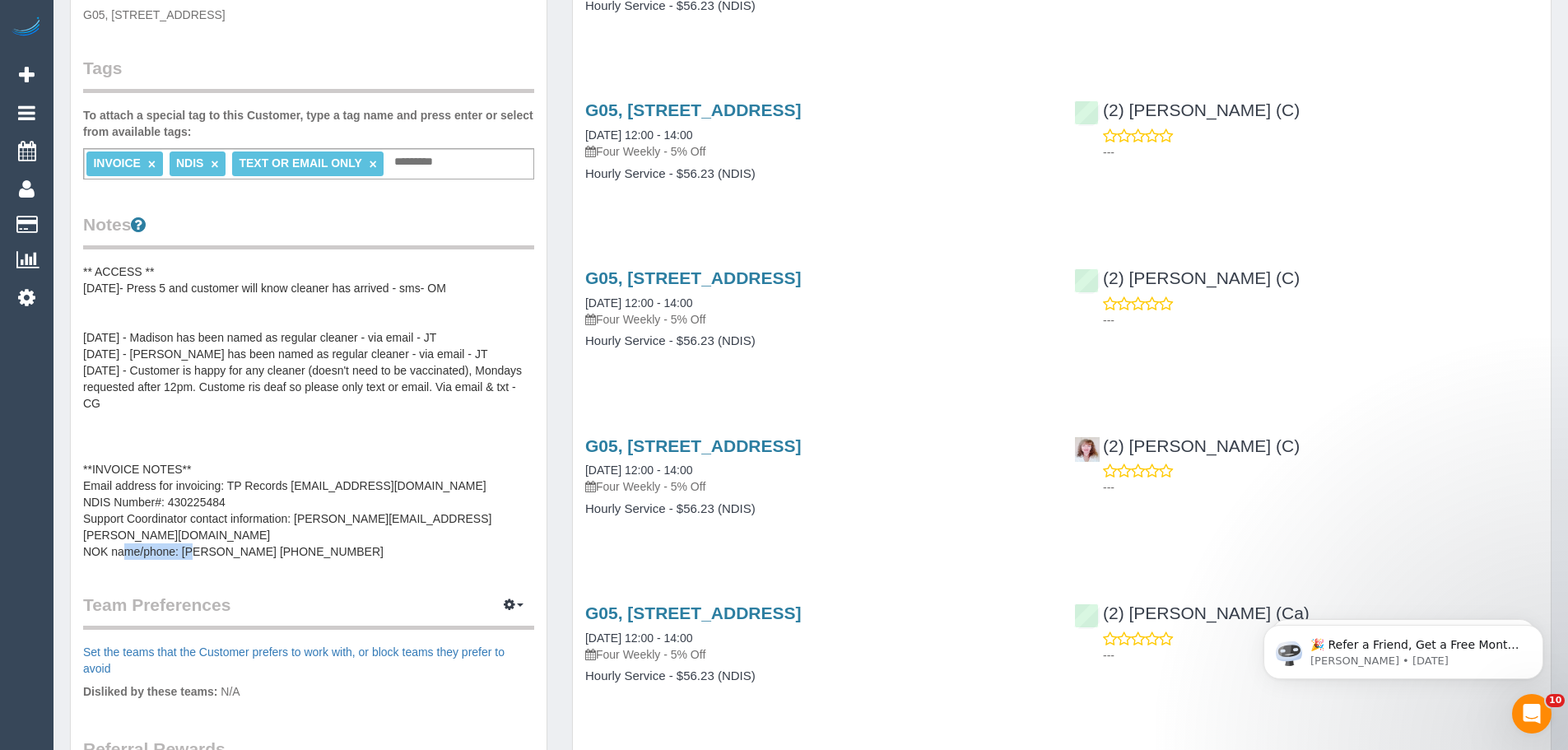
drag, startPoint x: 241, startPoint y: 539, endPoint x: 321, endPoint y: 536, distance: 80.1
click at [321, 536] on pre "** ACCESS ** [DATE]- Press 5 and customer will know cleaner has arrived - sms- …" at bounding box center [309, 411] width 452 height 296
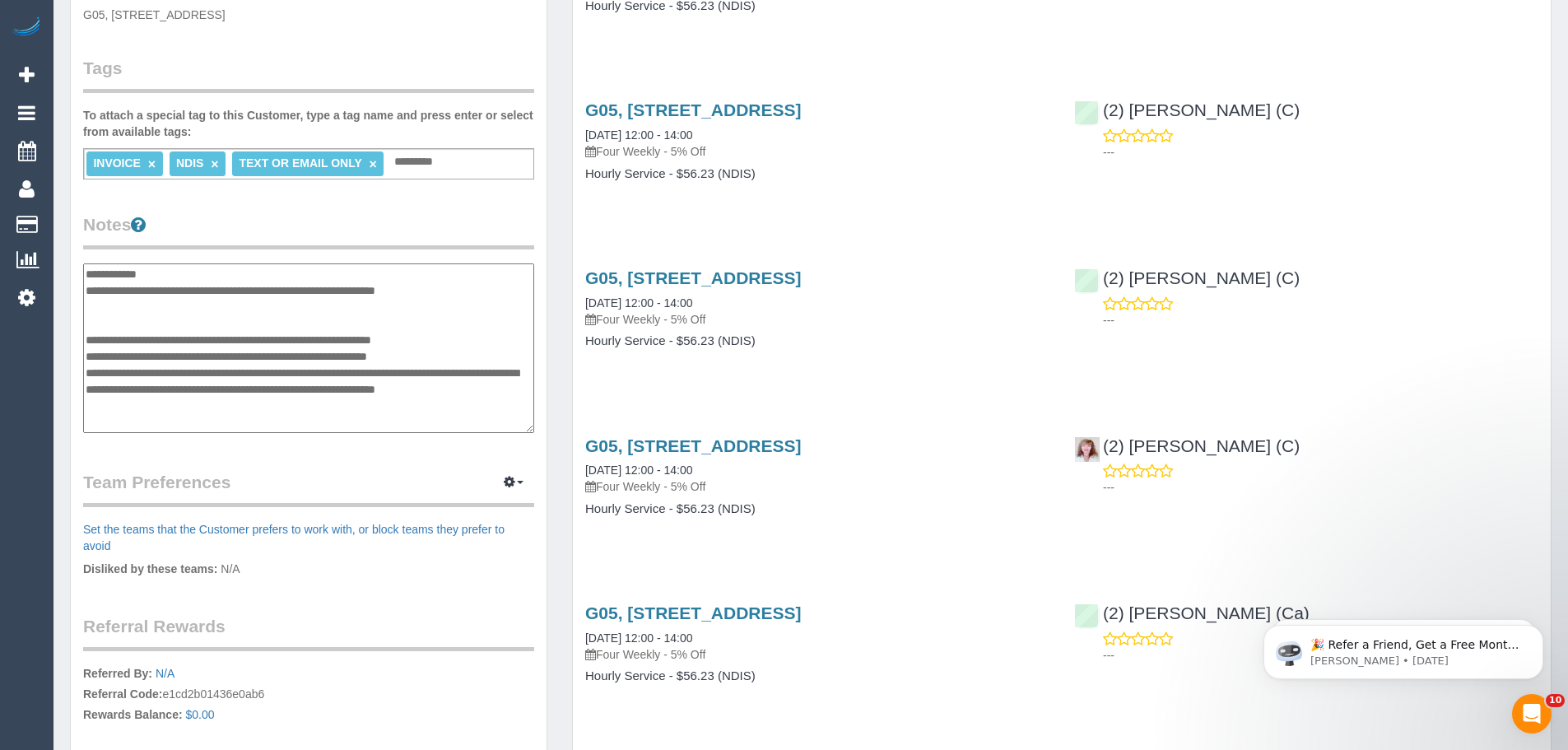
scroll to position [115, 0]
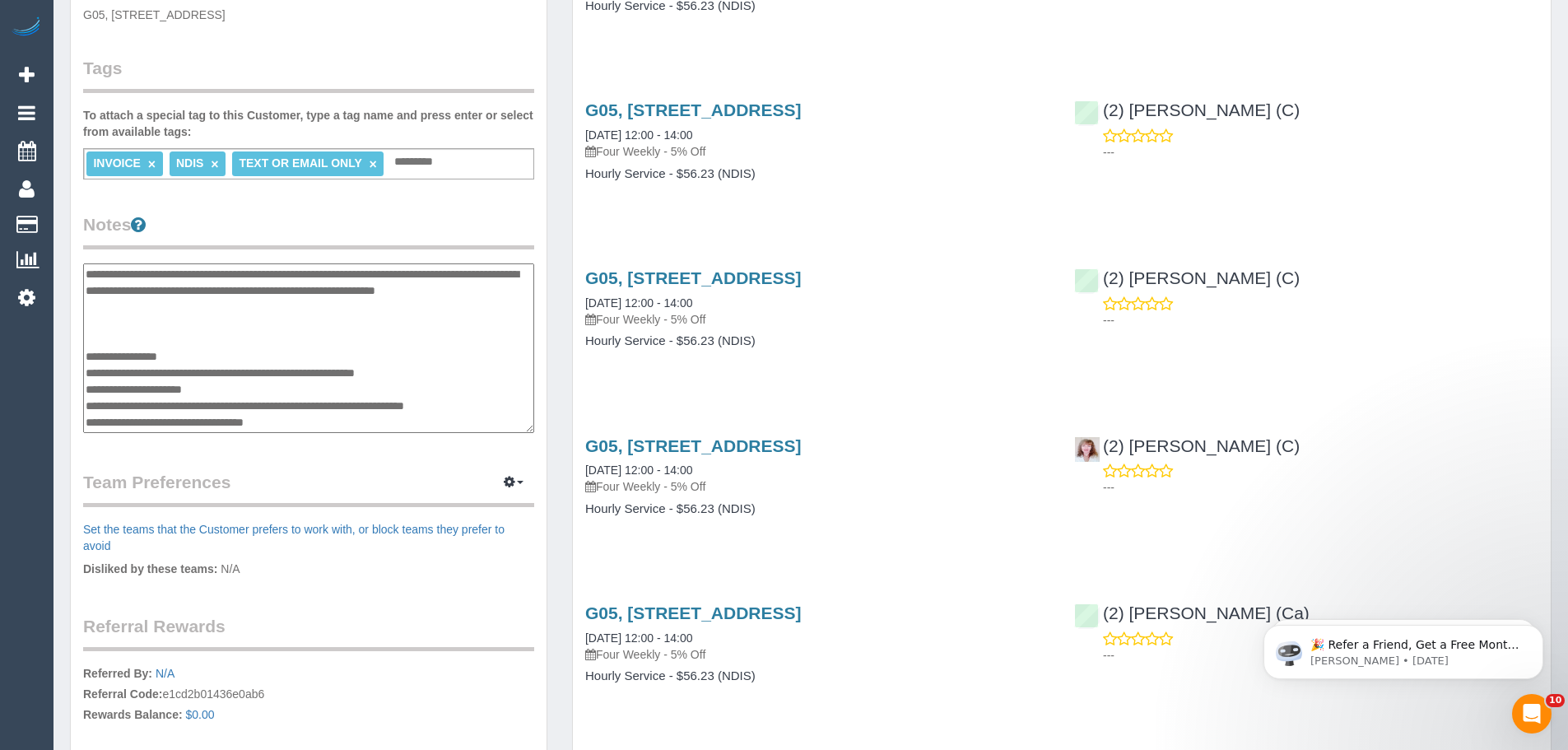
drag, startPoint x: 332, startPoint y: 423, endPoint x: 244, endPoint y: 420, distance: 88.1
click at [244, 420] on textarea "**********" at bounding box center [309, 348] width 452 height 169
click at [1446, 373] on div "G05, [STREET_ADDRESS] [DATE] 12:00 - 14:00 Four Weekly - 5% Off Hourly Service …" at bounding box center [1061, 318] width 978 height 126
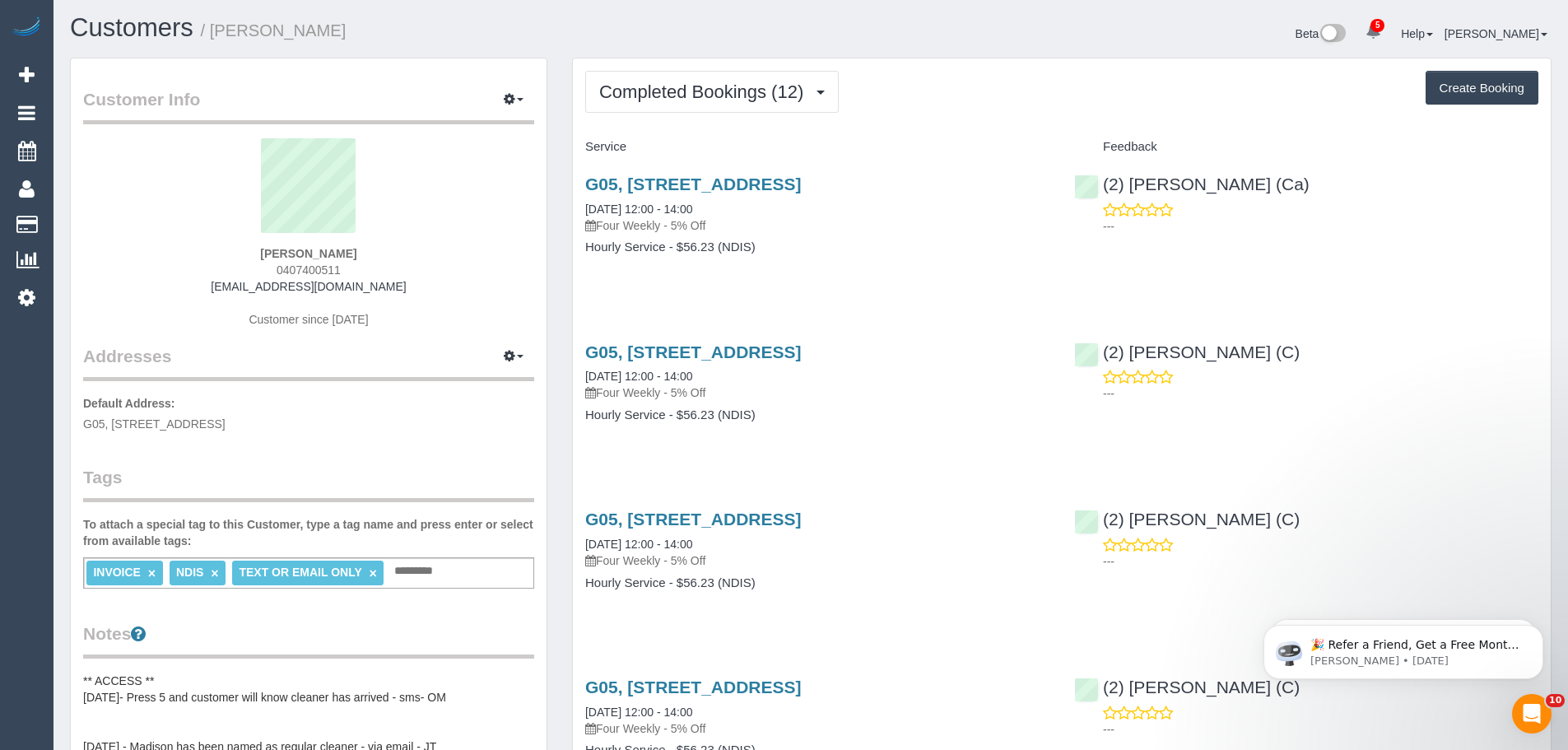
scroll to position [0, 0]
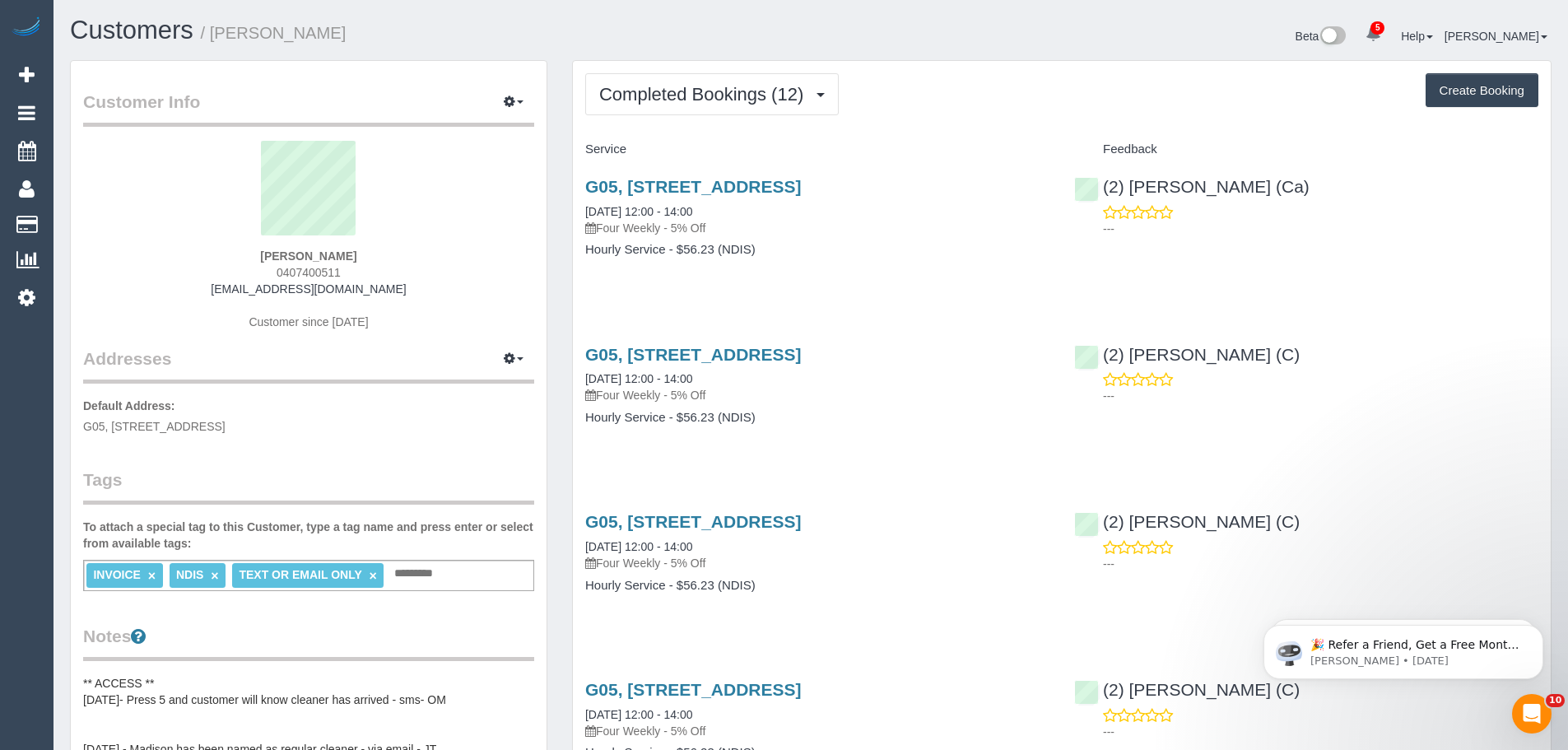
drag, startPoint x: 352, startPoint y: 267, endPoint x: 255, endPoint y: 265, distance: 97.0
click at [256, 265] on div "[PERSON_NAME] 0407400511 [EMAIL_ADDRESS][DOMAIN_NAME] Customer since [DATE]" at bounding box center [309, 243] width 452 height 206
copy span "0407400511"
click at [707, 92] on span "Completed Bookings (12)" at bounding box center [705, 94] width 213 height 20
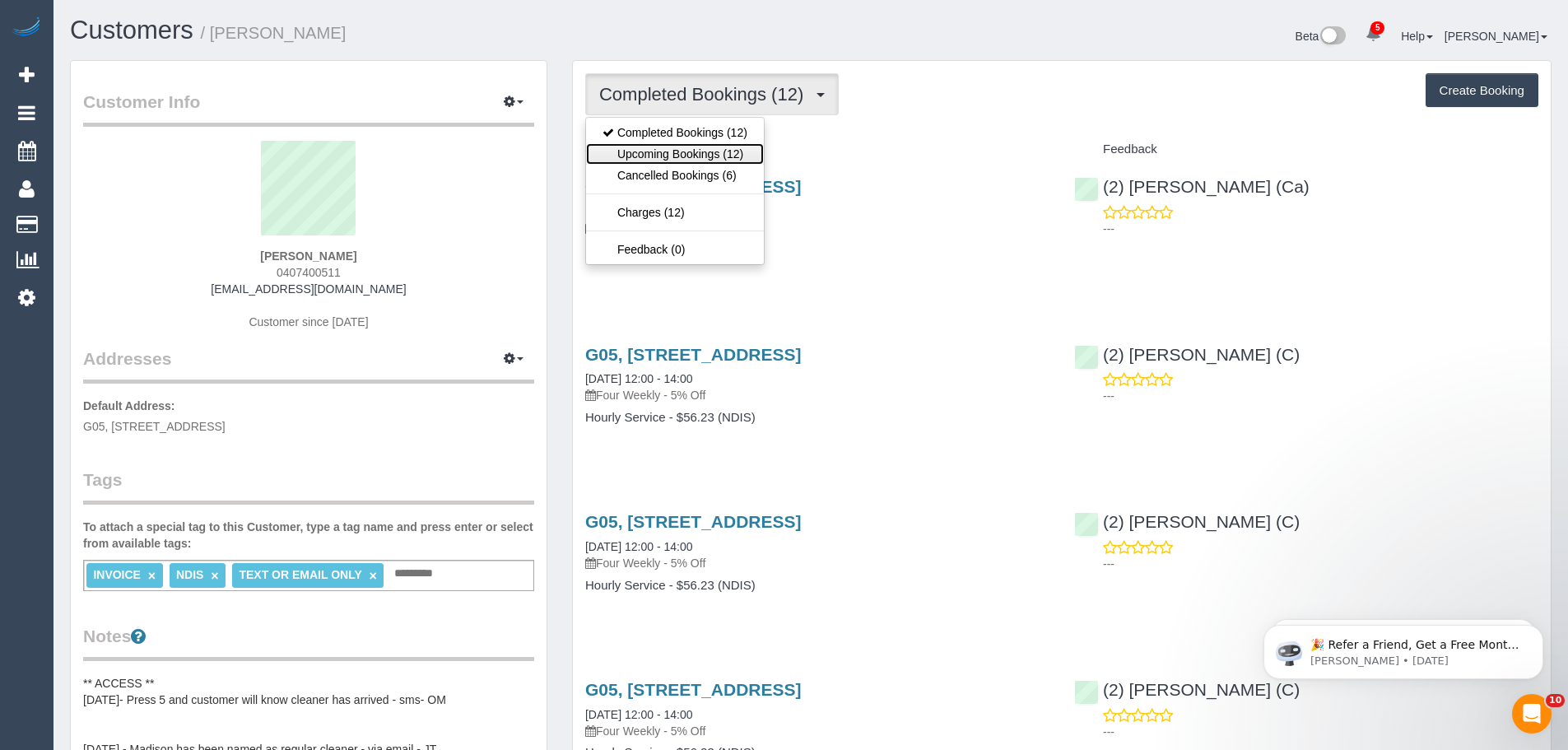
click at [690, 153] on link "Upcoming Bookings (12)" at bounding box center [675, 154] width 177 height 21
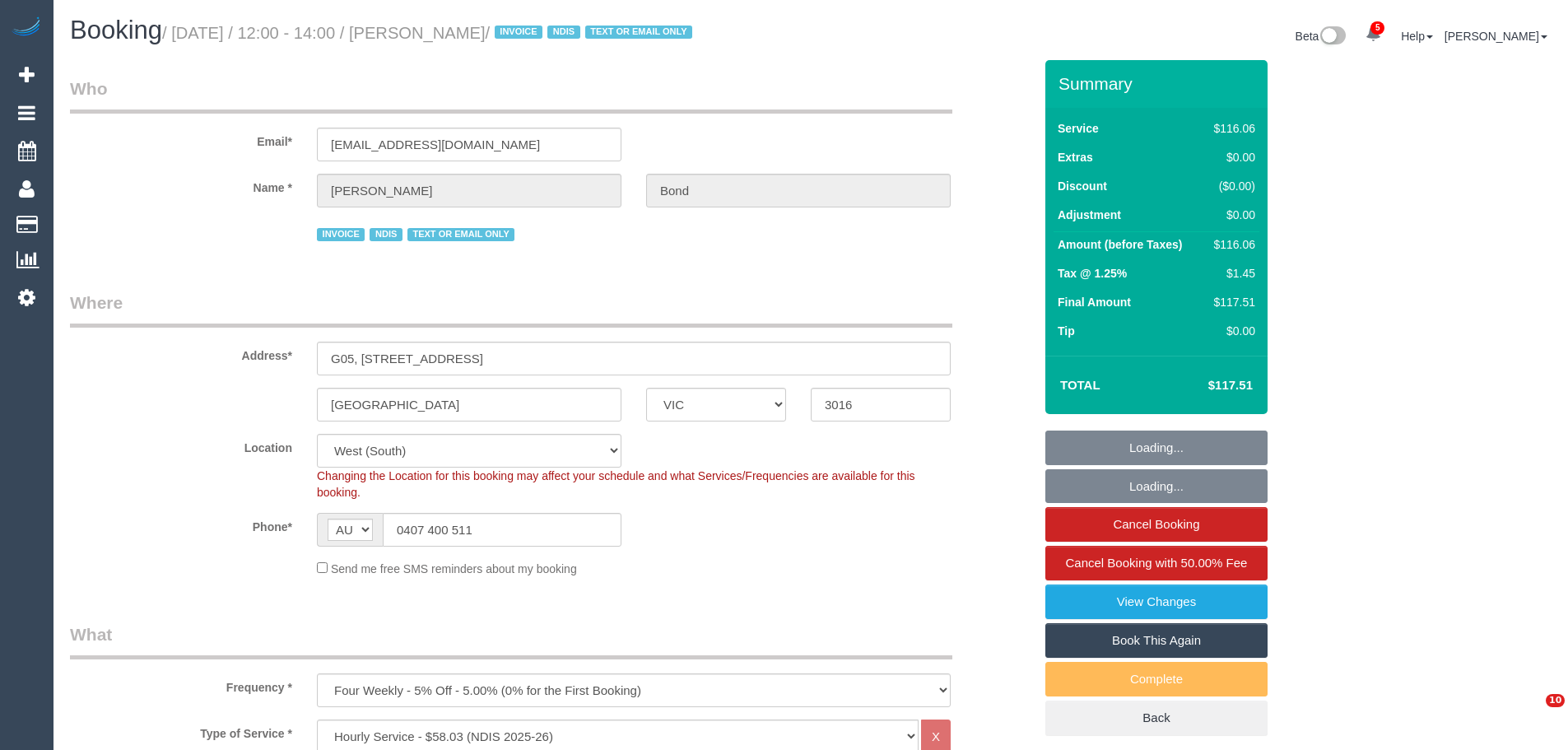
select select "VIC"
select select "number:28"
select select "number:14"
select select "number:19"
select select "number:36"
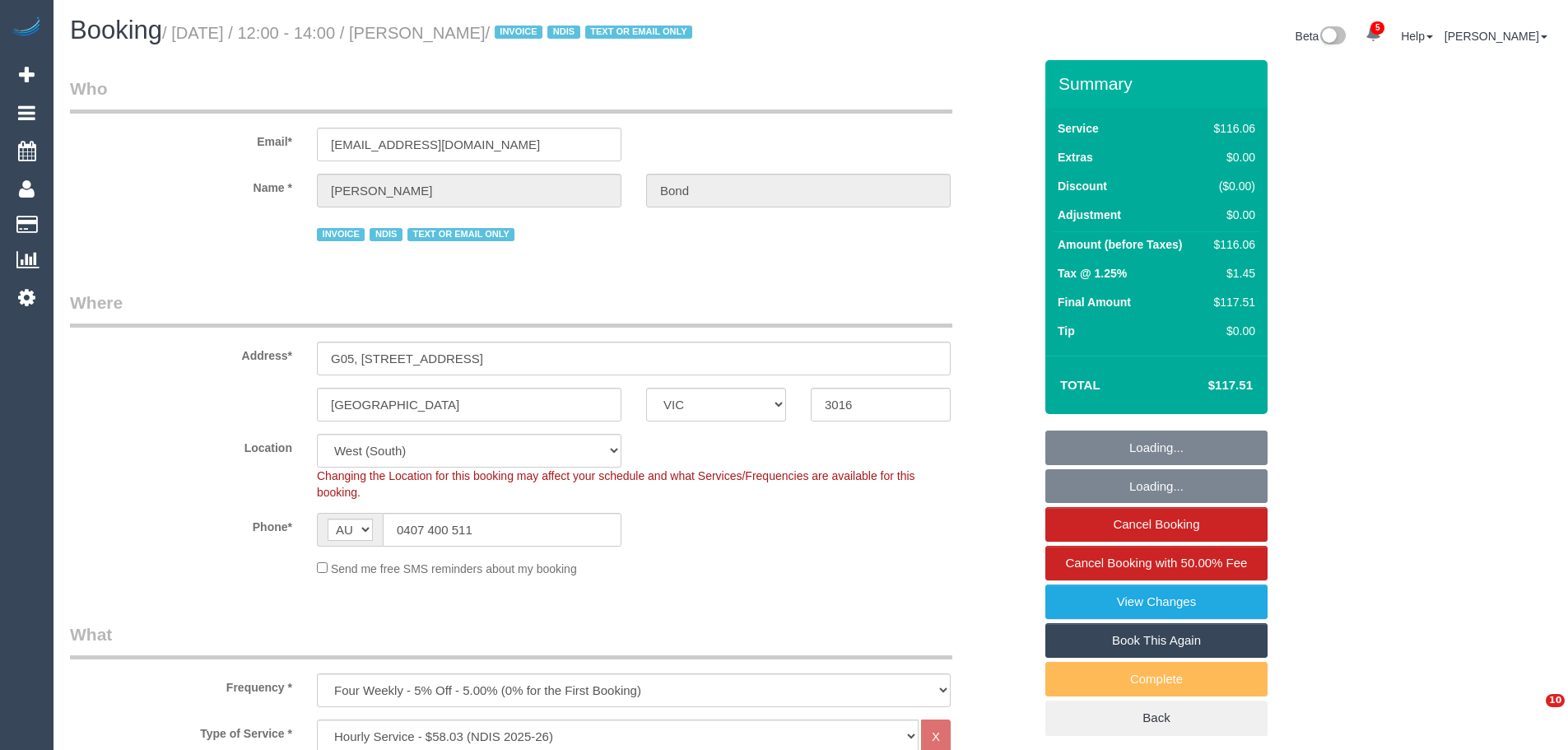
select select "number:35"
select select "number:12"
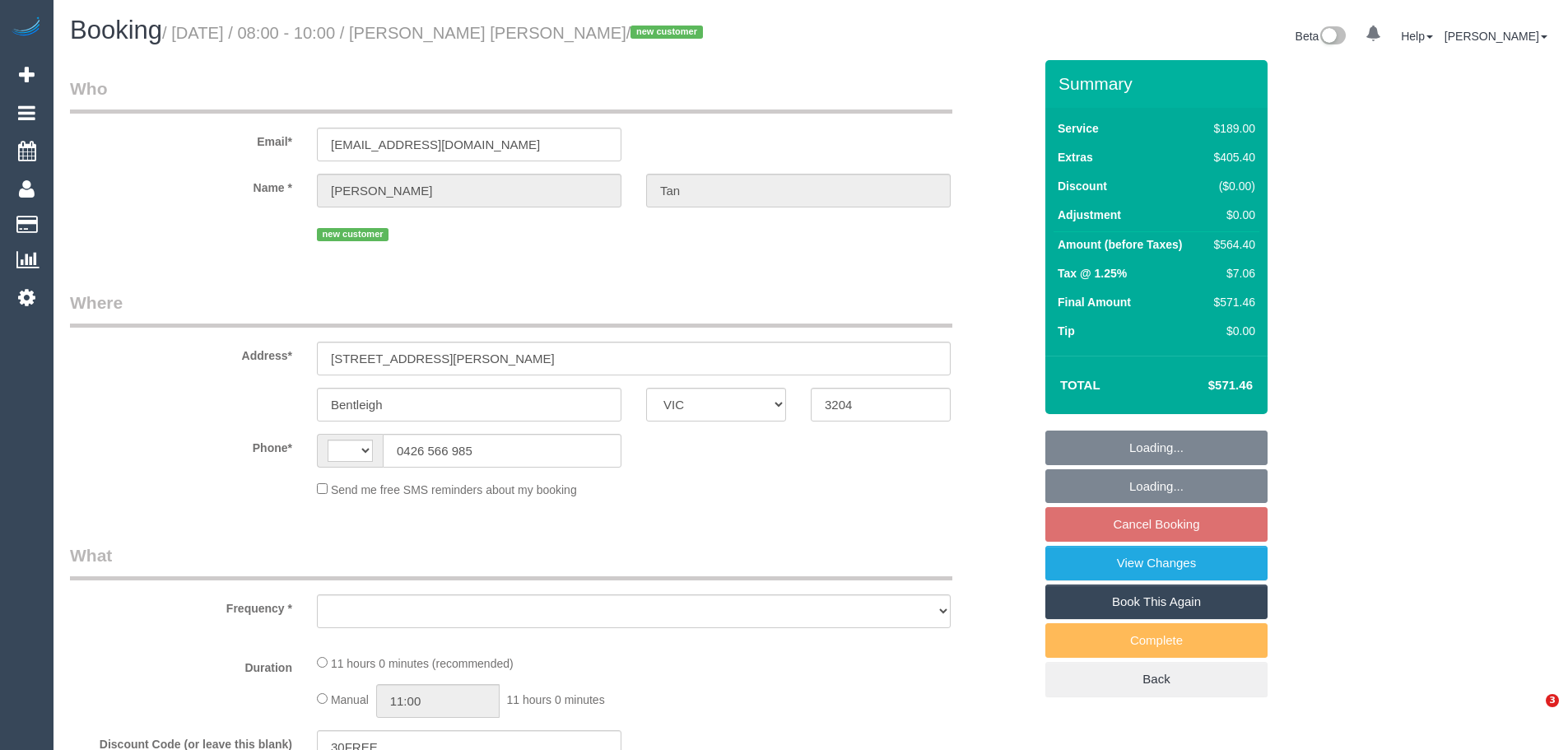
select select "VIC"
select select "string:AU"
select select "object:624"
select select "string:stripe-pm_1S4WoG2GScqysDRV8Ru47XTv"
select select "number:28"
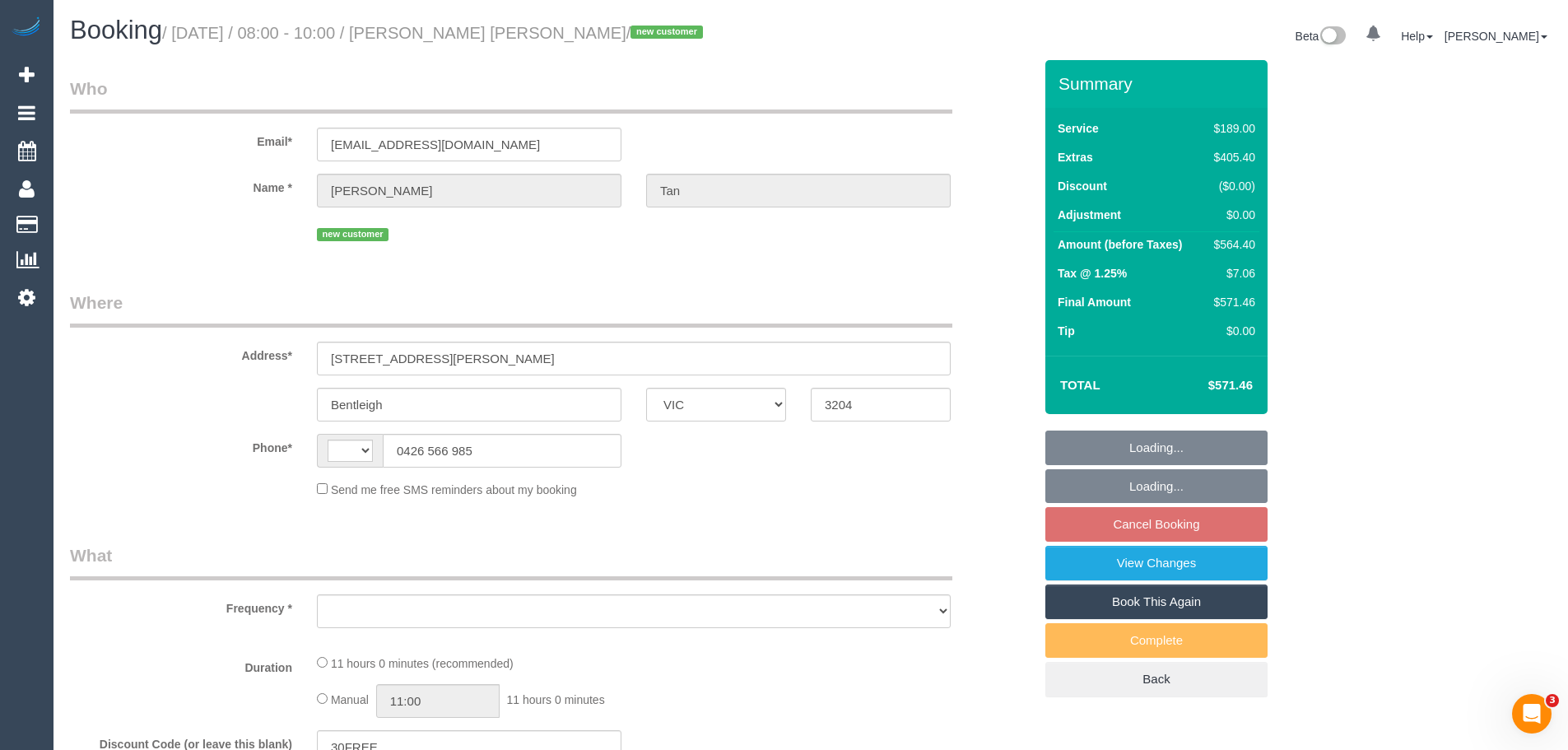
select select "number:17"
select select "number:18"
select select "number:22"
select select "number:13"
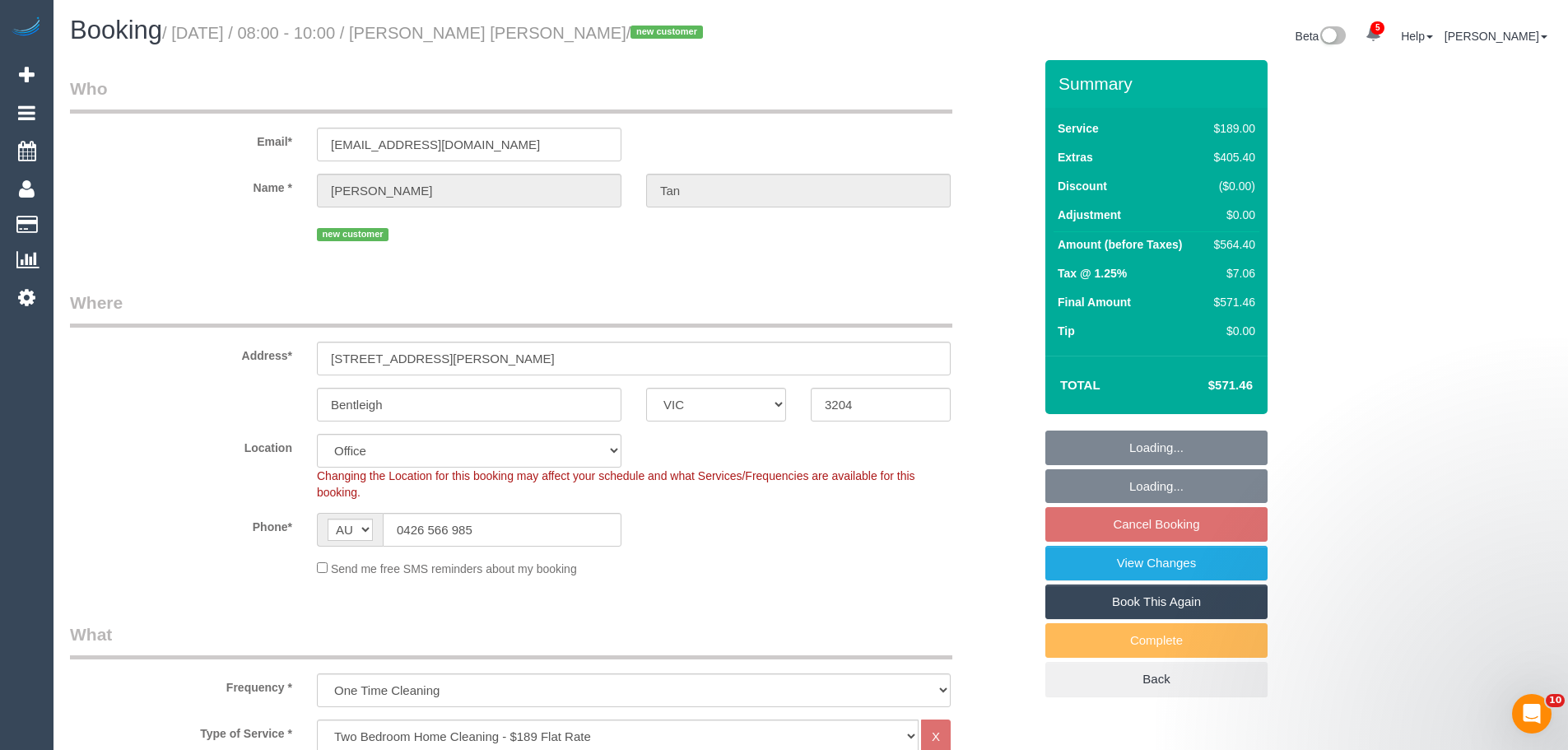
select select "object:2220"
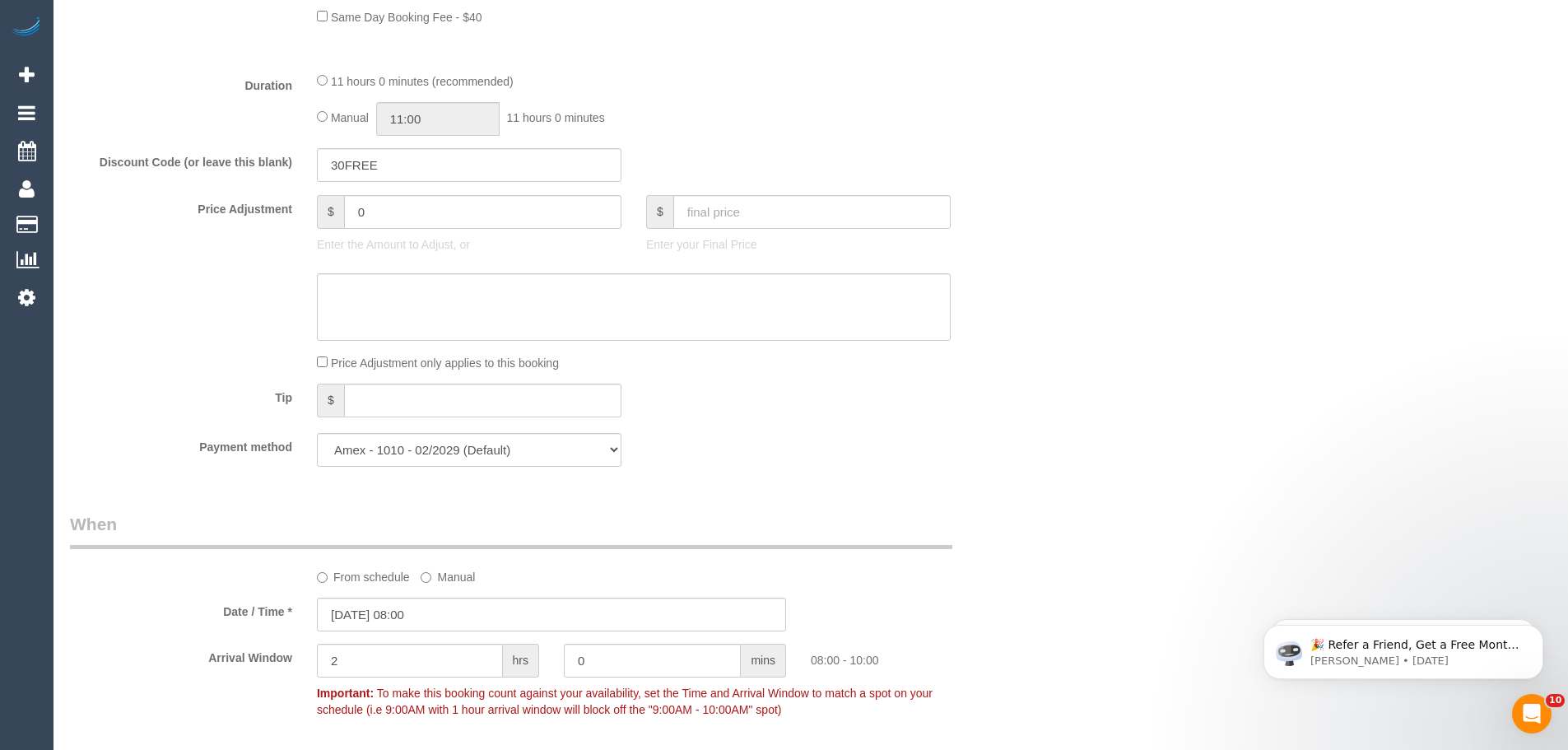
scroll to position [1728, 0]
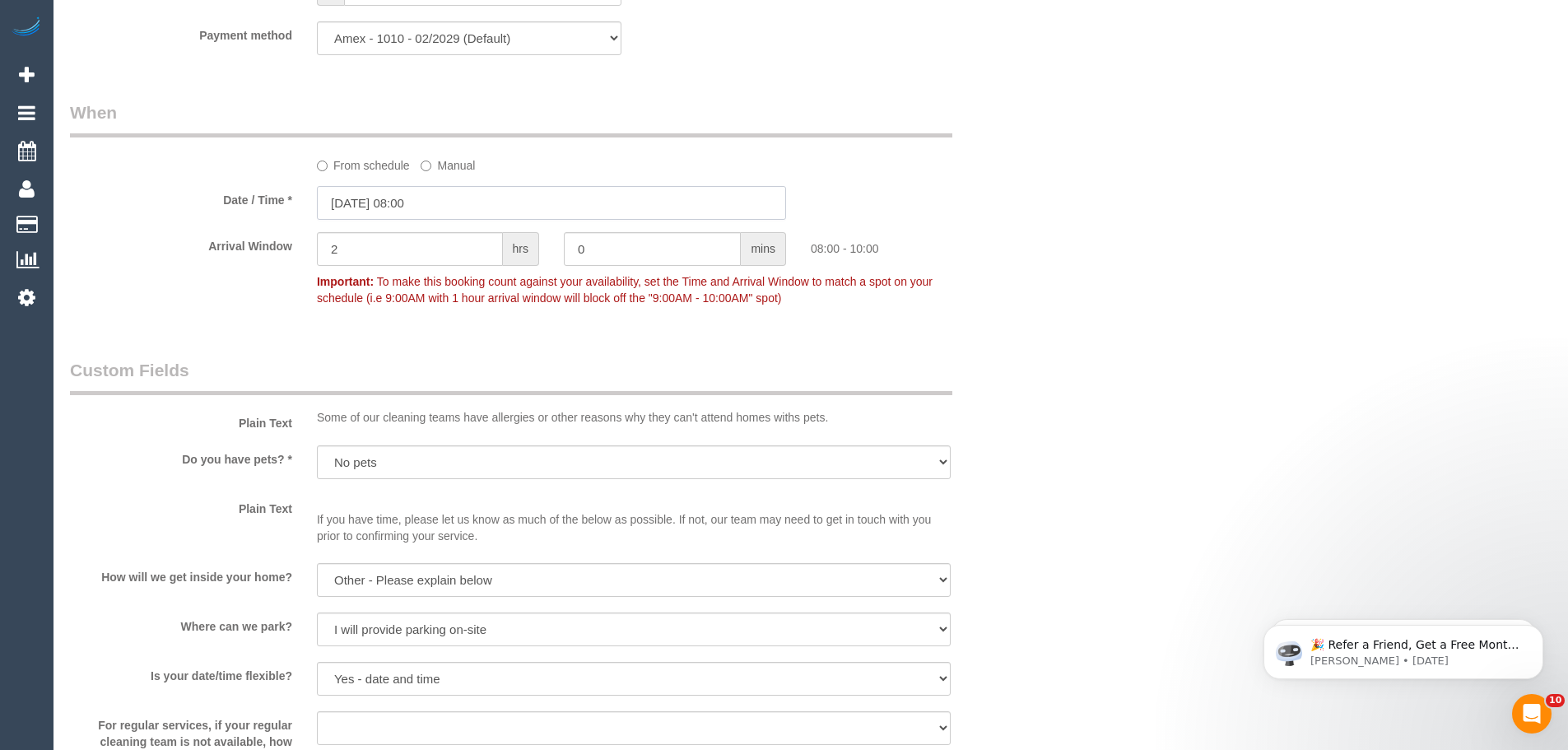
click at [379, 206] on input "19/09/2025 08:00" at bounding box center [552, 203] width 469 height 33
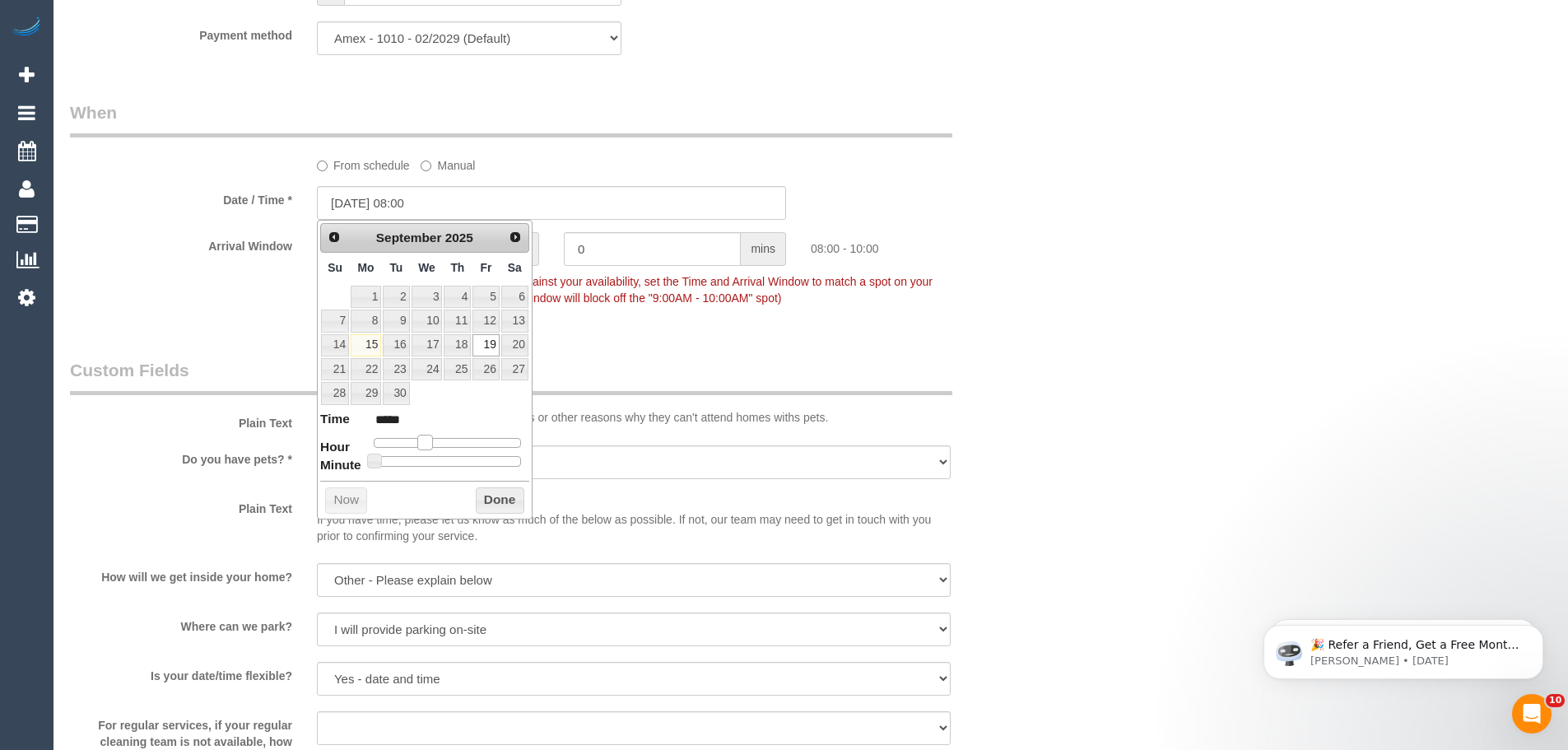
type input "19/09/2025 09:00"
type input "*****"
type input "19/09/2025 10:00"
type input "*****"
drag, startPoint x: 429, startPoint y: 442, endPoint x: 444, endPoint y: 448, distance: 16.2
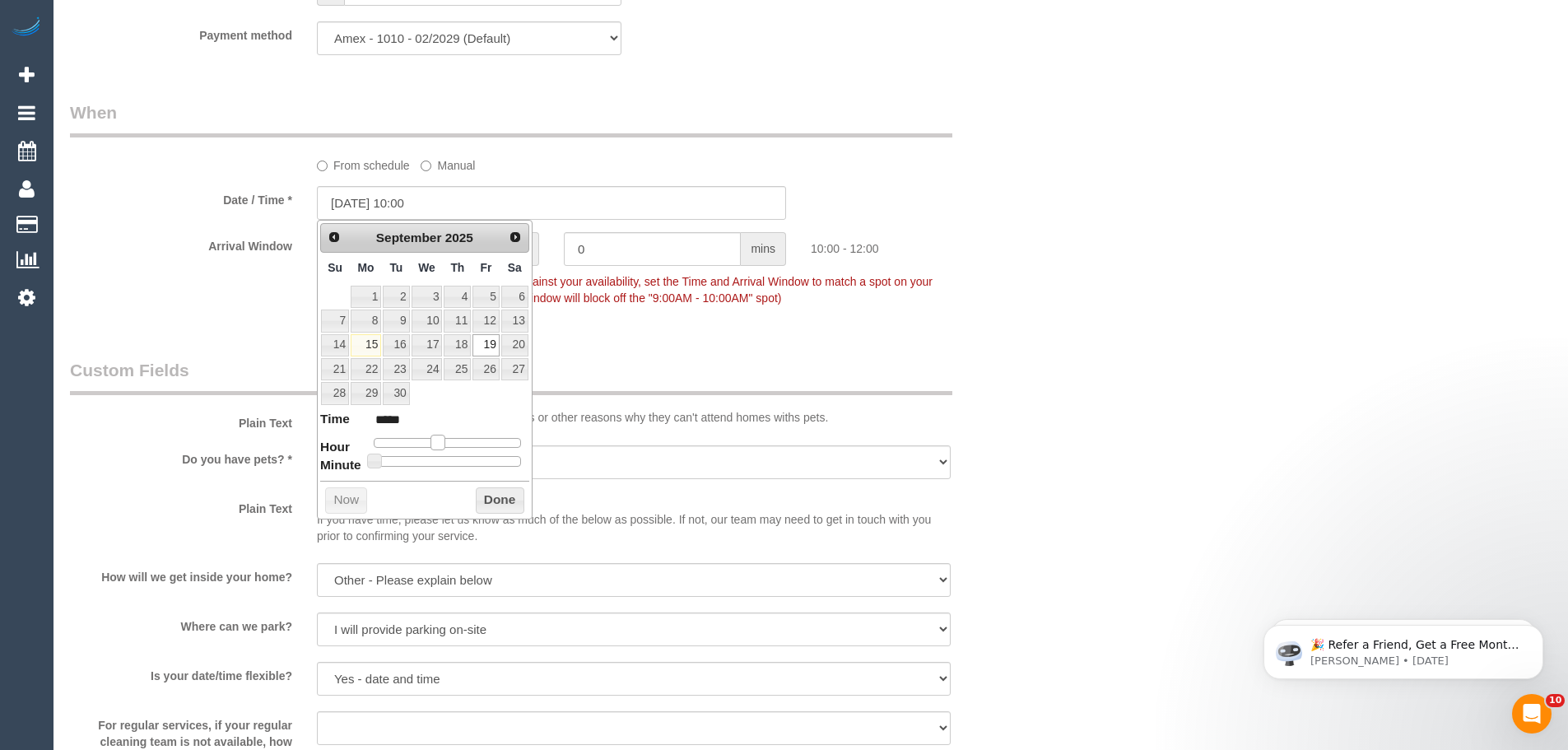
click at [444, 448] on span at bounding box center [437, 442] width 15 height 15
click at [476, 492] on button "Done" at bounding box center [500, 501] width 48 height 26
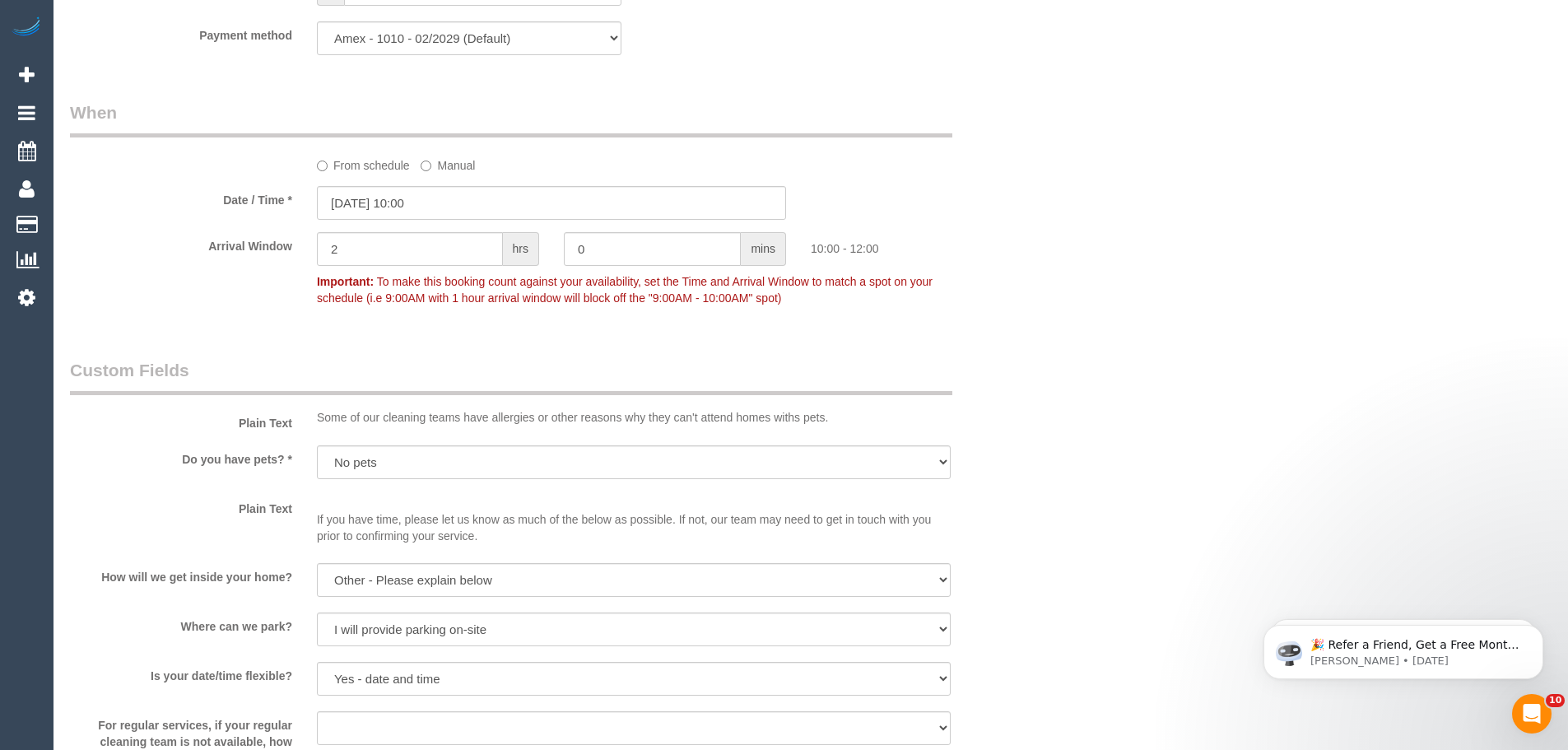
scroll to position [164, 0]
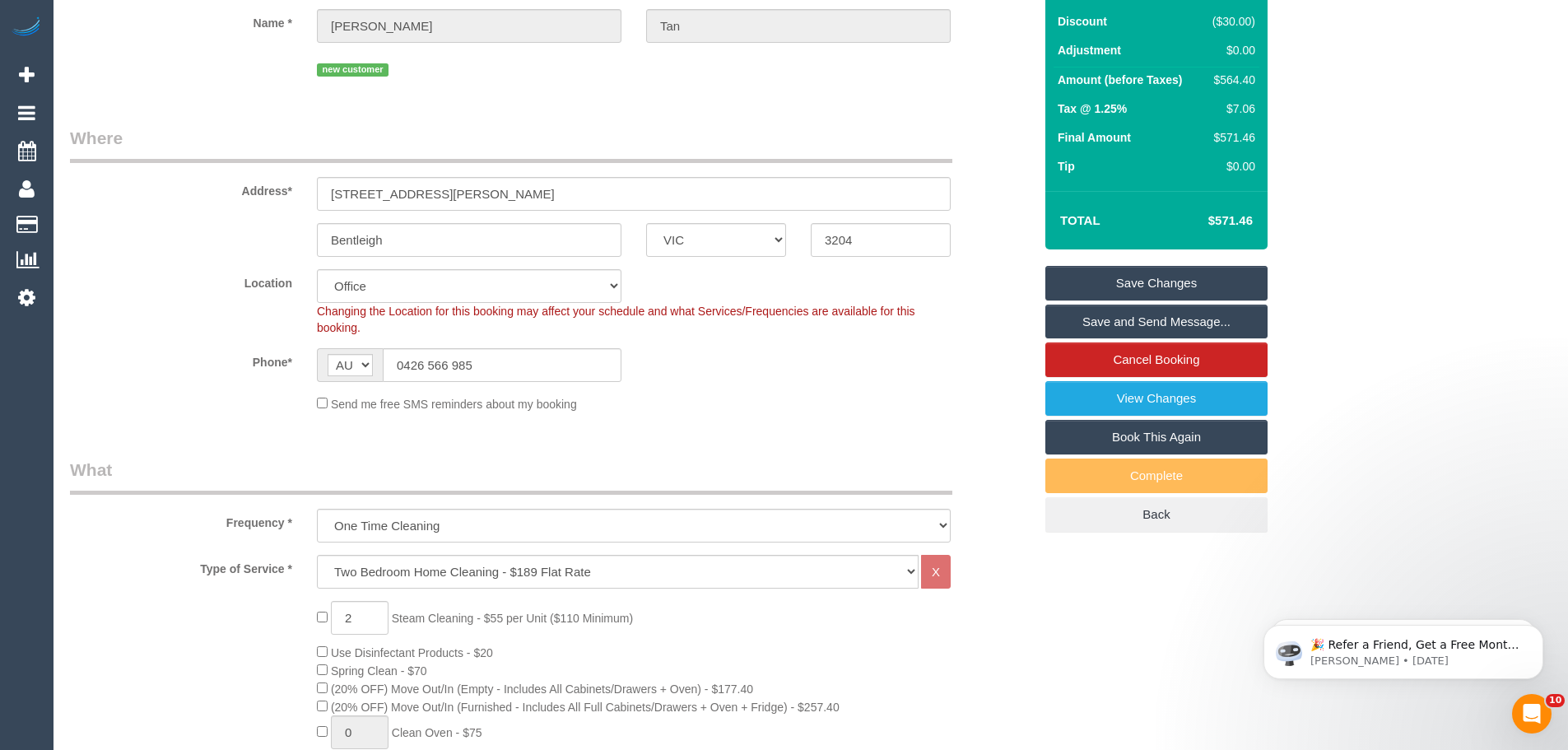
click at [1110, 272] on link "Save Changes" at bounding box center [1156, 283] width 222 height 34
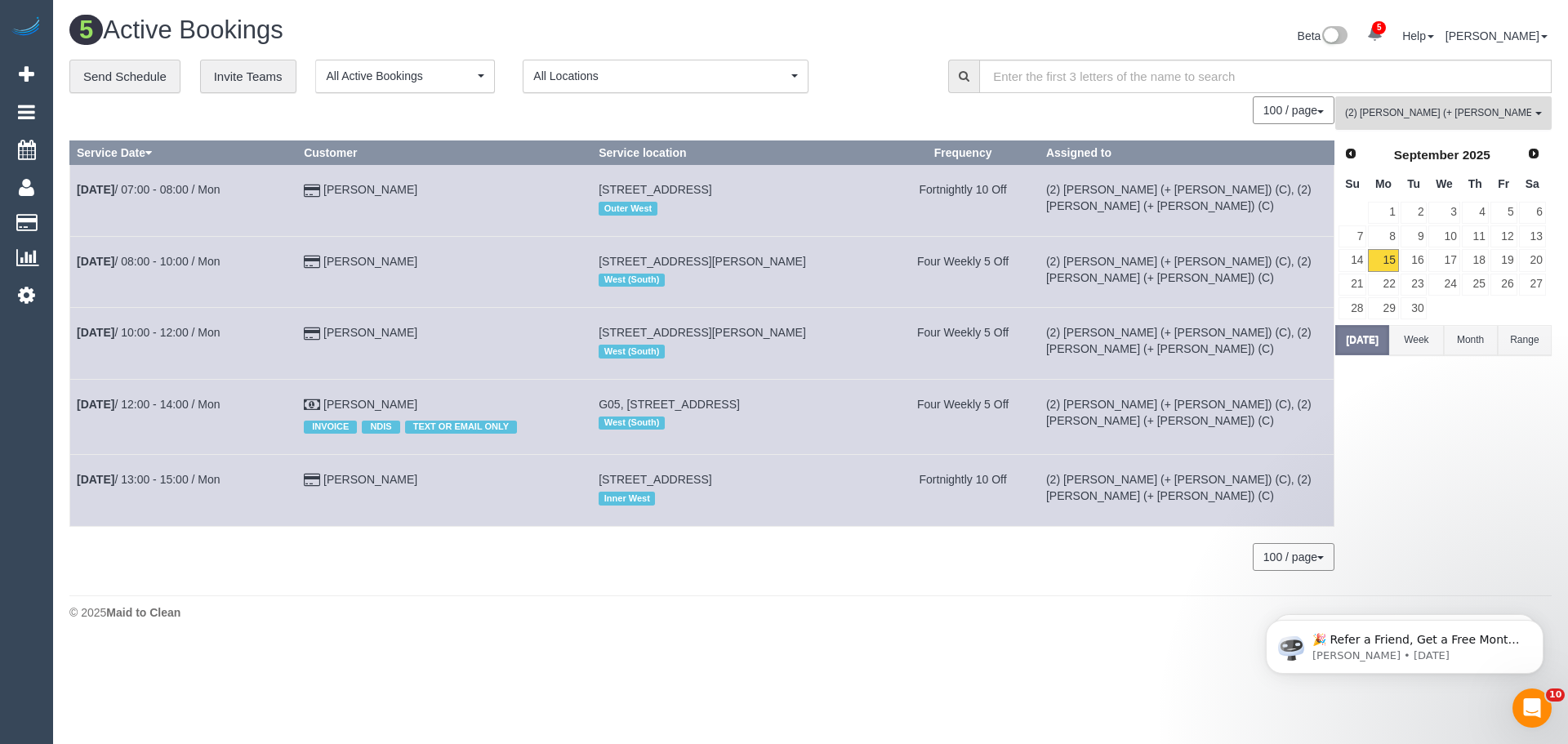
click at [1442, 114] on span "(2) Shachi (+ Chirag) (C)" at bounding box center [1438, 113] width 187 height 14
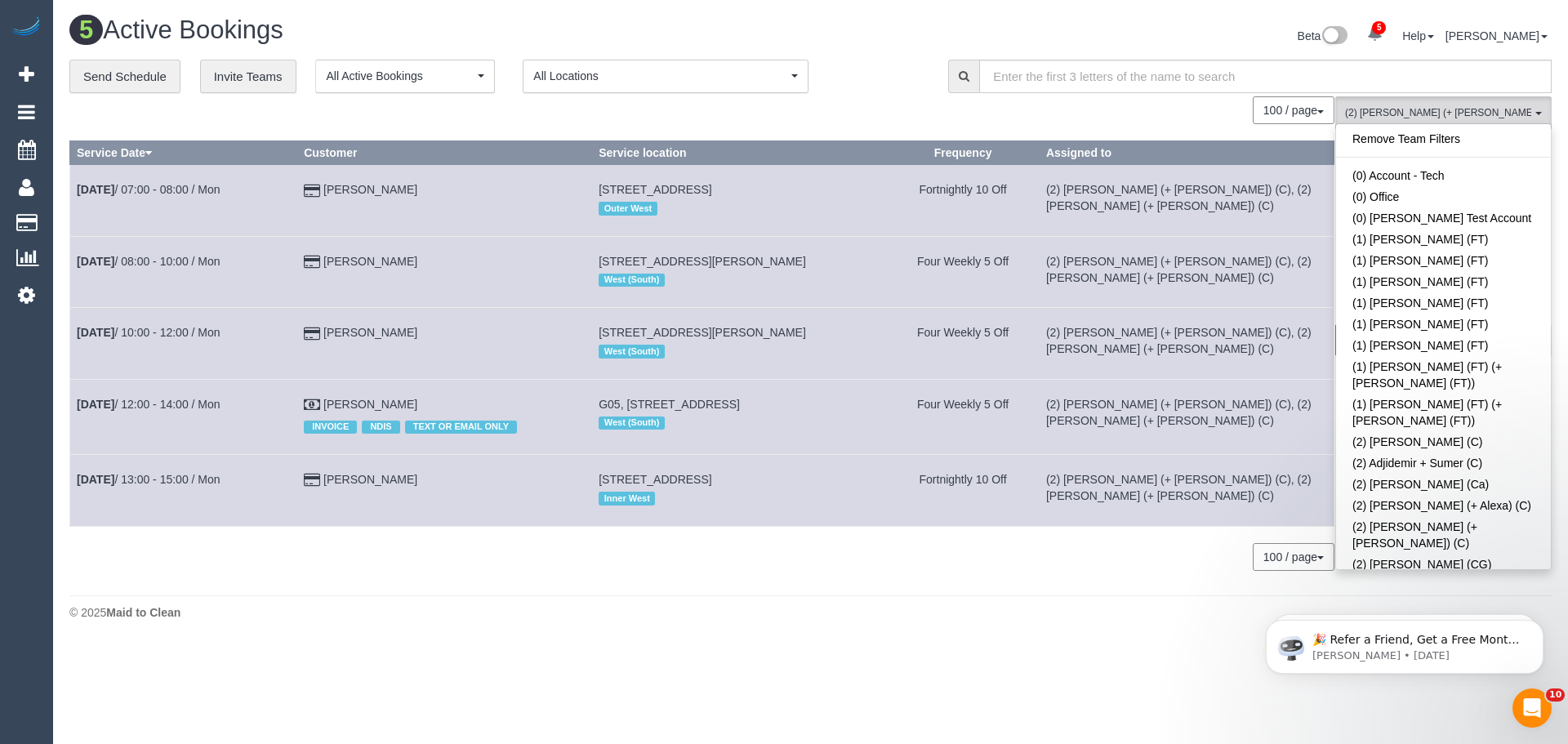
scroll to position [1400, 0]
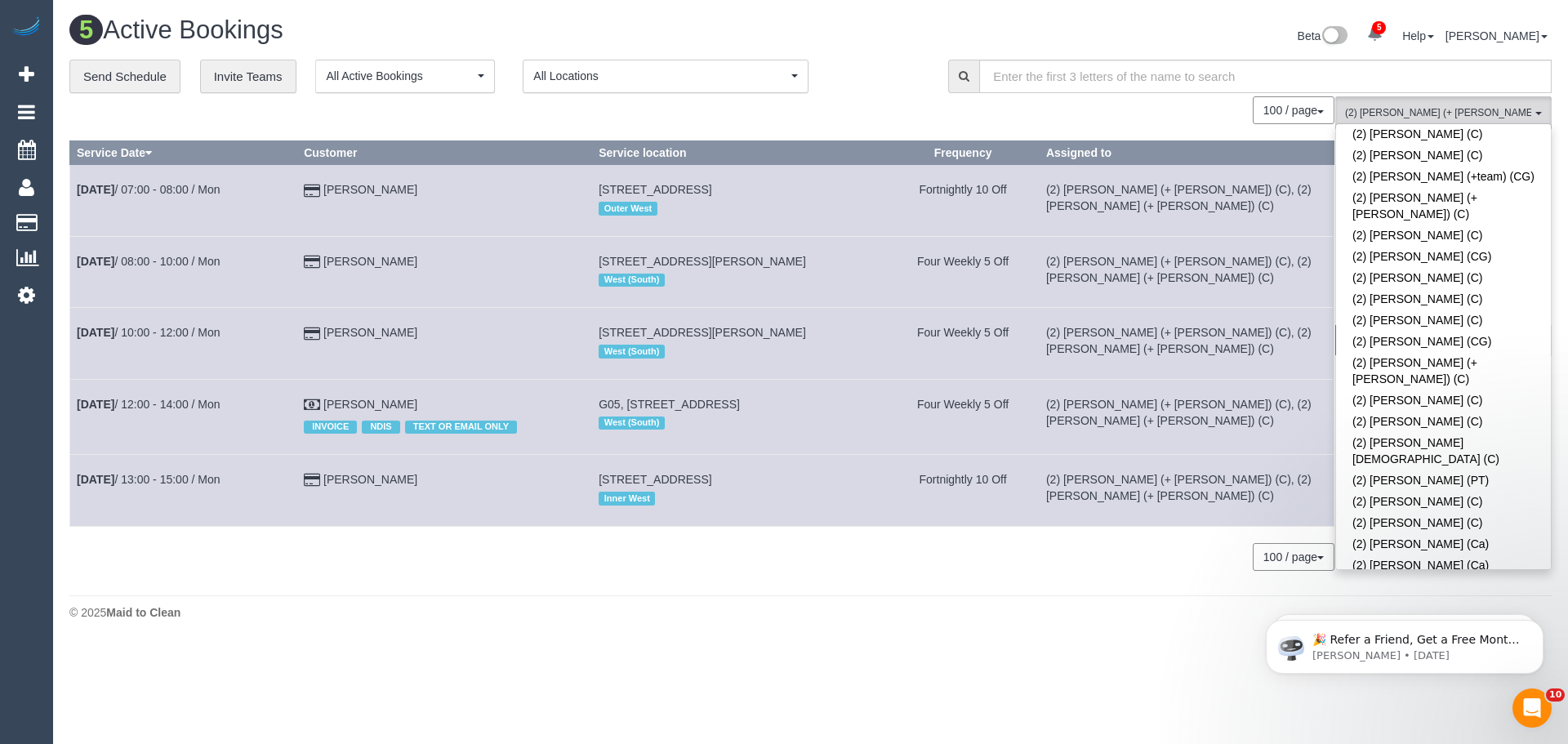
click at [1422, 597] on link "(2) Shachi (+ Chirag) (C)" at bounding box center [1443, 615] width 214 height 37
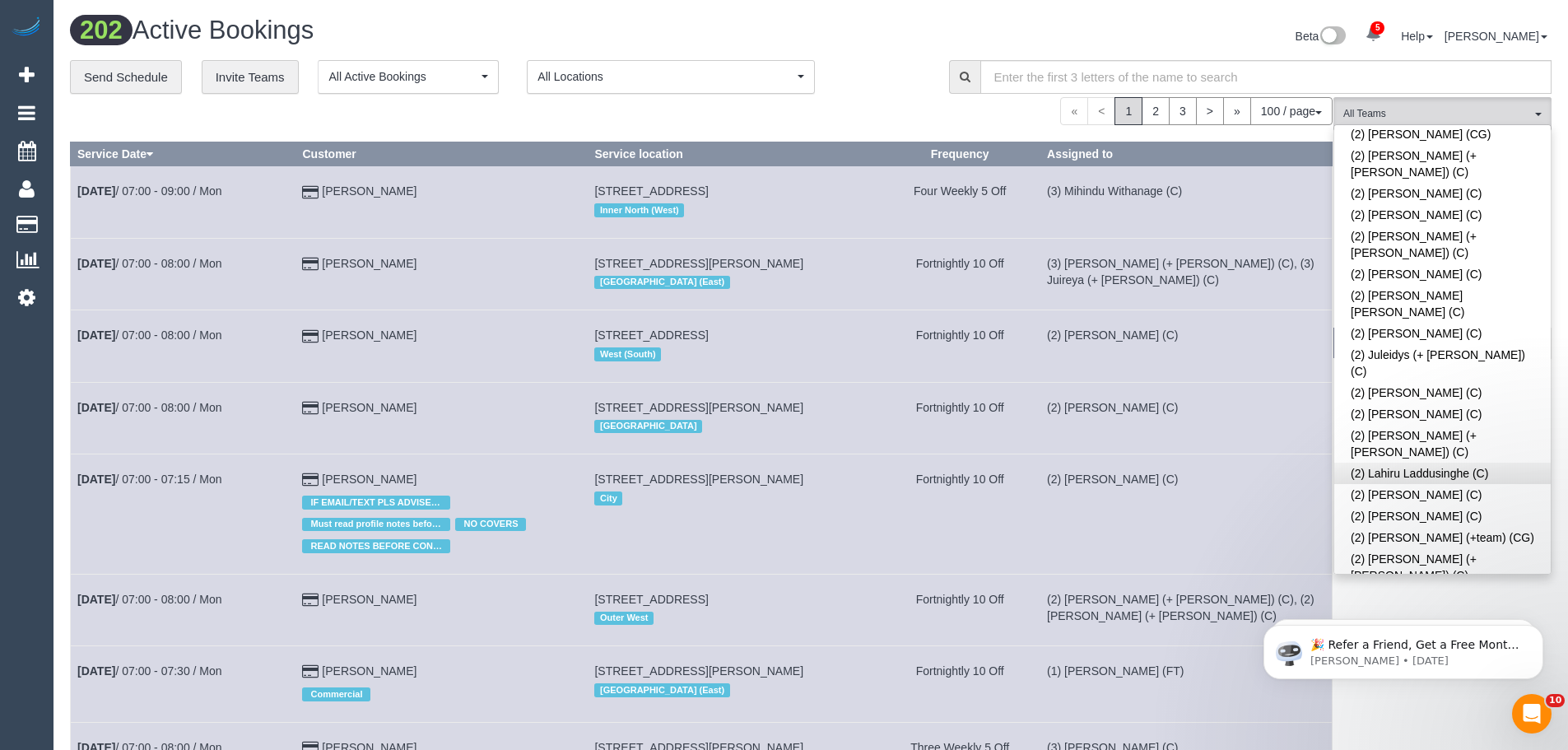
scroll to position [1189, 0]
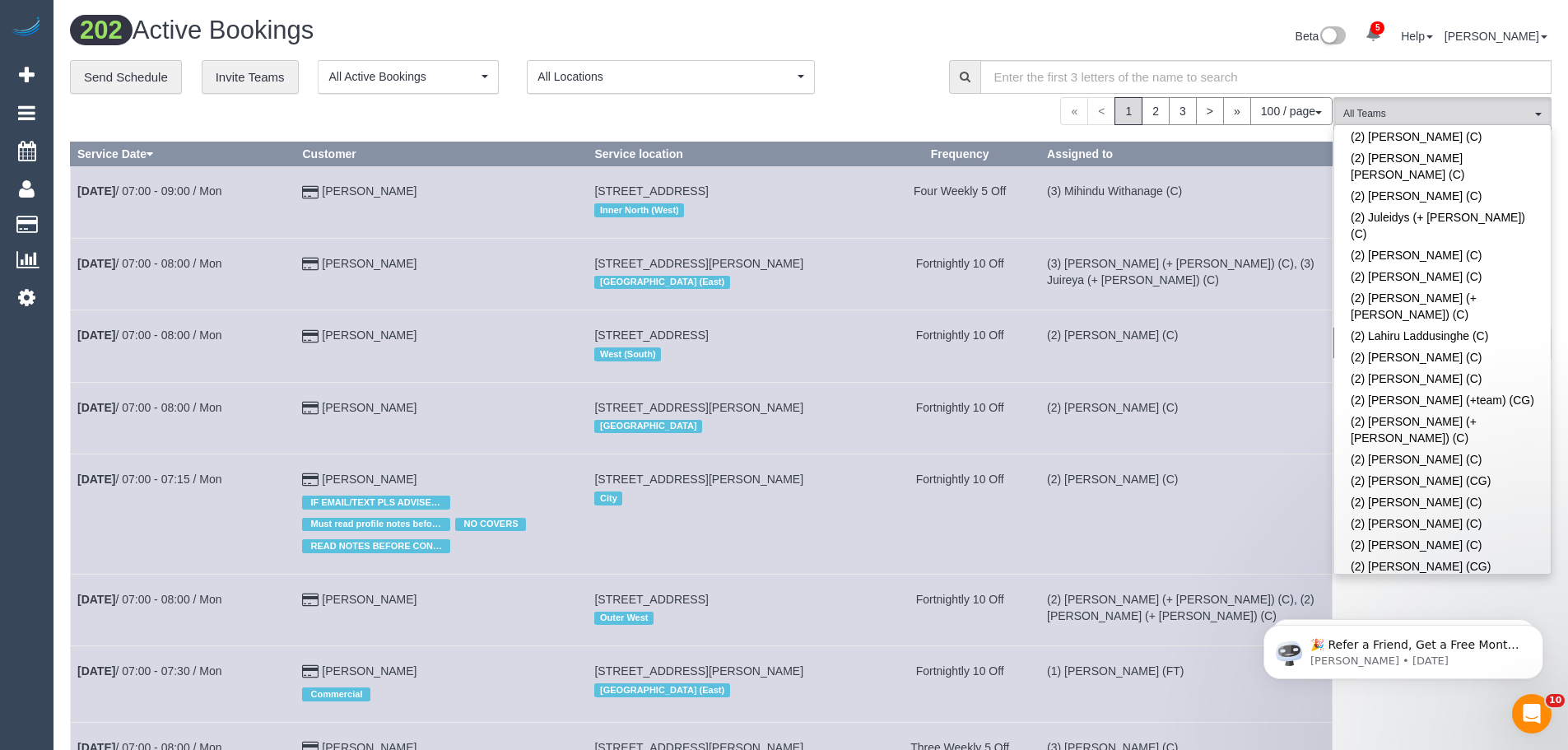
click at [1458, 577] on link "(2) [PERSON_NAME] (+ [PERSON_NAME]) (C)" at bounding box center [1442, 595] width 216 height 38
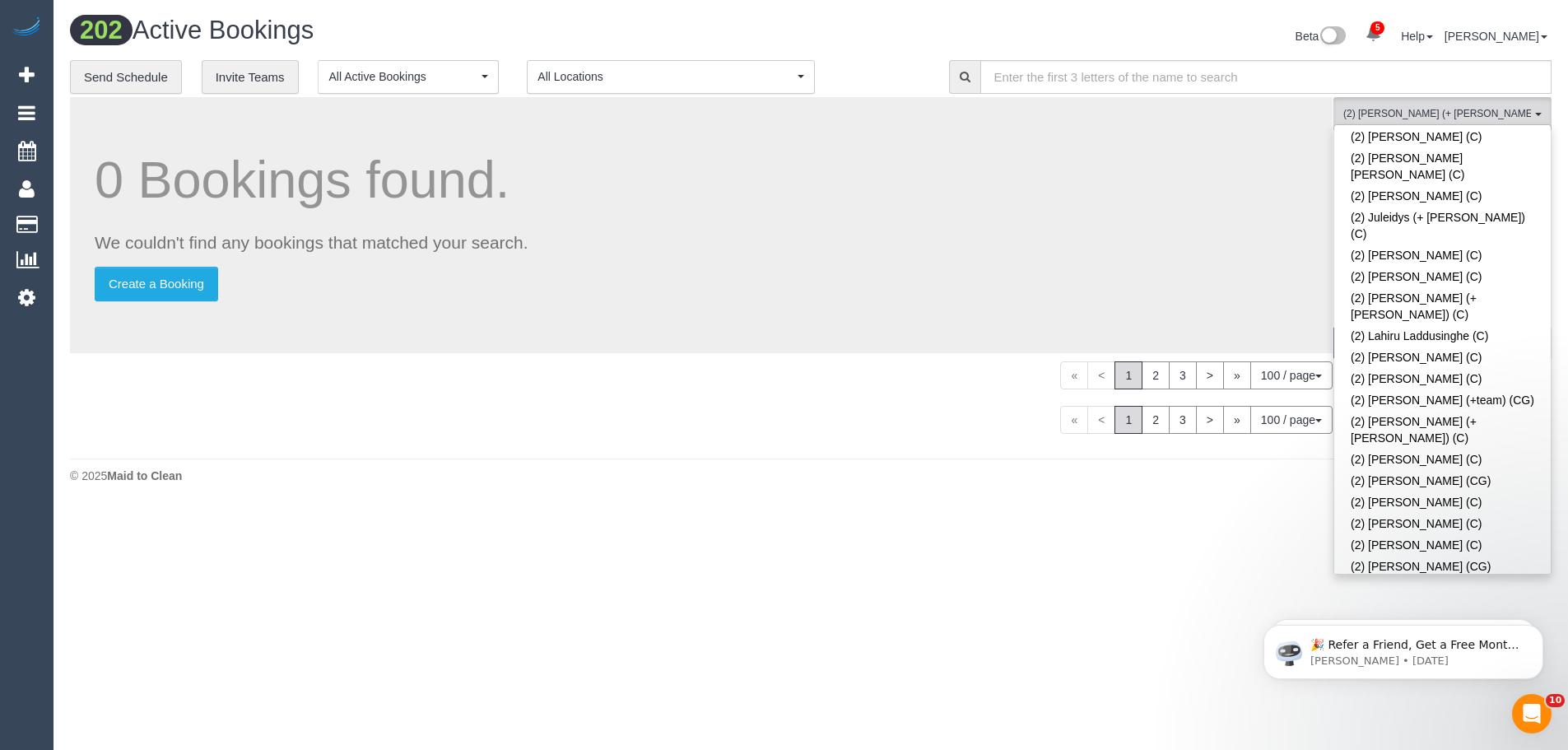
click at [1454, 615] on link "(2) [PERSON_NAME] (C)" at bounding box center [1442, 625] width 216 height 21
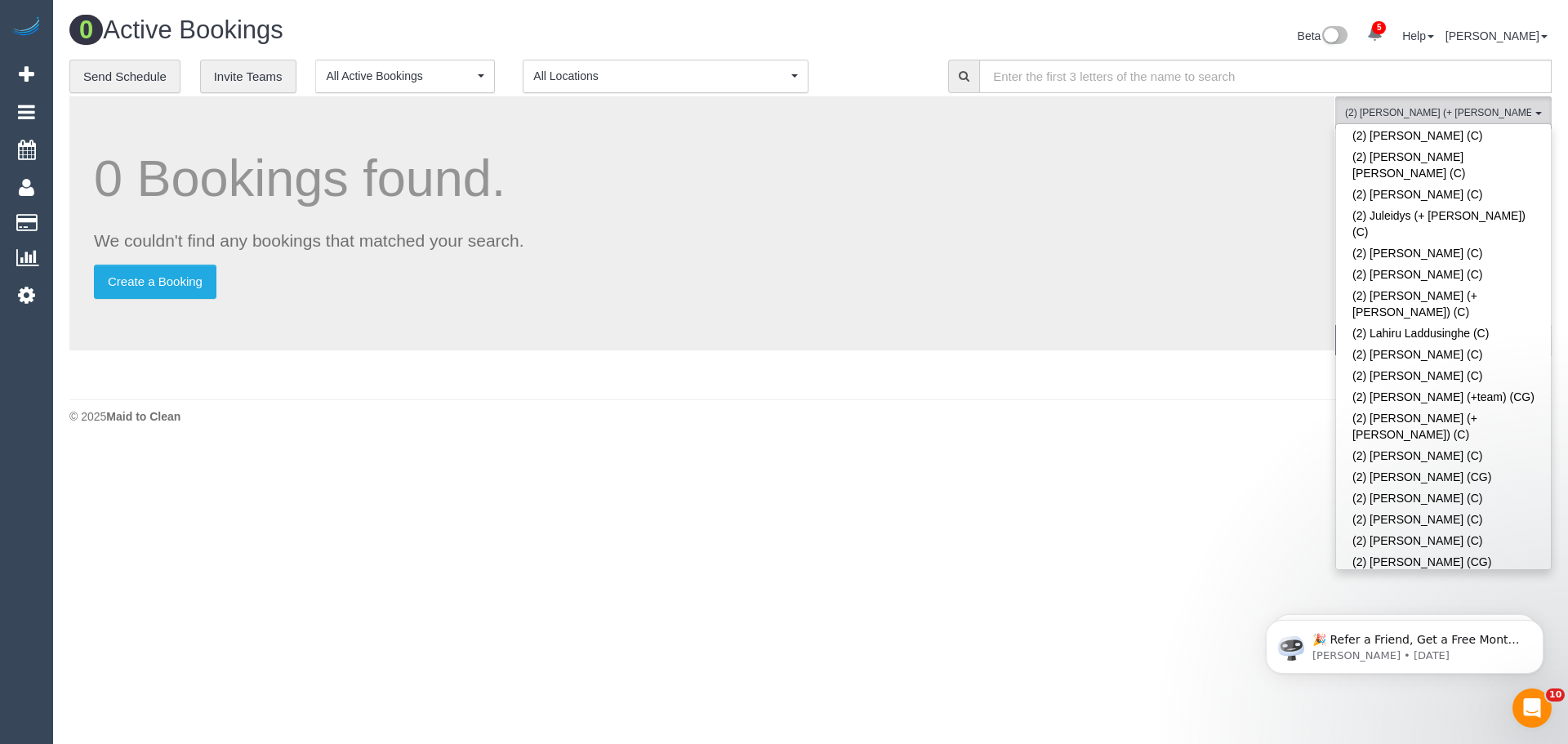
click at [1449, 572] on link "(2) [PERSON_NAME] (+ [PERSON_NAME]) (C)" at bounding box center [1443, 591] width 214 height 37
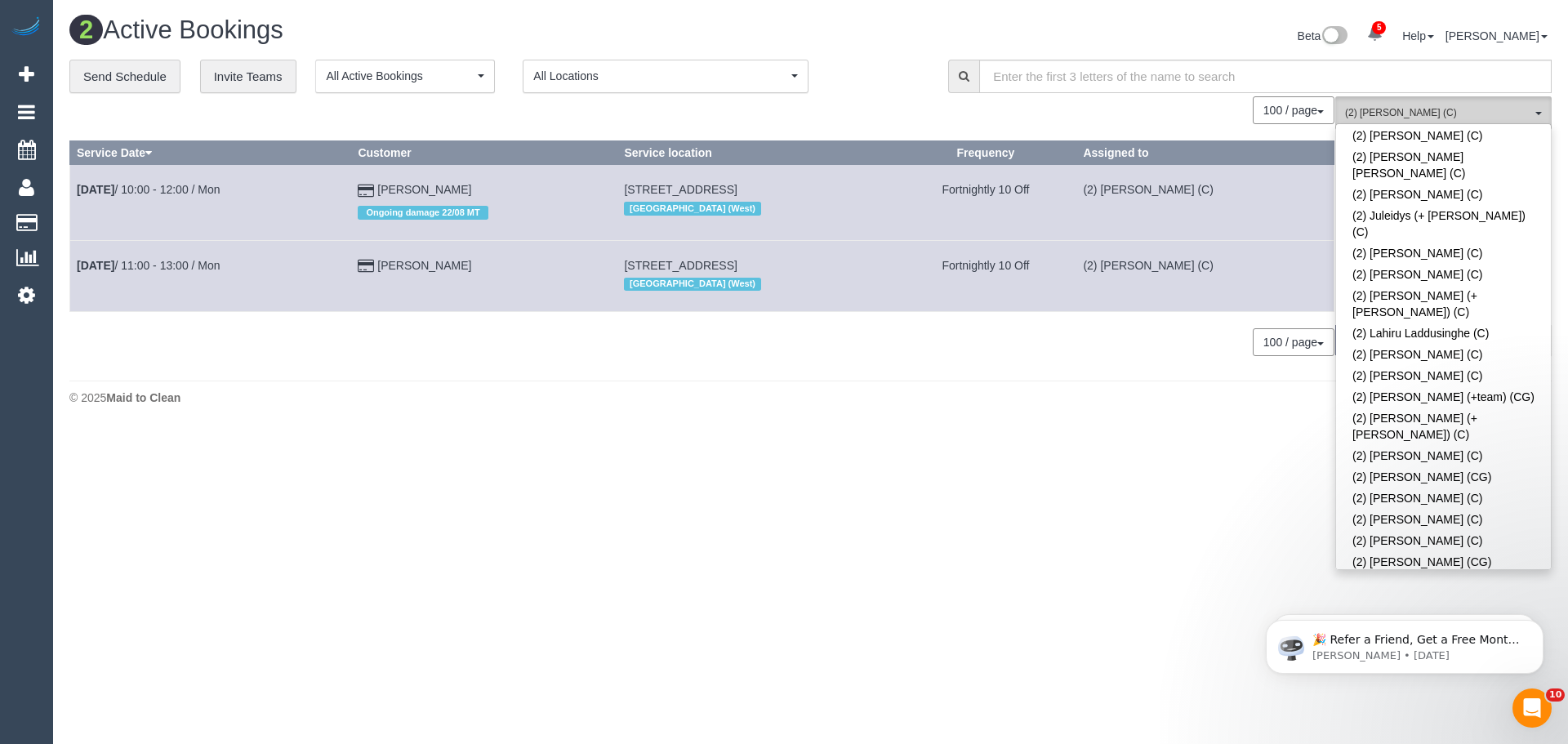
click at [1449, 115] on span "(2) [PERSON_NAME] (C)" at bounding box center [1438, 113] width 187 height 14
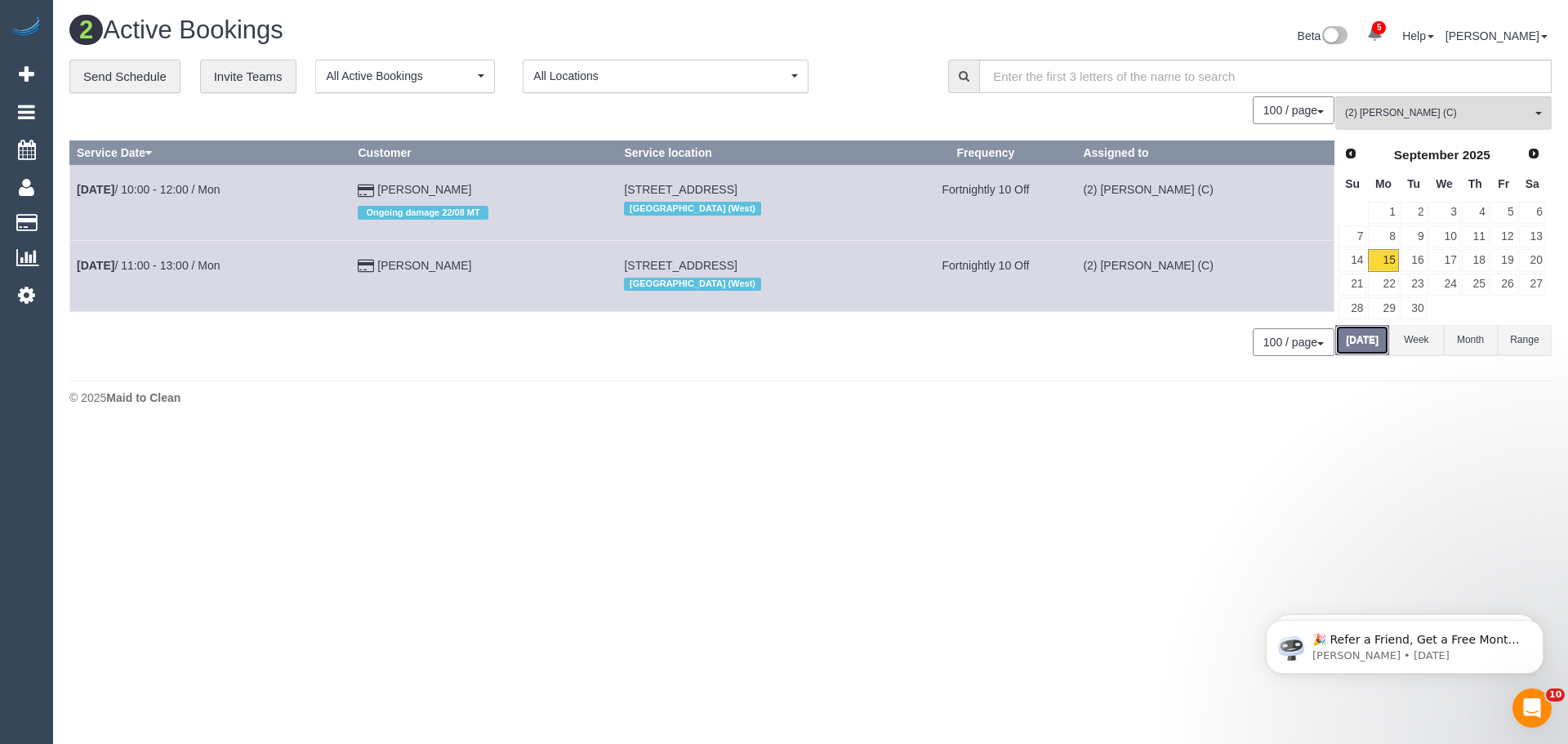
click at [1354, 341] on button "Today" at bounding box center [1362, 340] width 54 height 30
click at [1417, 108] on span "(2) Priyanshi Patel (C)" at bounding box center [1438, 113] width 187 height 14
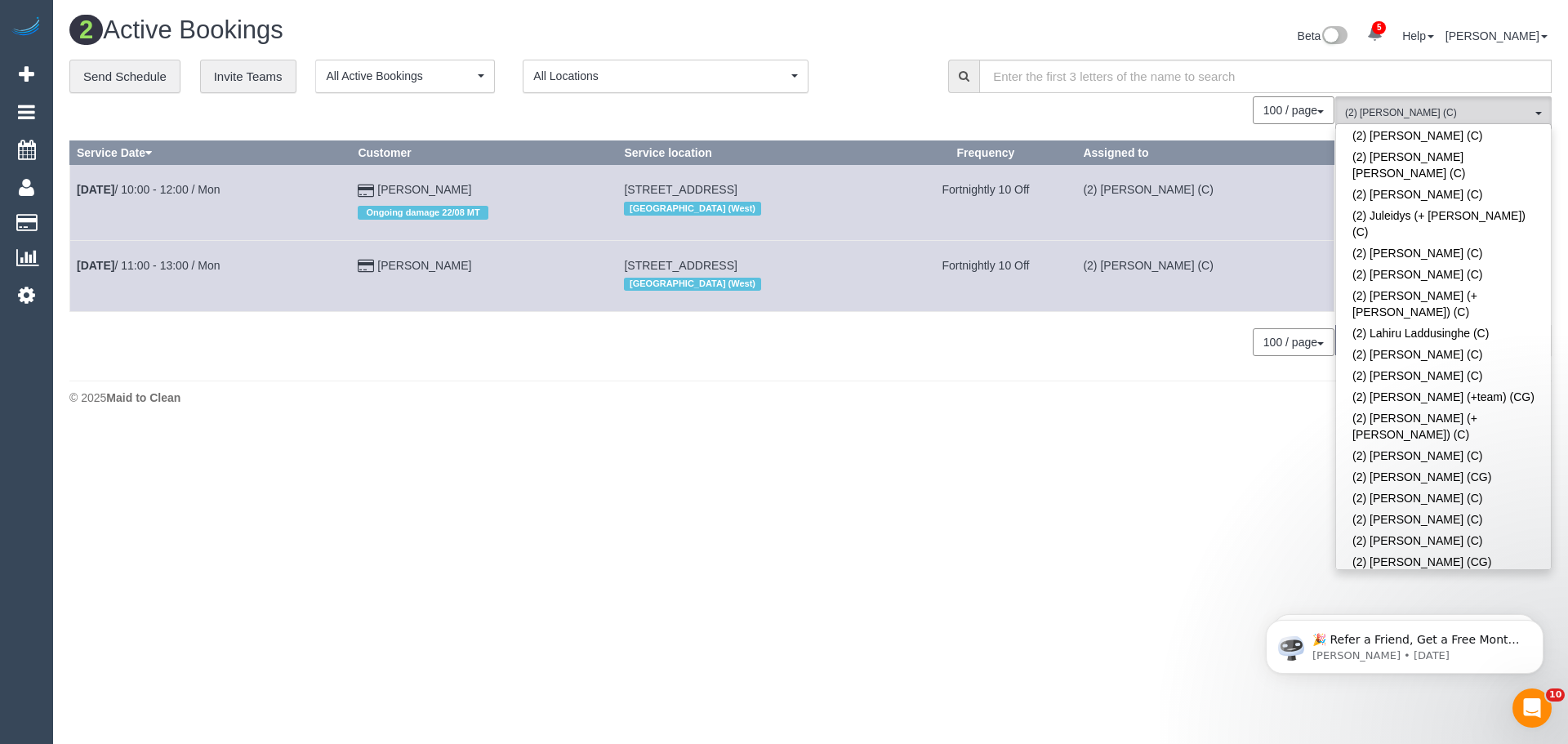
click at [1420, 610] on link "(2) Priyanshi Patel (C)" at bounding box center [1443, 620] width 214 height 21
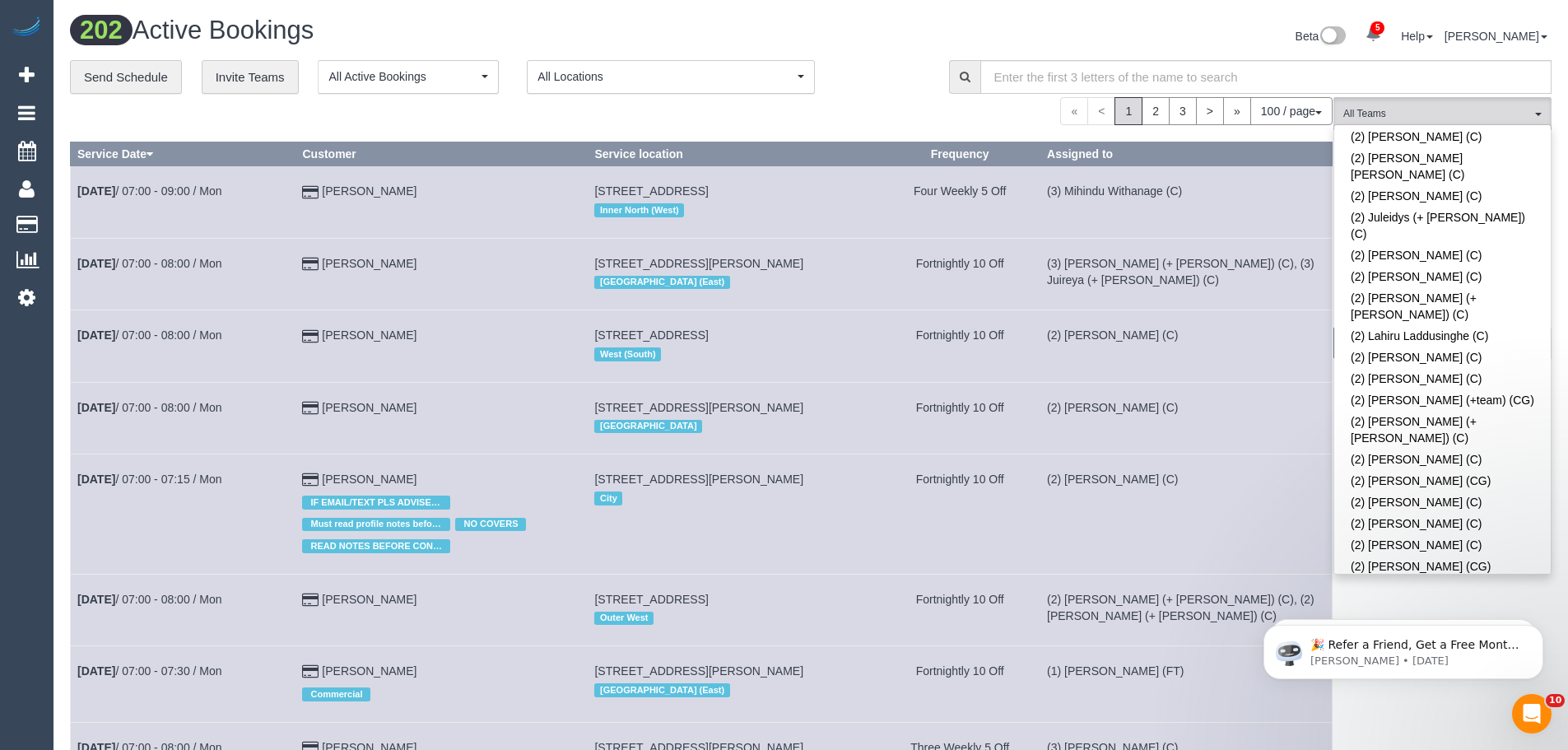
scroll to position [1690, 0]
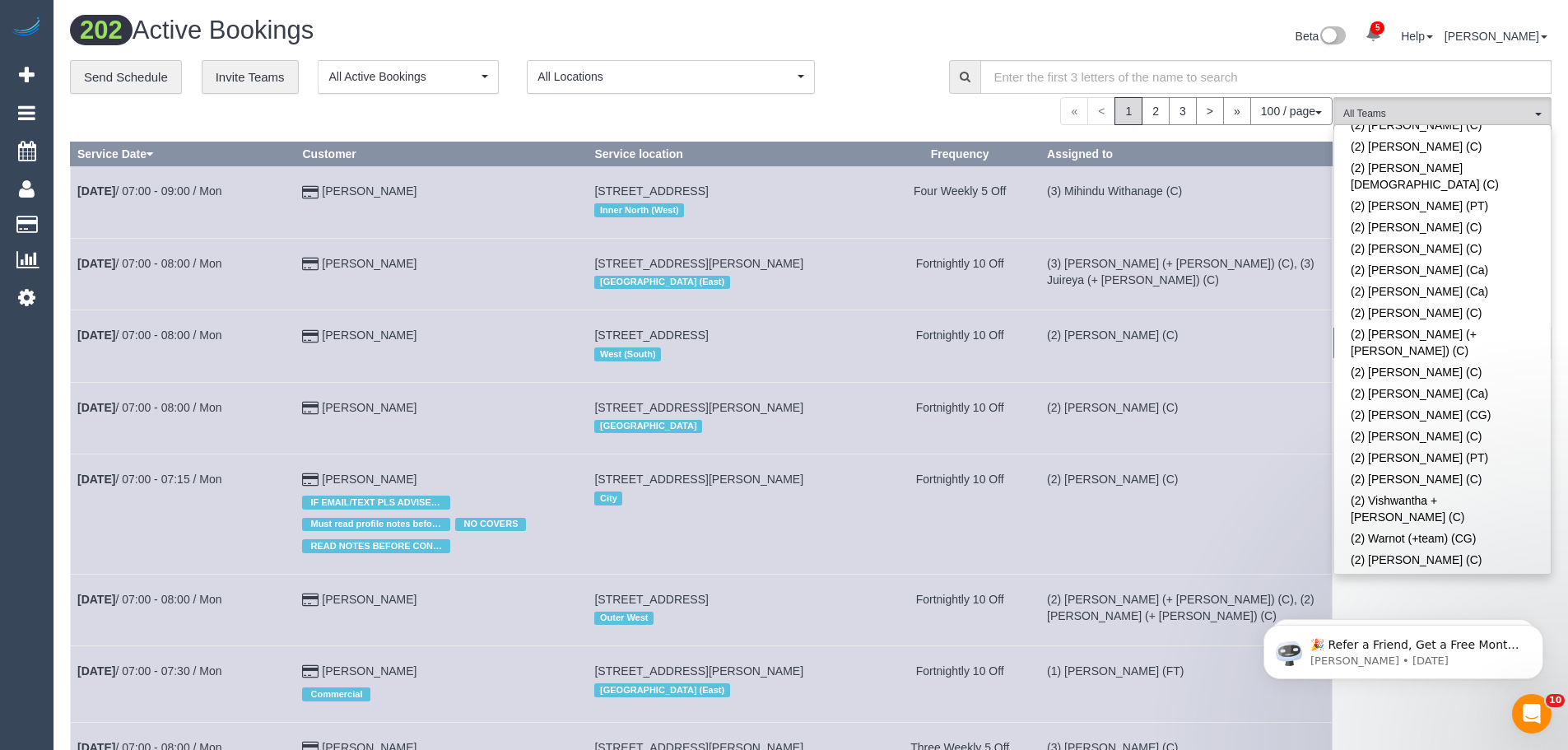
click at [1421, 635] on link "(3) Afzaal Ahmad (C)" at bounding box center [1442, 645] width 216 height 21
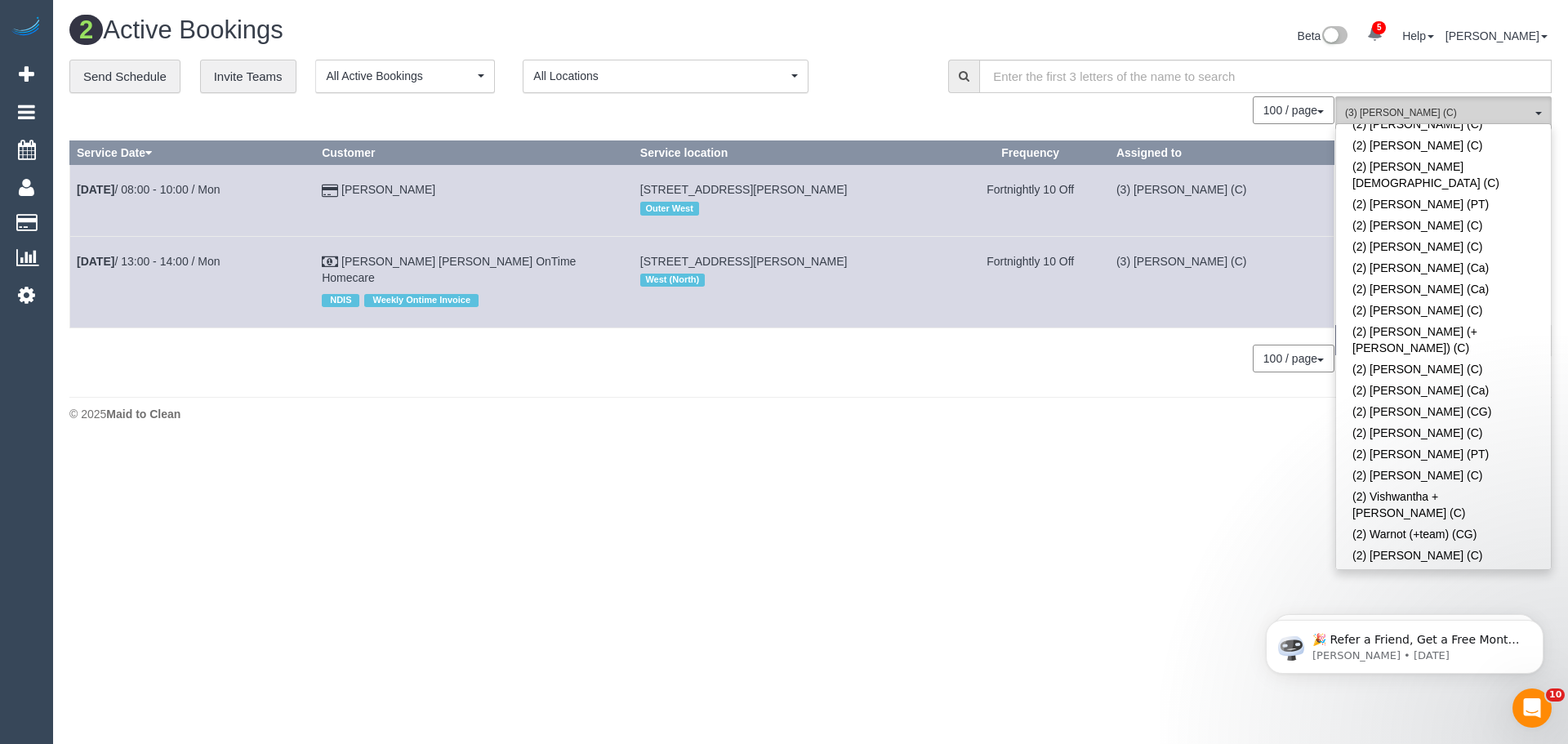
click at [1390, 103] on button "(3) Afzaal Ahmad (C) All Teams" at bounding box center [1443, 113] width 216 height 33
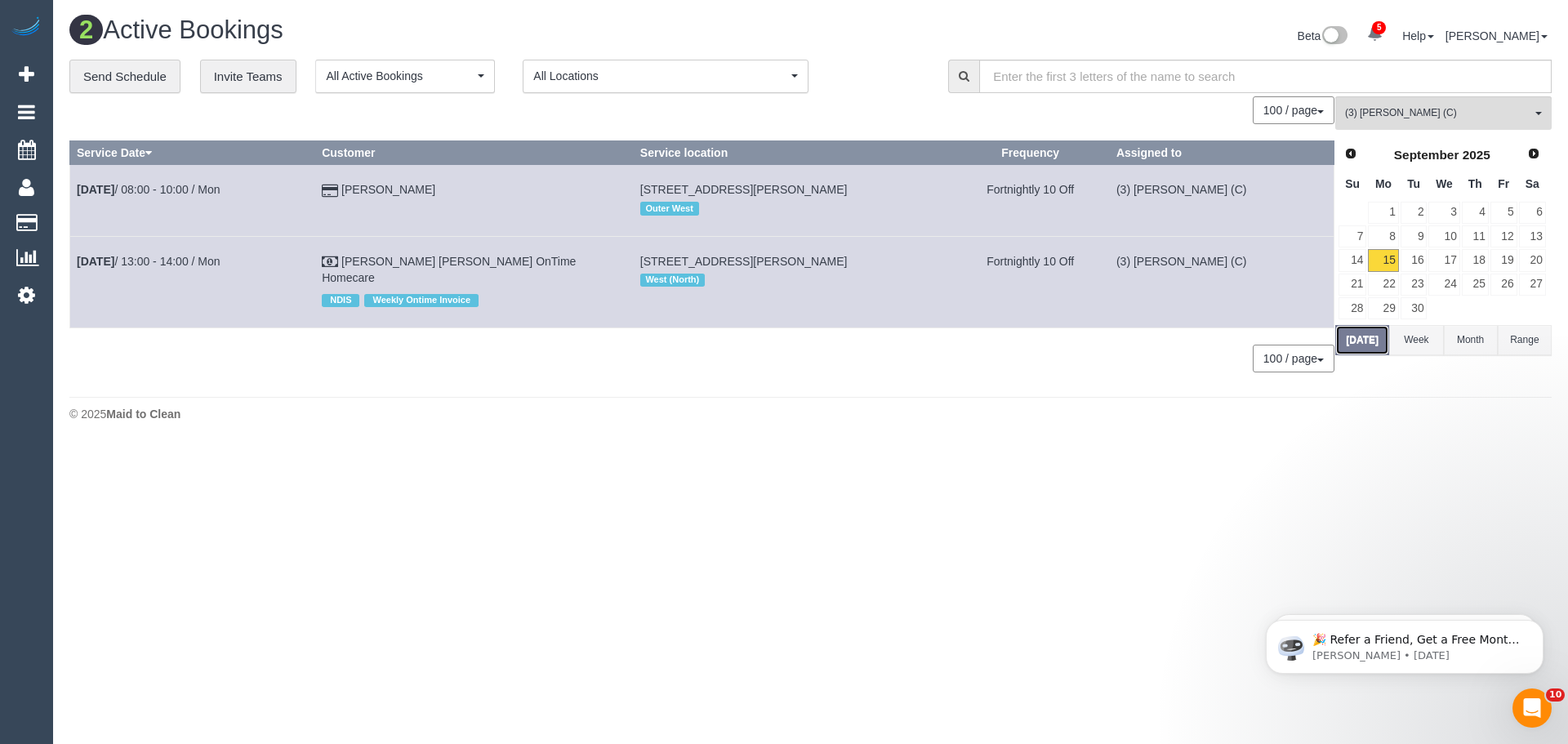
click at [1349, 348] on button "[DATE]" at bounding box center [1362, 340] width 54 height 30
click at [254, 280] on td "Sep 15th / 13:00 - 14:00 / Mon" at bounding box center [193, 281] width 245 height 91
drag, startPoint x: 249, startPoint y: 260, endPoint x: 288, endPoint y: 260, distance: 39.0
click at [87, 260] on td "Sep 15th / 13:00 - 14:00 / Mon" at bounding box center [193, 281] width 245 height 91
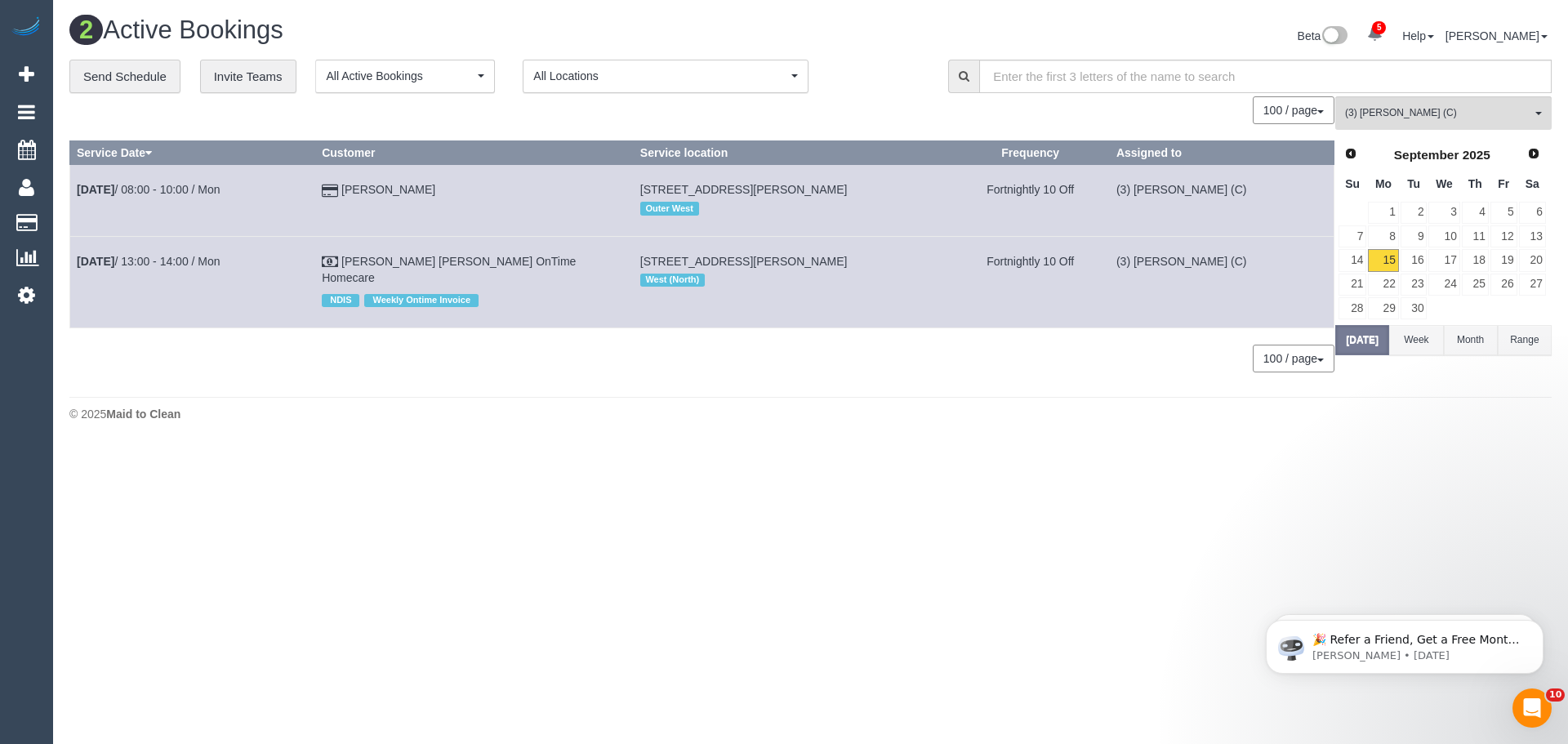
click at [567, 259] on td "Maria Joao OnTime Homecare NDIS Weekly Ontime Invoice" at bounding box center [474, 281] width 318 height 91
drag, startPoint x: 570, startPoint y: 259, endPoint x: 79, endPoint y: 272, distance: 491.2
click at [79, 272] on tr "Sep 15th / 13:00 - 14:00 / Mon Maria Joao OnTime Homecare NDIS Weekly Ontime In…" at bounding box center [703, 281] width 1265 height 91
copy tr "Sep 15th / 13:00 - 14:00 / Mon Maria Joao OnTime Homecare"
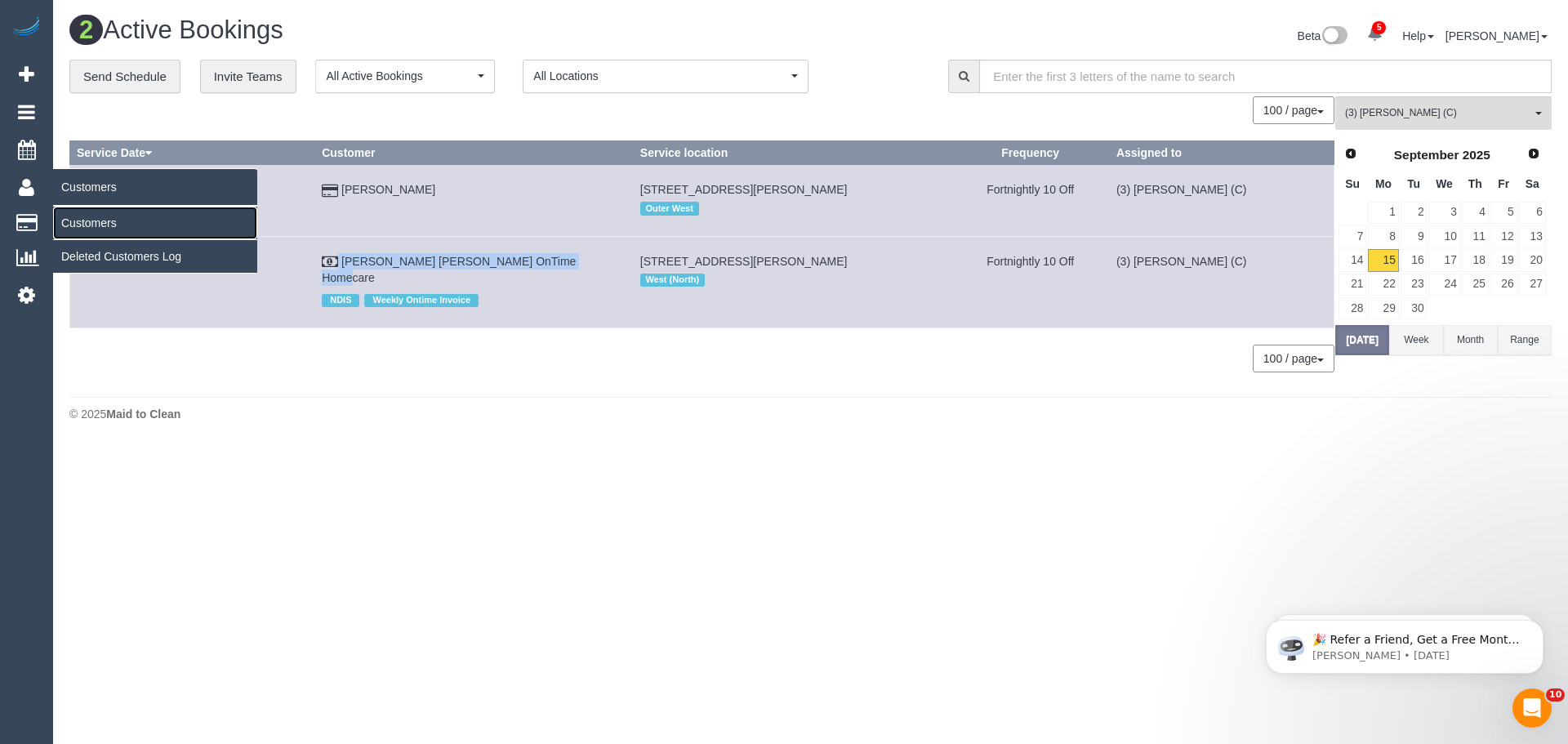
click at [86, 223] on link "Customers" at bounding box center [155, 222] width 204 height 32
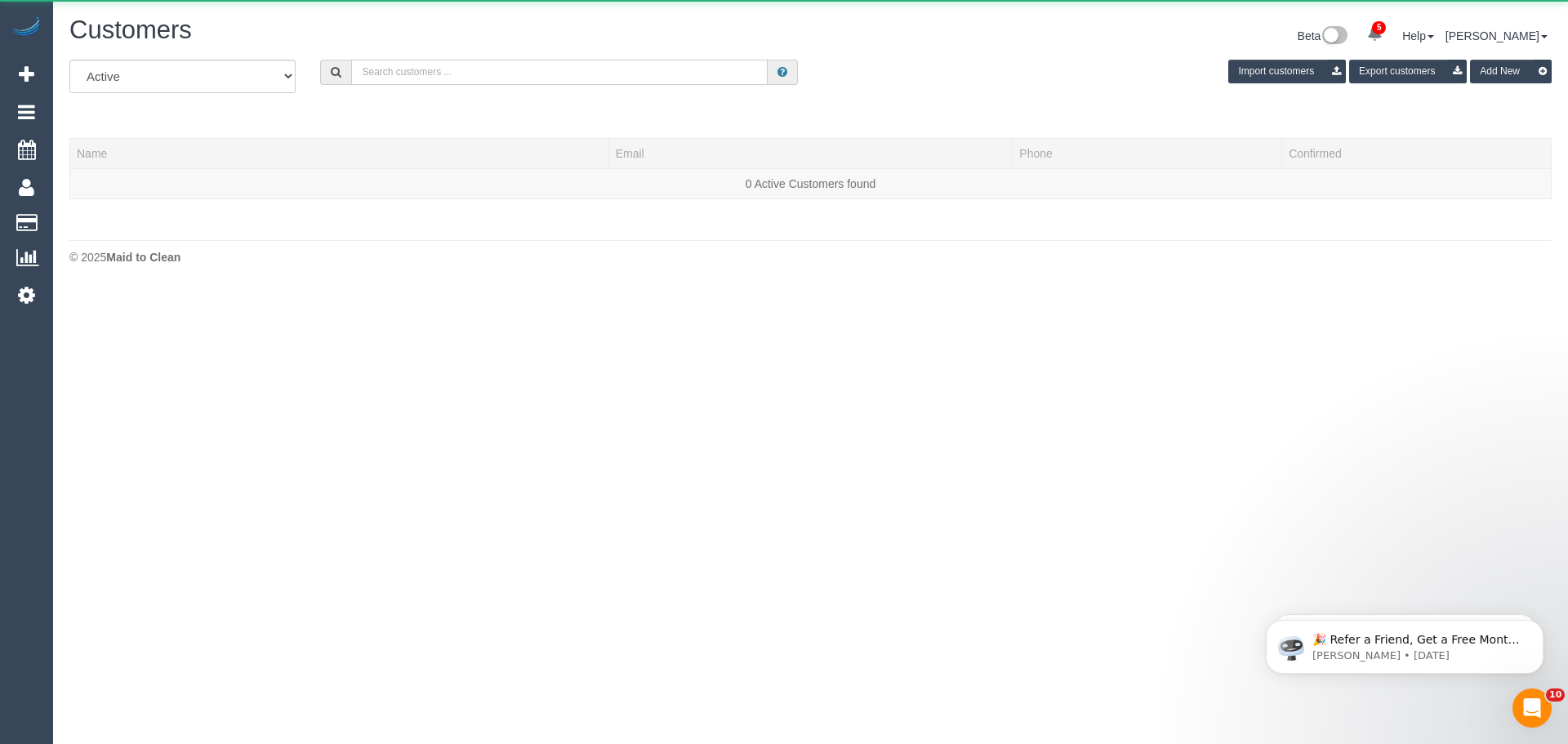
click at [483, 78] on input "text" at bounding box center [560, 71] width 417 height 25
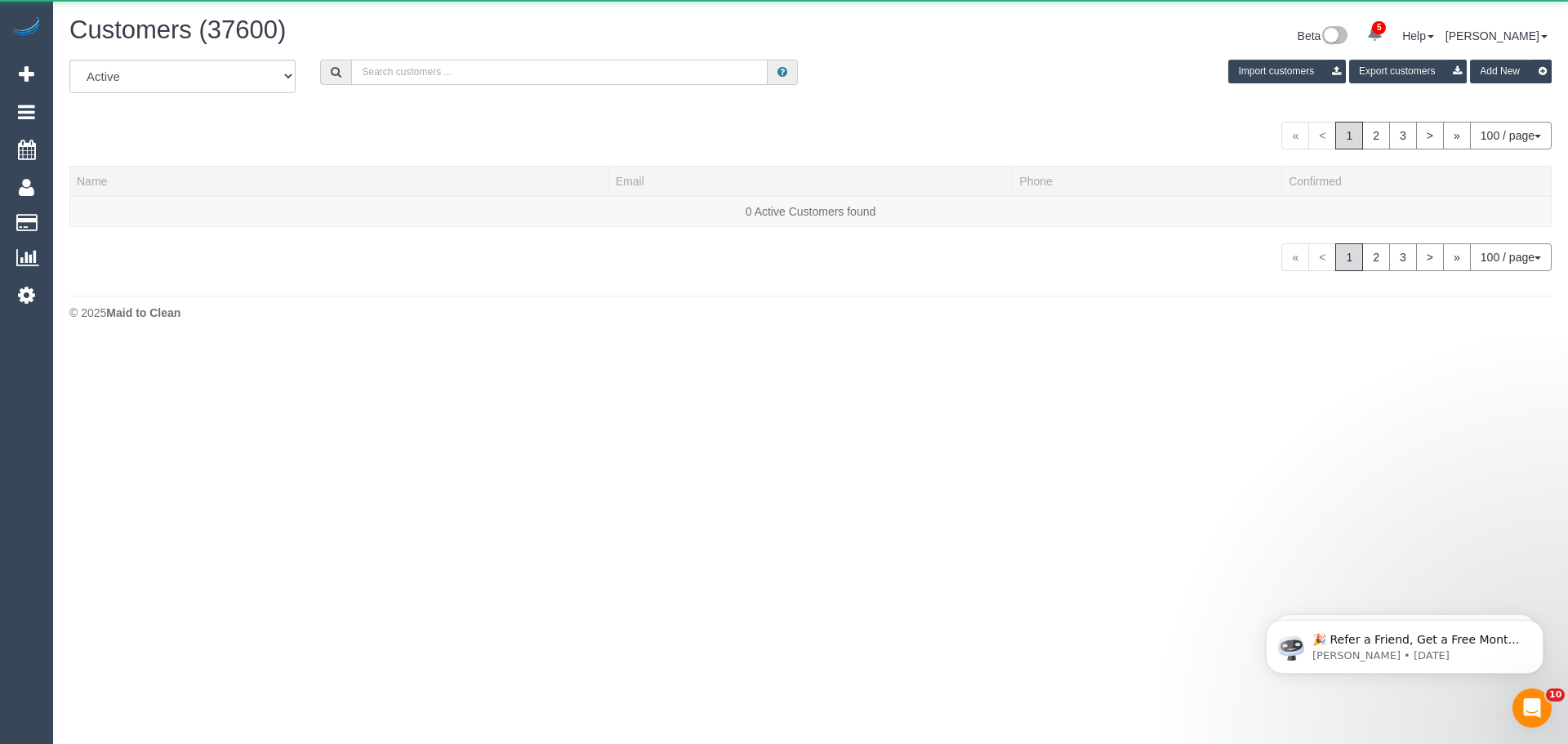
paste input "0426873860"
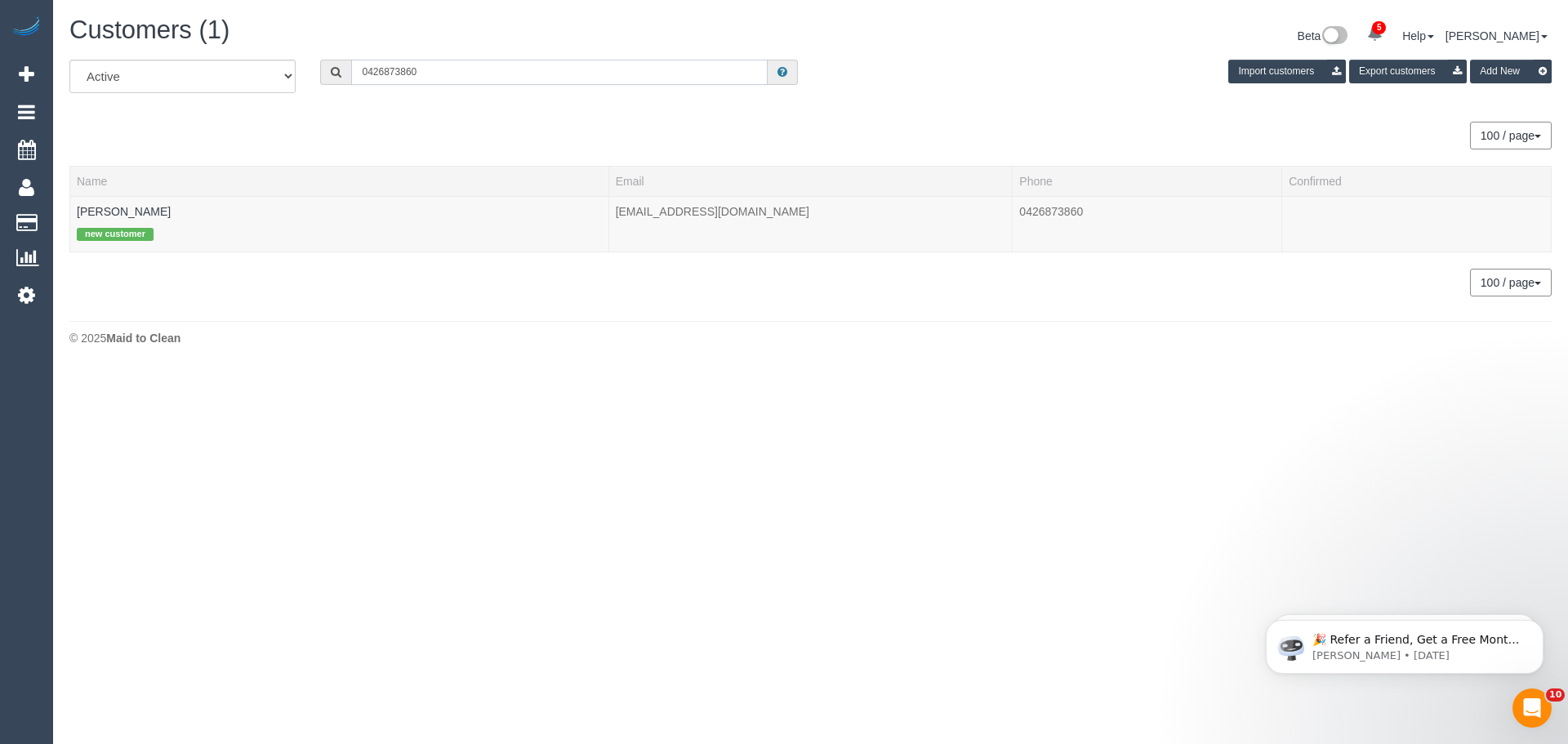
type input "0426873860"
click at [140, 215] on link "Keiko Bostwick" at bounding box center [124, 211] width 94 height 13
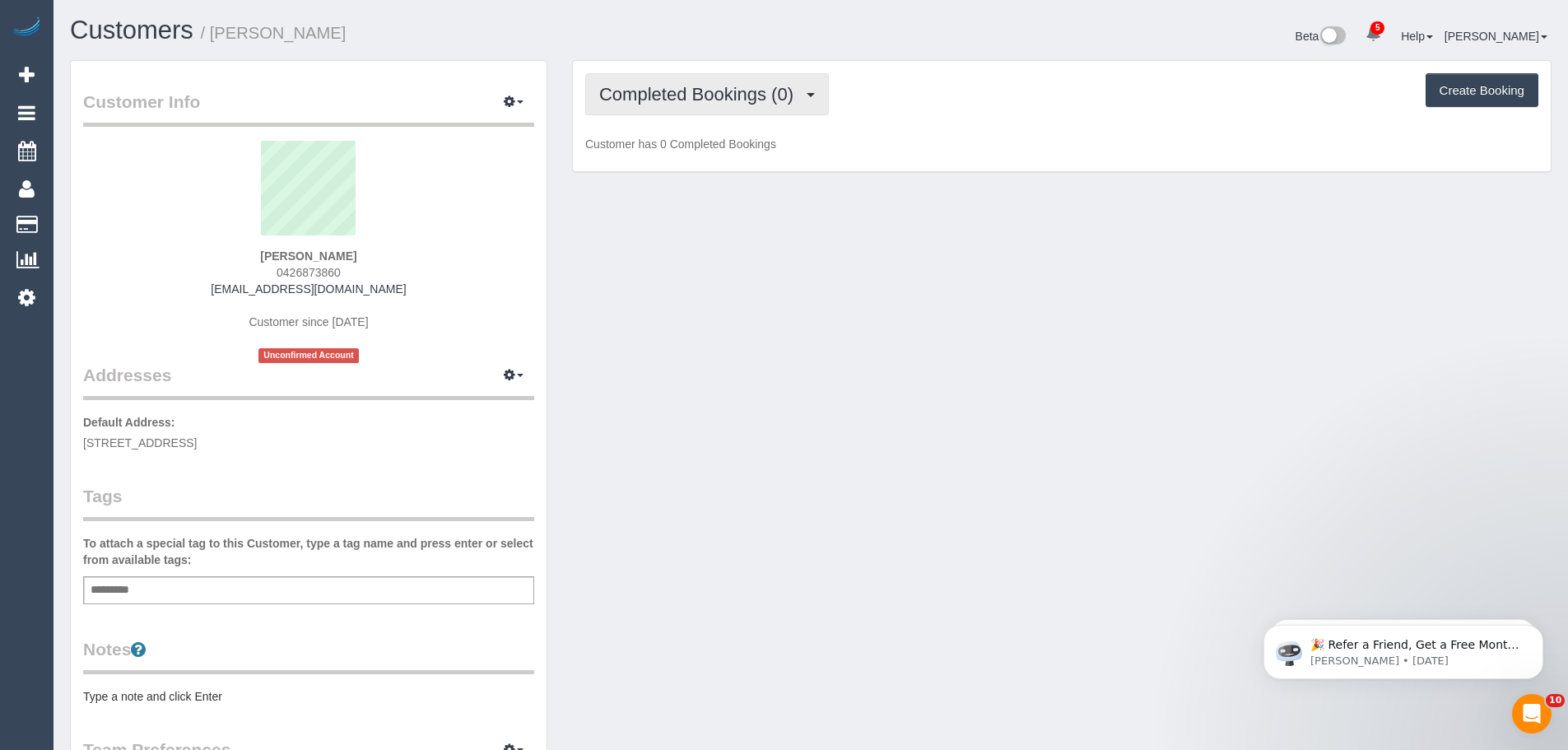
click at [726, 85] on span "Completed Bookings (0)" at bounding box center [700, 94] width 203 height 20
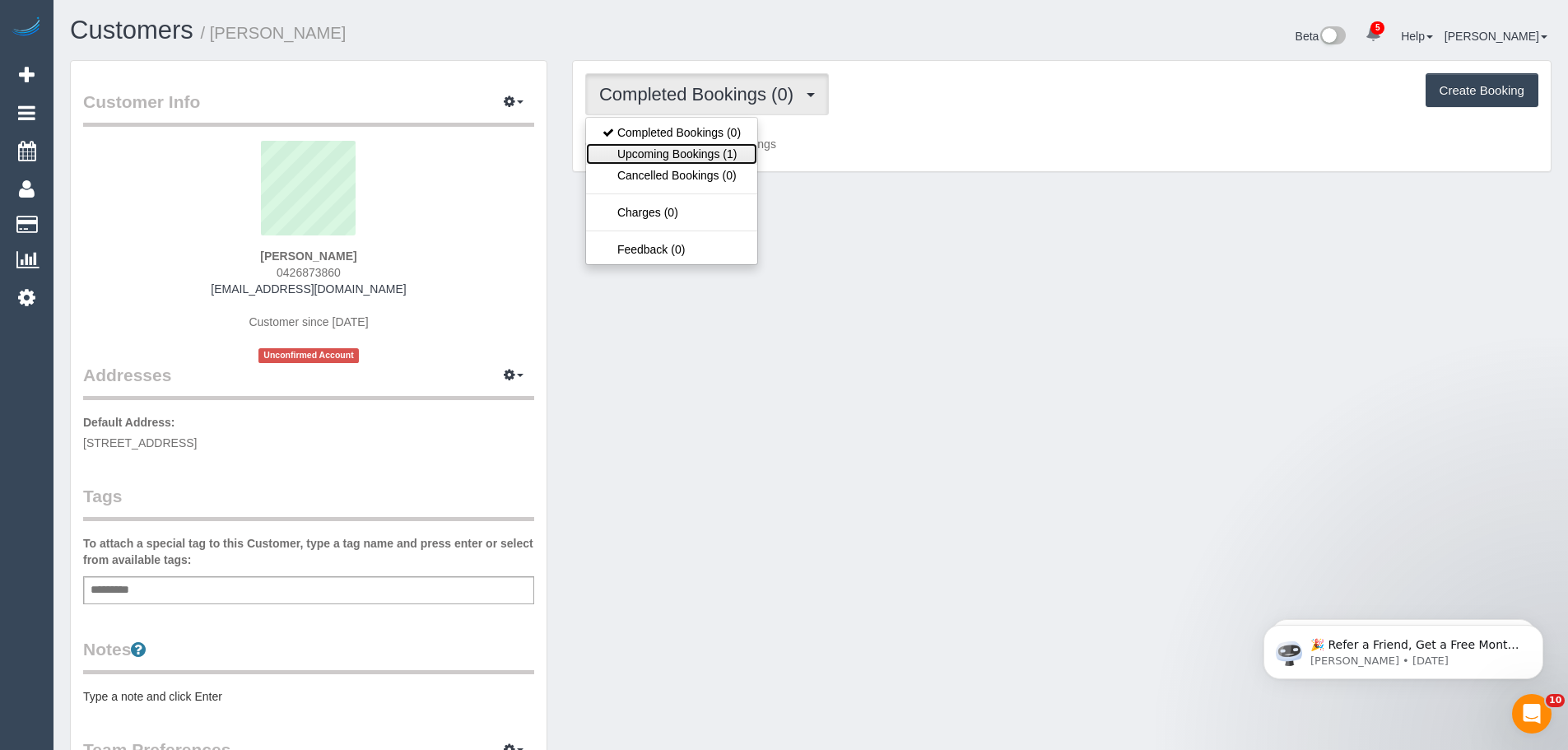
click at [661, 155] on link "Upcoming Bookings (1)" at bounding box center [671, 154] width 171 height 21
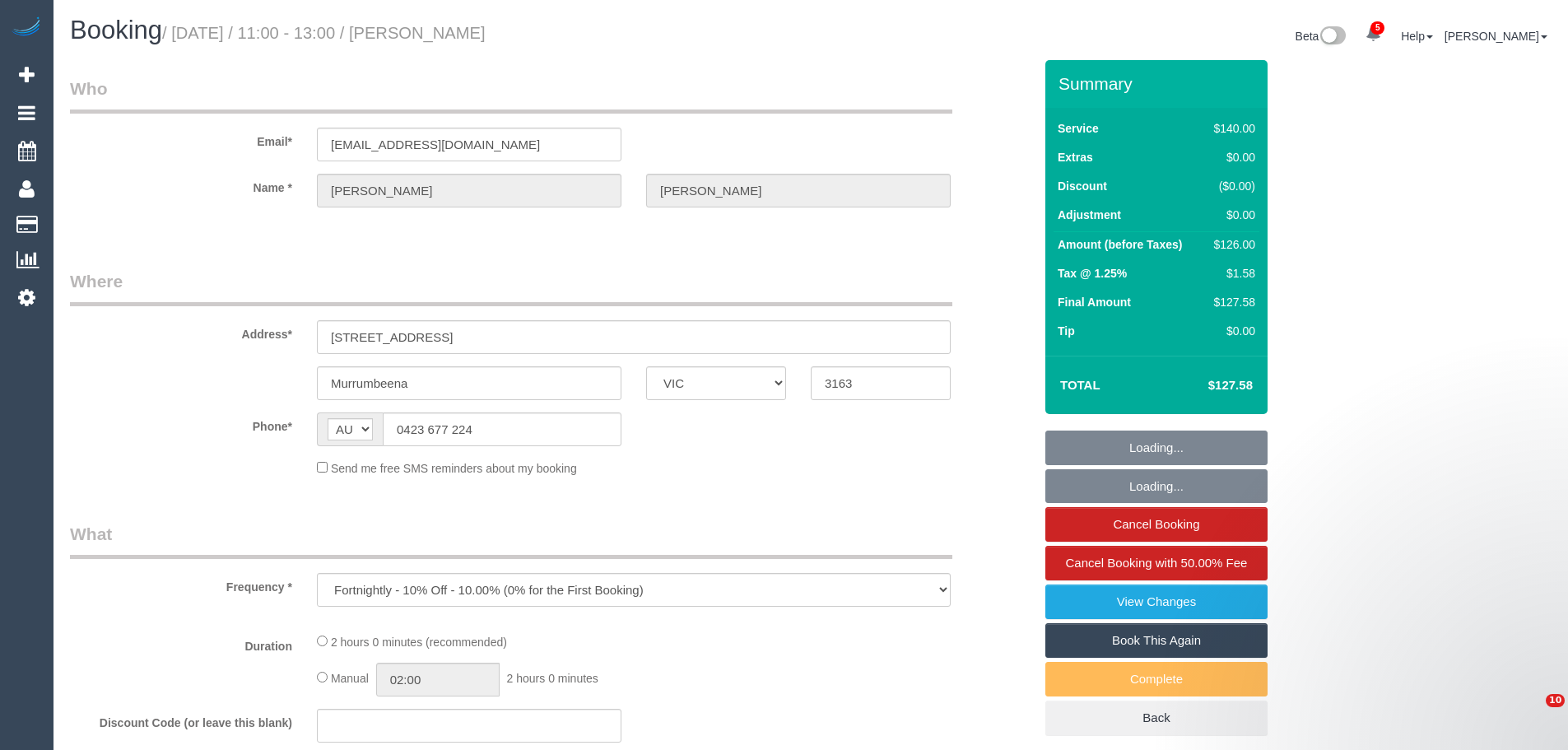
select select "VIC"
select select "string:stripe-pm_1RIdjE2GScqysDRVTFO6WSXs"
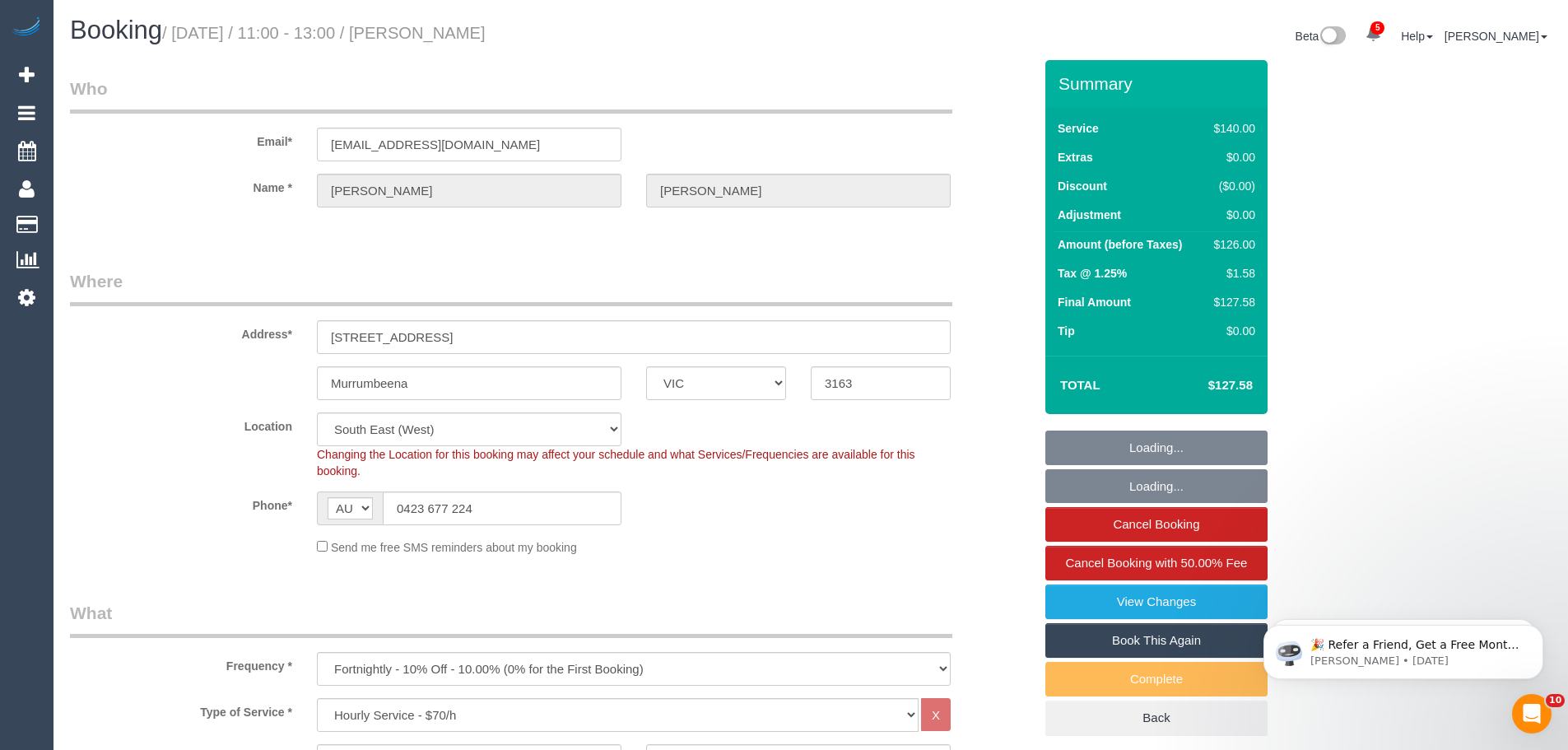
select select "object:1286"
select select "number:29"
select select "number:14"
select select "number:19"
select select "number:22"
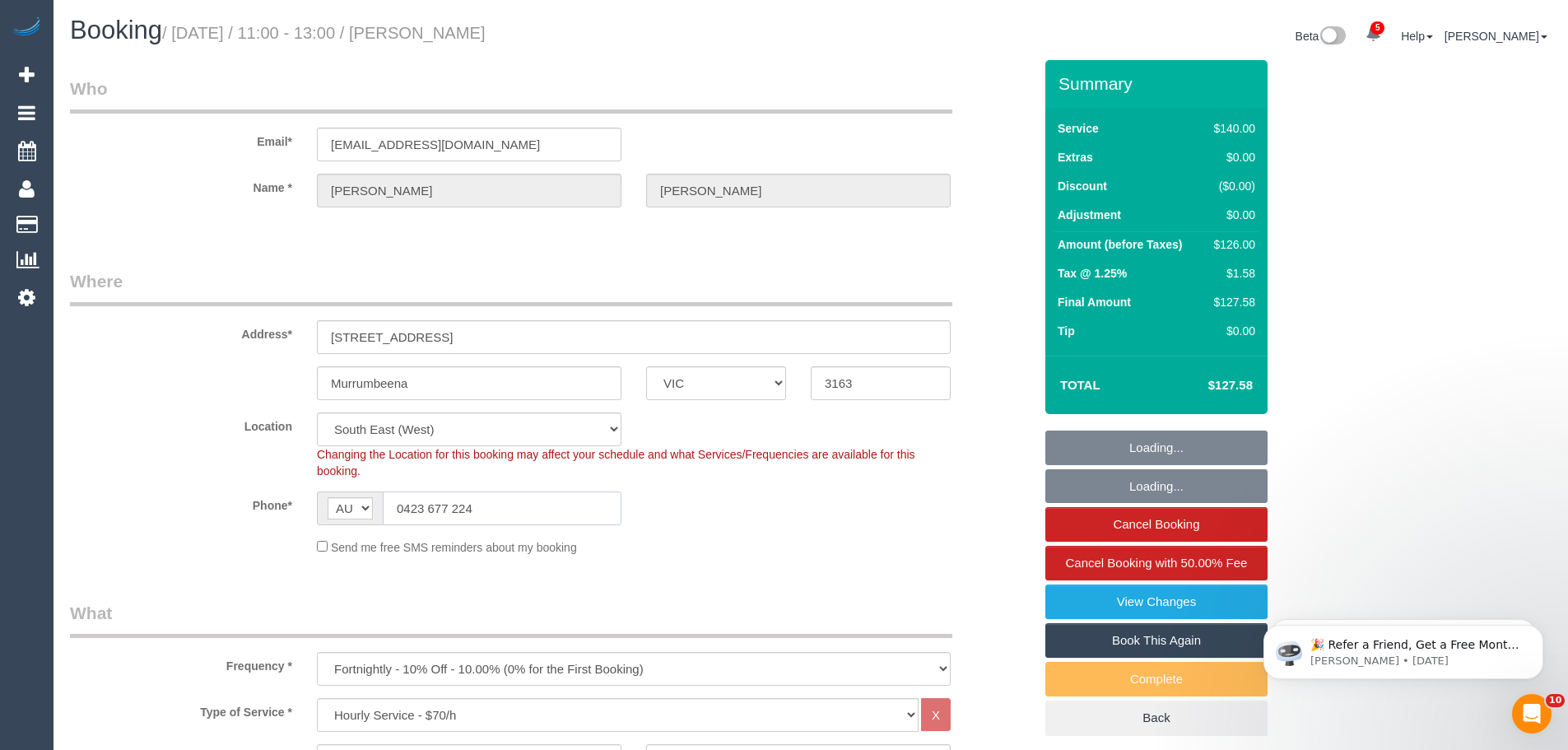
select select "number:35"
drag, startPoint x: 524, startPoint y: 504, endPoint x: 105, endPoint y: 458, distance: 421.5
click at [106, 459] on sui-booking-location "Location [GEOGRAPHIC_DATA] (North) East (South) [GEOGRAPHIC_DATA] (East) [GEOGR…" at bounding box center [552, 484] width 963 height 143
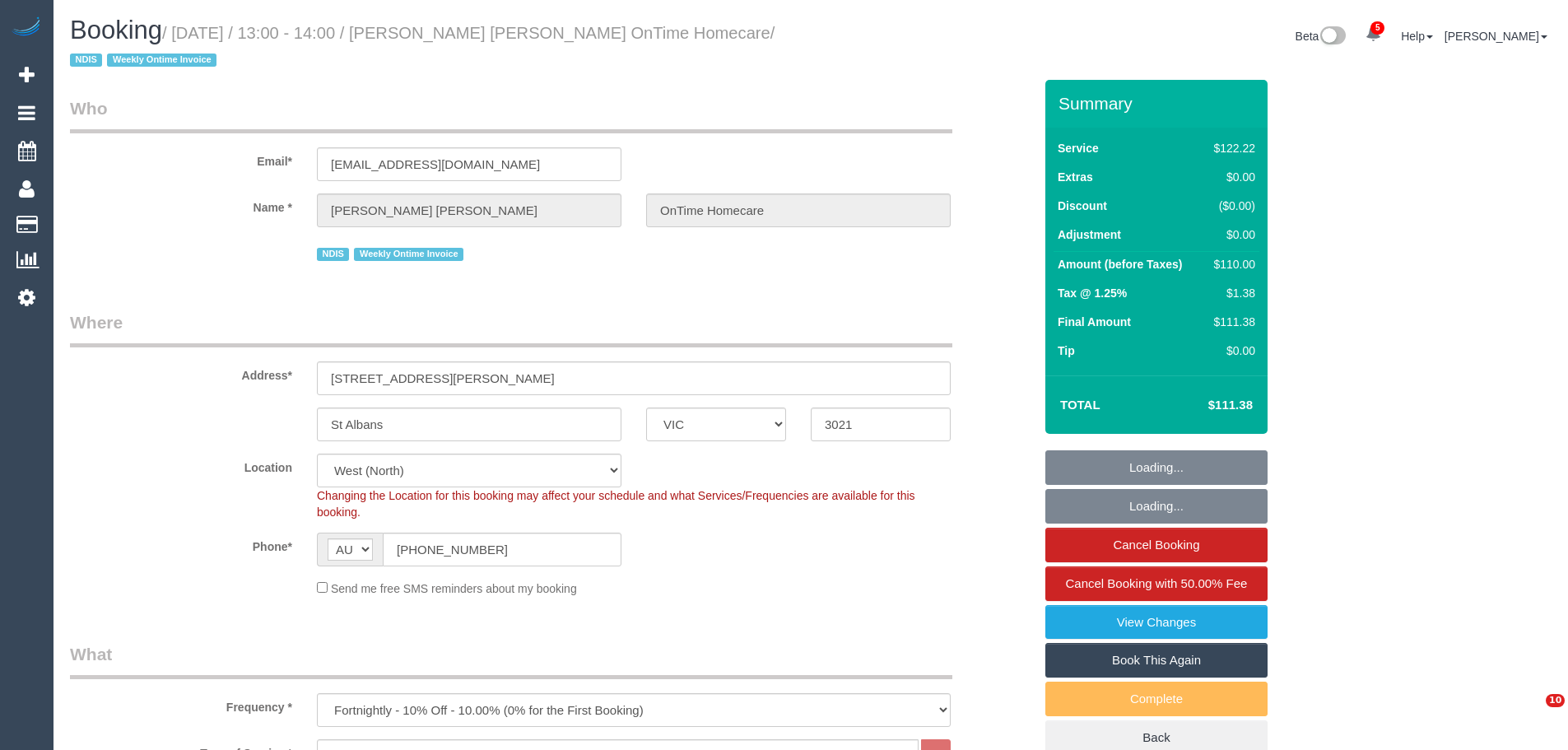
select select "VIC"
select select "number:28"
select select "number:14"
select select "number:19"
select select "number:22"
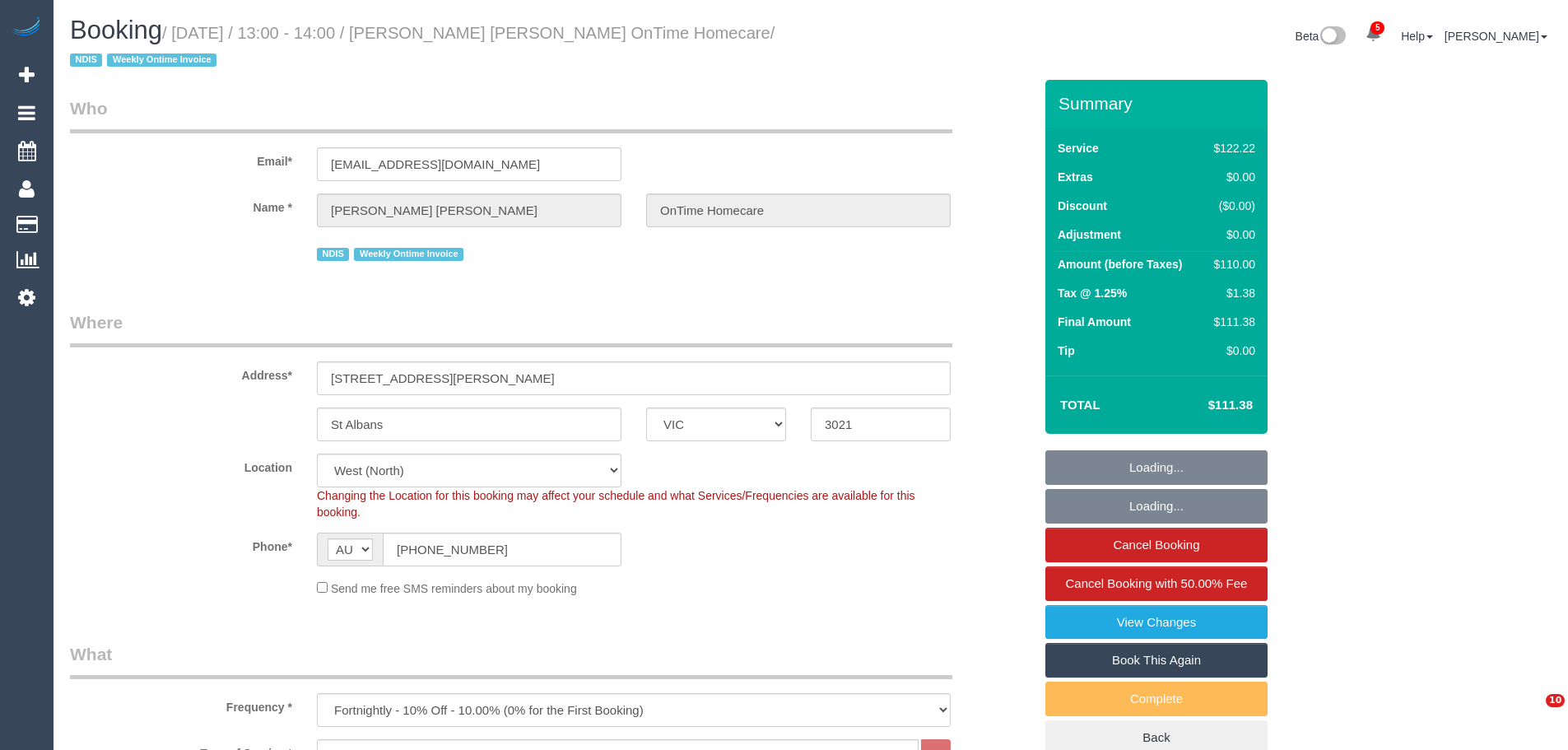
select select "number:35"
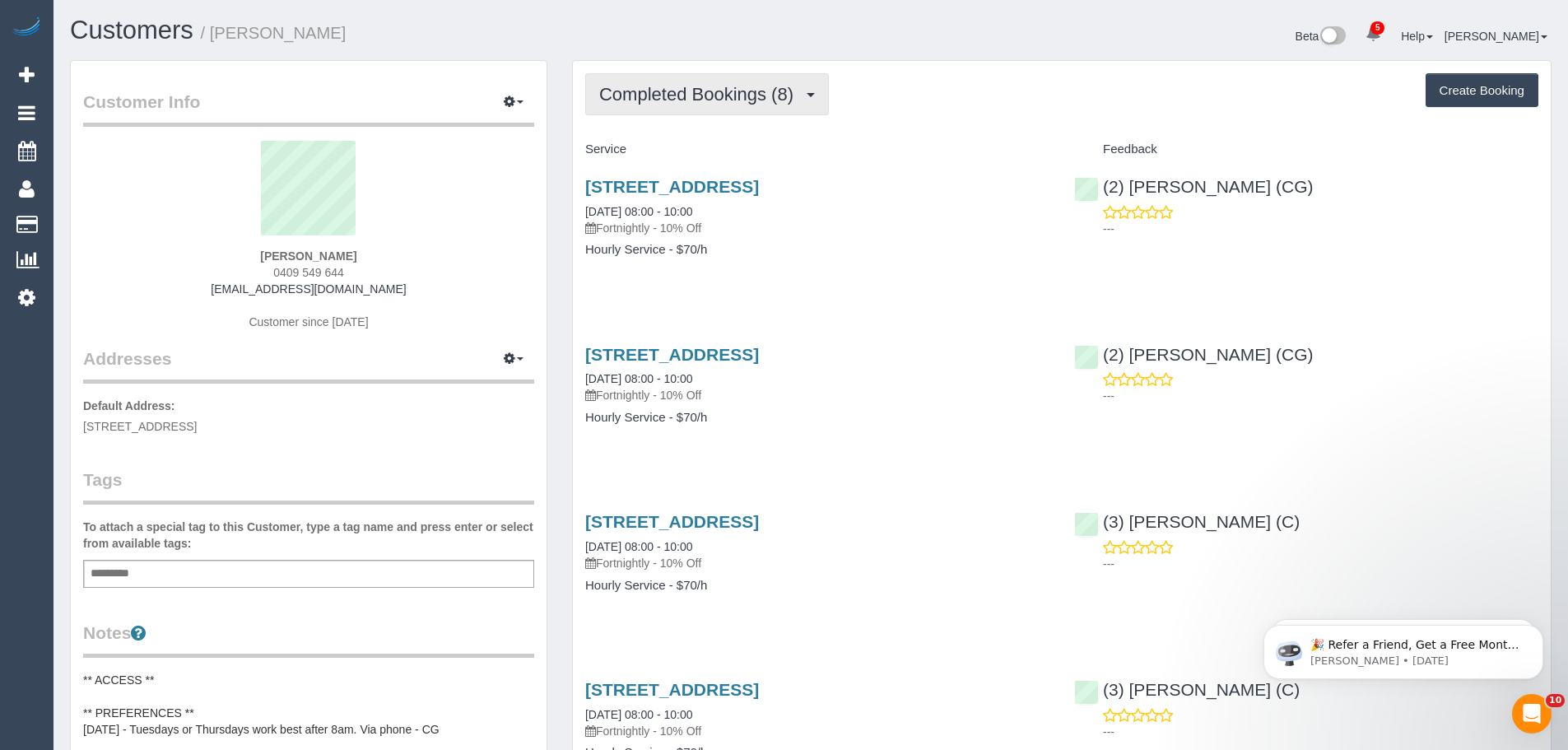
click at [727, 101] on span "Completed Bookings (8)" at bounding box center [700, 94] width 203 height 20
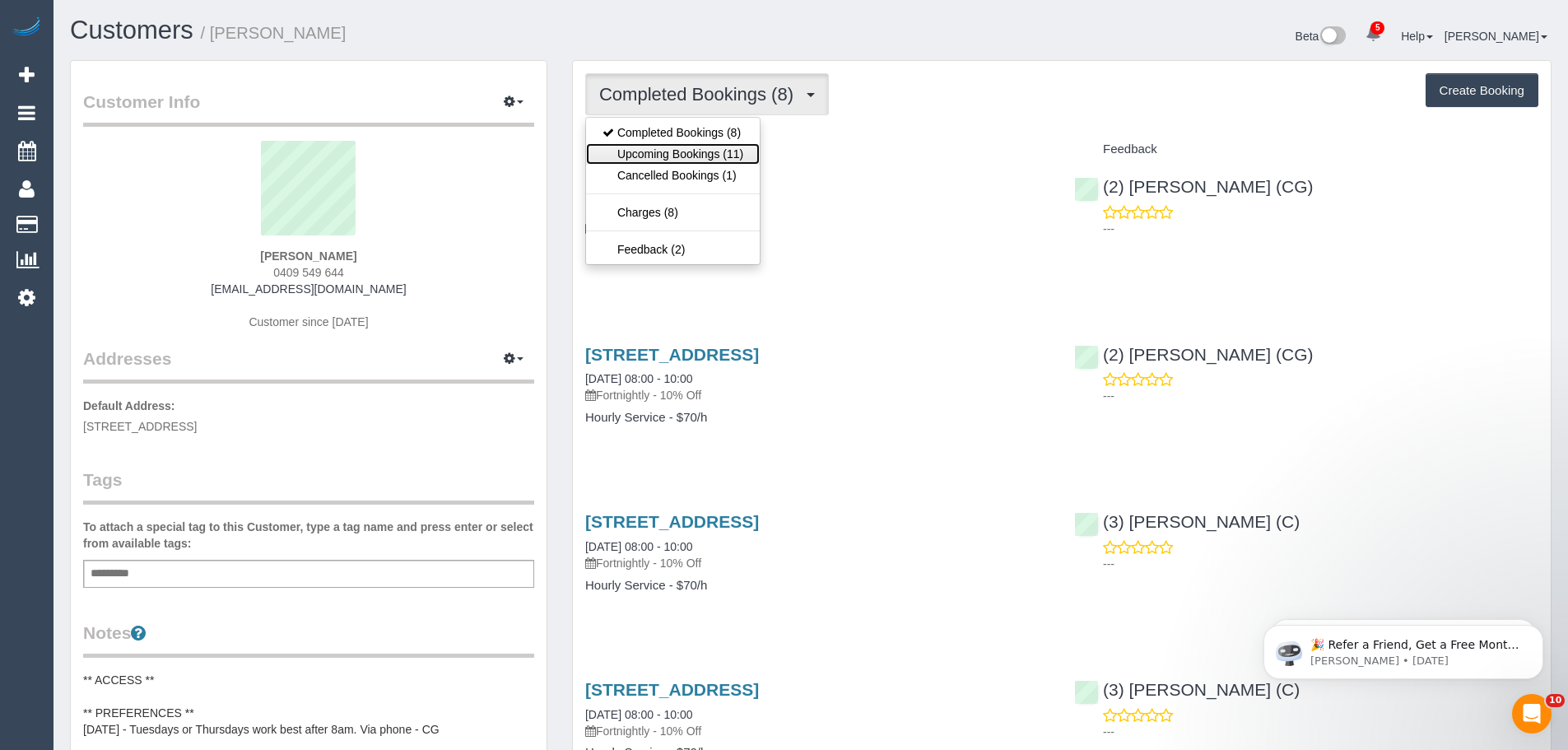
click at [705, 148] on link "Upcoming Bookings (11)" at bounding box center [673, 154] width 174 height 21
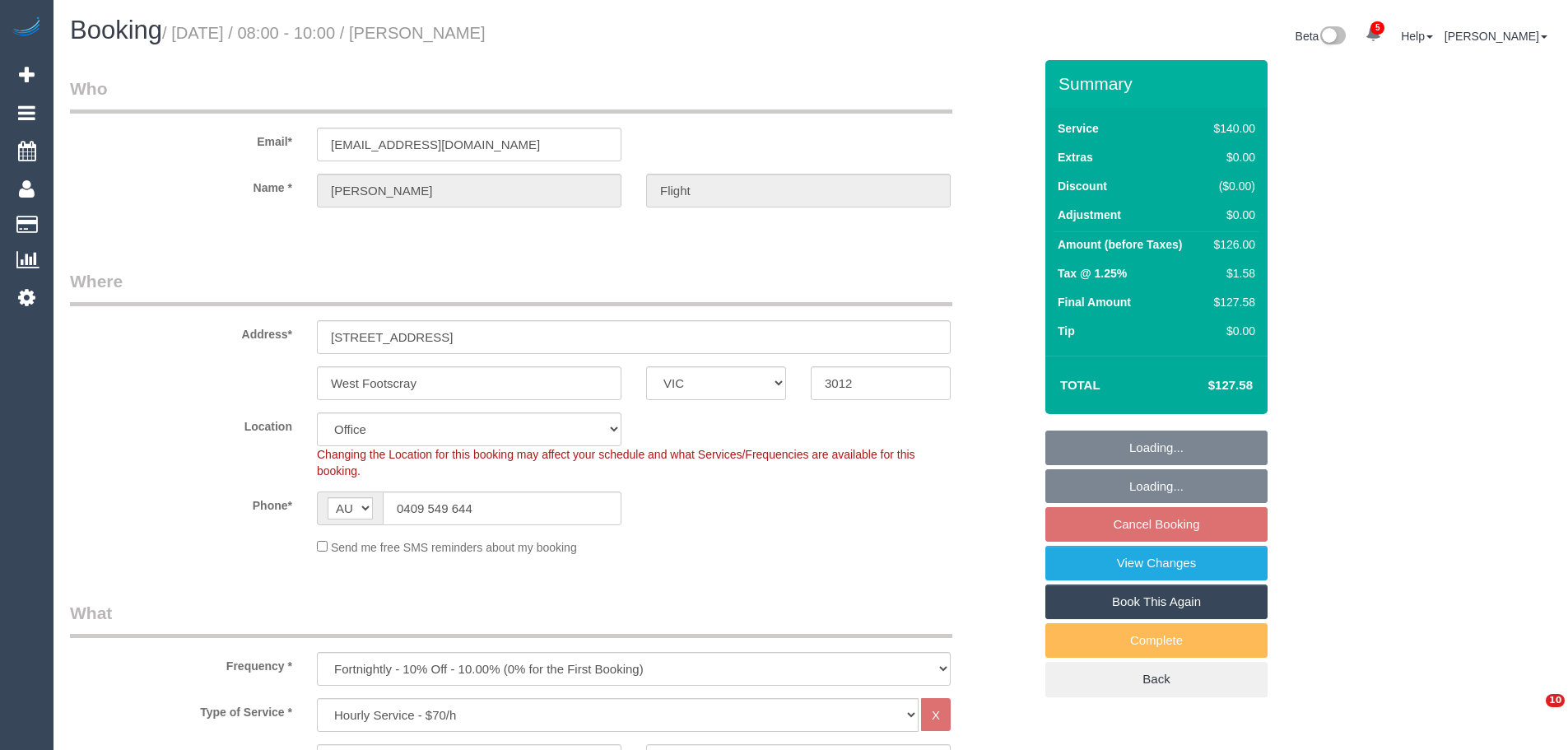
select select "VIC"
select select "number:27"
select select "number:14"
select select "number:19"
select select "number:24"
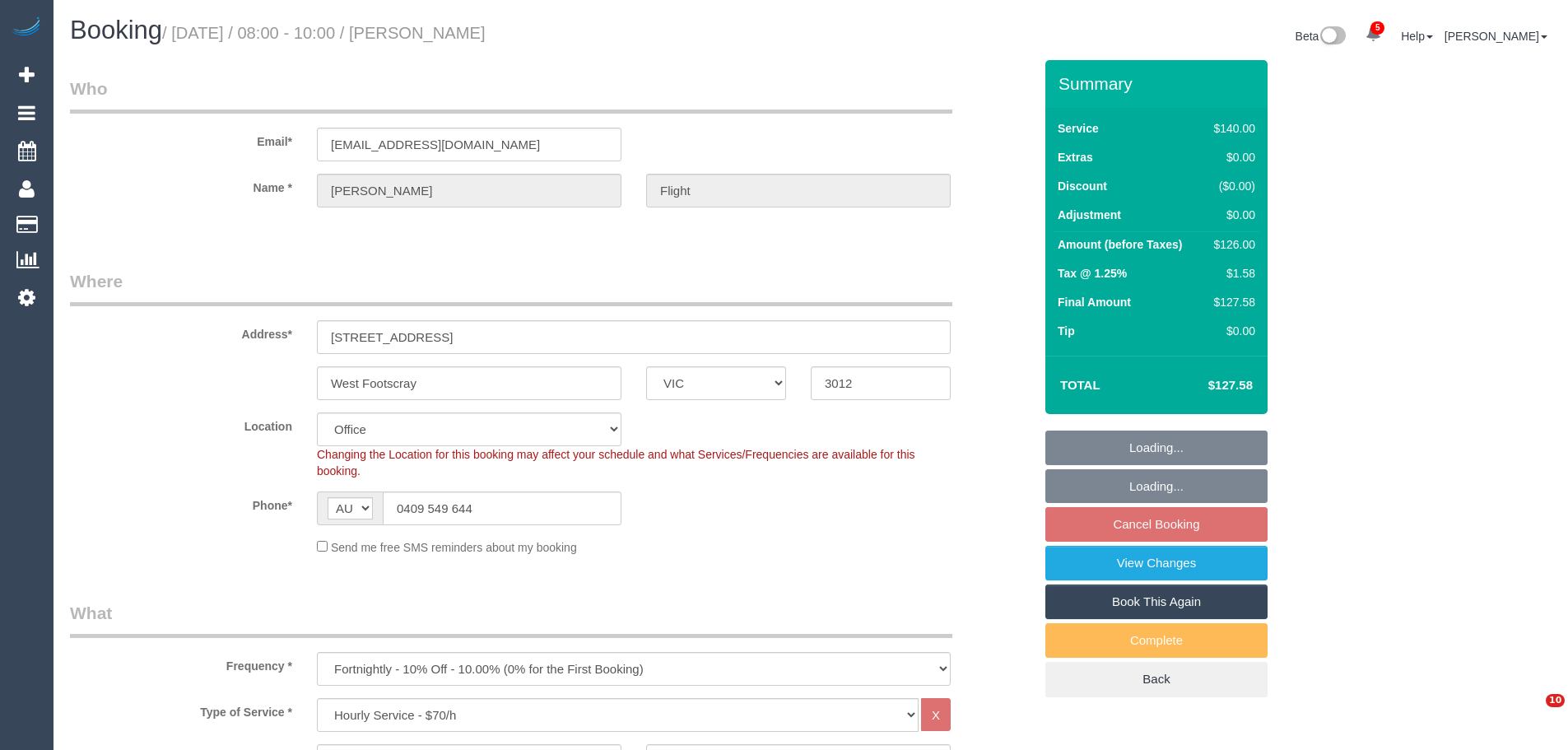
select select "number:34"
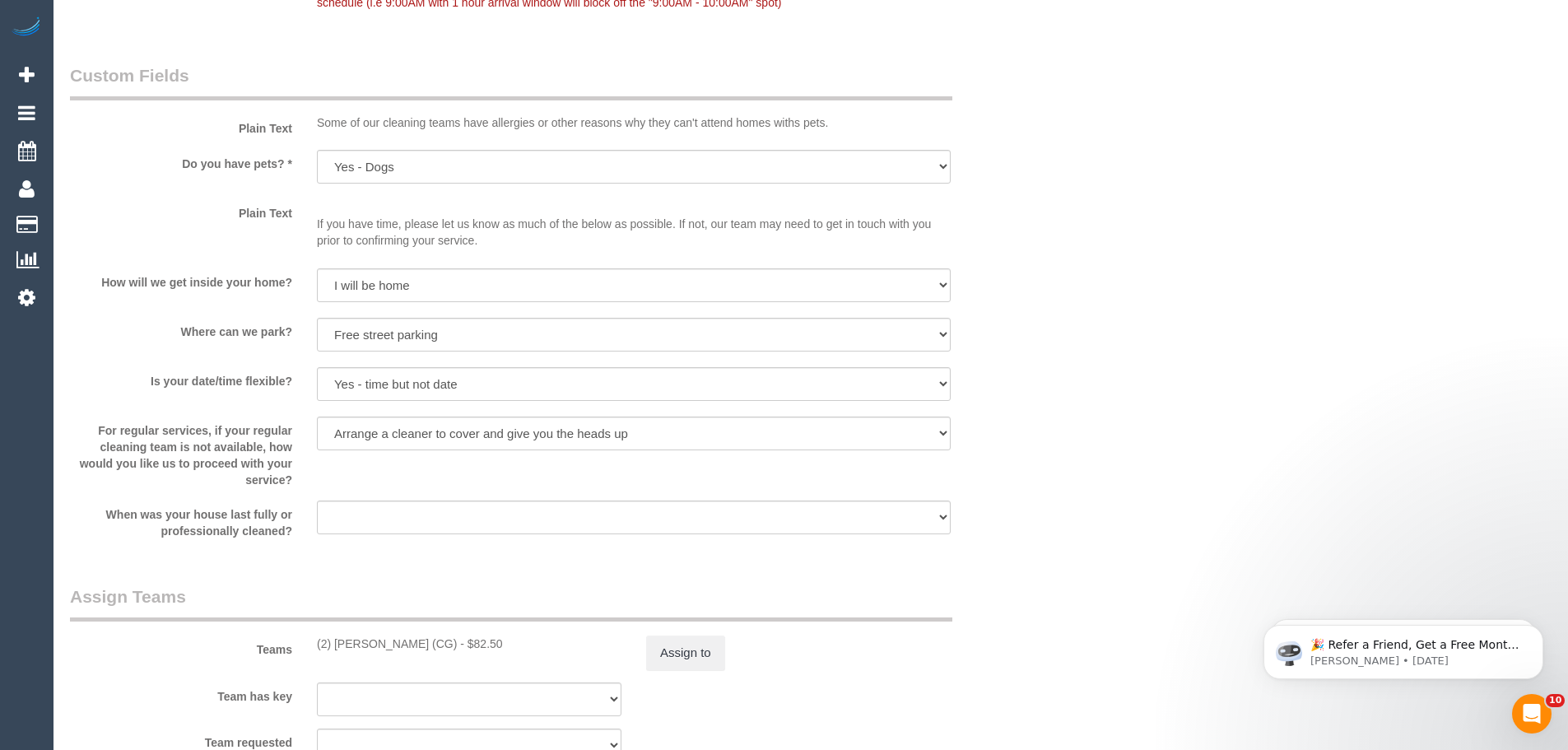
scroll to position [2222, 0]
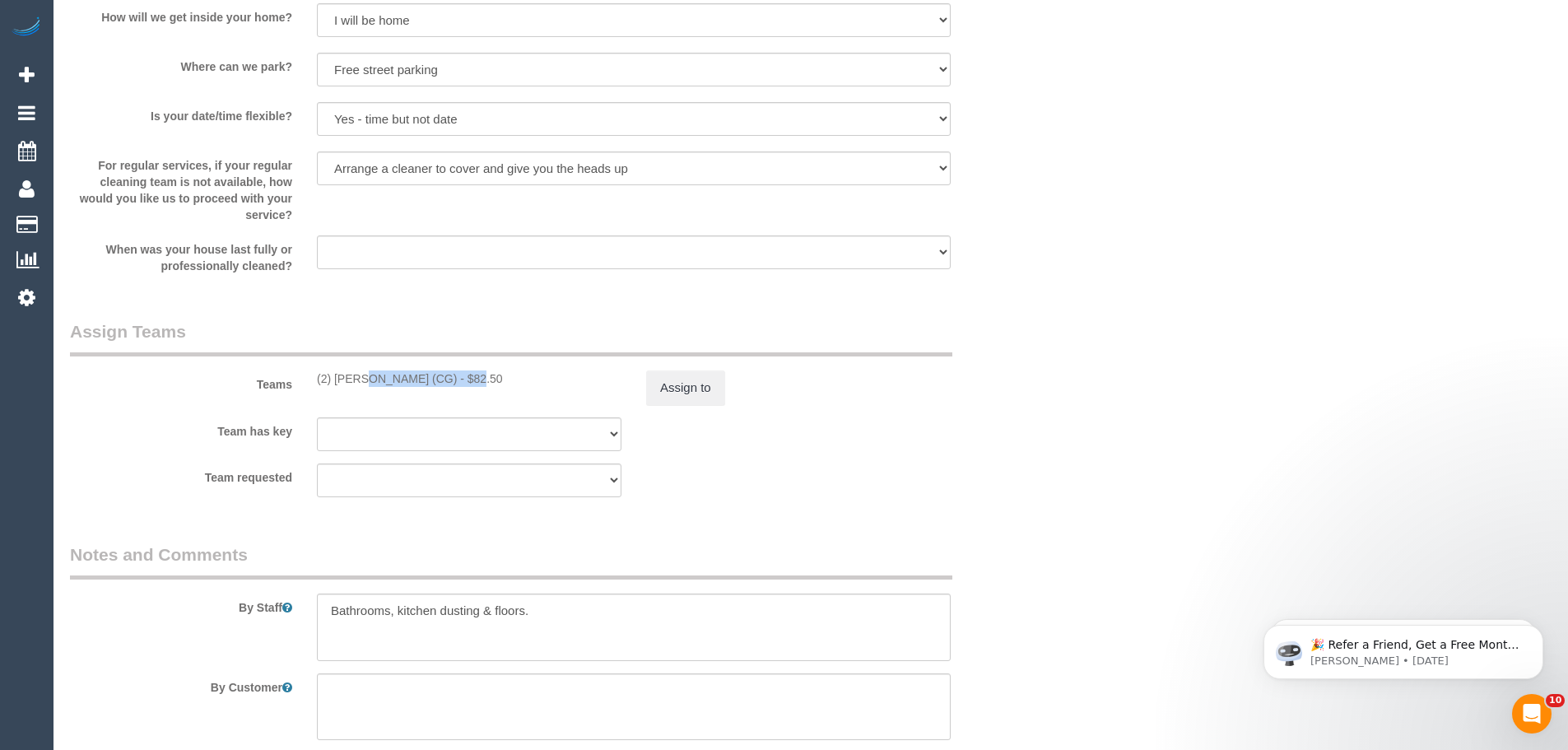
drag, startPoint x: 423, startPoint y: 379, endPoint x: 307, endPoint y: 375, distance: 116.1
click at [307, 375] on div "(2) [PERSON_NAME] (CG) - $82.50" at bounding box center [469, 379] width 329 height 17
copy div "(2) [PERSON_NAME] (CG)"
click at [697, 373] on button "Assign to" at bounding box center [686, 387] width 79 height 34
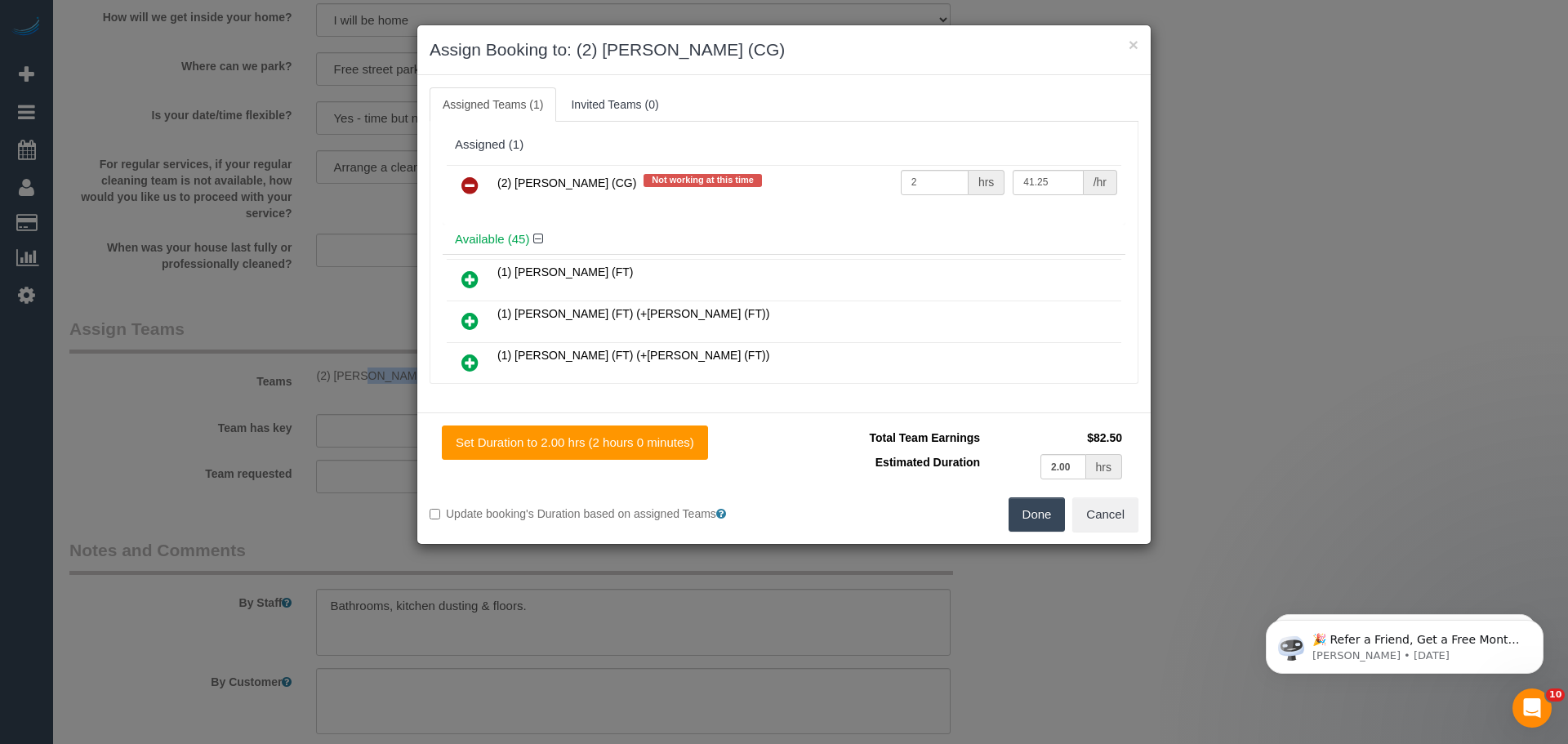
click at [469, 183] on icon at bounding box center [470, 185] width 17 height 19
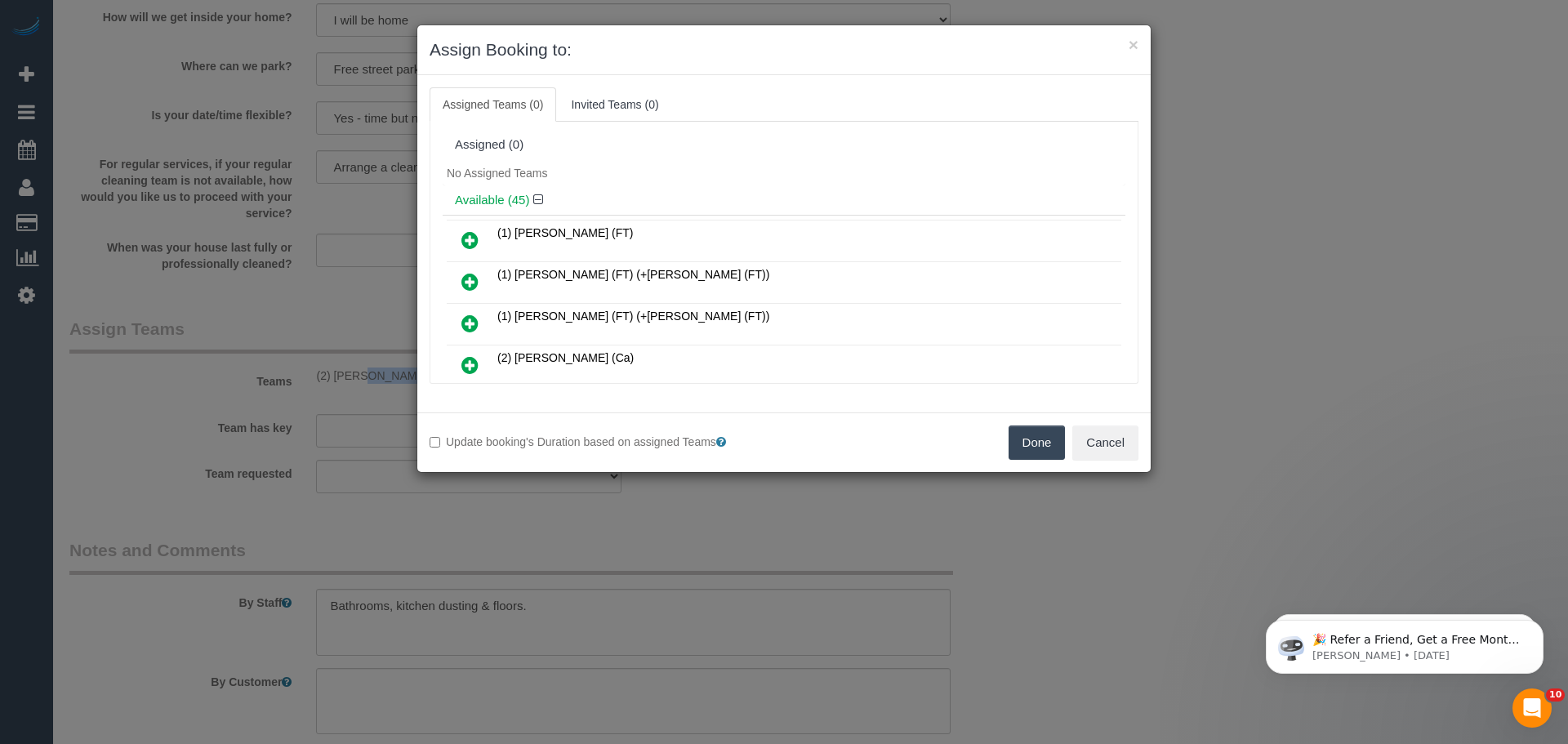
click at [1048, 437] on button "Done" at bounding box center [1037, 442] width 58 height 34
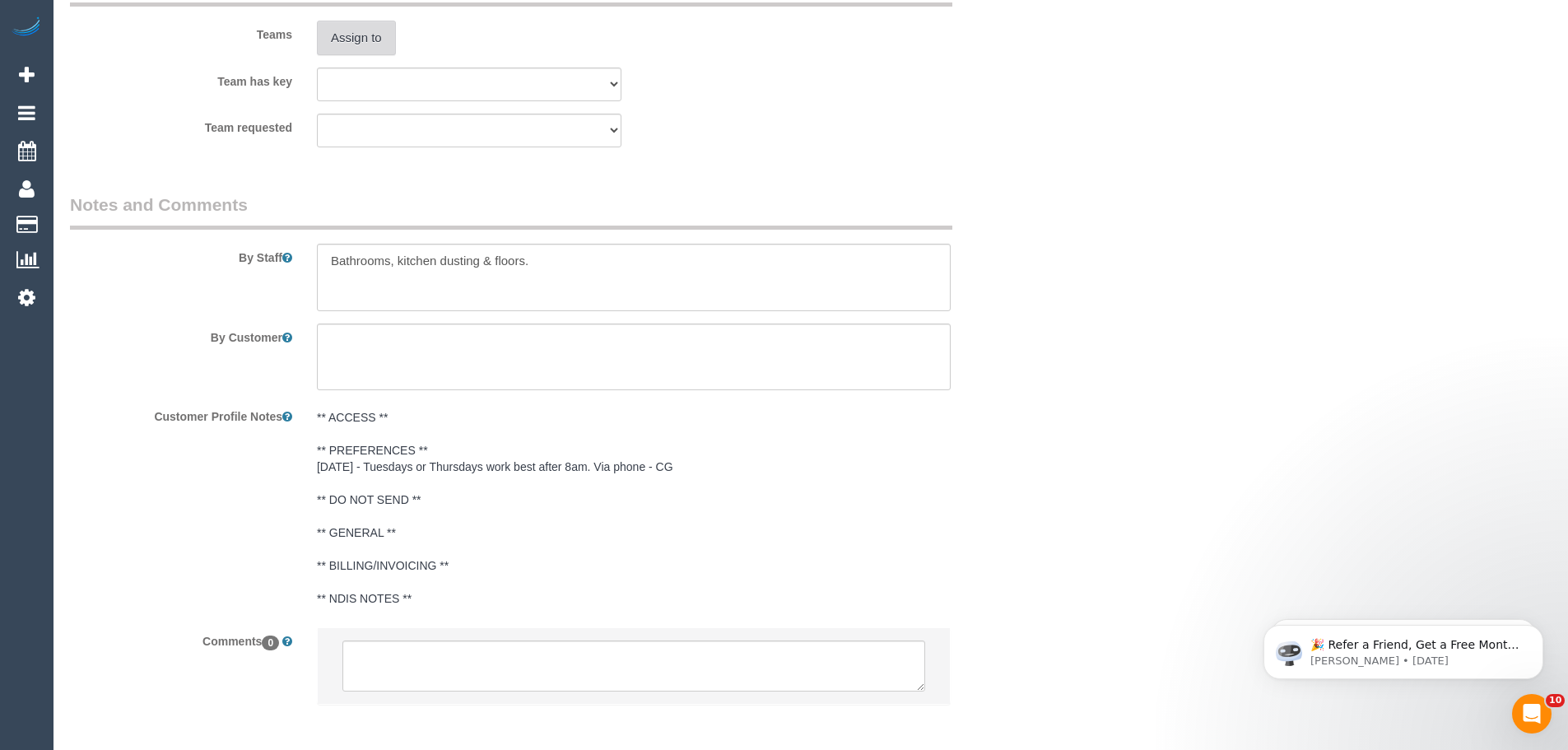
scroll to position [2646, 0]
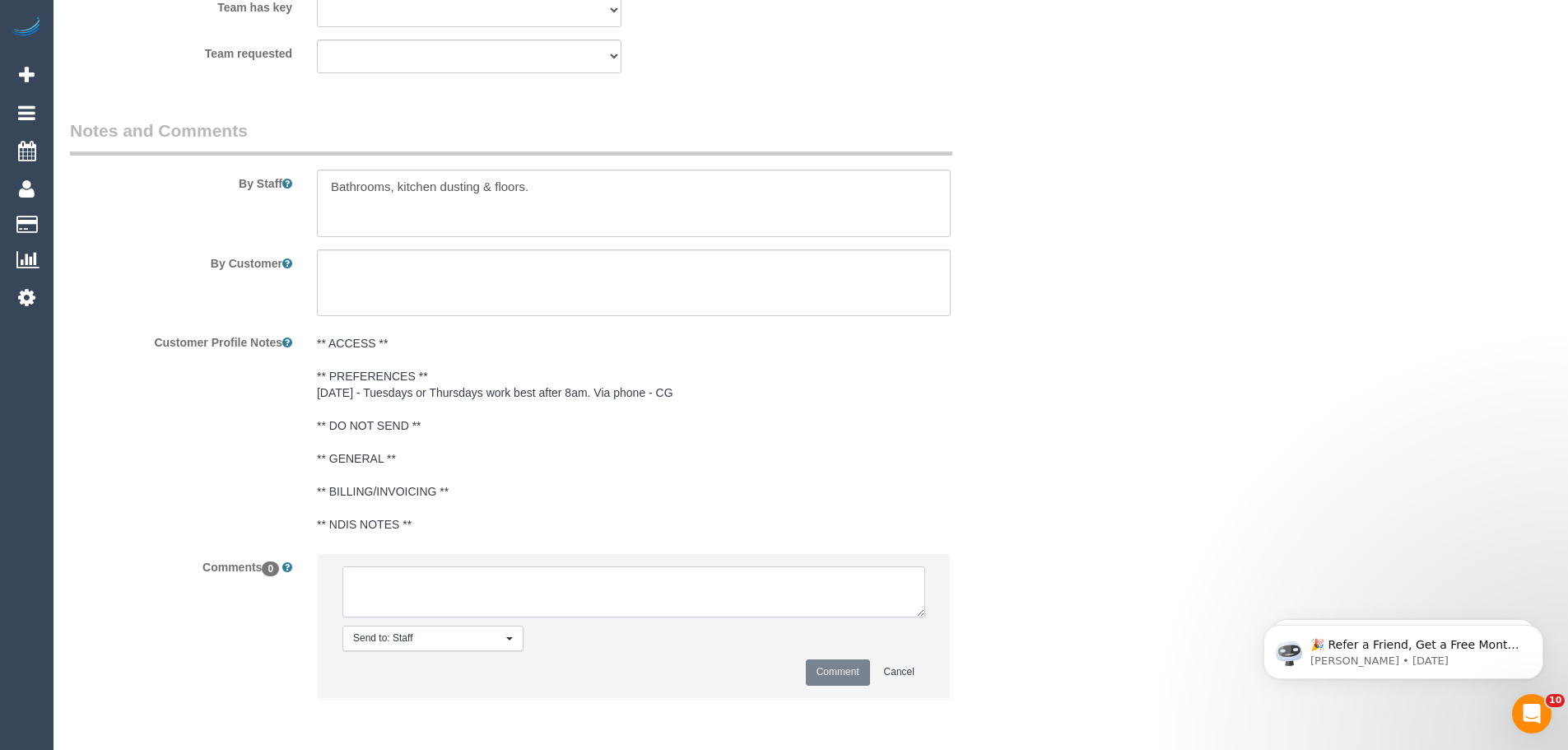
click at [493, 590] on textarea at bounding box center [634, 592] width 583 height 51
type textarea "/"
paste textarea "Cleaner(s) Unassigned: Reason Unassigned: Contact via: Which message sent: Addi…"
drag, startPoint x: 916, startPoint y: 613, endPoint x: 1051, endPoint y: 722, distance: 173.5
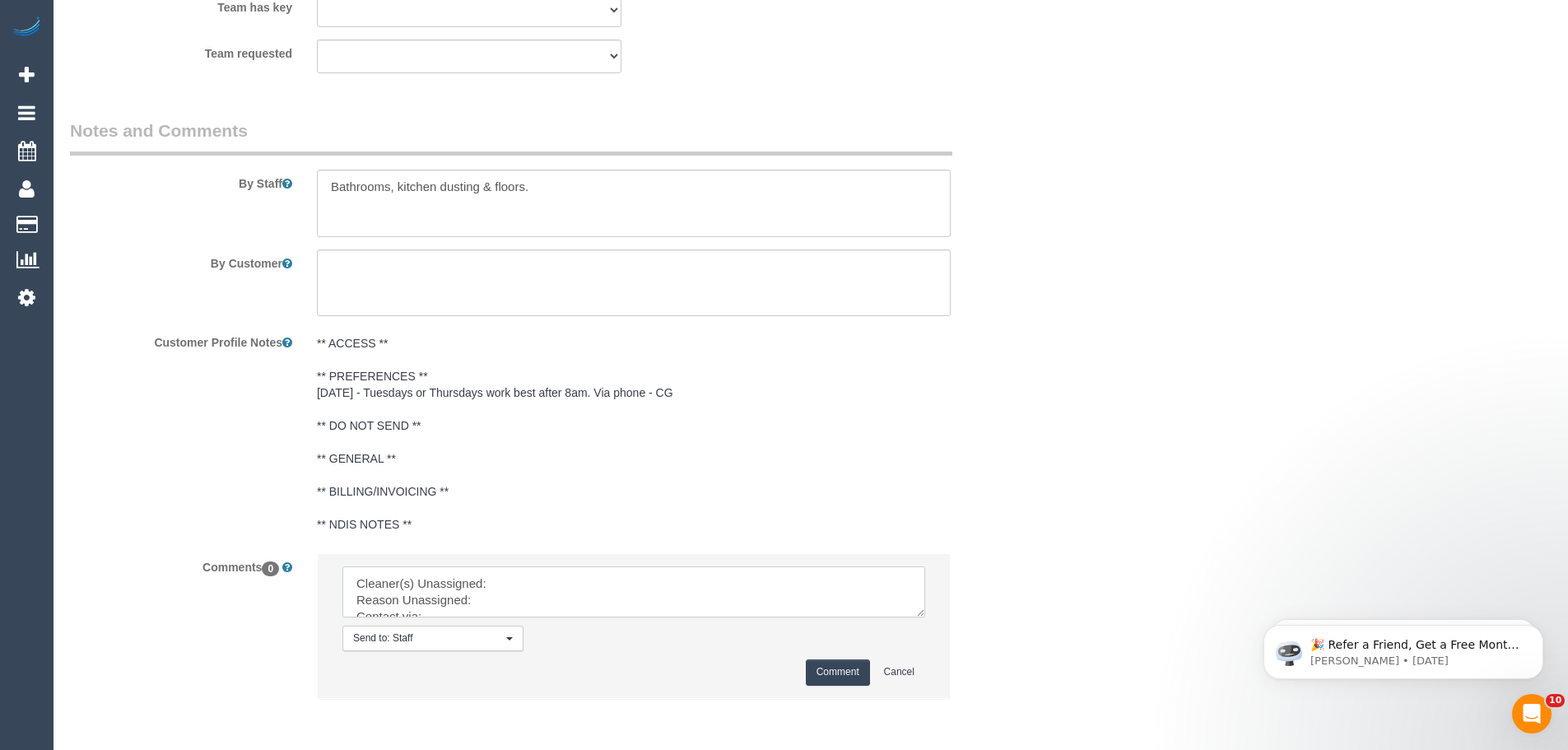
click at [925, 617] on textarea at bounding box center [634, 592] width 583 height 51
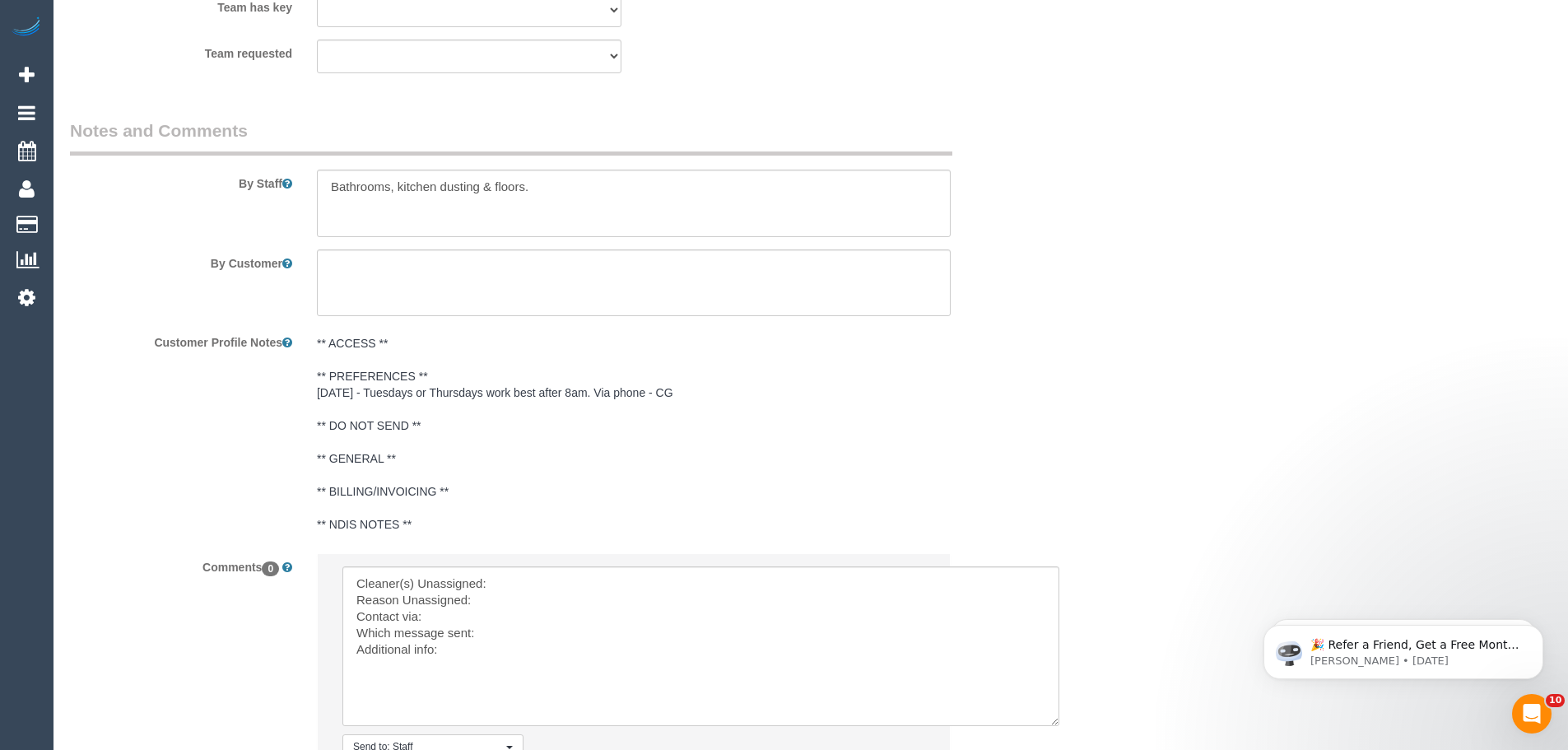
click at [638, 558] on li "Send to: Staff Nothing selected Send to: Staff Send to: Customer Send to: Team …" at bounding box center [634, 680] width 632 height 252
click at [647, 573] on textarea at bounding box center [701, 646] width 717 height 160
paste textarea "(2) [PERSON_NAME] (CG)"
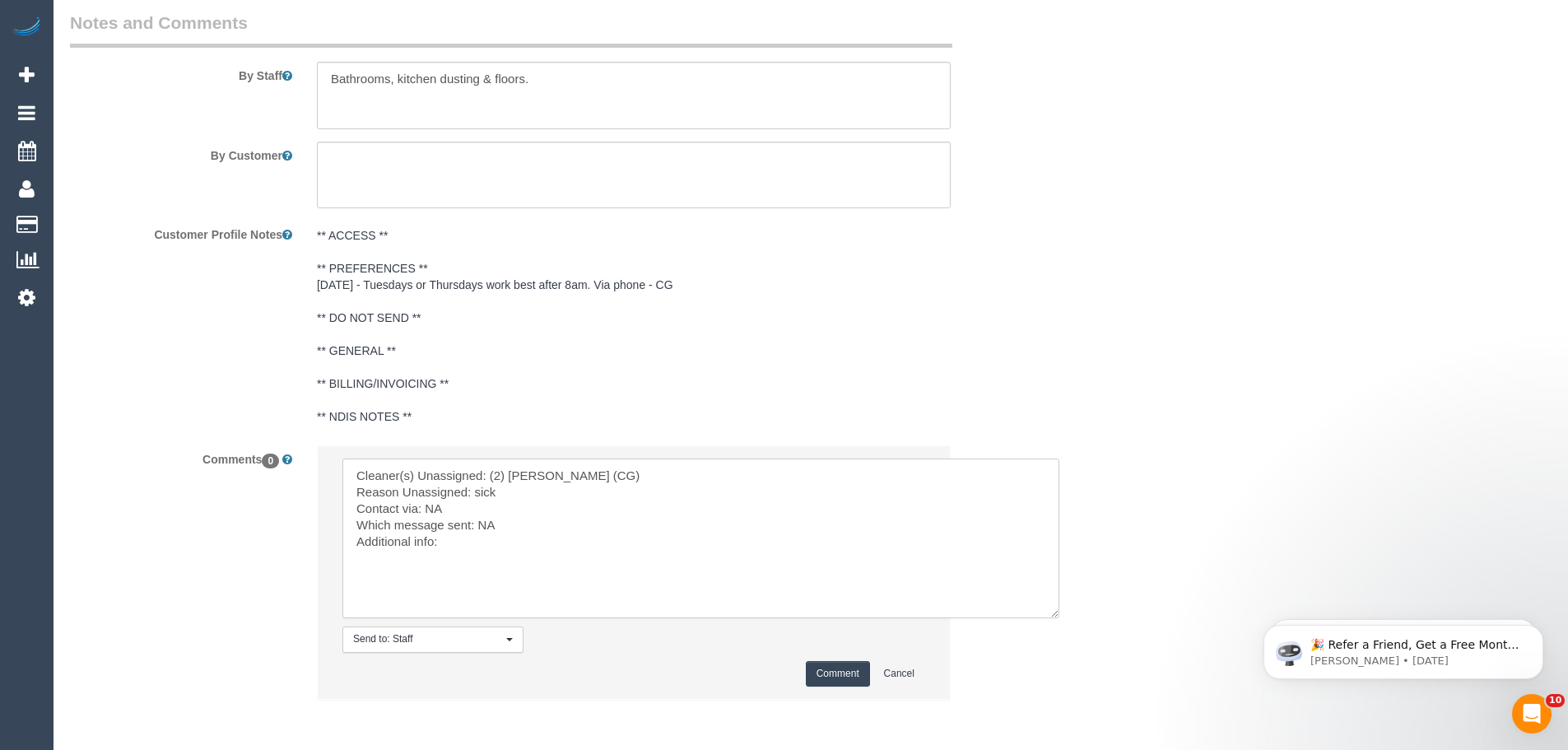
scroll to position [2823, 0]
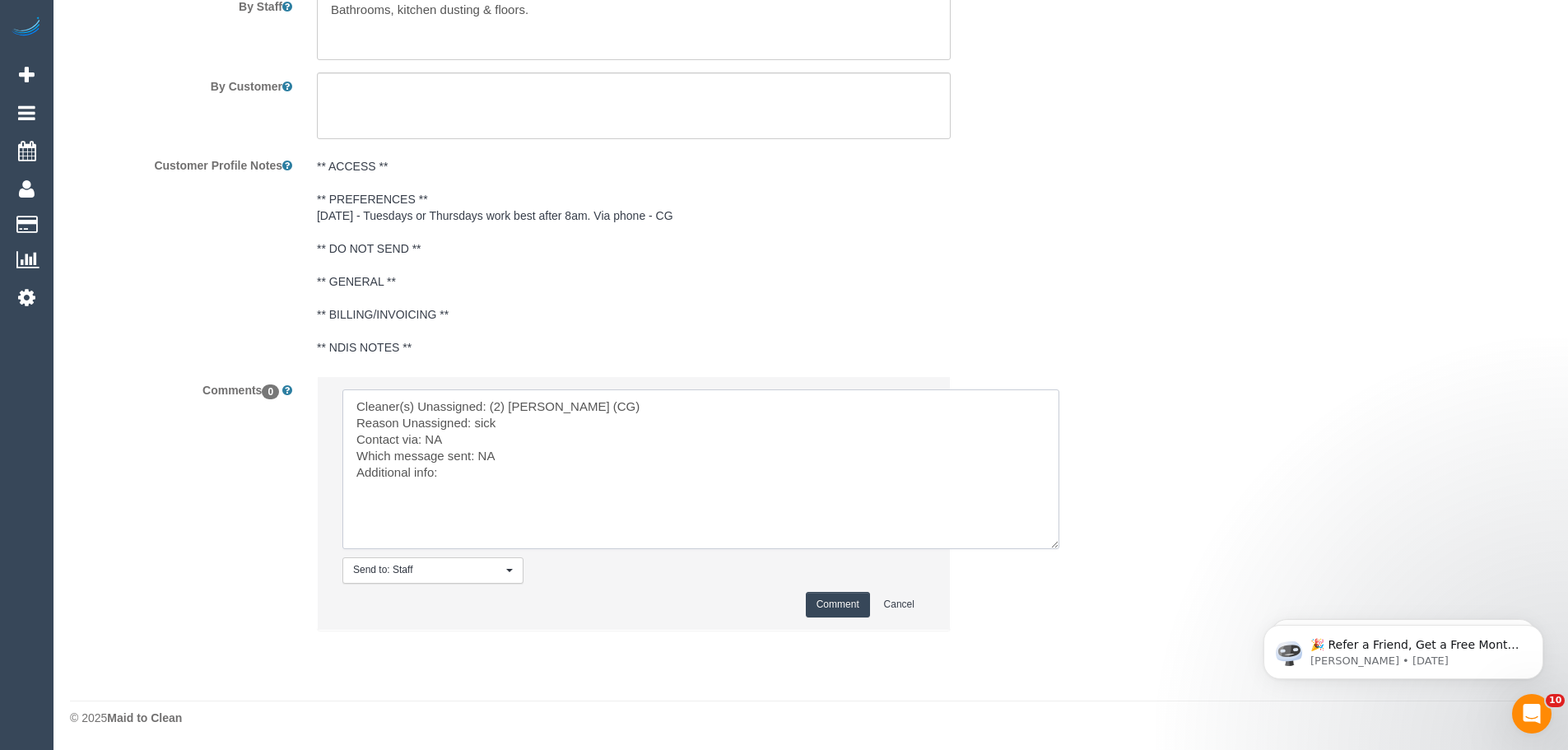
type textarea "Cleaner(s) Unassigned: (2) [PERSON_NAME] (CG) Reason Unassigned: sick Contact v…"
click at [839, 605] on button "Comment" at bounding box center [837, 604] width 64 height 25
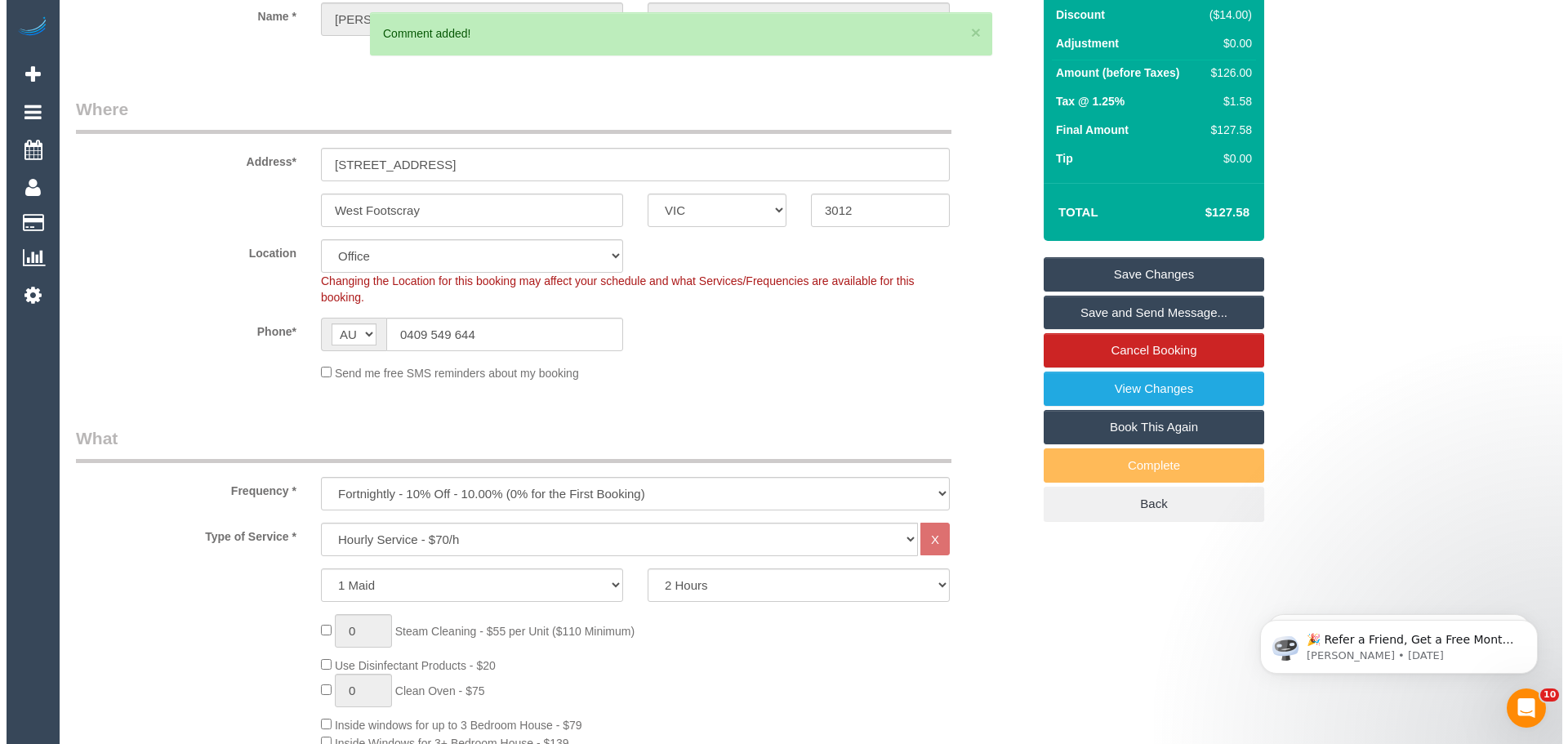
scroll to position [0, 0]
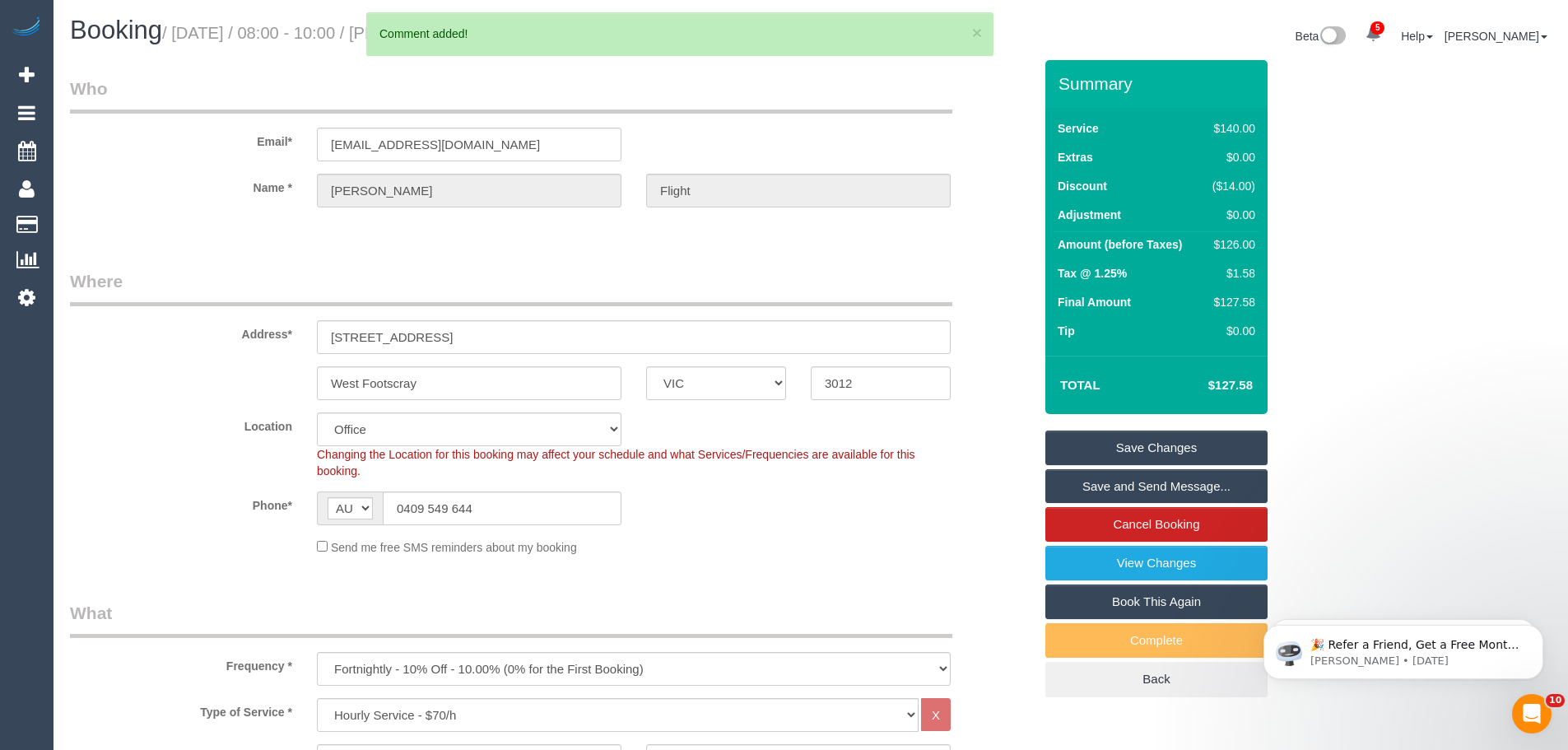
click at [1094, 442] on link "Save Changes" at bounding box center [1156, 447] width 222 height 34
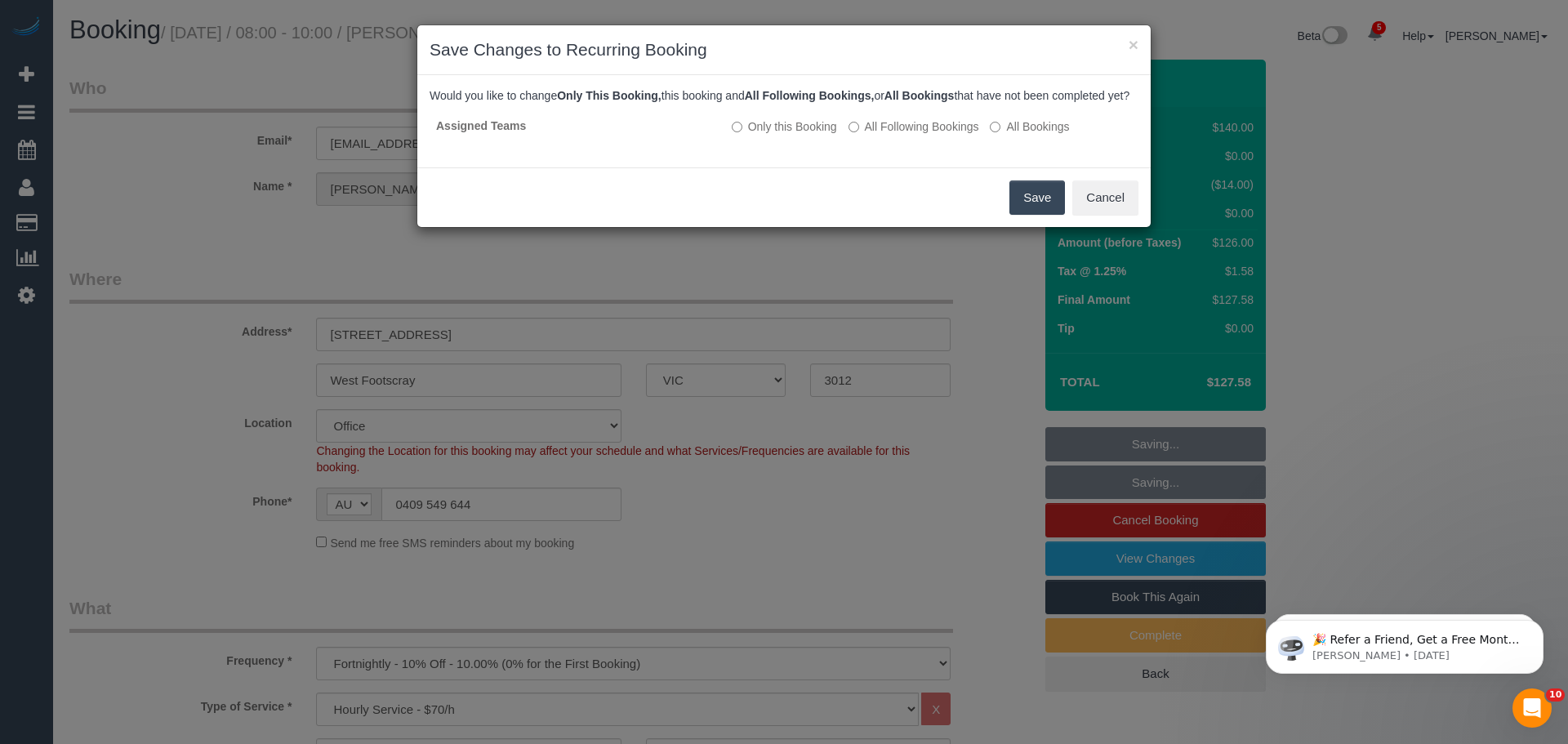
click at [1023, 214] on button "Save" at bounding box center [1037, 197] width 56 height 34
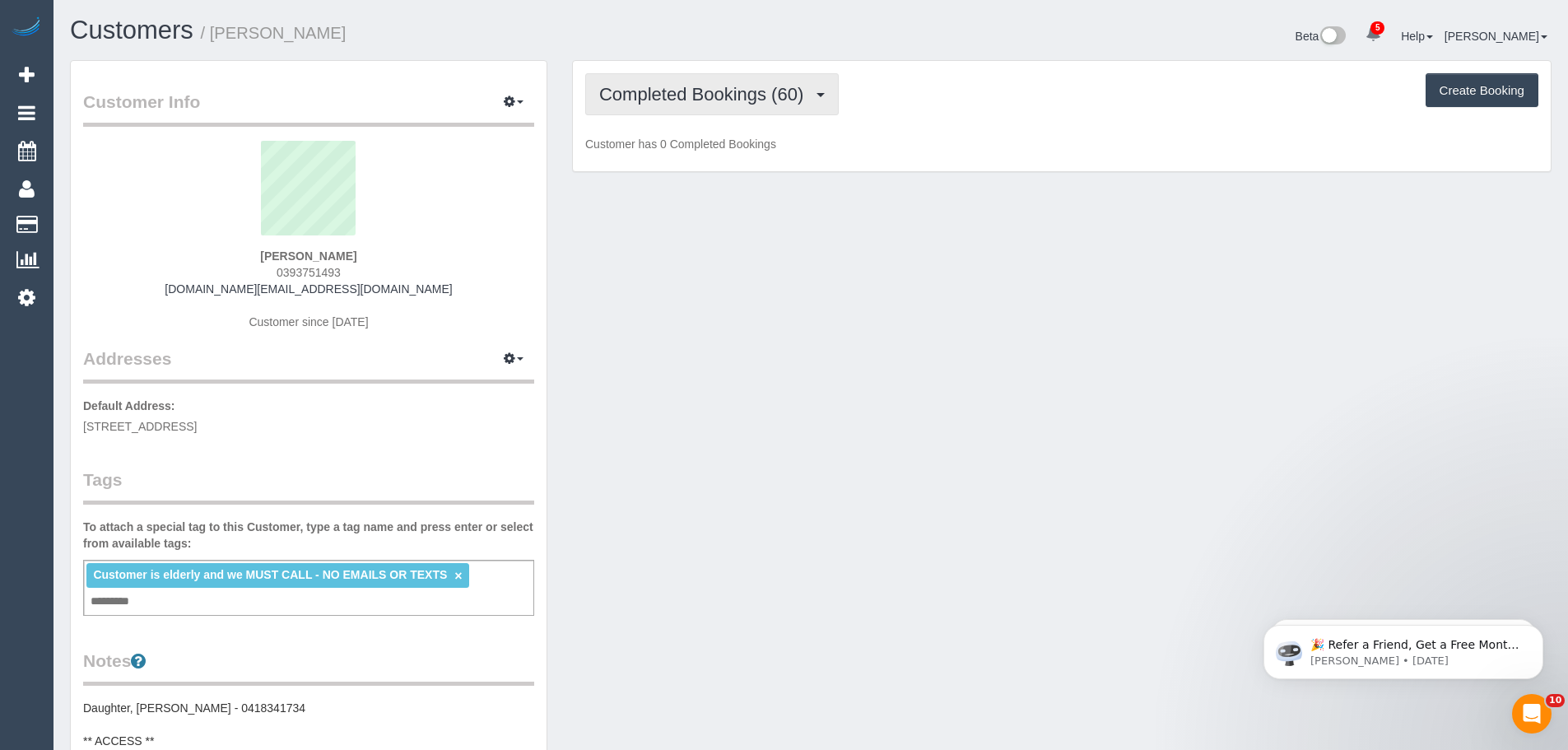
click at [677, 97] on span "Completed Bookings (60)" at bounding box center [705, 94] width 213 height 20
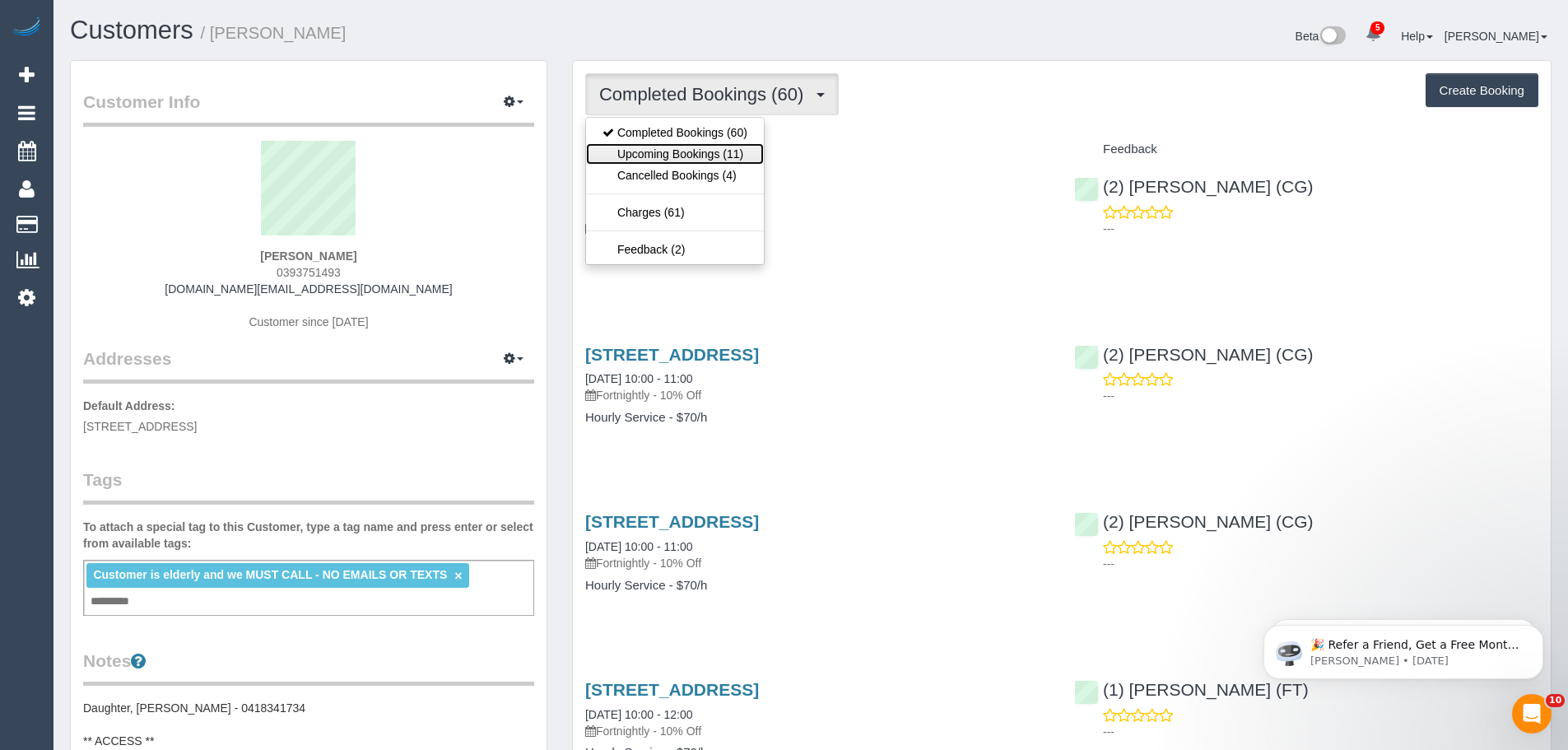
click at [674, 143] on link "Upcoming Bookings (11)" at bounding box center [675, 154] width 177 height 21
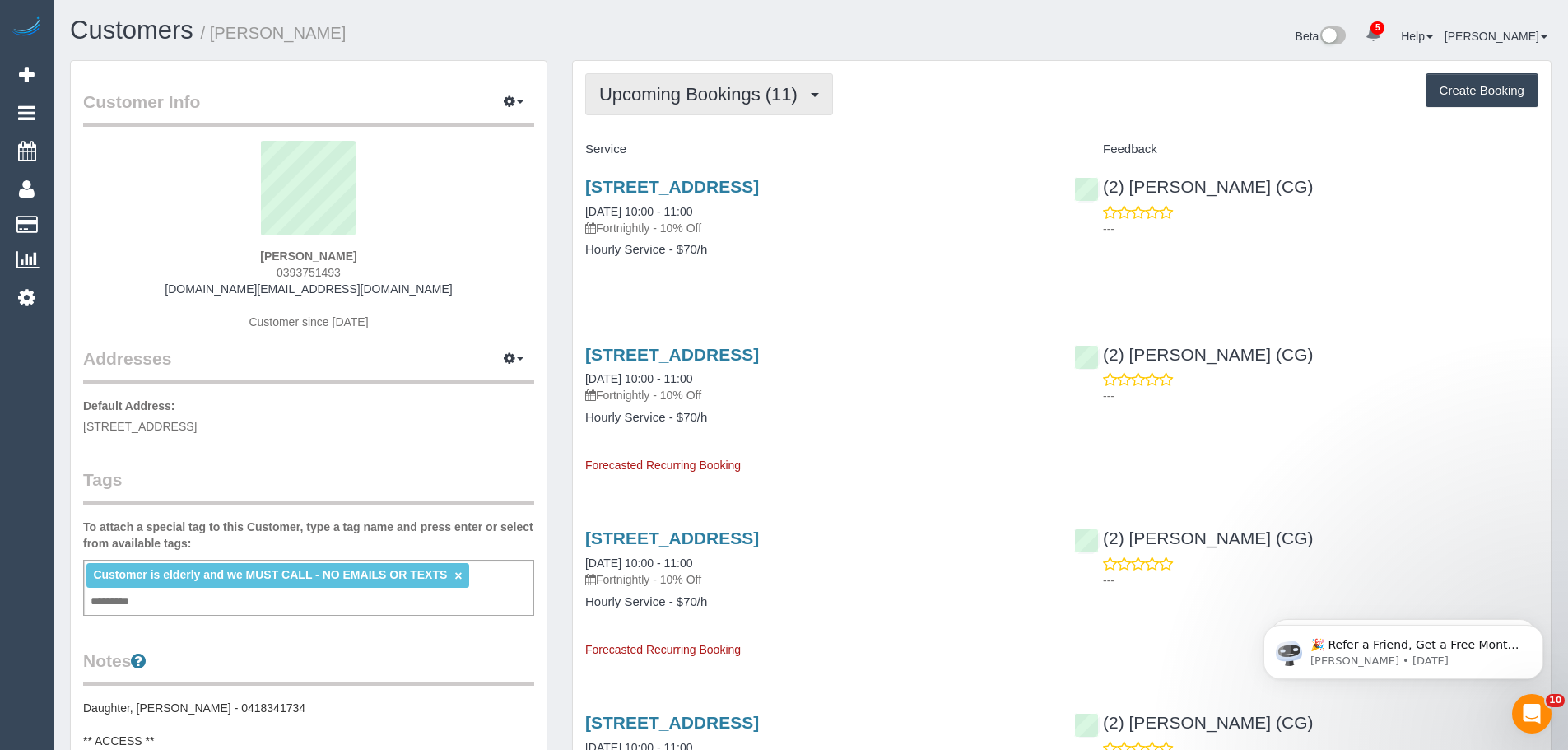
click at [705, 85] on span "Upcoming Bookings (11)" at bounding box center [702, 94] width 206 height 20
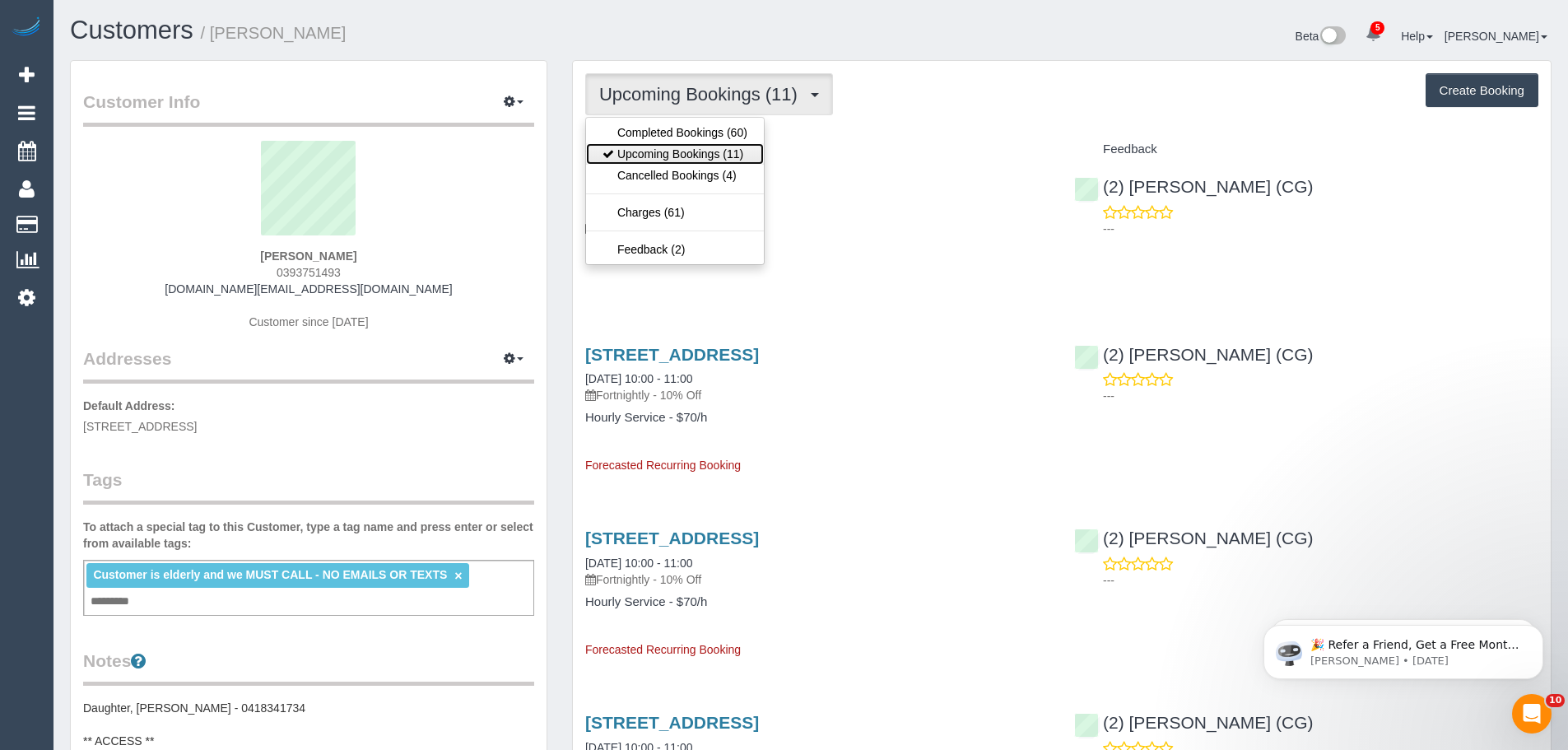
click at [683, 155] on link "Upcoming Bookings (11)" at bounding box center [675, 154] width 177 height 21
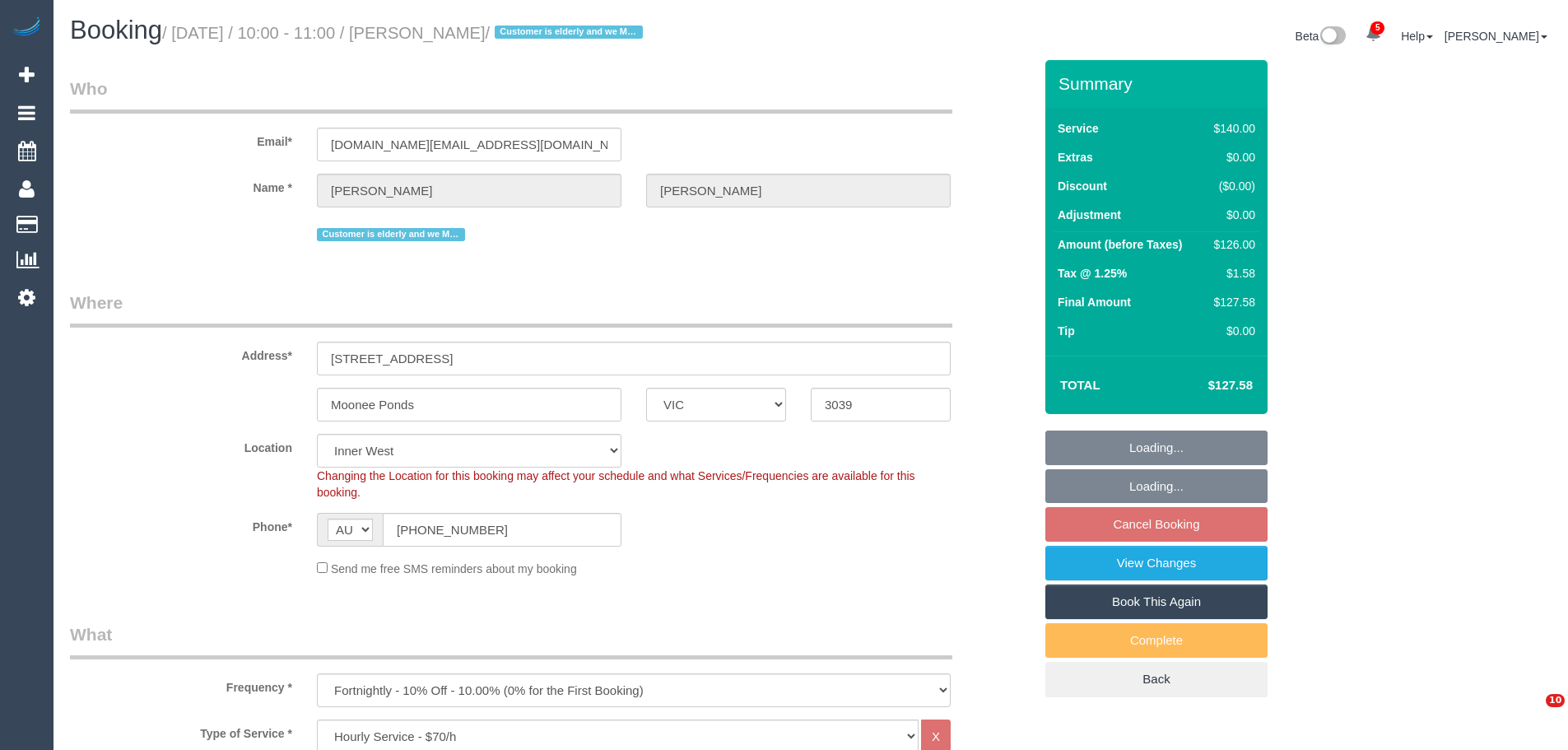
select select "VIC"
select select "number:28"
select select "number:14"
select select "number:19"
select select "number:24"
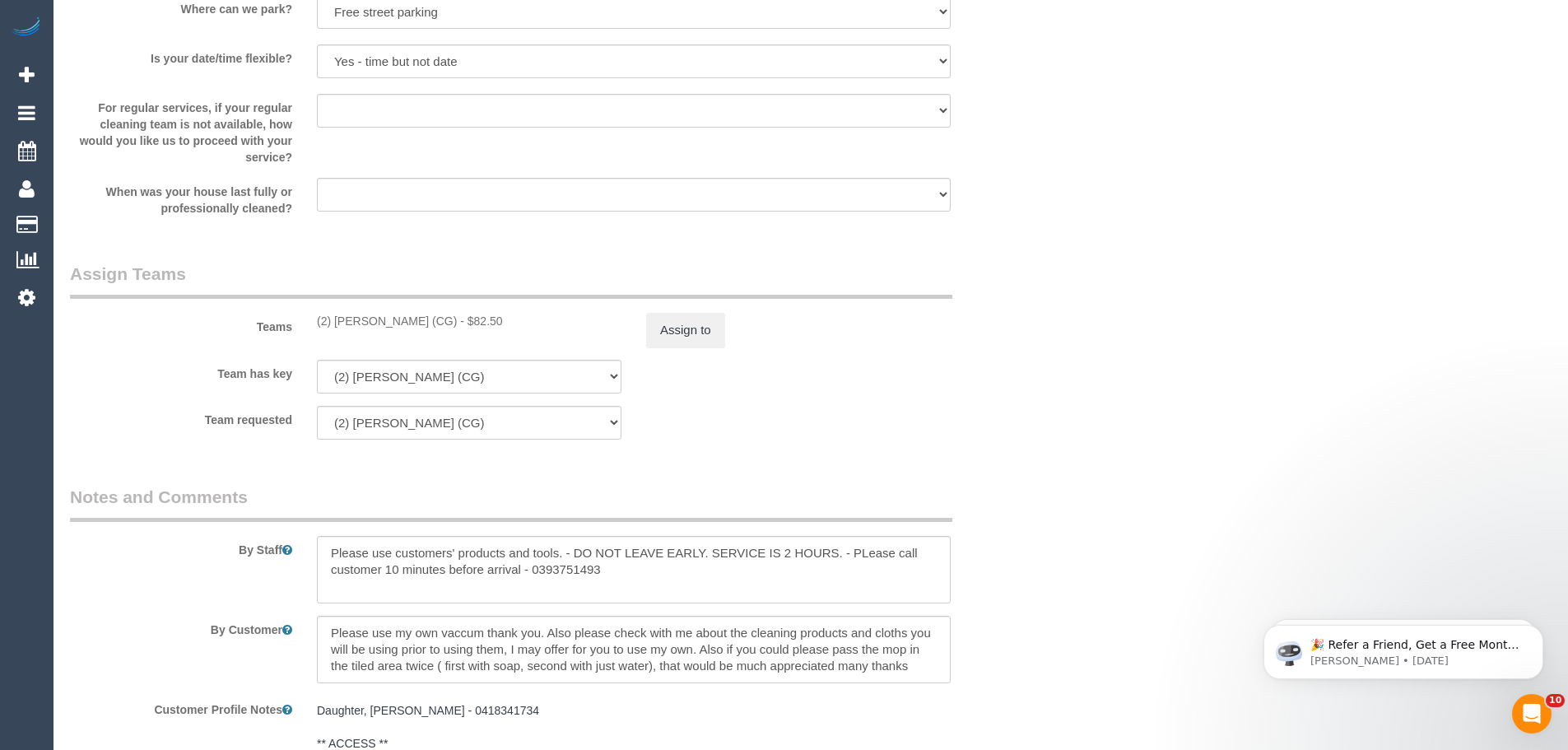
scroll to position [2469, 0]
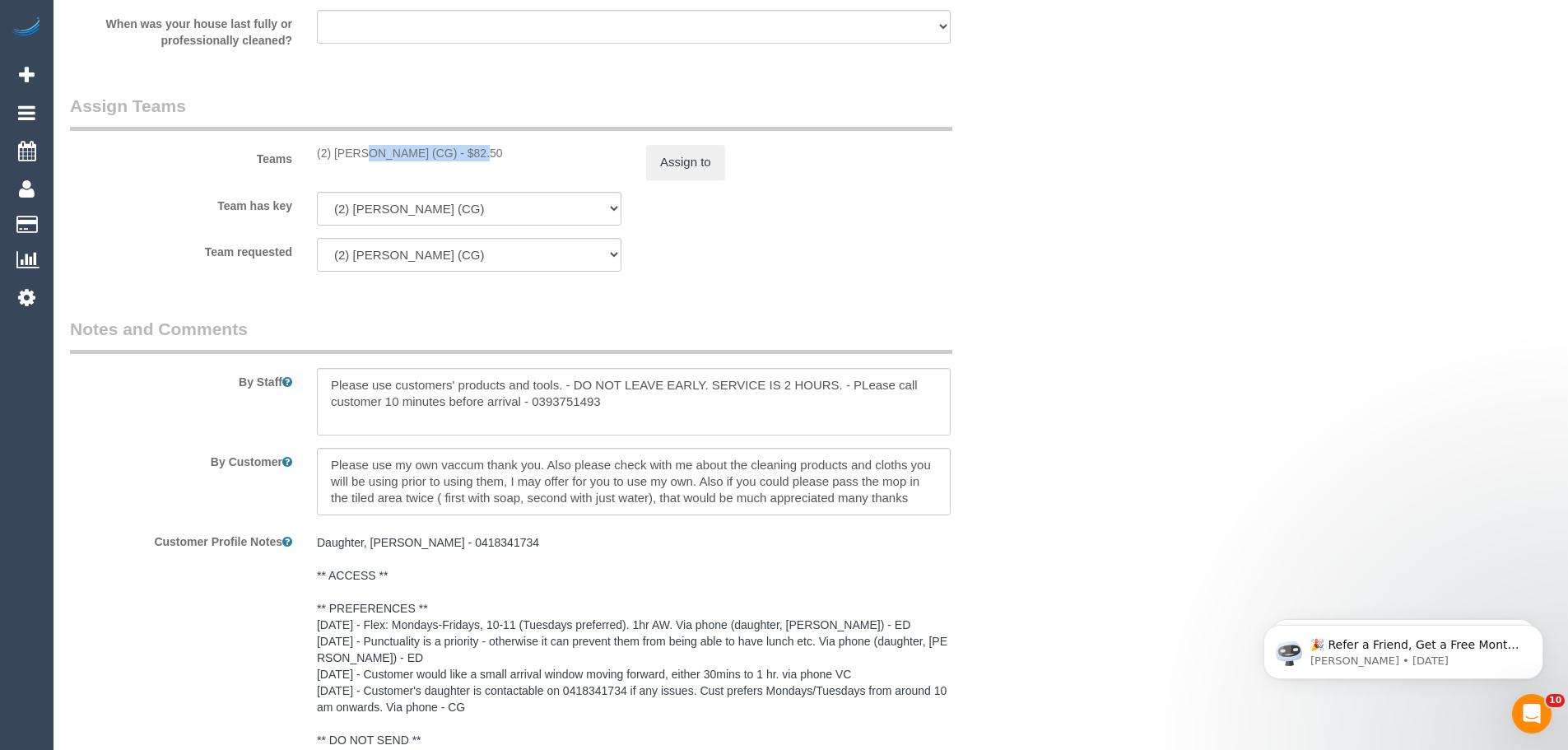
drag, startPoint x: 423, startPoint y: 158, endPoint x: 309, endPoint y: 150, distance: 114.3
click at [309, 150] on div "(2) Paris Webb (CG) - $82.50" at bounding box center [469, 153] width 329 height 17
click at [707, 158] on button "Assign to" at bounding box center [686, 162] width 79 height 34
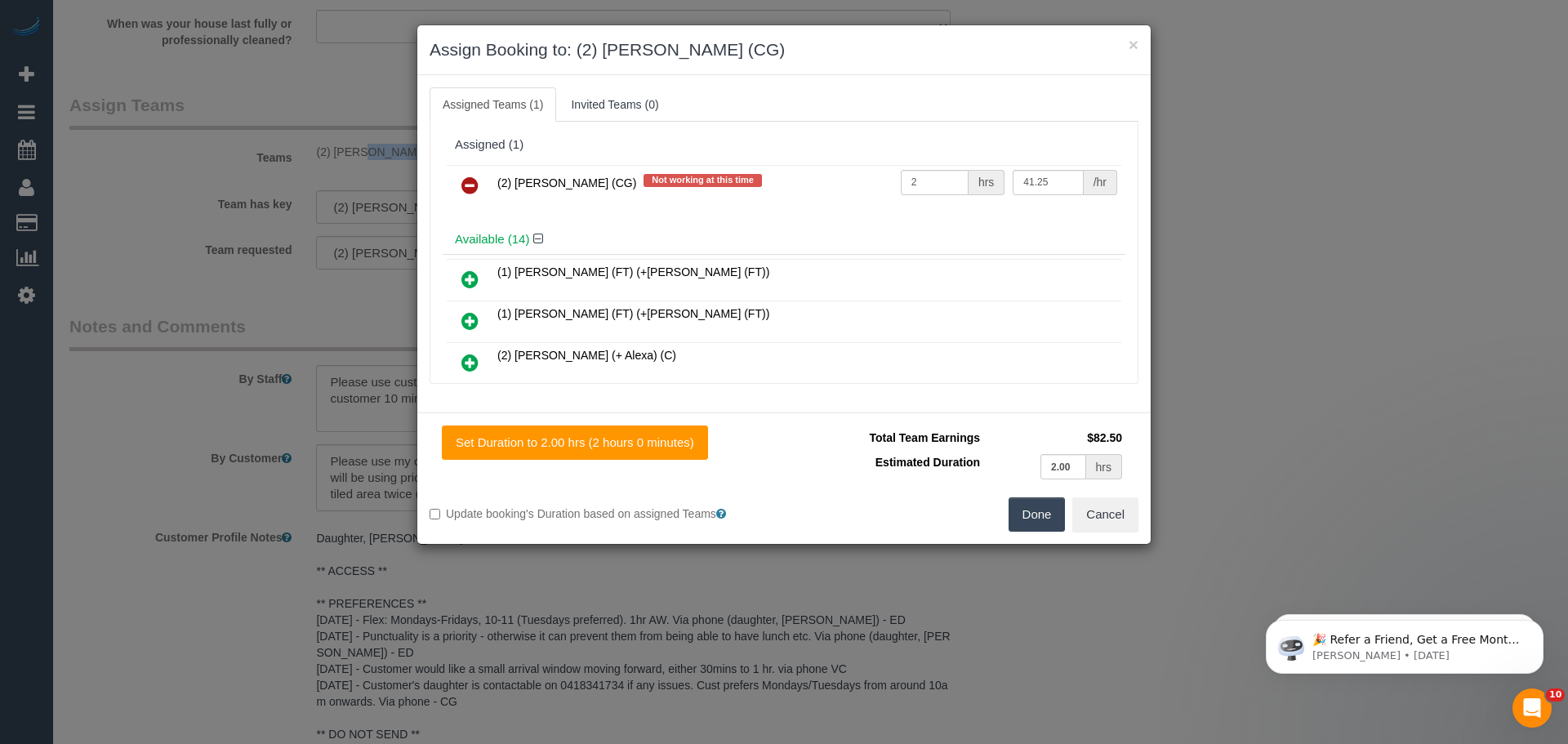
click at [465, 190] on icon at bounding box center [470, 185] width 17 height 19
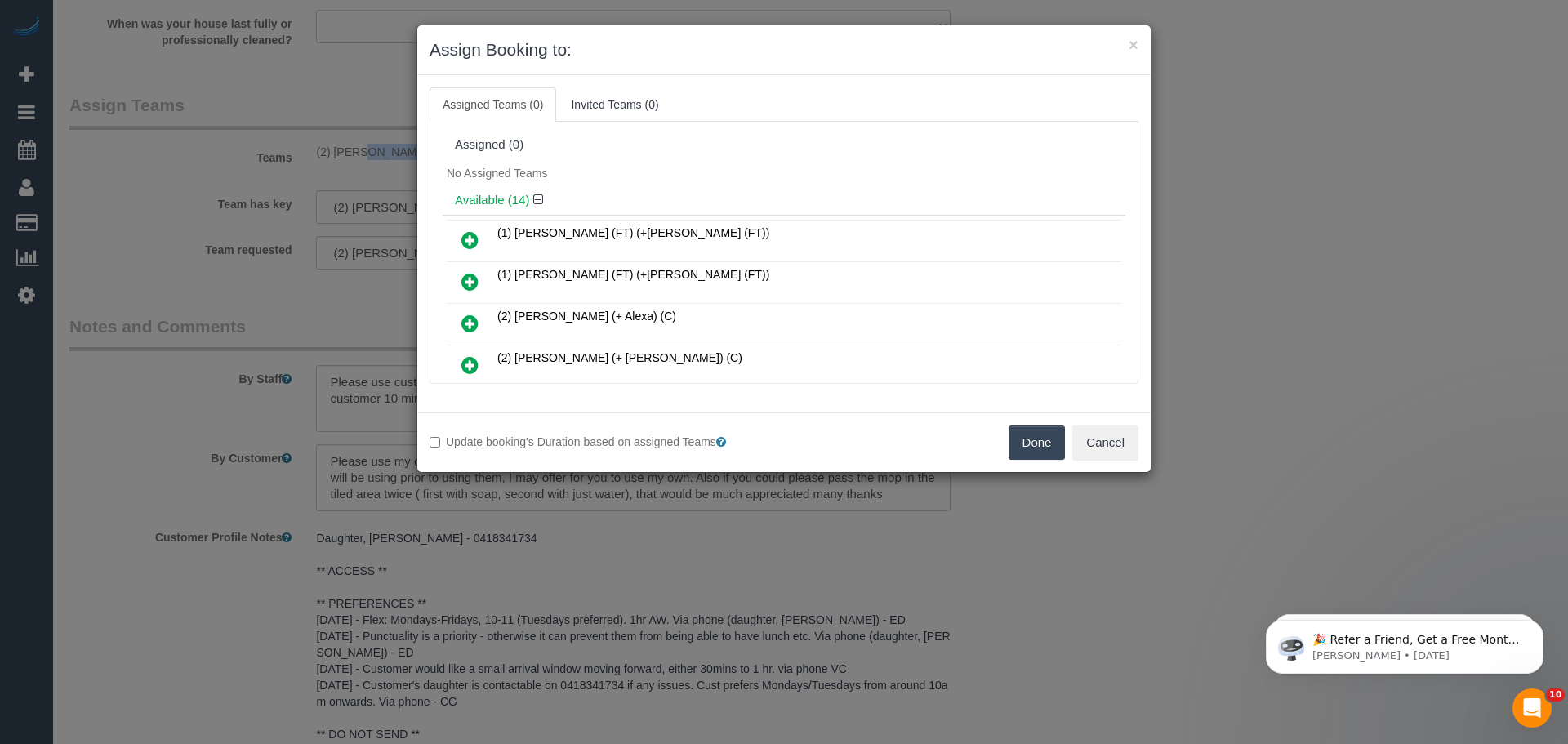
drag, startPoint x: 1017, startPoint y: 436, endPoint x: 947, endPoint y: 446, distance: 70.7
click at [1019, 436] on button "Done" at bounding box center [1037, 442] width 58 height 34
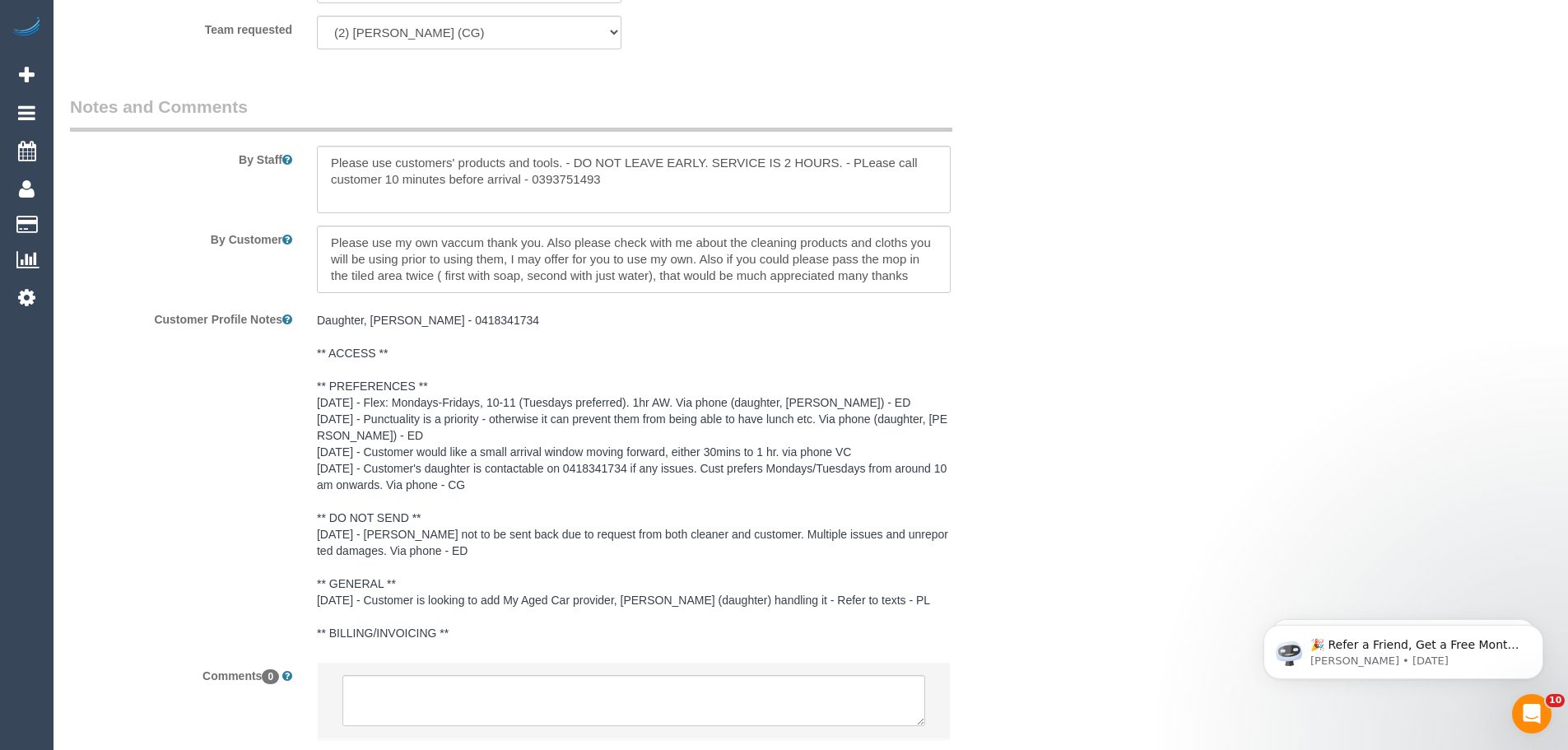
scroll to position [2800, 0]
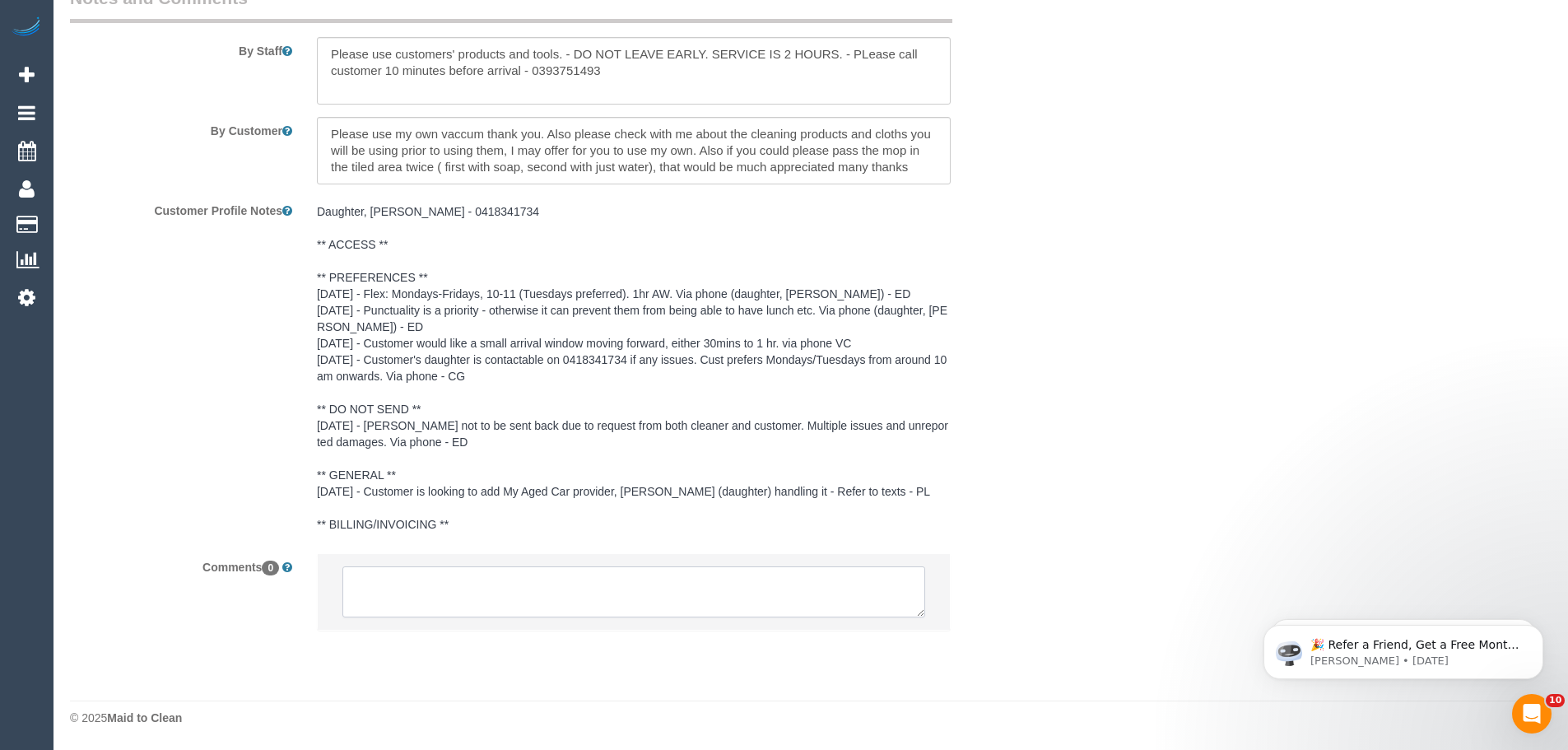
click at [518, 605] on textarea at bounding box center [634, 592] width 583 height 51
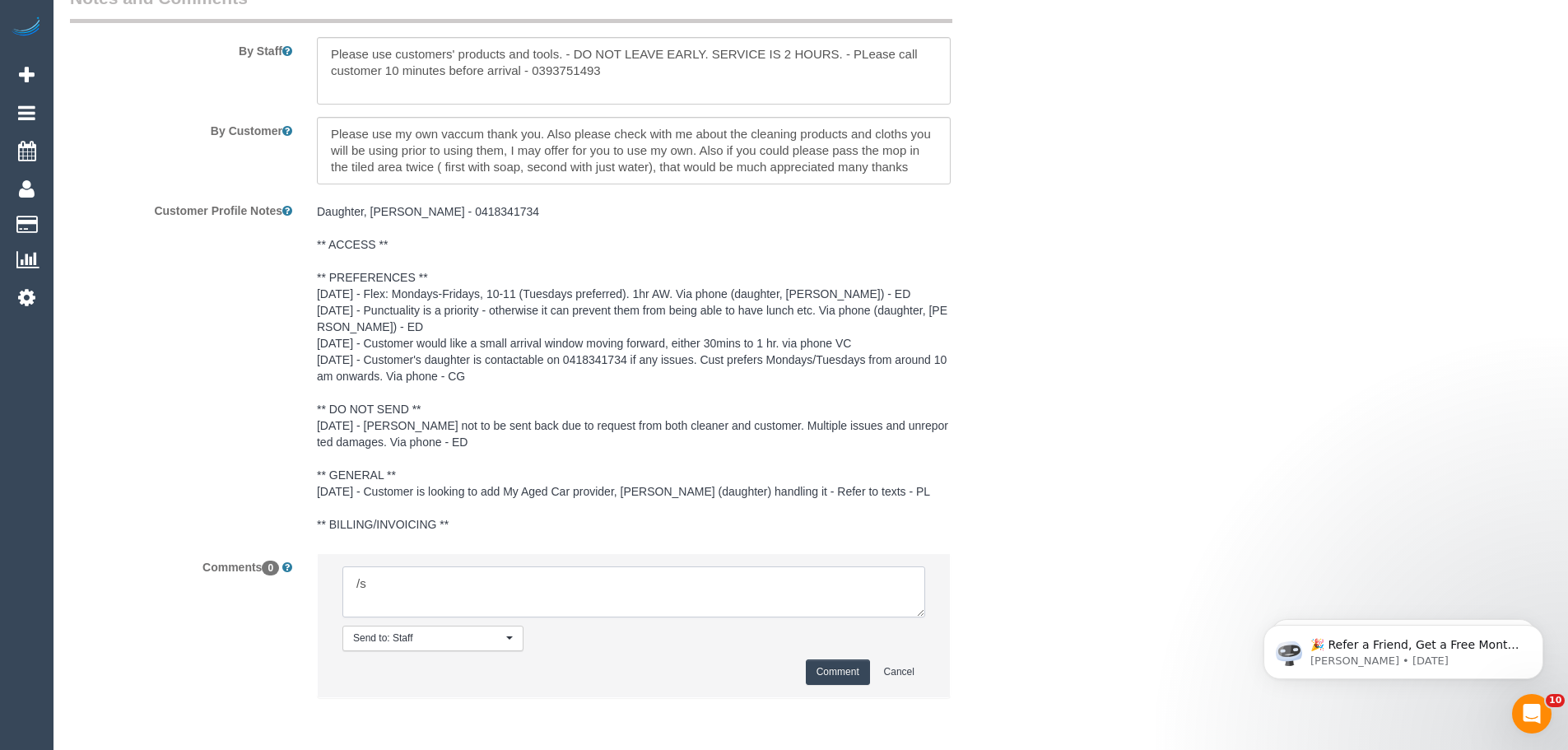
type textarea "/"
paste textarea "Cleaner(s) Unassigned: Reason Unassigned: Contact via: Which message sent: Addi…"
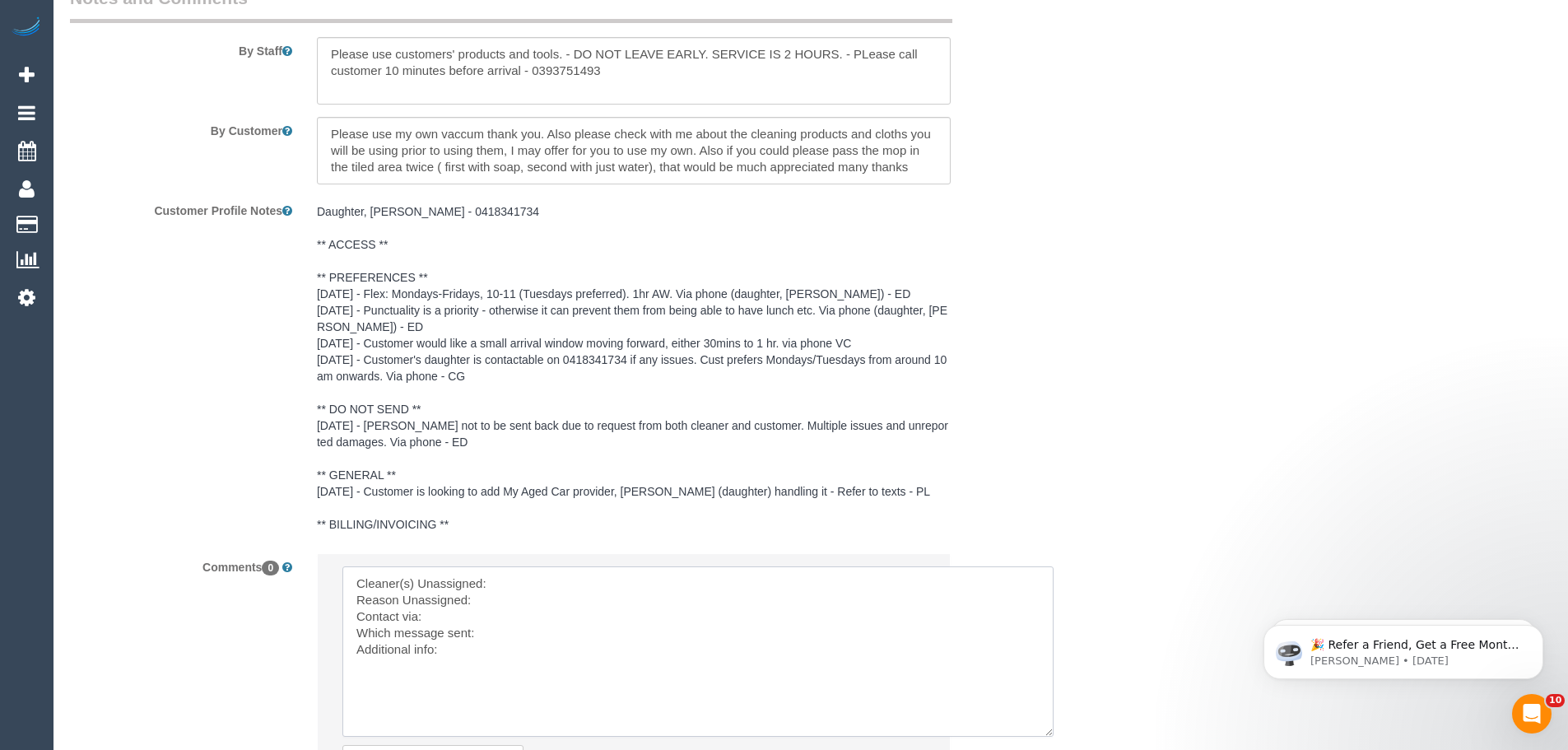
drag, startPoint x: 921, startPoint y: 610, endPoint x: 1049, endPoint y: 730, distance: 175.5
click at [1049, 730] on textarea at bounding box center [698, 652] width 712 height 170
click at [555, 575] on textarea at bounding box center [698, 652] width 712 height 170
paste textarea "(2) [PERSON_NAME] (CG)"
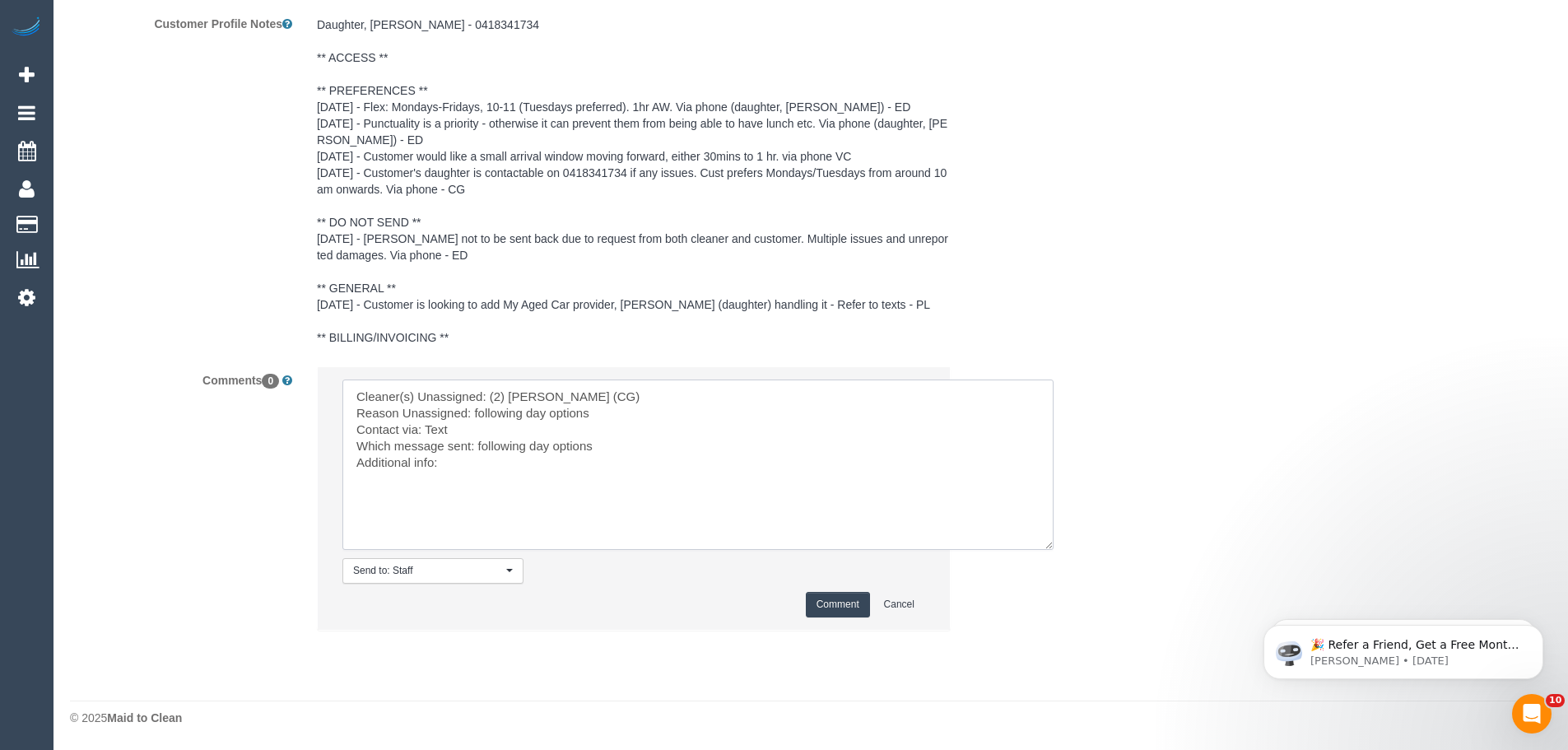
type textarea "Cleaner(s) Unassigned: (2) Paris Webb (CG) Reason Unassigned: following day opt…"
click at [816, 603] on button "Comment" at bounding box center [837, 604] width 64 height 25
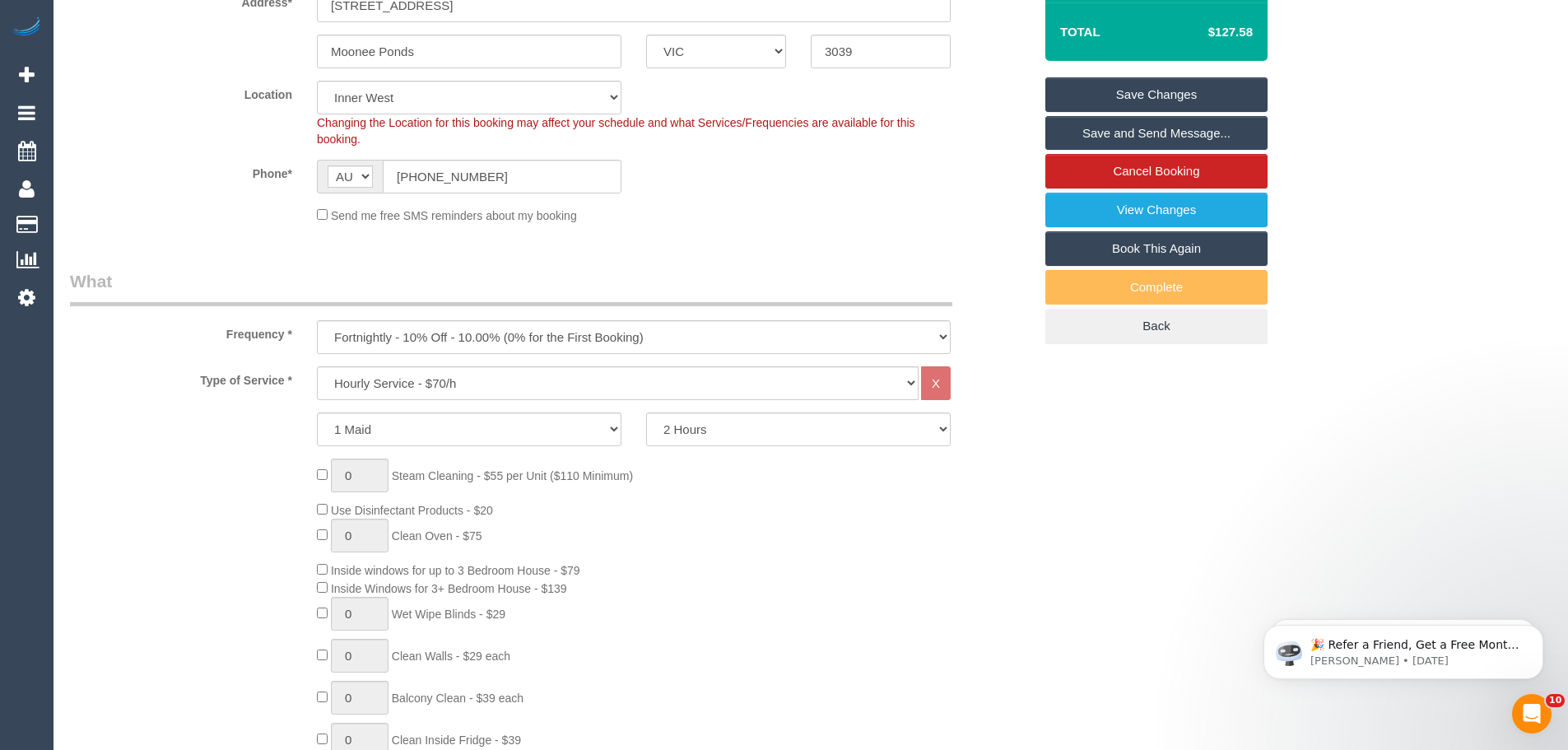
scroll to position [0, 0]
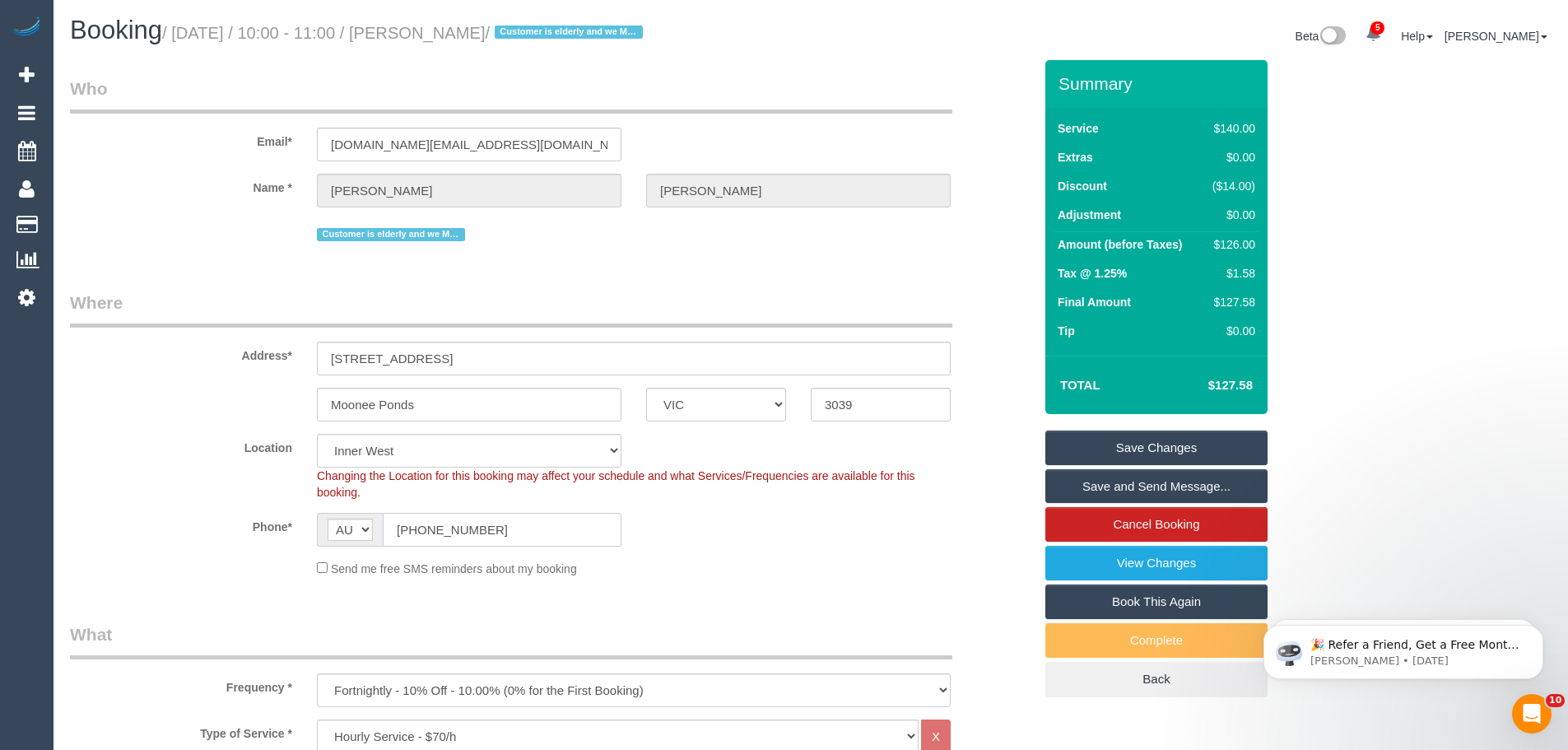
click at [553, 530] on input "(03) 9375 1493" at bounding box center [502, 530] width 239 height 33
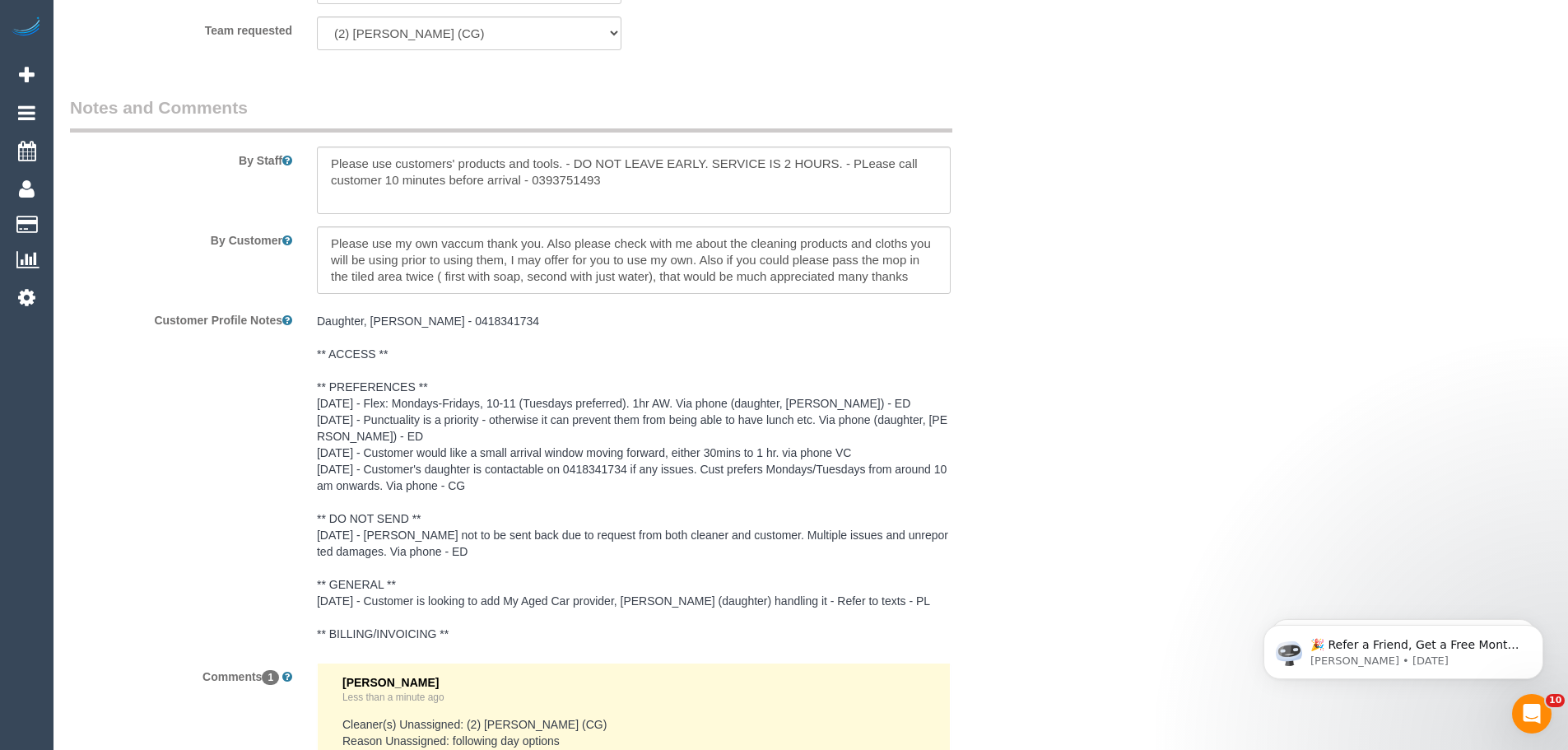
scroll to position [2716, 0]
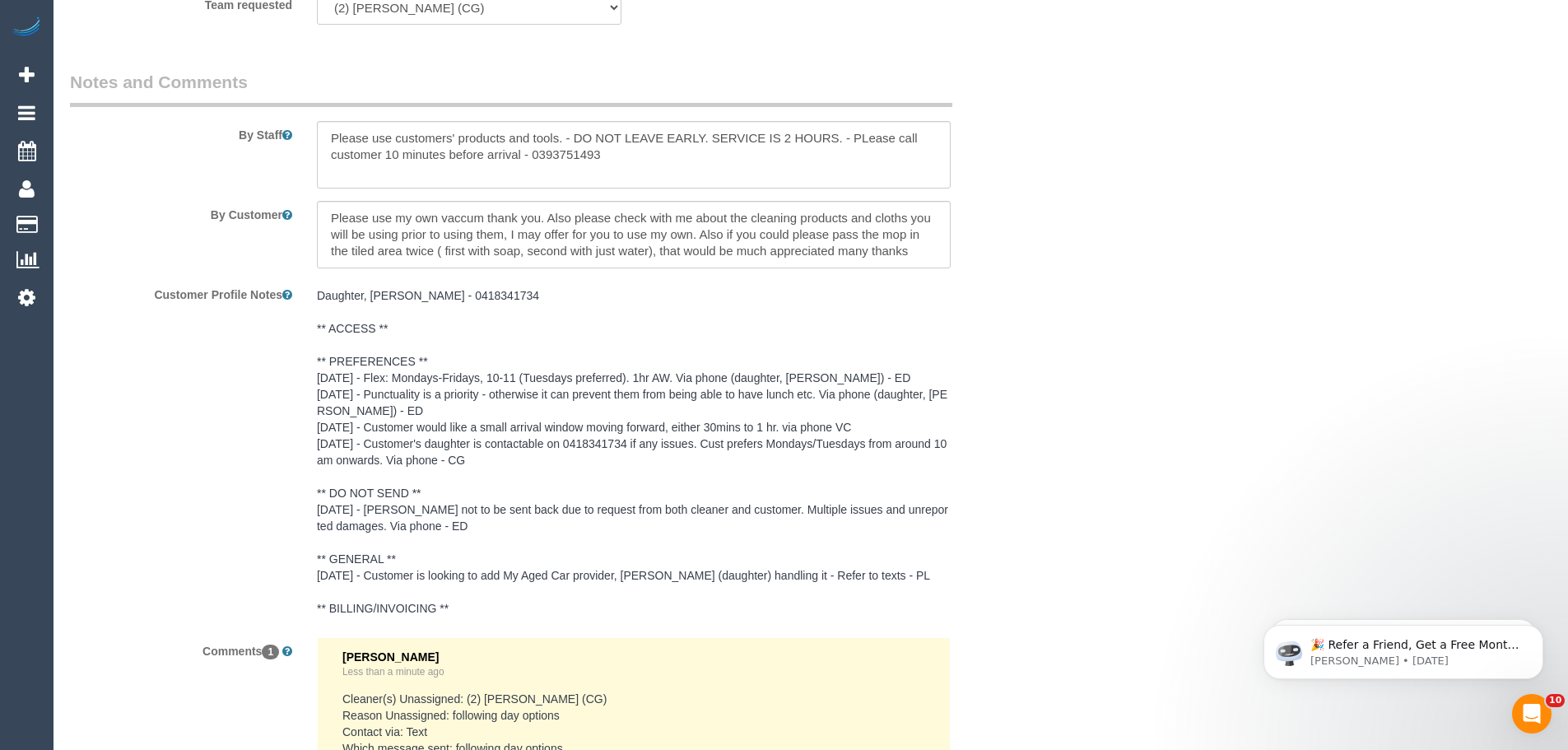
click at [430, 298] on pre "Daughter, Laura - 0418341734 ** ACCESS ** ** PREFERENCES ** 23/7/25 - Flex: Mon…" at bounding box center [634, 451] width 634 height 329
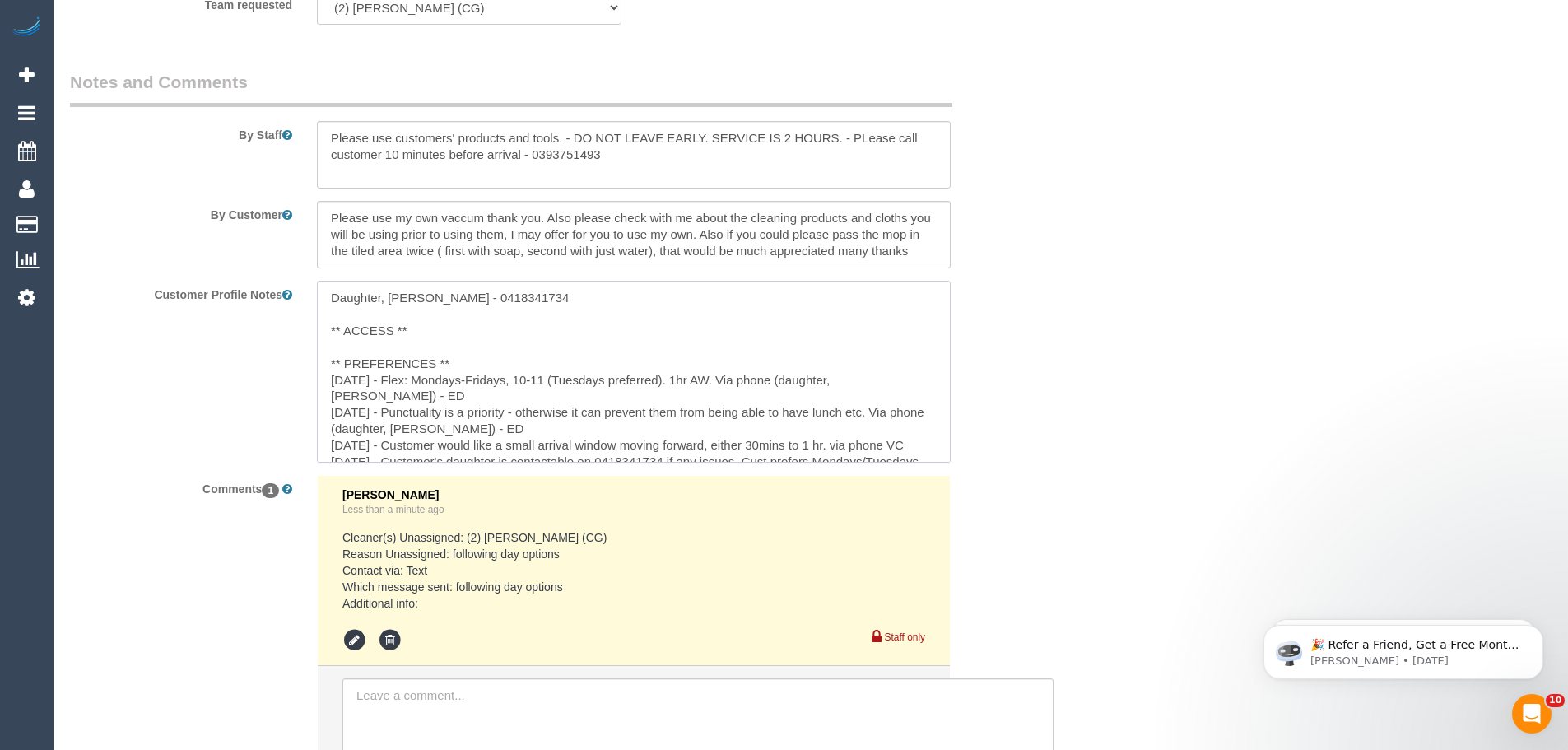
click at [466, 297] on textarea "Daughter, Laura - 0418341734 ** ACCESS ** ** PREFERENCES ** 23/7/25 - Flex: Mon…" at bounding box center [634, 371] width 634 height 182
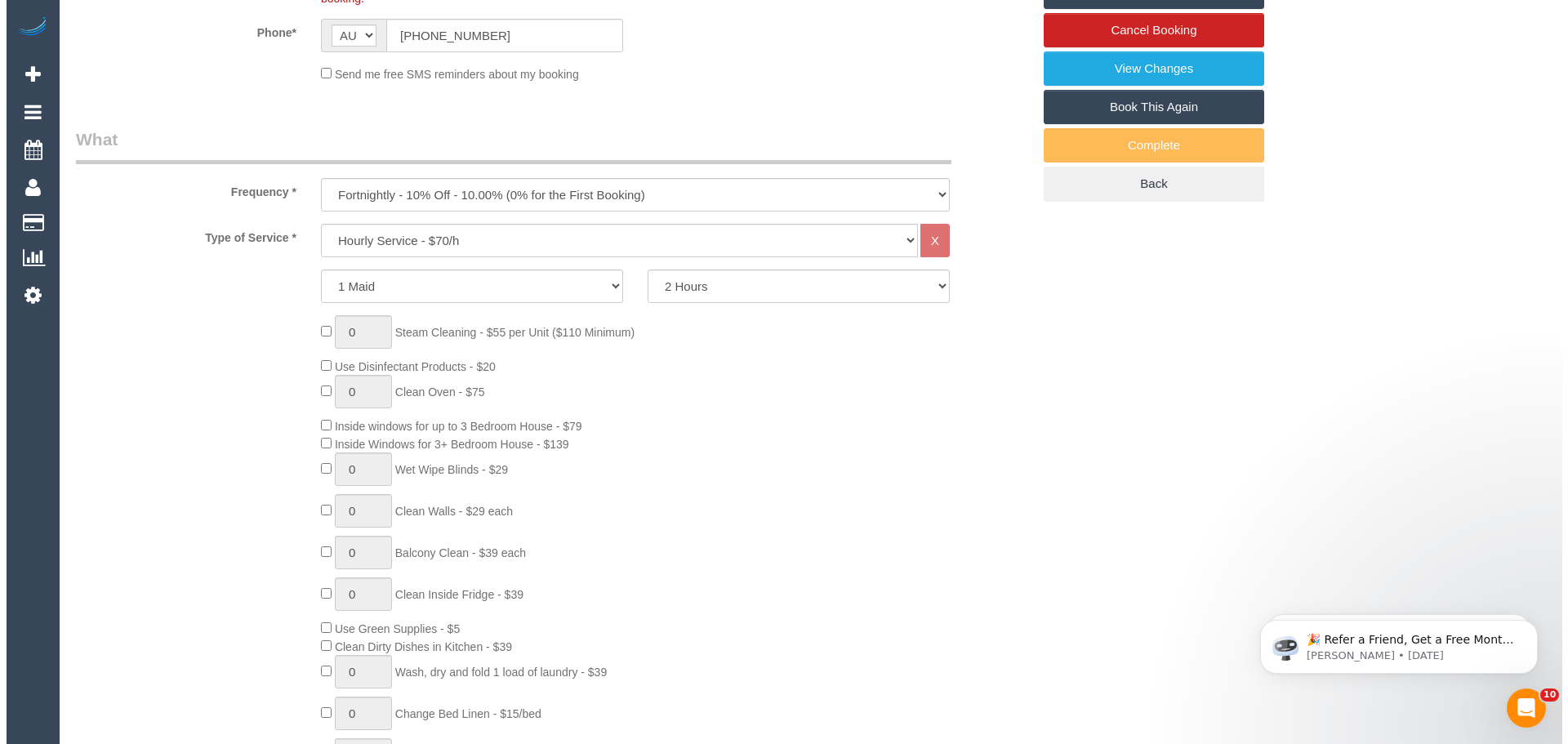
scroll to position [0, 0]
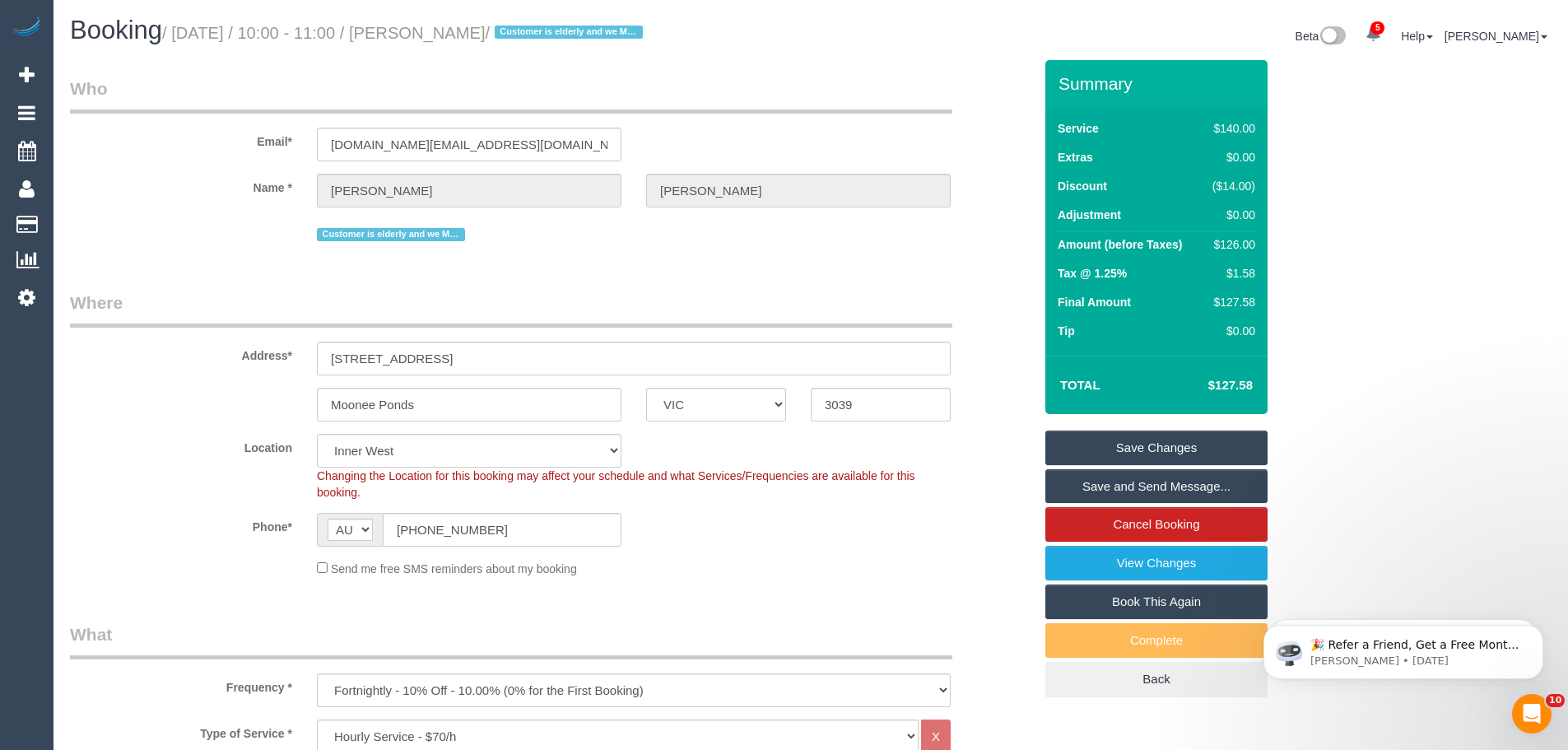
click at [1162, 440] on link "Save Changes" at bounding box center [1156, 447] width 222 height 34
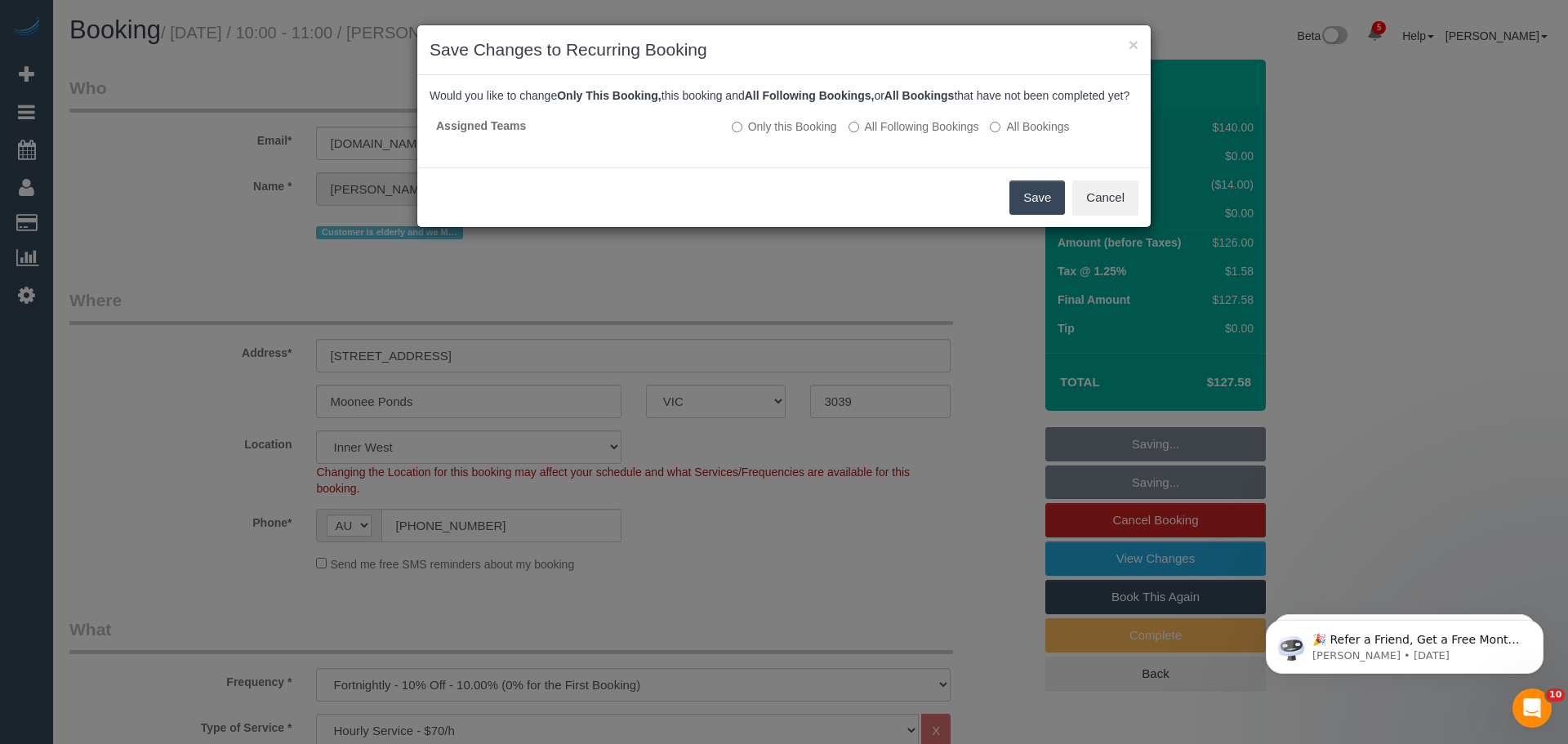
click at [1040, 214] on button "Save" at bounding box center [1037, 197] width 56 height 34
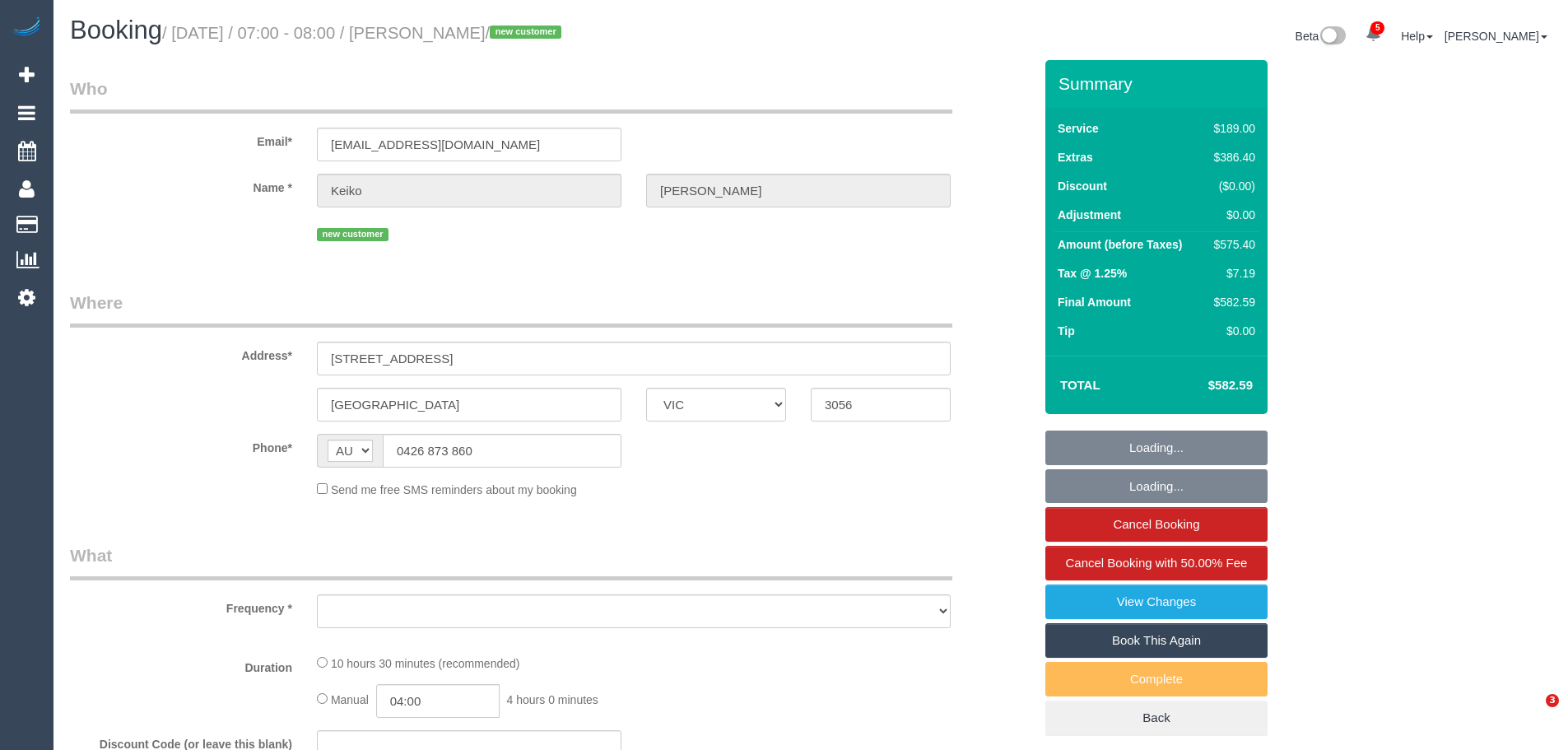
select select "VIC"
select select "string:stripe-pm_1S6gqW2GScqysDRVD0ltoxTe"
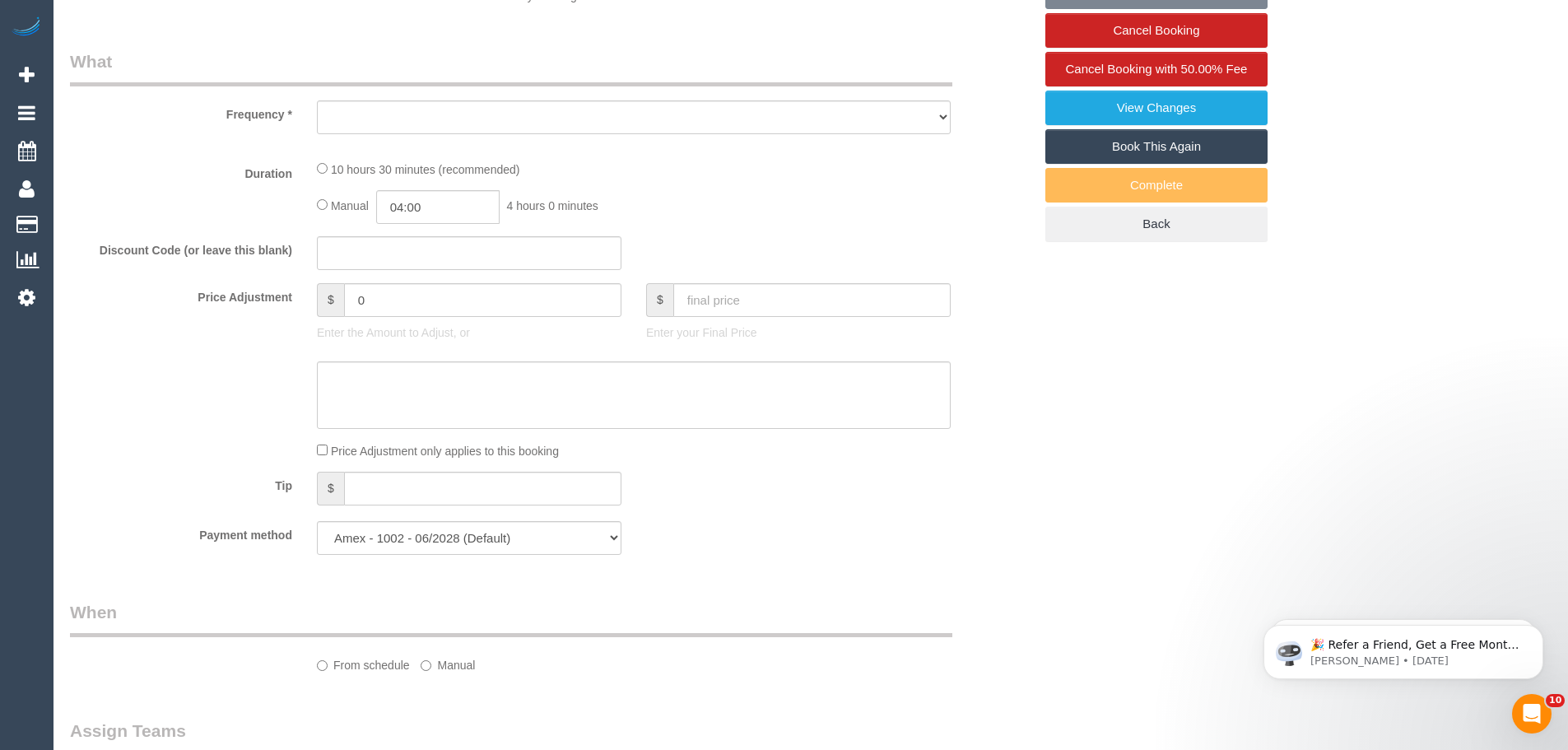
select select "object:636"
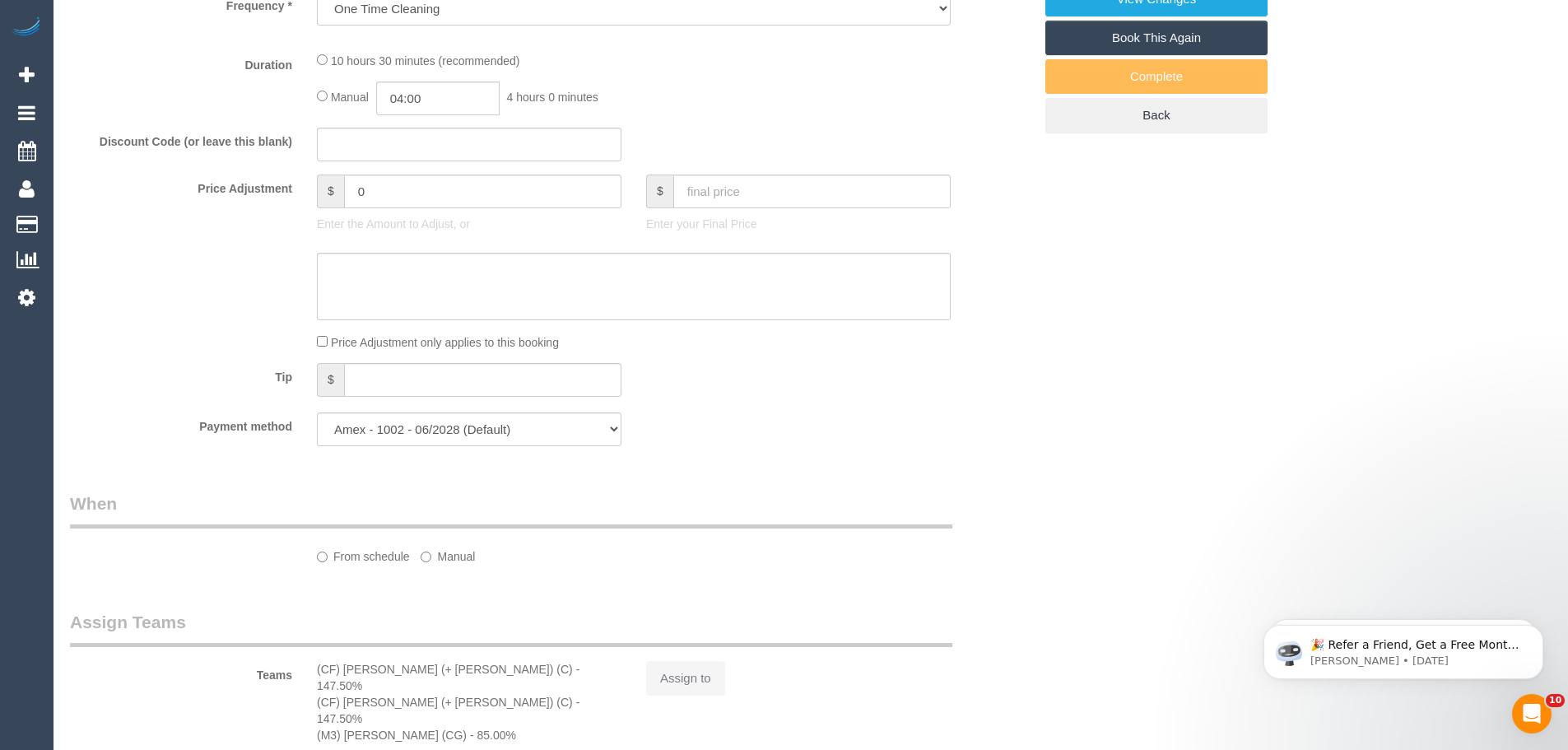
select select "number:28"
select select "number:17"
select select "number:20"
select select "number:24"
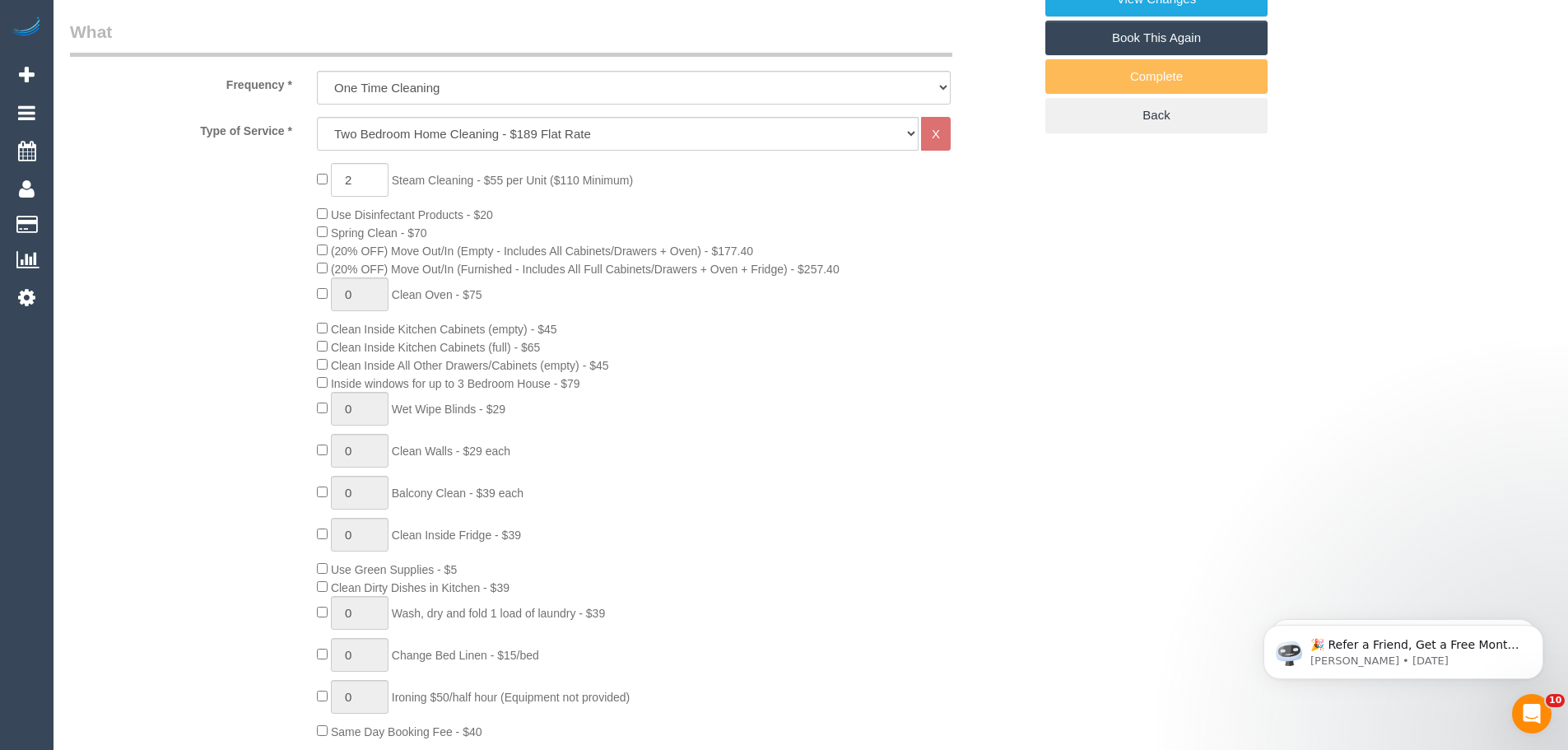
select select "object:2236"
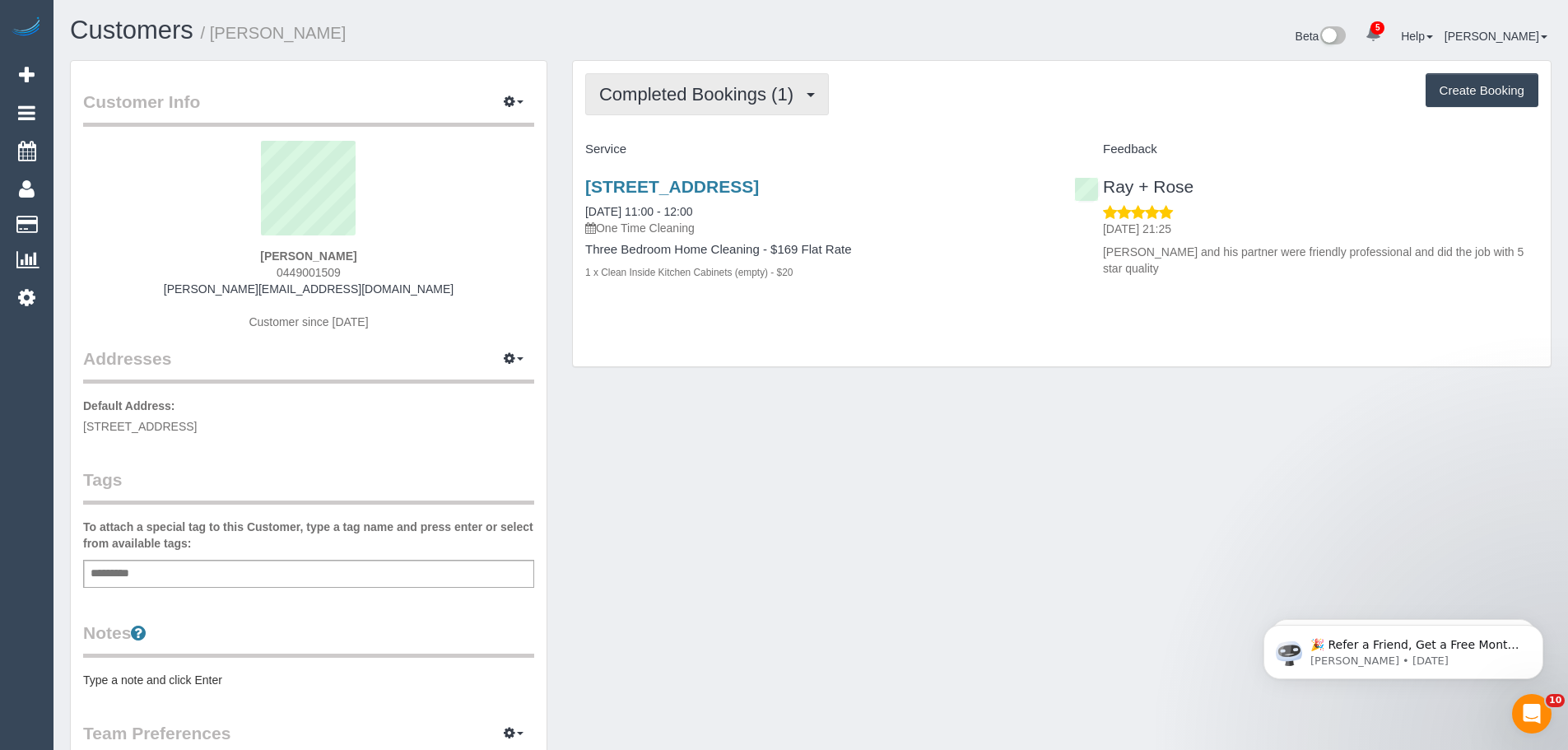
click at [679, 85] on span "Completed Bookings (1)" at bounding box center [700, 94] width 203 height 20
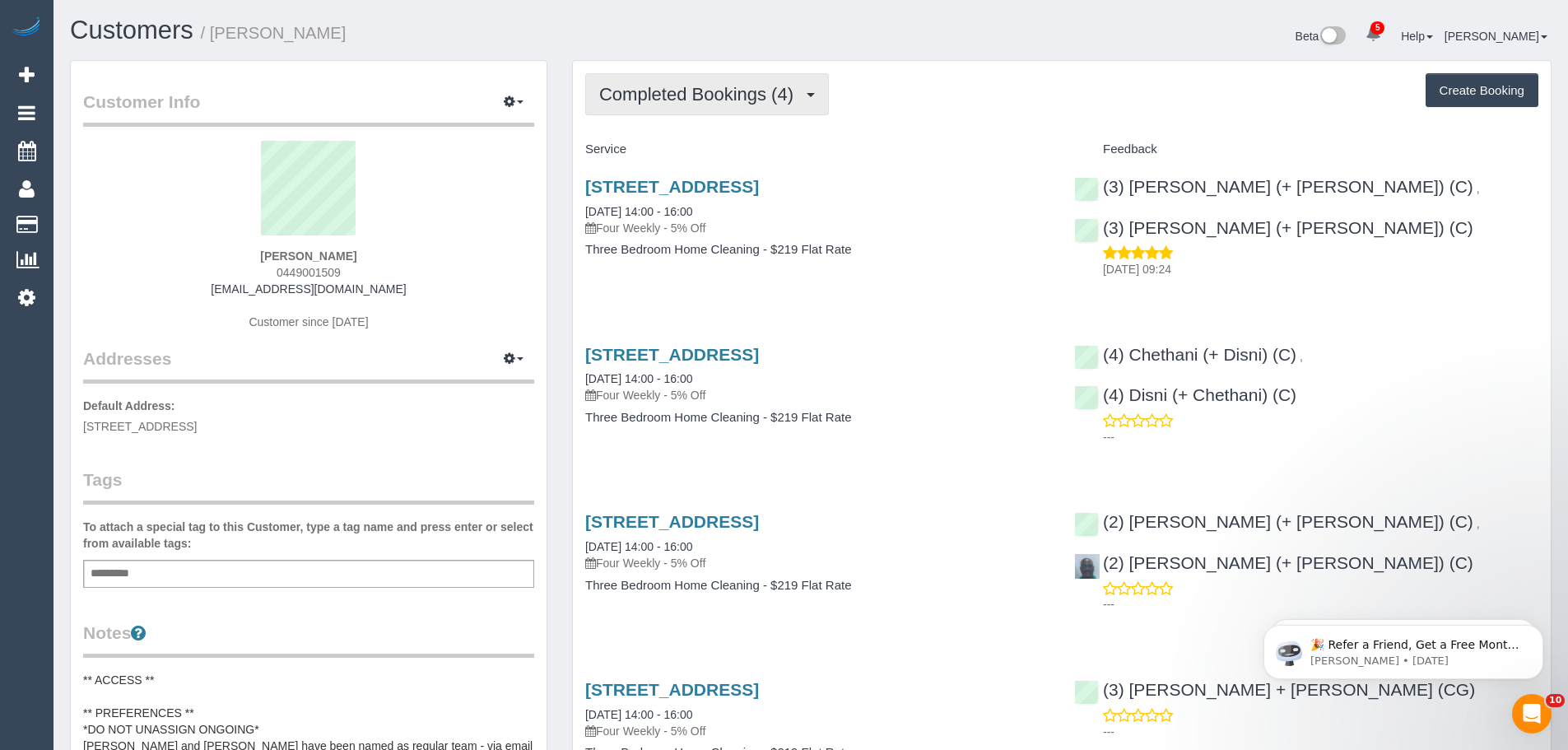
click at [710, 98] on span "Completed Bookings (4)" at bounding box center [700, 94] width 203 height 20
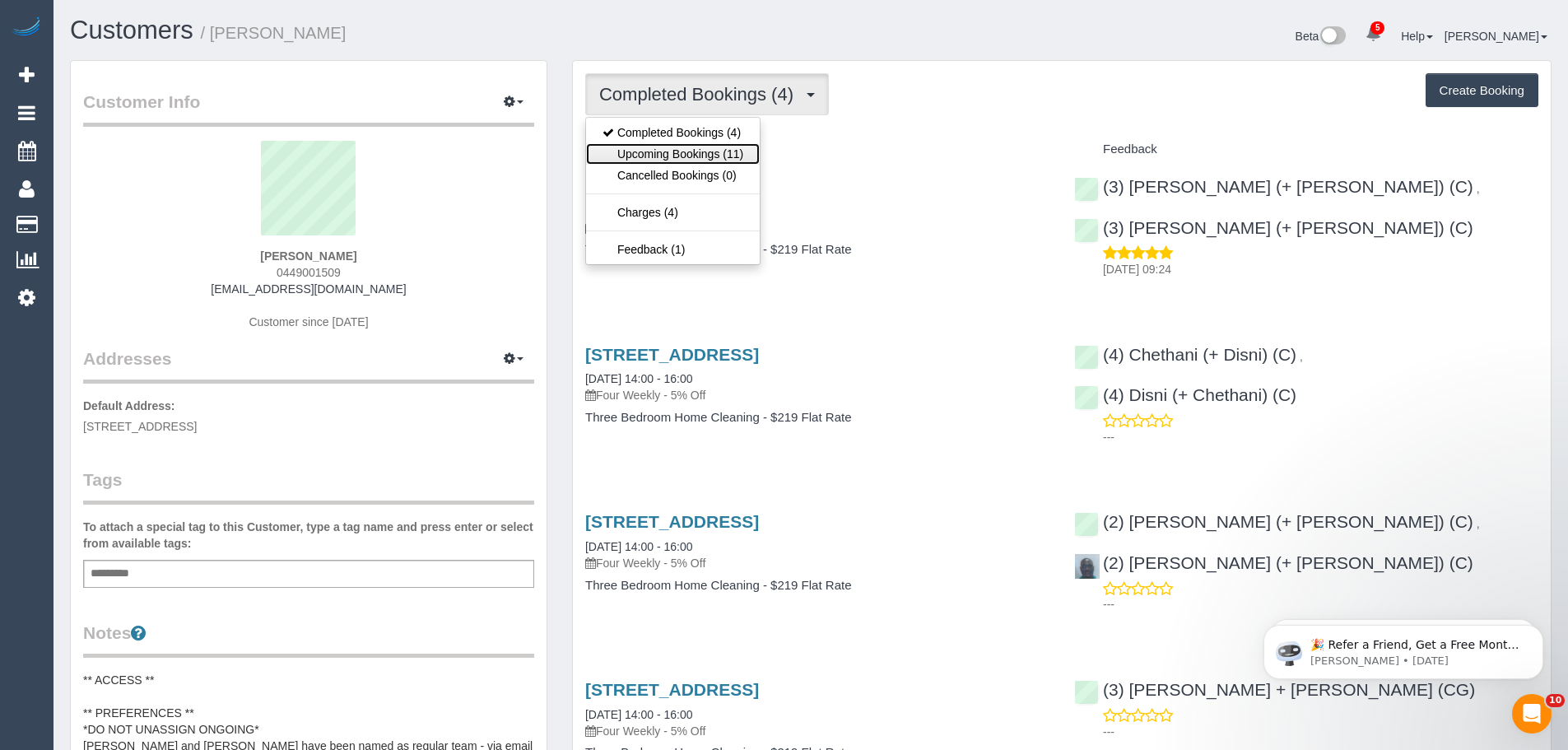
click at [711, 143] on link "Upcoming Bookings (11)" at bounding box center [673, 154] width 174 height 21
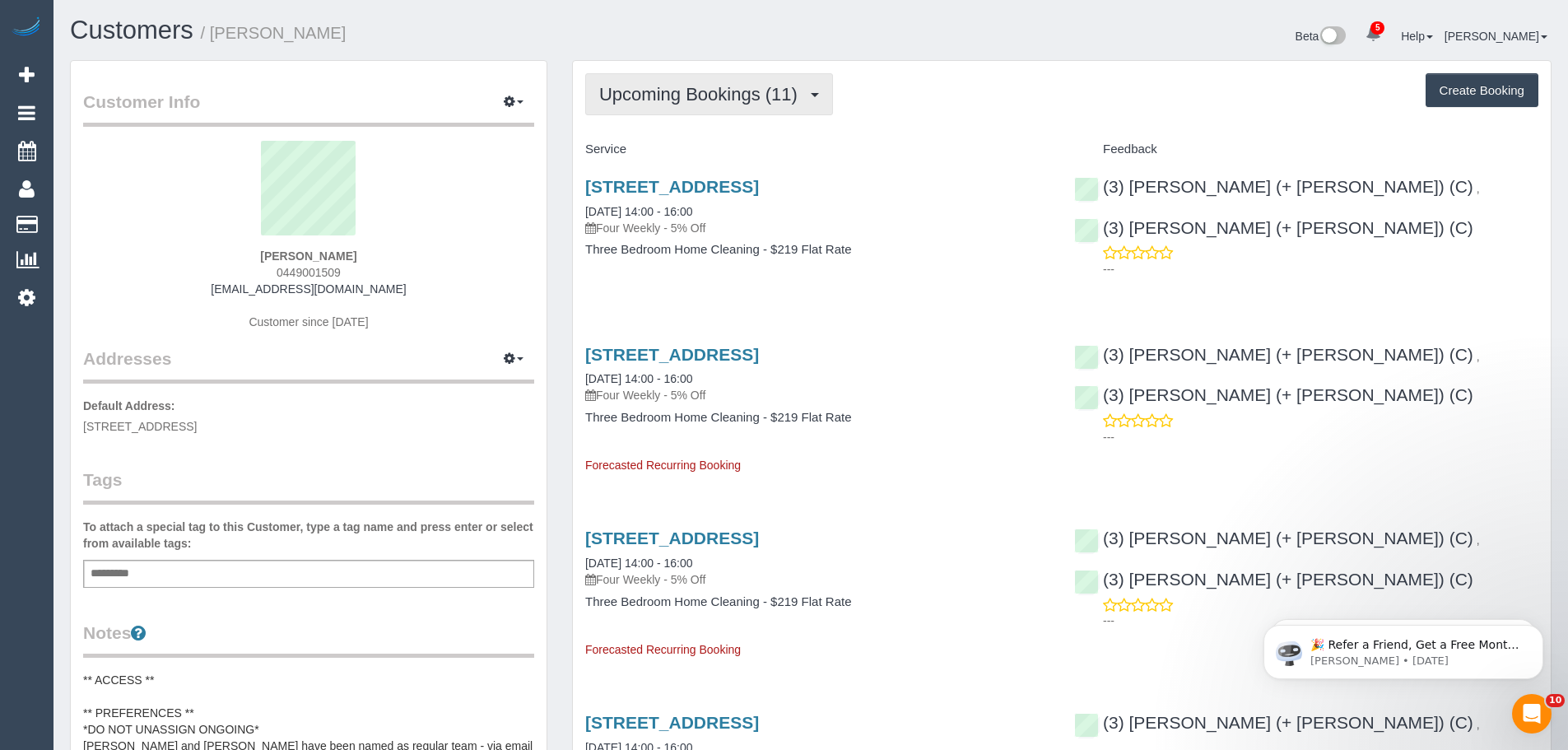
click at [669, 97] on span "Upcoming Bookings (11)" at bounding box center [702, 94] width 206 height 20
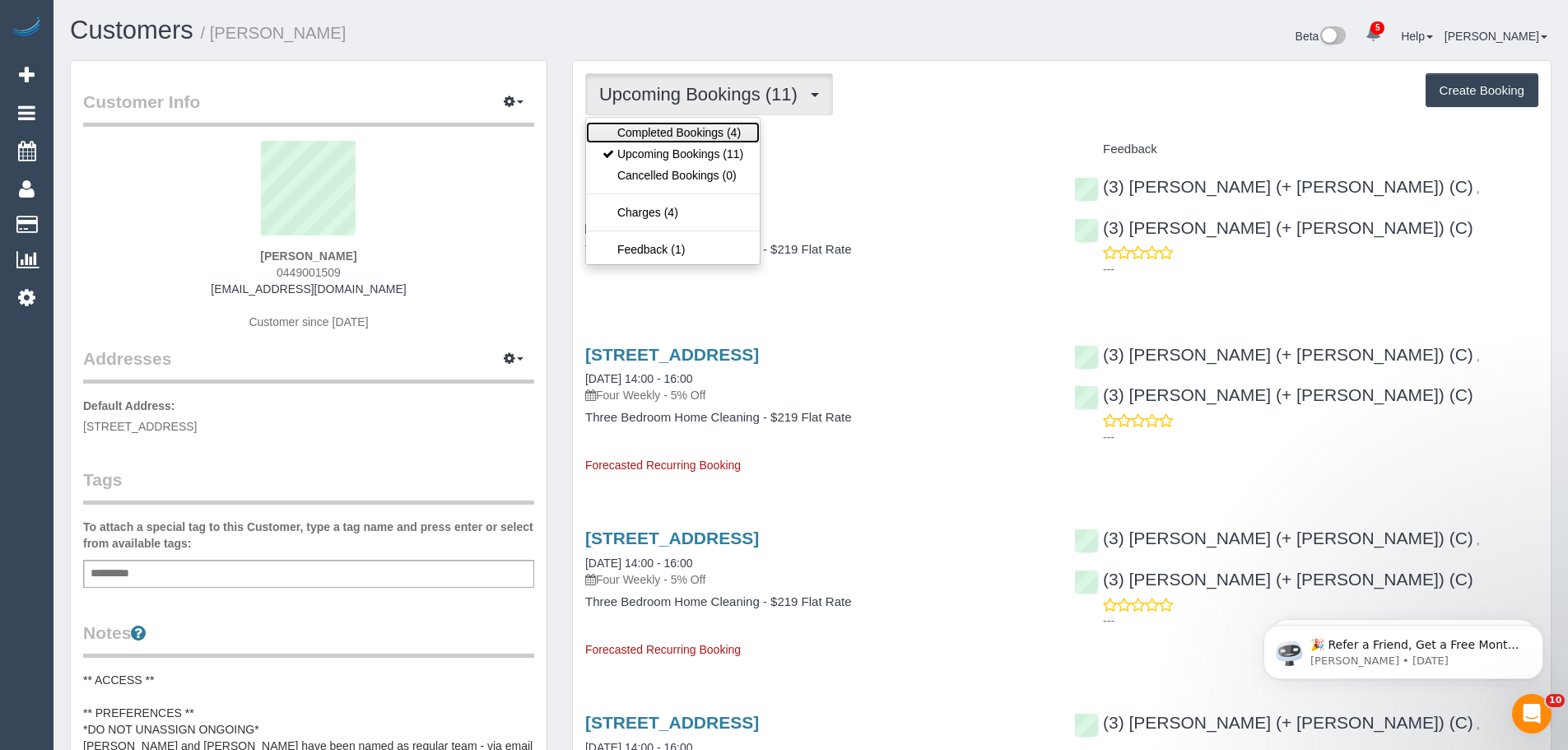
click at [665, 134] on link "Completed Bookings (4)" at bounding box center [673, 133] width 174 height 21
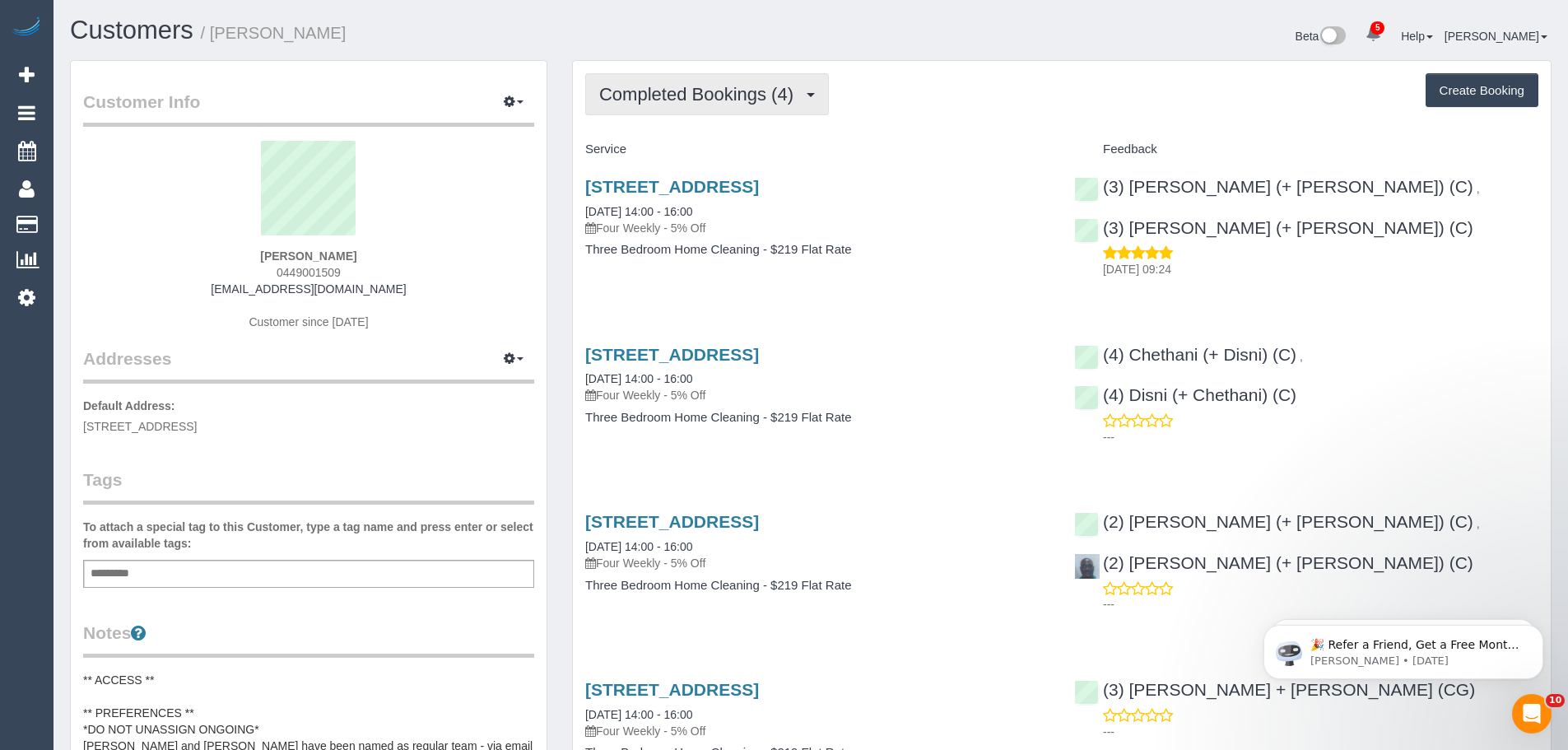
click at [676, 81] on button "Completed Bookings (4)" at bounding box center [706, 94] width 243 height 42
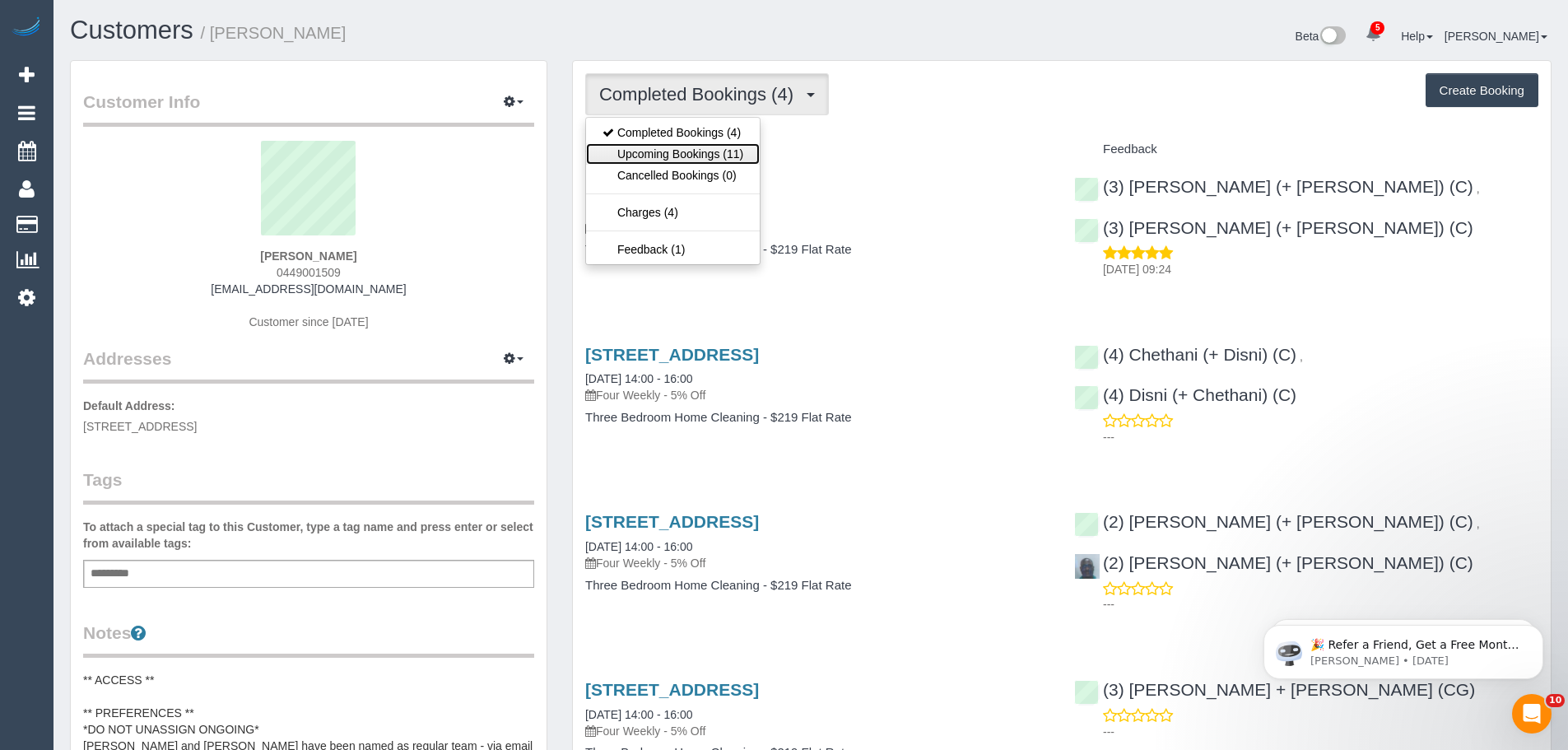
click at [678, 159] on link "Upcoming Bookings (11)" at bounding box center [673, 154] width 174 height 21
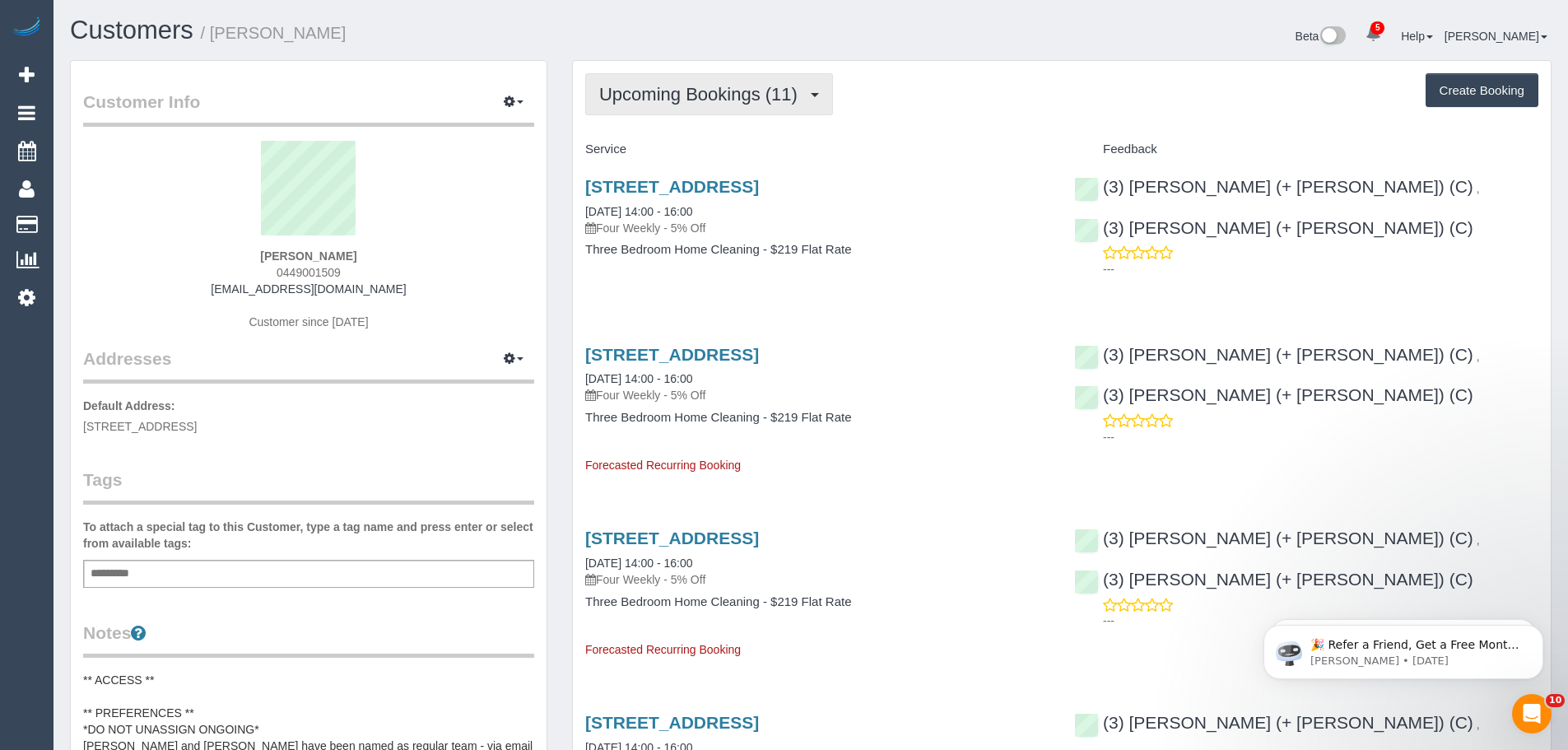
click at [690, 105] on button "Upcoming Bookings (11)" at bounding box center [709, 94] width 248 height 42
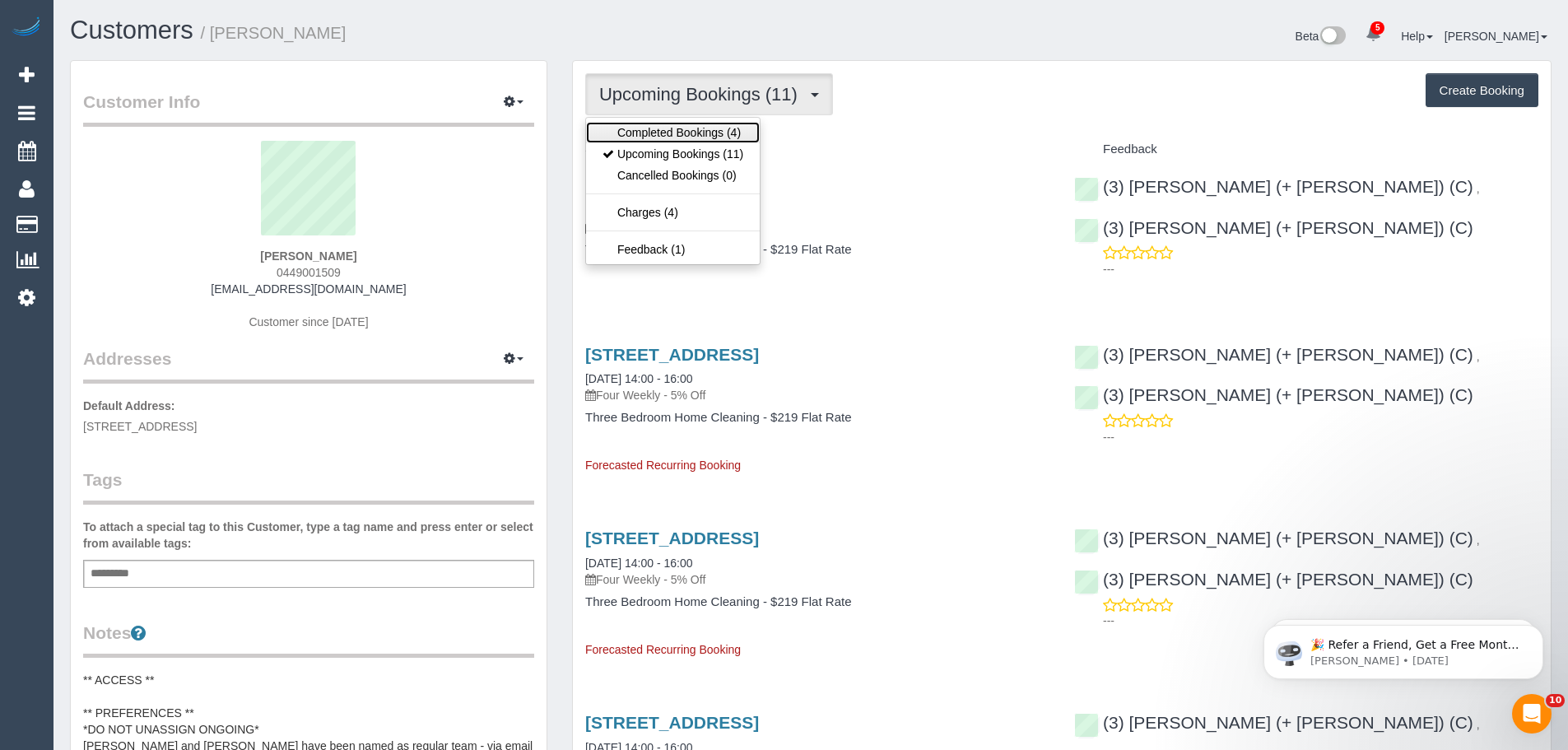
click at [680, 138] on link "Completed Bookings (4)" at bounding box center [673, 133] width 174 height 21
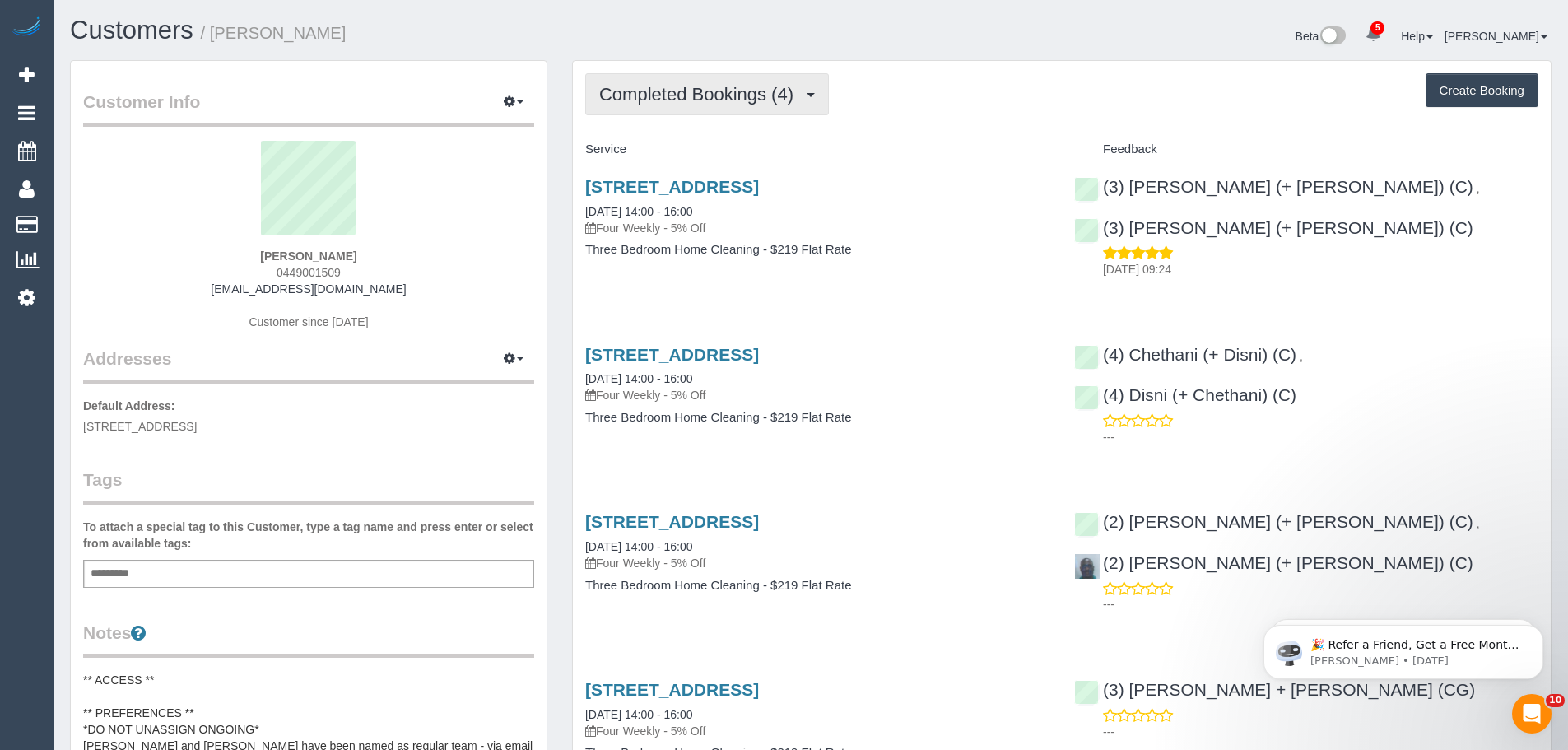
click at [745, 85] on span "Completed Bookings (4)" at bounding box center [700, 94] width 203 height 20
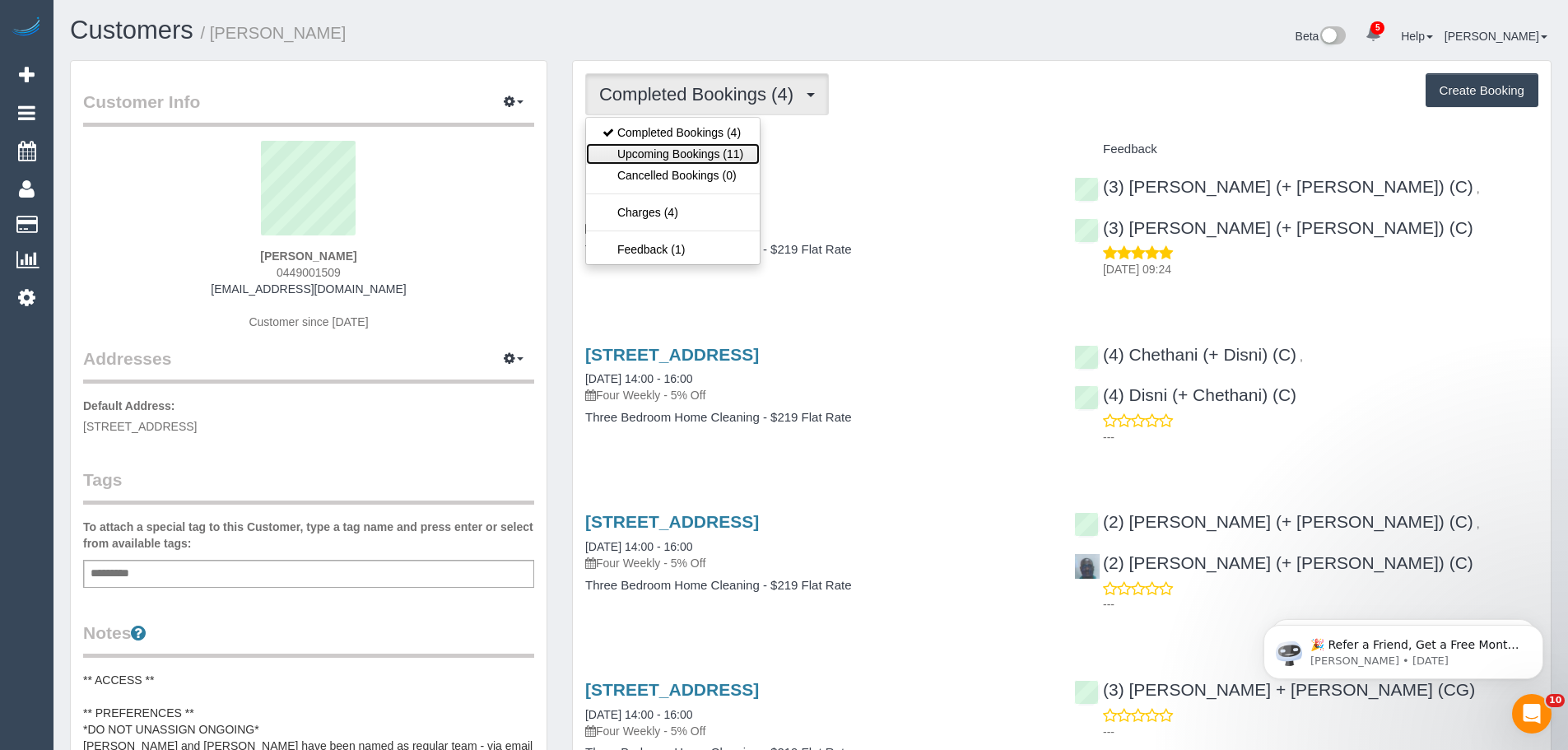
click at [693, 152] on link "Upcoming Bookings (11)" at bounding box center [673, 154] width 174 height 21
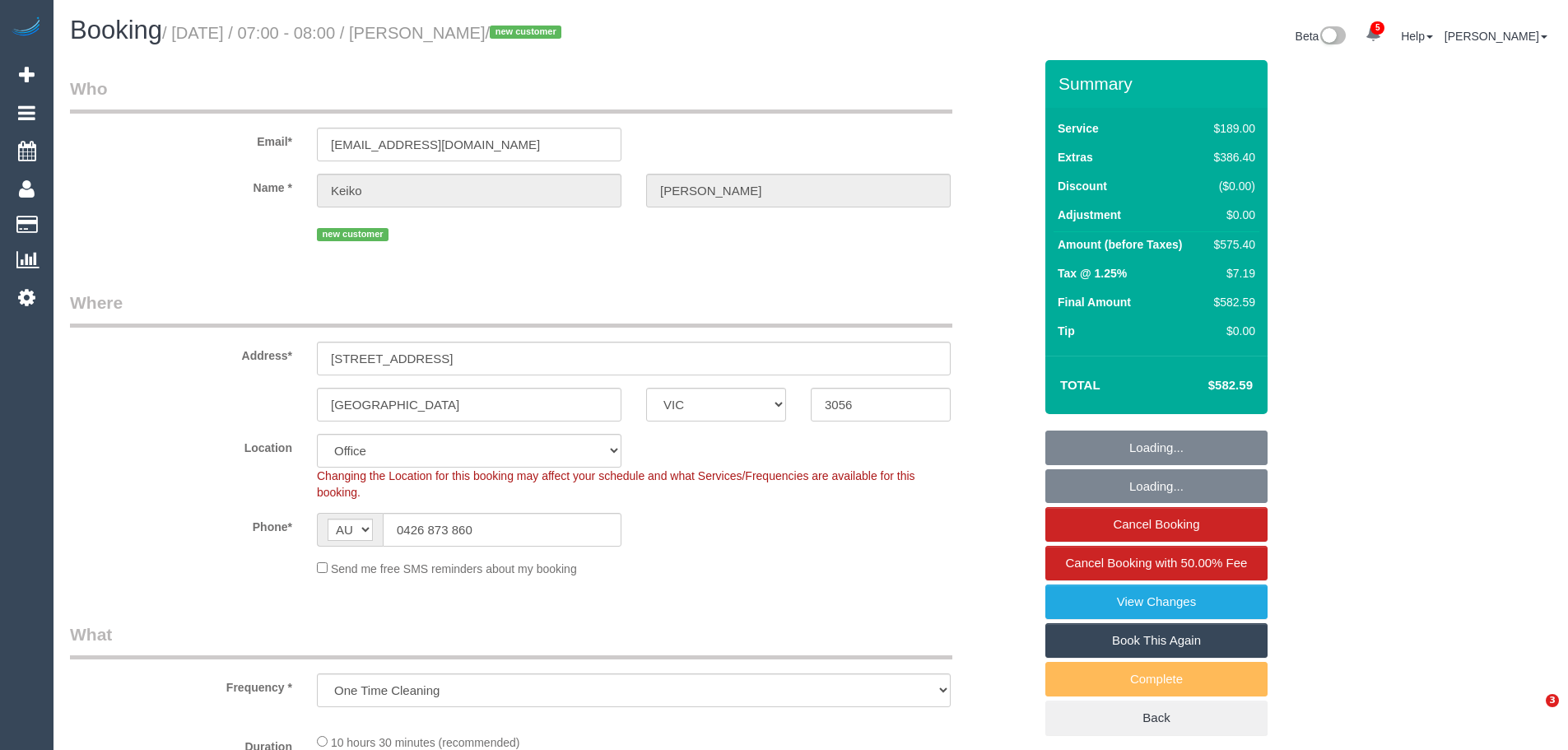
select select "VIC"
select select "object:843"
select select "string:stripe-pm_1S6gqW2GScqysDRVD0ltoxTe"
select select "number:28"
select select "number:17"
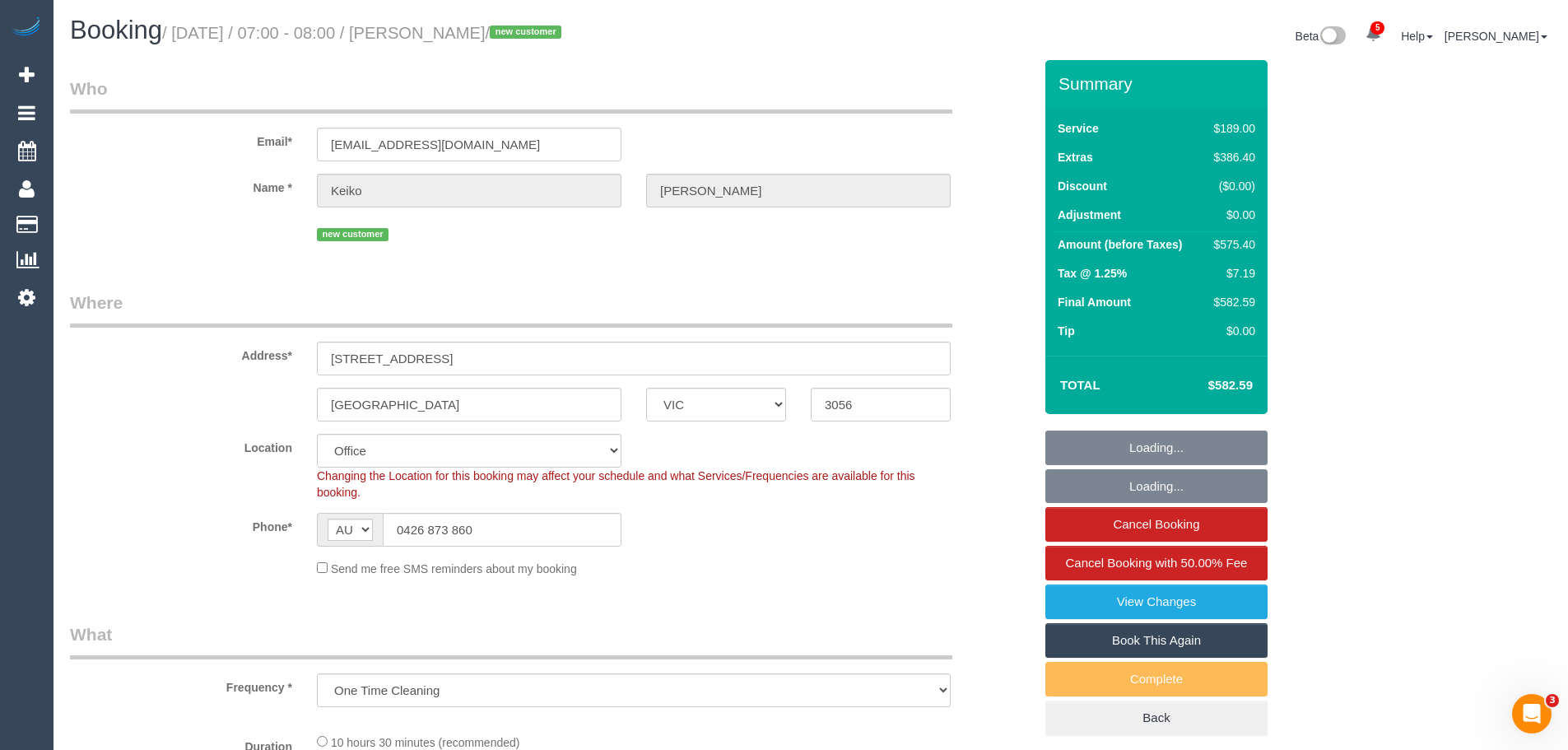
select select "number:20"
select select "number:24"
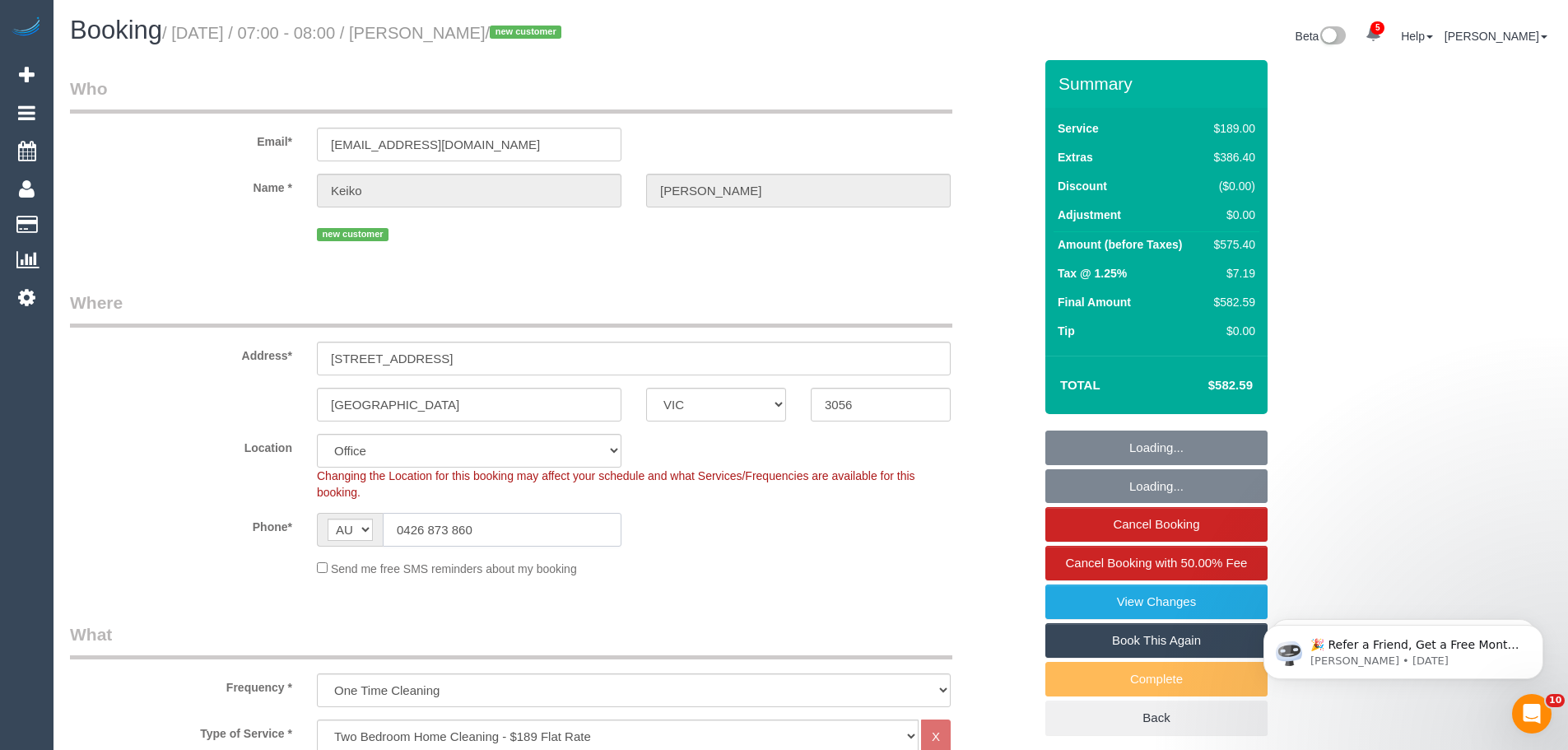
drag, startPoint x: 487, startPoint y: 528, endPoint x: 193, endPoint y: 501, distance: 295.2
click at [186, 497] on sui-booking-location "Location [GEOGRAPHIC_DATA] (North) East (South) [GEOGRAPHIC_DATA] (East) [GEOGR…" at bounding box center [552, 505] width 963 height 143
